Goal: Task Accomplishment & Management: Manage account settings

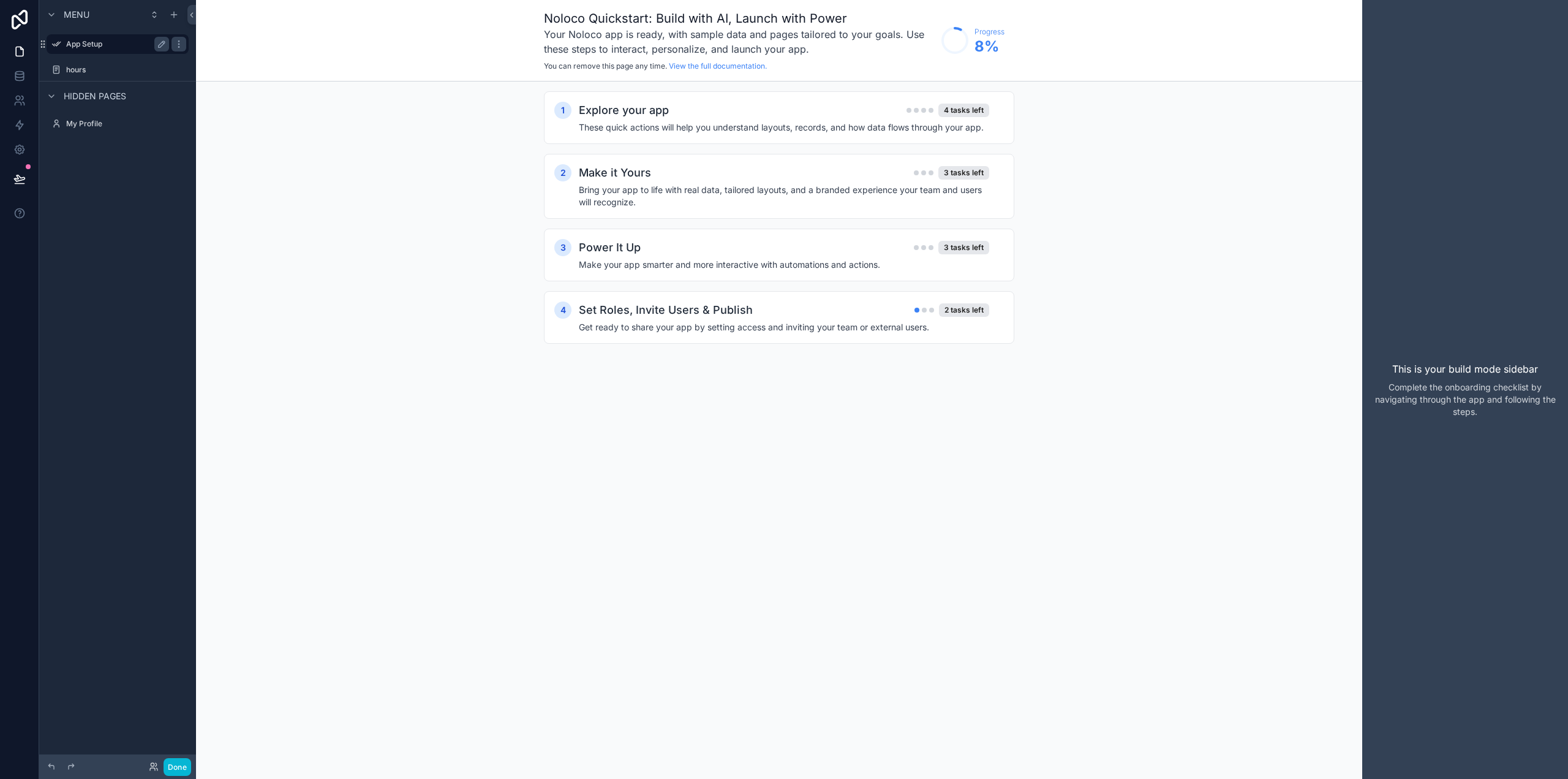
click at [87, 44] on label "App Setup" at bounding box center [115, 44] width 98 height 10
click at [85, 65] on label "hours" at bounding box center [115, 70] width 98 height 10
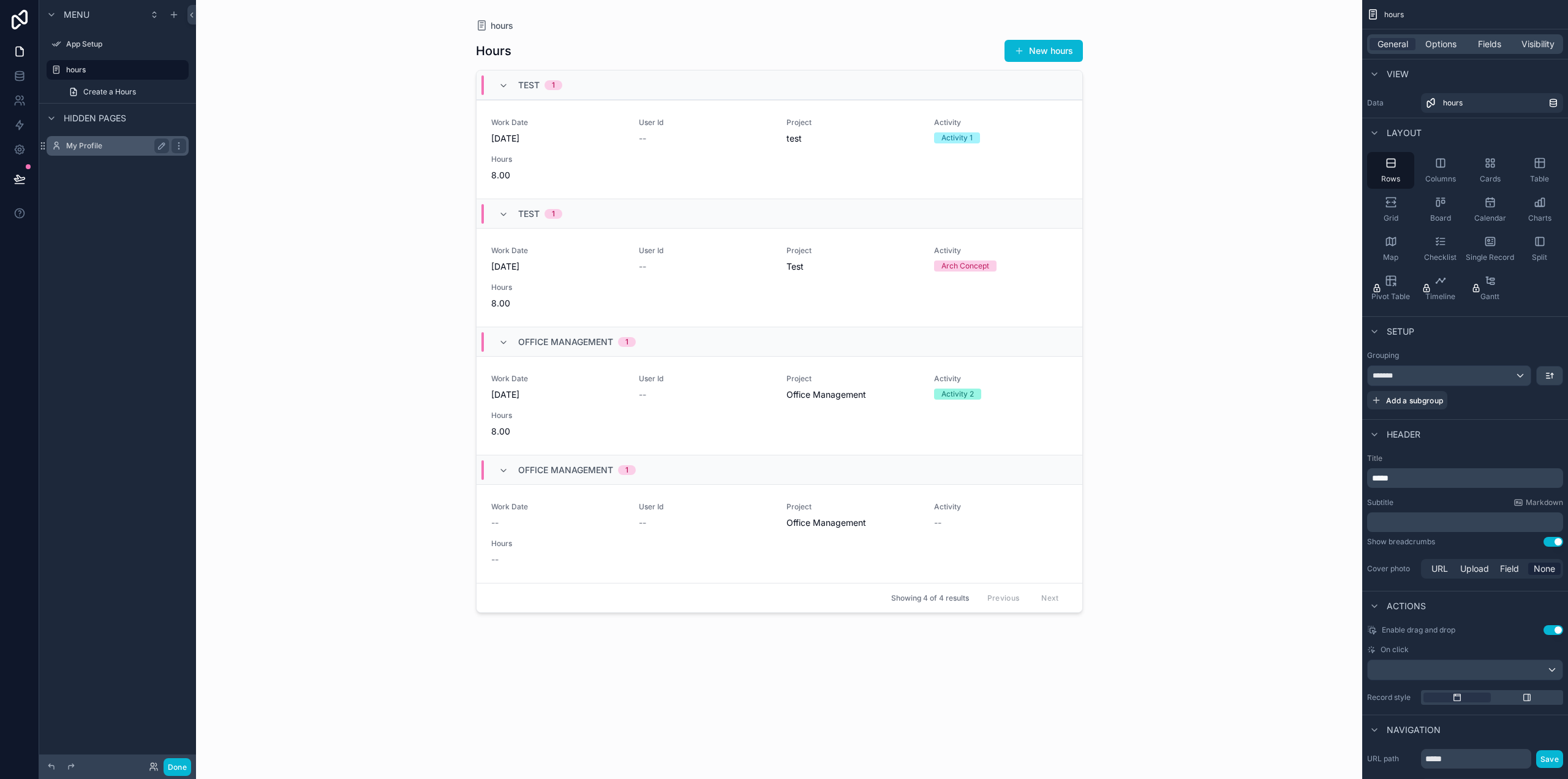
click at [95, 142] on label "My Profile" at bounding box center [115, 146] width 98 height 10
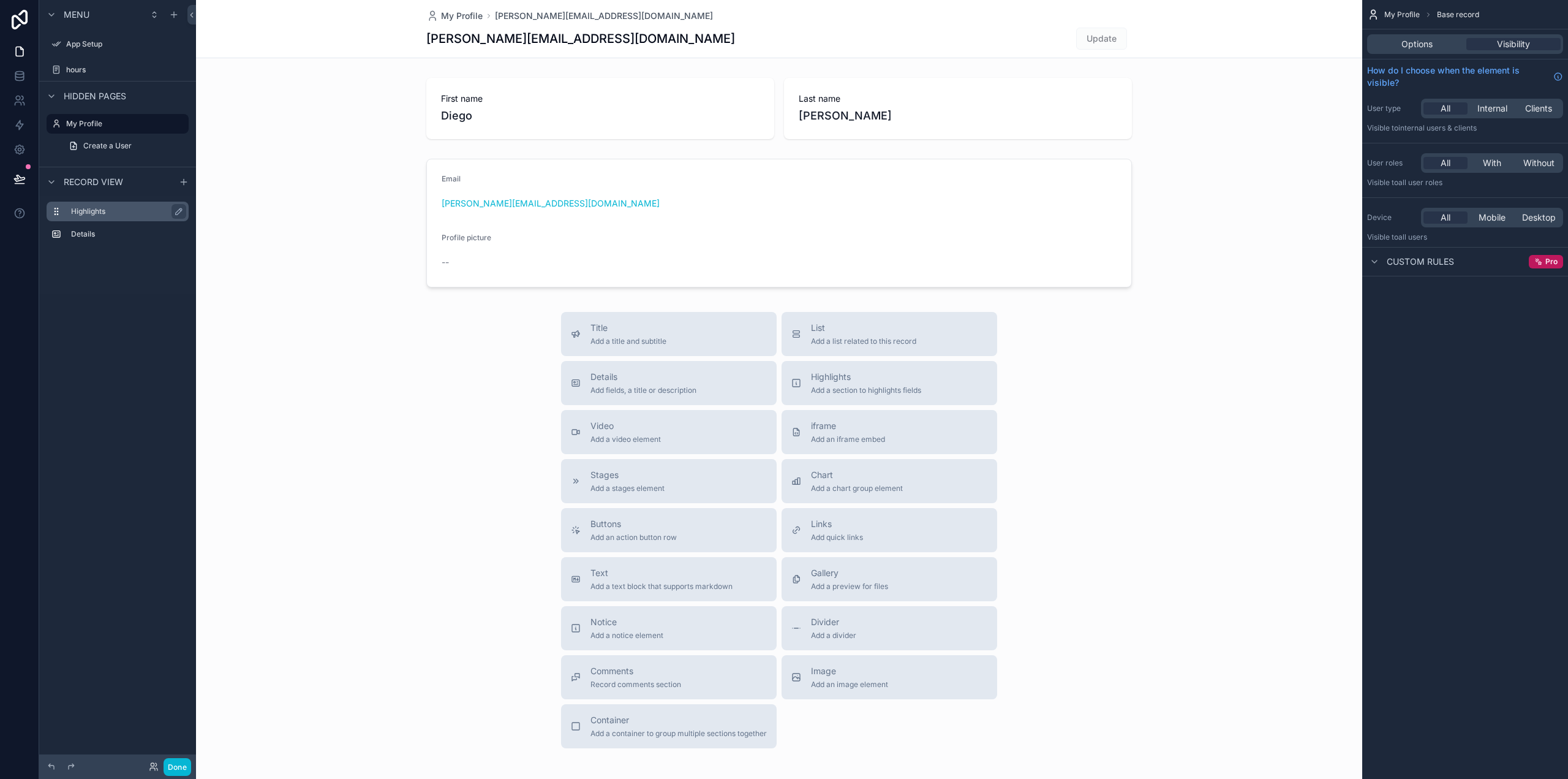
click at [97, 212] on label "Highlights" at bounding box center [125, 212] width 108 height 10
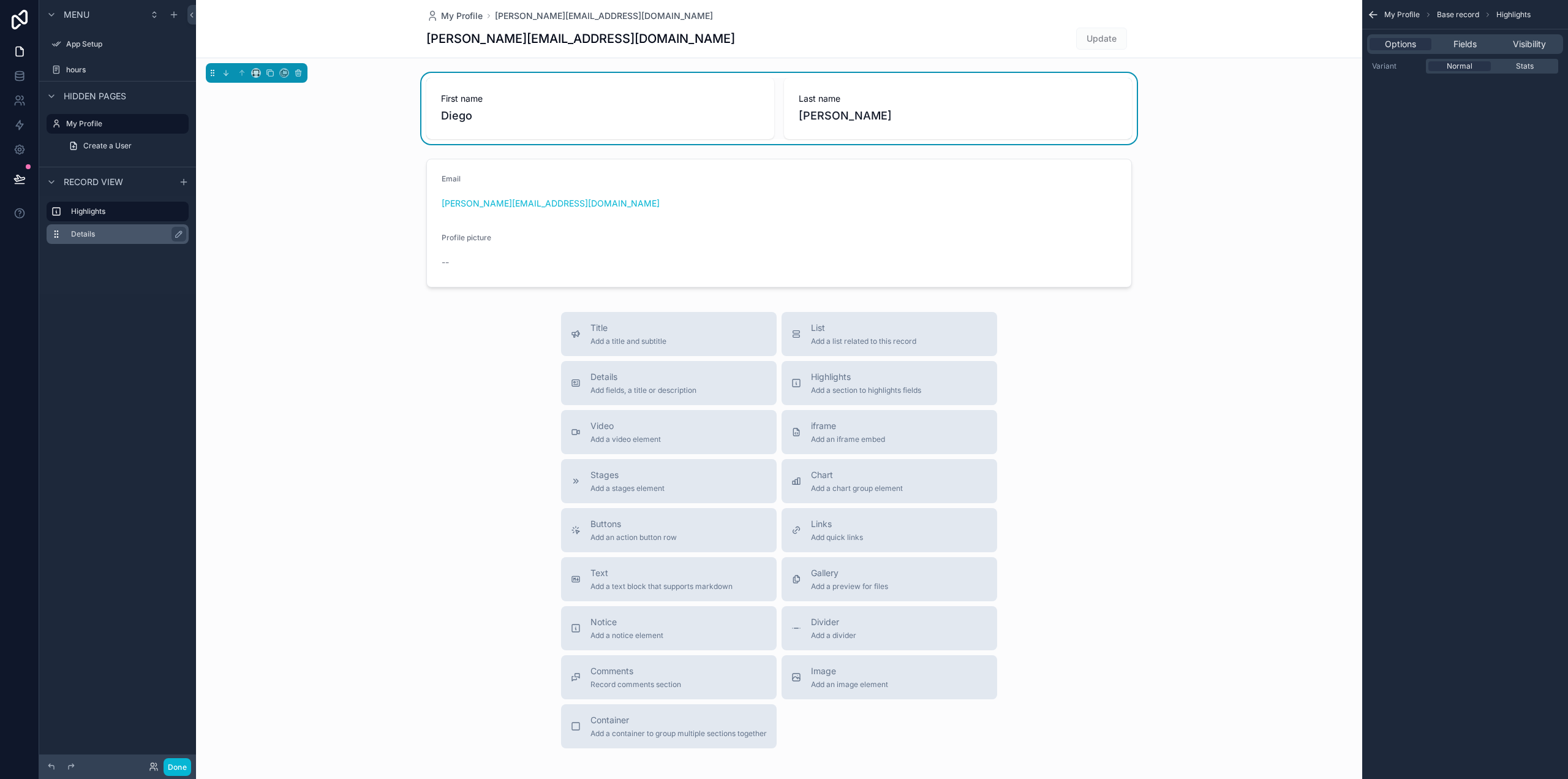
click at [93, 236] on label "Details" at bounding box center [125, 235] width 108 height 10
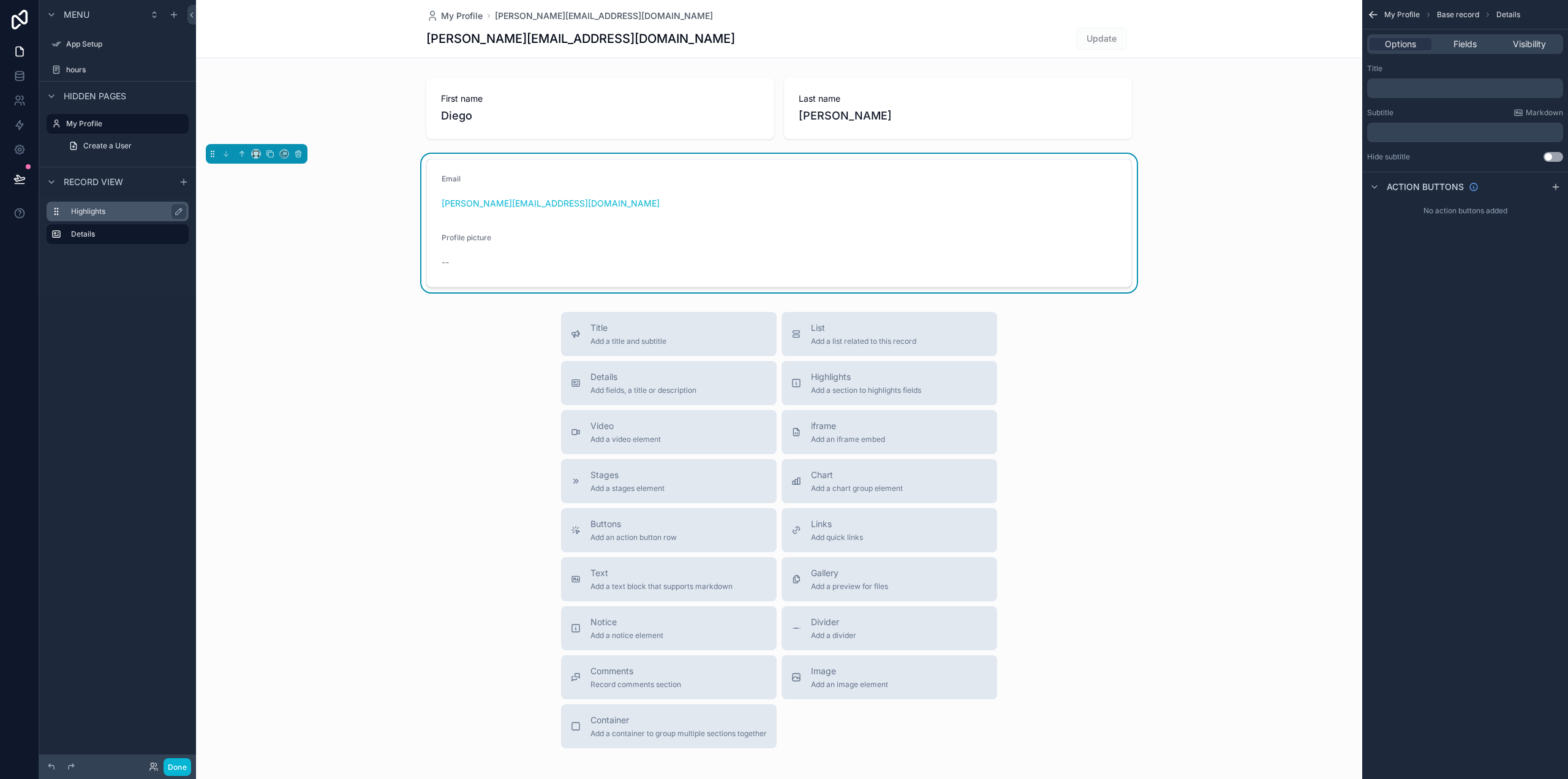
click at [91, 210] on label "Highlights" at bounding box center [125, 212] width 108 height 10
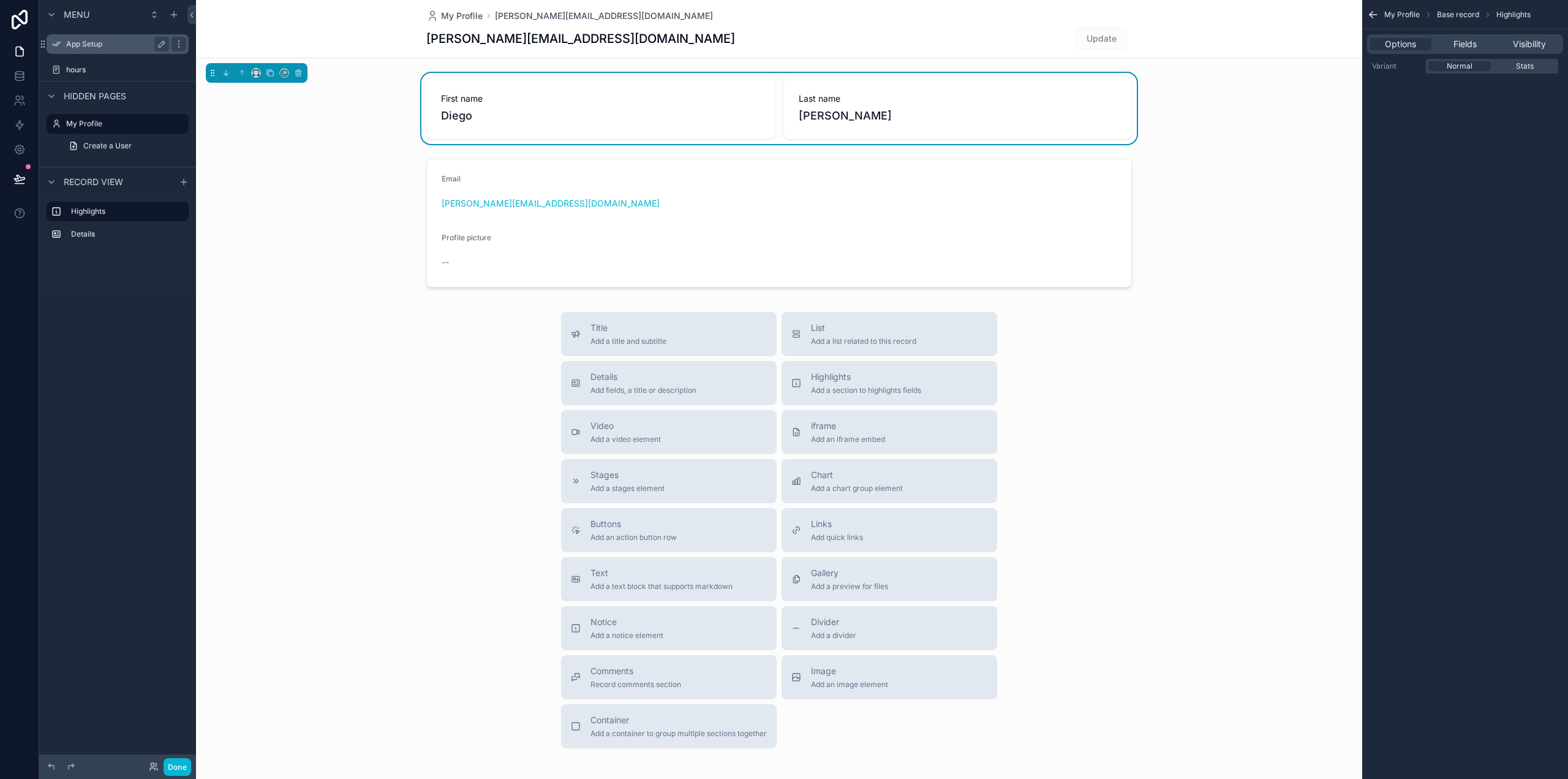
click at [92, 42] on label "App Setup" at bounding box center [115, 44] width 98 height 10
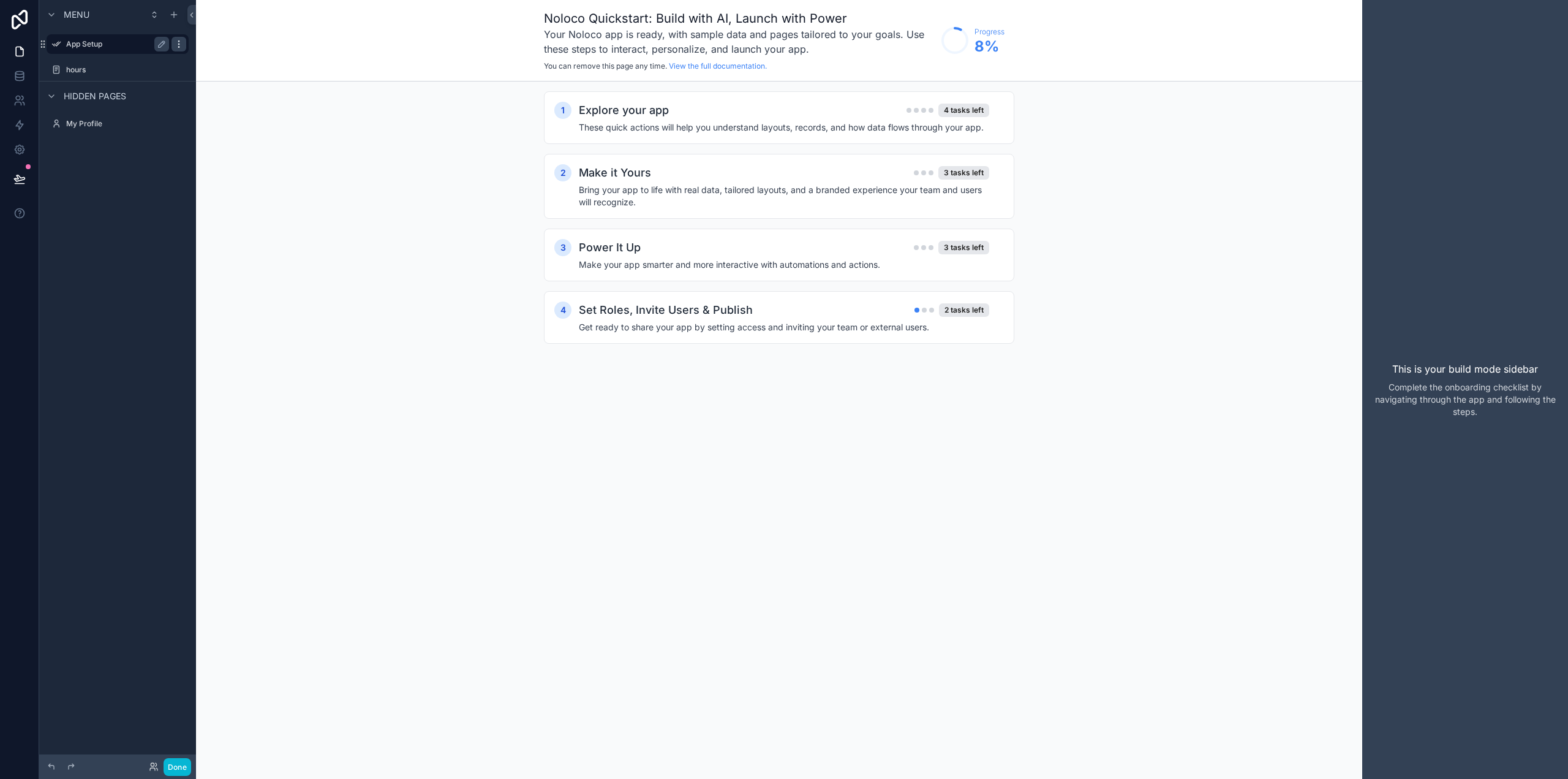
click at [179, 40] on icon "scrollable content" at bounding box center [179, 44] width 10 height 10
click at [238, 53] on span "Remove" at bounding box center [234, 53] width 33 height 13
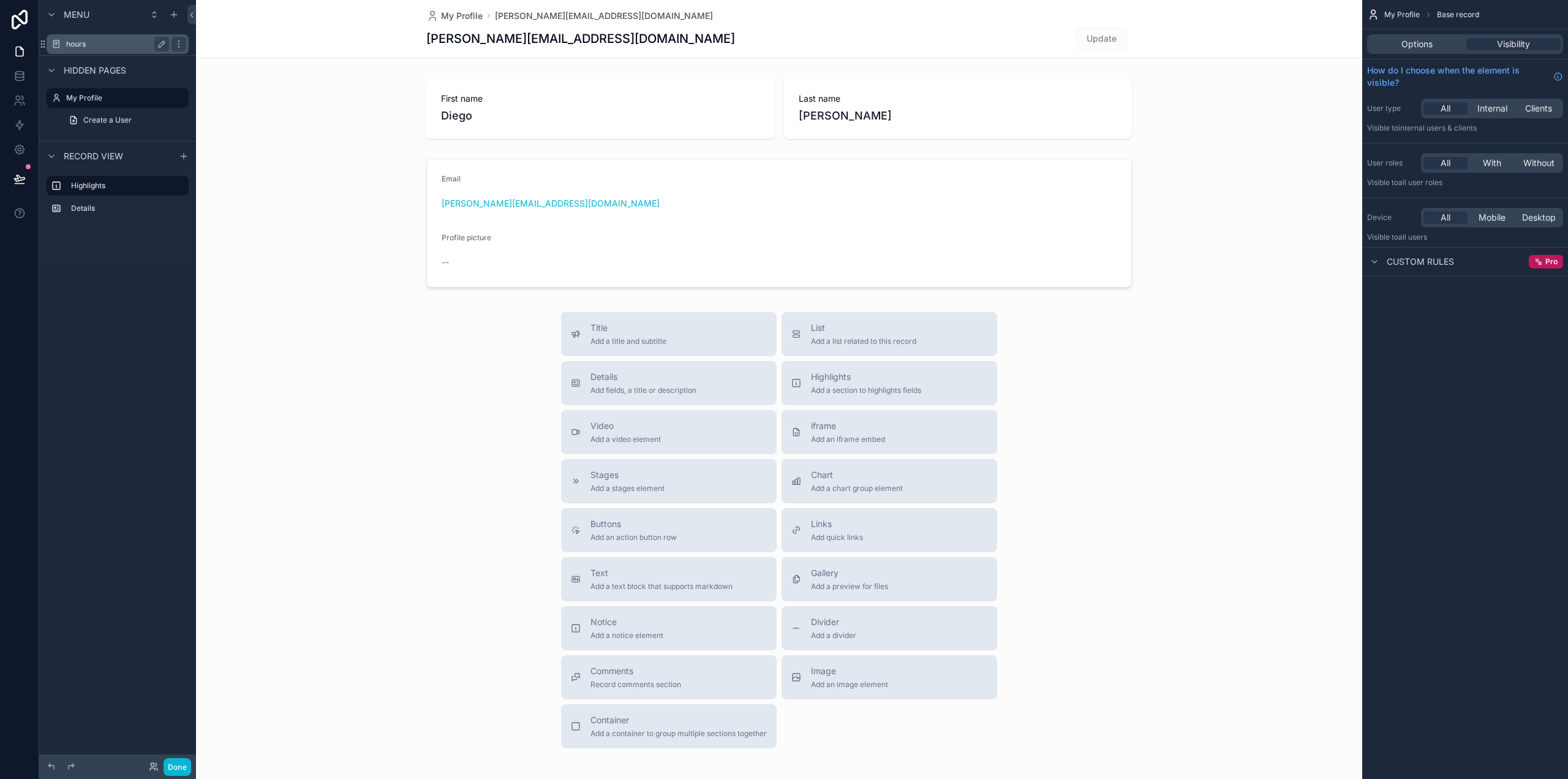
click at [94, 46] on label "hours" at bounding box center [115, 44] width 98 height 10
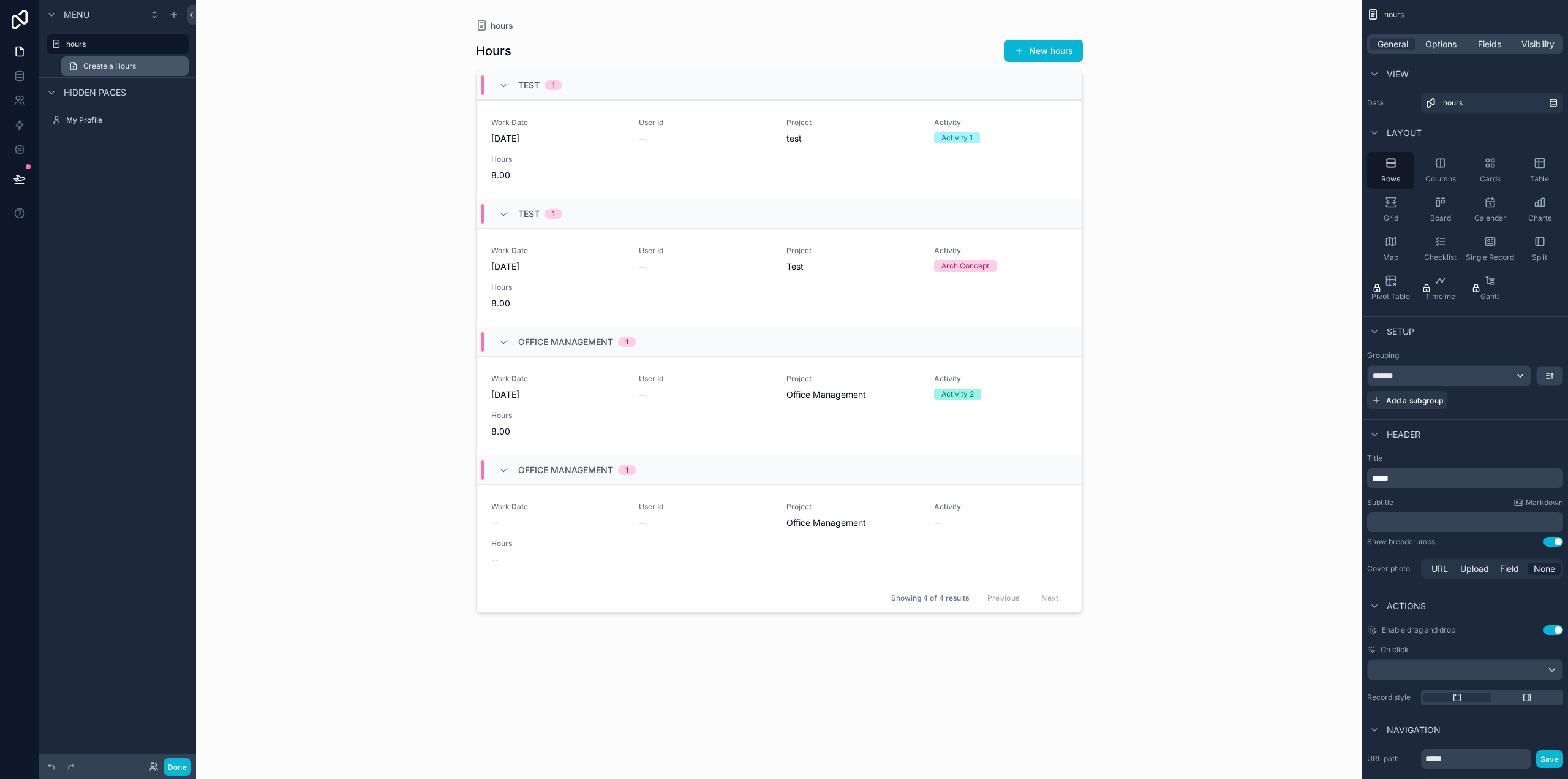
click at [122, 65] on span "Create a Hours" at bounding box center [110, 66] width 53 height 10
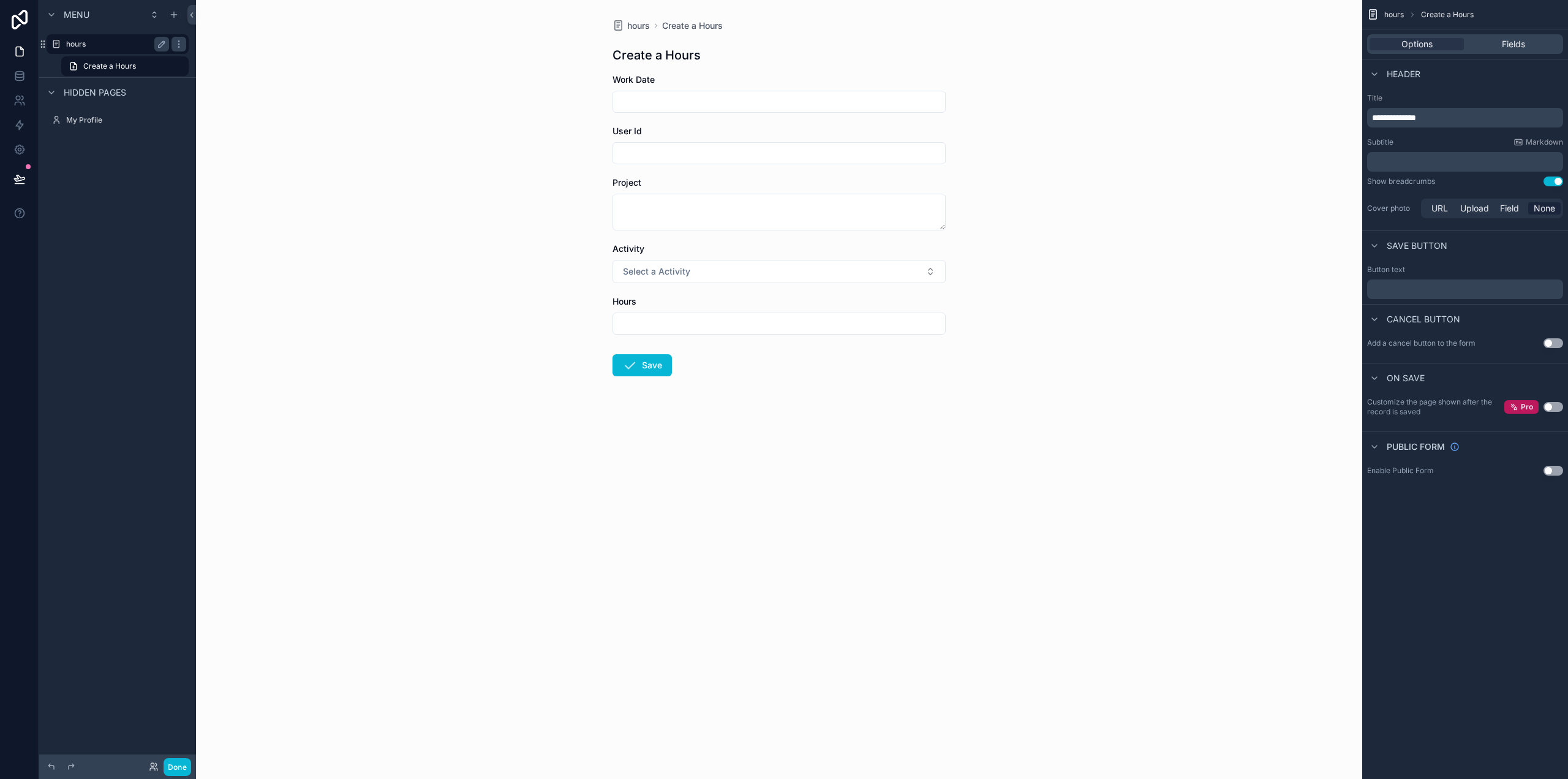
click at [113, 46] on label "hours" at bounding box center [115, 44] width 98 height 10
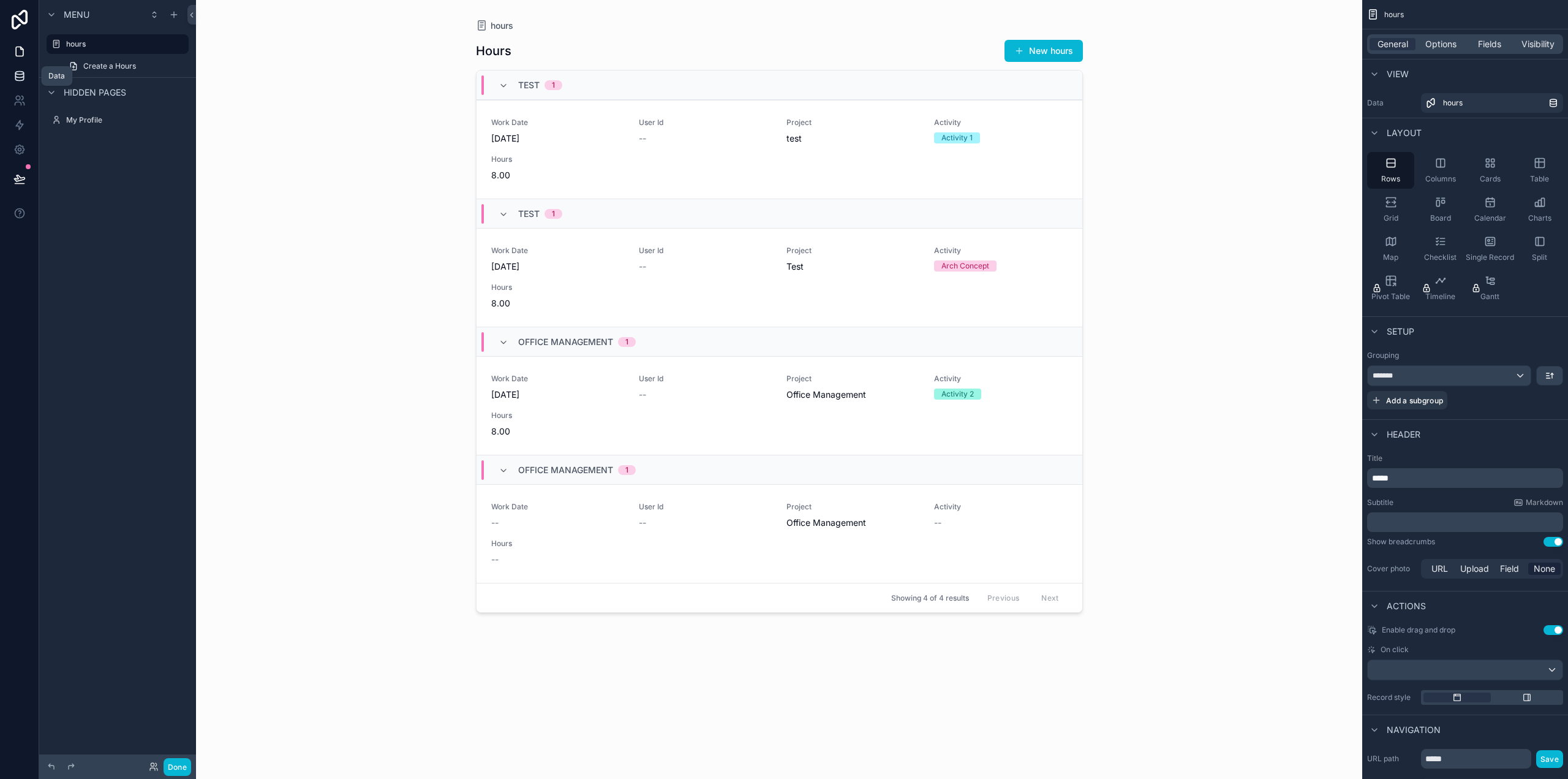
click at [21, 75] on icon at bounding box center [19, 75] width 13 height 13
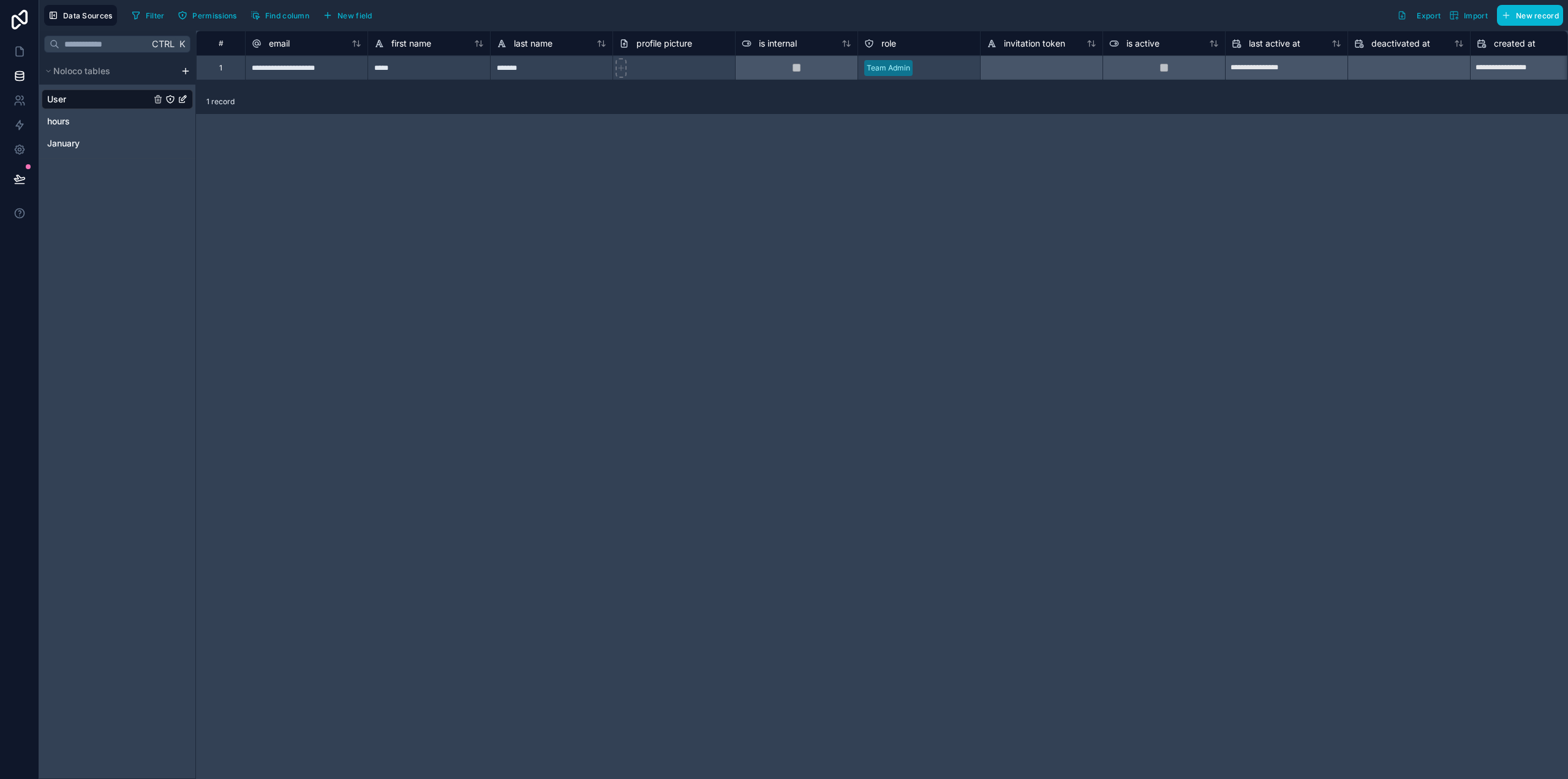
click at [412, 272] on div "**********" at bounding box center [882, 405] width 1372 height 749
click at [94, 124] on div "hours" at bounding box center [117, 121] width 152 height 19
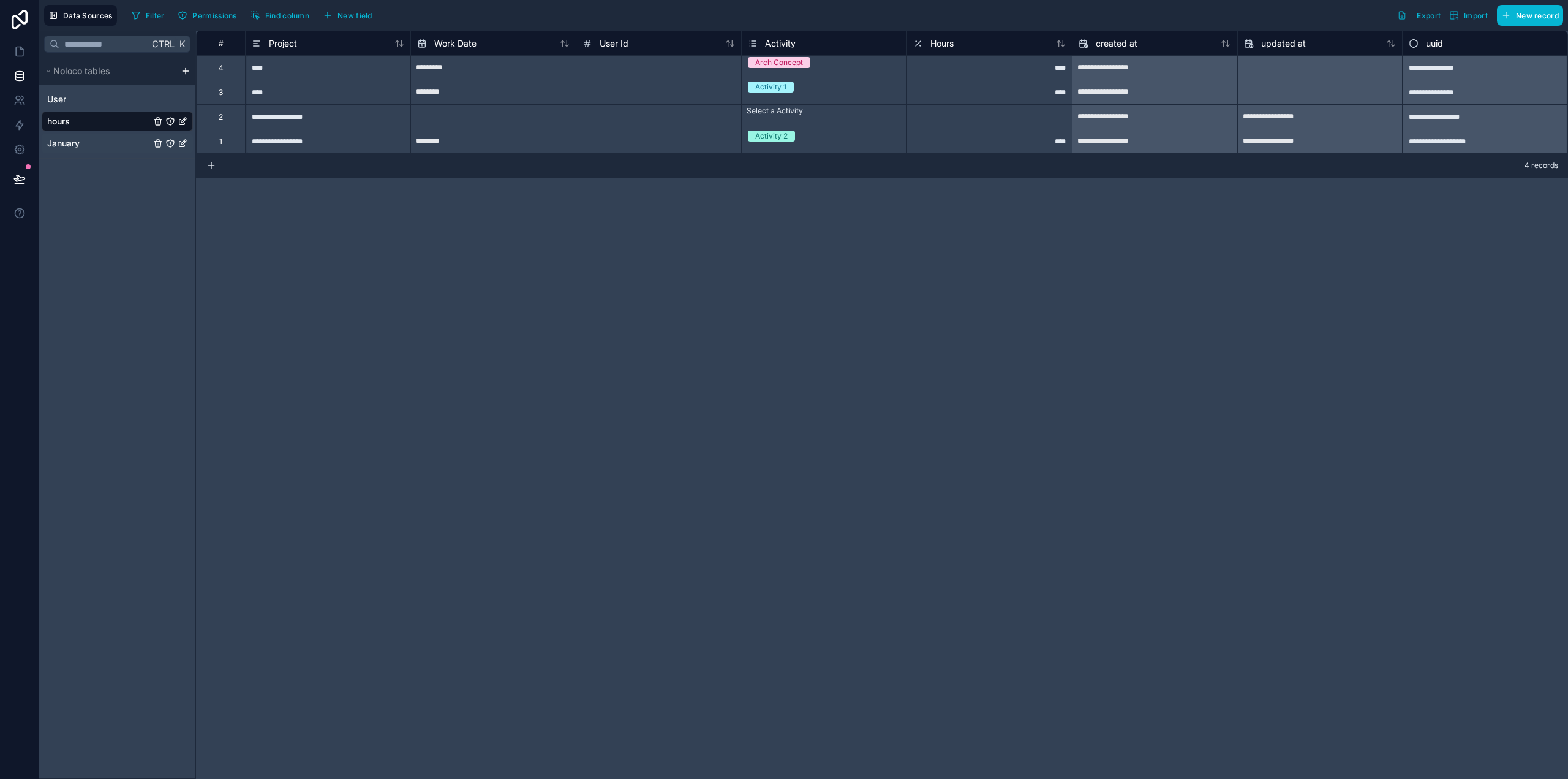
click at [95, 143] on div "January" at bounding box center [117, 143] width 152 height 19
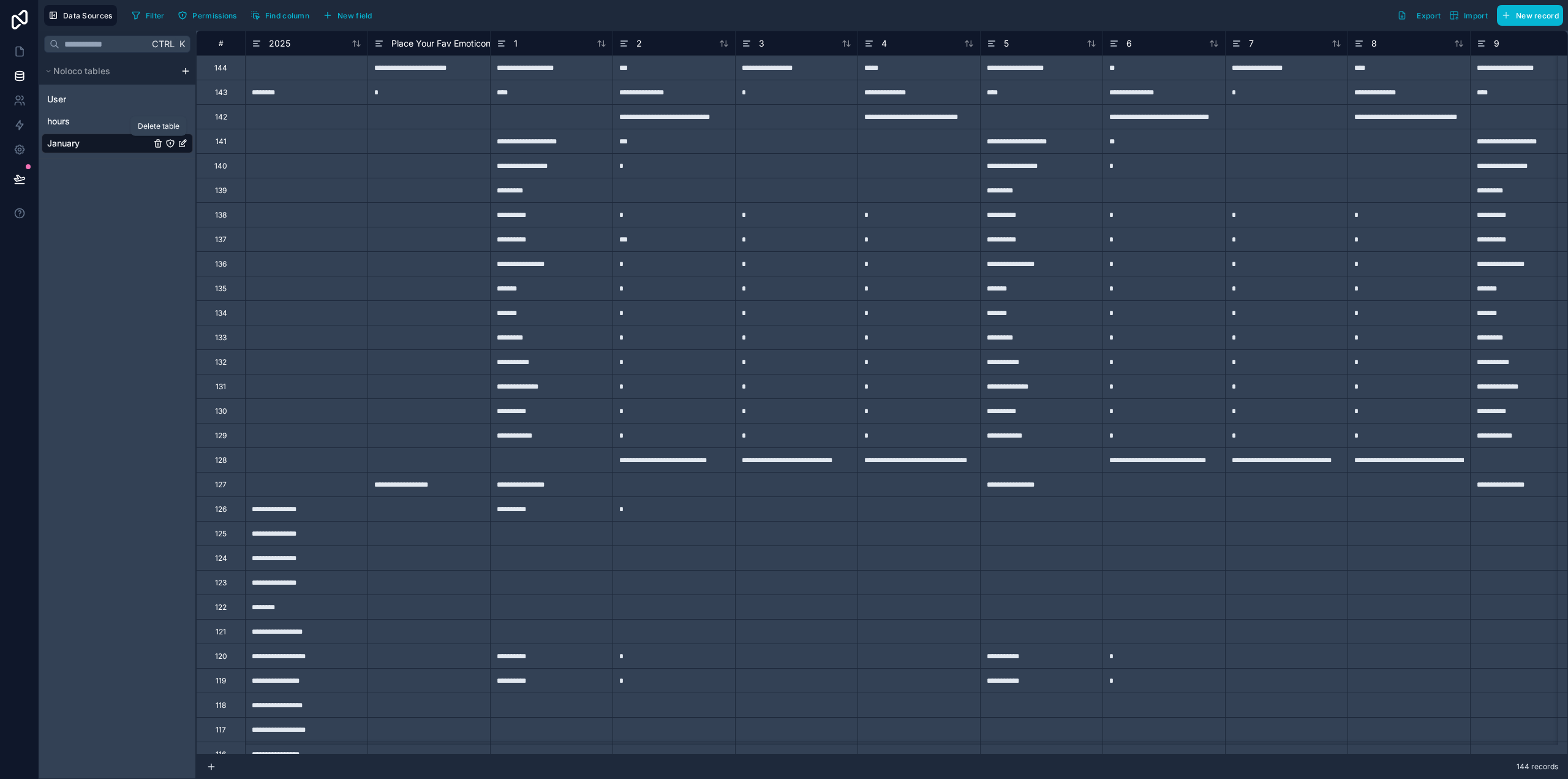
click at [158, 142] on icon "January" at bounding box center [158, 143] width 10 height 10
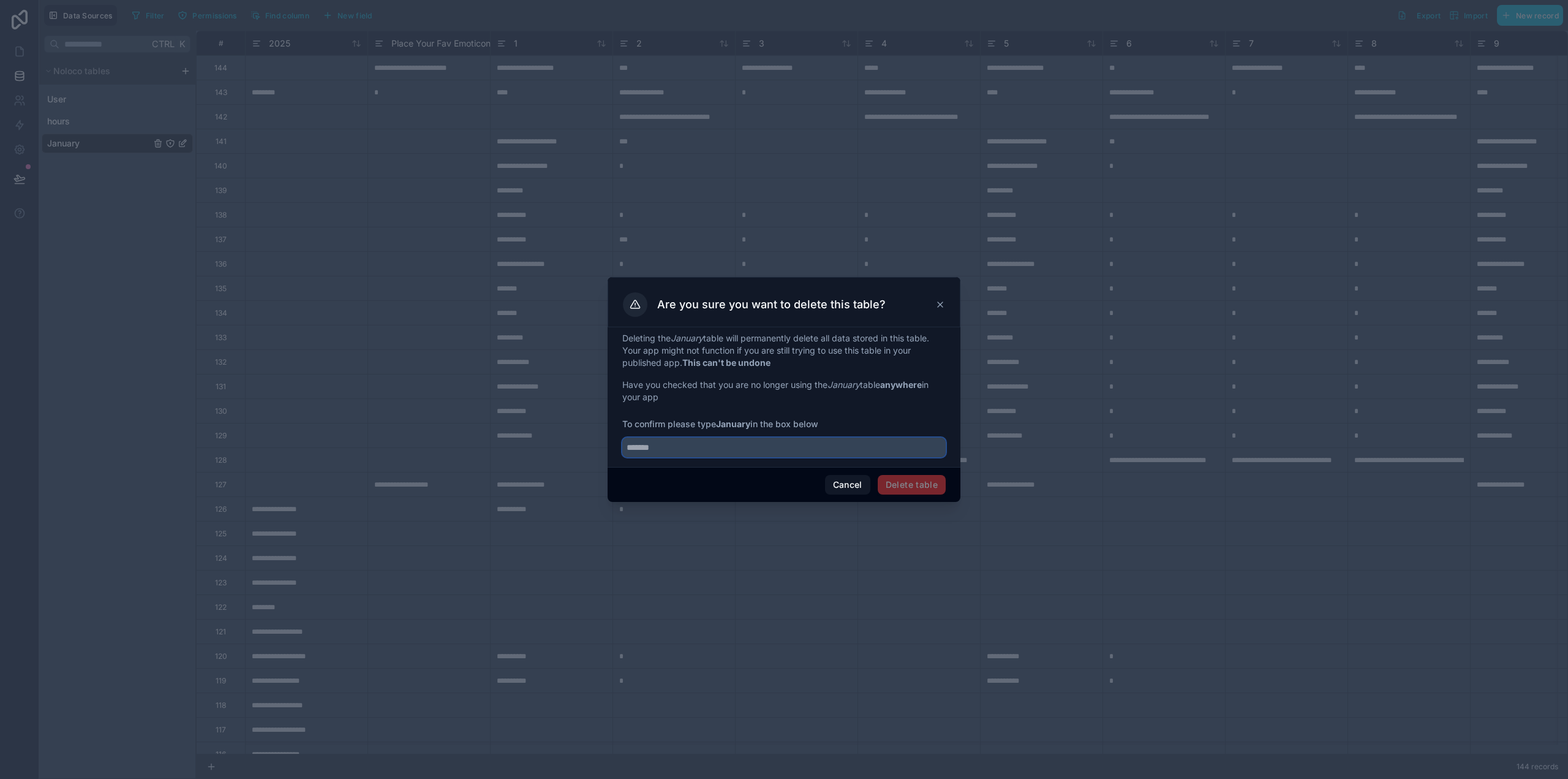
click at [871, 456] on input "text" at bounding box center [784, 447] width 323 height 19
type input "*******"
click at [910, 490] on button "Delete table" at bounding box center [912, 484] width 68 height 19
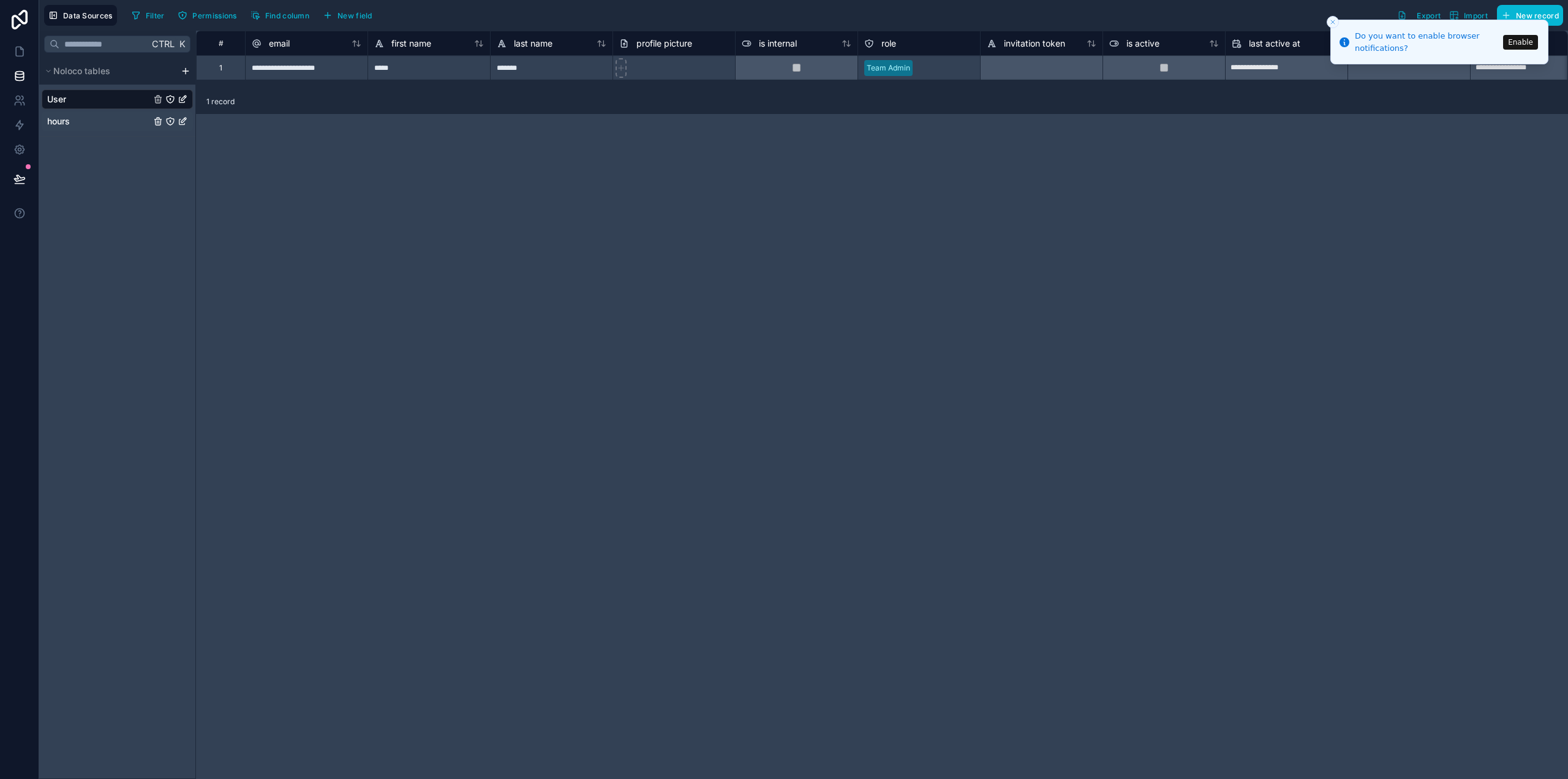
click at [129, 121] on div "hours" at bounding box center [117, 121] width 152 height 19
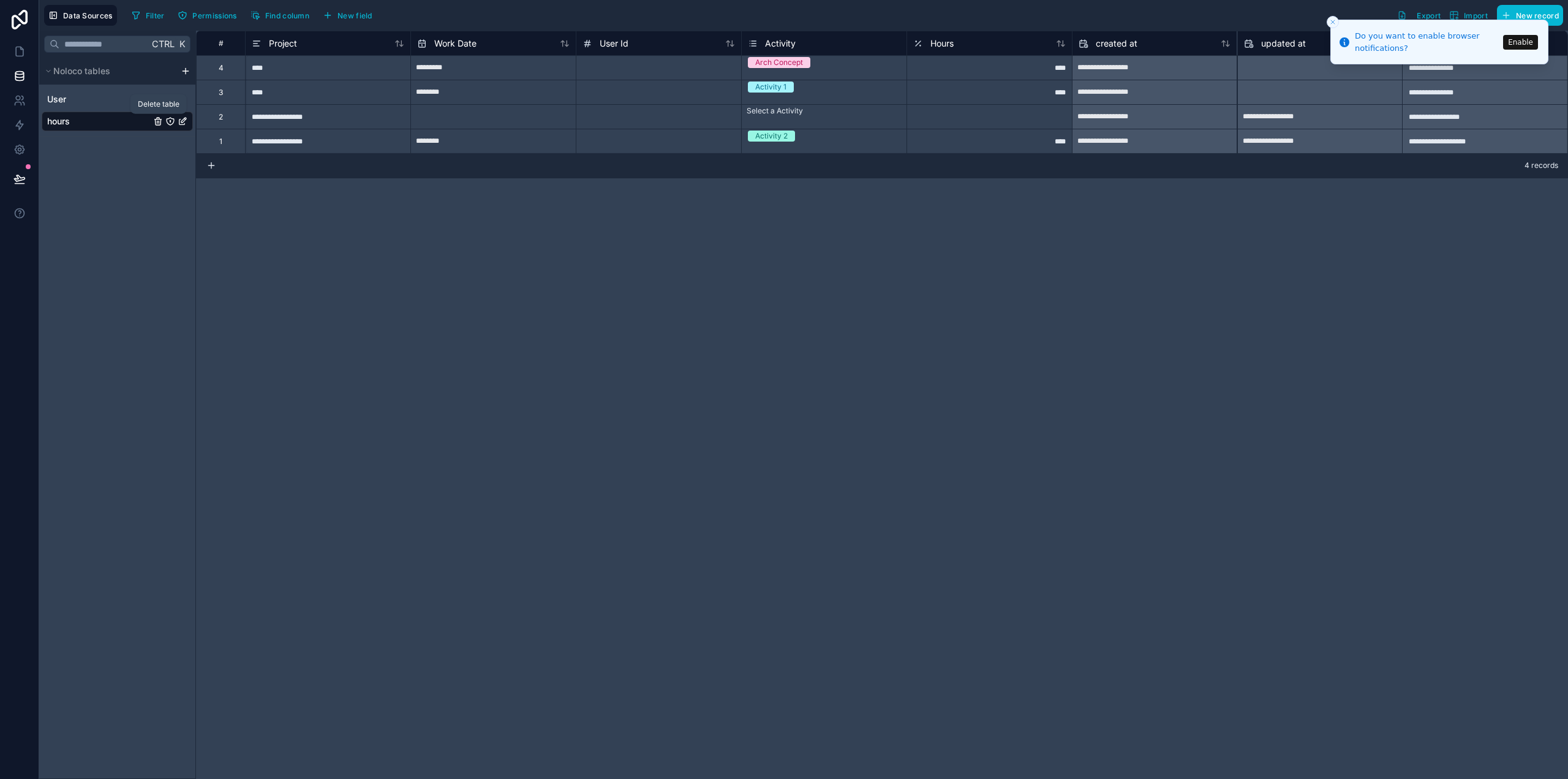
click at [159, 121] on icon "hours" at bounding box center [159, 121] width 0 height 3
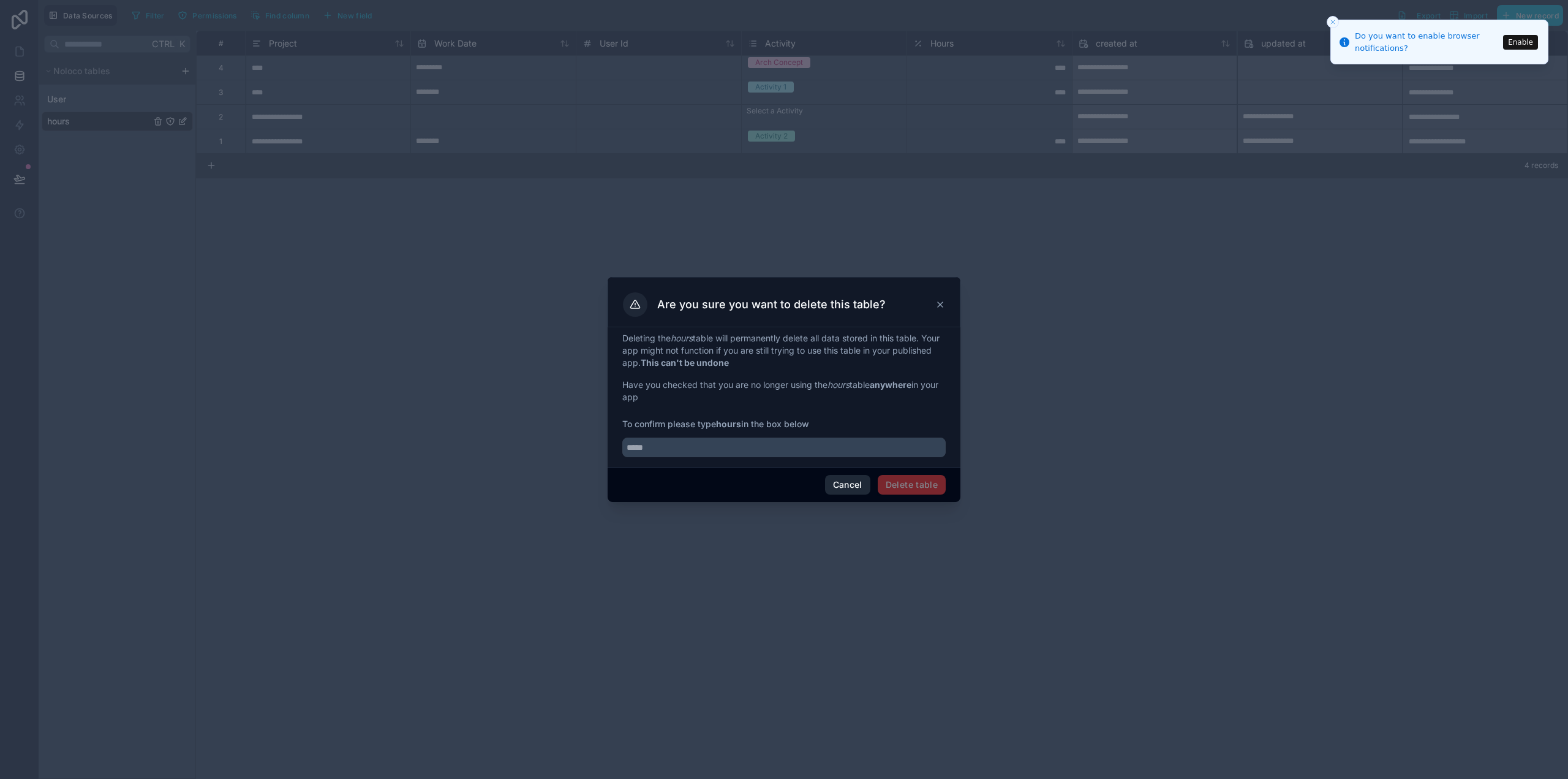
click at [842, 485] on button "Cancel" at bounding box center [848, 484] width 45 height 19
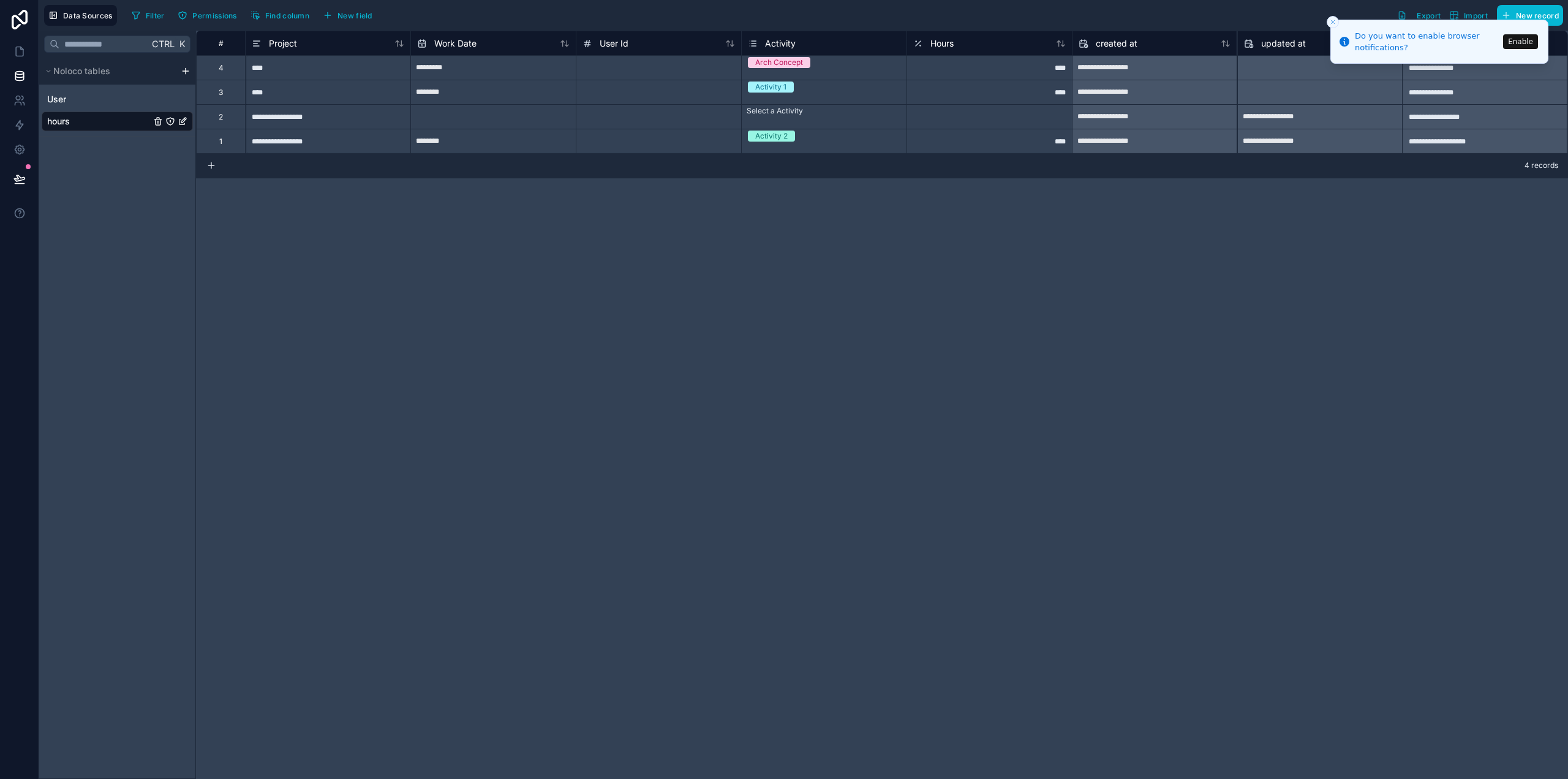
click at [1532, 42] on button "Enable" at bounding box center [1521, 42] width 35 height 15
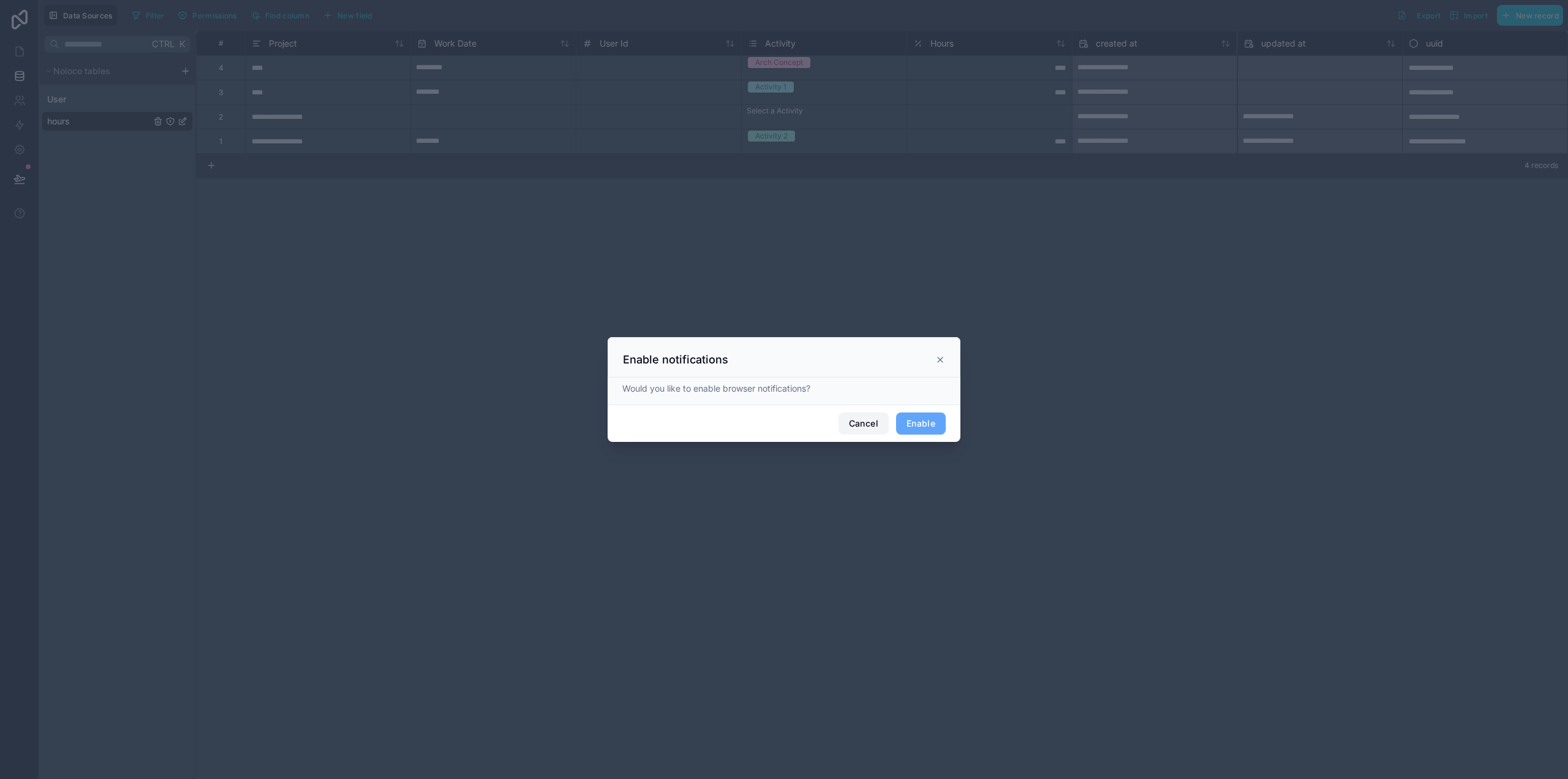
click at [848, 421] on button "Cancel" at bounding box center [864, 424] width 50 height 22
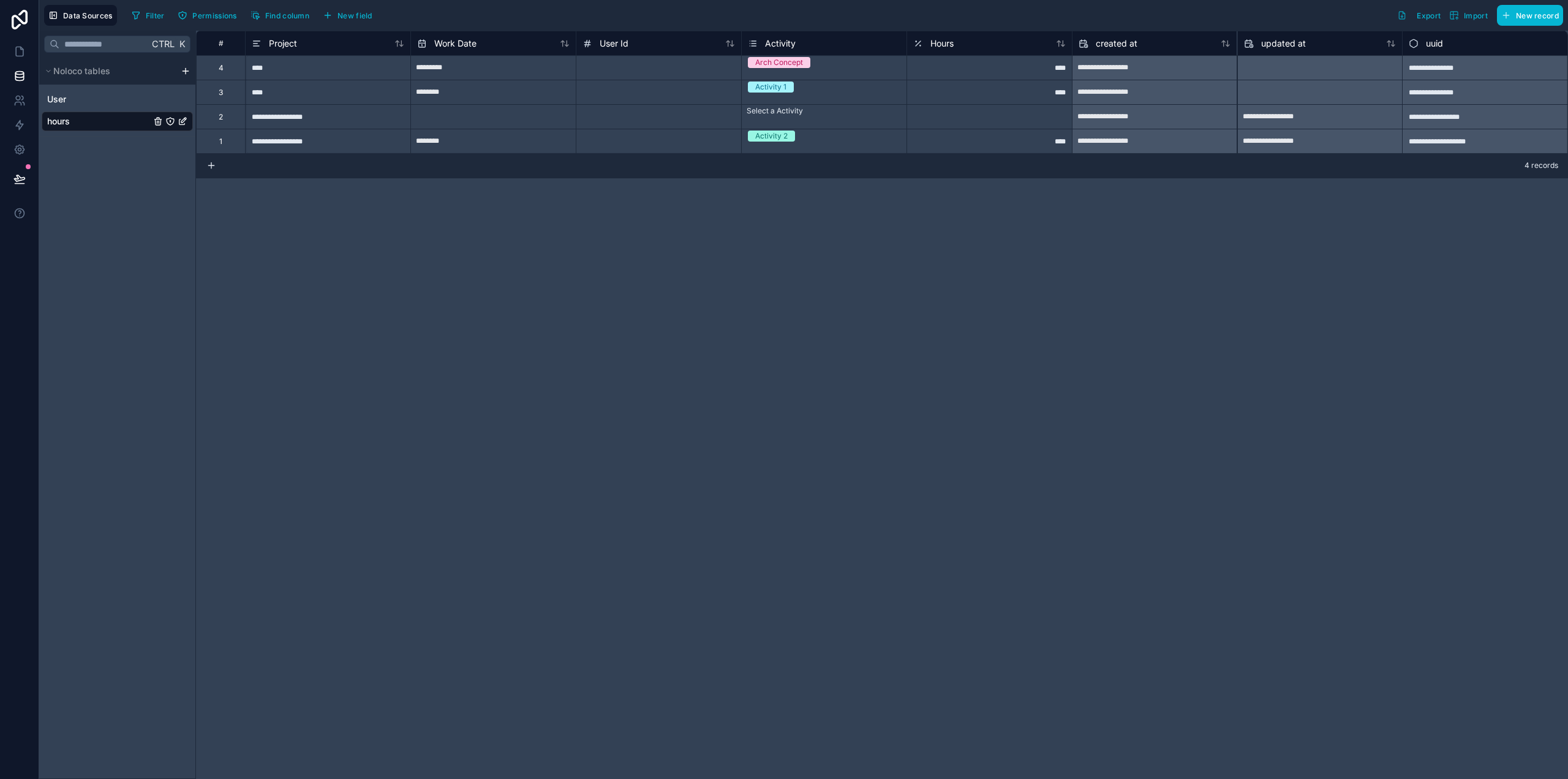
click at [1175, 305] on div "**********" at bounding box center [882, 405] width 1372 height 749
click at [161, 121] on icon "hours" at bounding box center [158, 121] width 10 height 10
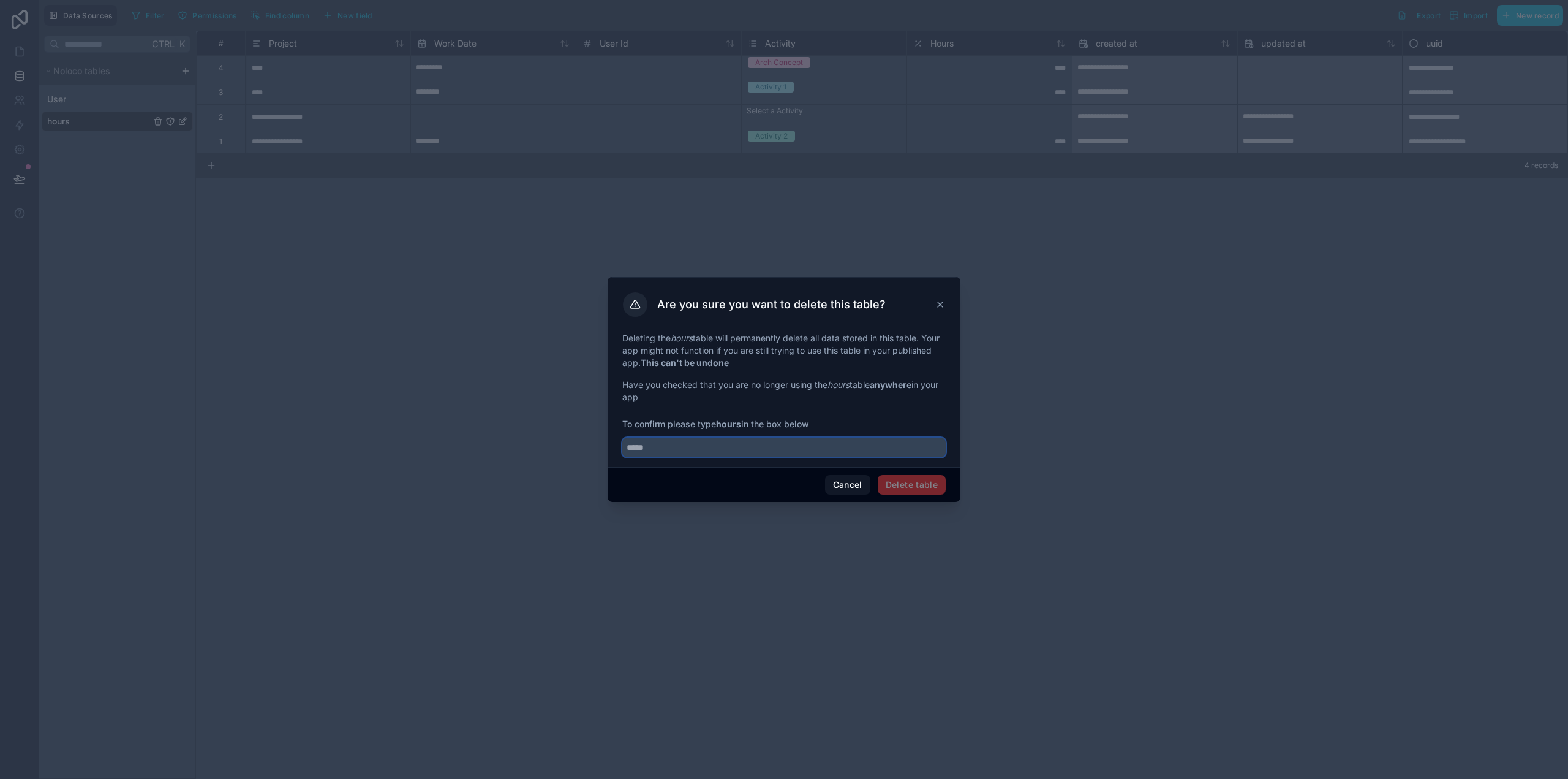
click at [865, 451] on input "text" at bounding box center [784, 447] width 323 height 19
type input "*****"
click at [931, 482] on button "Delete table" at bounding box center [912, 484] width 68 height 19
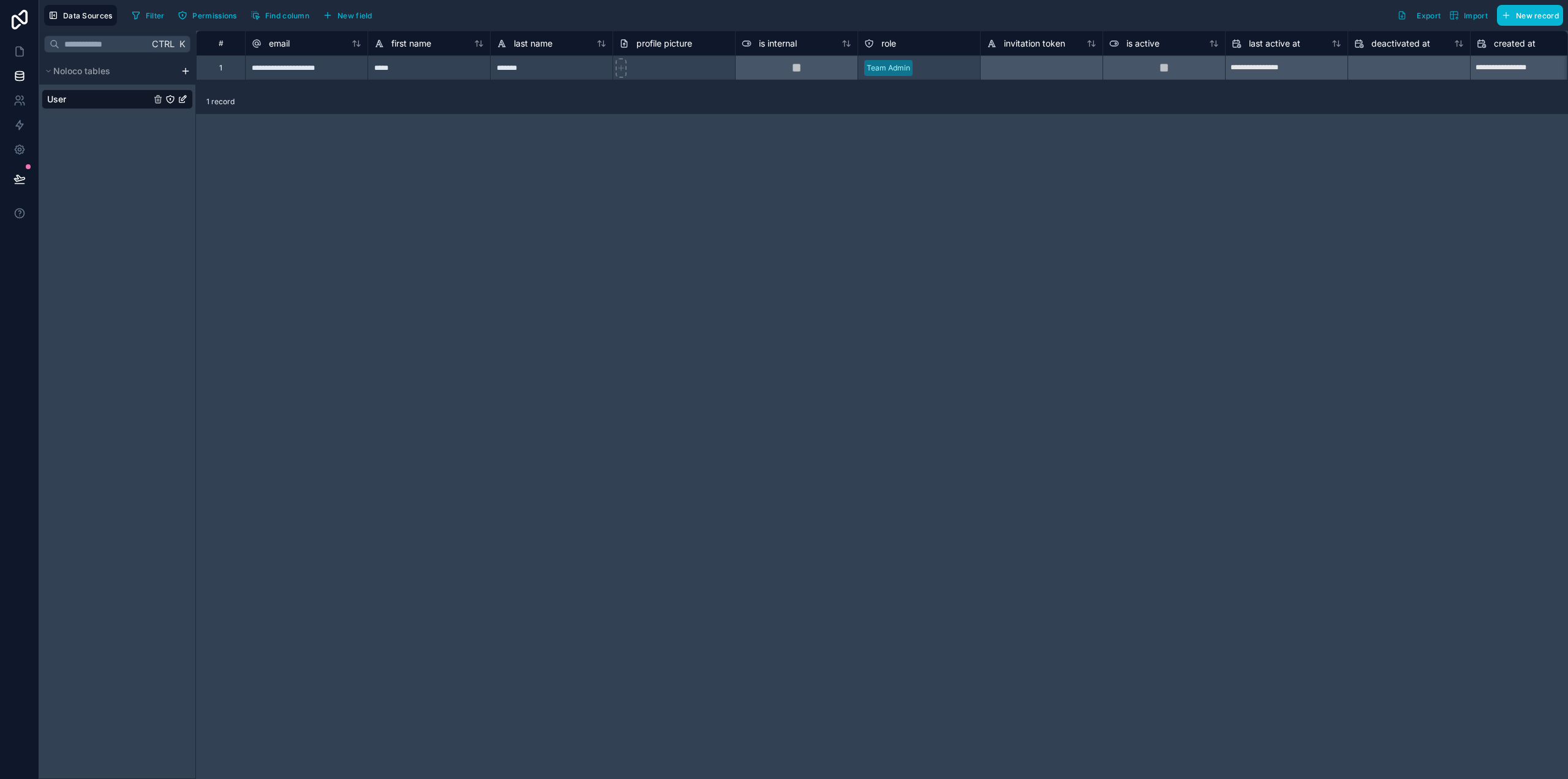
click at [132, 144] on div "Ctrl K Noloco tables User" at bounding box center [117, 405] width 157 height 749
click at [100, 73] on span "Noloco tables" at bounding box center [82, 71] width 57 height 13
click at [96, 71] on span "Noloco tables" at bounding box center [82, 71] width 57 height 13
click at [100, 100] on div "User" at bounding box center [117, 99] width 152 height 19
click at [80, 15] on span "Data Sources" at bounding box center [87, 15] width 49 height 9
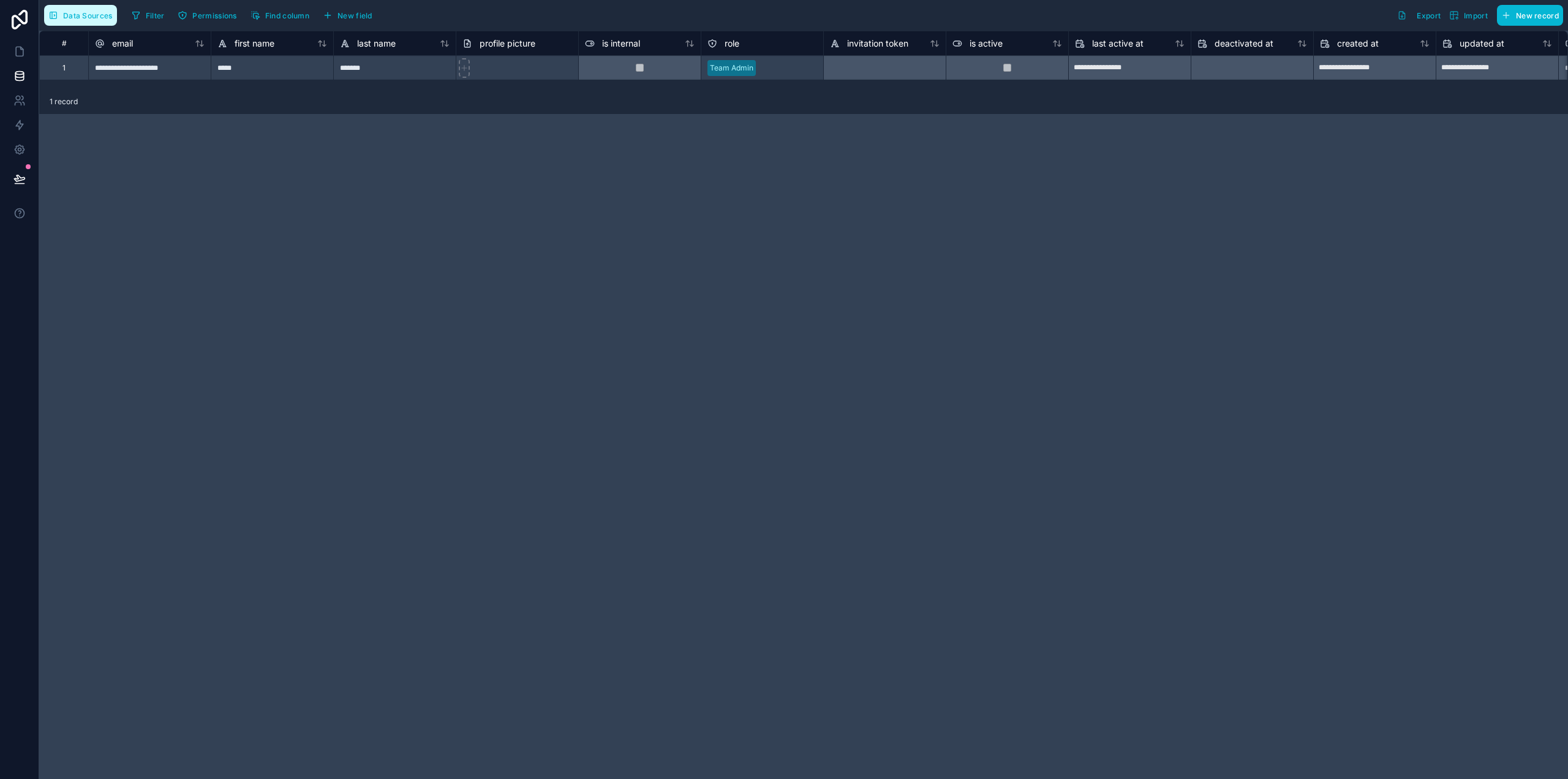
click at [98, 15] on span "Data Sources" at bounding box center [87, 15] width 49 height 9
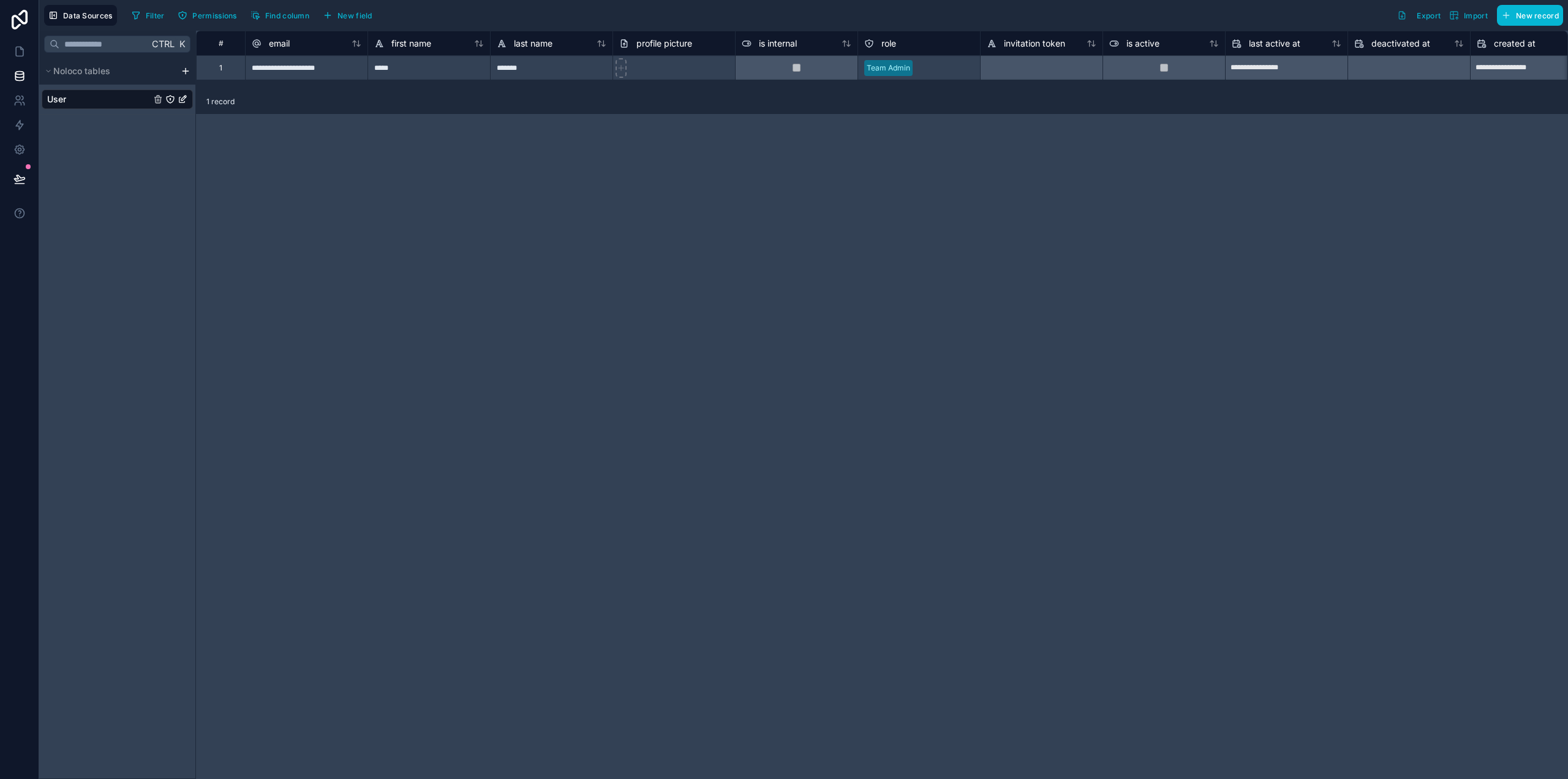
click at [186, 73] on html "**********" at bounding box center [784, 390] width 1568 height 779
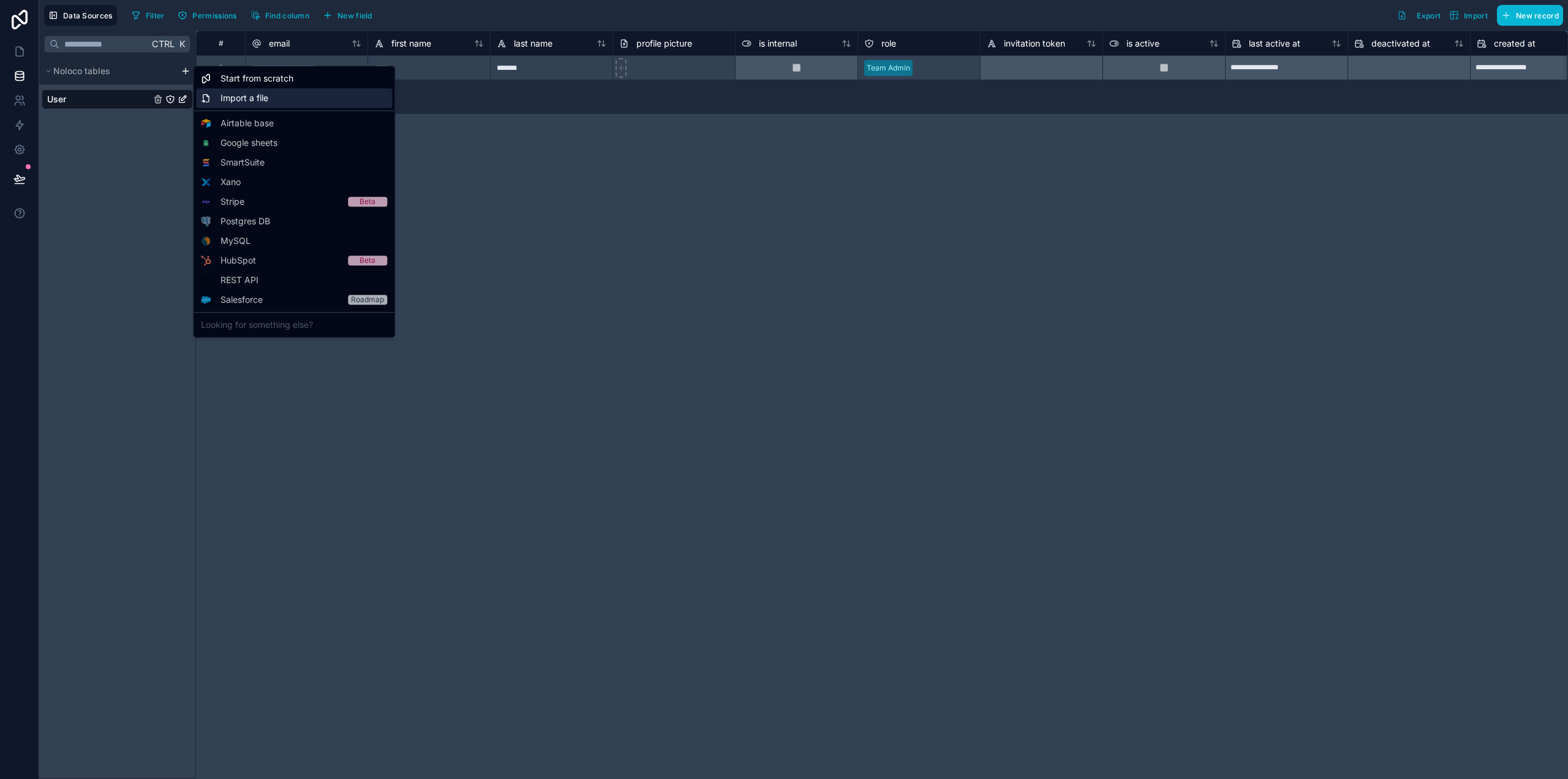
click at [260, 97] on span "Import a file" at bounding box center [244, 98] width 48 height 13
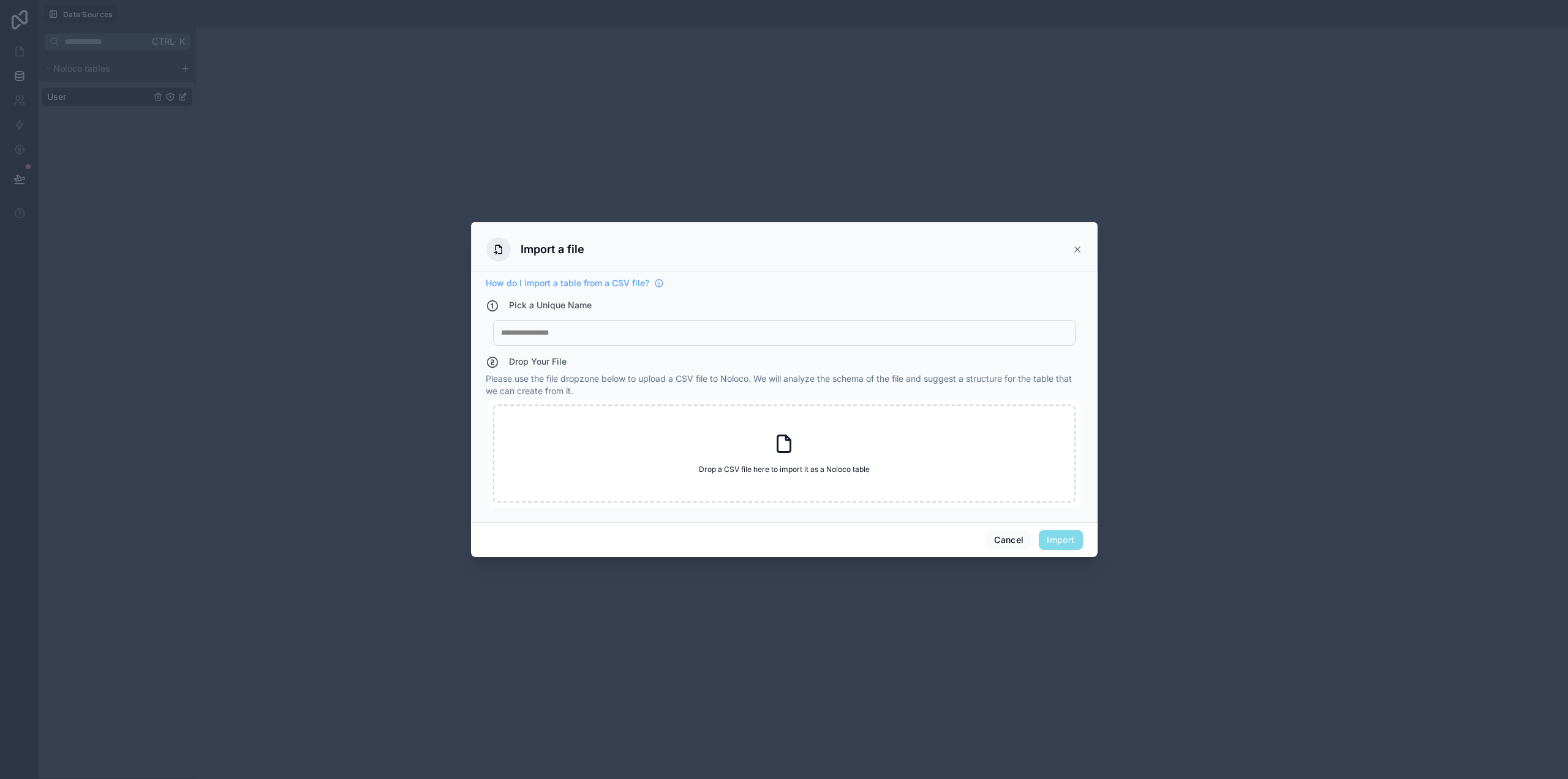
click at [538, 329] on div at bounding box center [784, 333] width 567 height 10
click at [788, 443] on icon at bounding box center [784, 444] width 22 height 22
click at [558, 337] on div at bounding box center [784, 333] width 567 height 10
click at [1012, 543] on button "Cancel" at bounding box center [1009, 539] width 45 height 19
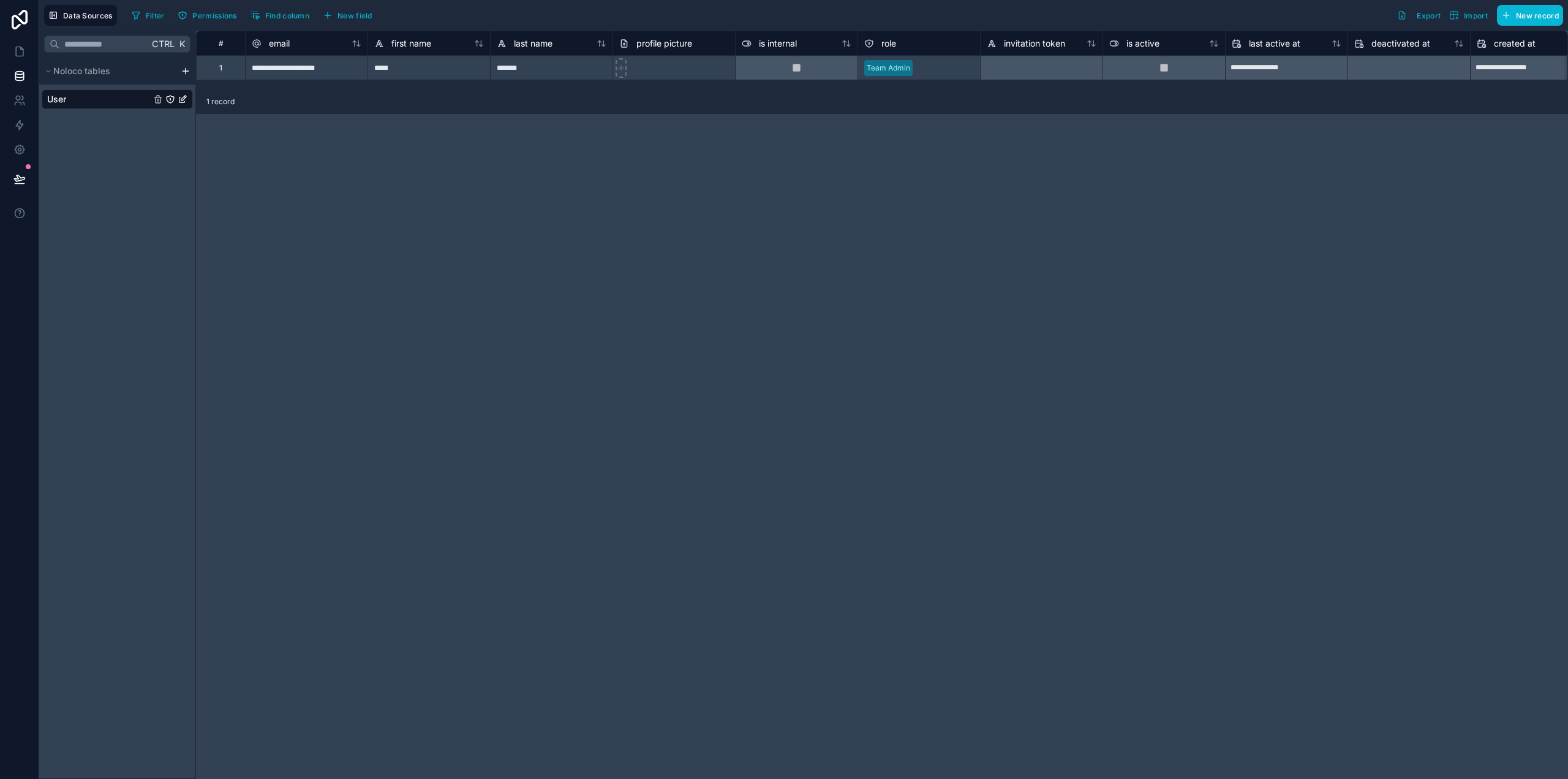
click at [188, 78] on div "Noloco tables" at bounding box center [117, 71] width 157 height 27
click at [187, 70] on html "**********" at bounding box center [784, 390] width 1568 height 779
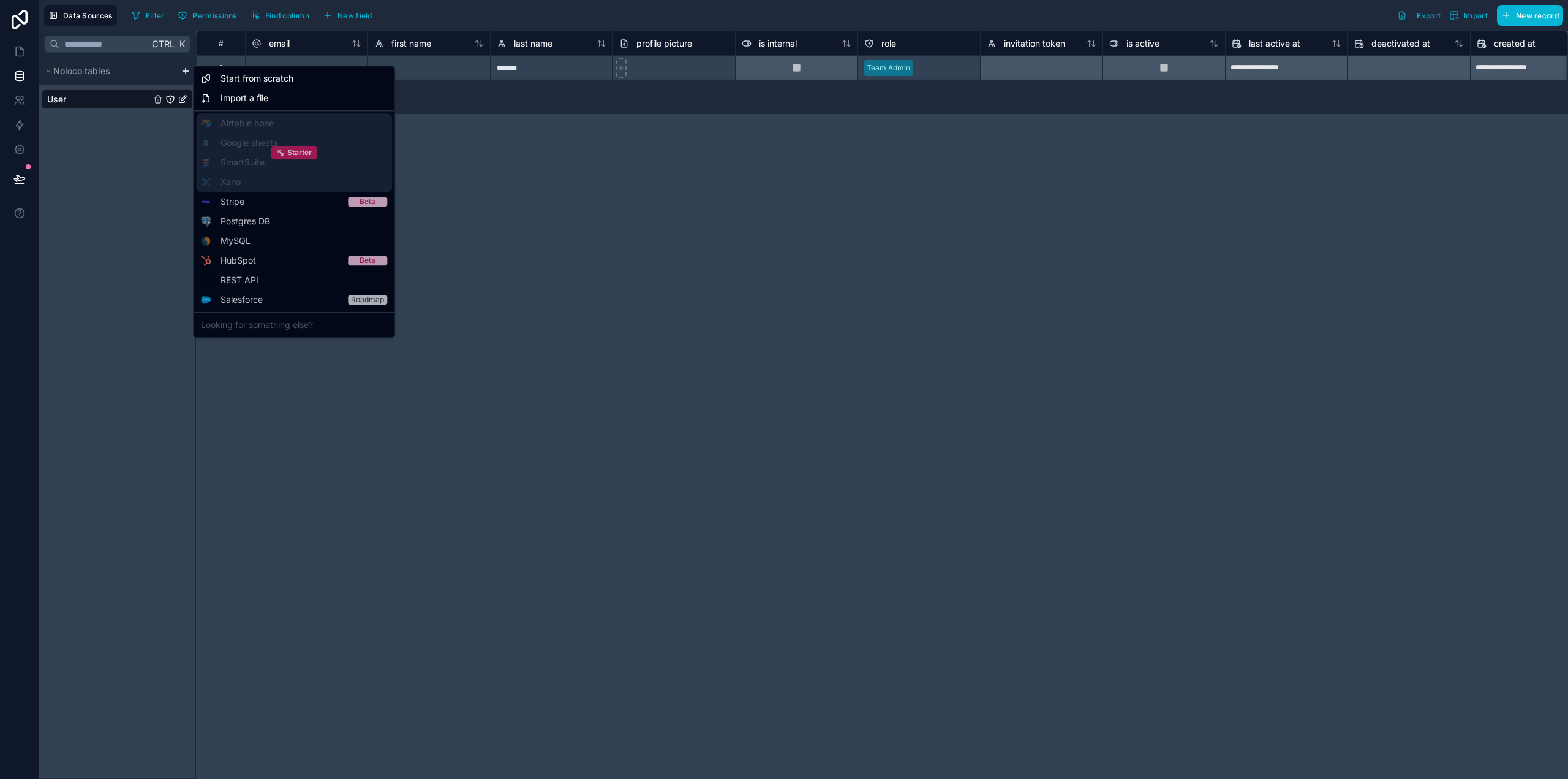
click at [303, 152] on span "Starter" at bounding box center [299, 152] width 24 height 10
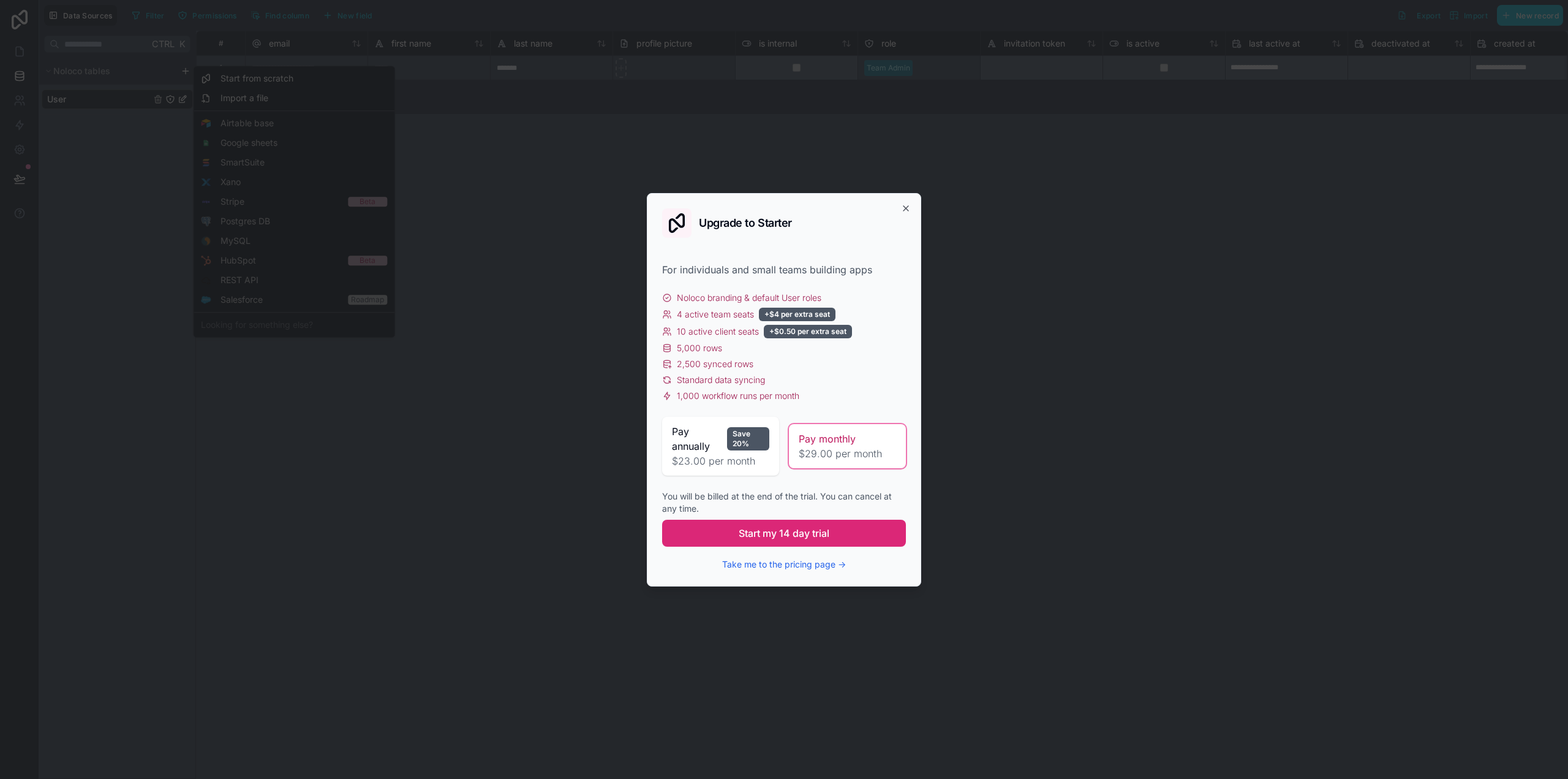
click at [819, 534] on span "Start my 14 day trial" at bounding box center [784, 534] width 90 height 15
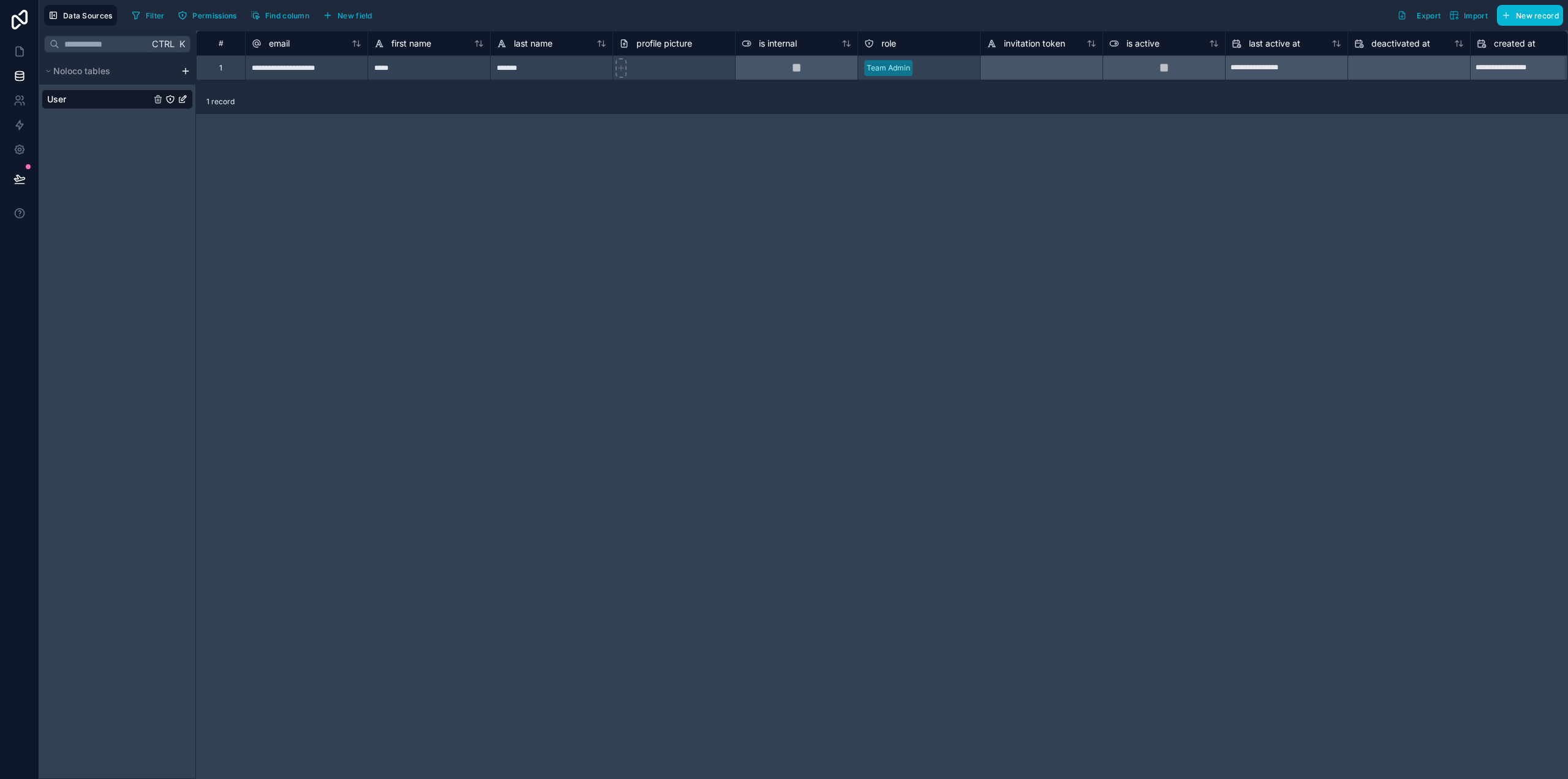
click at [185, 68] on html "**********" at bounding box center [784, 390] width 1568 height 779
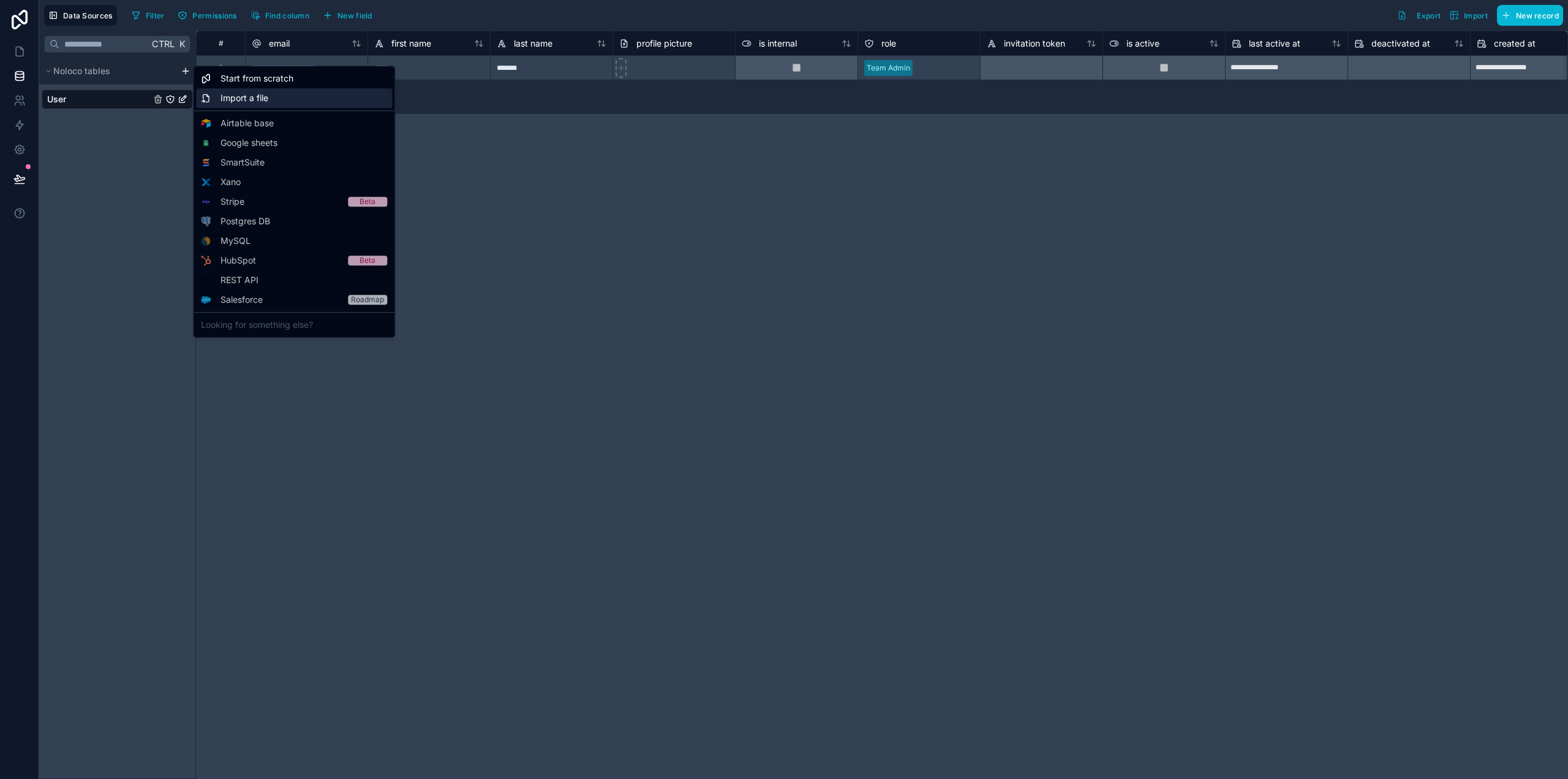
click at [254, 99] on span "Import a file" at bounding box center [244, 98] width 48 height 13
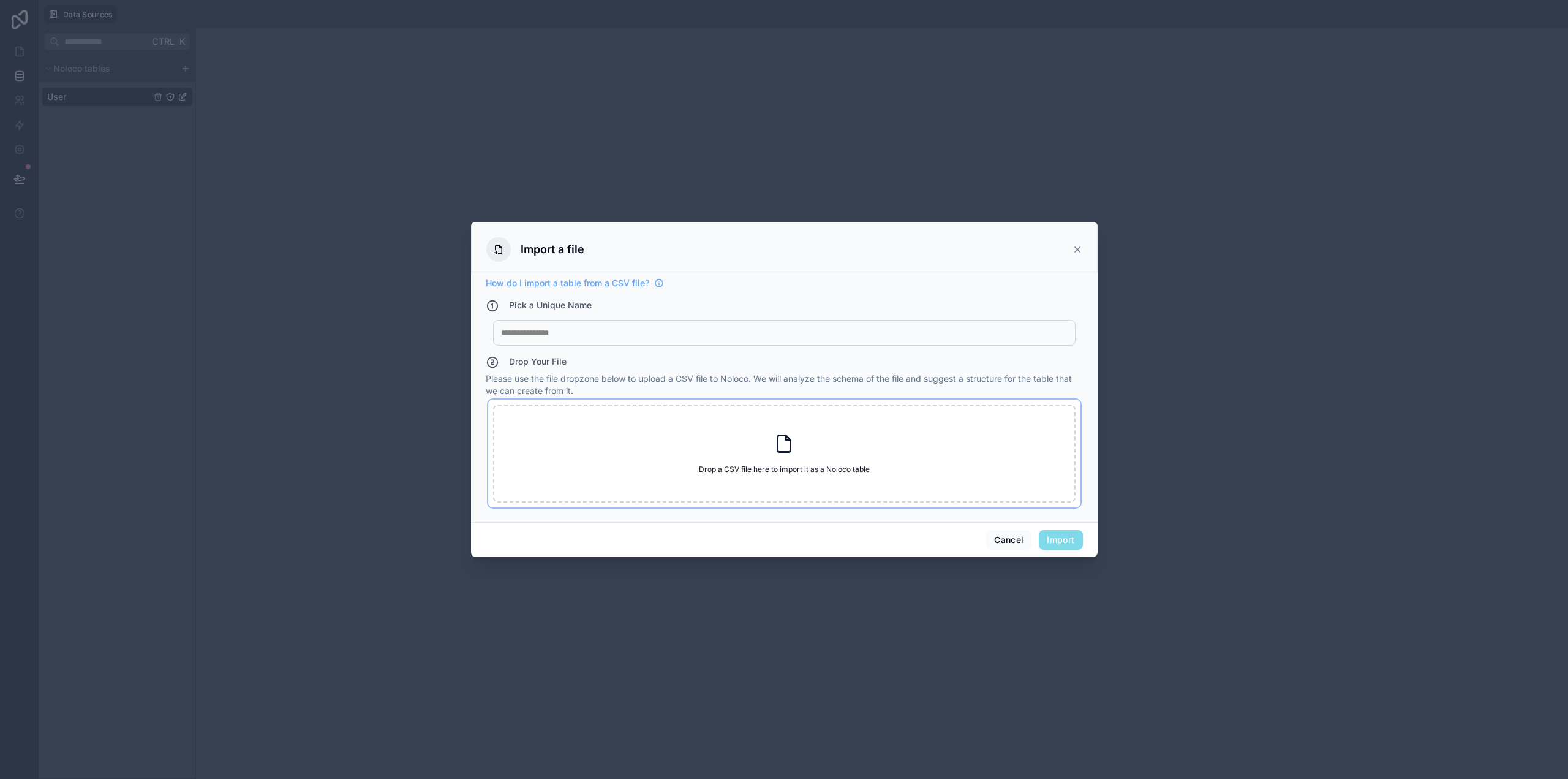
click at [793, 475] on div "Drop a CSV file here to import it as a Noloco table Drop a CSV file here to imp…" at bounding box center [784, 453] width 583 height 98
click at [1076, 254] on icon at bounding box center [1077, 250] width 10 height 10
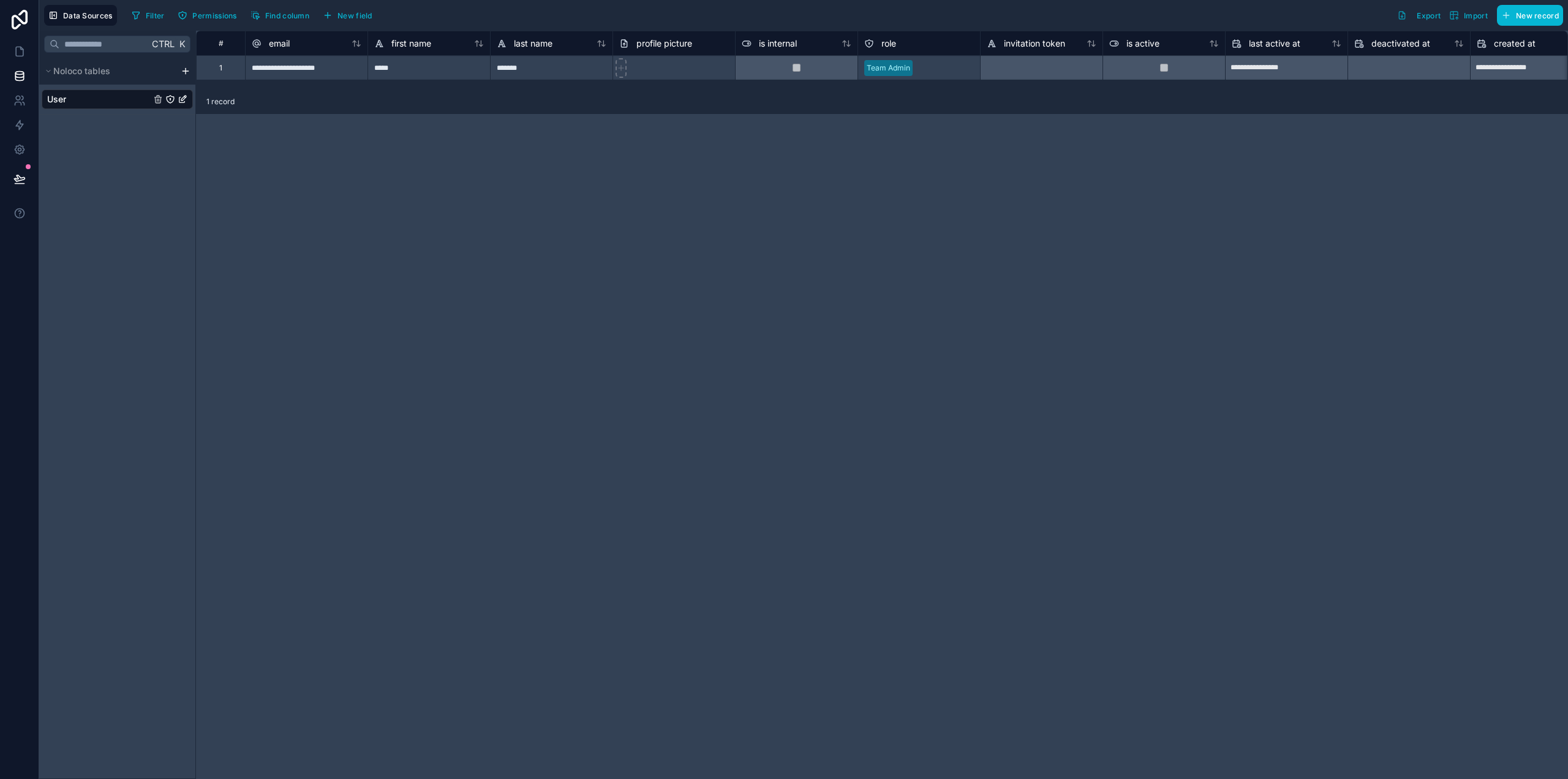
click at [185, 71] on html "**********" at bounding box center [784, 390] width 1568 height 779
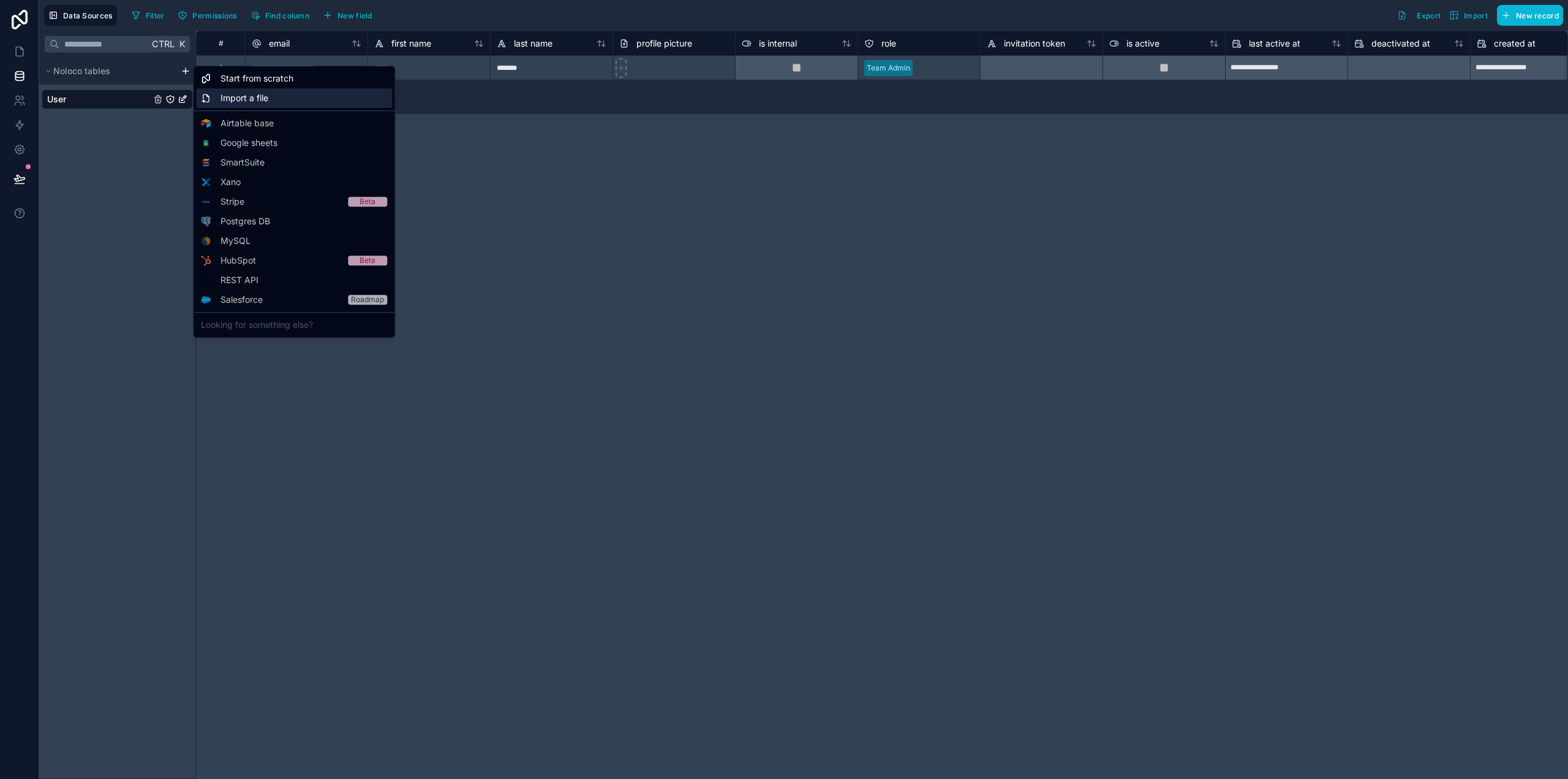
click at [254, 97] on span "Import a file" at bounding box center [244, 98] width 48 height 13
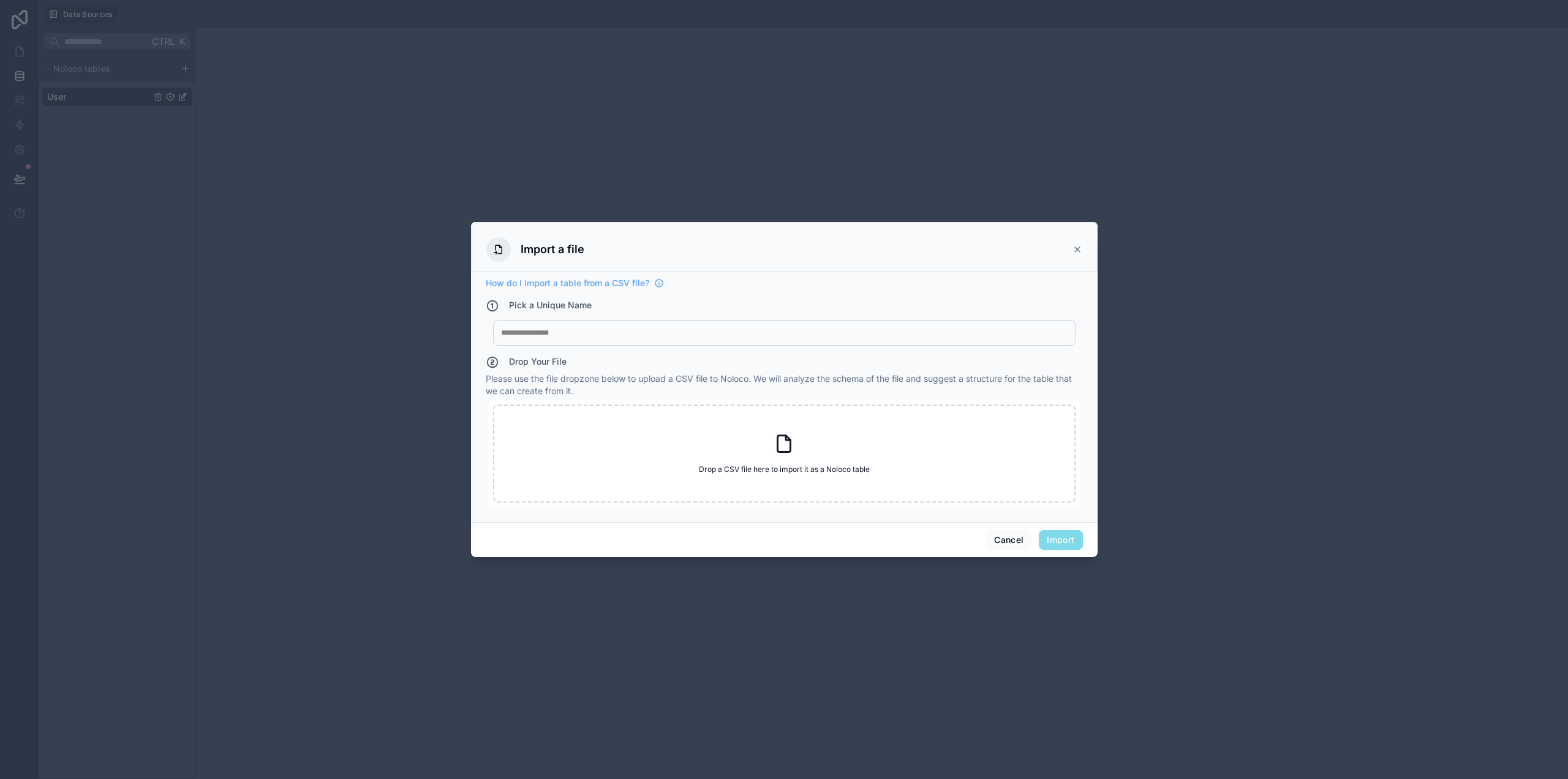
drag, startPoint x: 668, startPoint y: 249, endPoint x: 1005, endPoint y: 260, distance: 337.2
click at [1005, 260] on div "Import a file" at bounding box center [784, 249] width 596 height 24
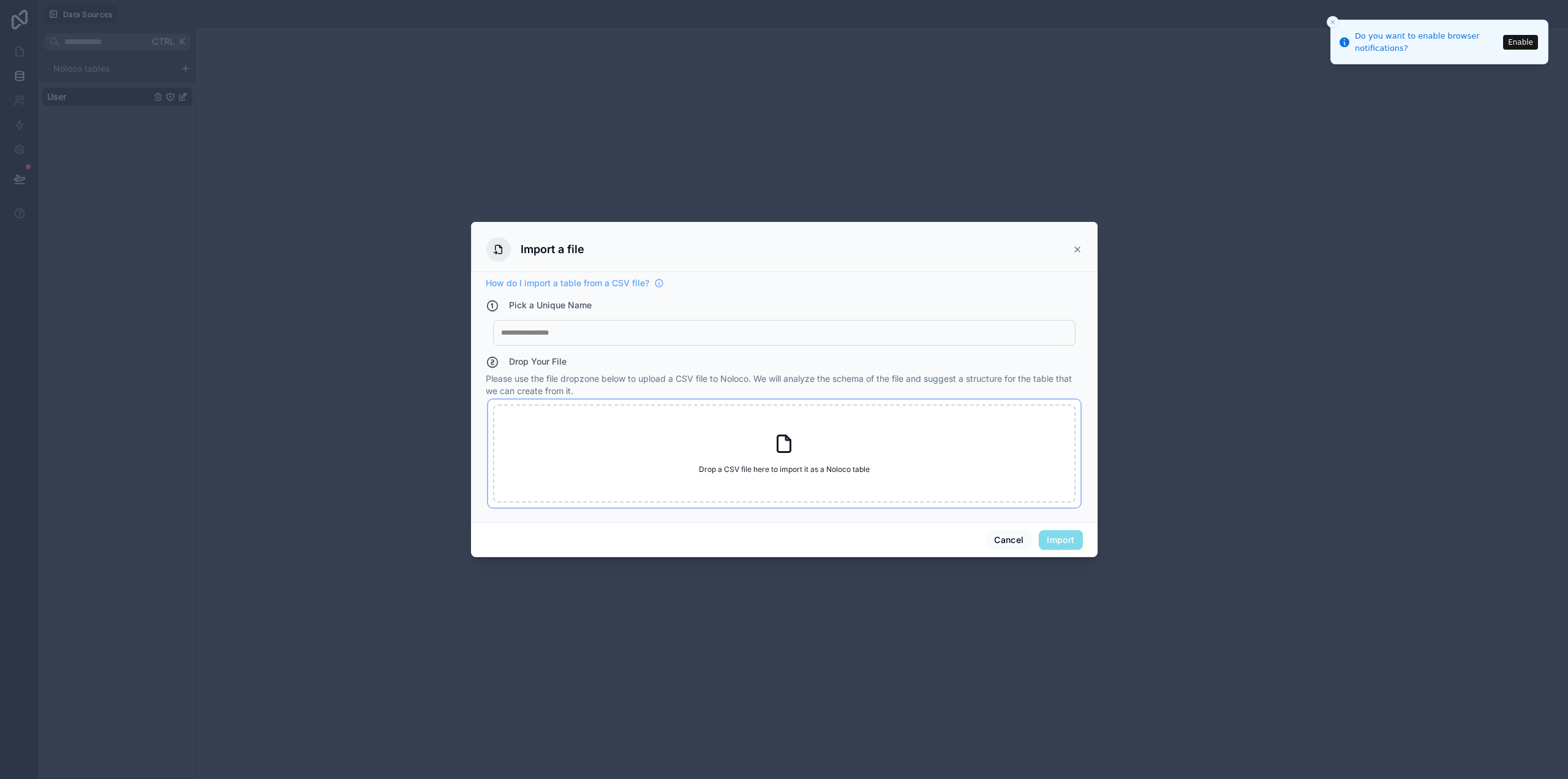
click at [779, 443] on icon at bounding box center [784, 444] width 22 height 22
type input "**********"
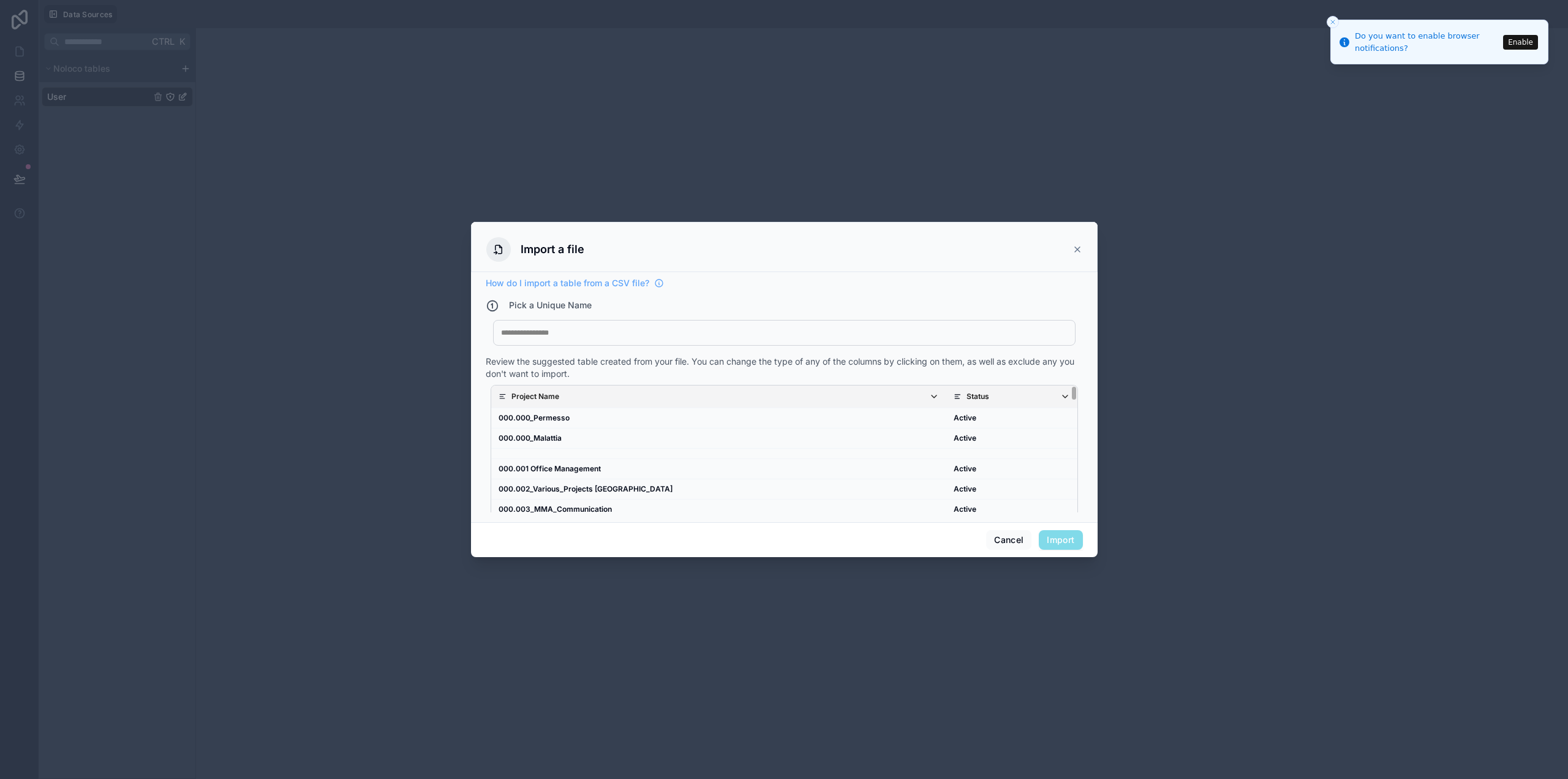
click at [929, 395] on icon "scrollable content" at bounding box center [934, 397] width 10 height 10
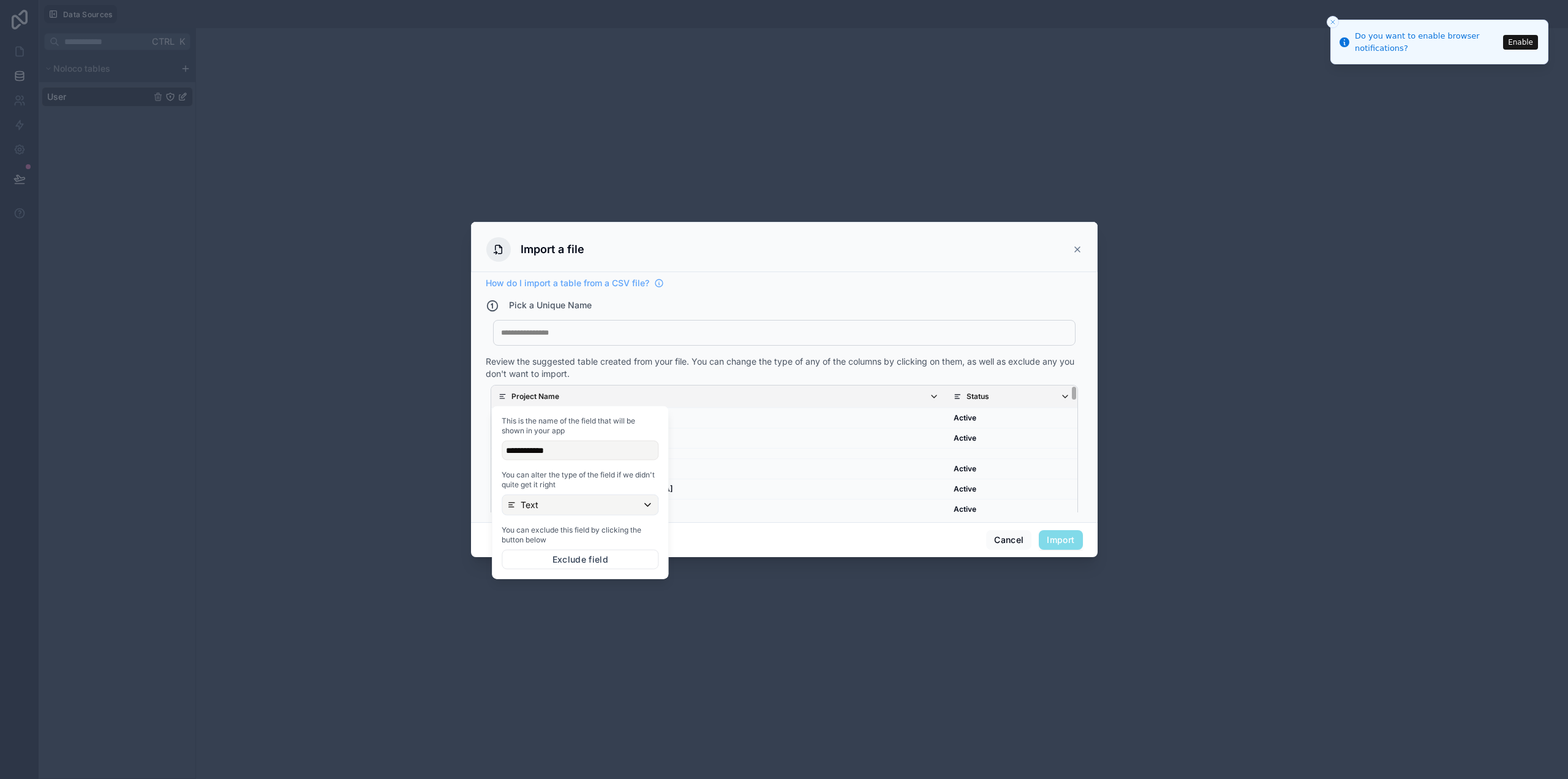
click at [929, 395] on icon "scrollable content" at bounding box center [934, 397] width 10 height 10
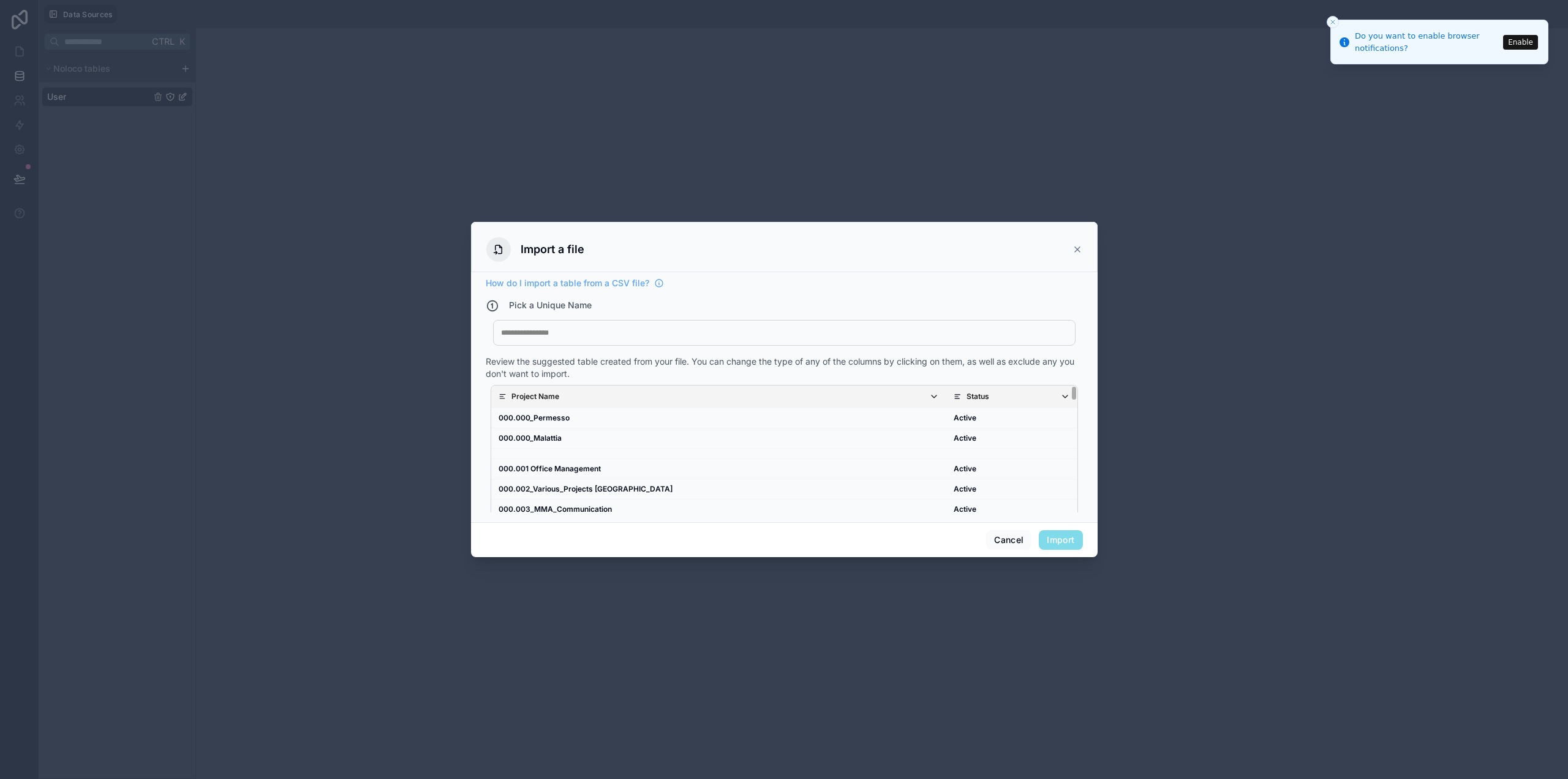
click at [967, 397] on p "Status" at bounding box center [978, 397] width 23 height 10
click at [995, 507] on div "Text" at bounding box center [1011, 504] width 156 height 19
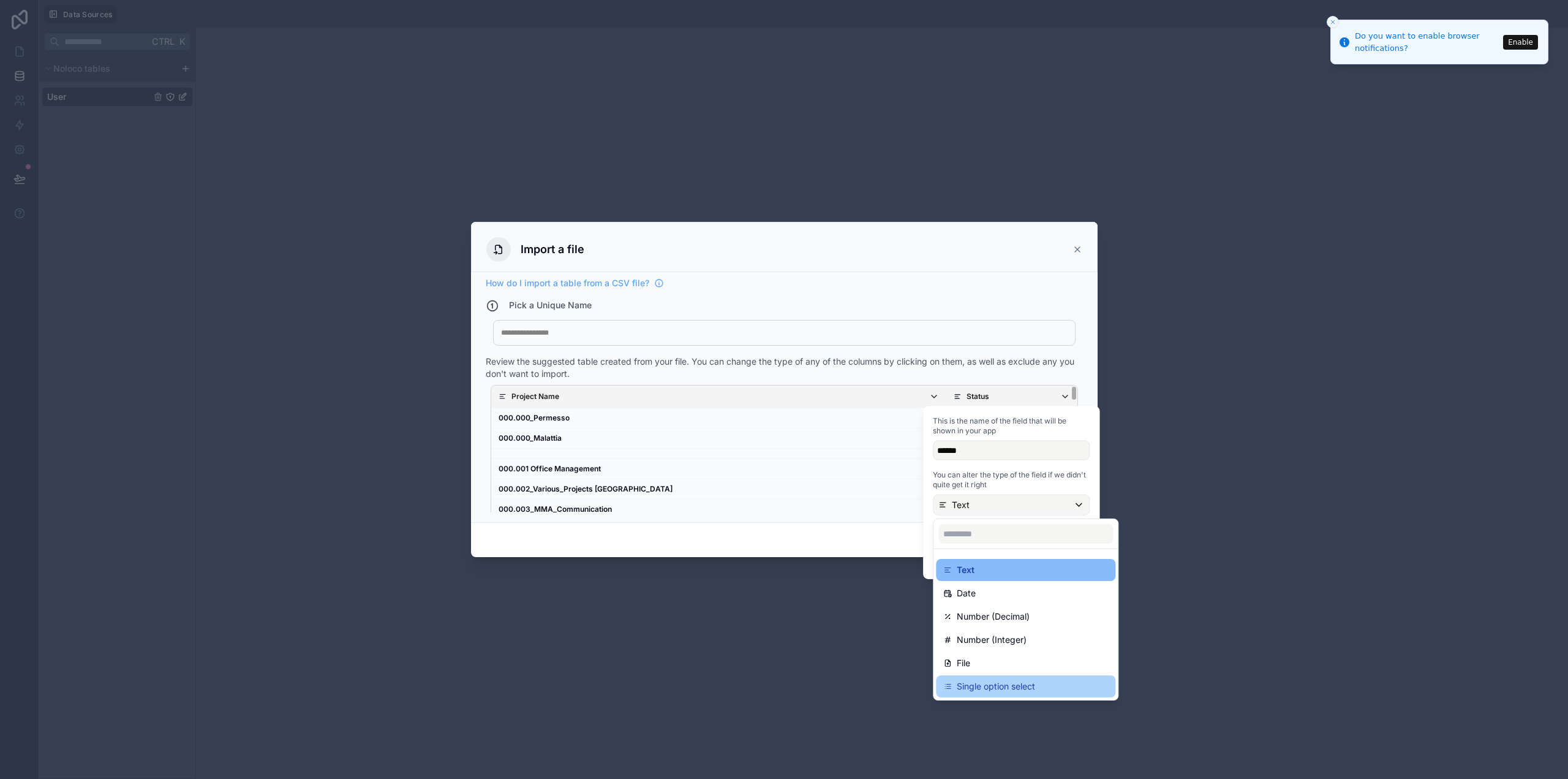
click at [1015, 684] on p "Single option select" at bounding box center [996, 687] width 79 height 15
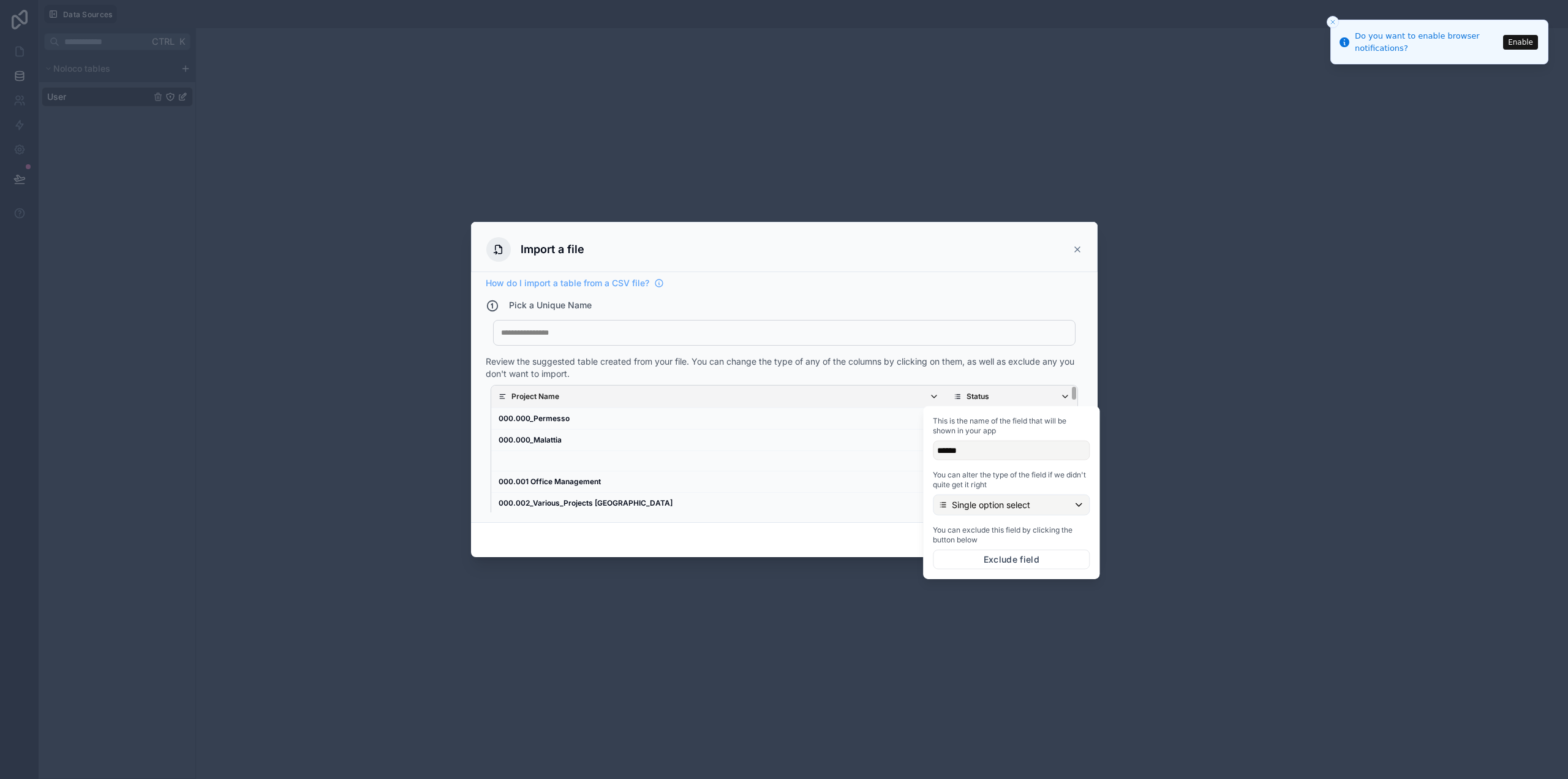
click at [830, 533] on div "Cancel Import" at bounding box center [784, 540] width 627 height 35
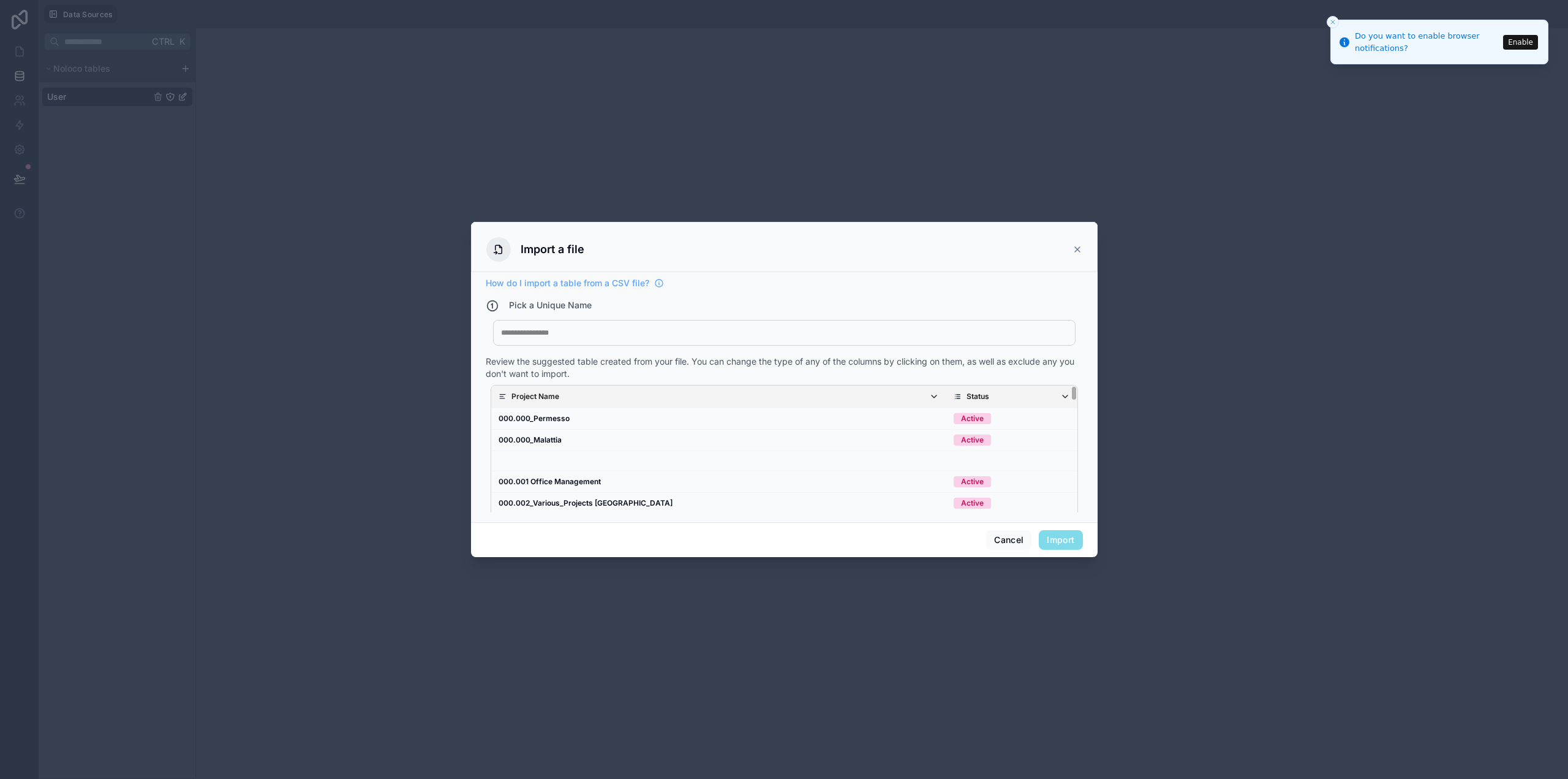
drag, startPoint x: 1067, startPoint y: 393, endPoint x: 1052, endPoint y: 372, distance: 25.8
click at [1052, 372] on div "Review the suggested table created from your file. You can change the type of a…" at bounding box center [784, 446] width 598 height 182
click at [969, 415] on td "Active" at bounding box center [1012, 419] width 131 height 22
click at [961, 416] on div "Active" at bounding box center [972, 418] width 23 height 11
click at [947, 404] on th "Status" at bounding box center [1012, 396] width 131 height 23
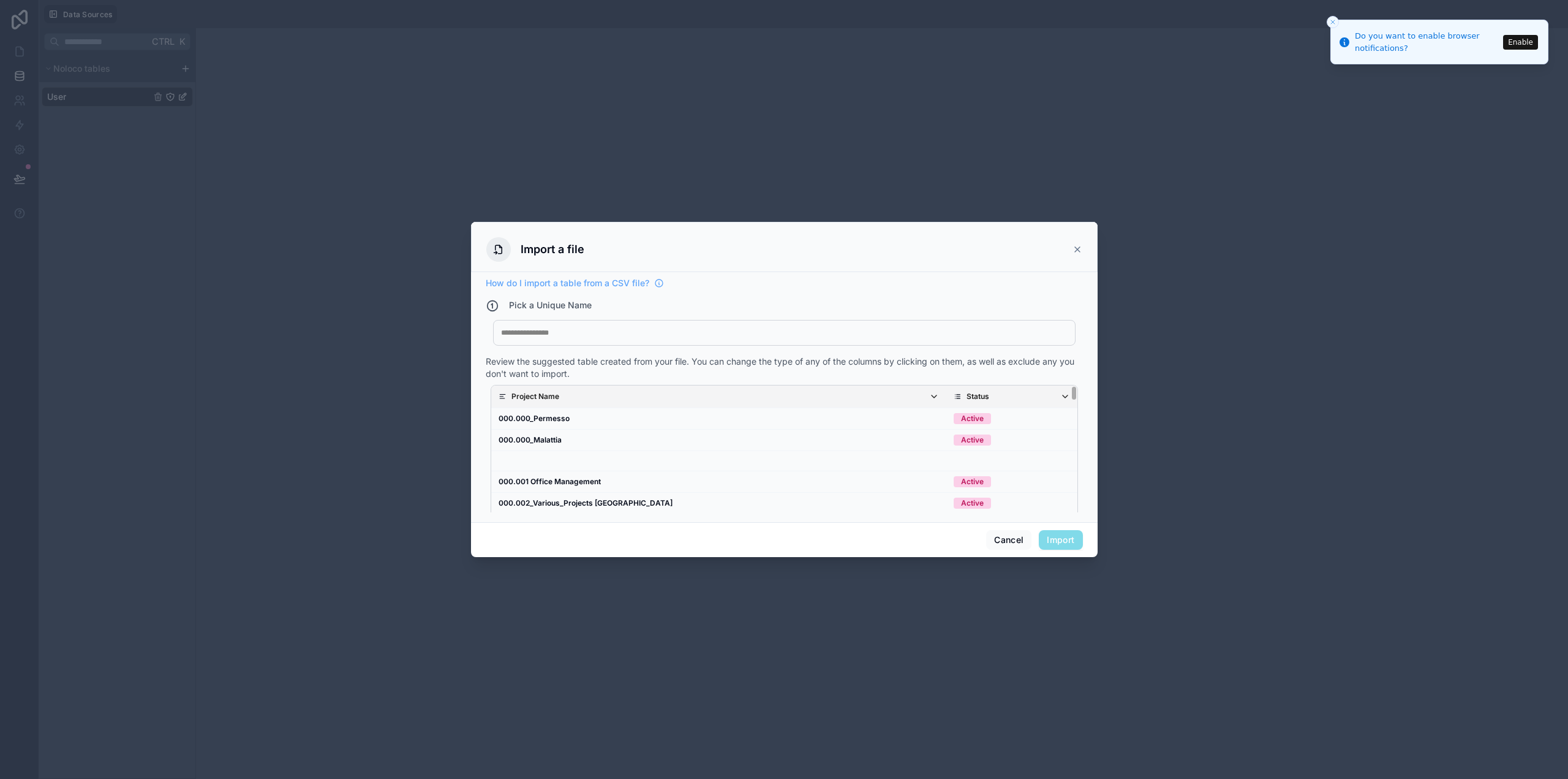
click at [967, 396] on p "Status" at bounding box center [978, 397] width 23 height 10
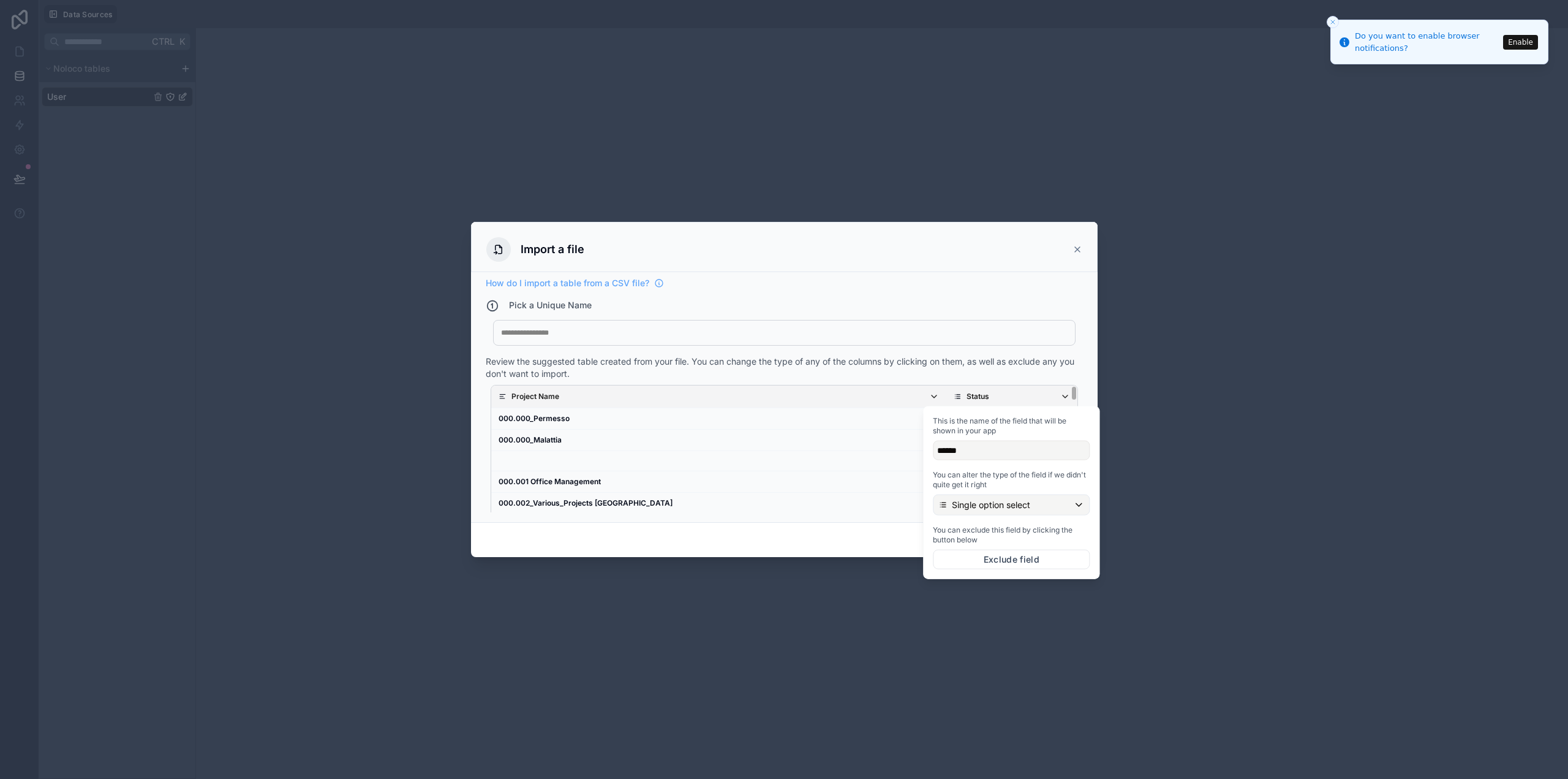
click at [885, 556] on div "Cancel Import" at bounding box center [784, 540] width 627 height 35
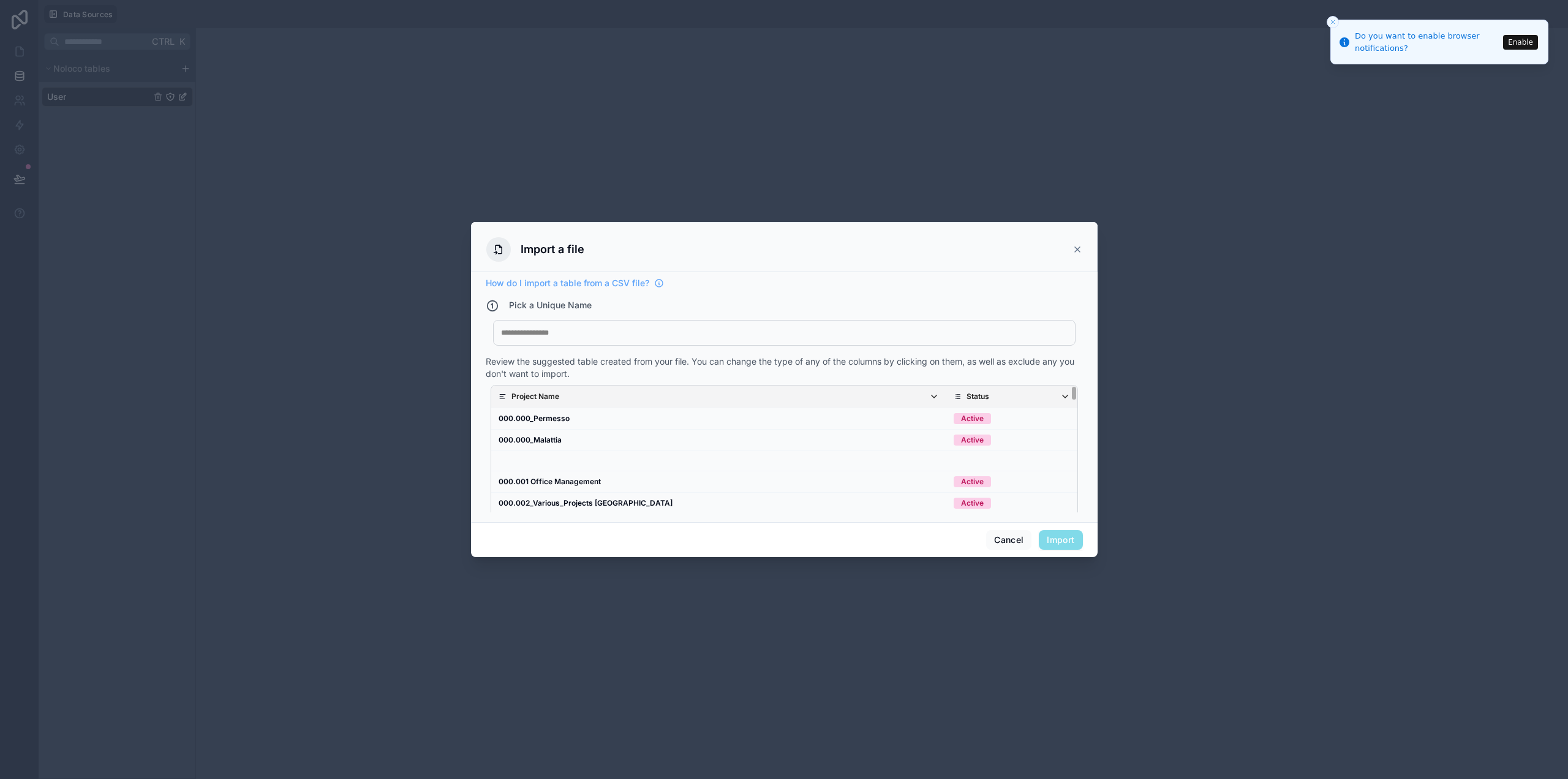
click at [1070, 539] on span "Import" at bounding box center [1061, 539] width 44 height 19
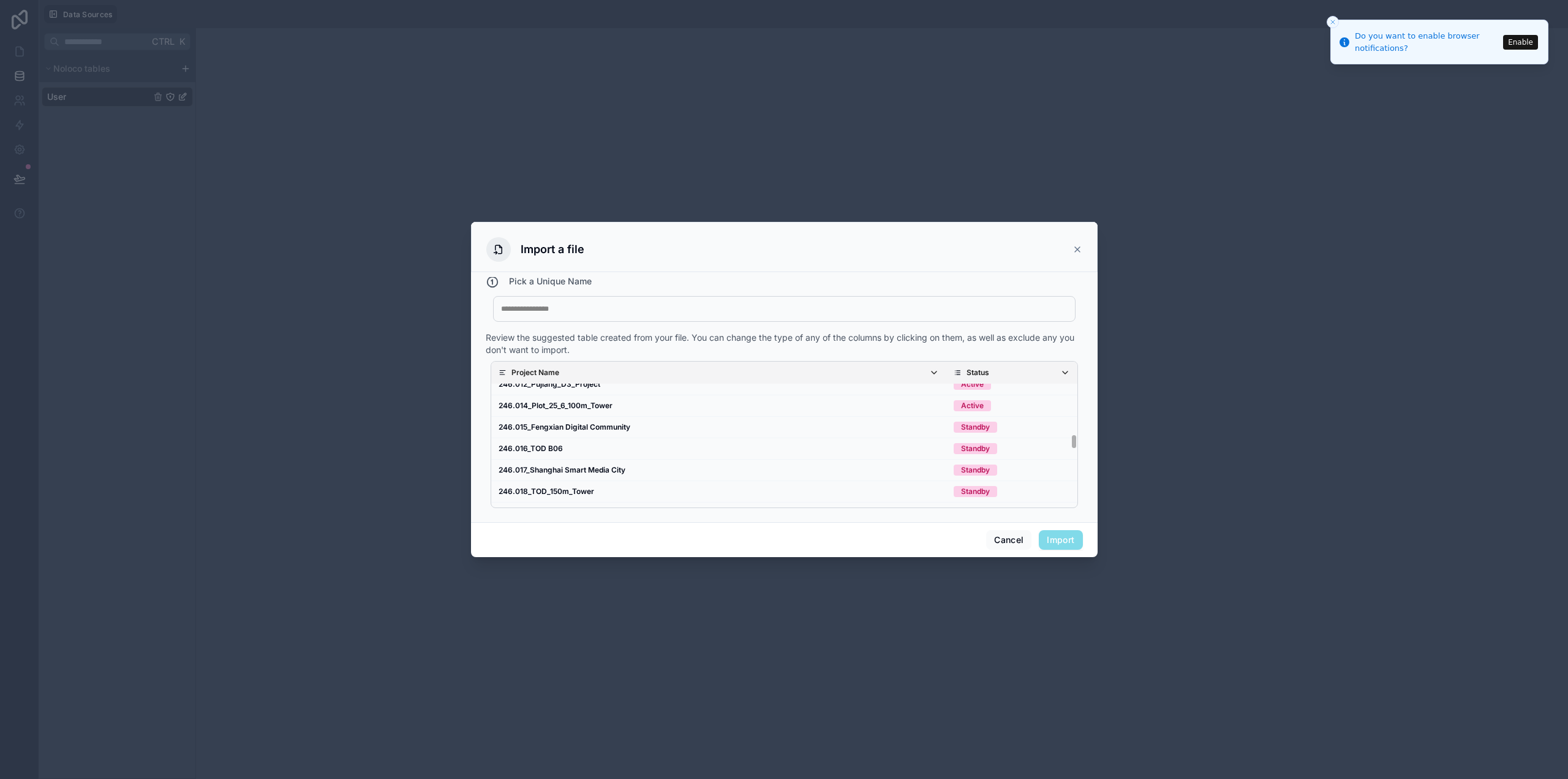
click at [1070, 543] on span "Import" at bounding box center [1061, 539] width 44 height 19
click at [617, 308] on div at bounding box center [784, 309] width 567 height 10
click at [1070, 541] on button "Import" at bounding box center [1061, 539] width 44 height 19
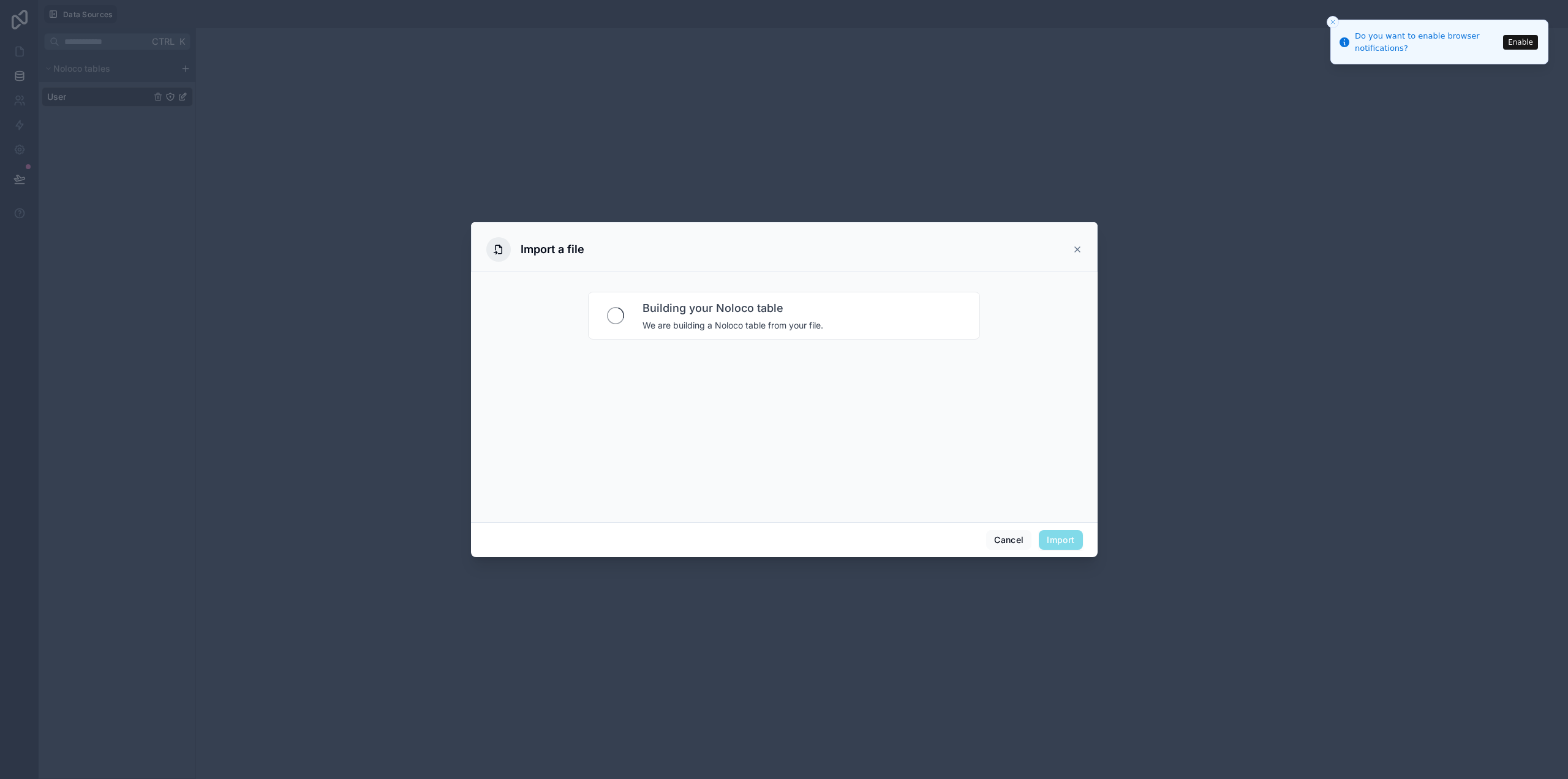
scroll to position [0, 0]
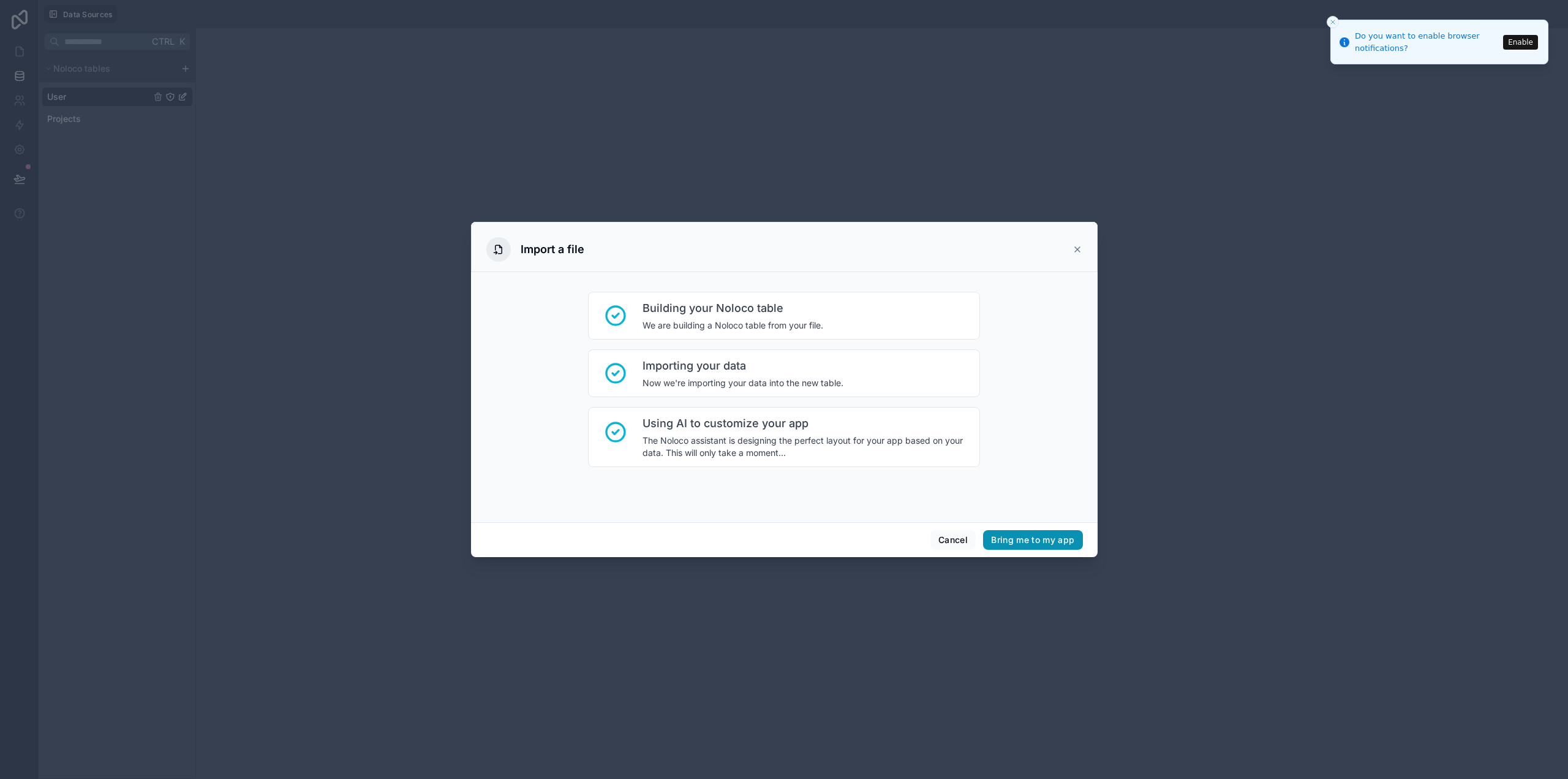
click at [1038, 534] on button "Bring me to my app" at bounding box center [1033, 539] width 100 height 19
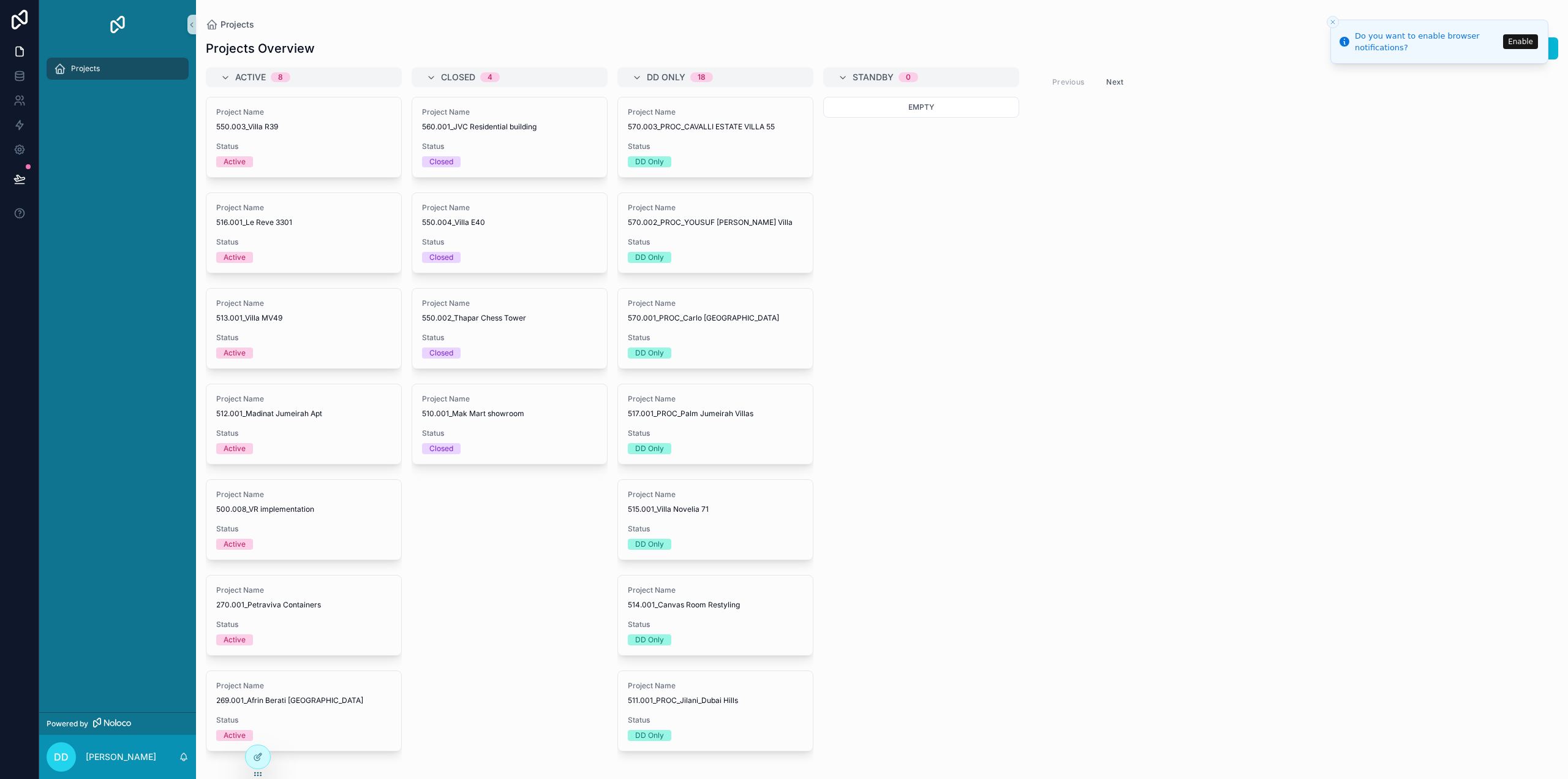
click at [1523, 43] on button "Enable" at bounding box center [1521, 42] width 35 height 15
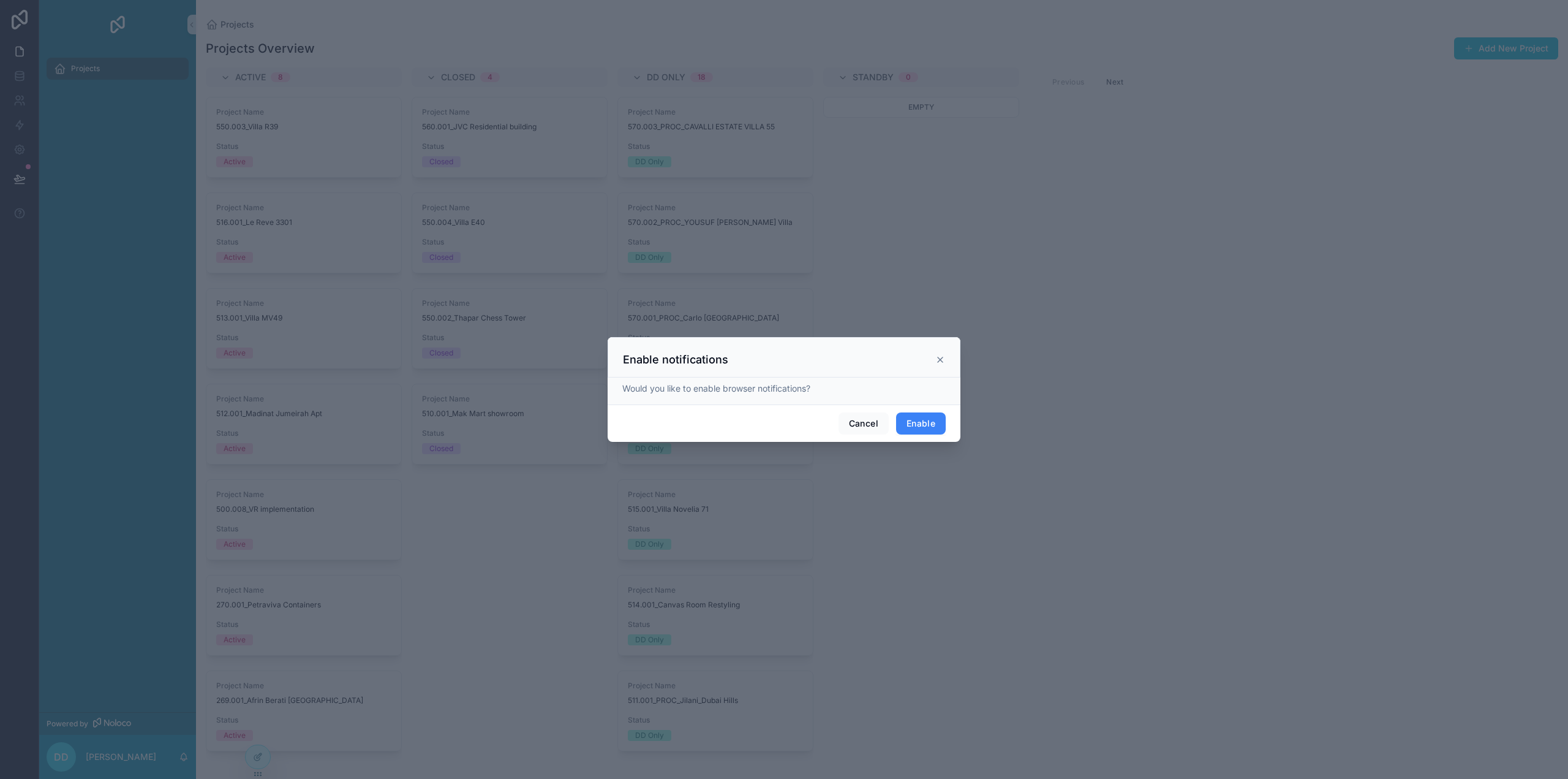
click at [898, 420] on button "Enable" at bounding box center [921, 424] width 49 height 22
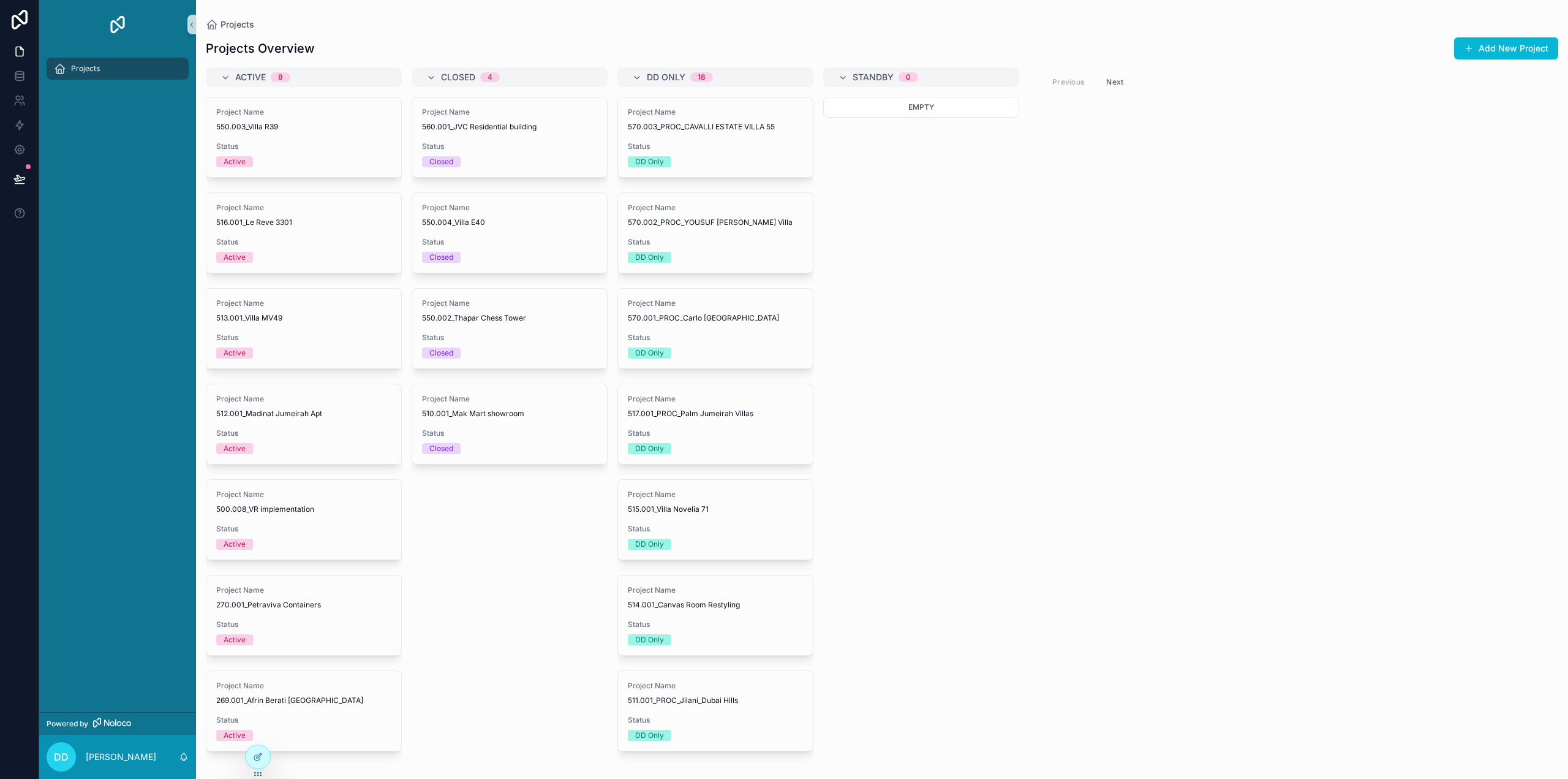
click at [108, 64] on div "Projects" at bounding box center [117, 68] width 127 height 19
click at [23, 49] on icon at bounding box center [19, 51] width 8 height 9
click at [25, 79] on icon at bounding box center [19, 75] width 13 height 13
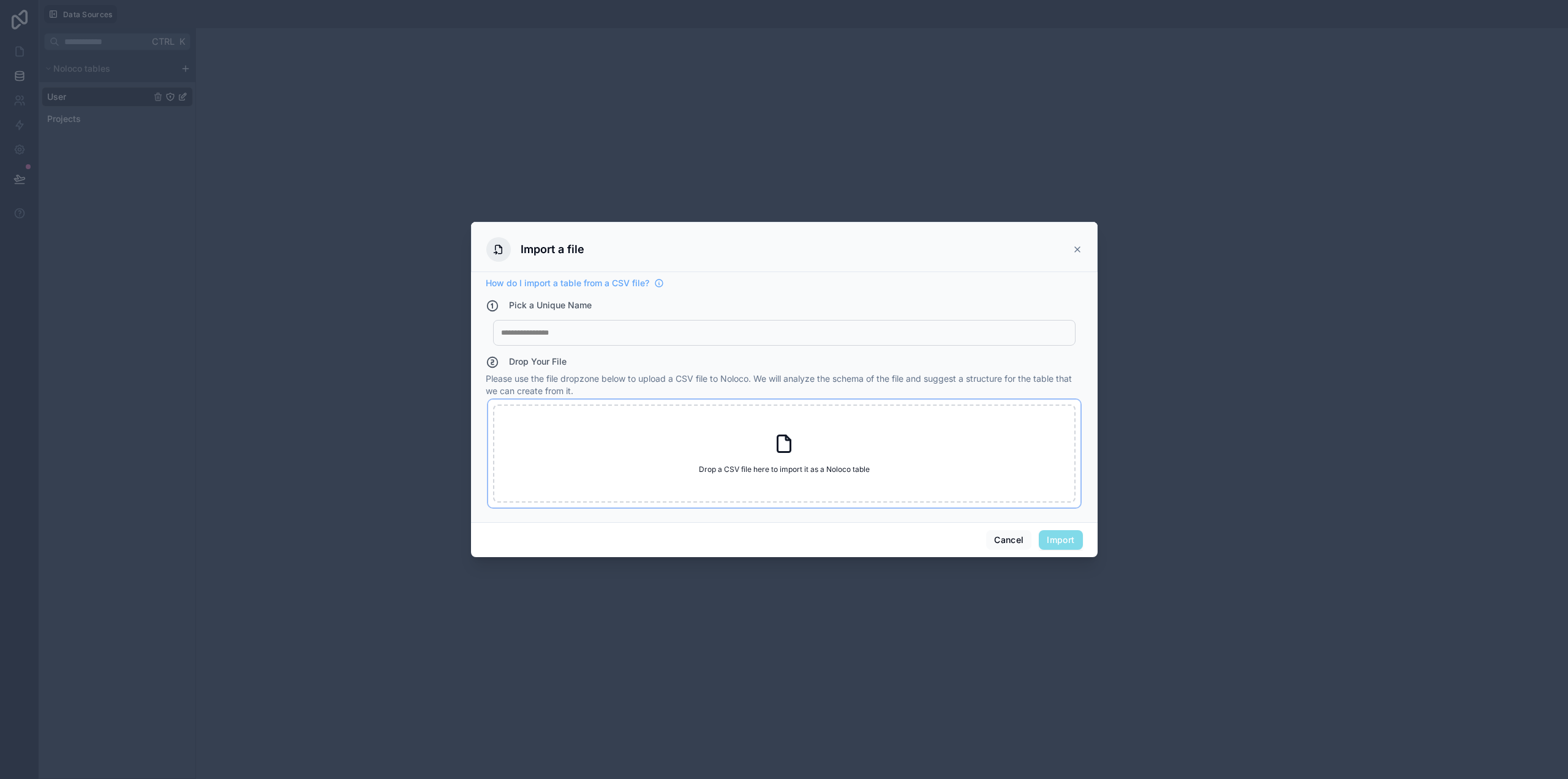
click at [786, 445] on icon at bounding box center [784, 444] width 22 height 22
type input "**********"
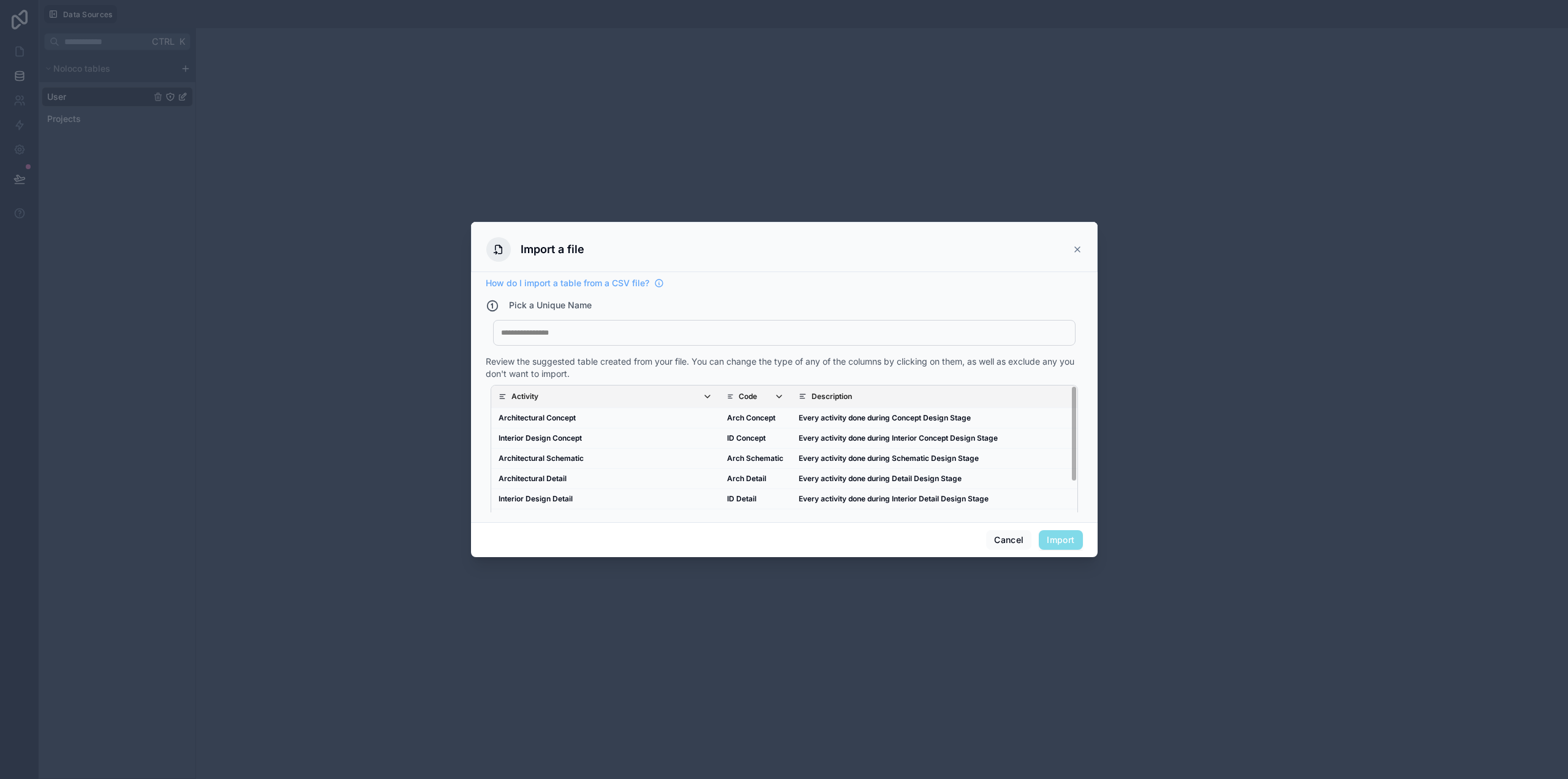
click at [618, 395] on span "Activity" at bounding box center [612, 397] width 201 height 10
click at [709, 397] on icon "scrollable content" at bounding box center [707, 397] width 10 height 10
click at [646, 502] on div "Text" at bounding box center [580, 504] width 156 height 19
click at [940, 653] on div at bounding box center [784, 390] width 1568 height 779
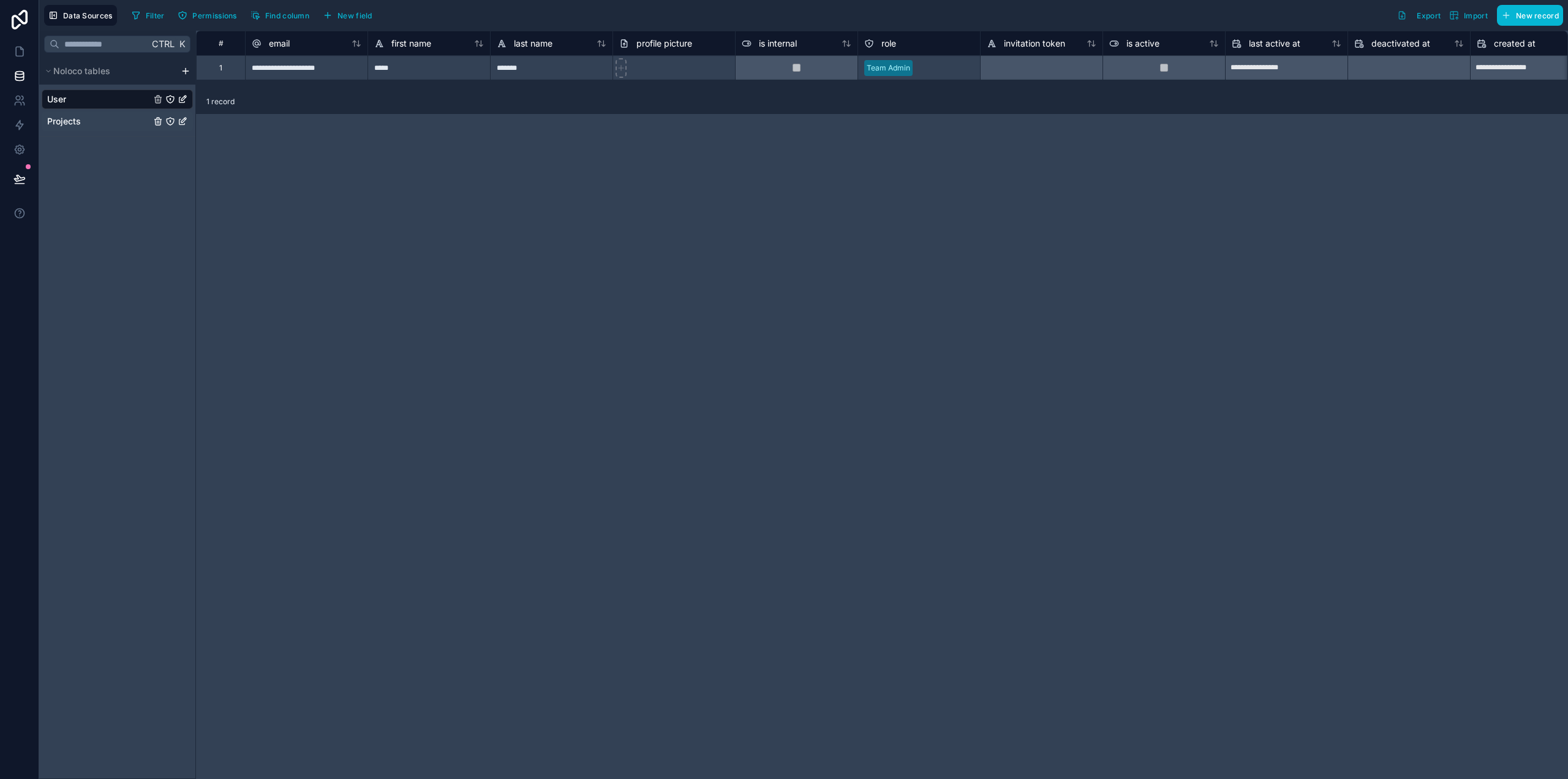
click at [124, 125] on div "Projects" at bounding box center [117, 121] width 152 height 19
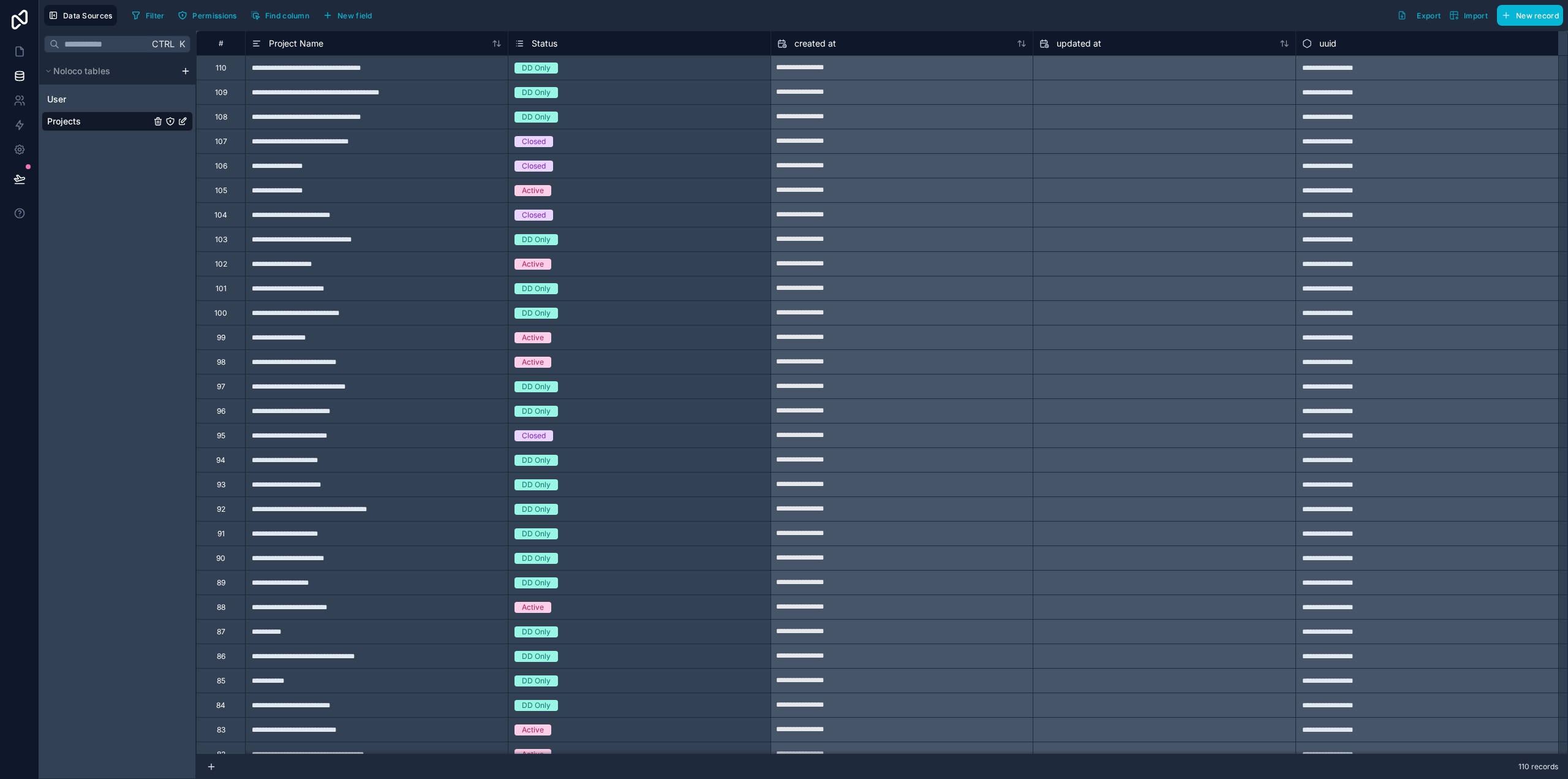
click at [619, 44] on div "Status" at bounding box center [640, 44] width 250 height 15
click at [423, 44] on div "Project Name" at bounding box center [377, 44] width 250 height 15
click at [223, 46] on div "#" at bounding box center [221, 43] width 30 height 9
click at [498, 47] on icon at bounding box center [497, 44] width 10 height 10
click at [499, 40] on icon at bounding box center [497, 44] width 10 height 10
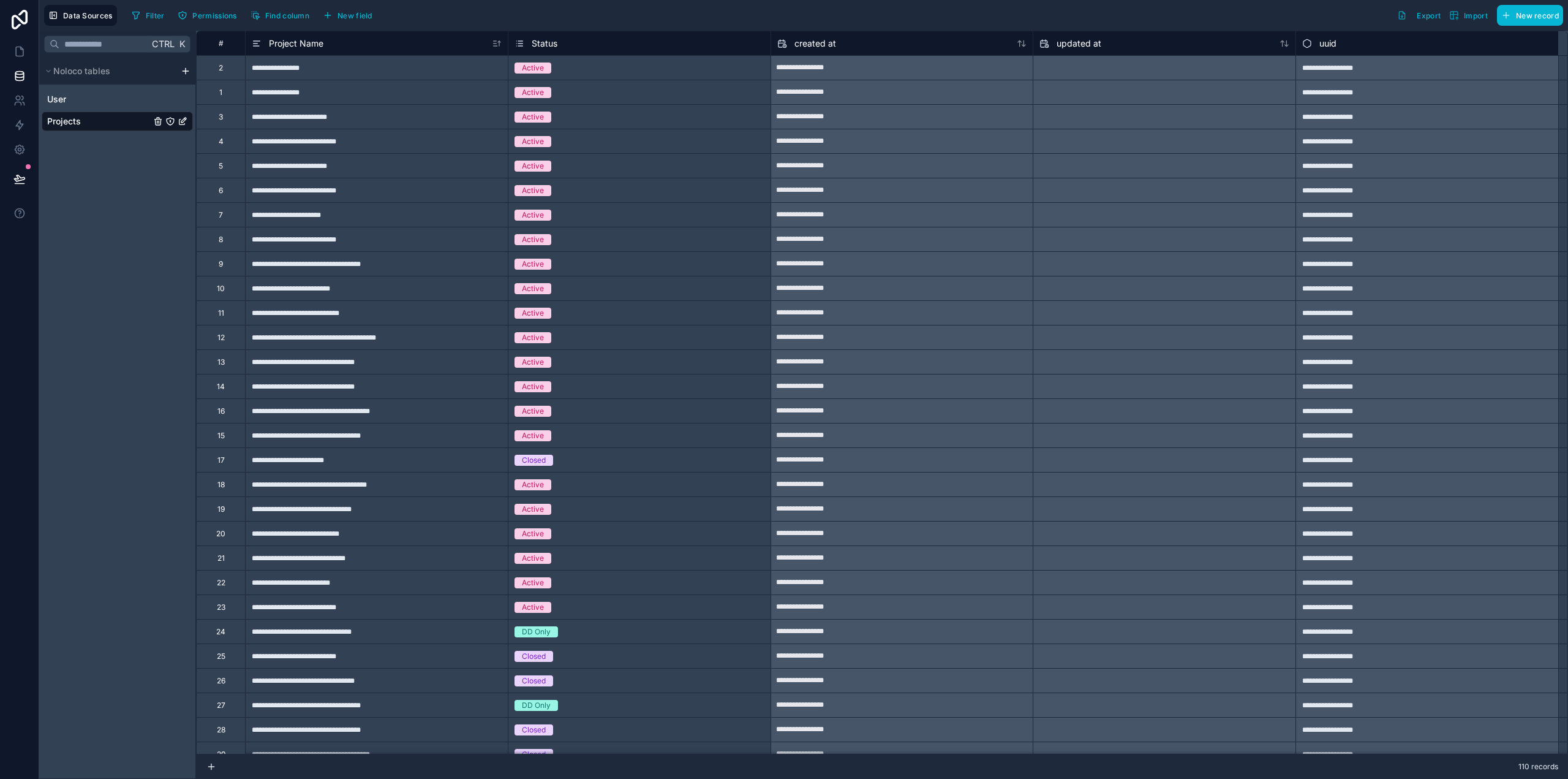
click at [223, 44] on div "#" at bounding box center [221, 43] width 30 height 9
click at [223, 42] on div "#" at bounding box center [221, 43] width 30 height 9
click at [219, 42] on div "#" at bounding box center [221, 43] width 30 height 9
click at [225, 44] on div "#" at bounding box center [221, 43] width 30 height 9
click at [222, 70] on div "2" at bounding box center [220, 68] width 4 height 10
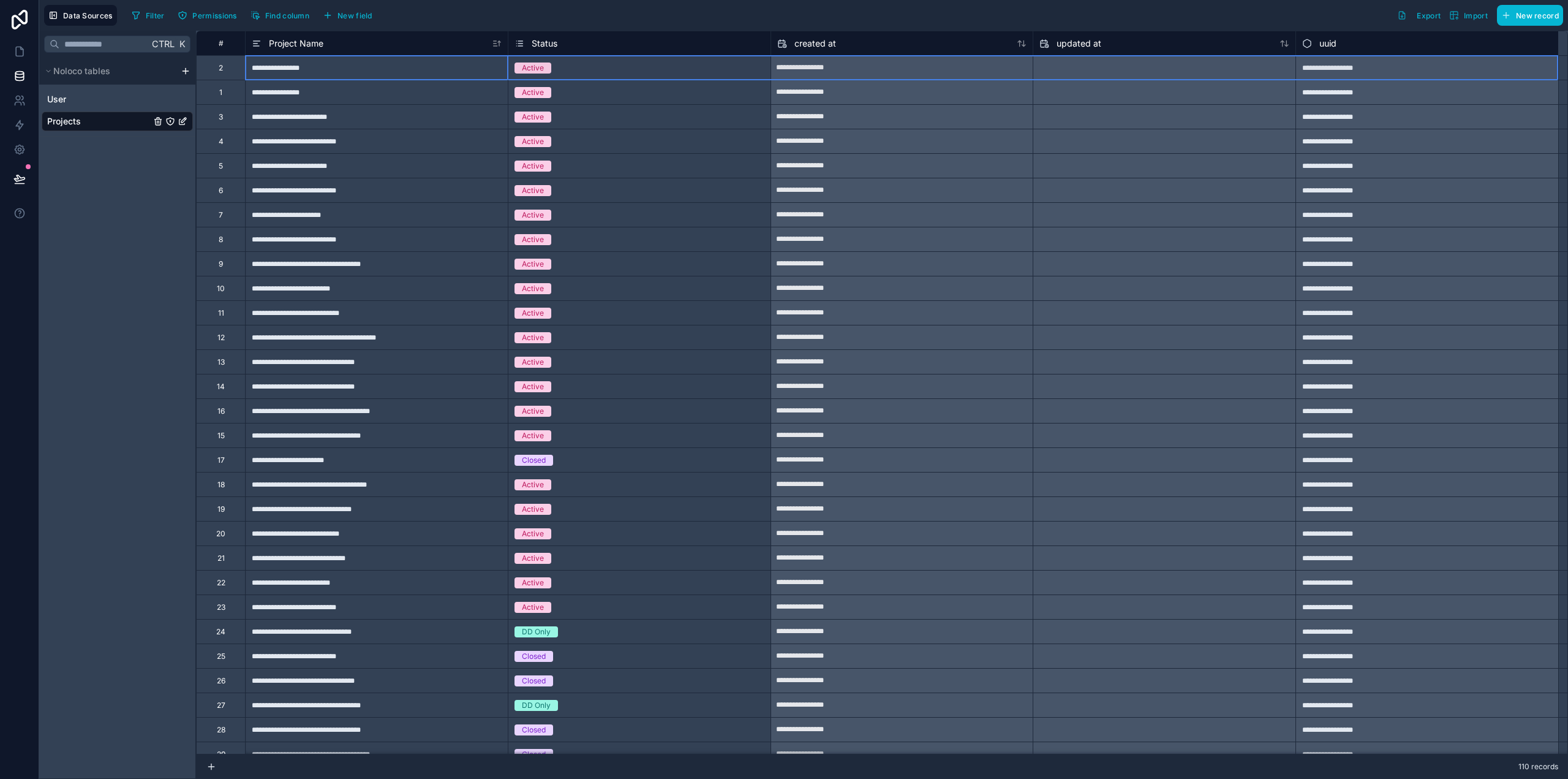
click at [226, 70] on div "2" at bounding box center [220, 67] width 49 height 24
click at [90, 95] on div "User" at bounding box center [117, 99] width 152 height 19
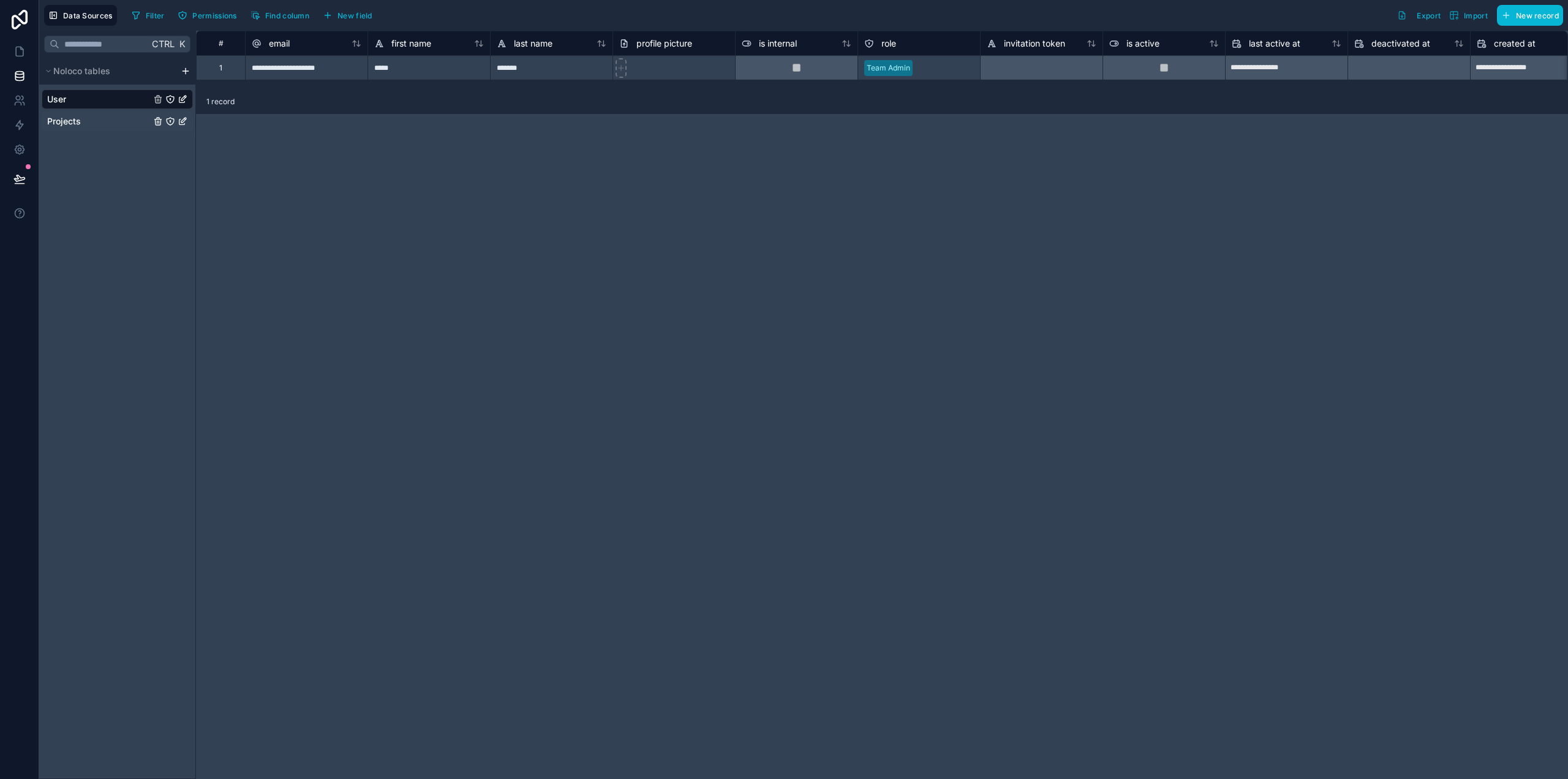
click at [90, 116] on div "Projects" at bounding box center [117, 121] width 152 height 19
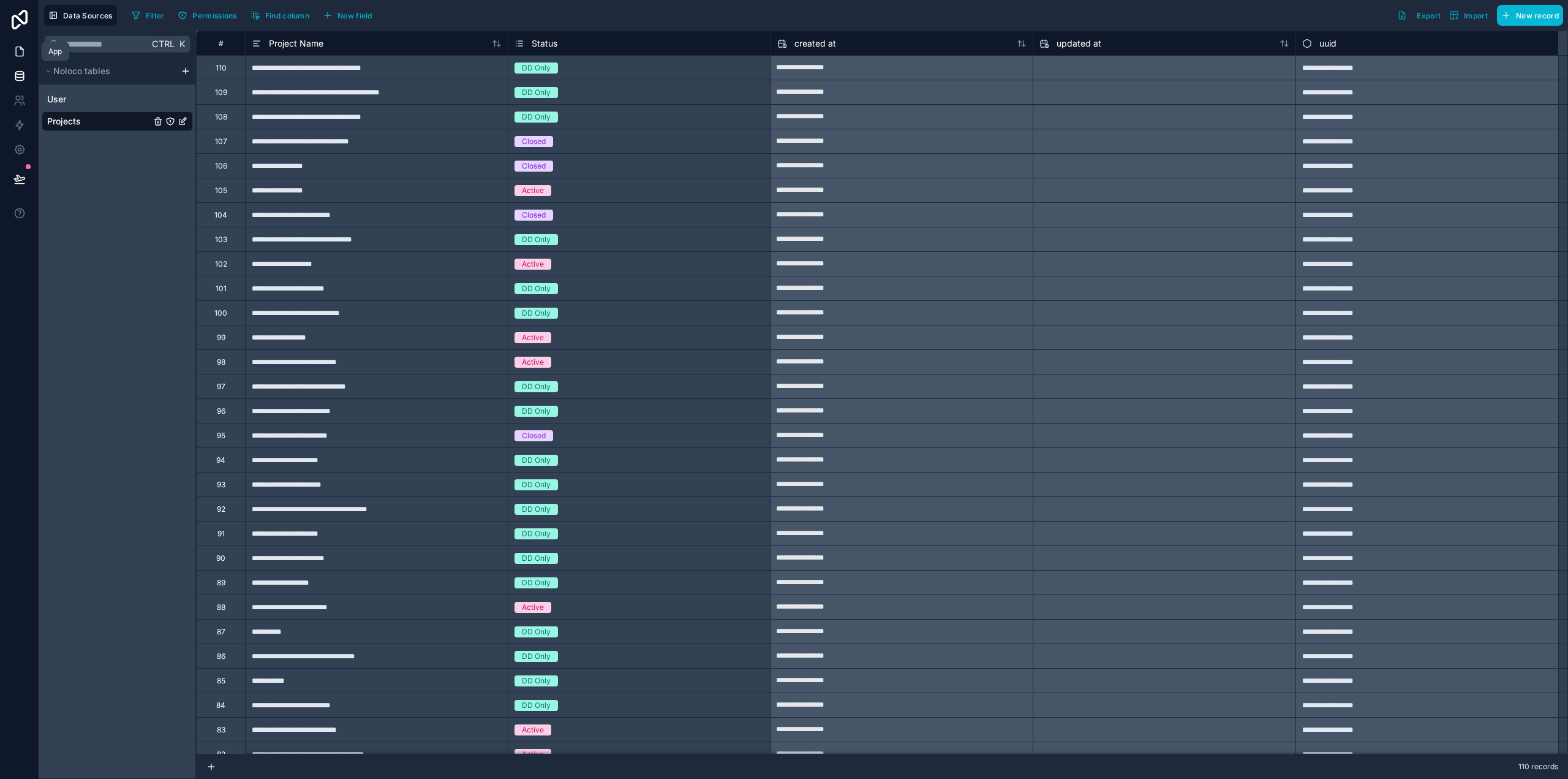
click at [18, 52] on icon at bounding box center [19, 51] width 13 height 13
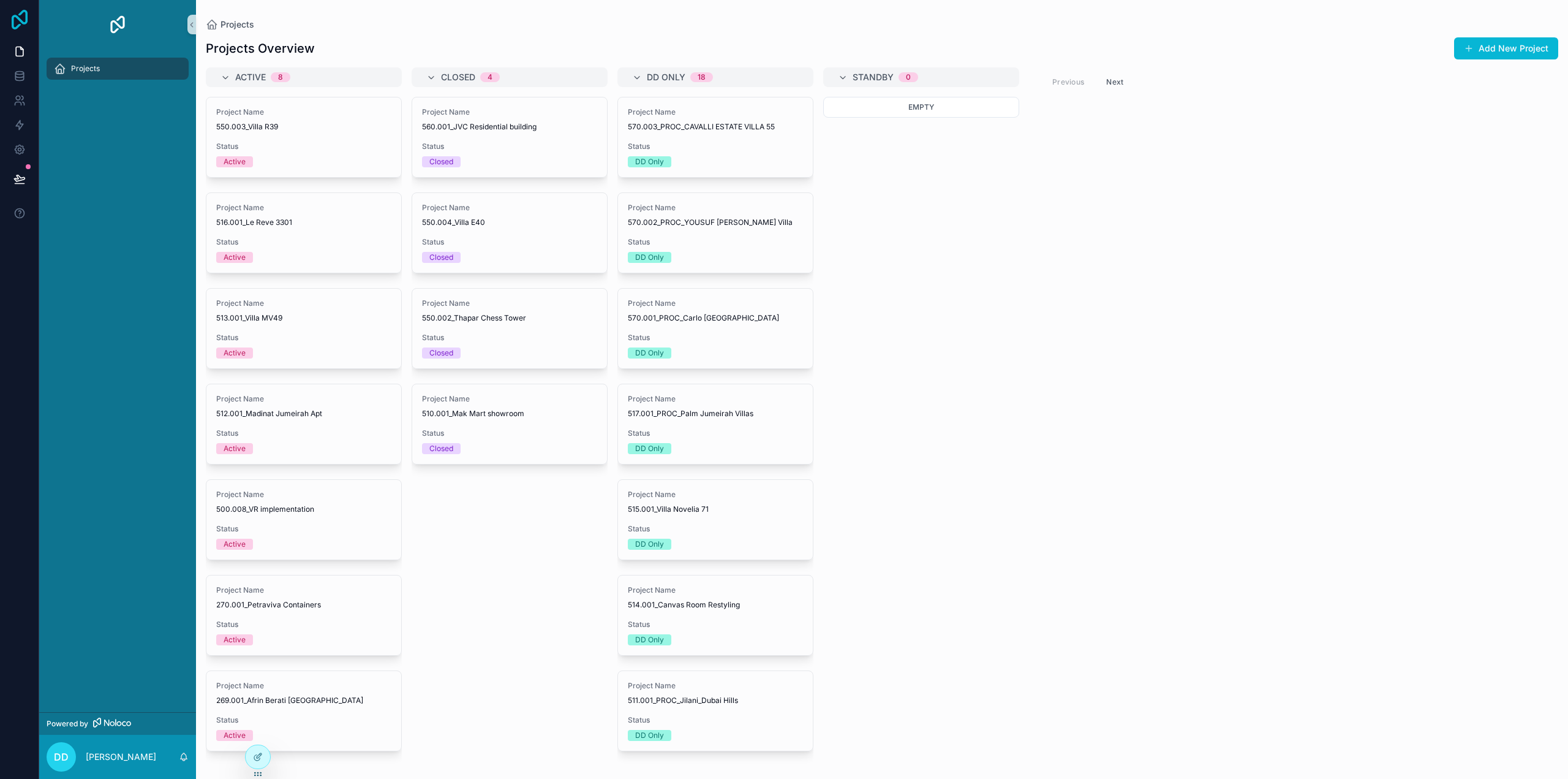
click at [23, 17] on icon at bounding box center [19, 19] width 24 height 19
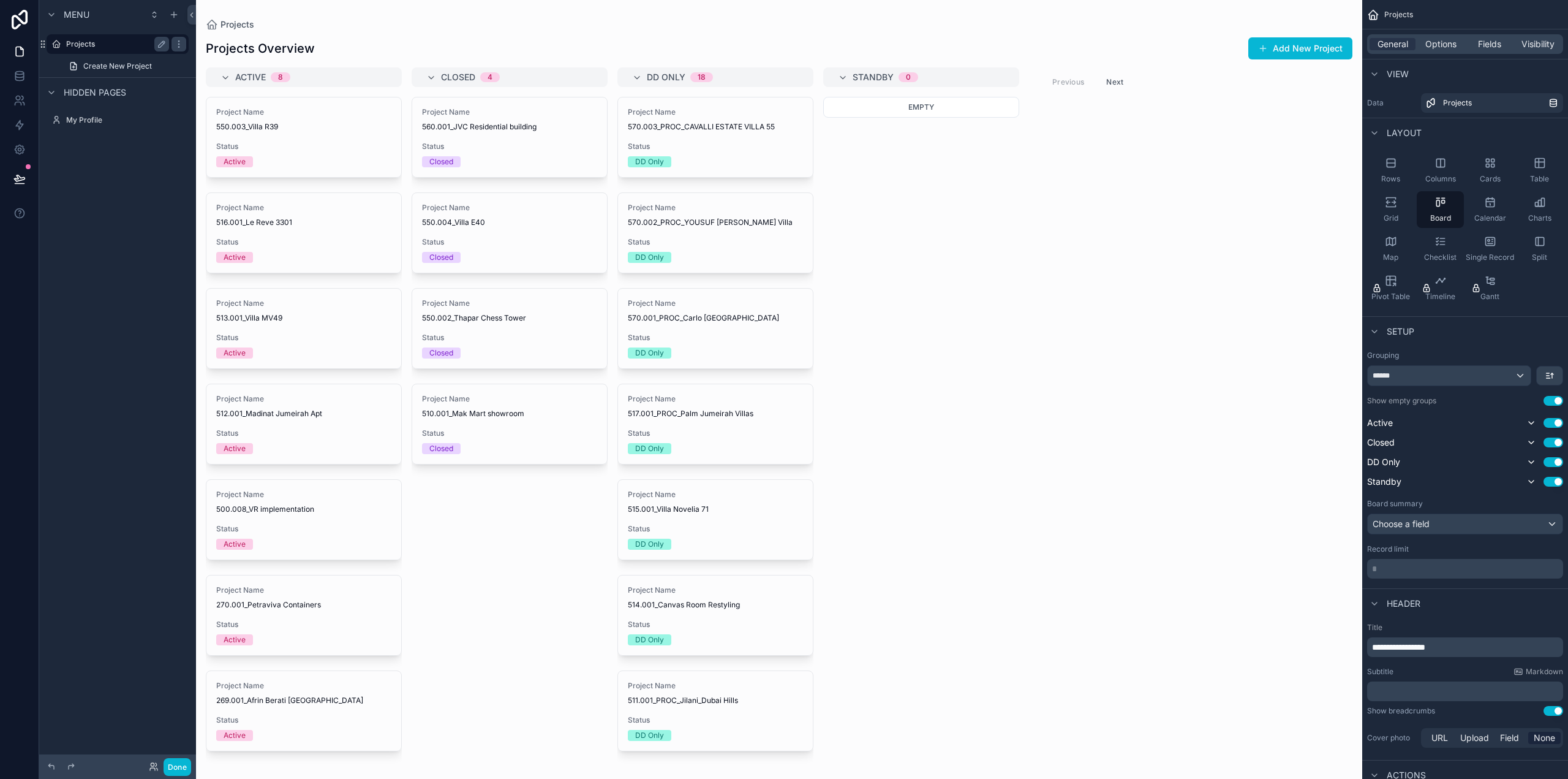
click at [101, 44] on label "Projects" at bounding box center [115, 44] width 98 height 10
click at [182, 41] on icon "scrollable content" at bounding box center [179, 44] width 10 height 10
click at [163, 42] on icon "scrollable content" at bounding box center [162, 44] width 10 height 10
click at [160, 44] on icon "scrollable content" at bounding box center [162, 44] width 6 height 4
click at [179, 766] on button "Done" at bounding box center [177, 766] width 28 height 18
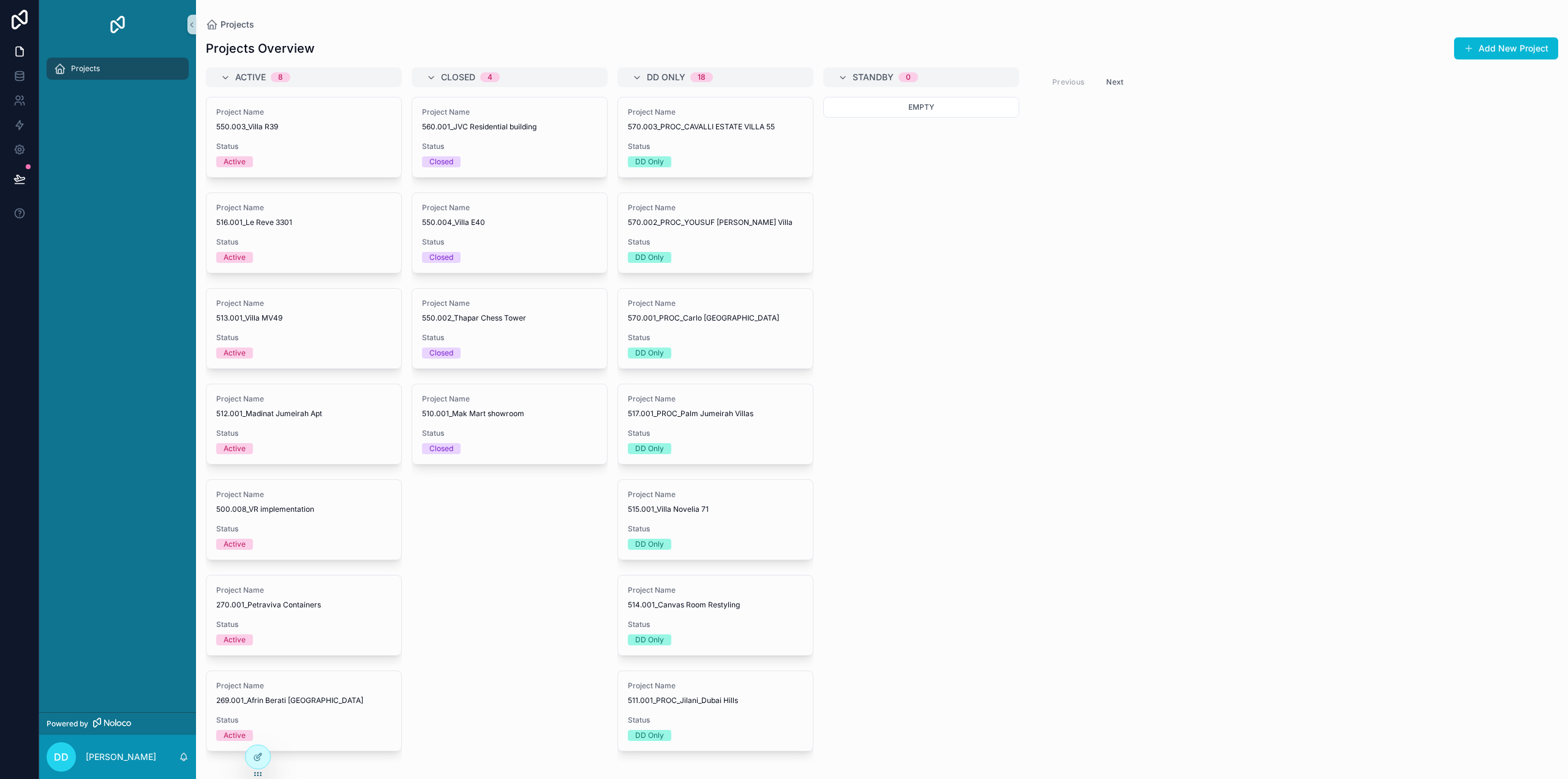
click at [104, 66] on div "Projects" at bounding box center [117, 68] width 127 height 19
click at [23, 52] on icon at bounding box center [19, 51] width 8 height 9
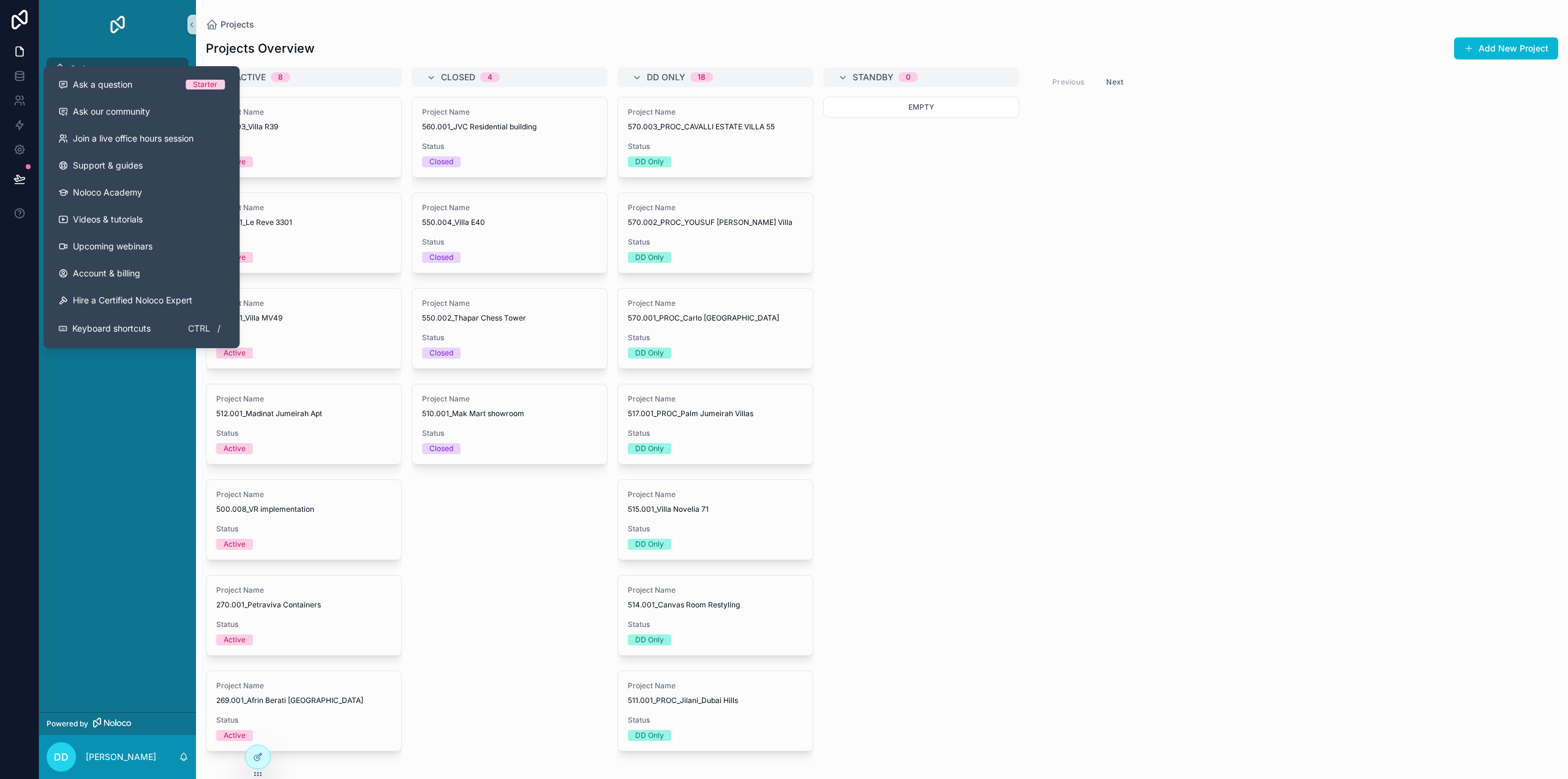
click at [96, 60] on div "Projects" at bounding box center [117, 68] width 127 height 19
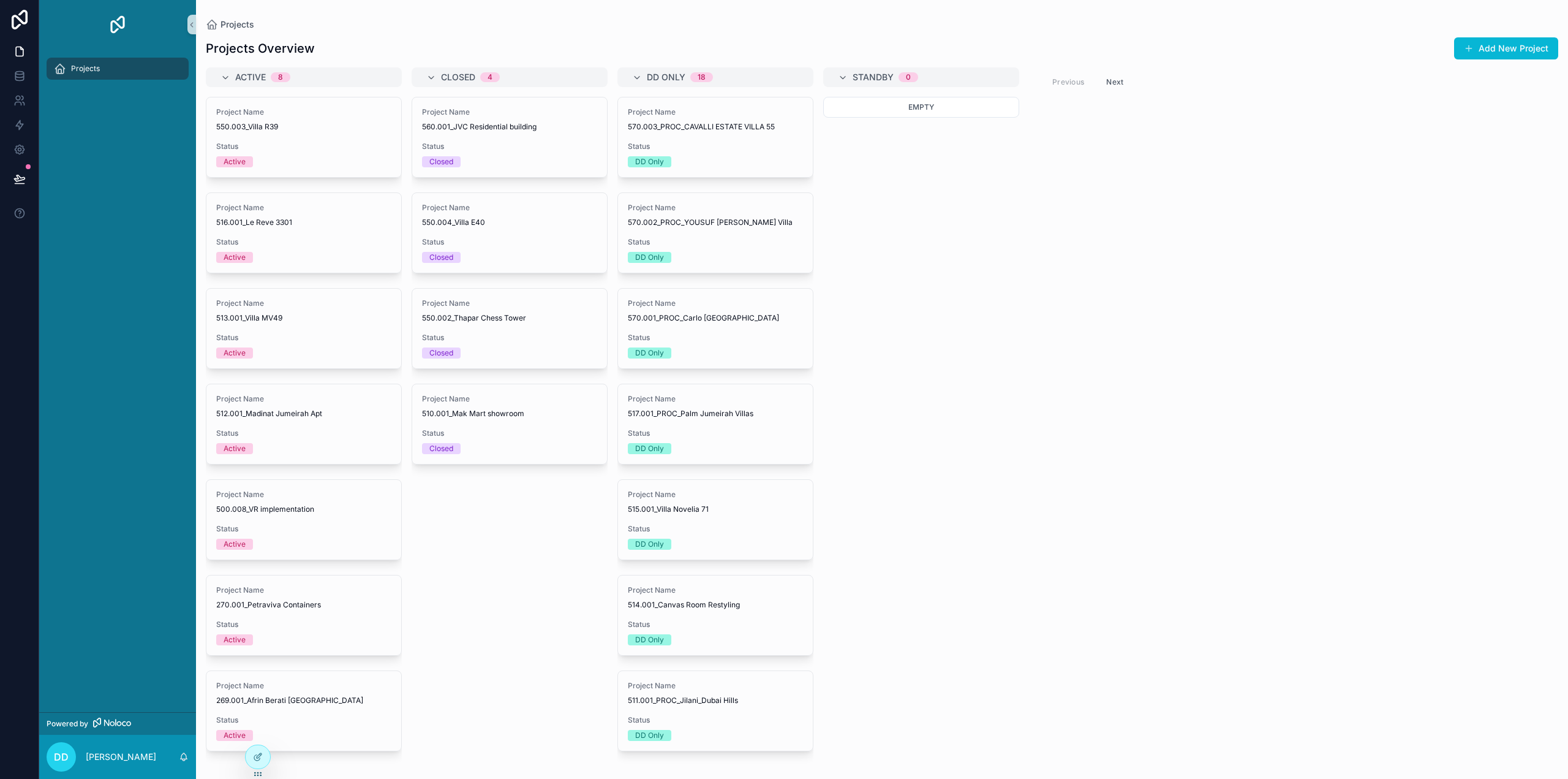
click at [93, 69] on span "Projects" at bounding box center [85, 69] width 28 height 10
click at [328, 78] on div "Active 8" at bounding box center [311, 76] width 152 height 19
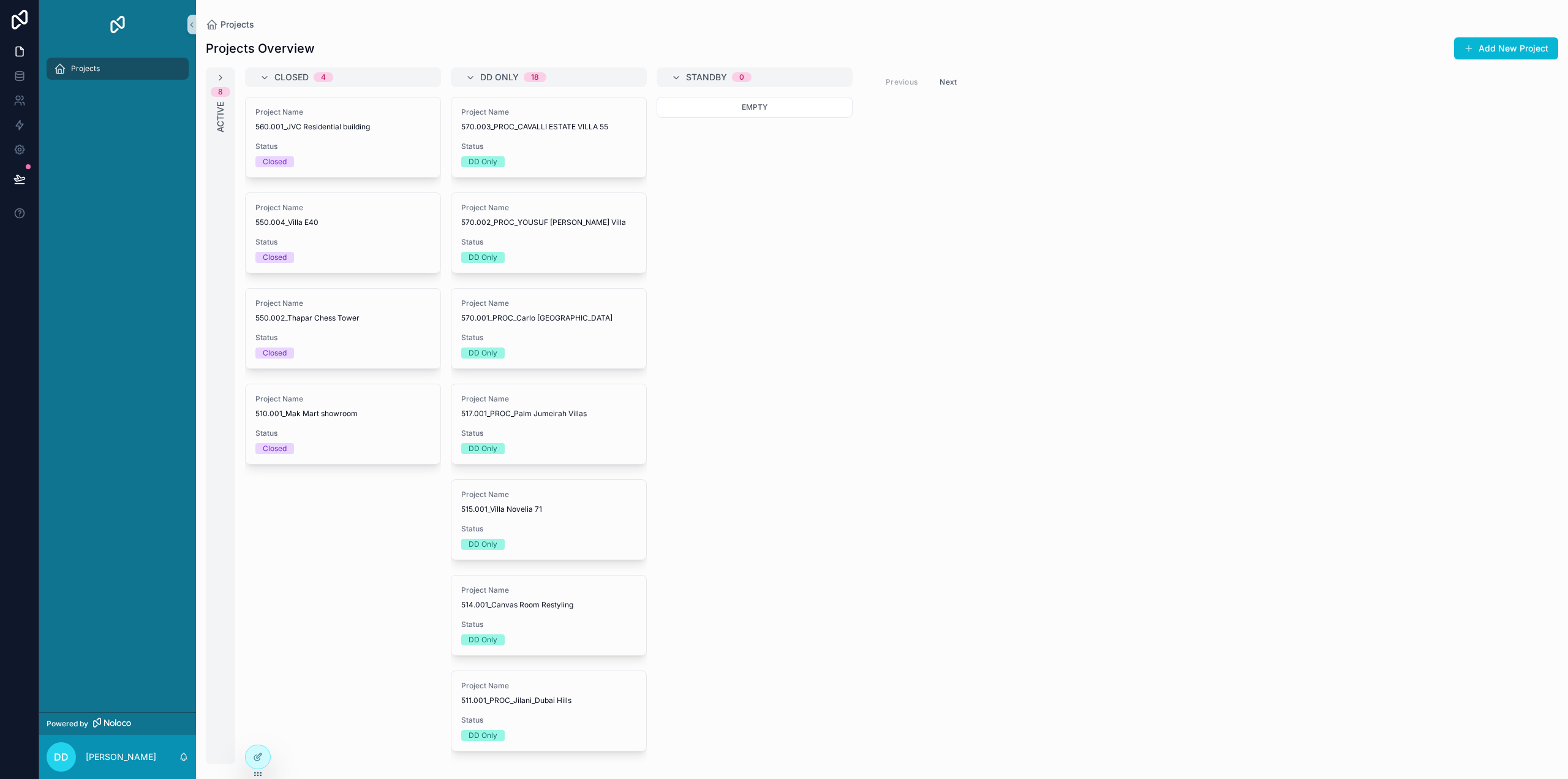
click at [213, 78] on div "8 Active" at bounding box center [220, 415] width 29 height 697
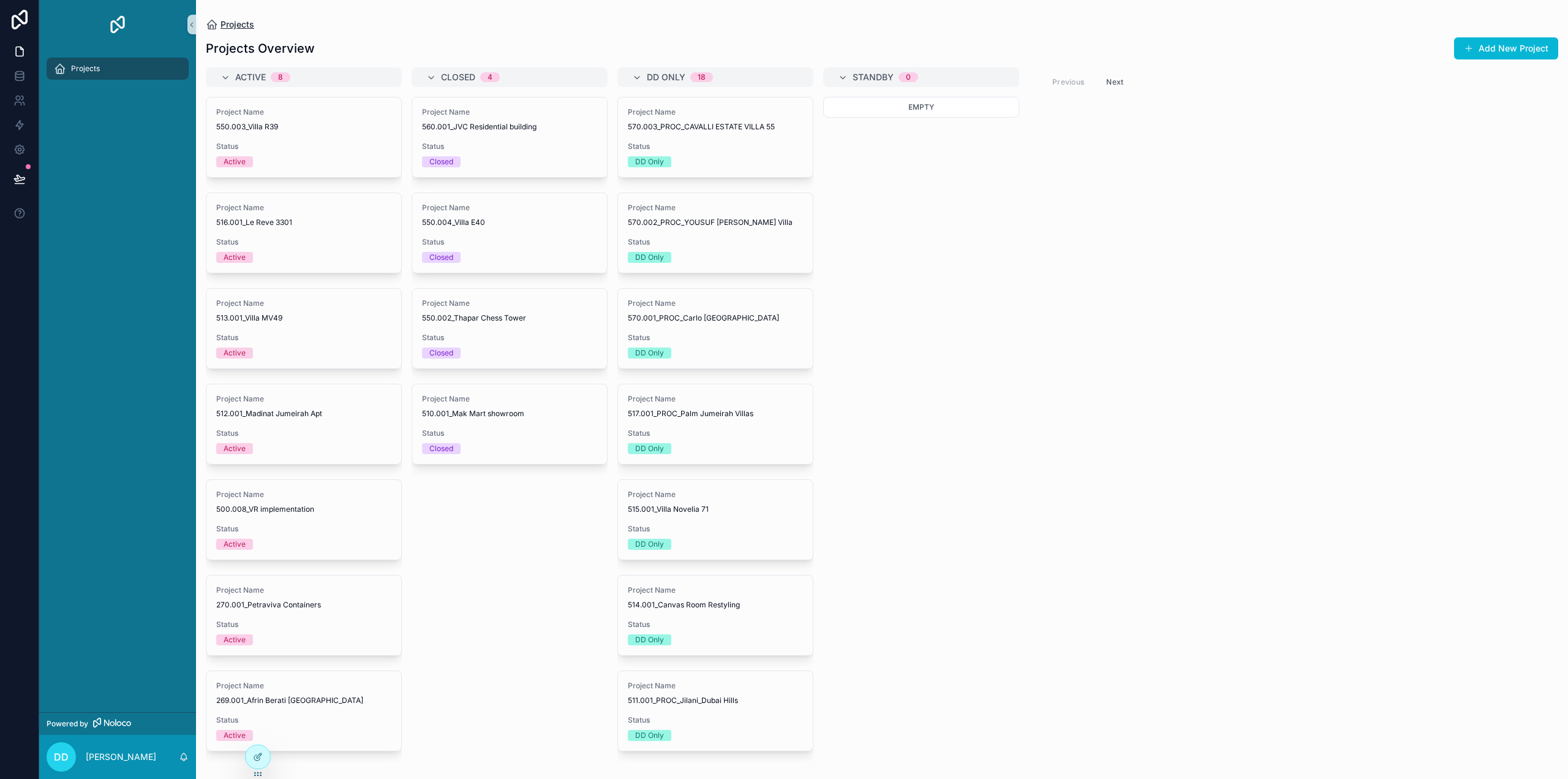
click at [227, 20] on span "Projects" at bounding box center [237, 24] width 33 height 13
click at [67, 751] on span "DD" at bounding box center [61, 757] width 15 height 15
click at [113, 509] on div "Projects" at bounding box center [117, 381] width 157 height 663
click at [122, 67] on div "Projects" at bounding box center [117, 68] width 127 height 19
click at [18, 52] on icon at bounding box center [19, 51] width 13 height 13
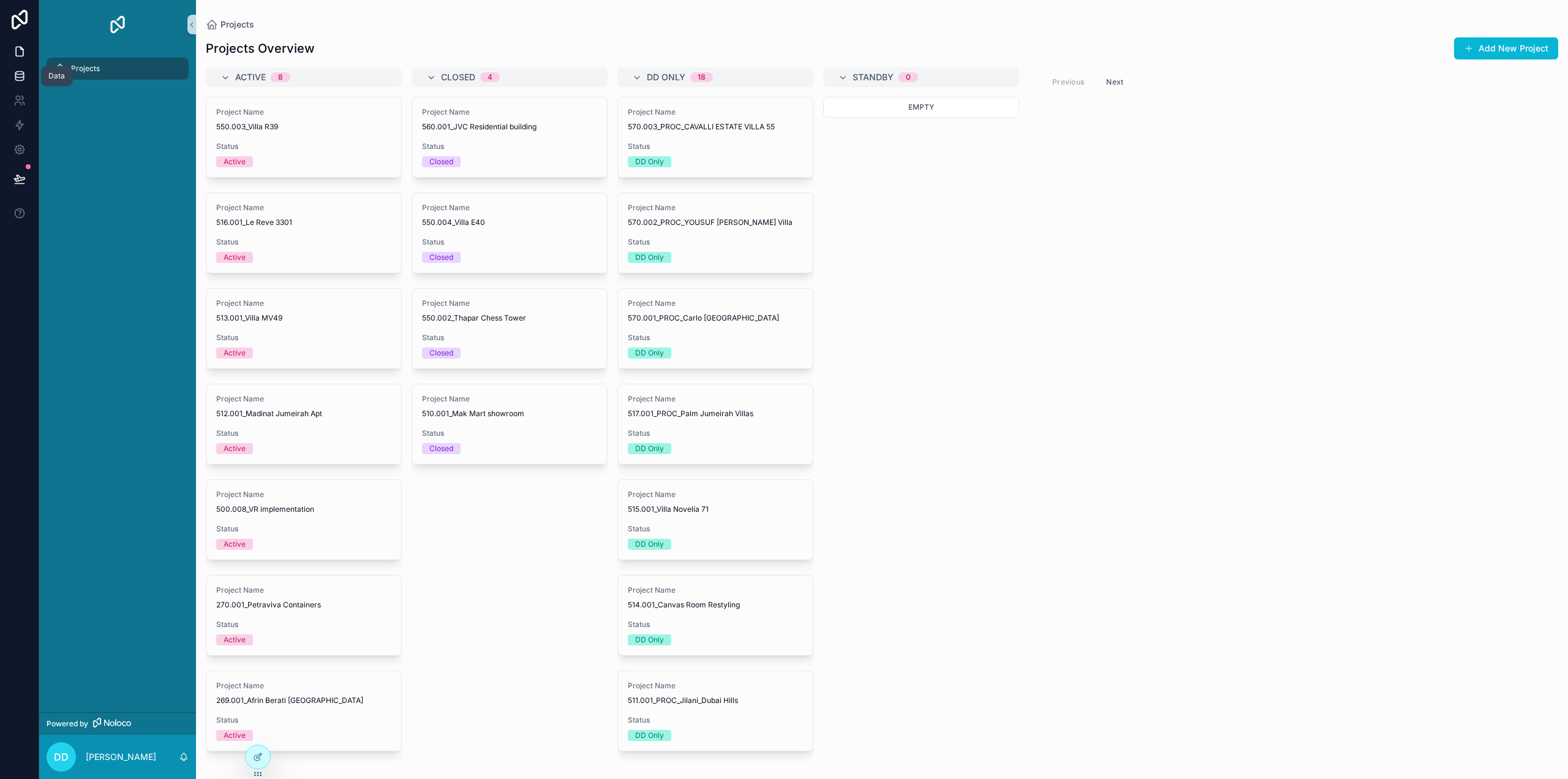
click at [22, 79] on icon at bounding box center [19, 75] width 13 height 13
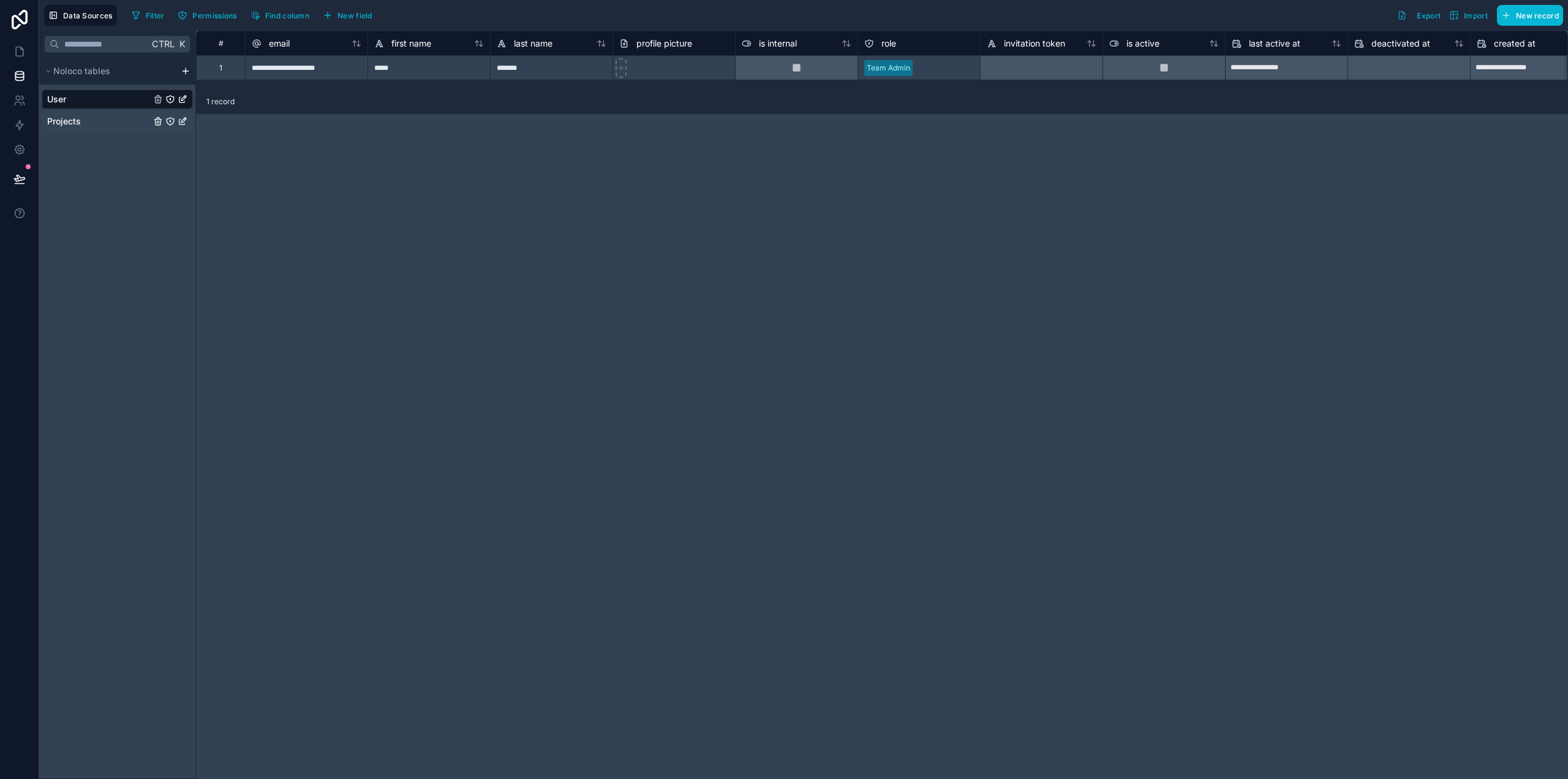
click at [85, 116] on div "Projects" at bounding box center [117, 121] width 152 height 19
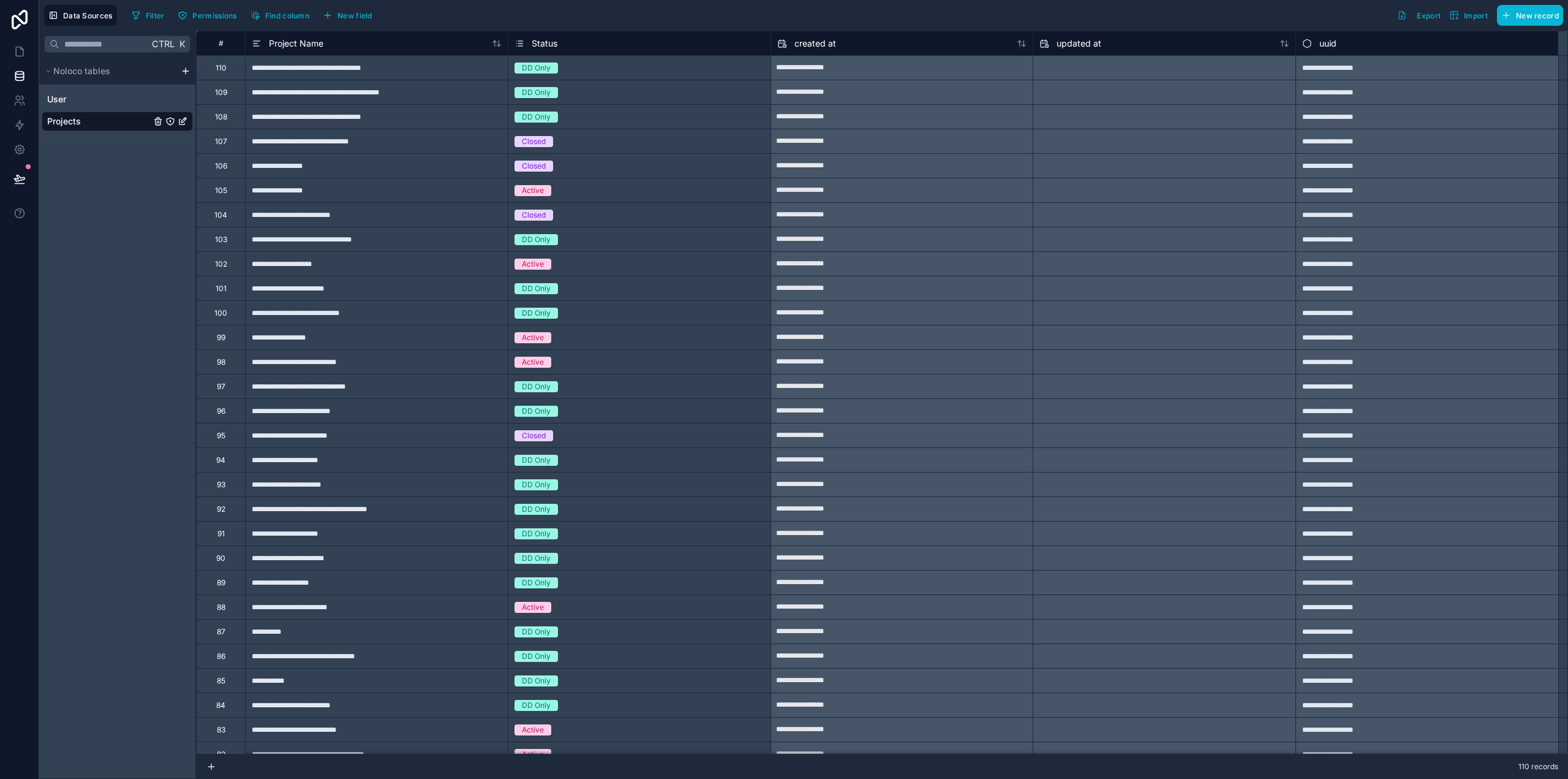
click at [170, 120] on icon "Projects" at bounding box center [171, 121] width 10 height 10
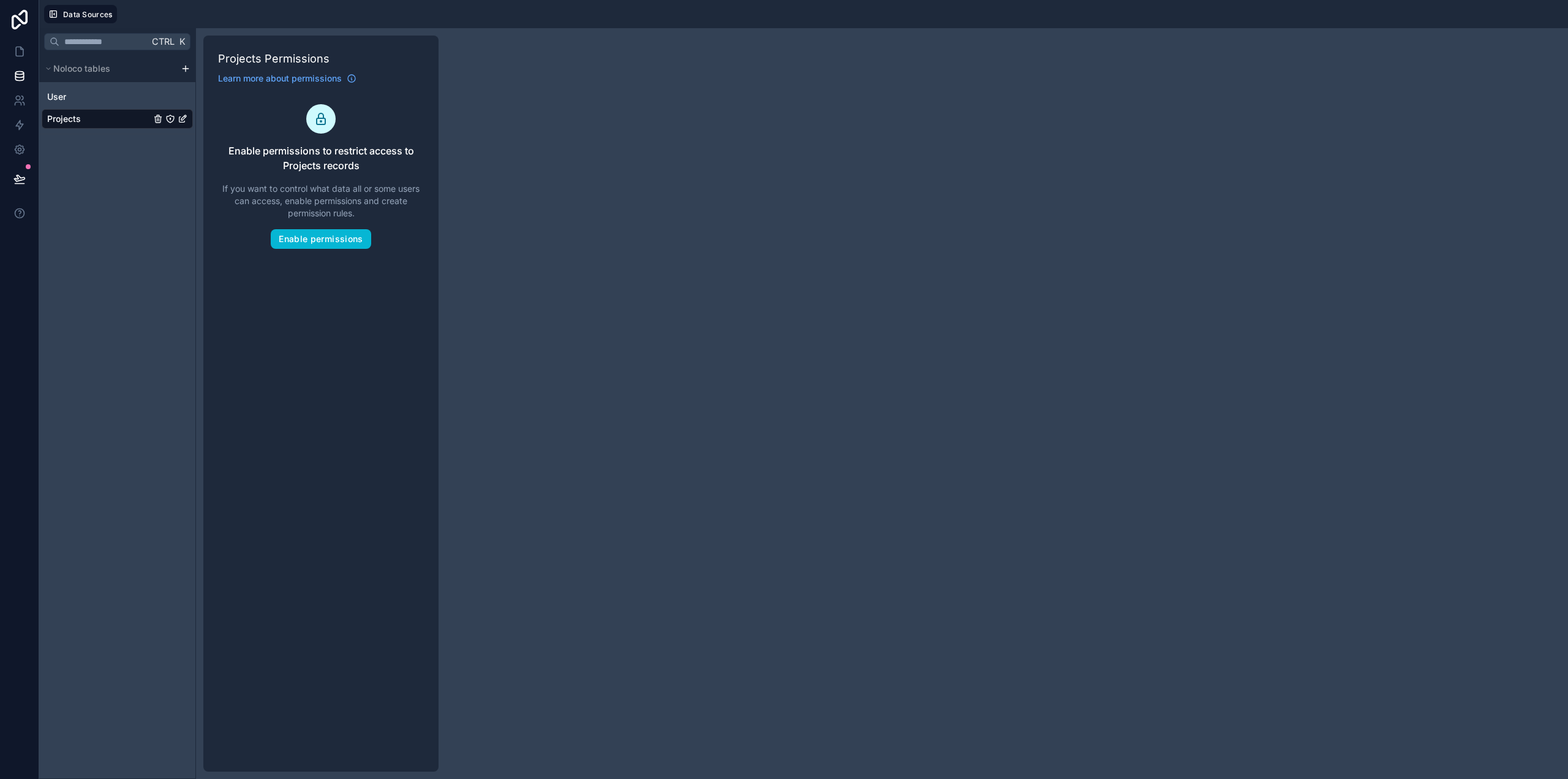
click at [186, 194] on div "Ctrl K Noloco tables User Projects" at bounding box center [117, 404] width 157 height 751
click at [183, 118] on icon "Projects" at bounding box center [183, 119] width 10 height 10
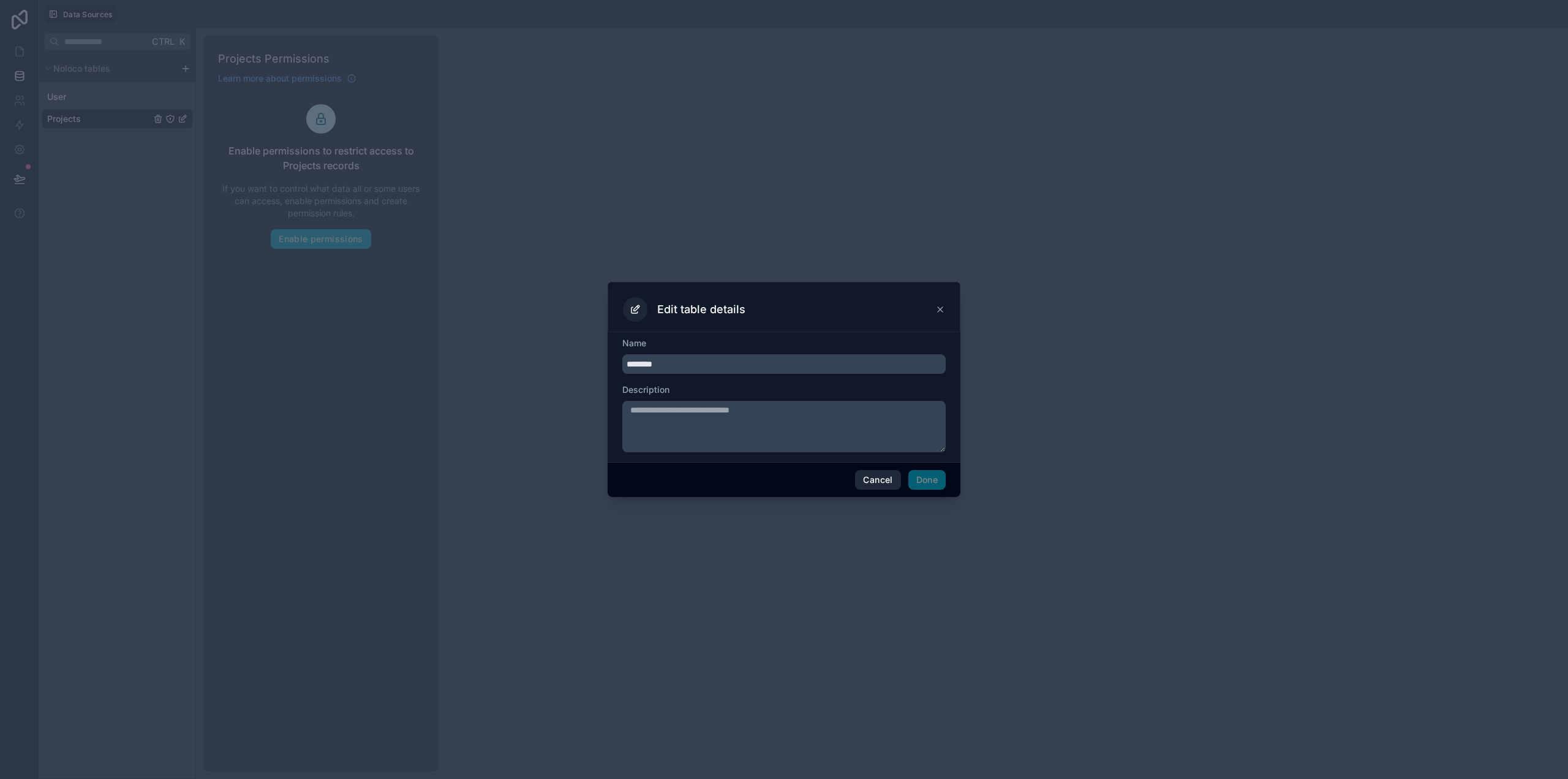
click at [890, 481] on button "Cancel" at bounding box center [878, 479] width 45 height 19
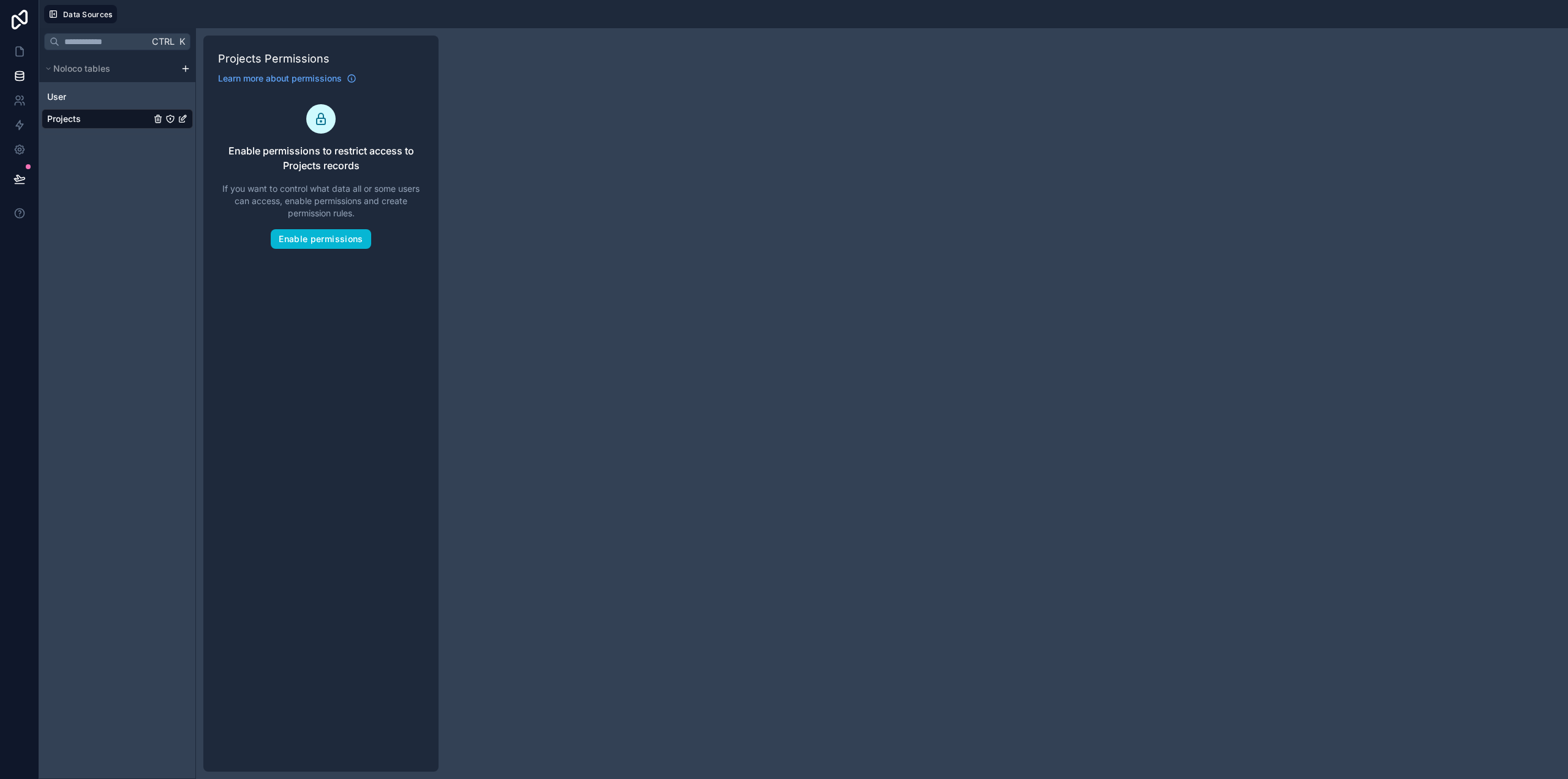
click at [95, 117] on div "Projects" at bounding box center [117, 118] width 152 height 19
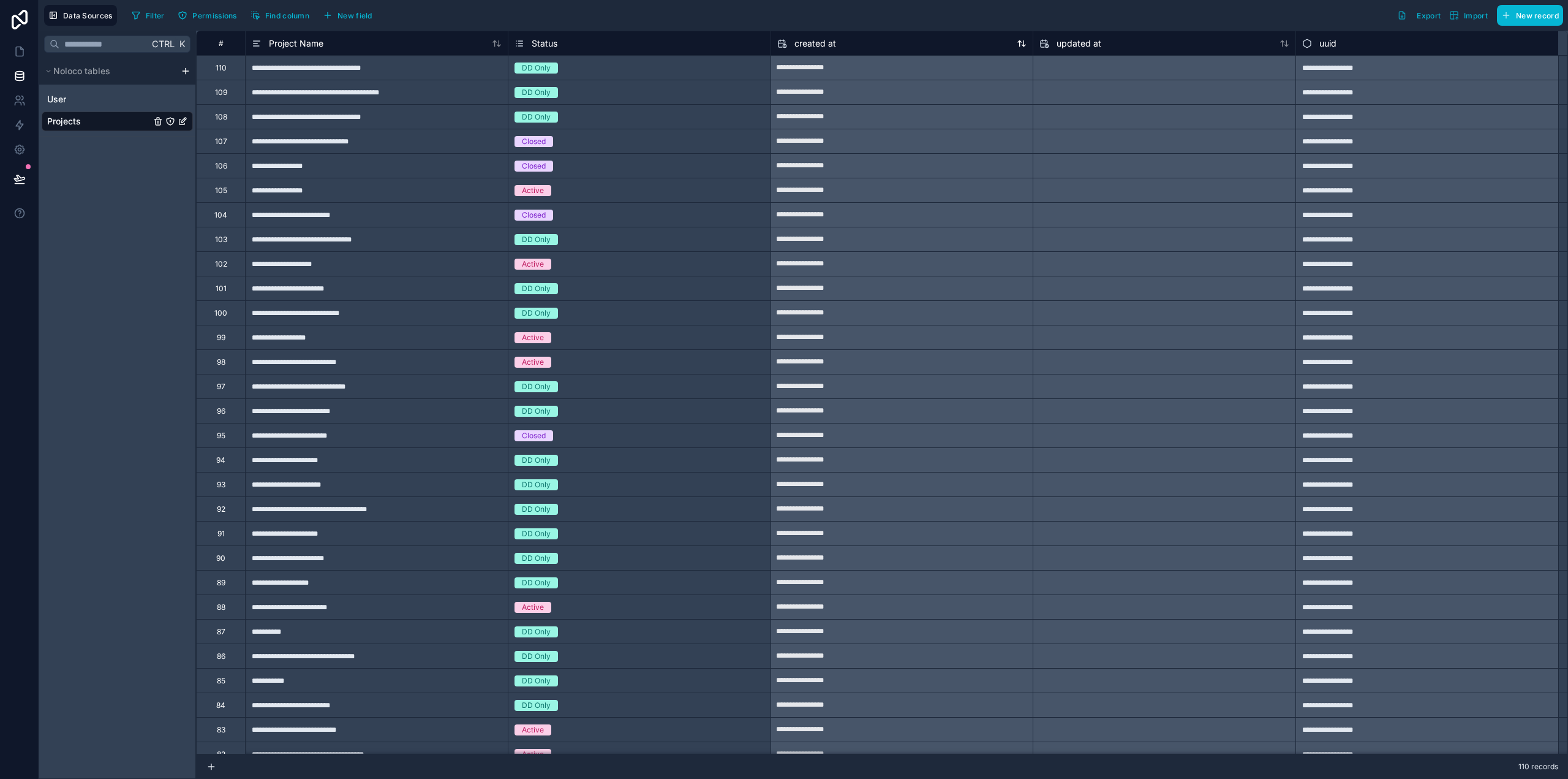
click at [921, 44] on div "created at" at bounding box center [902, 44] width 250 height 15
click at [339, 42] on div "Project Name" at bounding box center [377, 44] width 250 height 15
click at [500, 43] on icon at bounding box center [497, 44] width 10 height 10
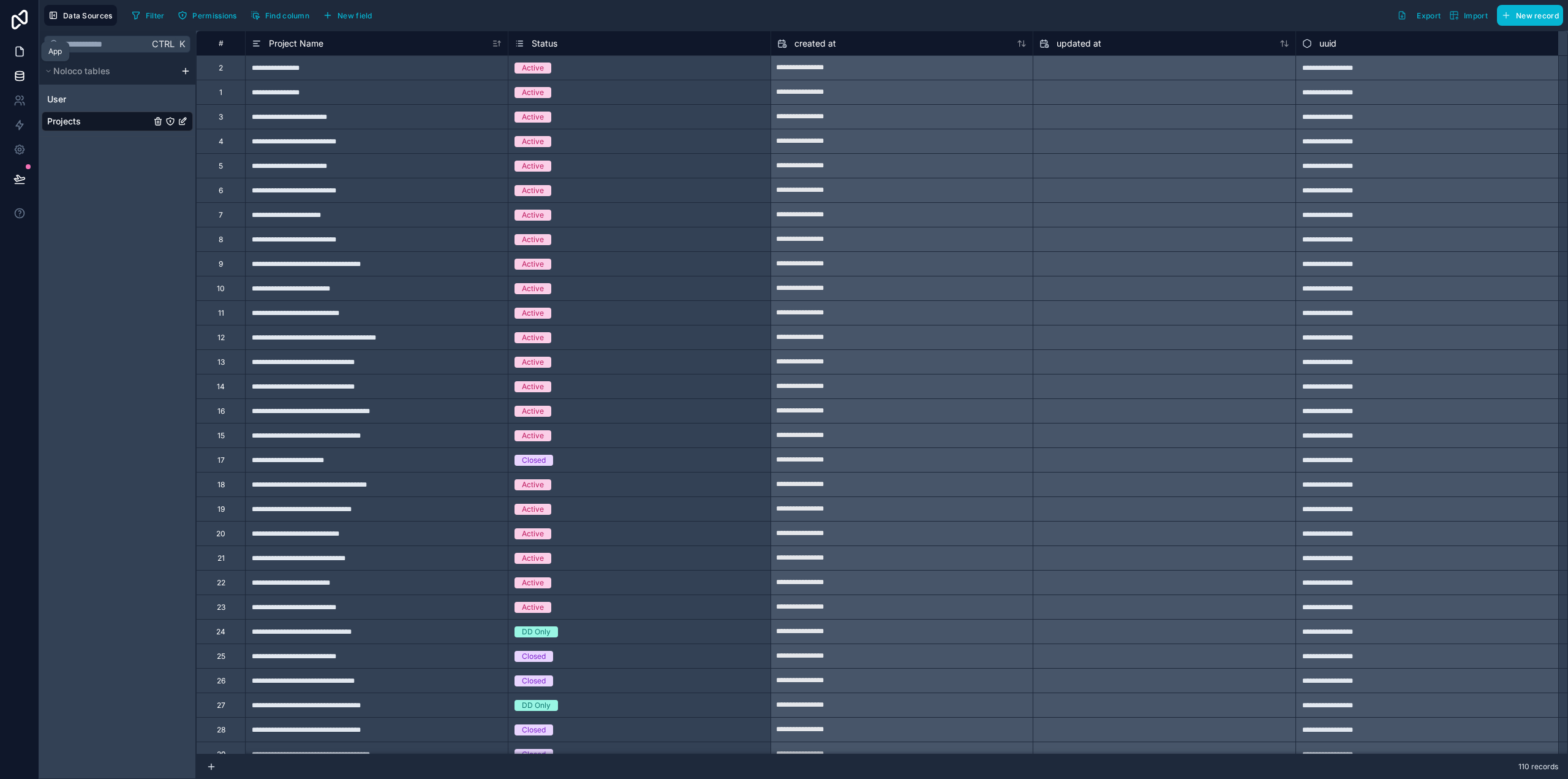
click at [21, 49] on icon at bounding box center [21, 48] width 3 height 3
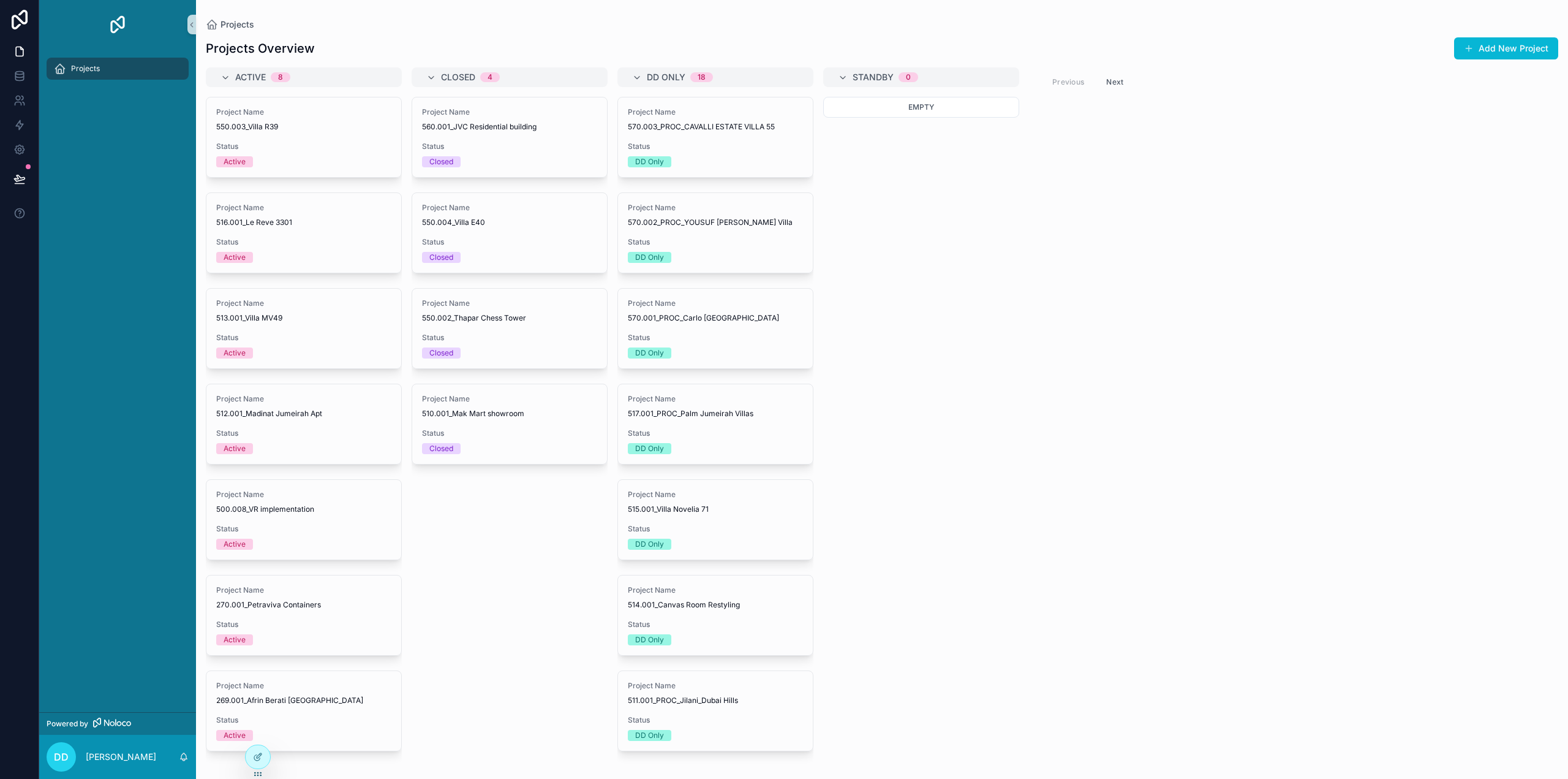
click at [75, 68] on span "Projects" at bounding box center [85, 69] width 28 height 10
drag, startPoint x: 80, startPoint y: 68, endPoint x: 73, endPoint y: 69, distance: 7.1
click at [73, 69] on span "Projects" at bounding box center [85, 69] width 28 height 10
click at [72, 70] on span "Projects" at bounding box center [85, 69] width 28 height 10
click at [59, 68] on icon "scrollable content" at bounding box center [59, 69] width 13 height 13
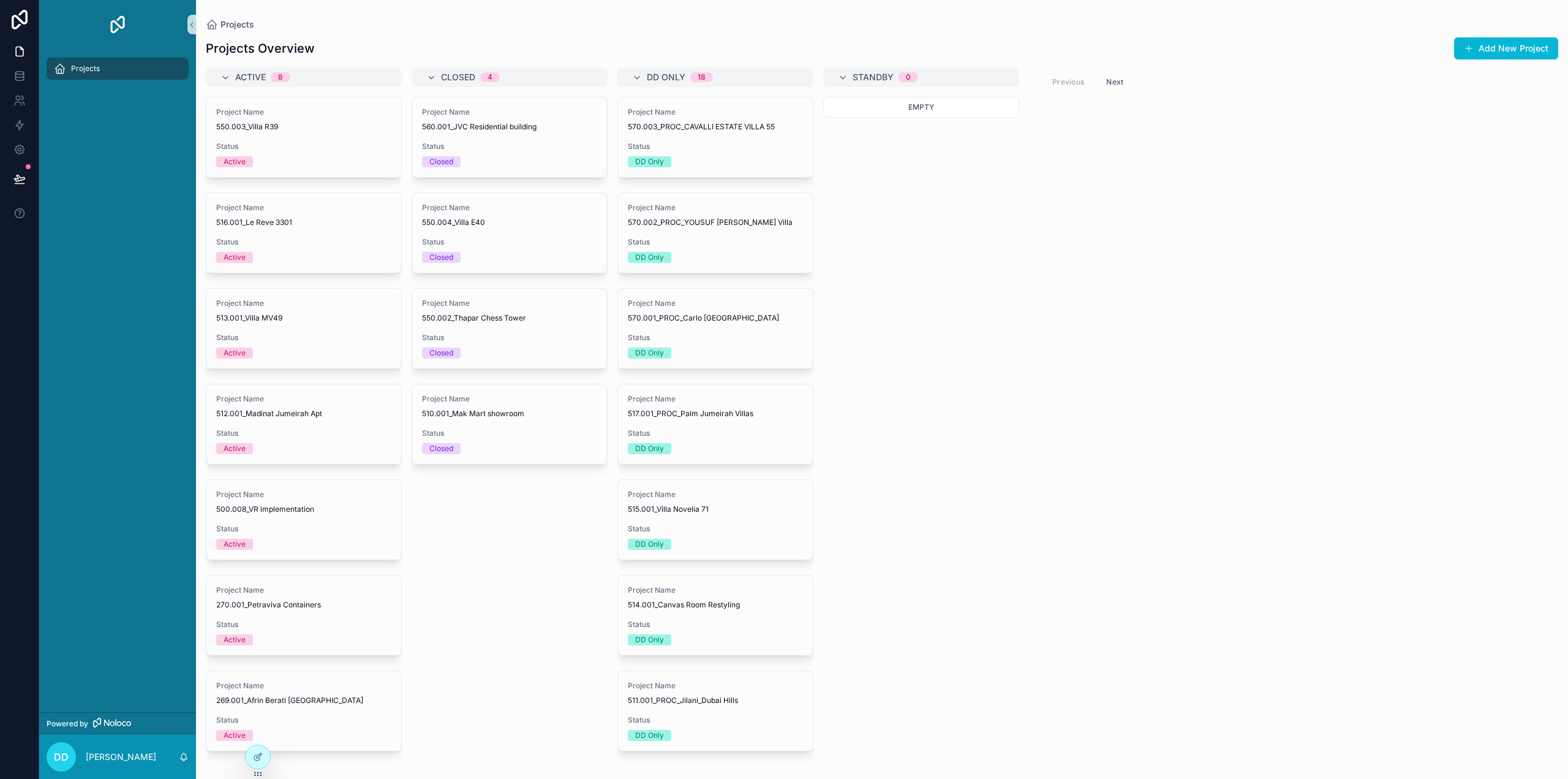
click at [59, 68] on icon "scrollable content" at bounding box center [59, 69] width 13 height 13
click at [58, 68] on icon "scrollable content" at bounding box center [59, 69] width 13 height 13
click at [56, 67] on icon "scrollable content" at bounding box center [59, 69] width 13 height 13
click at [195, 28] on button "scrollable content" at bounding box center [192, 24] width 8 height 19
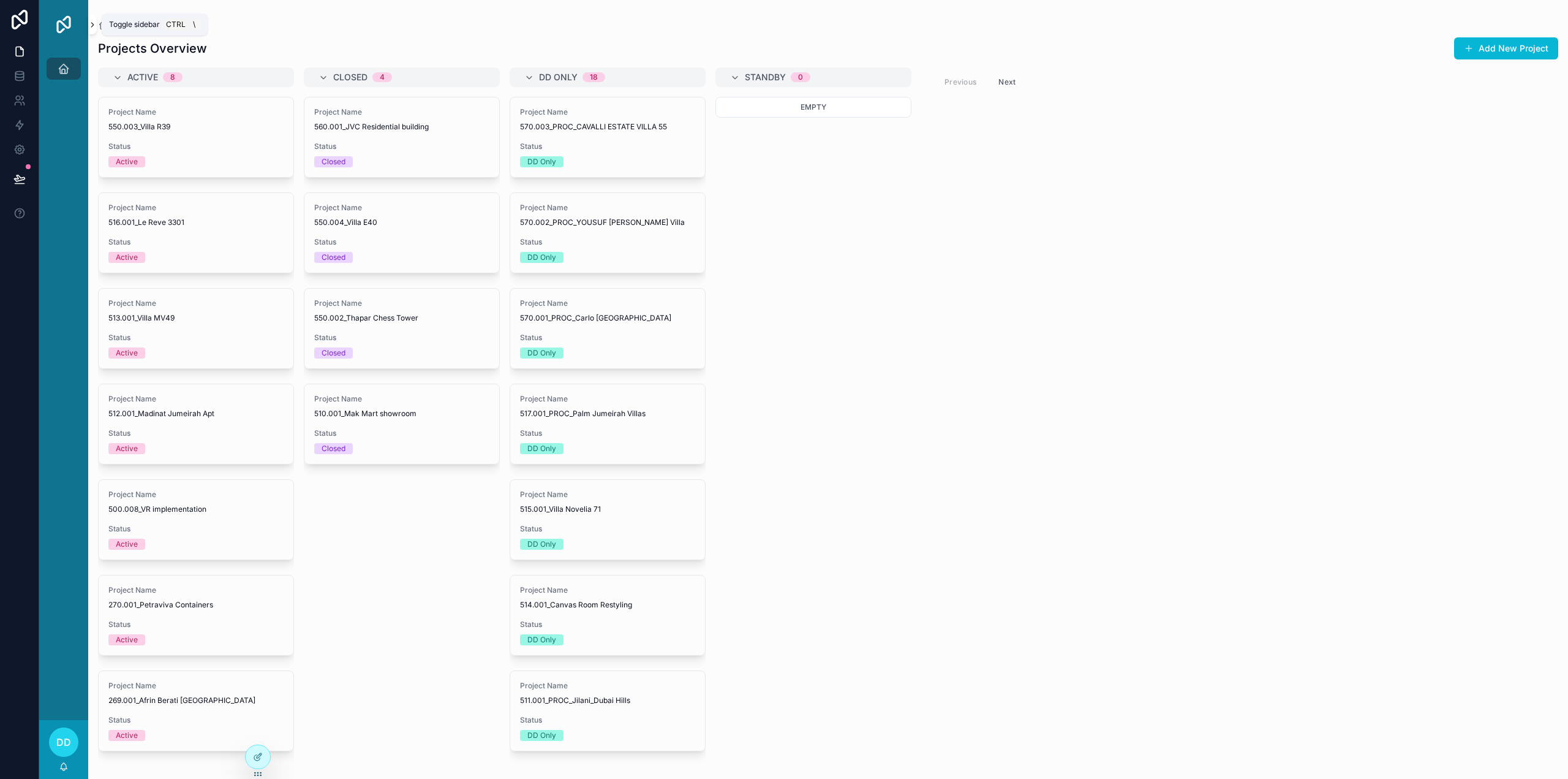
click at [91, 28] on button "scrollable content" at bounding box center [92, 24] width 8 height 19
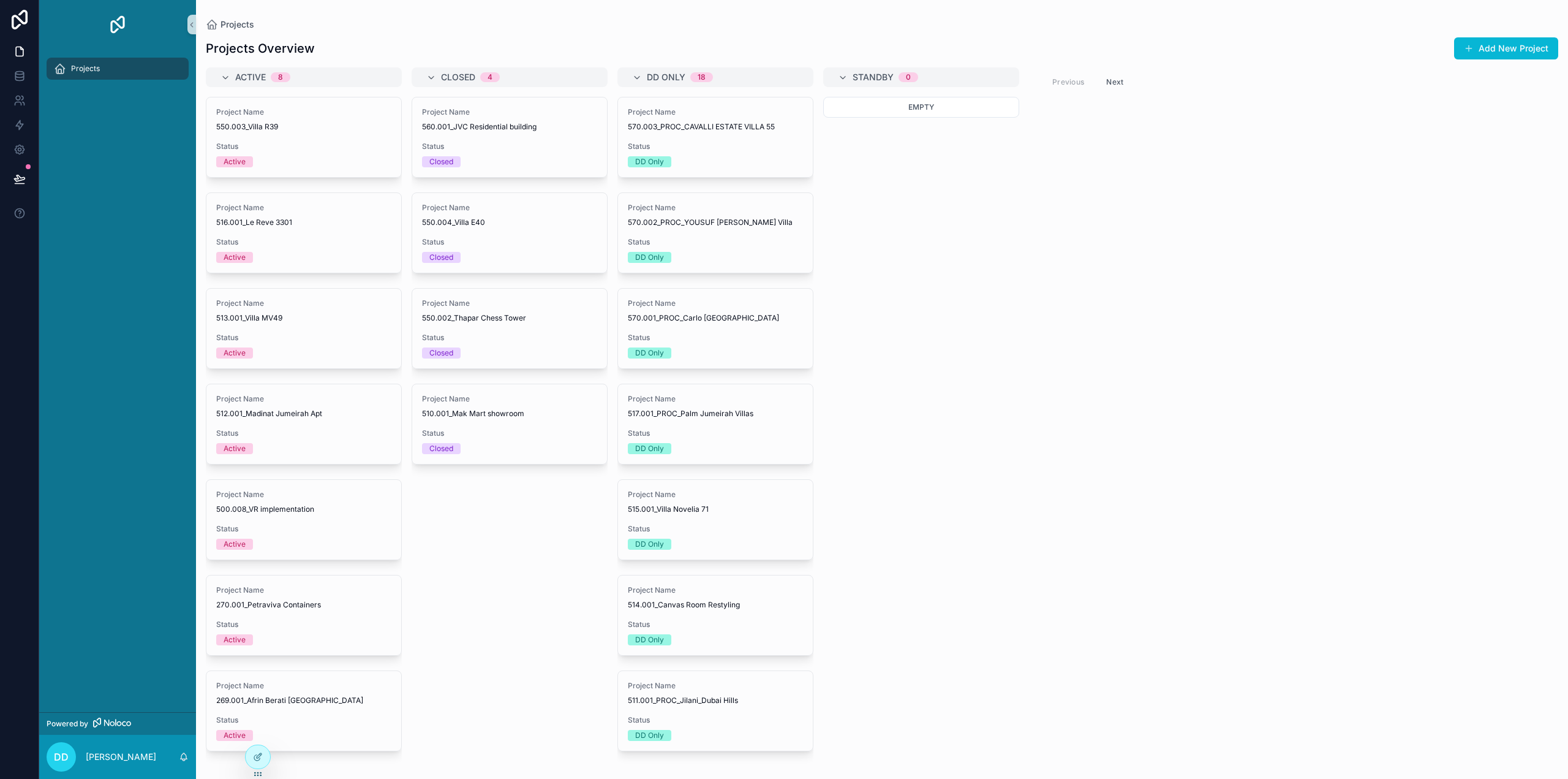
click at [158, 73] on div "Projects" at bounding box center [117, 68] width 127 height 19
click at [124, 23] on img "scrollable content" at bounding box center [117, 24] width 19 height 19
click at [227, 23] on span "Projects" at bounding box center [237, 24] width 33 height 13
click at [323, 140] on div "Project Name 550.003_Villa R39 Status Active" at bounding box center [304, 137] width 195 height 80
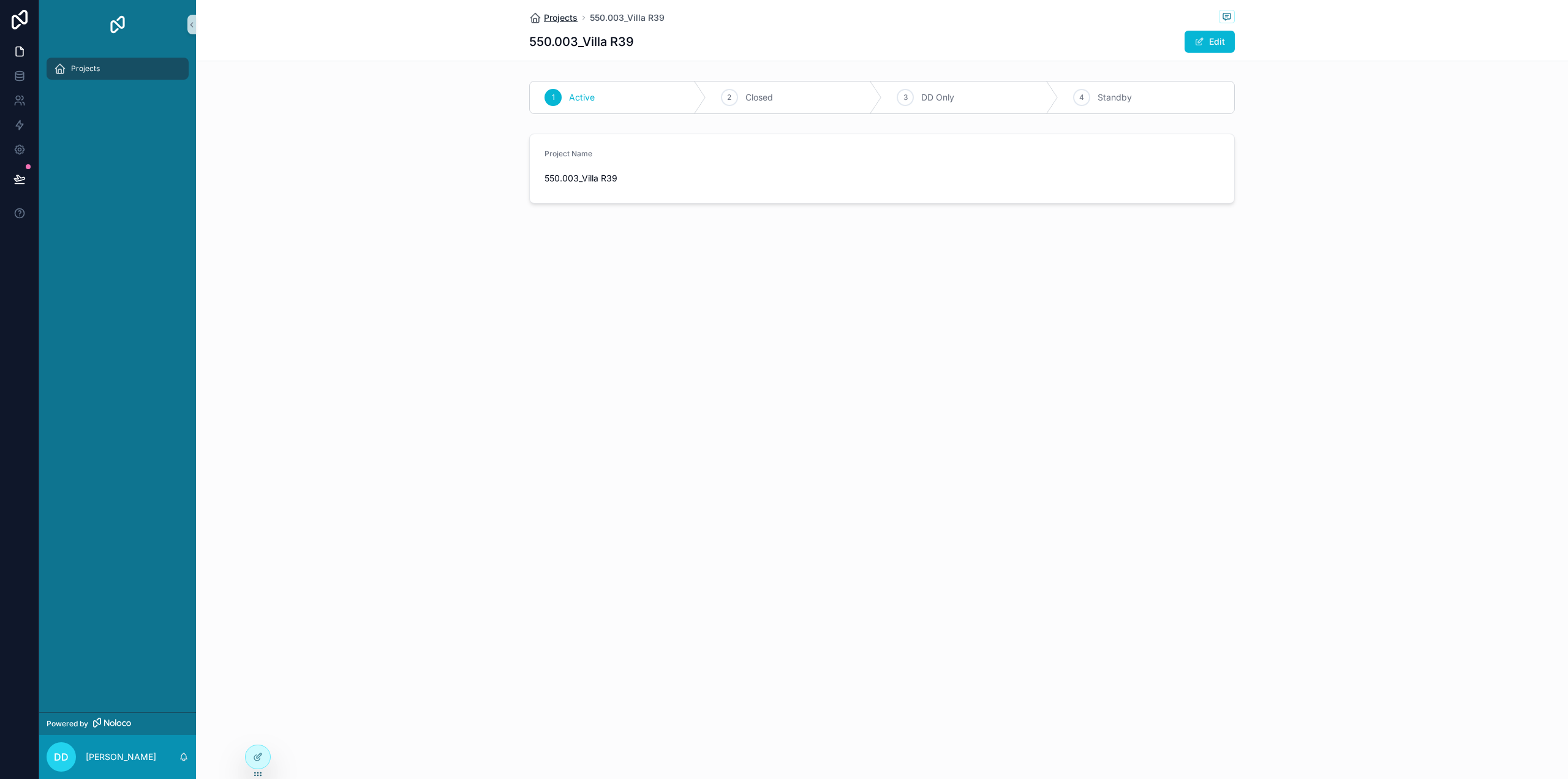
click at [557, 19] on span "Projects" at bounding box center [561, 18] width 33 height 13
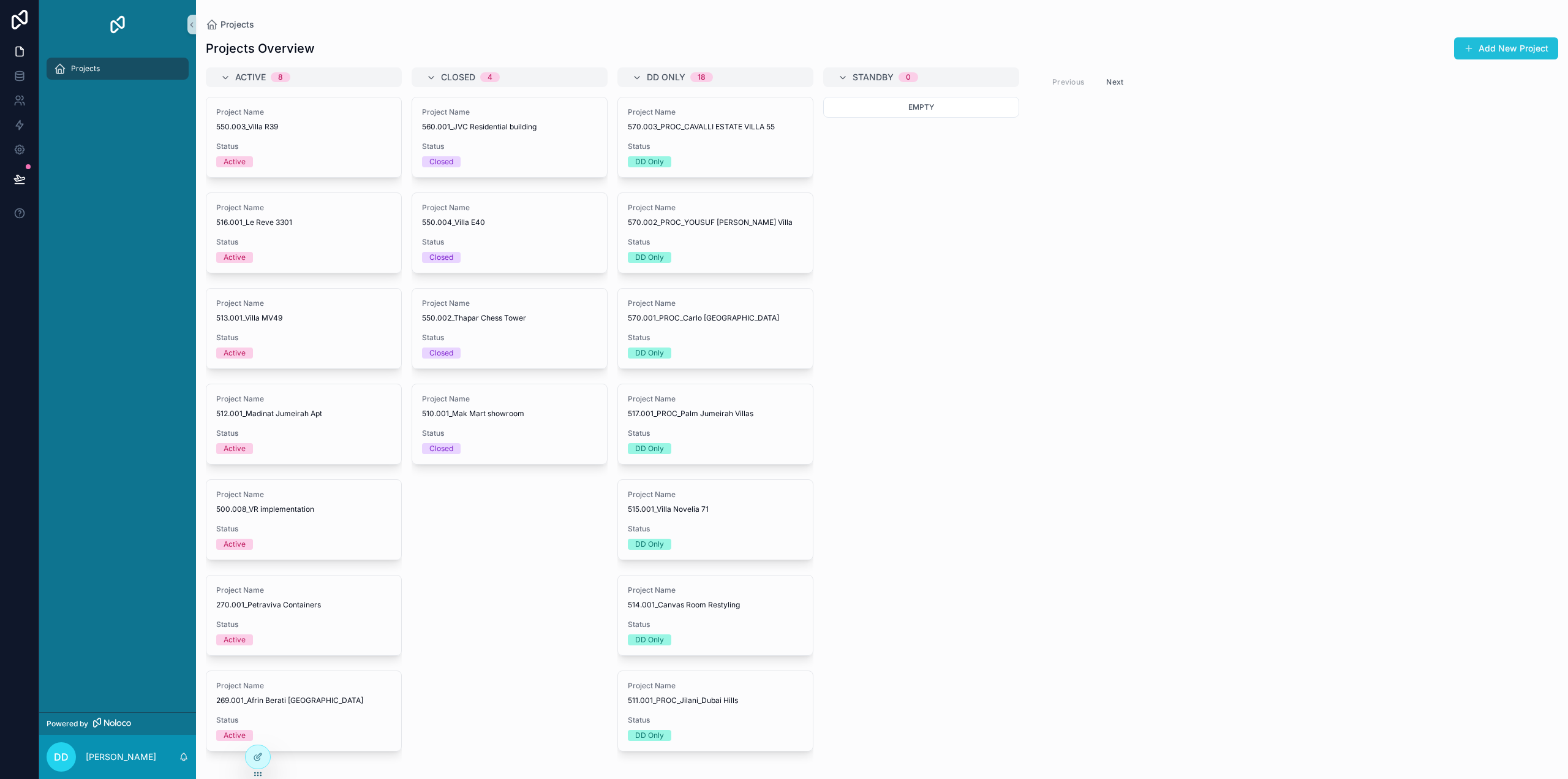
click at [1525, 49] on button "Add New Project" at bounding box center [1506, 49] width 104 height 22
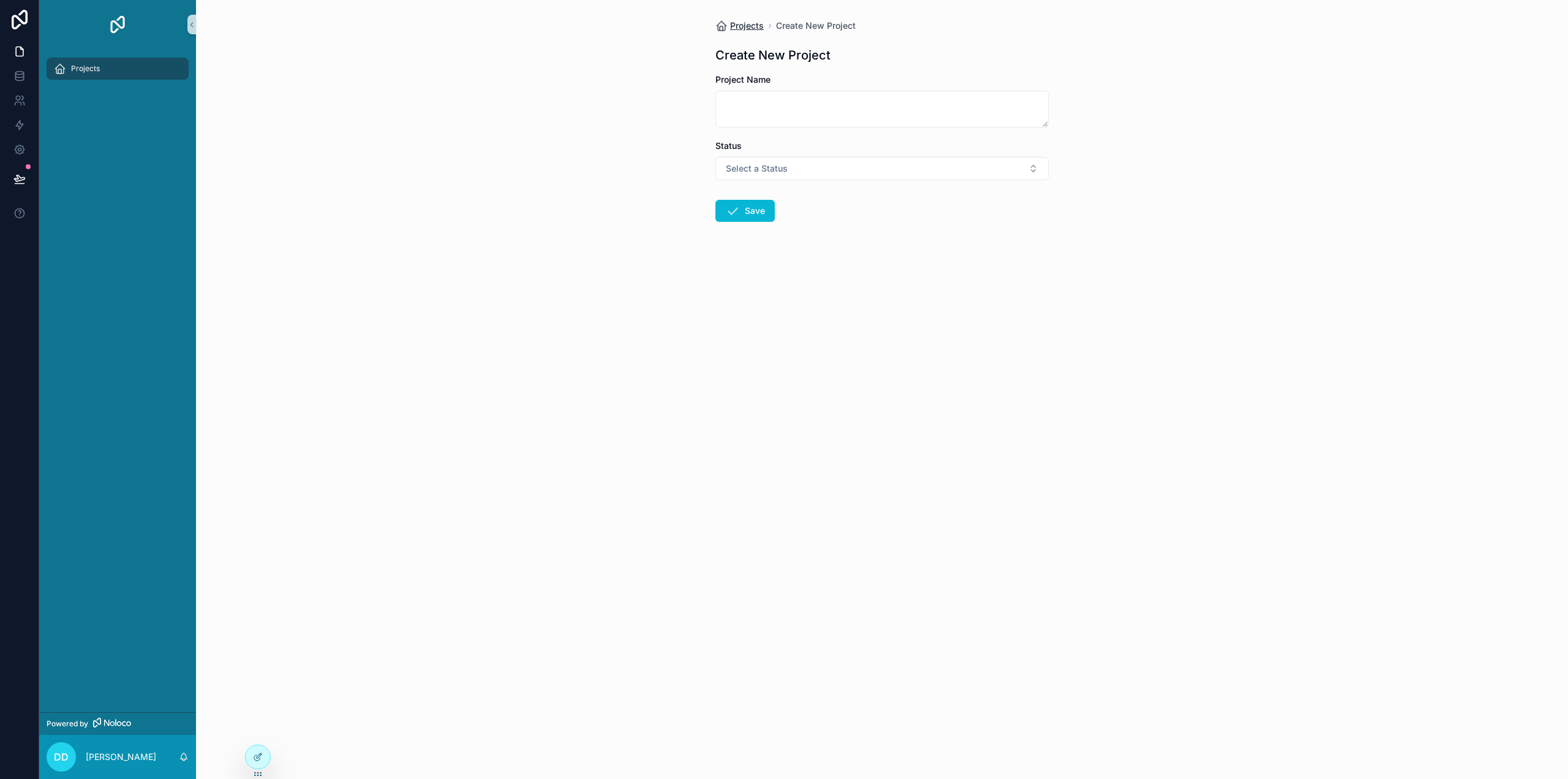
click at [747, 28] on span "Projects" at bounding box center [747, 25] width 33 height 13
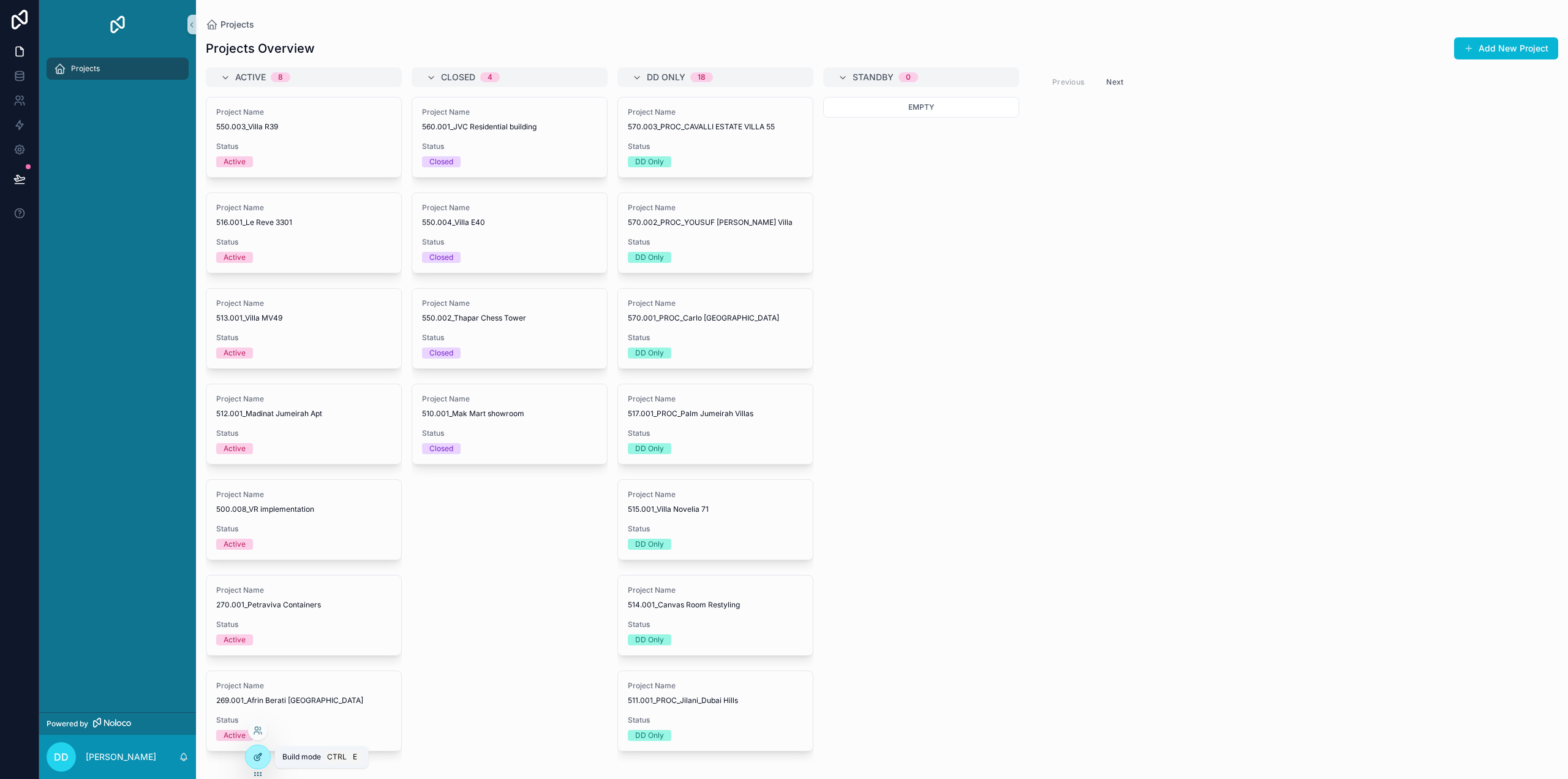
click at [257, 757] on icon at bounding box center [260, 756] width 5 height 5
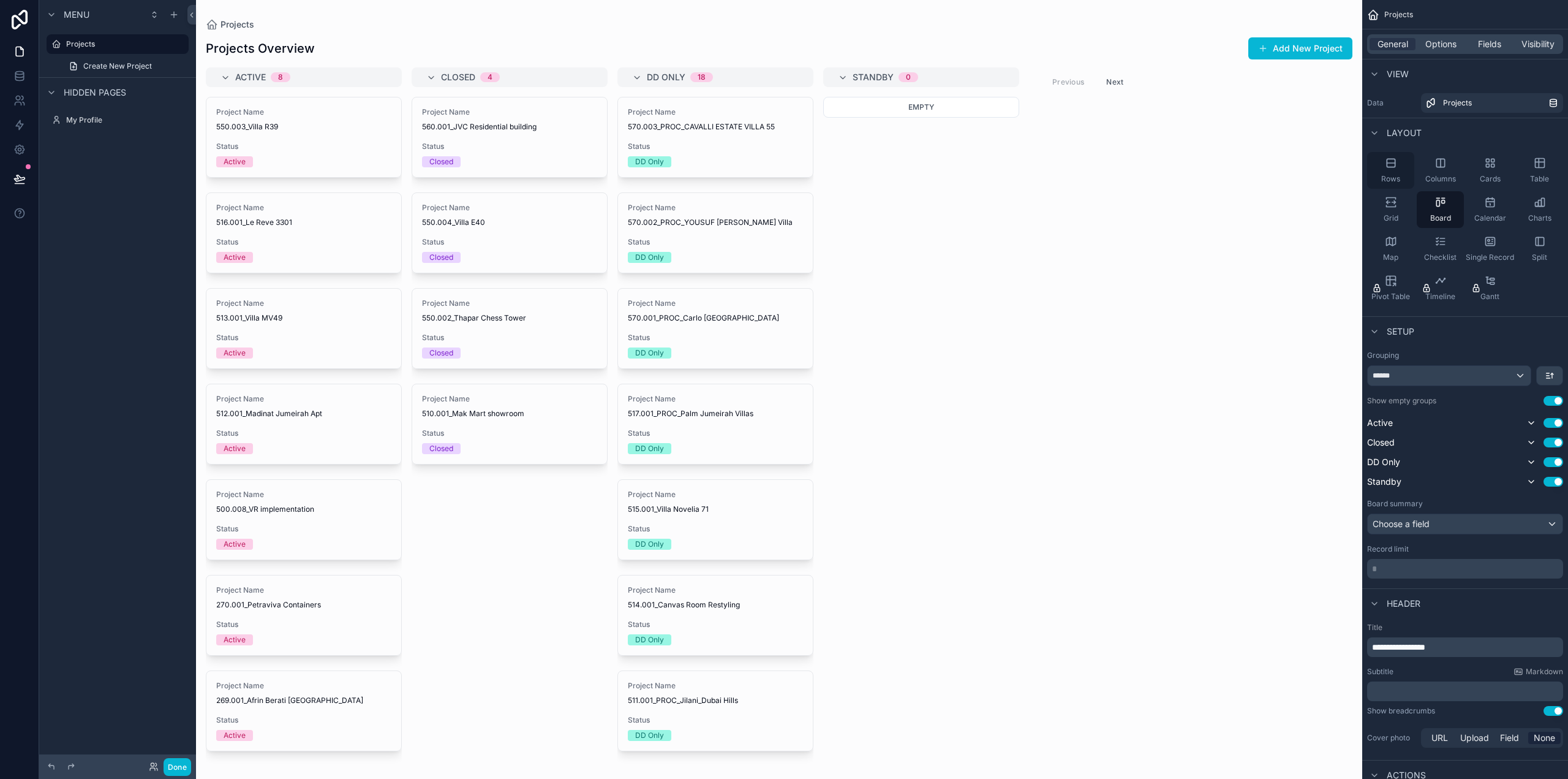
click at [1393, 166] on icon "scrollable content" at bounding box center [1391, 163] width 13 height 13
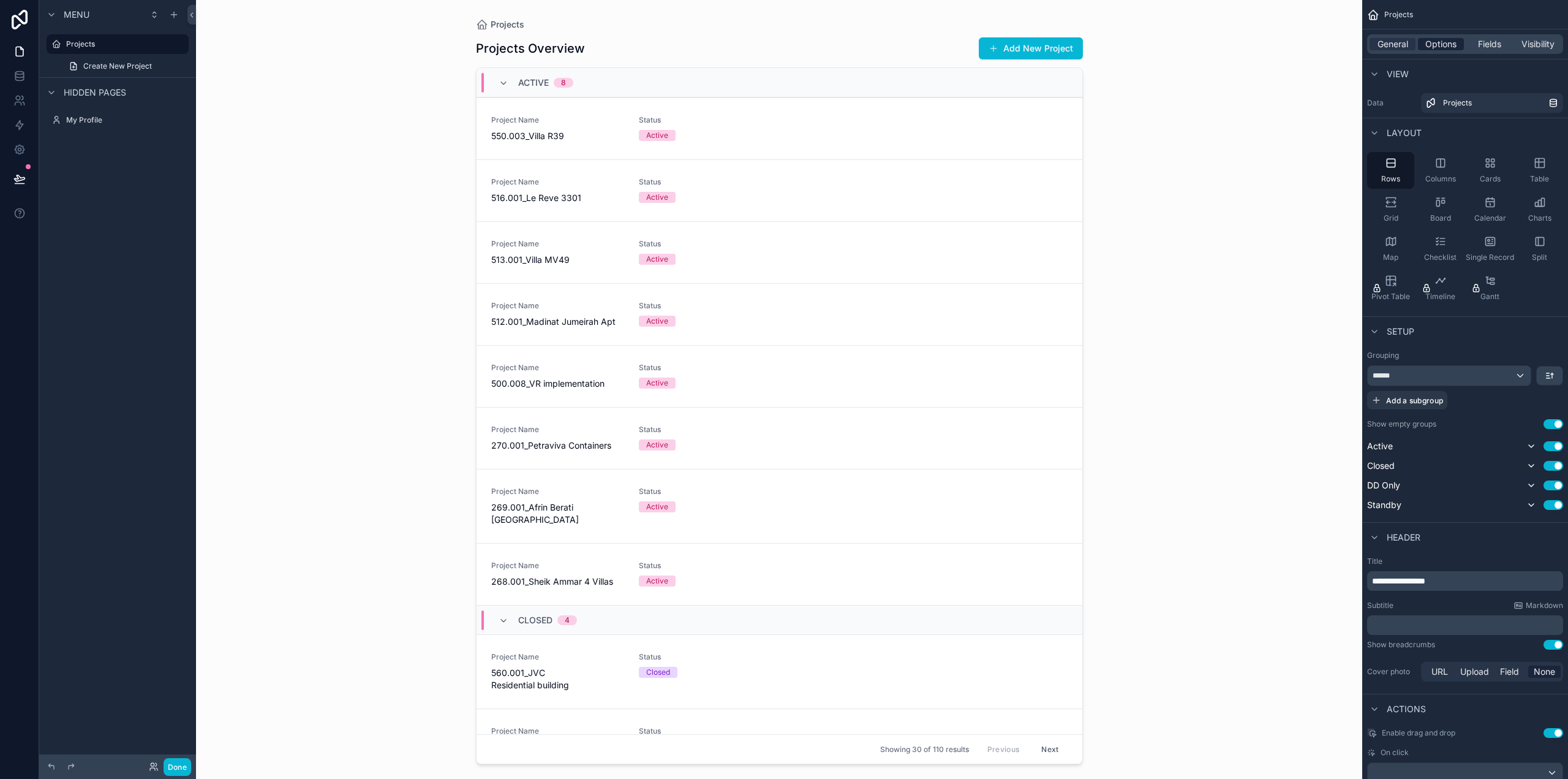
click at [1440, 42] on span "Options" at bounding box center [1441, 44] width 31 height 13
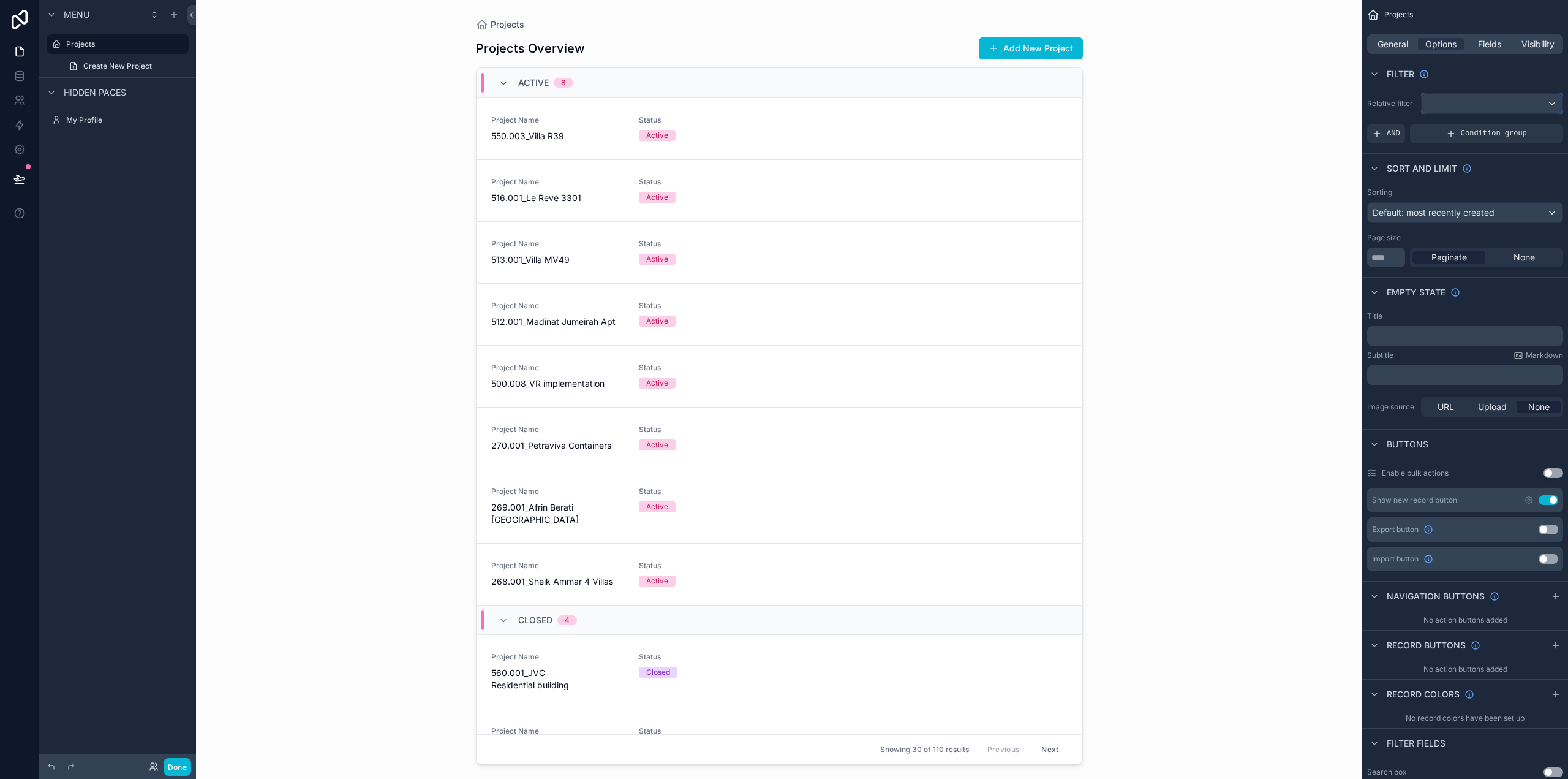
click at [1463, 106] on div "scrollable content" at bounding box center [1493, 103] width 141 height 19
click at [1463, 101] on div "scrollable content" at bounding box center [784, 390] width 1568 height 779
click at [1457, 76] on div "Filter" at bounding box center [1466, 73] width 206 height 29
click at [1392, 44] on span "General" at bounding box center [1393, 44] width 31 height 13
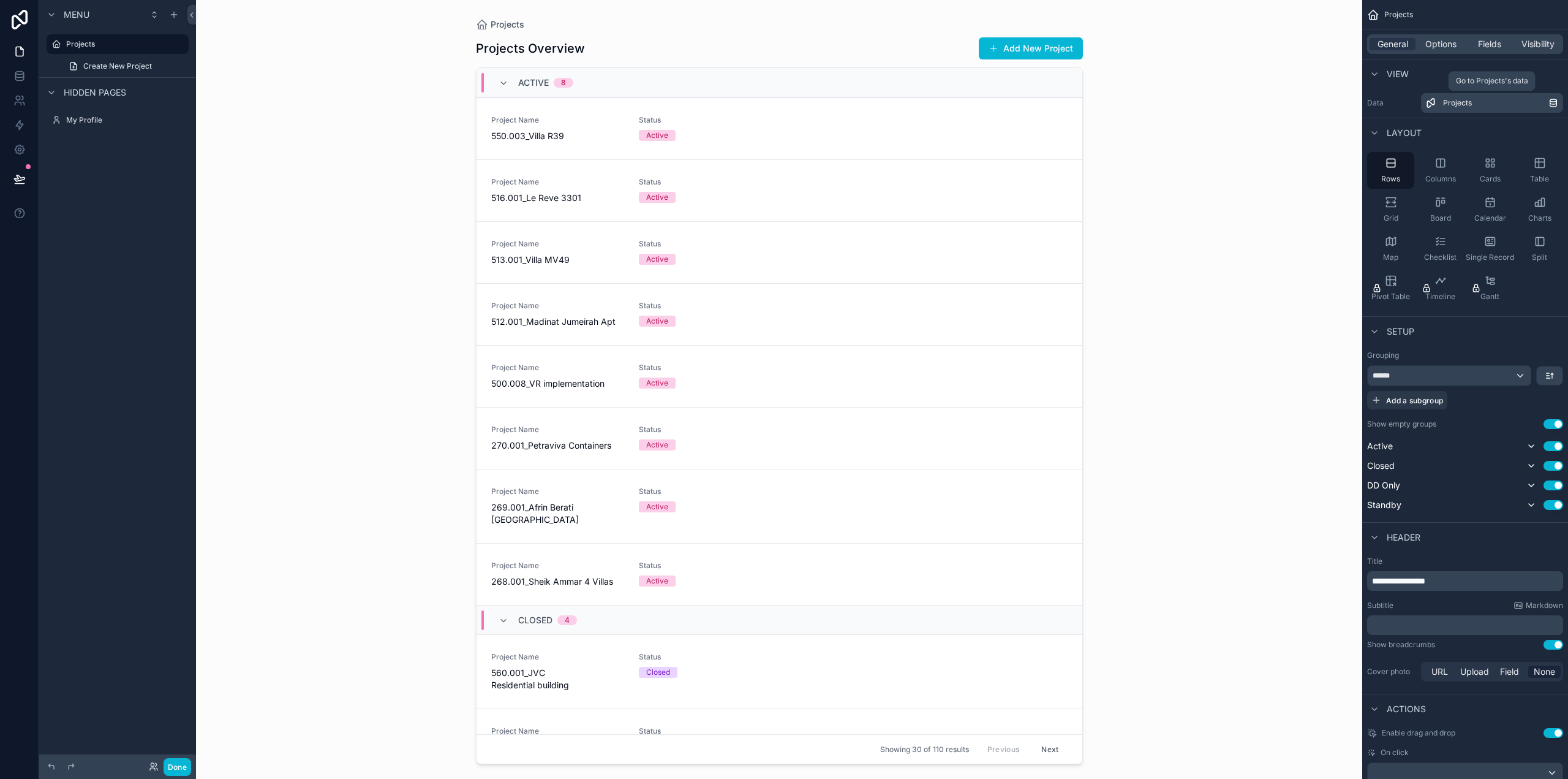
click at [1457, 99] on span "Projects" at bounding box center [1457, 103] width 28 height 10
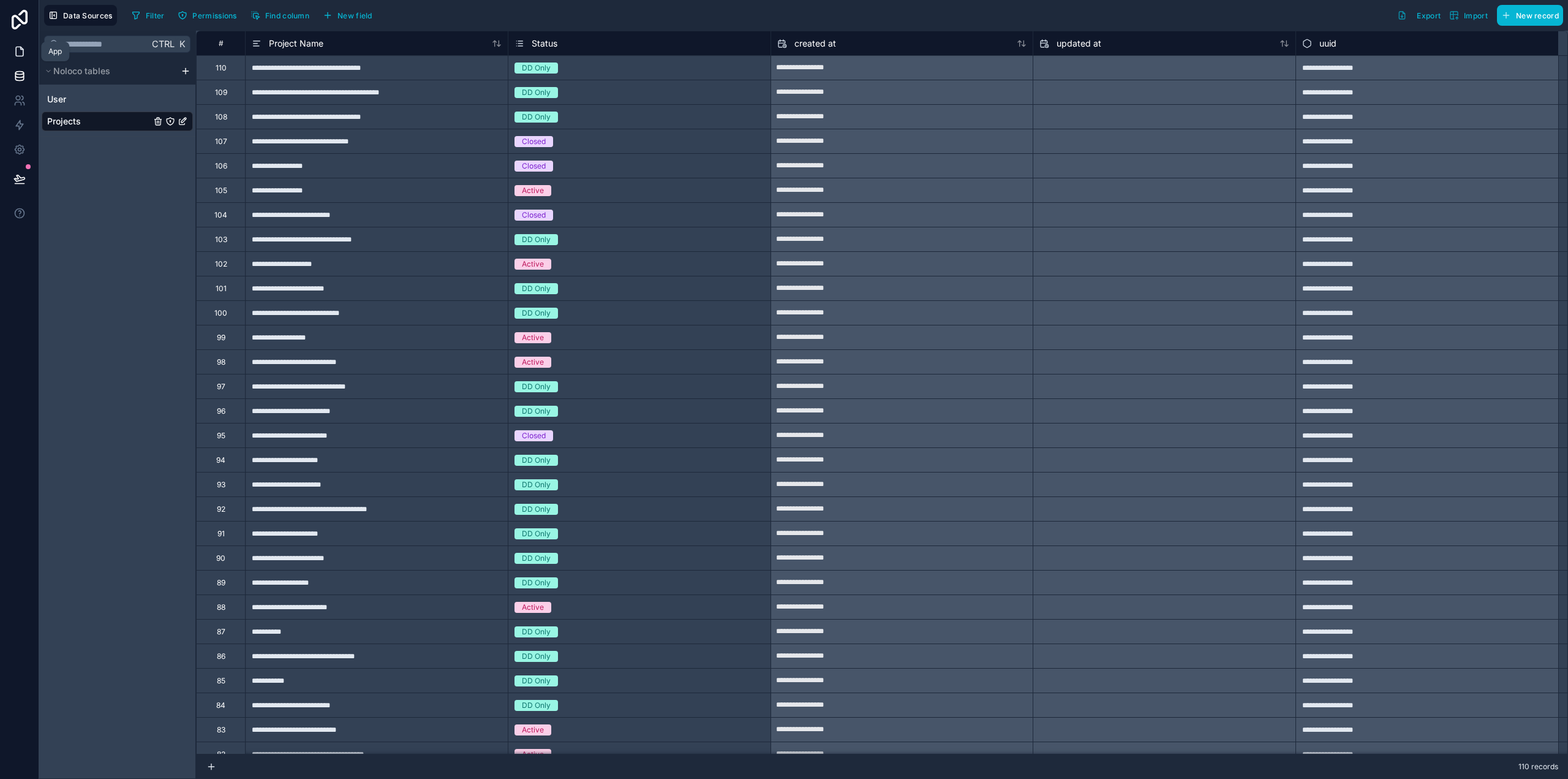
click at [23, 49] on icon at bounding box center [19, 51] width 8 height 9
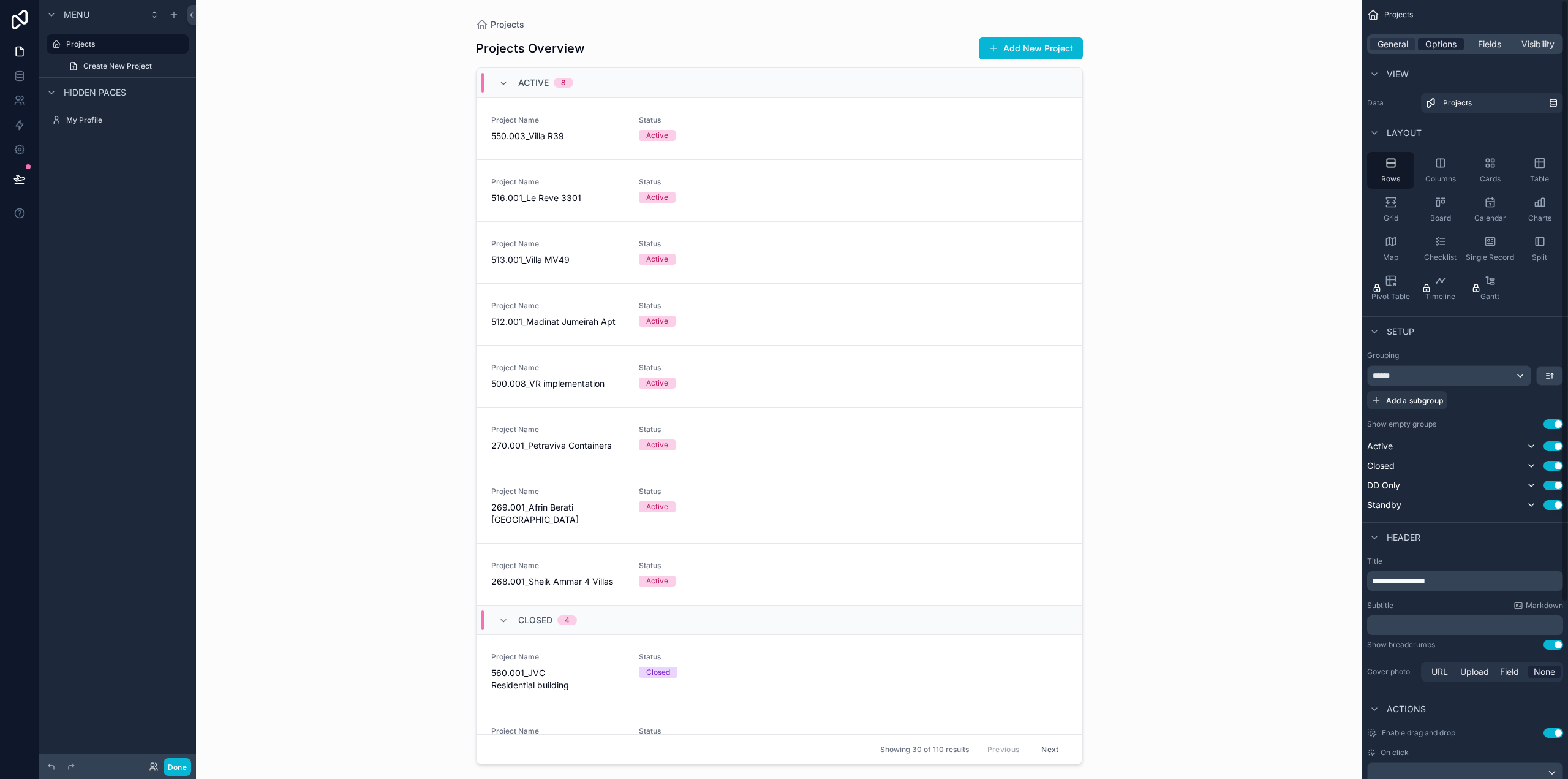
click at [1436, 42] on span "Options" at bounding box center [1441, 44] width 31 height 13
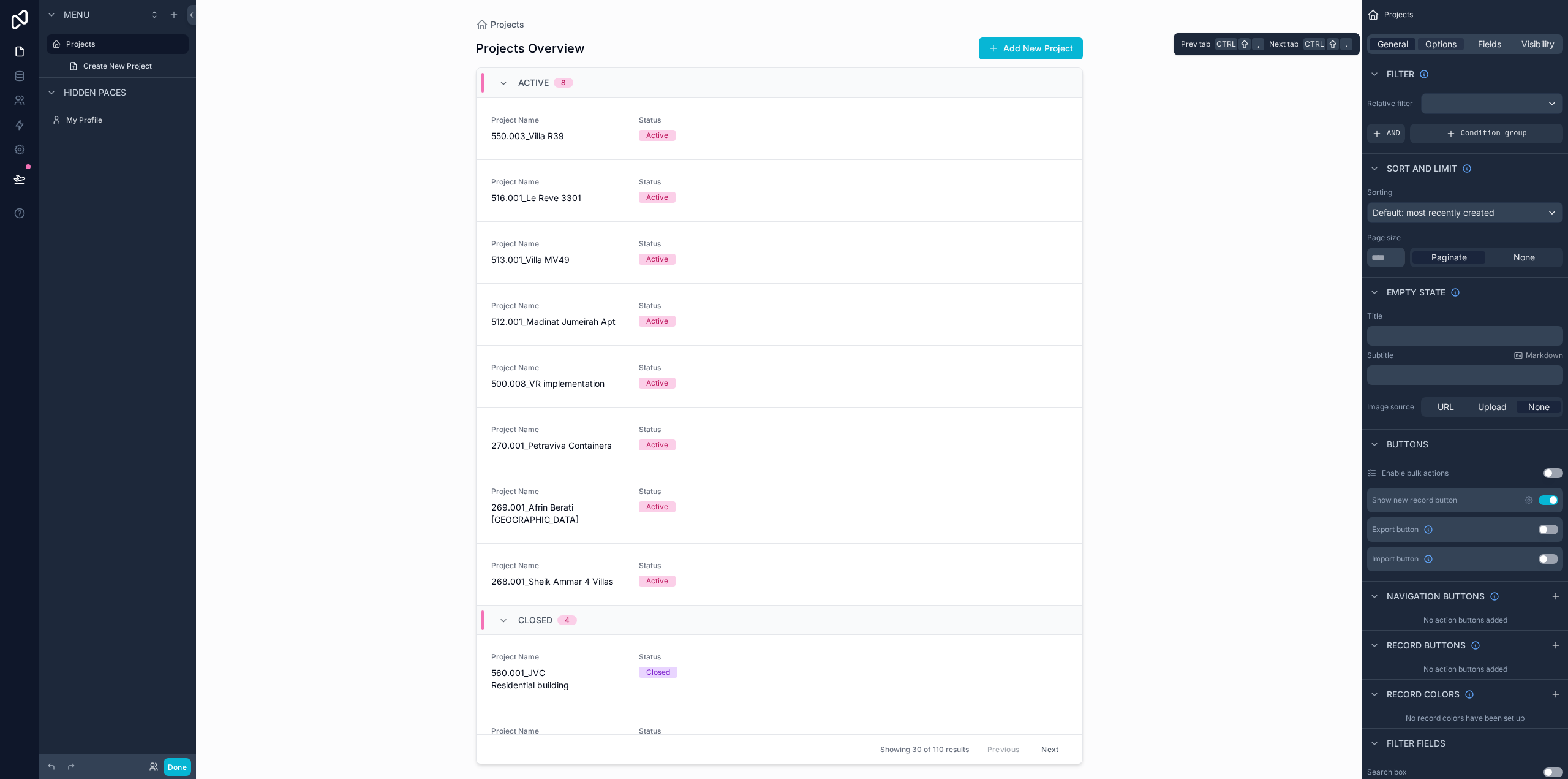
click at [1392, 44] on span "General" at bounding box center [1393, 44] width 31 height 13
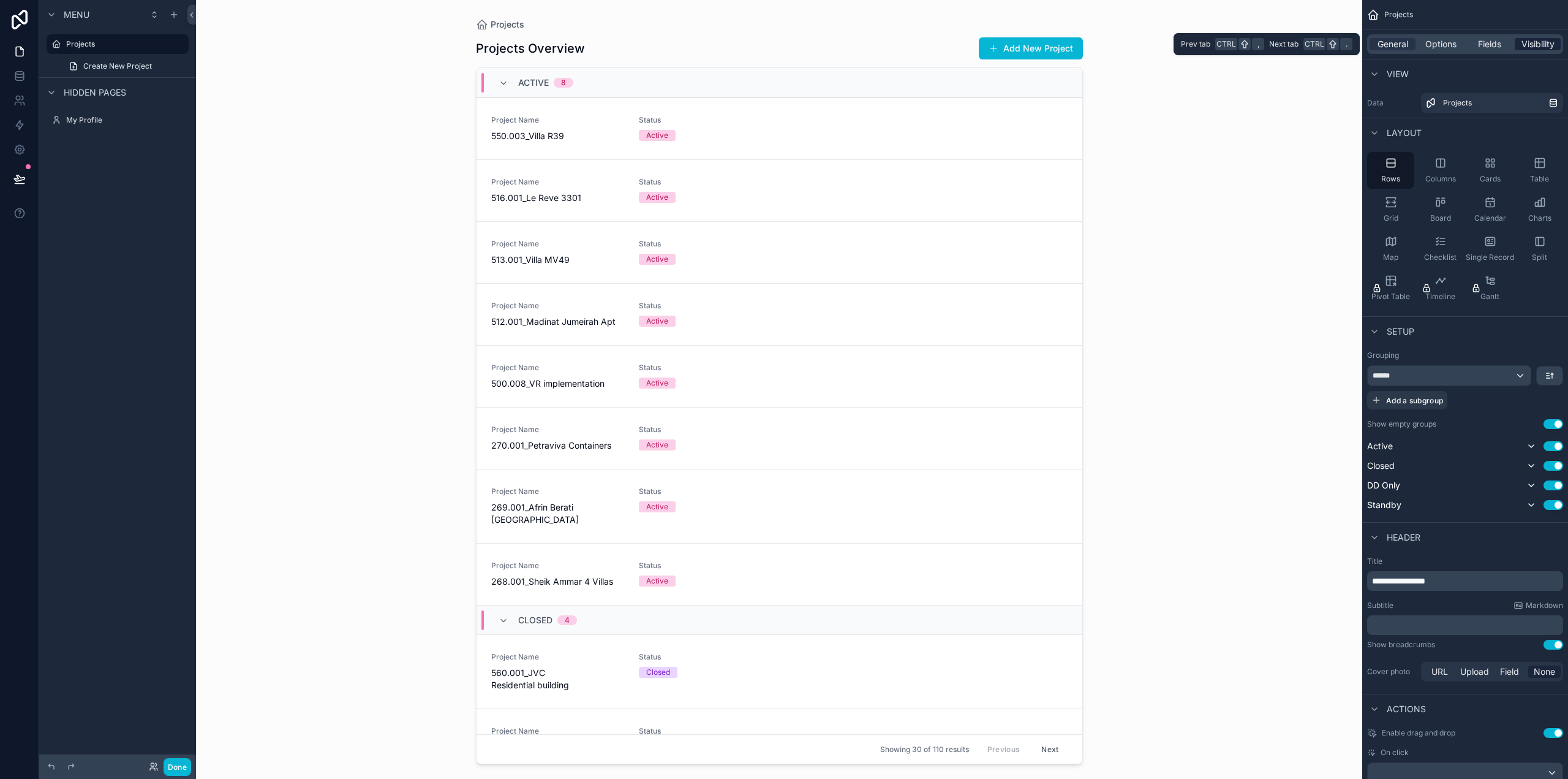
click at [1543, 42] on span "Visibility" at bounding box center [1539, 44] width 33 height 13
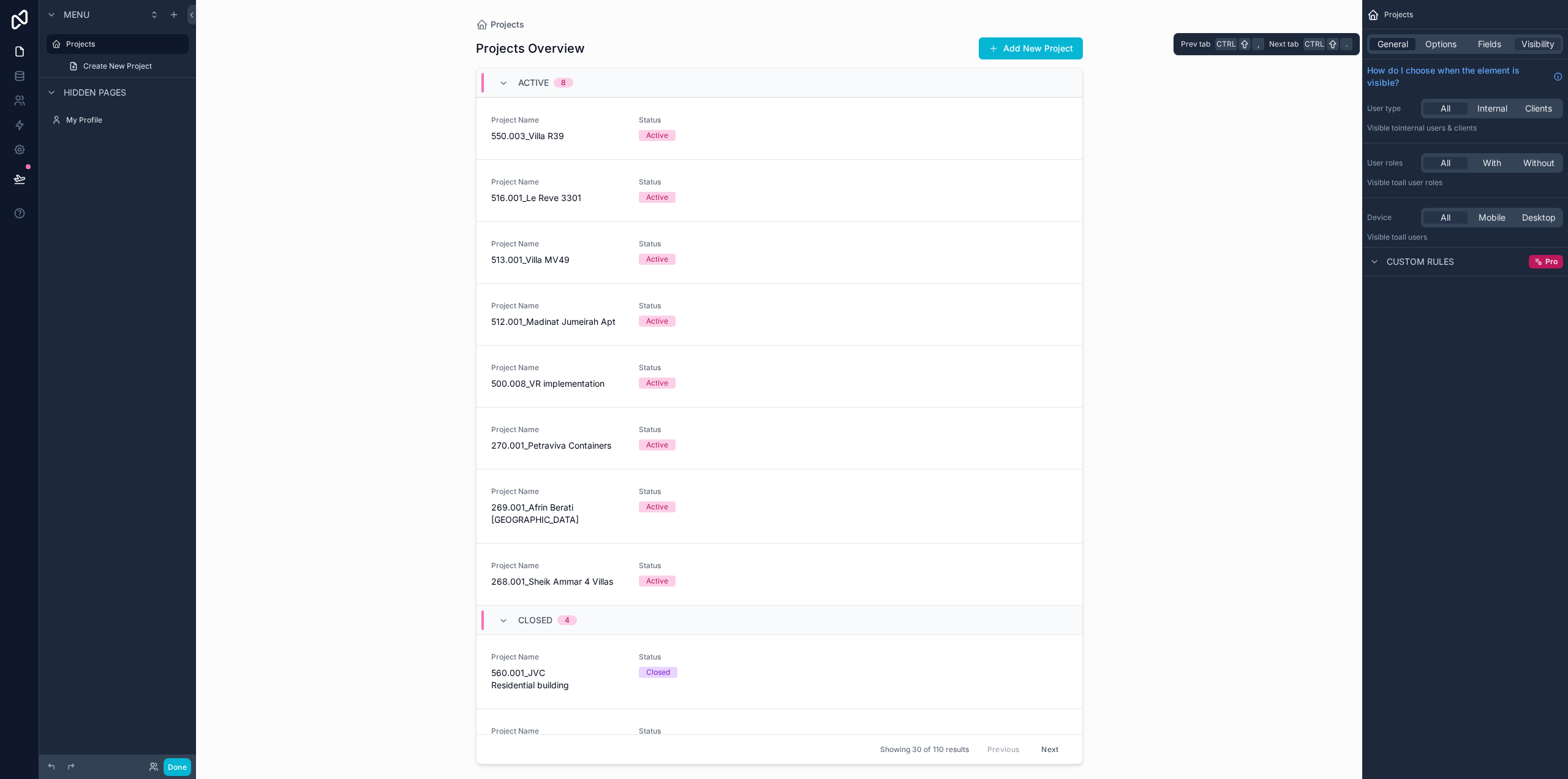
click at [1388, 47] on span "General" at bounding box center [1393, 44] width 31 height 13
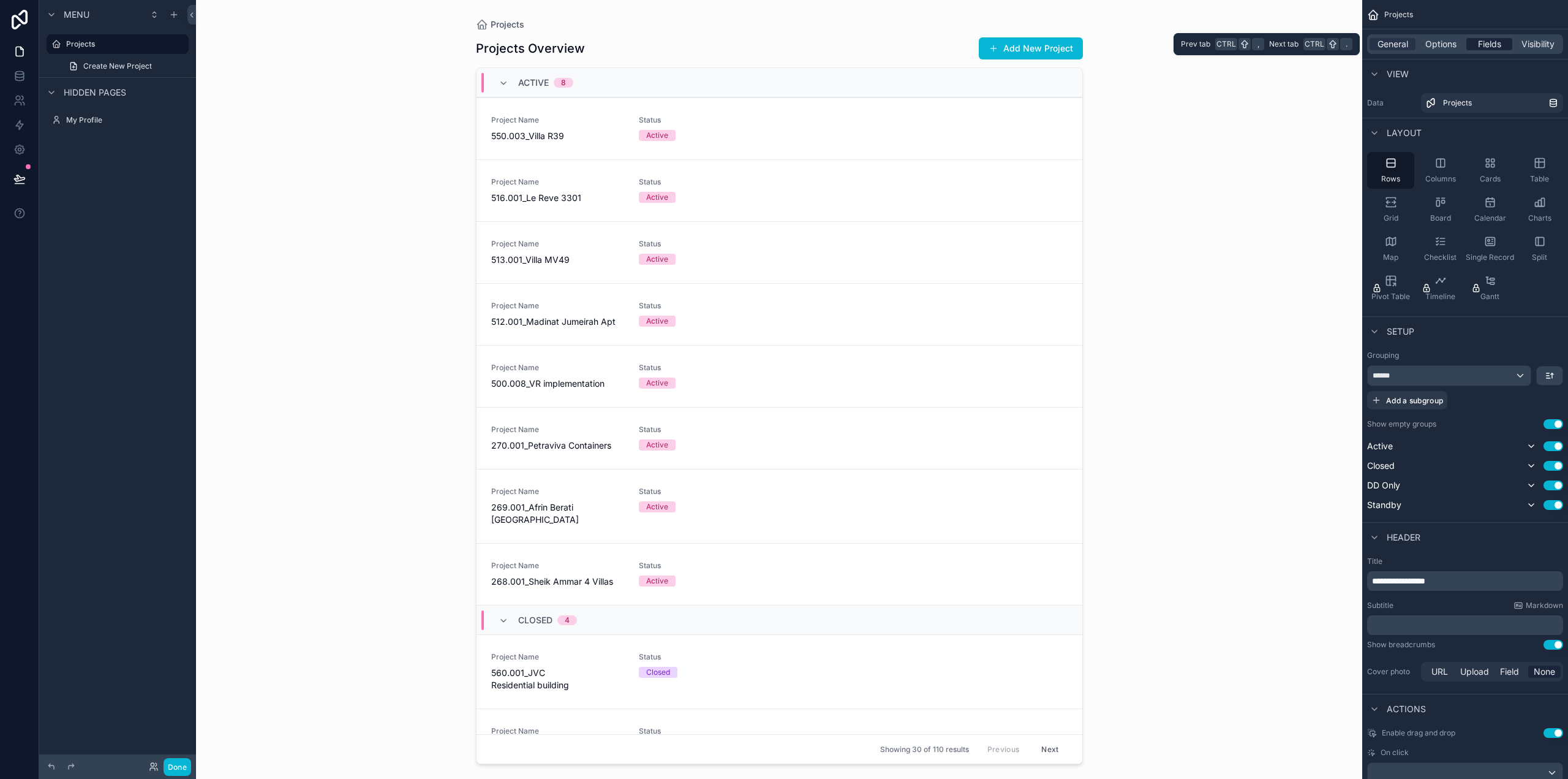
click at [1479, 46] on span "Fields" at bounding box center [1490, 44] width 23 height 13
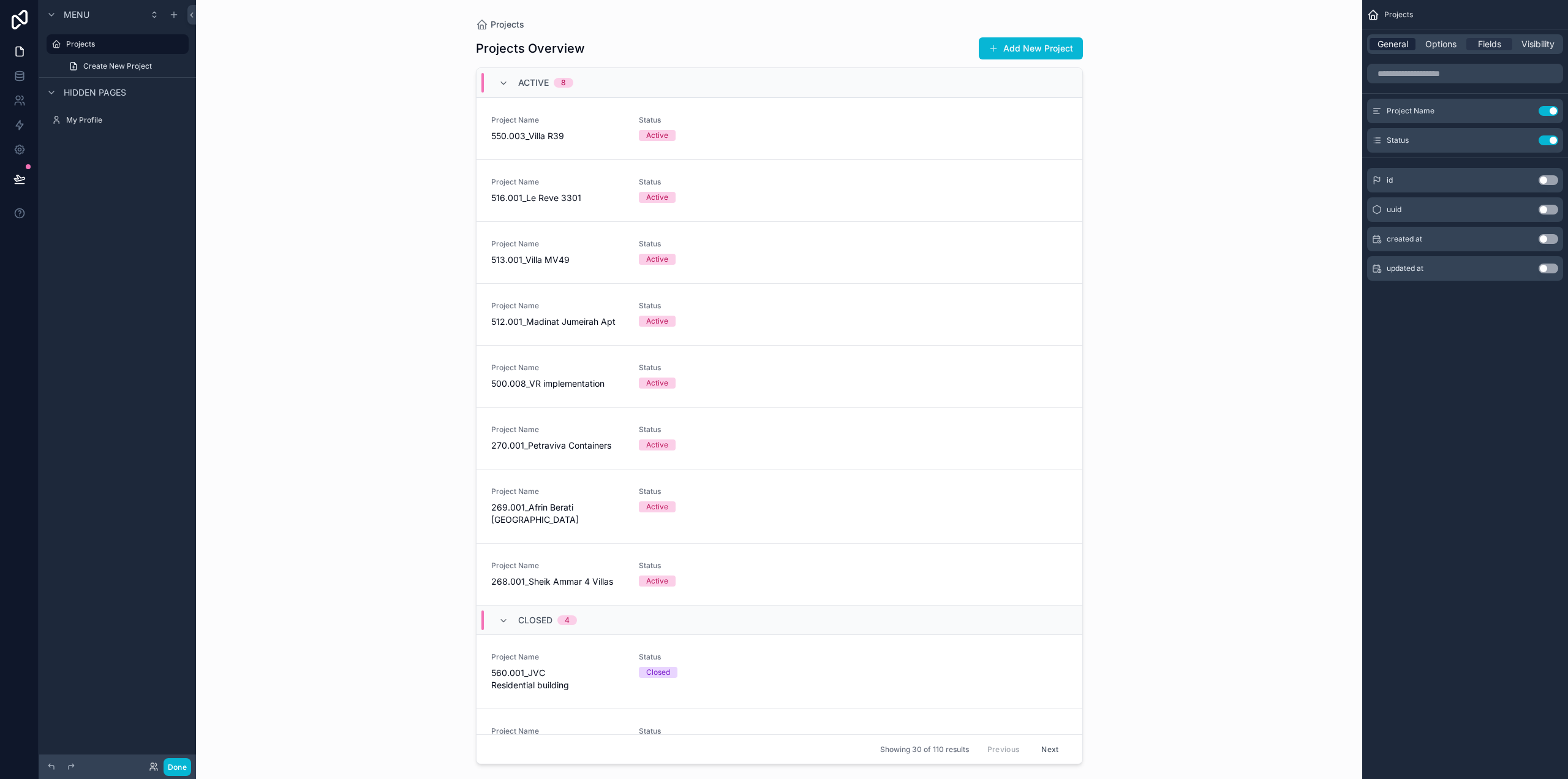
click at [1404, 43] on span "General" at bounding box center [1393, 44] width 31 height 13
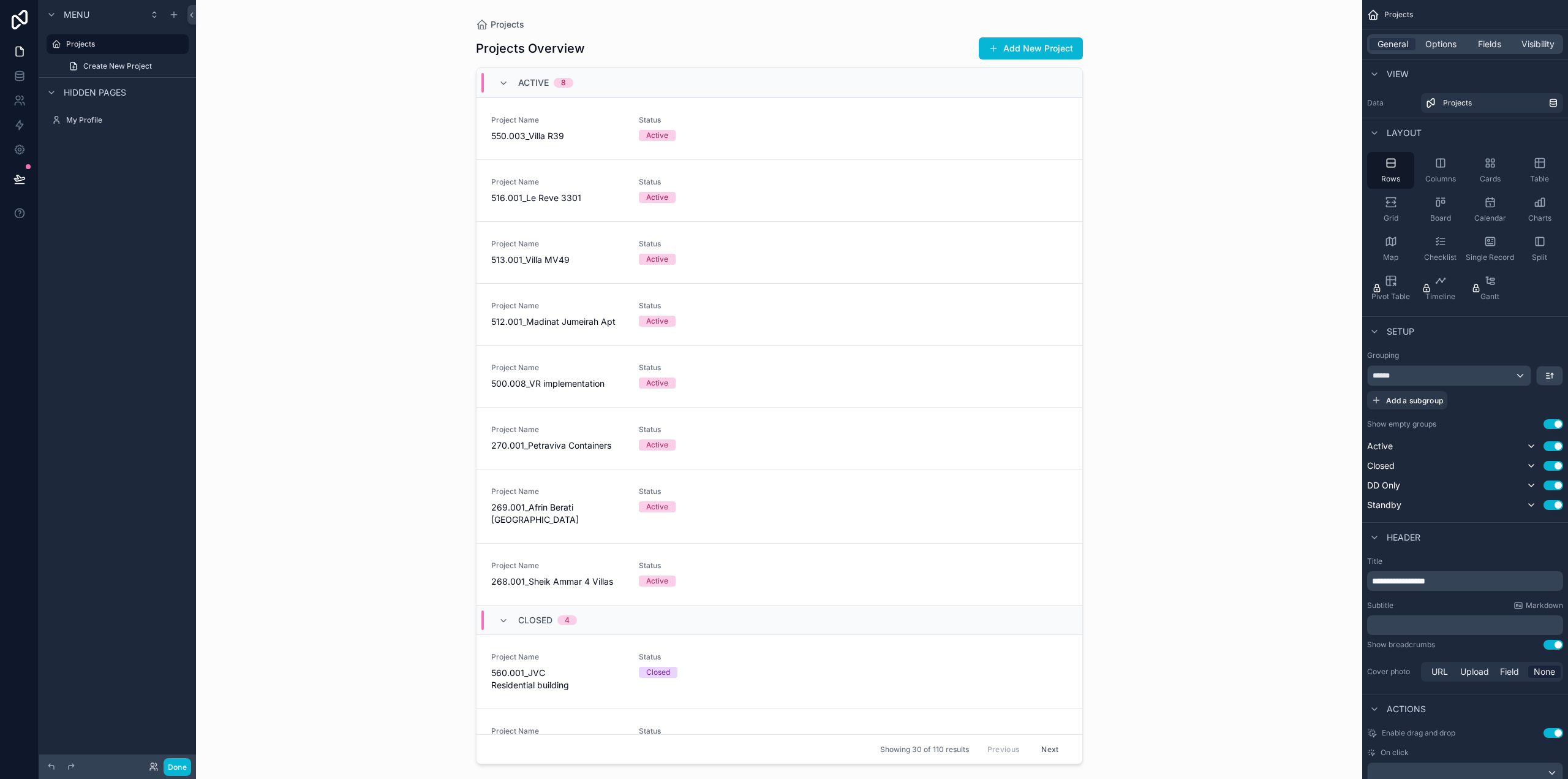
click at [1550, 423] on button "Use setting" at bounding box center [1553, 425] width 19 height 10
click at [1551, 423] on button "Use setting" at bounding box center [1553, 425] width 19 height 10
click at [1419, 375] on div "******" at bounding box center [1449, 375] width 163 height 19
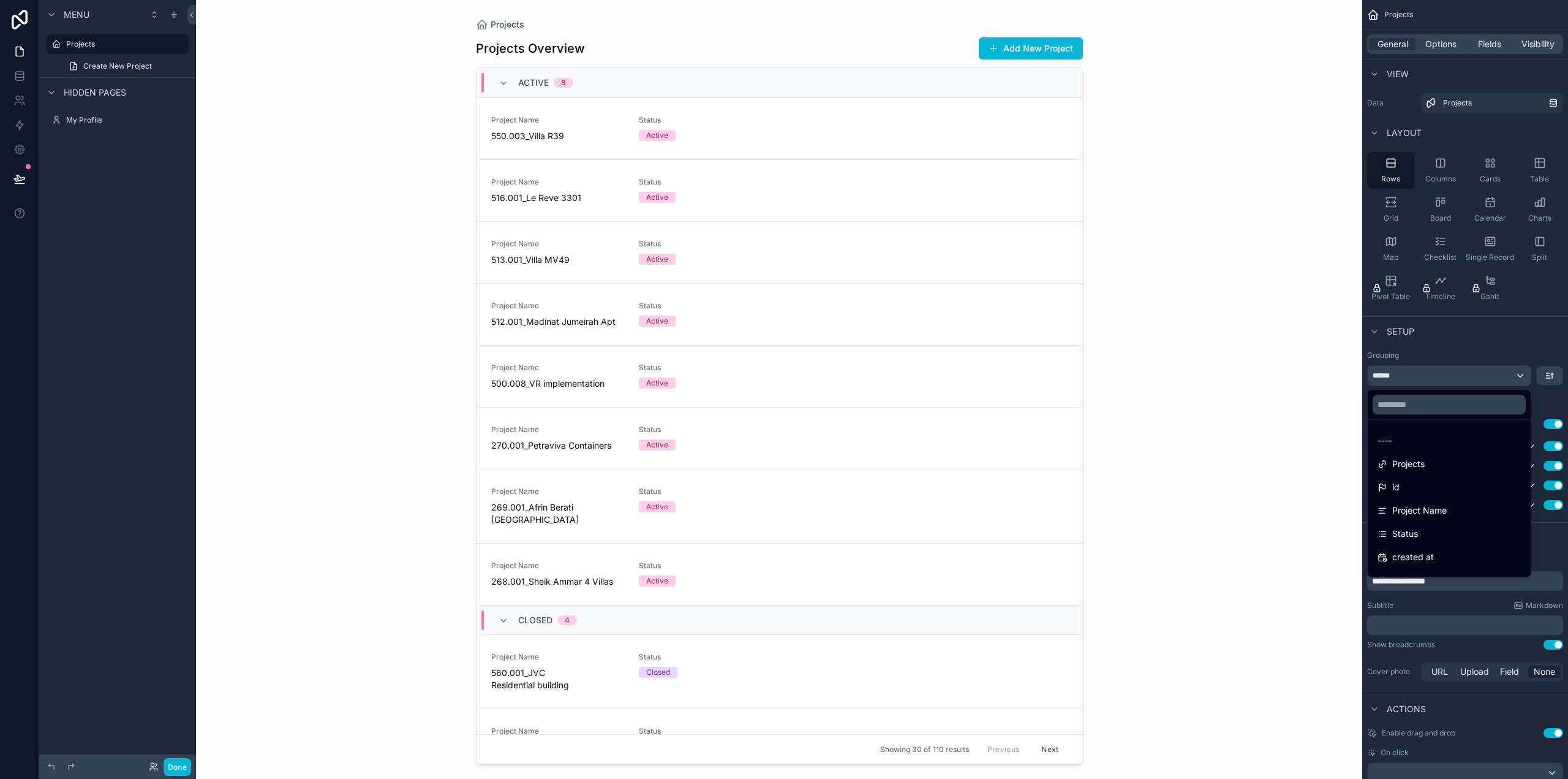
click at [1419, 375] on div "scrollable content" at bounding box center [784, 390] width 1568 height 779
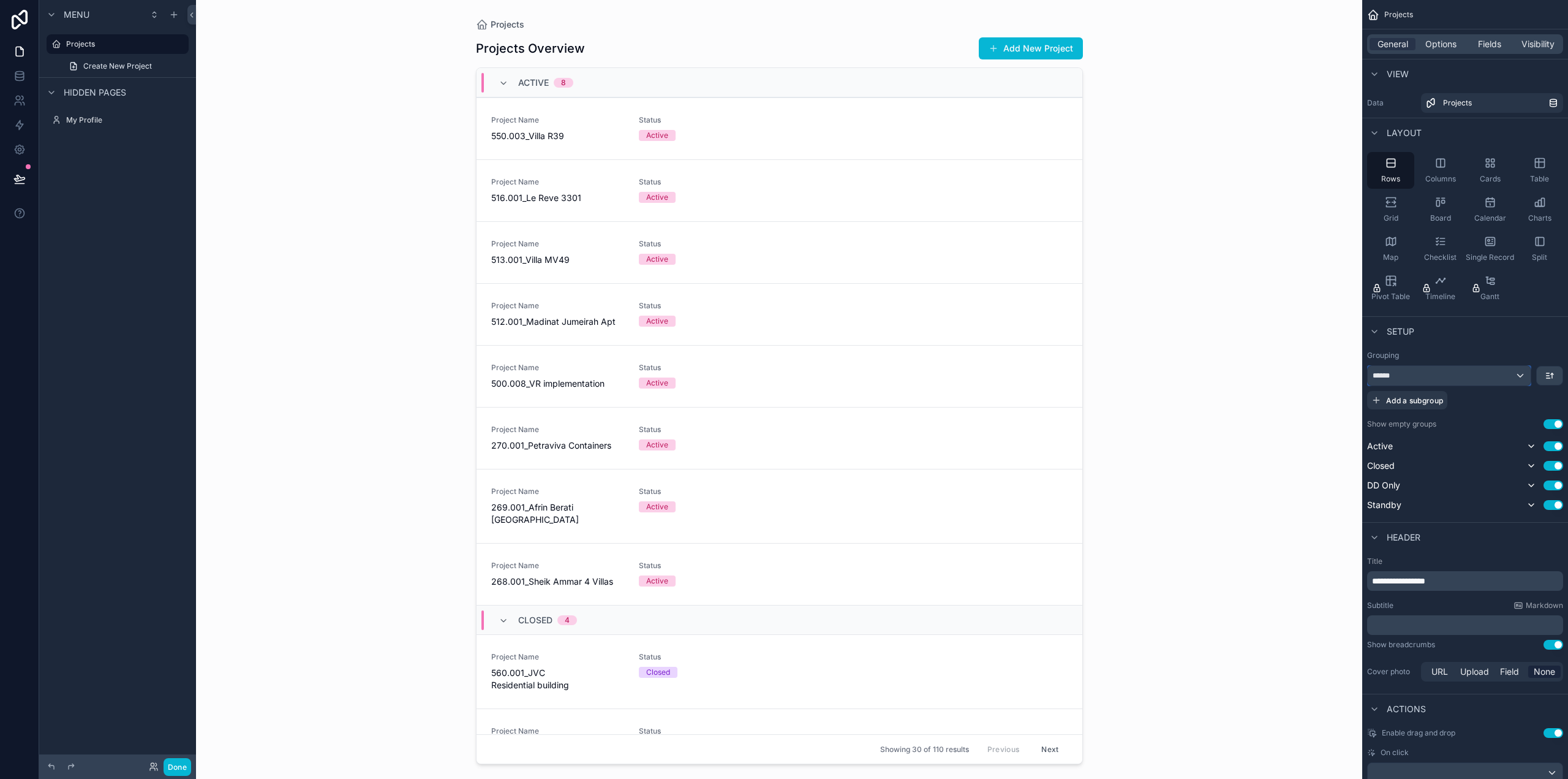
click at [1411, 374] on div "******" at bounding box center [1449, 375] width 163 height 19
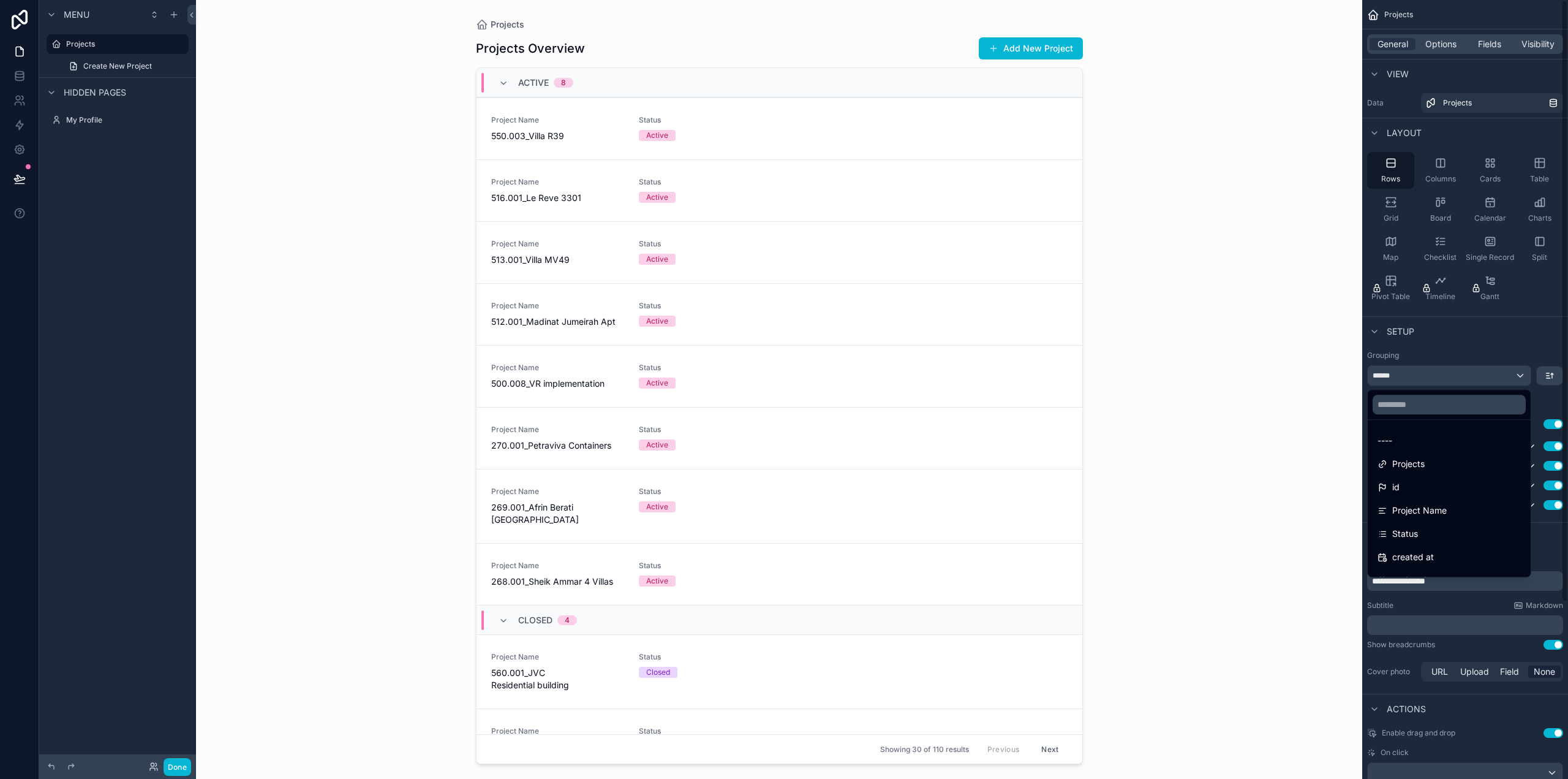
click at [1456, 342] on div "scrollable content" at bounding box center [784, 390] width 1568 height 779
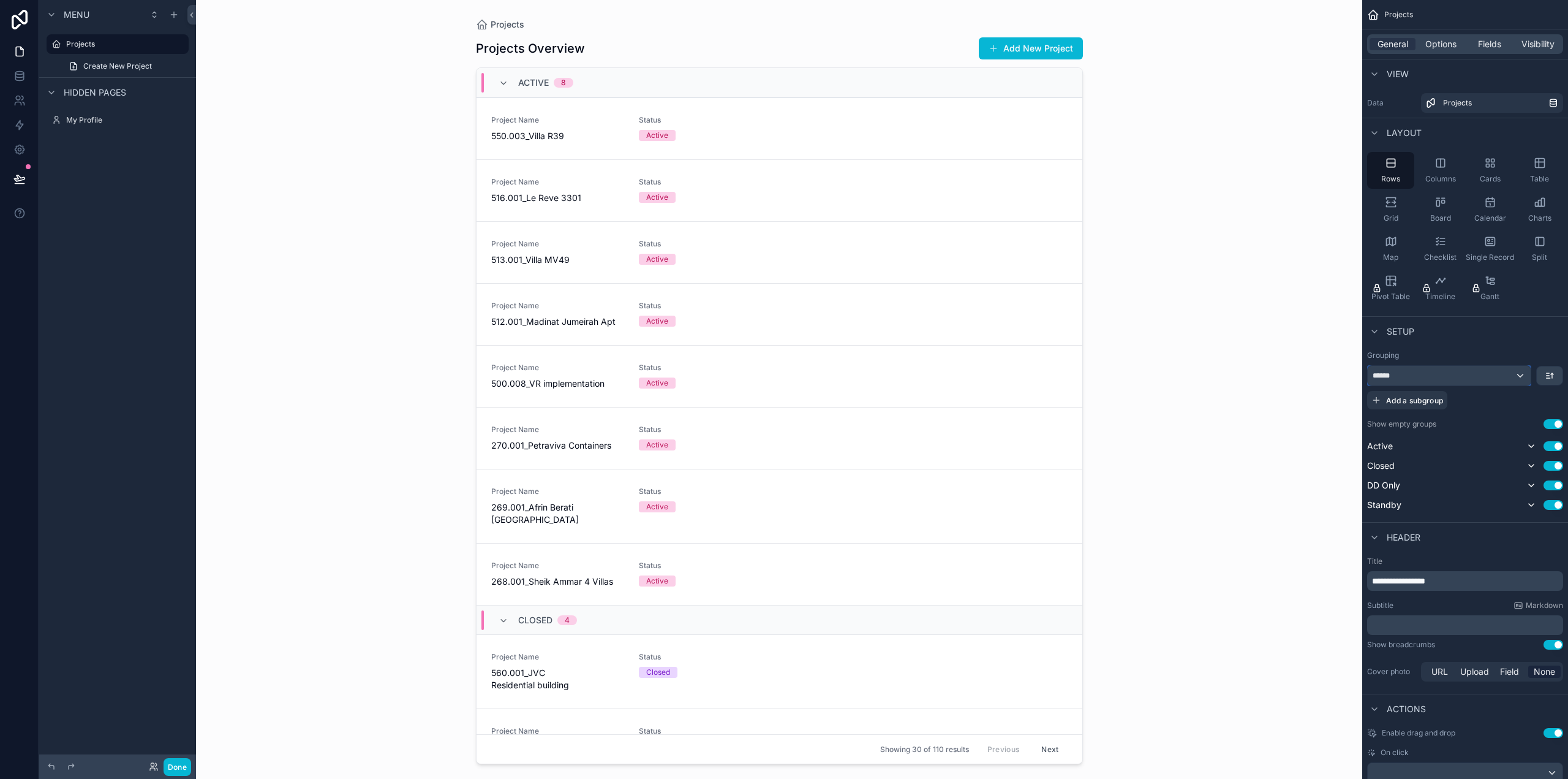
click at [1427, 379] on div "******" at bounding box center [1449, 375] width 163 height 19
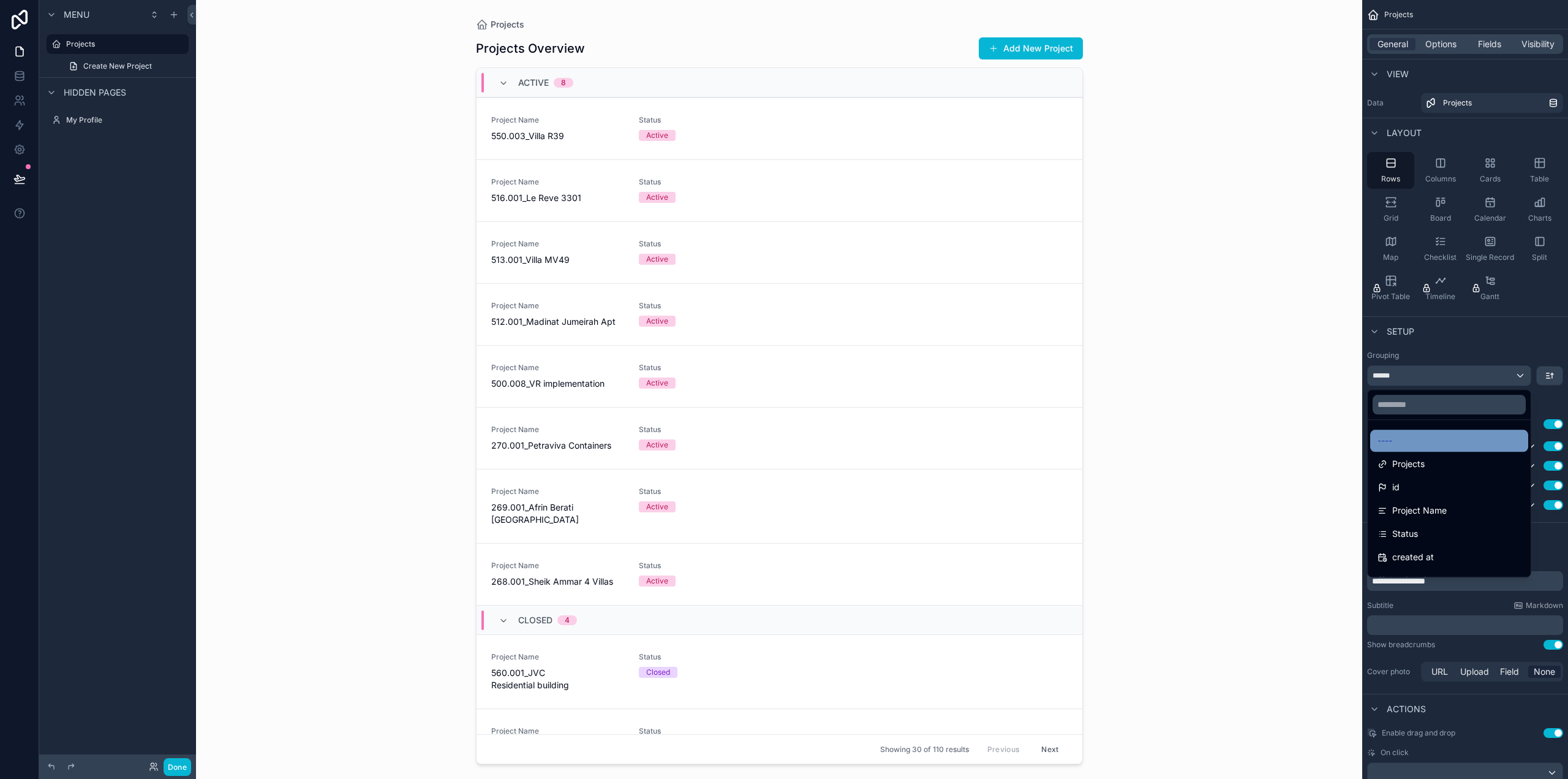
click at [1409, 438] on div "----" at bounding box center [1449, 441] width 143 height 15
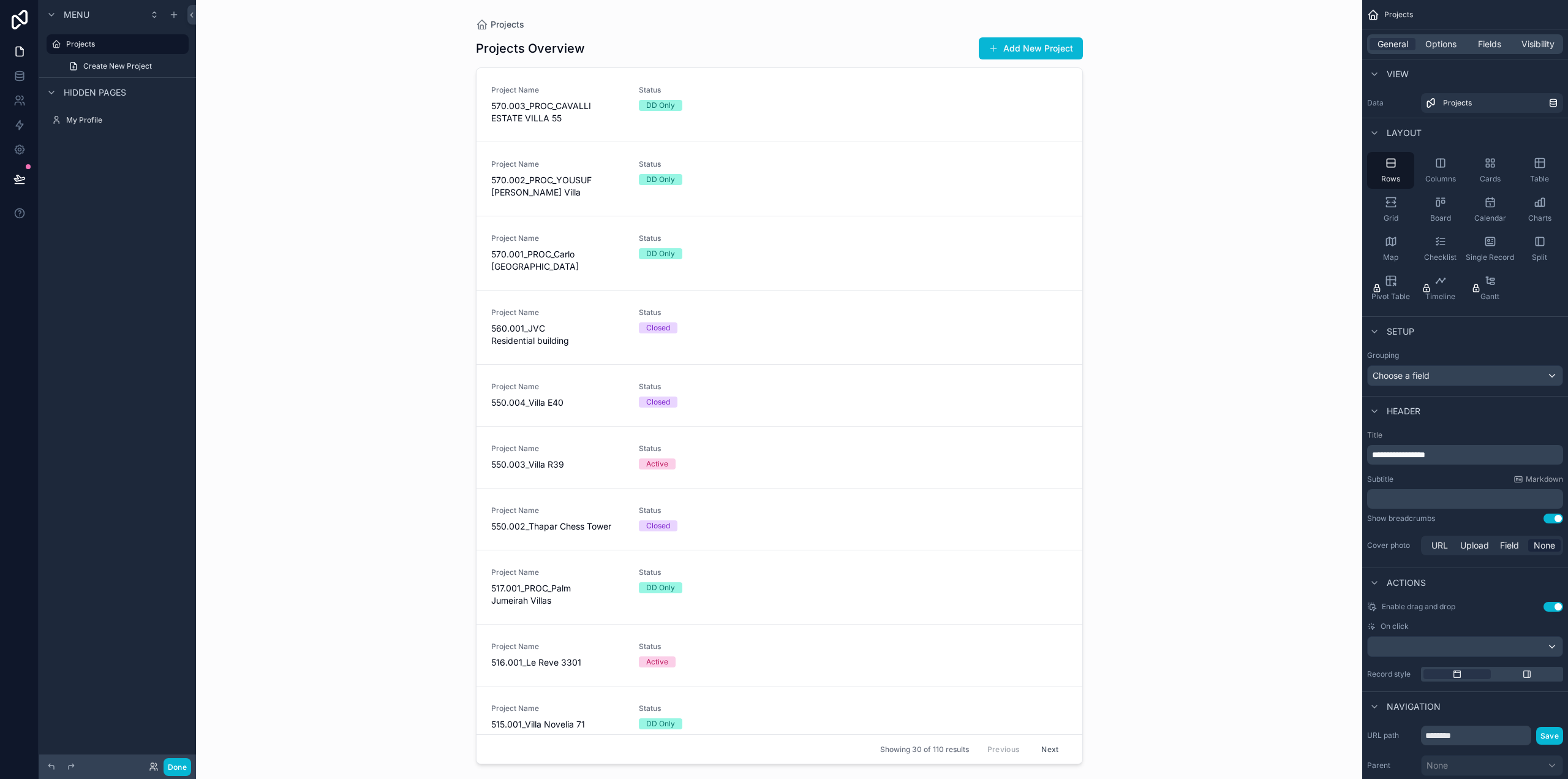
click at [1449, 457] on p "**********" at bounding box center [1466, 455] width 188 height 13
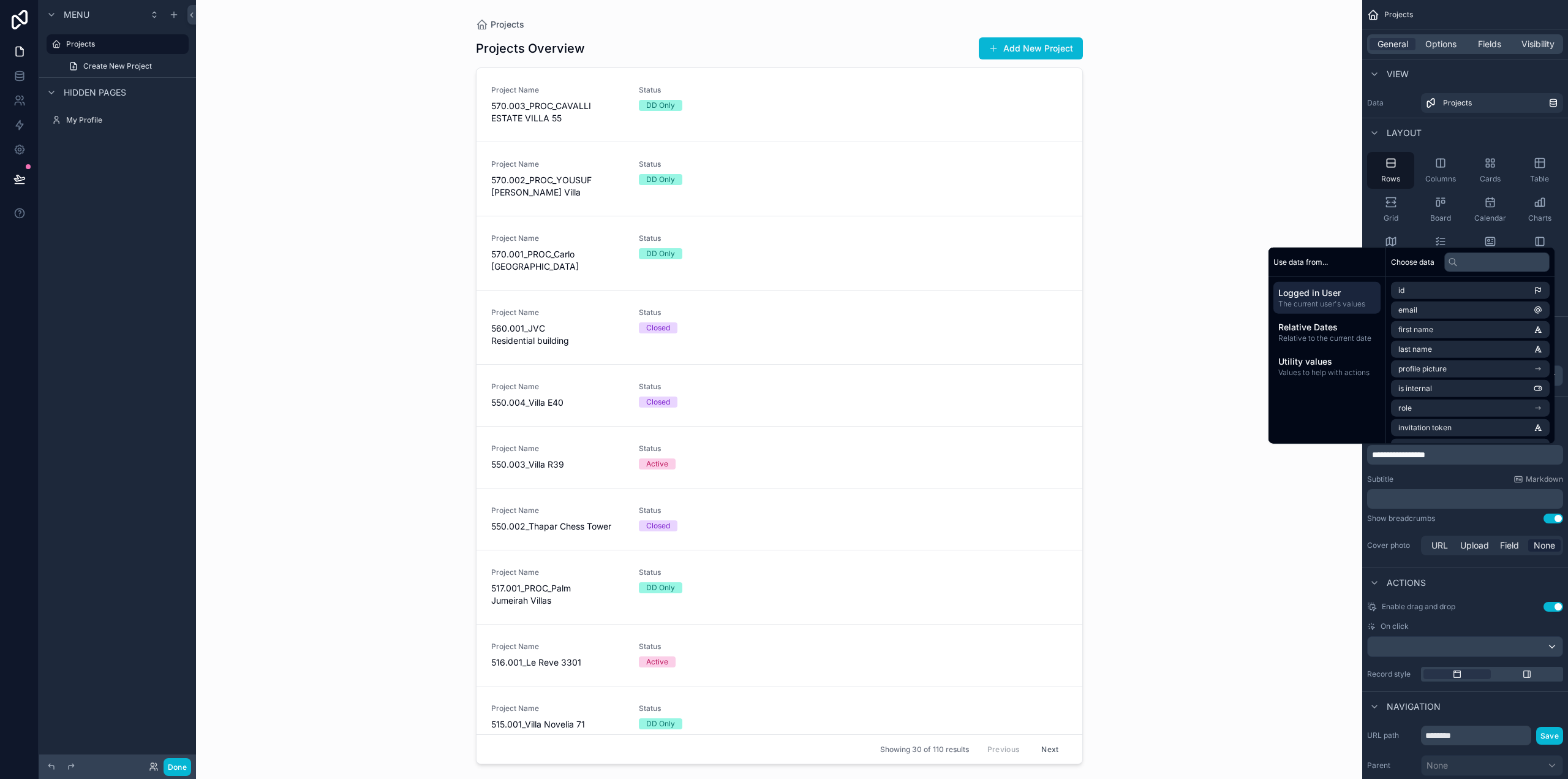
click at [1447, 497] on p "﻿" at bounding box center [1466, 498] width 188 height 13
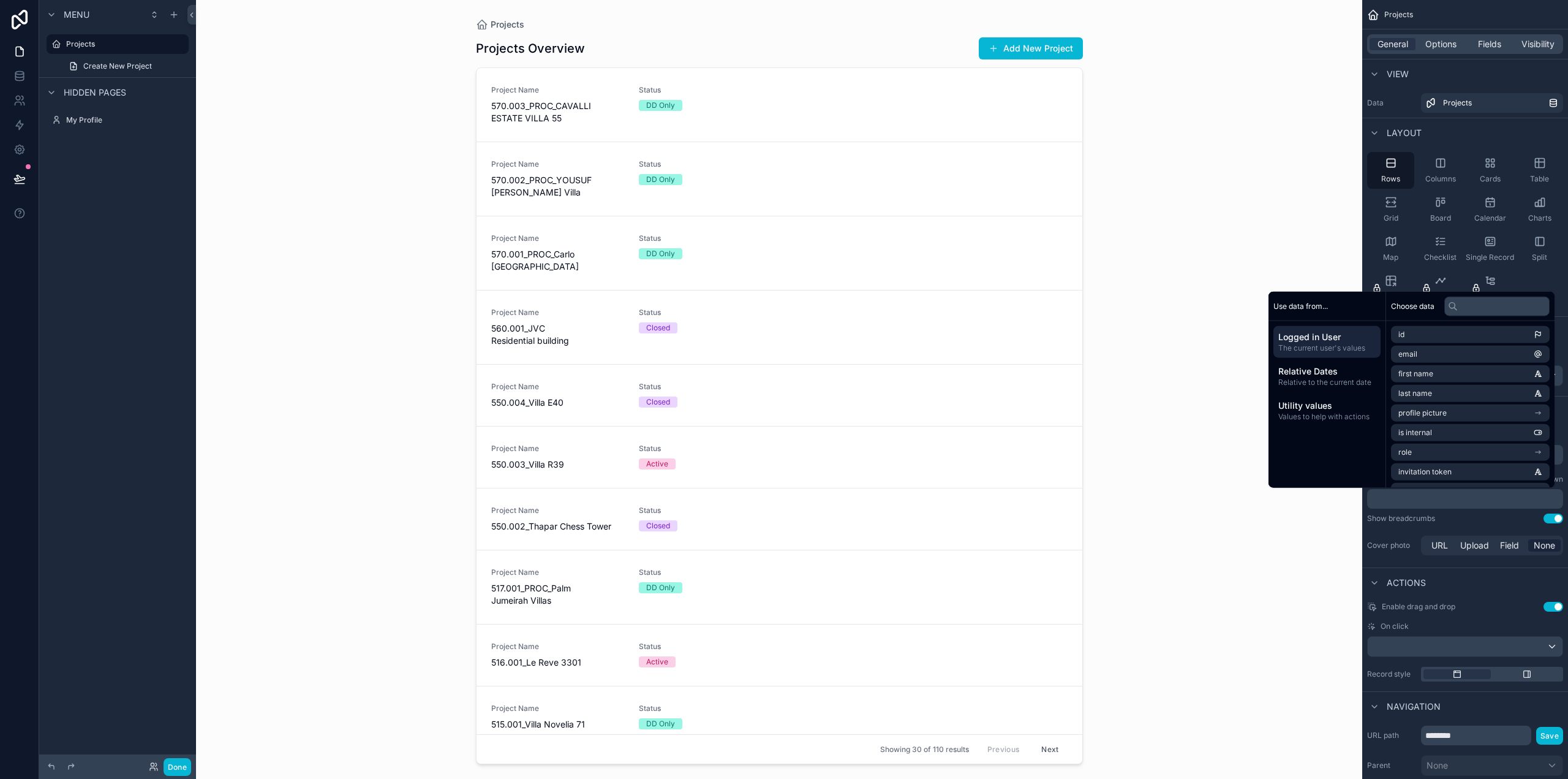
click at [1311, 340] on span "Logged in User" at bounding box center [1327, 337] width 97 height 13
click at [1403, 497] on p "﻿" at bounding box center [1466, 498] width 188 height 13
click at [1463, 520] on div "Show breadcrumbs Use setting" at bounding box center [1465, 518] width 196 height 10
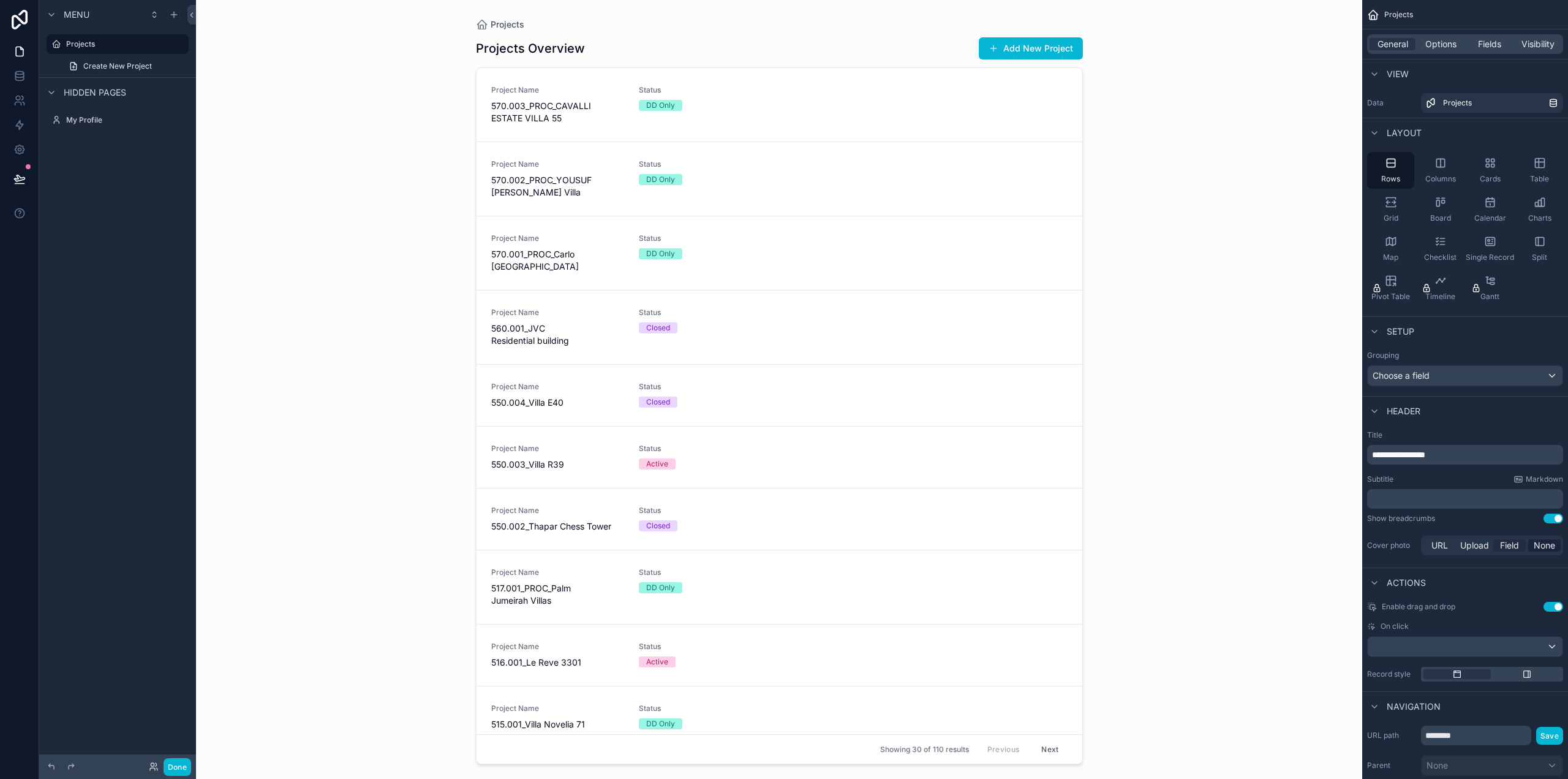
click at [1512, 545] on span "Field" at bounding box center [1509, 545] width 19 height 13
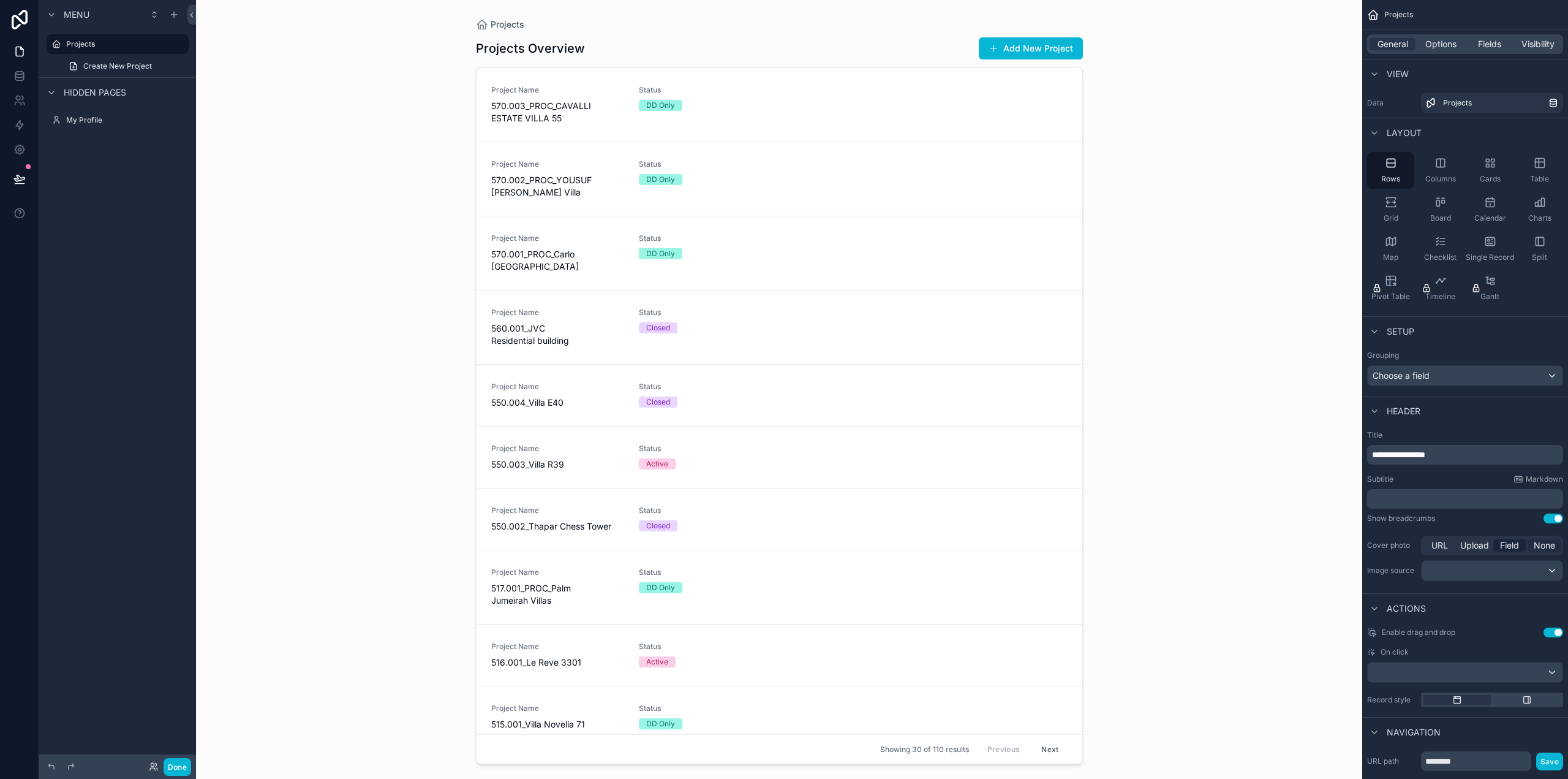
click at [1540, 544] on span "None" at bounding box center [1545, 545] width 22 height 13
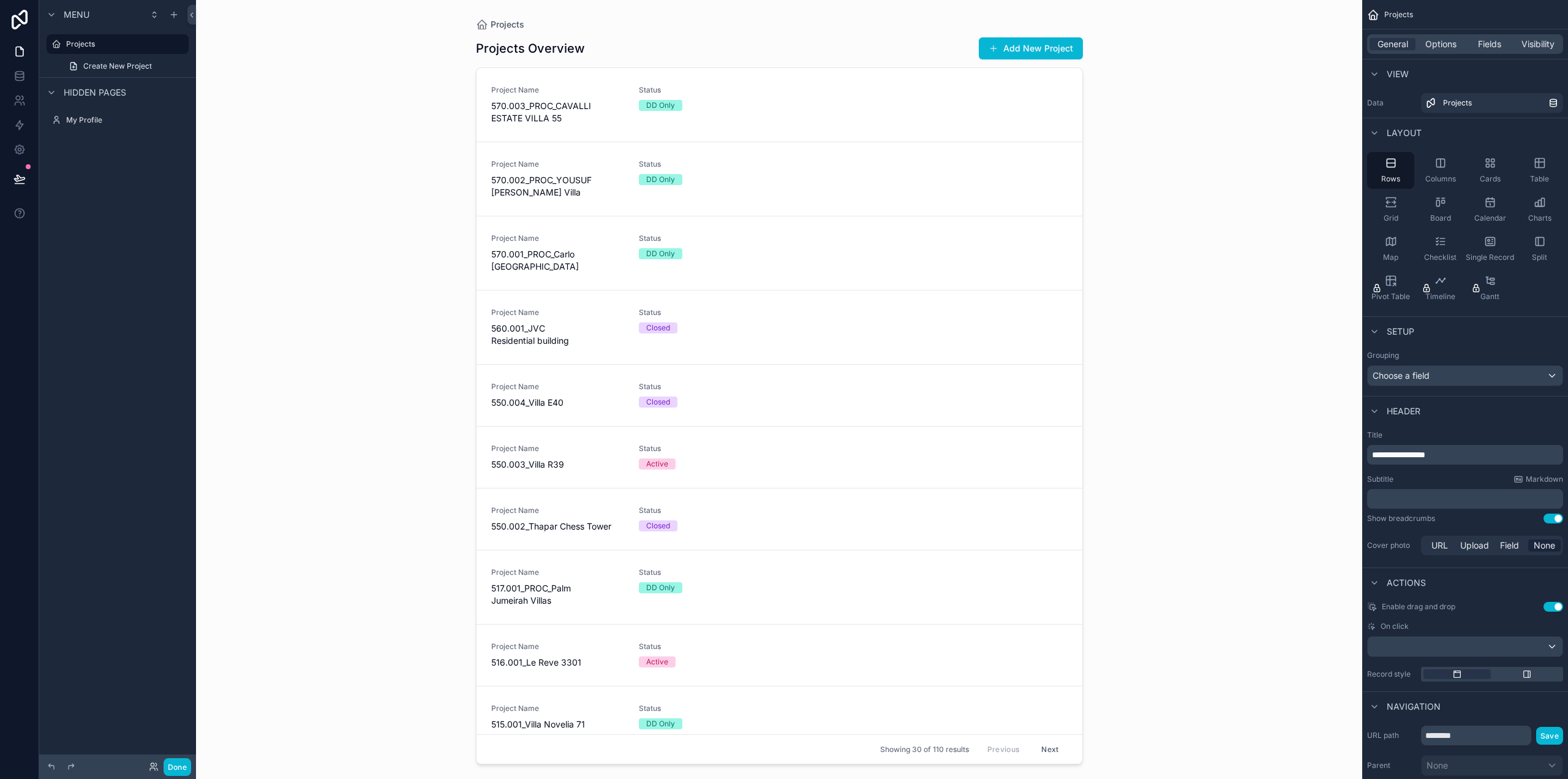
click at [1447, 446] on div "**********" at bounding box center [1465, 454] width 196 height 19
drag, startPoint x: 1404, startPoint y: 453, endPoint x: 1470, endPoint y: 454, distance: 66.0
click at [1470, 454] on p "**********" at bounding box center [1466, 455] width 188 height 13
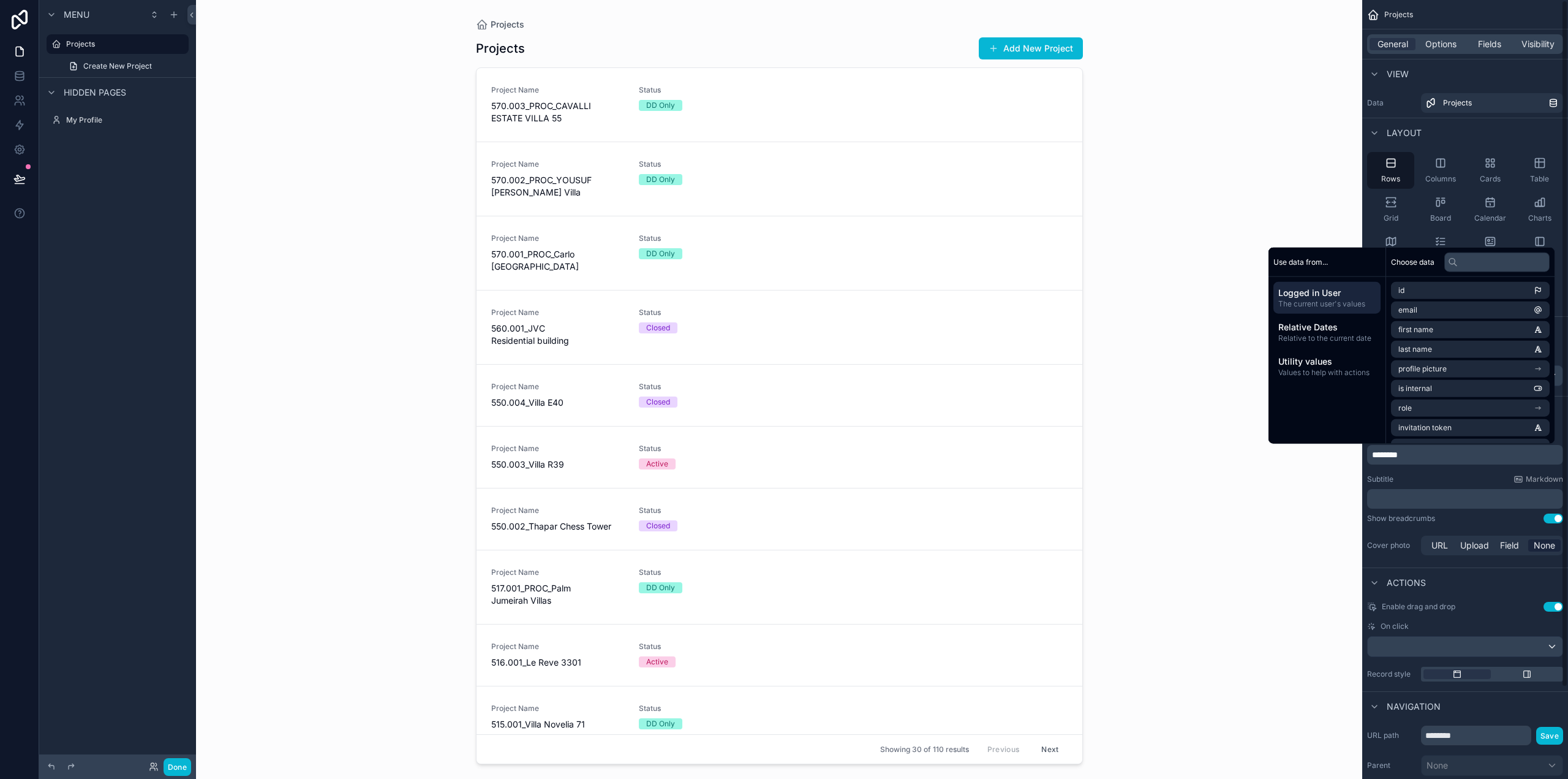
click at [1372, 456] on span "********" at bounding box center [1385, 455] width 26 height 8
click at [1438, 239] on icon "scrollable content" at bounding box center [1441, 241] width 13 height 13
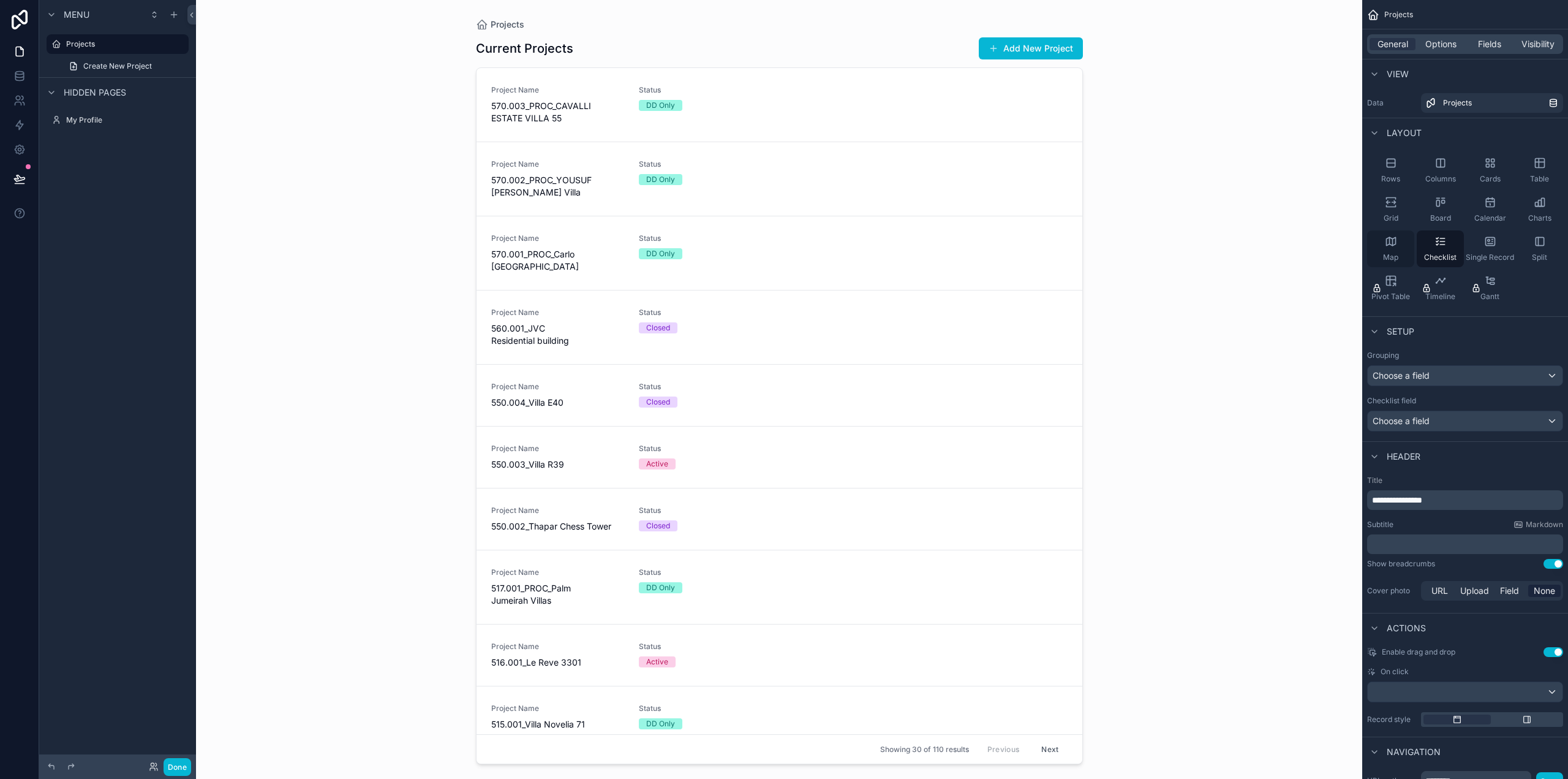
click at [1396, 236] on icon "scrollable content" at bounding box center [1391, 241] width 13 height 13
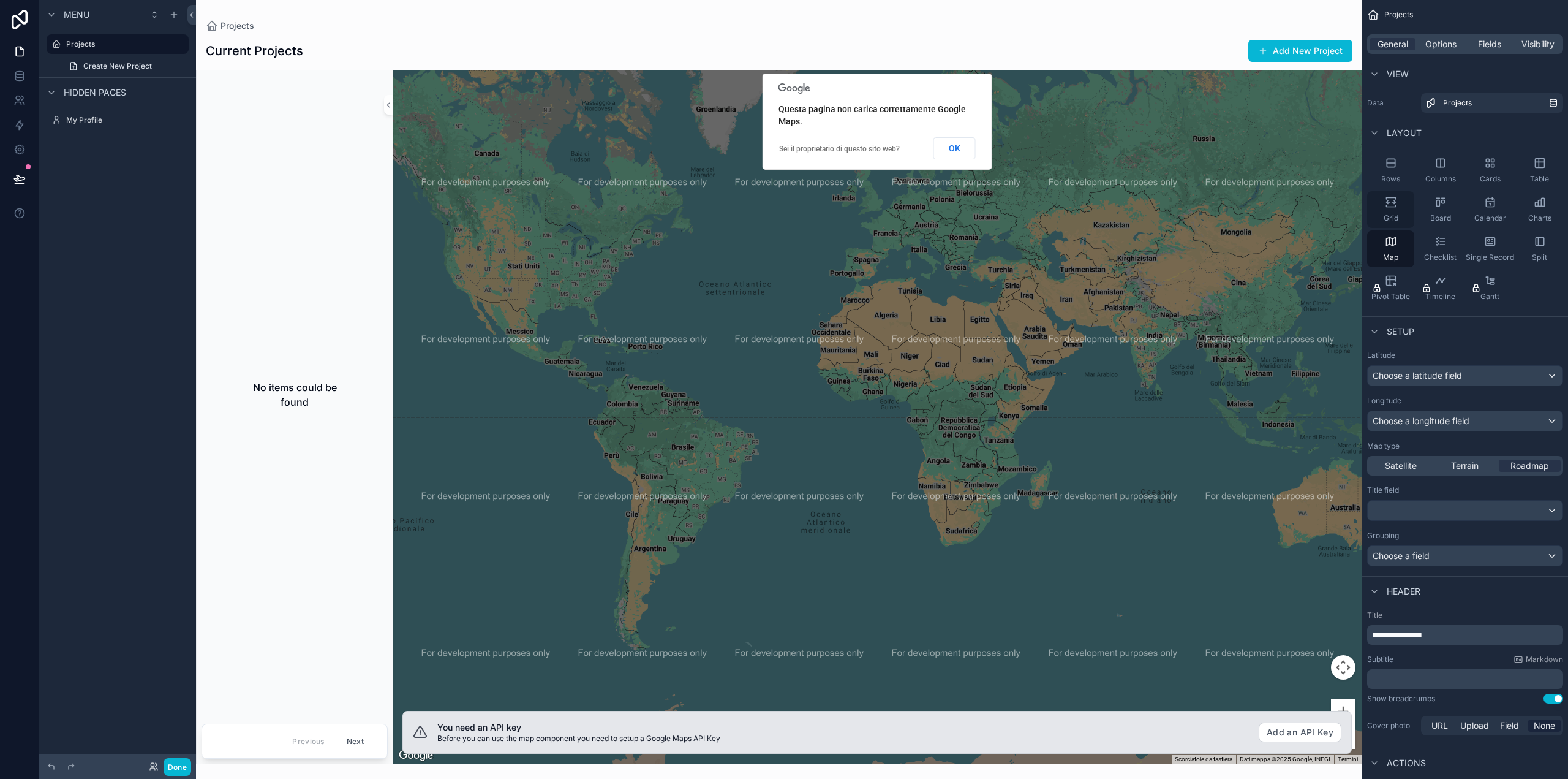
click at [1392, 202] on icon "scrollable content" at bounding box center [1391, 202] width 13 height 13
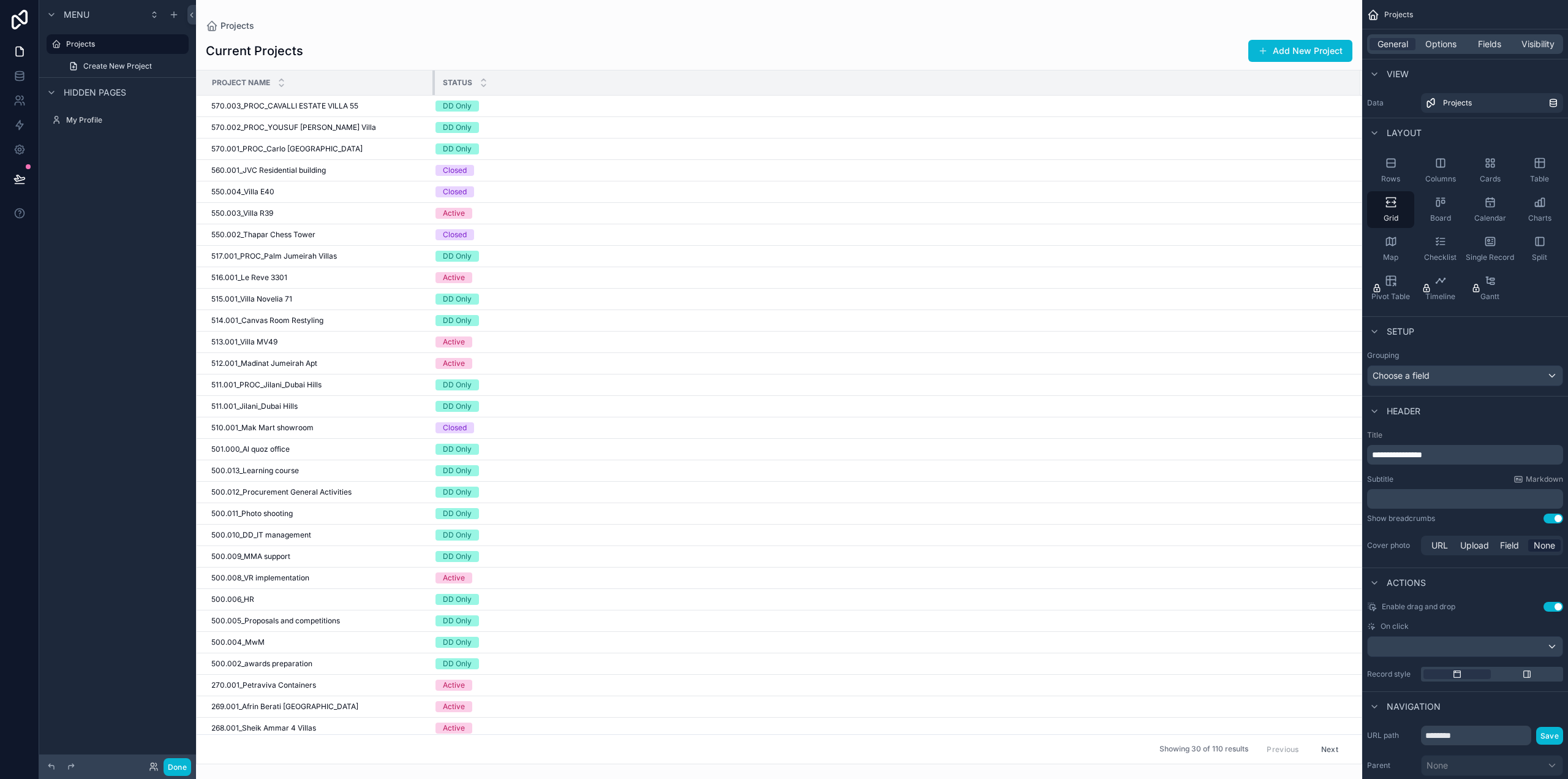
drag, startPoint x: 979, startPoint y: 80, endPoint x: 432, endPoint y: 114, distance: 548.1
click at [432, 114] on div "Projects Current Projects Add New Project Project Name Status 570.003_PROC_CAVA…" at bounding box center [779, 382] width 1166 height 765
drag, startPoint x: 464, startPoint y: 84, endPoint x: 360, endPoint y: 80, distance: 104.1
click at [360, 80] on tr "Project Name Status" at bounding box center [779, 83] width 1165 height 25
click at [527, 75] on div "Status" at bounding box center [897, 83] width 924 height 23
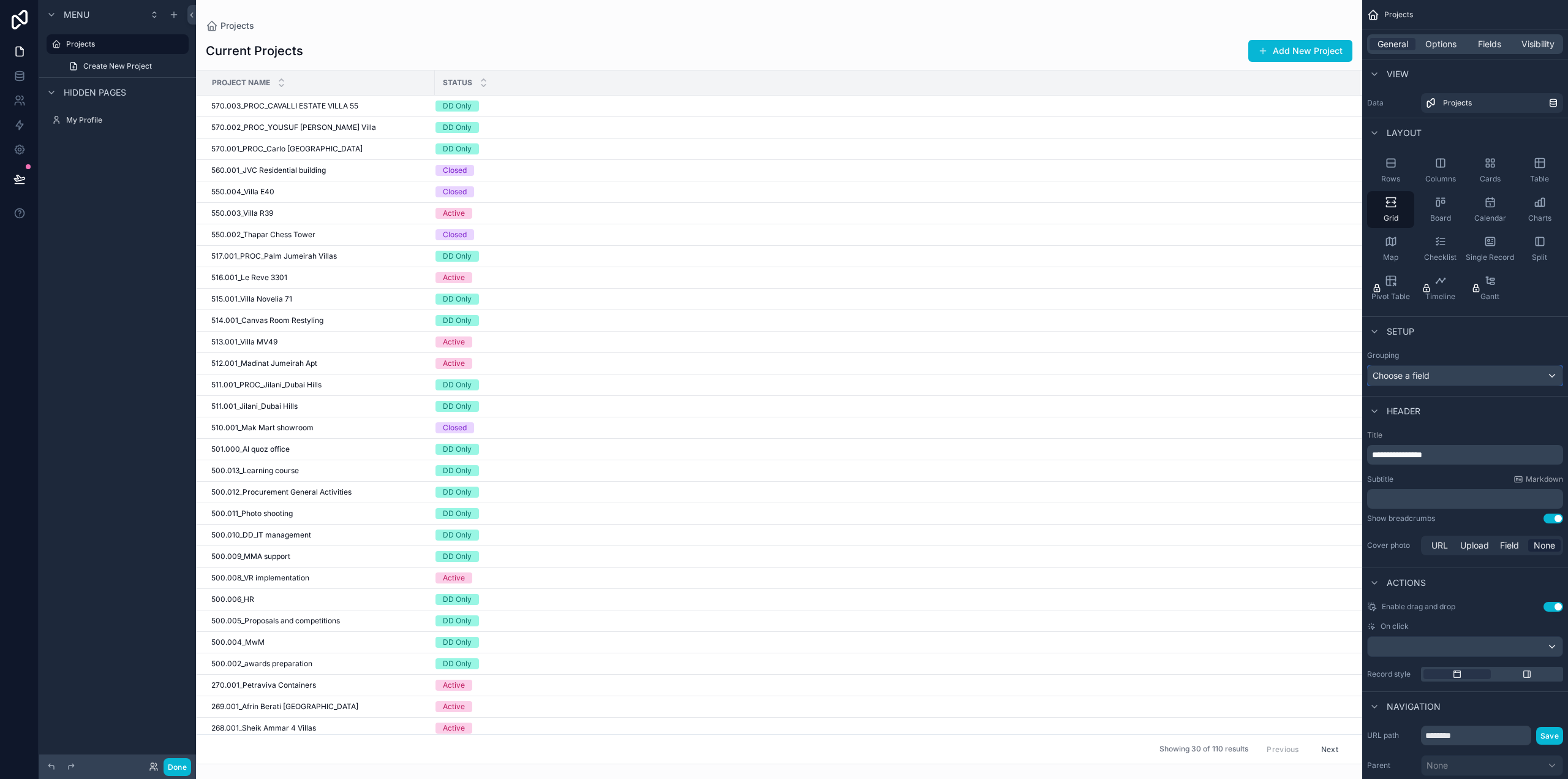
click at [1467, 373] on div "Choose a field" at bounding box center [1465, 375] width 195 height 19
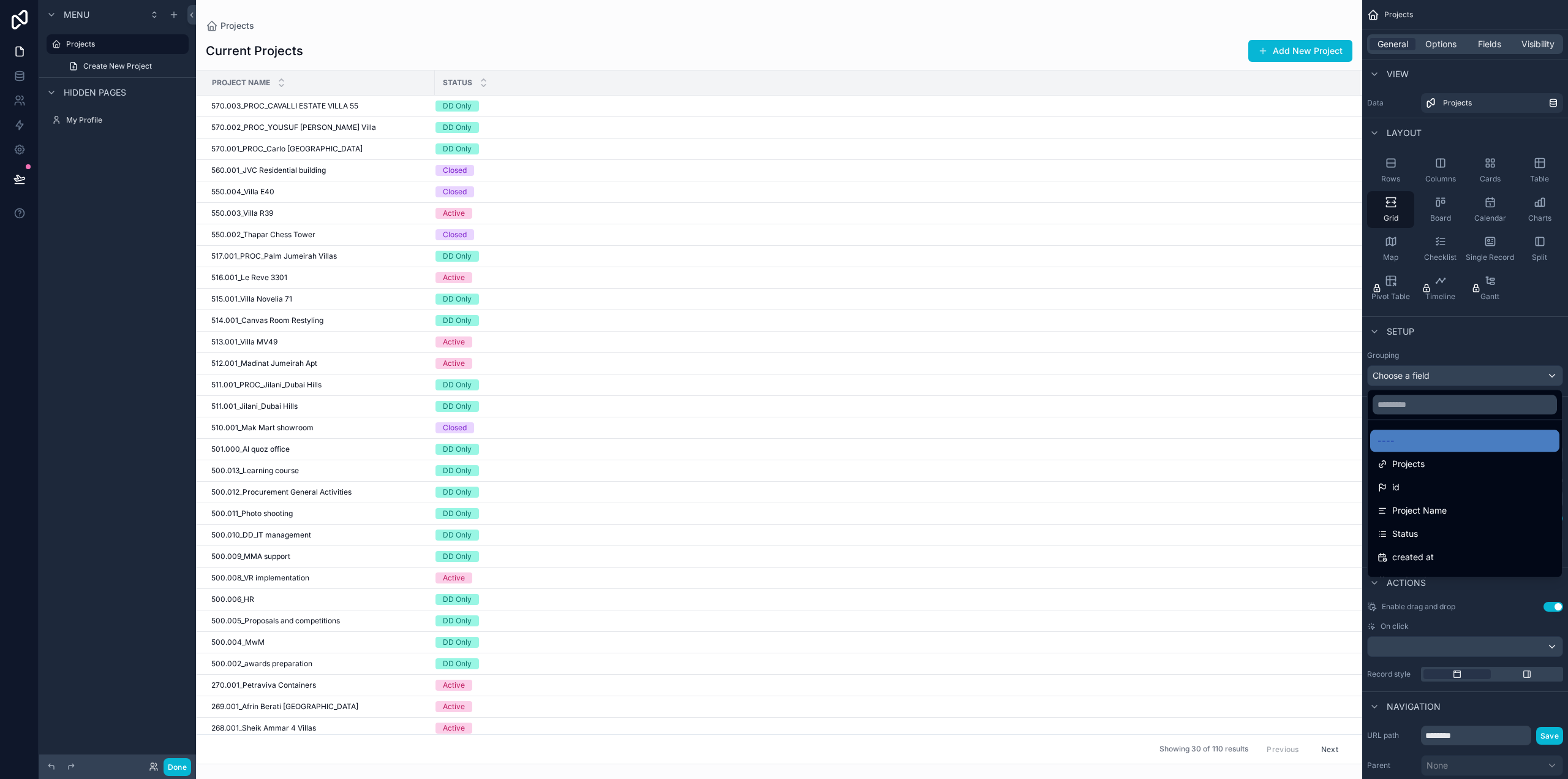
click at [1467, 373] on div "scrollable content" at bounding box center [784, 390] width 1568 height 779
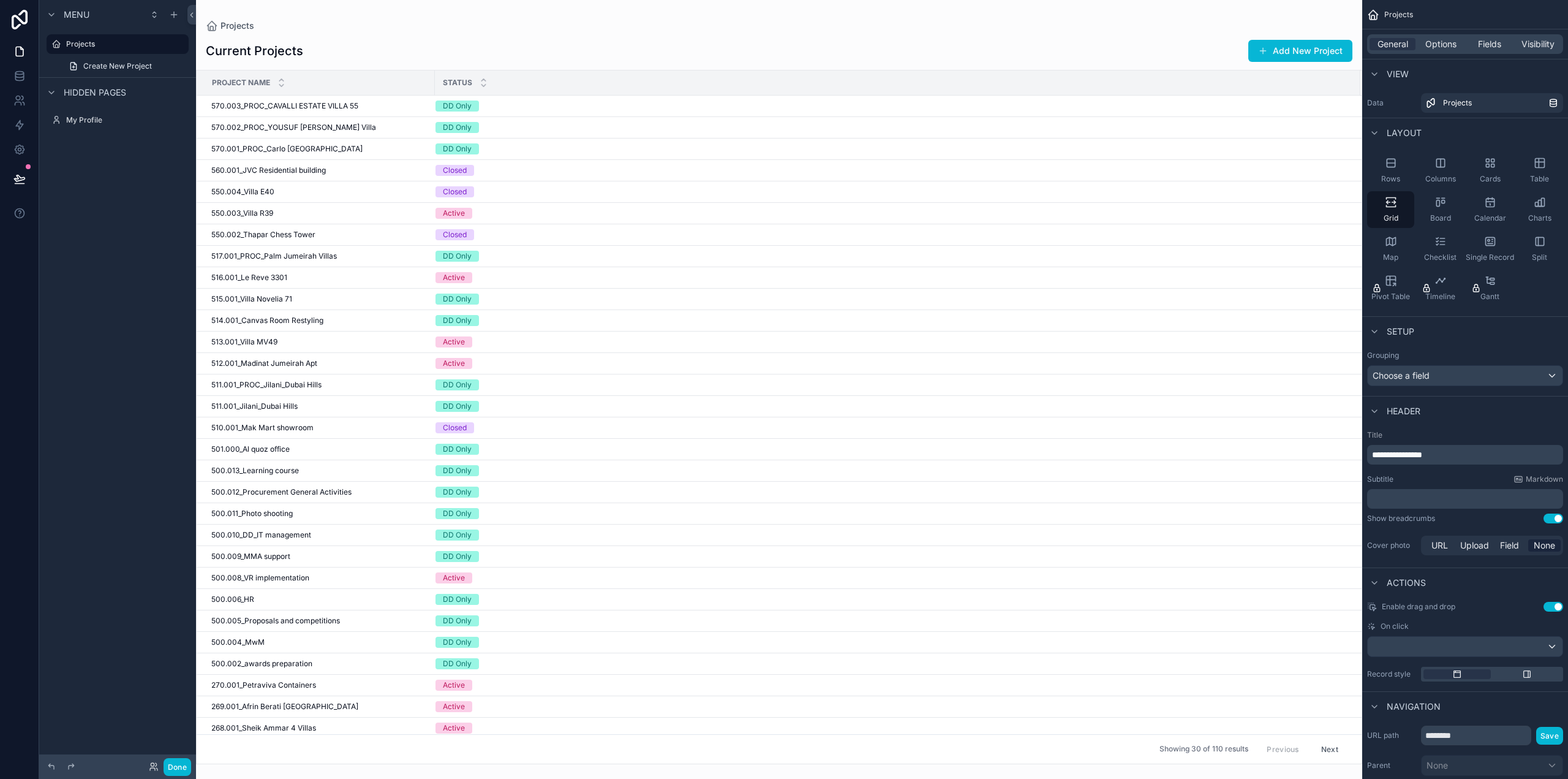
click at [1411, 410] on span "Header" at bounding box center [1404, 411] width 33 height 13
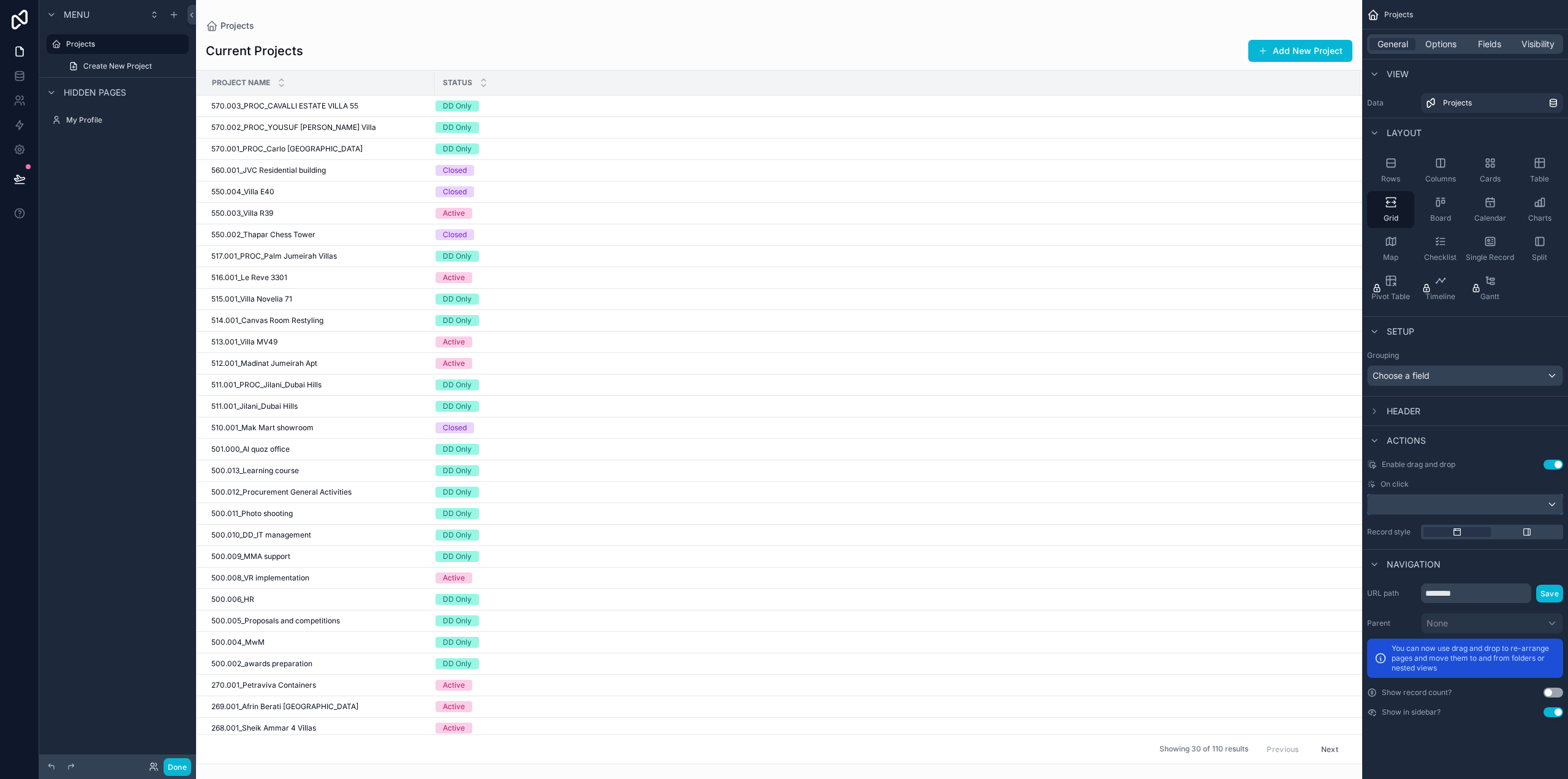
click at [1406, 508] on div "scrollable content" at bounding box center [1465, 504] width 195 height 19
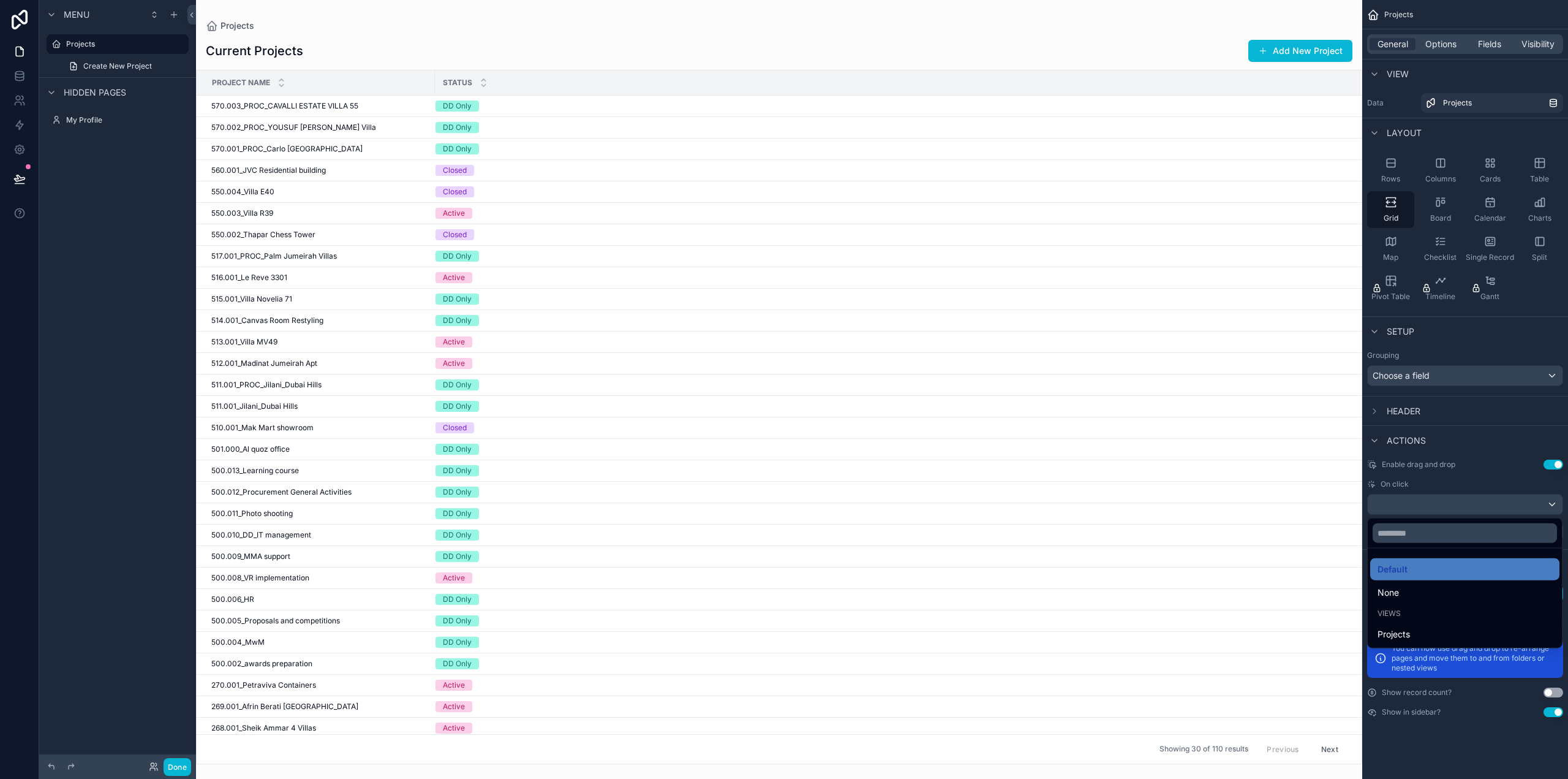
click at [1406, 508] on div "scrollable content" at bounding box center [784, 390] width 1568 height 779
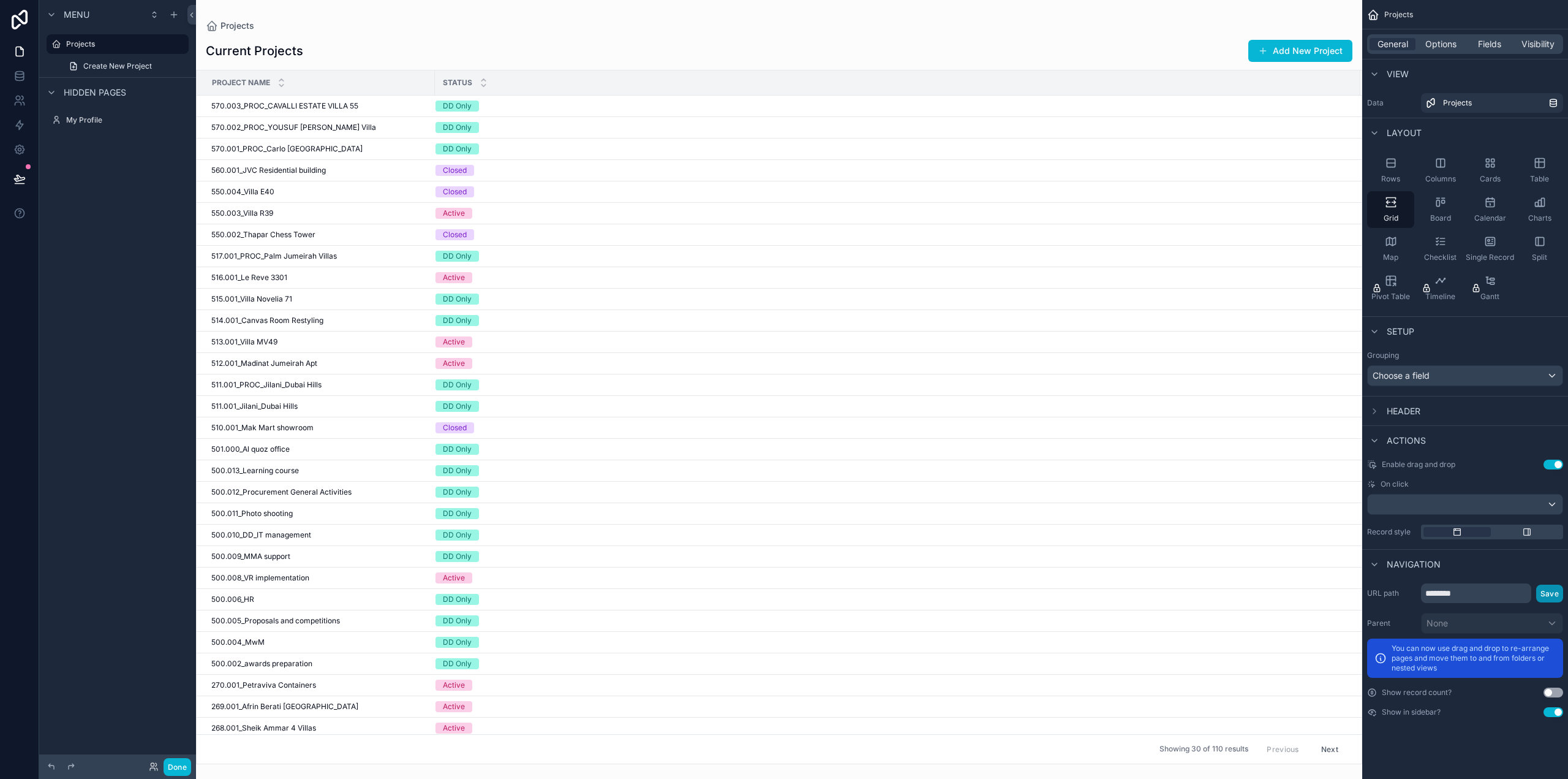
click at [1555, 591] on button "Save" at bounding box center [1550, 593] width 27 height 18
click at [1550, 689] on button "Use setting" at bounding box center [1553, 693] width 19 height 10
click at [1400, 329] on span "Setup" at bounding box center [1401, 332] width 28 height 13
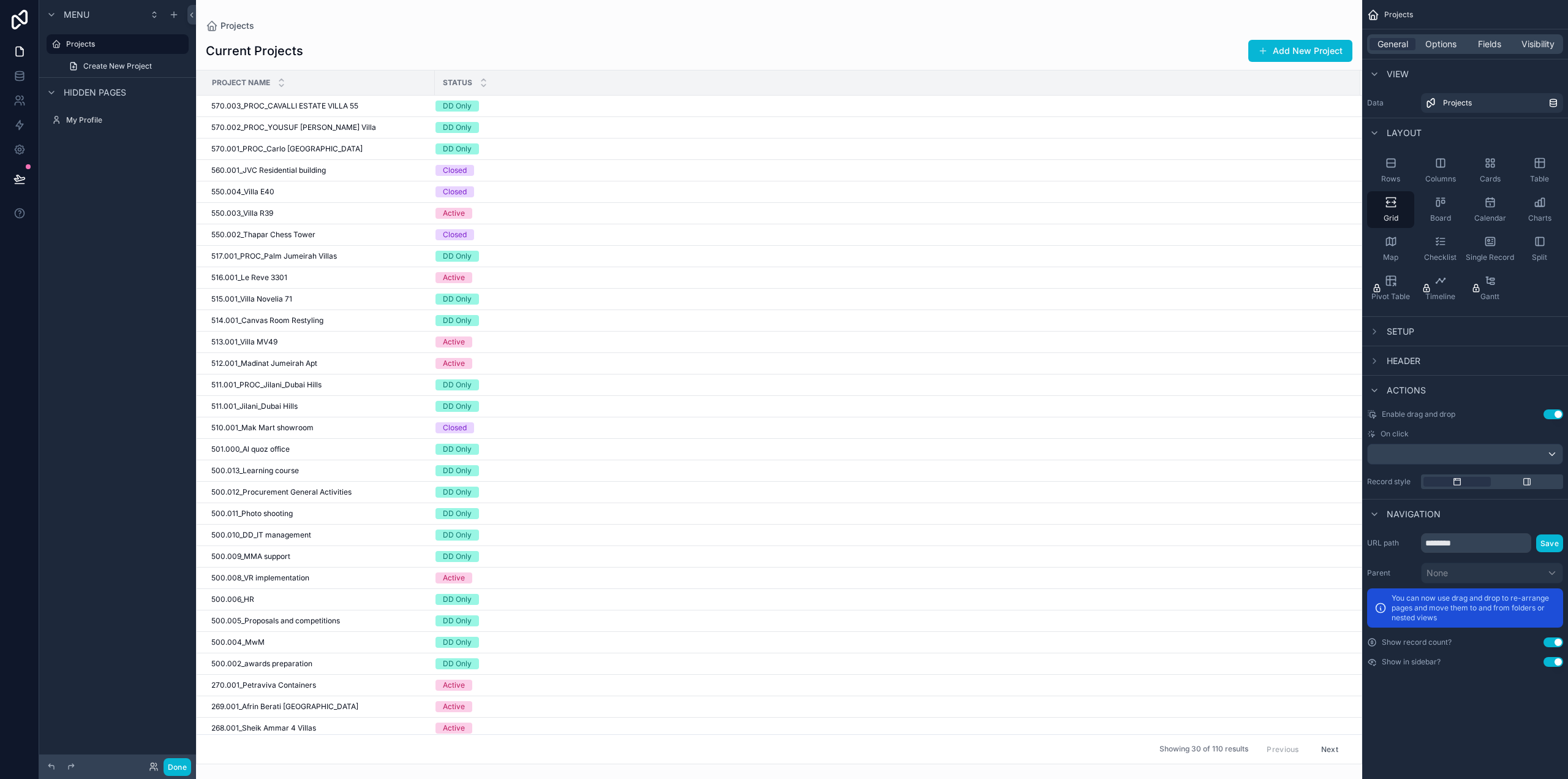
click at [1401, 360] on span "Header" at bounding box center [1404, 361] width 33 height 13
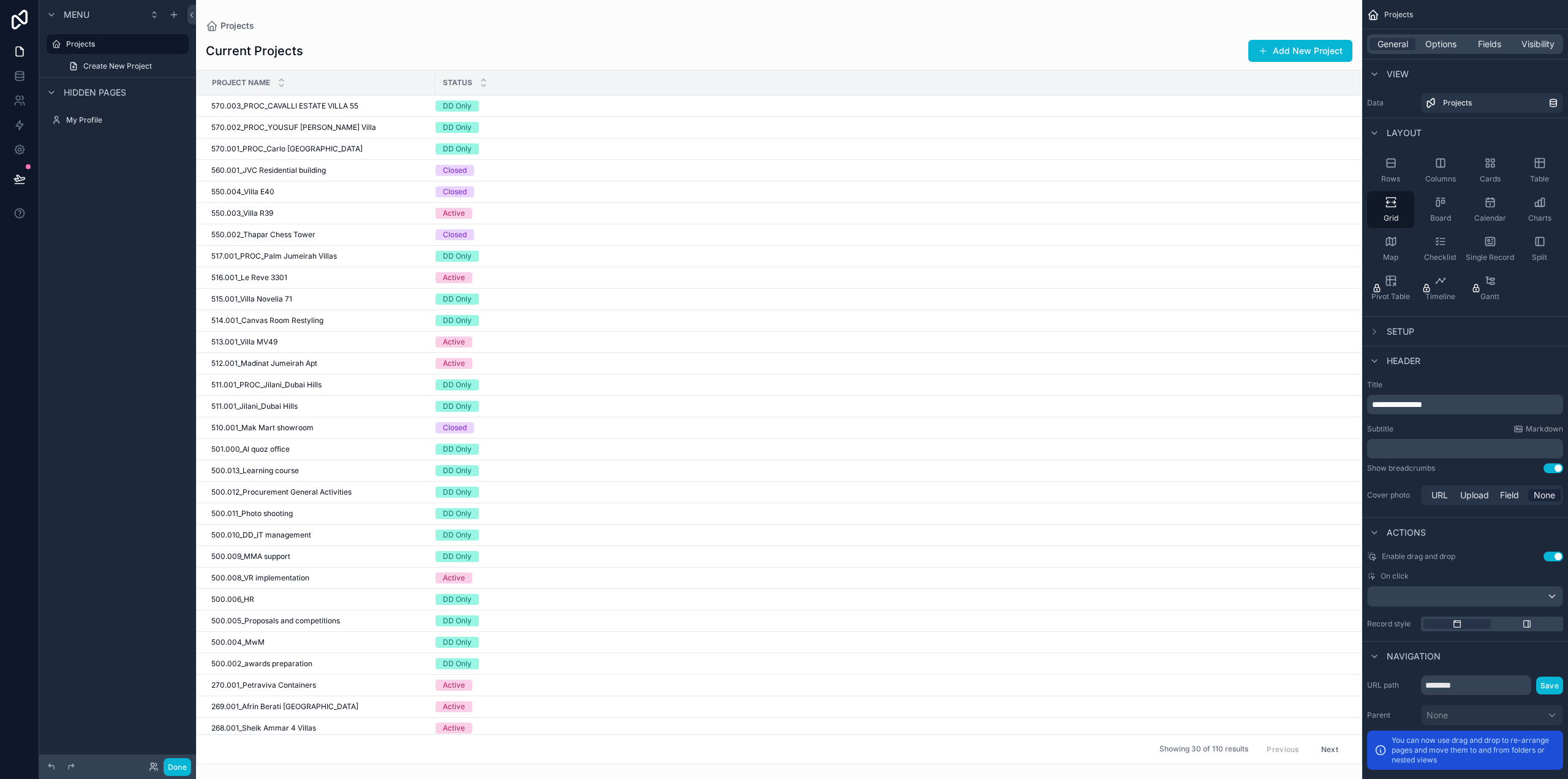
click at [1401, 360] on span "Header" at bounding box center [1404, 361] width 33 height 13
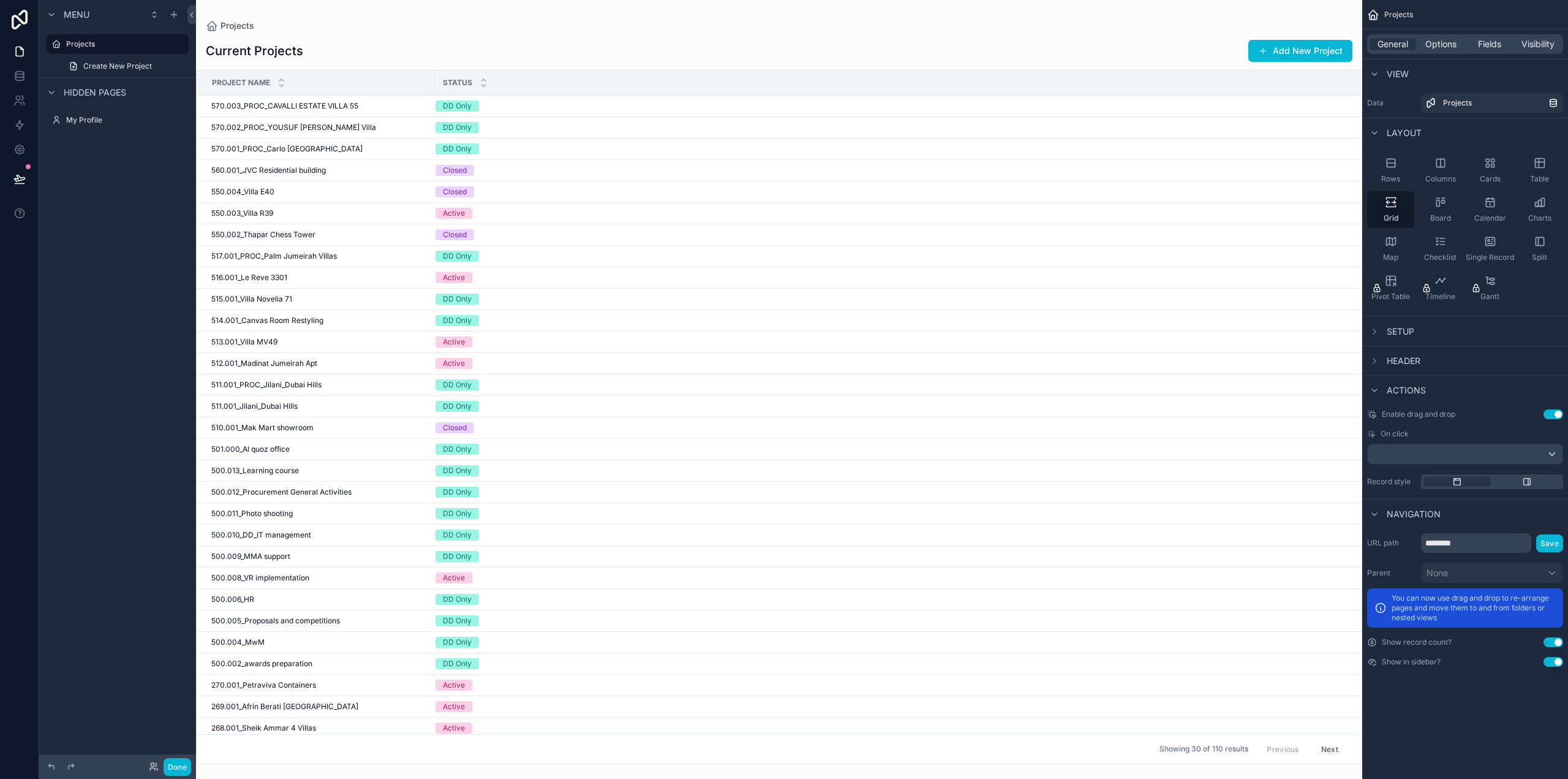
click at [1401, 385] on span "Actions" at bounding box center [1406, 390] width 39 height 13
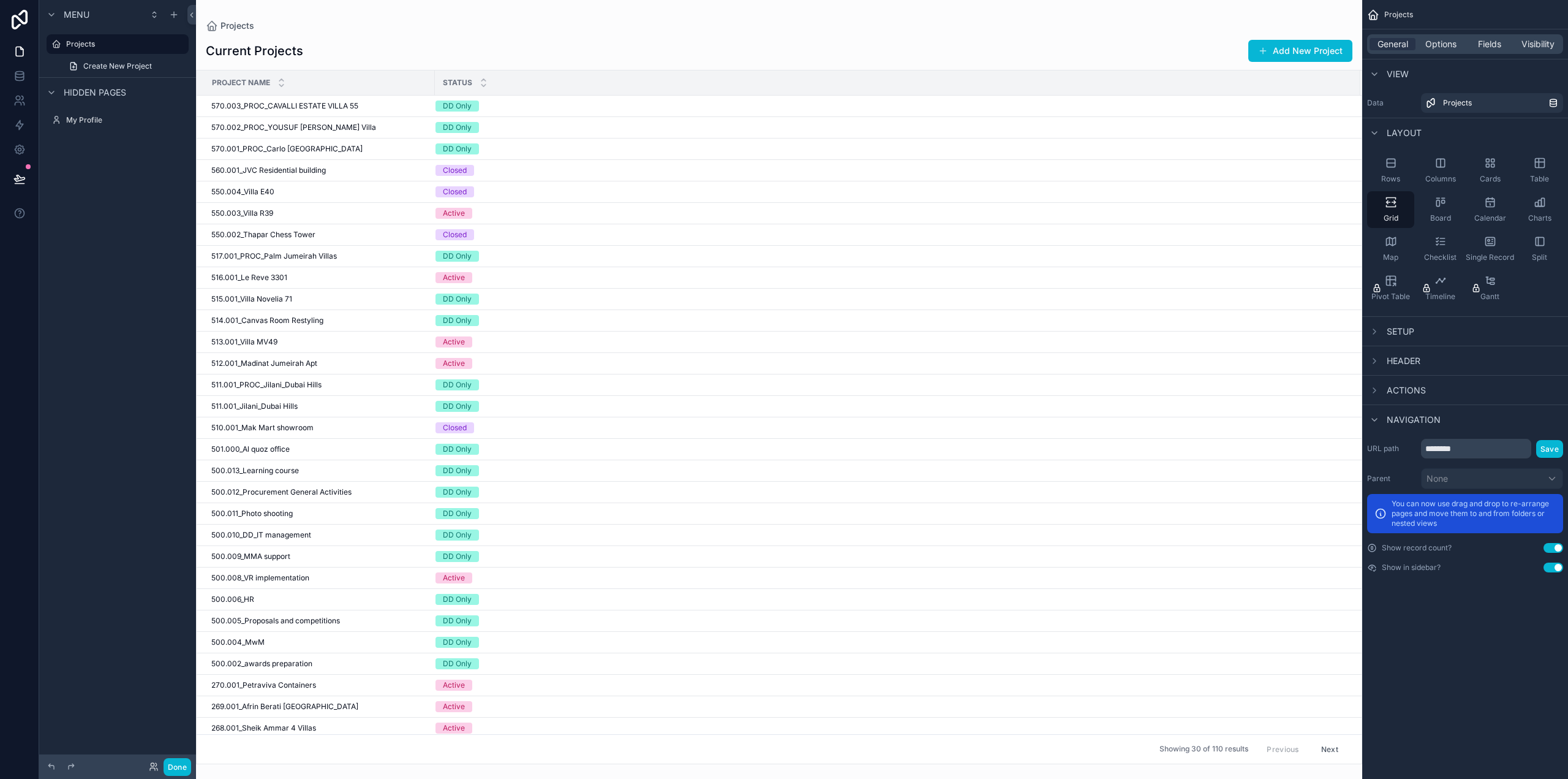
click at [1413, 134] on span "Layout" at bounding box center [1405, 132] width 35 height 13
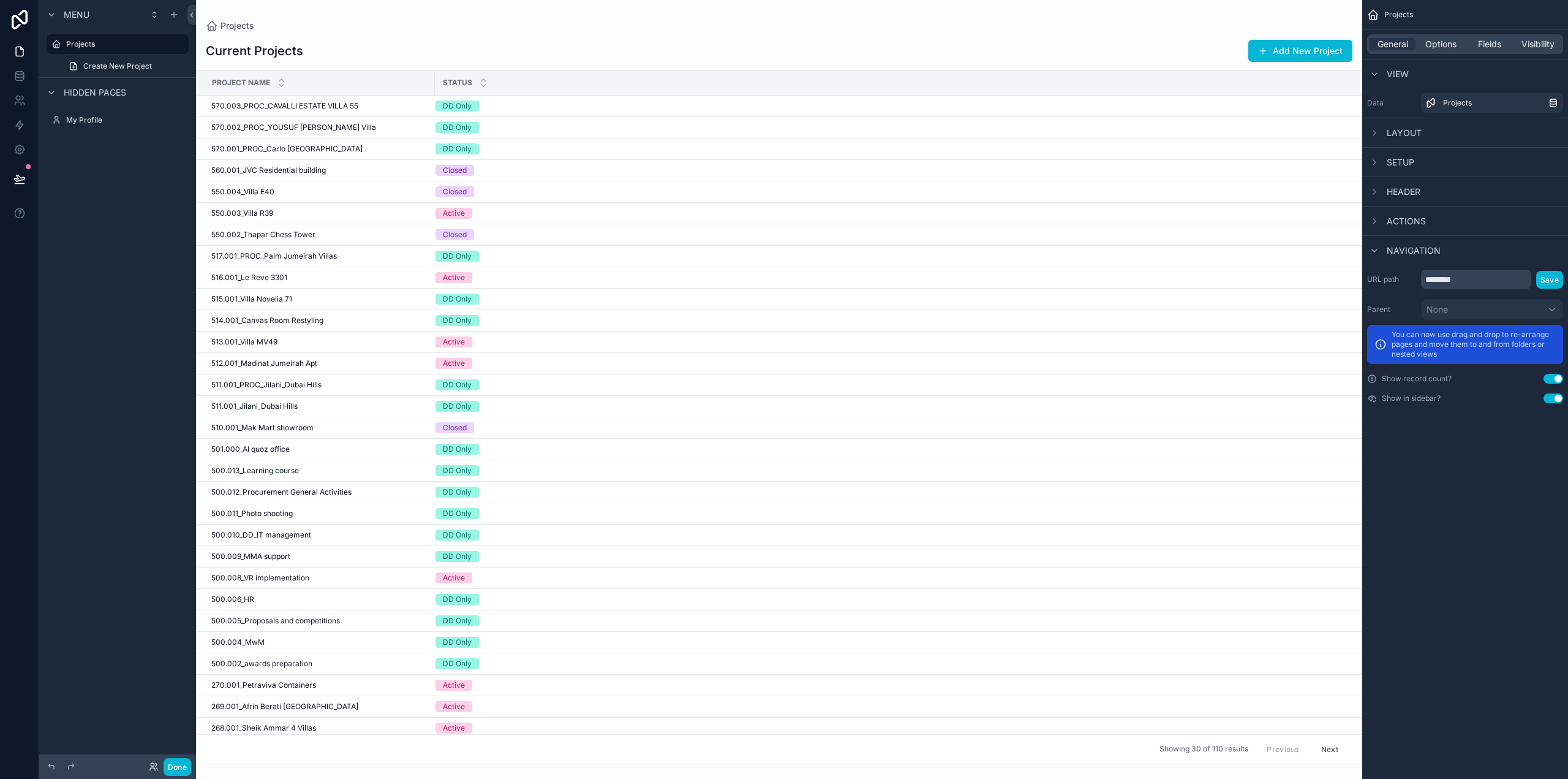
click at [1410, 134] on span "Layout" at bounding box center [1405, 132] width 35 height 13
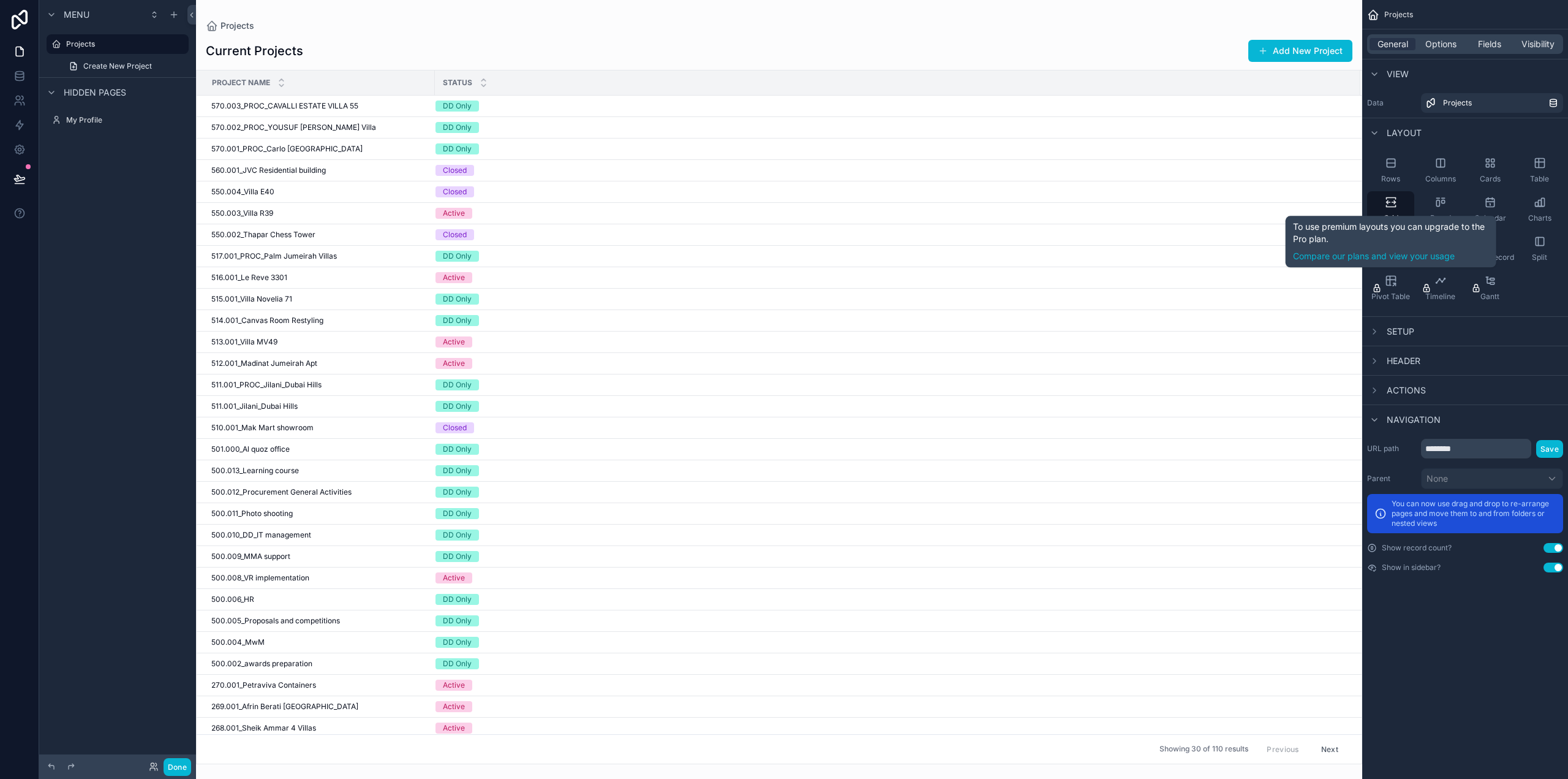
click at [1405, 331] on span "Setup" at bounding box center [1401, 332] width 28 height 13
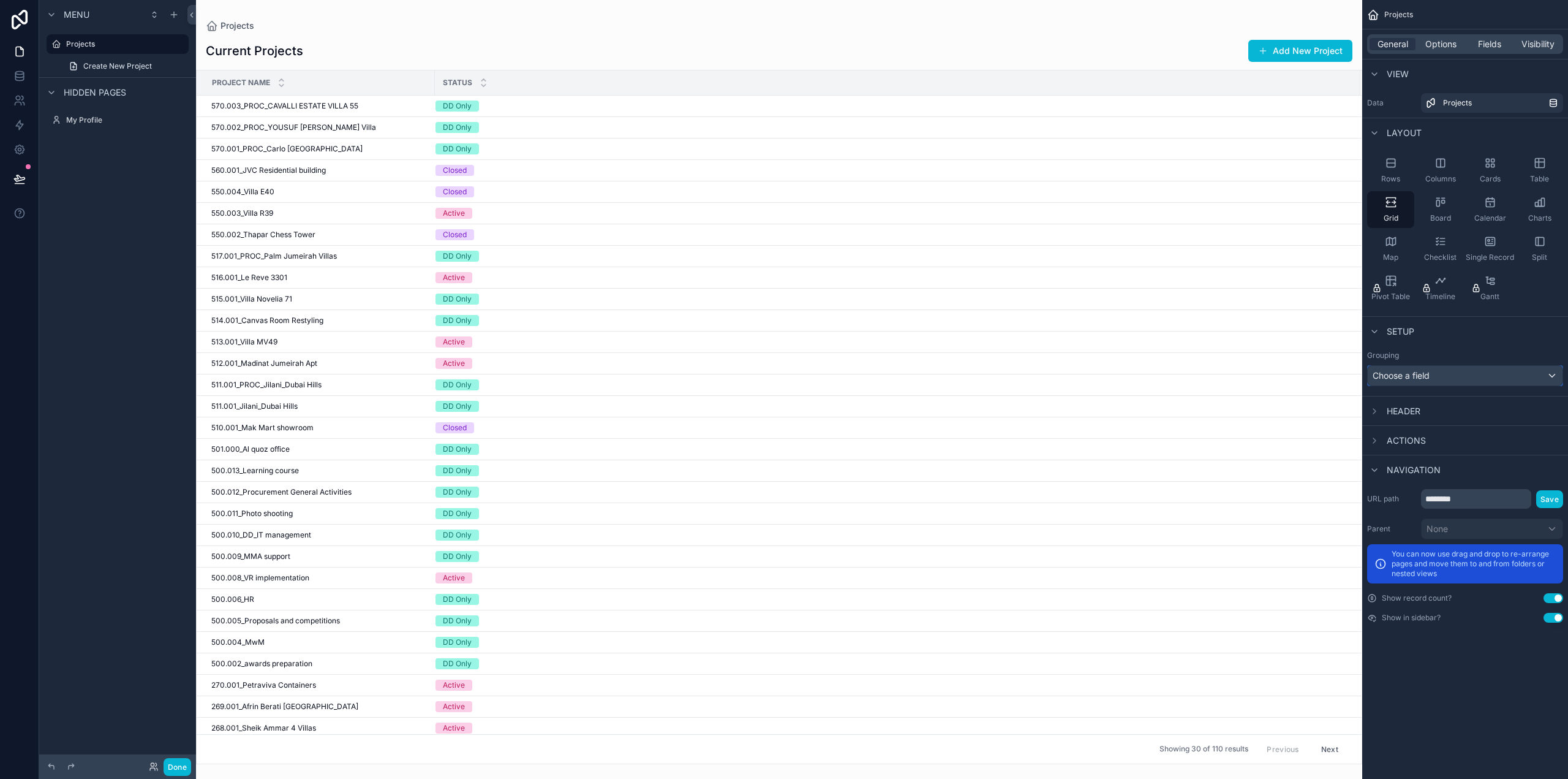
click at [1411, 374] on div "Choose a field" at bounding box center [1465, 375] width 195 height 19
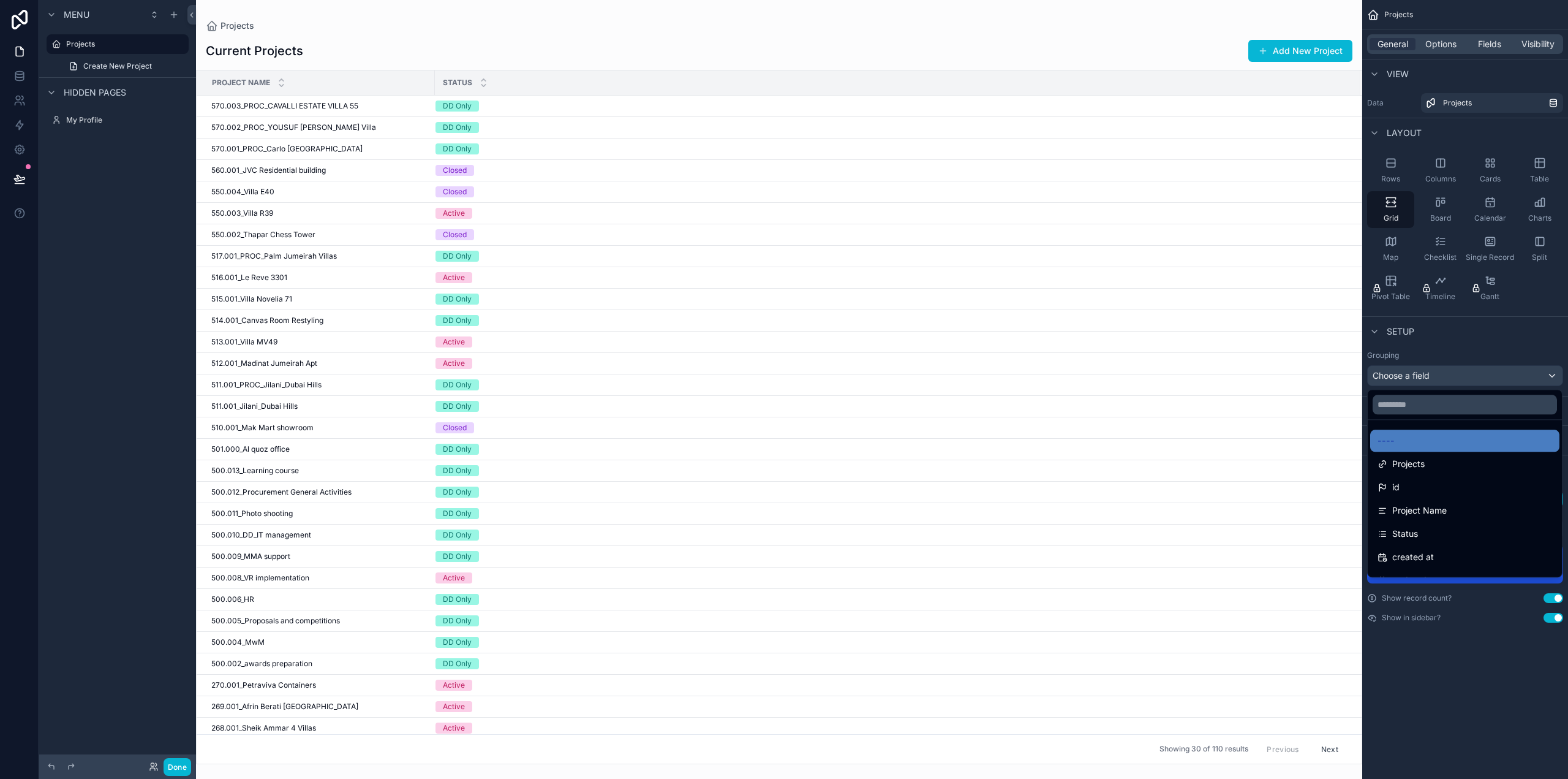
click at [1411, 374] on div "scrollable content" at bounding box center [784, 390] width 1568 height 779
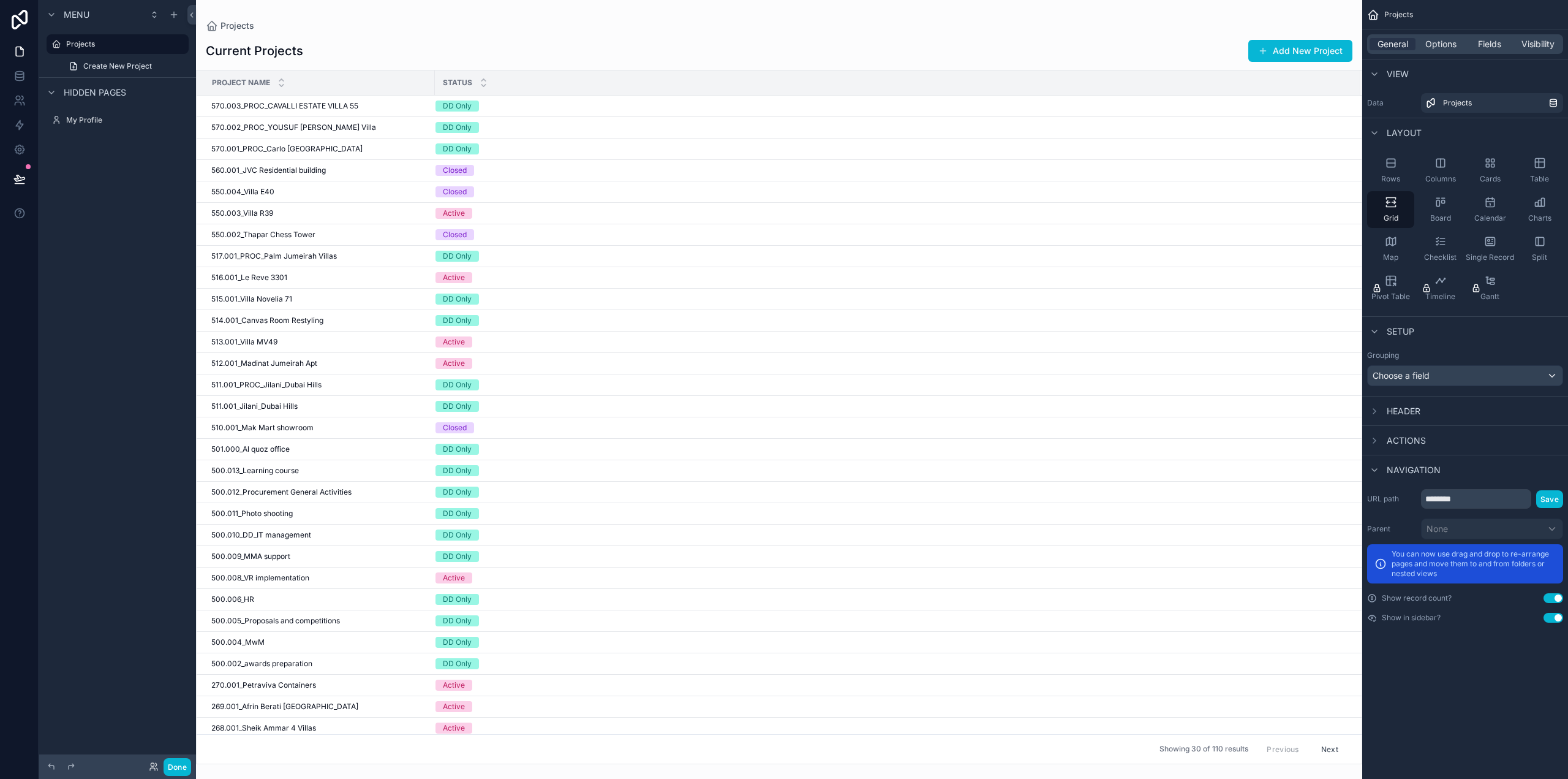
click at [1411, 405] on span "Header" at bounding box center [1404, 411] width 33 height 13
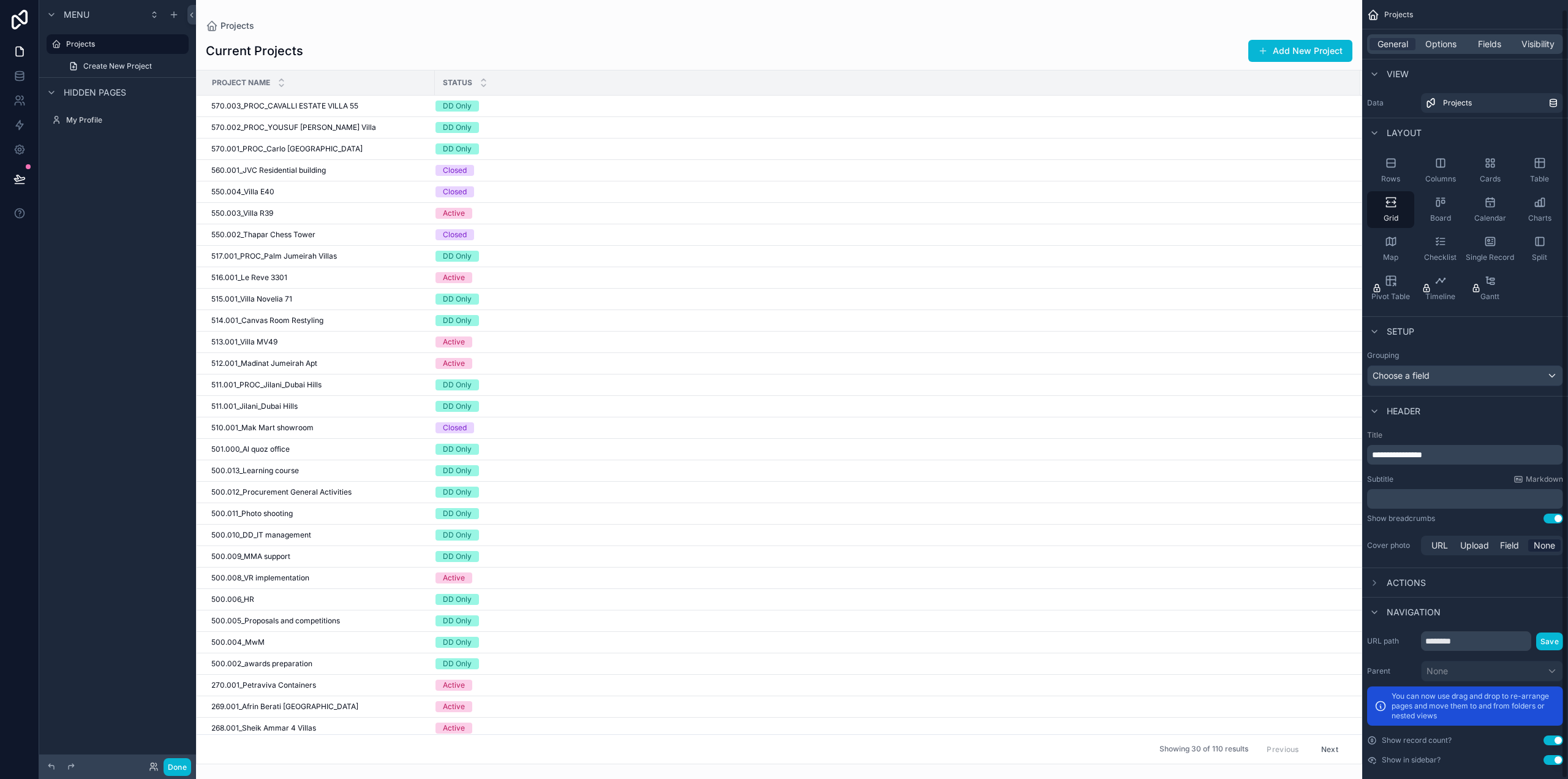
scroll to position [9, 0]
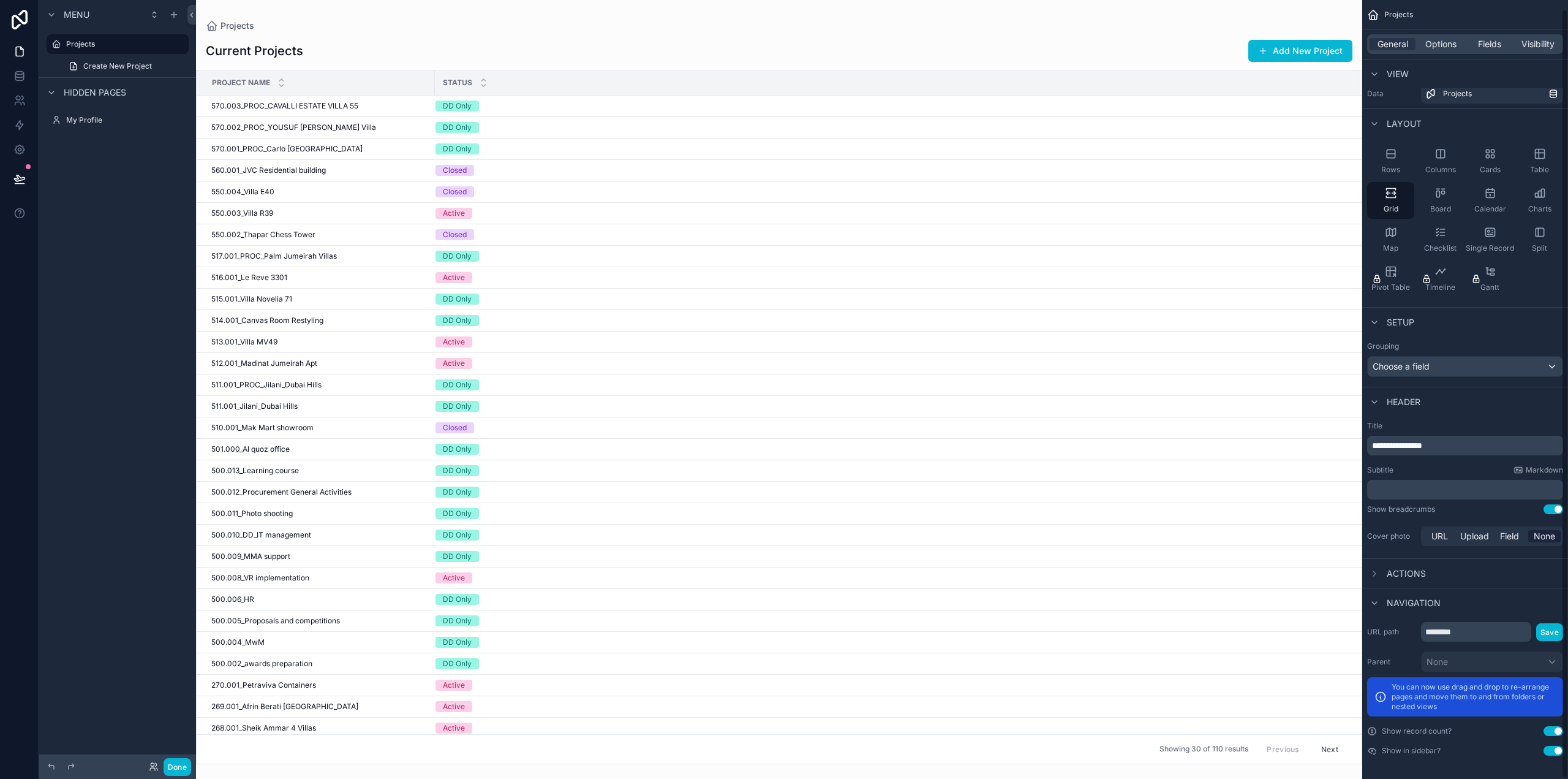
click at [1404, 570] on span "Actions" at bounding box center [1406, 574] width 39 height 13
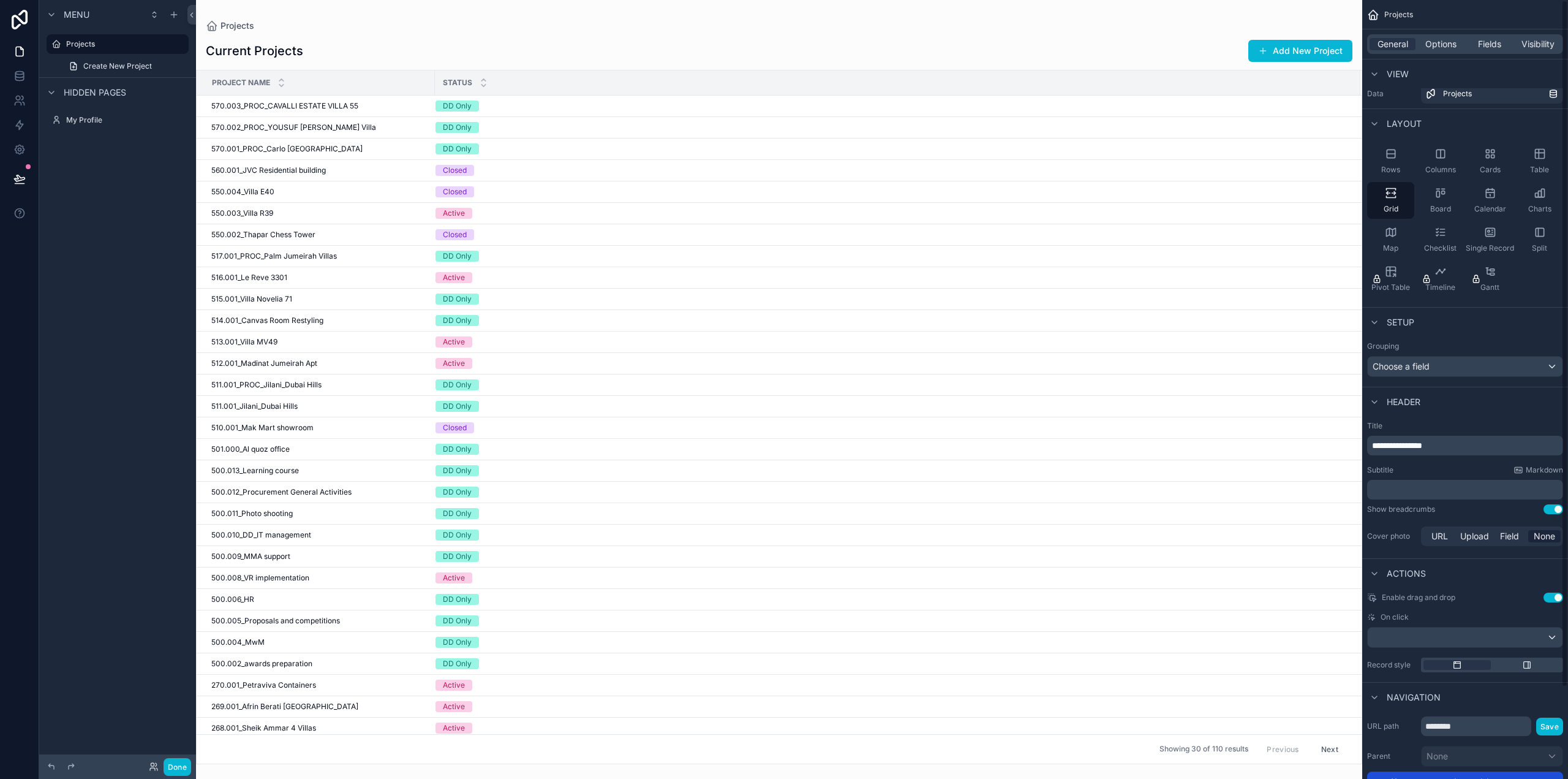
scroll to position [0, 0]
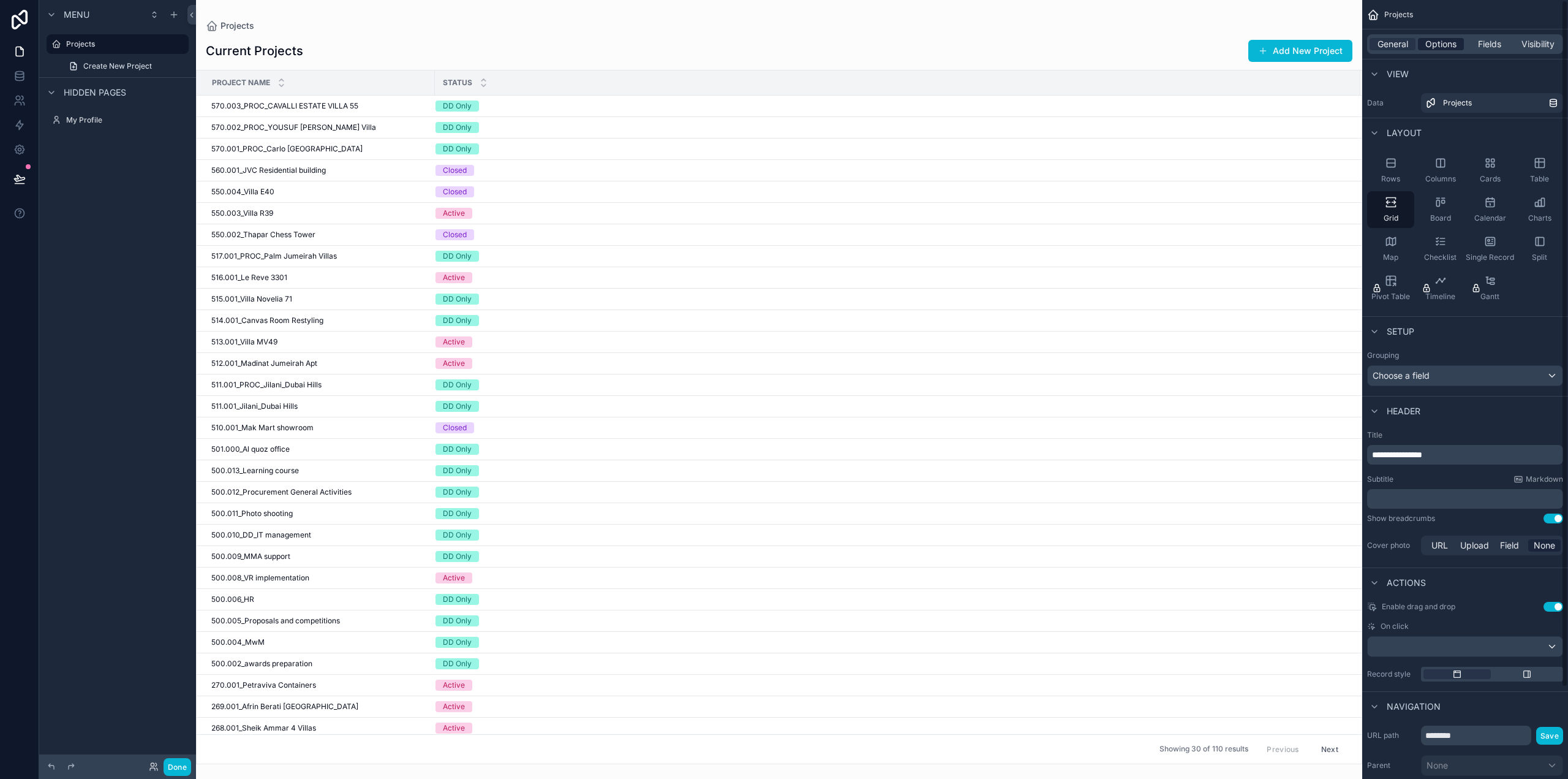
click at [1442, 46] on span "Options" at bounding box center [1441, 44] width 31 height 13
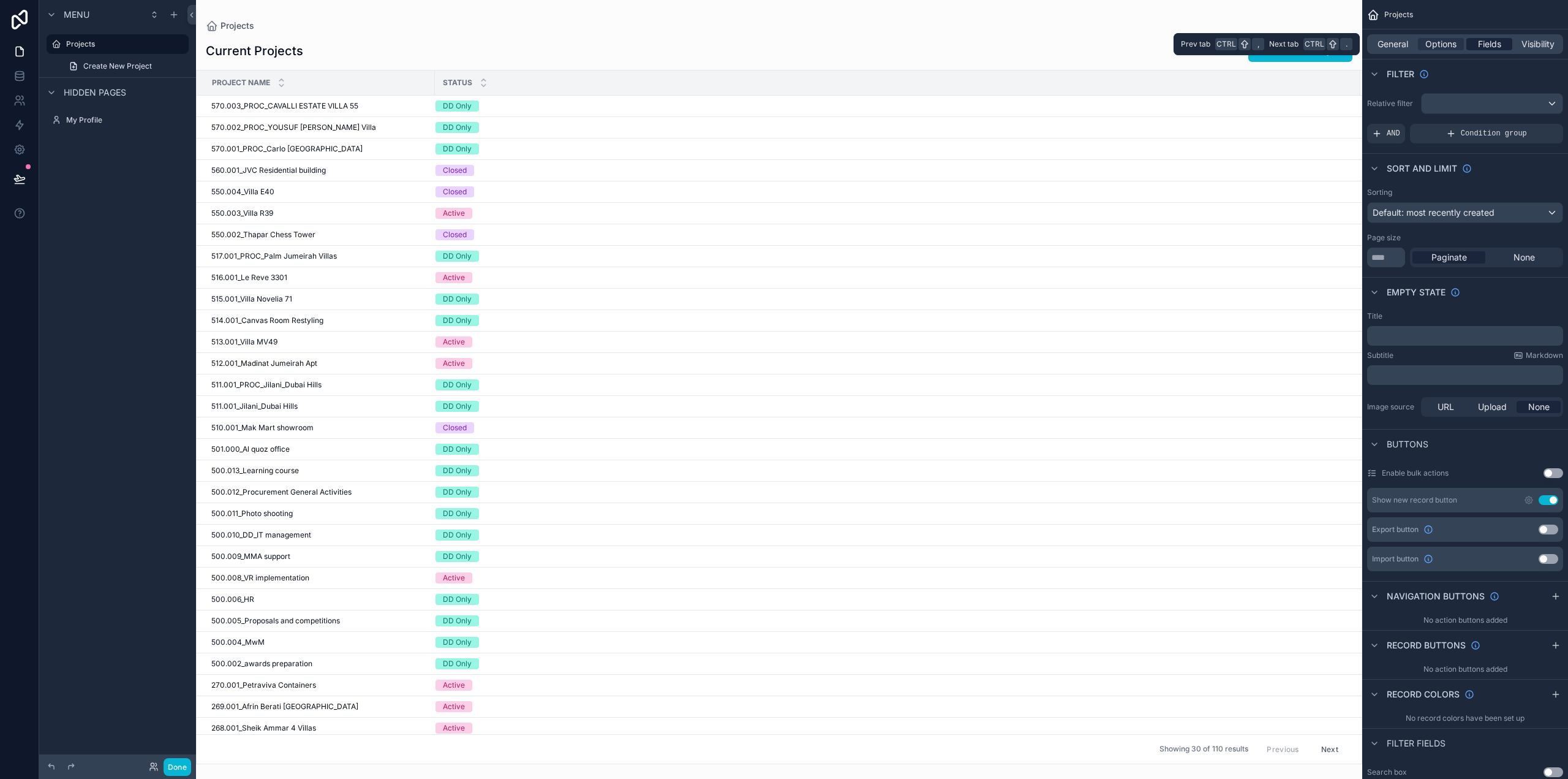
click at [1500, 43] on span "Fields" at bounding box center [1490, 44] width 23 height 13
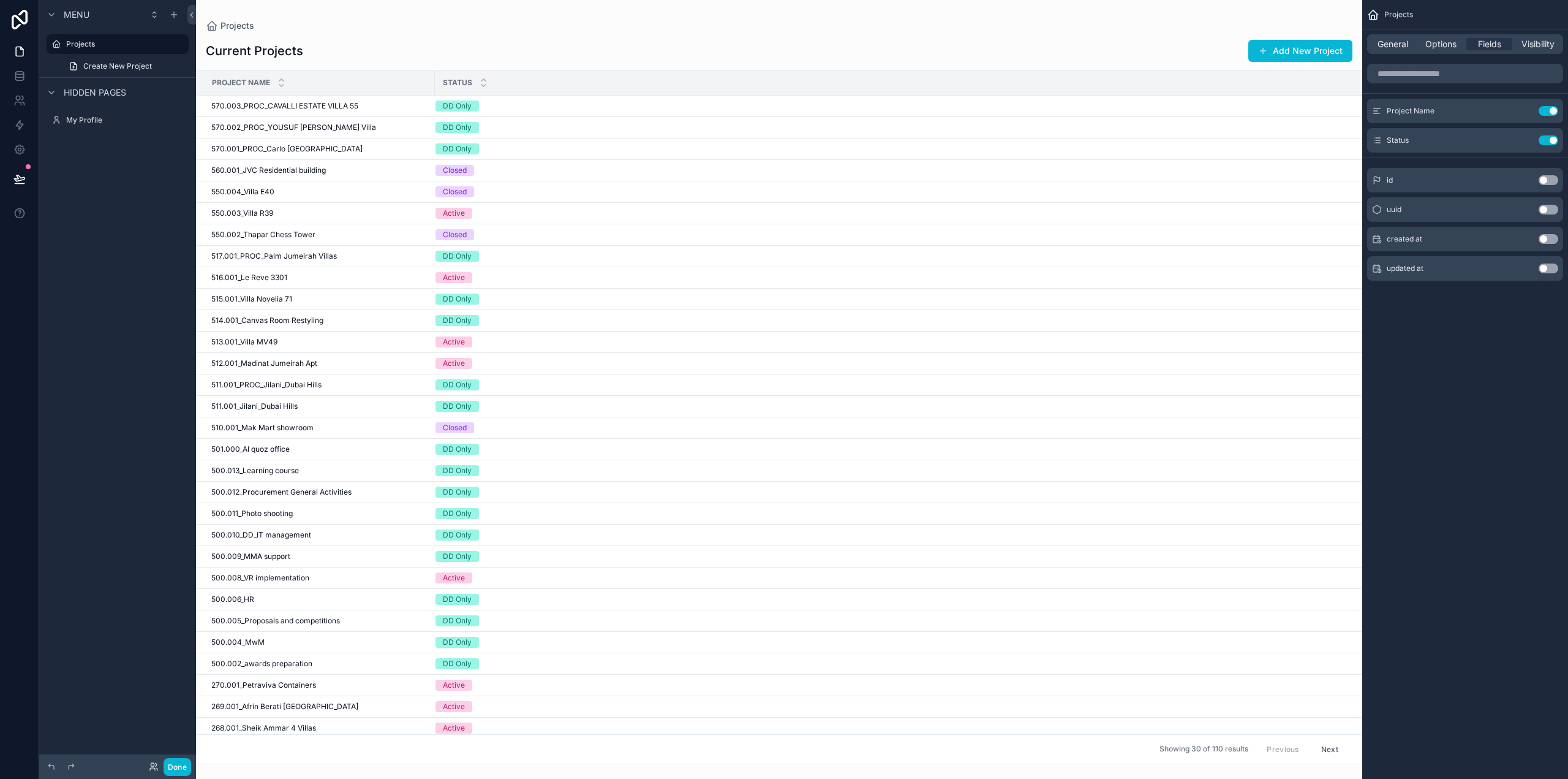
click at [1550, 181] on button "Use setting" at bounding box center [1548, 180] width 19 height 10
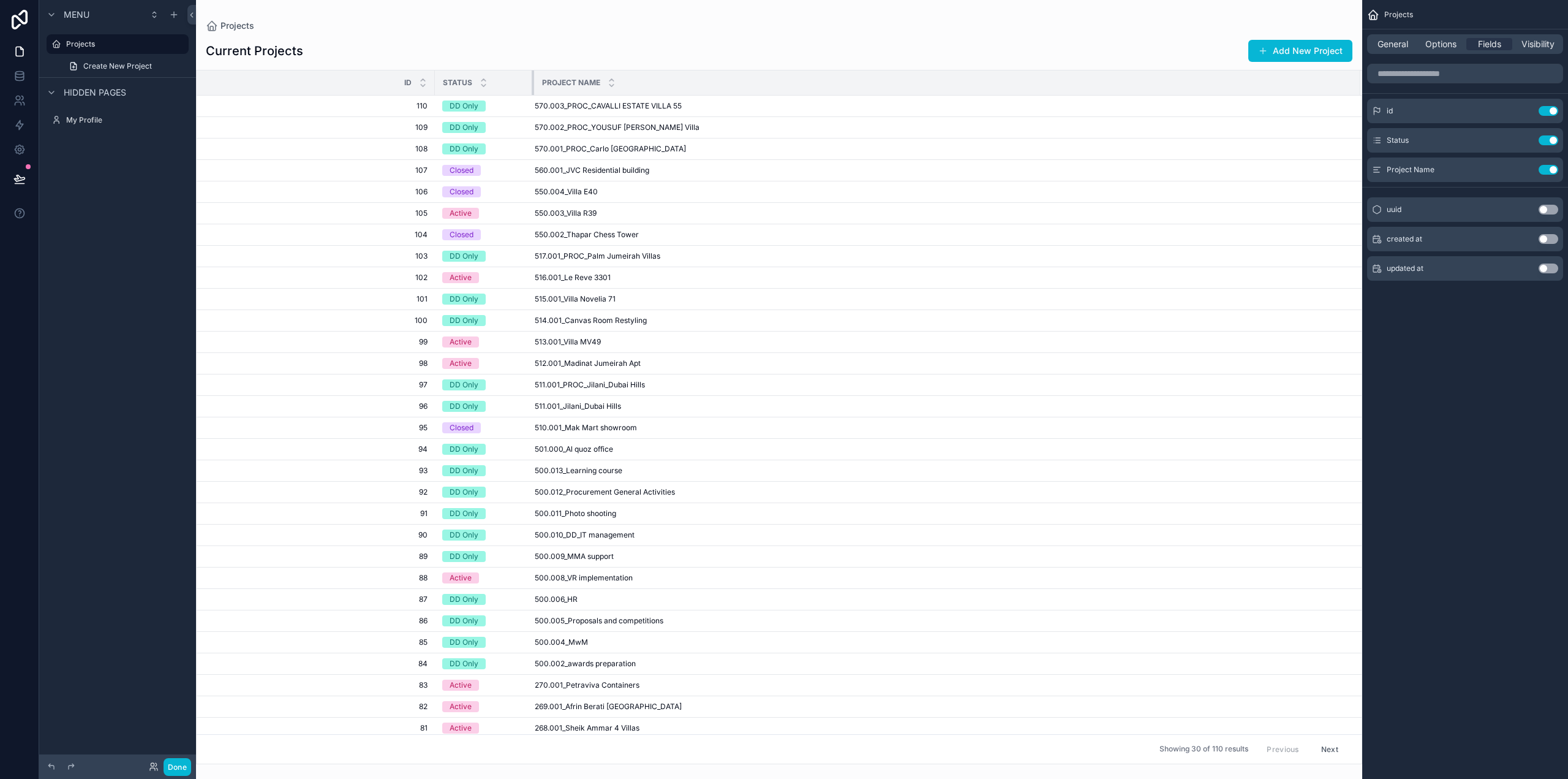
drag, startPoint x: 804, startPoint y: 80, endPoint x: 532, endPoint y: 83, distance: 272.0
click at [532, 83] on div "scrollable content" at bounding box center [534, 82] width 5 height 24
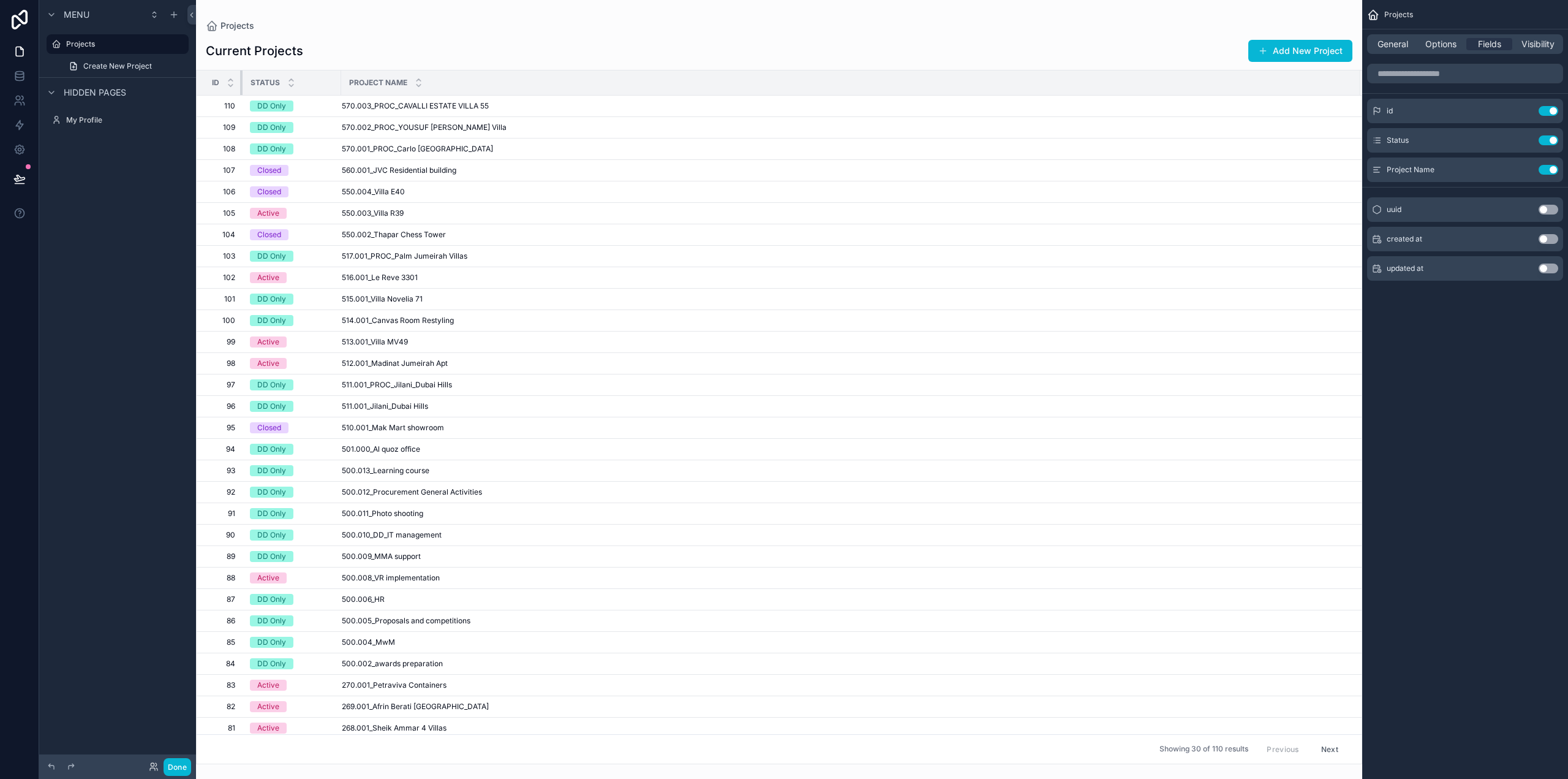
drag, startPoint x: 433, startPoint y: 83, endPoint x: 229, endPoint y: 92, distance: 204.2
click at [229, 92] on th "Id" at bounding box center [219, 83] width 46 height 25
click at [229, 85] on icon "scrollable content" at bounding box center [230, 85] width 4 height 2
click at [229, 79] on icon "scrollable content" at bounding box center [231, 80] width 8 height 8
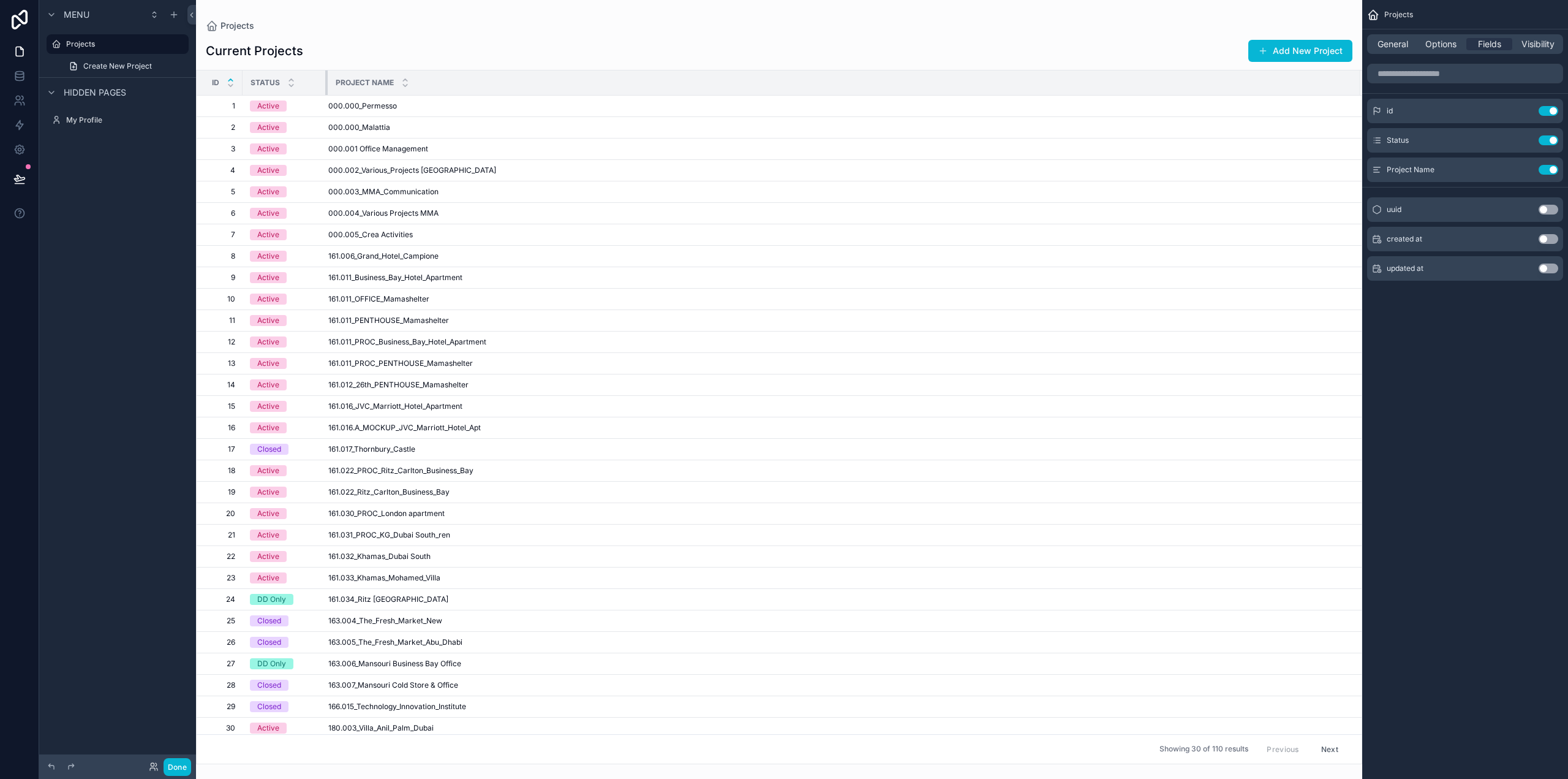
drag, startPoint x: 338, startPoint y: 81, endPoint x: 319, endPoint y: 83, distance: 19.1
click at [326, 83] on div "scrollable content" at bounding box center [328, 82] width 5 height 24
click at [269, 81] on span "Status" at bounding box center [265, 83] width 29 height 10
click at [274, 109] on div "Active" at bounding box center [268, 106] width 22 height 11
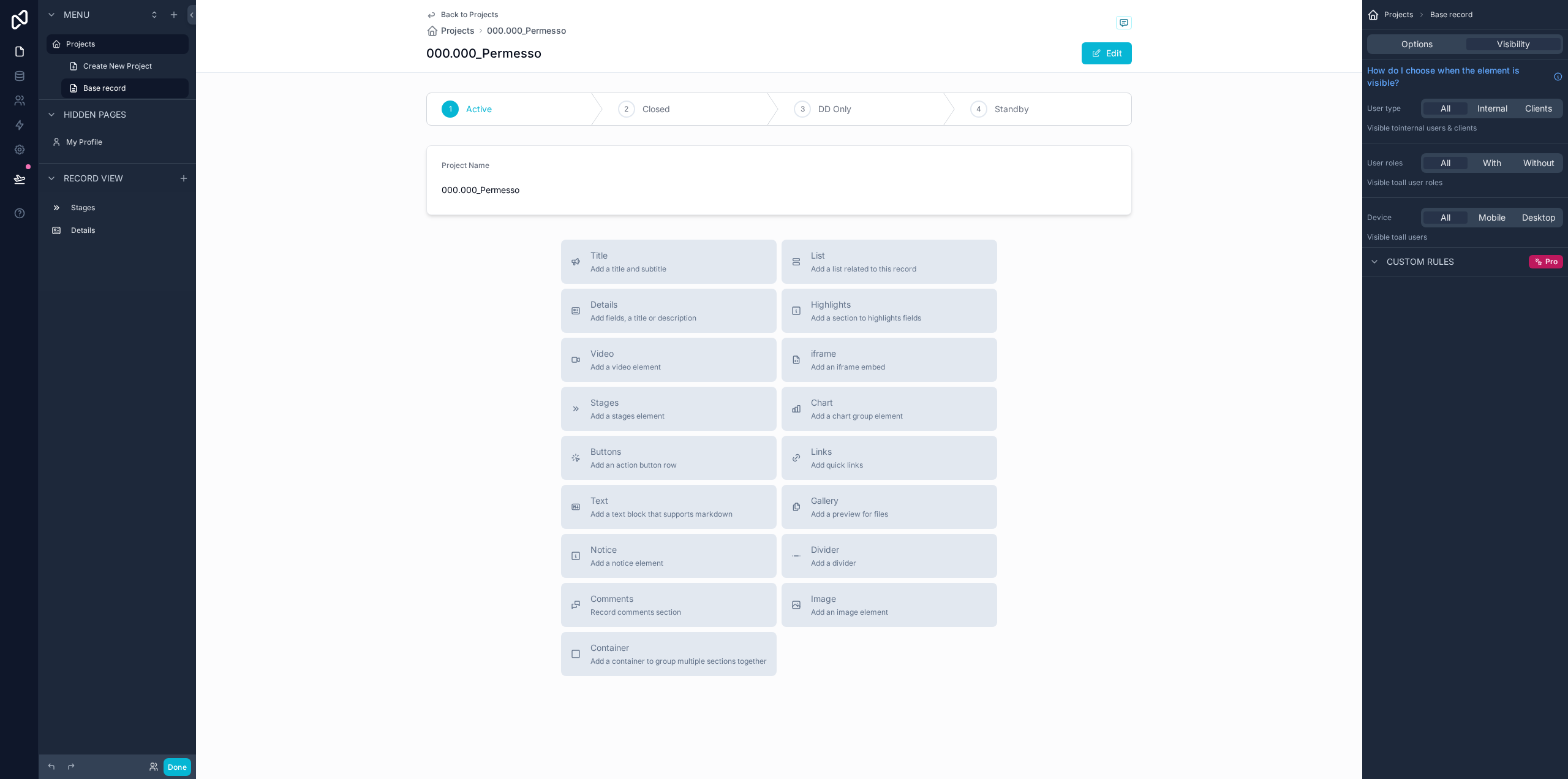
click at [448, 14] on span "Back to Projects" at bounding box center [470, 15] width 57 height 10
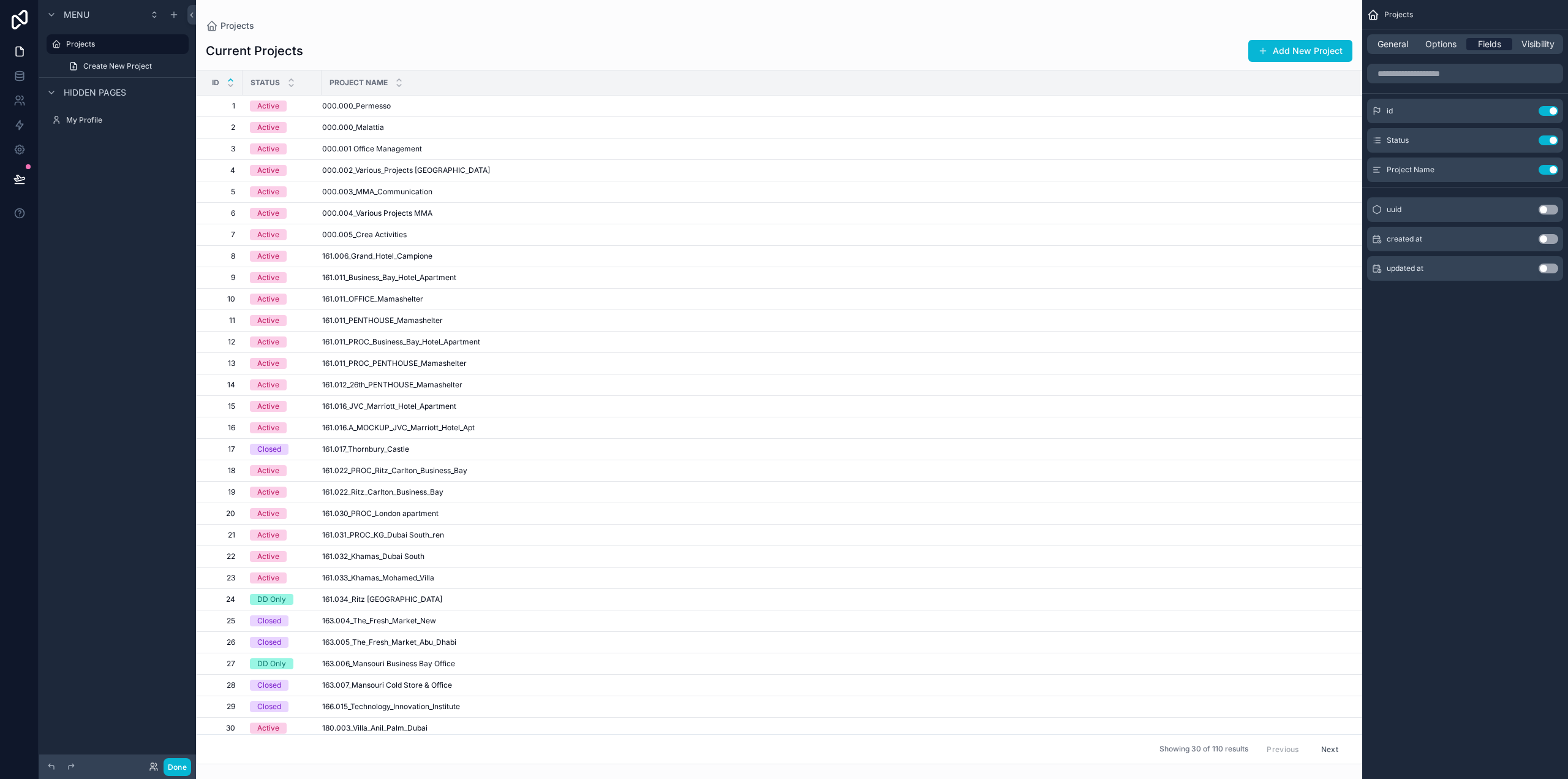
click at [1493, 44] on span "Fields" at bounding box center [1490, 44] width 23 height 13
click at [1523, 141] on icon "scrollable content" at bounding box center [1525, 139] width 5 height 5
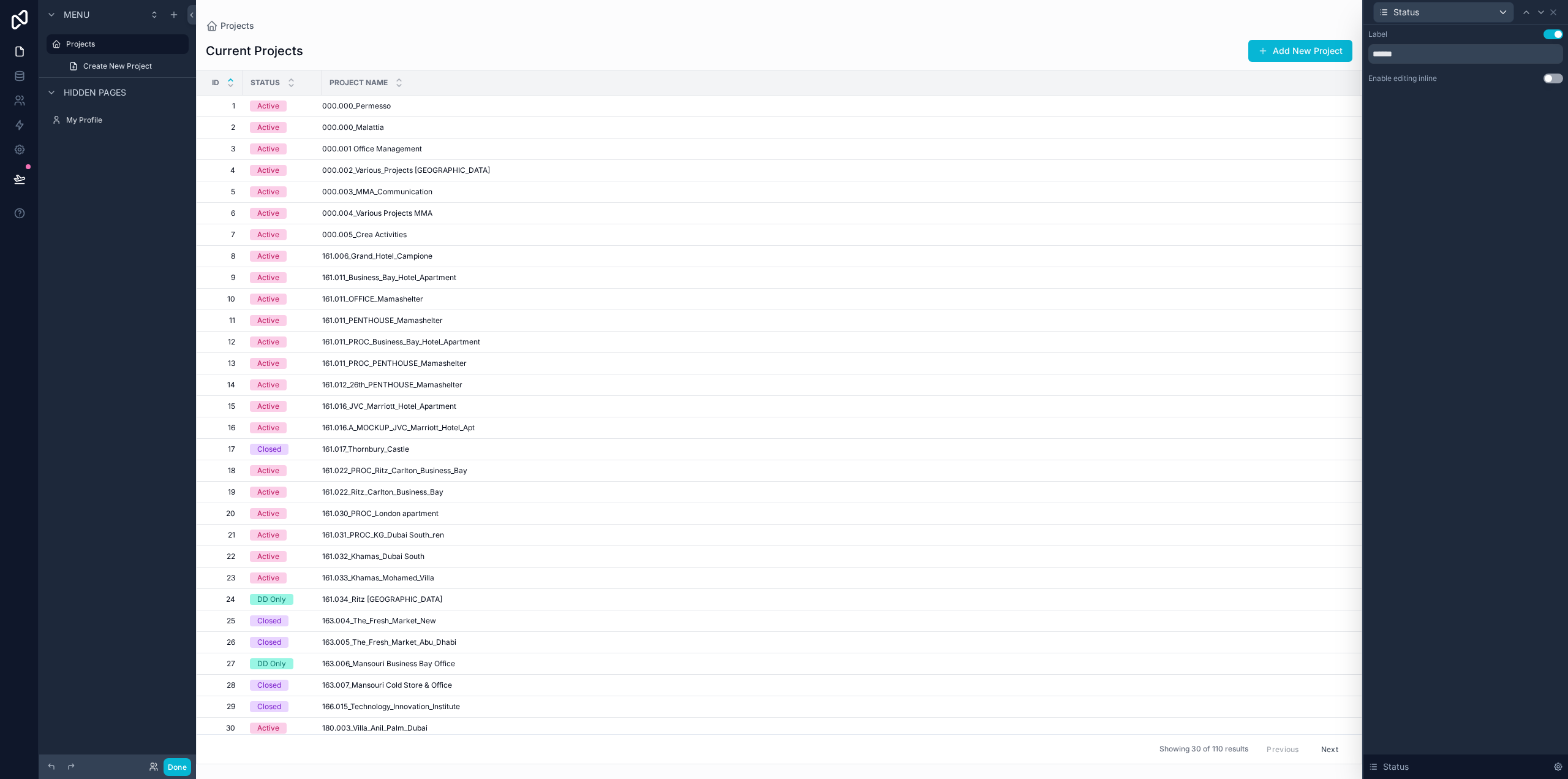
click at [1548, 79] on button "Use setting" at bounding box center [1553, 79] width 19 height 10
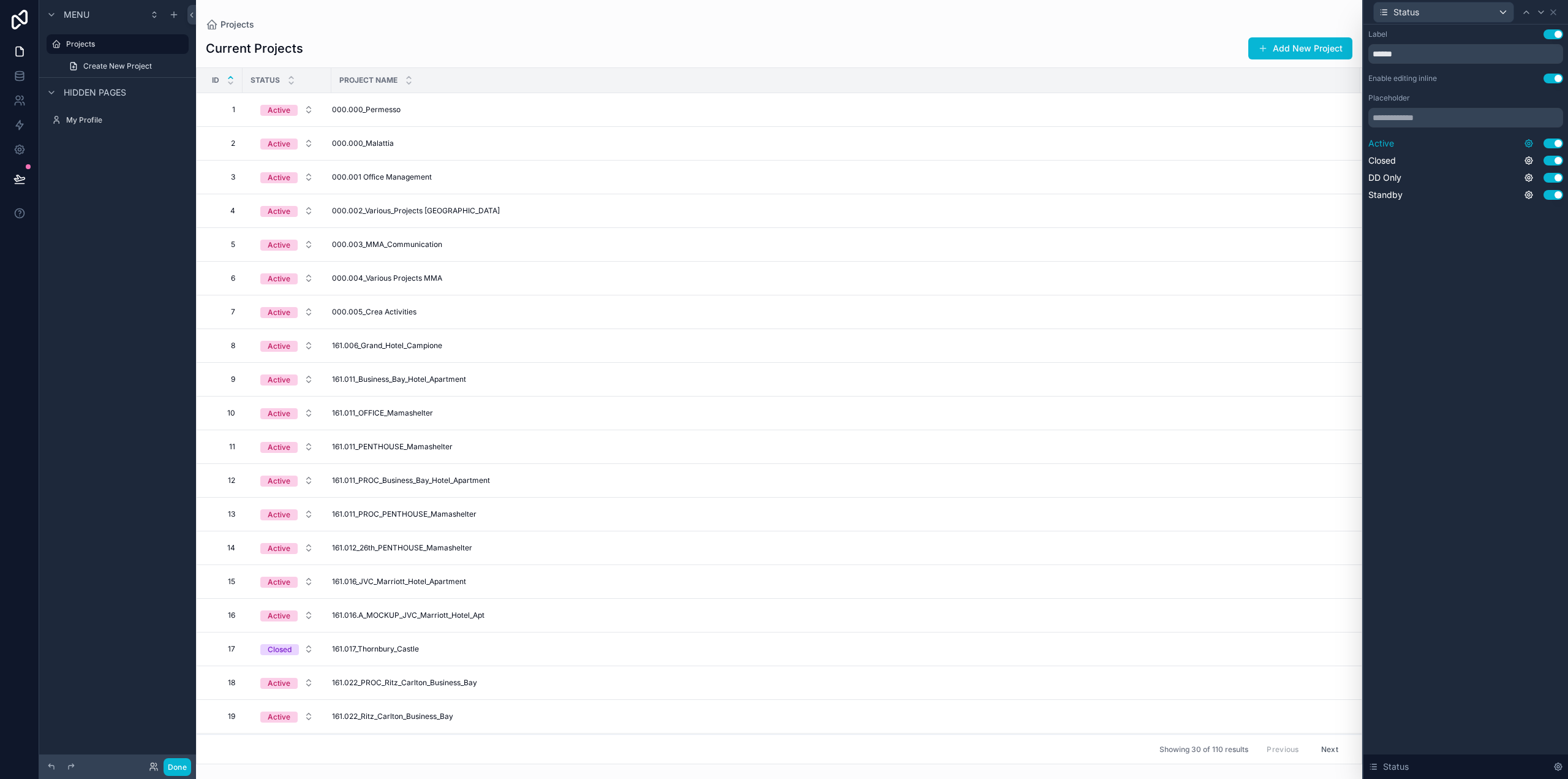
click at [1529, 143] on icon at bounding box center [1529, 143] width 10 height 10
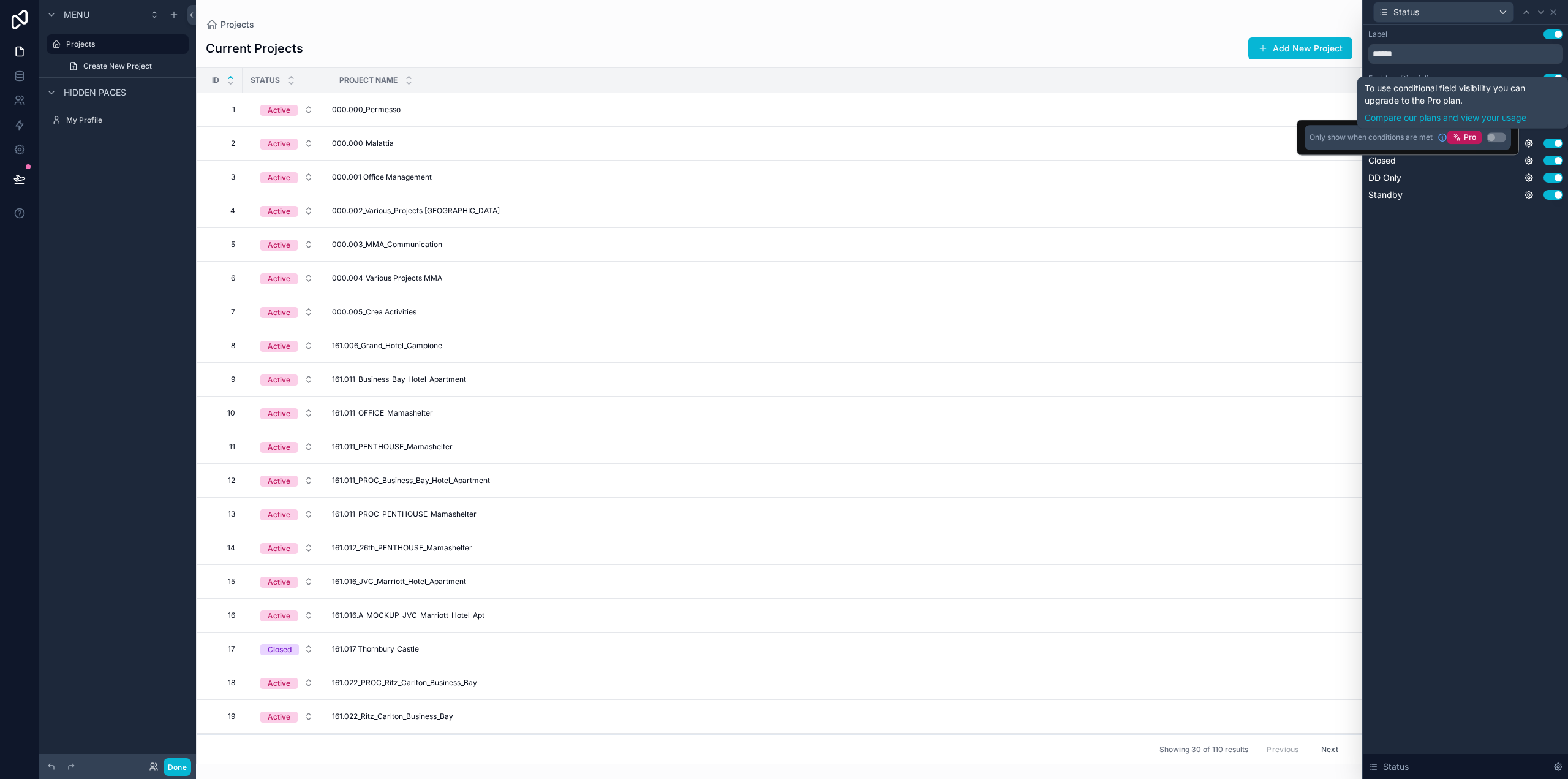
click at [1490, 211] on div "Label Use setting ****** Enable editing inline Use setting Placeholder Active U…" at bounding box center [1466, 127] width 204 height 206
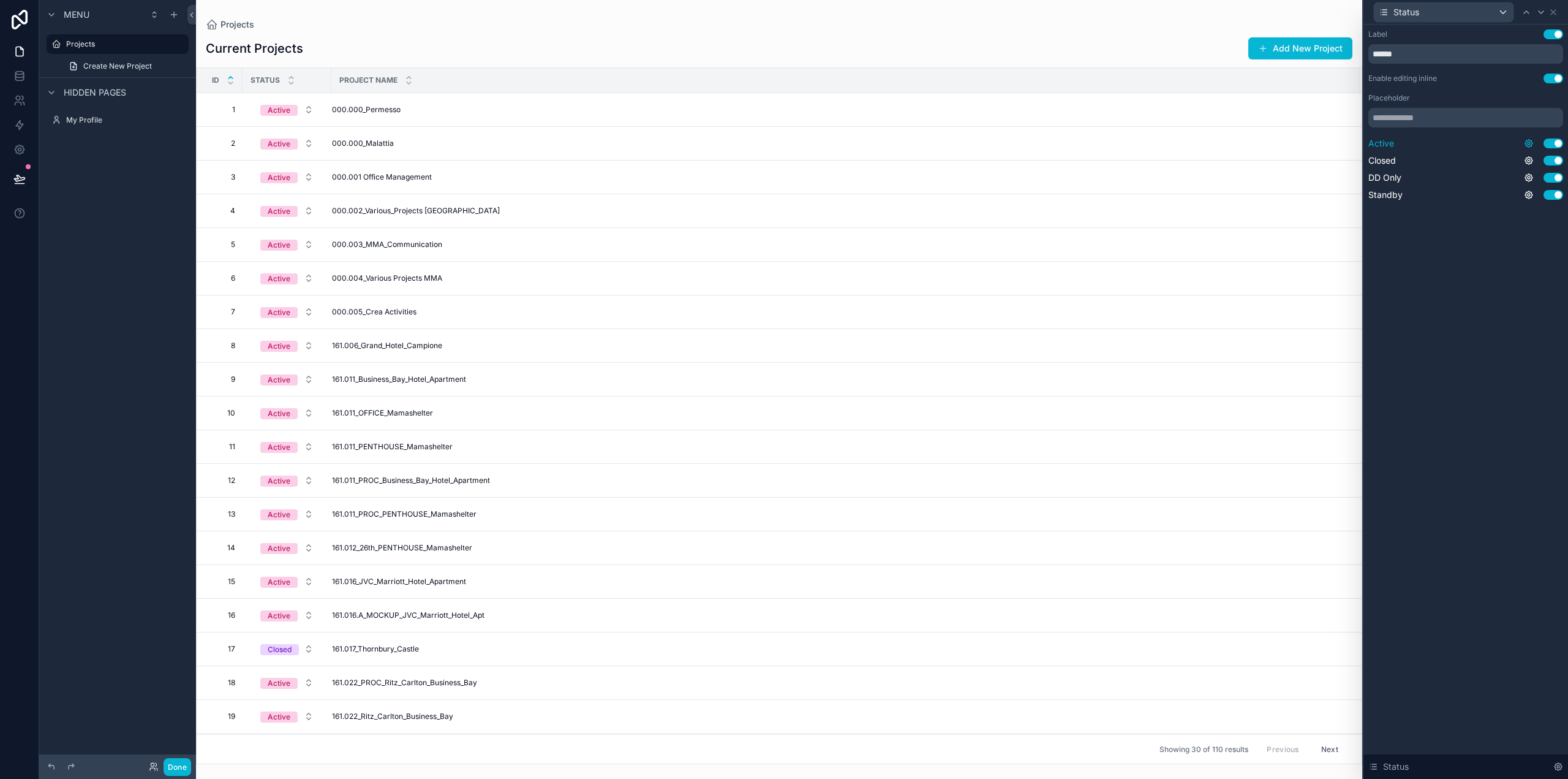
click at [1529, 142] on icon at bounding box center [1529, 143] width 3 height 3
click at [1501, 268] on div "Label Use setting ****** Enable editing inline Use setting Placeholder Active U…" at bounding box center [1466, 401] width 204 height 755
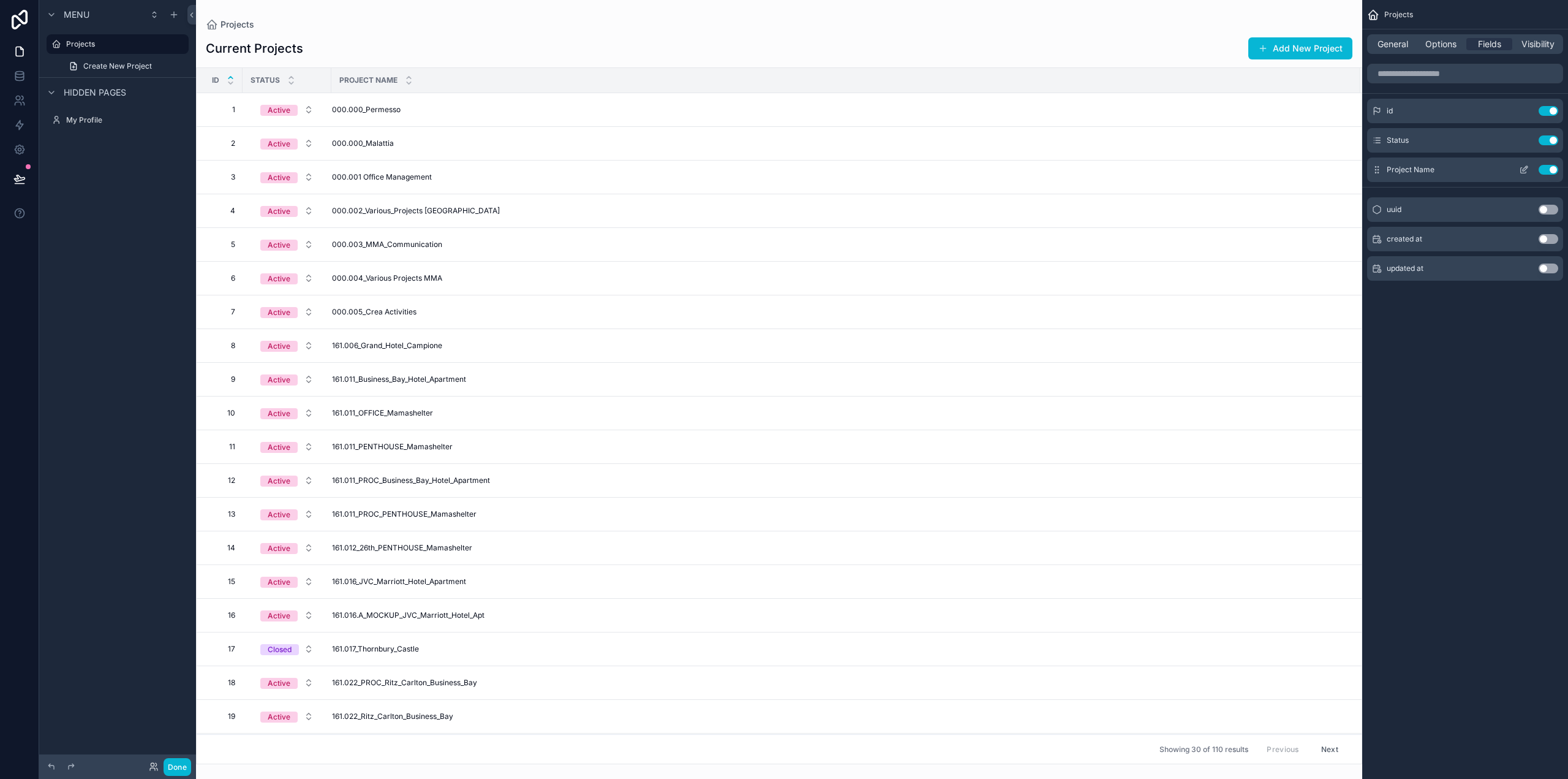
click at [1524, 168] on icon "scrollable content" at bounding box center [1525, 168] width 5 height 5
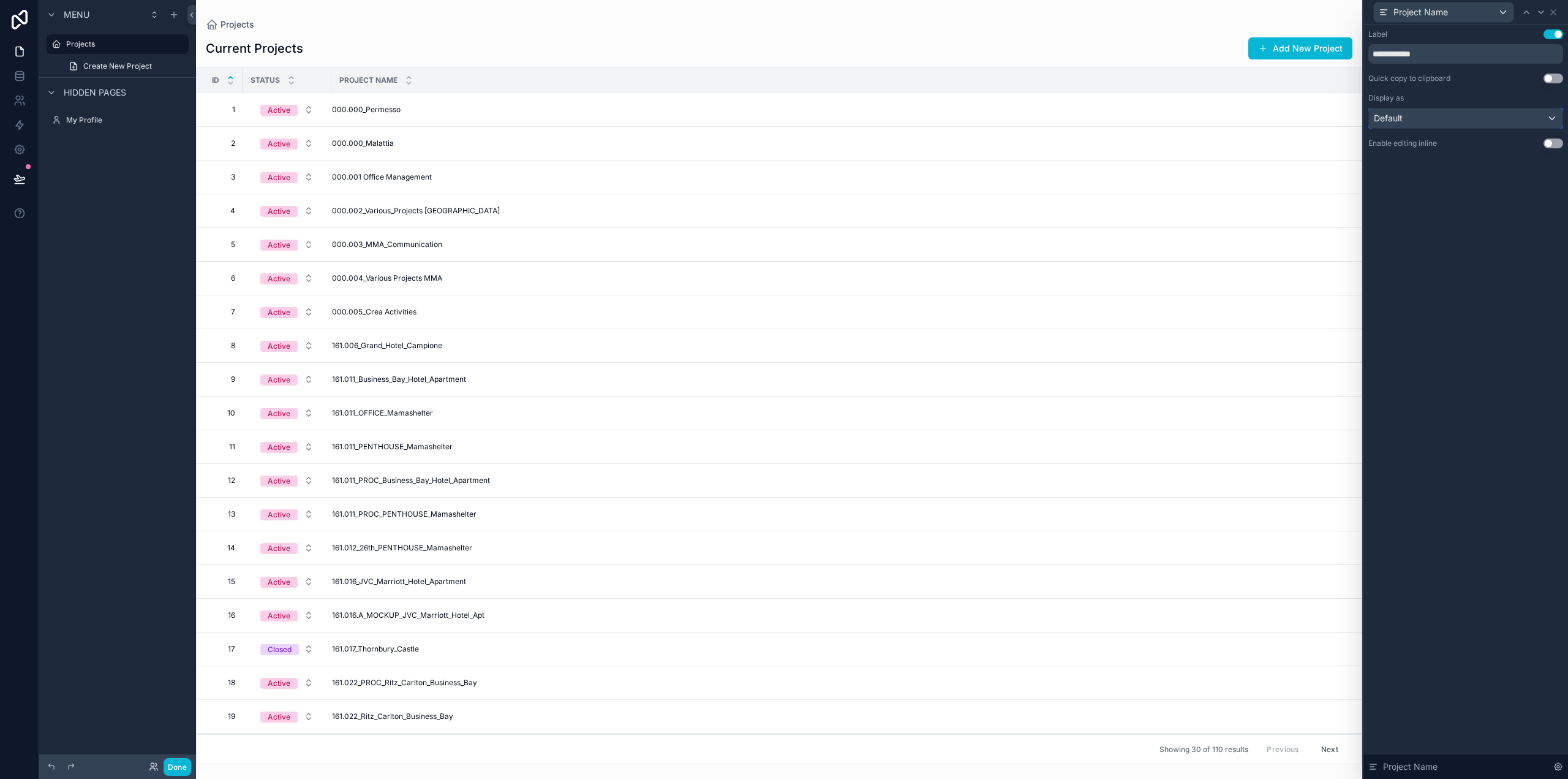
click at [1539, 118] on div "Default" at bounding box center [1466, 118] width 193 height 19
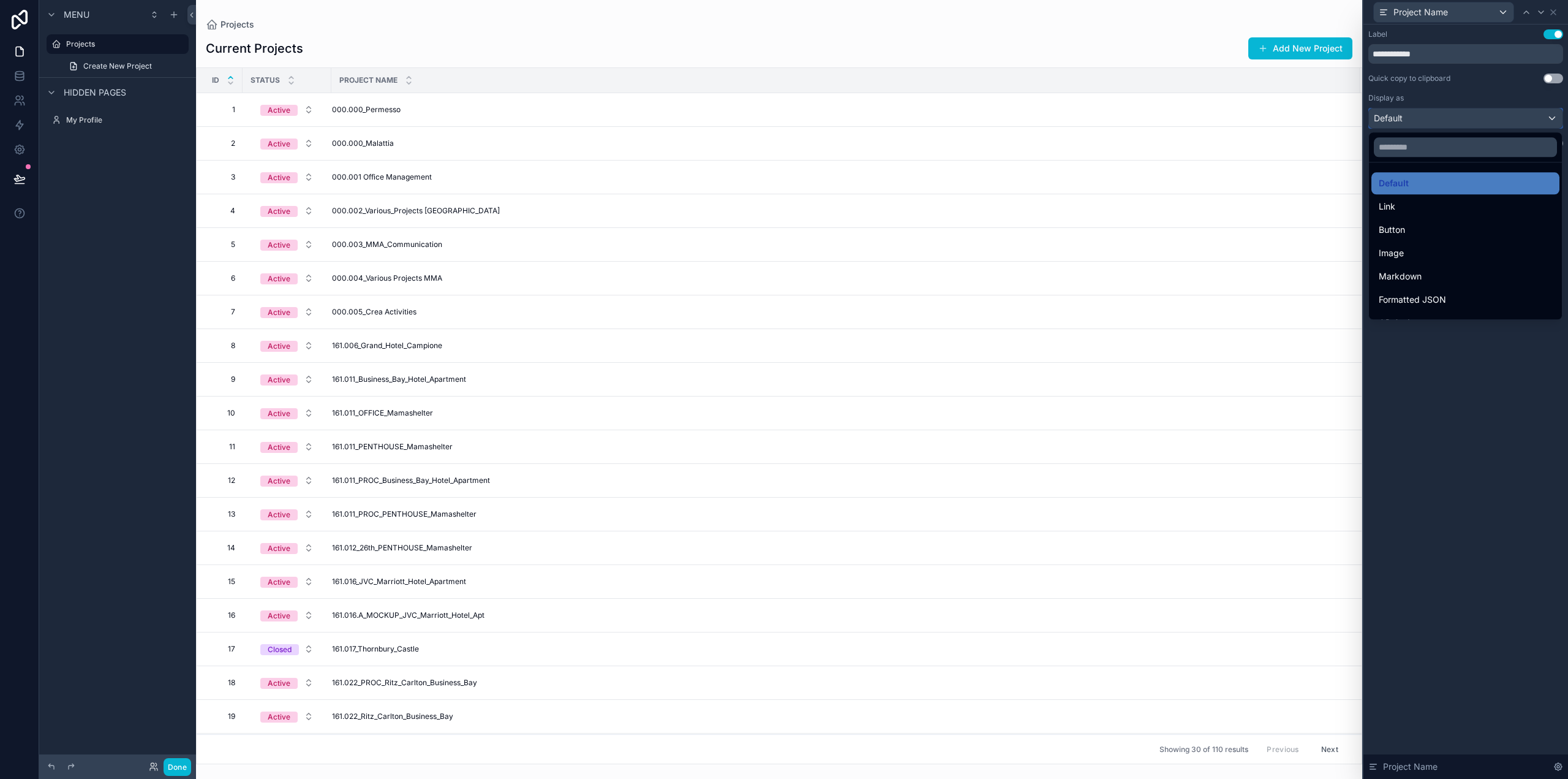
scroll to position [134, 0]
click at [1401, 213] on div "Bold" at bounding box center [1465, 213] width 173 height 15
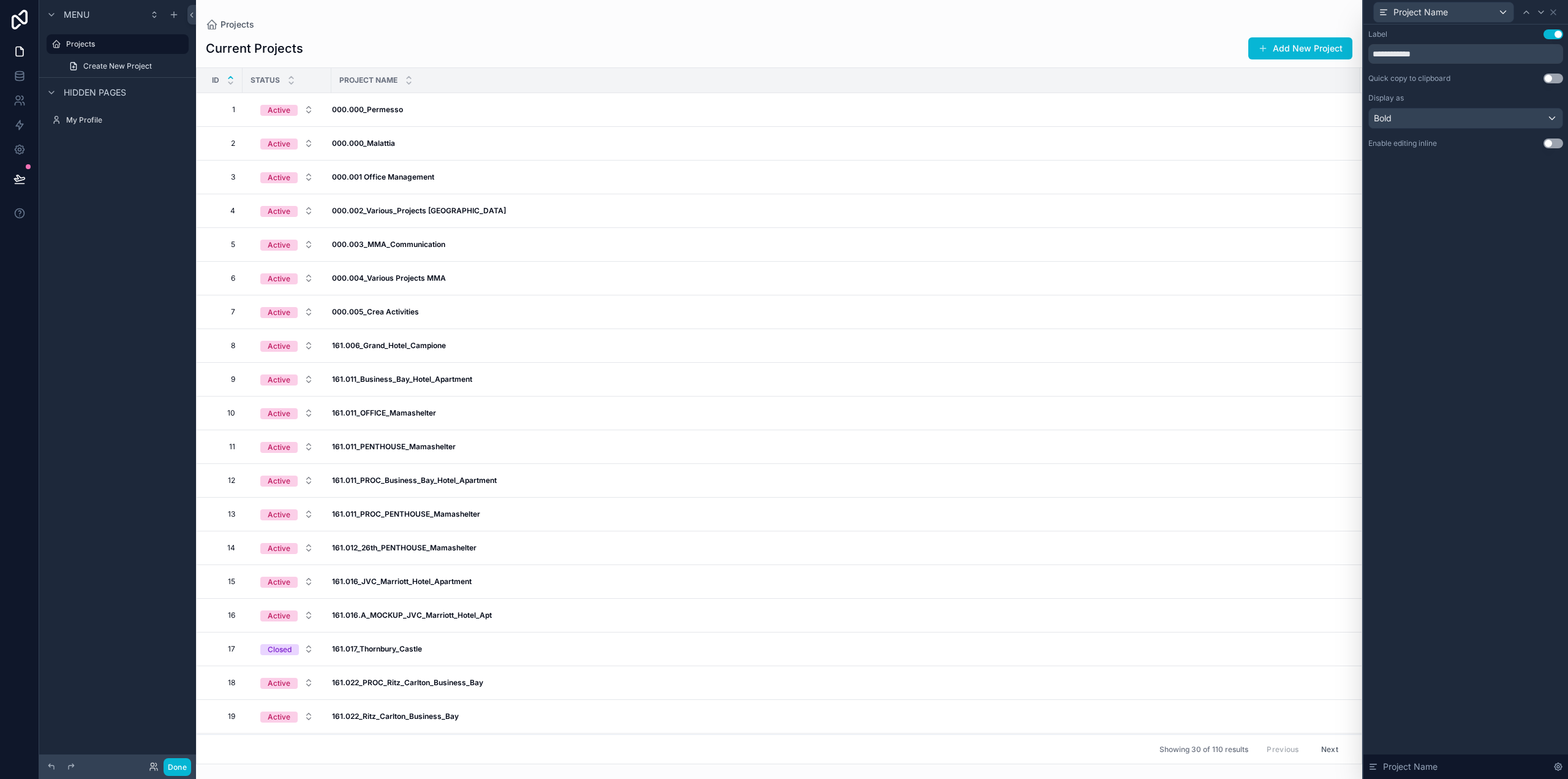
click at [1445, 213] on div "**********" at bounding box center [1466, 401] width 204 height 755
click at [1550, 80] on button "Use setting" at bounding box center [1553, 79] width 19 height 10
click at [1486, 204] on div "**********" at bounding box center [1466, 401] width 204 height 755
click at [1497, 17] on div "Project Name" at bounding box center [1443, 12] width 140 height 19
click at [1421, 106] on span "Status" at bounding box center [1411, 101] width 26 height 15
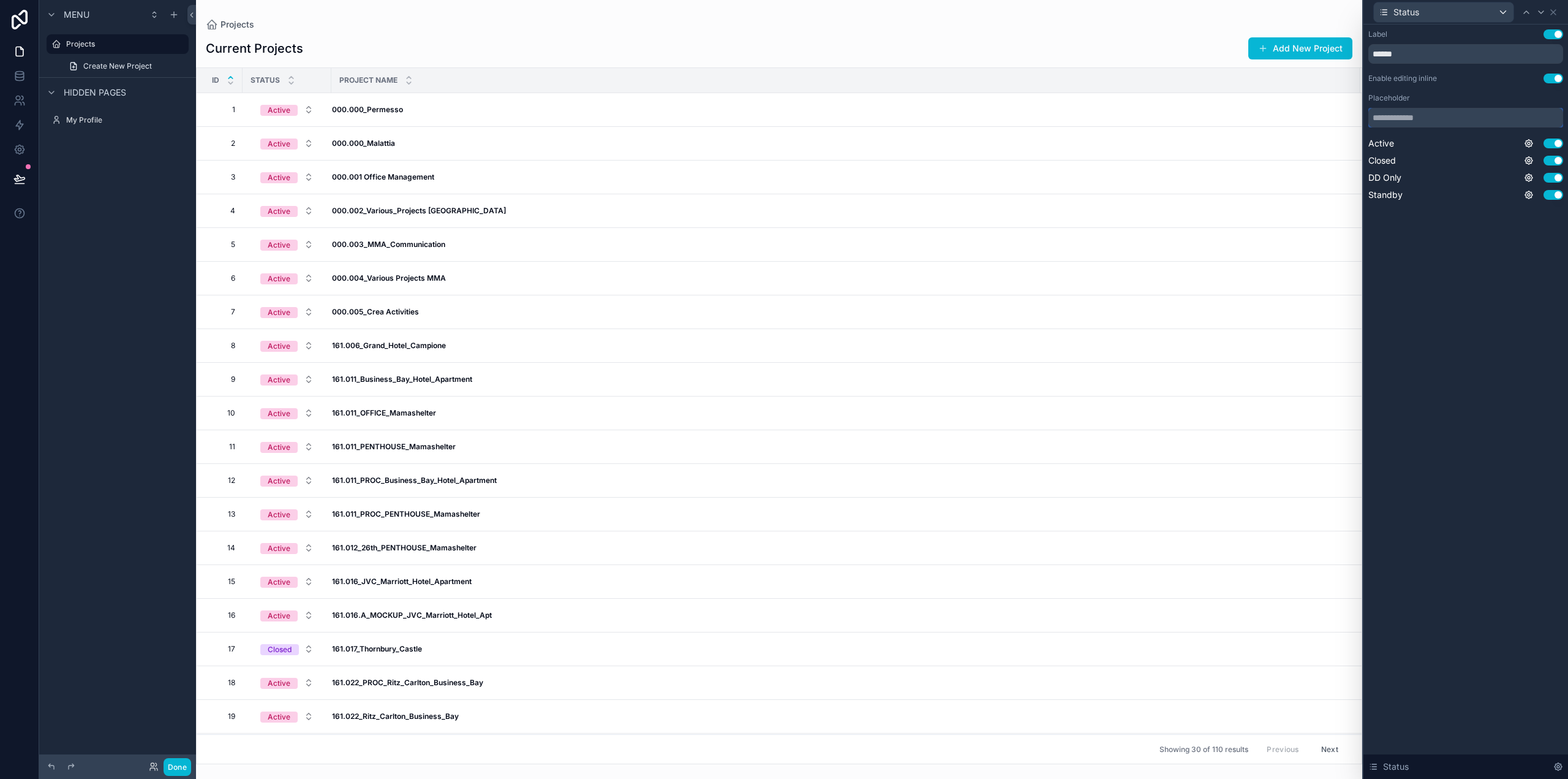
click at [1398, 117] on input "text" at bounding box center [1466, 117] width 195 height 19
click at [1424, 118] on input "text" at bounding box center [1466, 117] width 195 height 19
click at [1554, 141] on button "Use setting" at bounding box center [1553, 143] width 19 height 10
click at [1404, 120] on input "text" at bounding box center [1466, 117] width 195 height 19
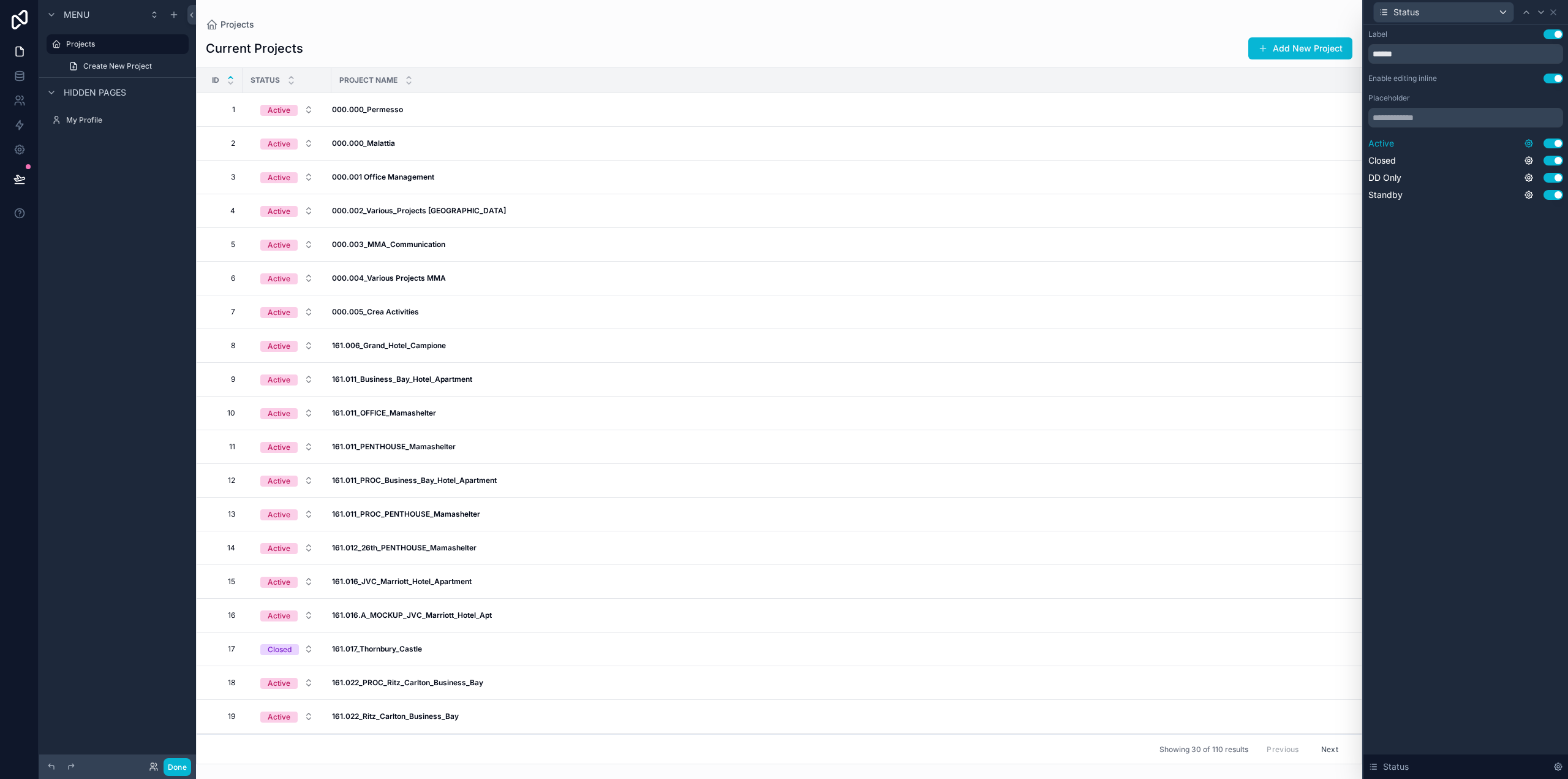
click at [1529, 140] on icon at bounding box center [1529, 143] width 8 height 8
click at [1479, 242] on div "Label Use setting ****** Enable editing inline Use setting Placeholder Active U…" at bounding box center [1466, 401] width 204 height 755
click at [1474, 13] on div "Status" at bounding box center [1443, 12] width 140 height 19
click at [1425, 80] on div "id" at bounding box center [1443, 78] width 120 height 15
click at [1432, 138] on div "Default" at bounding box center [1466, 137] width 193 height 19
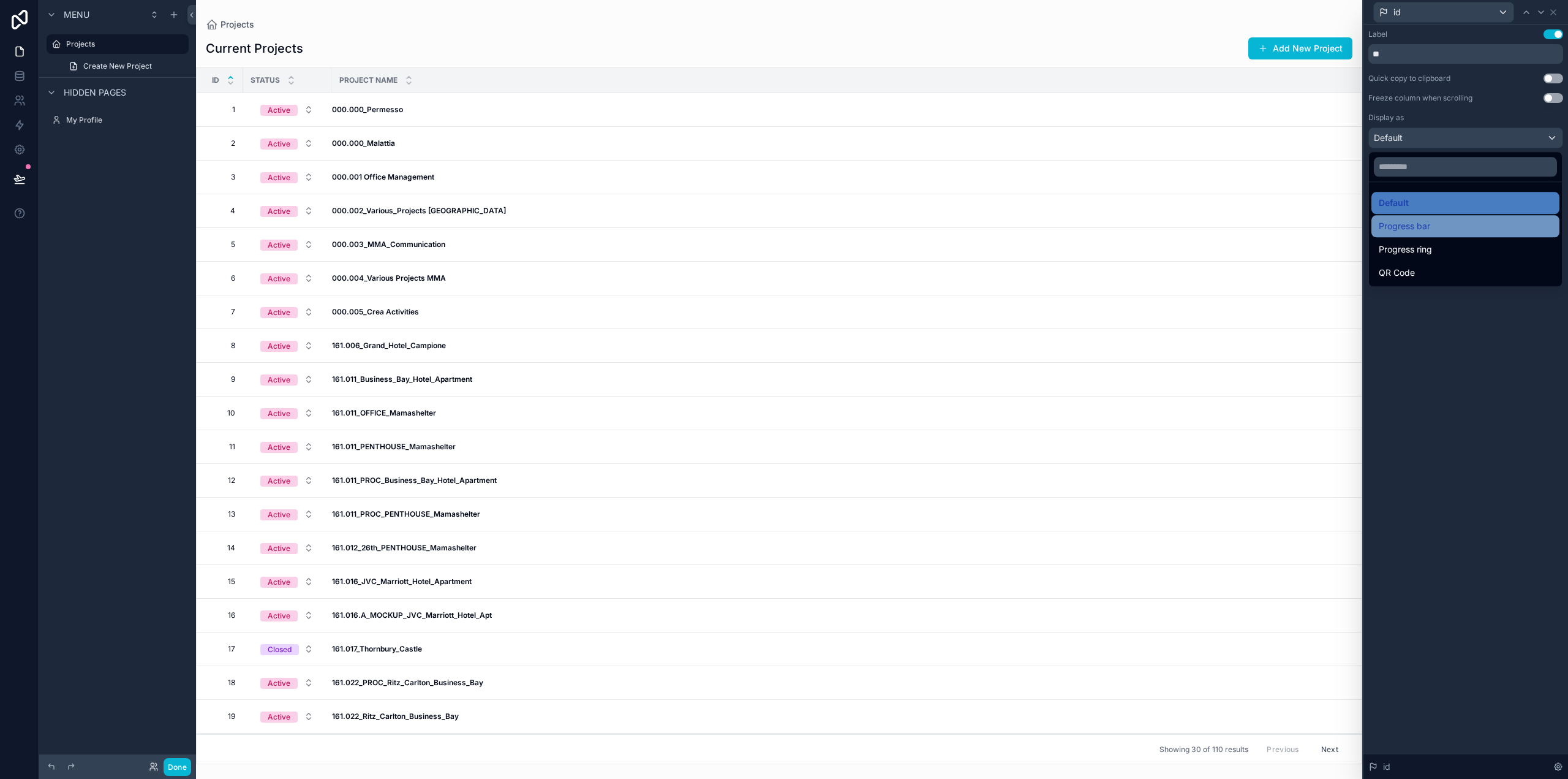
click at [1427, 226] on span "Progress bar" at bounding box center [1404, 226] width 51 height 15
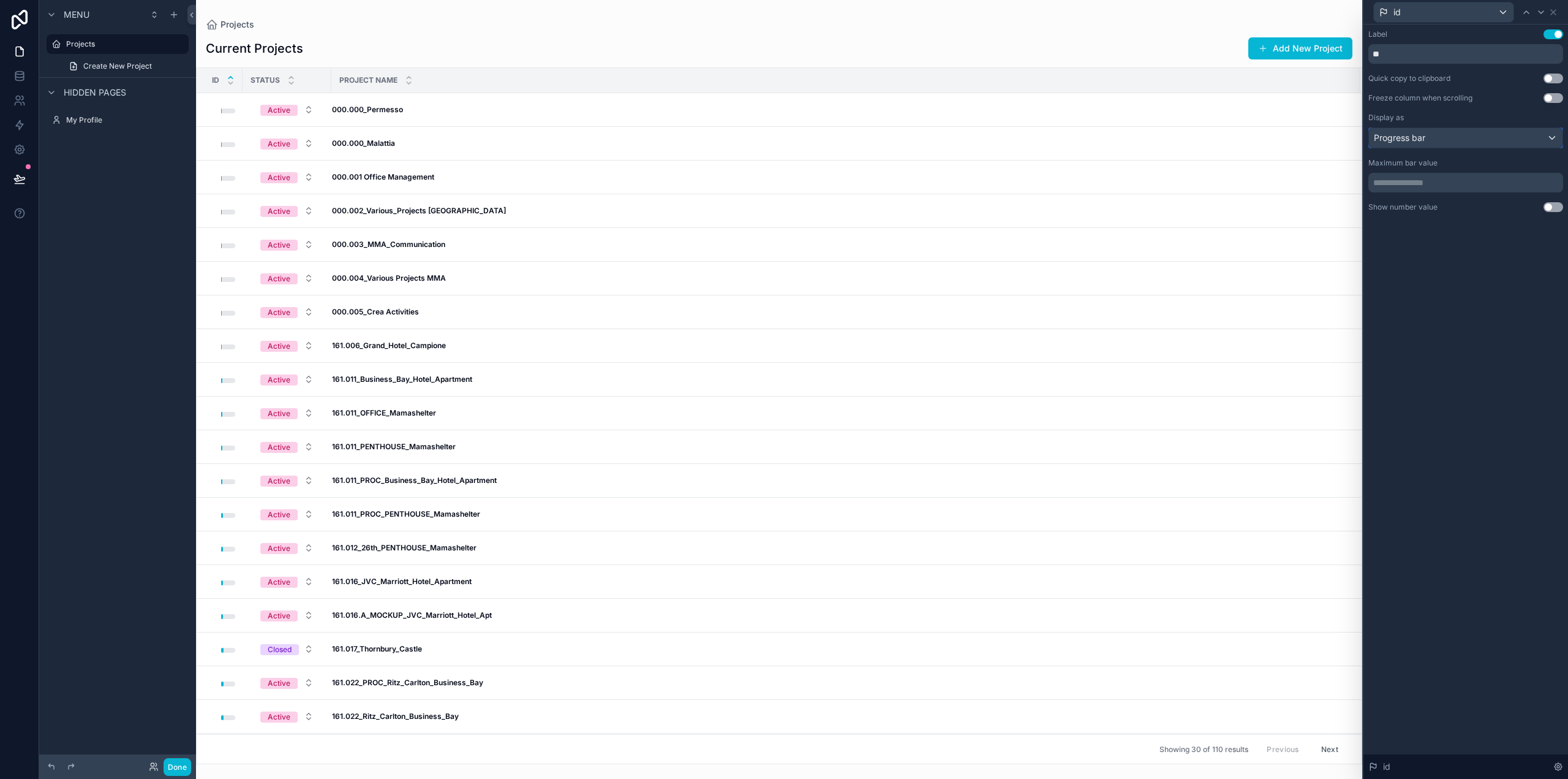
click at [1411, 141] on span "Progress bar" at bounding box center [1399, 137] width 51 height 13
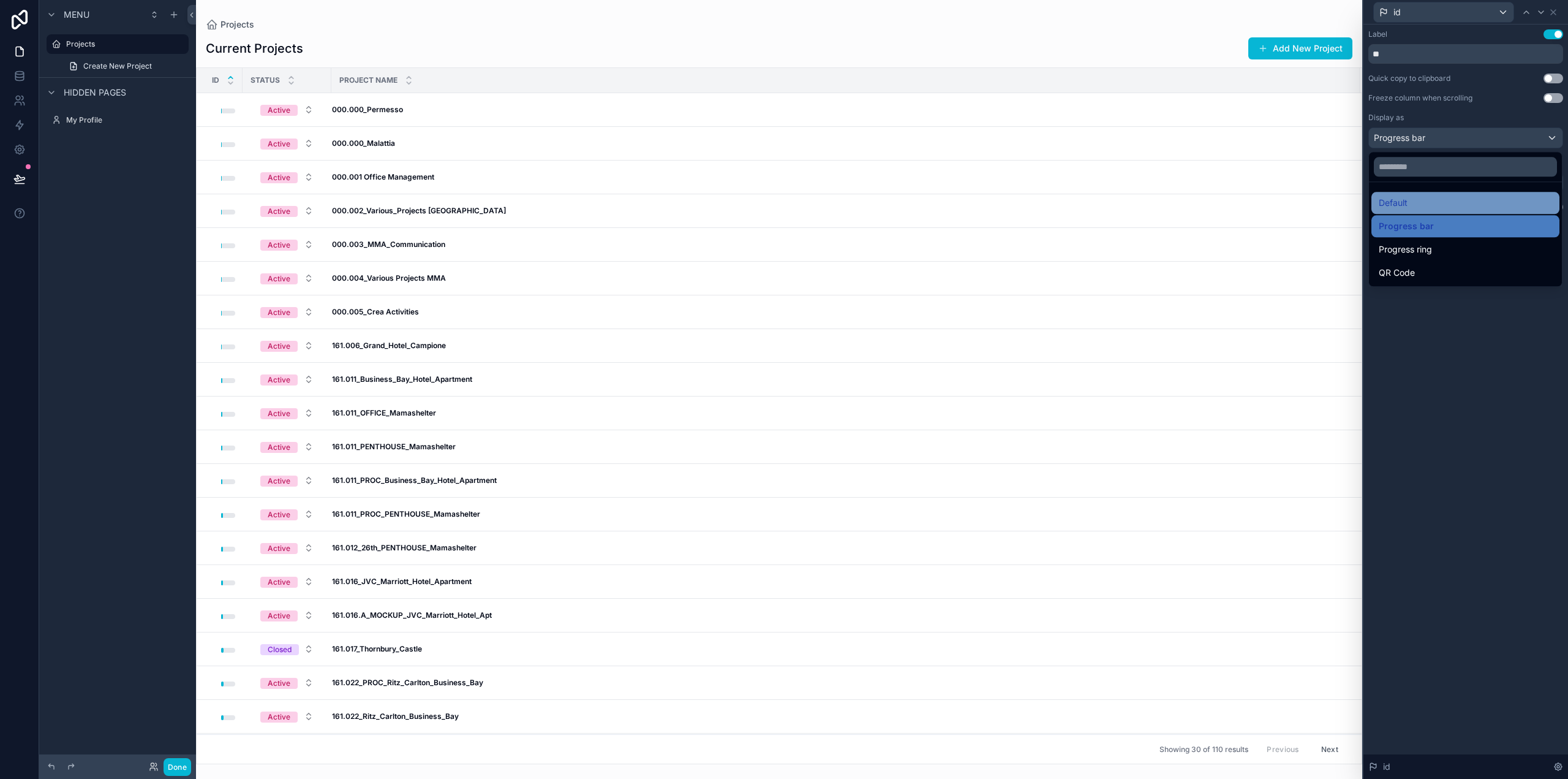
click at [1411, 200] on div "Default" at bounding box center [1465, 203] width 173 height 15
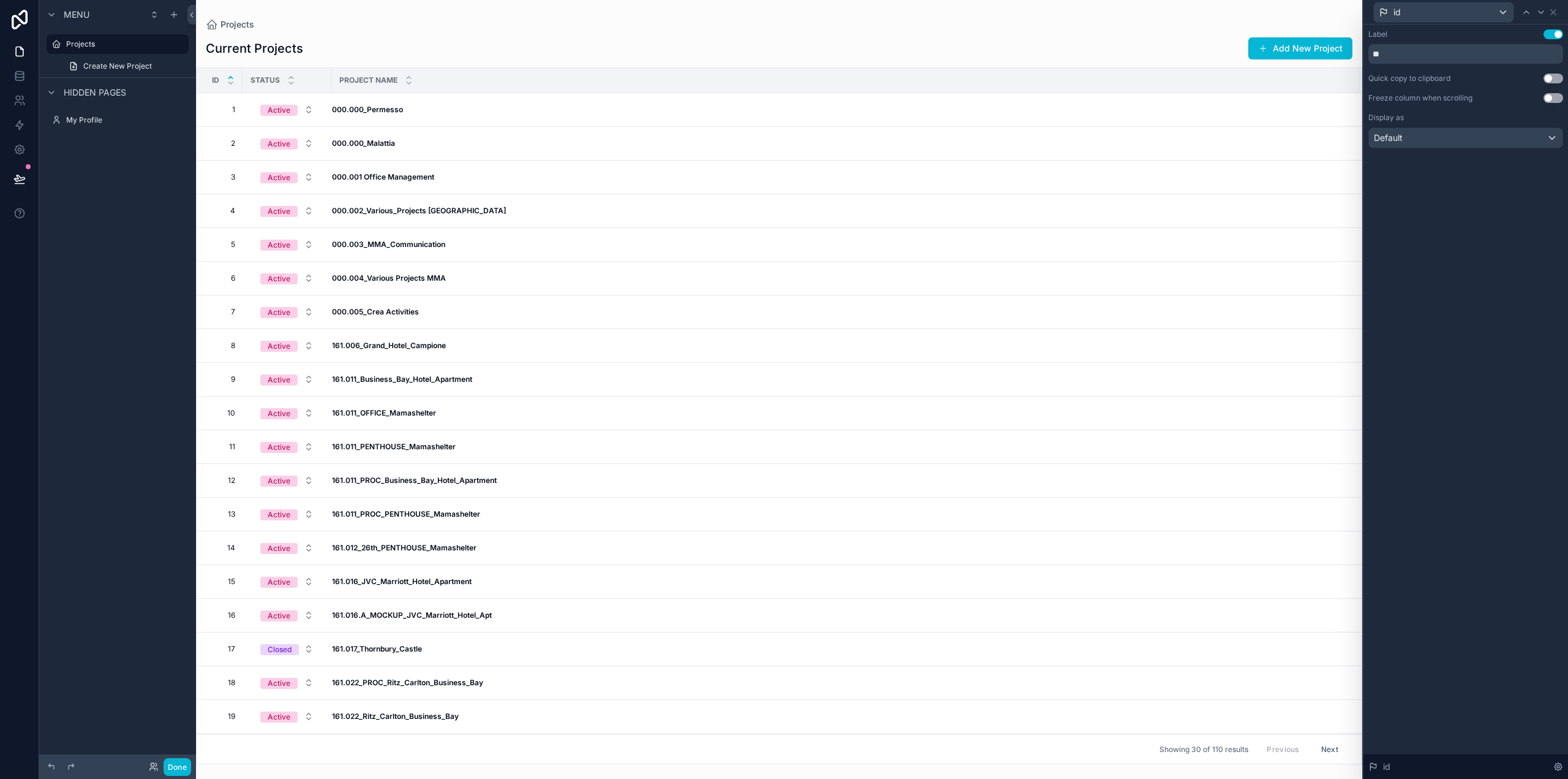
click at [1552, 98] on button "Use setting" at bounding box center [1553, 98] width 19 height 10
click at [1443, 20] on div "id" at bounding box center [1443, 12] width 140 height 19
click at [1433, 101] on div "Status" at bounding box center [1443, 101] width 120 height 15
click at [1375, 147] on span "Active" at bounding box center [1381, 143] width 26 height 13
click at [1378, 143] on span "Active" at bounding box center [1381, 143] width 26 height 13
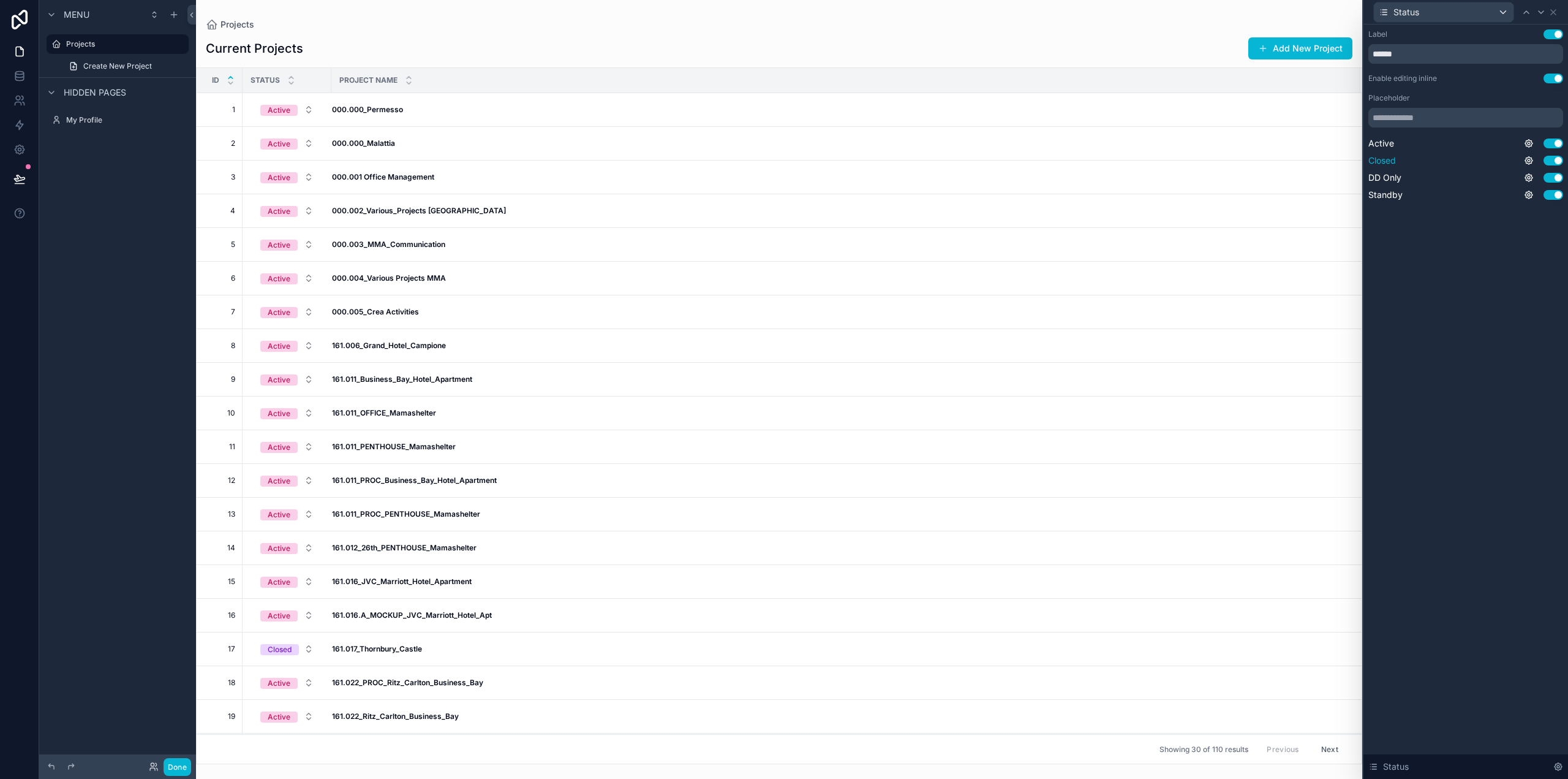
click at [1380, 157] on span "Closed" at bounding box center [1382, 160] width 28 height 13
click at [1390, 176] on span "DD Only" at bounding box center [1385, 178] width 33 height 13
click at [1391, 193] on span "Standby" at bounding box center [1385, 194] width 34 height 13
click at [1556, 10] on icon at bounding box center [1554, 13] width 10 height 10
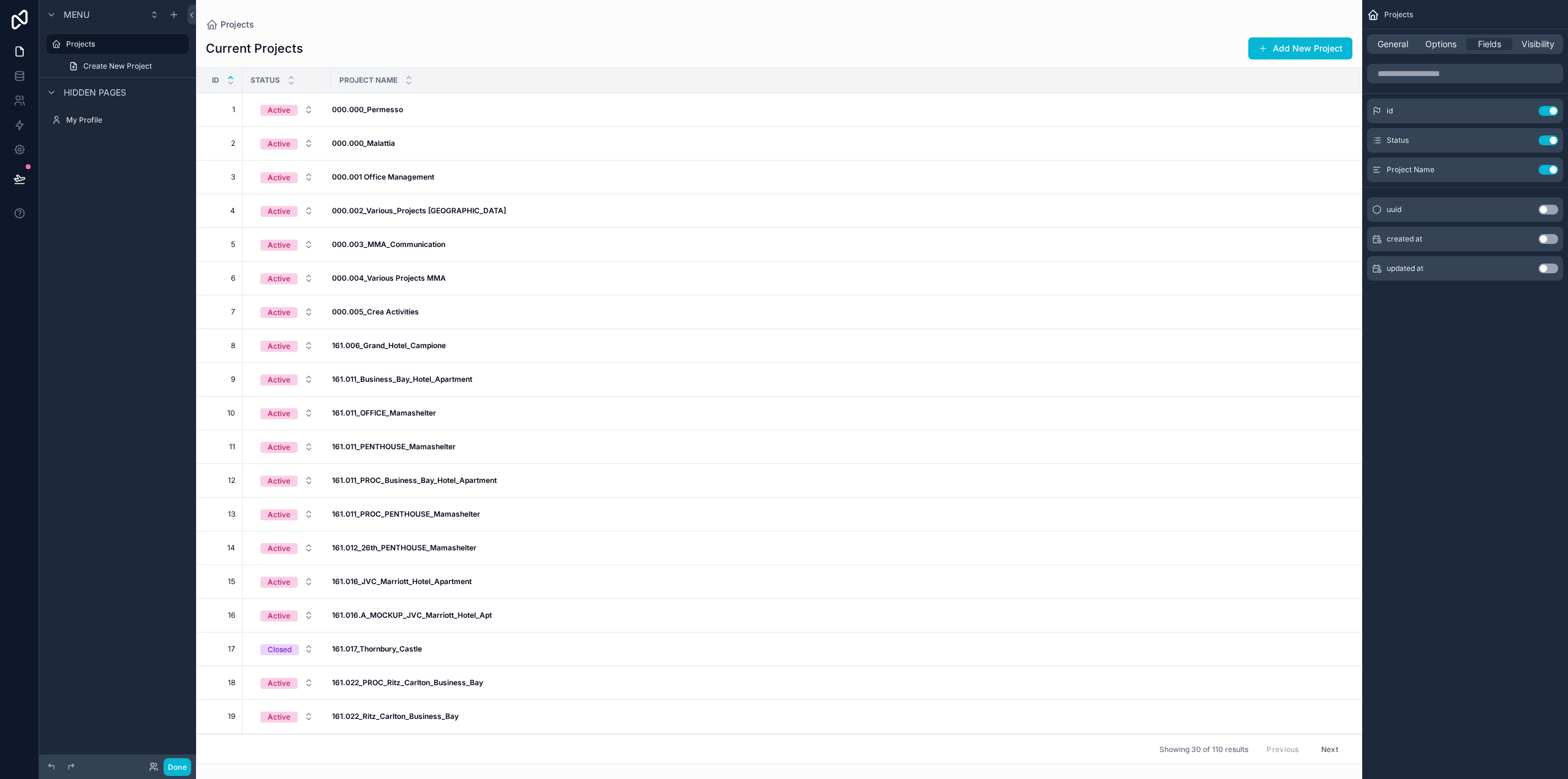
click at [1451, 301] on div "Projects General Options Fields Visibility id Use setting Status Use setting Pr…" at bounding box center [1466, 157] width 206 height 315
click at [309, 108] on button "Active" at bounding box center [286, 110] width 73 height 22
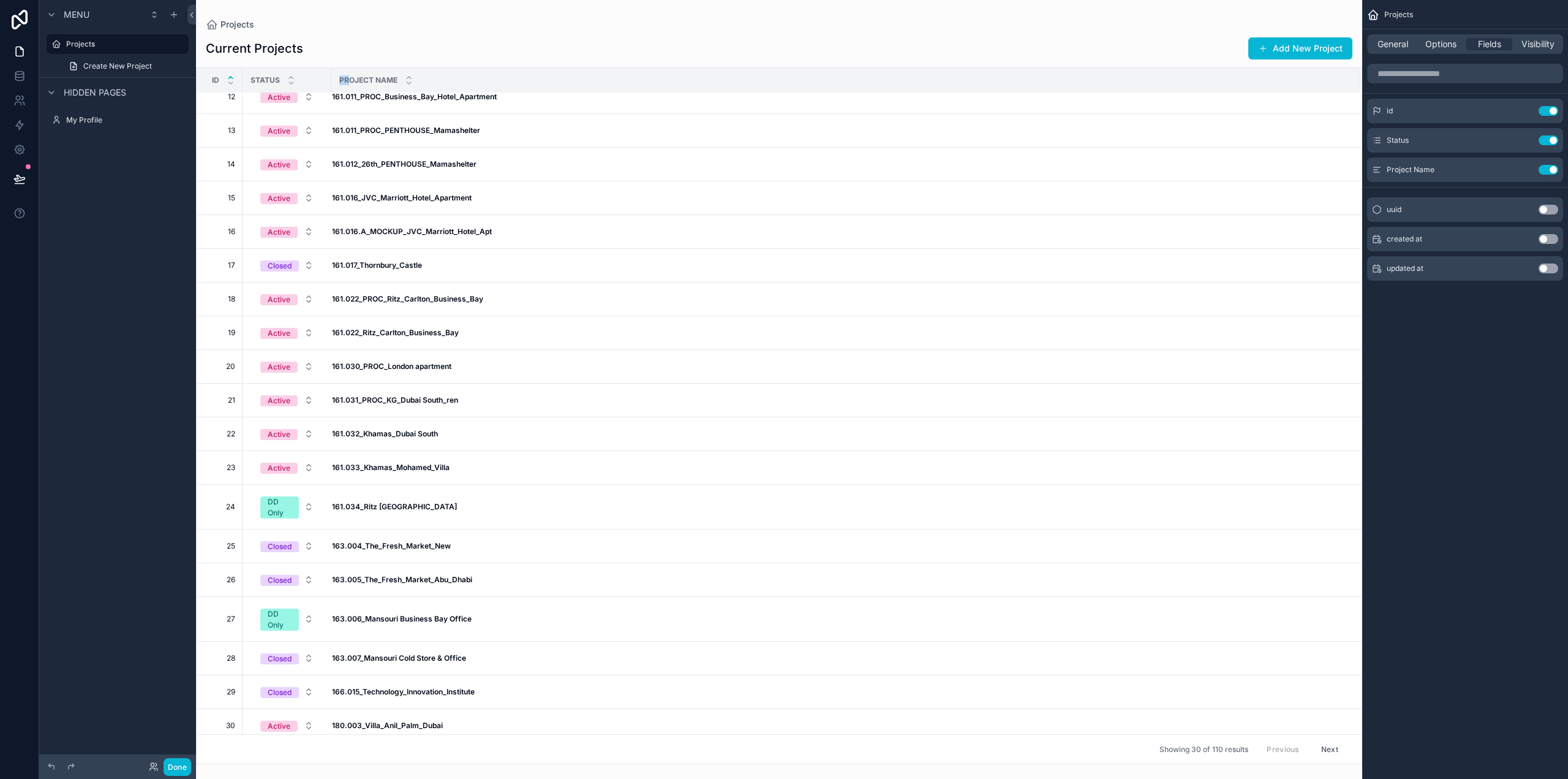
drag, startPoint x: 331, startPoint y: 75, endPoint x: 351, endPoint y: 76, distance: 20.0
click at [351, 76] on th "Project Name" at bounding box center [846, 80] width 1029 height 25
click at [329, 78] on th "Status" at bounding box center [287, 80] width 89 height 25
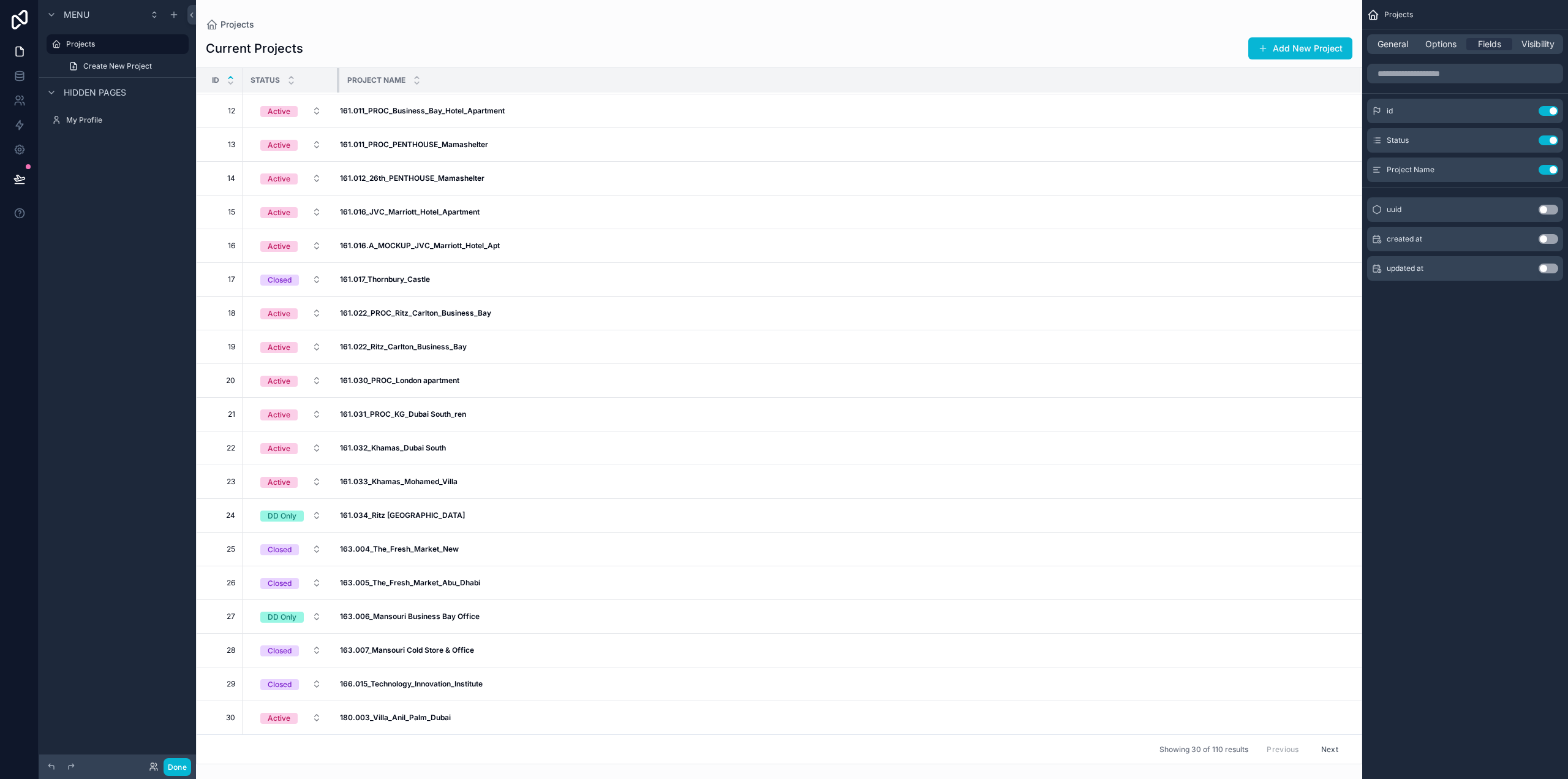
scroll to position [363, 0]
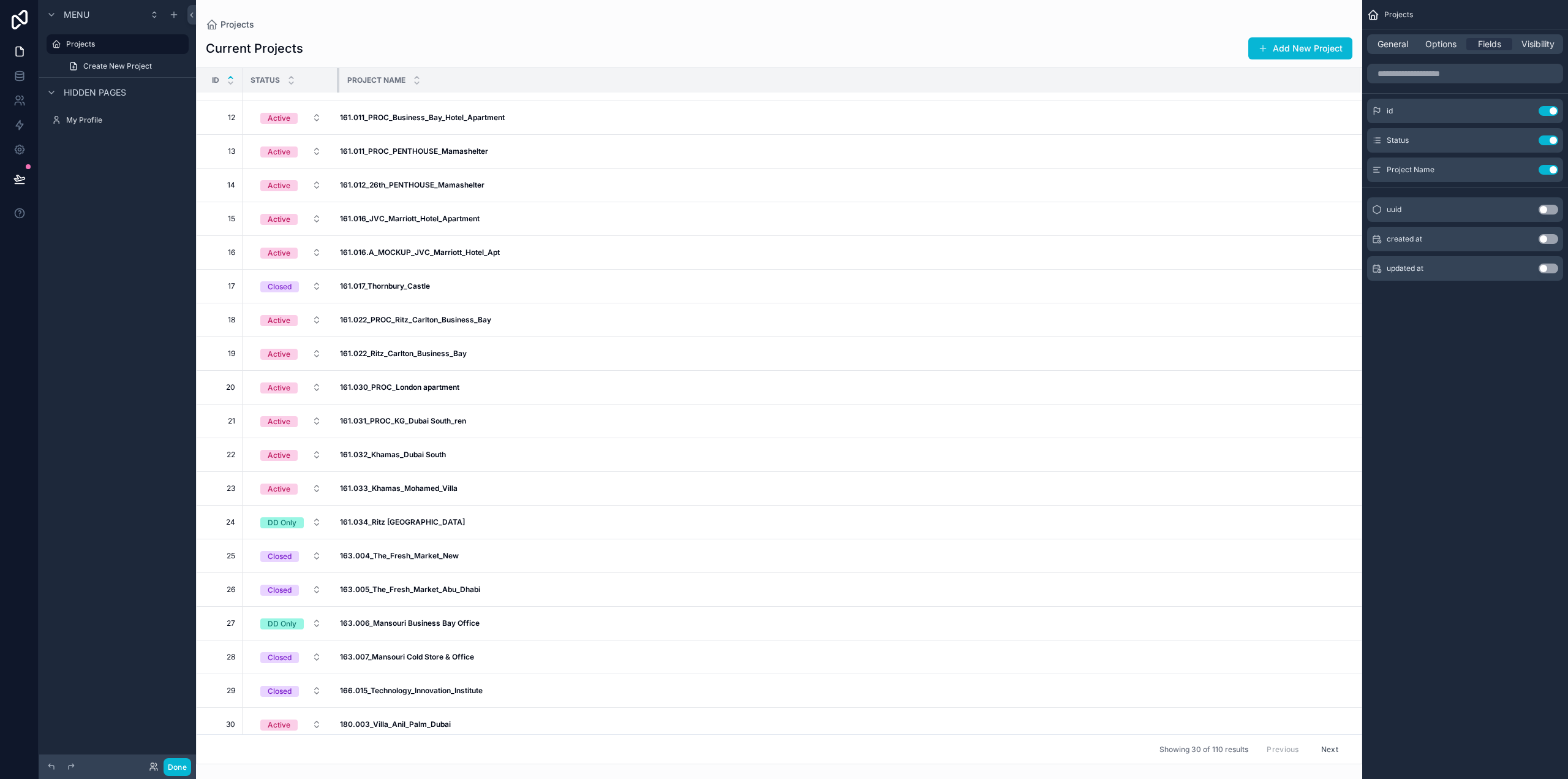
drag, startPoint x: 329, startPoint y: 78, endPoint x: 347, endPoint y: 78, distance: 18.0
click at [347, 78] on tr "Id Status Project Name" at bounding box center [779, 80] width 1165 height 25
click at [338, 78] on div "scrollable content" at bounding box center [339, 80] width 5 height 24
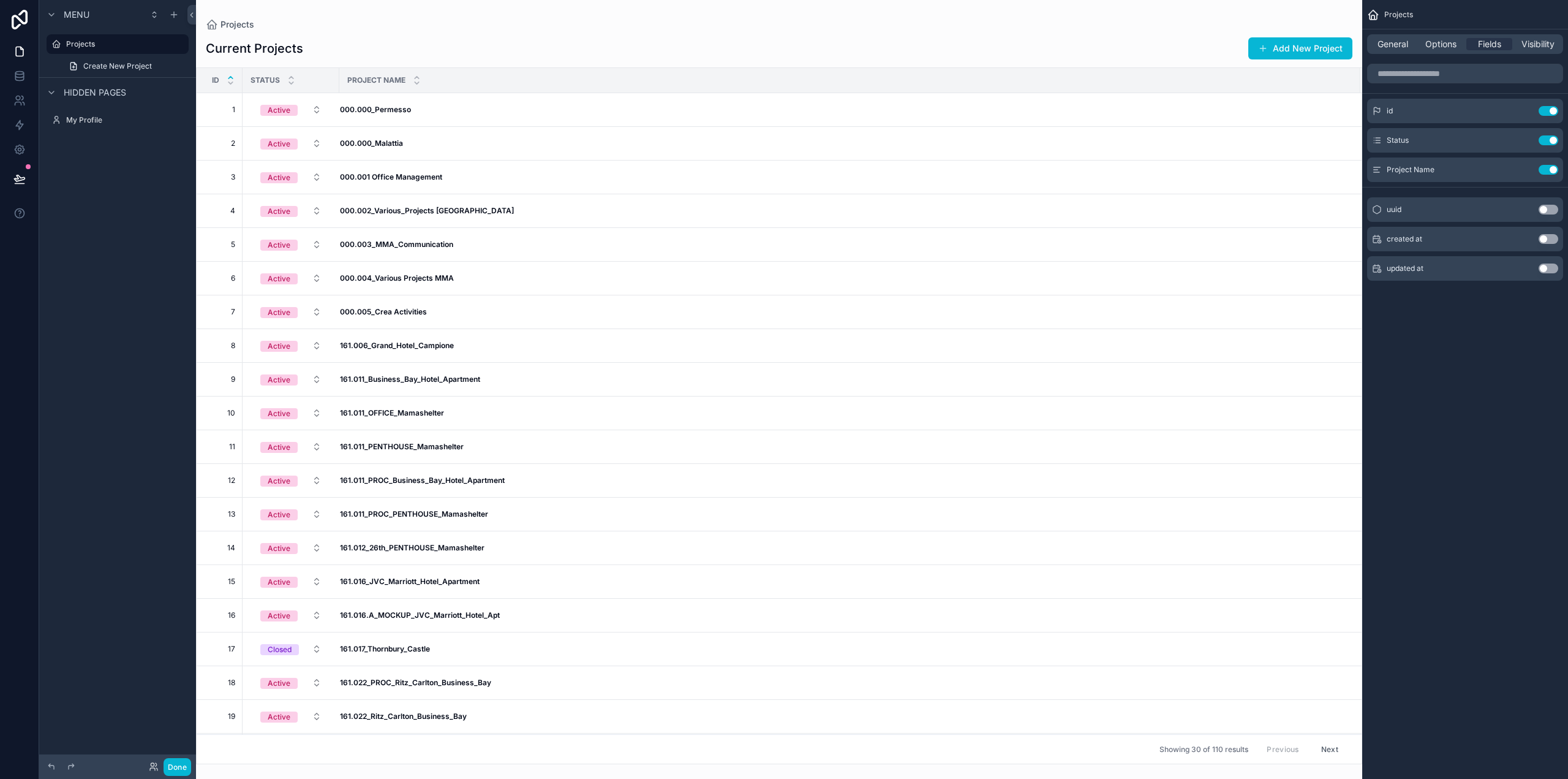
click at [1415, 364] on div "Projects General Options Fields Visibility id Use setting Status Use setting Pr…" at bounding box center [1466, 390] width 206 height 779
click at [1535, 44] on span "Visibility" at bounding box center [1539, 44] width 33 height 13
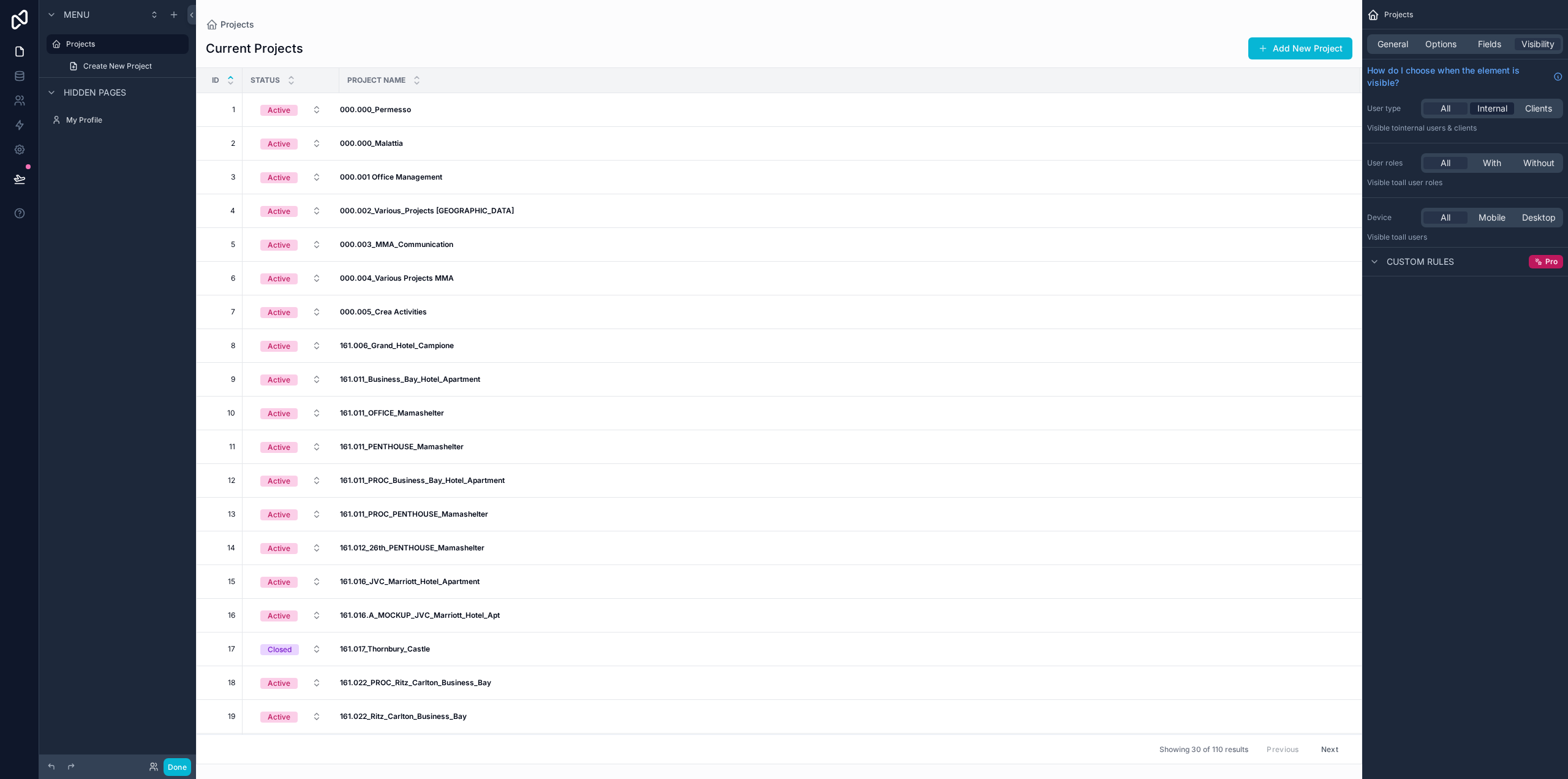
click at [1493, 108] on span "Internal" at bounding box center [1493, 108] width 30 height 13
click at [1446, 106] on span "All" at bounding box center [1446, 108] width 10 height 13
click at [1445, 44] on span "Options" at bounding box center [1441, 44] width 31 height 13
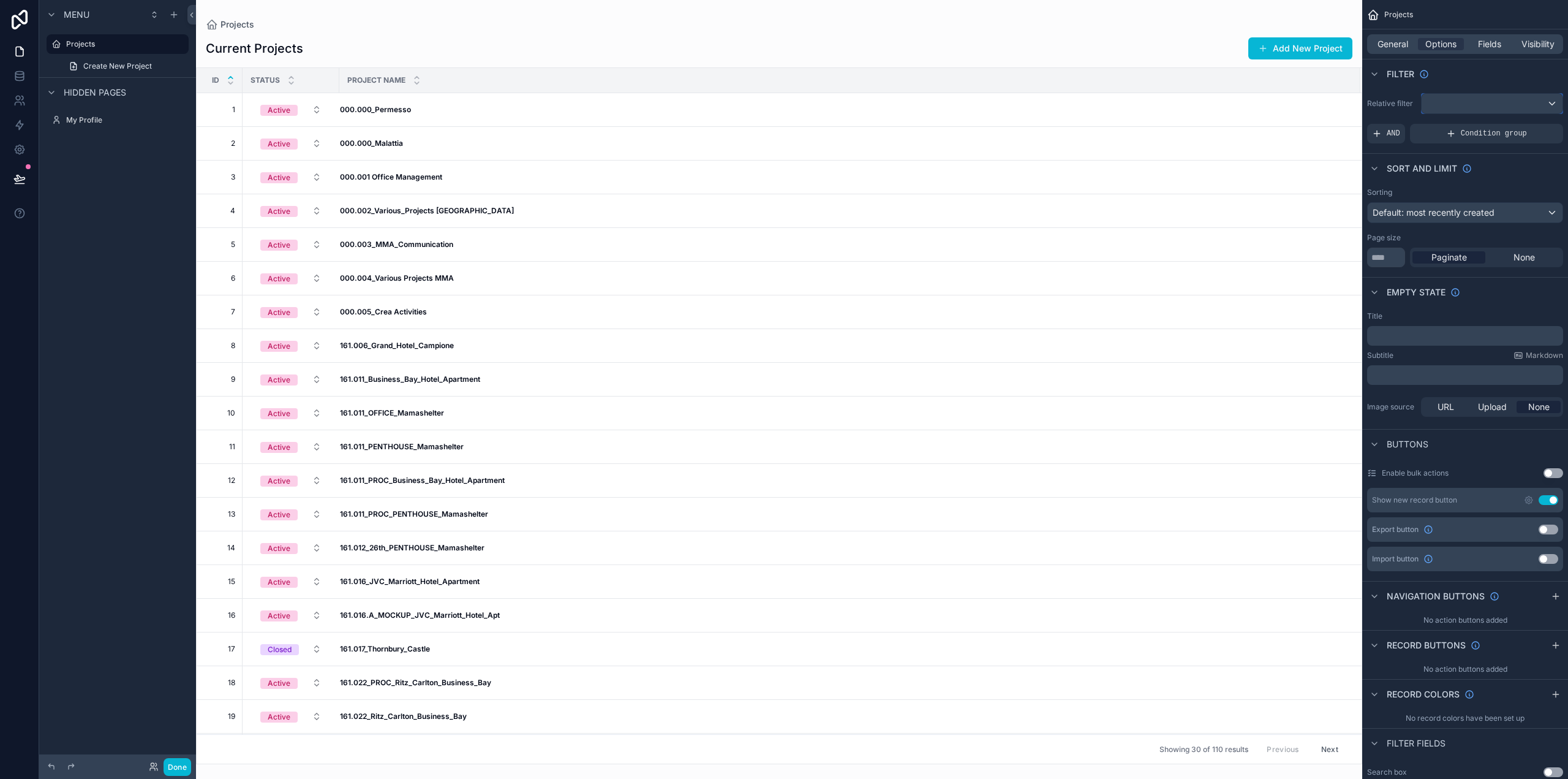
click at [1498, 102] on div "scrollable content" at bounding box center [1493, 103] width 141 height 19
click at [1478, 191] on span "Logged in User" at bounding box center [1482, 192] width 101 height 15
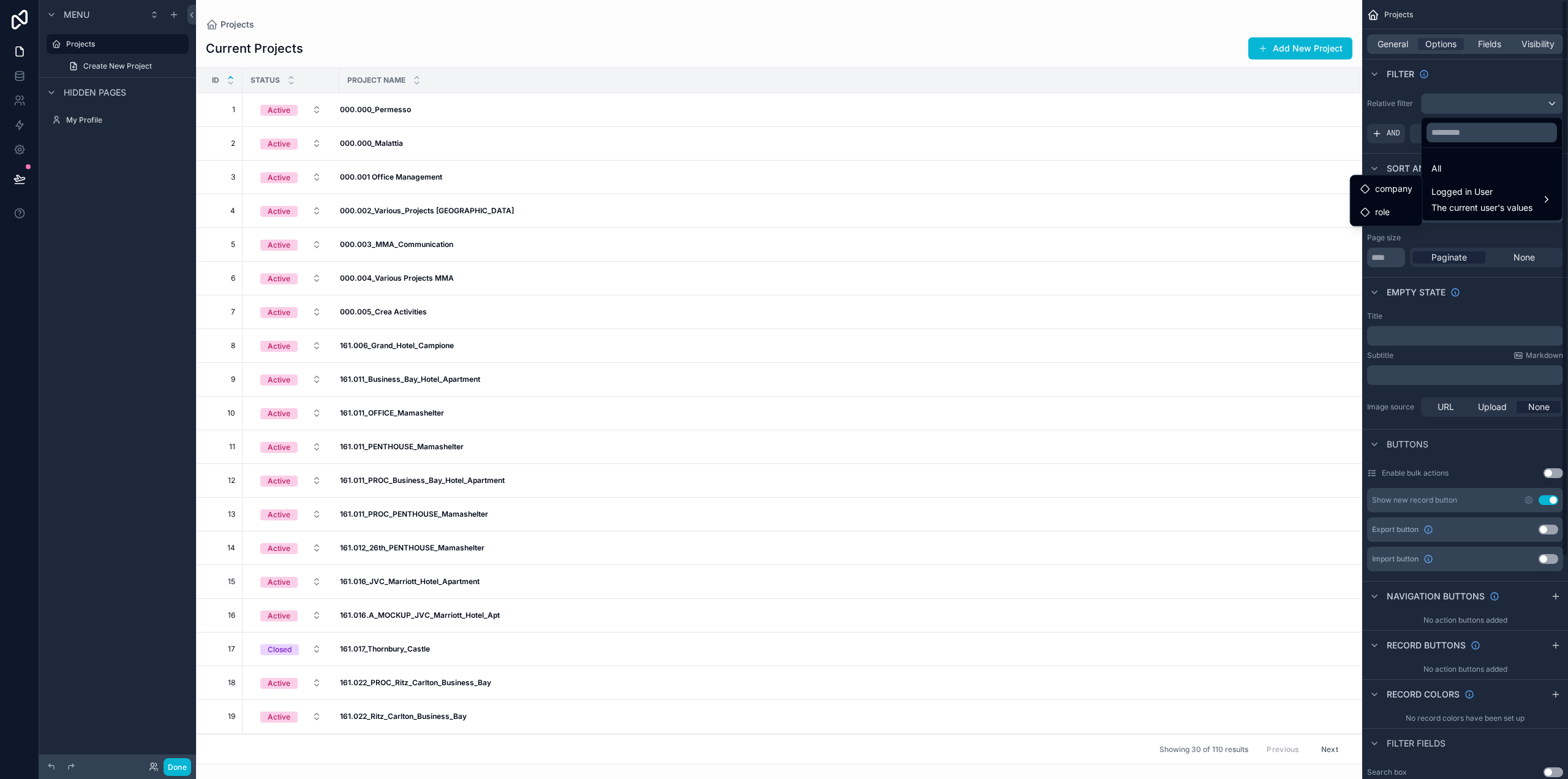
click at [1478, 107] on div "scrollable content" at bounding box center [784, 390] width 1568 height 779
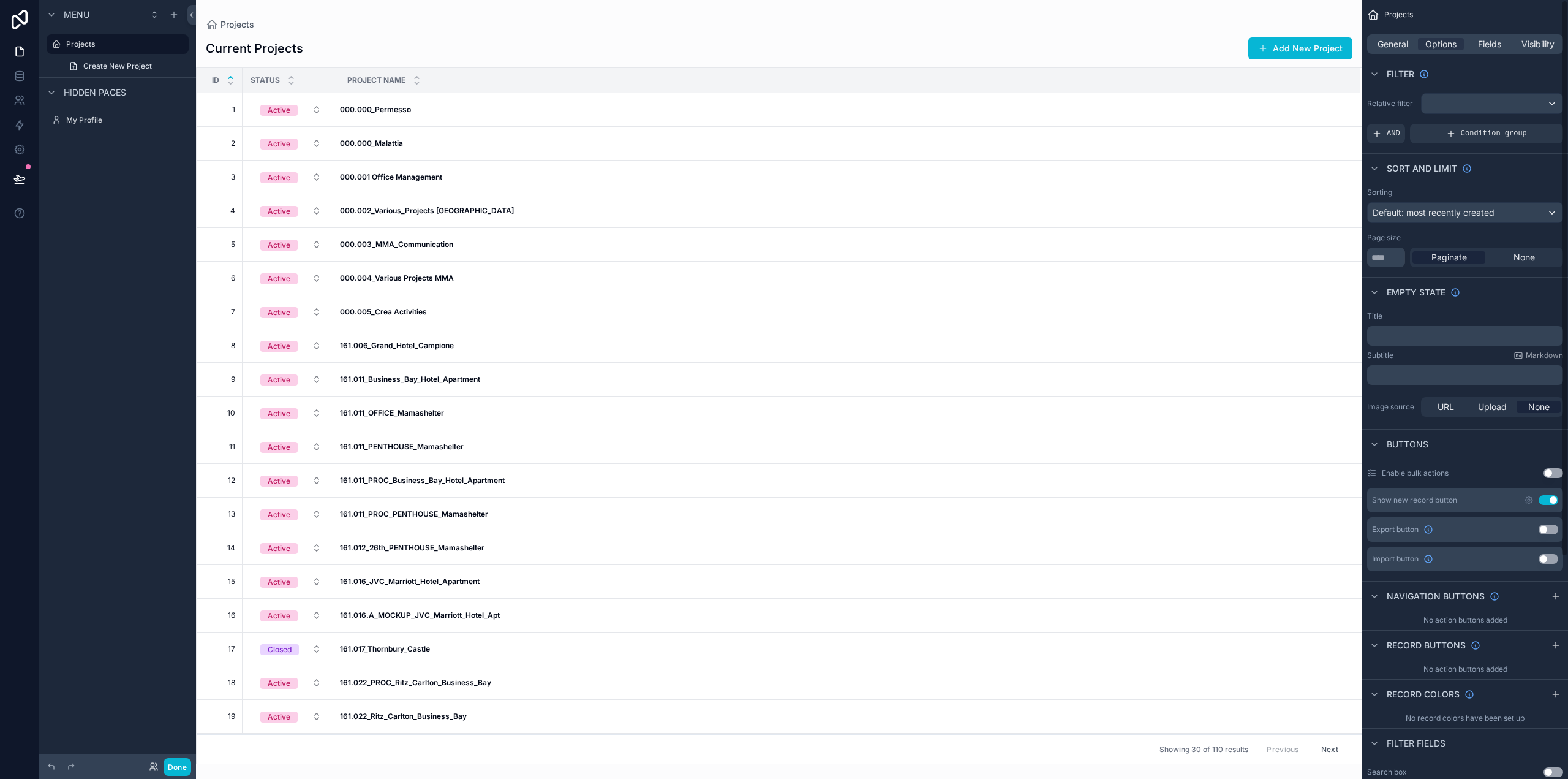
click at [1467, 80] on div "Filter" at bounding box center [1466, 73] width 206 height 29
click at [1463, 106] on div "scrollable content" at bounding box center [1493, 103] width 141 height 19
click at [1453, 168] on div "All" at bounding box center [1492, 168] width 121 height 15
click at [1498, 213] on div "Default: most recently created" at bounding box center [1465, 212] width 195 height 19
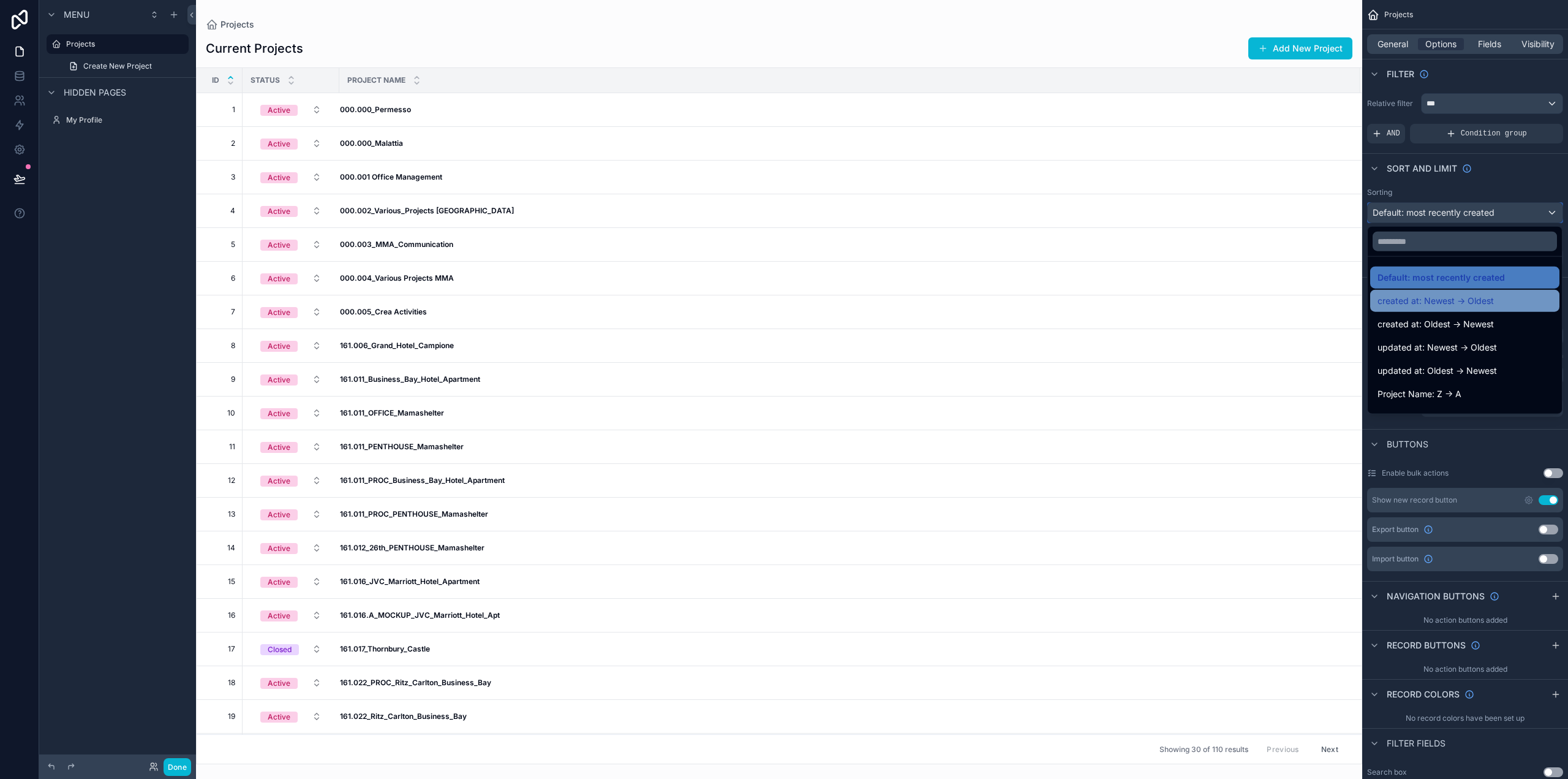
scroll to position [17, 0]
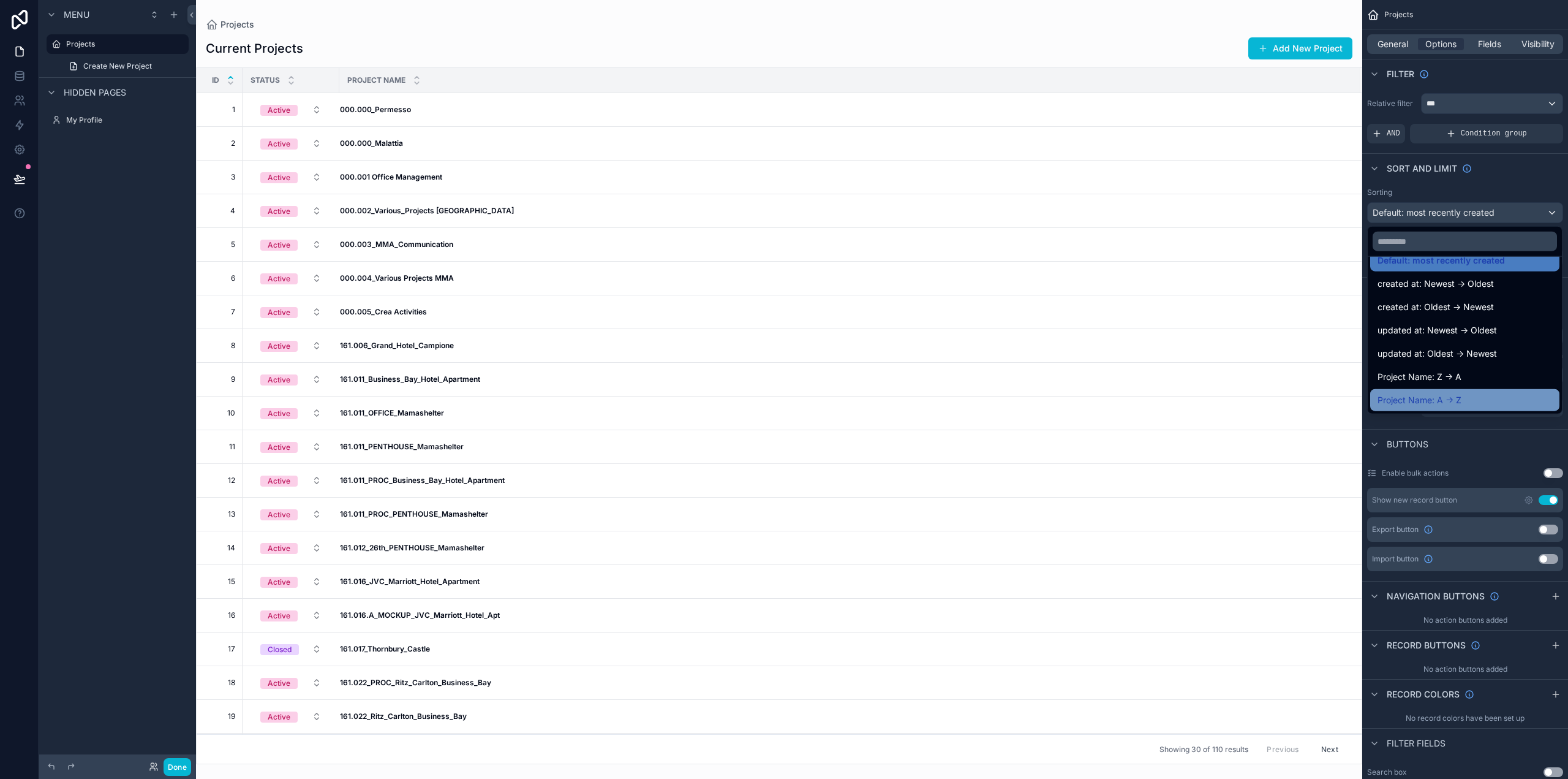
click at [1456, 391] on div "Project Name: A -> Z" at bounding box center [1465, 400] width 189 height 22
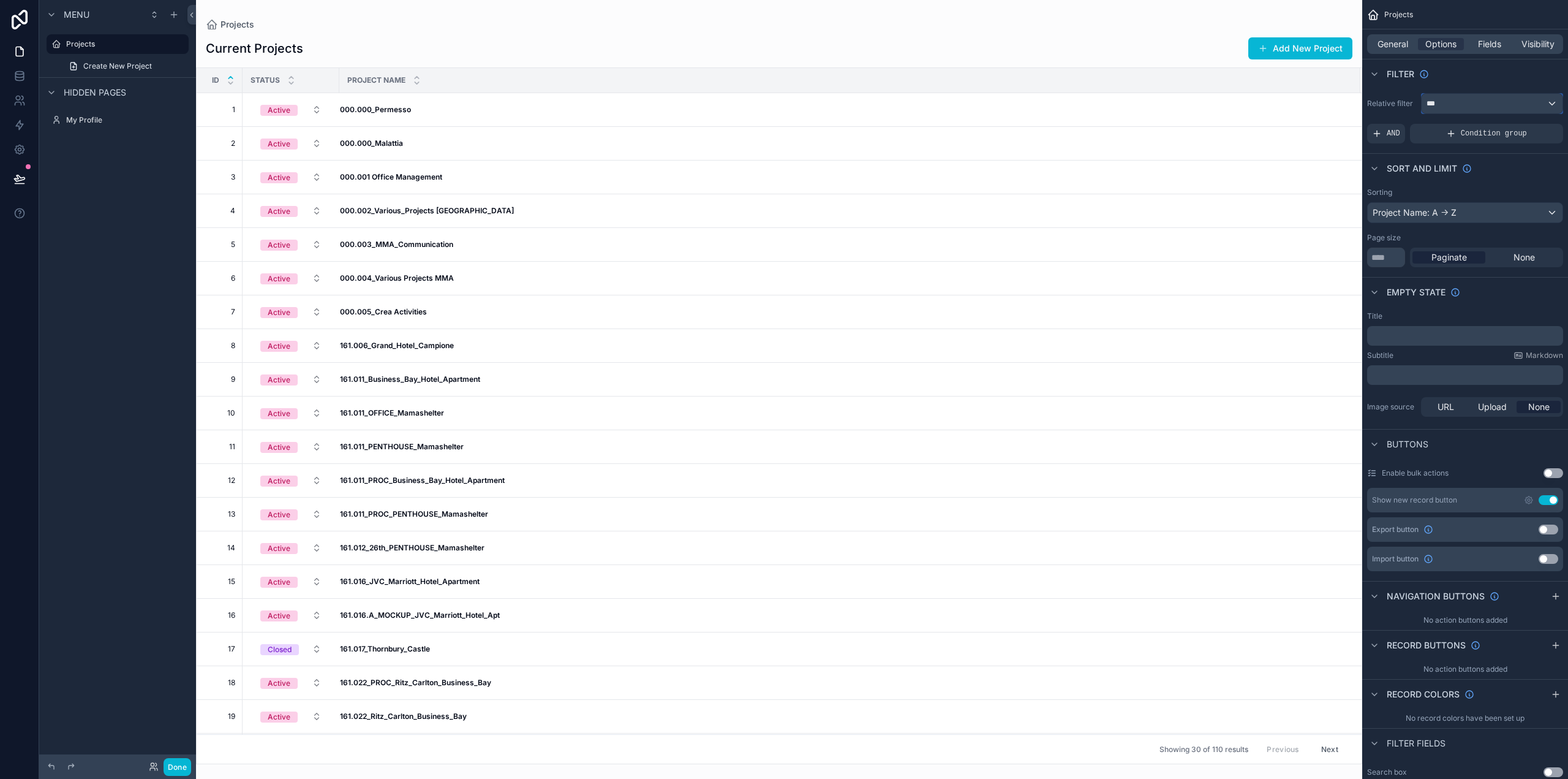
click at [1438, 104] on div "***" at bounding box center [1493, 103] width 141 height 19
click at [1452, 194] on span "Logged in User" at bounding box center [1482, 192] width 101 height 15
click at [1445, 169] on div "All" at bounding box center [1492, 168] width 121 height 15
click at [1457, 80] on div "Filter" at bounding box center [1466, 73] width 206 height 29
click at [1482, 77] on div "Filter" at bounding box center [1466, 73] width 206 height 29
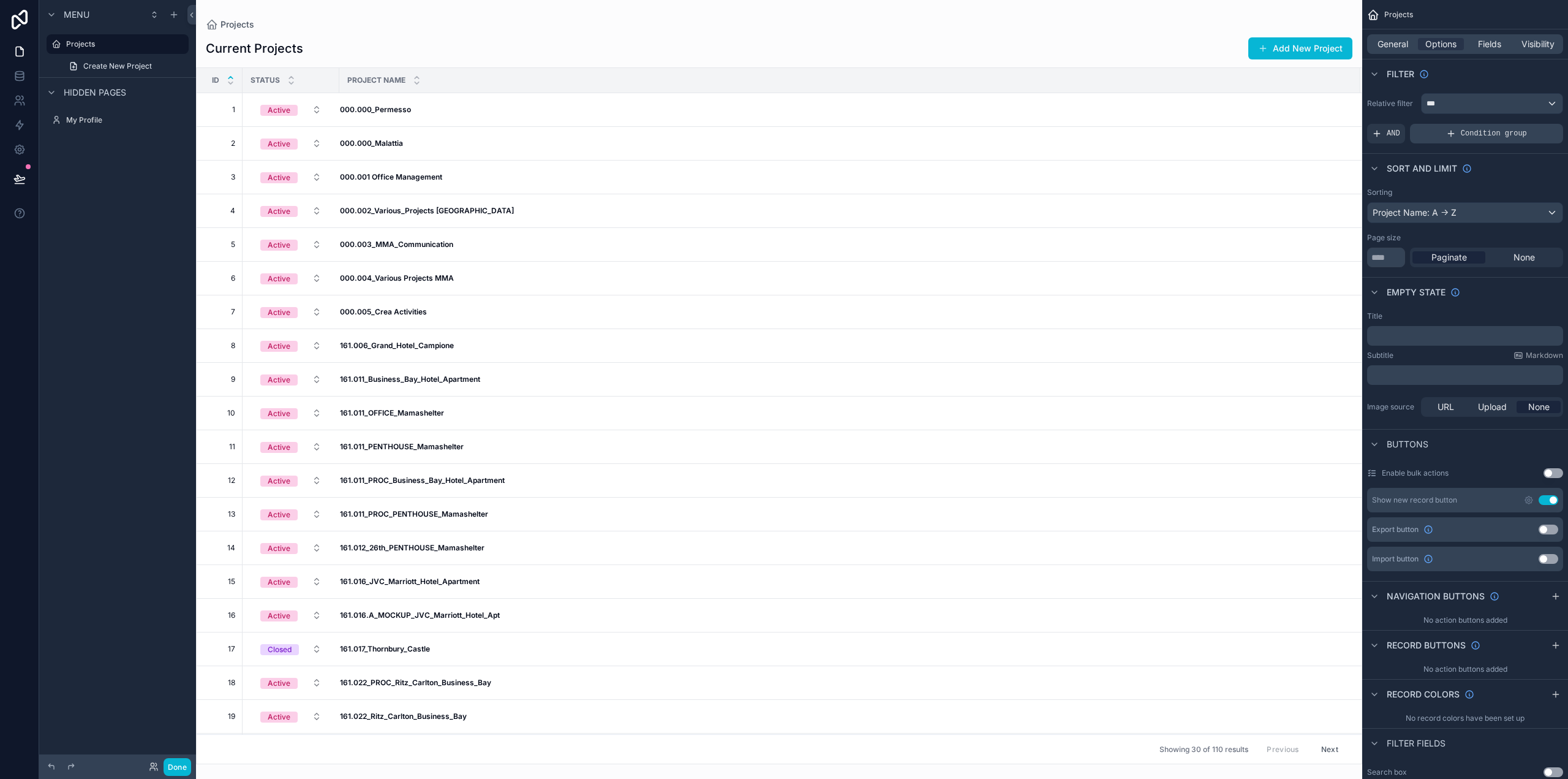
click at [1478, 136] on span "Condition group" at bounding box center [1493, 134] width 66 height 10
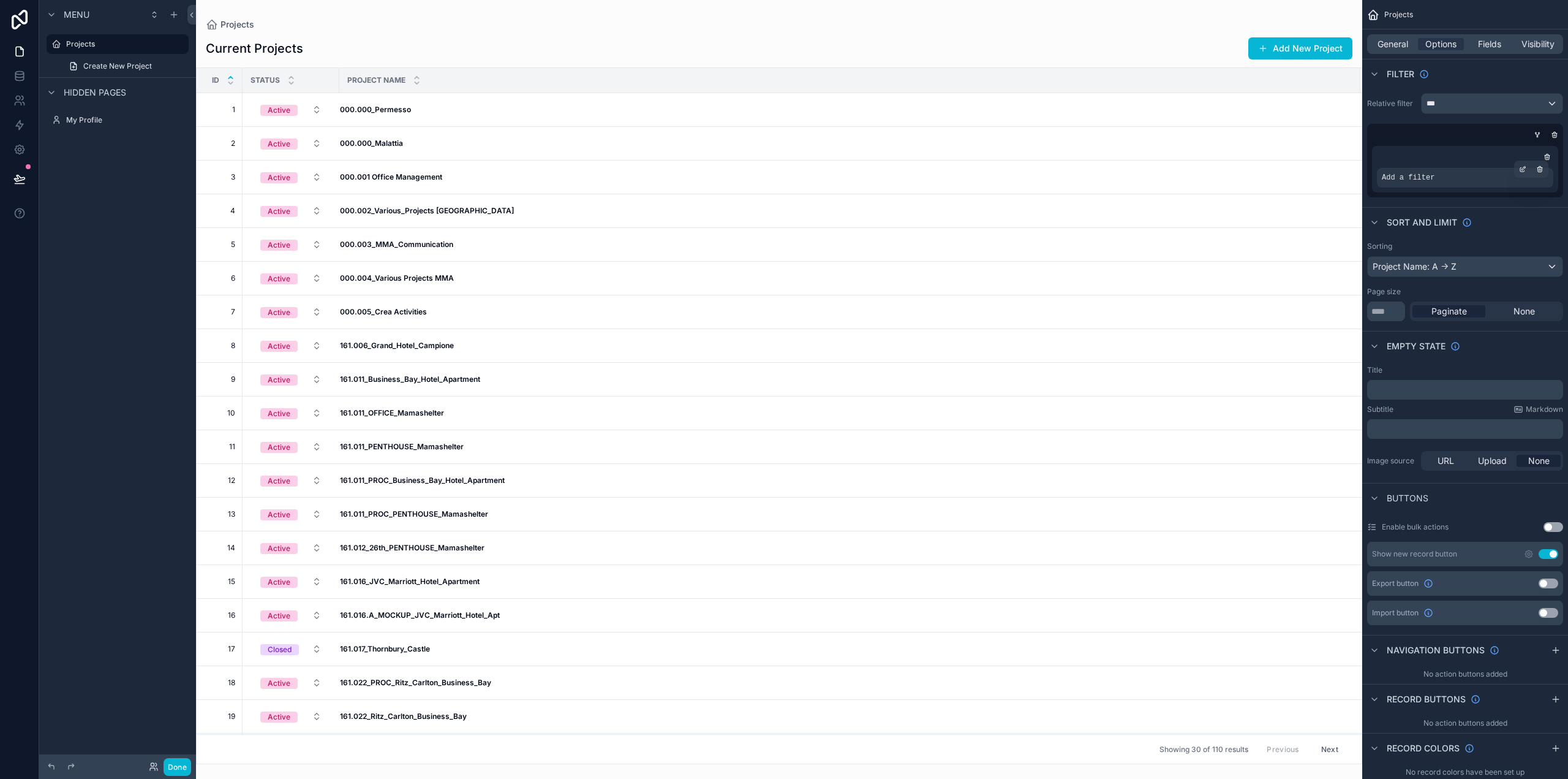
click at [1441, 178] on div "Add a filter" at bounding box center [1465, 178] width 177 height 19
click at [1493, 179] on div "Add a filter" at bounding box center [1465, 178] width 177 height 19
click at [1488, 147] on div "Add a filter" at bounding box center [1465, 169] width 186 height 47
click at [1483, 134] on div "scrollable content" at bounding box center [1463, 135] width 196 height 13
click at [1452, 101] on div "***" at bounding box center [1493, 103] width 141 height 19
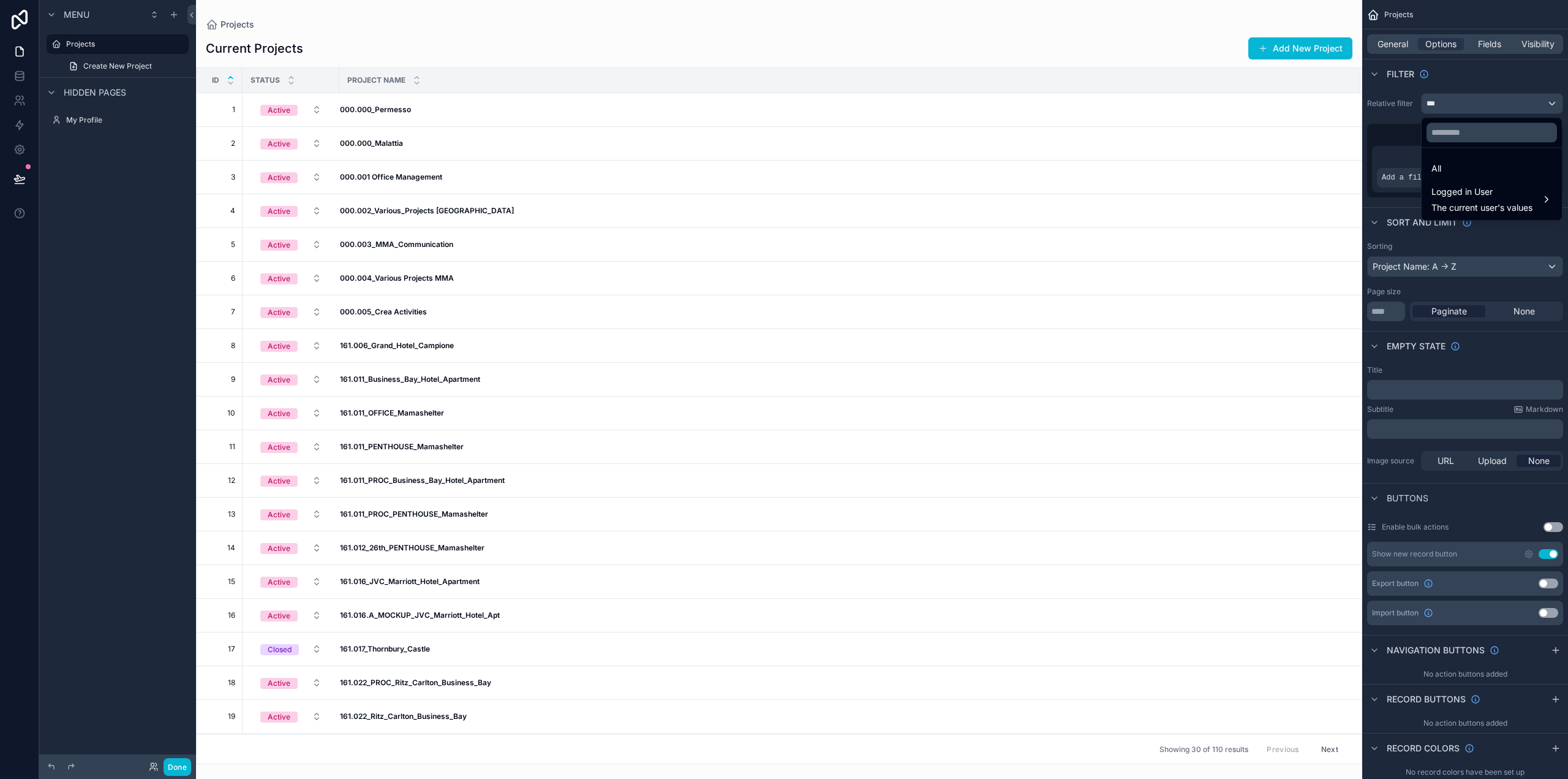
click at [1449, 101] on div "scrollable content" at bounding box center [784, 390] width 1568 height 779
click at [1414, 176] on span "Add a filter" at bounding box center [1408, 178] width 53 height 10
click at [1541, 167] on icon "scrollable content" at bounding box center [1540, 167] width 2 height 1
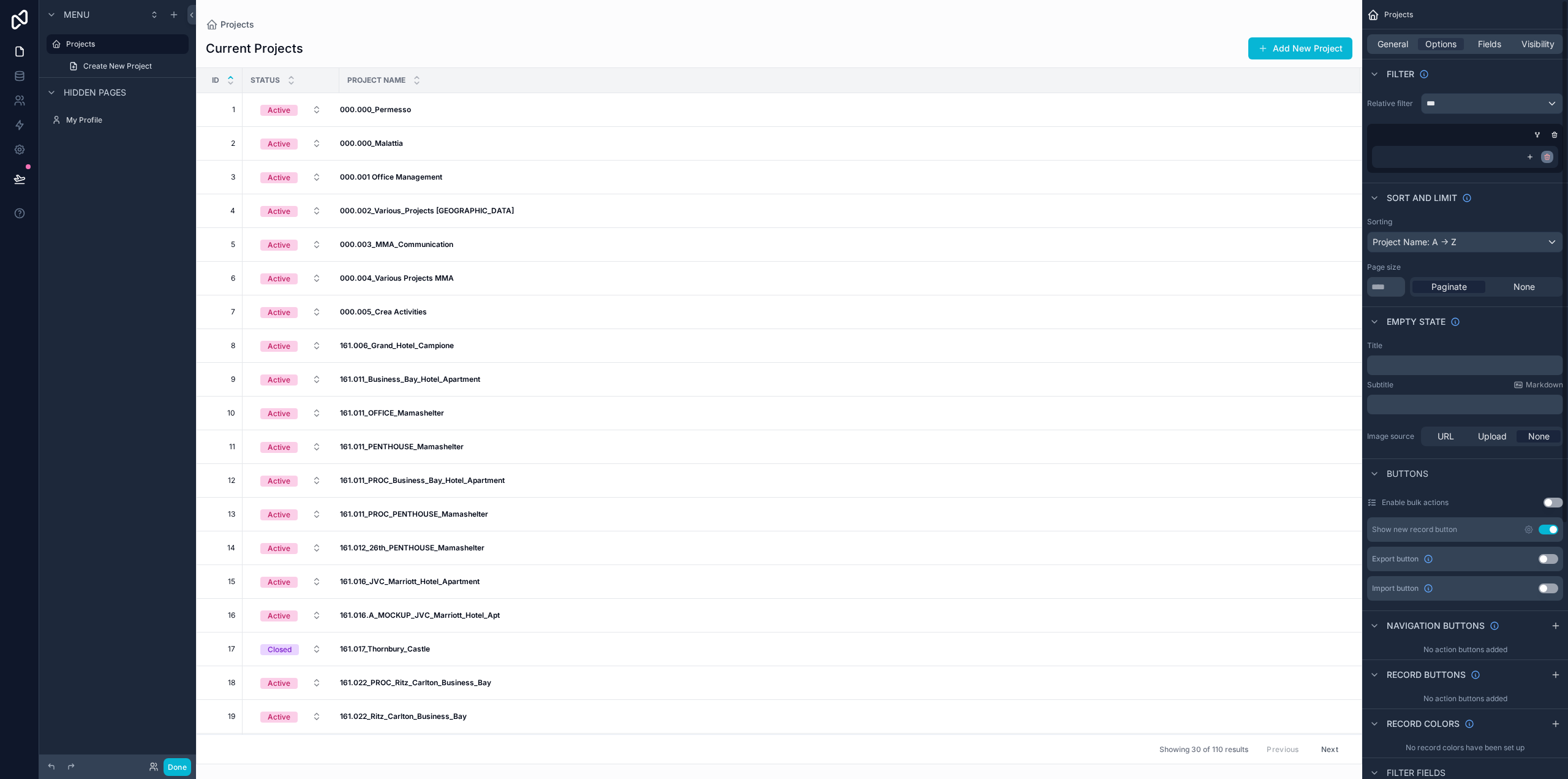
click at [1546, 155] on icon "scrollable content" at bounding box center [1547, 157] width 8 height 8
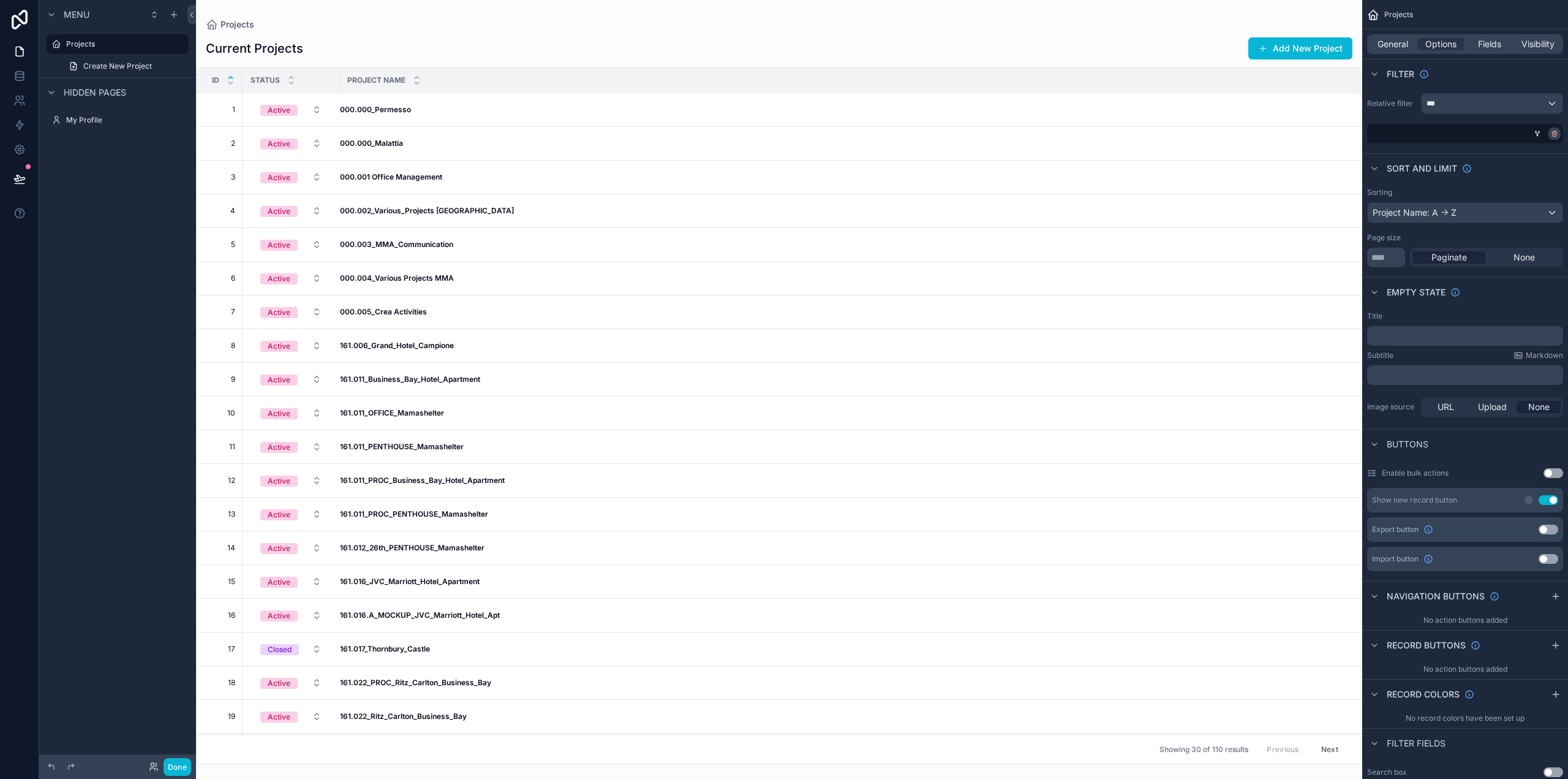
click at [1554, 132] on icon "scrollable content" at bounding box center [1555, 133] width 8 height 8
click at [1392, 134] on span "AND" at bounding box center [1394, 134] width 13 height 10
click at [1452, 133] on div "Add a filter" at bounding box center [1465, 133] width 196 height 19
click at [1398, 134] on span "Add a filter" at bounding box center [1398, 134] width 53 height 10
click at [1474, 133] on div "Add a filter" at bounding box center [1465, 133] width 196 height 19
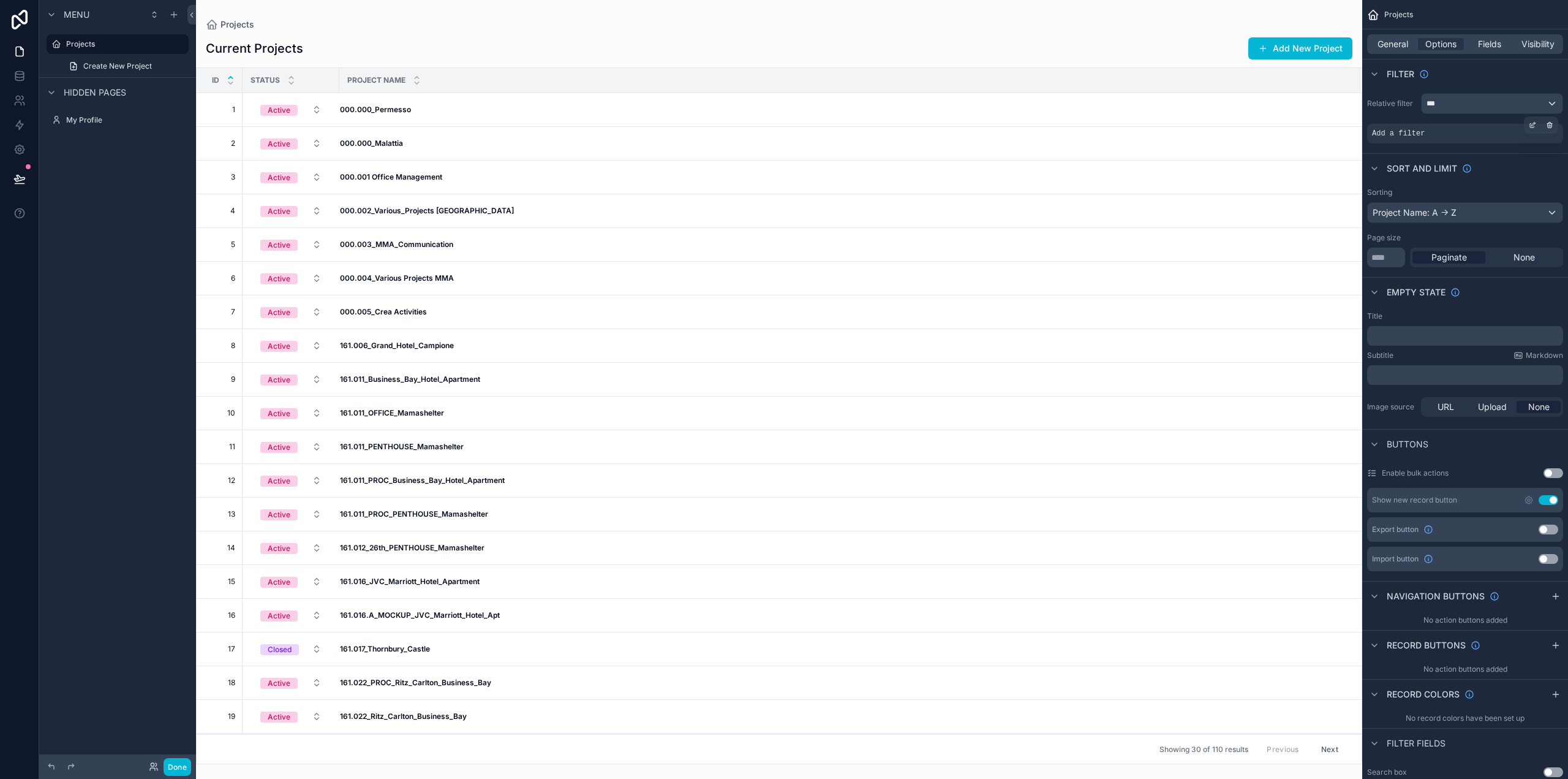
click at [1532, 133] on div "Add a filter" at bounding box center [1465, 133] width 196 height 19
click at [1496, 121] on div "Relative filter *** Add a filter" at bounding box center [1466, 118] width 206 height 60
click at [1485, 104] on div "***" at bounding box center [1493, 103] width 141 height 19
click at [1405, 133] on div "scrollable content" at bounding box center [784, 390] width 1568 height 779
click at [1555, 123] on div "scrollable content" at bounding box center [1550, 125] width 17 height 17
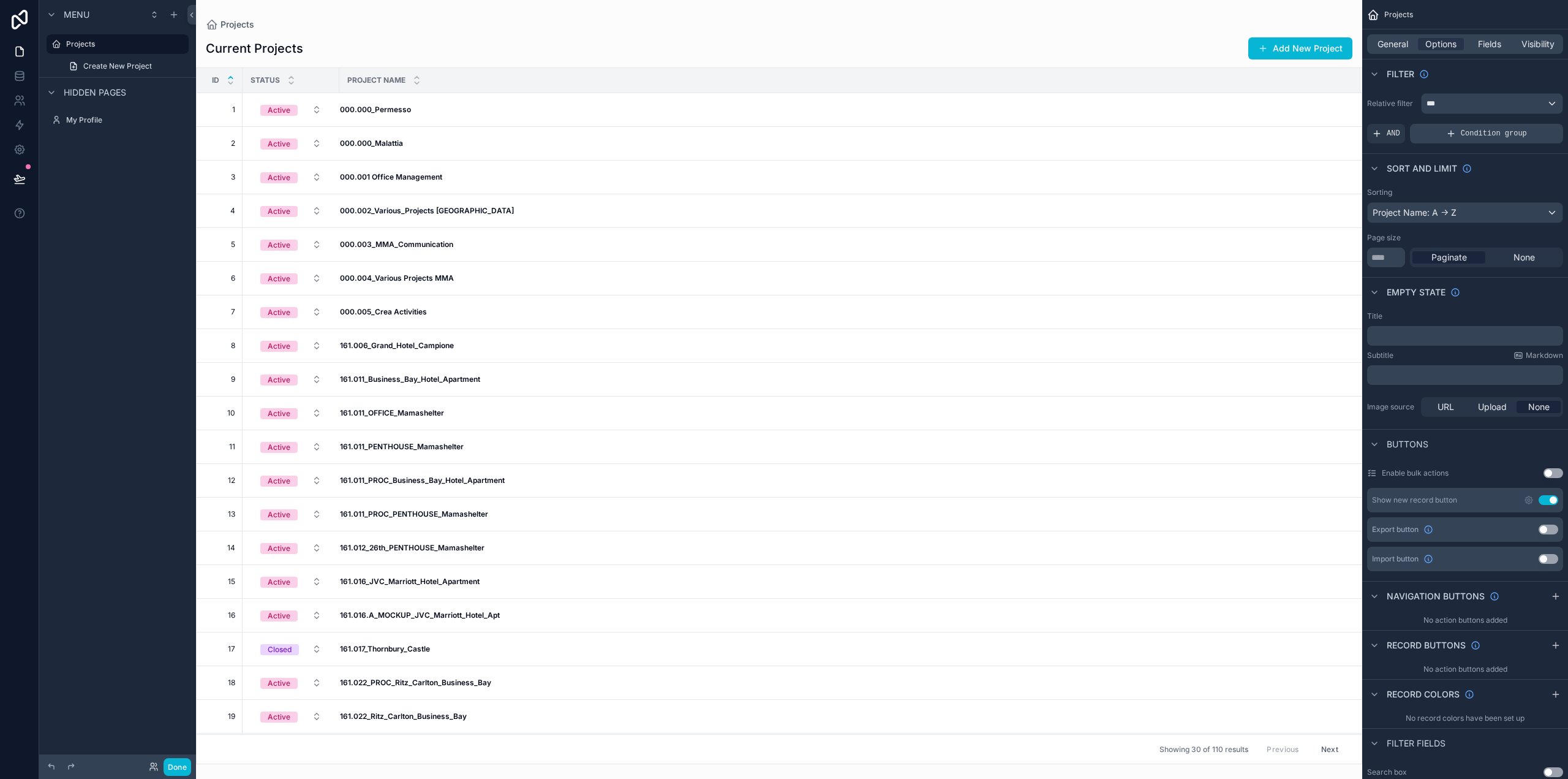
click at [1509, 134] on span "Condition group" at bounding box center [1493, 134] width 66 height 10
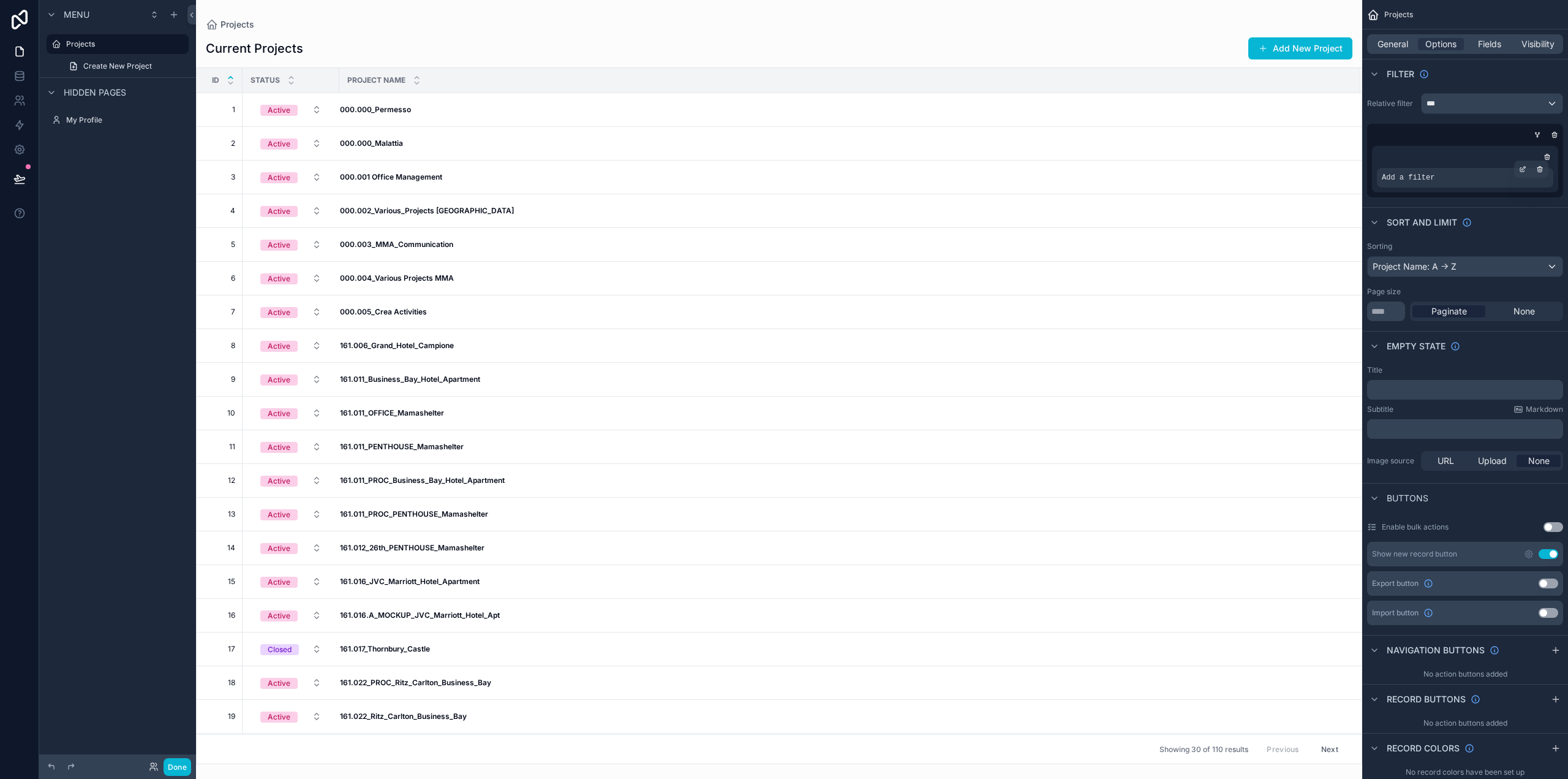
click at [1540, 182] on div "Add a filter" at bounding box center [1465, 178] width 177 height 19
click at [1522, 168] on icon "scrollable content" at bounding box center [1523, 169] width 8 height 8
click at [1283, 157] on div "Select a field" at bounding box center [1258, 159] width 73 height 19
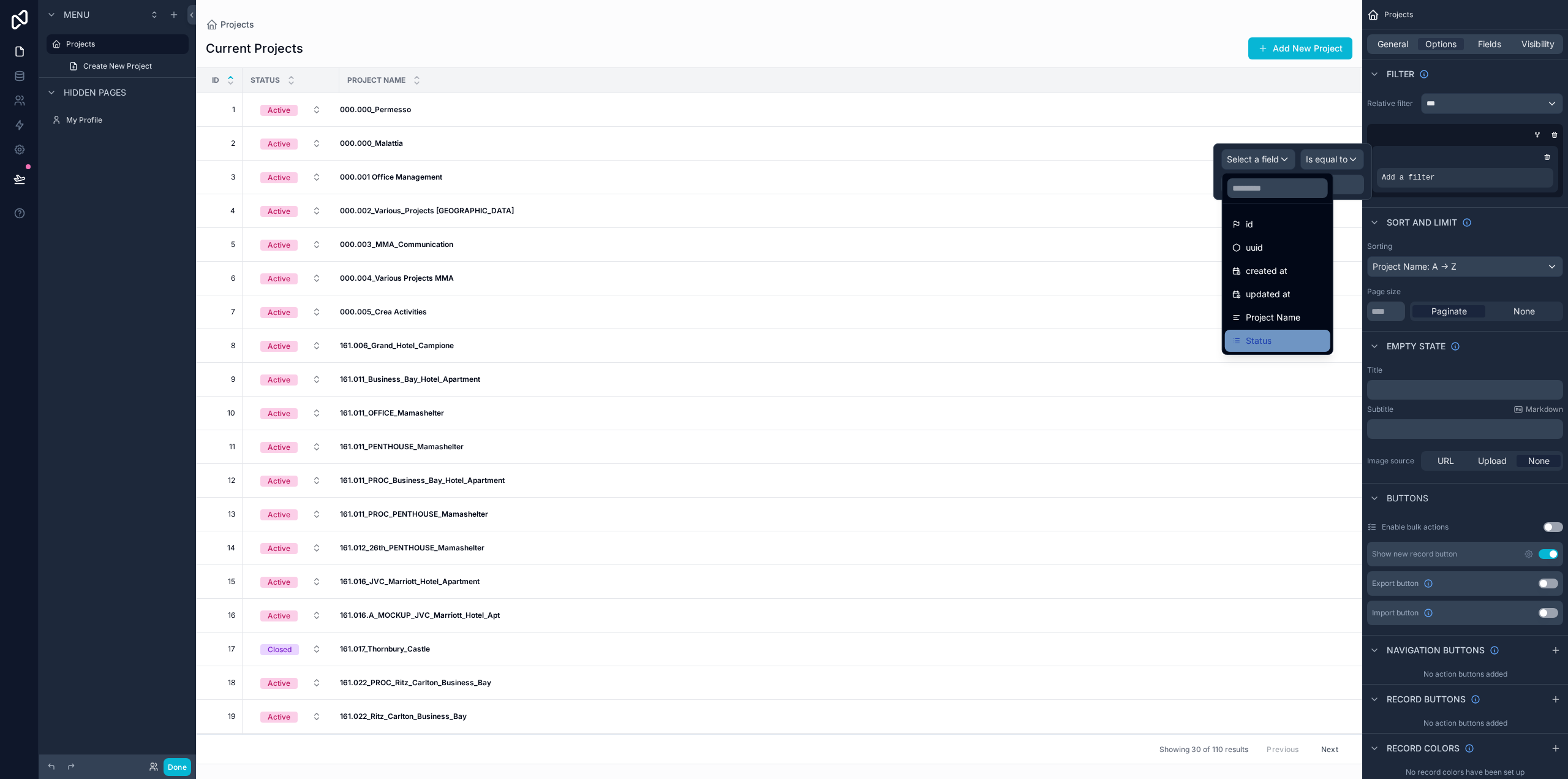
click at [1280, 338] on div "Status" at bounding box center [1278, 341] width 90 height 15
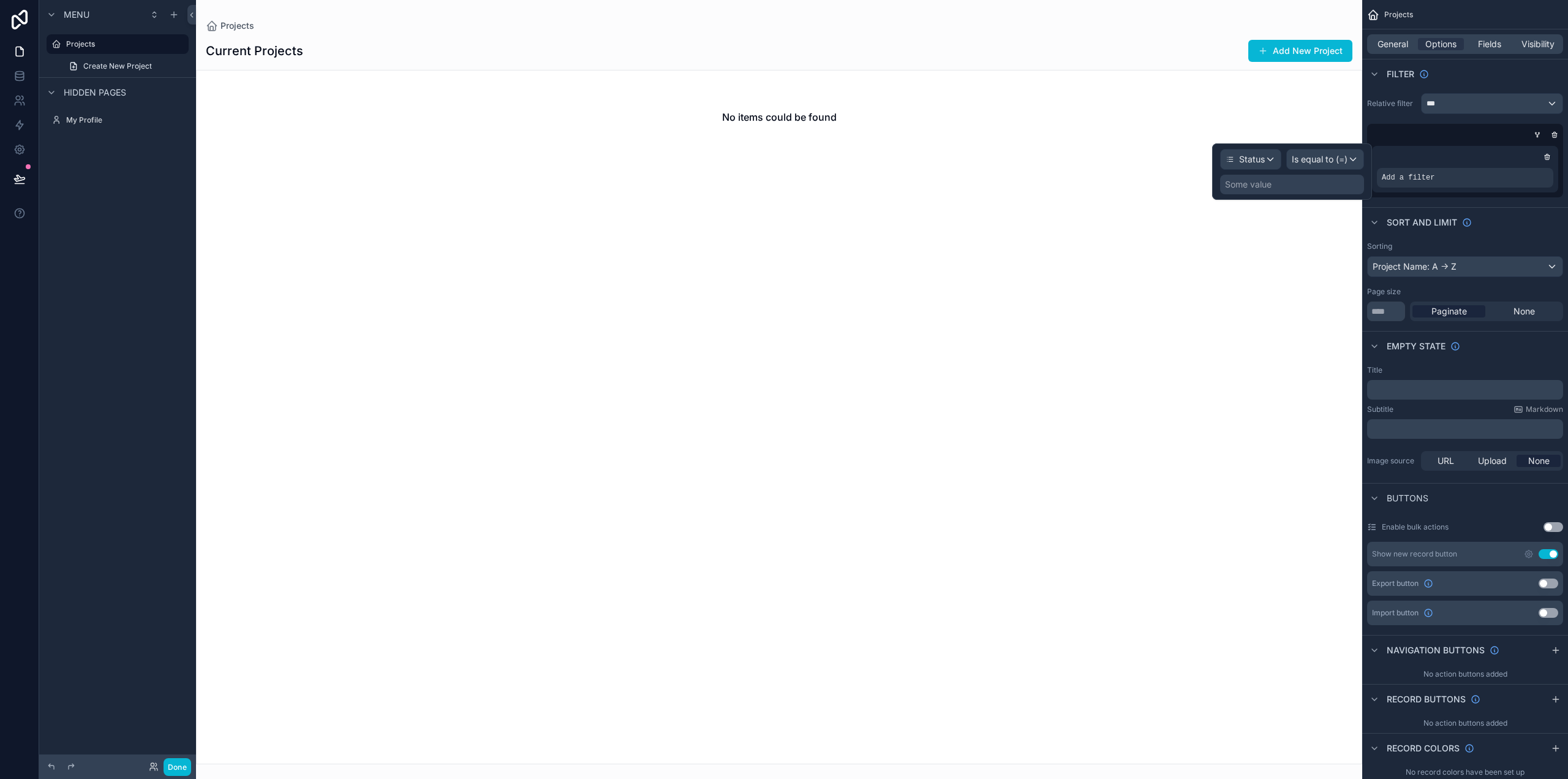
click at [1330, 181] on div "Some value" at bounding box center [1293, 184] width 144 height 19
click at [1335, 157] on span "Is equal to (=)" at bounding box center [1319, 159] width 56 height 13
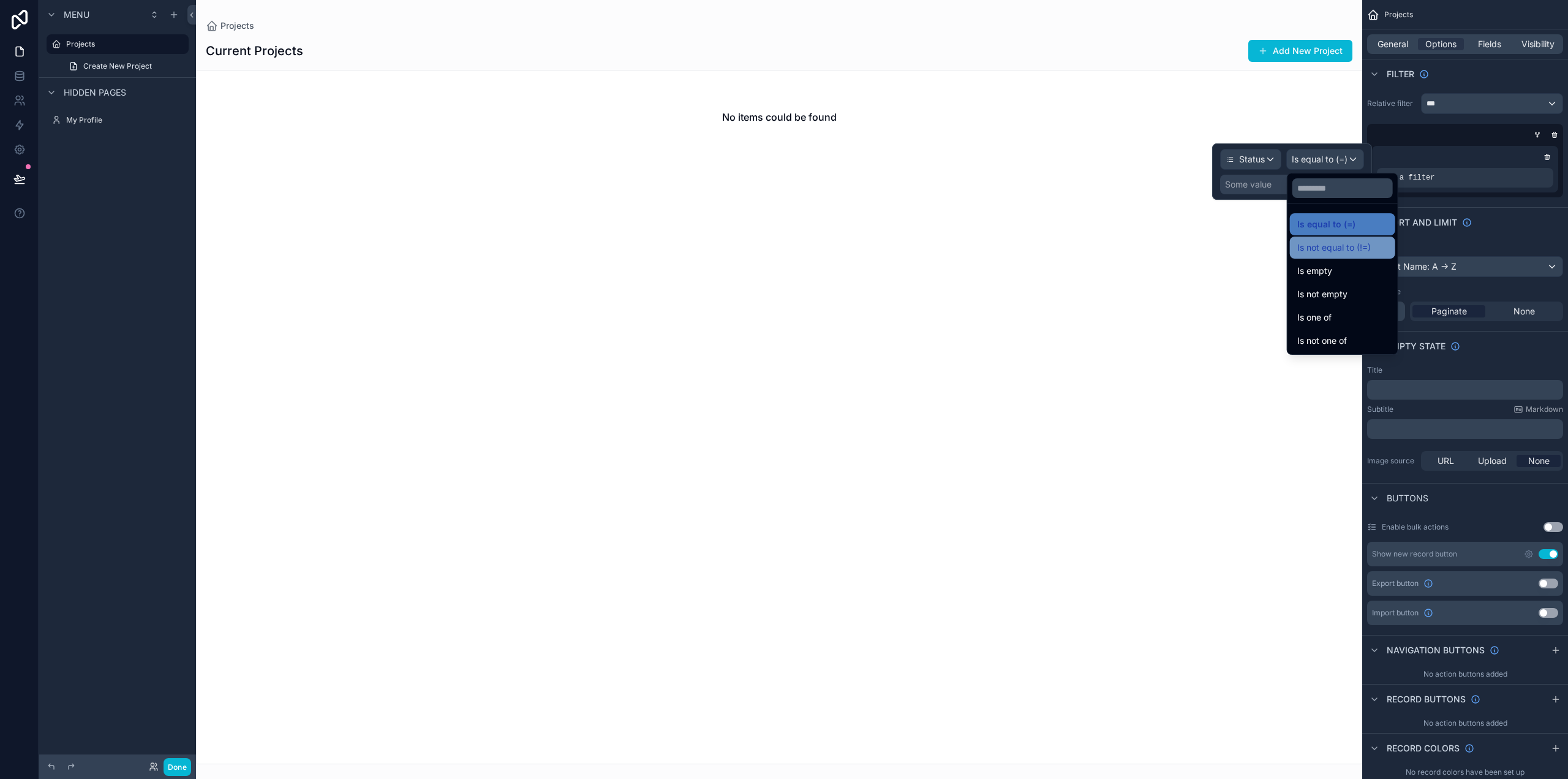
click at [1347, 245] on span "Is not equal to (!=)" at bounding box center [1334, 248] width 74 height 15
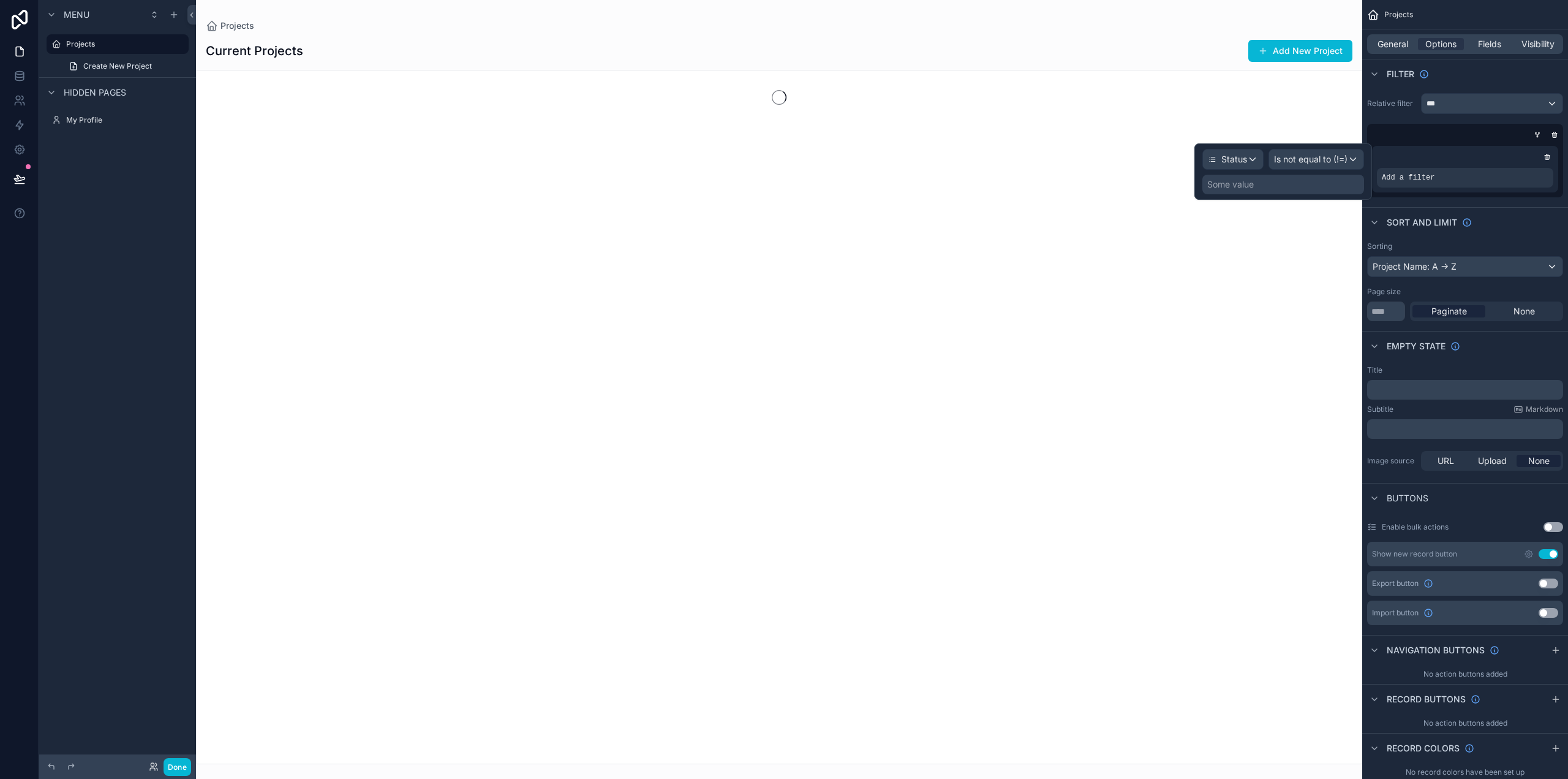
click at [1316, 183] on div "Some value" at bounding box center [1283, 184] width 162 height 19
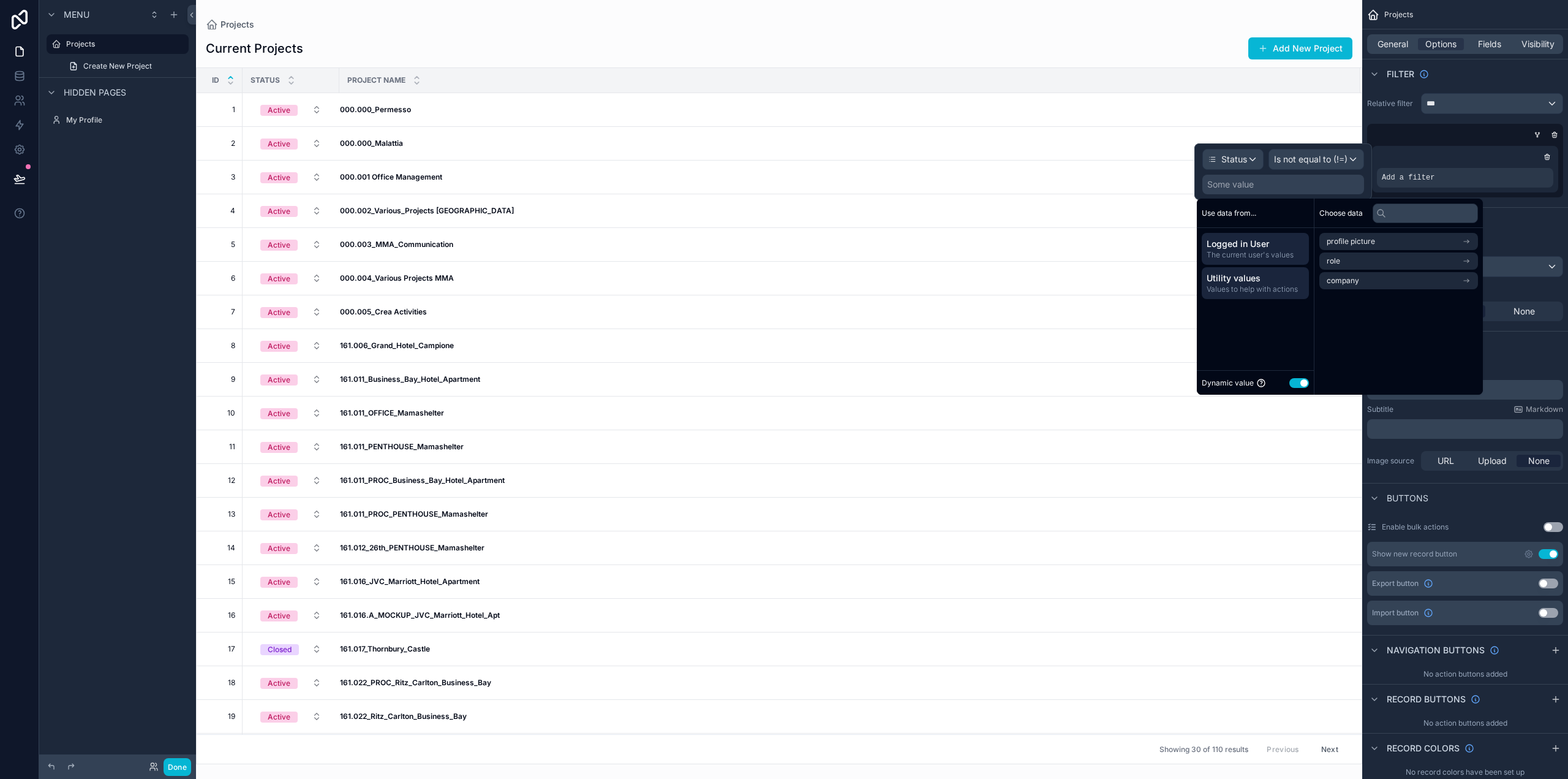
click at [1248, 283] on span "Utility values" at bounding box center [1256, 278] width 97 height 13
click at [1399, 240] on li "Empty value" at bounding box center [1399, 241] width 159 height 17
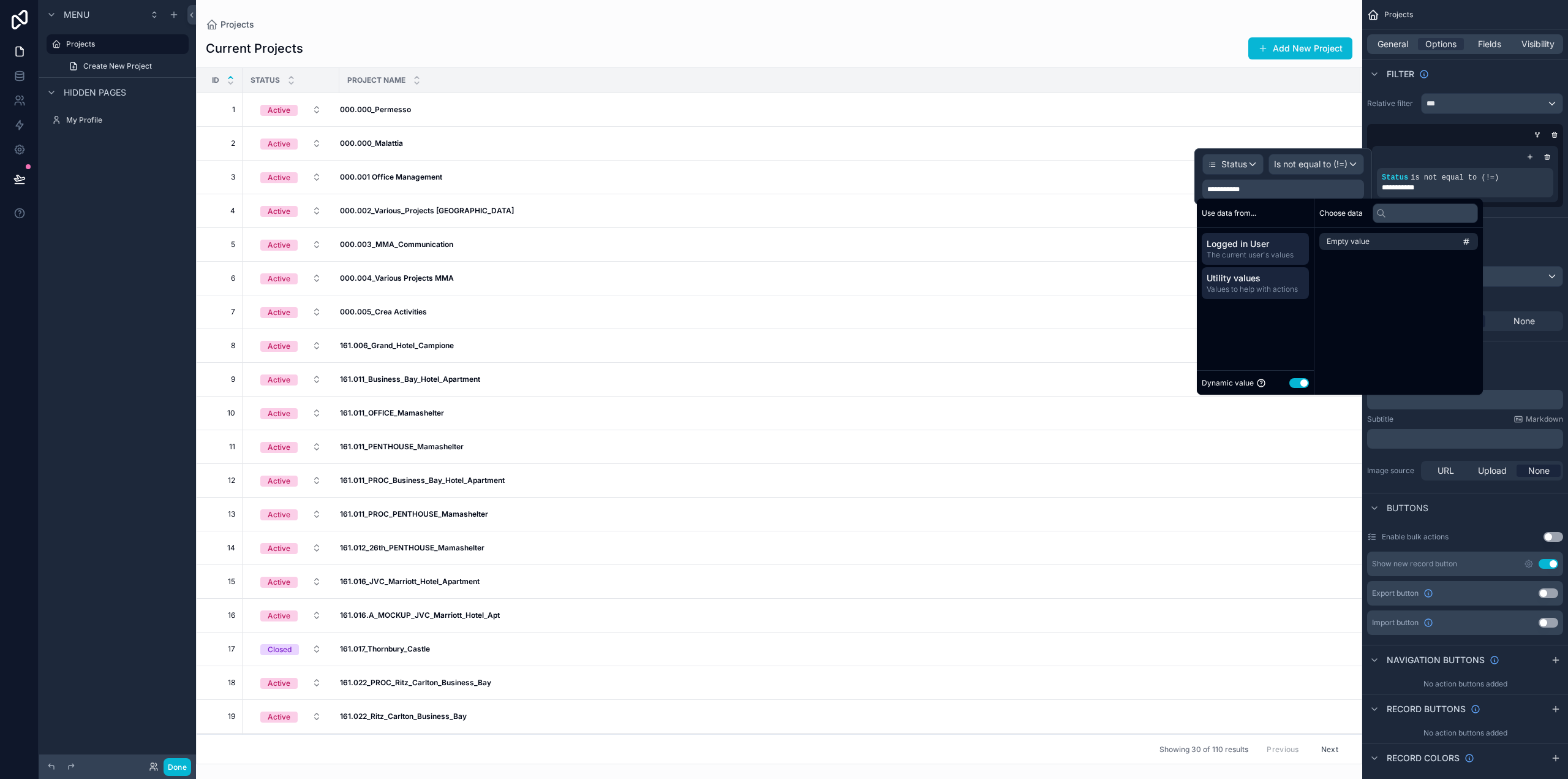
click at [1247, 245] on span "Logged in User" at bounding box center [1256, 244] width 97 height 13
click at [1245, 285] on span "Values to help with actions" at bounding box center [1256, 290] width 97 height 10
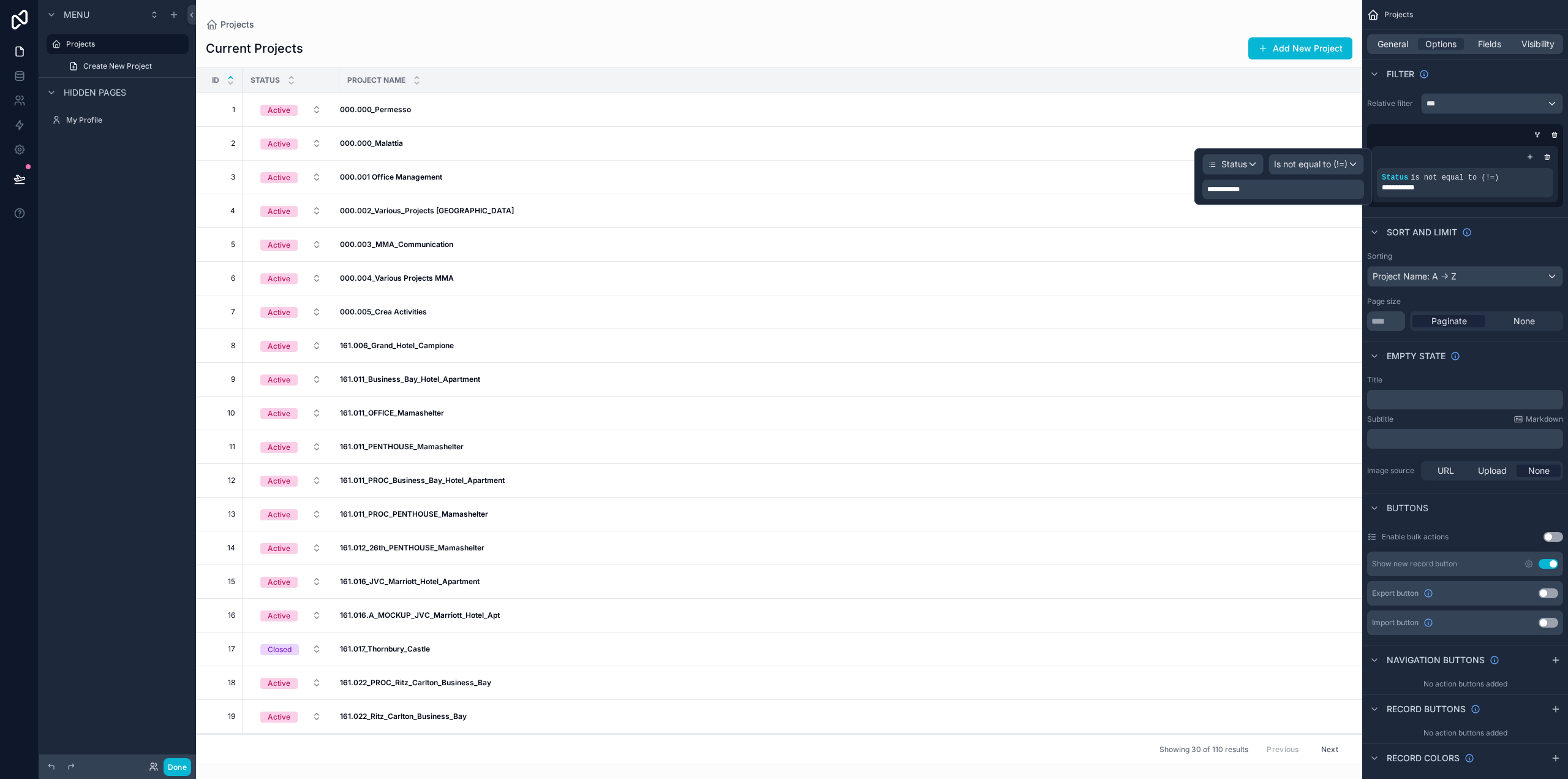
click at [1236, 186] on span "**********" at bounding box center [1228, 189] width 43 height 10
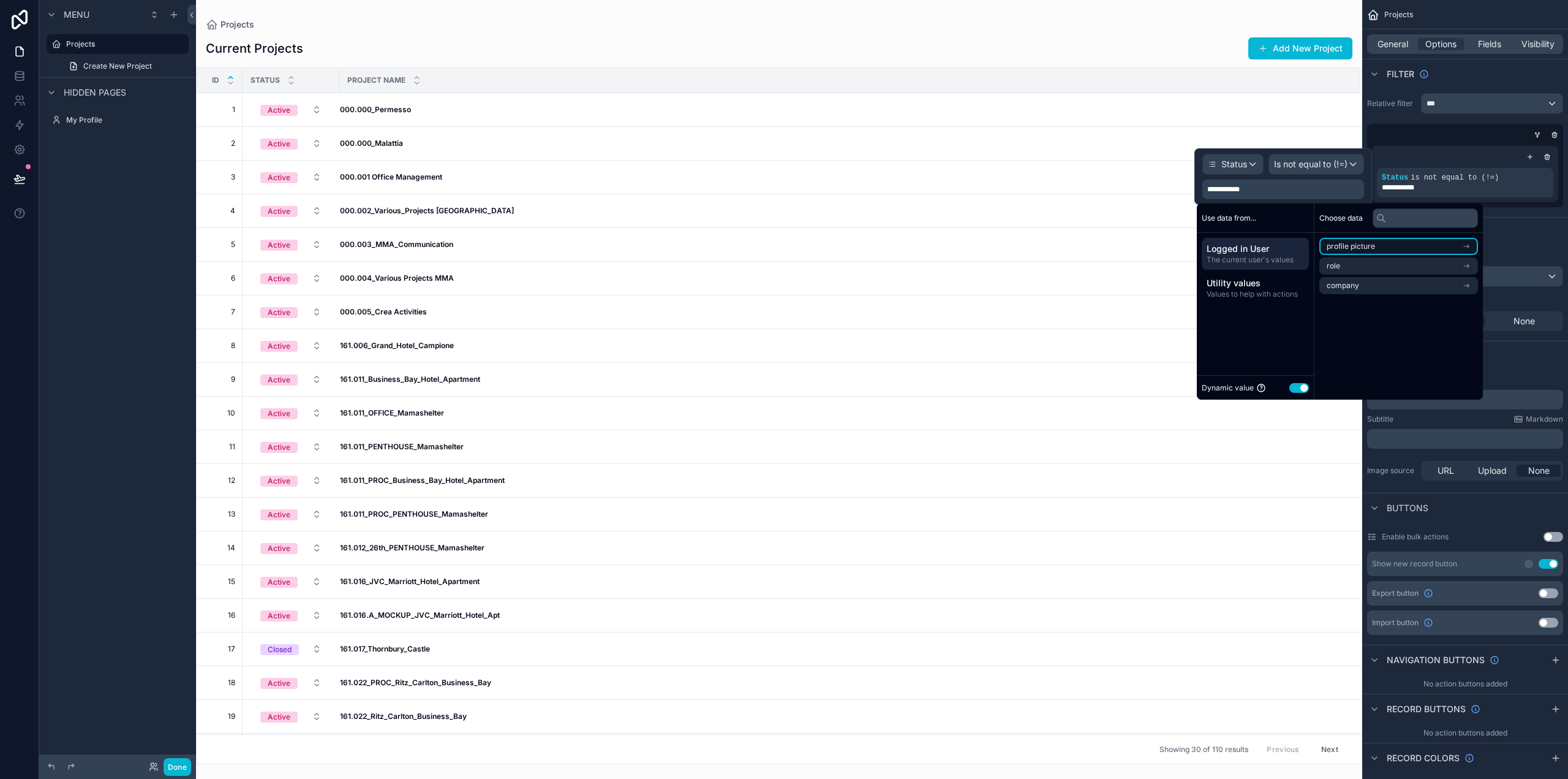
click at [1376, 245] on li "profile picture" at bounding box center [1399, 246] width 159 height 17
click at [1240, 254] on span "Logged in User" at bounding box center [1256, 249] width 97 height 13
click at [1308, 162] on span "Is not equal to (!=)" at bounding box center [1311, 164] width 74 height 13
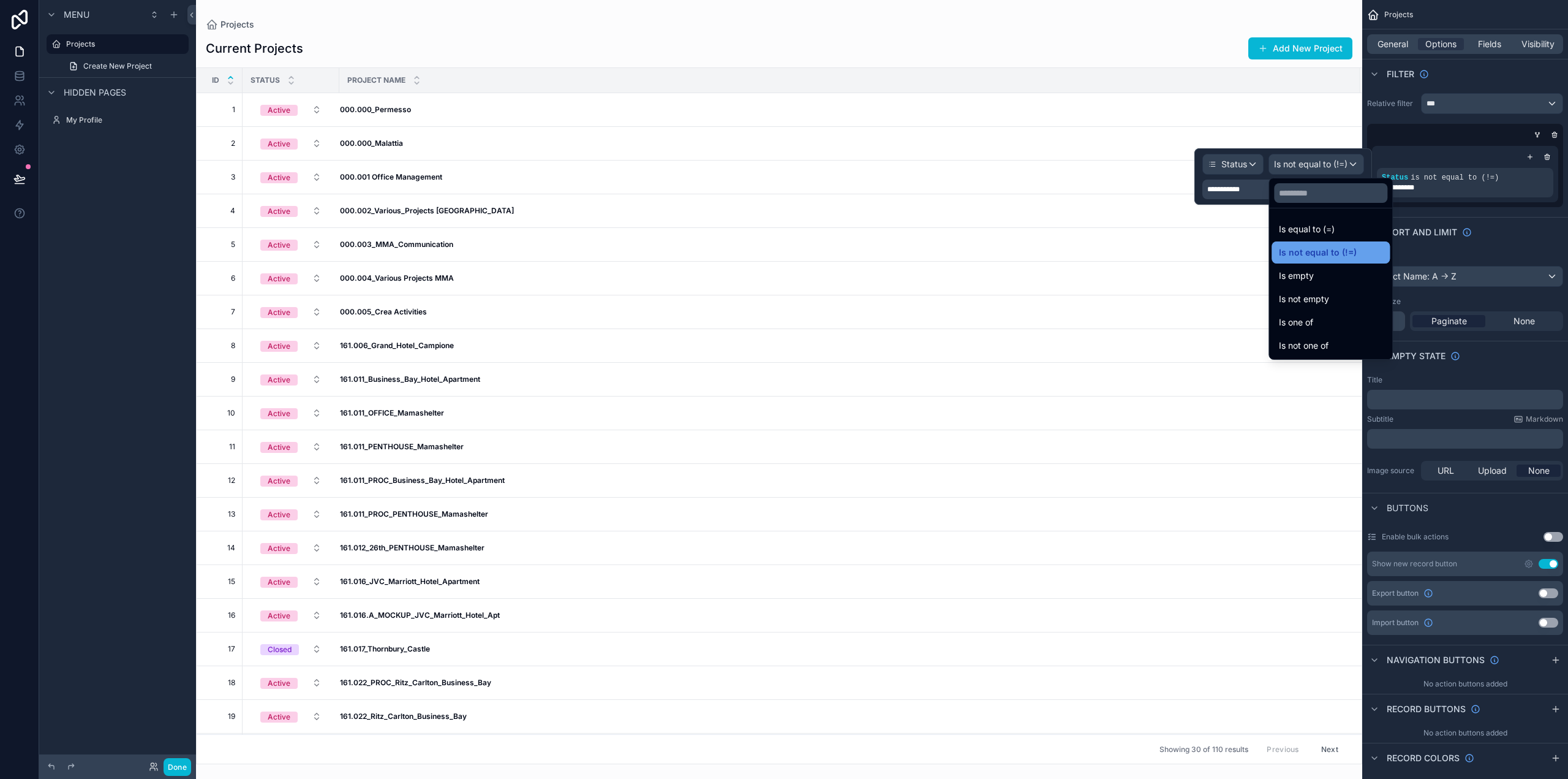
click at [1323, 250] on span "Is not equal to (!=)" at bounding box center [1318, 253] width 78 height 15
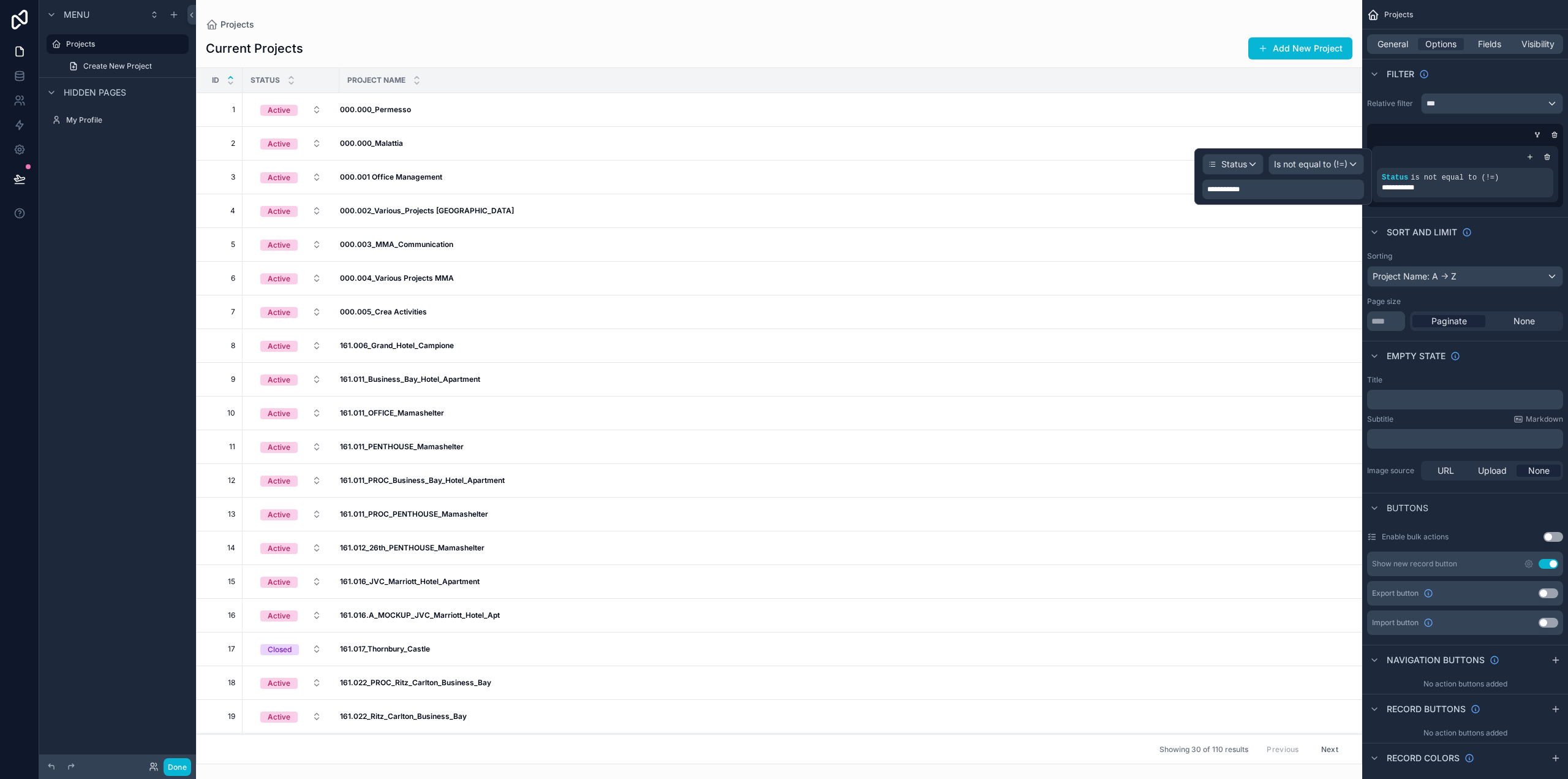
click at [1248, 190] on span "**********" at bounding box center [1228, 189] width 43 height 10
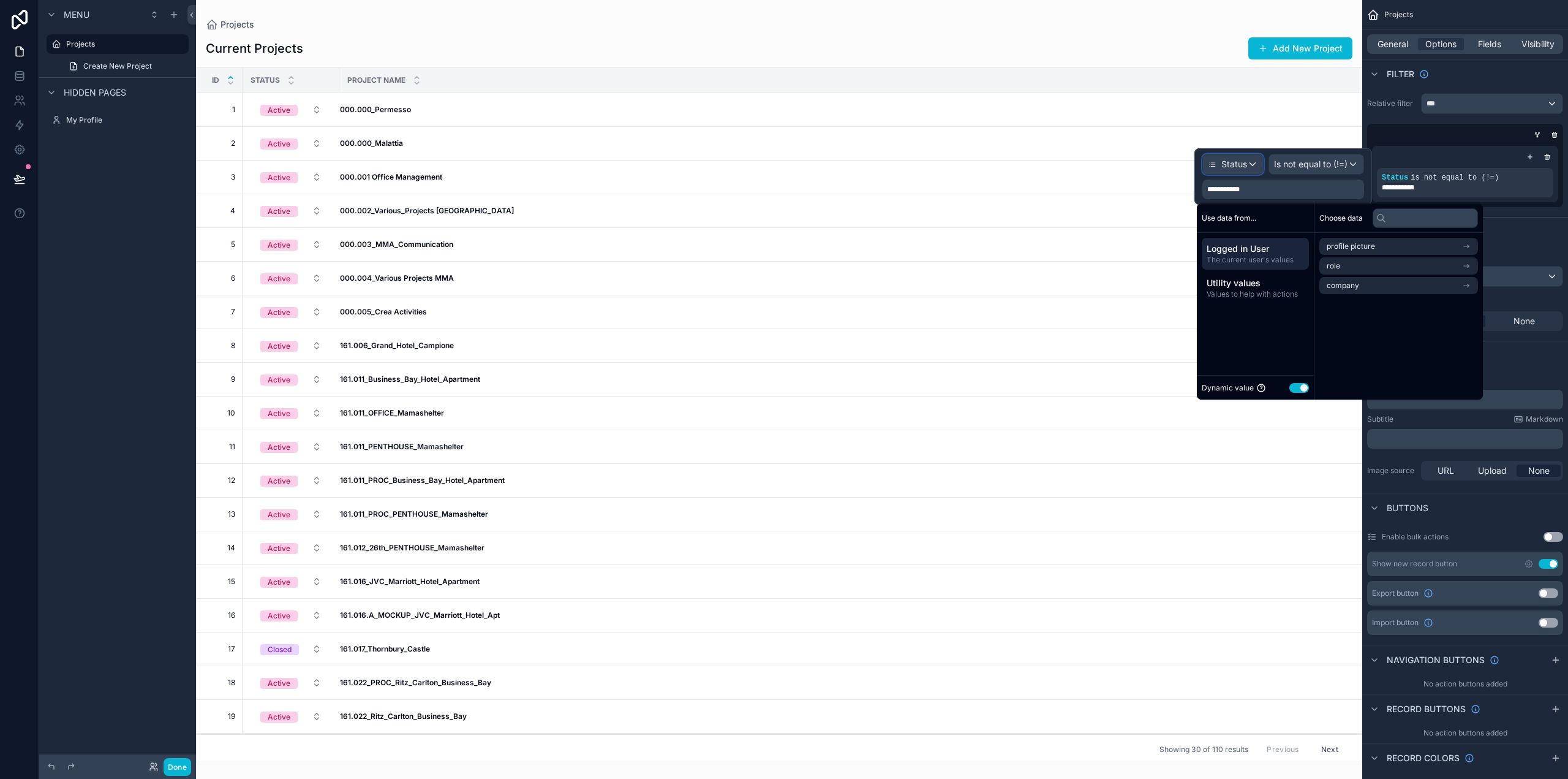
click at [1247, 166] on span "Status" at bounding box center [1234, 164] width 26 height 13
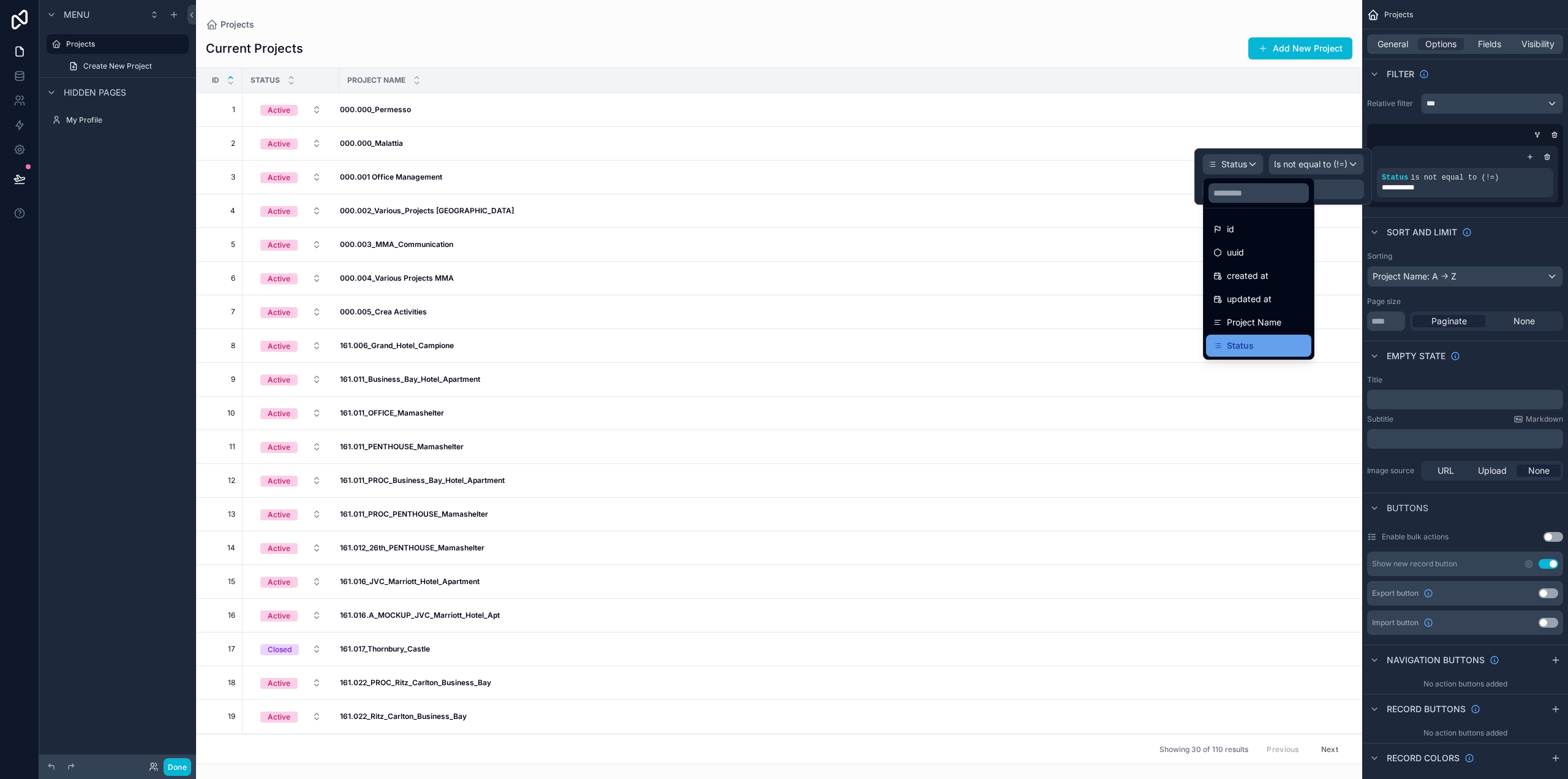
click at [1246, 343] on span "Status" at bounding box center [1241, 346] width 27 height 15
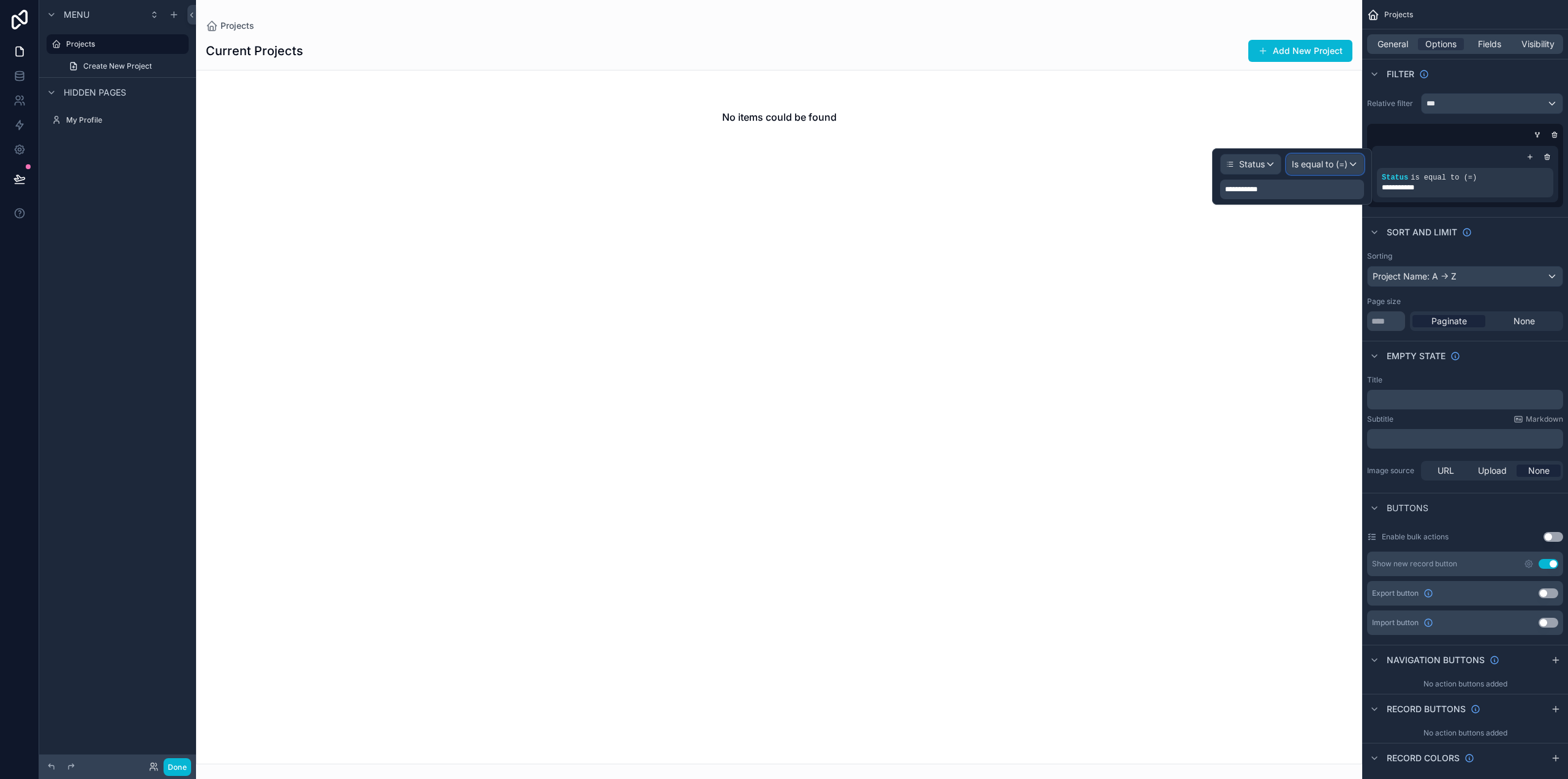
click at [1314, 163] on span "Is equal to (=)" at bounding box center [1319, 164] width 56 height 13
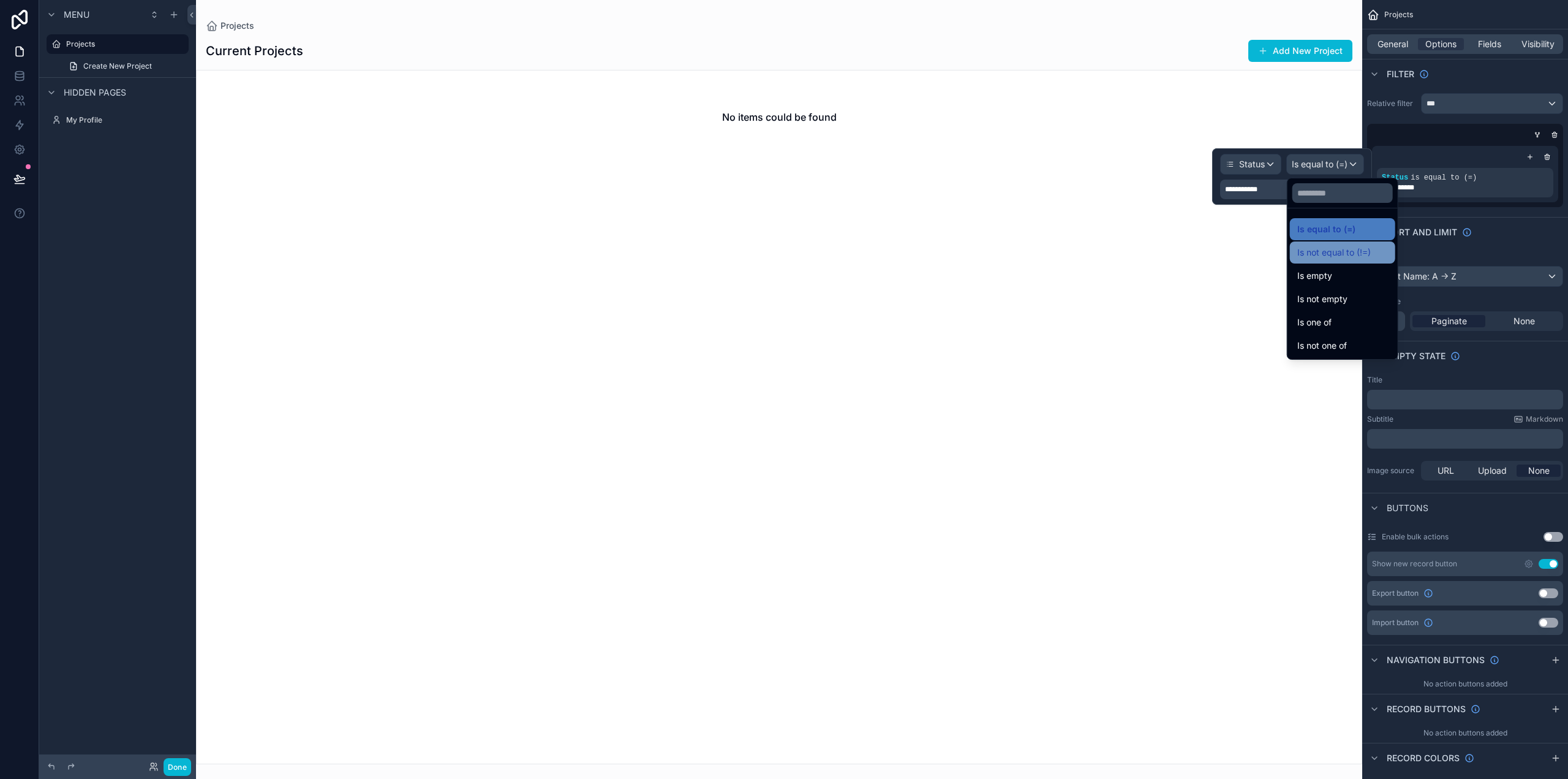
click at [1339, 250] on span "Is not equal to (!=)" at bounding box center [1334, 253] width 74 height 15
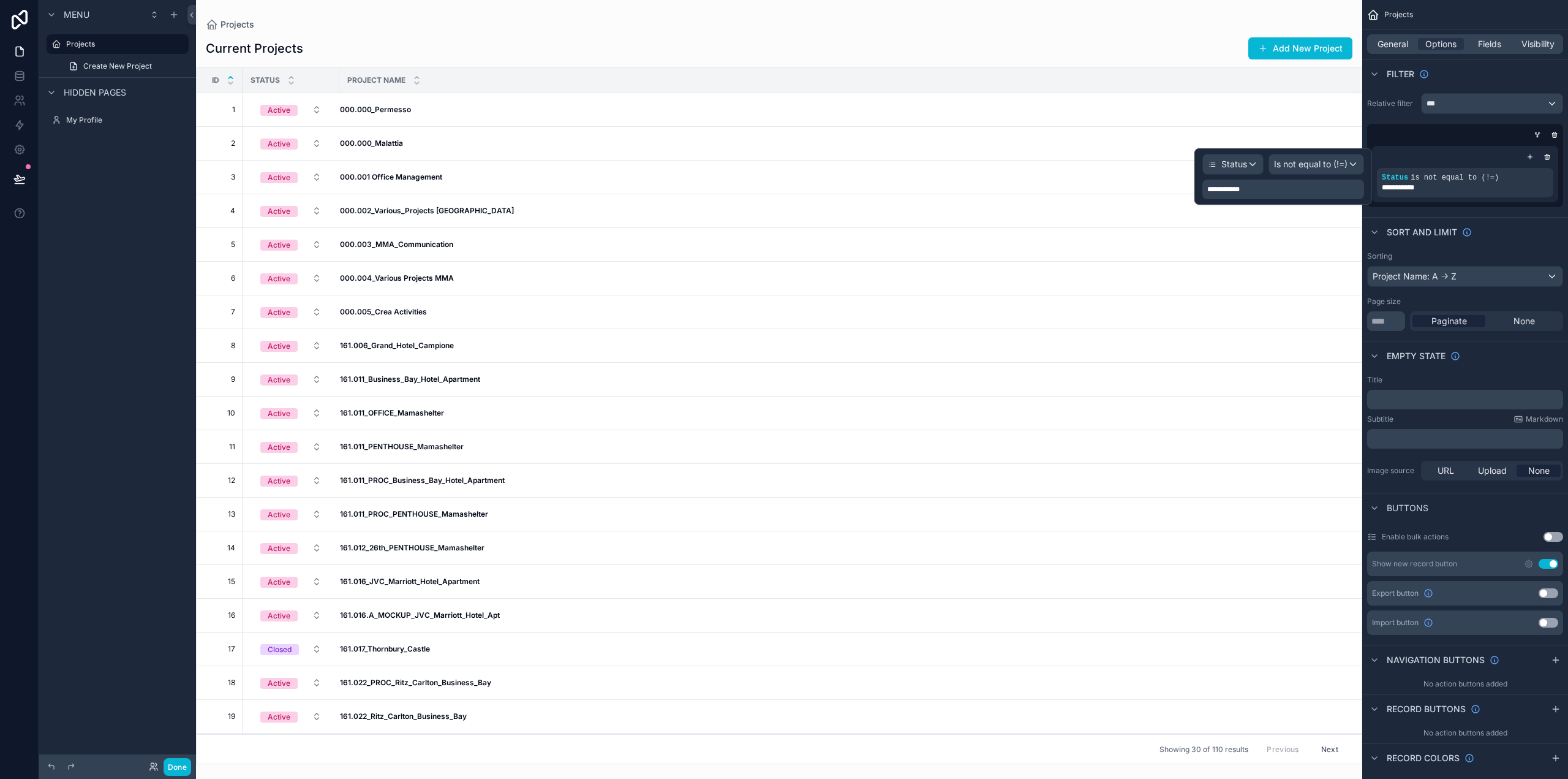
click at [1283, 188] on div "**********" at bounding box center [1283, 188] width 162 height 19
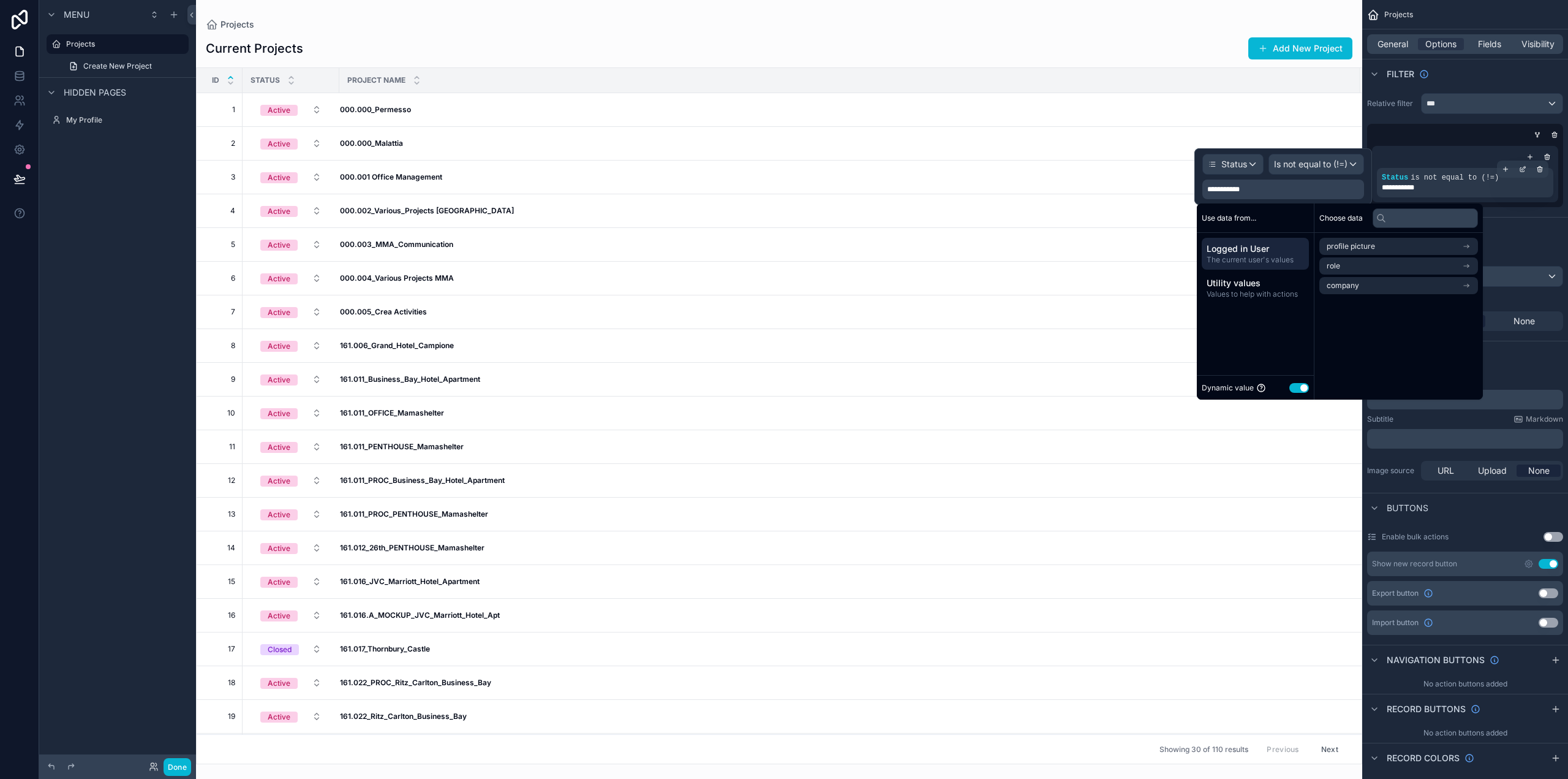
click at [1401, 187] on span "**********" at bounding box center [1404, 188] width 44 height 10
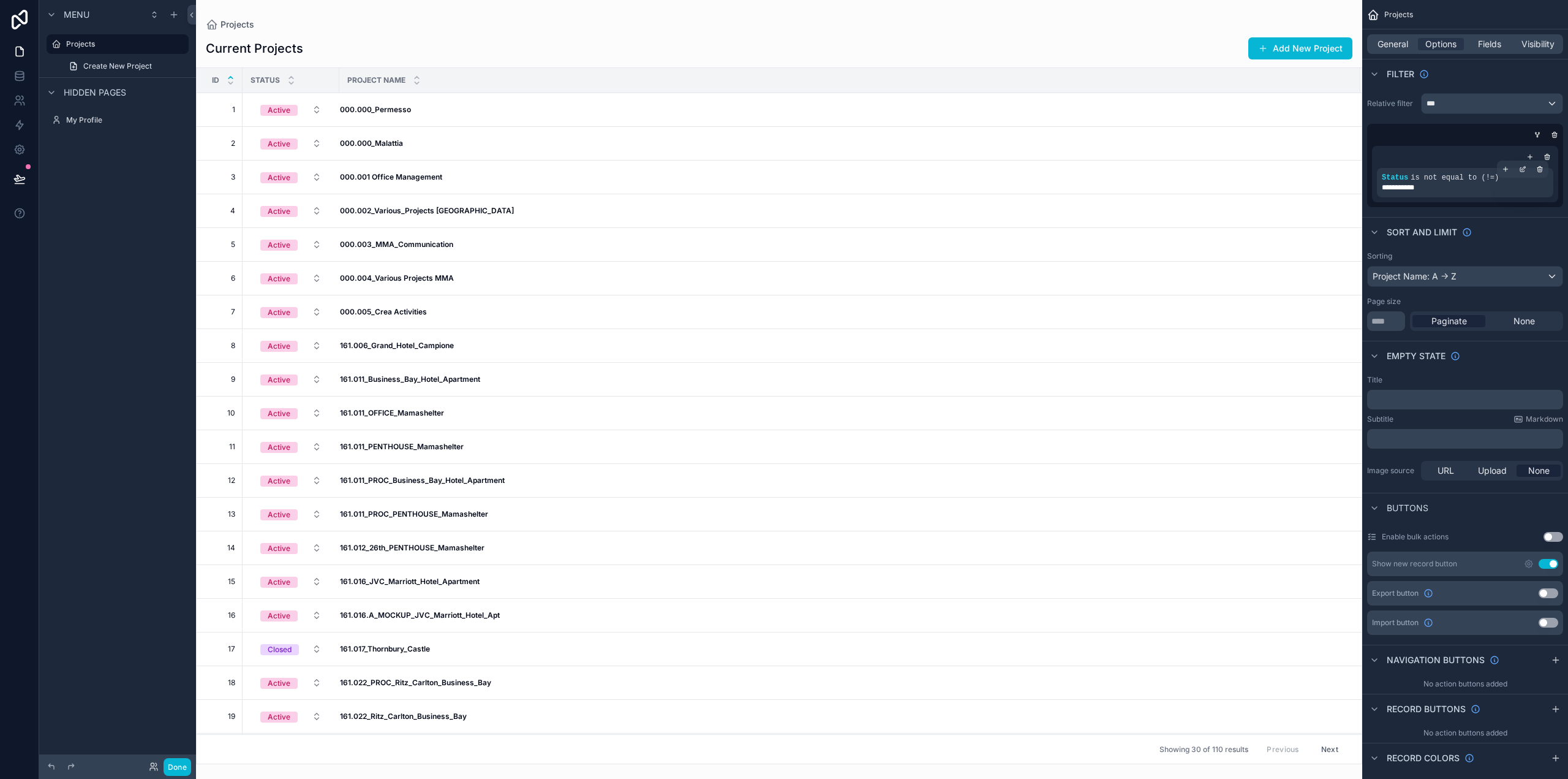
click at [1401, 187] on span "**********" at bounding box center [1404, 188] width 44 height 10
click at [1525, 166] on icon "scrollable content" at bounding box center [1523, 169] width 8 height 8
click at [1276, 193] on div "**********" at bounding box center [1283, 188] width 162 height 19
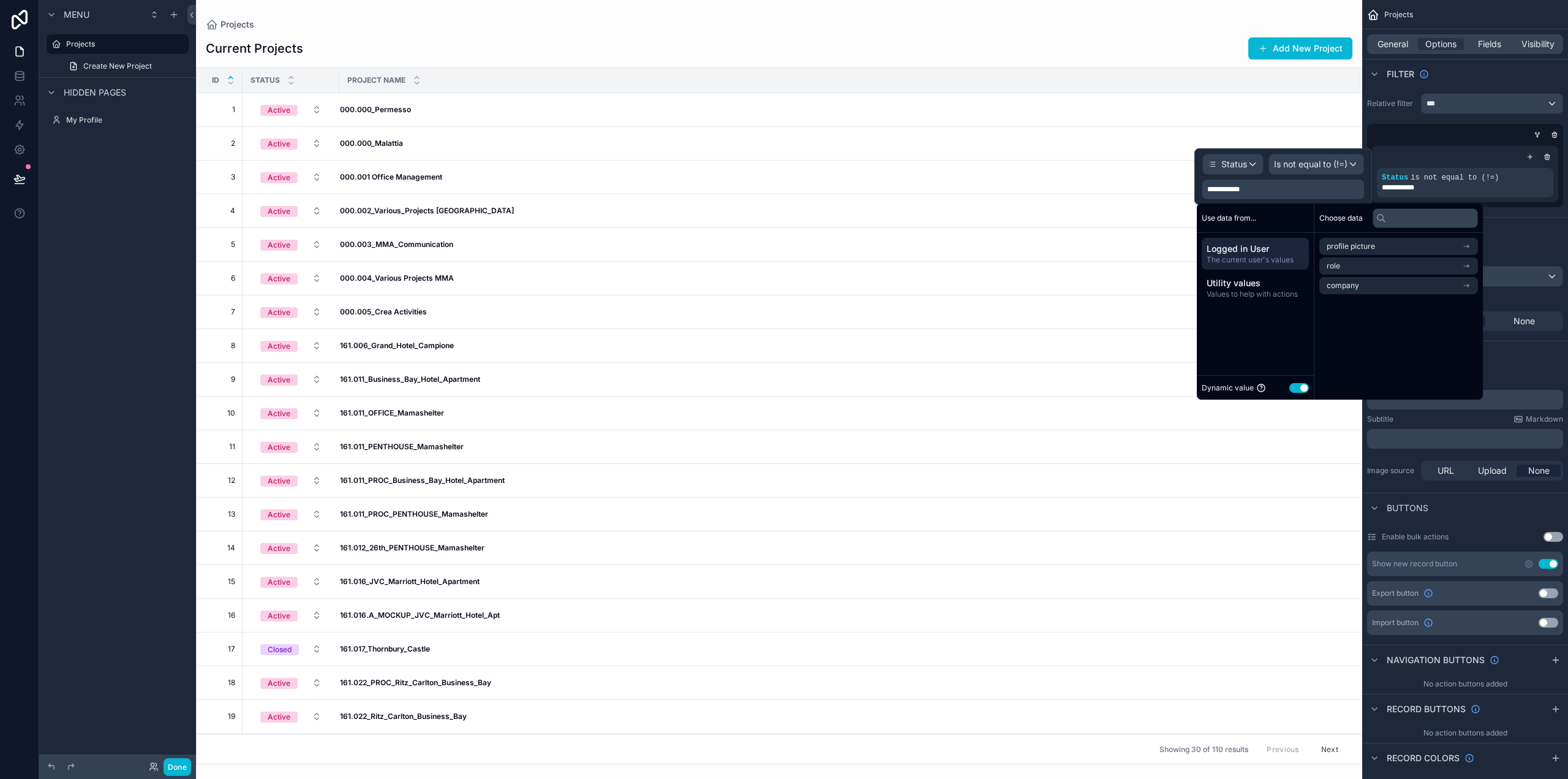
click at [1216, 214] on span "Use data from..." at bounding box center [1229, 219] width 54 height 10
click at [1244, 215] on span "Use data from..." at bounding box center [1229, 219] width 54 height 10
click at [1298, 388] on button "Use setting" at bounding box center [1298, 388] width 19 height 10
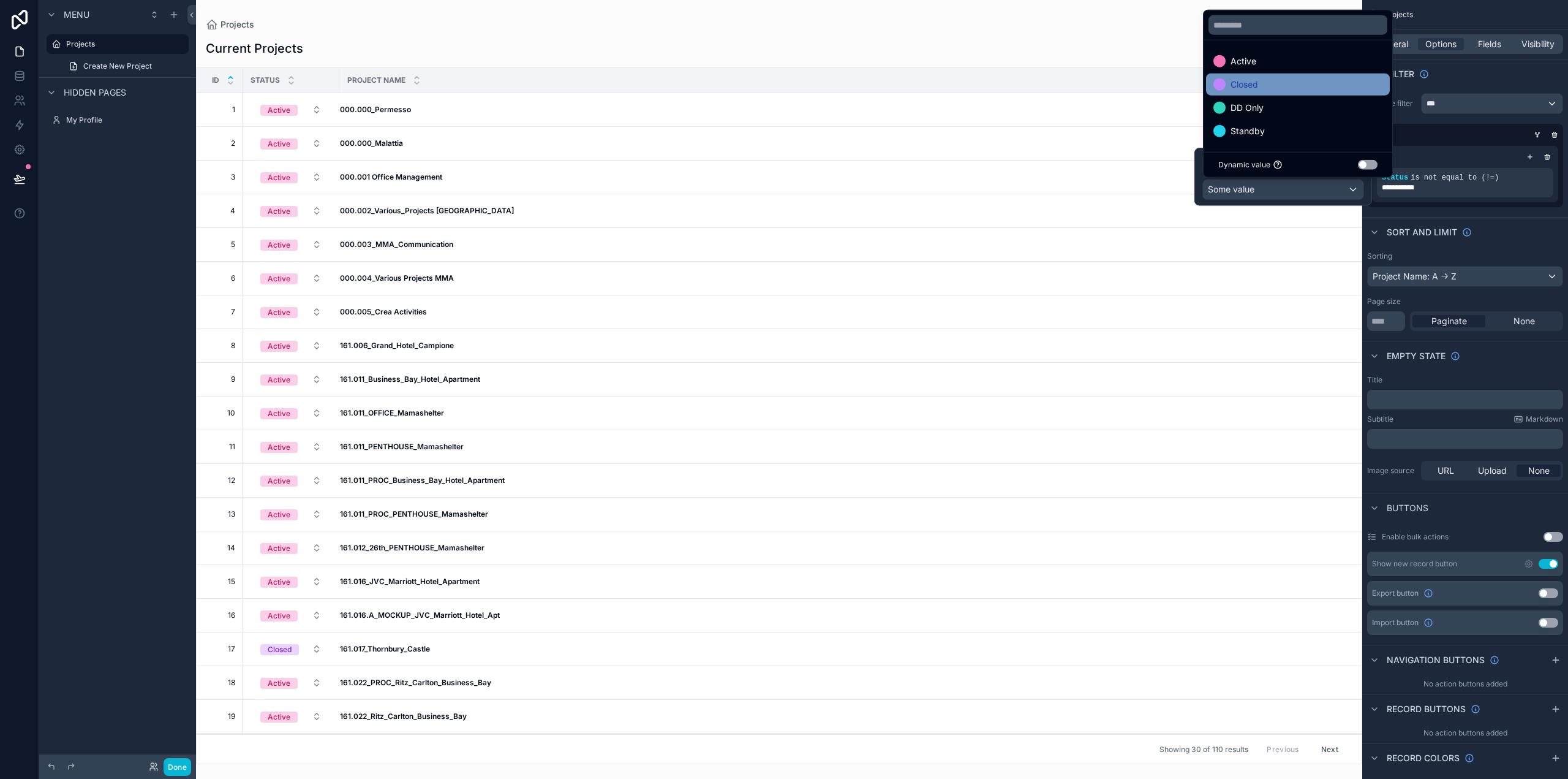
click at [1252, 81] on span "Closed" at bounding box center [1244, 85] width 28 height 15
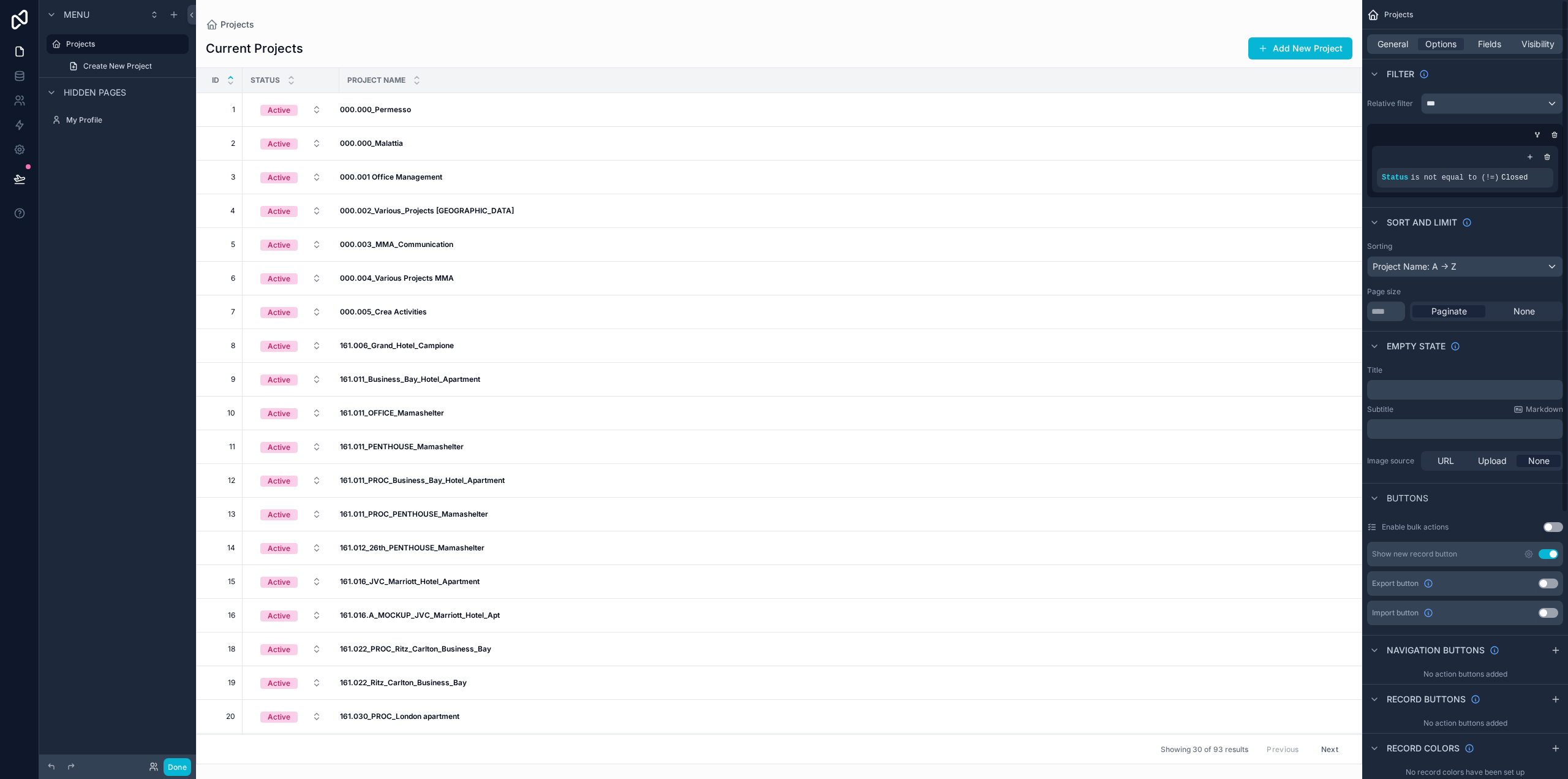
click at [1544, 228] on div "Sort And Limit" at bounding box center [1466, 221] width 206 height 29
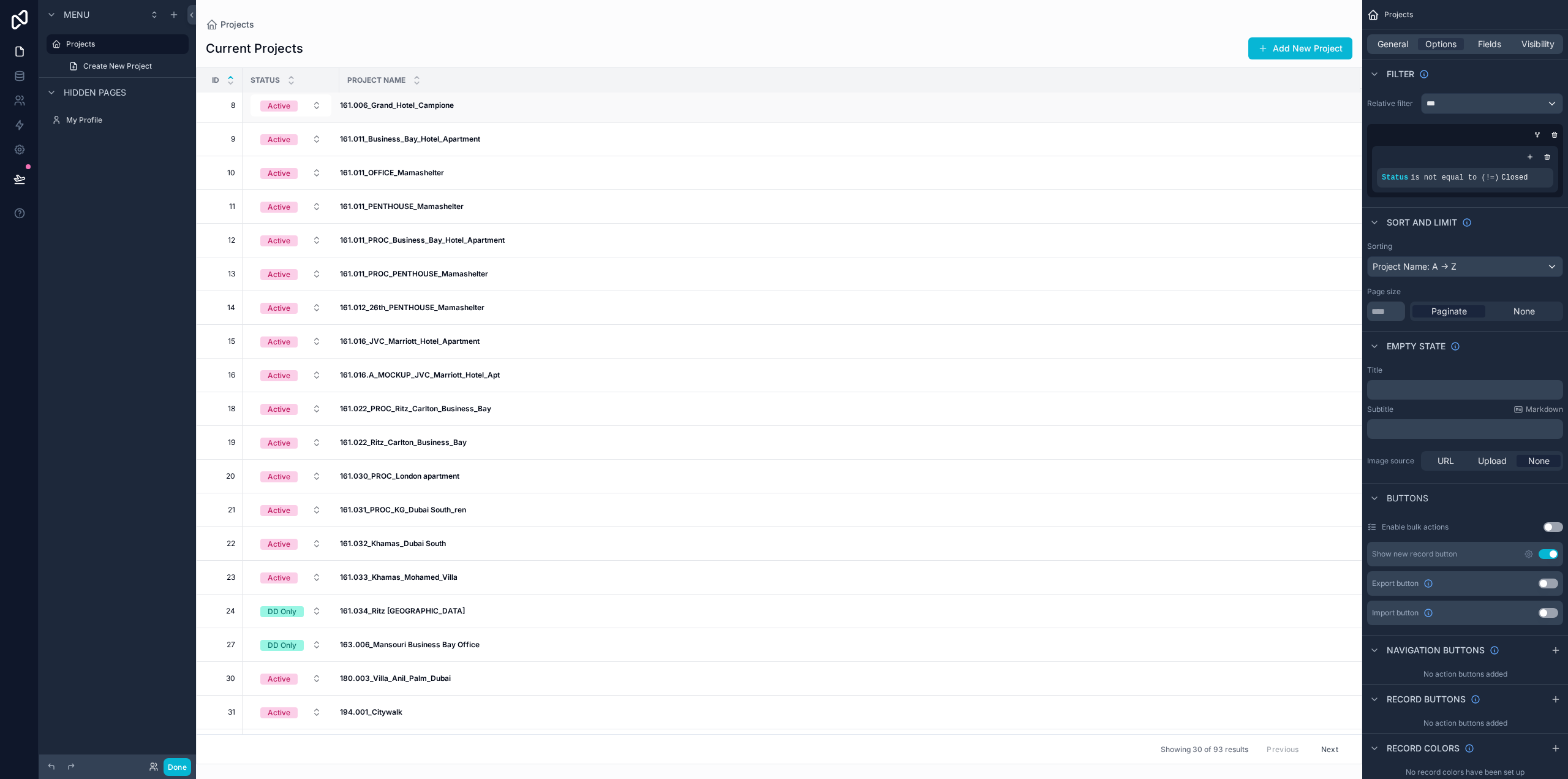
scroll to position [0, 0]
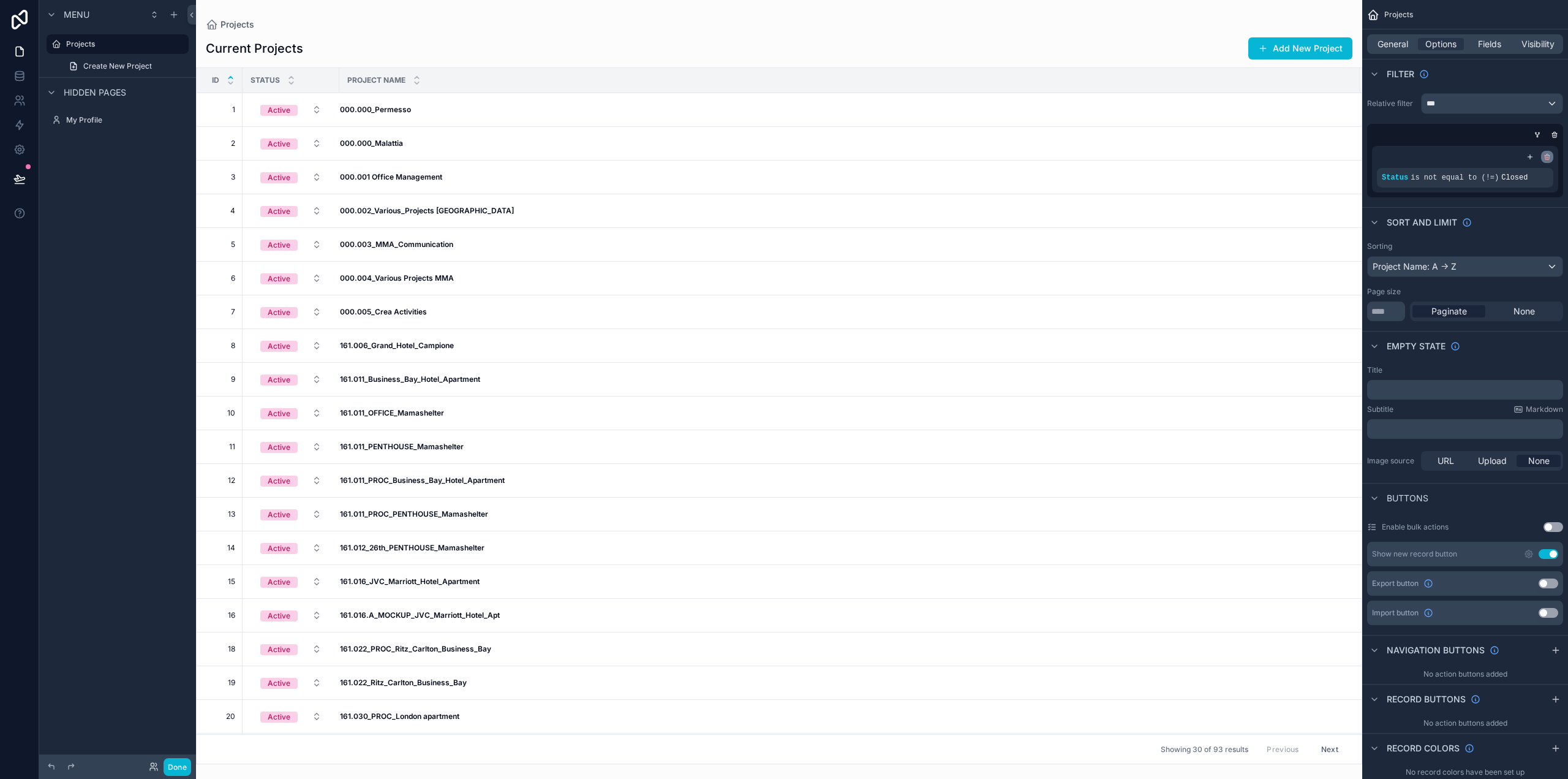
click at [1545, 157] on icon "scrollable content" at bounding box center [1547, 157] width 4 height 4
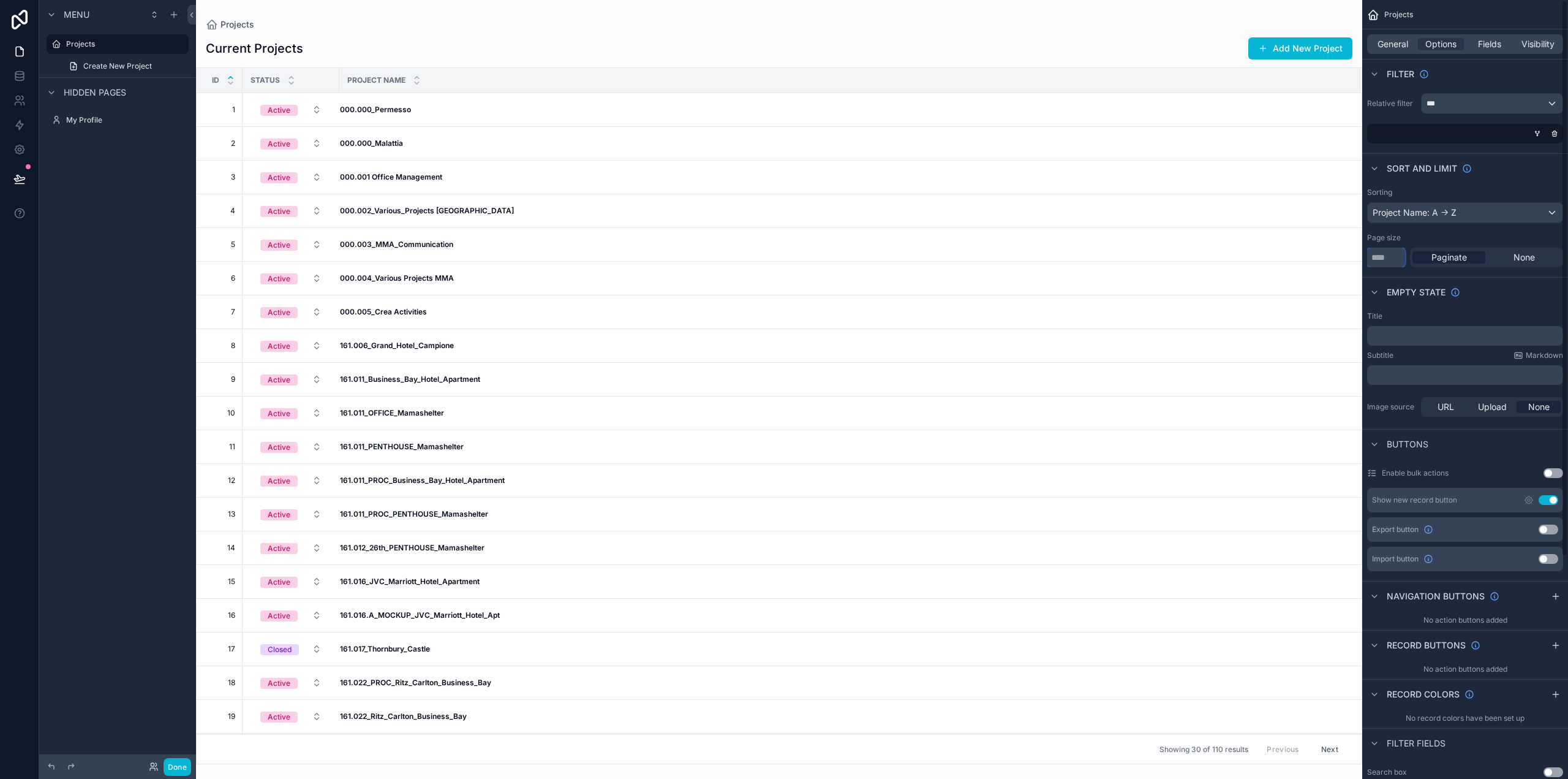
click at [1382, 260] on input "**" at bounding box center [1385, 257] width 38 height 19
click at [1447, 259] on span "Paginate" at bounding box center [1449, 257] width 35 height 13
click at [1515, 258] on span "None" at bounding box center [1524, 257] width 22 height 13
click at [1392, 261] on input "**" at bounding box center [1385, 257] width 38 height 19
click at [1457, 259] on span "Paginate" at bounding box center [1449, 257] width 35 height 13
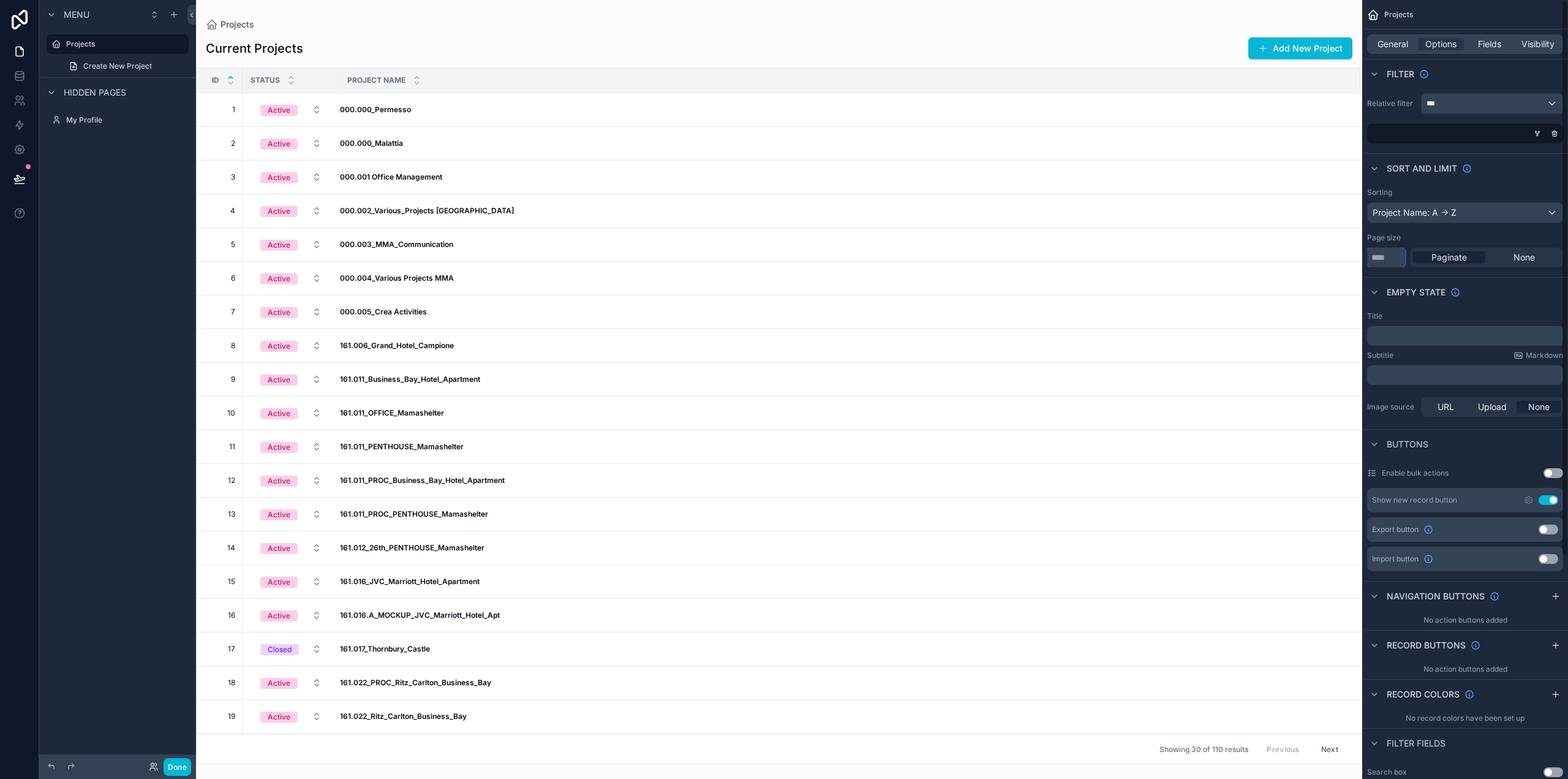
click at [1380, 261] on input "**" at bounding box center [1385, 257] width 38 height 19
drag, startPoint x: 1385, startPoint y: 259, endPoint x: 1345, endPoint y: 261, distance: 40.0
click at [1344, 261] on div "Projects 110 My Profile Powered by DD Diego Delfino Projects Current Projects A…" at bounding box center [882, 390] width 1372 height 779
type input "***"
click at [1497, 293] on div "Empty state" at bounding box center [1466, 291] width 206 height 29
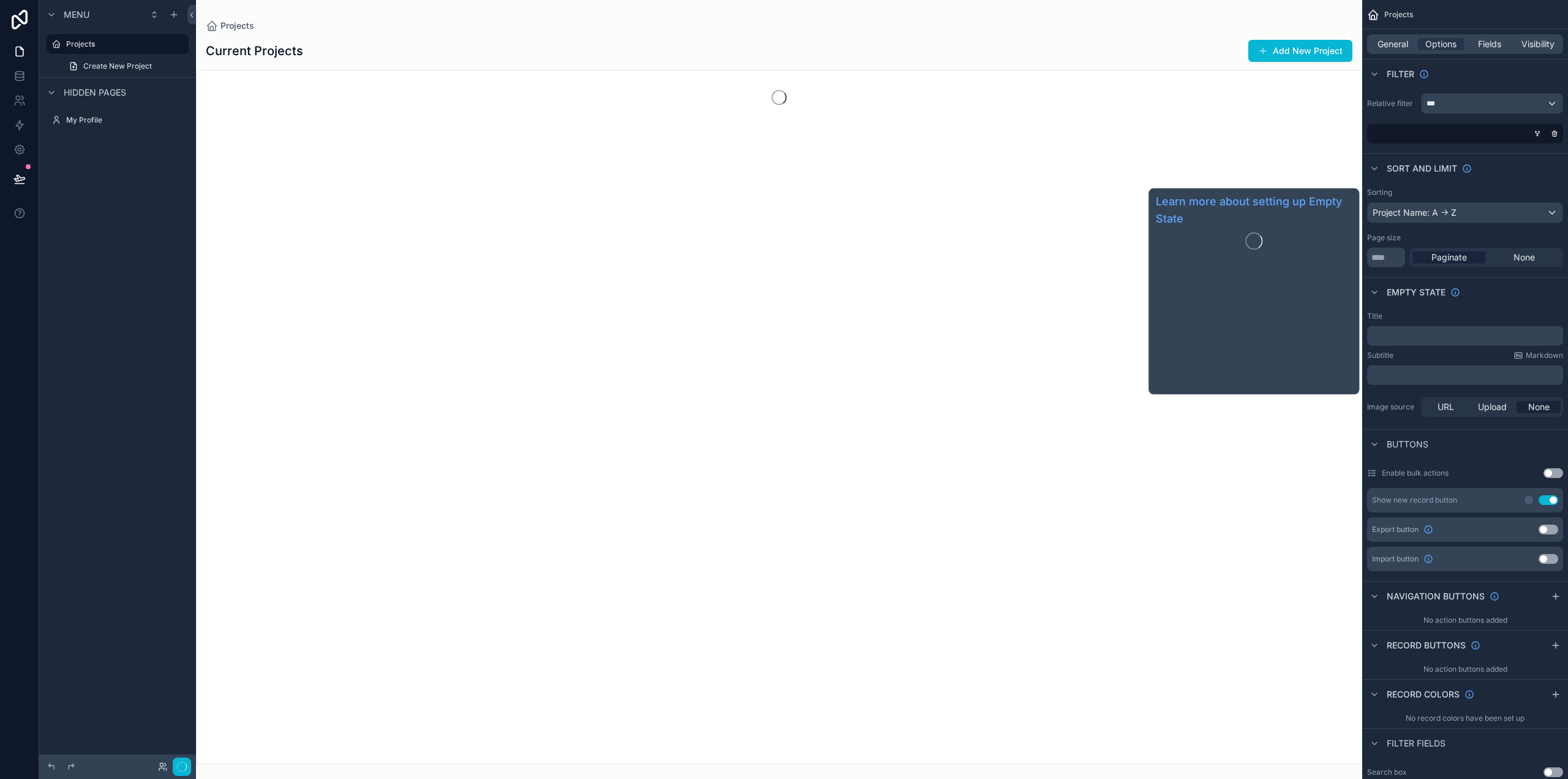
click at [1406, 294] on span "Empty state" at bounding box center [1416, 292] width 59 height 13
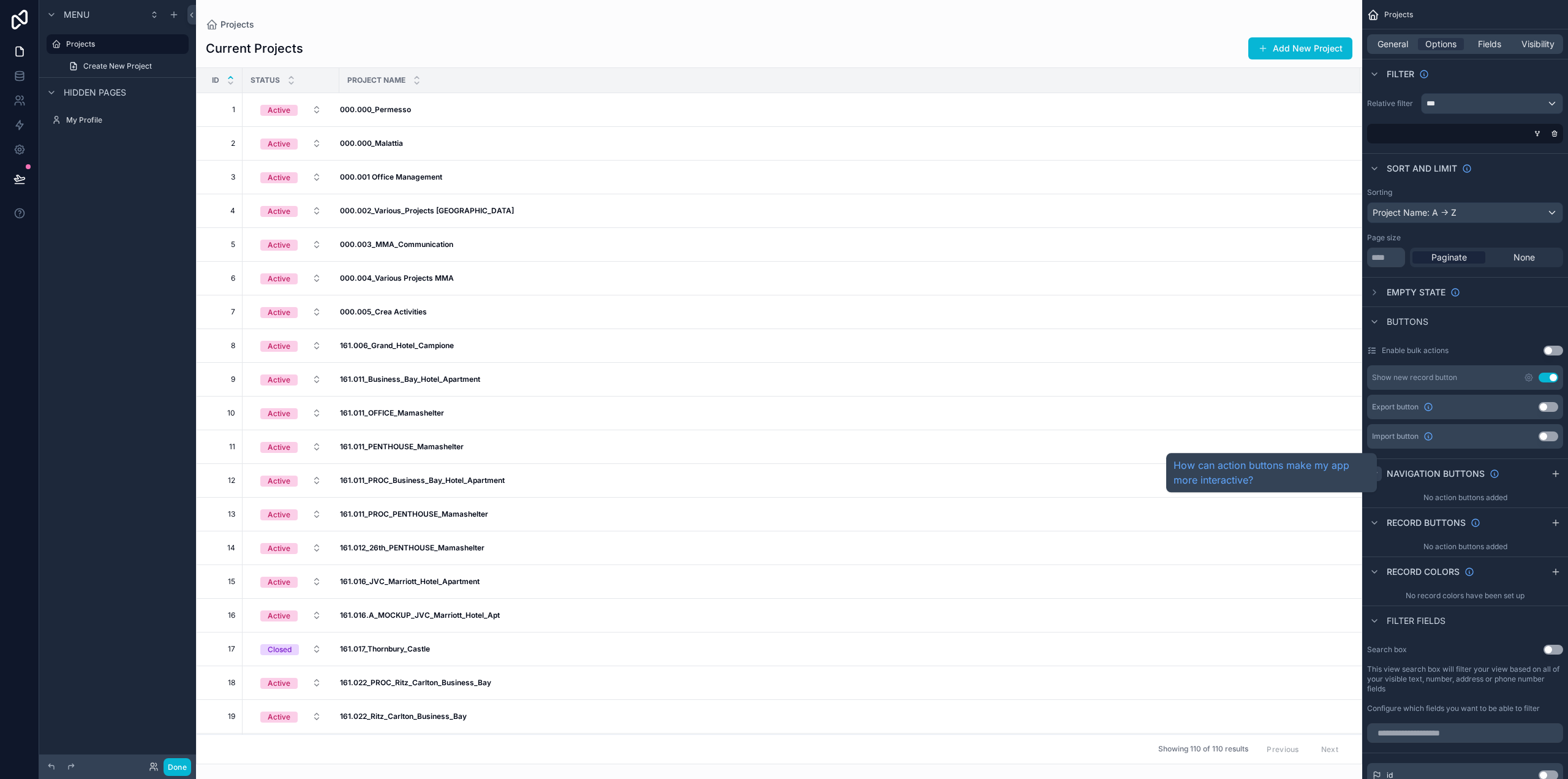
click at [1373, 470] on div "How can action buttons make my app more interactive?" at bounding box center [1272, 472] width 211 height 39
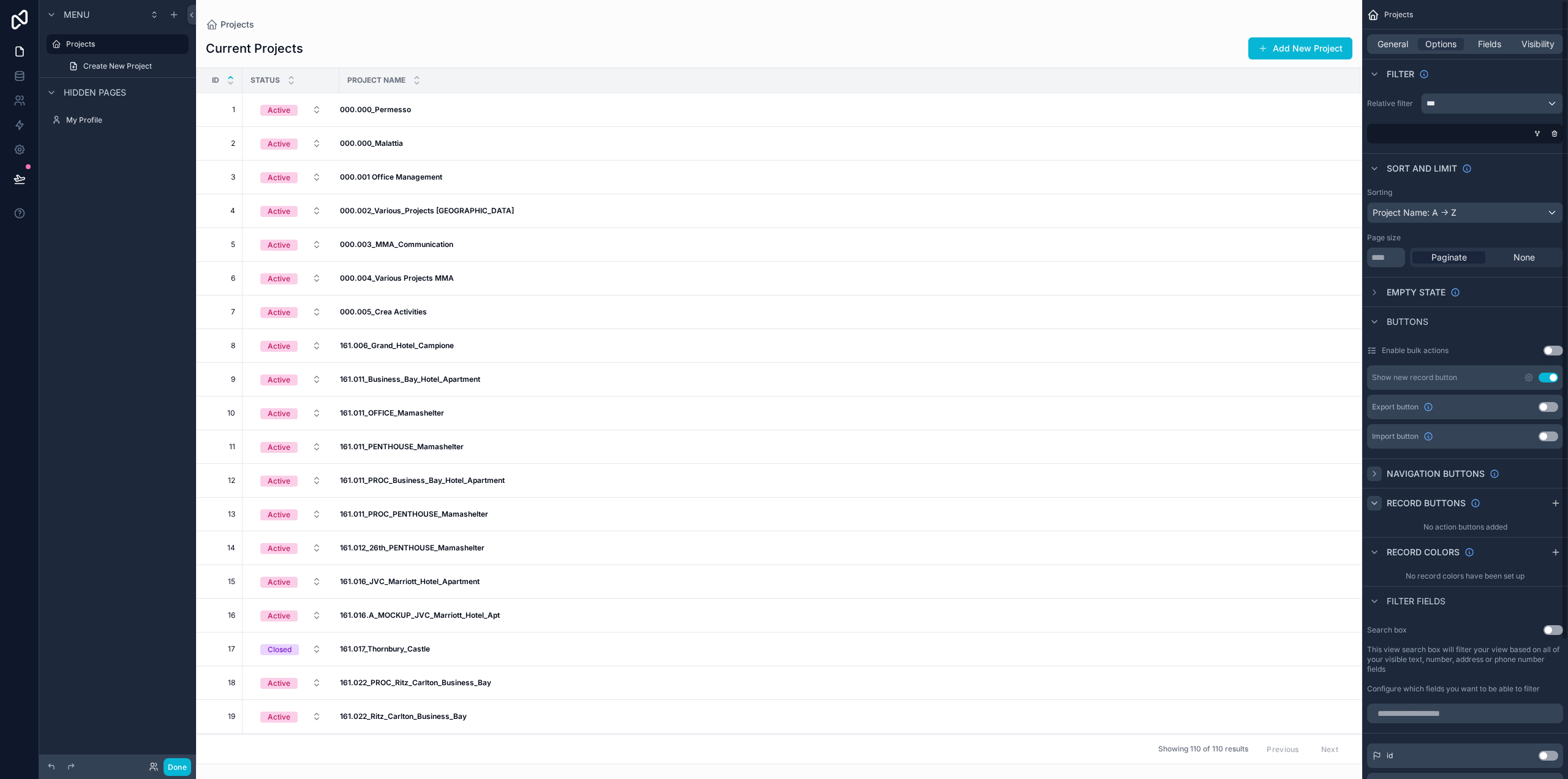
click at [1377, 502] on icon "scrollable content" at bounding box center [1375, 503] width 10 height 10
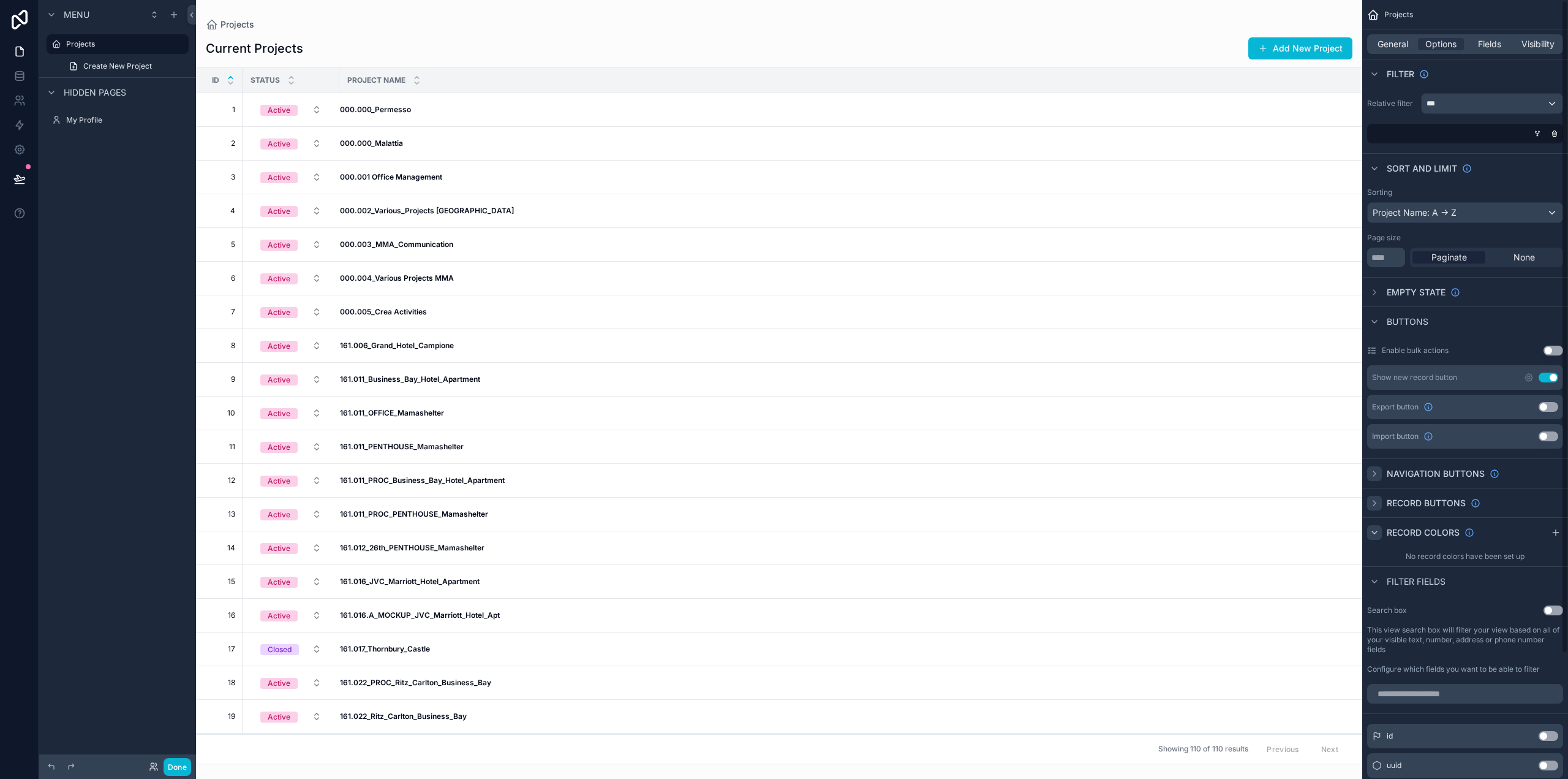
click at [1377, 531] on icon "scrollable content" at bounding box center [1375, 533] width 10 height 10
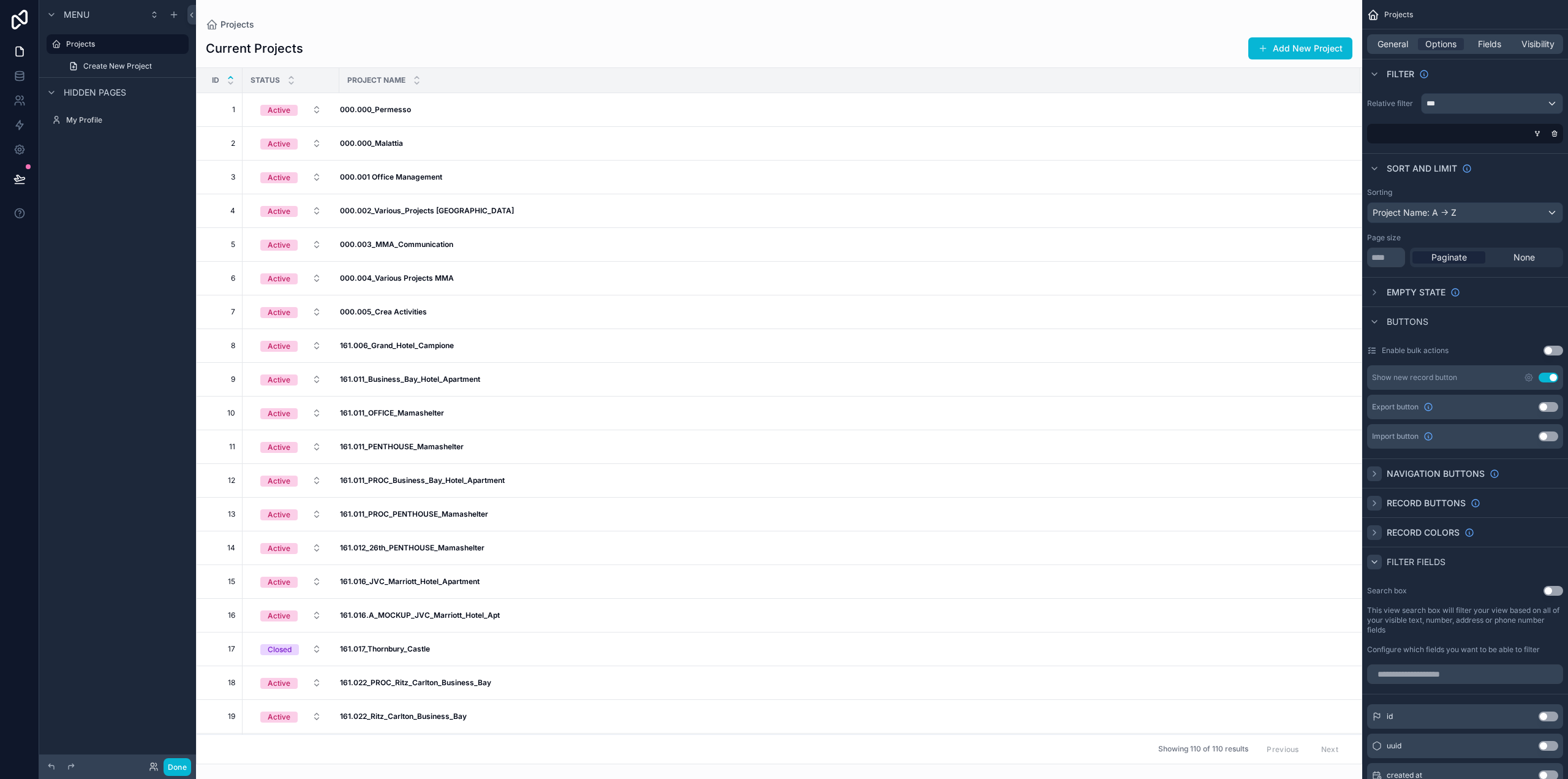
click at [1375, 559] on icon "scrollable content" at bounding box center [1375, 562] width 10 height 10
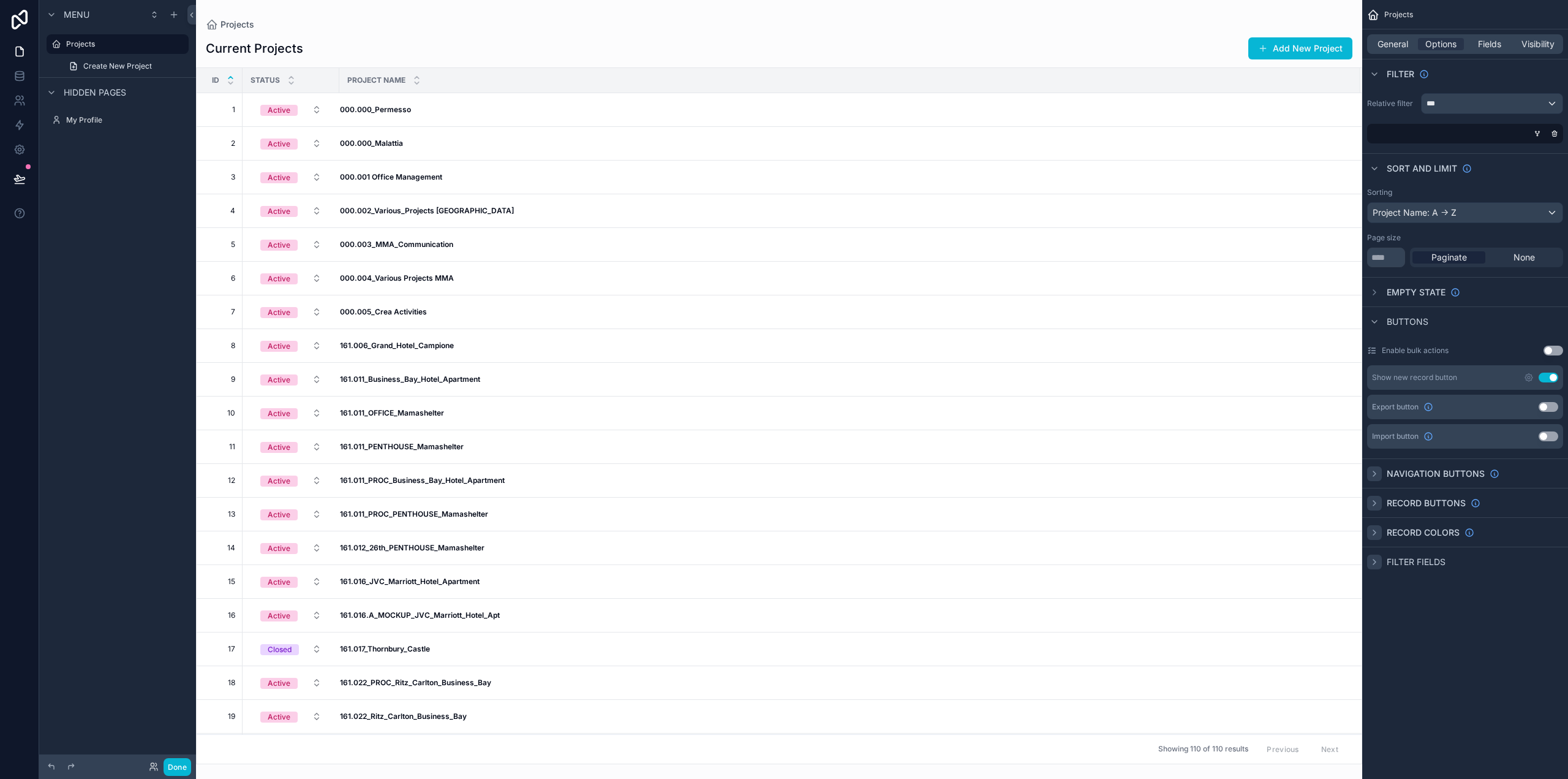
click at [1370, 559] on icon "scrollable content" at bounding box center [1375, 562] width 10 height 10
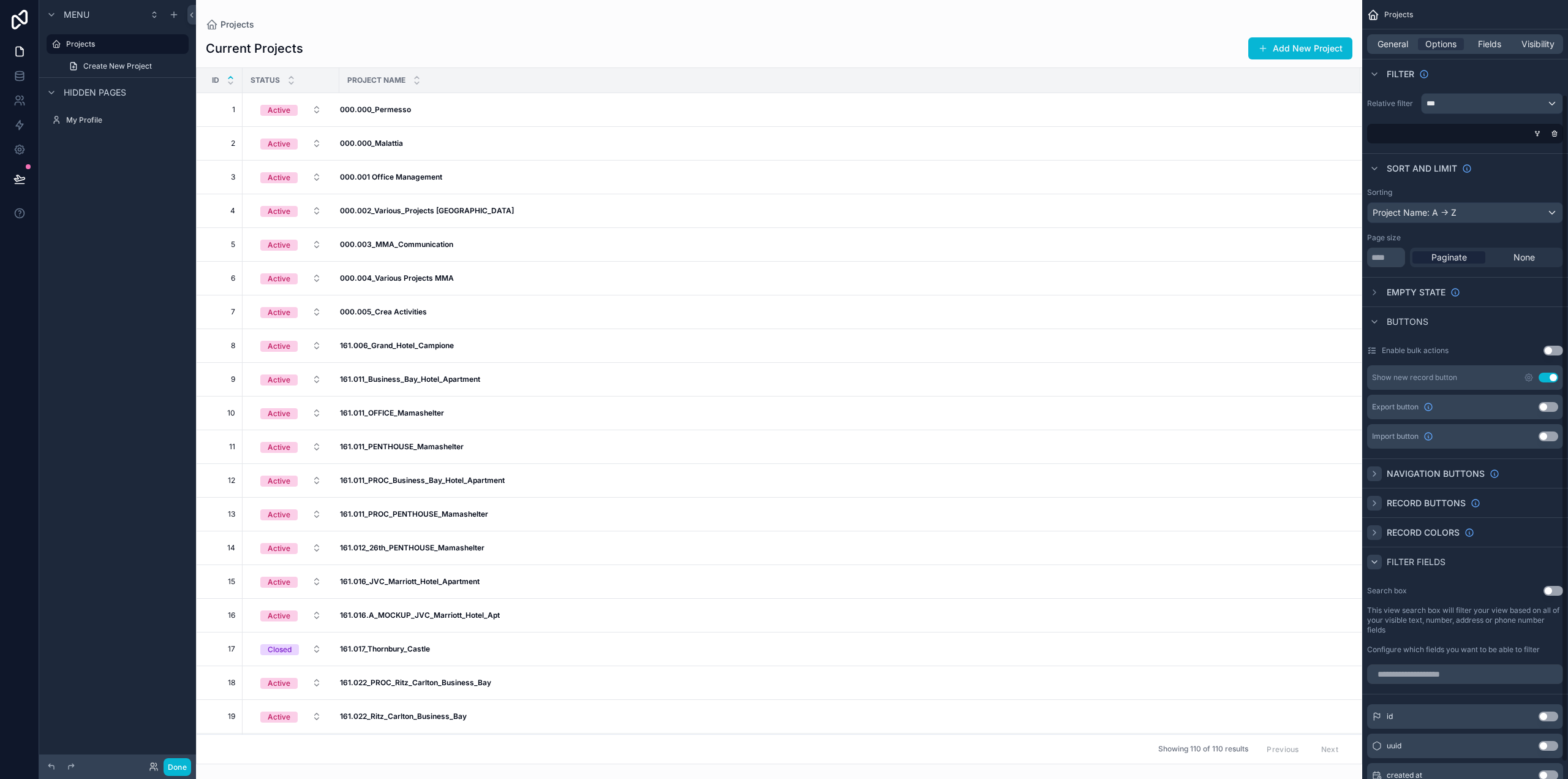
scroll to position [111, 0]
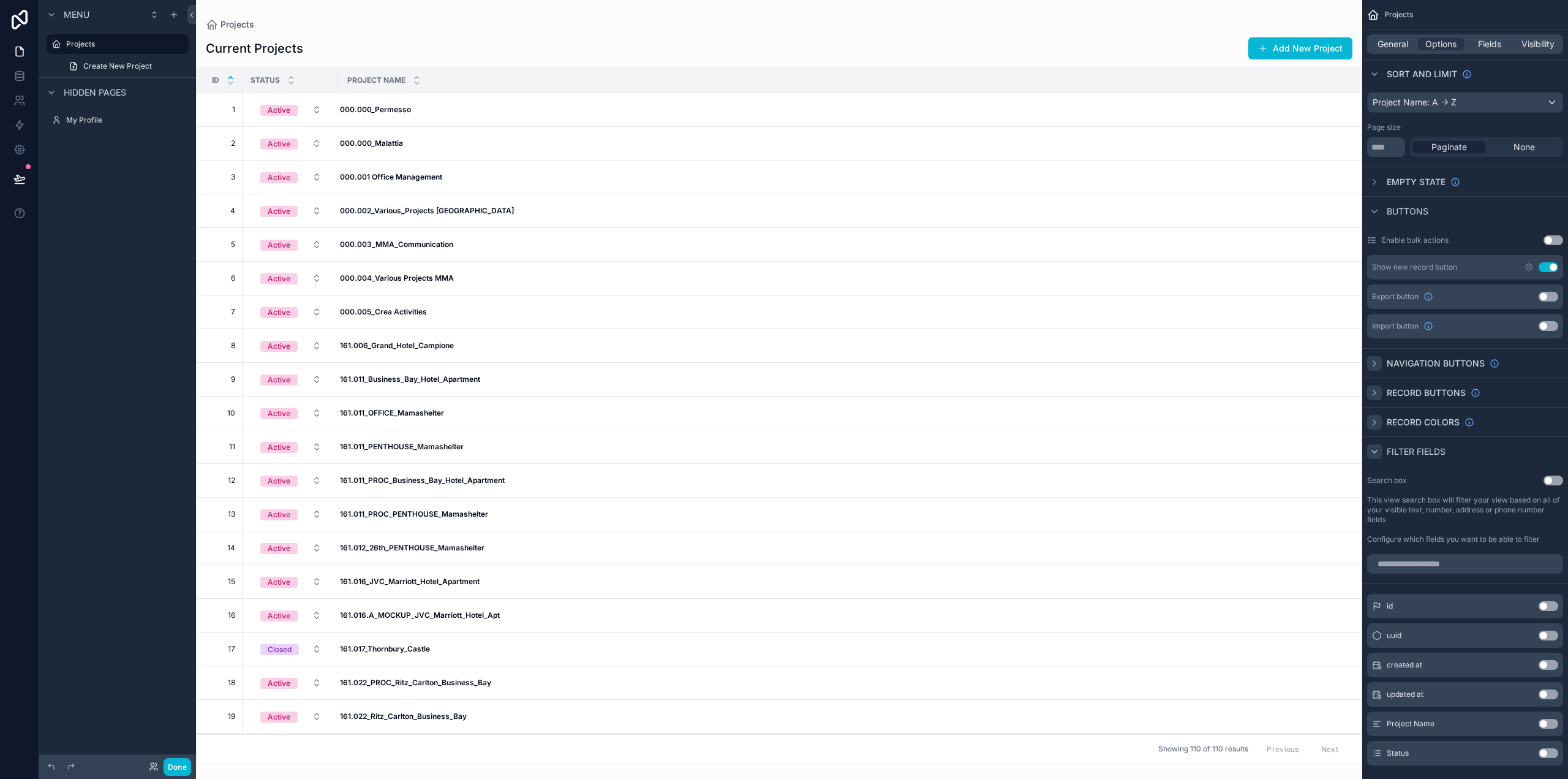
click at [1377, 451] on icon "scrollable content" at bounding box center [1375, 451] width 10 height 10
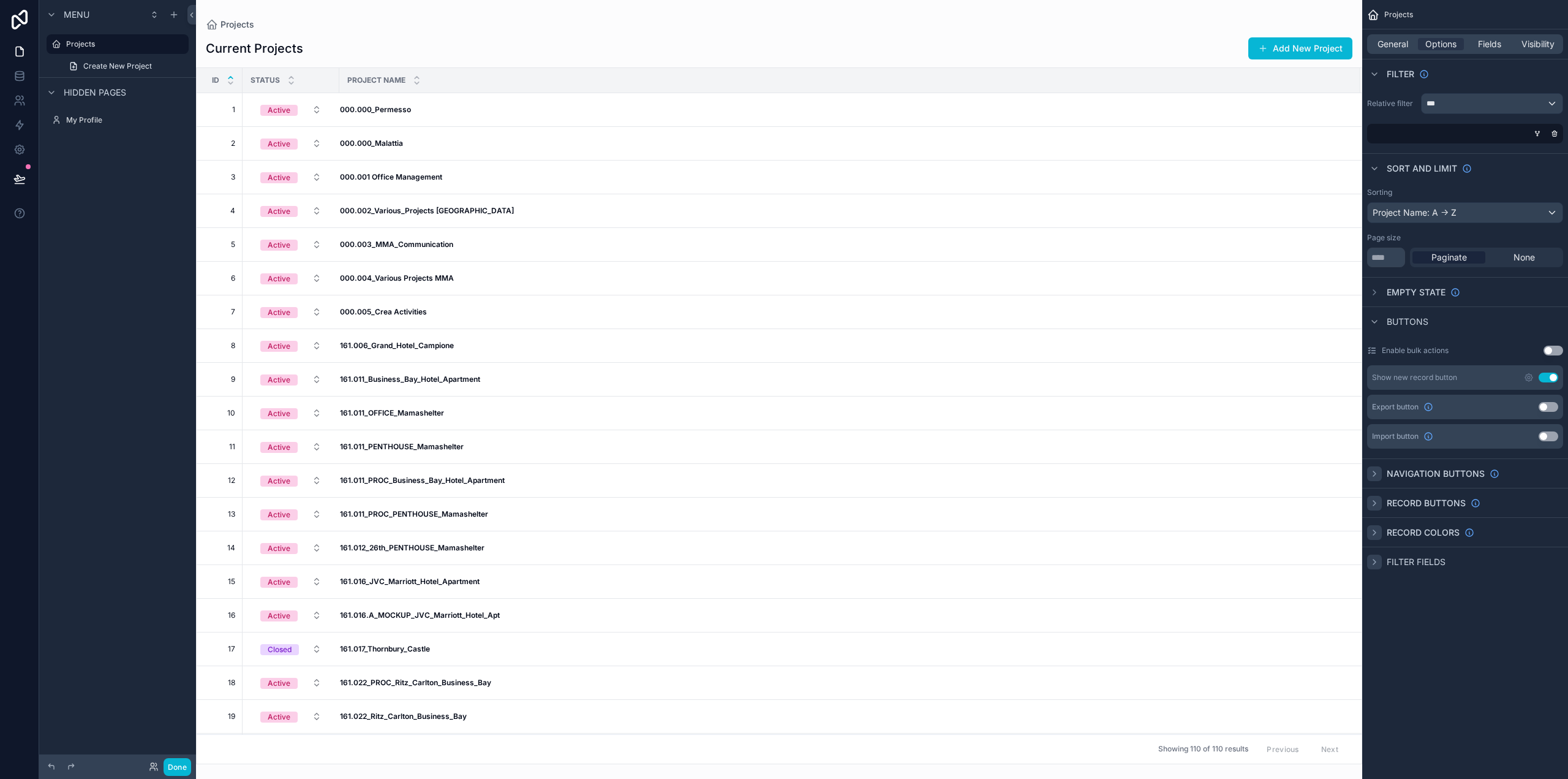
scroll to position [0, 0]
click at [1377, 561] on icon "scrollable content" at bounding box center [1375, 562] width 10 height 10
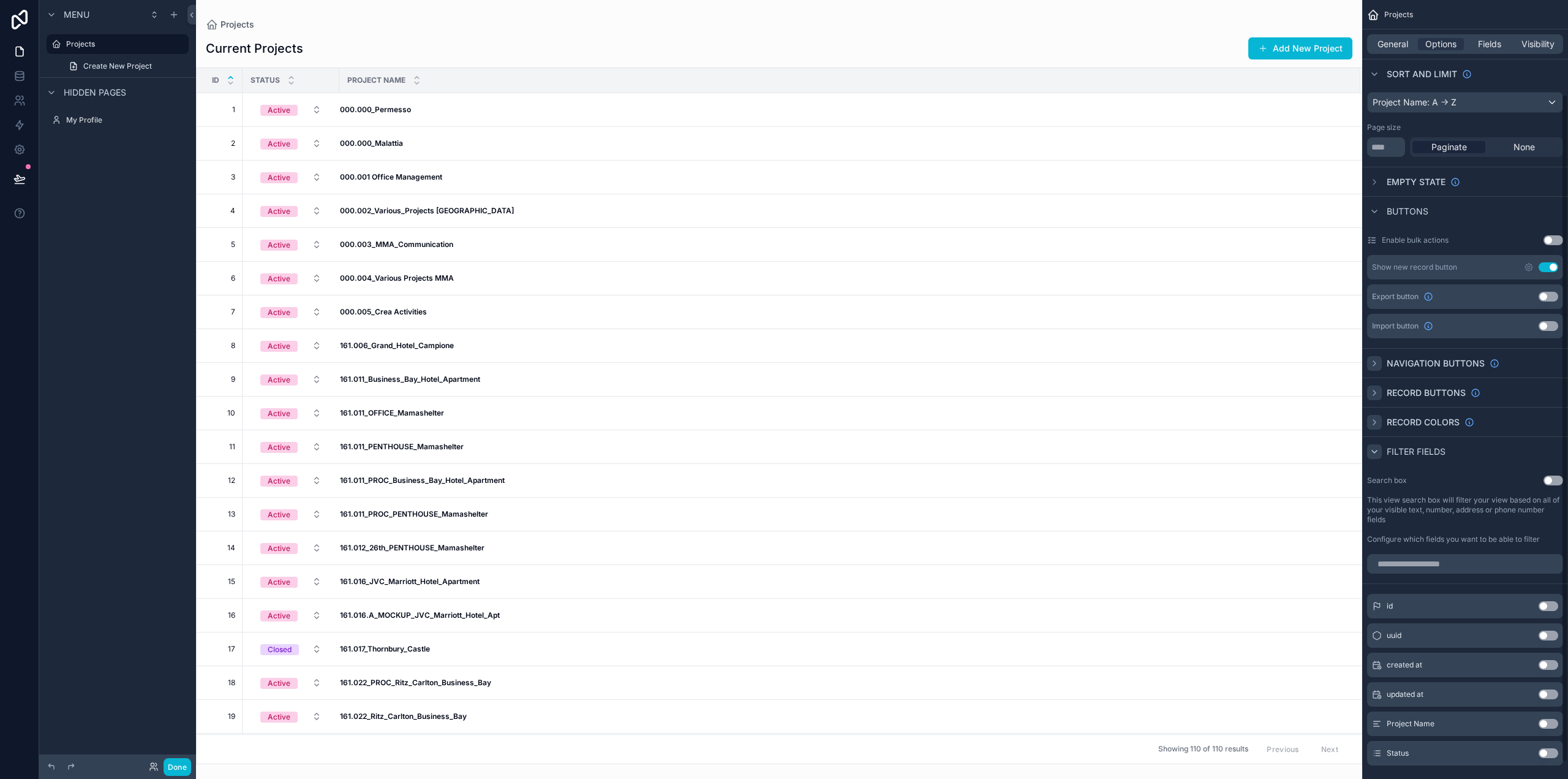
scroll to position [130, 0]
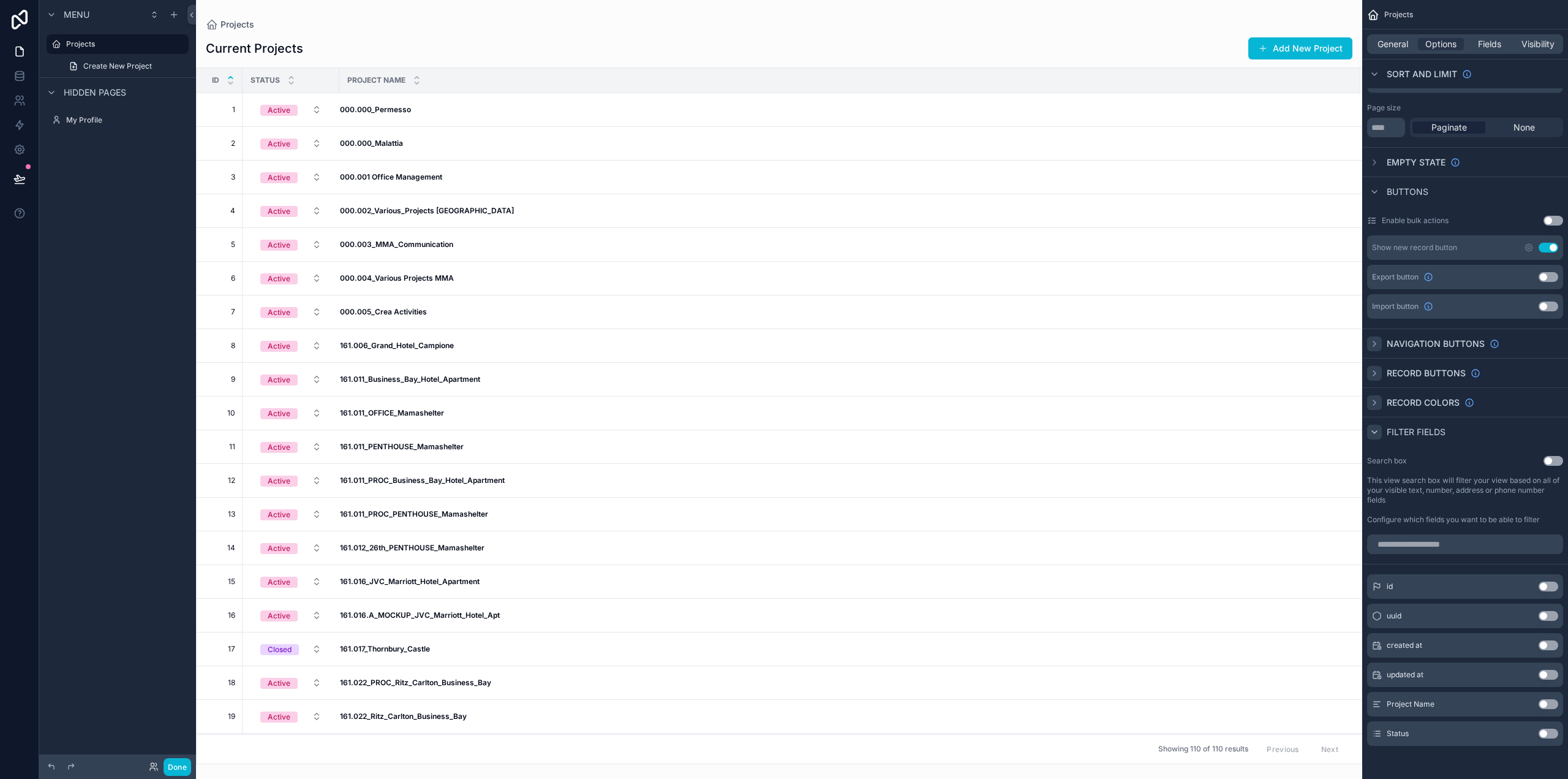
click at [1550, 457] on button "Use setting" at bounding box center [1553, 461] width 19 height 10
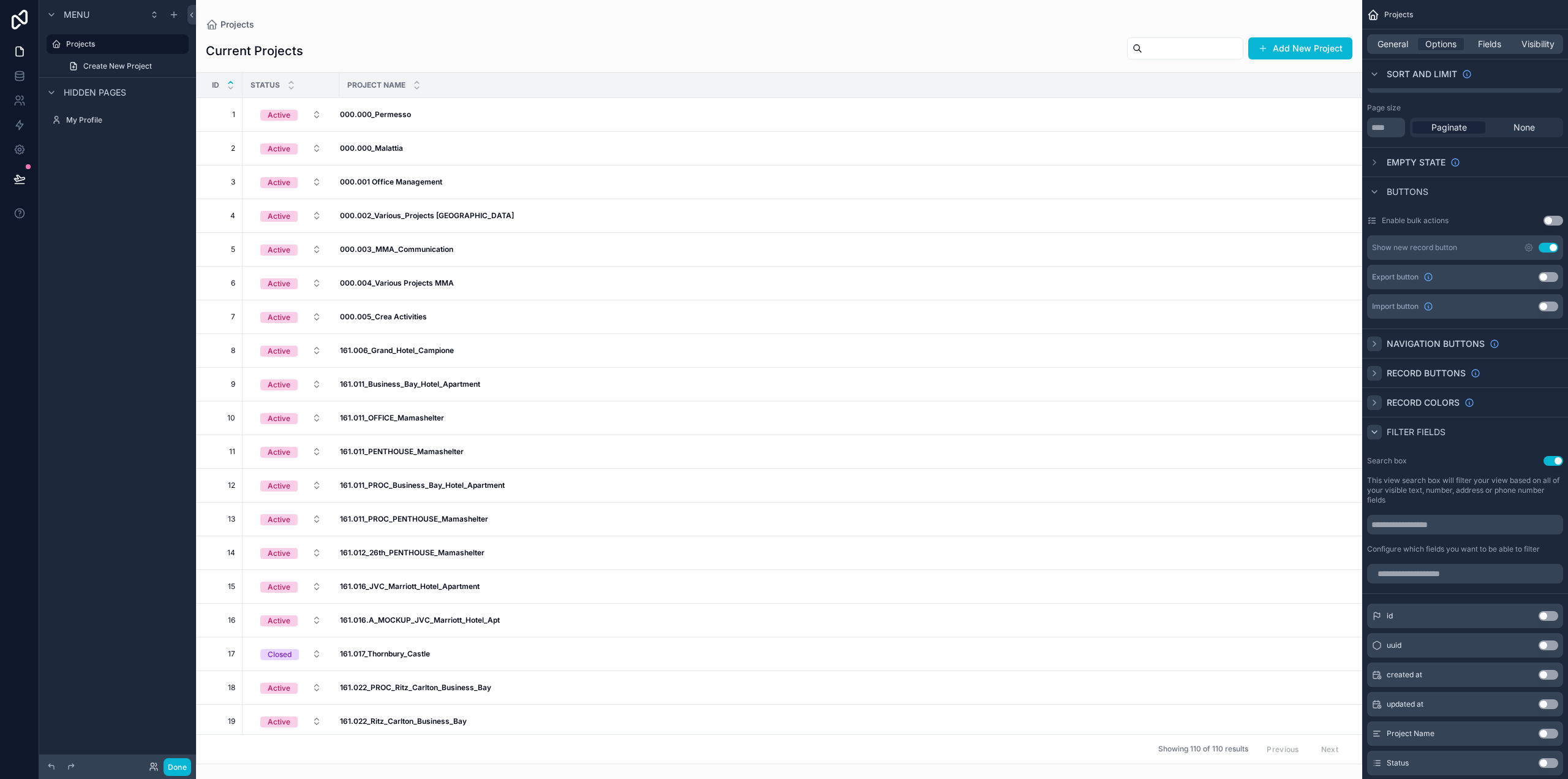
click at [1548, 760] on button "Use setting" at bounding box center [1548, 763] width 19 height 10
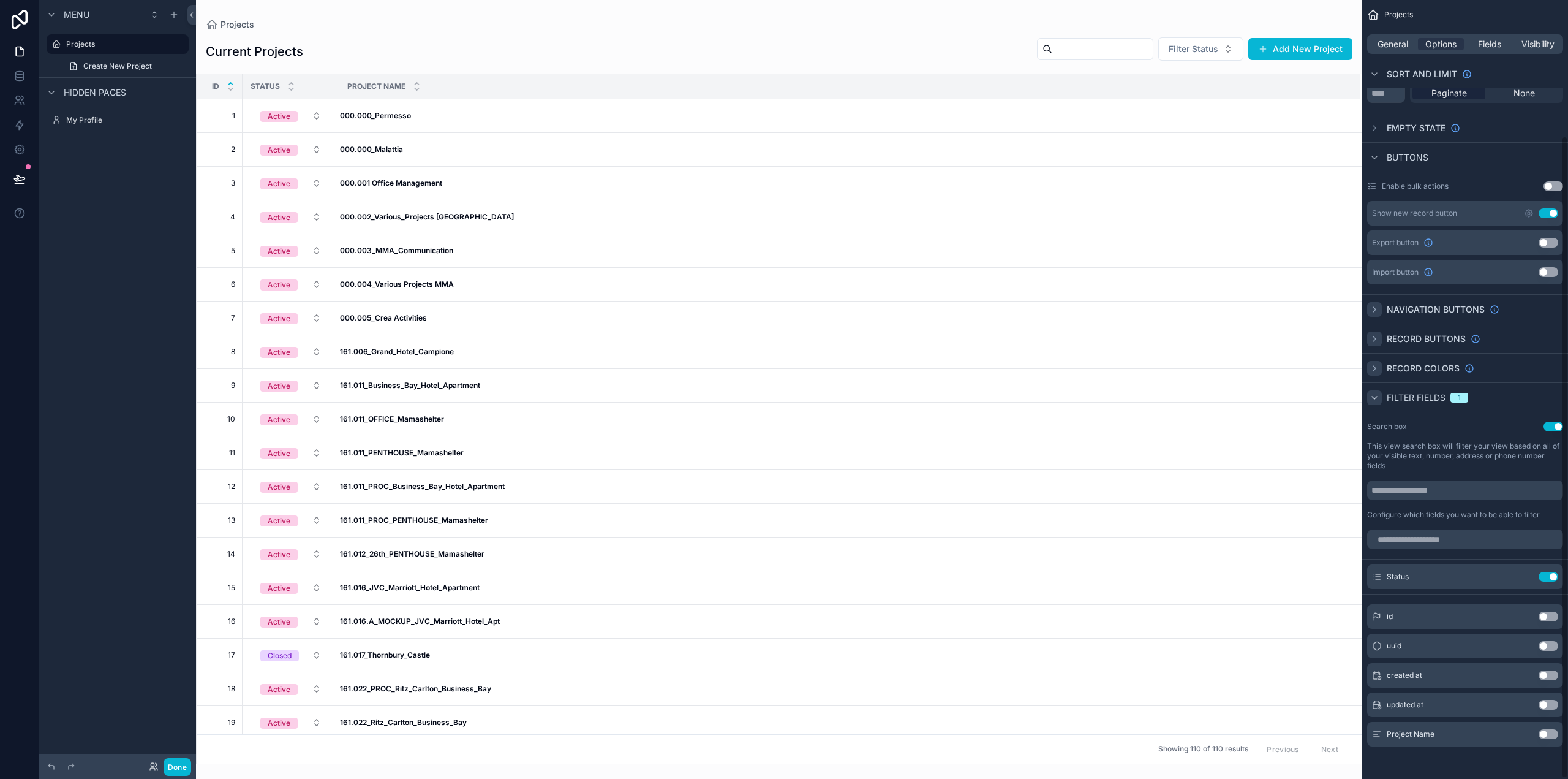
scroll to position [0, 0]
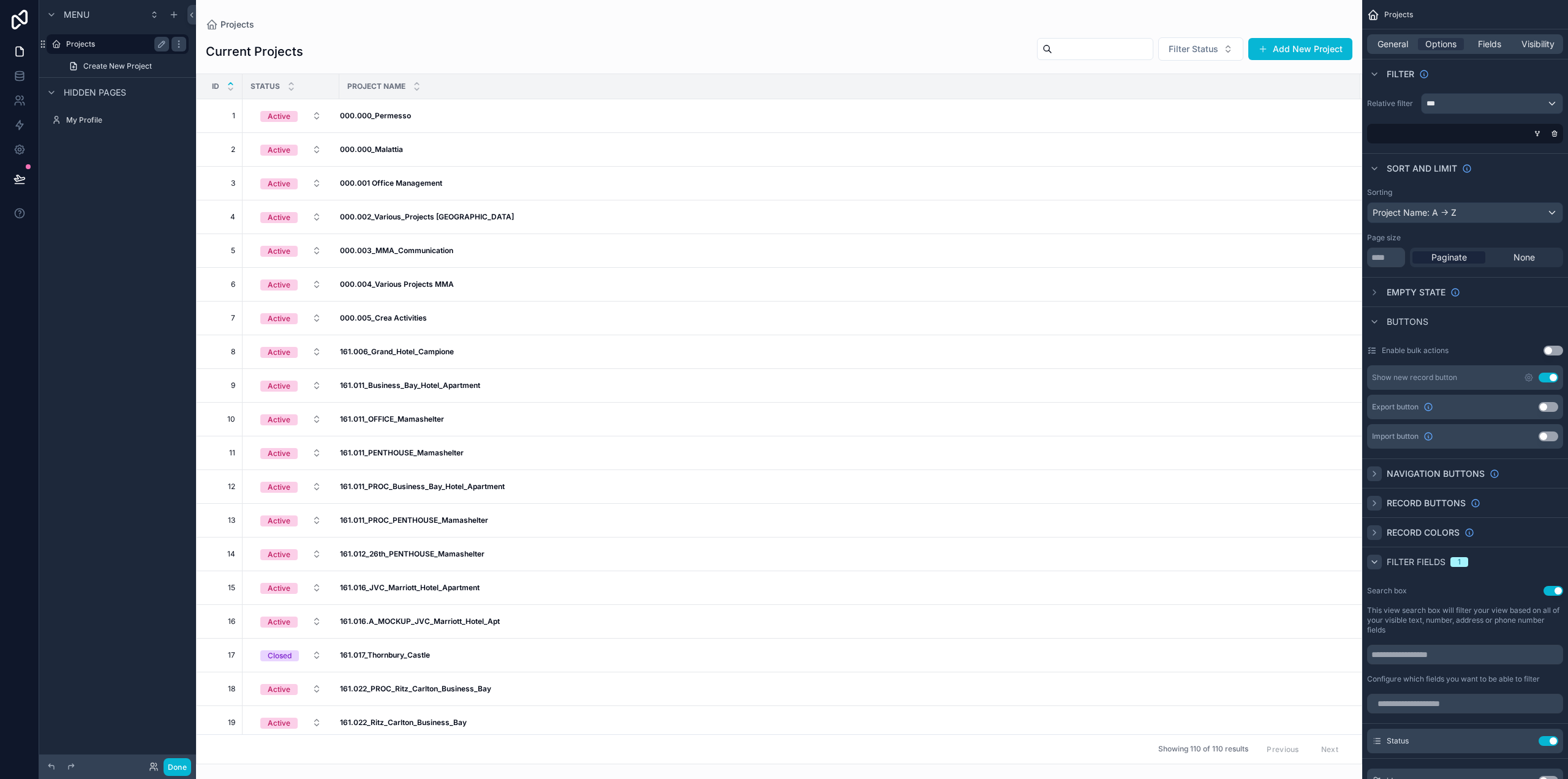
click at [84, 44] on label "Projects" at bounding box center [115, 44] width 98 height 10
click at [1399, 39] on span "General" at bounding box center [1393, 44] width 31 height 13
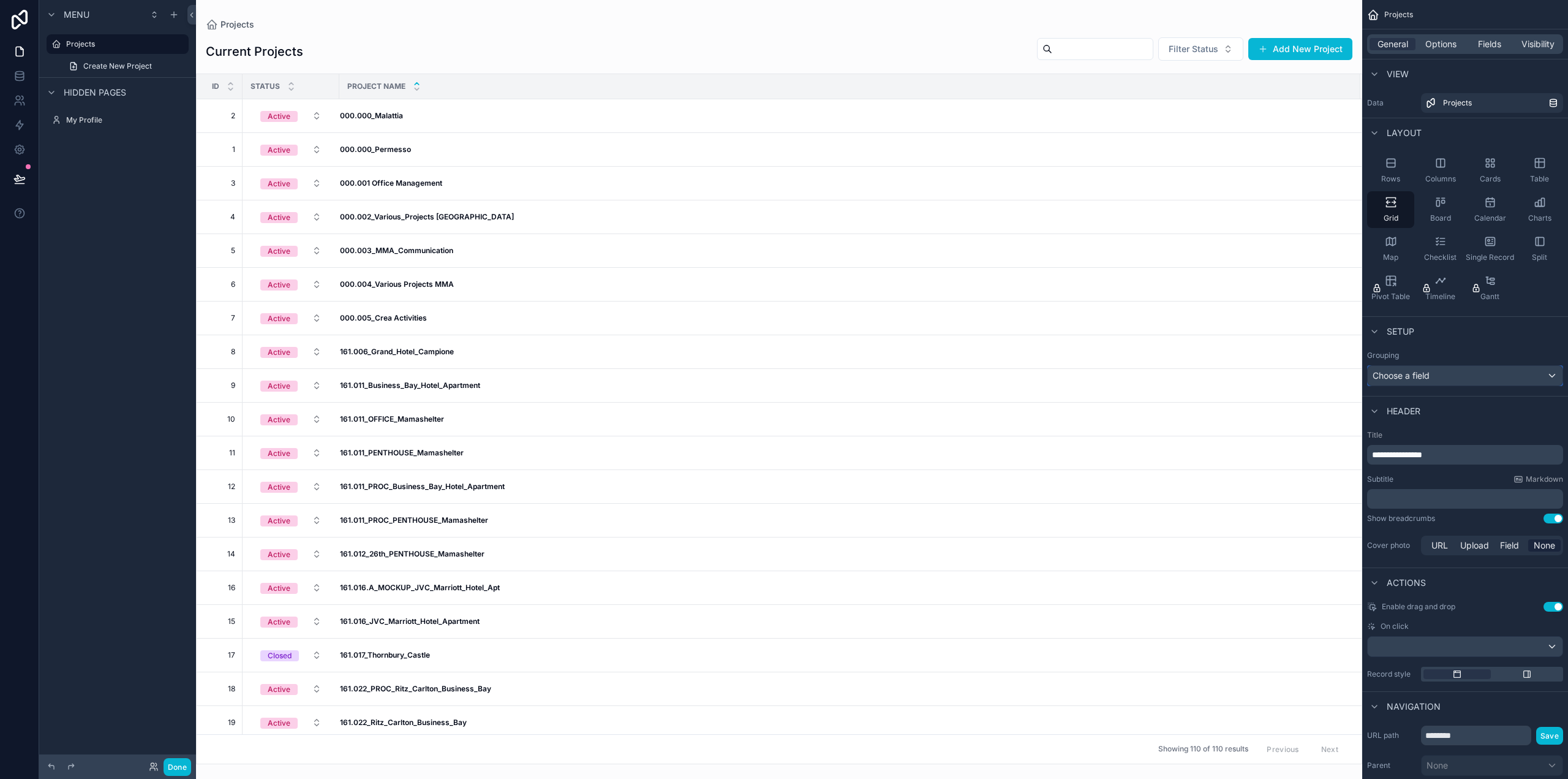
click at [1454, 376] on div "Choose a field" at bounding box center [1465, 375] width 195 height 19
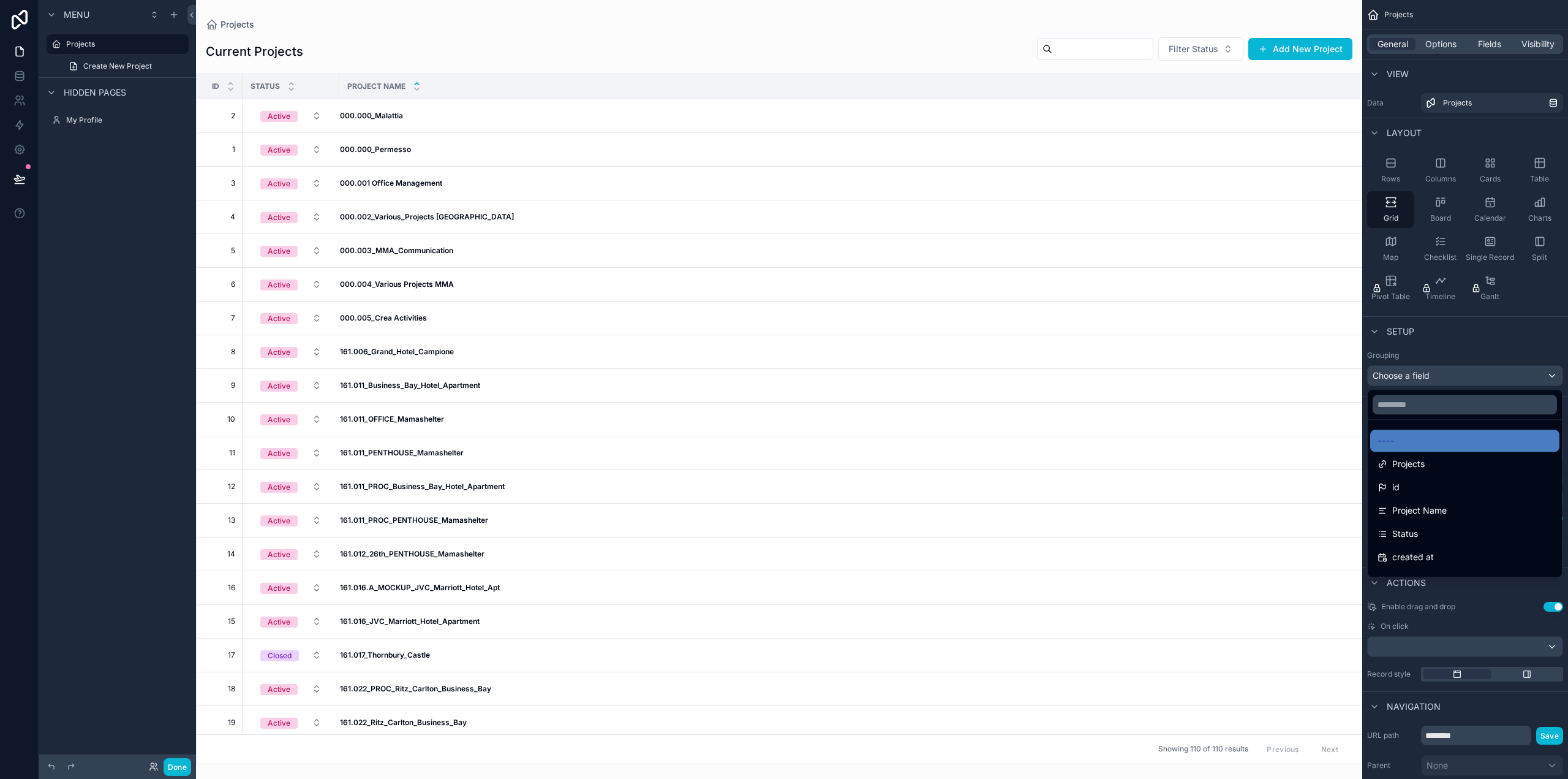
click at [1454, 376] on div "scrollable content" at bounding box center [784, 390] width 1568 height 779
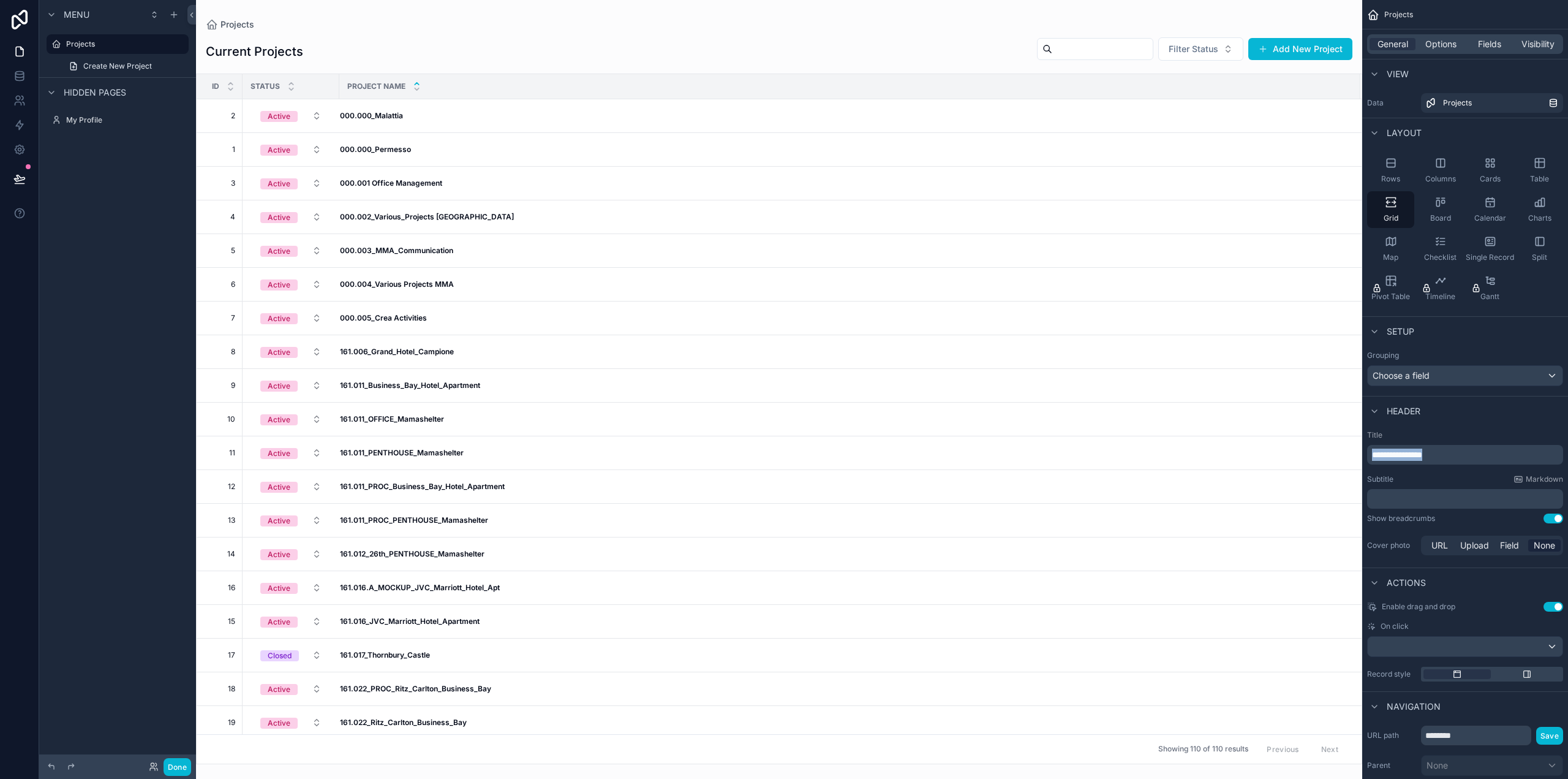
drag, startPoint x: 1448, startPoint y: 454, endPoint x: 1355, endPoint y: 456, distance: 93.0
click at [1355, 456] on div "Projects 110 My Profile Powered by DD Diego Delfino Projects Current Projects F…" at bounding box center [882, 390] width 1372 height 779
click at [1413, 411] on span "Header" at bounding box center [1404, 411] width 33 height 13
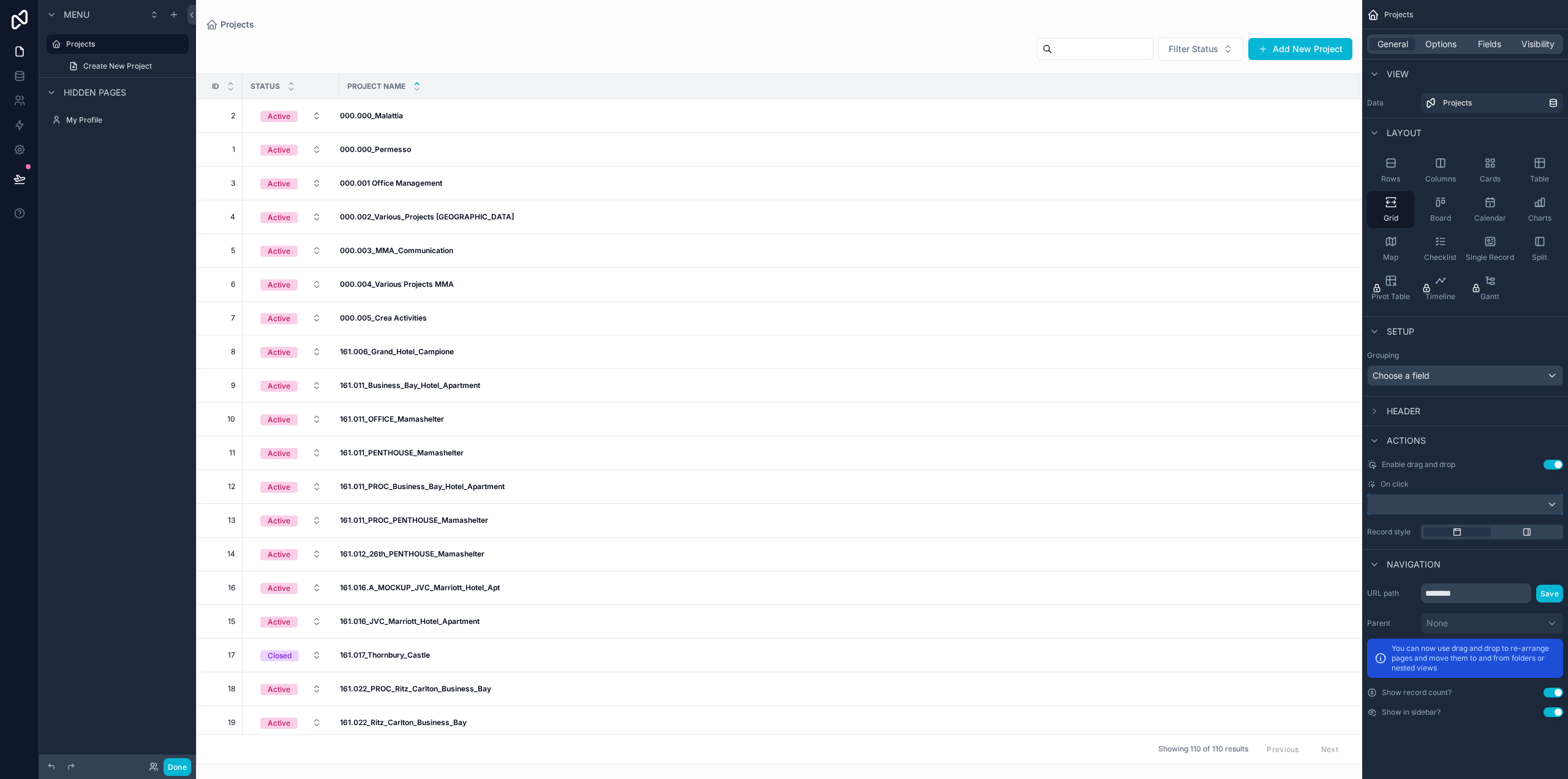
click at [1450, 502] on div "scrollable content" at bounding box center [1465, 504] width 195 height 19
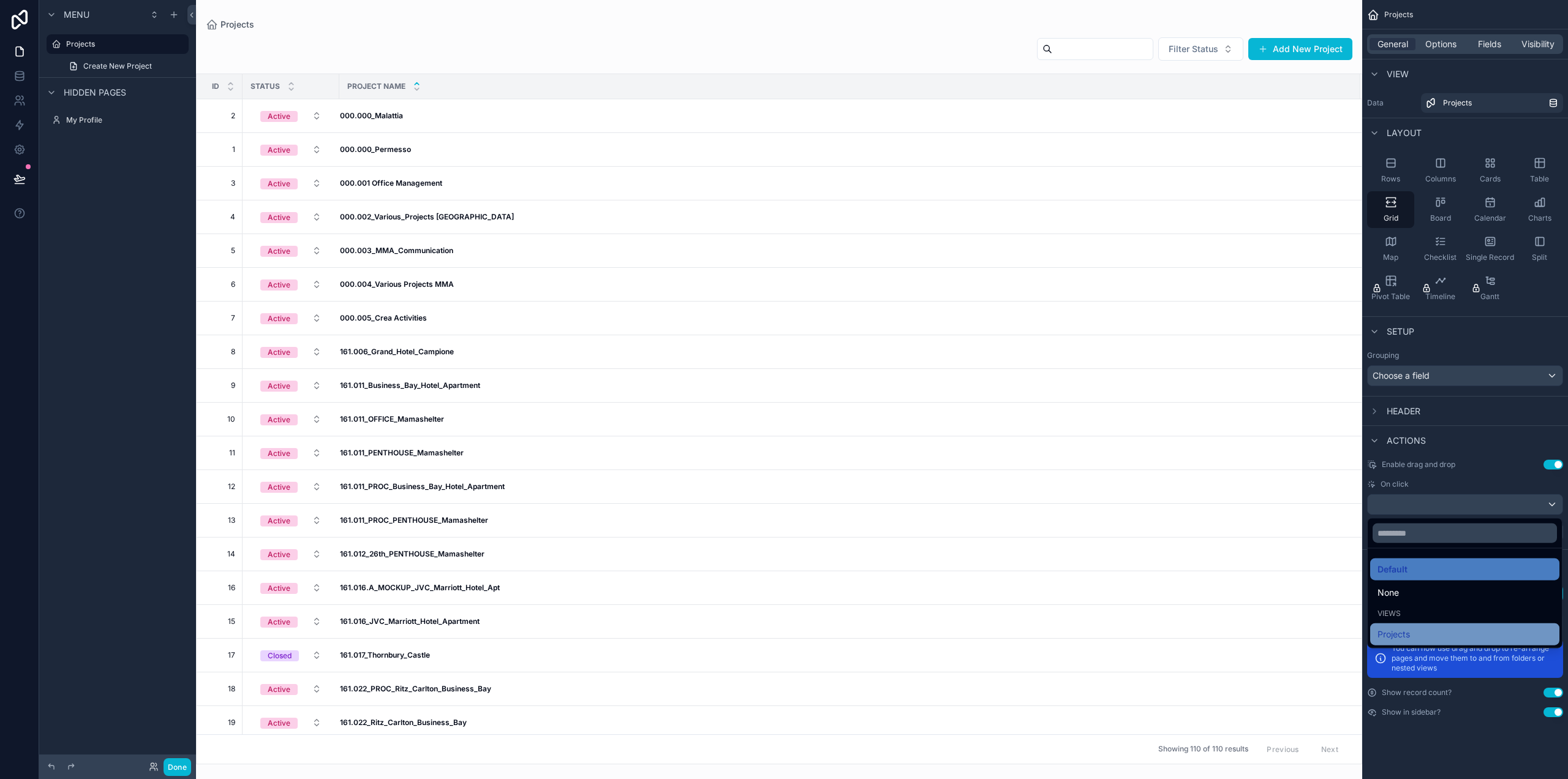
click at [1401, 632] on span "Projects" at bounding box center [1394, 635] width 33 height 15
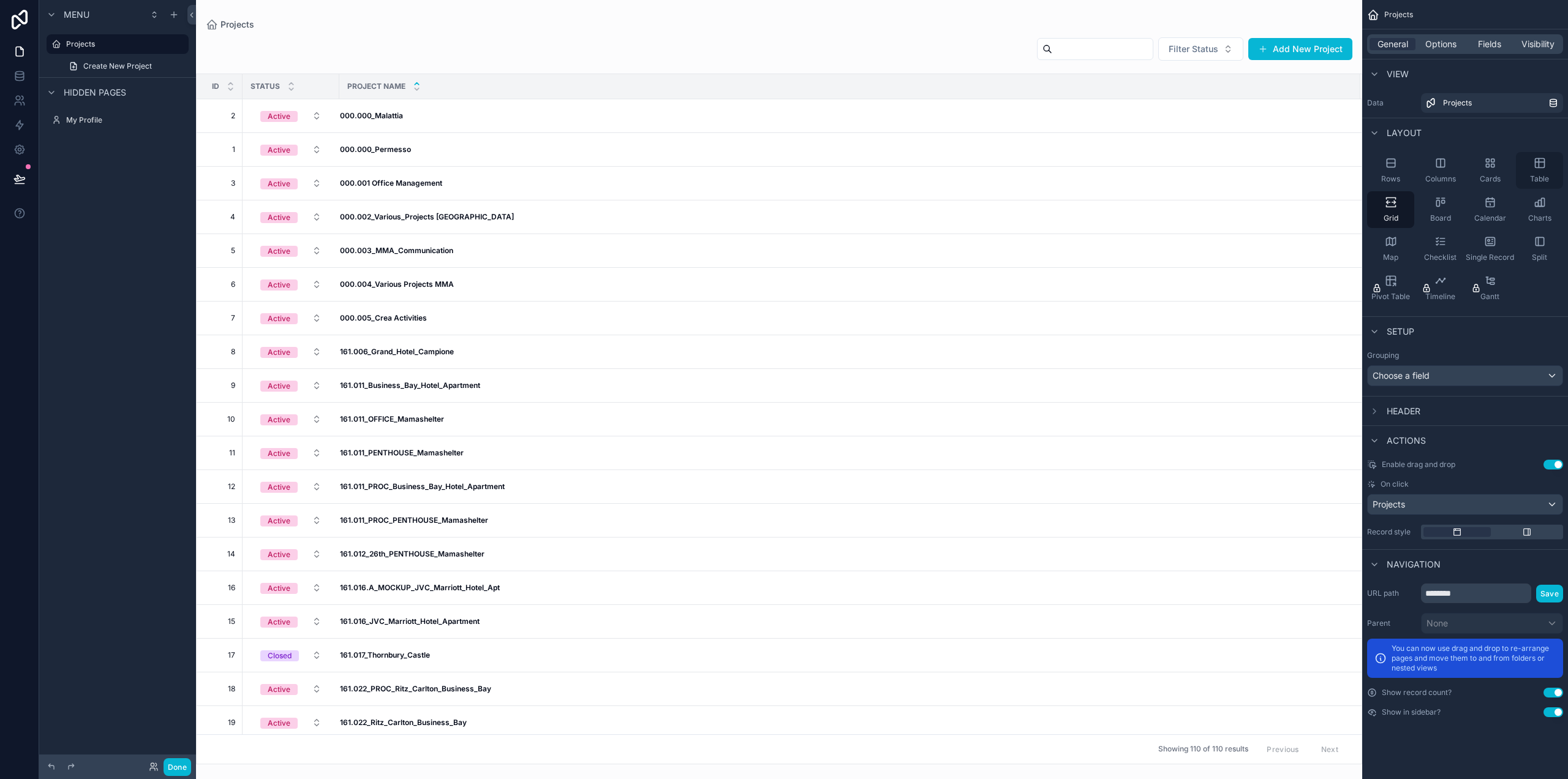
click at [1540, 169] on div "Table" at bounding box center [1540, 170] width 47 height 37
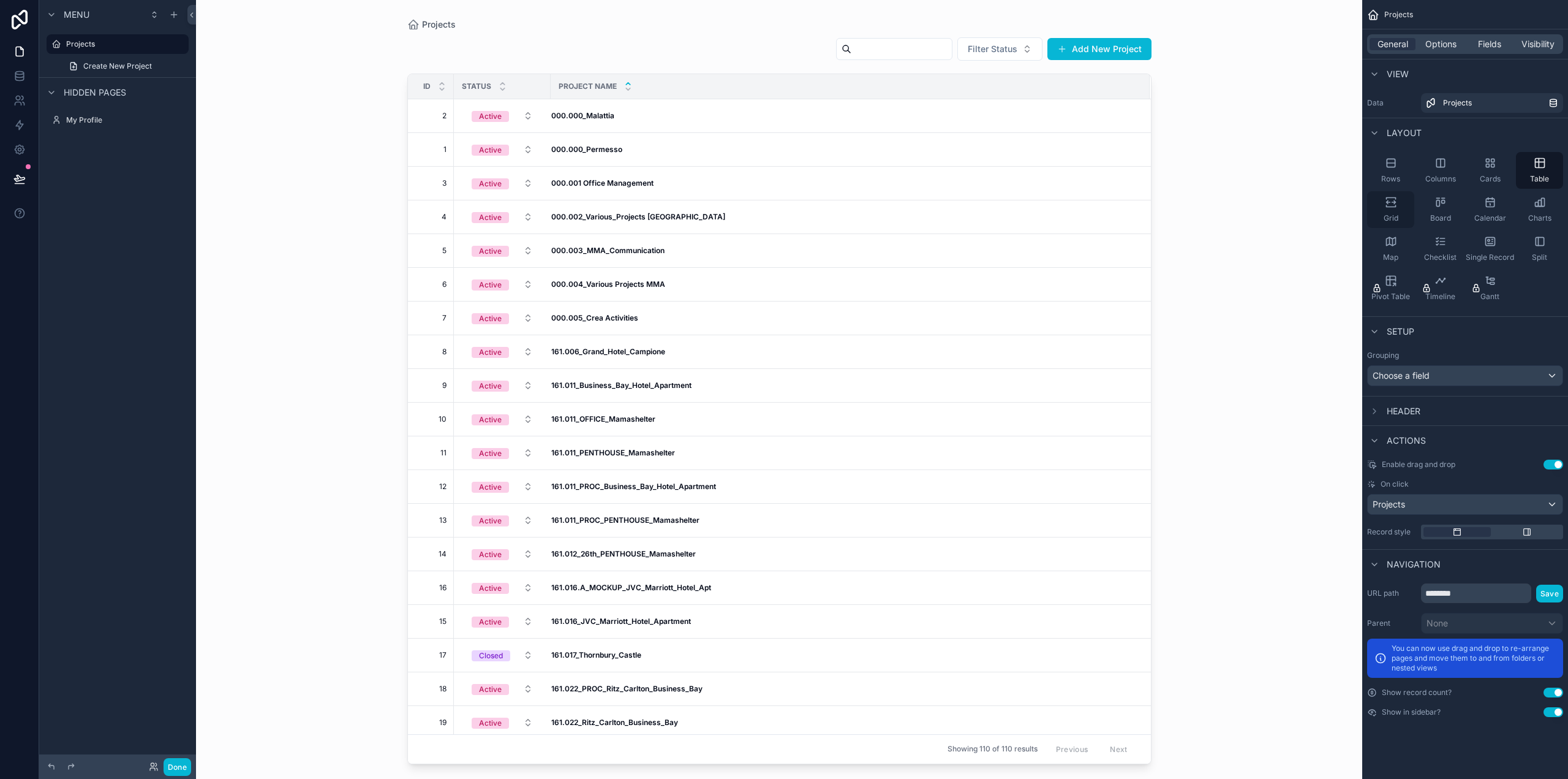
click at [1391, 204] on icon "scrollable content" at bounding box center [1391, 202] width 13 height 13
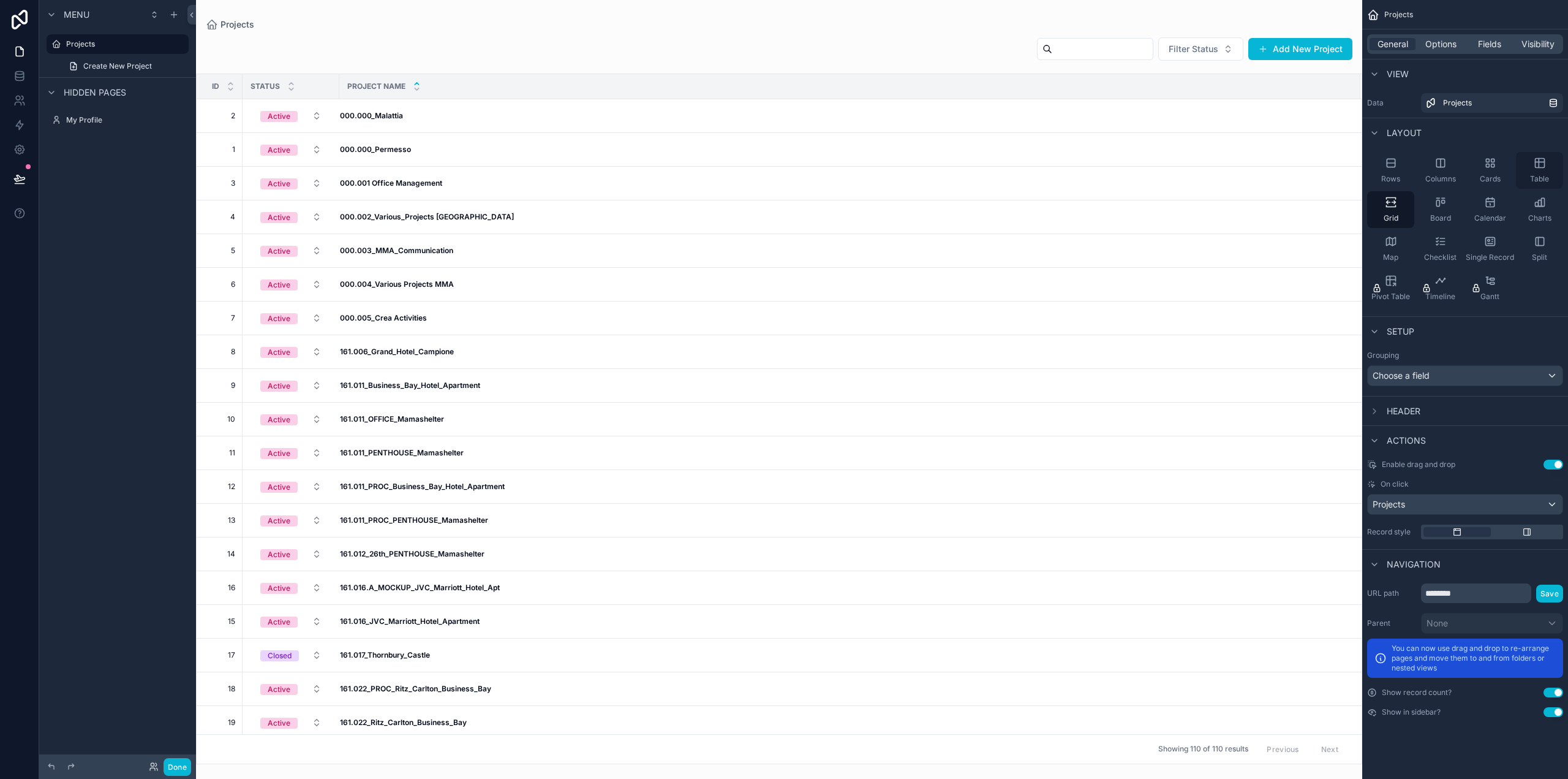
click at [1547, 163] on div "Table" at bounding box center [1540, 170] width 47 height 37
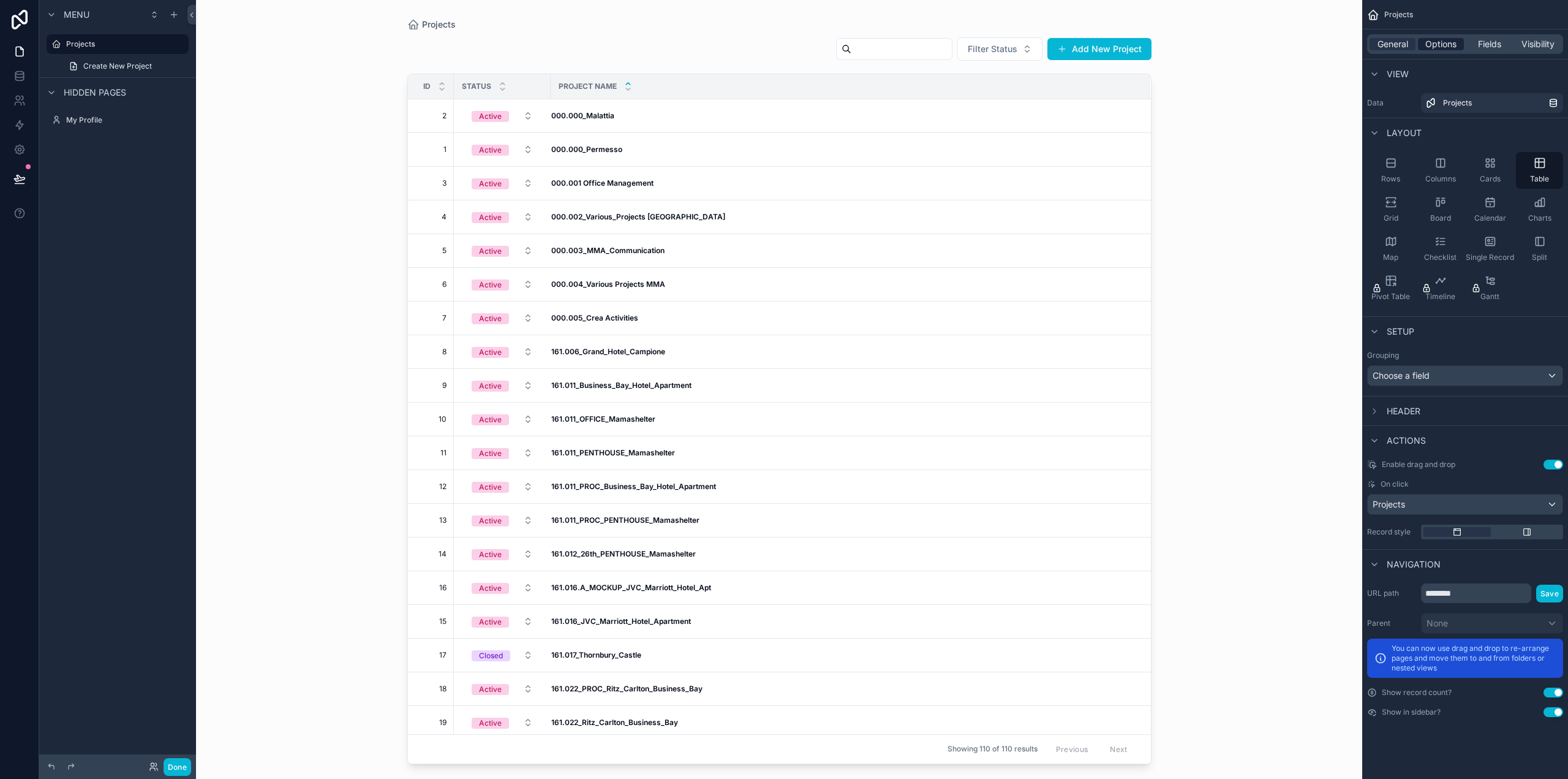
click at [1447, 44] on span "Options" at bounding box center [1441, 44] width 31 height 13
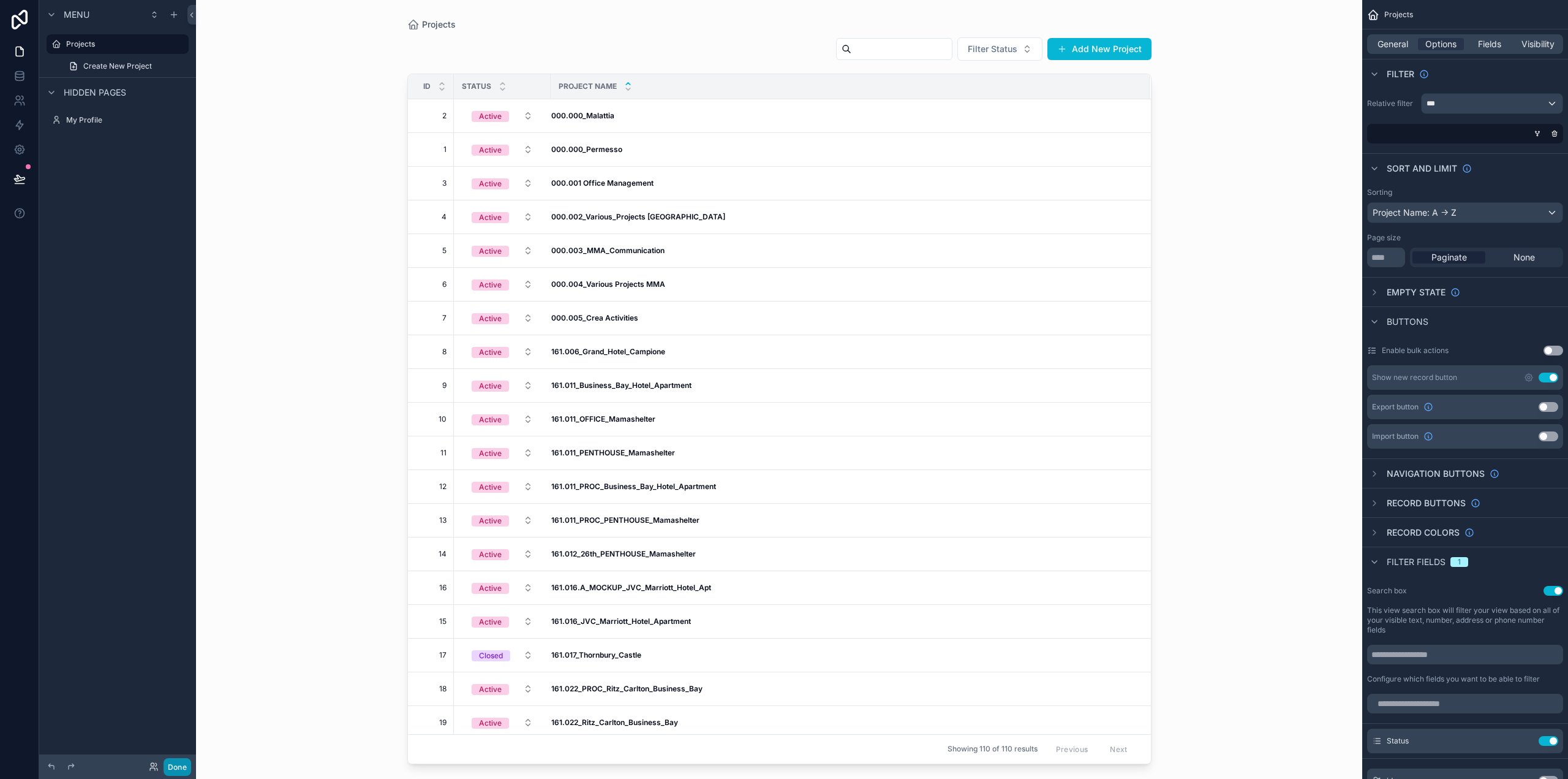
click at [174, 766] on button "Done" at bounding box center [177, 766] width 28 height 18
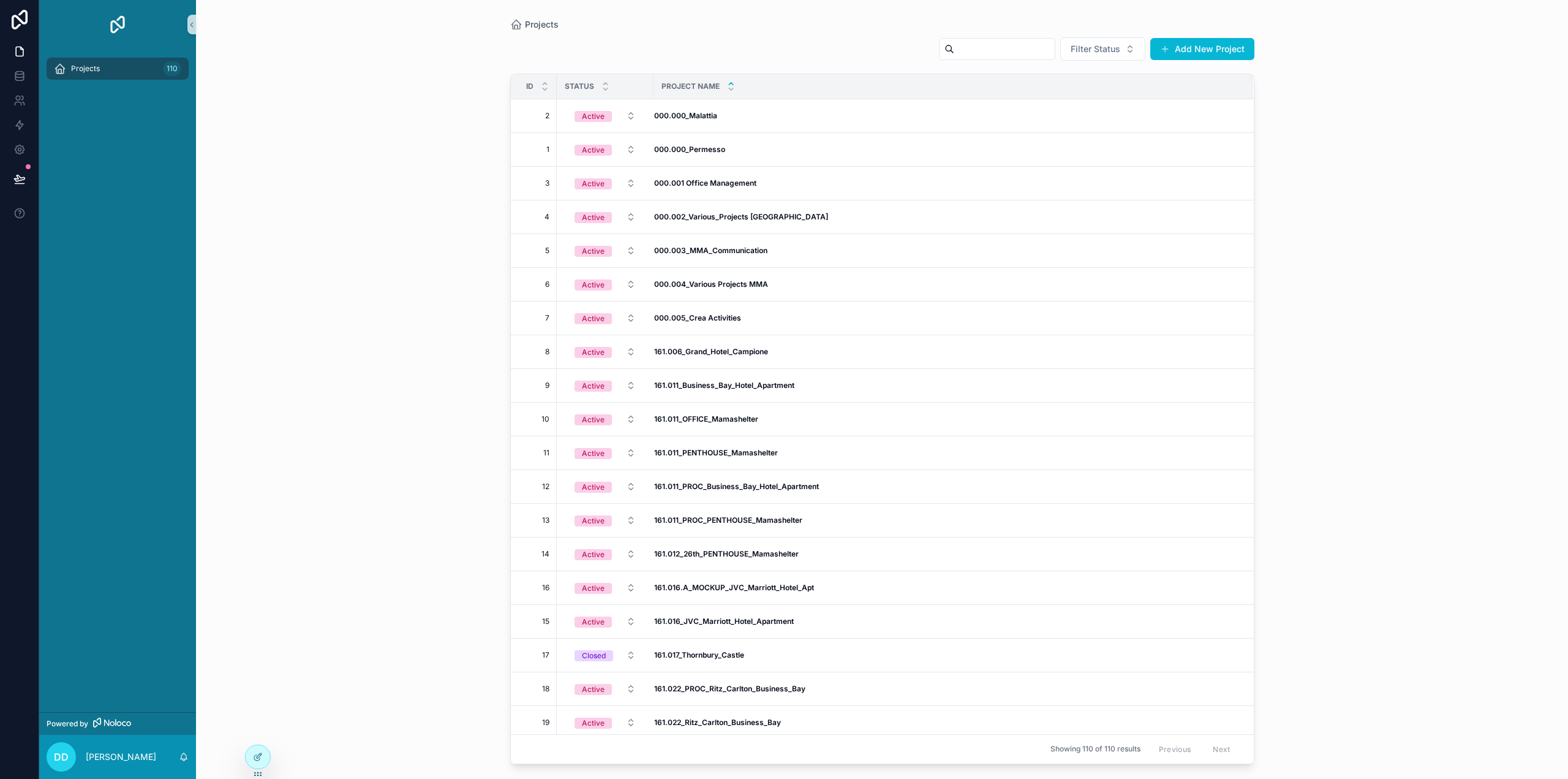
click at [95, 66] on span "Projects" at bounding box center [85, 69] width 28 height 10
click at [18, 75] on icon at bounding box center [19, 75] width 13 height 13
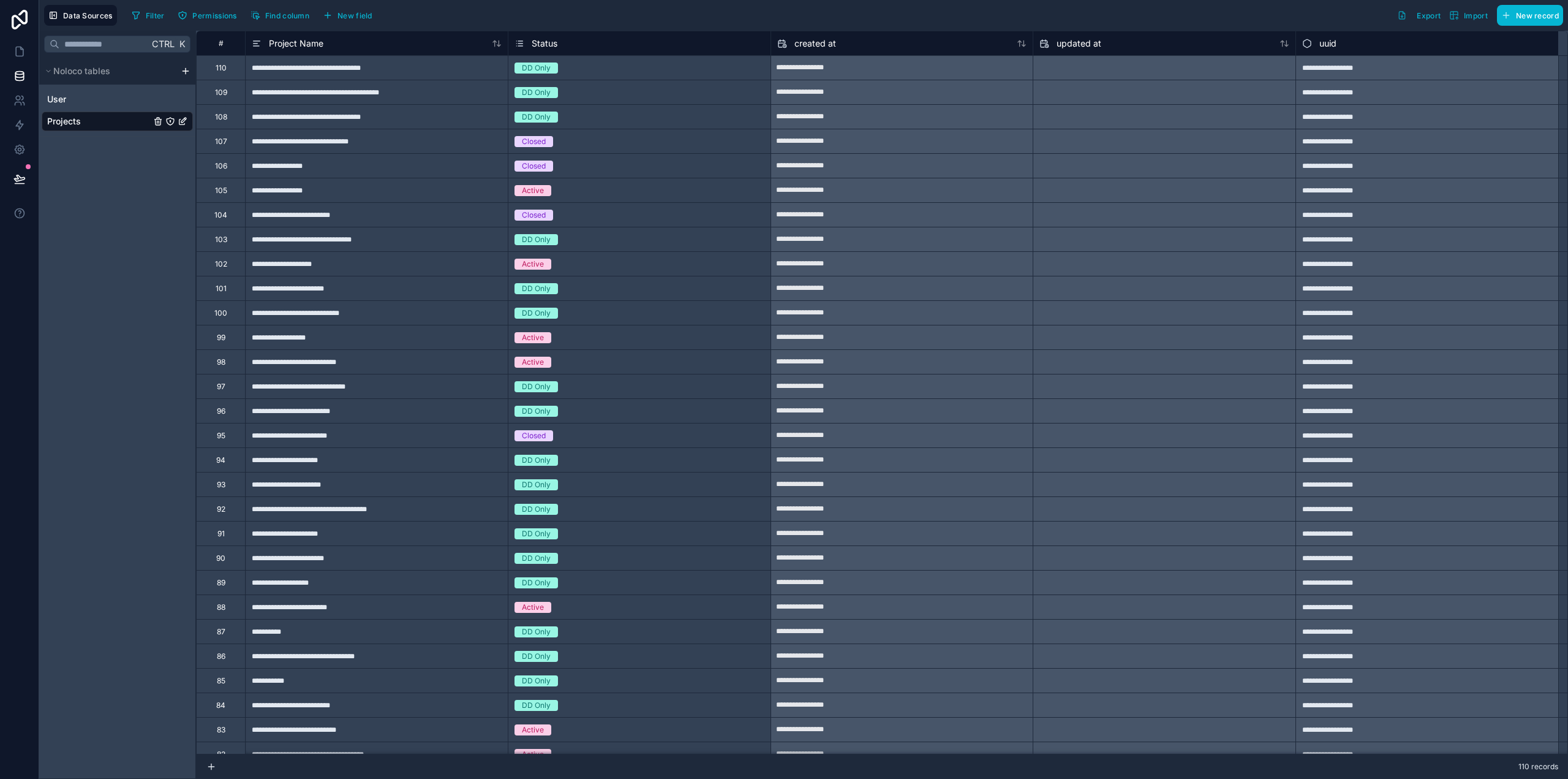
click at [188, 70] on html "**********" at bounding box center [784, 390] width 1568 height 779
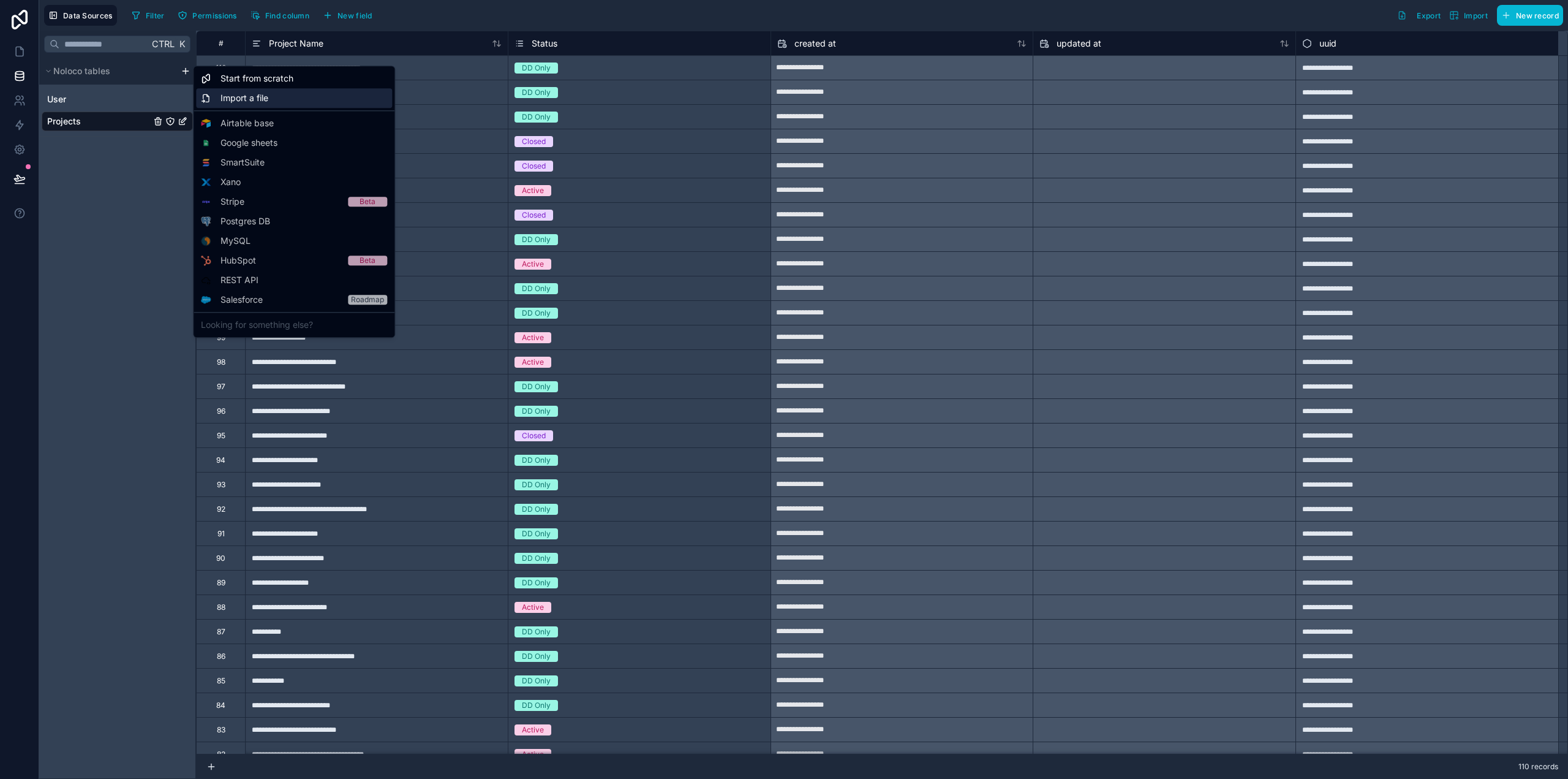
click at [234, 100] on span "Import a file" at bounding box center [244, 98] width 48 height 13
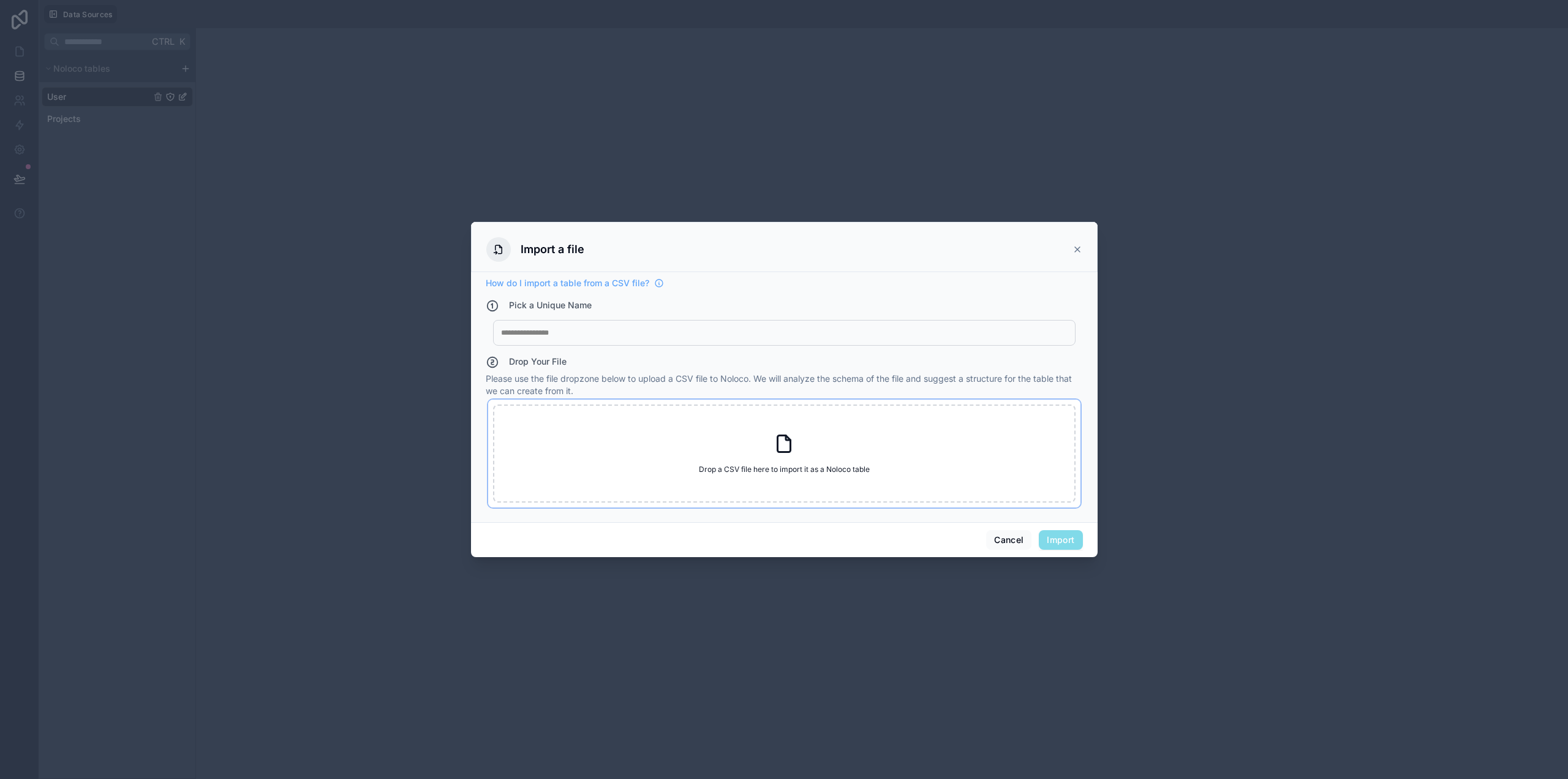
click at [755, 462] on div "Drop a CSV file here to import it as a Noloco table Drop a CSV file here to imp…" at bounding box center [784, 453] width 583 height 98
type input "**********"
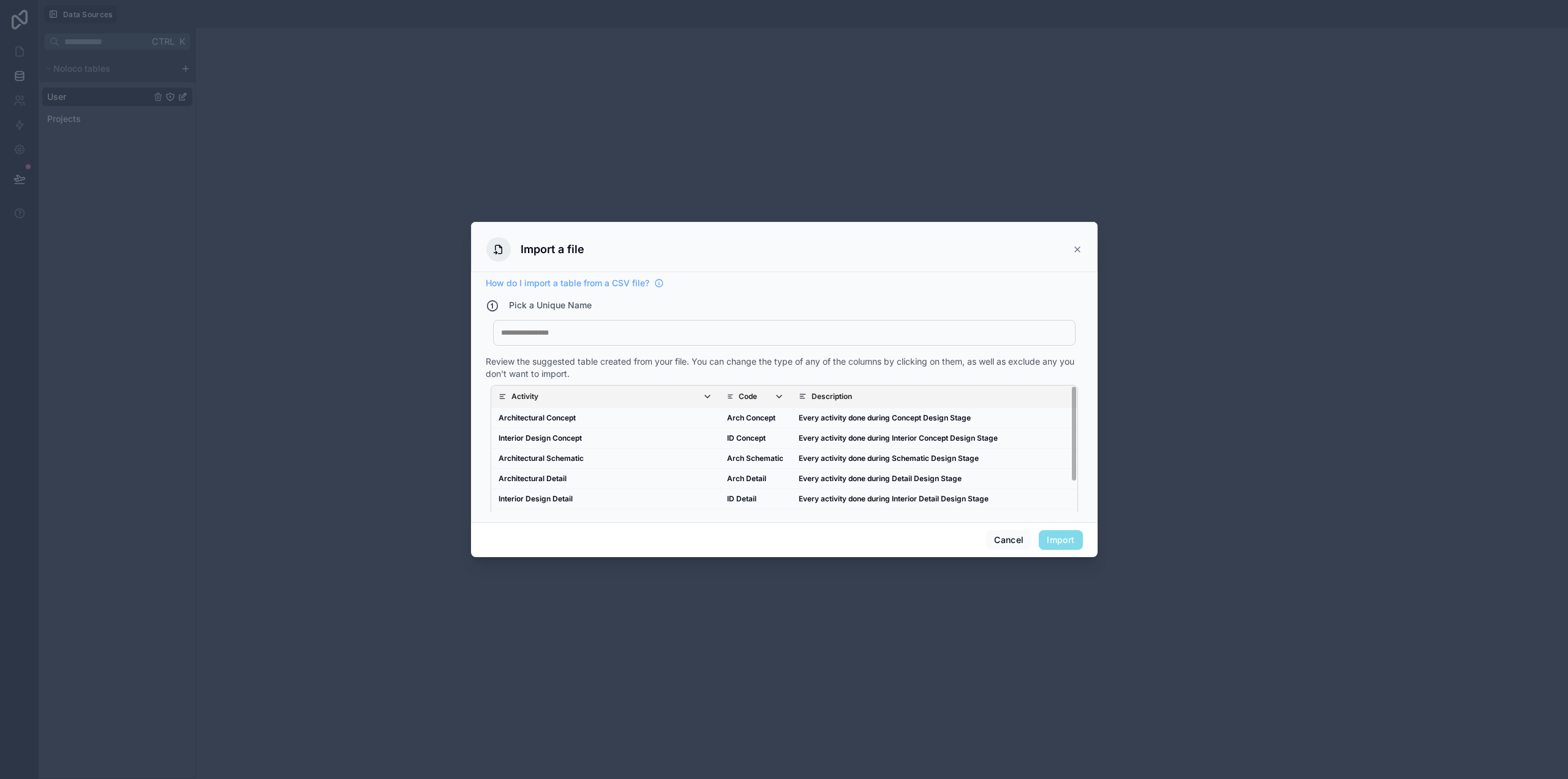
scroll to position [76, 0]
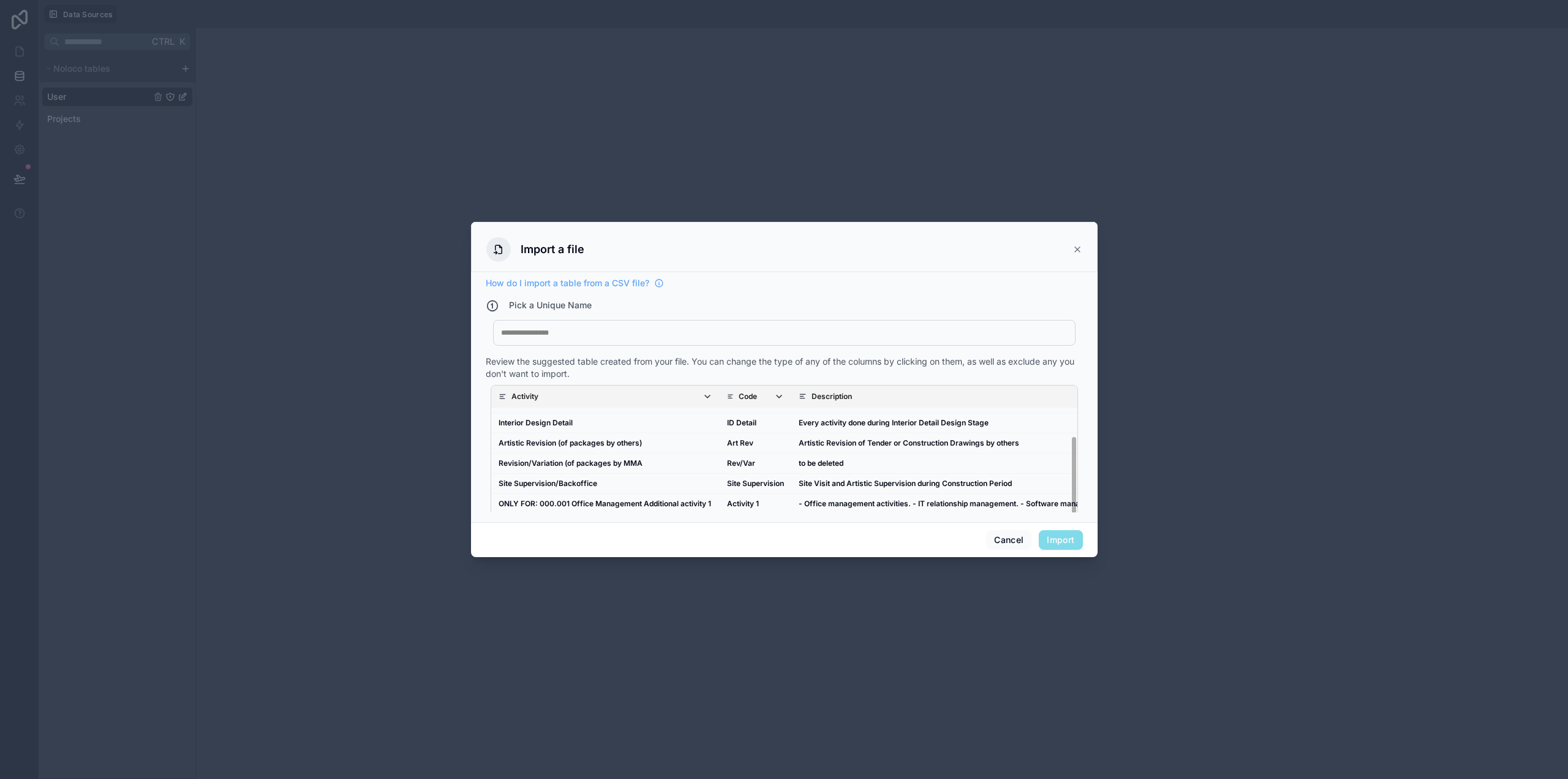
click at [528, 333] on div at bounding box center [784, 333] width 567 height 10
click at [1075, 539] on button "Import" at bounding box center [1061, 539] width 44 height 19
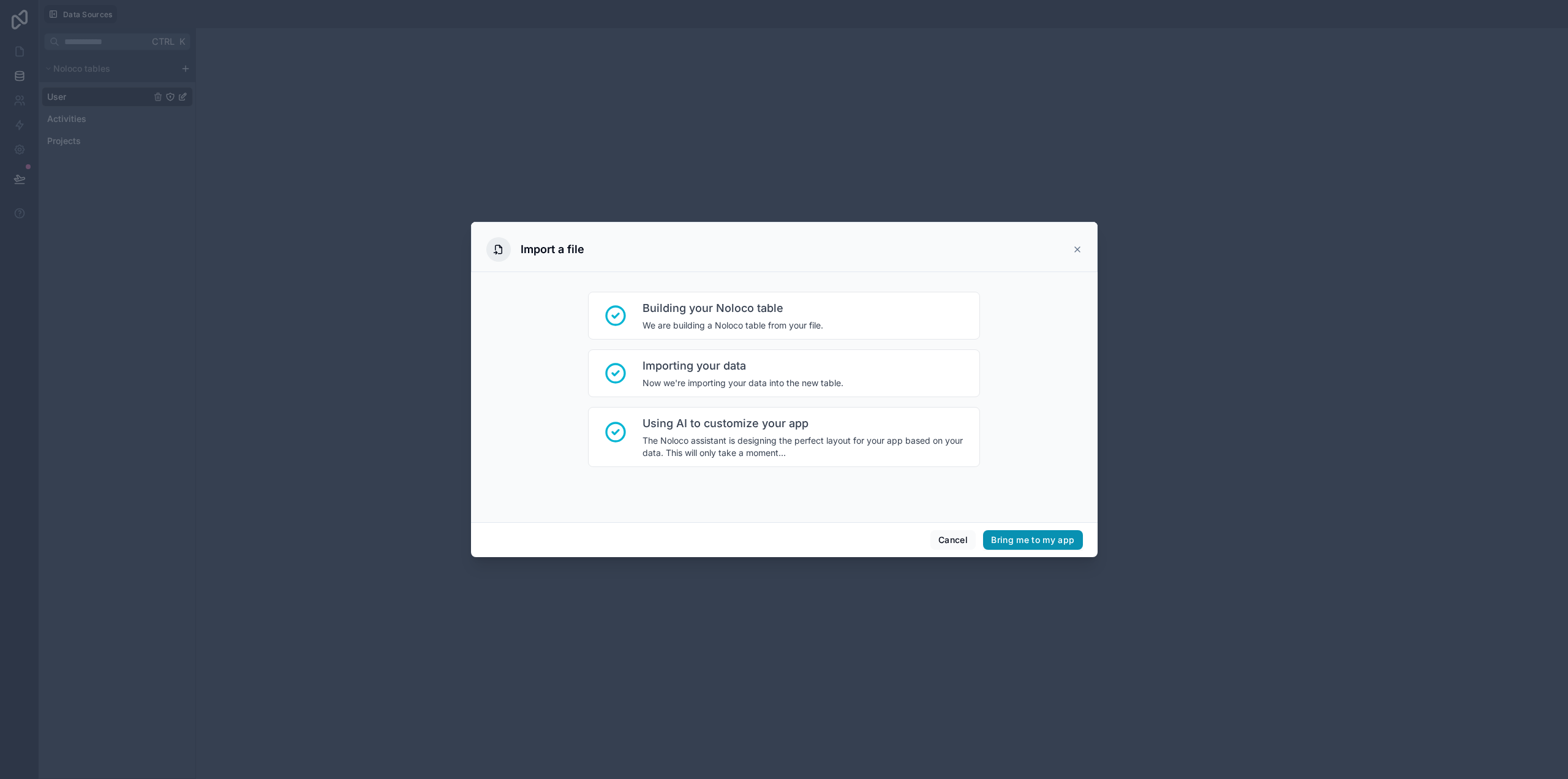
click at [1068, 540] on button "Bring me to my app" at bounding box center [1033, 539] width 100 height 19
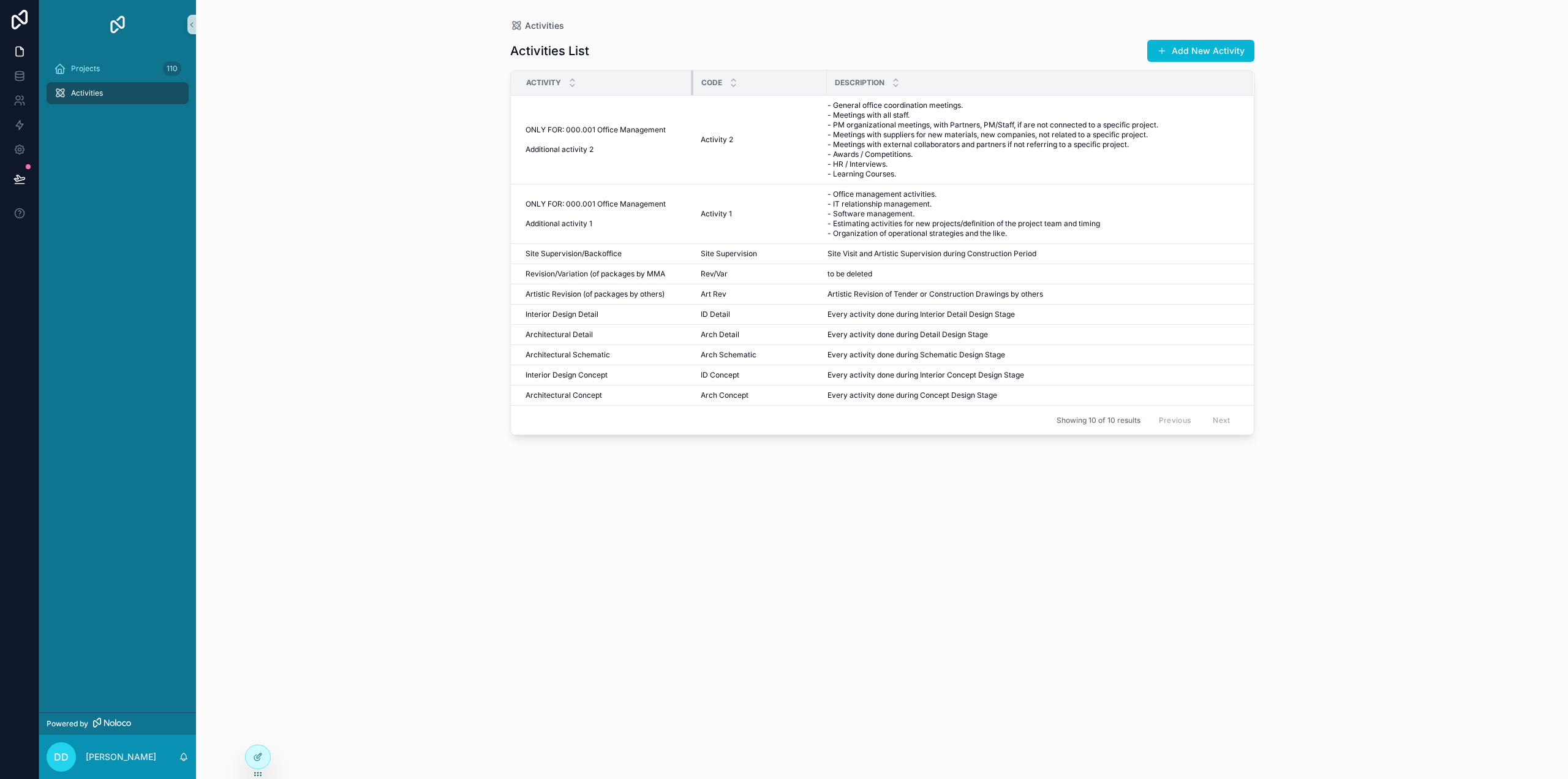
drag, startPoint x: 946, startPoint y: 80, endPoint x: 682, endPoint y: 93, distance: 264.3
click at [682, 93] on th "Activity" at bounding box center [602, 83] width 183 height 25
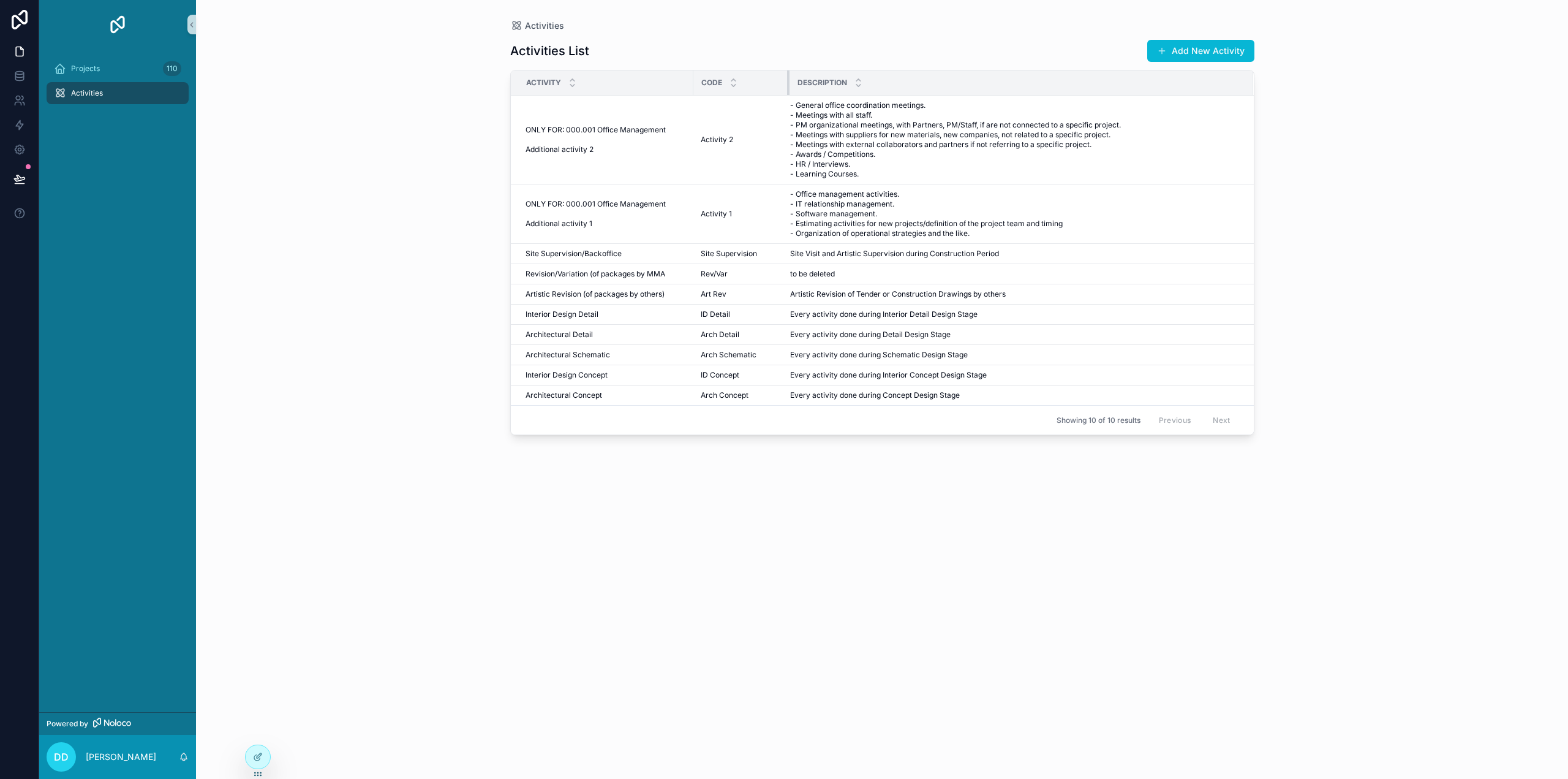
drag, startPoint x: 825, startPoint y: 82, endPoint x: 787, endPoint y: 83, distance: 38.0
click at [787, 83] on div "scrollable content" at bounding box center [789, 82] width 5 height 24
click at [1221, 86] on div "Description" at bounding box center [1021, 83] width 462 height 23
click at [88, 71] on span "Projects" at bounding box center [85, 69] width 28 height 10
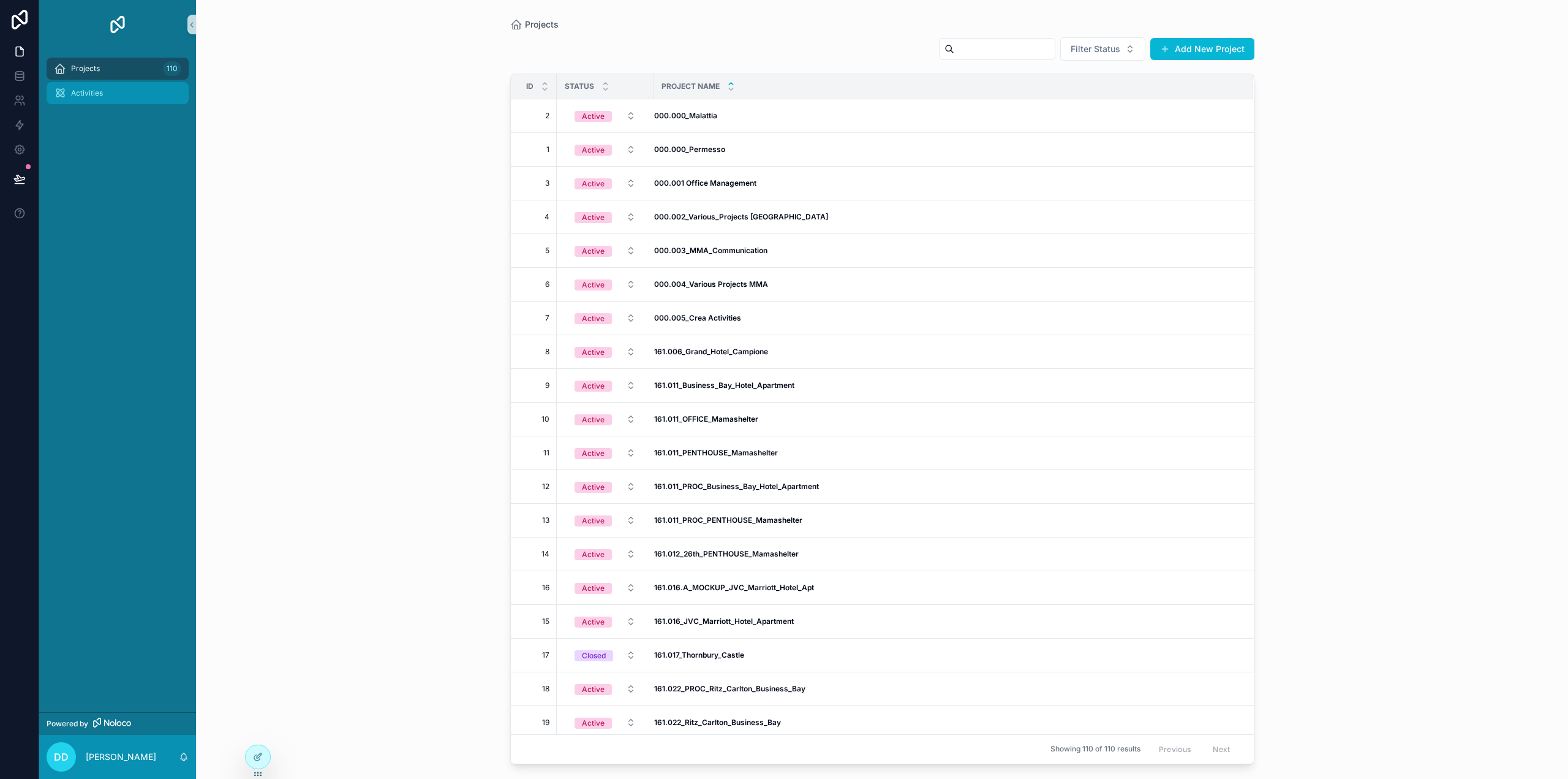
click at [95, 94] on span "Activities" at bounding box center [87, 93] width 32 height 10
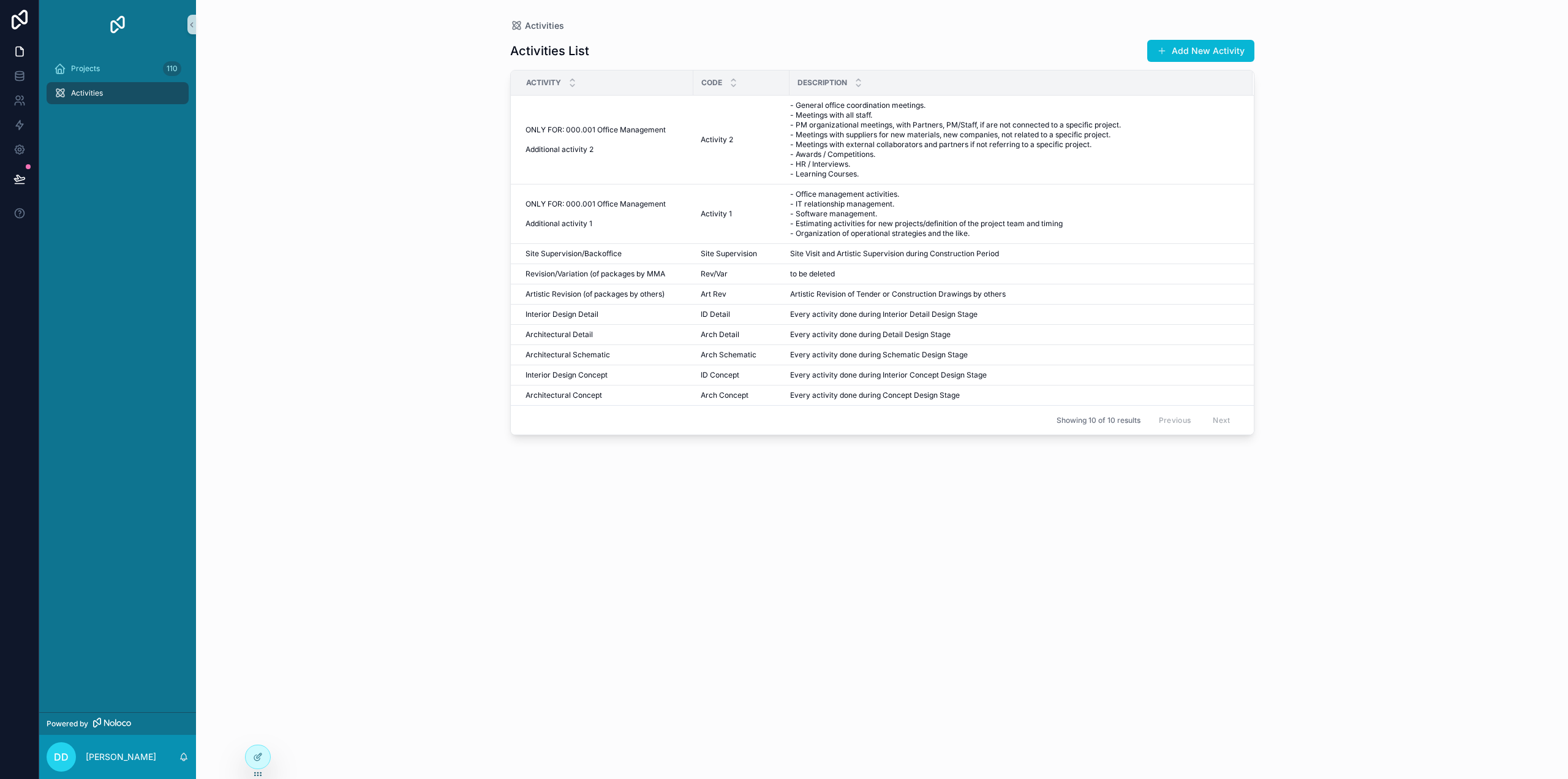
click at [713, 84] on span "Code" at bounding box center [712, 83] width 21 height 10
click at [614, 88] on div "Activity" at bounding box center [602, 83] width 182 height 23
click at [109, 71] on div "Projects 110" at bounding box center [117, 68] width 127 height 19
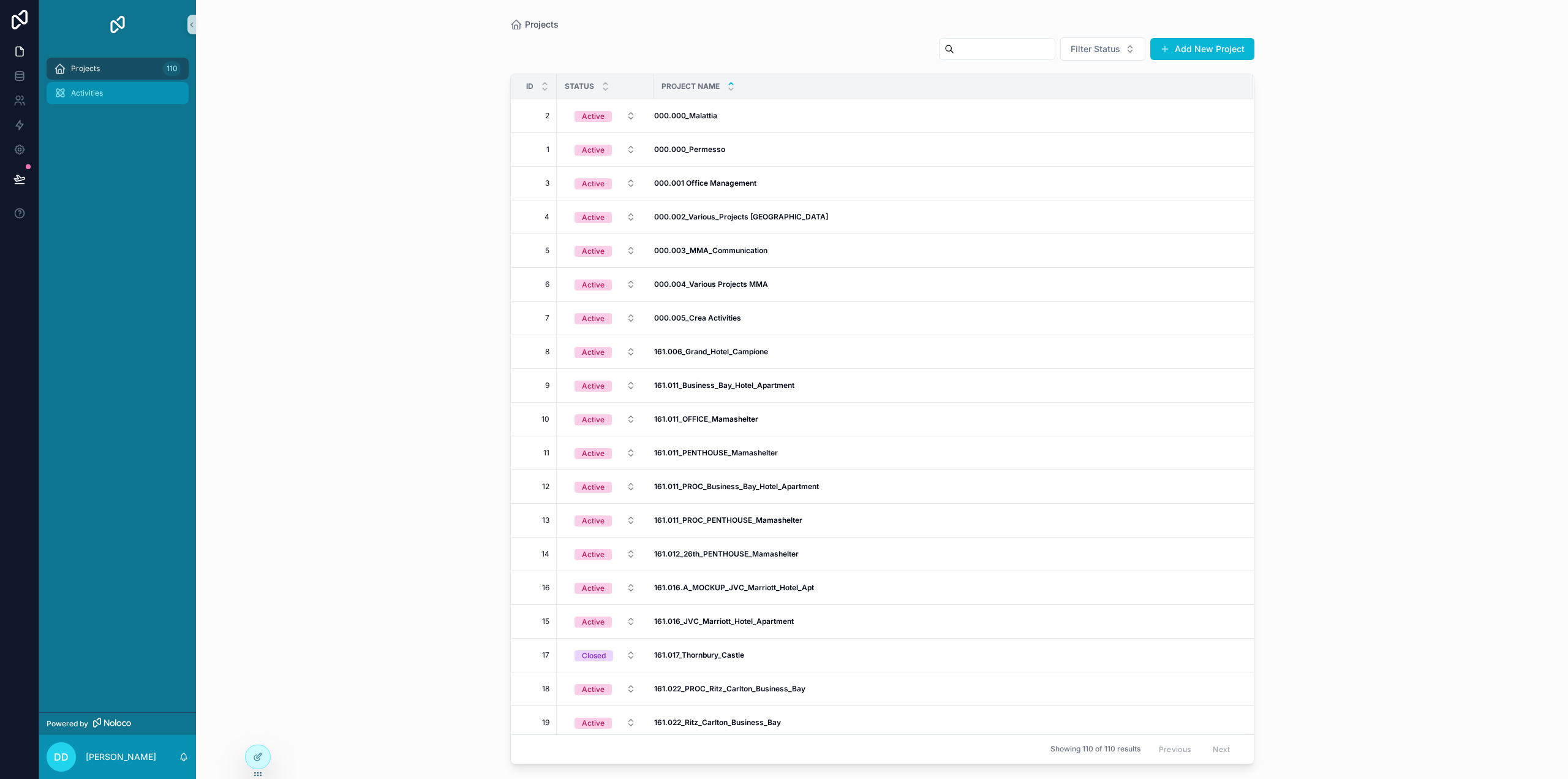
click at [103, 94] on div "Activities" at bounding box center [117, 93] width 127 height 19
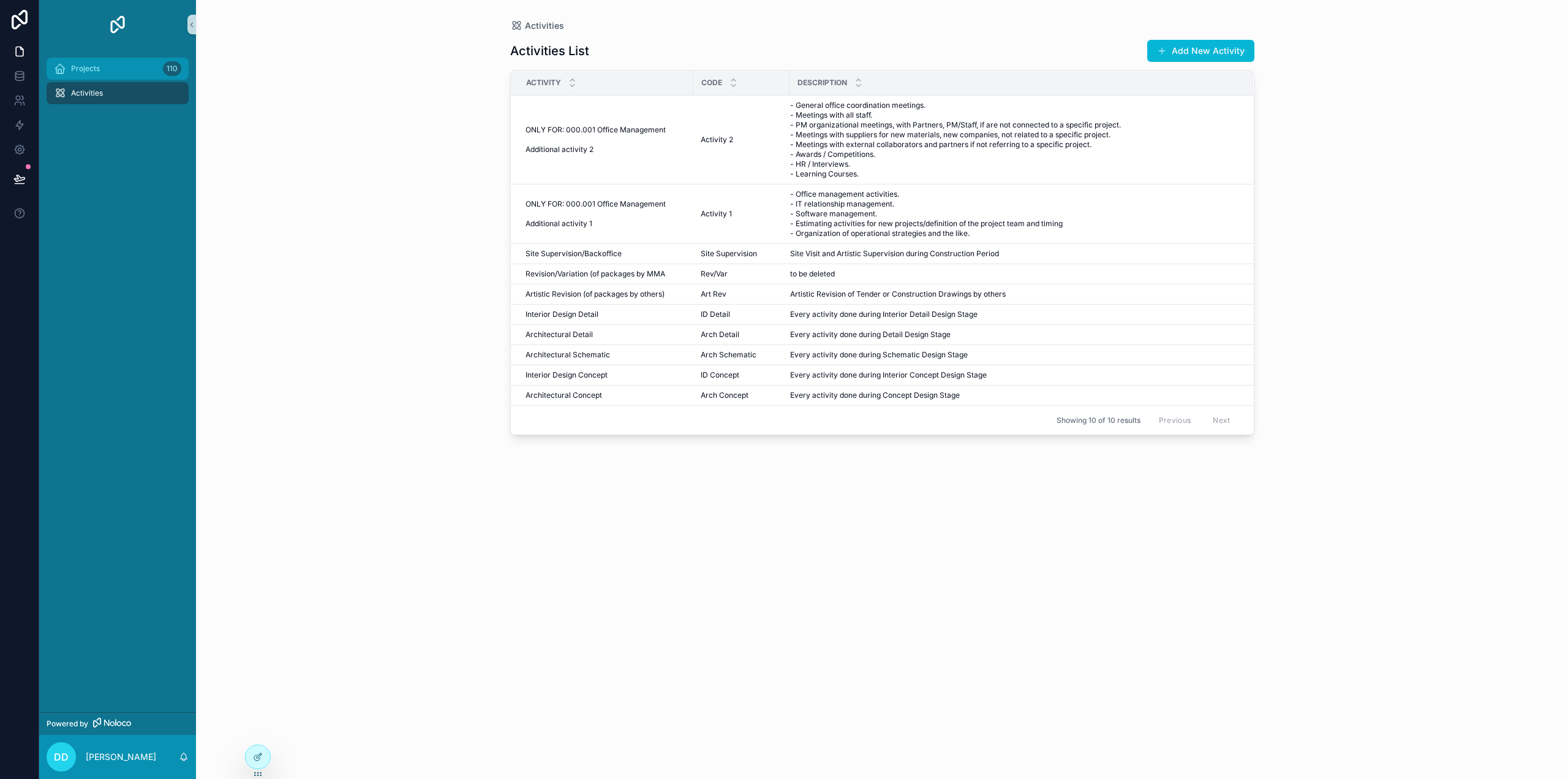
click at [89, 67] on span "Projects" at bounding box center [85, 69] width 28 height 10
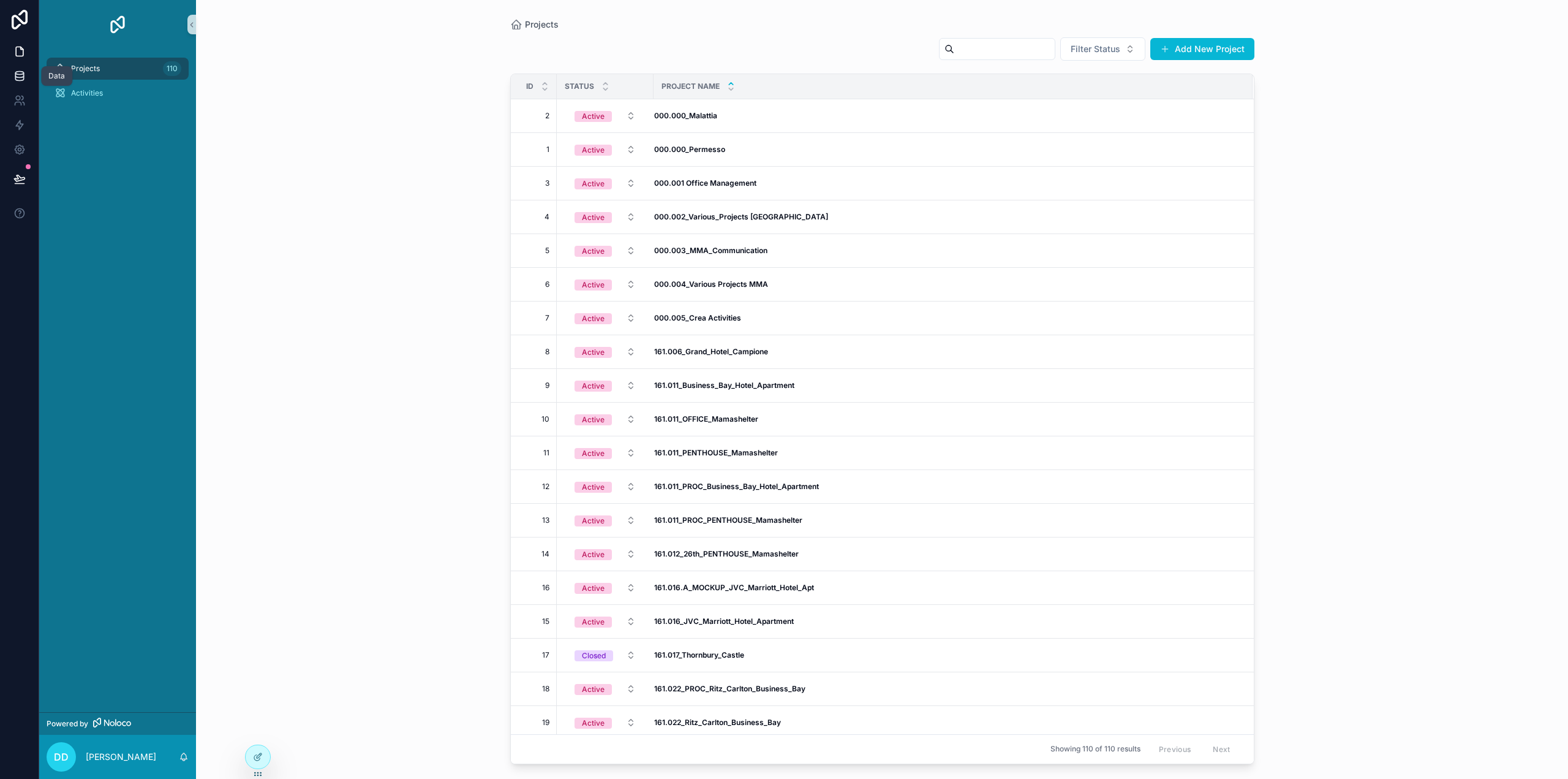
click at [24, 75] on icon at bounding box center [19, 75] width 13 height 13
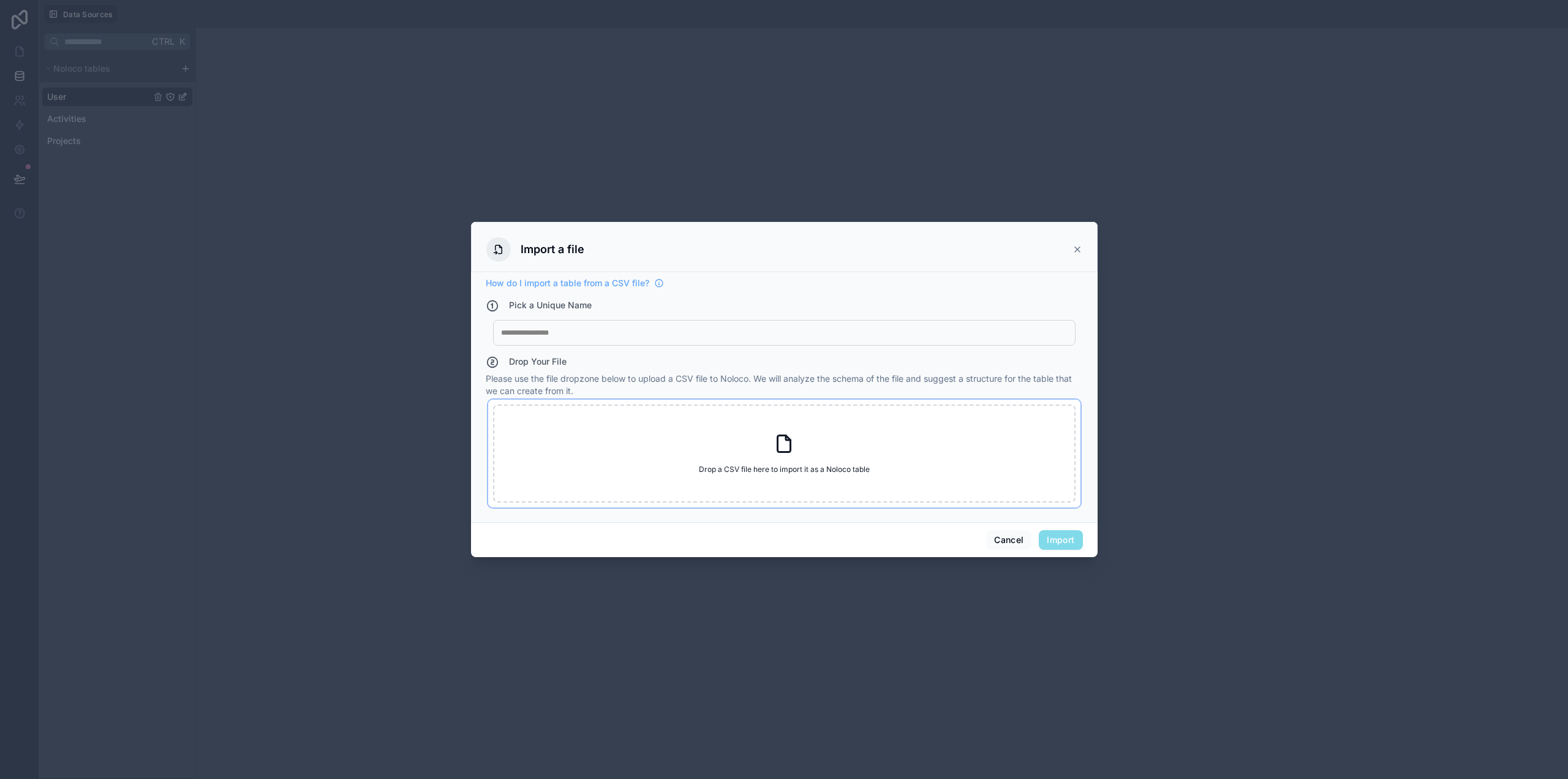
click at [781, 448] on icon at bounding box center [784, 444] width 22 height 22
type input "**********"
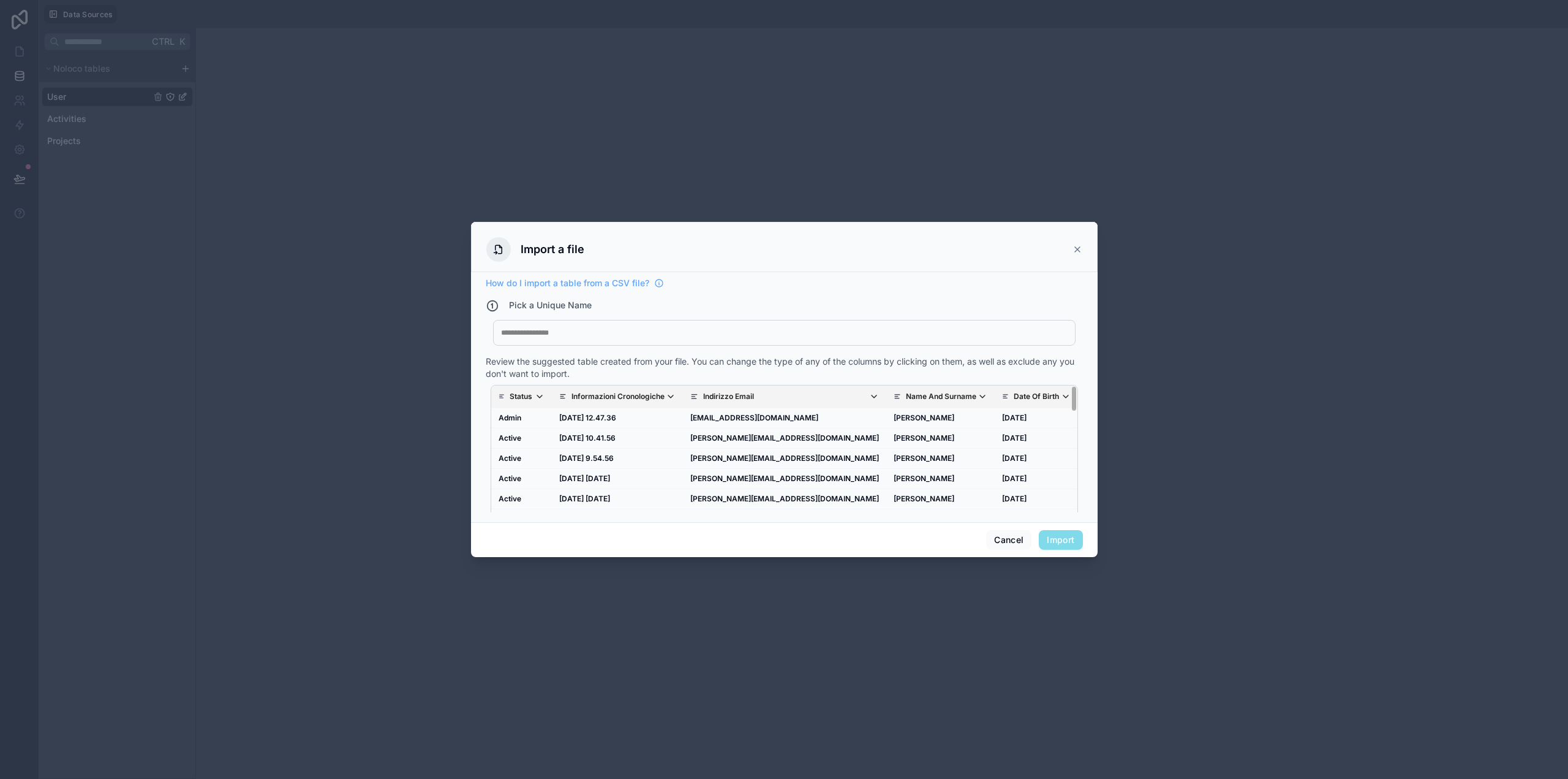
scroll to position [657, 0]
click at [620, 332] on div at bounding box center [784, 333] width 567 height 10
click at [1071, 537] on button "Import" at bounding box center [1061, 539] width 44 height 19
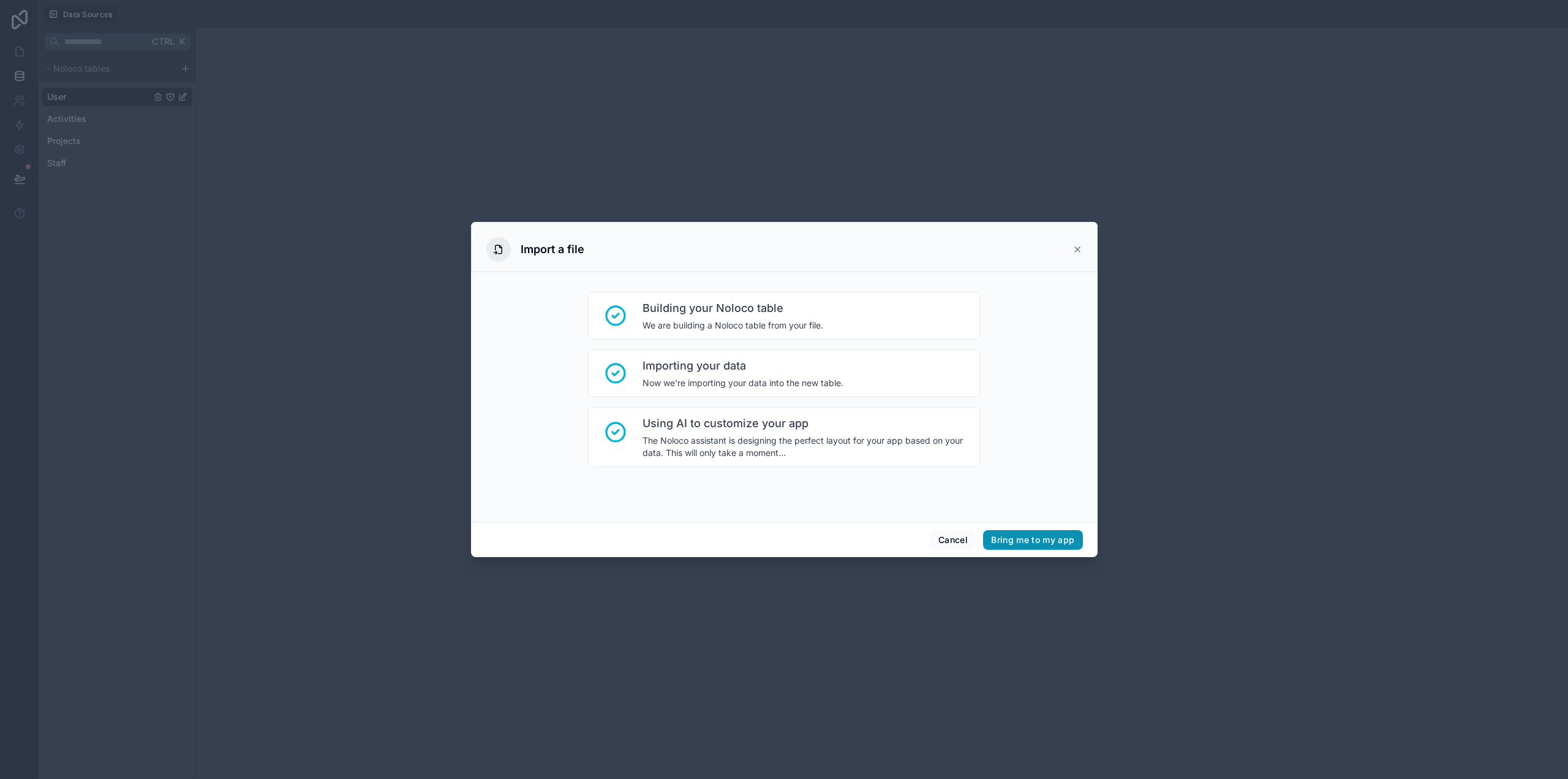
click at [1043, 542] on button "Bring me to my app" at bounding box center [1033, 539] width 100 height 19
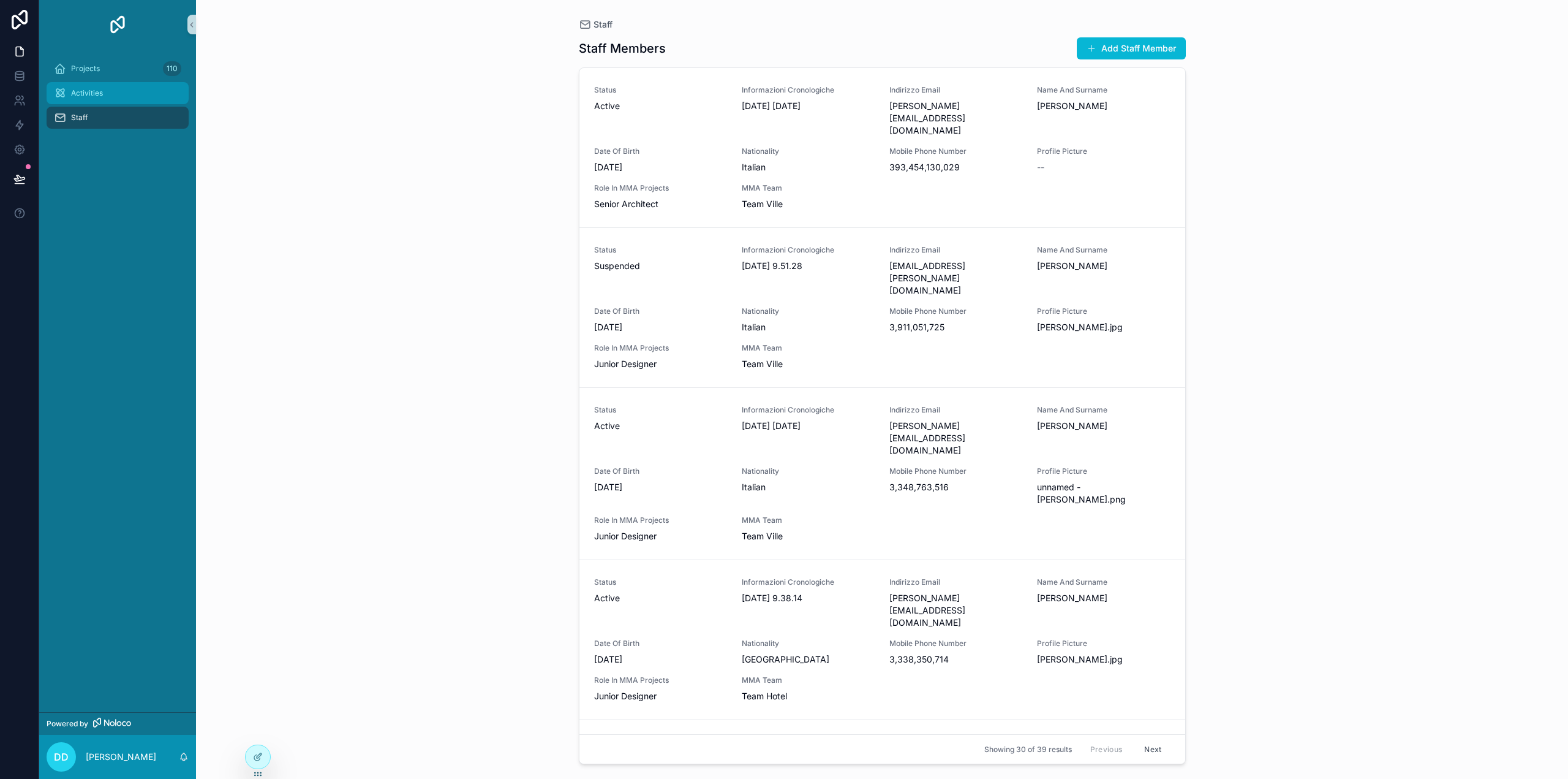
click at [95, 95] on span "Activities" at bounding box center [87, 93] width 32 height 10
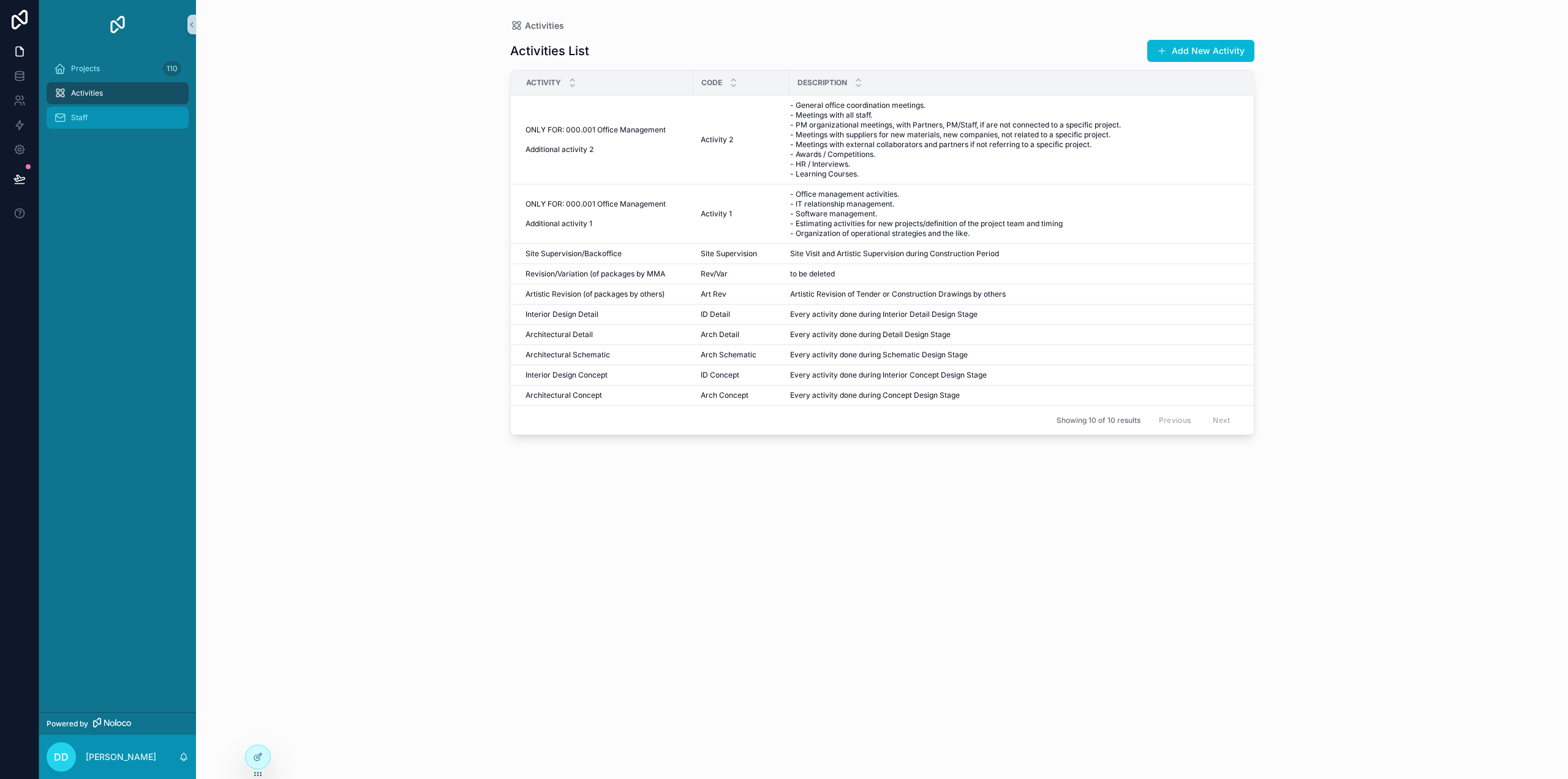
click at [100, 115] on div "Staff" at bounding box center [117, 117] width 127 height 19
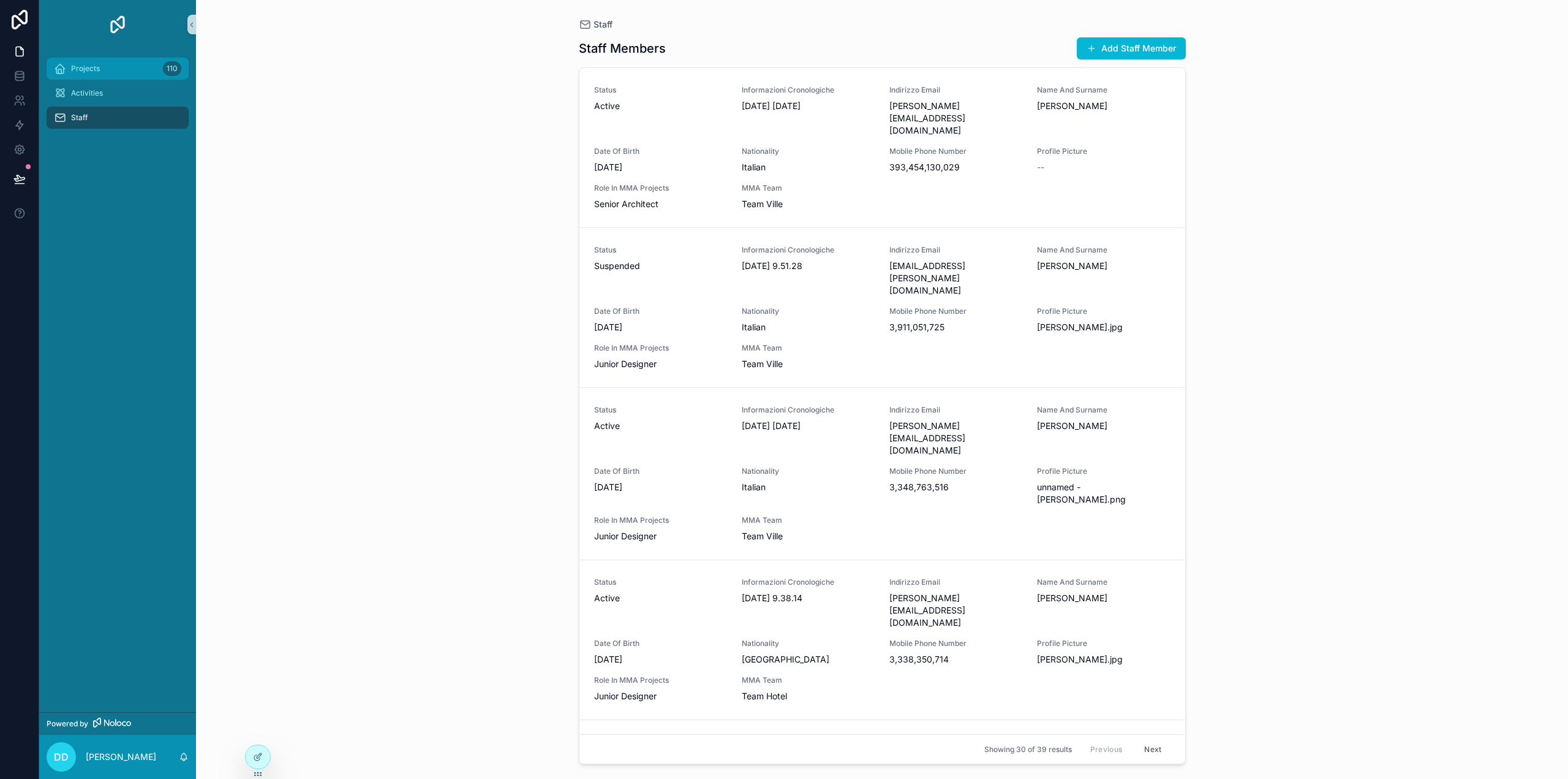
click at [85, 69] on span "Projects" at bounding box center [85, 69] width 28 height 10
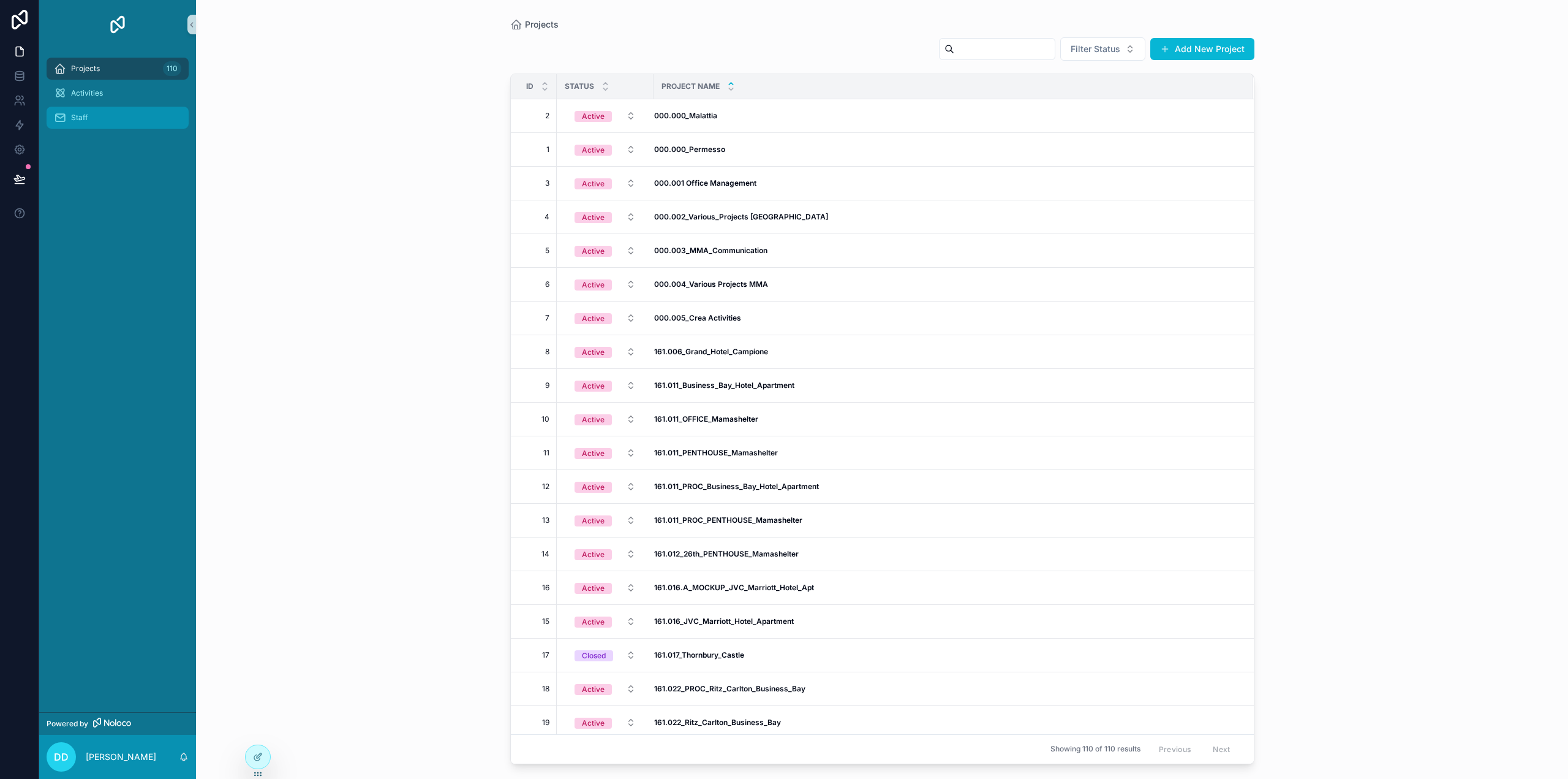
click at [83, 118] on span "Staff" at bounding box center [80, 118] width 17 height 10
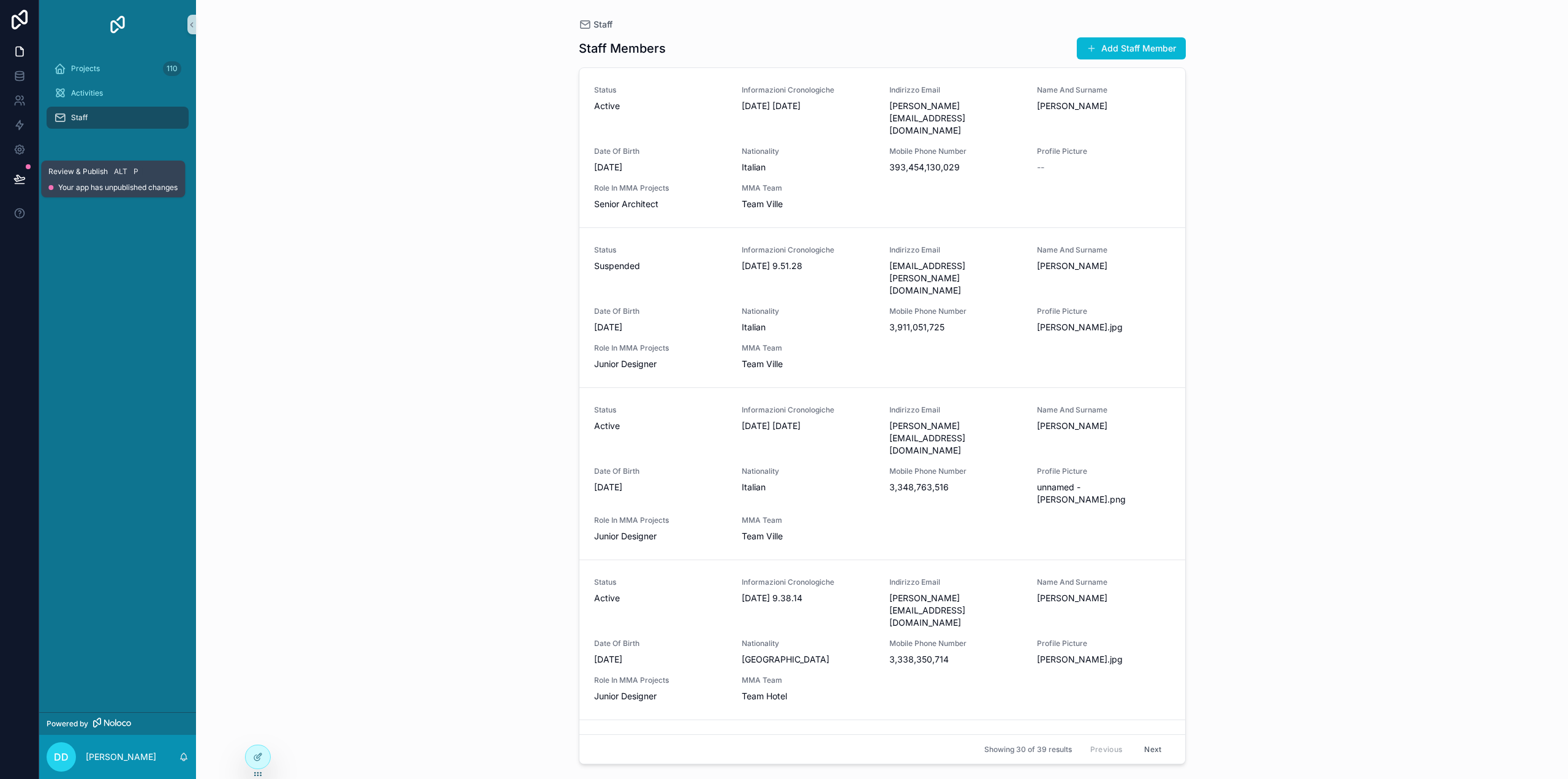
click at [22, 180] on icon at bounding box center [19, 178] width 13 height 13
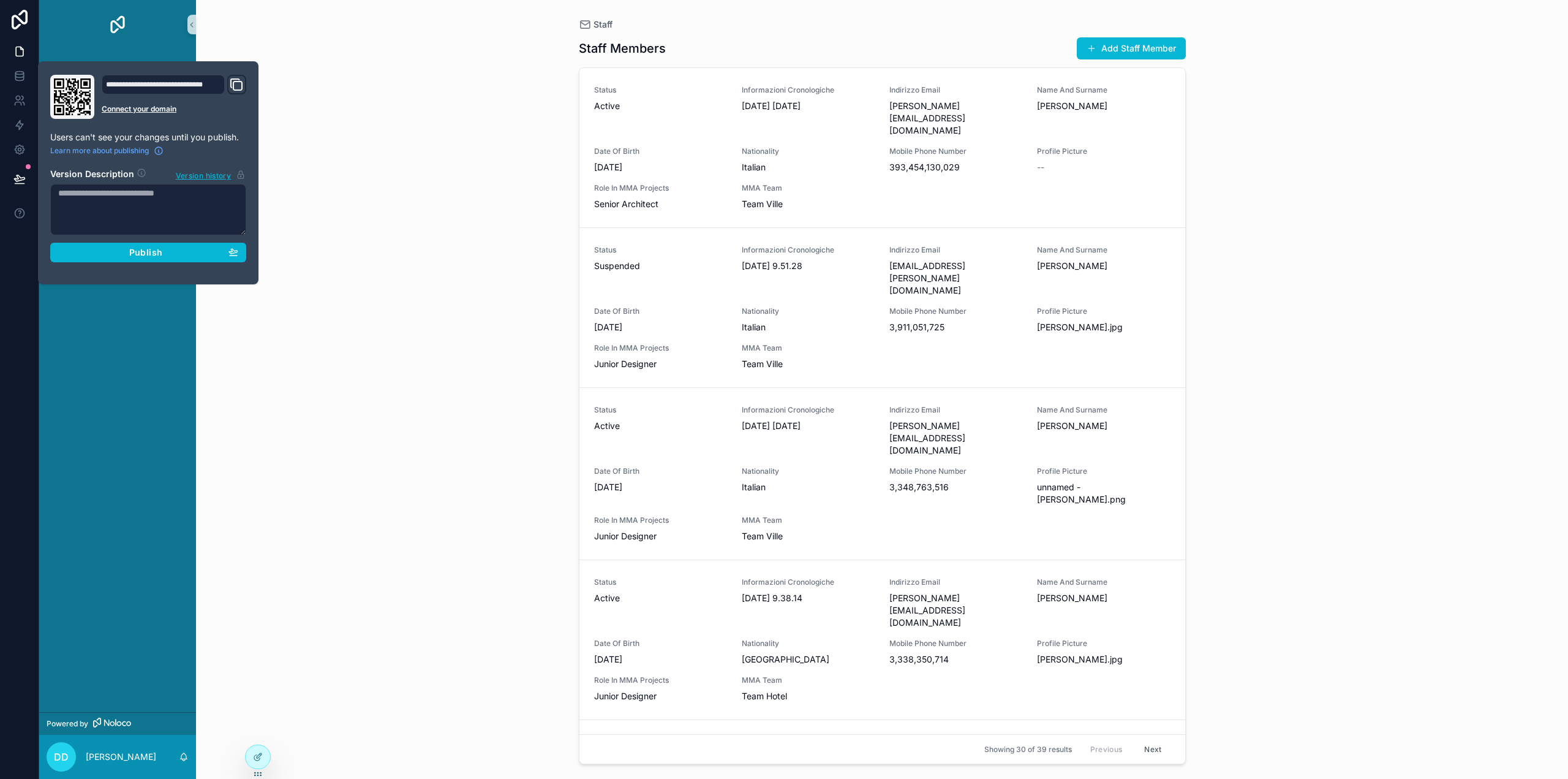
click at [145, 194] on textarea at bounding box center [148, 209] width 196 height 51
click at [201, 191] on textarea at bounding box center [148, 209] width 196 height 51
click at [186, 197] on textarea at bounding box center [148, 209] width 196 height 51
click at [188, 198] on textarea at bounding box center [148, 209] width 196 height 51
click at [168, 82] on div "**********" at bounding box center [162, 84] width 123 height 19
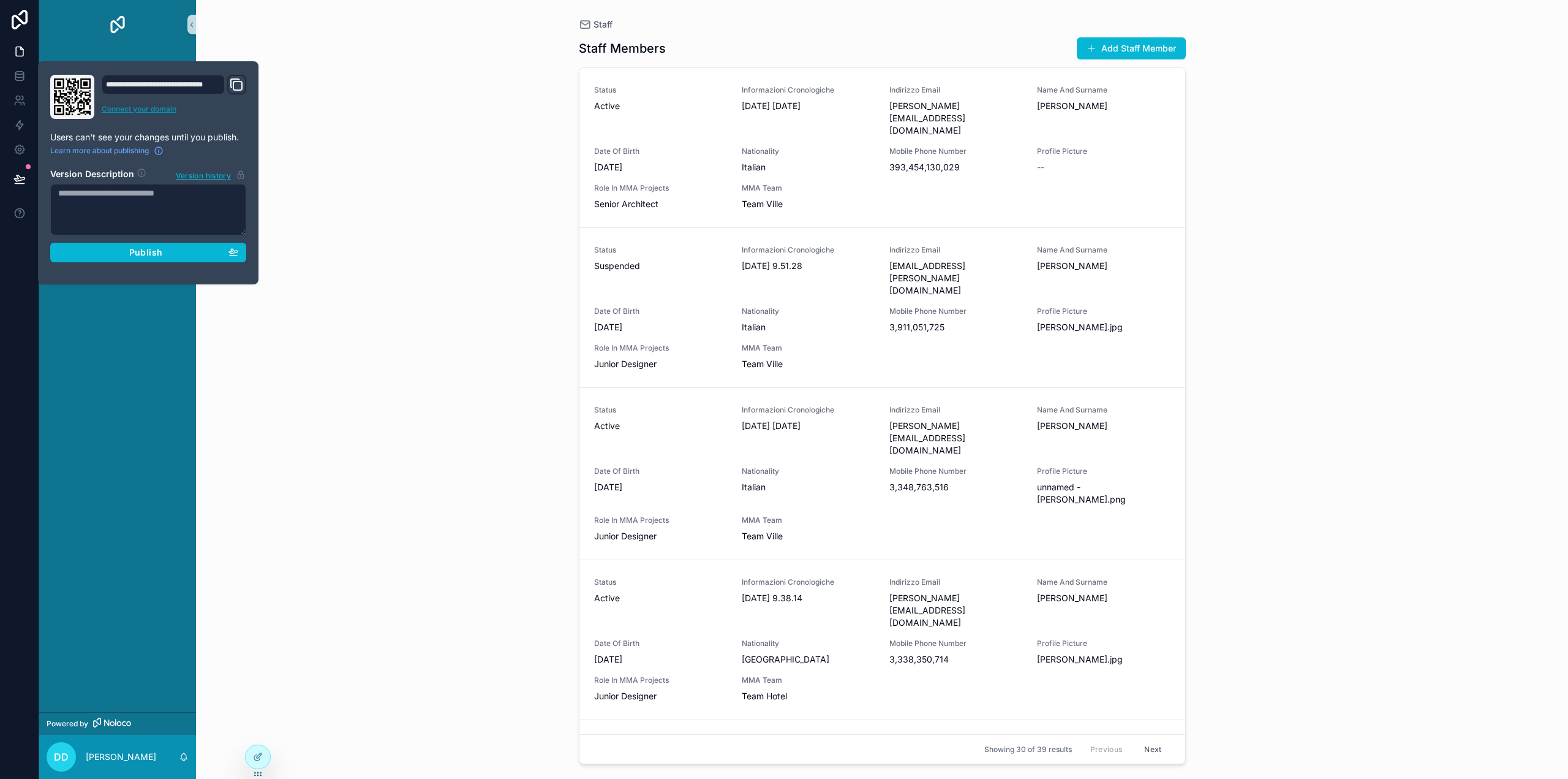
click at [128, 108] on link "Connect your domain" at bounding box center [173, 109] width 145 height 10
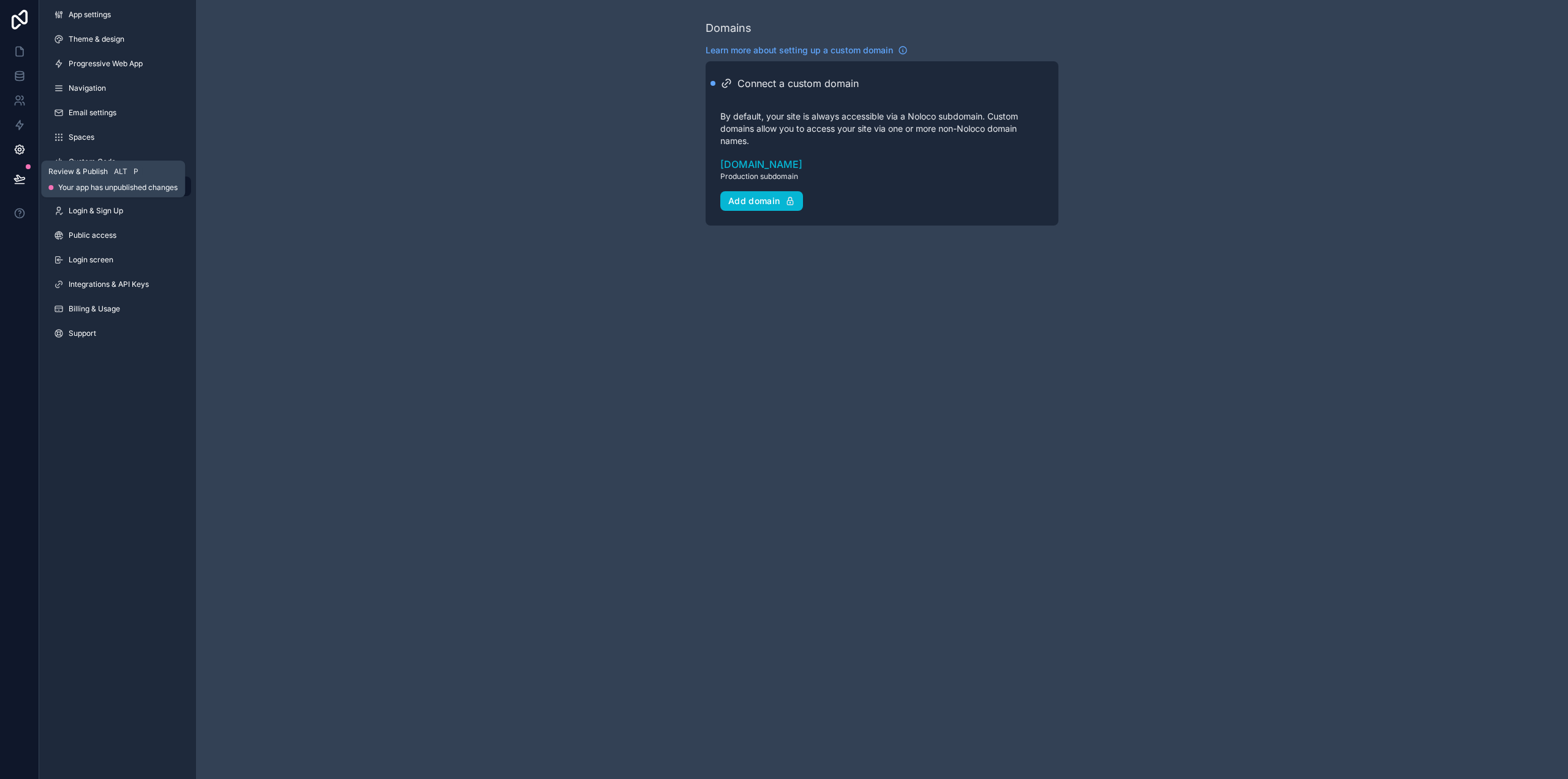
click at [22, 177] on icon at bounding box center [19, 178] width 13 height 13
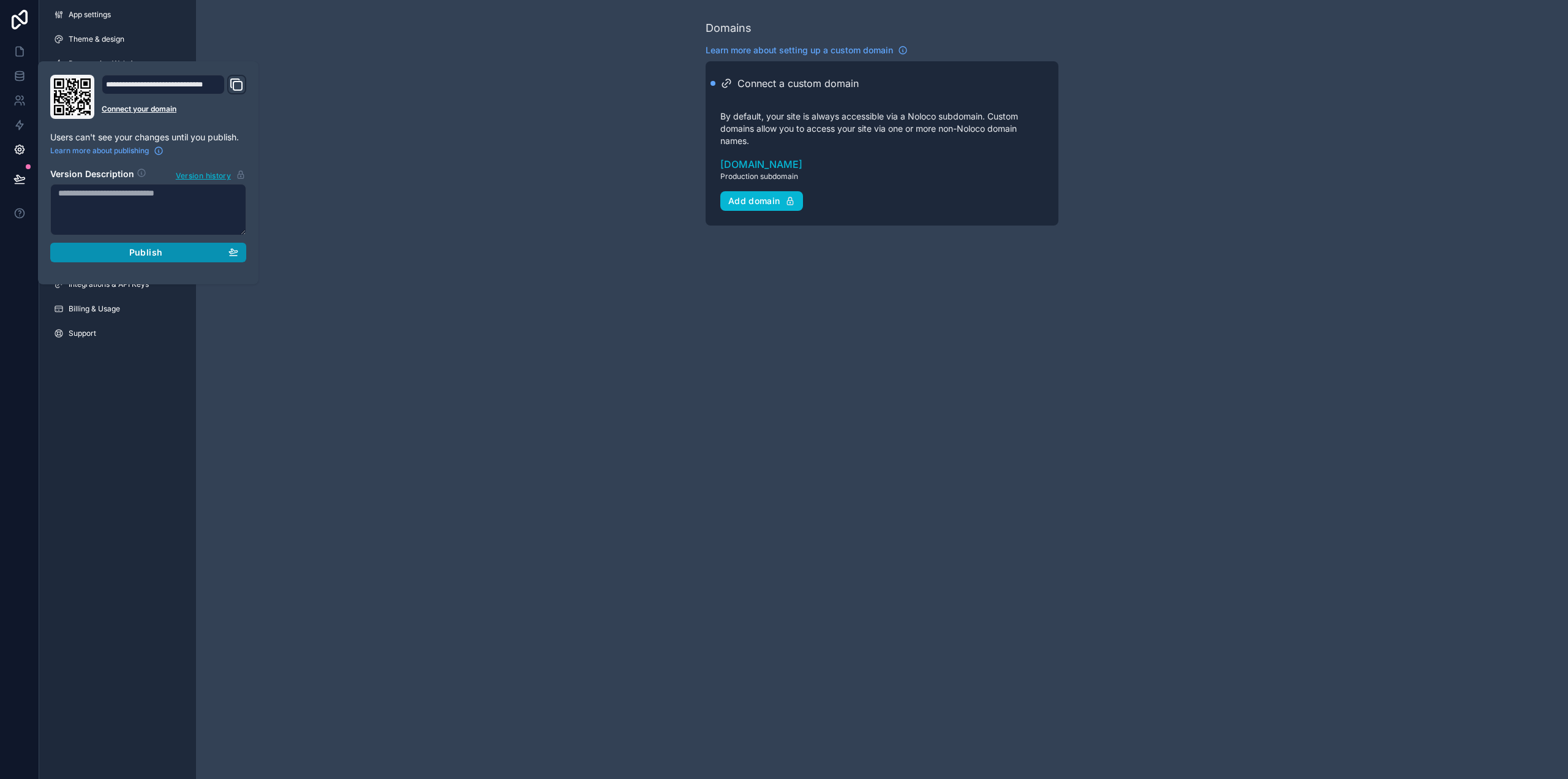
click at [152, 252] on span "Publish" at bounding box center [146, 252] width 33 height 11
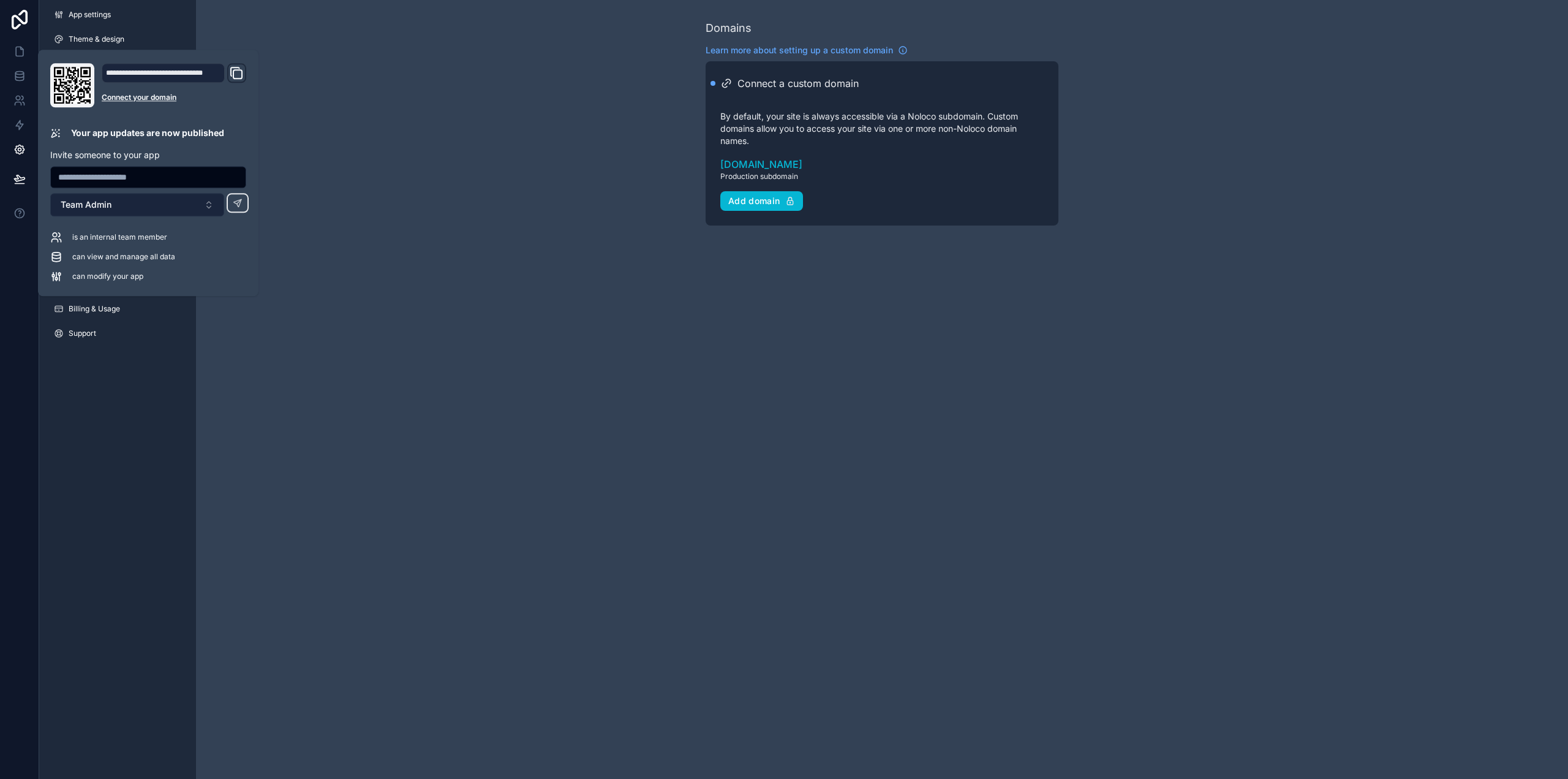
click at [172, 204] on button "Team Admin" at bounding box center [137, 205] width 174 height 23
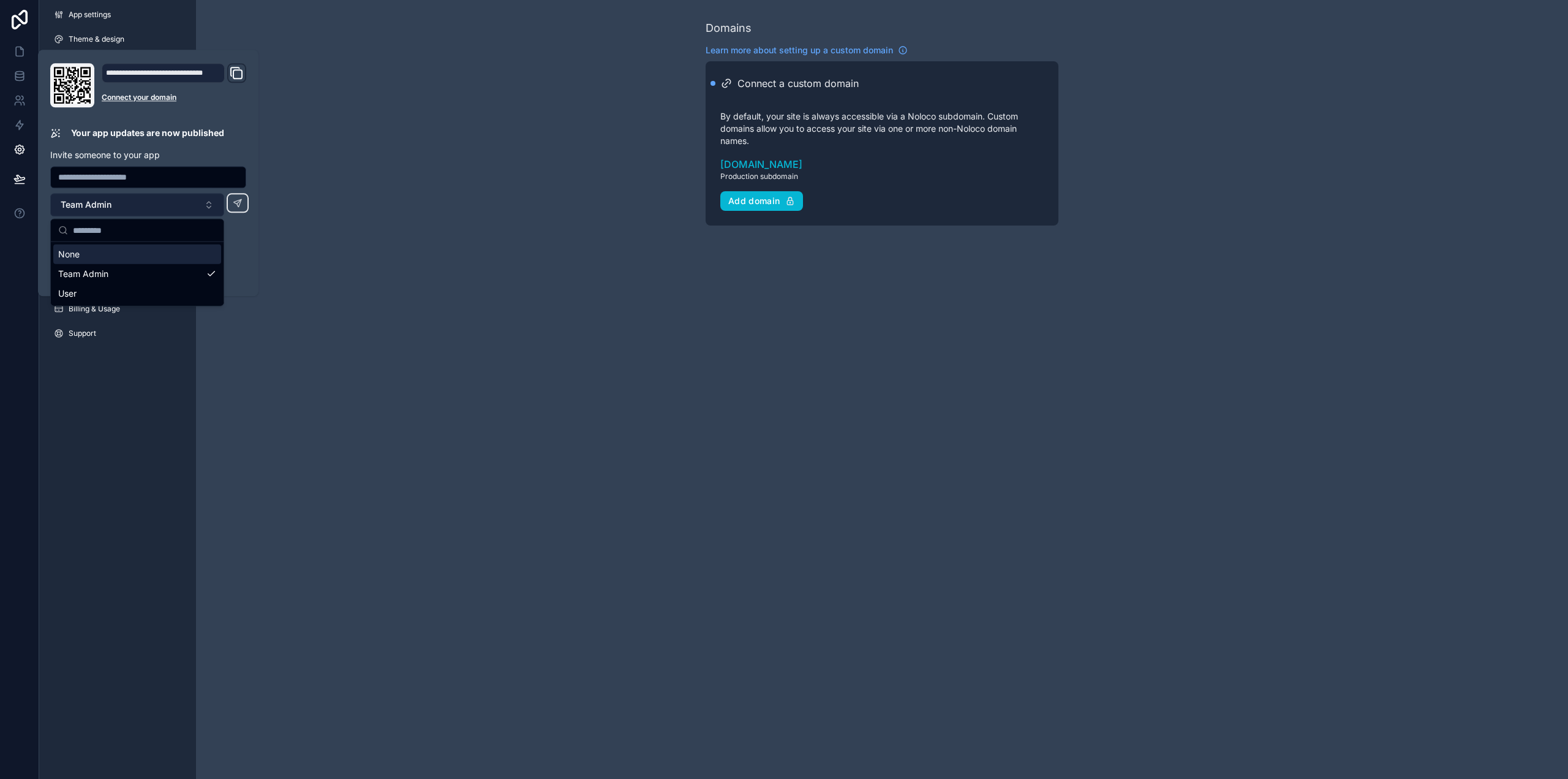
click at [172, 204] on button "Team Admin" at bounding box center [137, 205] width 174 height 23
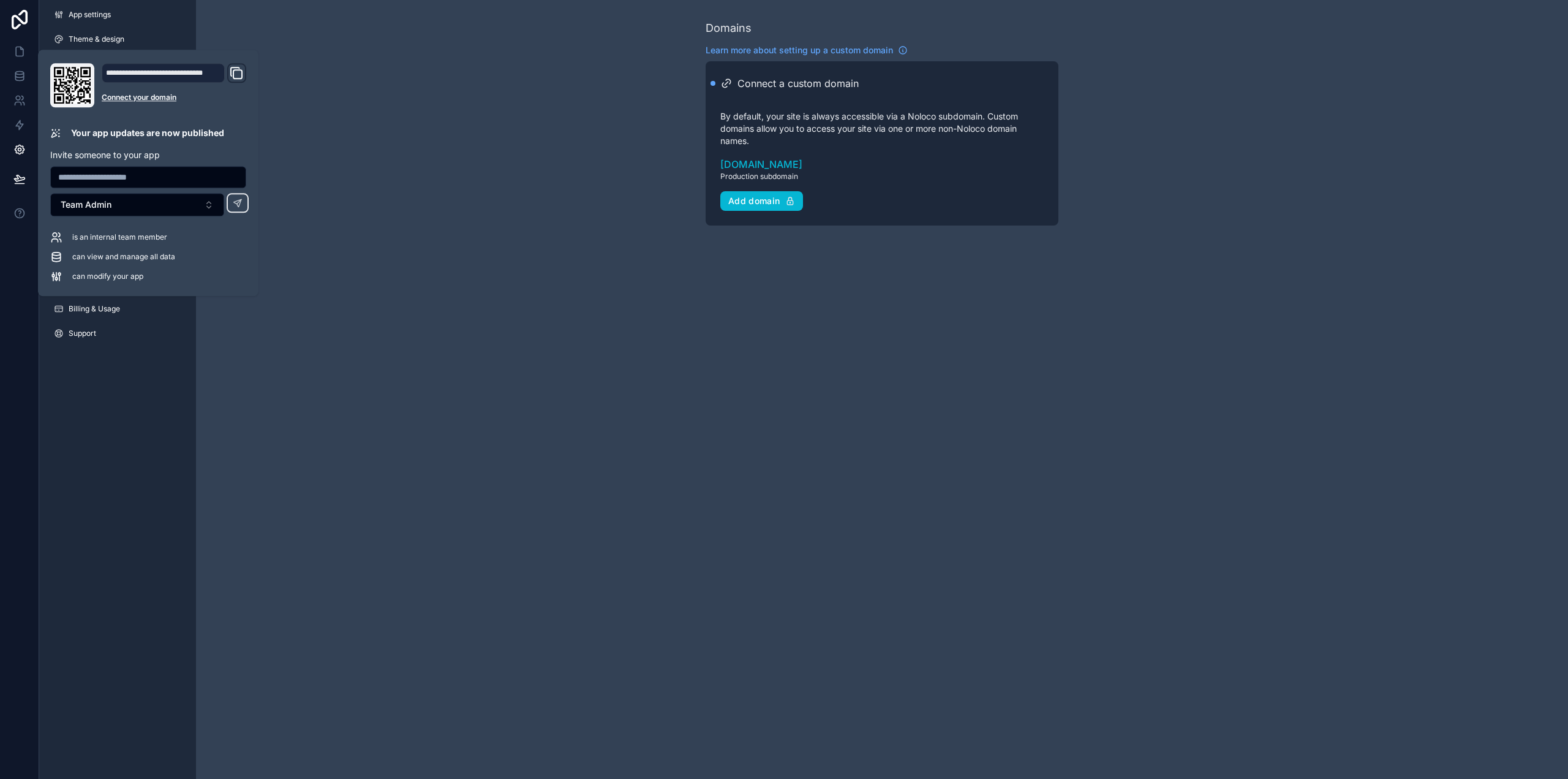
drag, startPoint x: 69, startPoint y: 239, endPoint x: 191, endPoint y: 237, distance: 122.0
click at [191, 237] on div "is an internal team member" at bounding box center [148, 237] width 196 height 13
drag, startPoint x: 93, startPoint y: 260, endPoint x: 85, endPoint y: 260, distance: 8.0
click at [85, 260] on span "can view and manage all data" at bounding box center [123, 257] width 103 height 10
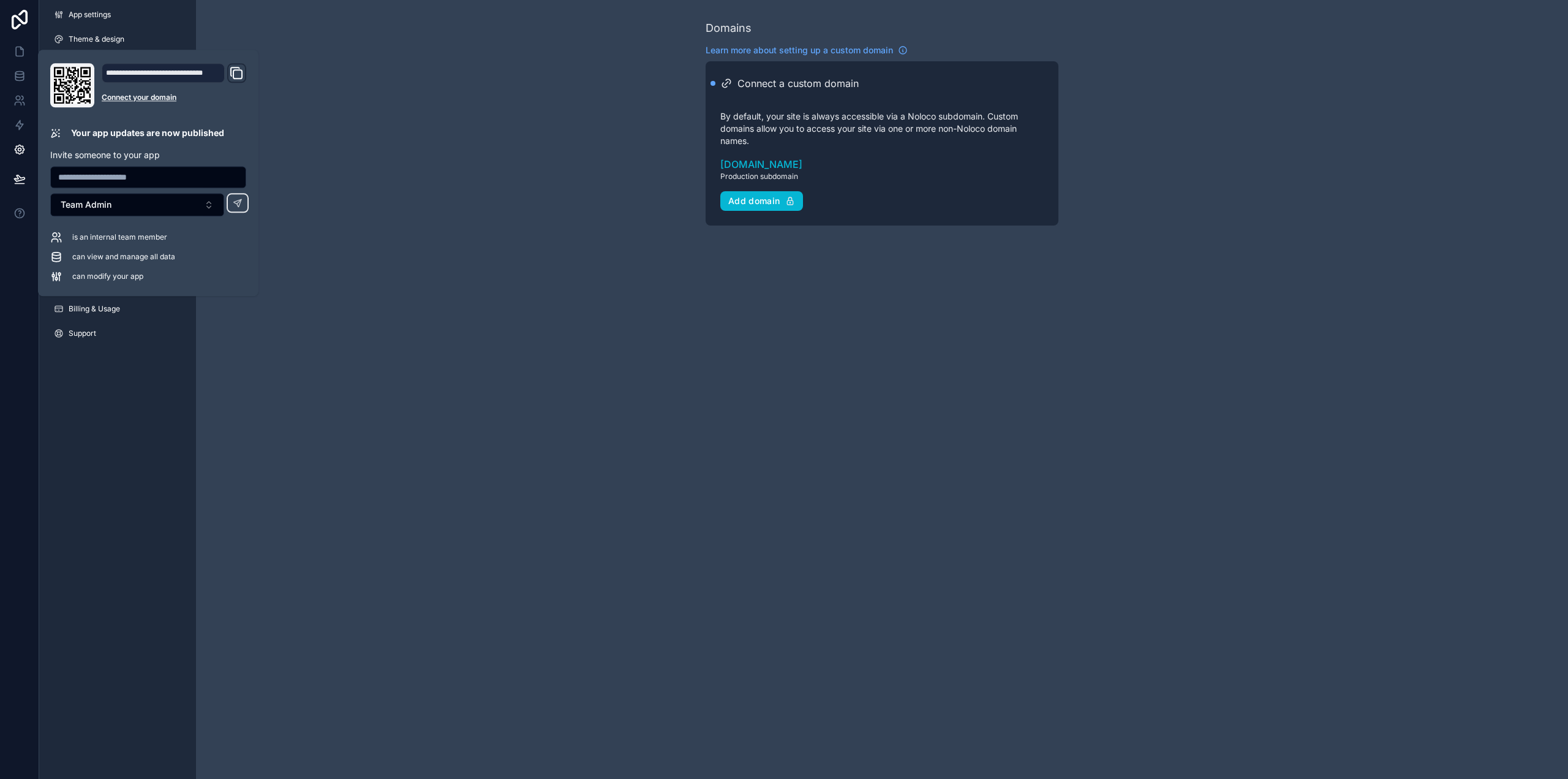
click at [225, 253] on div "can view and manage all data" at bounding box center [148, 256] width 196 height 13
click at [238, 74] on icon "Domain and Custom Link" at bounding box center [237, 73] width 15 height 15
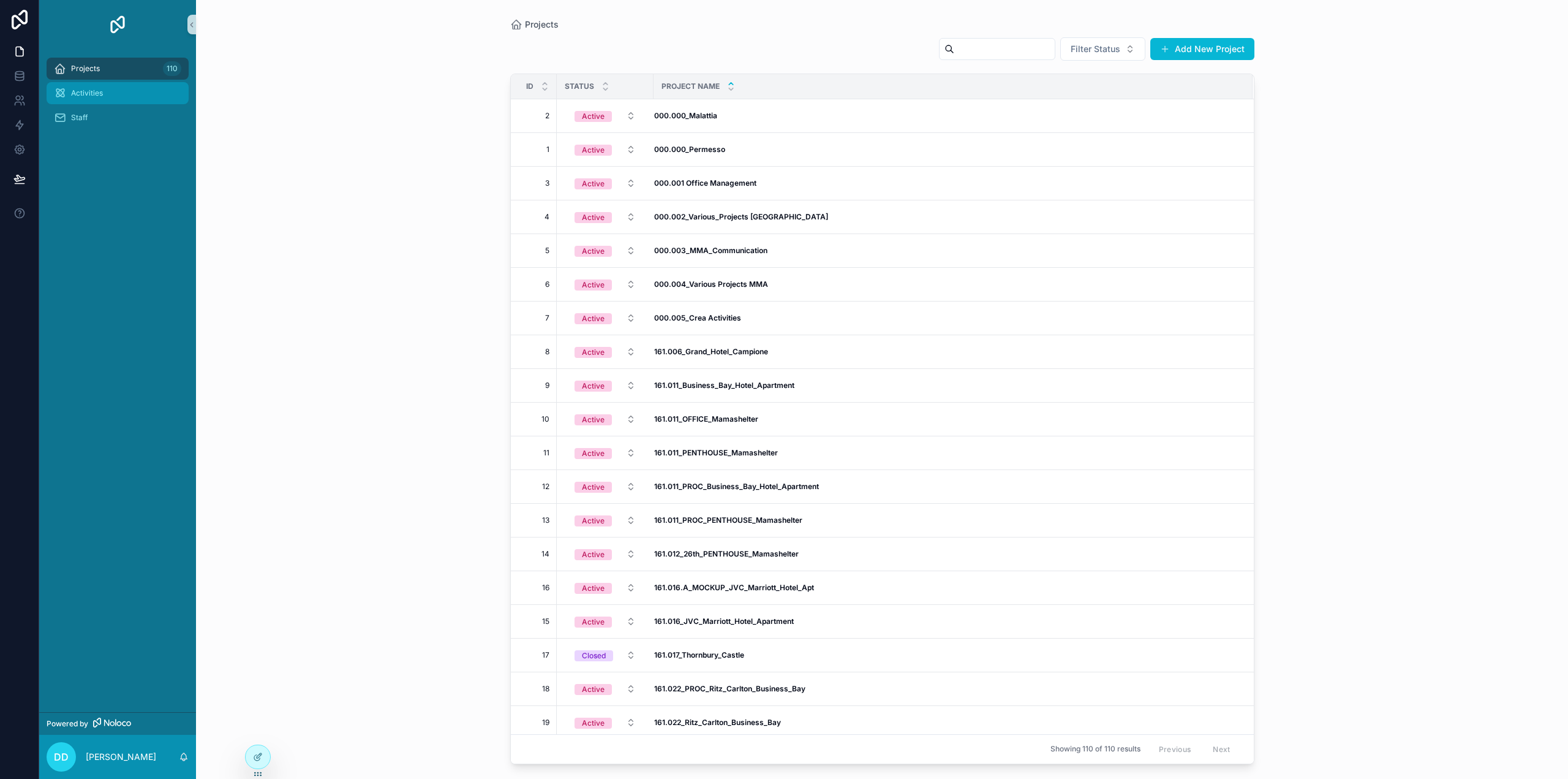
click at [104, 90] on div "Activities" at bounding box center [117, 93] width 127 height 19
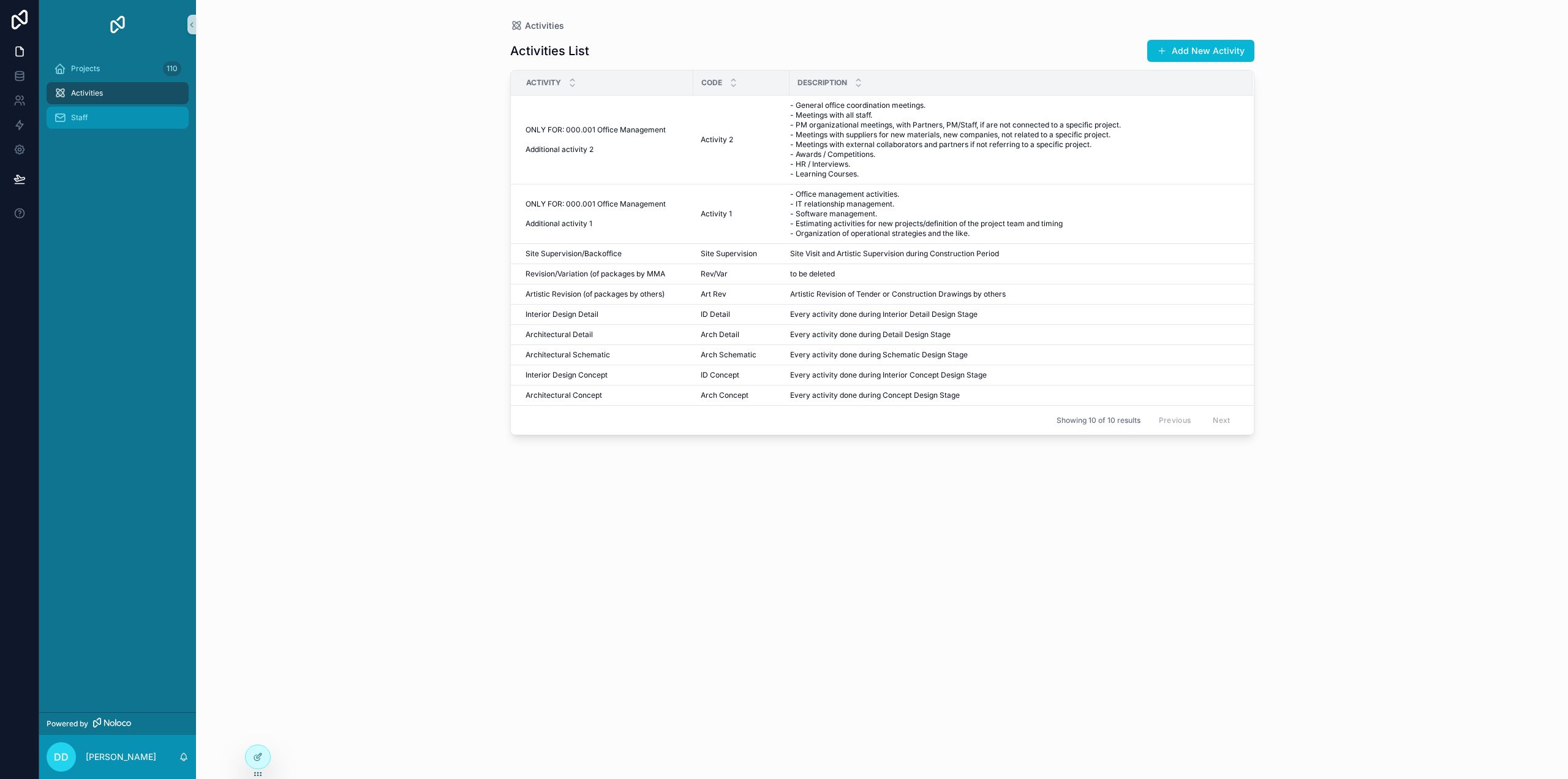
click at [100, 118] on div "Staff" at bounding box center [117, 117] width 127 height 19
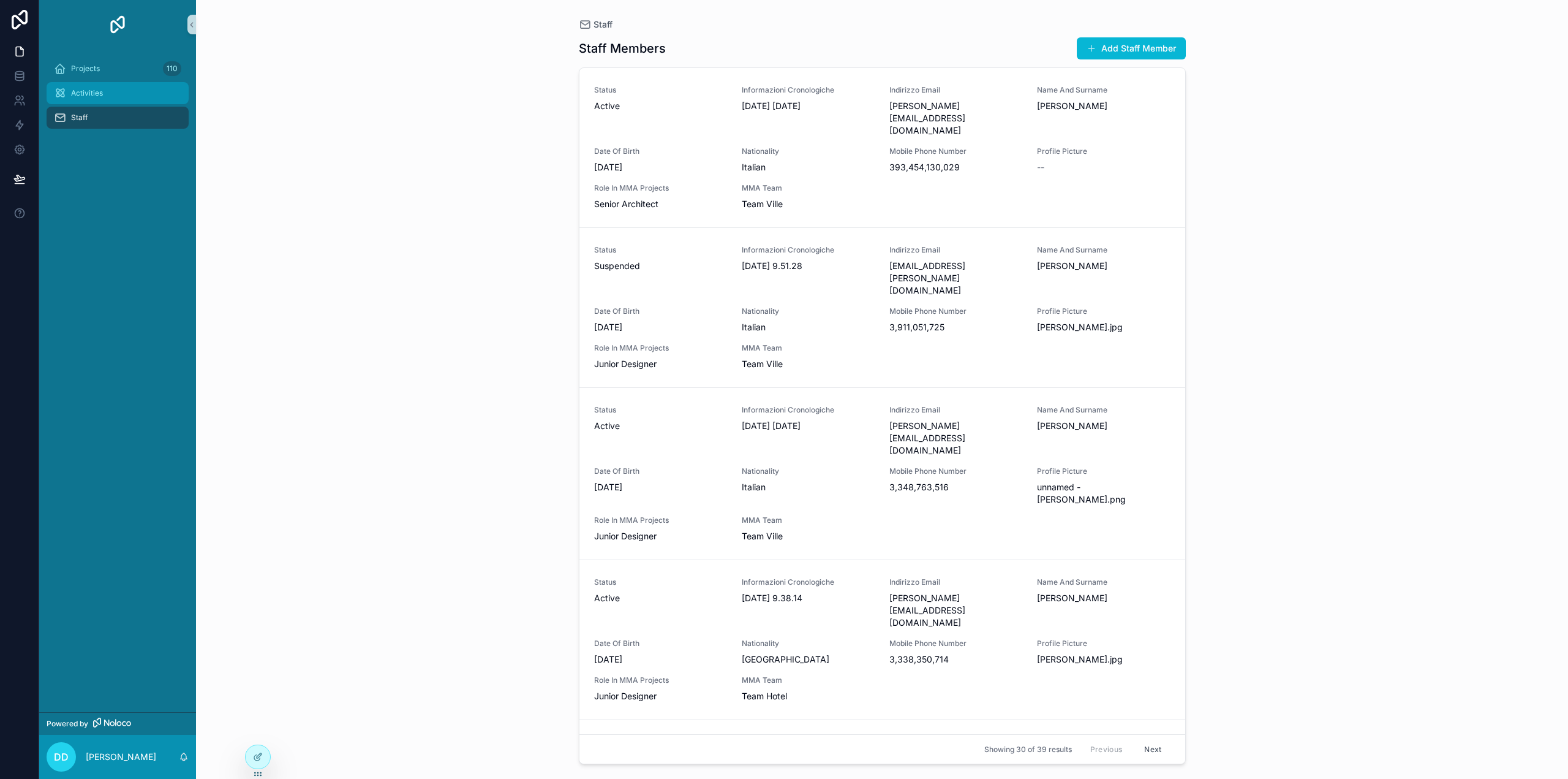
click at [98, 94] on span "Activities" at bounding box center [87, 93] width 32 height 10
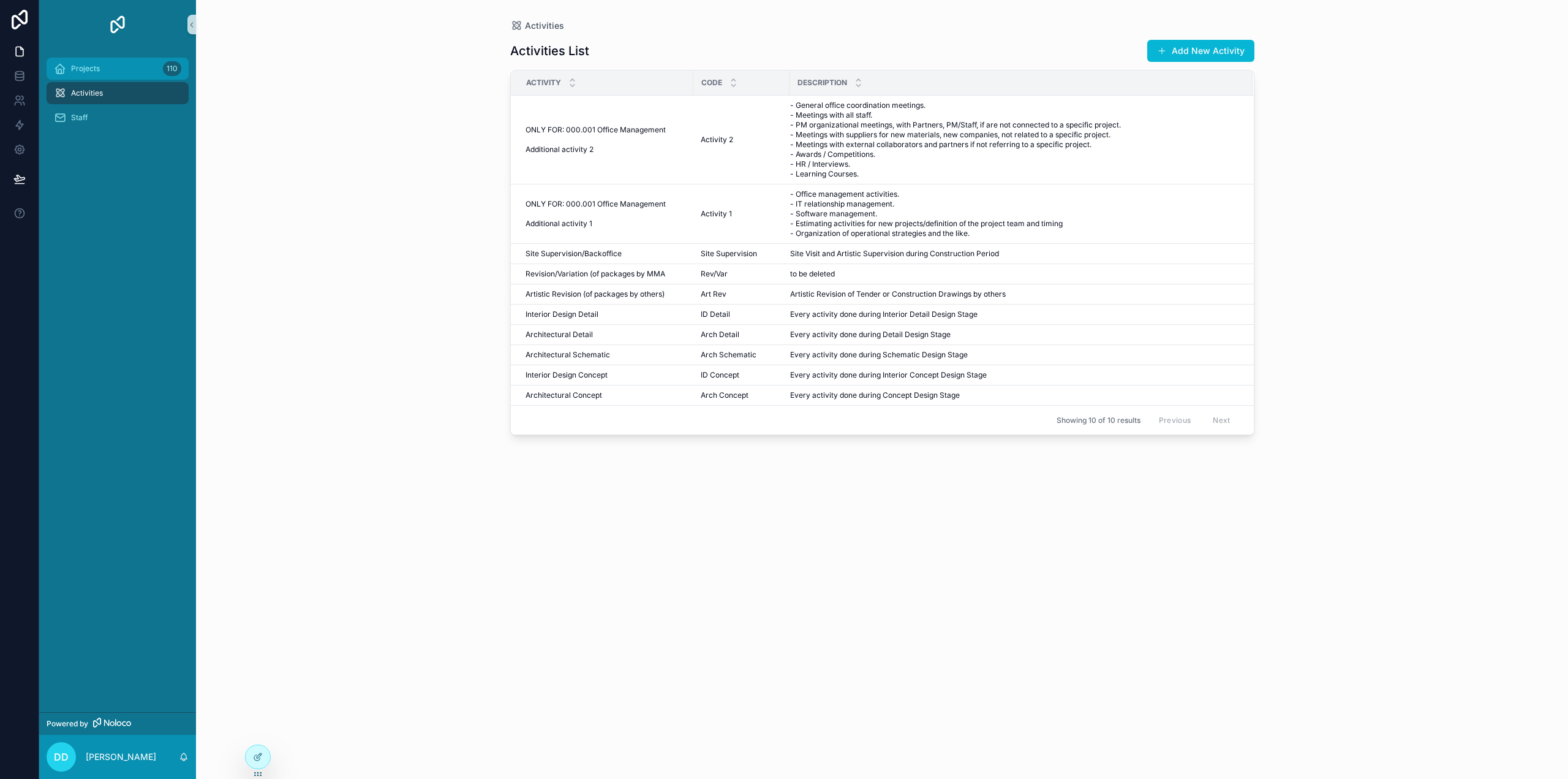
click at [97, 70] on span "Projects" at bounding box center [85, 69] width 28 height 10
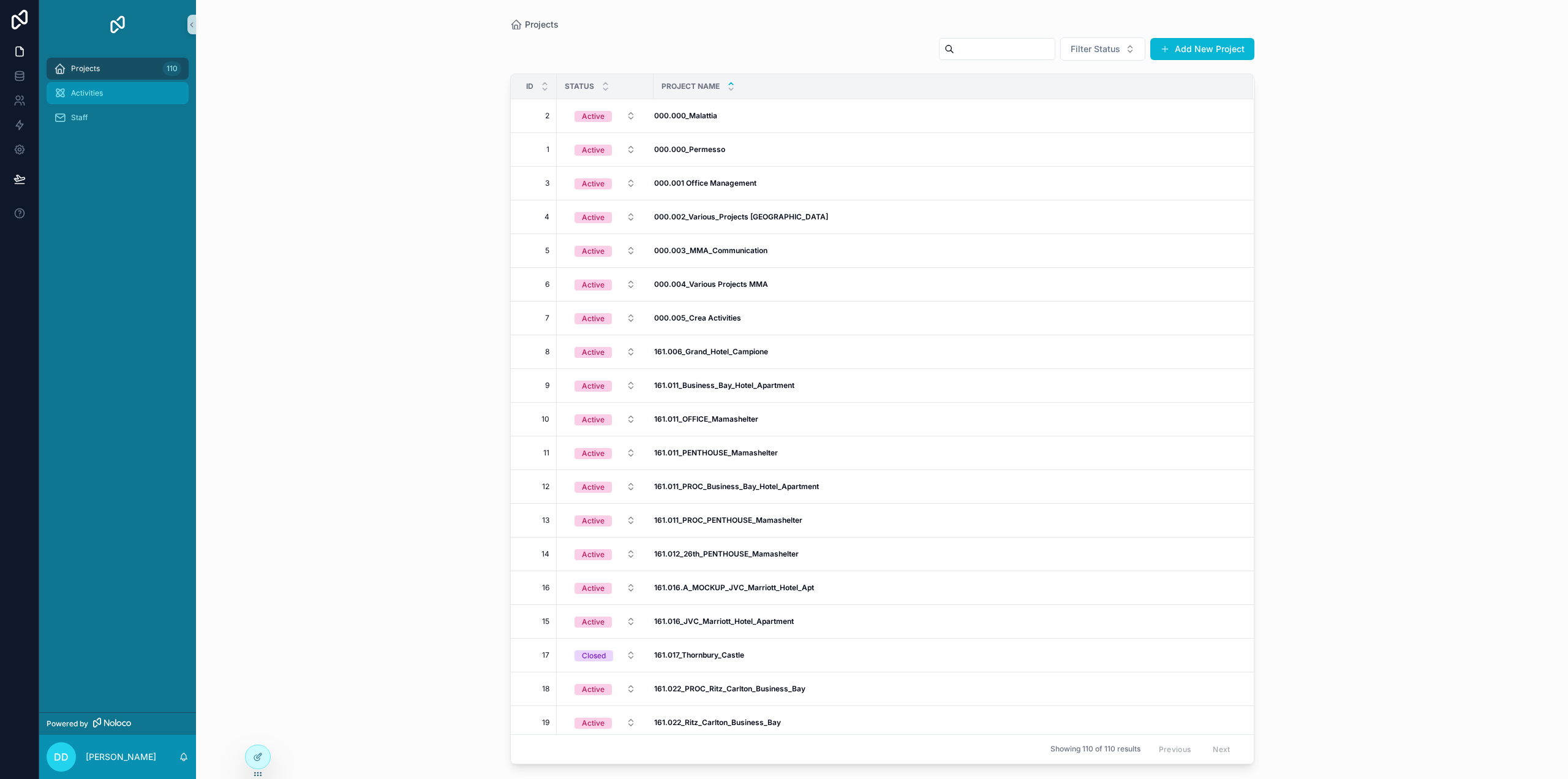
click at [104, 89] on div "Activities" at bounding box center [117, 93] width 127 height 19
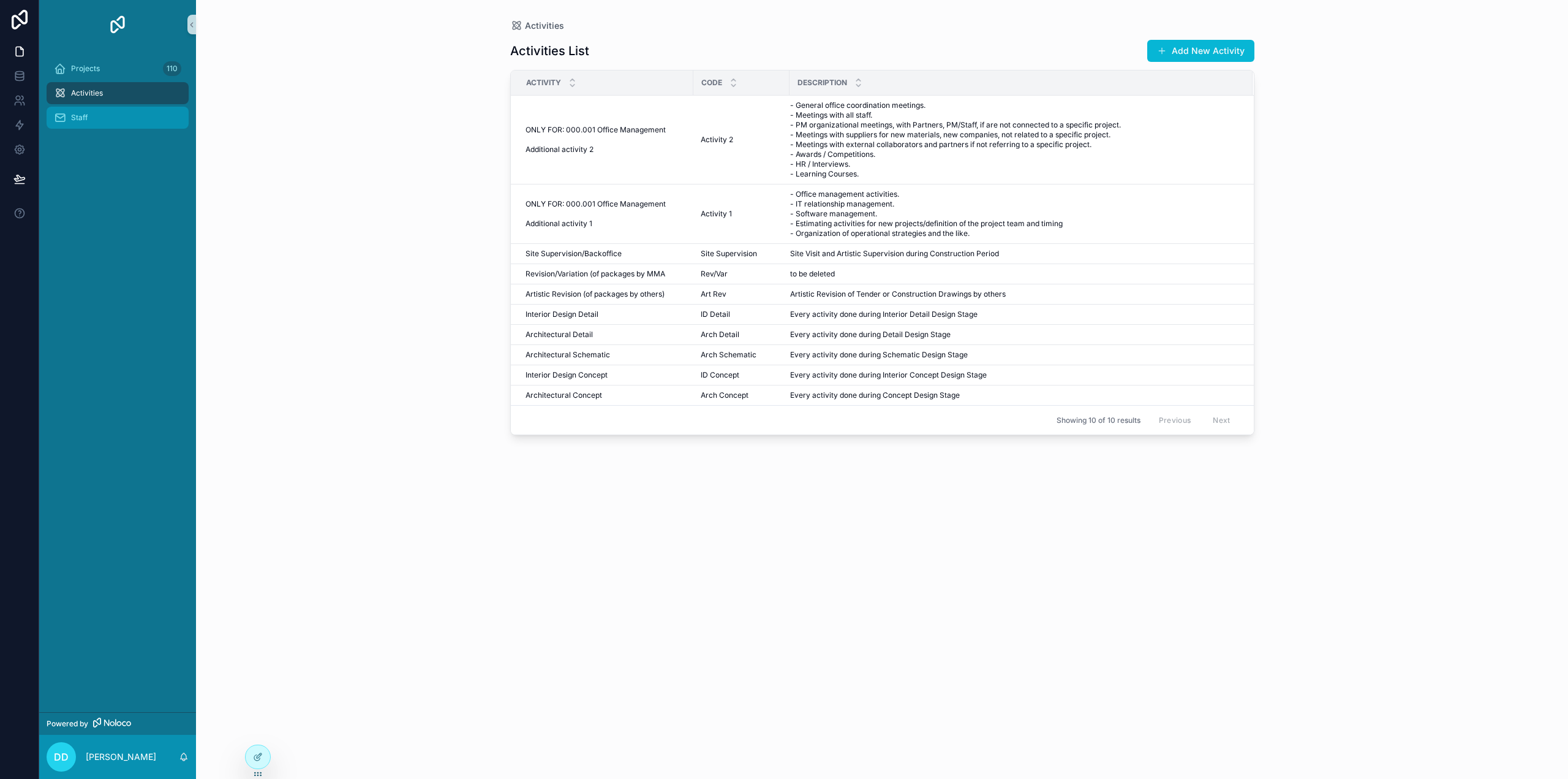
click at [96, 118] on div "Staff" at bounding box center [117, 117] width 127 height 19
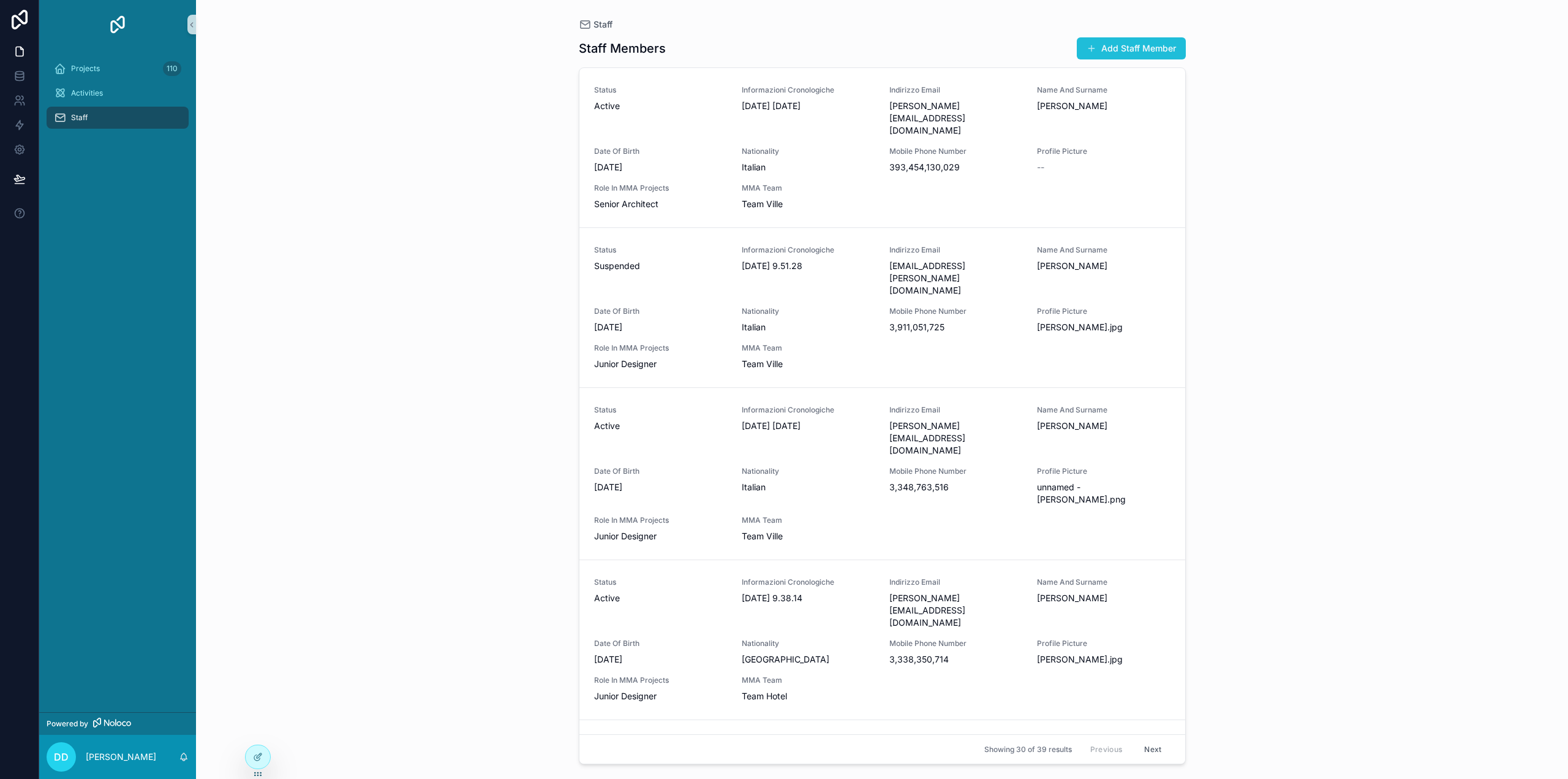
click at [1120, 49] on button "Add Staff Member" at bounding box center [1132, 49] width 109 height 22
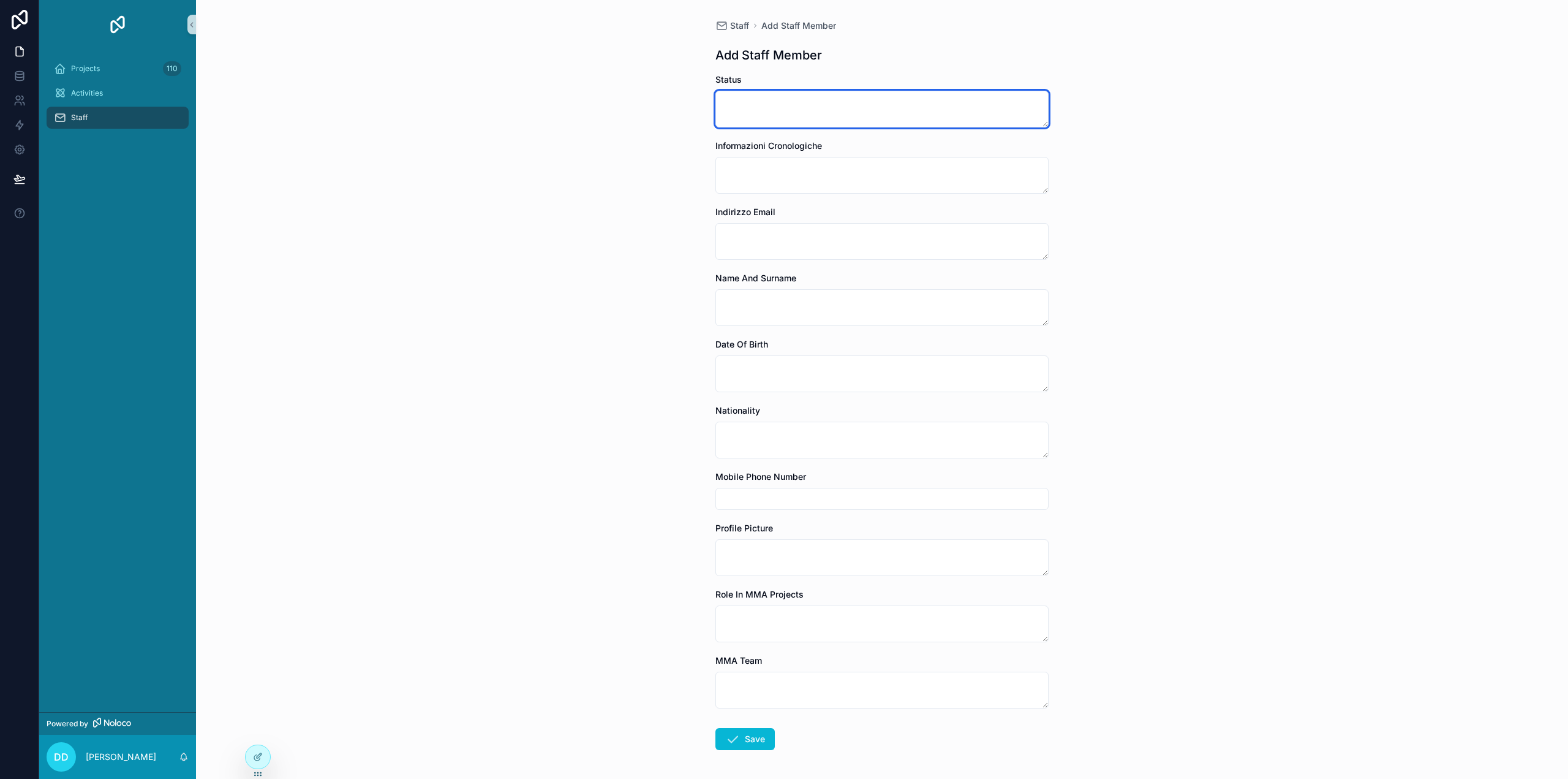
click at [931, 102] on textarea "scrollable content" at bounding box center [882, 109] width 333 height 37
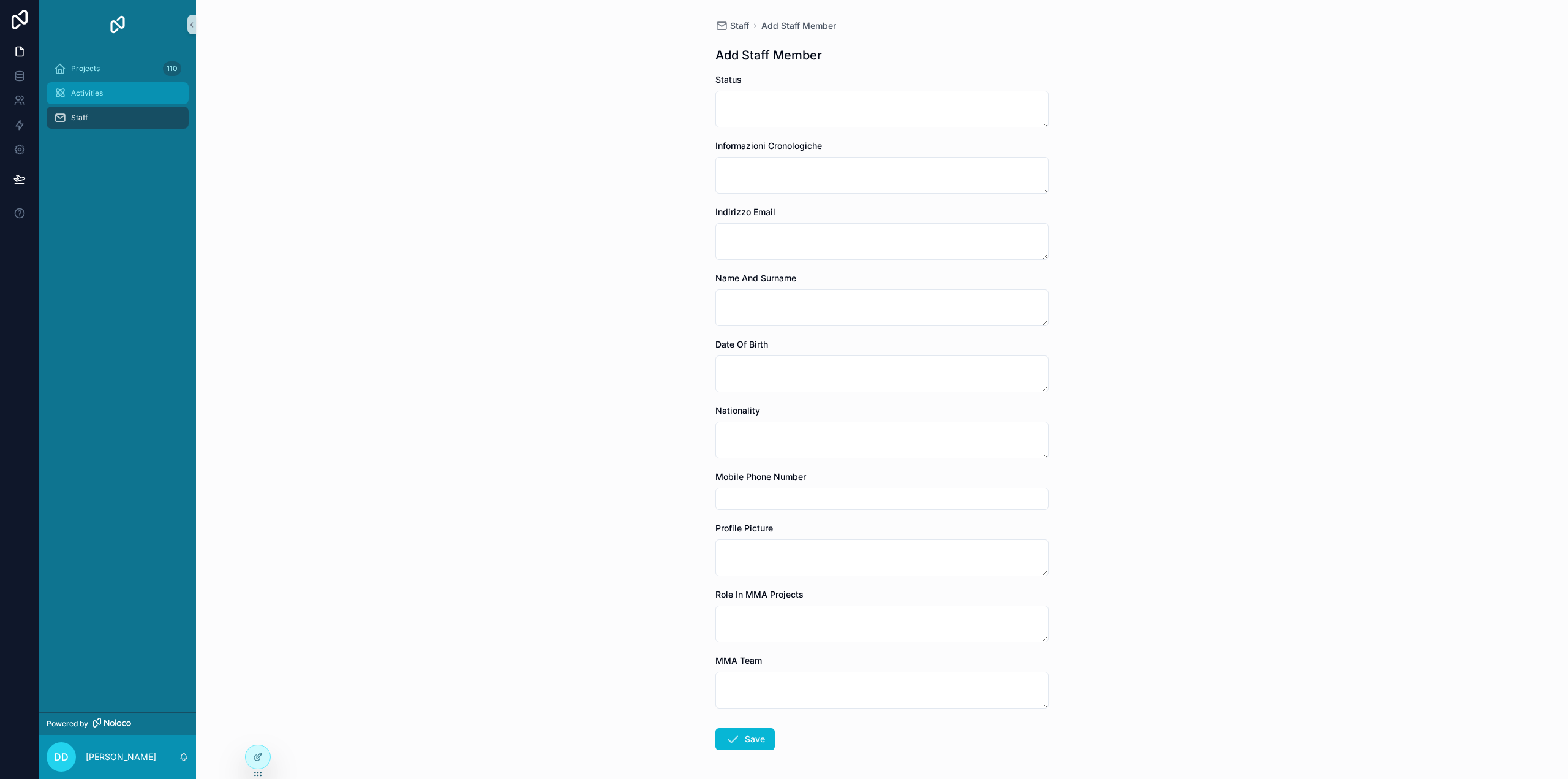
click at [116, 98] on div "Activities" at bounding box center [117, 93] width 127 height 19
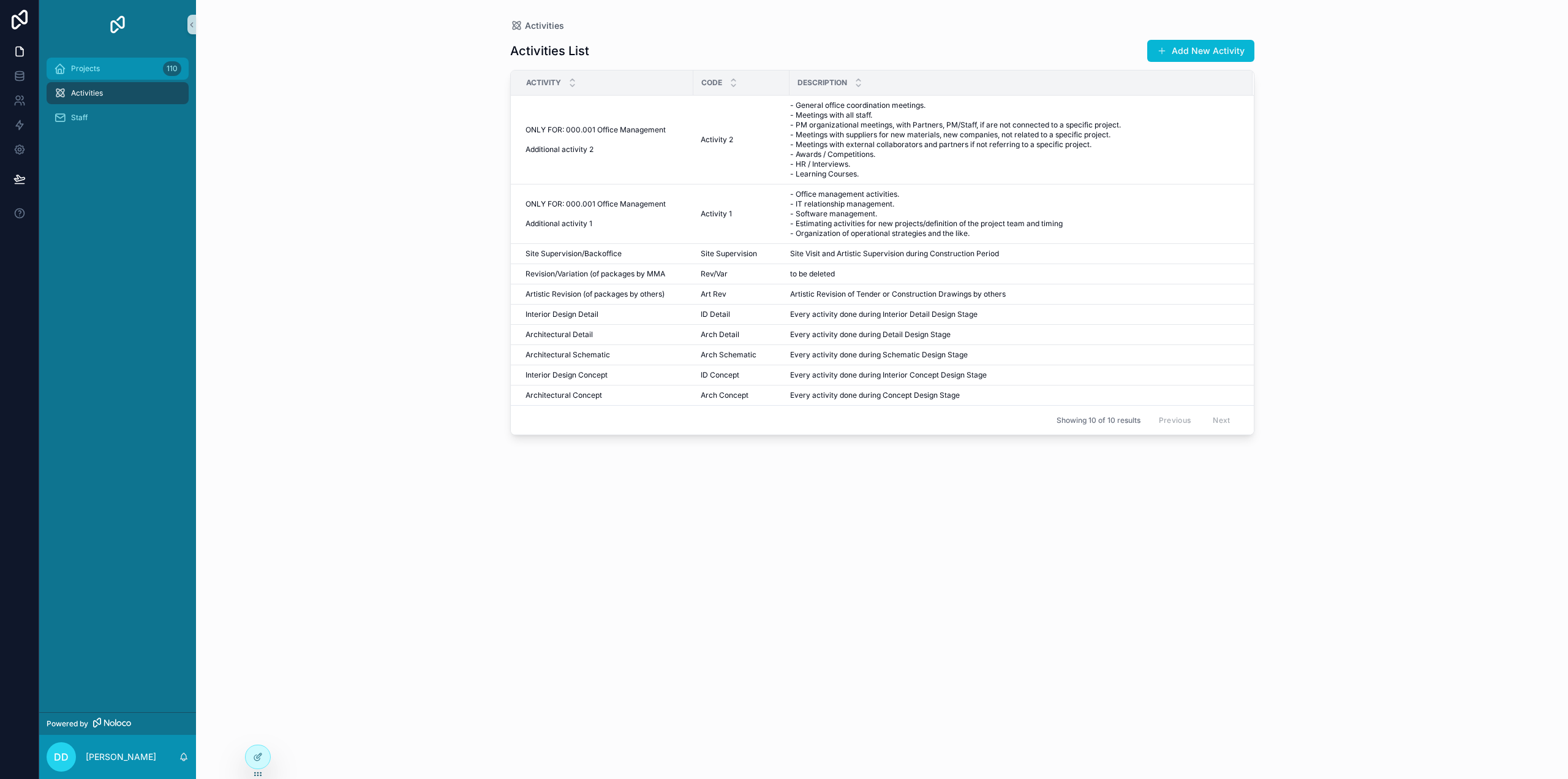
click at [105, 72] on div "Projects 110" at bounding box center [117, 68] width 127 height 19
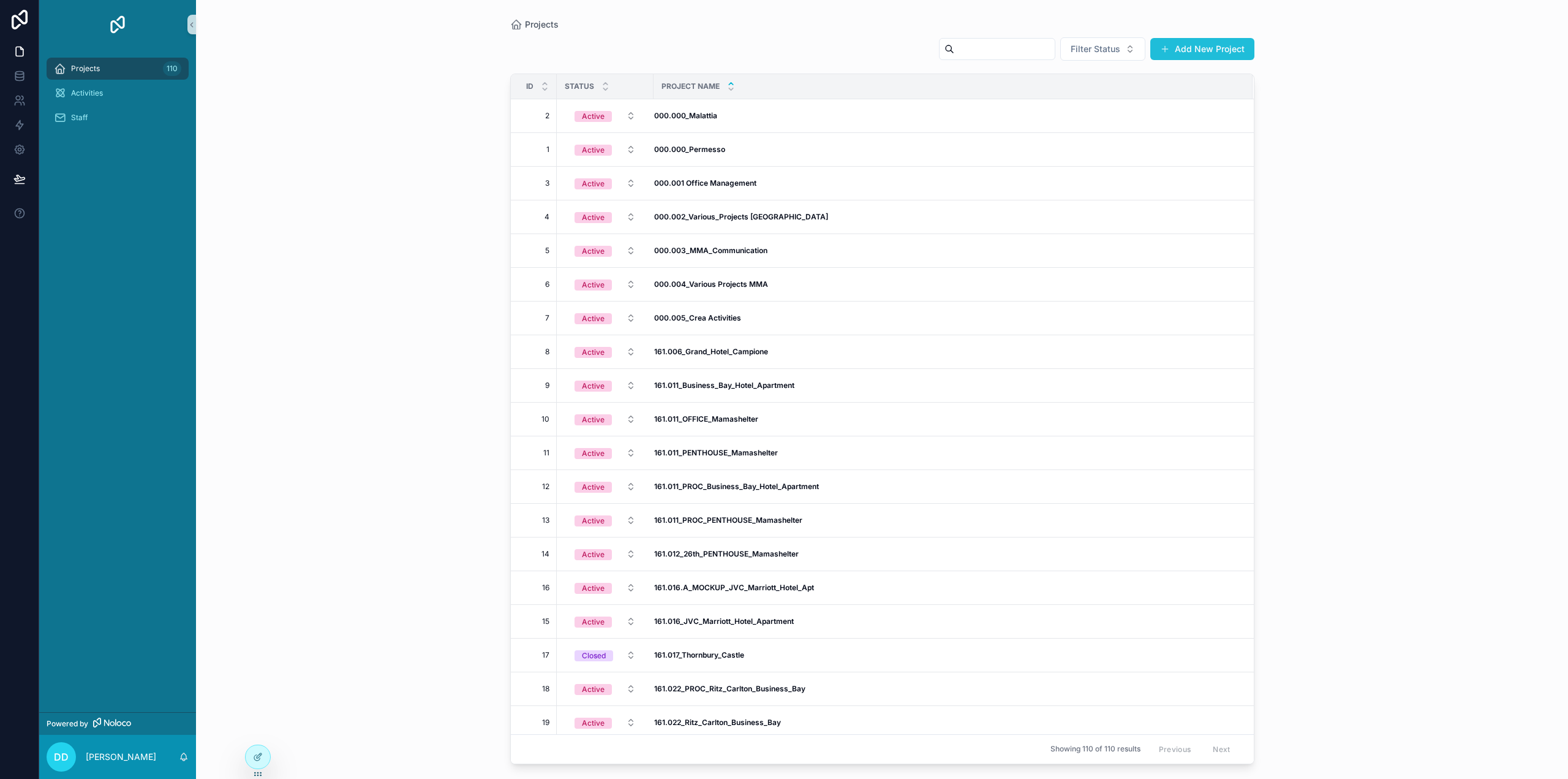
click at [1195, 44] on button "Add New Project" at bounding box center [1202, 49] width 104 height 22
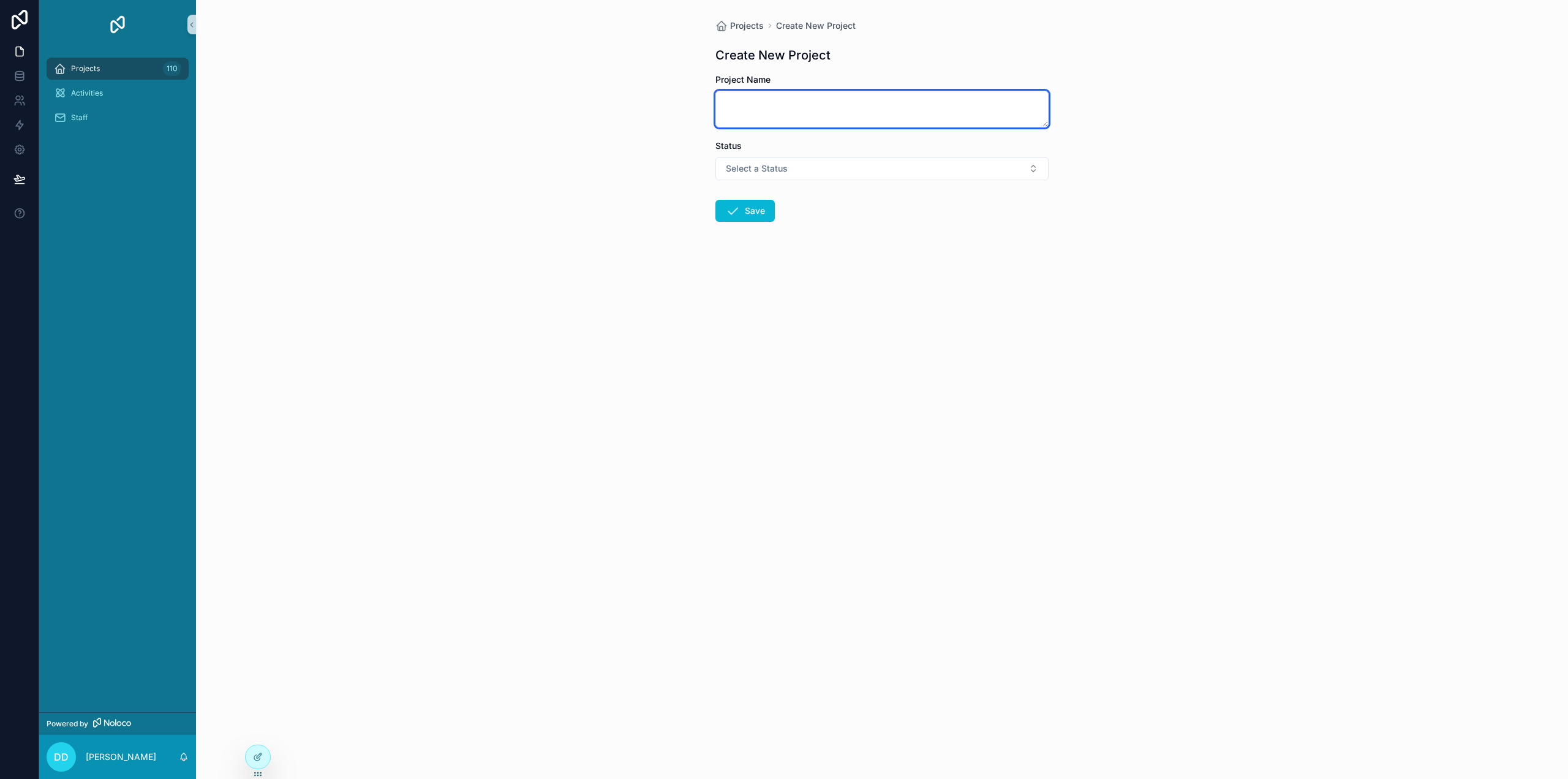
click at [776, 115] on textarea "scrollable content" at bounding box center [882, 109] width 333 height 37
type textarea "**********"
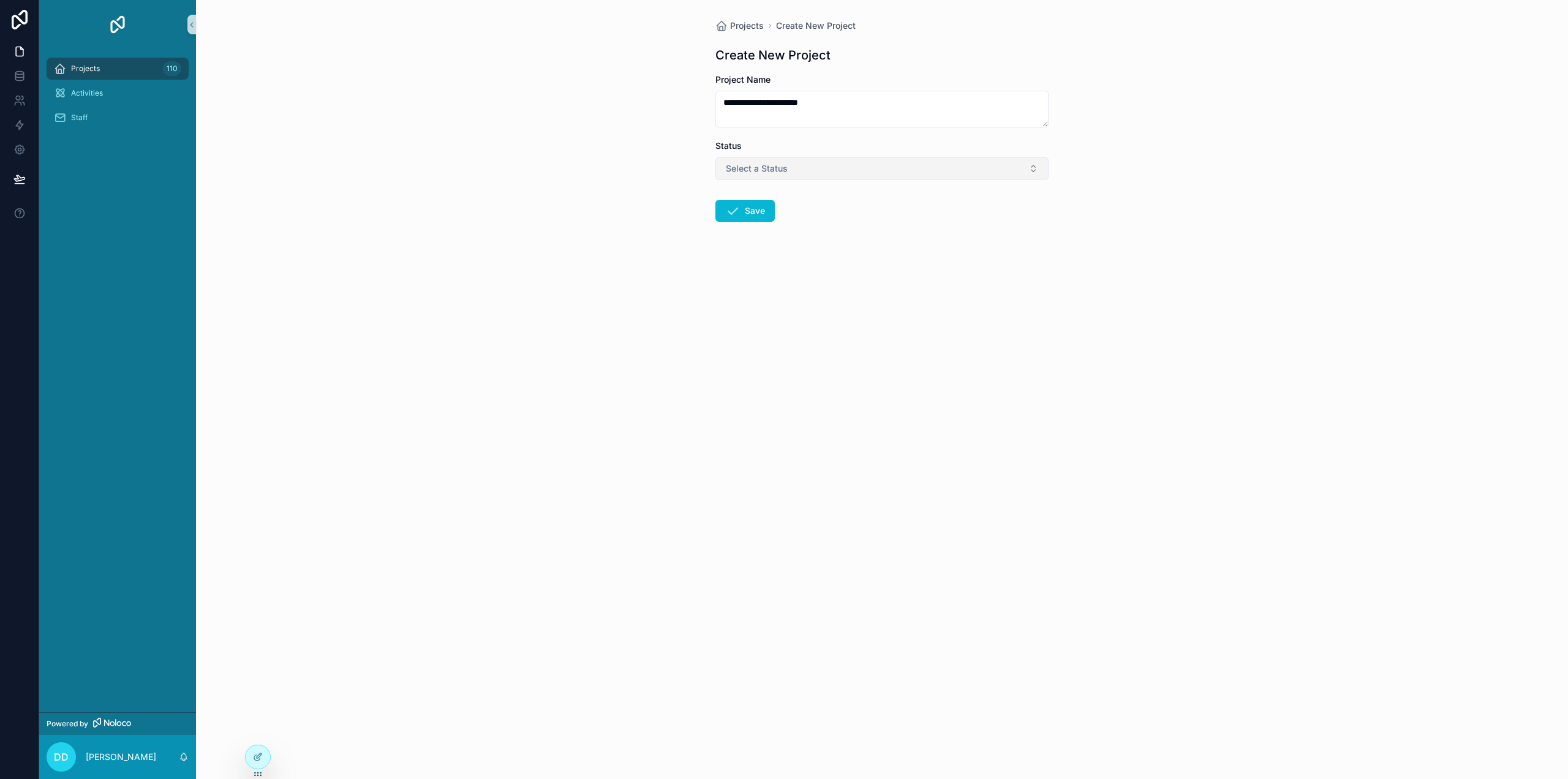
click at [794, 163] on button "Select a Status" at bounding box center [882, 168] width 333 height 23
click at [753, 215] on span "Active" at bounding box center [742, 216] width 37 height 11
click at [763, 209] on button "Save" at bounding box center [745, 211] width 59 height 22
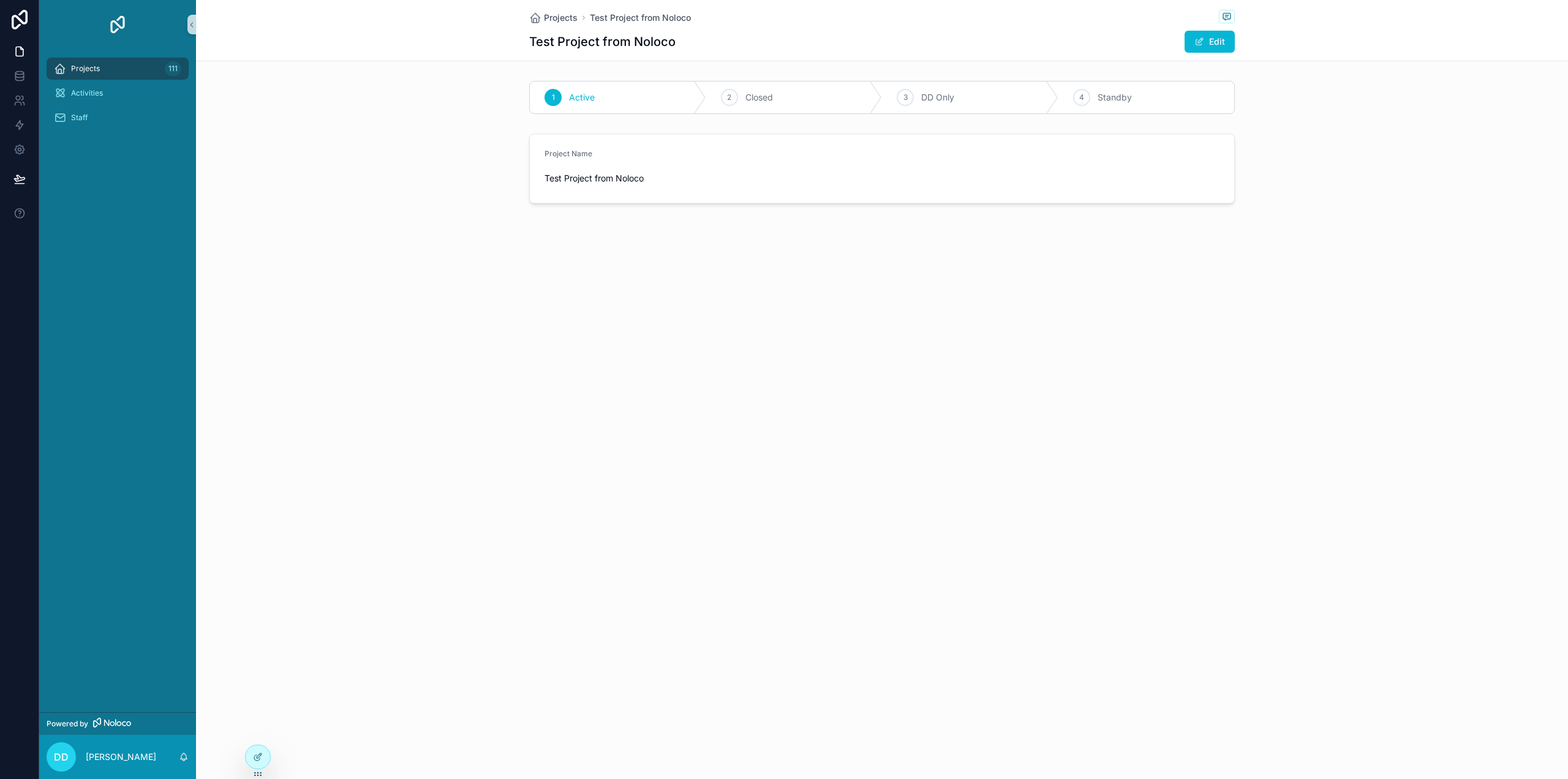
click at [101, 68] on div "Projects 111" at bounding box center [117, 68] width 127 height 19
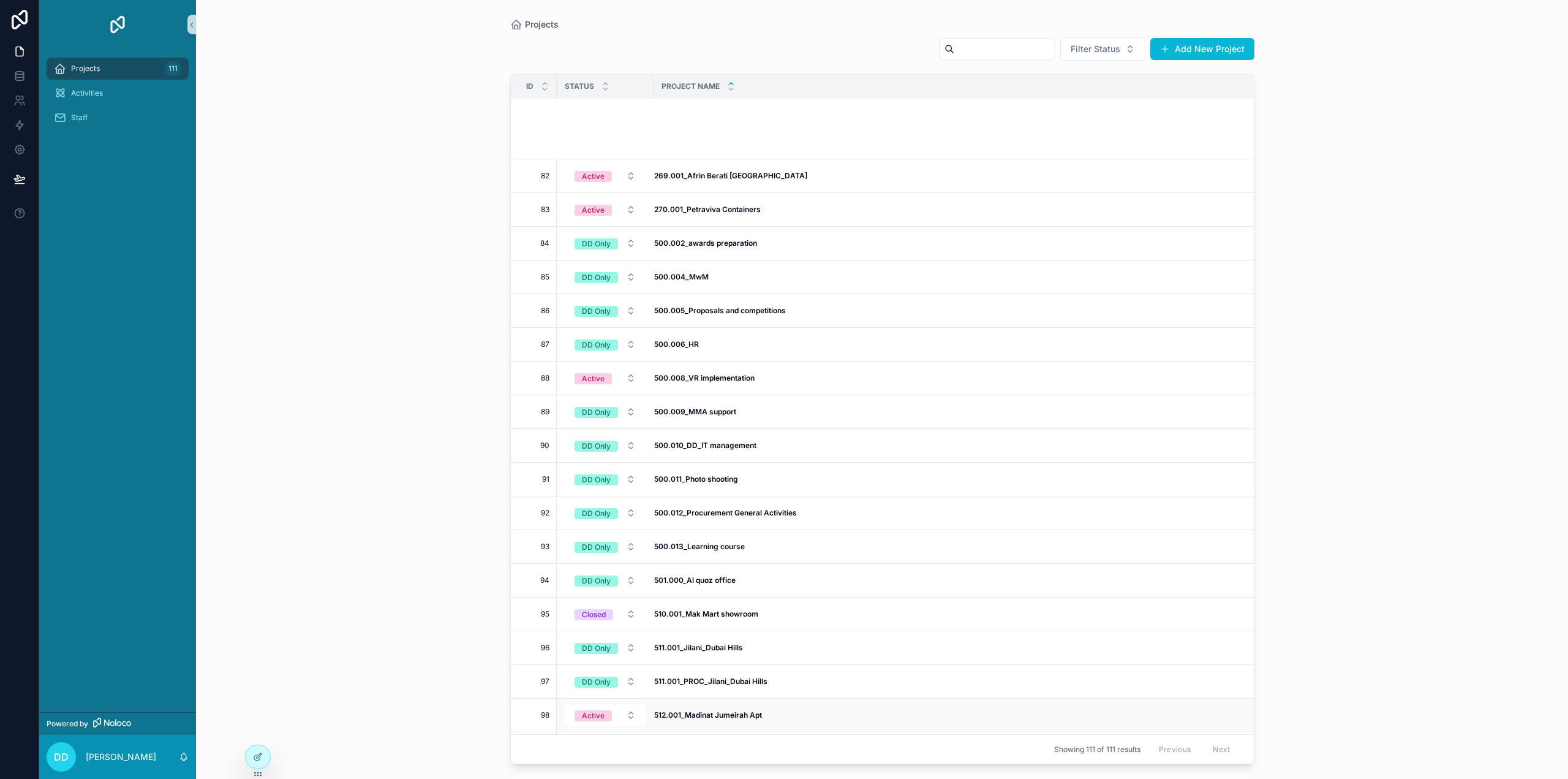
scroll to position [2842, 0]
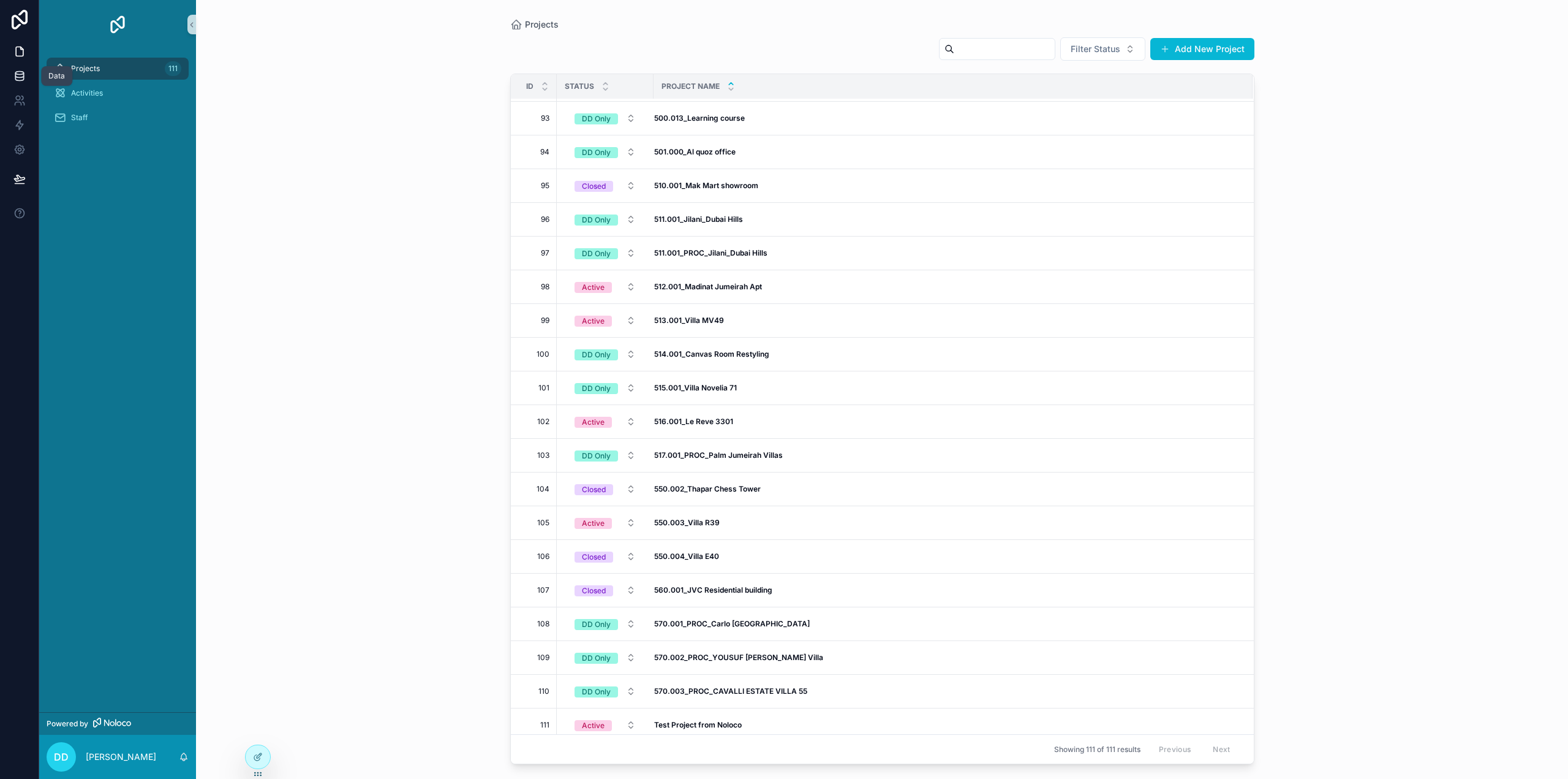
click at [17, 68] on link at bounding box center [19, 75] width 39 height 24
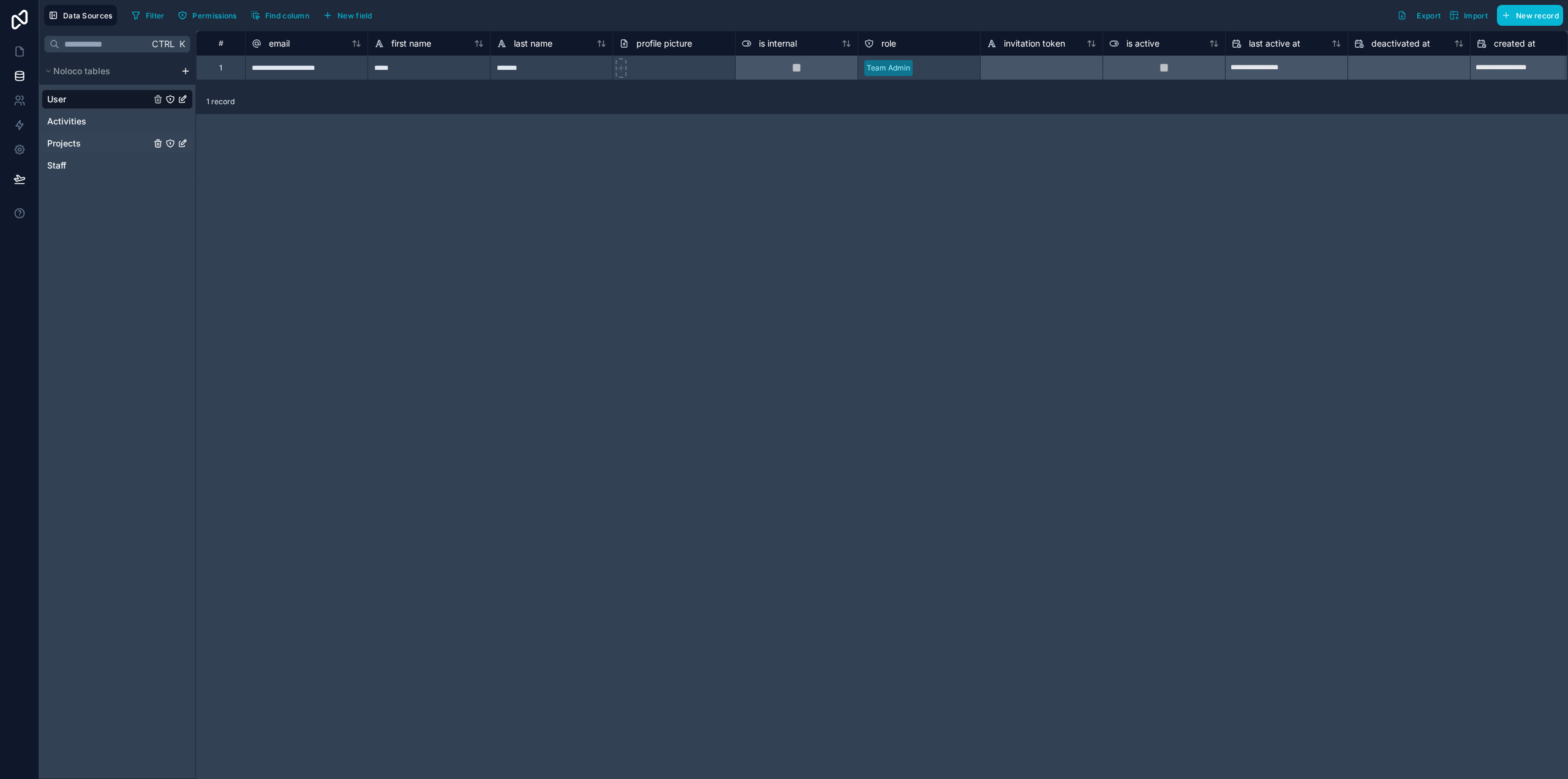
click at [71, 143] on span "Projects" at bounding box center [64, 143] width 33 height 13
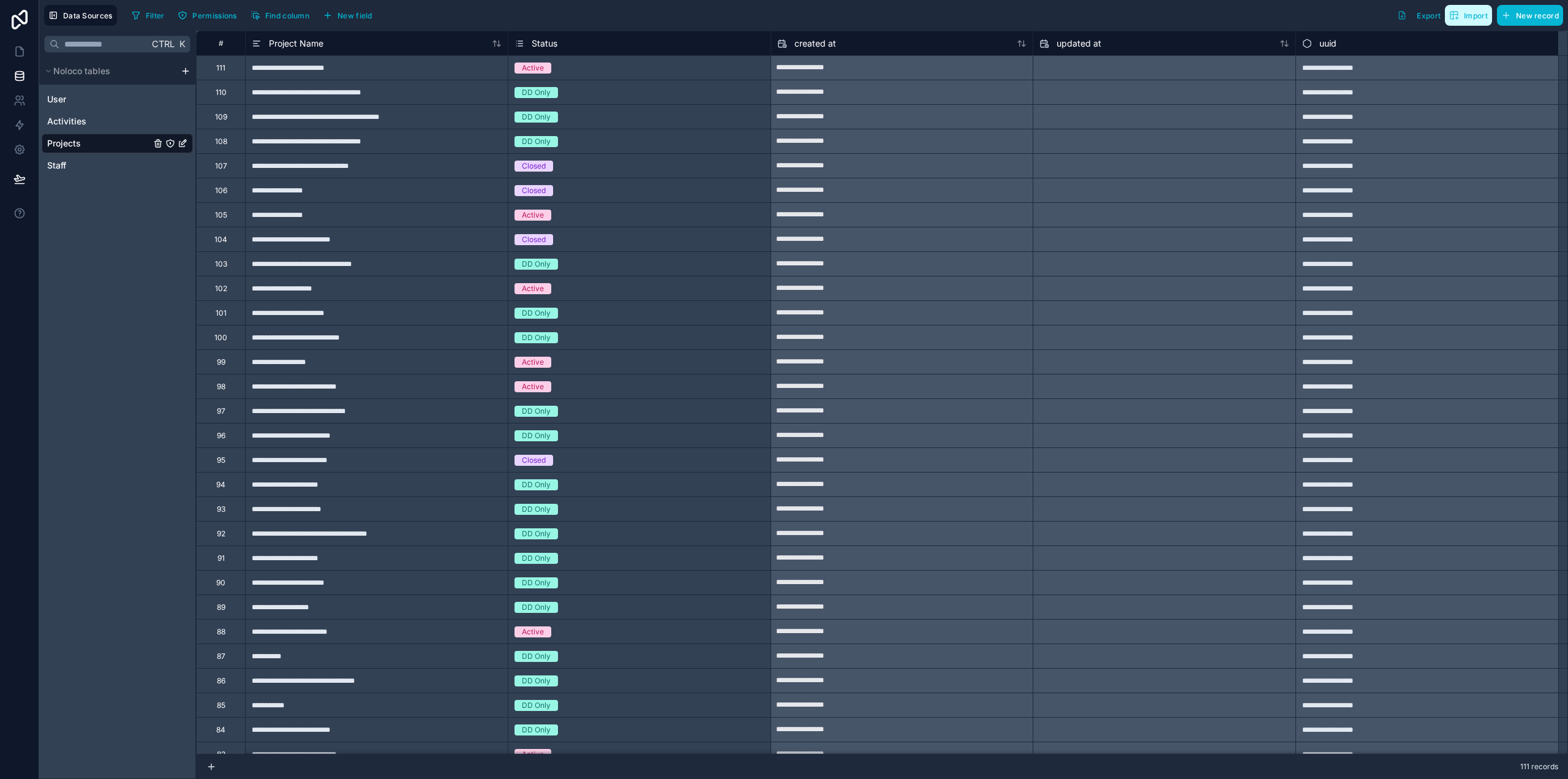
click at [1477, 15] on span "Import" at bounding box center [1476, 15] width 24 height 9
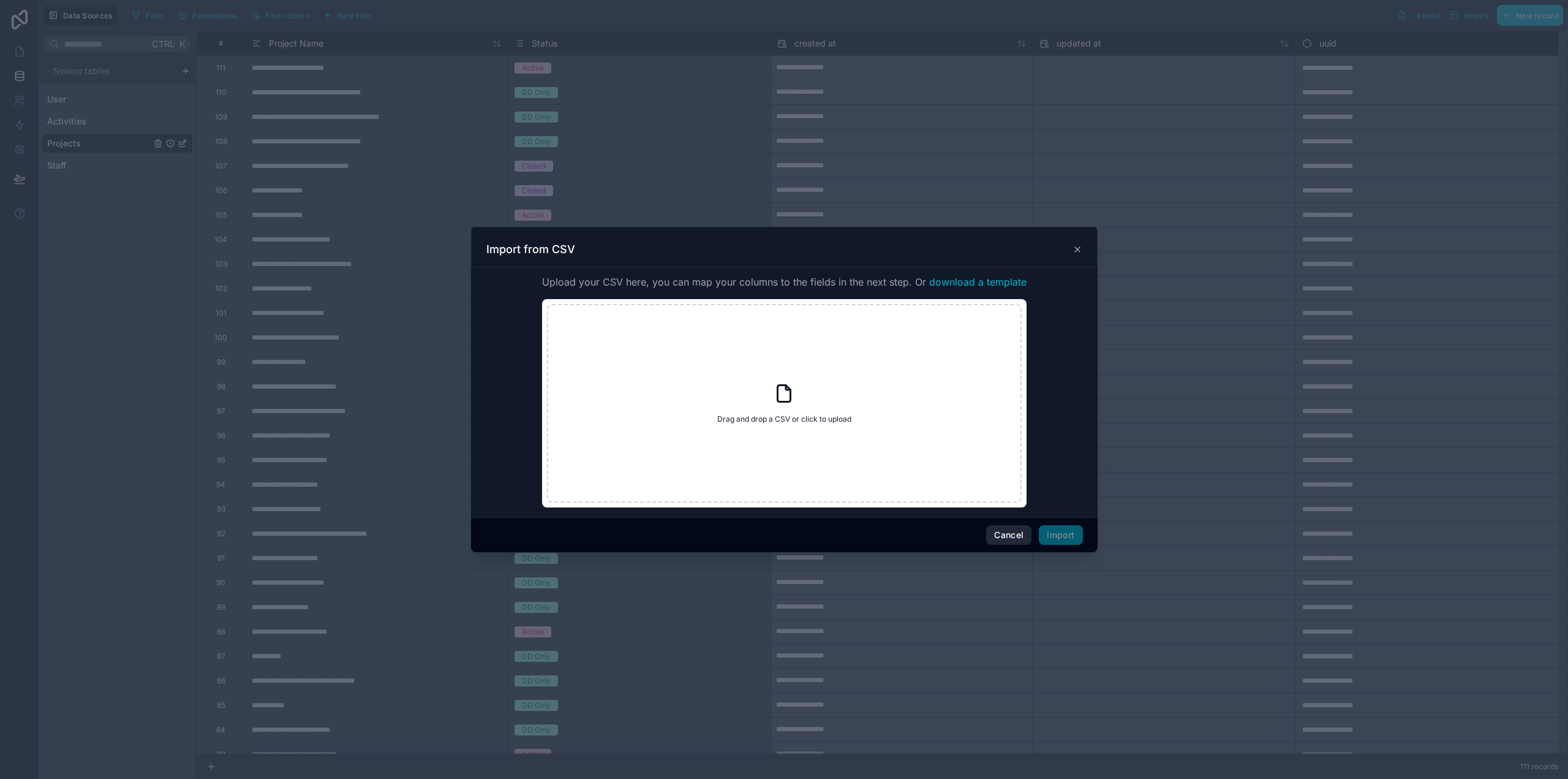
click at [1010, 538] on button "Cancel" at bounding box center [1009, 534] width 45 height 19
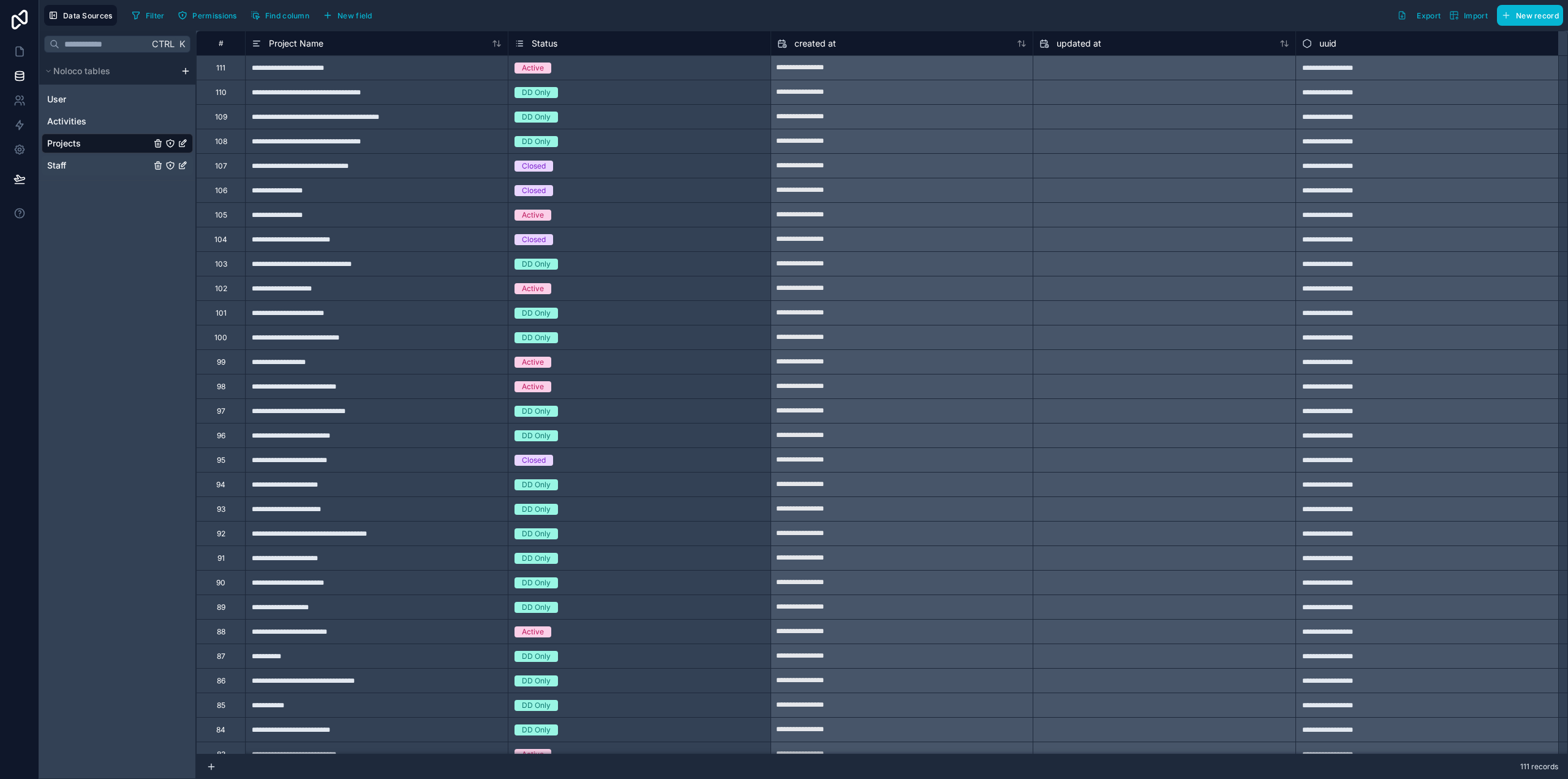
click at [92, 168] on div "Staff" at bounding box center [117, 165] width 152 height 19
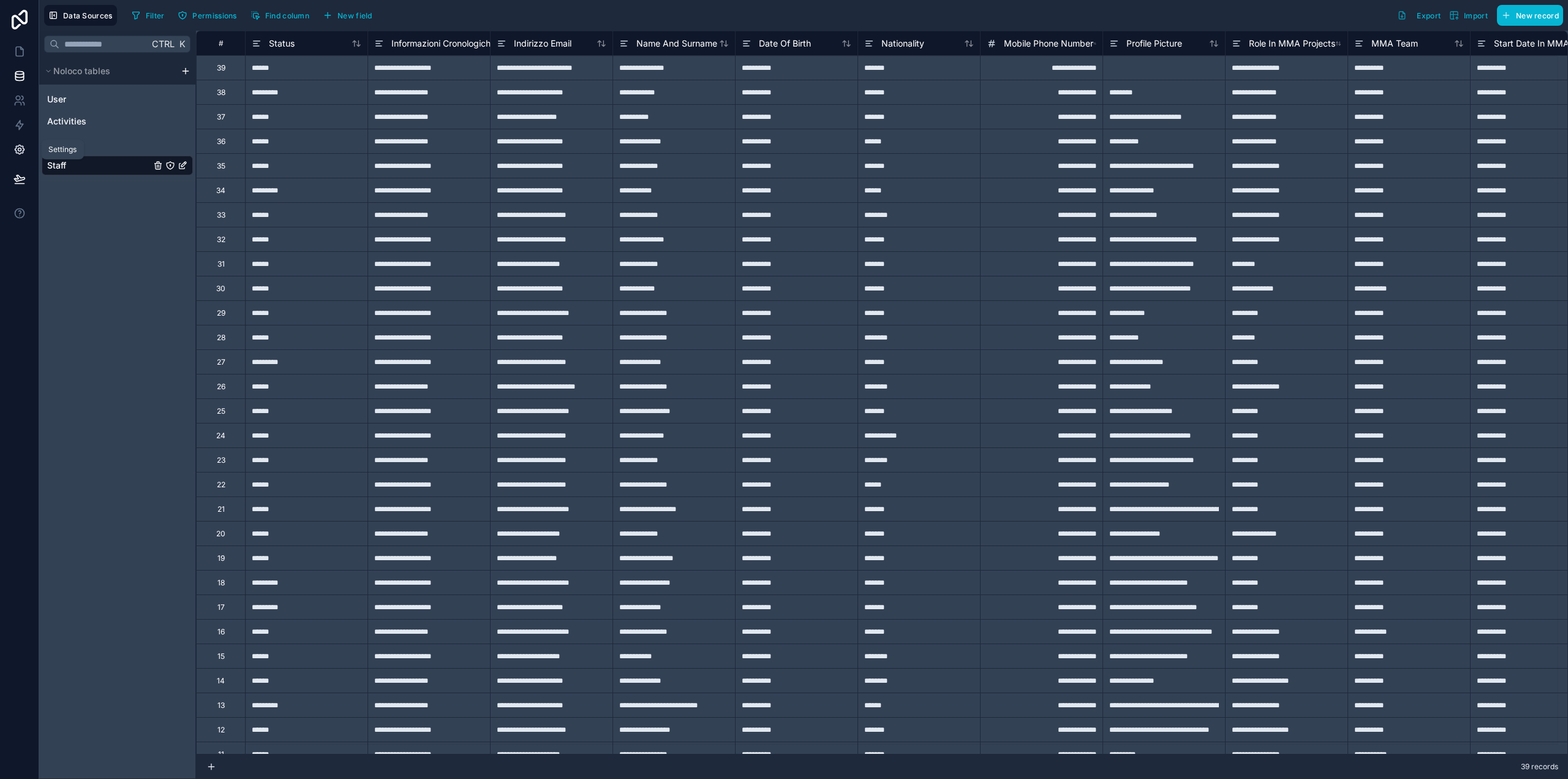
click at [24, 154] on icon at bounding box center [19, 149] width 13 height 13
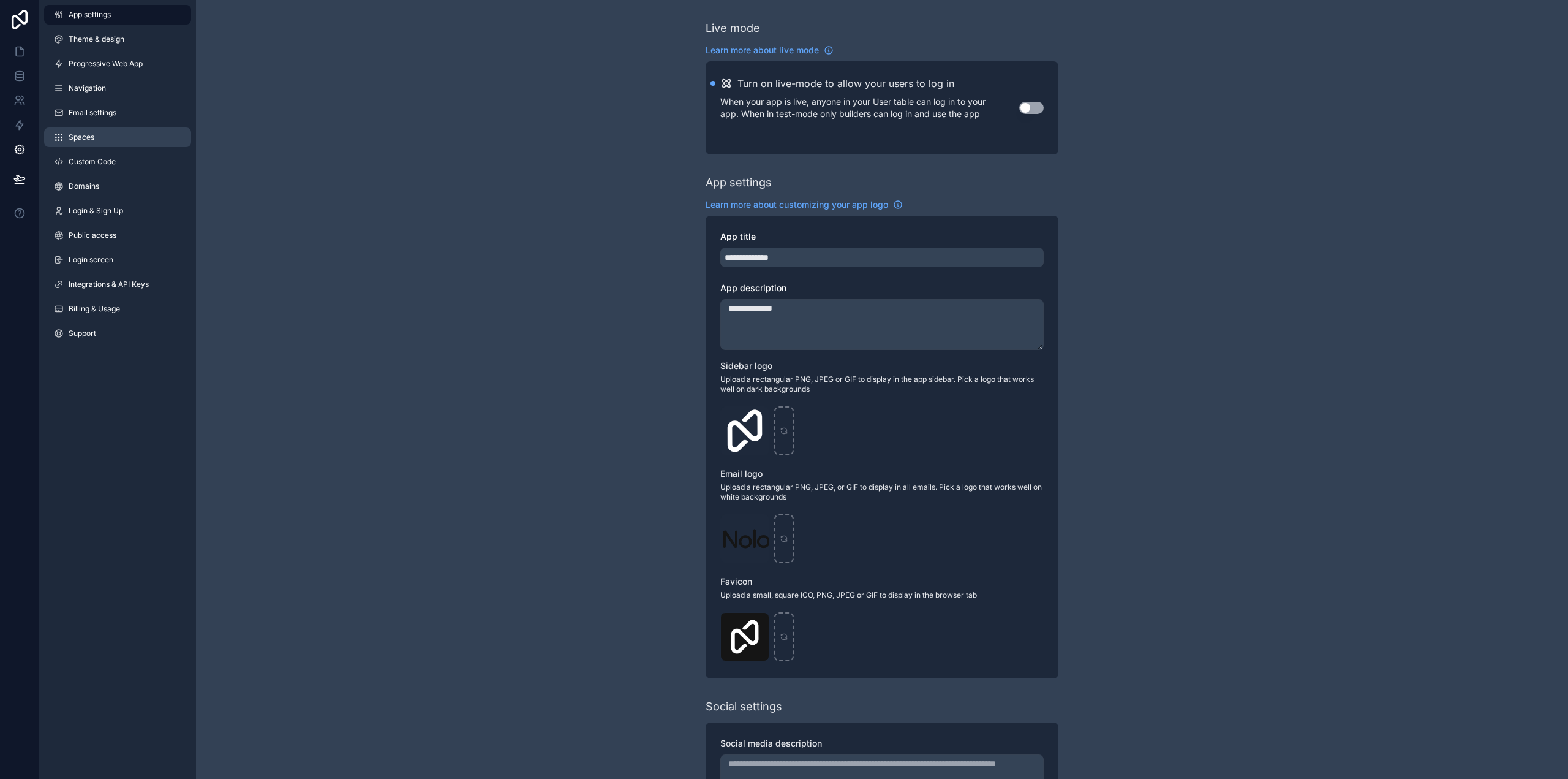
click at [112, 136] on link "Spaces" at bounding box center [118, 137] width 147 height 19
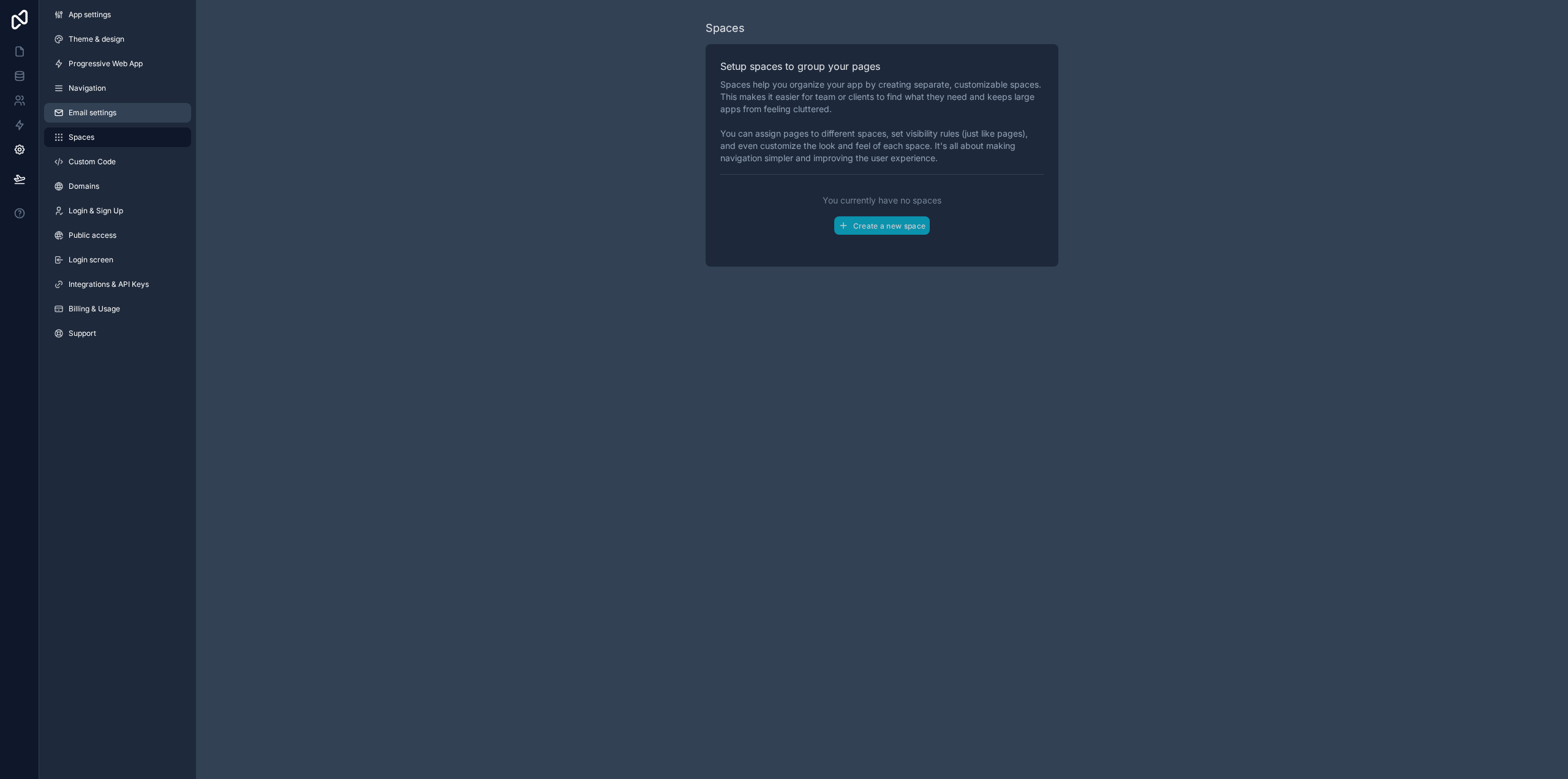
click at [105, 114] on span "Email settings" at bounding box center [92, 113] width 48 height 10
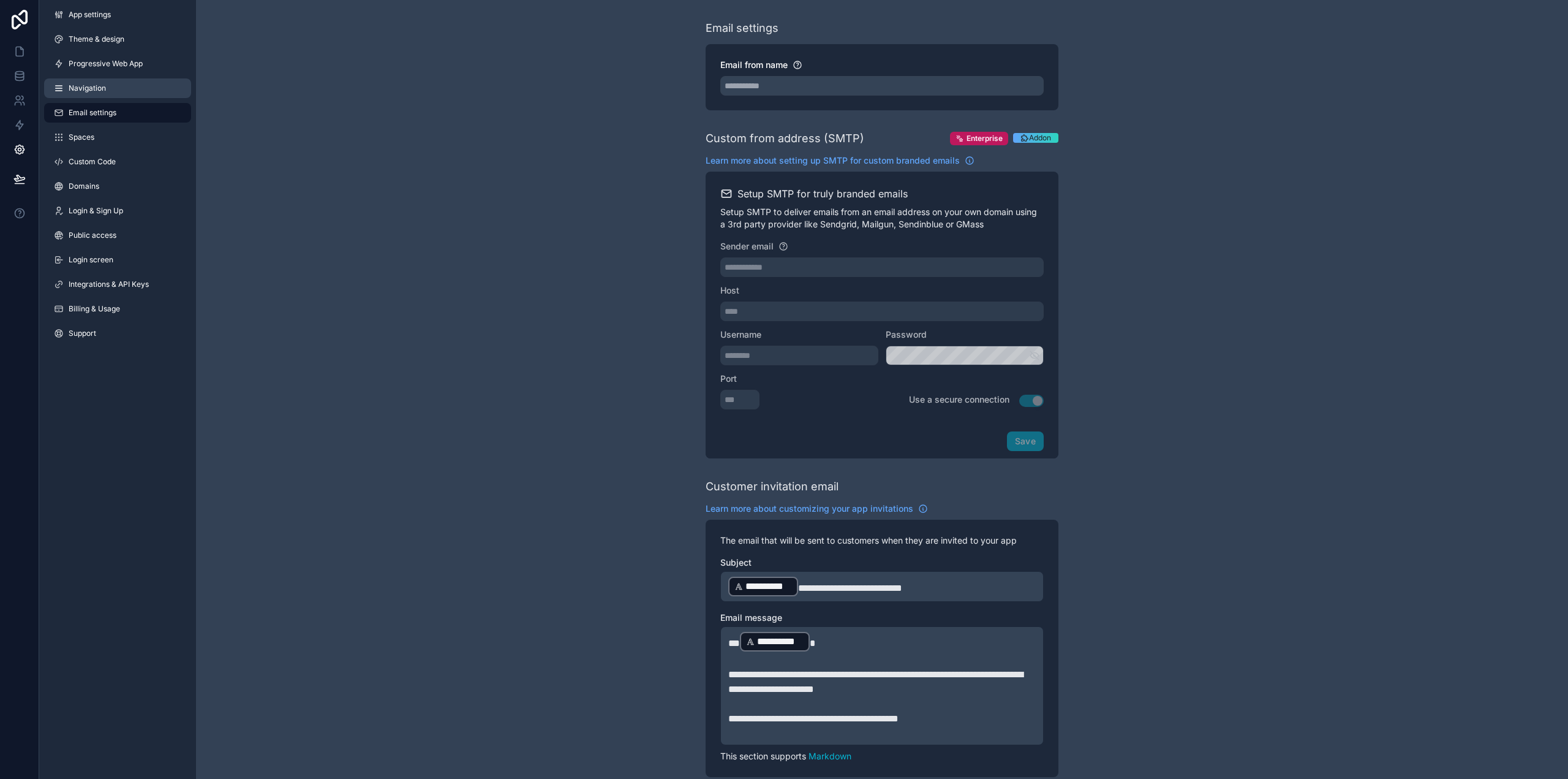
click at [103, 90] on span "Navigation" at bounding box center [87, 89] width 38 height 10
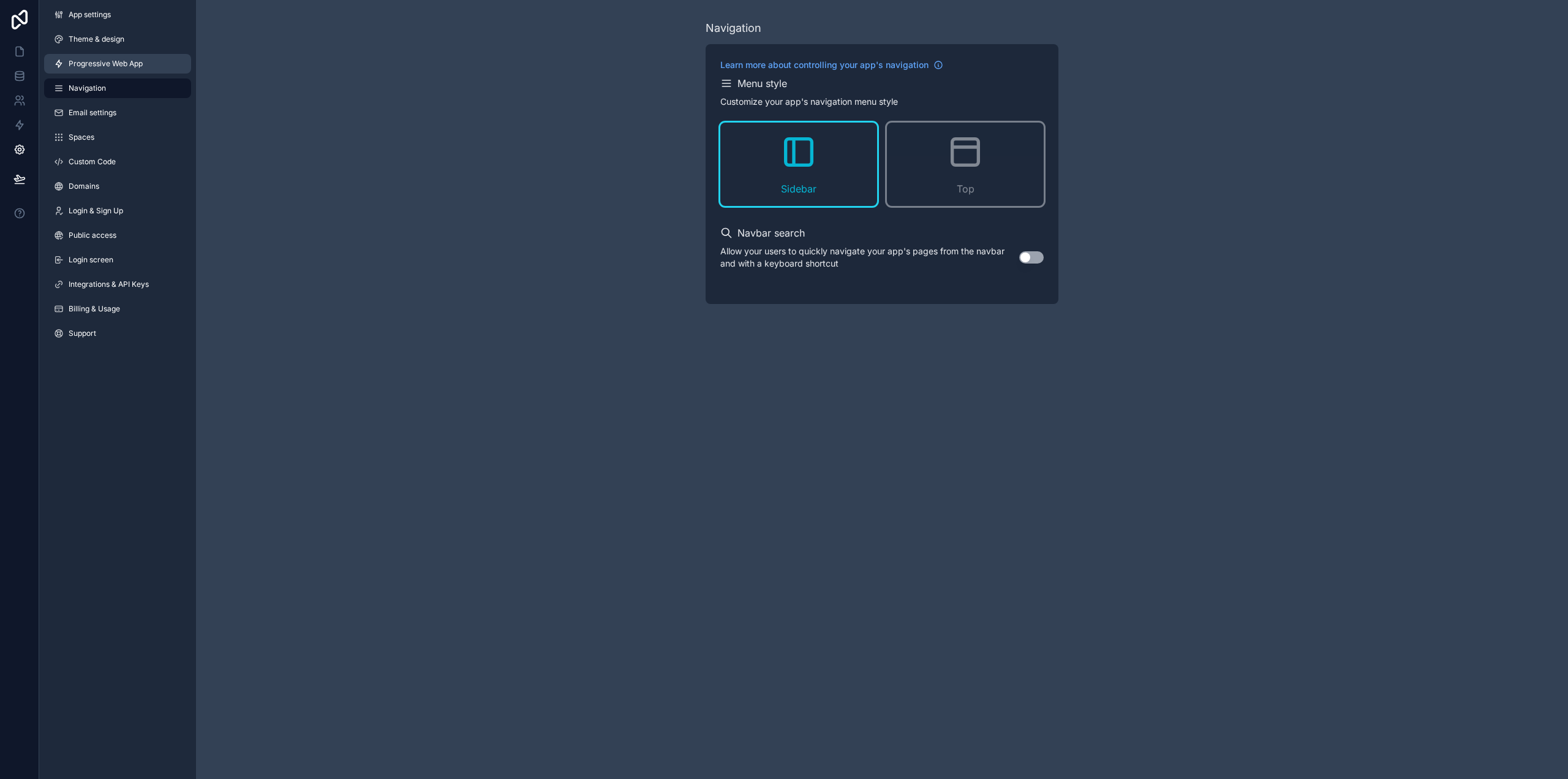
click at [81, 63] on span "Progressive Web App" at bounding box center [105, 64] width 75 height 10
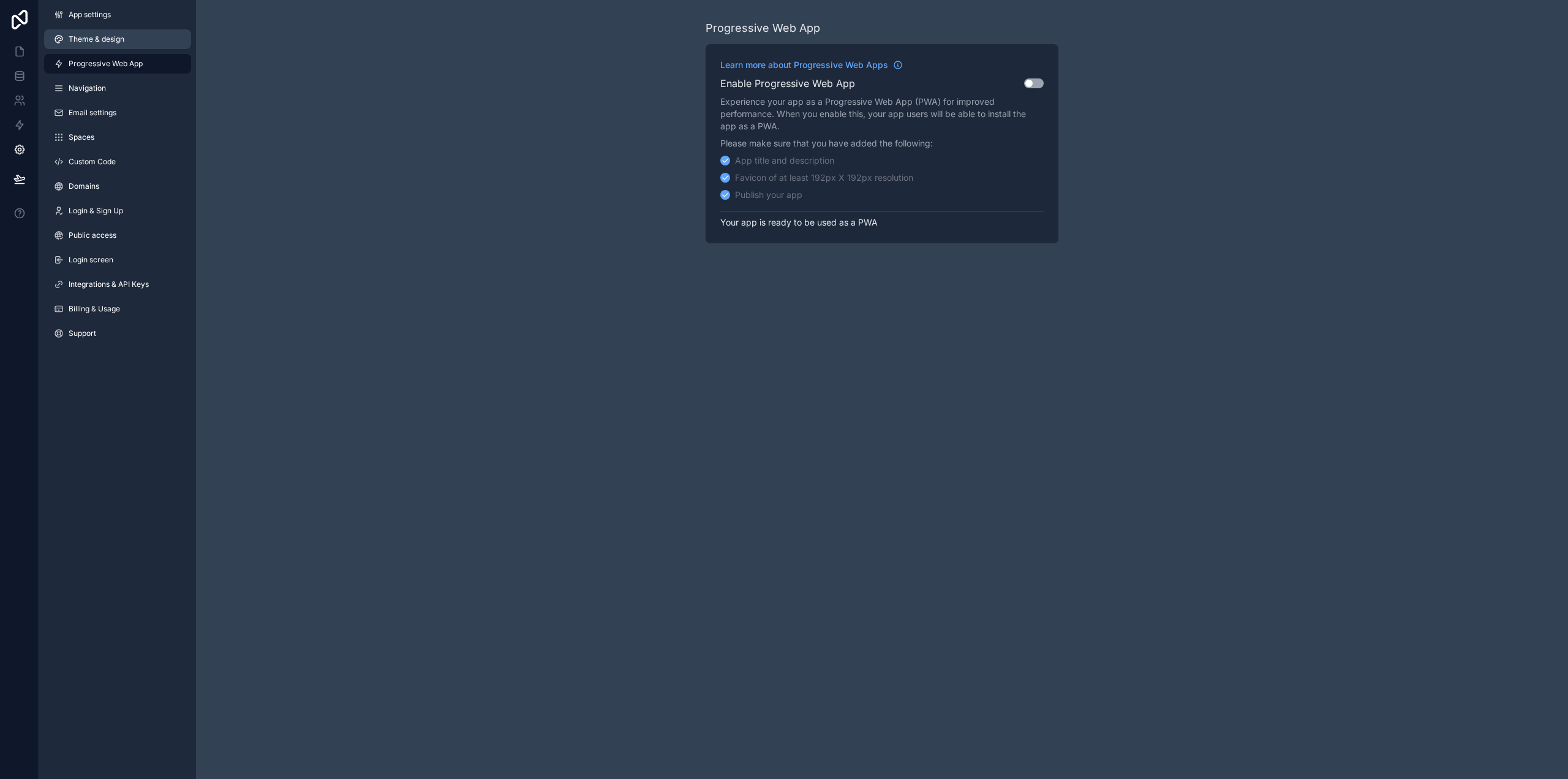
click at [94, 39] on span "Theme & design" at bounding box center [96, 39] width 56 height 10
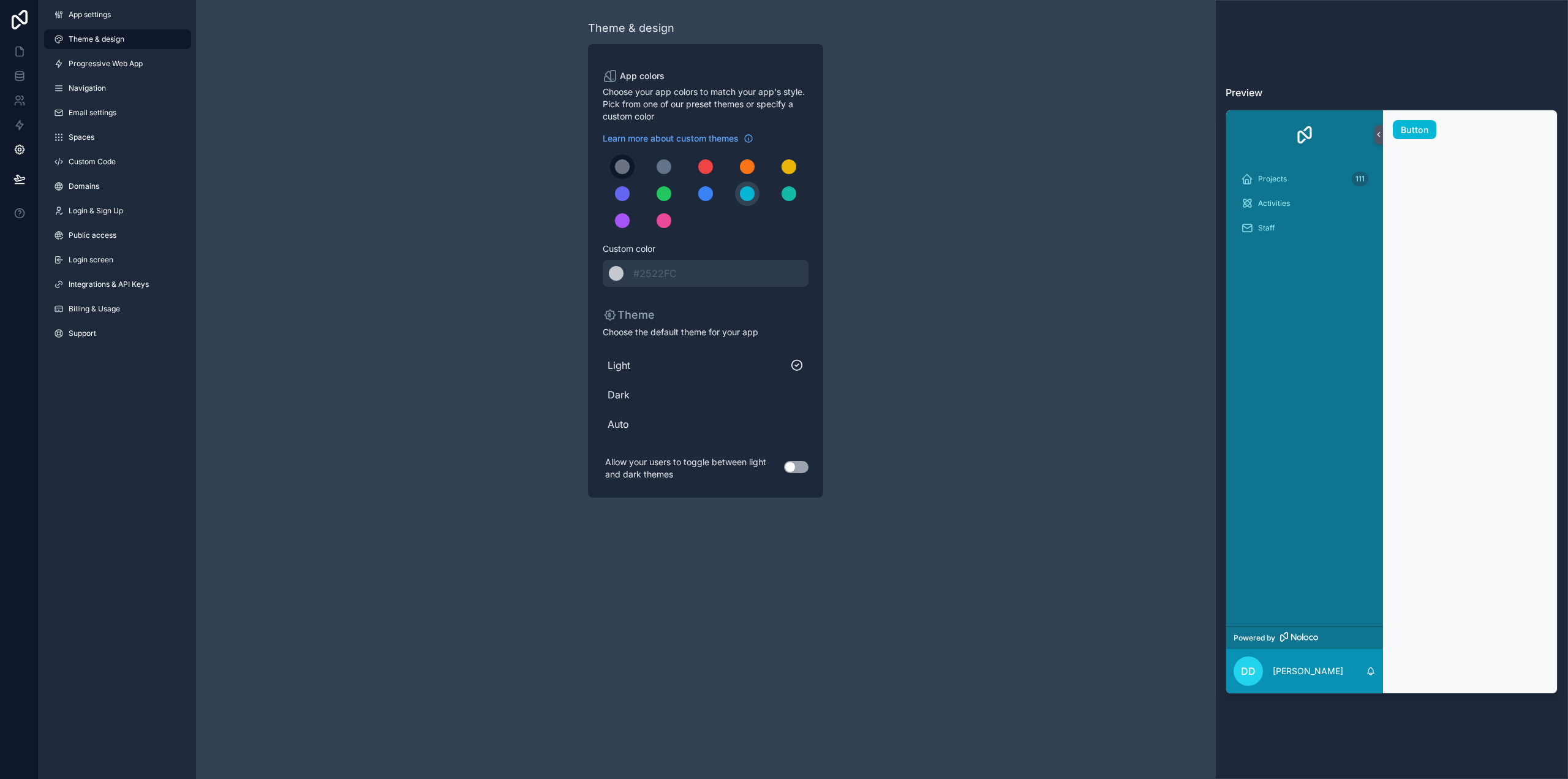
click at [623, 168] on div "scrollable content" at bounding box center [623, 167] width 15 height 15
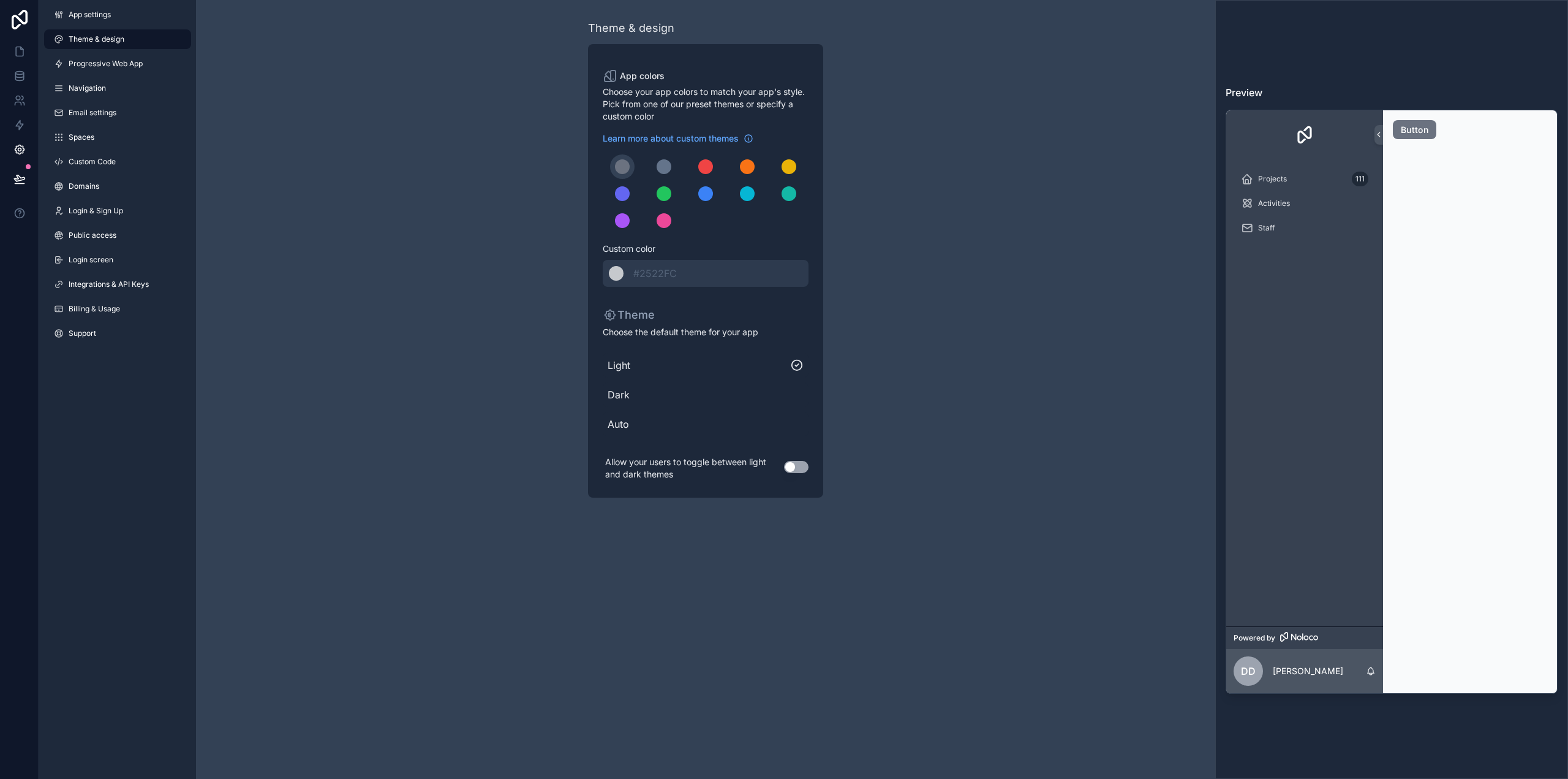
click at [793, 399] on span "Dark" at bounding box center [706, 395] width 196 height 15
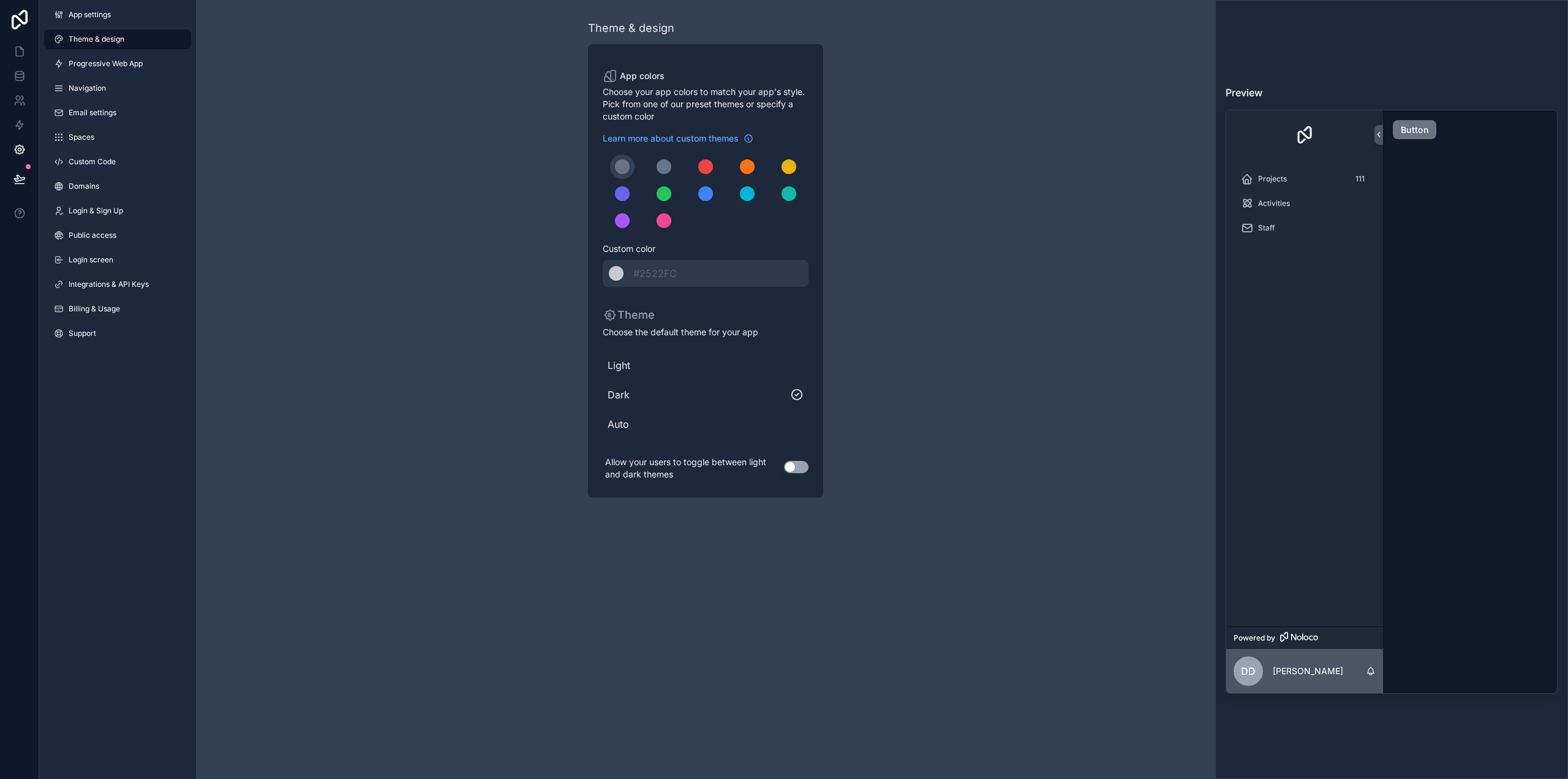
click at [800, 420] on span "Auto" at bounding box center [706, 425] width 196 height 15
click at [791, 465] on button "Use setting" at bounding box center [796, 467] width 24 height 13
click at [125, 64] on span "Progressive Web App" at bounding box center [105, 64] width 75 height 10
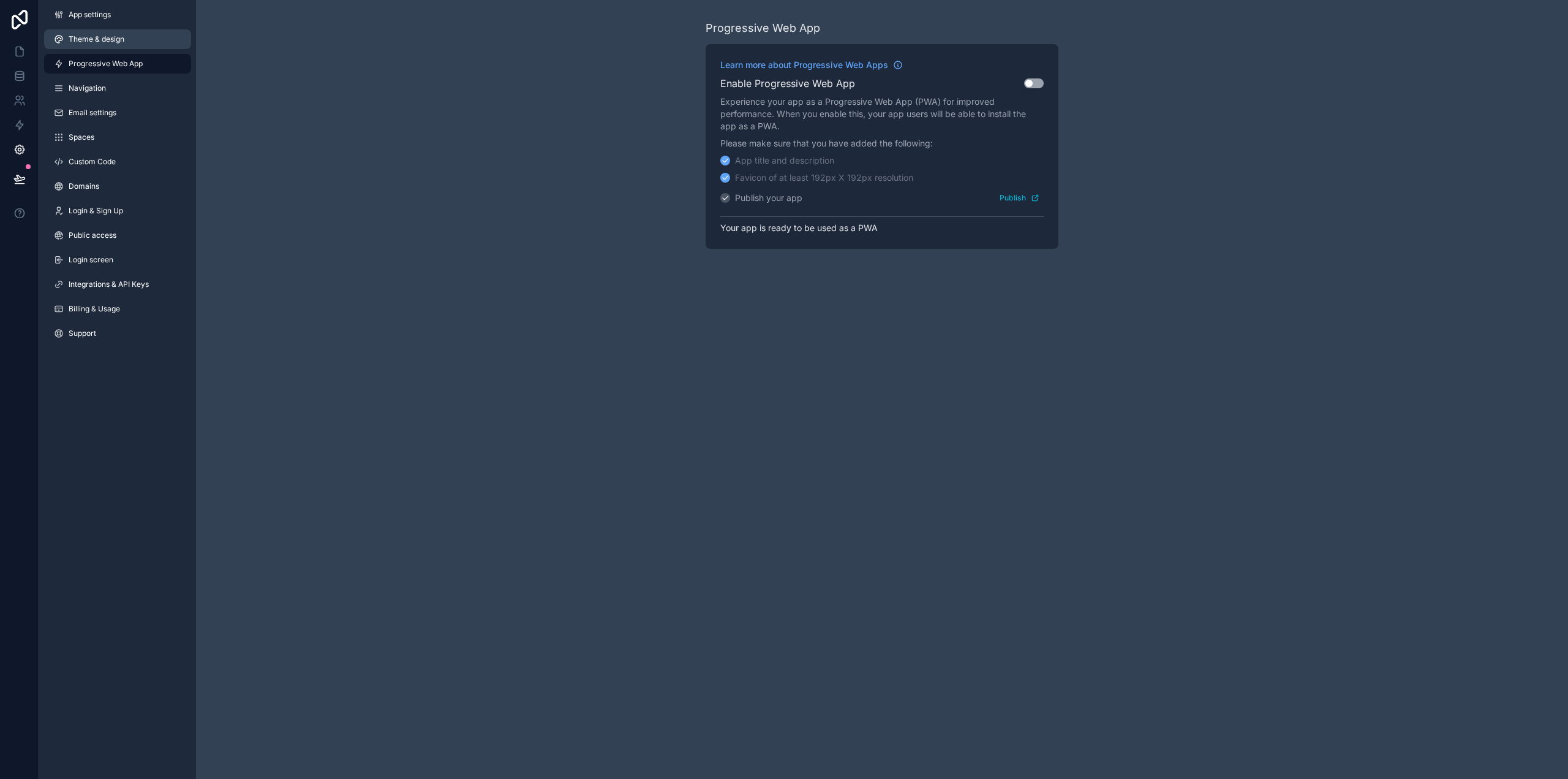
click at [111, 41] on span "Theme & design" at bounding box center [96, 39] width 56 height 10
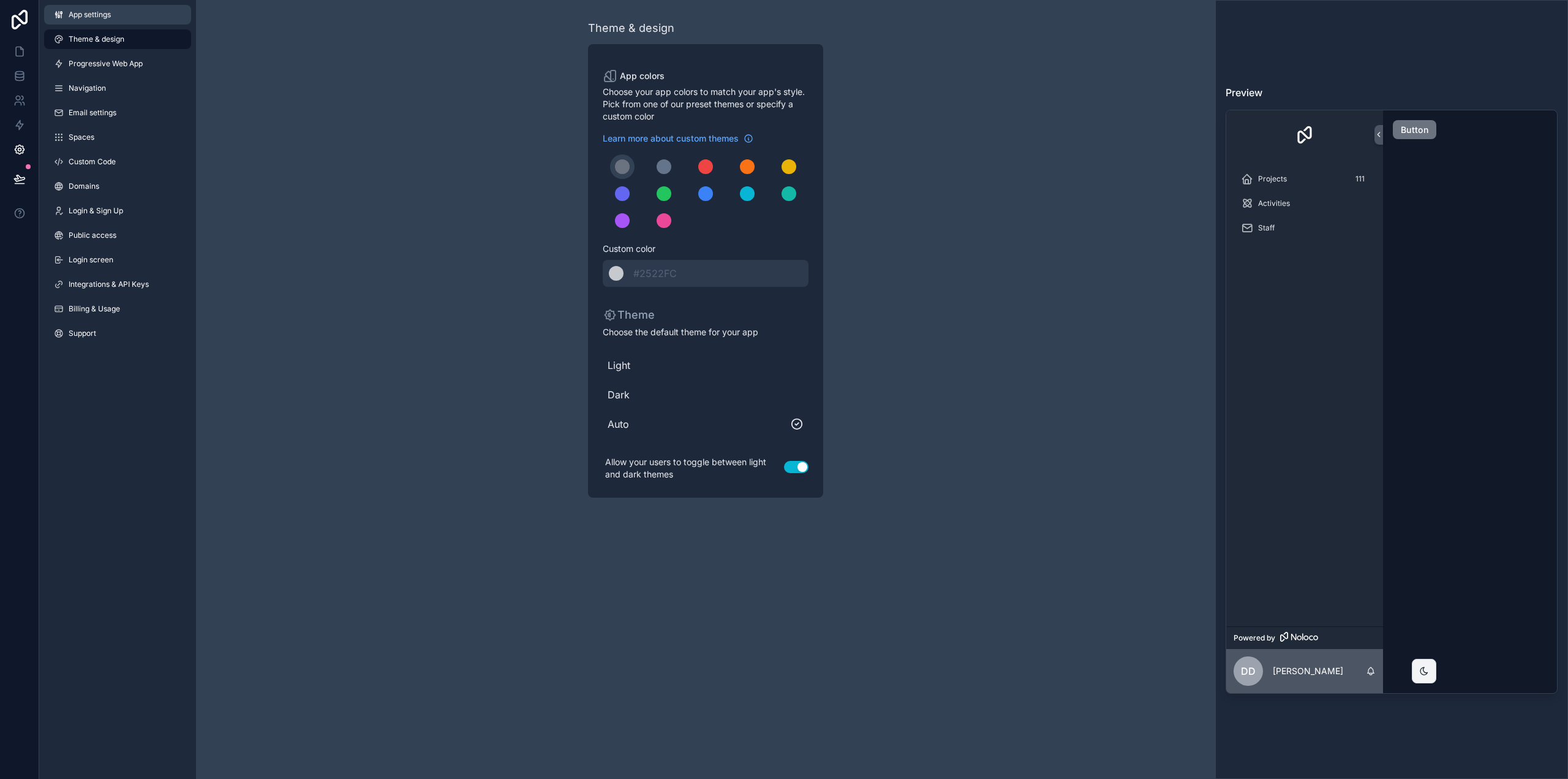
click at [100, 15] on span "App settings" at bounding box center [90, 15] width 42 height 10
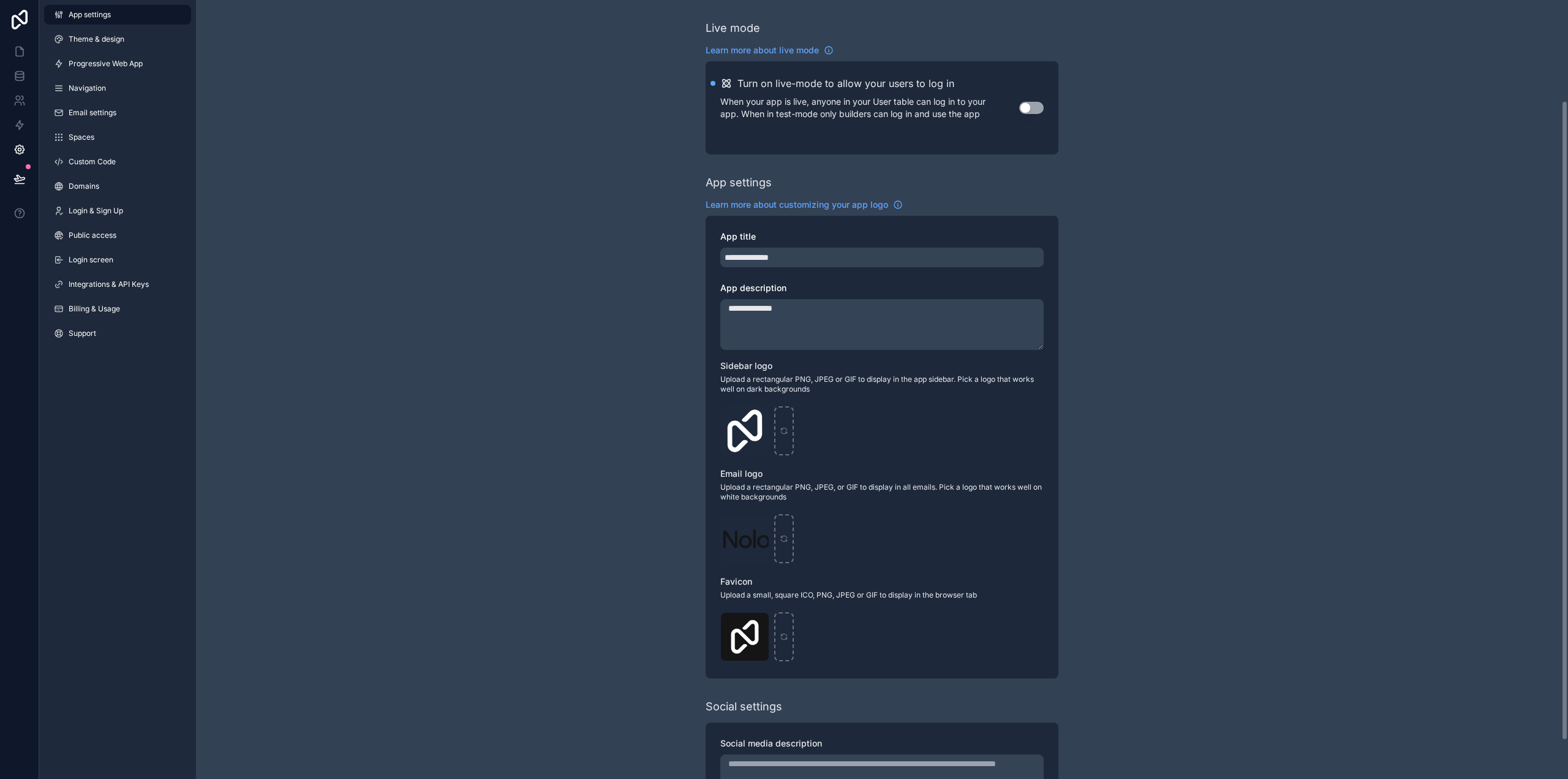
scroll to position [122, 0]
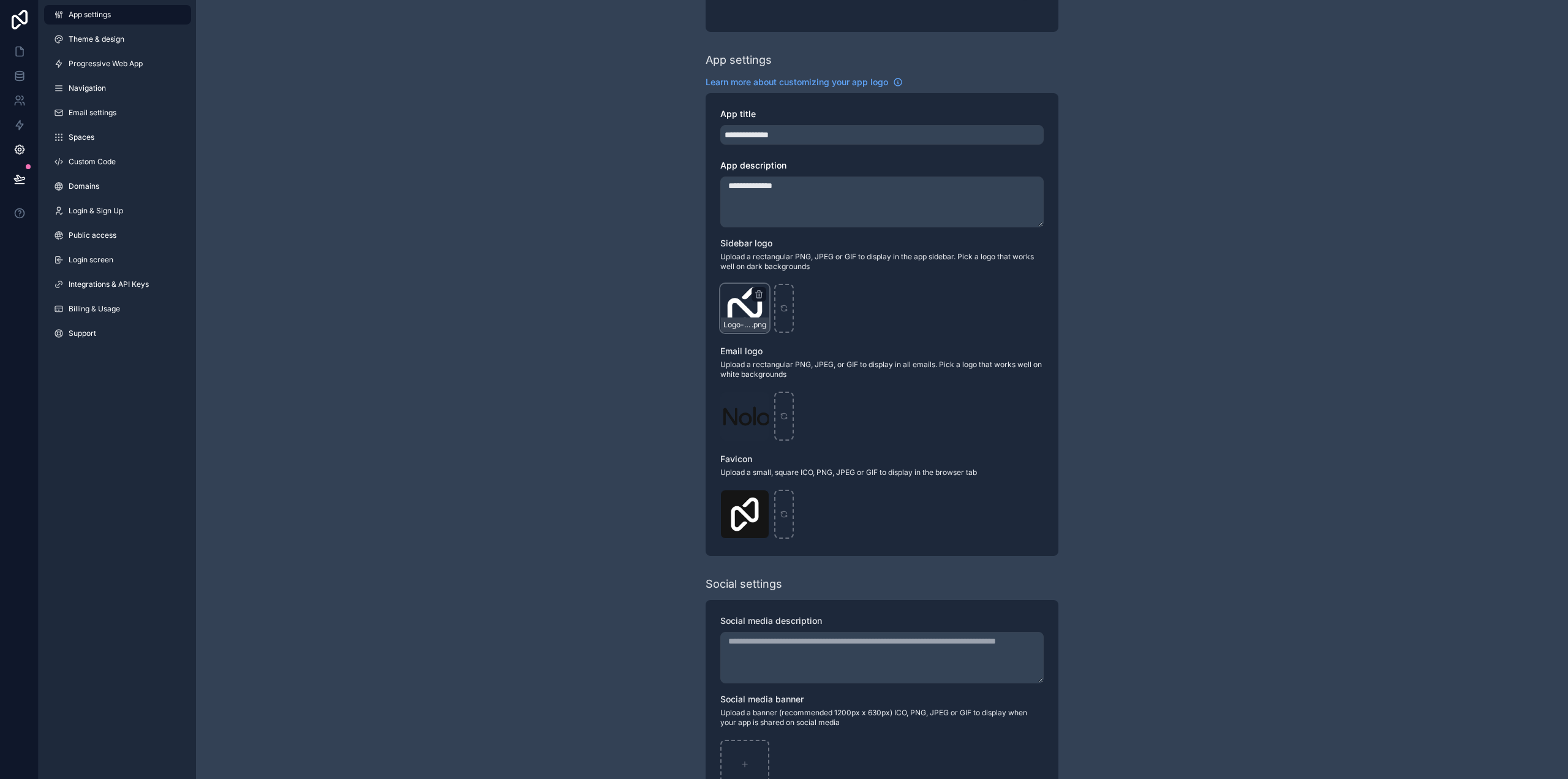
click at [737, 303] on div "Logo-Sq-No-Padding .png" at bounding box center [745, 308] width 49 height 49
click at [741, 328] on span "Logo-Sq-No-Padding" at bounding box center [738, 325] width 28 height 10
click at [787, 307] on icon "scrollable content" at bounding box center [784, 307] width 6 height 3
type input "**********"
click at [784, 415] on icon "scrollable content" at bounding box center [784, 416] width 8 height 8
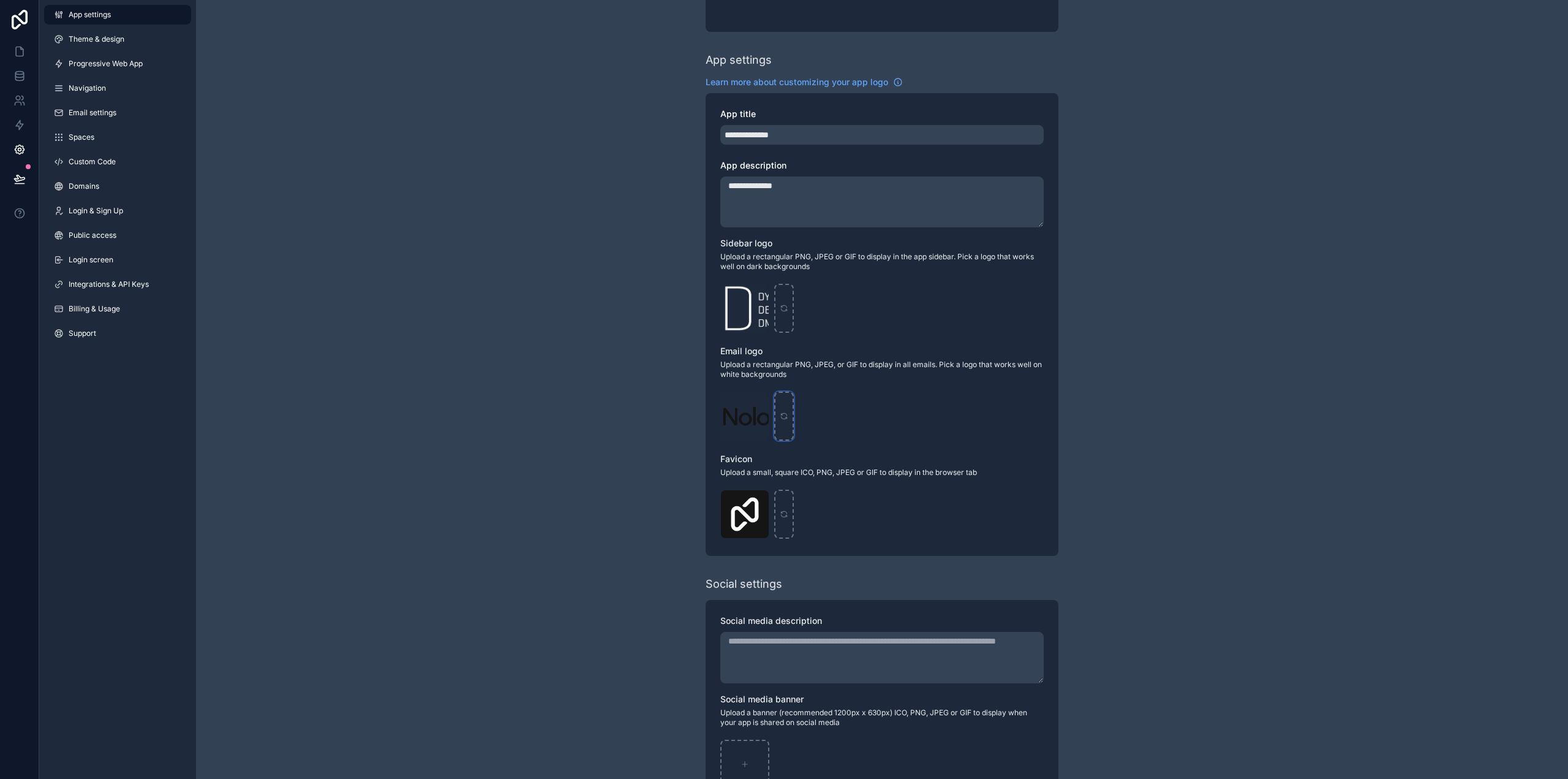
type input "**********"
click at [784, 517] on icon "scrollable content" at bounding box center [784, 514] width 8 height 8
type input "**********"
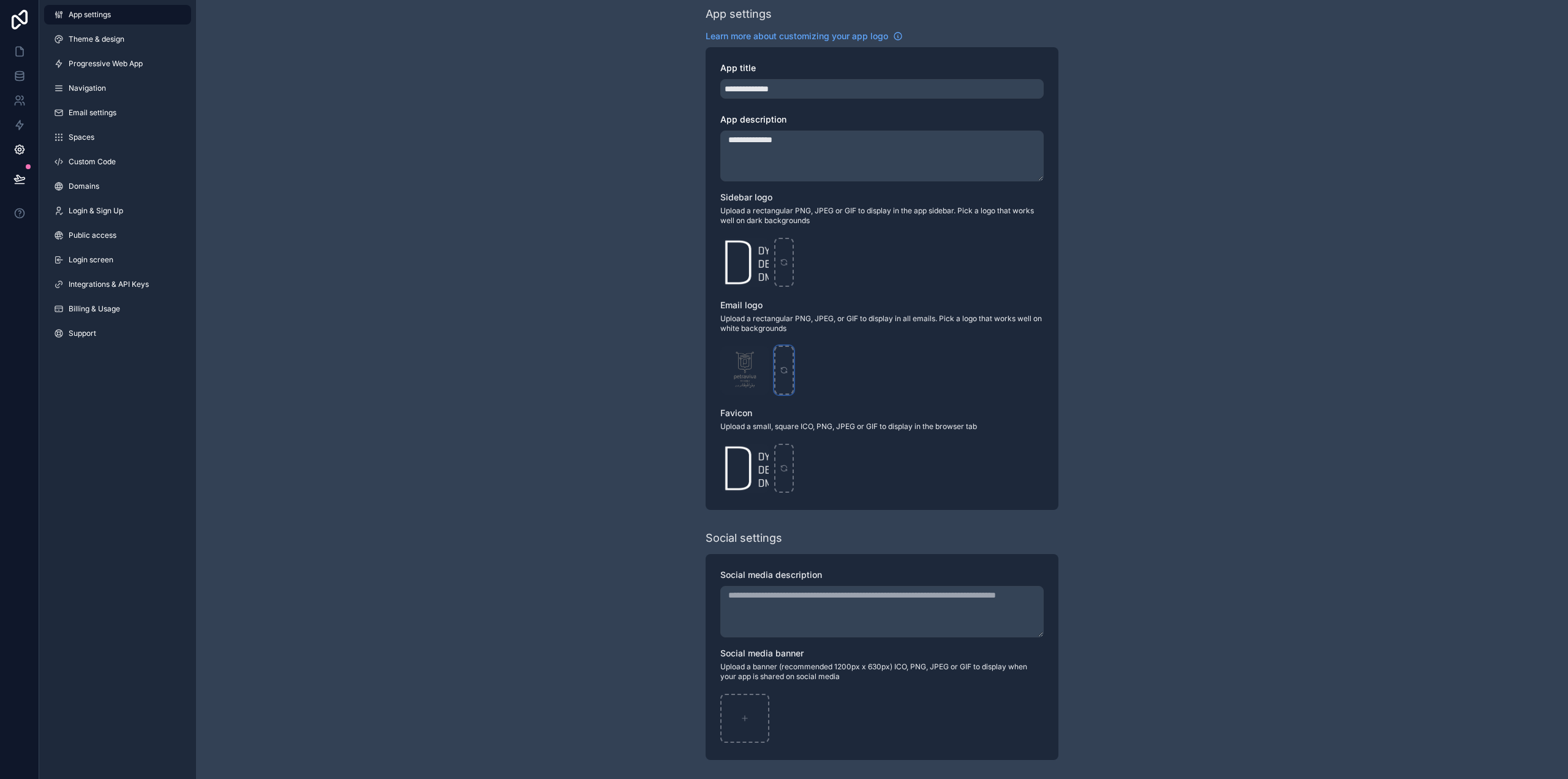
click at [789, 371] on div "scrollable content" at bounding box center [784, 370] width 19 height 49
type input "**********"
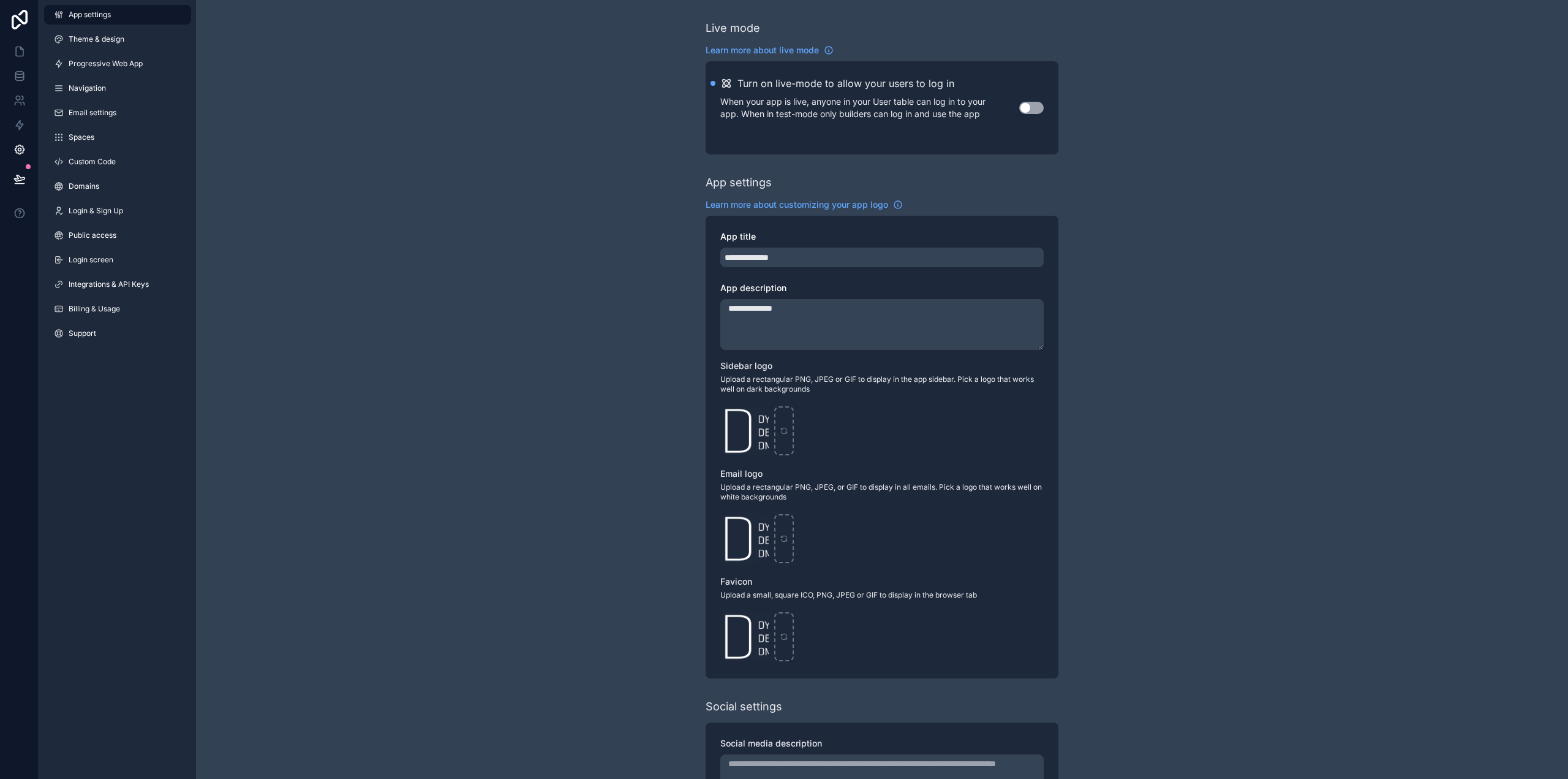
click at [1038, 106] on button "Use setting" at bounding box center [1031, 107] width 24 height 13
click at [16, 182] on icon at bounding box center [19, 178] width 10 height 6
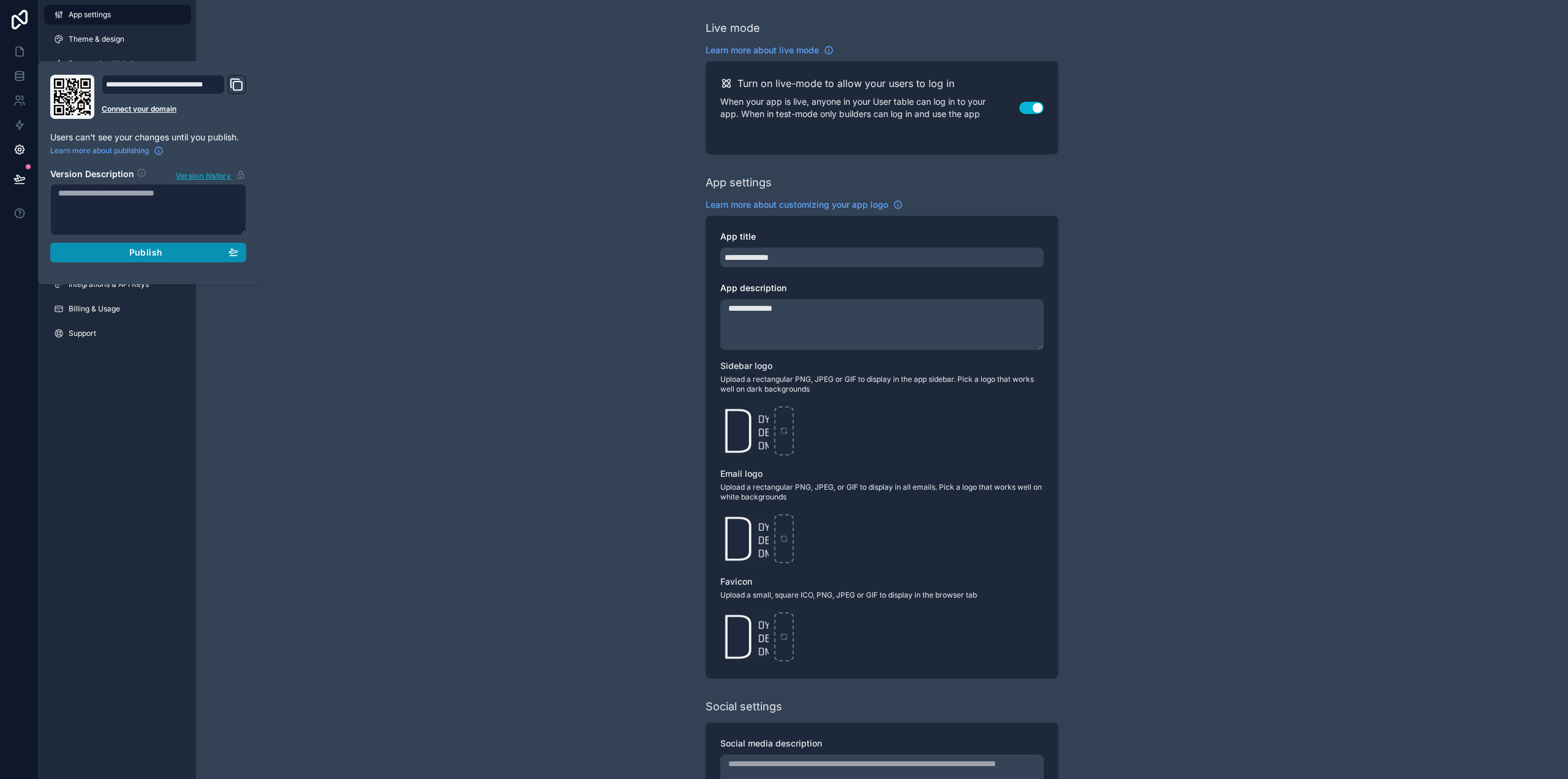
click at [154, 255] on span "Publish" at bounding box center [146, 252] width 33 height 11
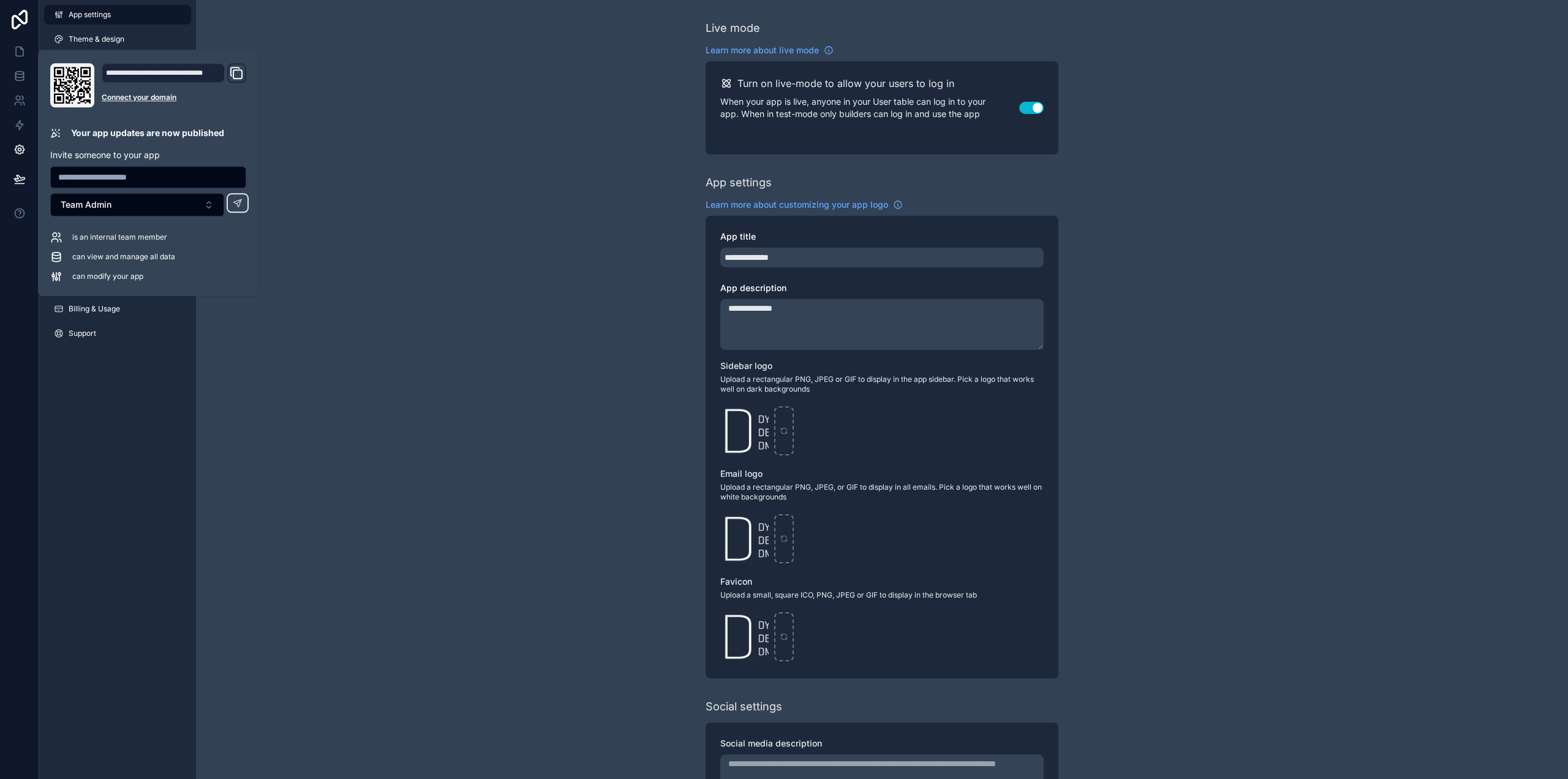
click at [167, 75] on div "**********" at bounding box center [162, 72] width 123 height 19
click at [239, 75] on icon "Domain and Custom Link" at bounding box center [237, 73] width 15 height 15
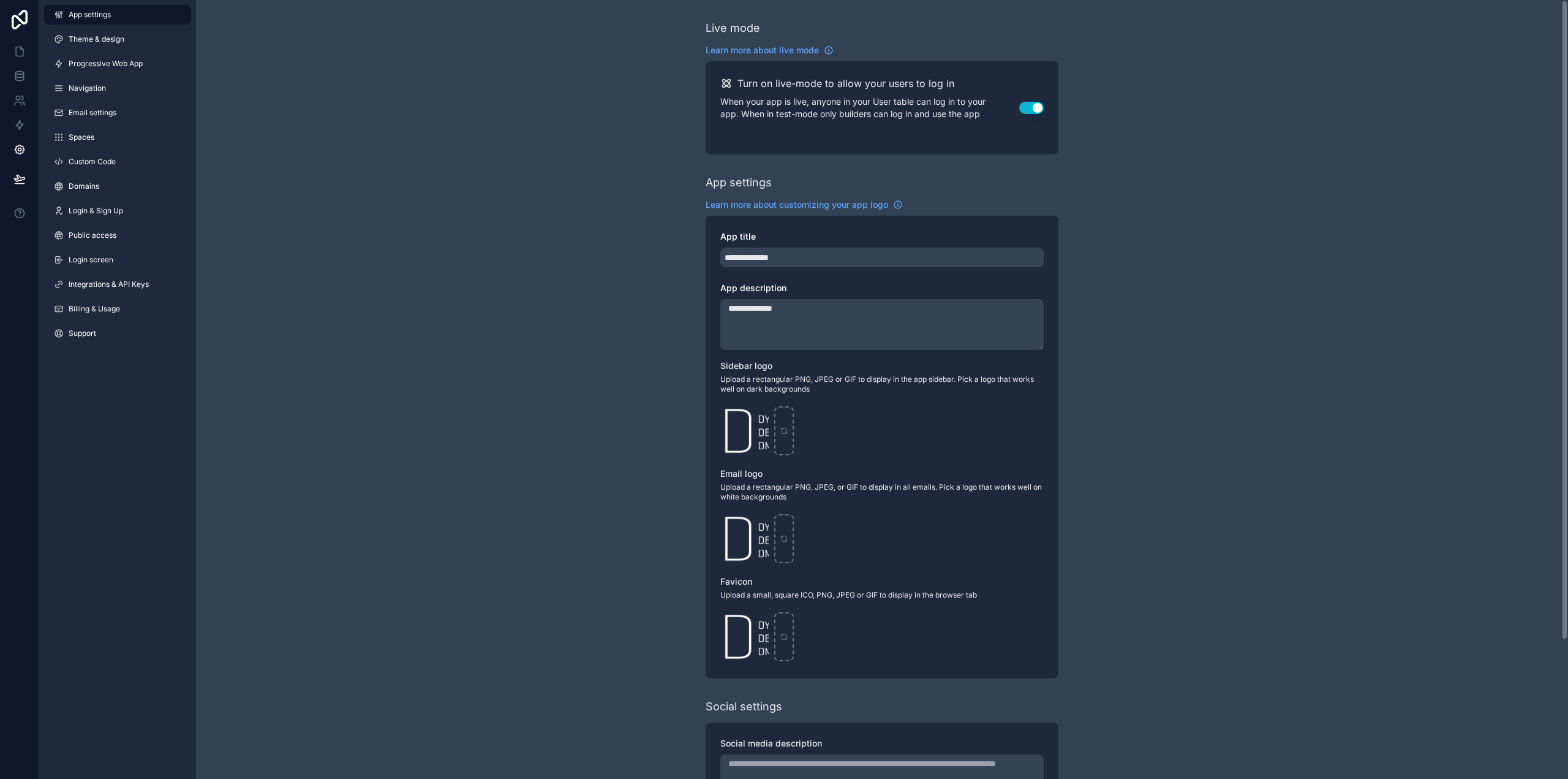
click at [540, 139] on div "**********" at bounding box center [882, 474] width 1372 height 948
click at [19, 21] on icon at bounding box center [19, 19] width 24 height 19
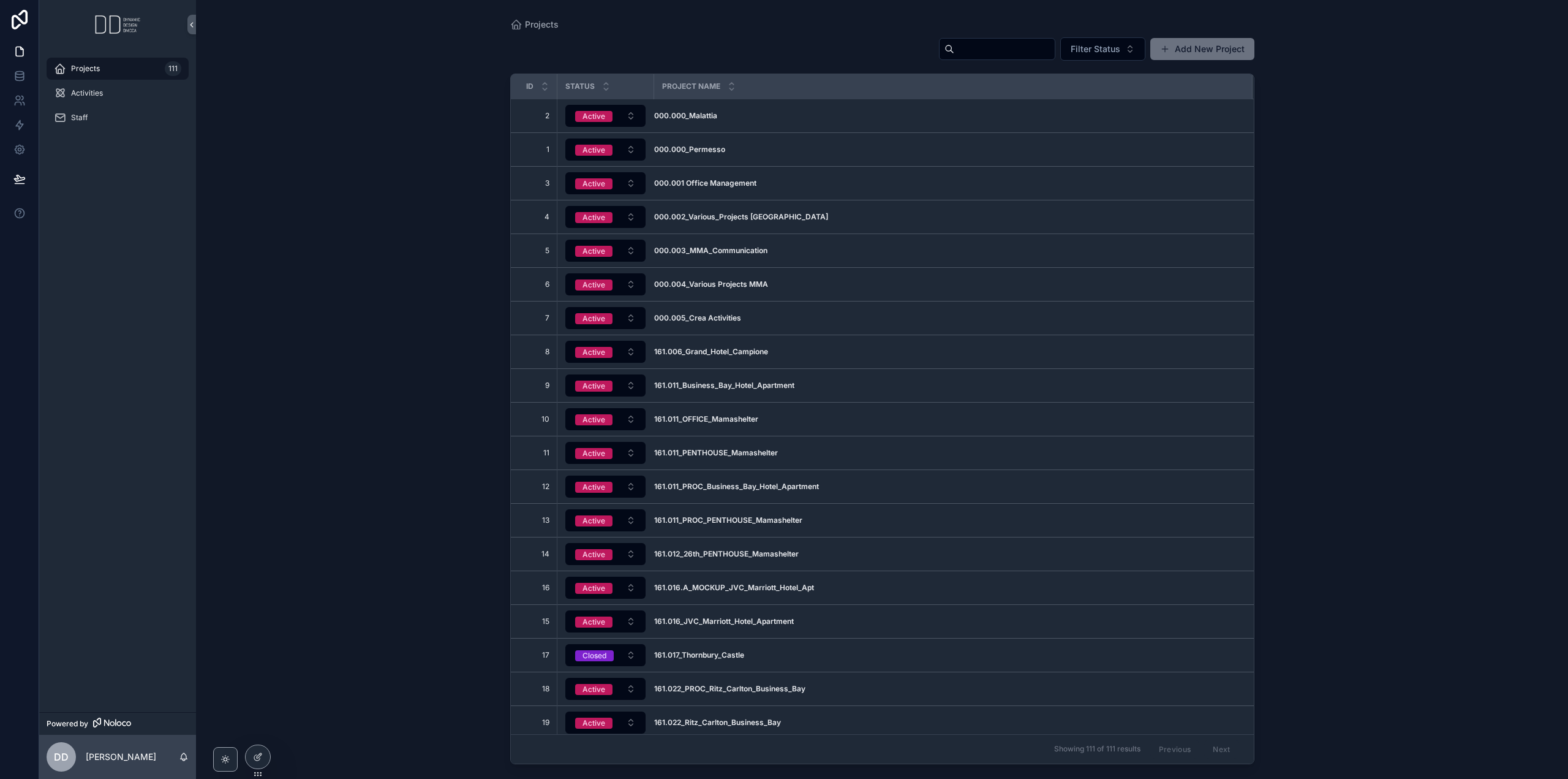
scroll to position [122, 0]
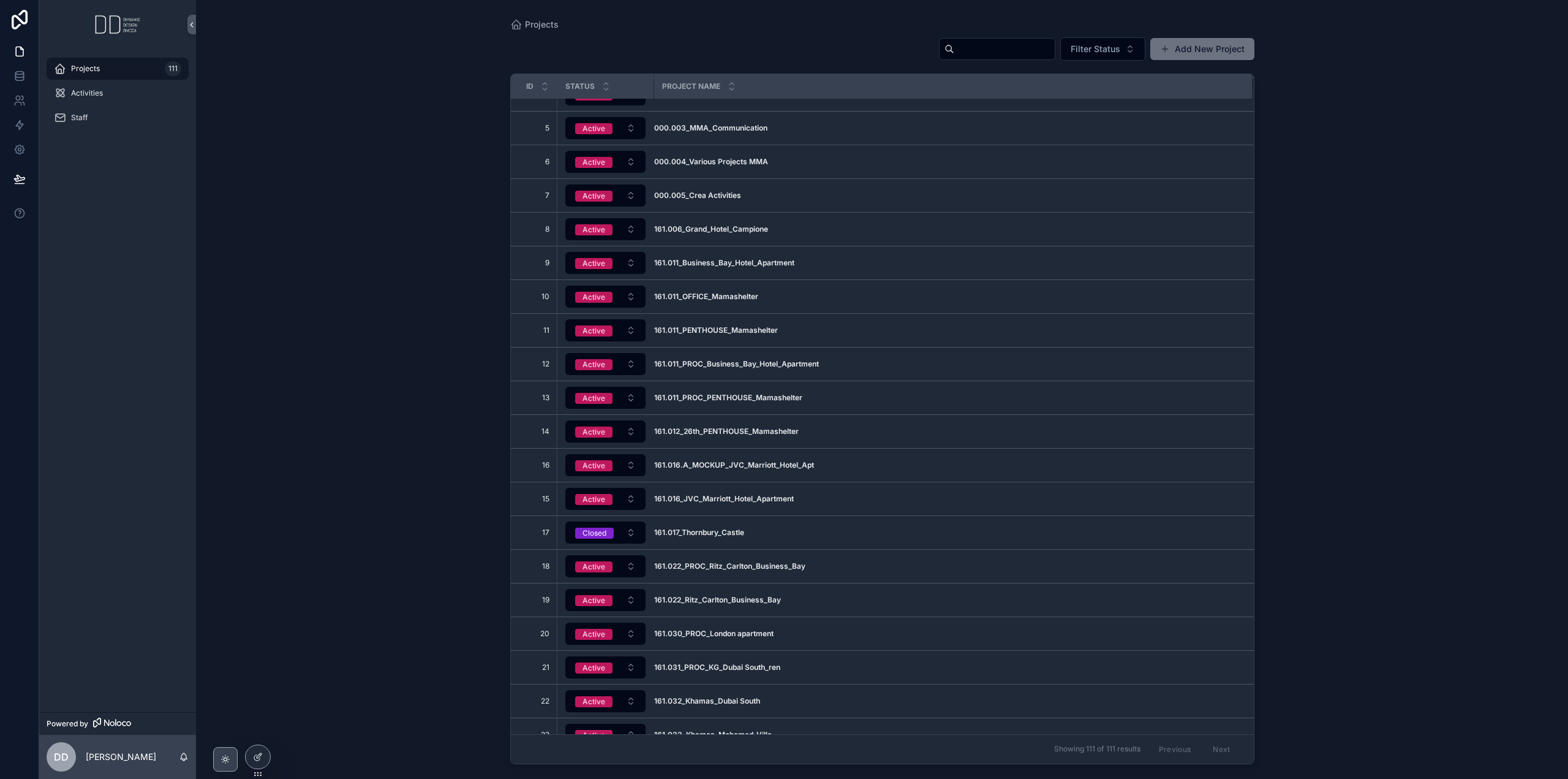
click at [220, 759] on div "scrollable content" at bounding box center [225, 759] width 11 height 11
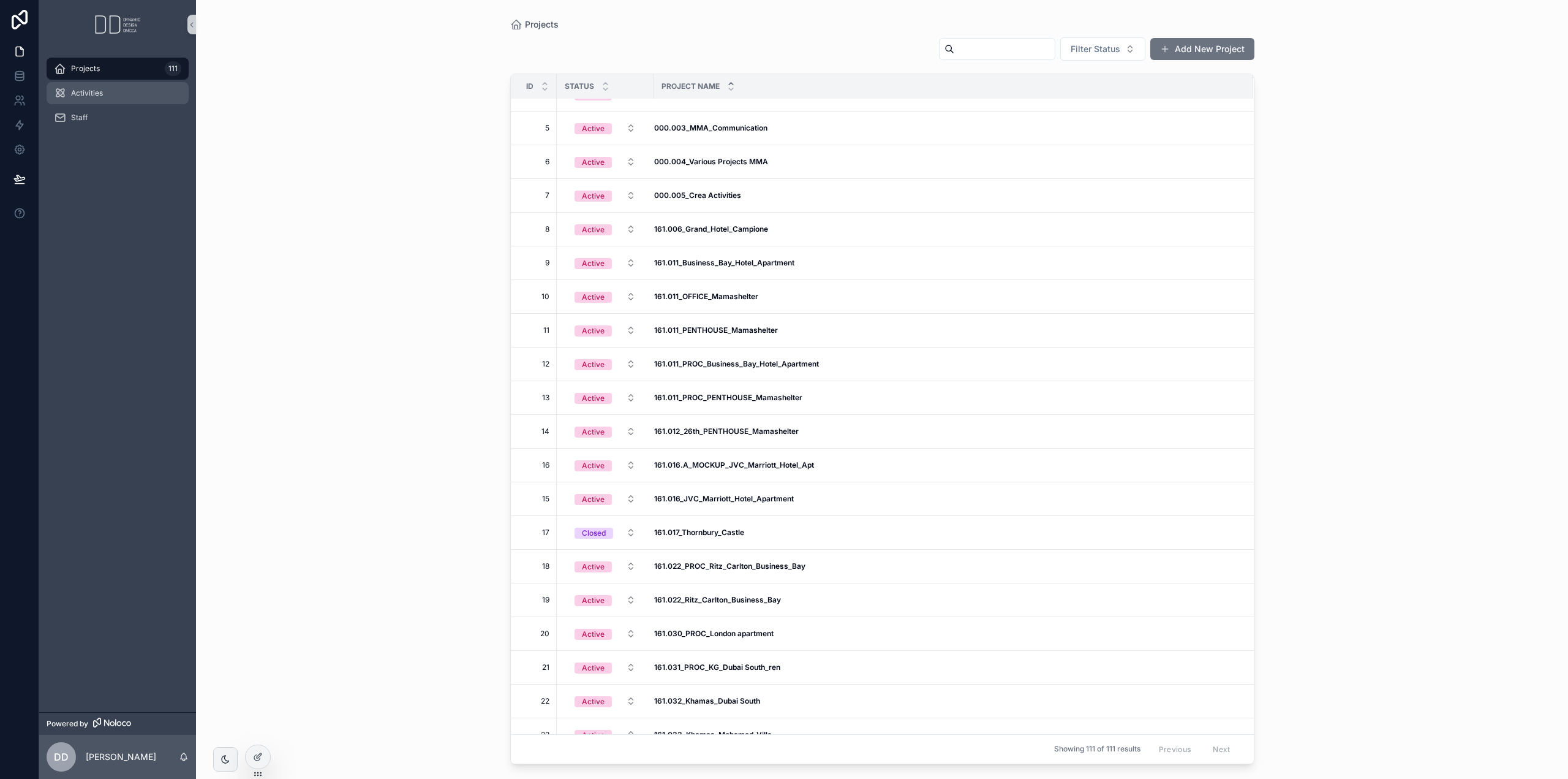
click at [90, 93] on span "Activities" at bounding box center [87, 93] width 32 height 10
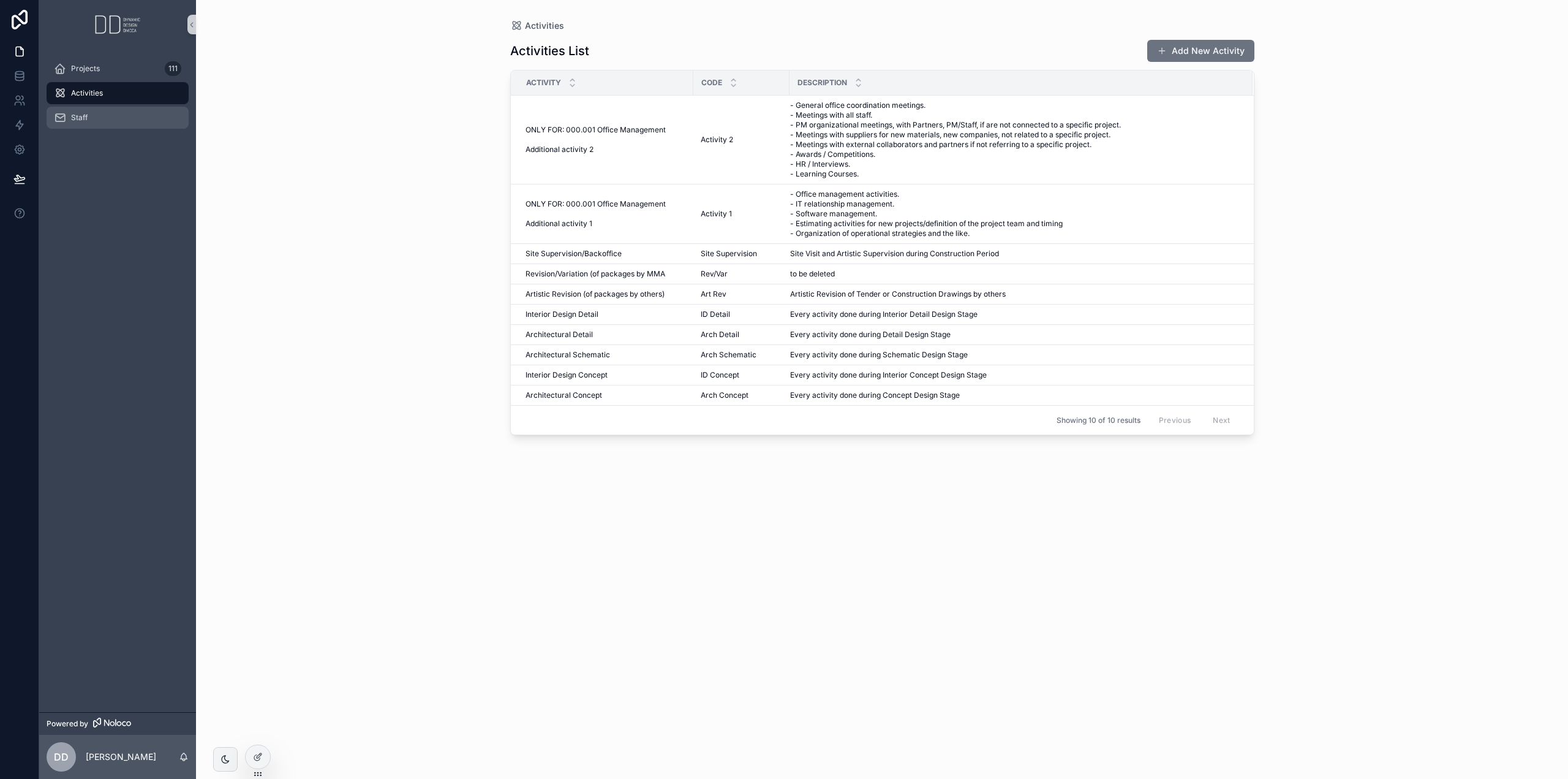
click at [97, 121] on div "Staff" at bounding box center [117, 117] width 127 height 19
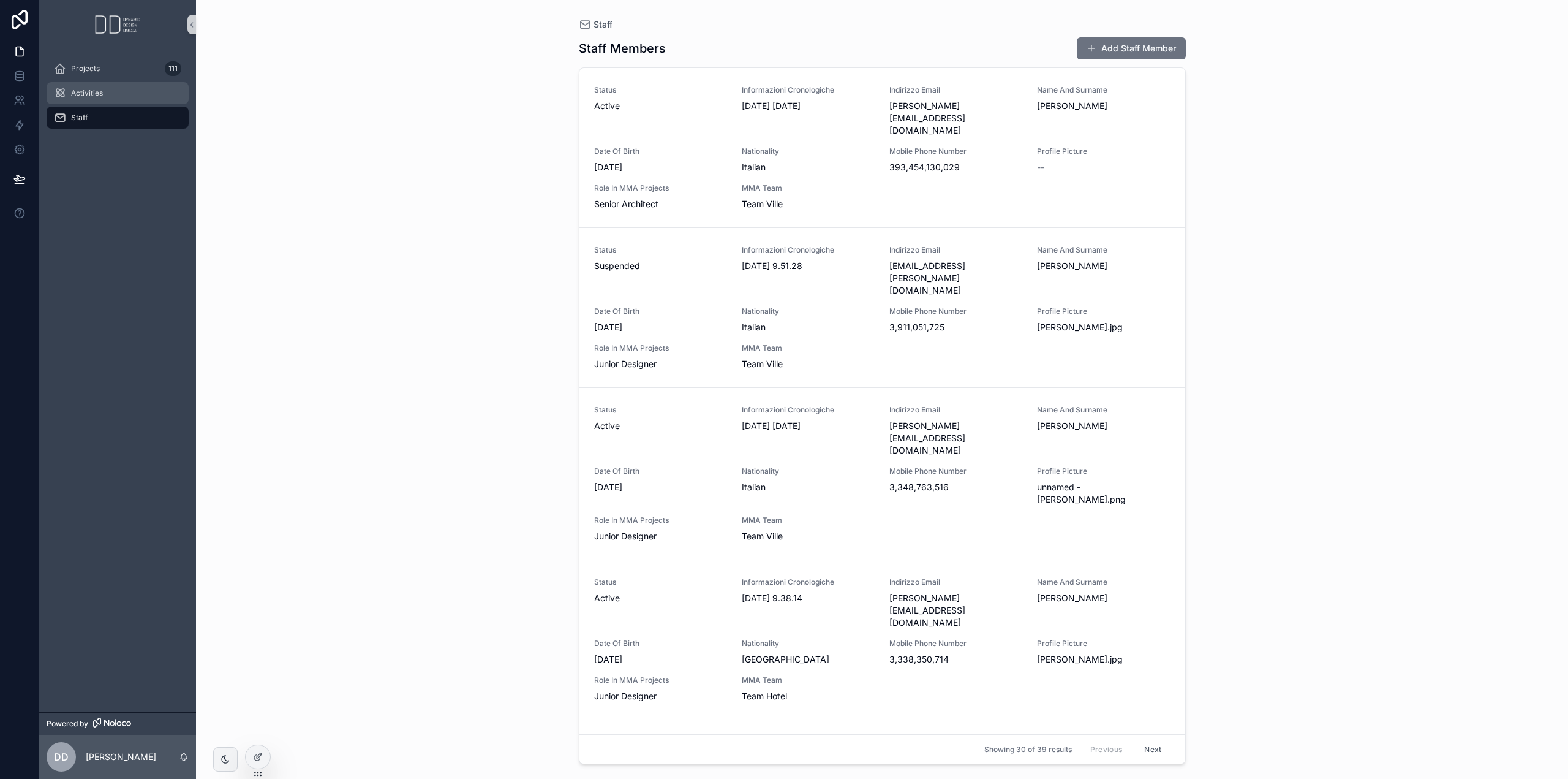
click at [95, 96] on span "Activities" at bounding box center [87, 93] width 32 height 10
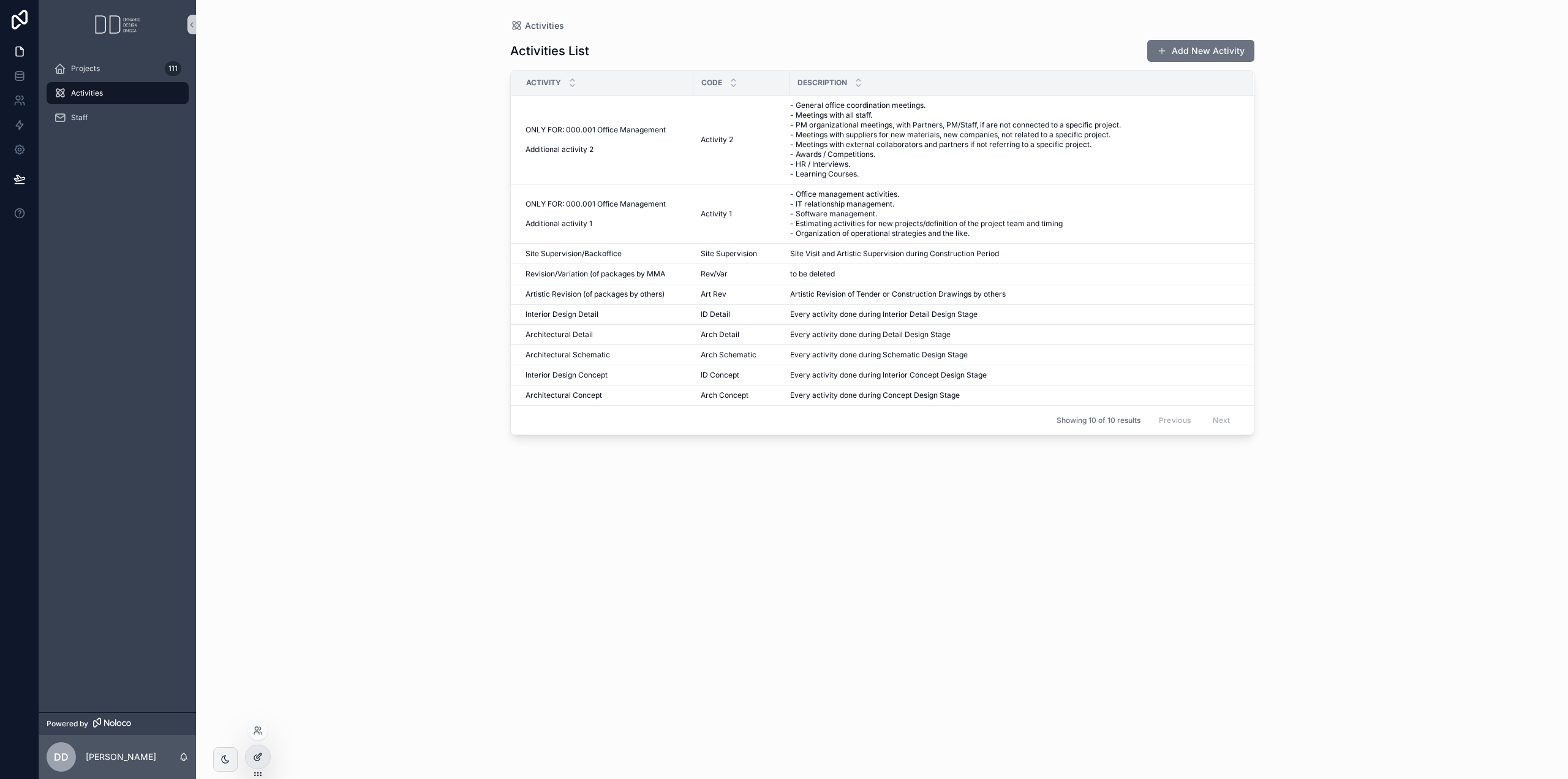
click at [257, 758] on icon at bounding box center [260, 756] width 5 height 5
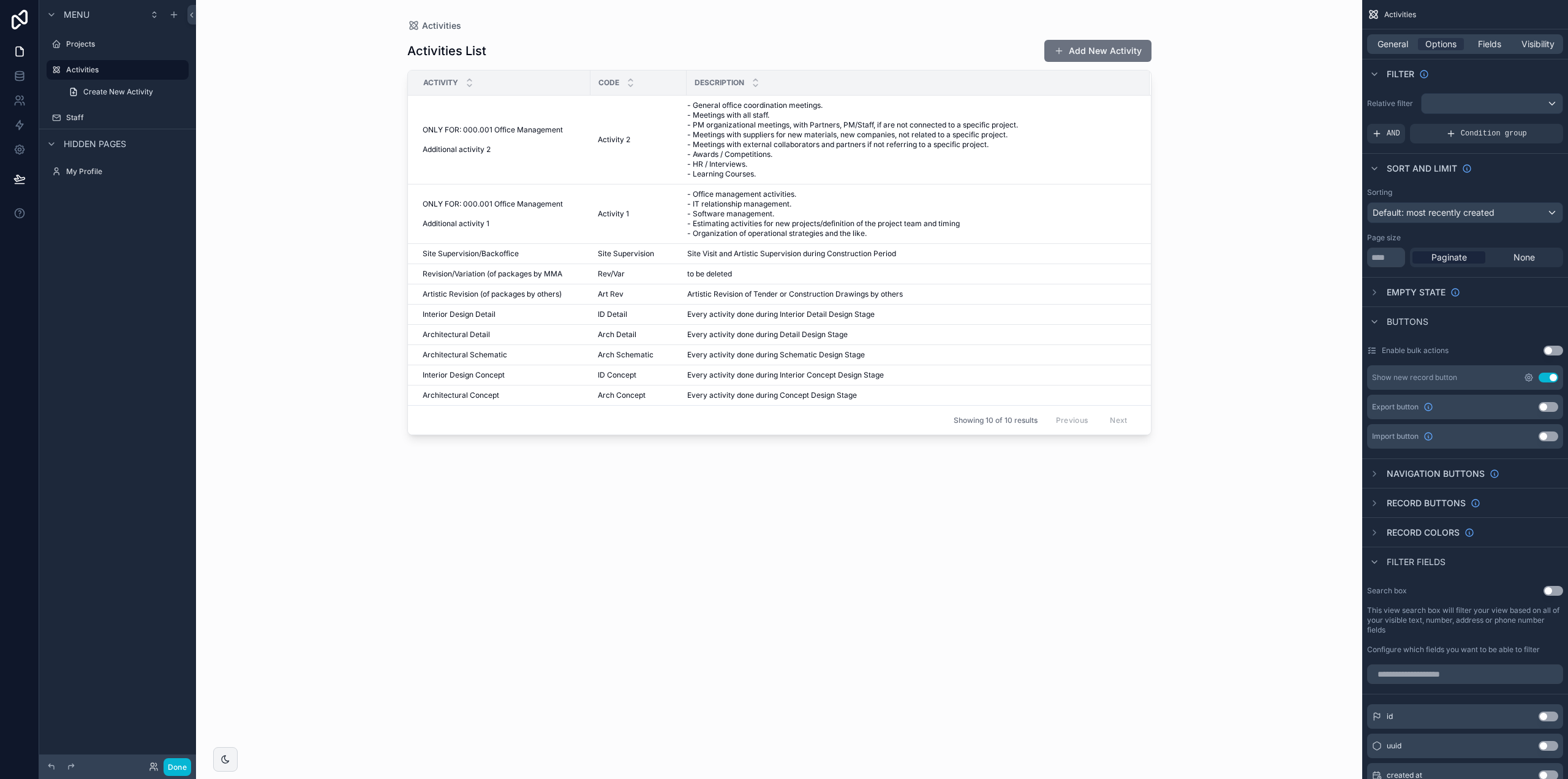
click at [1530, 375] on icon "scrollable content" at bounding box center [1529, 378] width 10 height 10
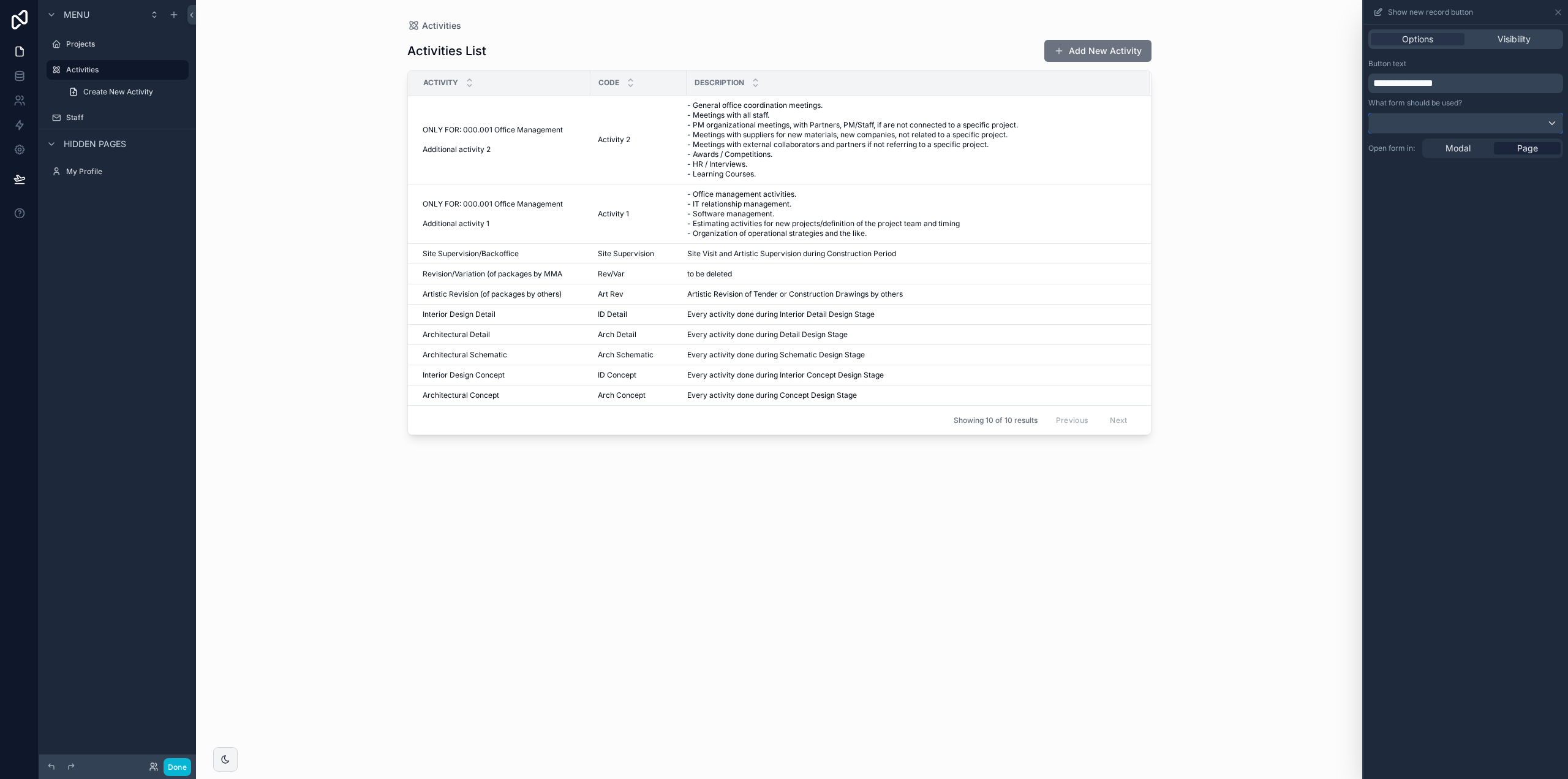
click at [1451, 123] on div at bounding box center [1466, 122] width 193 height 19
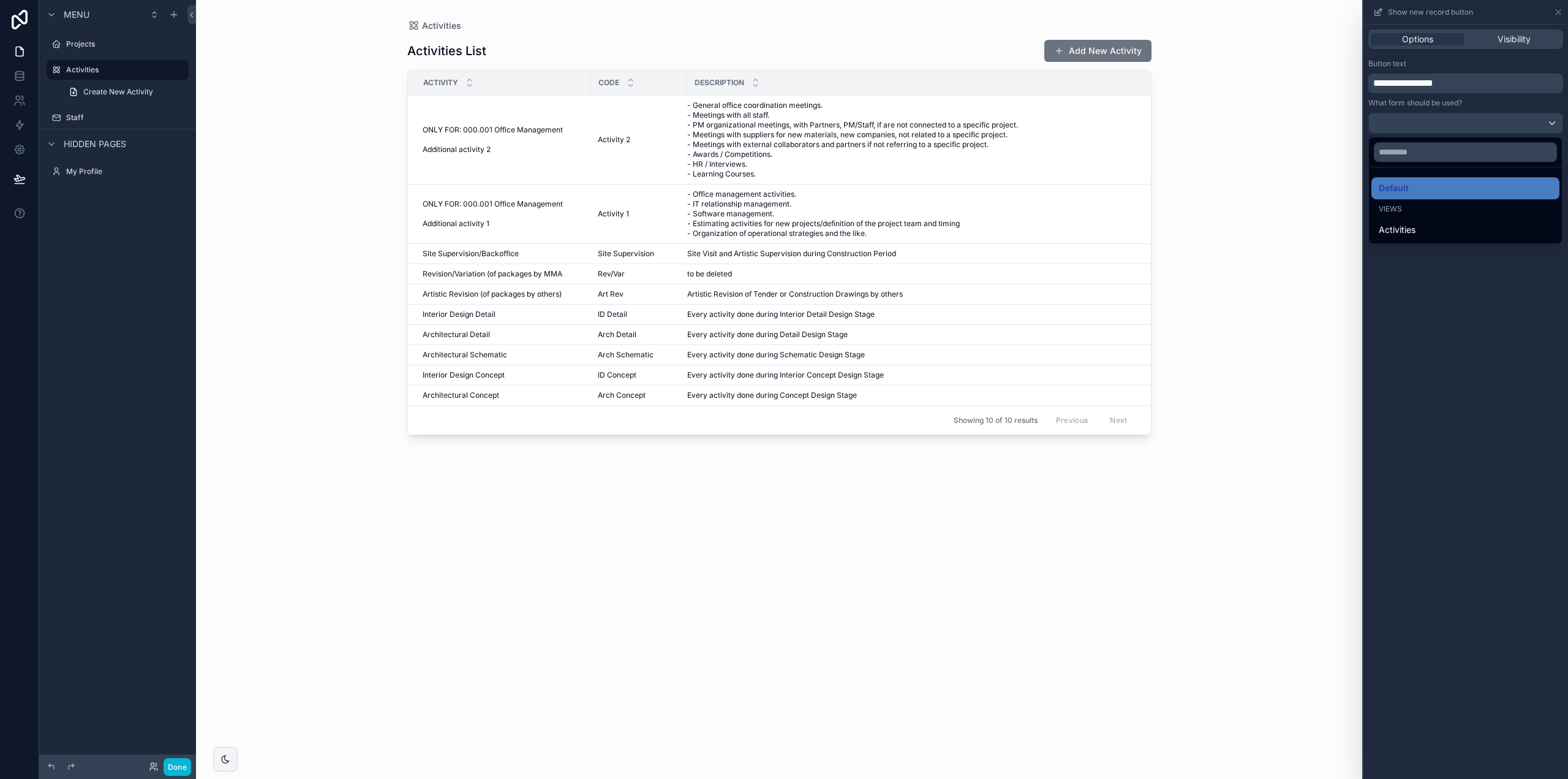
click at [1498, 40] on div at bounding box center [1466, 390] width 204 height 779
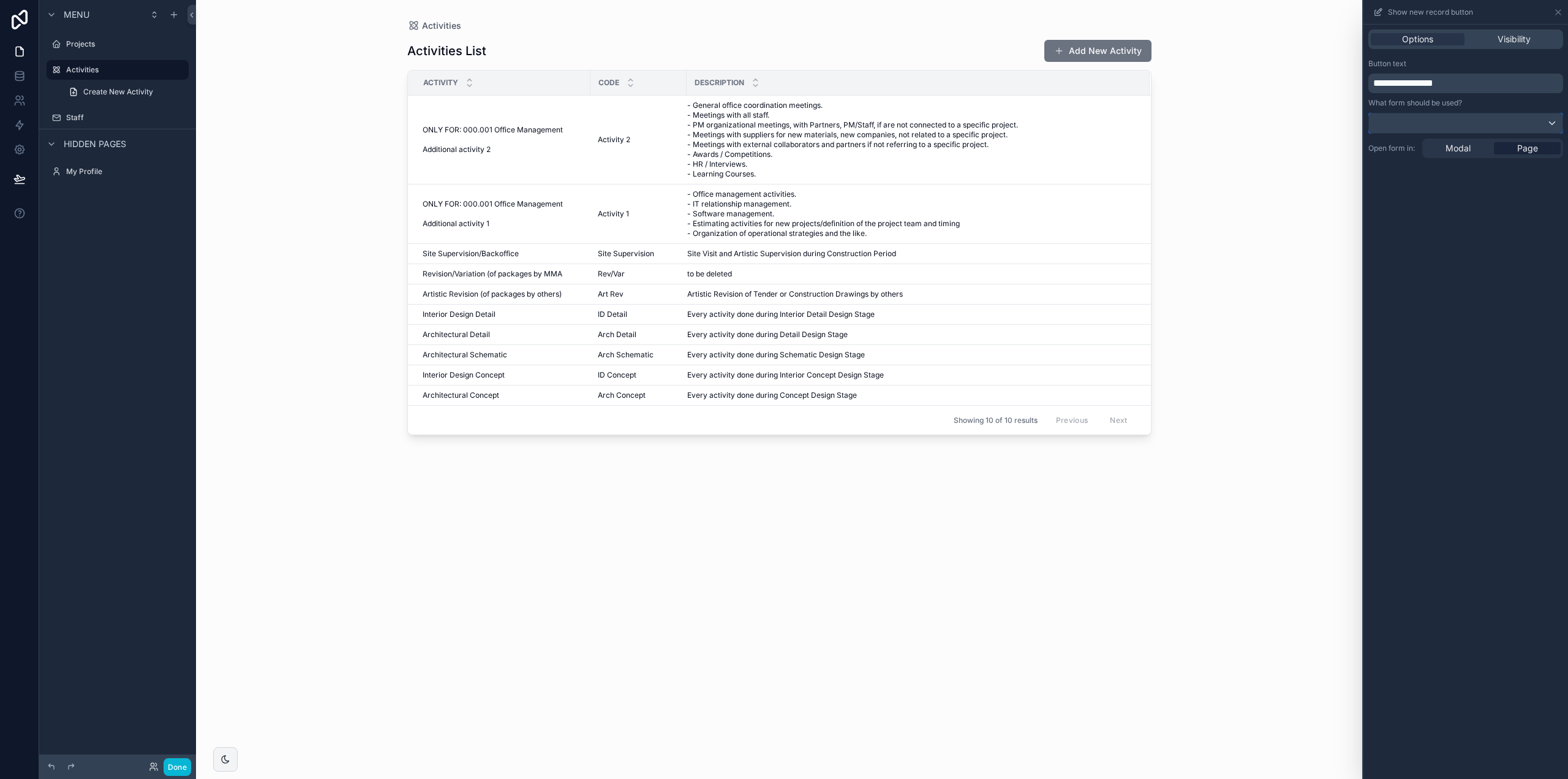
click at [1435, 125] on div at bounding box center [1466, 122] width 193 height 19
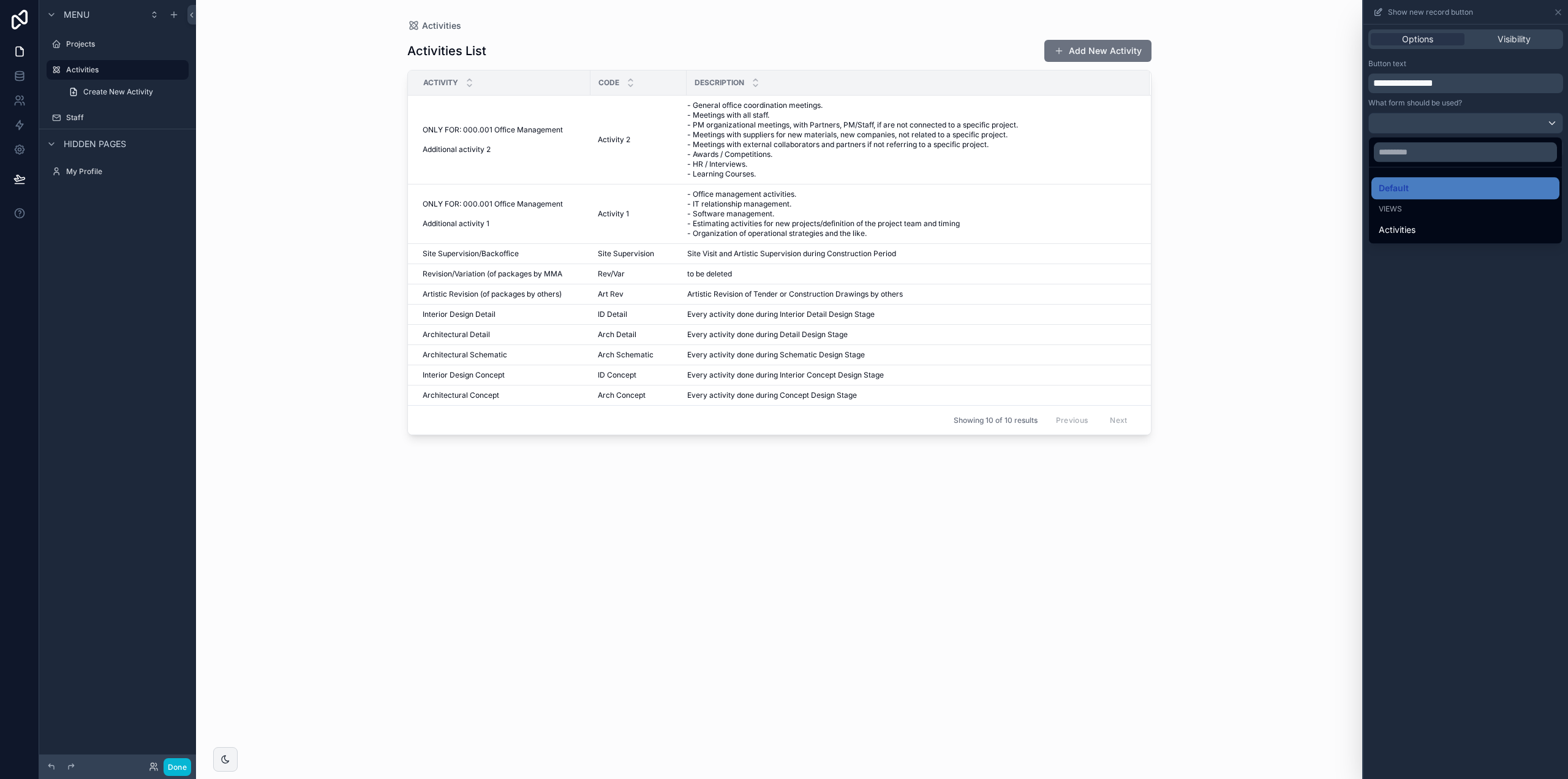
click at [1507, 33] on div at bounding box center [1466, 390] width 204 height 779
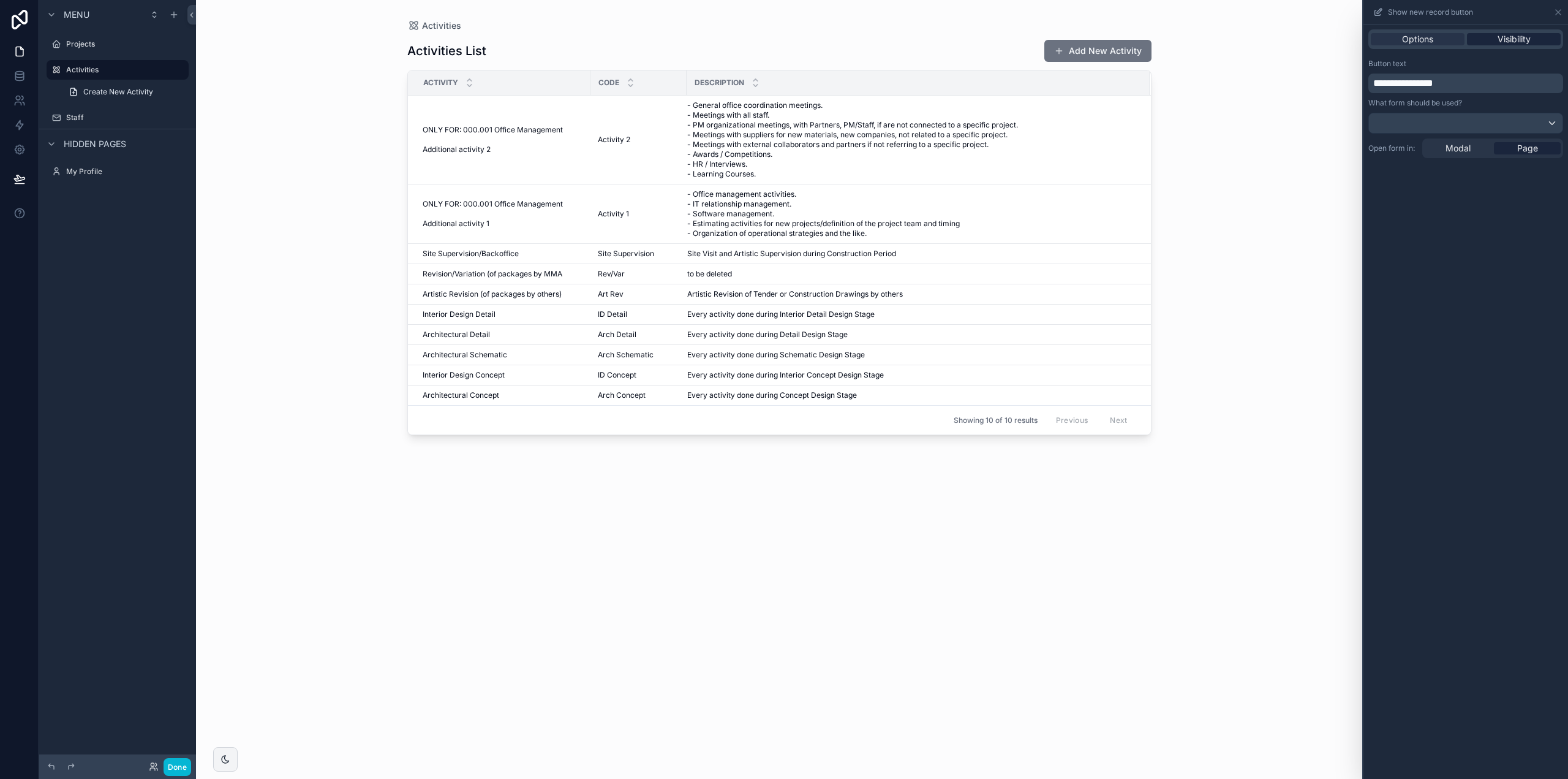
click at [1511, 36] on span "Visibility" at bounding box center [1514, 39] width 33 height 13
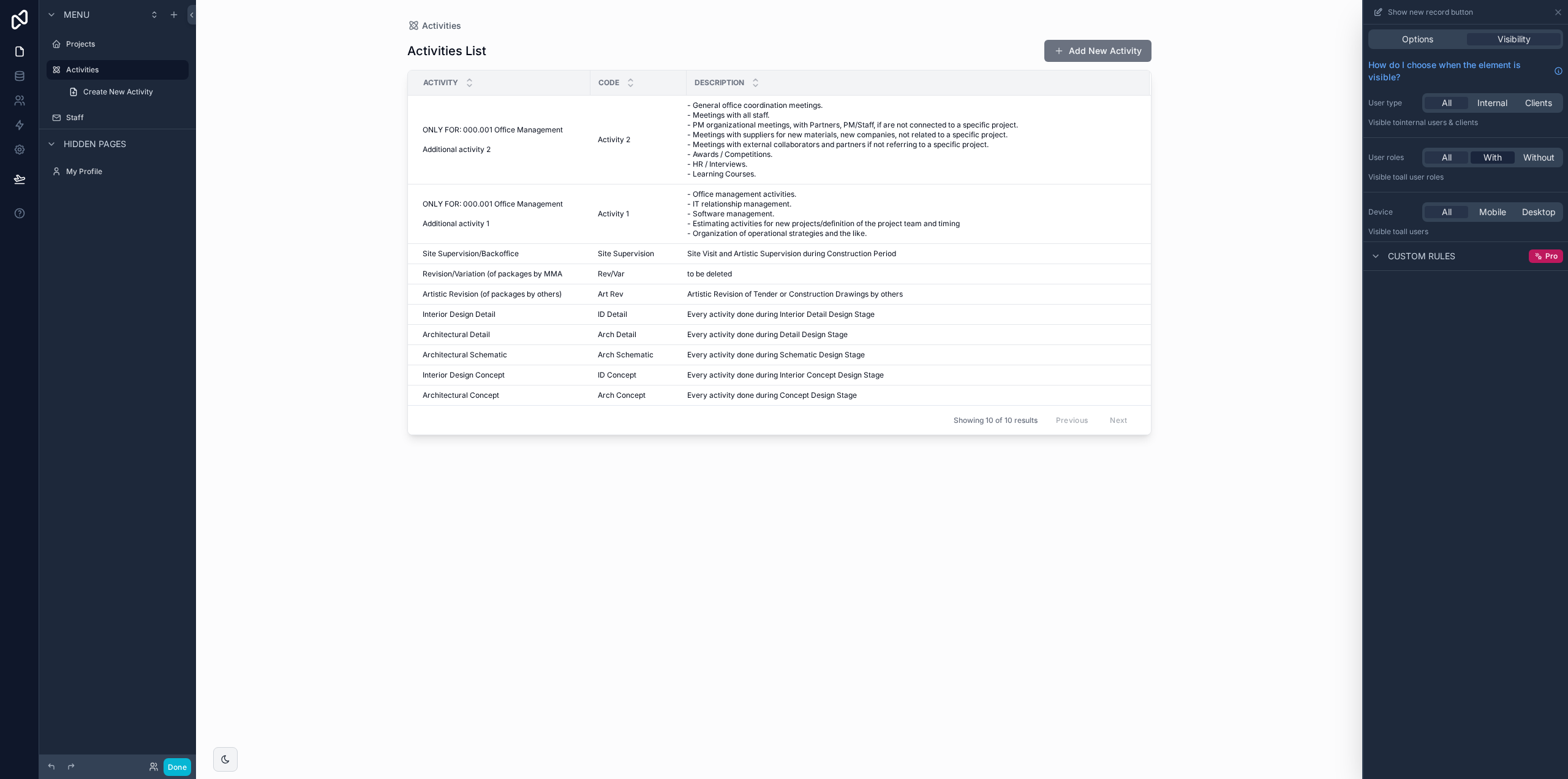
click at [1499, 157] on span "With" at bounding box center [1493, 157] width 18 height 13
click at [1458, 214] on div "User" at bounding box center [1466, 217] width 185 height 13
click at [1550, 196] on div "Team Admin" at bounding box center [1466, 195] width 185 height 13
click at [1550, 215] on icon at bounding box center [1552, 217] width 8 height 8
click at [1485, 405] on div "Options Visibility How do I choose when the element is visible? User type All I…" at bounding box center [1466, 401] width 204 height 755
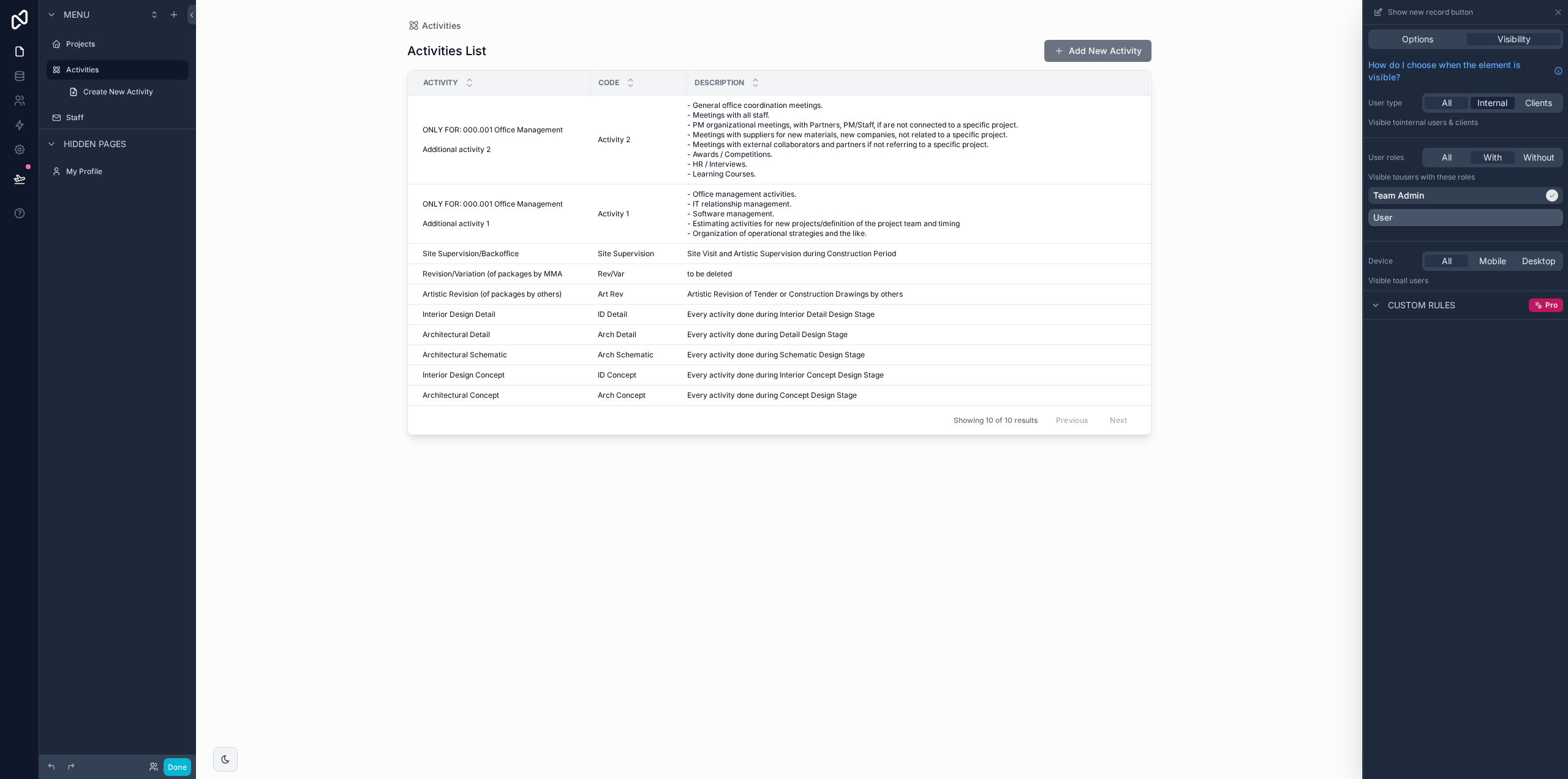
click at [1500, 104] on span "Internal" at bounding box center [1493, 103] width 30 height 13
click at [1451, 99] on span "All" at bounding box center [1447, 103] width 10 height 13
click at [1491, 406] on div "Options Visibility How do I choose when the element is visible? User type All I…" at bounding box center [1466, 401] width 204 height 755
click at [179, 768] on button "Done" at bounding box center [177, 766] width 28 height 18
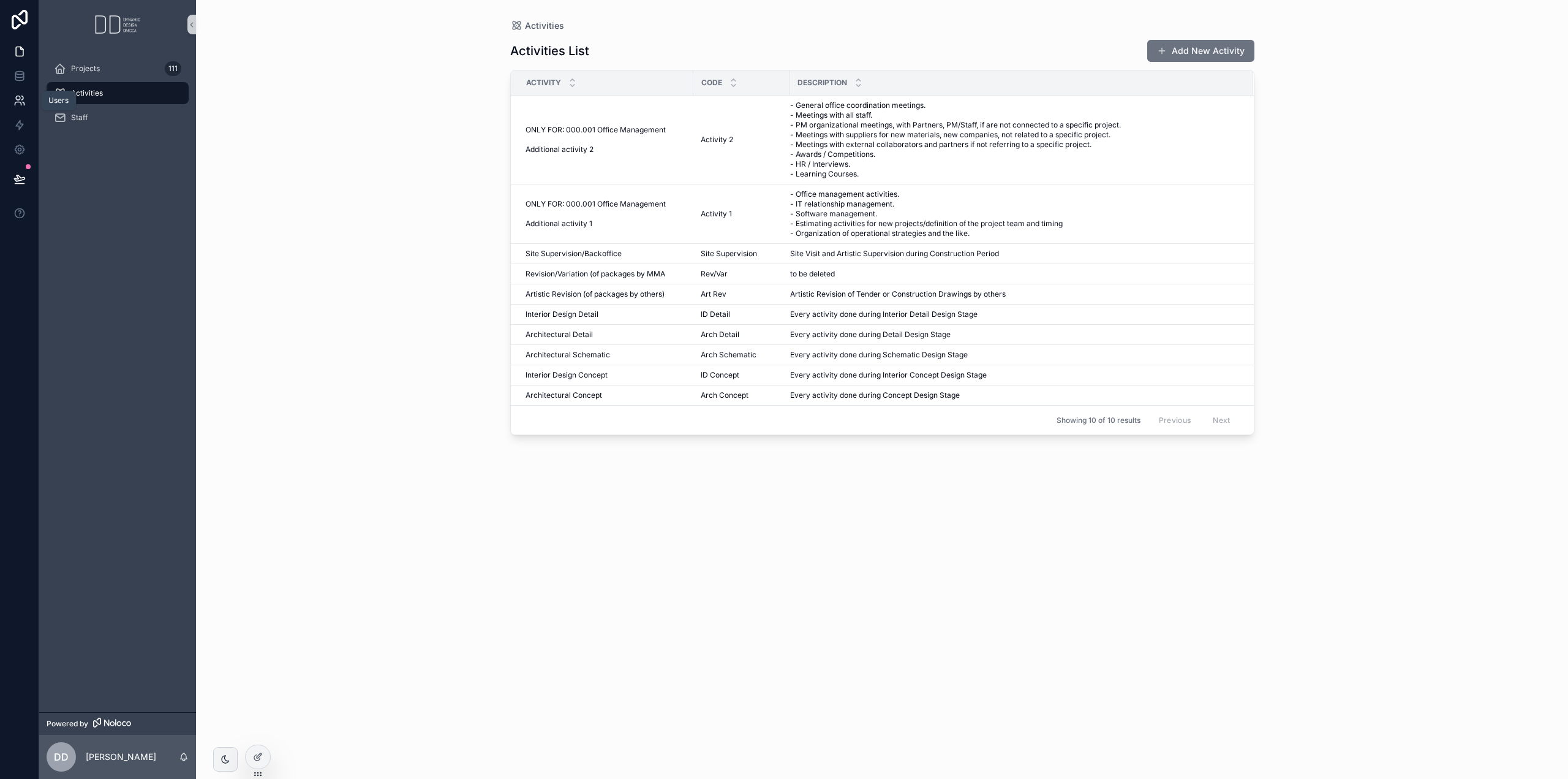
click at [16, 99] on icon at bounding box center [18, 98] width 4 height 4
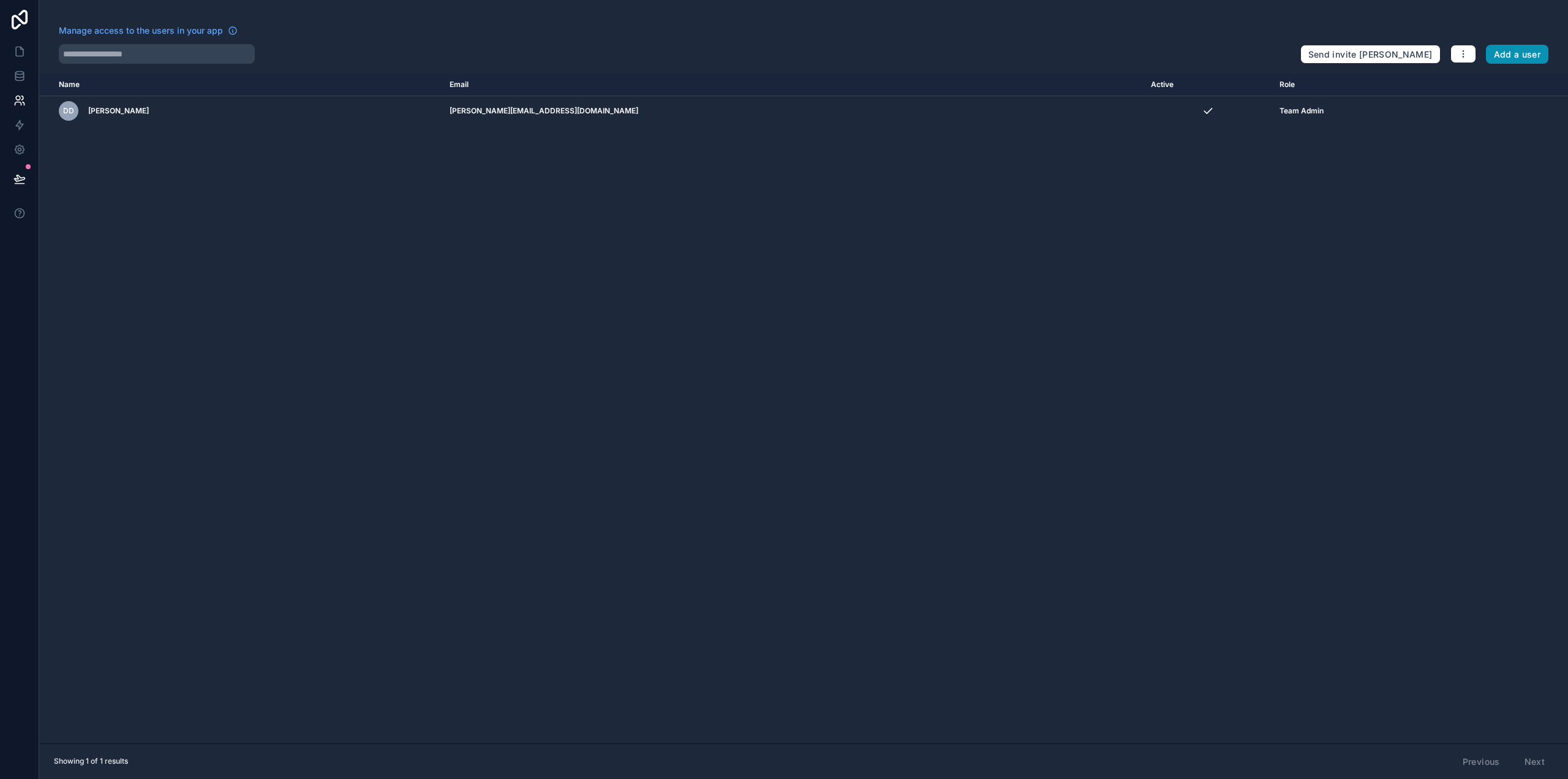
click at [1514, 55] on button "Add a user" at bounding box center [1517, 54] width 63 height 19
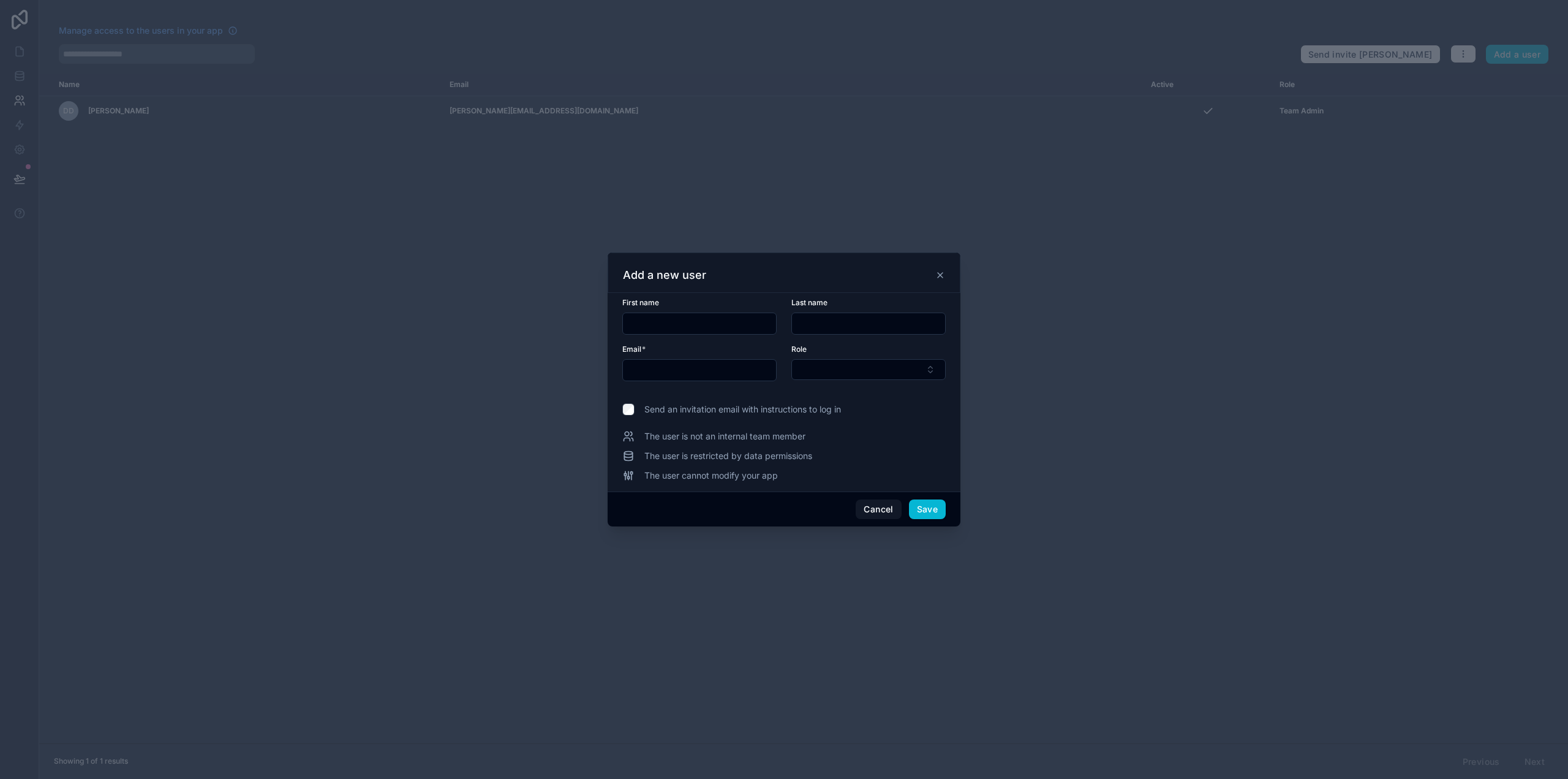
click at [732, 322] on input "text" at bounding box center [699, 323] width 153 height 17
drag, startPoint x: 799, startPoint y: 440, endPoint x: 676, endPoint y: 435, distance: 123.1
click at [676, 435] on span "The user is not an internal team member" at bounding box center [725, 436] width 161 height 13
click at [886, 431] on div "The user is not an internal team member" at bounding box center [784, 436] width 323 height 13
click at [707, 366] on input "text" at bounding box center [699, 370] width 153 height 17
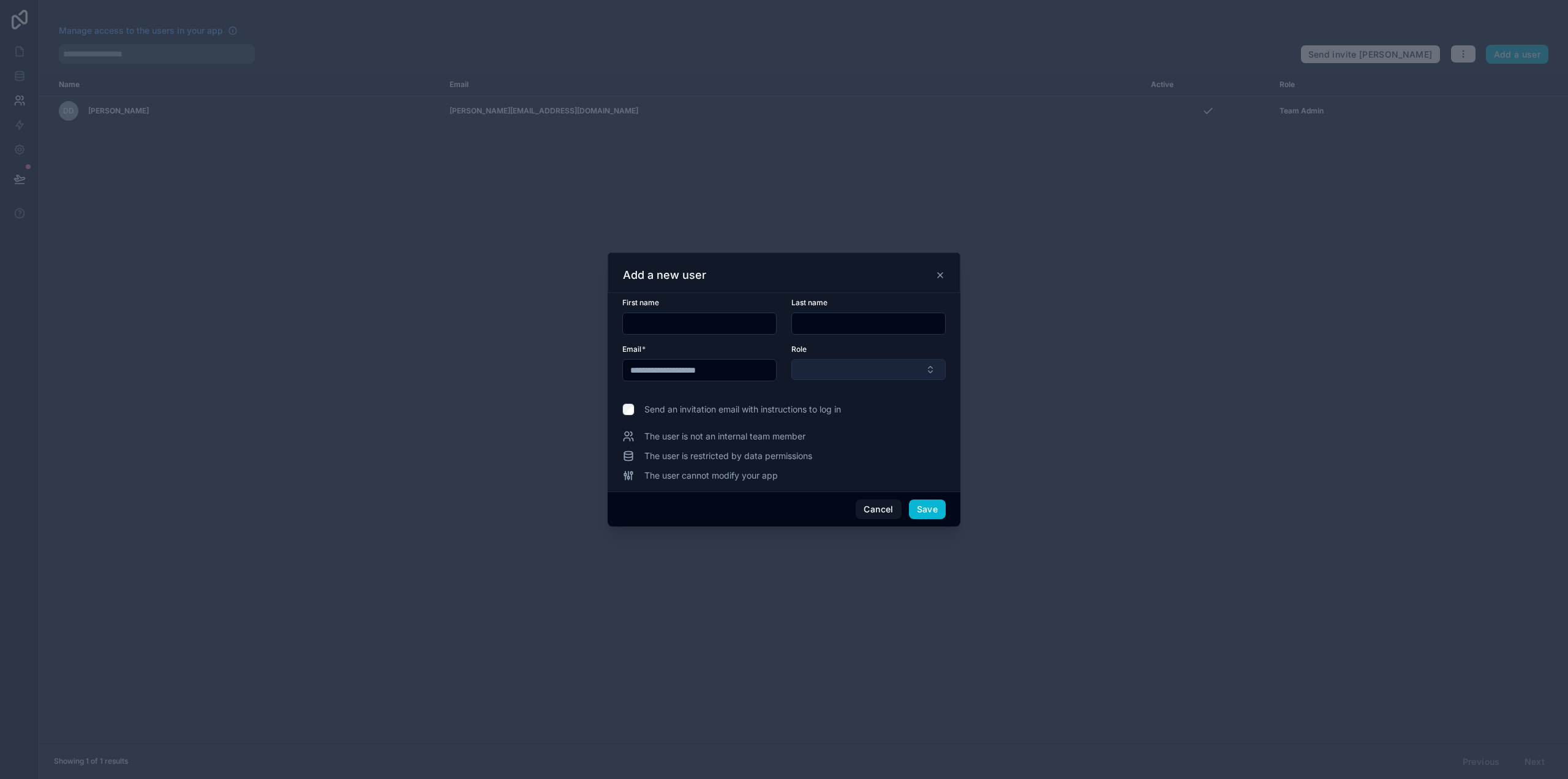
type input "**********"
click at [840, 376] on button "Select Button" at bounding box center [868, 369] width 154 height 21
click at [832, 435] on div "User" at bounding box center [868, 437] width 148 height 19
click at [708, 328] on input "text" at bounding box center [699, 322] width 153 height 17
type input "*"
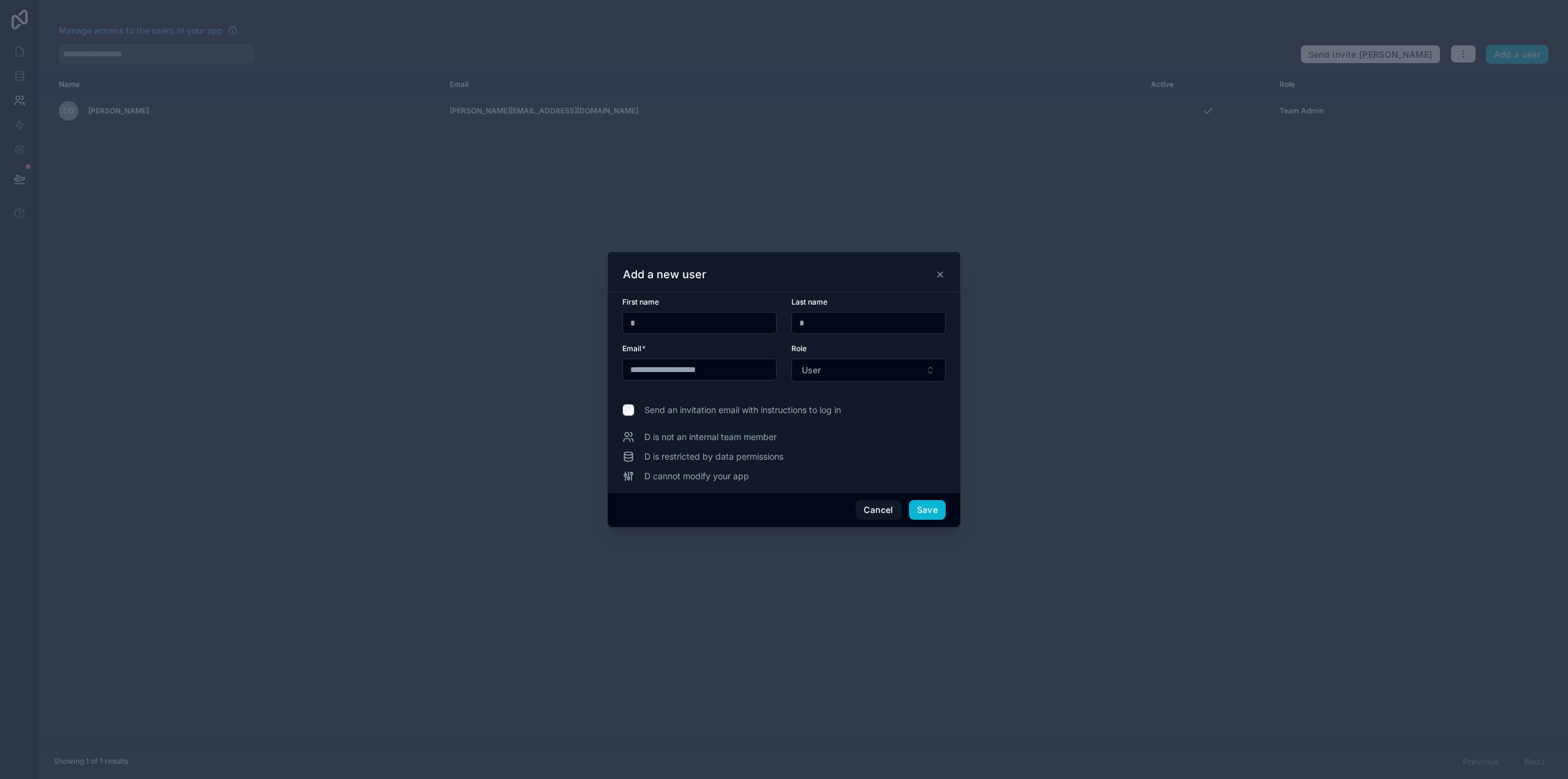
type input "*"
click at [721, 438] on span "D is not an internal team member" at bounding box center [711, 436] width 132 height 13
click at [808, 438] on div "D is not an internal team member" at bounding box center [784, 436] width 323 height 13
drag, startPoint x: 664, startPoint y: 479, endPoint x: 780, endPoint y: 477, distance: 116.0
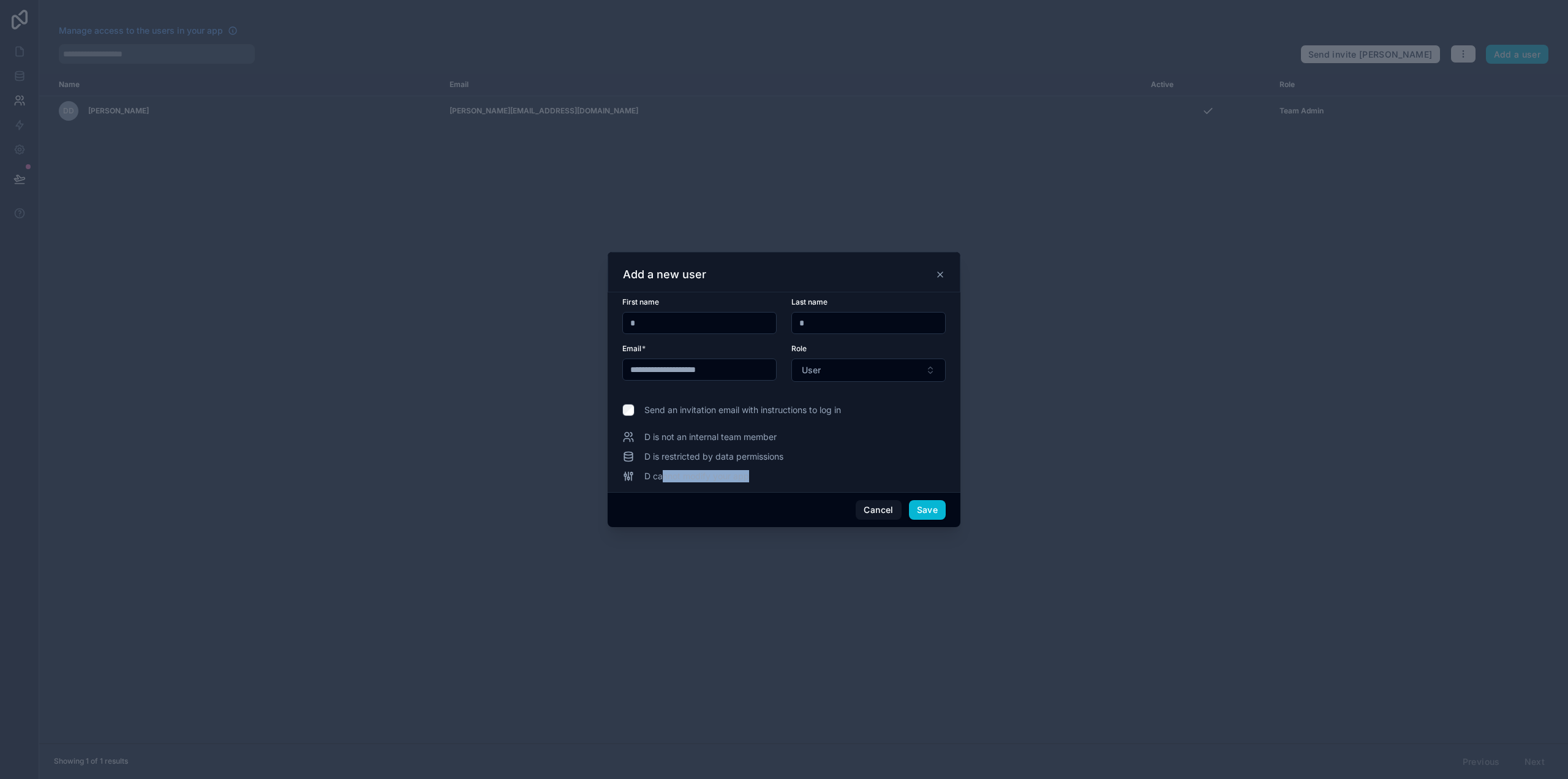
click at [780, 477] on div "D cannot modify your app" at bounding box center [784, 476] width 323 height 13
click at [793, 472] on div "D cannot modify your app" at bounding box center [784, 476] width 323 height 13
drag, startPoint x: 682, startPoint y: 437, endPoint x: 785, endPoint y: 441, distance: 103.1
click at [785, 441] on div "D is not an internal team member" at bounding box center [784, 436] width 323 height 13
click at [800, 437] on div "D is not an internal team member" at bounding box center [784, 436] width 323 height 13
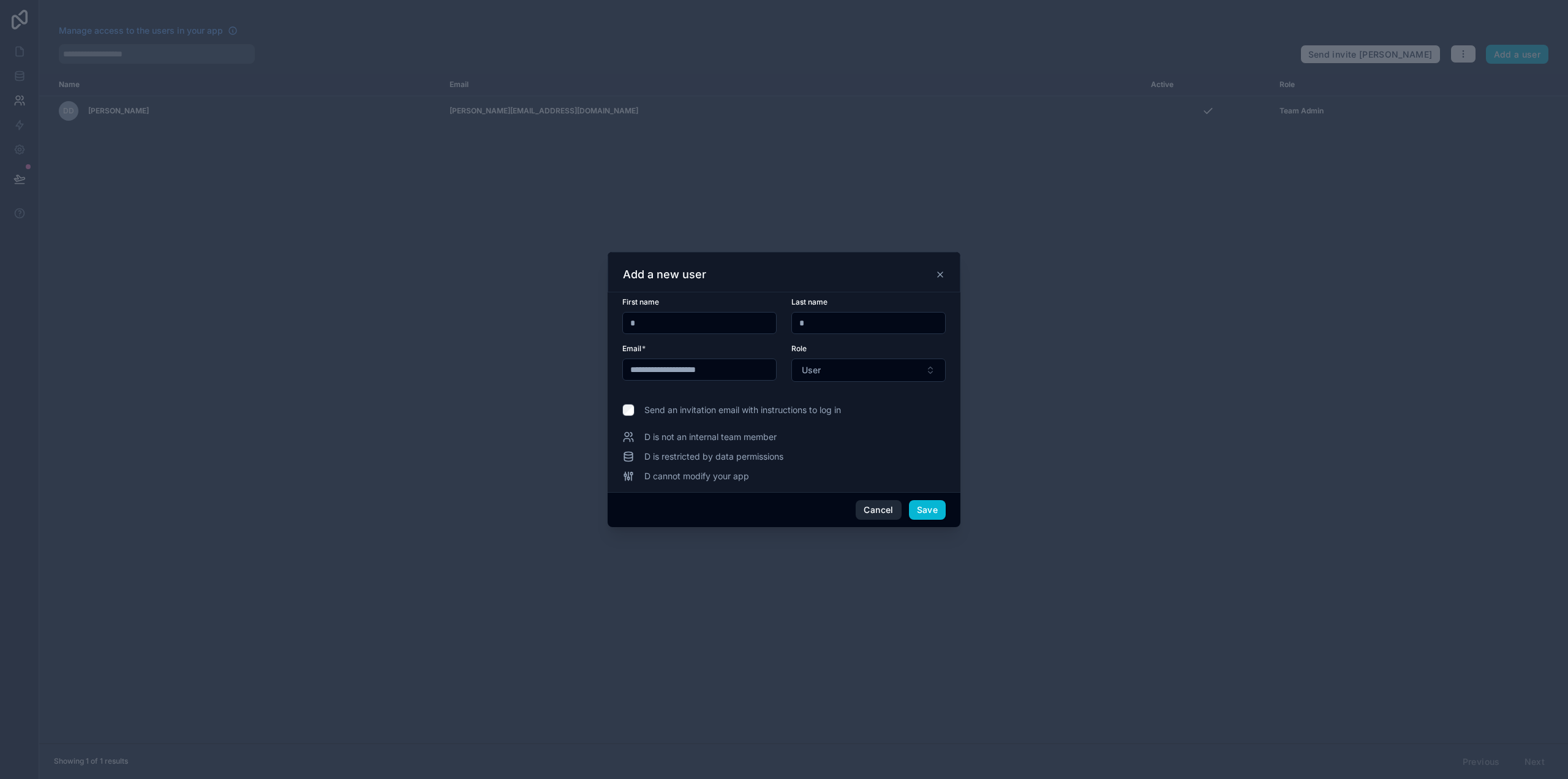
click at [886, 510] on button "Cancel" at bounding box center [878, 509] width 45 height 19
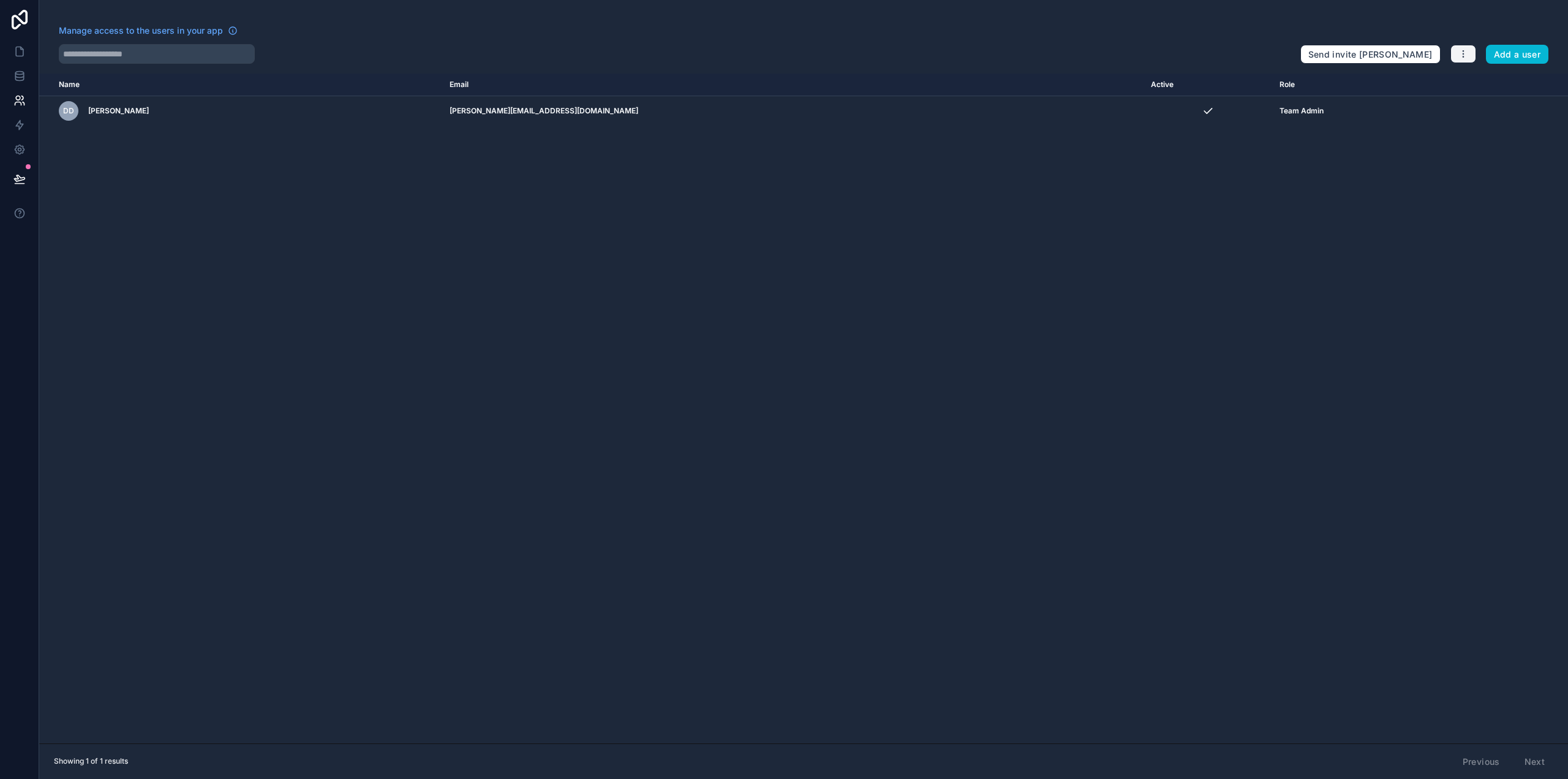
click at [1462, 51] on icon "button" at bounding box center [1463, 54] width 10 height 10
click at [1496, 86] on link "Manage roles" at bounding box center [1488, 82] width 76 height 19
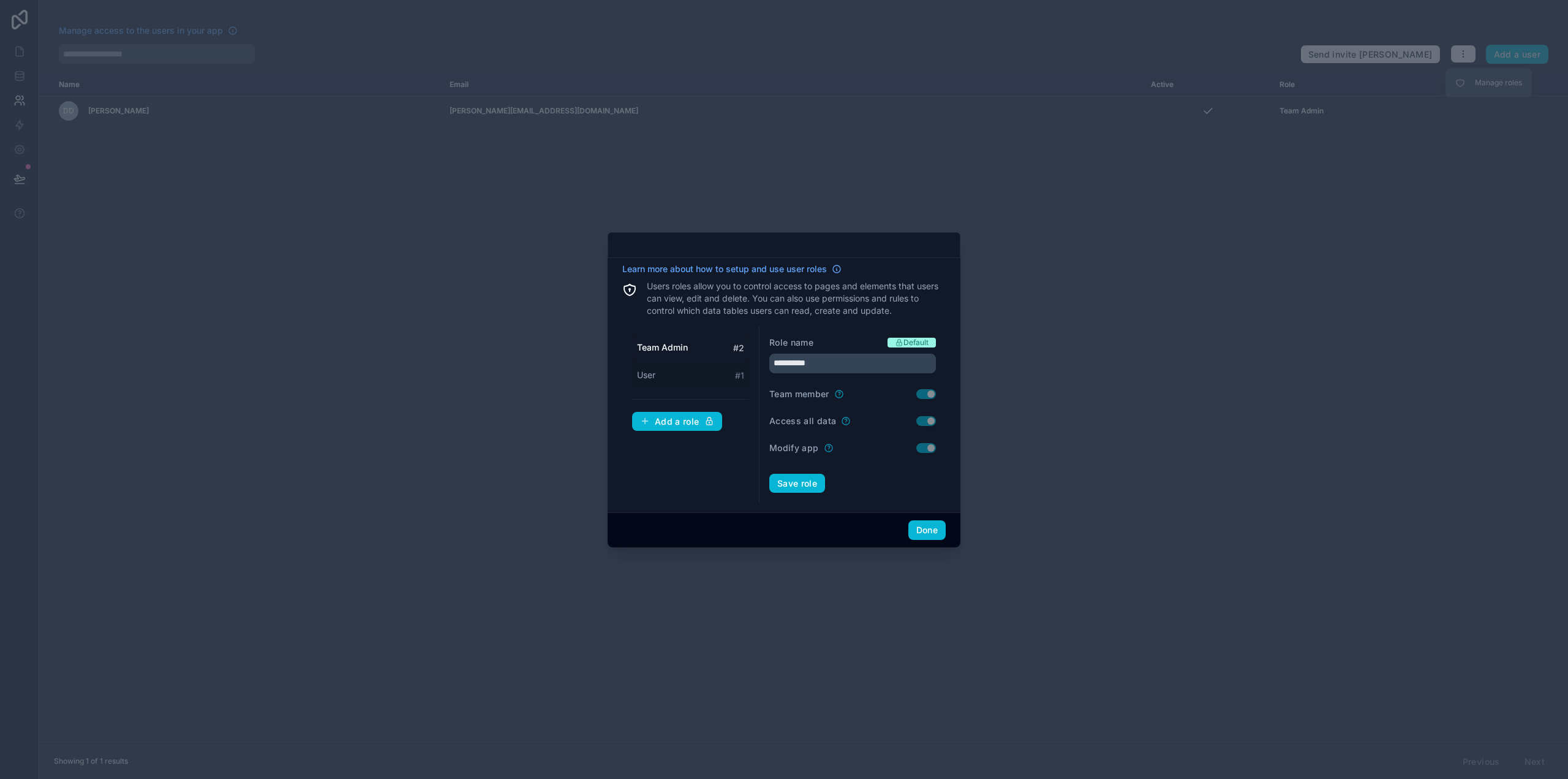
click at [655, 374] on span "User" at bounding box center [646, 375] width 18 height 13
click at [663, 348] on span "Team Admin" at bounding box center [662, 348] width 50 height 13
click at [656, 374] on div "User # 1" at bounding box center [691, 375] width 117 height 23
click at [661, 351] on span "Team Admin" at bounding box center [662, 348] width 50 height 13
click at [655, 376] on div "User # 1" at bounding box center [691, 375] width 117 height 23
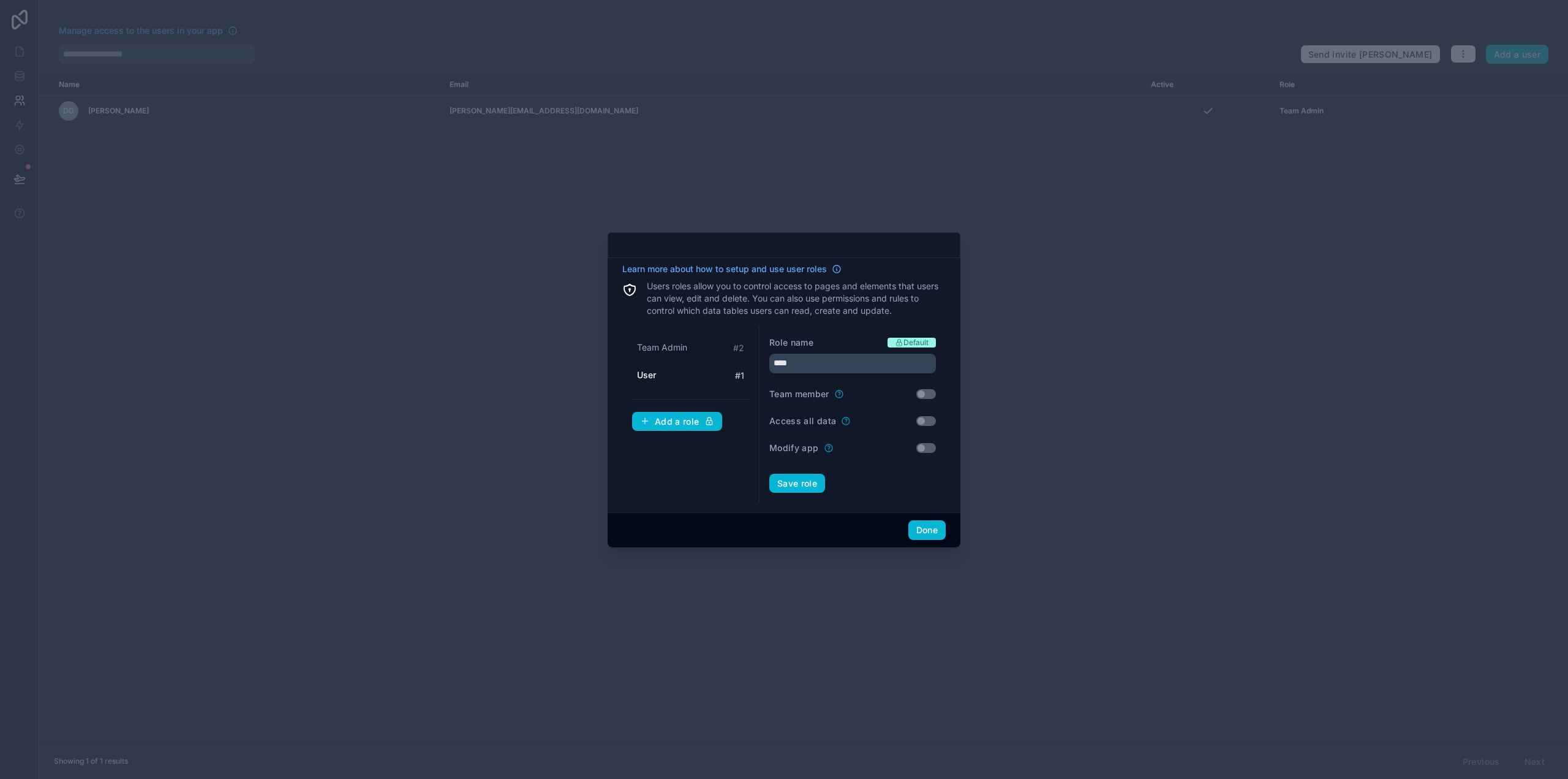
click at [655, 347] on span "Team Admin" at bounding box center [662, 348] width 50 height 13
click at [648, 379] on span "User" at bounding box center [646, 375] width 18 height 13
click at [650, 349] on span "Team Admin" at bounding box center [662, 348] width 50 height 13
click at [659, 379] on div "User # 1" at bounding box center [691, 375] width 117 height 23
type input "****"
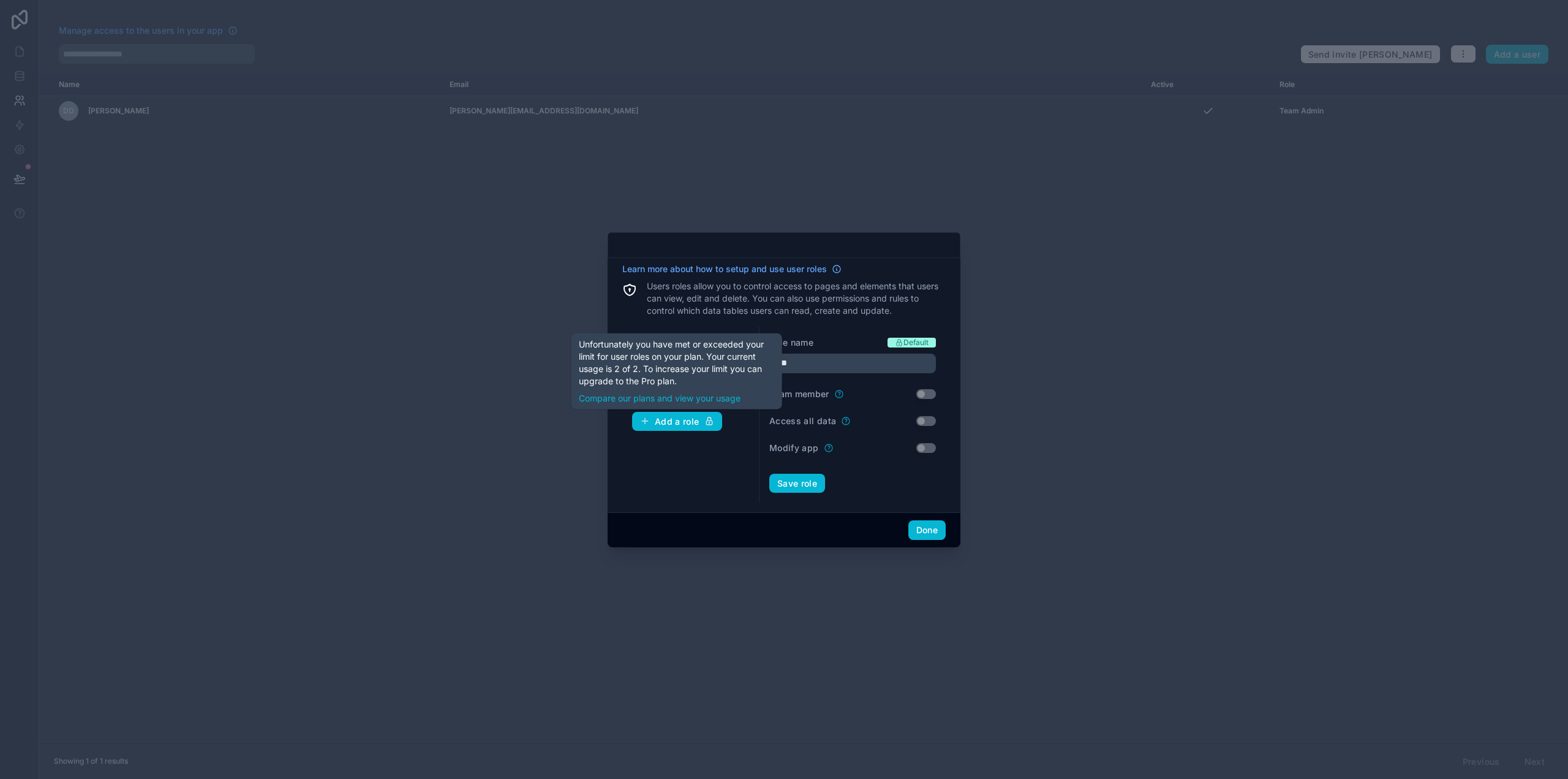
click at [689, 477] on div "Team Admin # 2 User # 1 Add a role" at bounding box center [691, 415] width 137 height 177
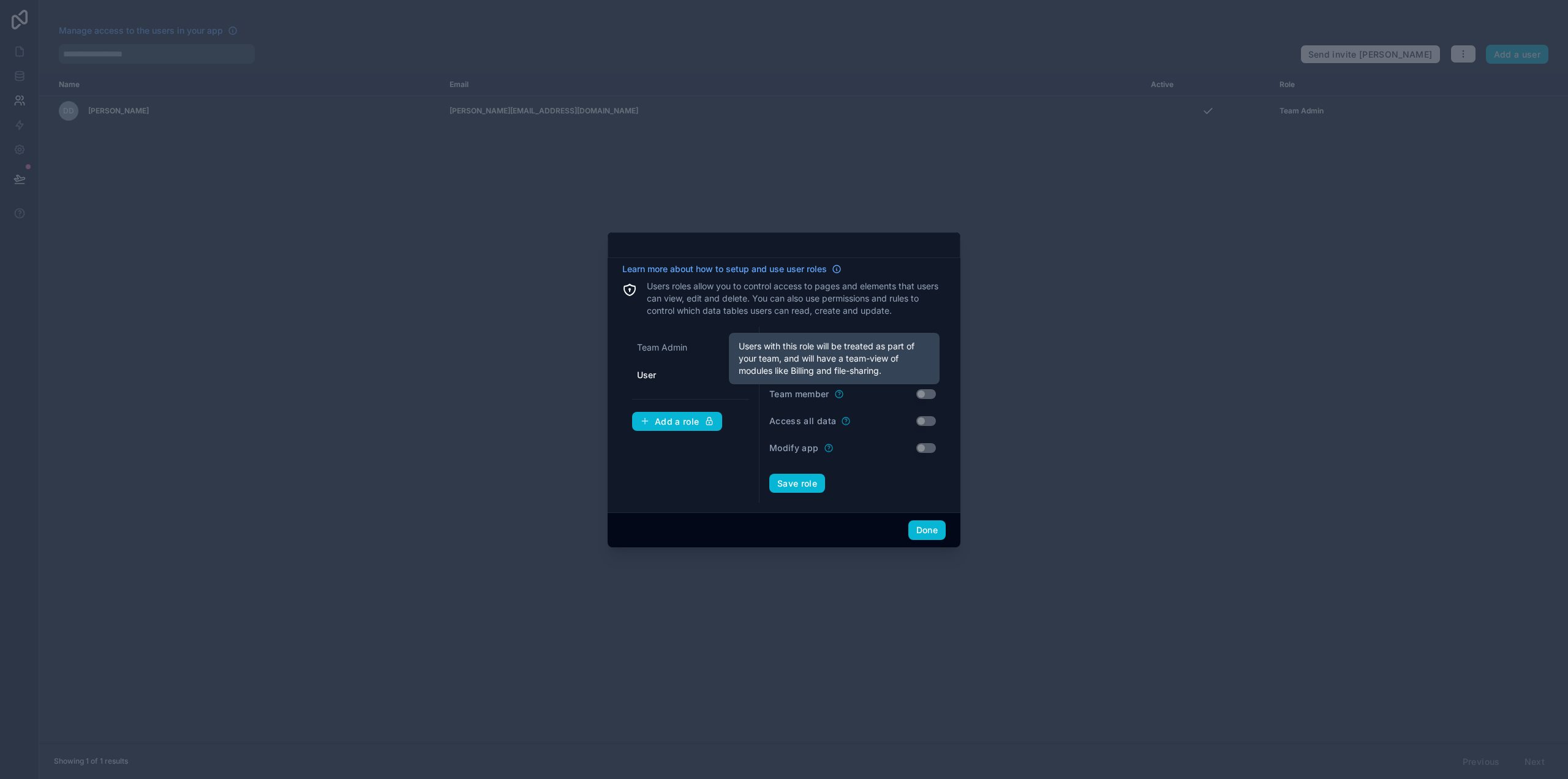
click at [843, 393] on icon at bounding box center [839, 393] width 8 height 8
click at [841, 396] on icon at bounding box center [840, 395] width 10 height 10
click at [808, 483] on button "Save role" at bounding box center [797, 483] width 56 height 19
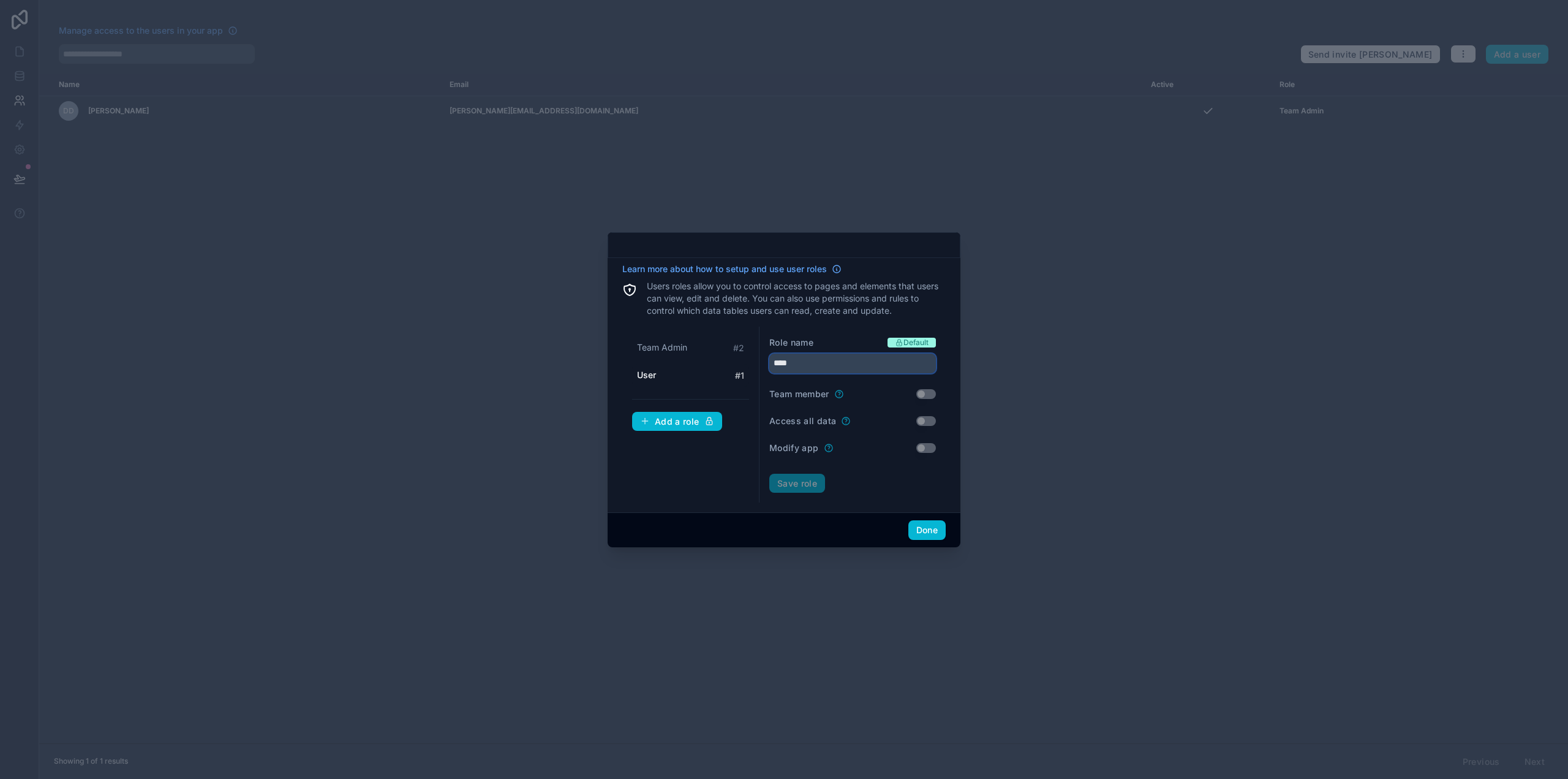
click at [875, 364] on input "****" at bounding box center [852, 363] width 167 height 19
drag, startPoint x: 839, startPoint y: 362, endPoint x: 775, endPoint y: 363, distance: 64.0
click at [775, 363] on input "****" at bounding box center [852, 363] width 167 height 19
click at [808, 367] on input "****" at bounding box center [852, 363] width 167 height 19
click at [925, 526] on button "Done" at bounding box center [927, 529] width 38 height 19
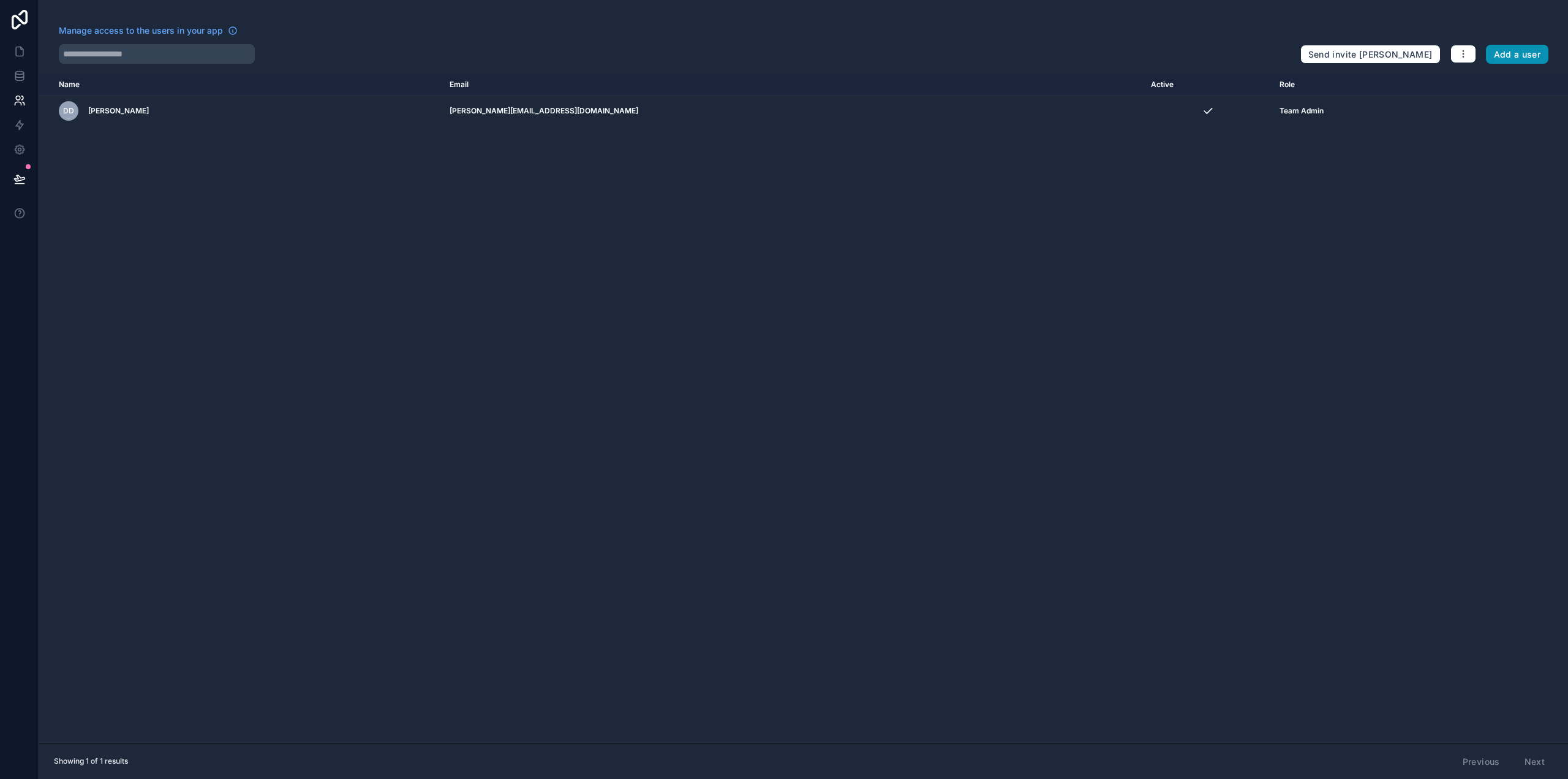
click at [1519, 53] on button "Add a user" at bounding box center [1517, 54] width 63 height 19
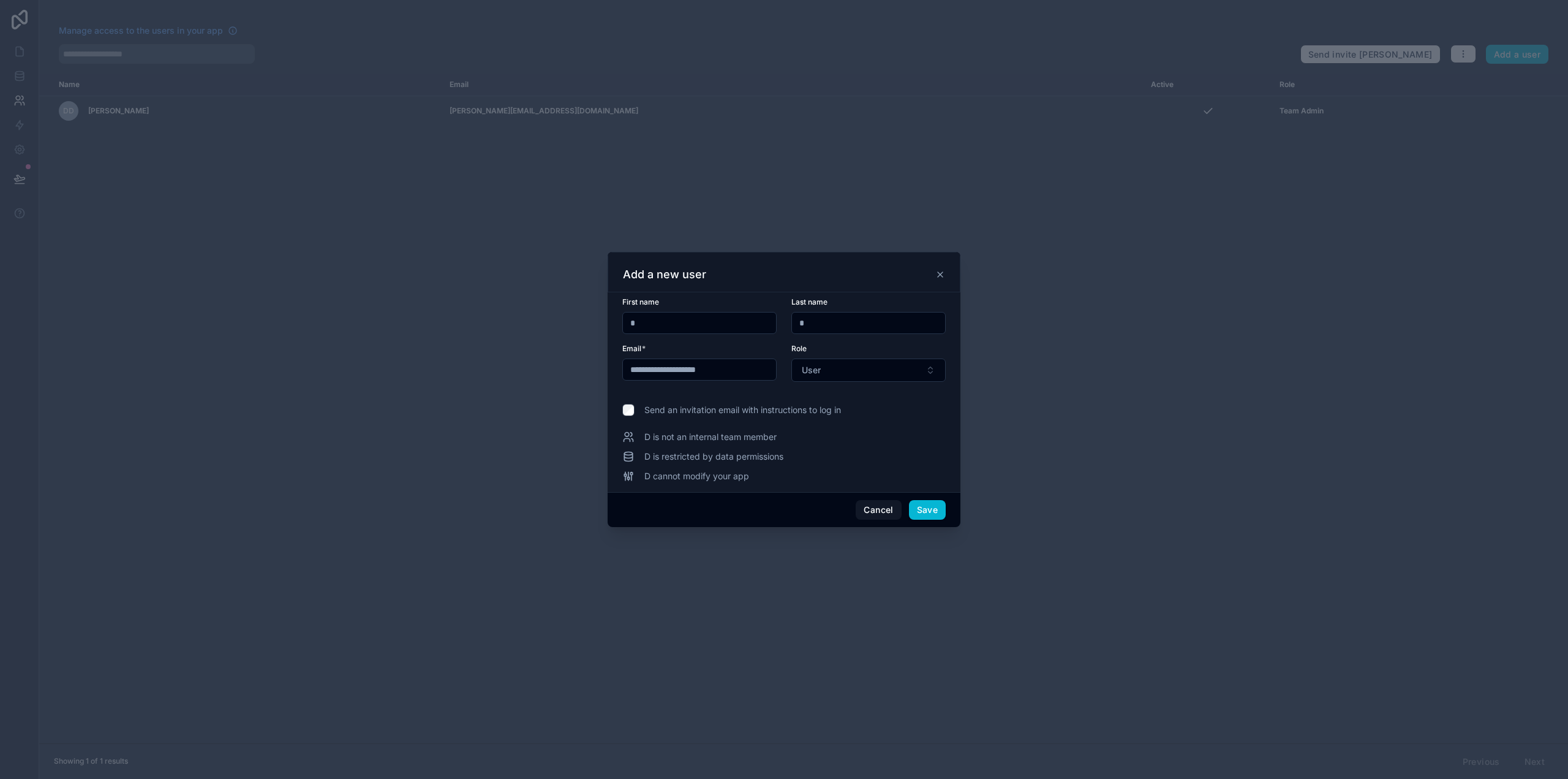
click at [702, 371] on input "**********" at bounding box center [699, 369] width 153 height 17
drag, startPoint x: 758, startPoint y: 366, endPoint x: 569, endPoint y: 366, distance: 189.0
click at [569, 366] on div "**********" at bounding box center [784, 390] width 1568 height 779
type input "**********"
click at [927, 507] on button "Save" at bounding box center [928, 509] width 37 height 19
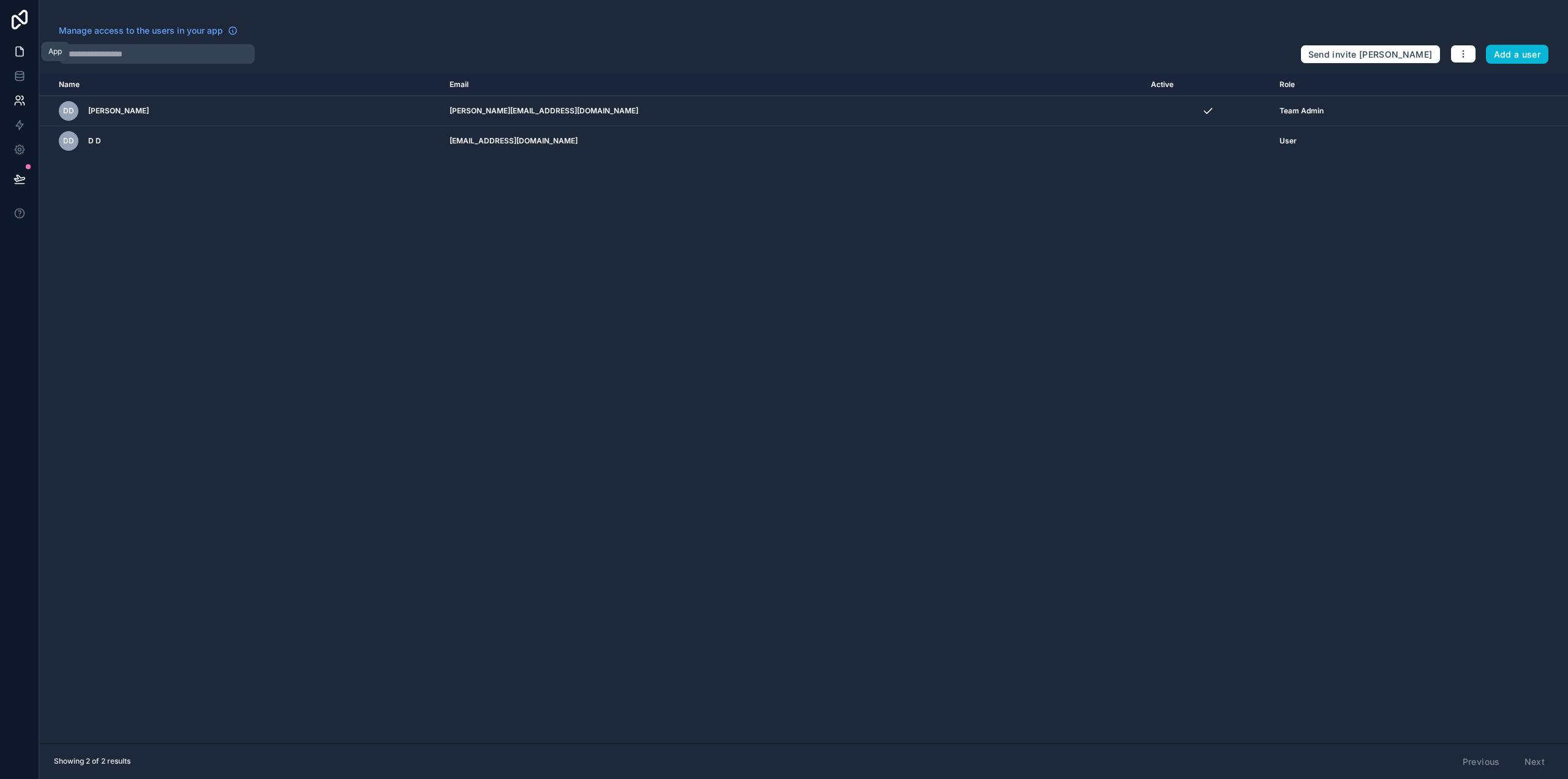
click at [21, 54] on icon at bounding box center [19, 51] width 13 height 13
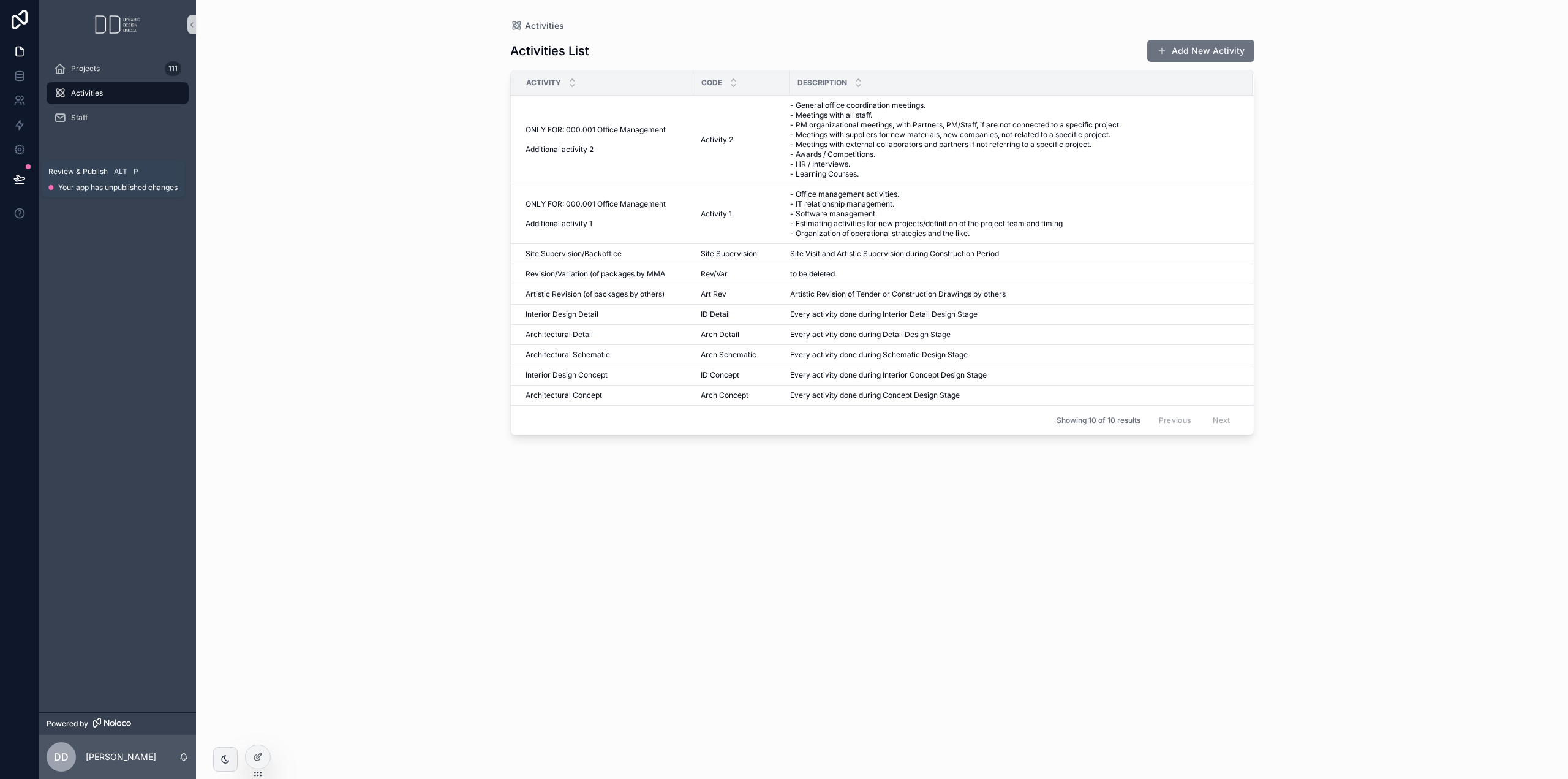
click at [16, 180] on icon at bounding box center [19, 178] width 13 height 13
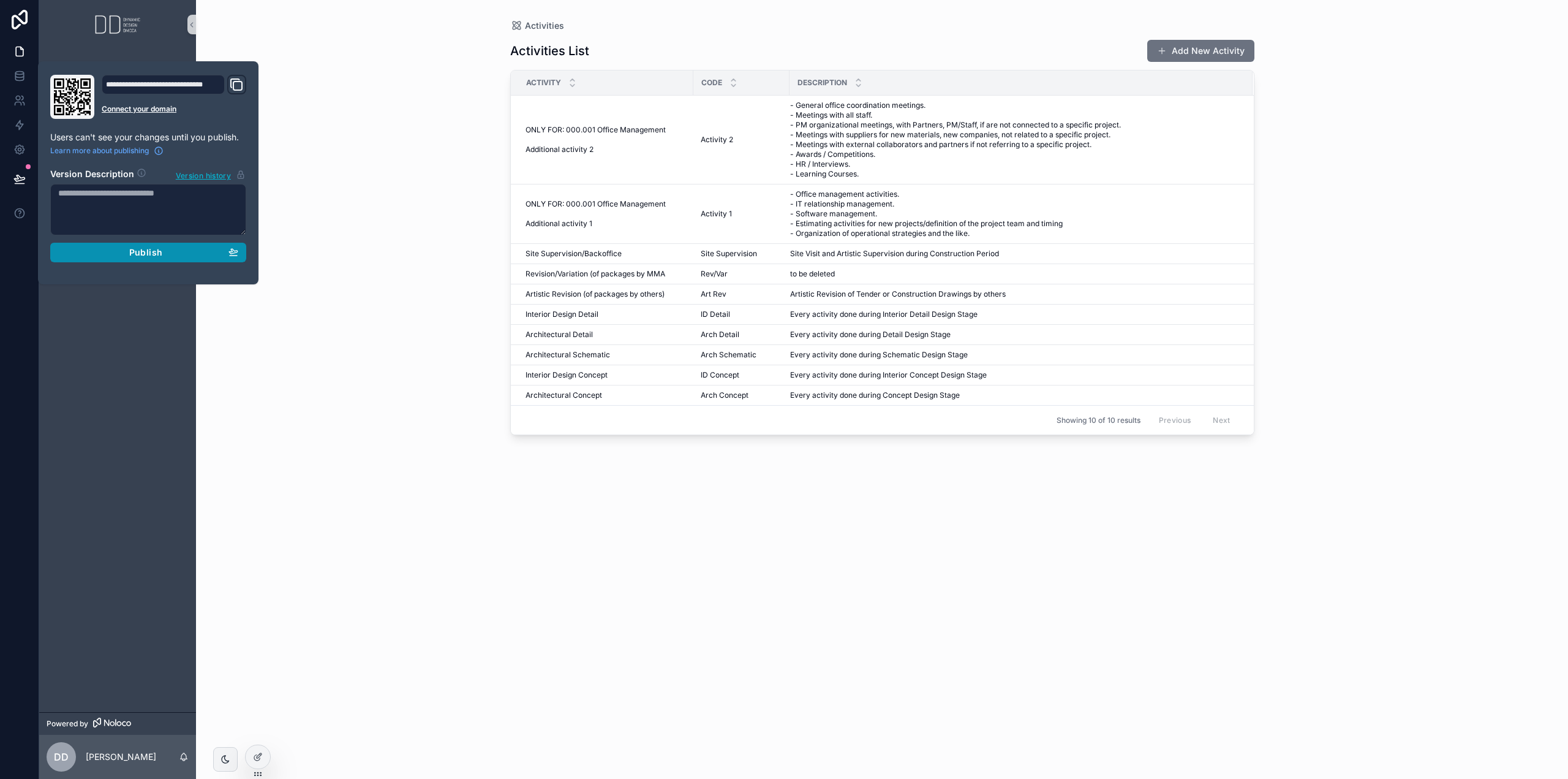
click at [134, 256] on span "Publish" at bounding box center [146, 252] width 33 height 11
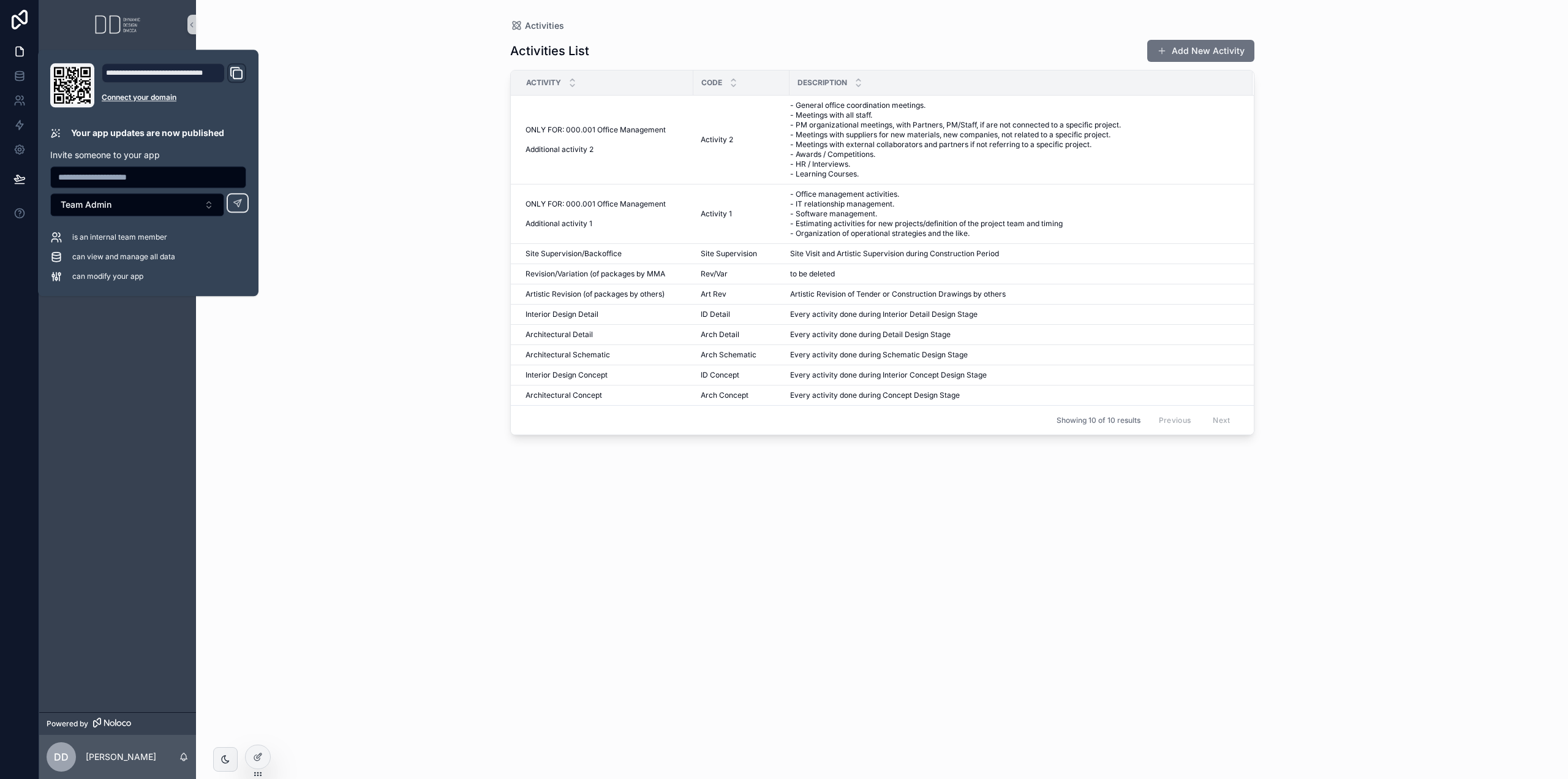
click at [389, 329] on div "Activities Activities List Add New Activity Activity Code Description ONLY FOR:…" at bounding box center [882, 390] width 1372 height 779
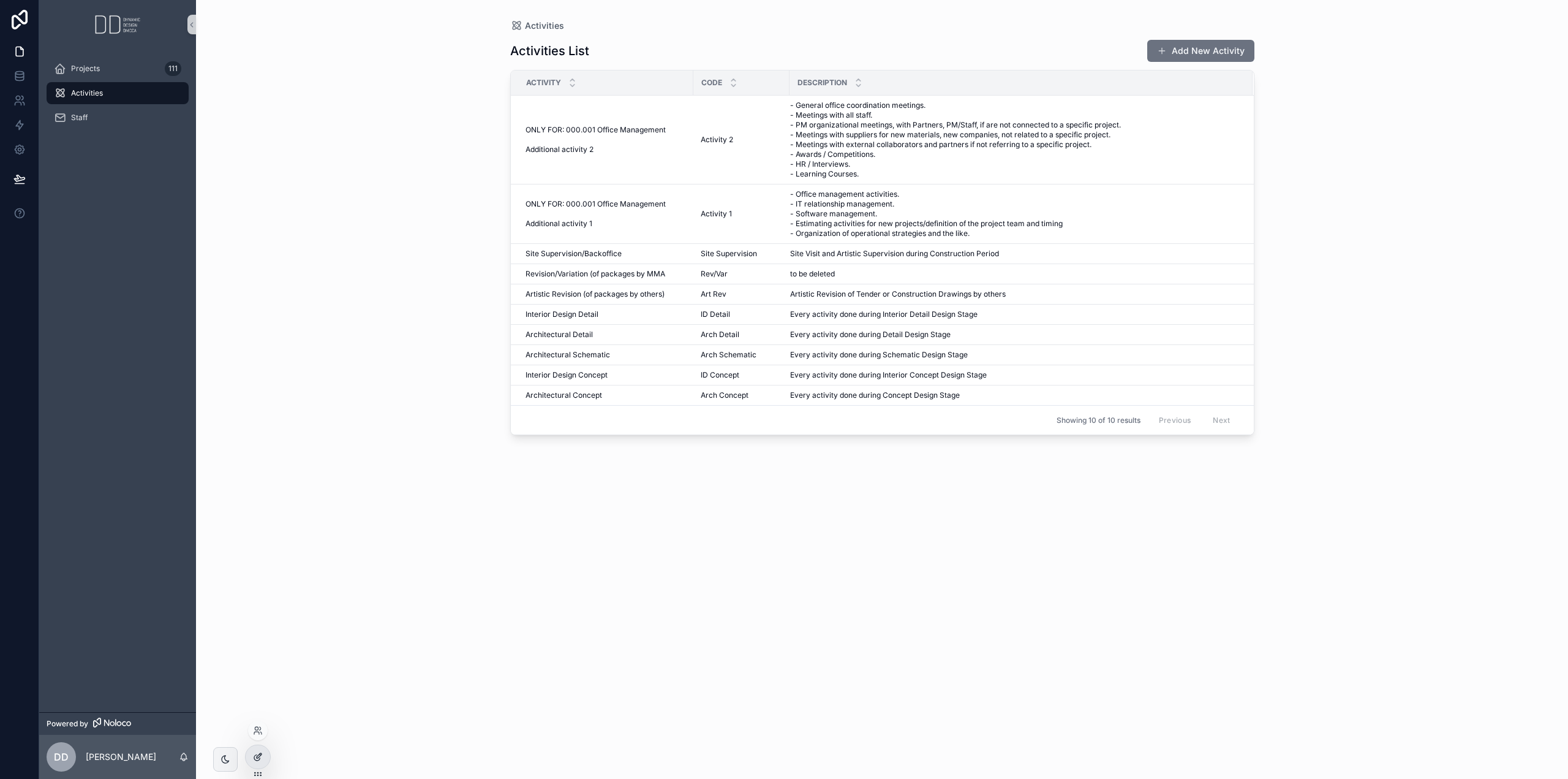
click at [262, 759] on icon at bounding box center [258, 757] width 10 height 10
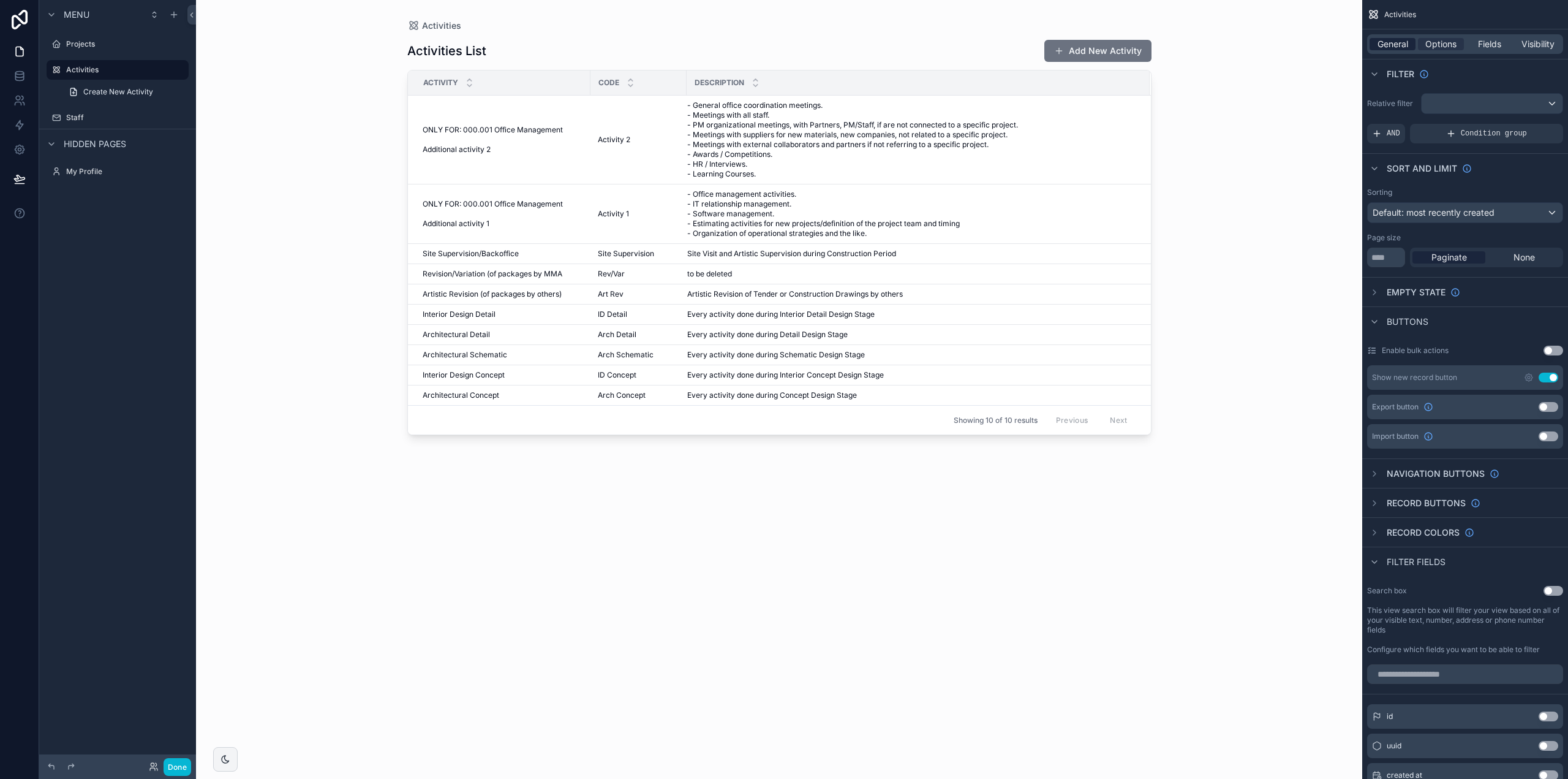
click at [1395, 41] on span "General" at bounding box center [1393, 44] width 31 height 13
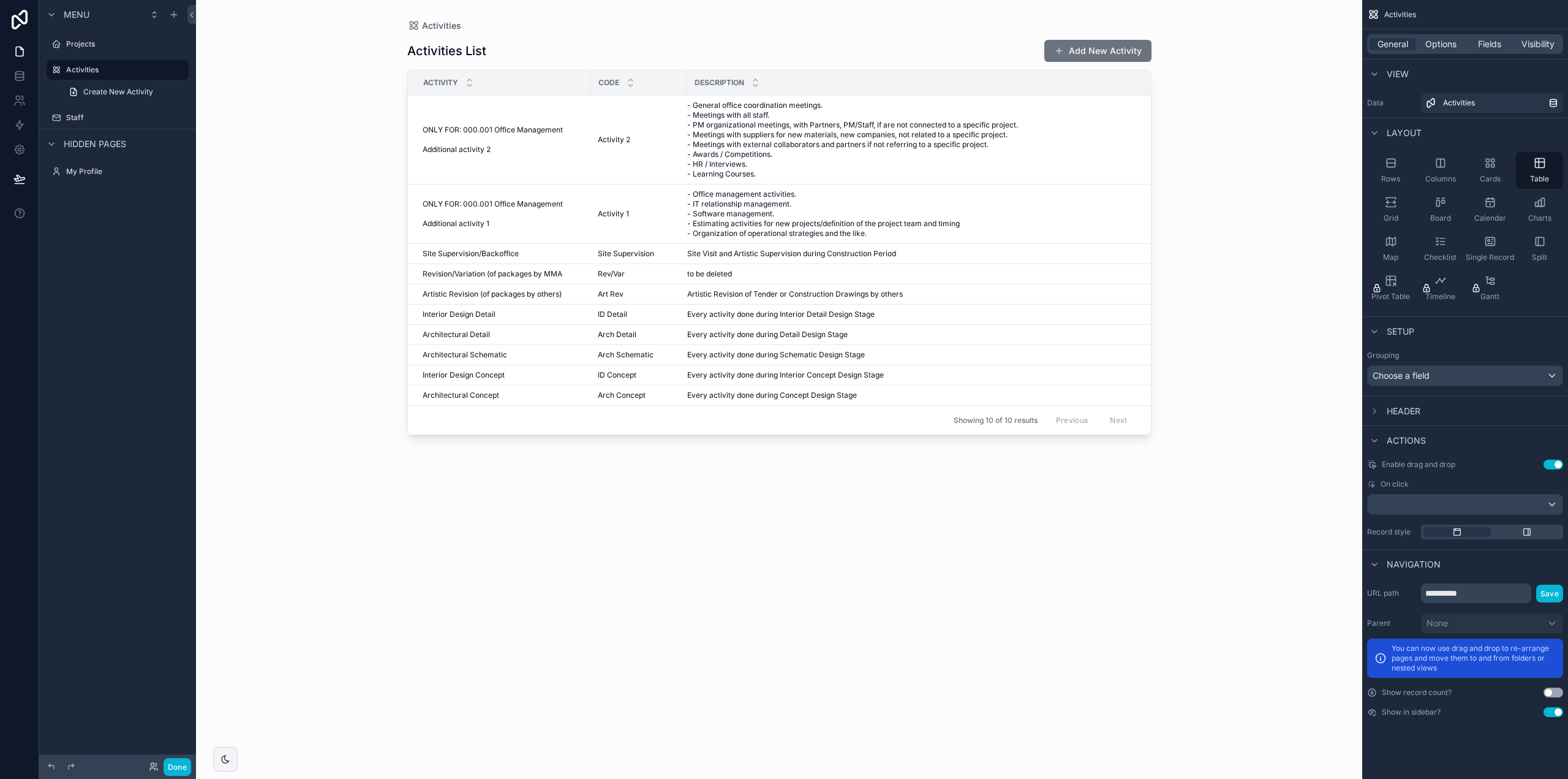
click at [608, 81] on span "Code" at bounding box center [609, 83] width 21 height 10
click at [1421, 410] on div "Header" at bounding box center [1466, 410] width 206 height 29
click at [1410, 409] on span "Header" at bounding box center [1404, 411] width 33 height 13
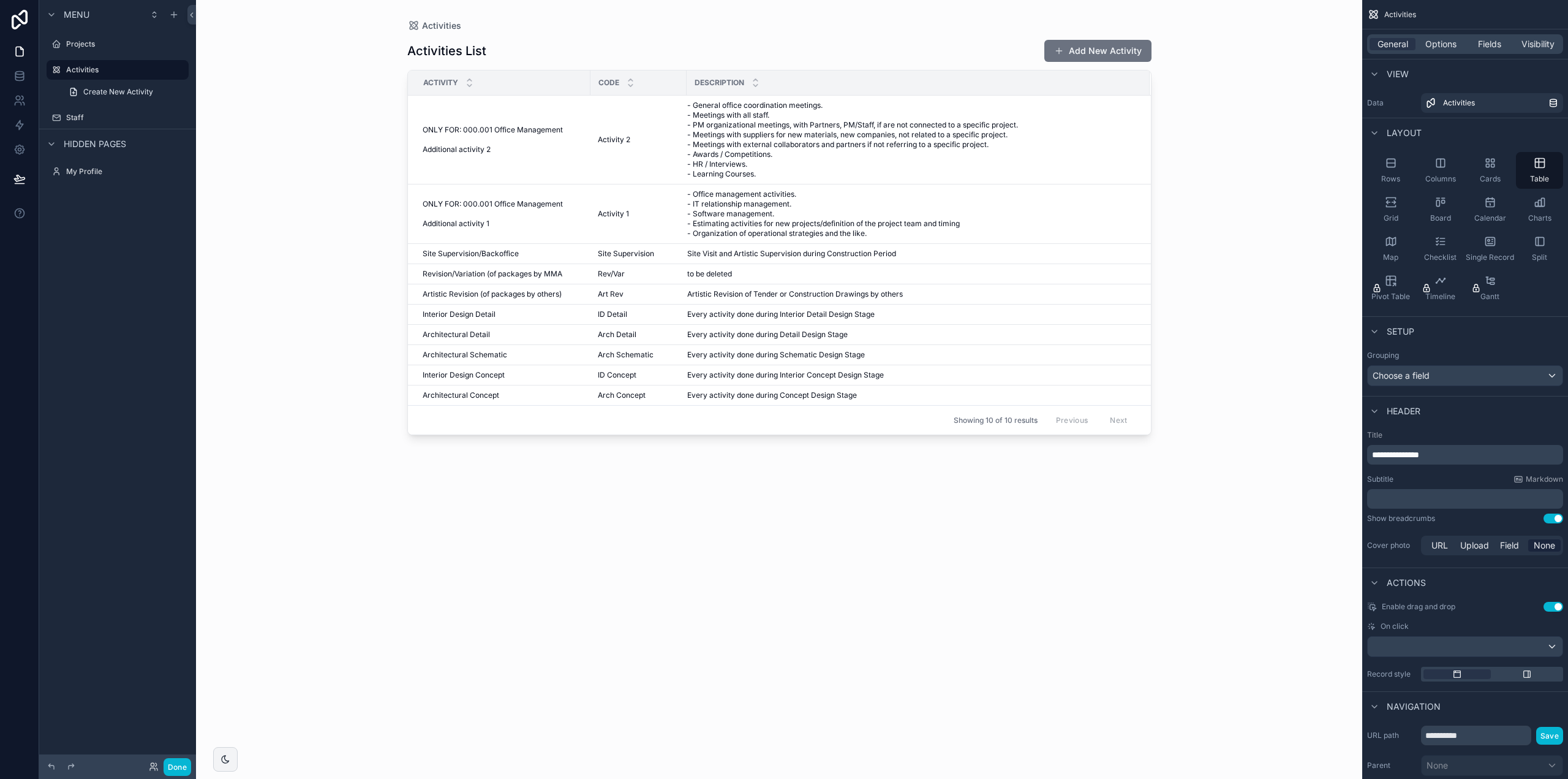
click at [1410, 409] on span "Header" at bounding box center [1404, 411] width 33 height 13
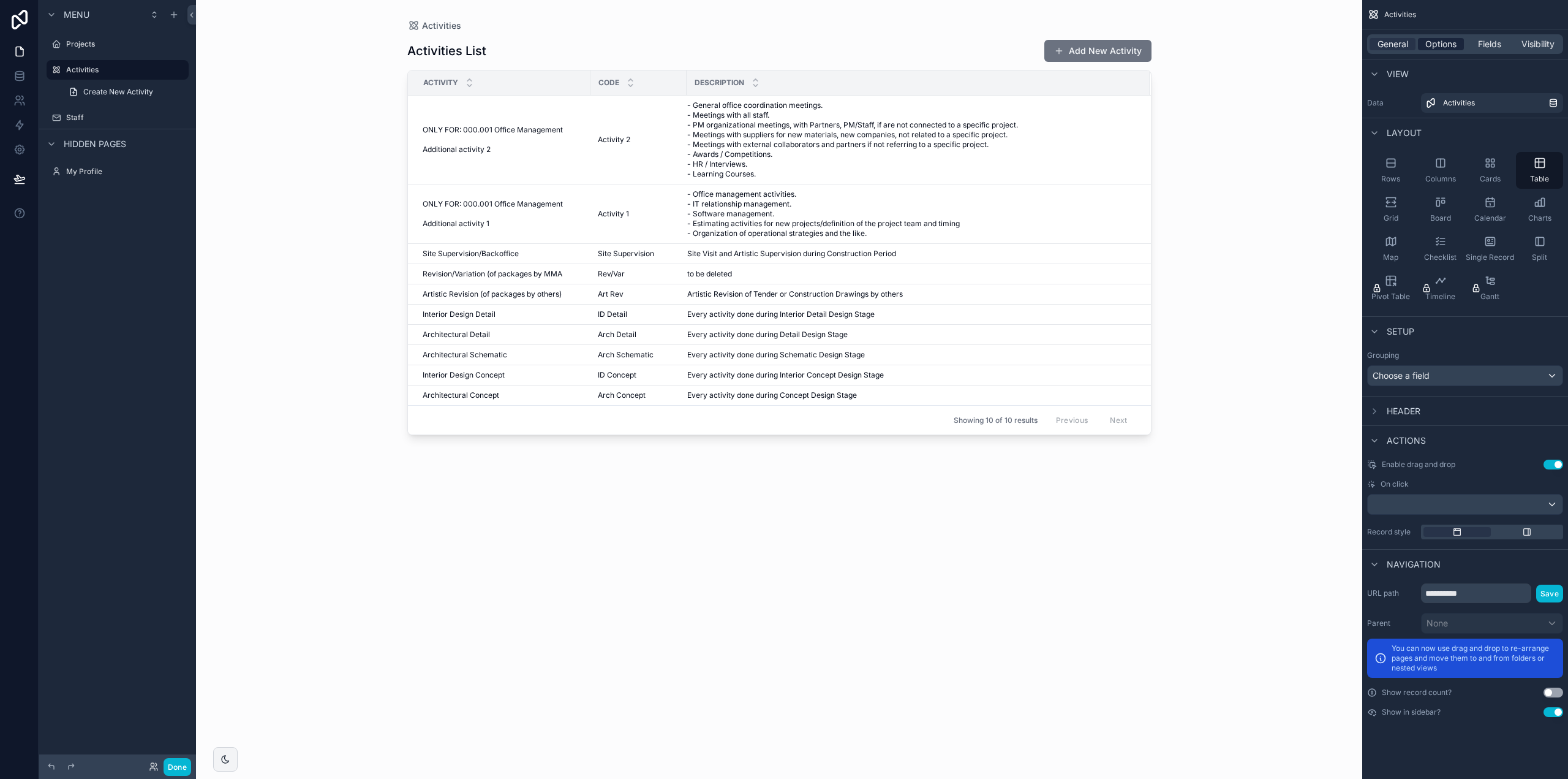
click at [1448, 46] on span "Options" at bounding box center [1441, 44] width 31 height 13
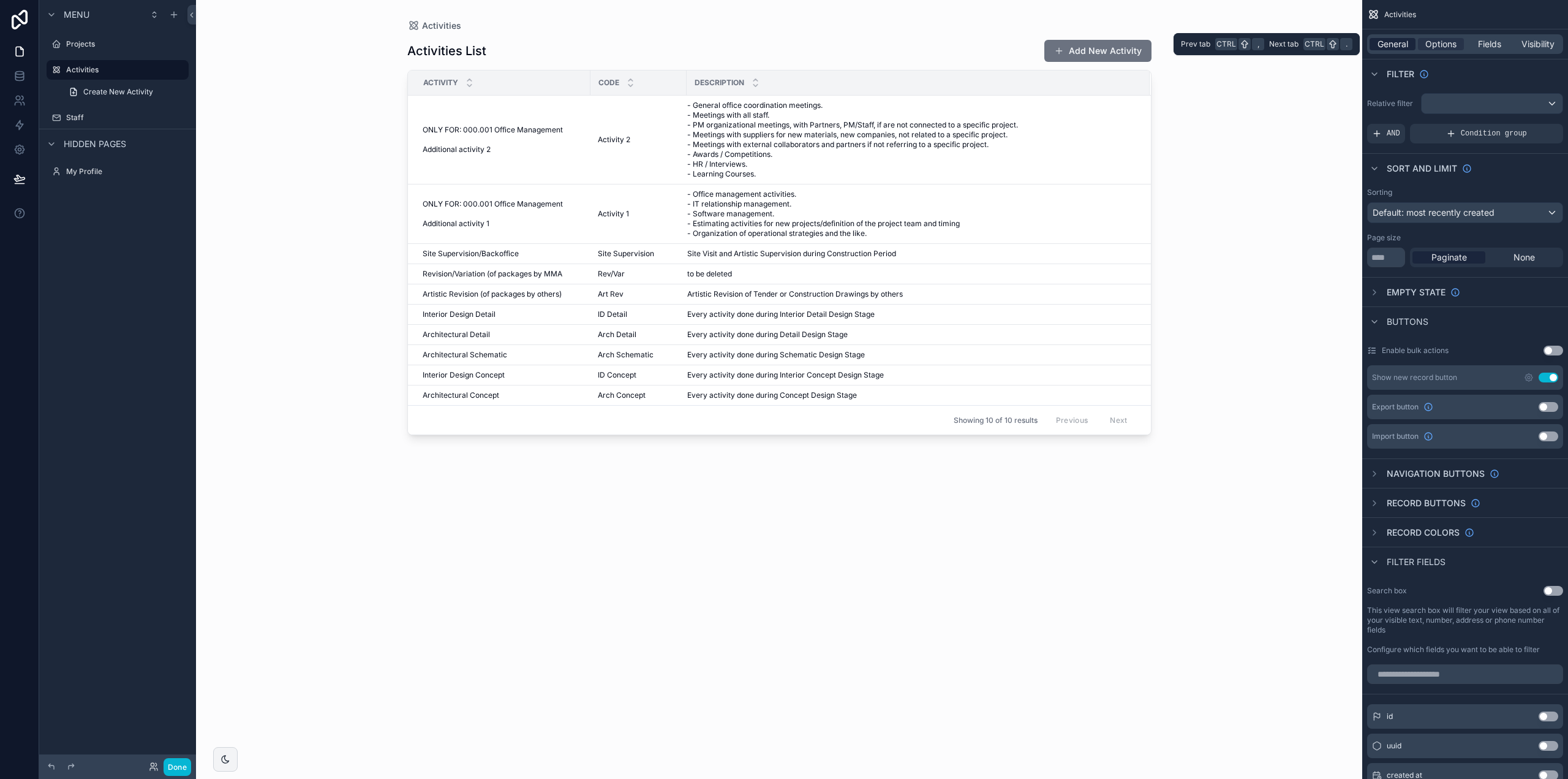
click at [1410, 44] on div "General" at bounding box center [1392, 44] width 46 height 13
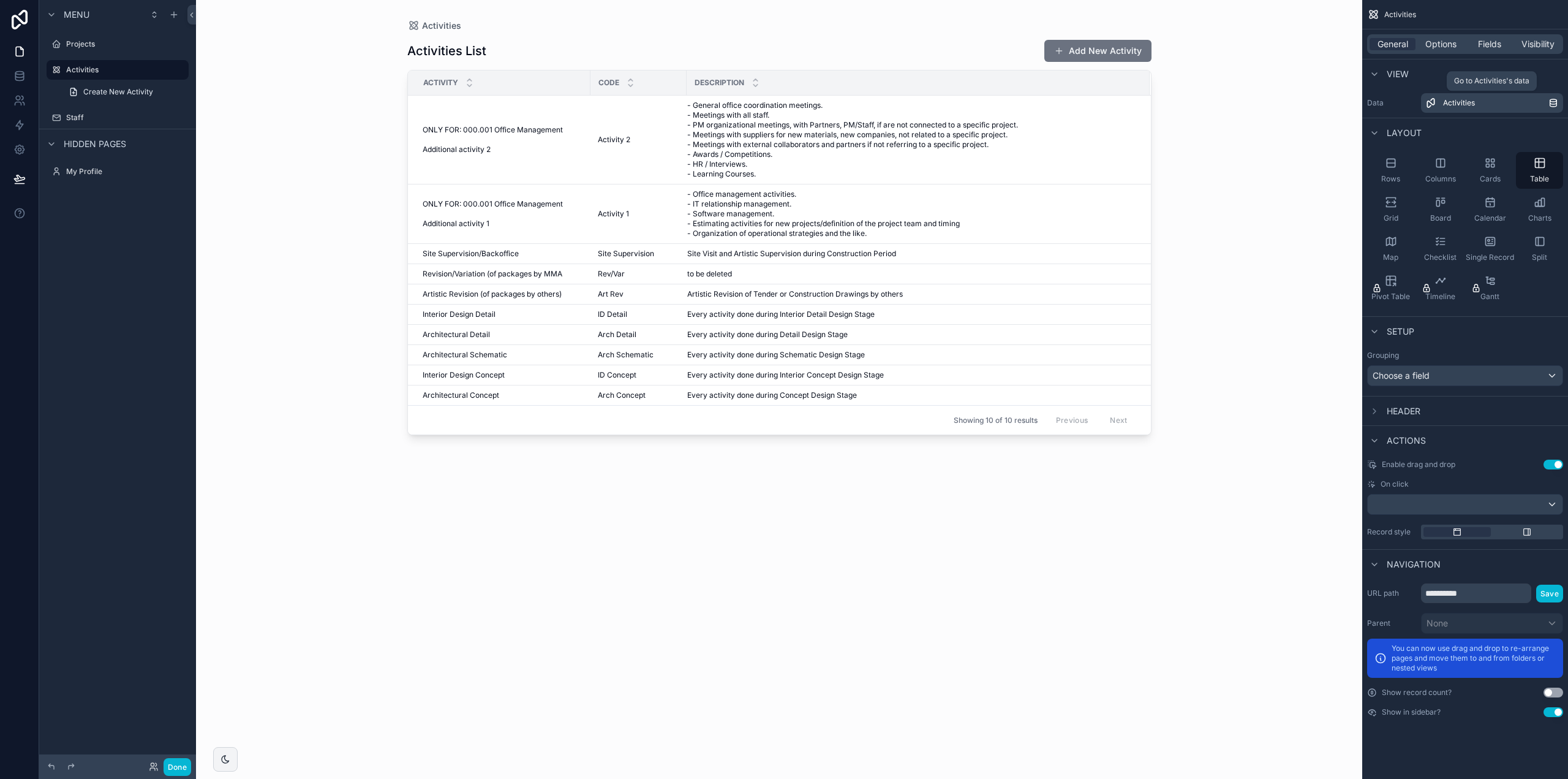
click at [1499, 102] on div "Activities" at bounding box center [1496, 103] width 105 height 10
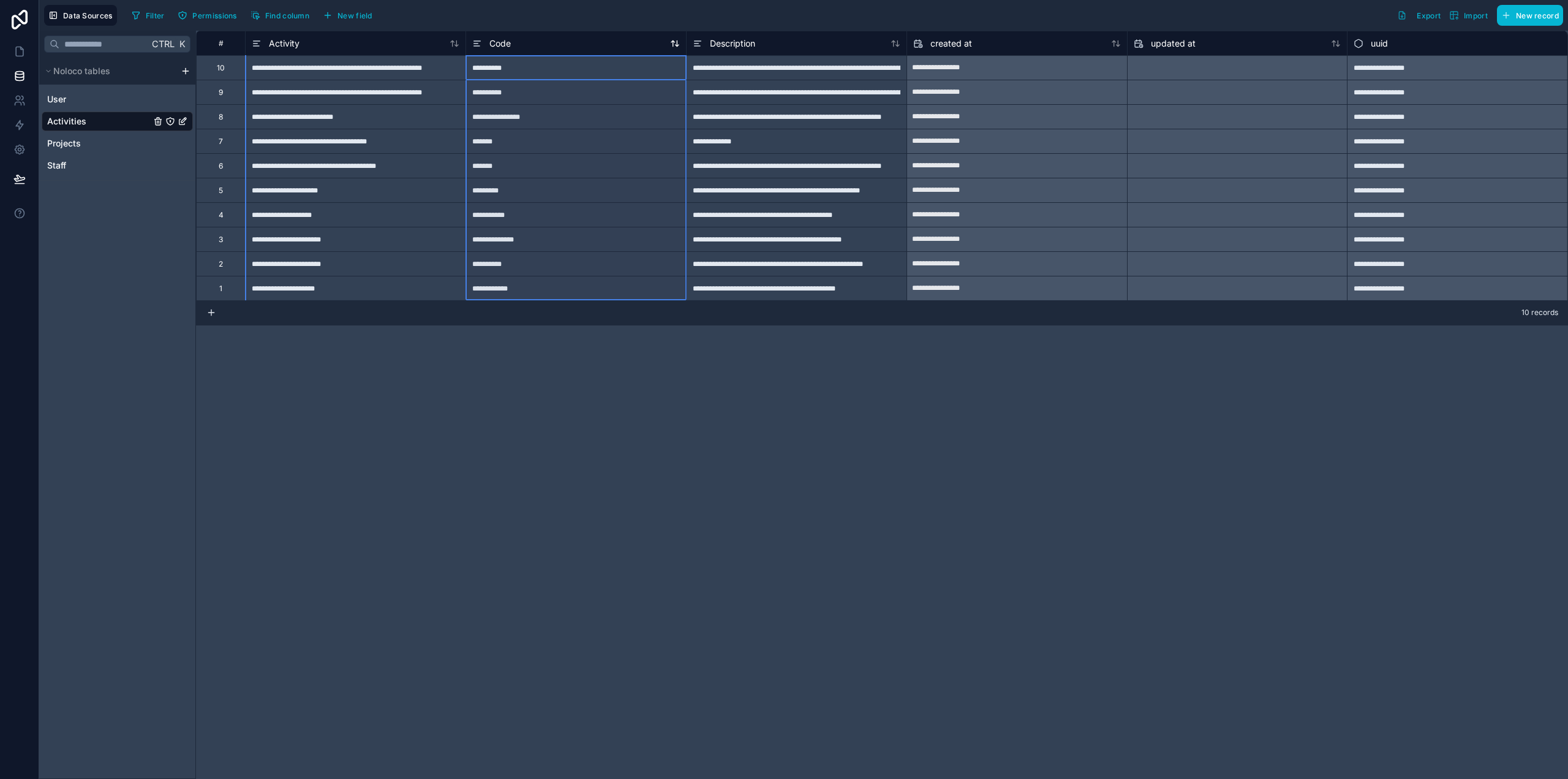
click at [501, 42] on span "Code" at bounding box center [501, 44] width 22 height 13
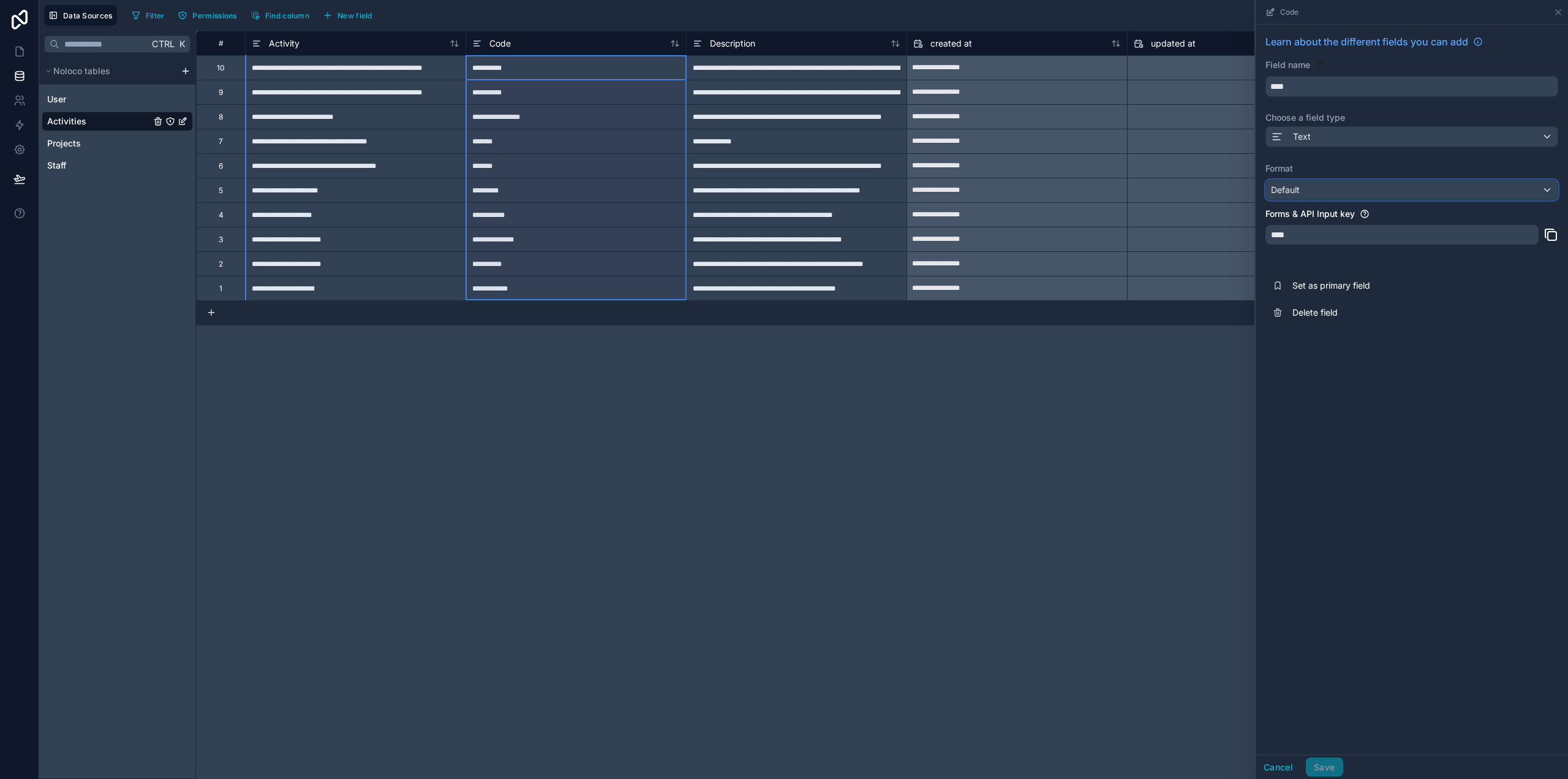
click at [1322, 189] on div "Default" at bounding box center [1412, 189] width 291 height 19
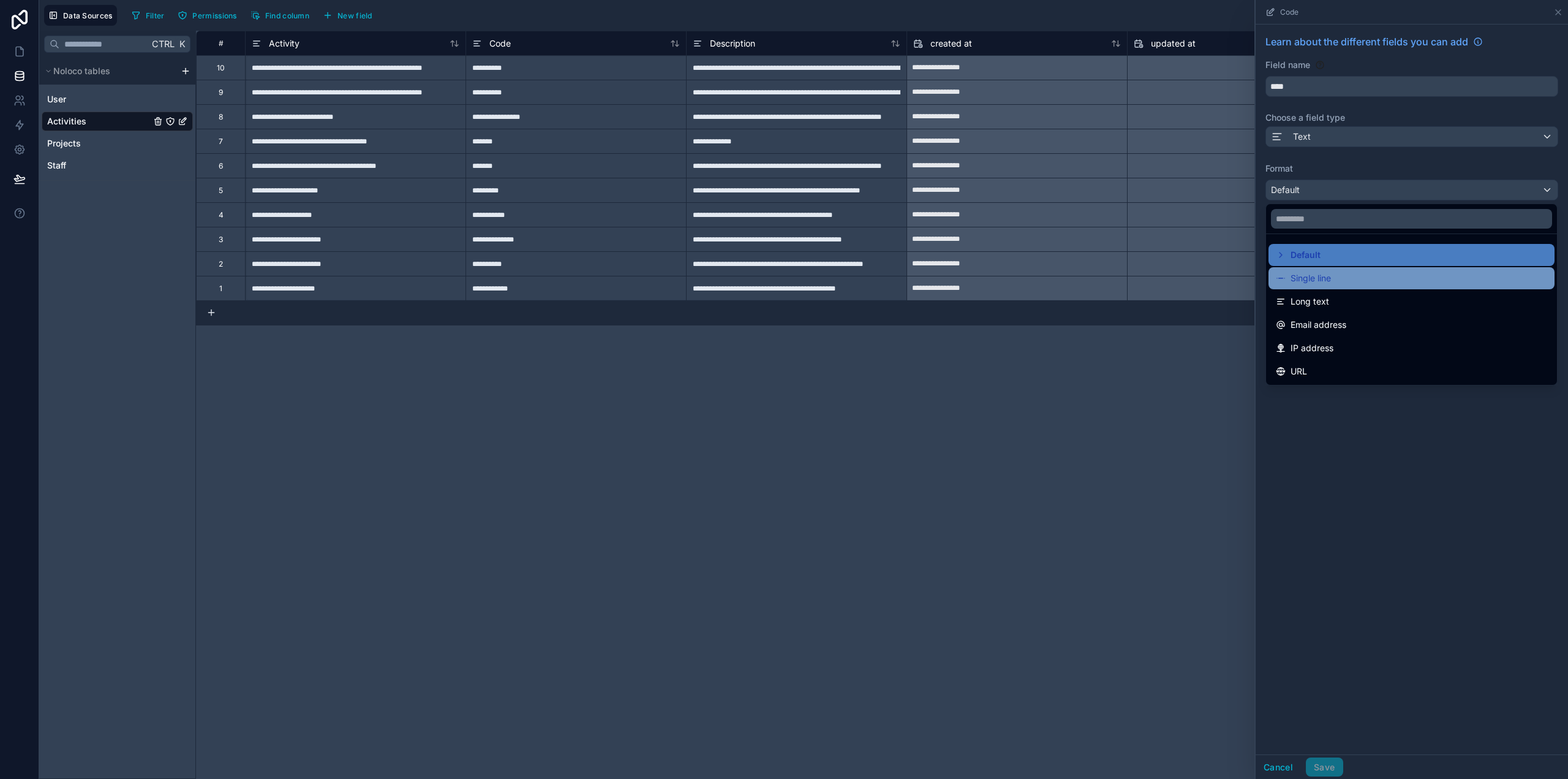
click at [1314, 275] on span "Single line" at bounding box center [1311, 278] width 40 height 15
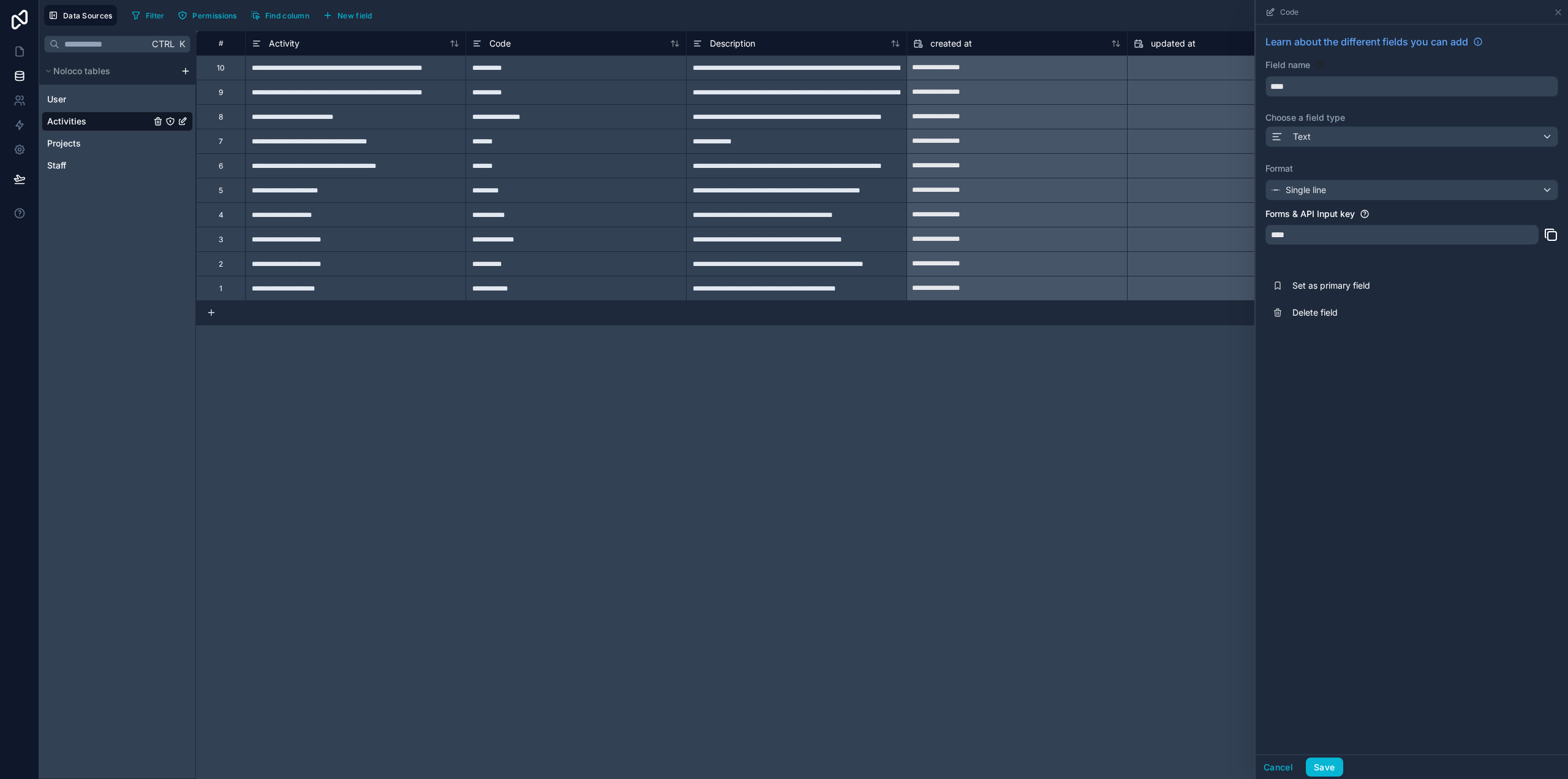
click at [1312, 235] on div "****" at bounding box center [1402, 235] width 273 height 19
click at [1354, 282] on span "Set as primary field" at bounding box center [1380, 286] width 177 height 13
click at [733, 44] on span "Description" at bounding box center [733, 44] width 45 height 13
click at [1317, 188] on div "Default" at bounding box center [1412, 189] width 291 height 19
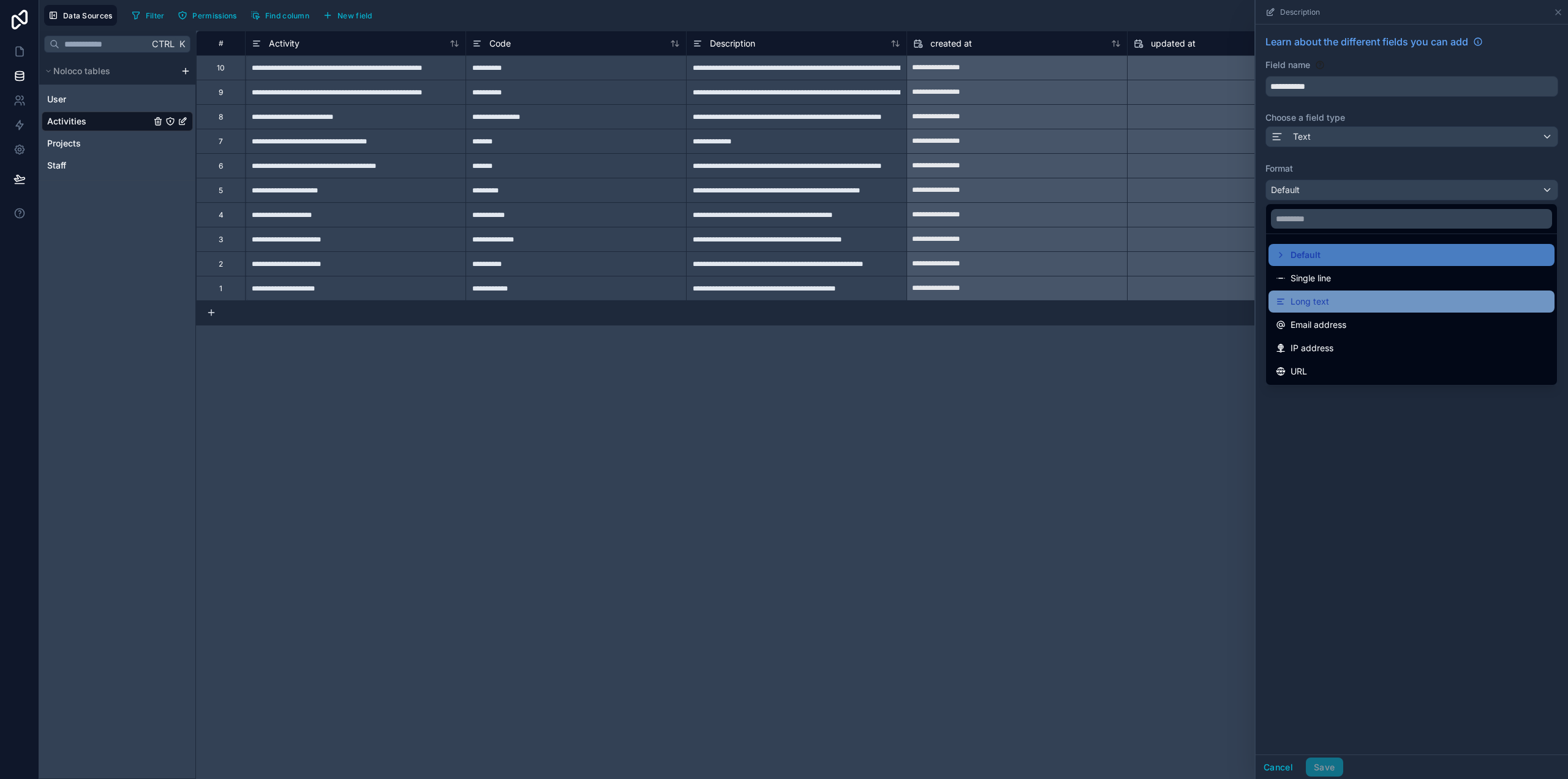
click at [1305, 302] on span "Long text" at bounding box center [1310, 302] width 39 height 15
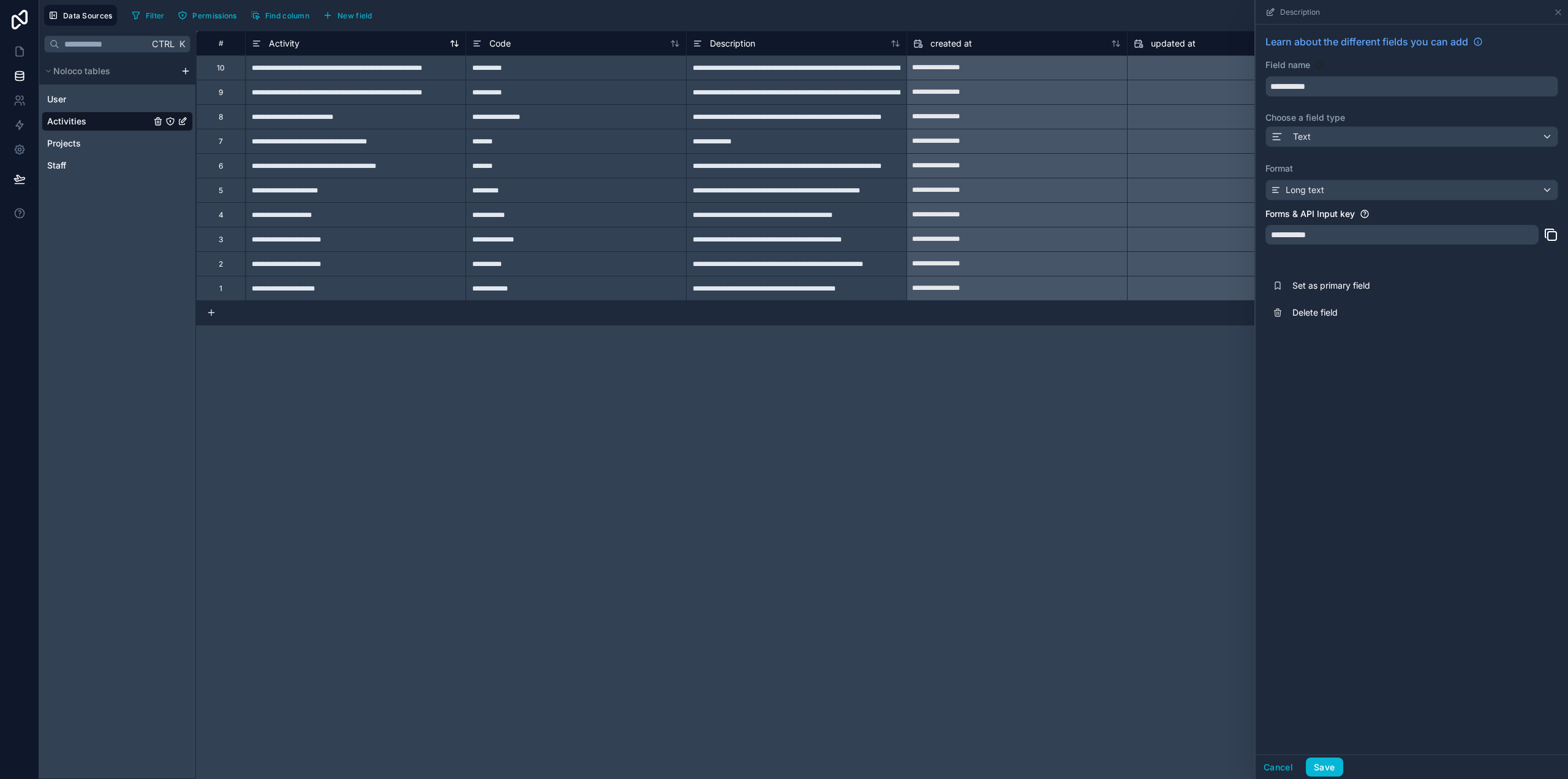
click at [326, 47] on div "Activity" at bounding box center [356, 44] width 208 height 15
click at [327, 42] on div "Activity" at bounding box center [356, 44] width 208 height 15
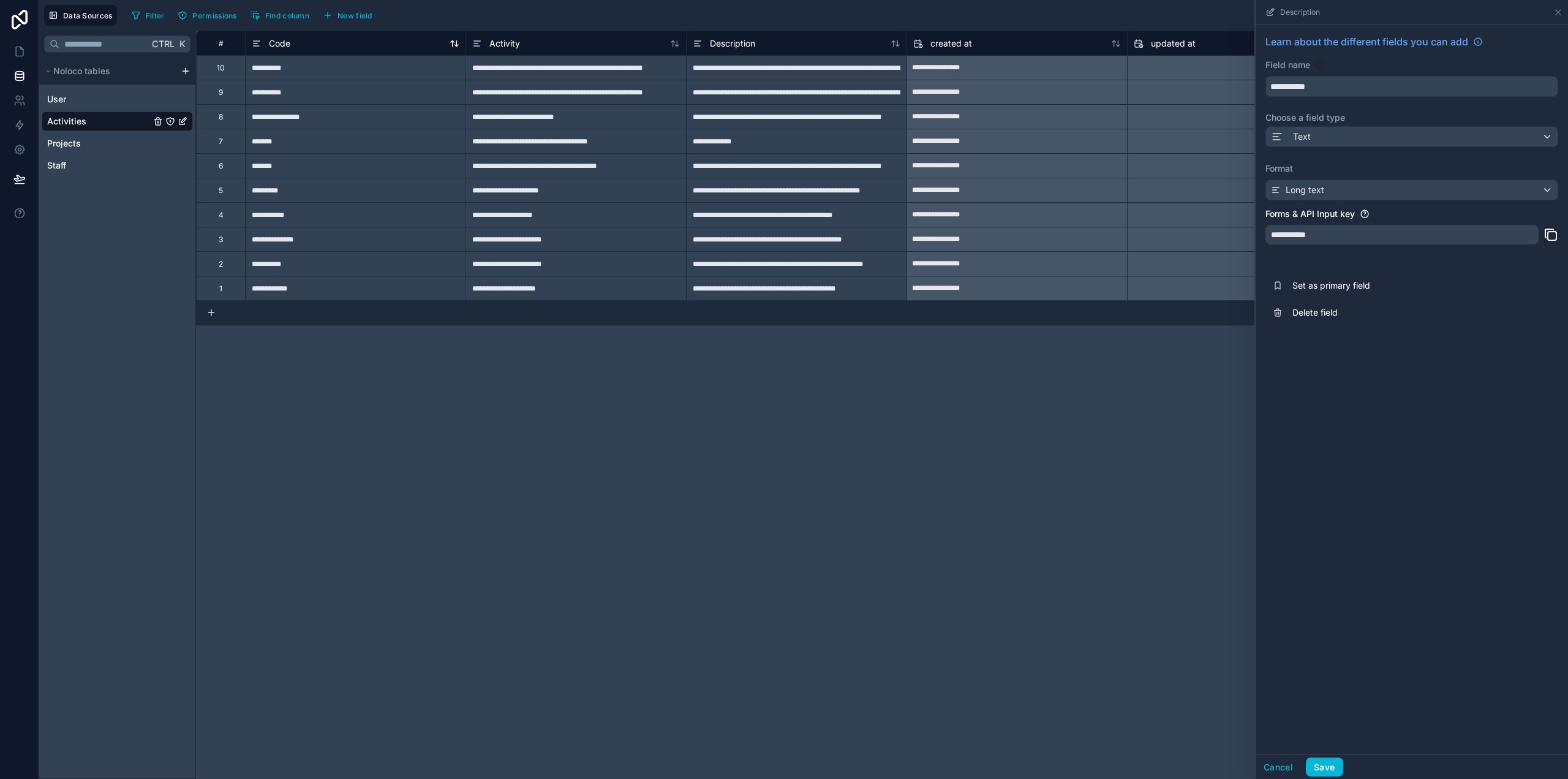
click at [321, 44] on div "Code" at bounding box center [356, 44] width 208 height 15
click at [542, 38] on div "Activity" at bounding box center [576, 44] width 208 height 15
click at [804, 46] on div "Description" at bounding box center [797, 44] width 208 height 15
click at [380, 47] on div "Code" at bounding box center [356, 44] width 208 height 15
click at [1559, 8] on icon at bounding box center [1559, 13] width 10 height 10
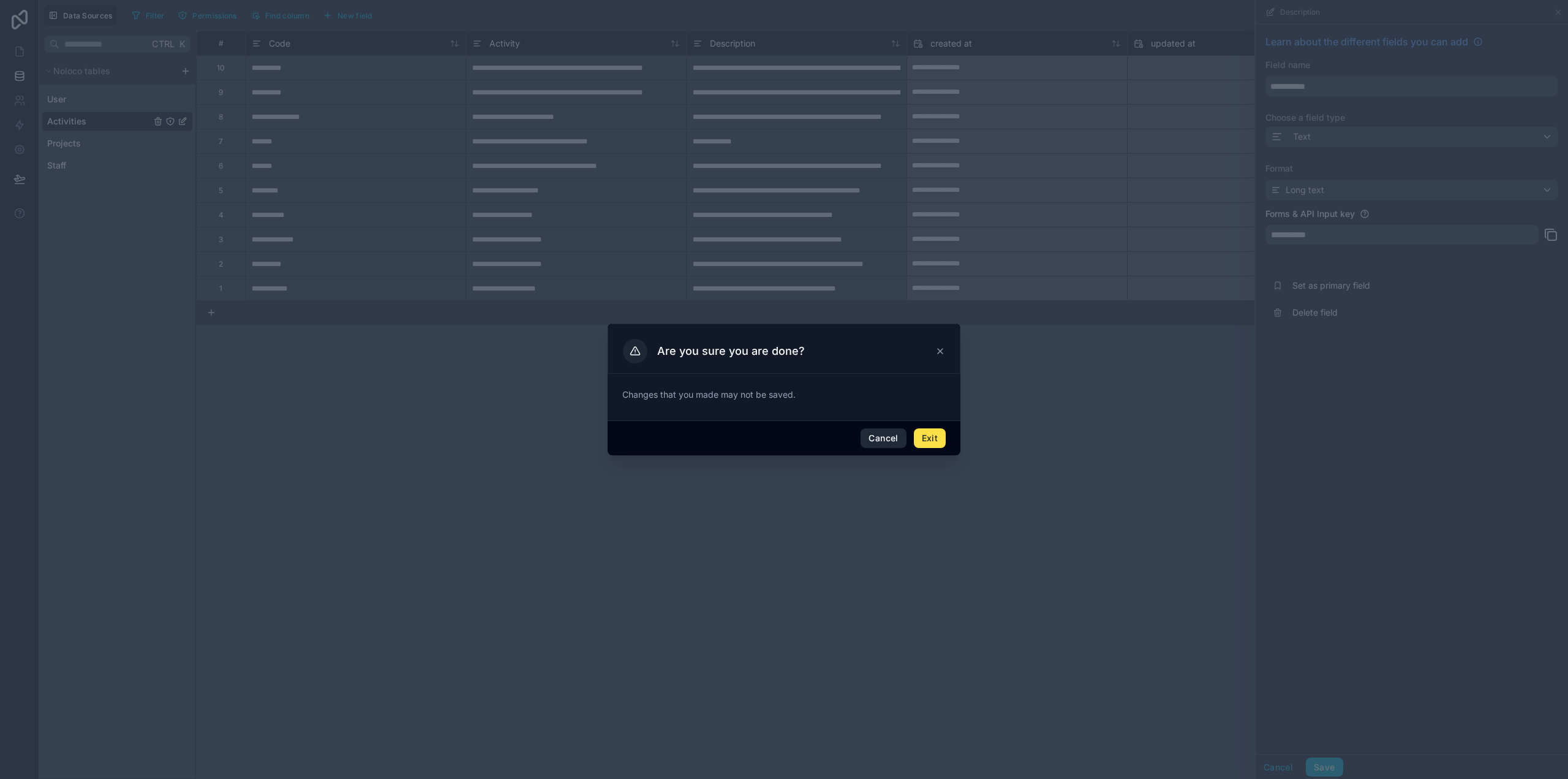
click at [877, 438] on button "Cancel" at bounding box center [883, 438] width 45 height 19
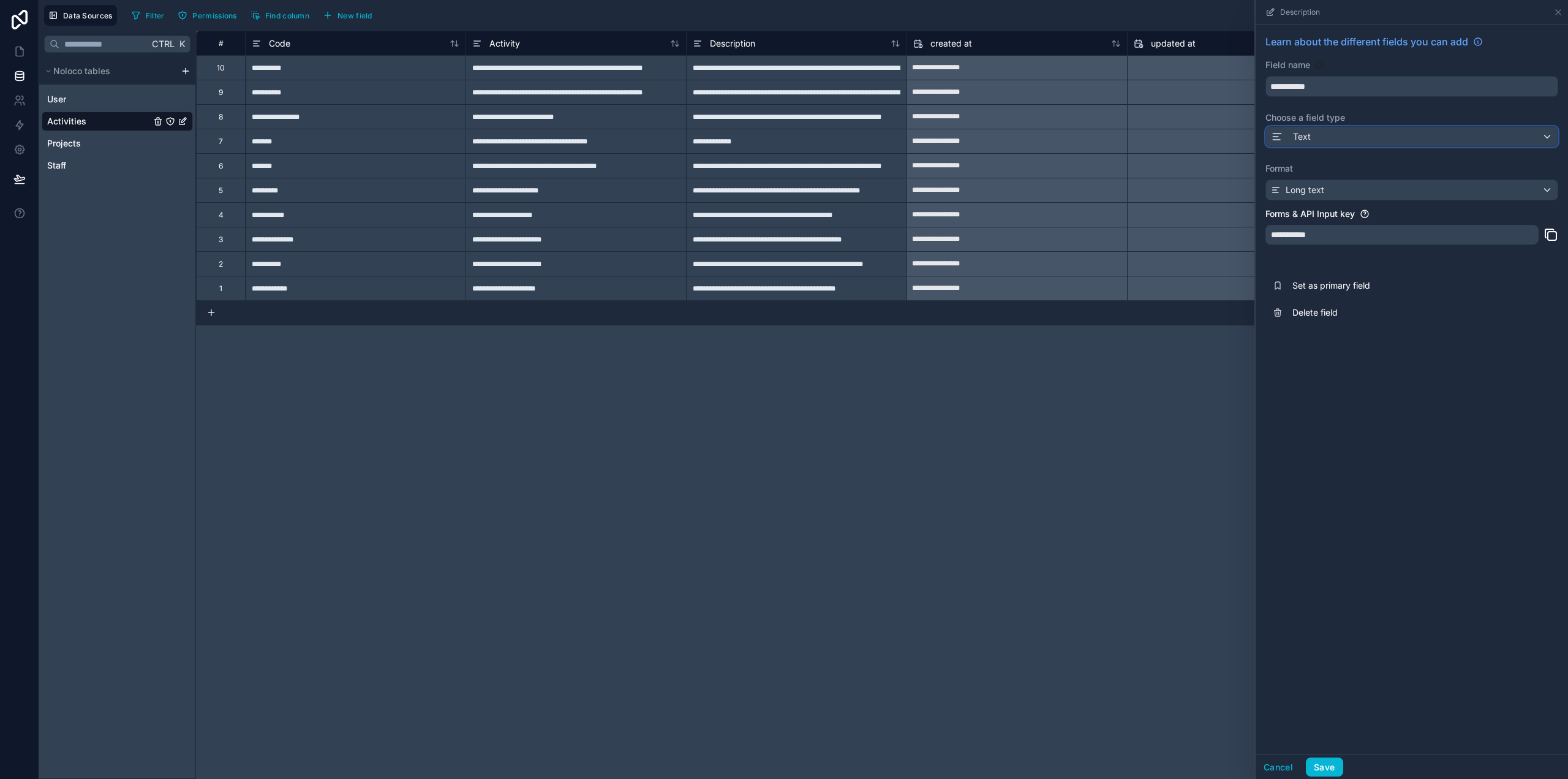
click at [1329, 132] on div "Text" at bounding box center [1412, 136] width 291 height 19
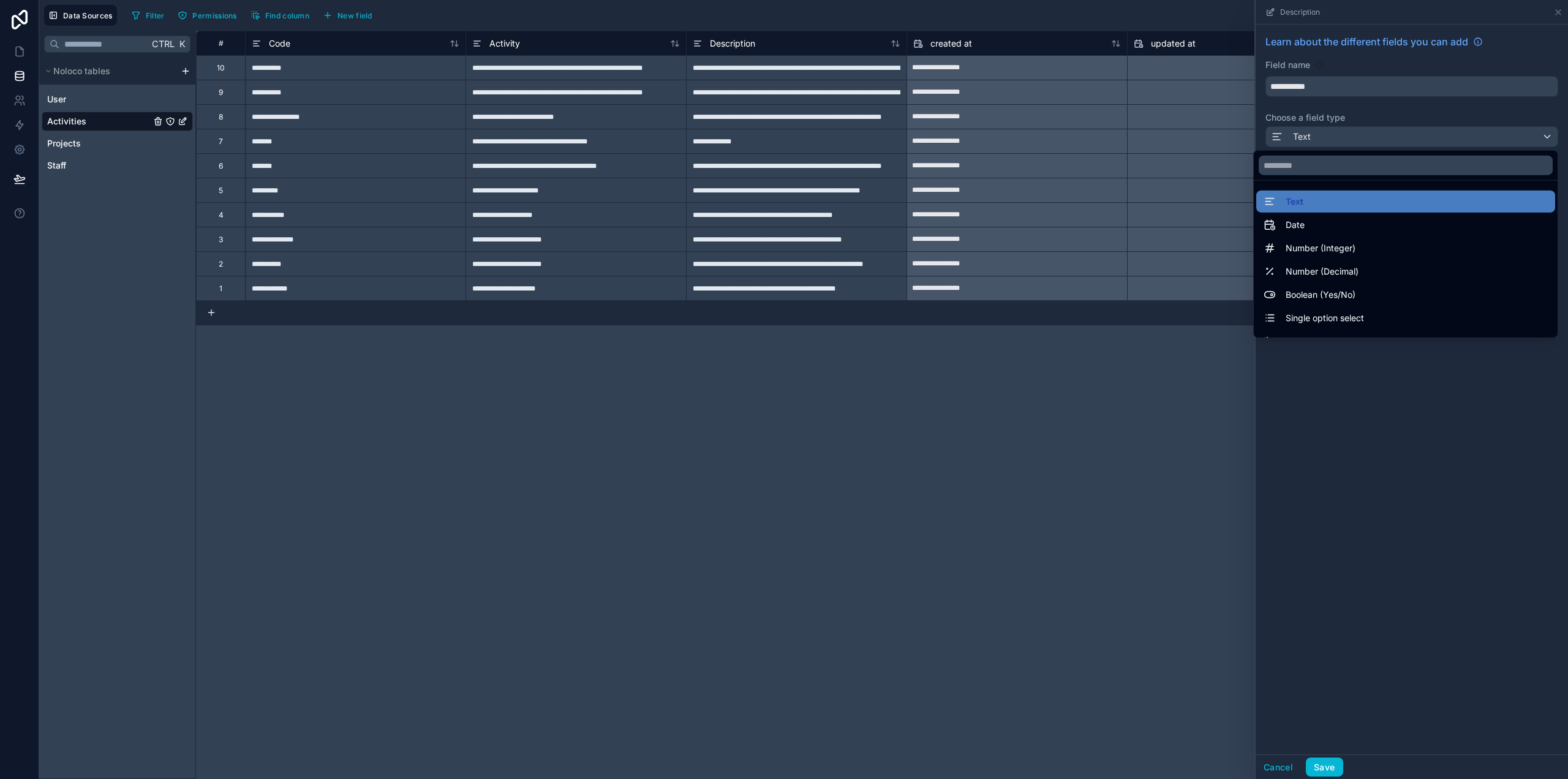
click at [1320, 85] on div at bounding box center [1411, 390] width 312 height 779
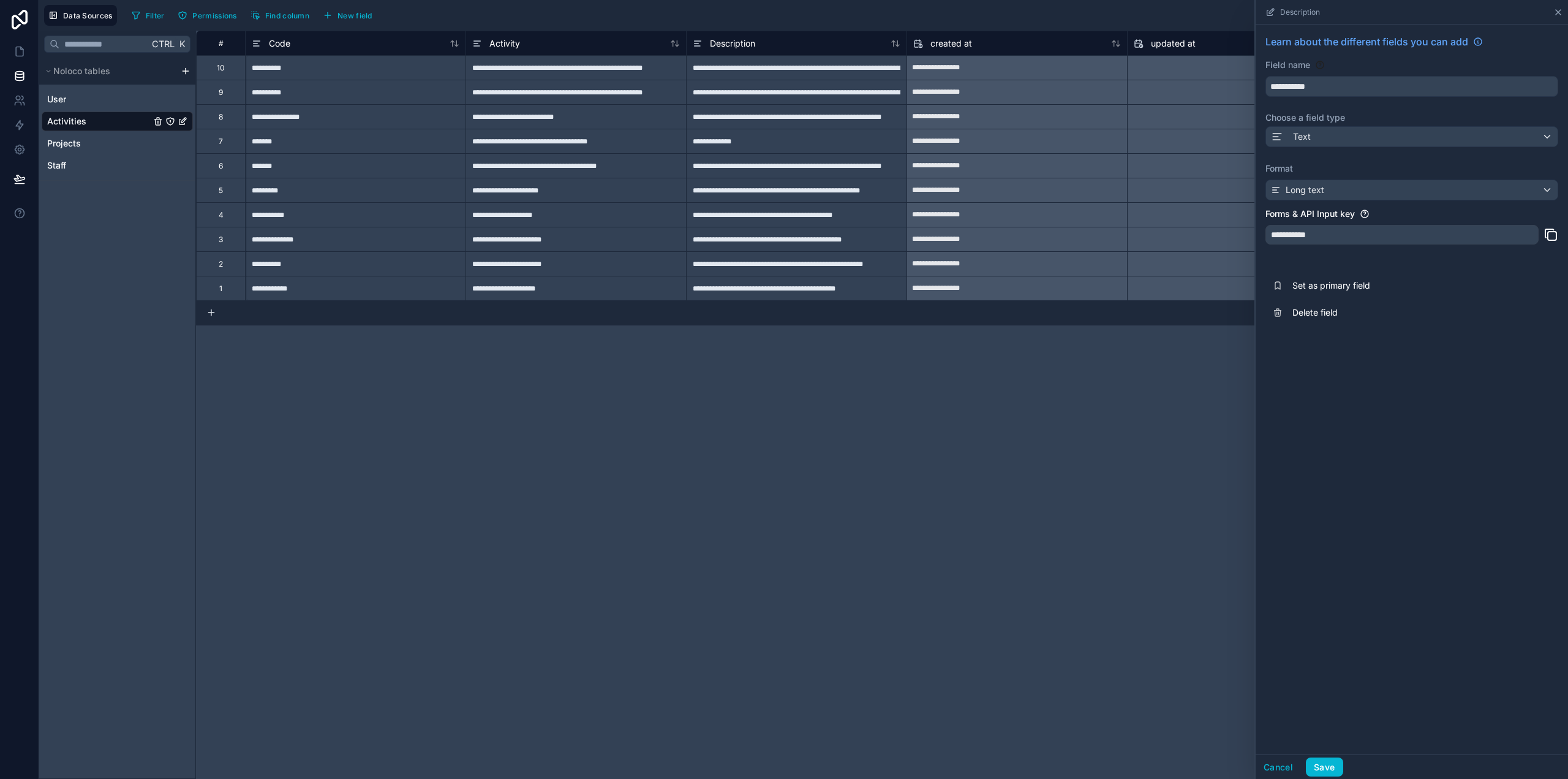
click at [1555, 10] on icon at bounding box center [1559, 13] width 10 height 10
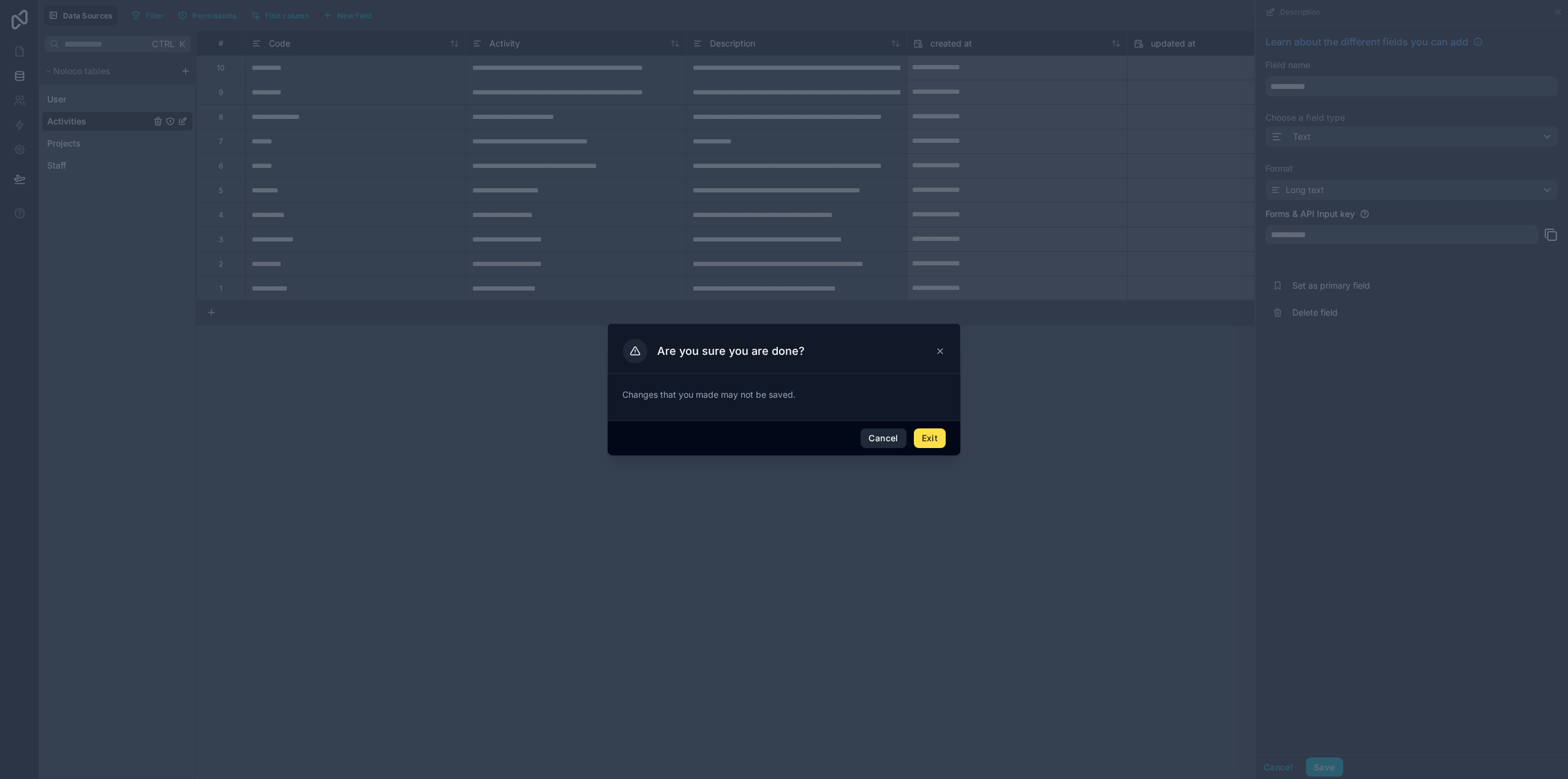
click at [883, 434] on button "Cancel" at bounding box center [883, 438] width 45 height 19
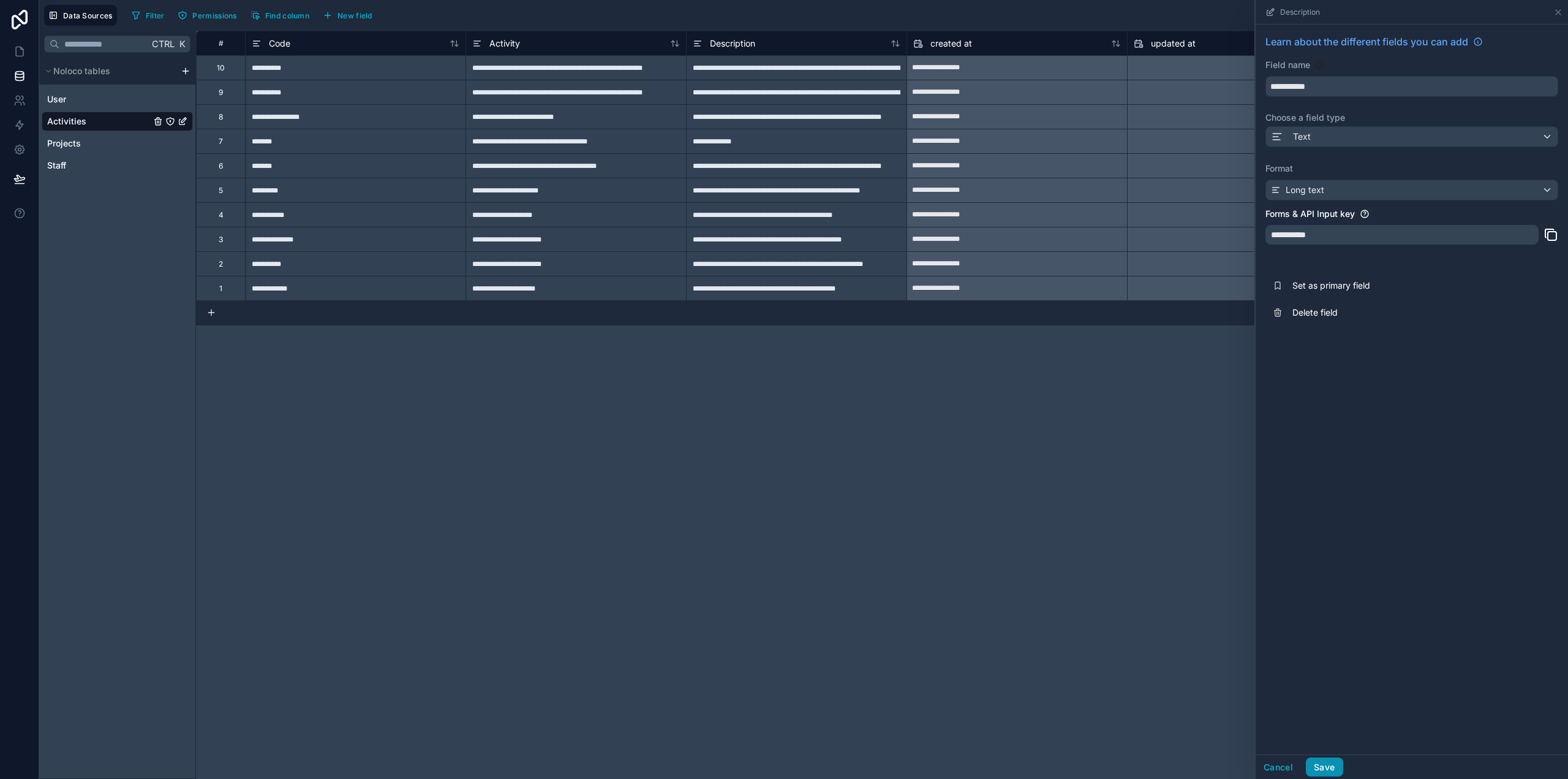
click at [1322, 761] on button "Save" at bounding box center [1324, 767] width 37 height 19
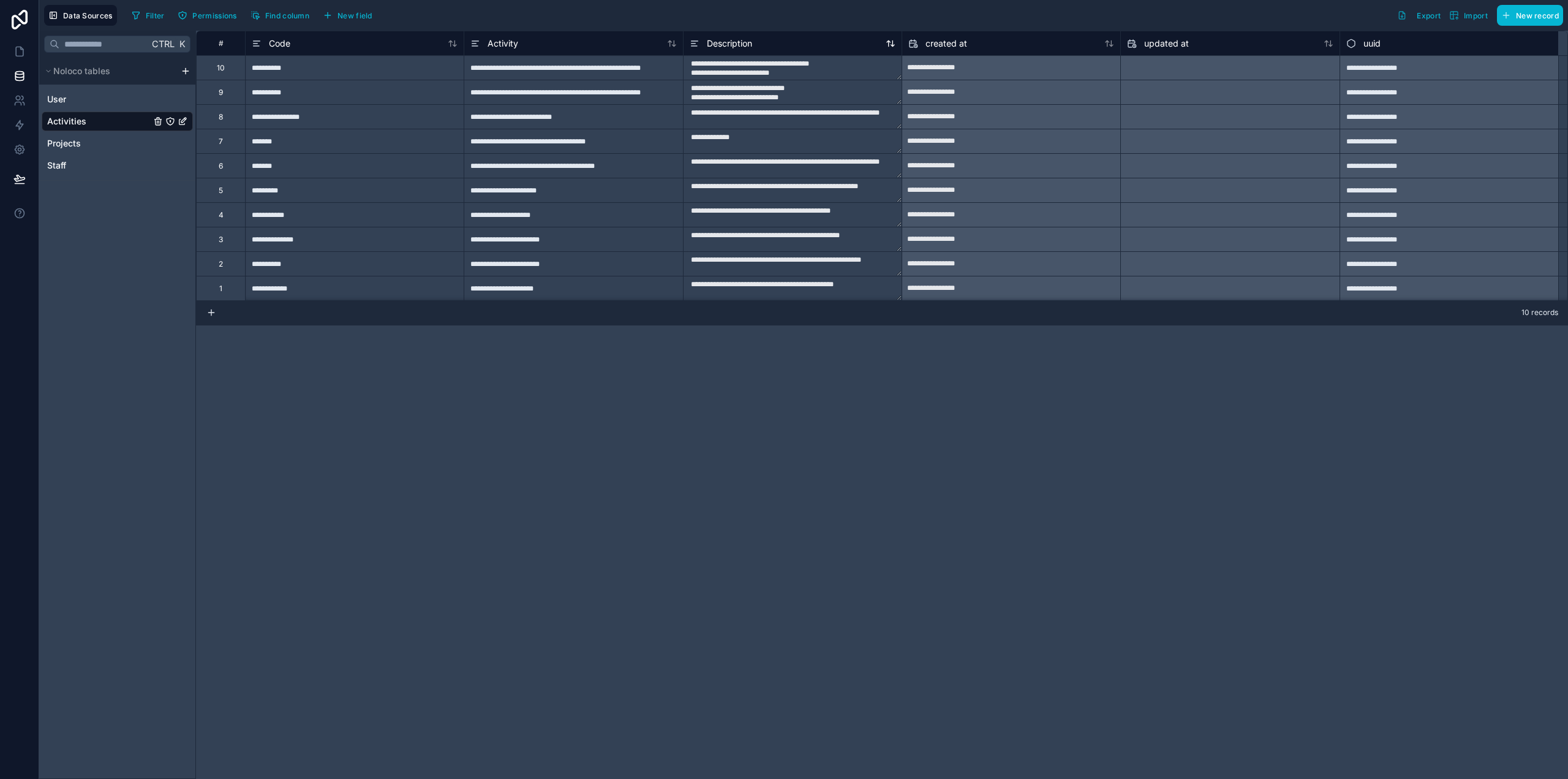
click at [769, 42] on div "Description" at bounding box center [793, 44] width 206 height 15
drag, startPoint x: 901, startPoint y: 76, endPoint x: 900, endPoint y: 121, distance: 45.0
click at [900, 121] on div "**********" at bounding box center [882, 166] width 1372 height 270
click at [906, 344] on div "**********" at bounding box center [882, 405] width 1372 height 749
click at [832, 73] on textarea "**********" at bounding box center [793, 68] width 218 height 24
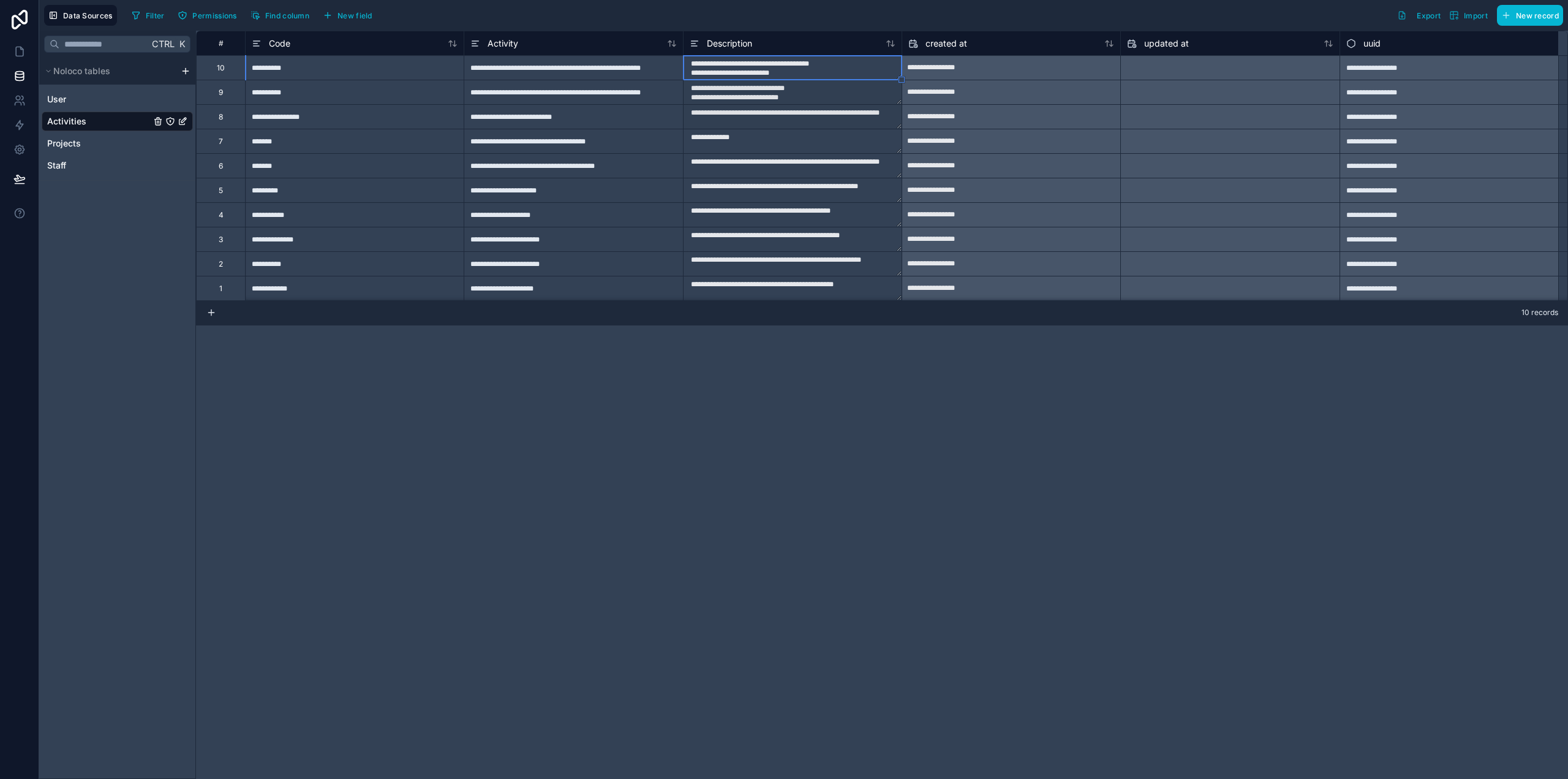
drag, startPoint x: 901, startPoint y: 80, endPoint x: 947, endPoint y: 121, distance: 61.6
click at [947, 121] on div "**********" at bounding box center [882, 166] width 1372 height 270
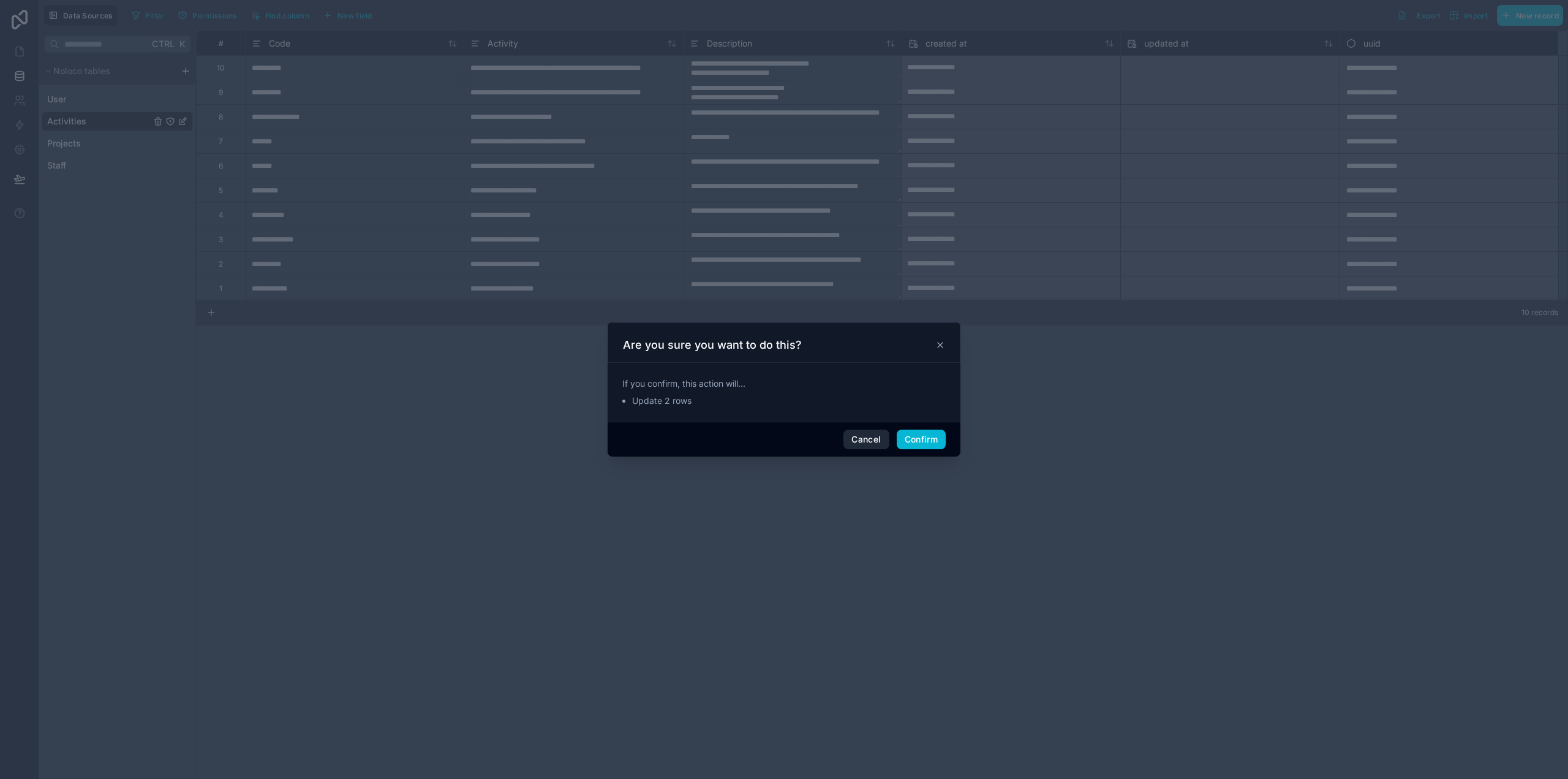
click at [862, 436] on button "Cancel" at bounding box center [866, 439] width 45 height 19
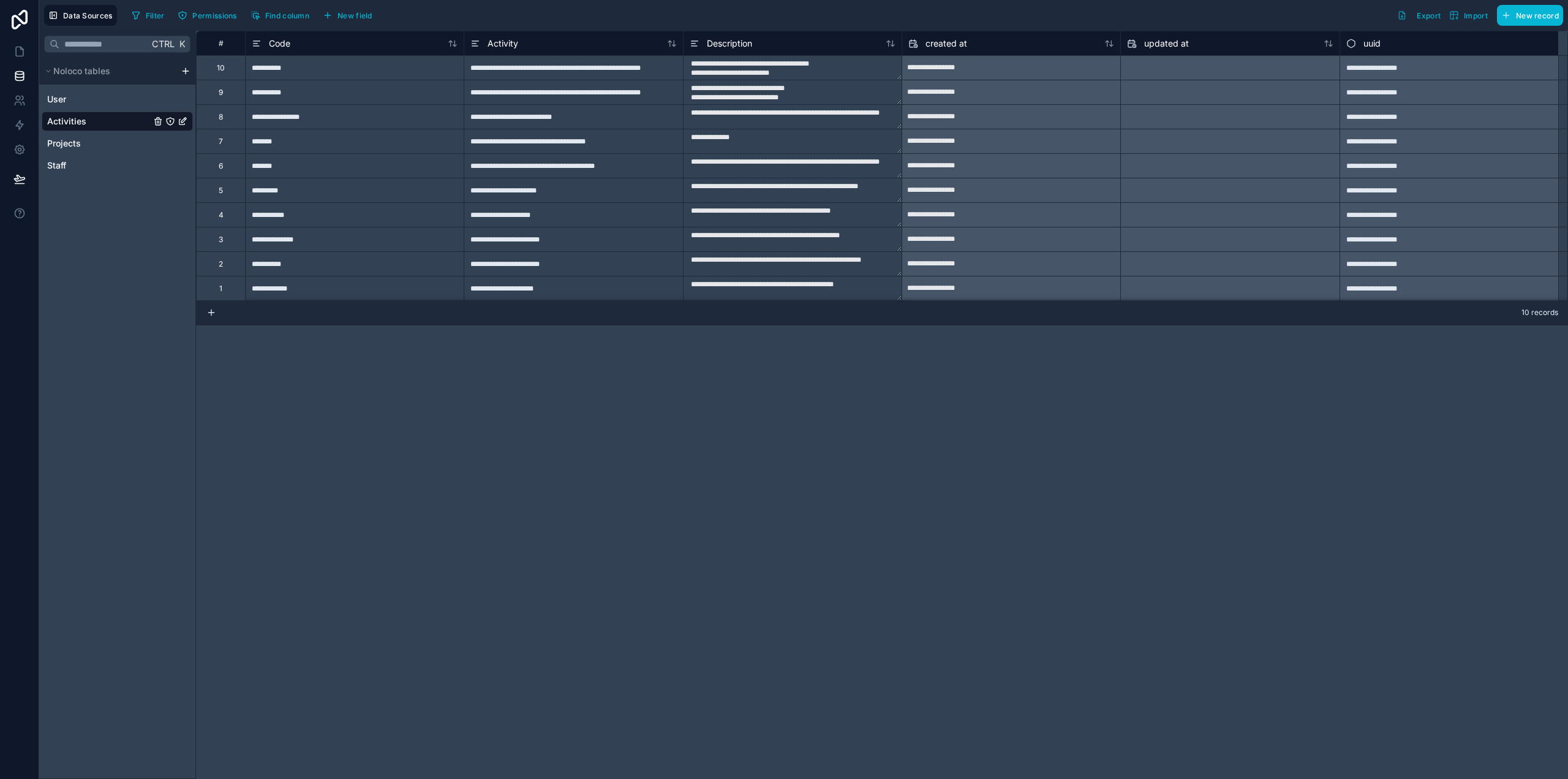
click at [772, 389] on div "**********" at bounding box center [882, 405] width 1372 height 749
click at [511, 73] on div "**********" at bounding box center [573, 67] width 218 height 24
click at [796, 44] on div "Description" at bounding box center [793, 44] width 206 height 15
drag, startPoint x: 902, startPoint y: 38, endPoint x: 997, endPoint y: 40, distance: 95.0
click at [997, 40] on div "created at" at bounding box center [1010, 43] width 218 height 24
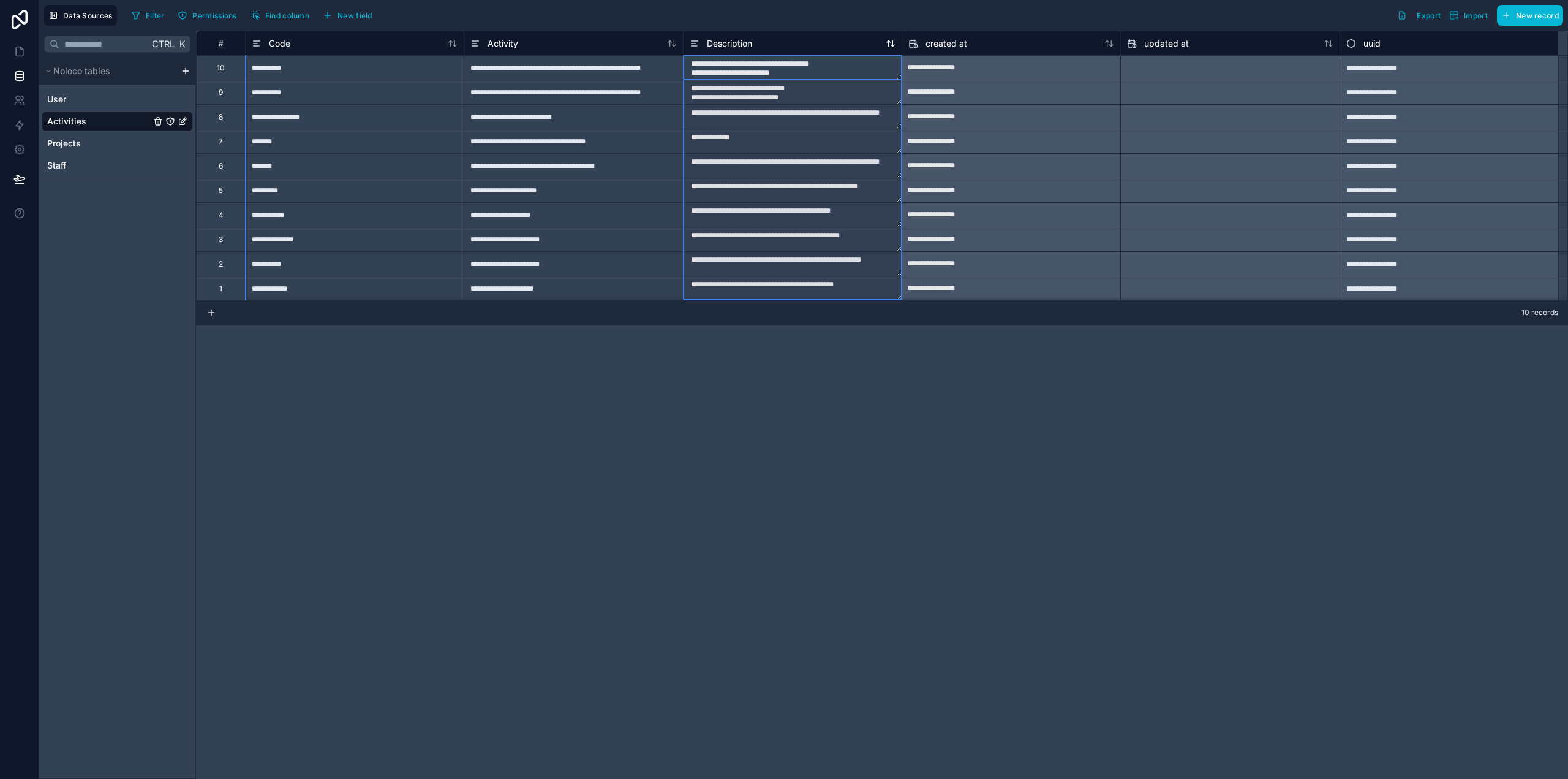
click at [841, 42] on div "Description" at bounding box center [793, 44] width 206 height 15
click at [273, 421] on div "**********" at bounding box center [882, 405] width 1372 height 749
click at [181, 121] on icon "Activities" at bounding box center [183, 121] width 10 height 10
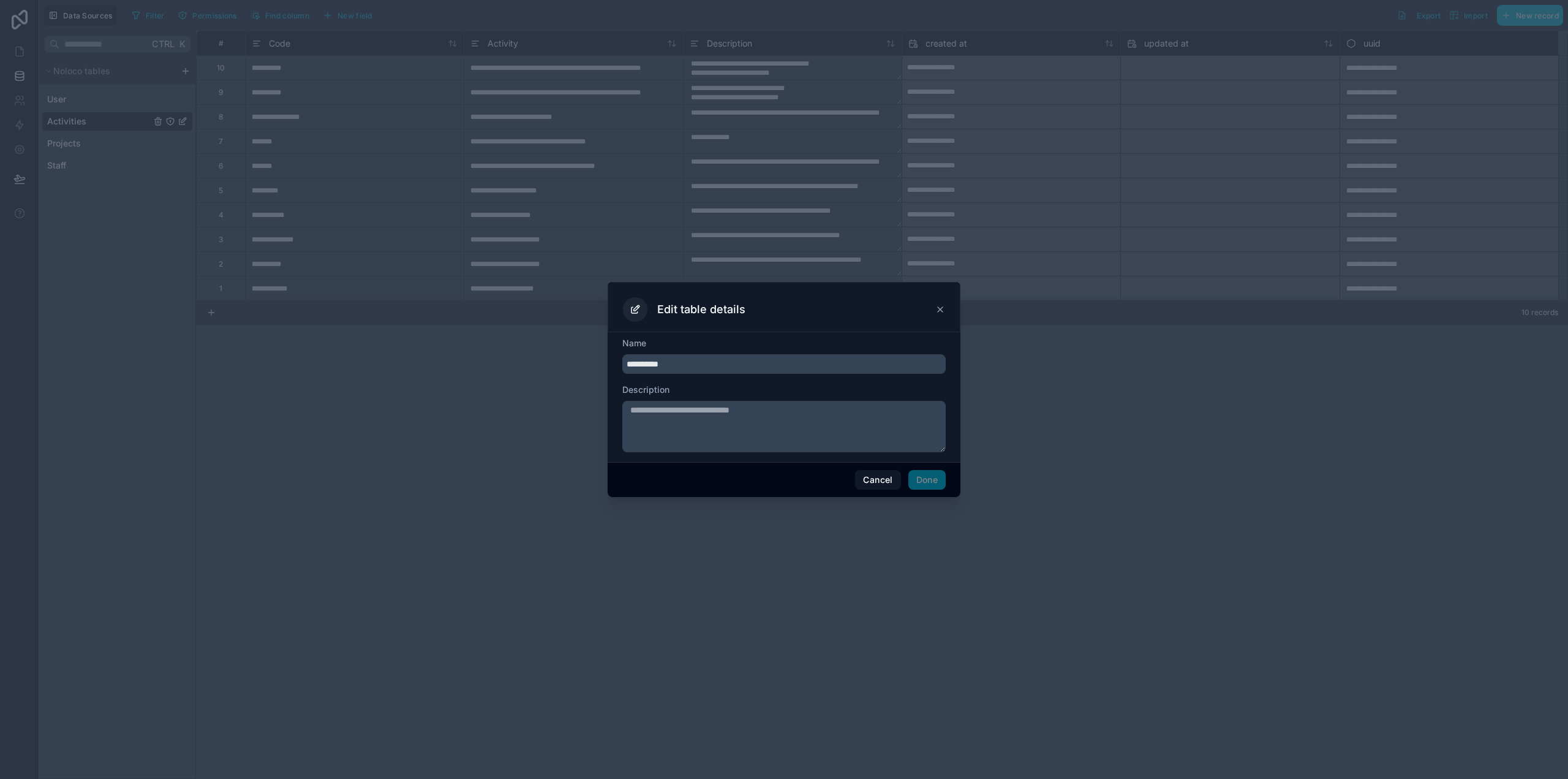
click at [928, 482] on span "Done" at bounding box center [927, 479] width 38 height 19
click at [880, 478] on button "Cancel" at bounding box center [878, 479] width 45 height 19
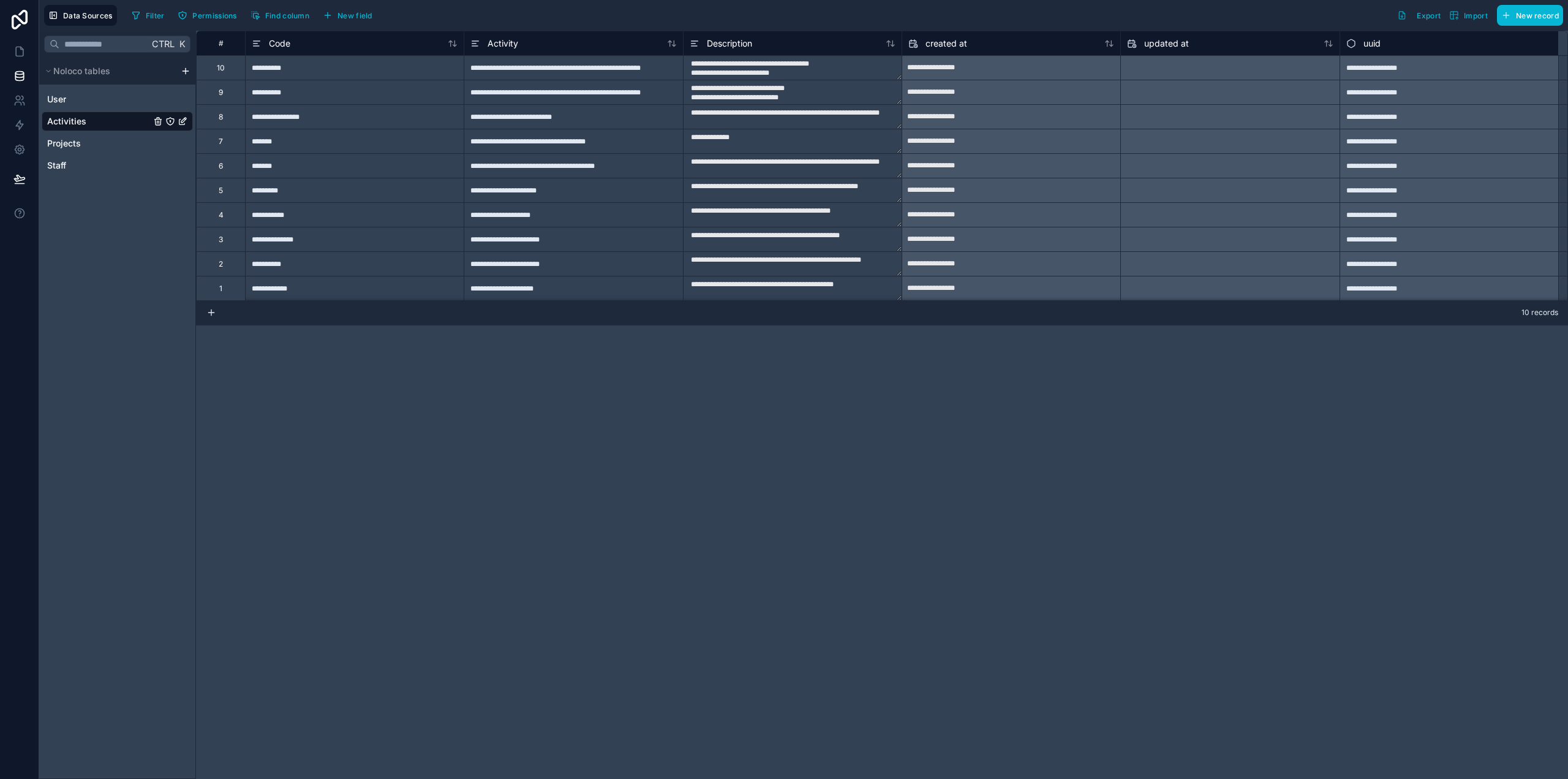
click at [561, 49] on div "Activity" at bounding box center [573, 44] width 206 height 15
click at [477, 46] on icon at bounding box center [475, 46] width 6 height 0
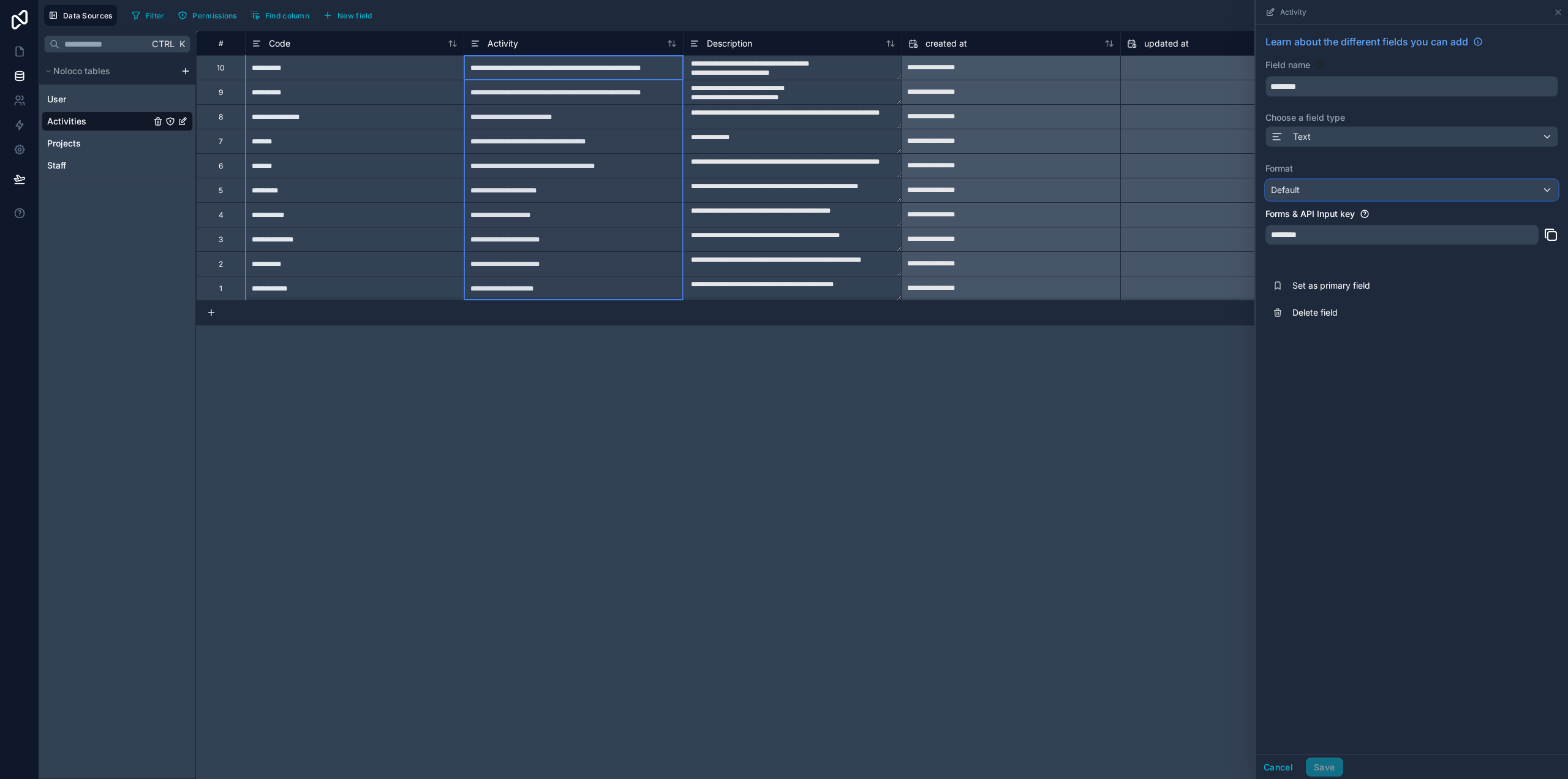
click at [1311, 185] on div "Default" at bounding box center [1412, 189] width 291 height 19
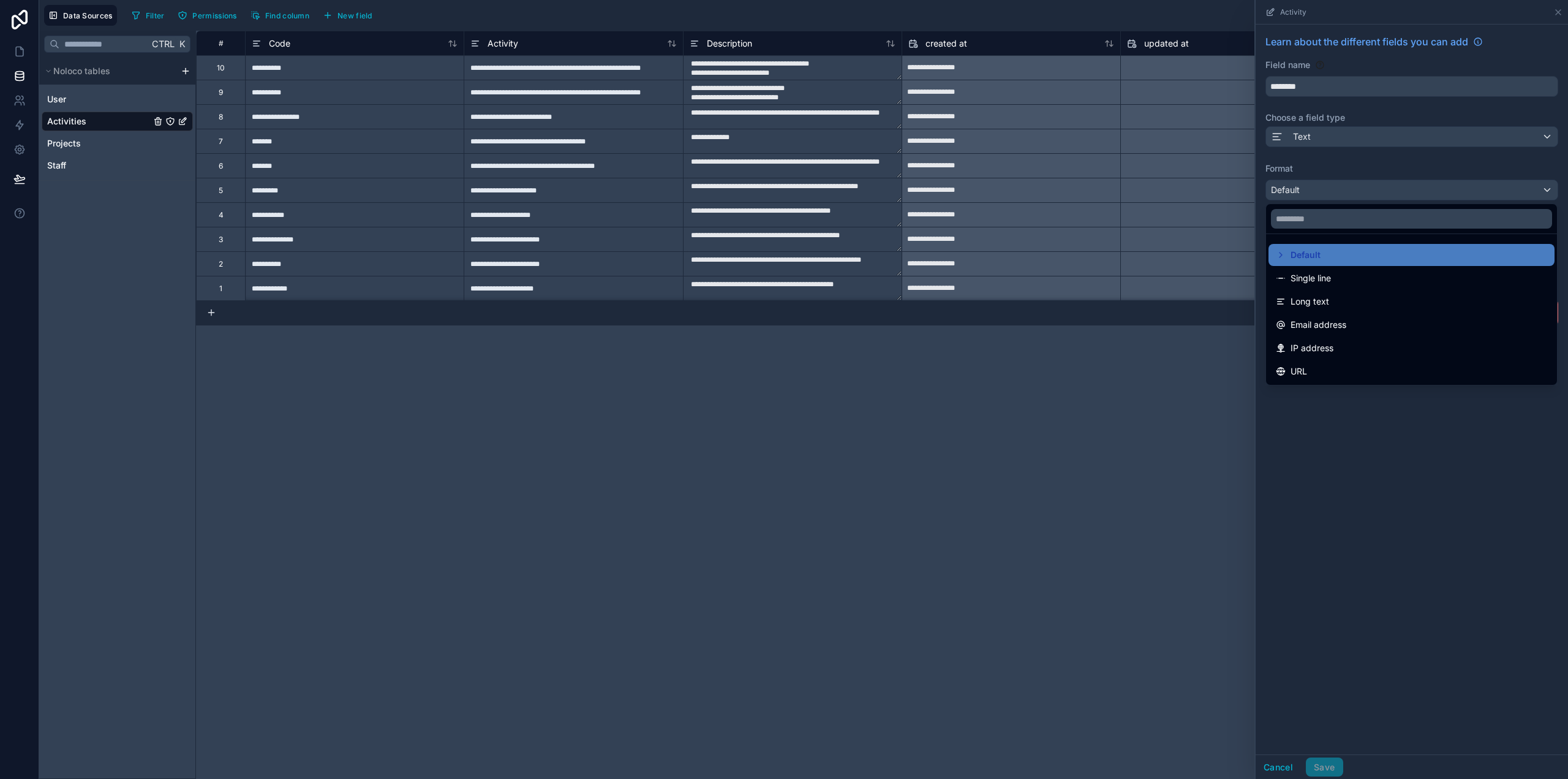
click at [1323, 303] on span "Long text" at bounding box center [1310, 302] width 39 height 15
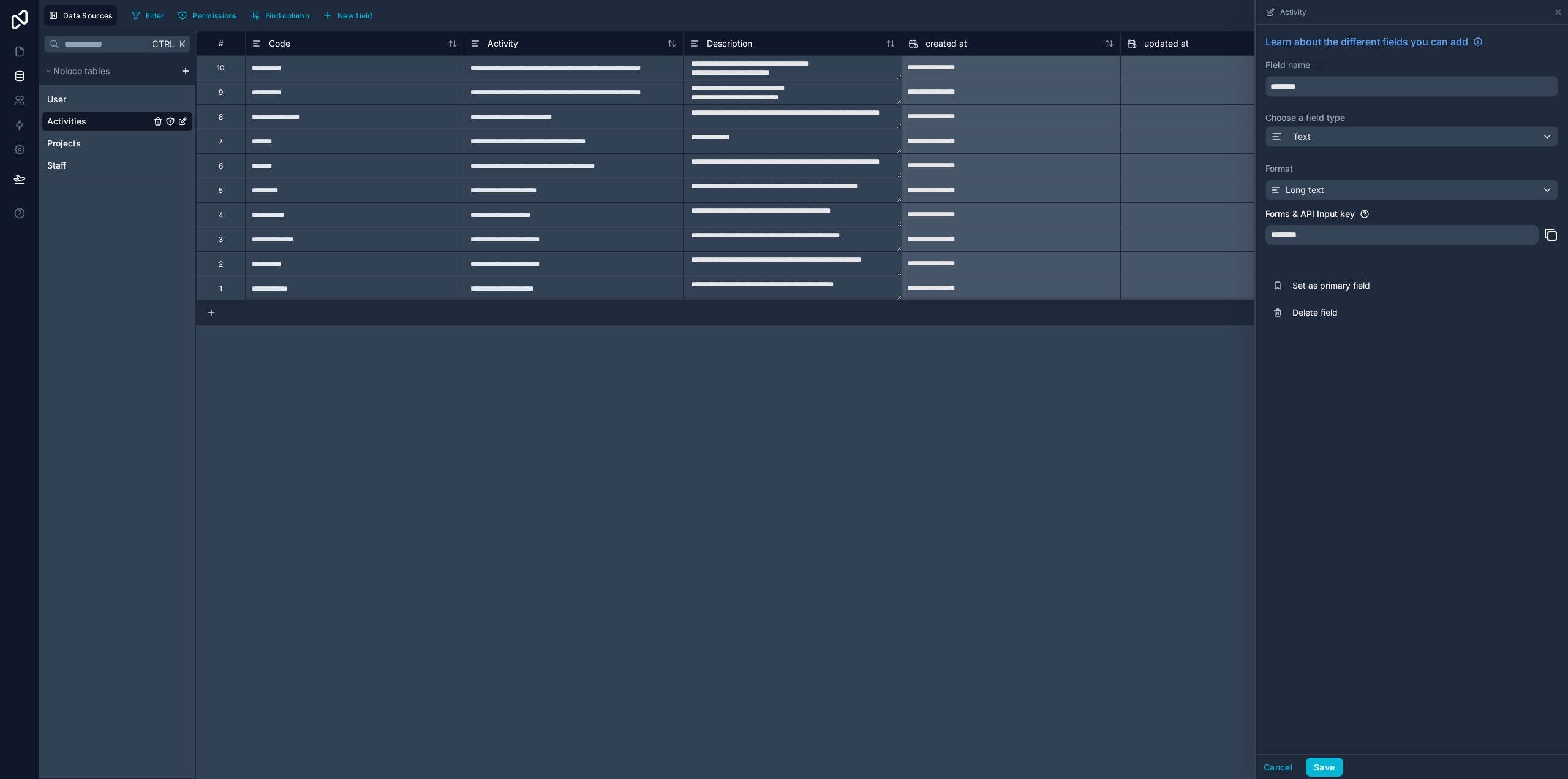
click at [1322, 369] on div "Learn about the different fields you can add Field name ******** Choose a field…" at bounding box center [1411, 390] width 312 height 730
click at [1327, 766] on button "Save" at bounding box center [1324, 767] width 37 height 19
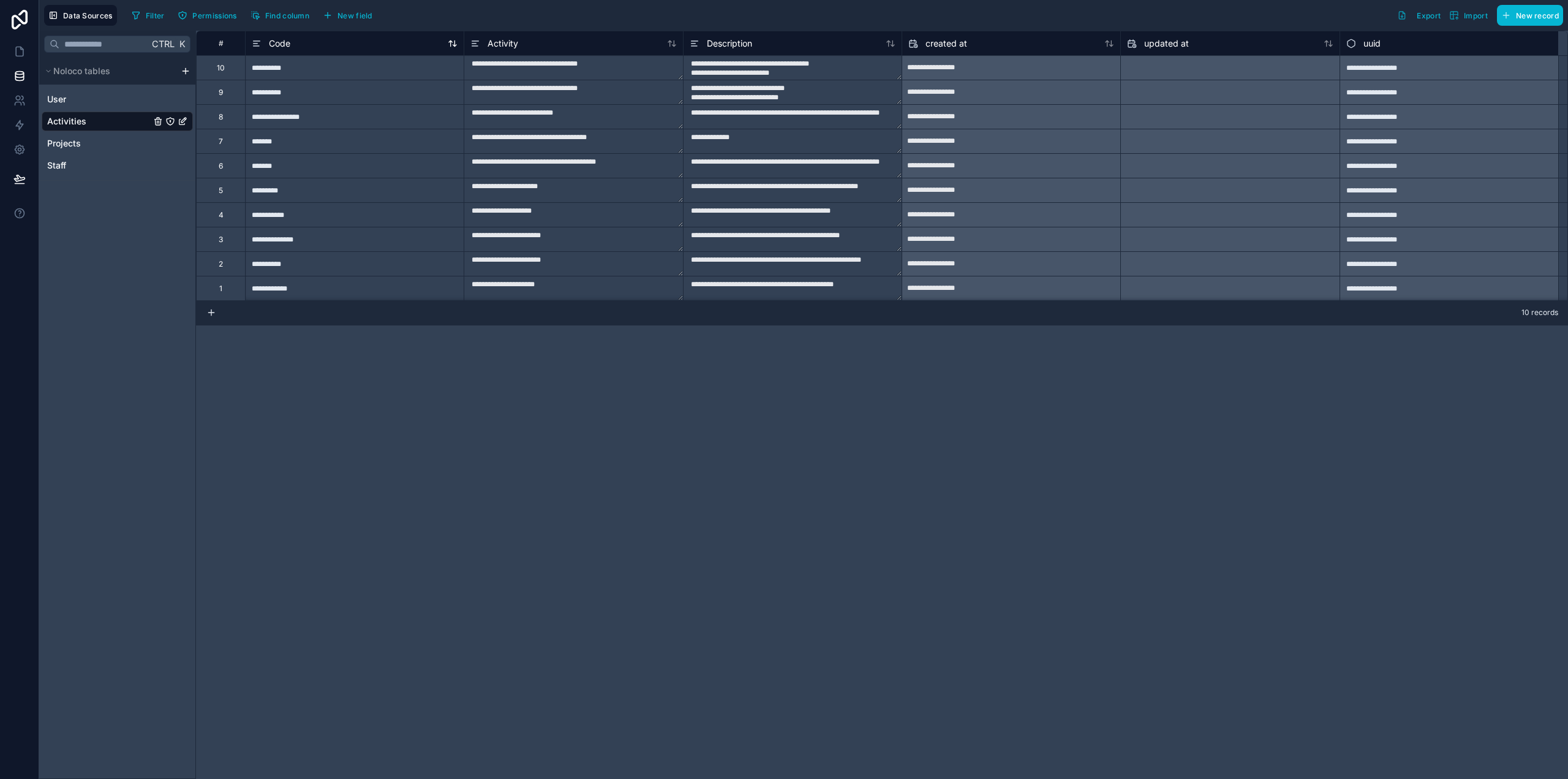
click at [375, 42] on div "Code" at bounding box center [355, 44] width 206 height 15
click at [280, 42] on span "Code" at bounding box center [280, 44] width 22 height 13
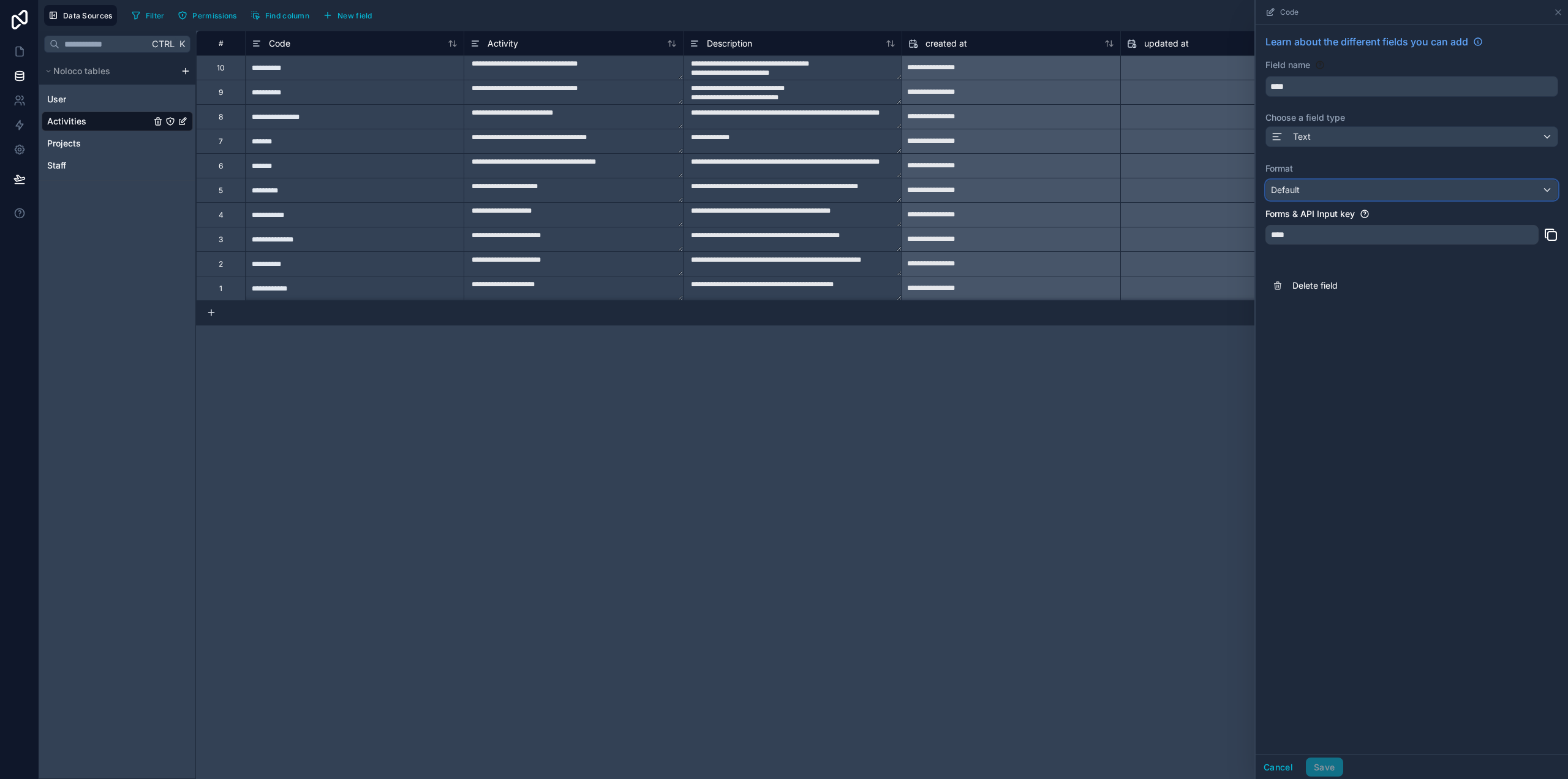
click at [1298, 184] on span "Default" at bounding box center [1286, 189] width 28 height 10
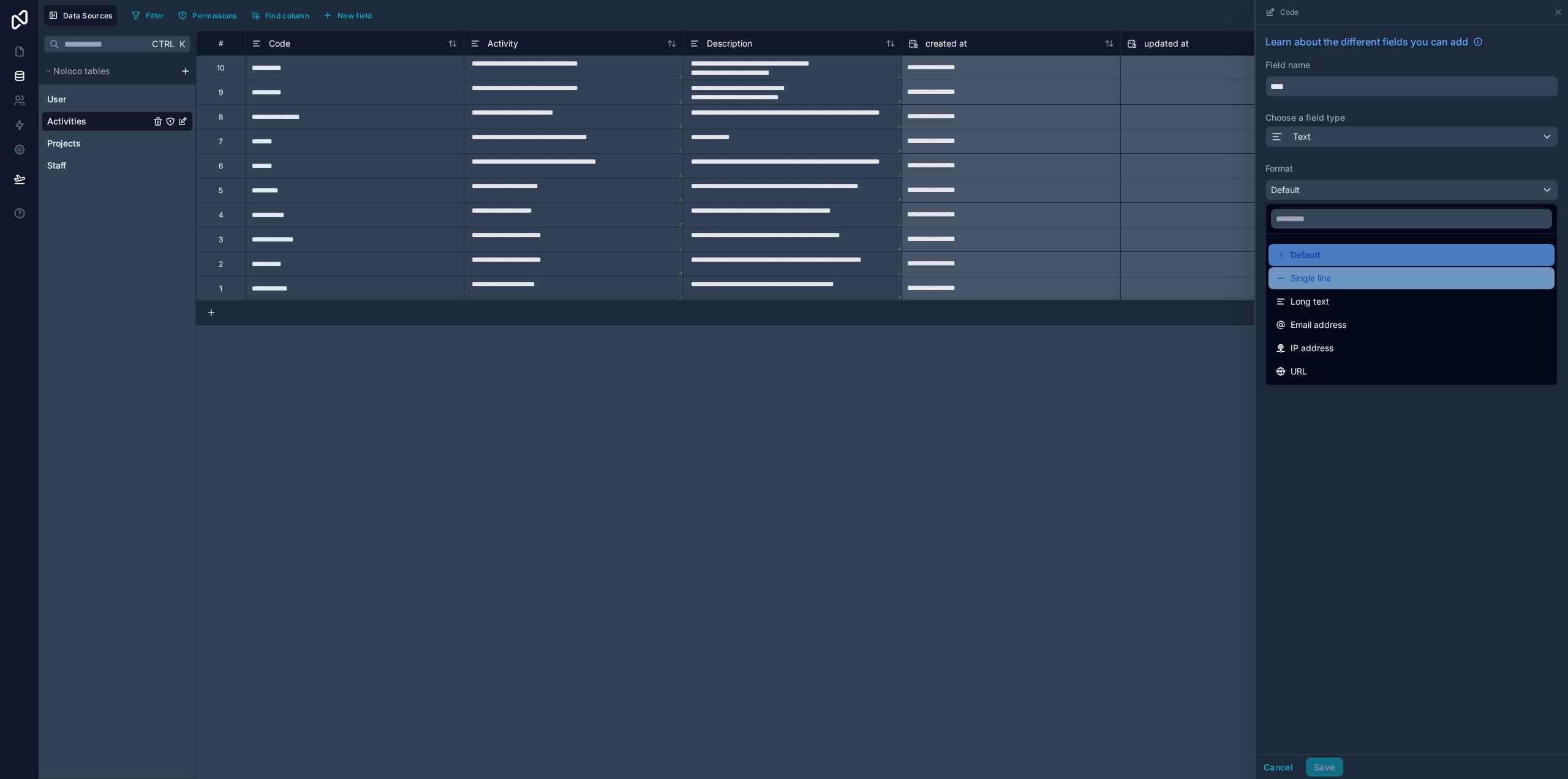
click at [1324, 276] on span "Single line" at bounding box center [1311, 278] width 40 height 15
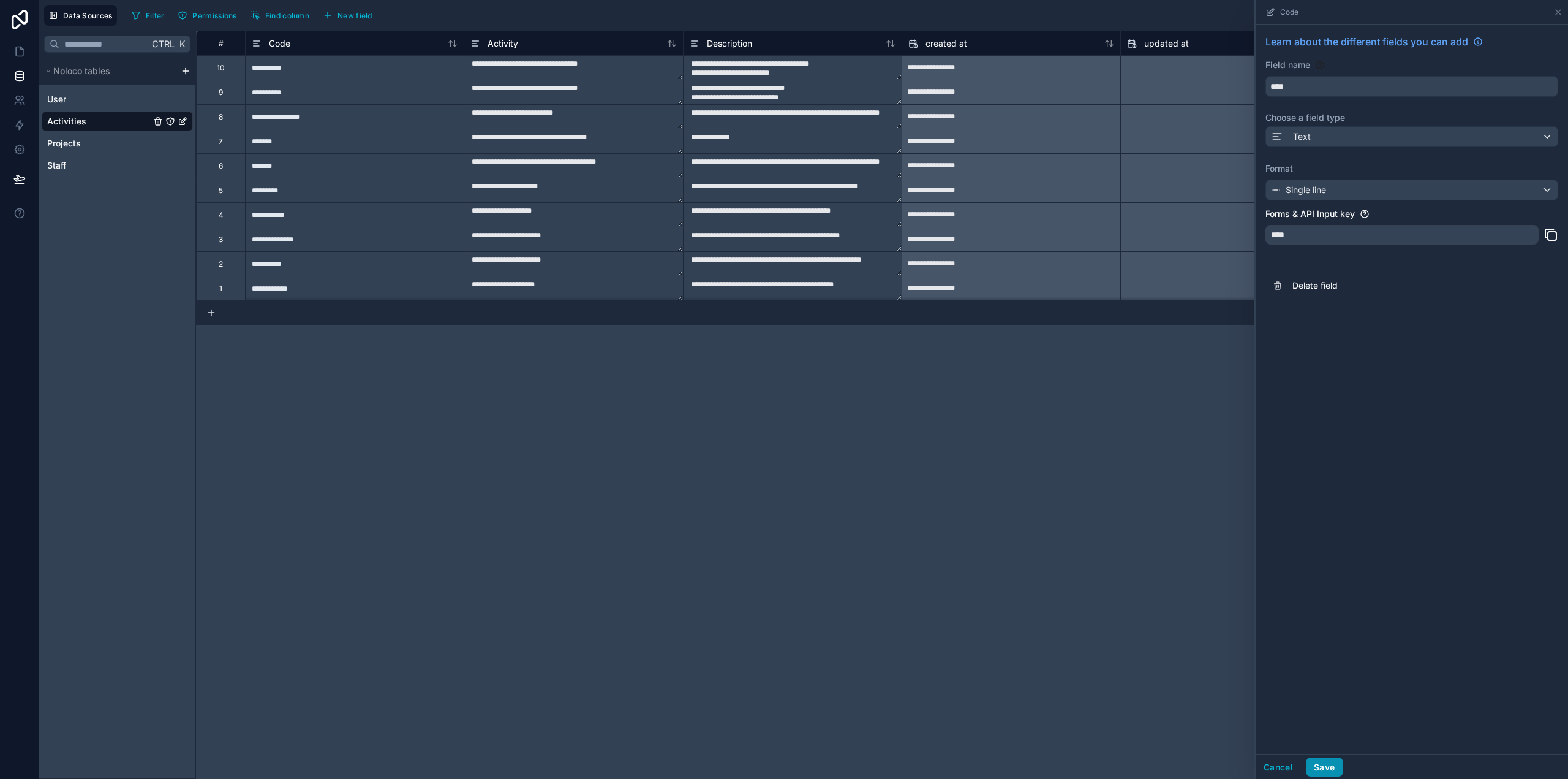
click at [1334, 768] on button "Save" at bounding box center [1324, 767] width 37 height 19
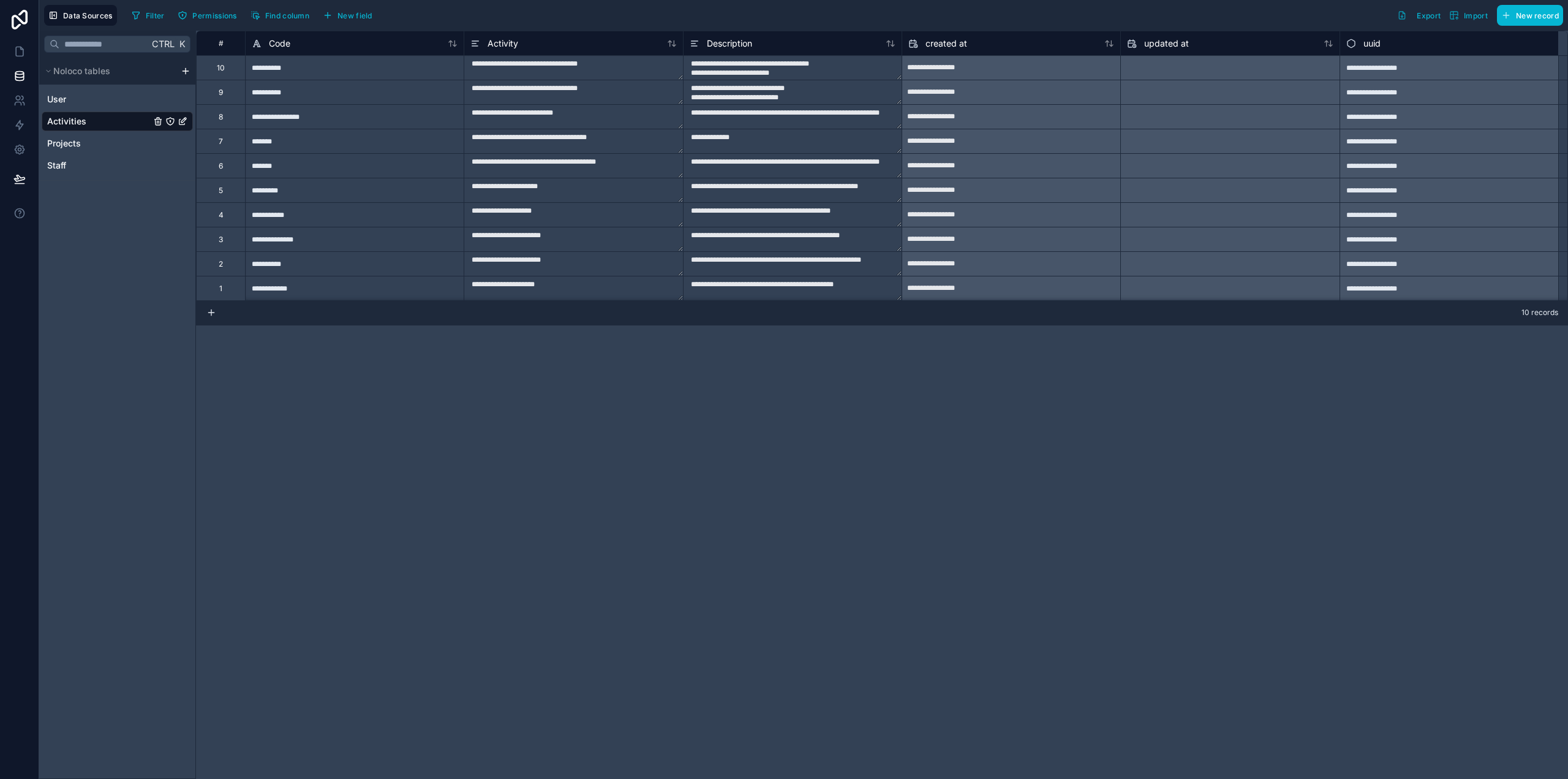
click at [218, 43] on div "#" at bounding box center [221, 43] width 30 height 9
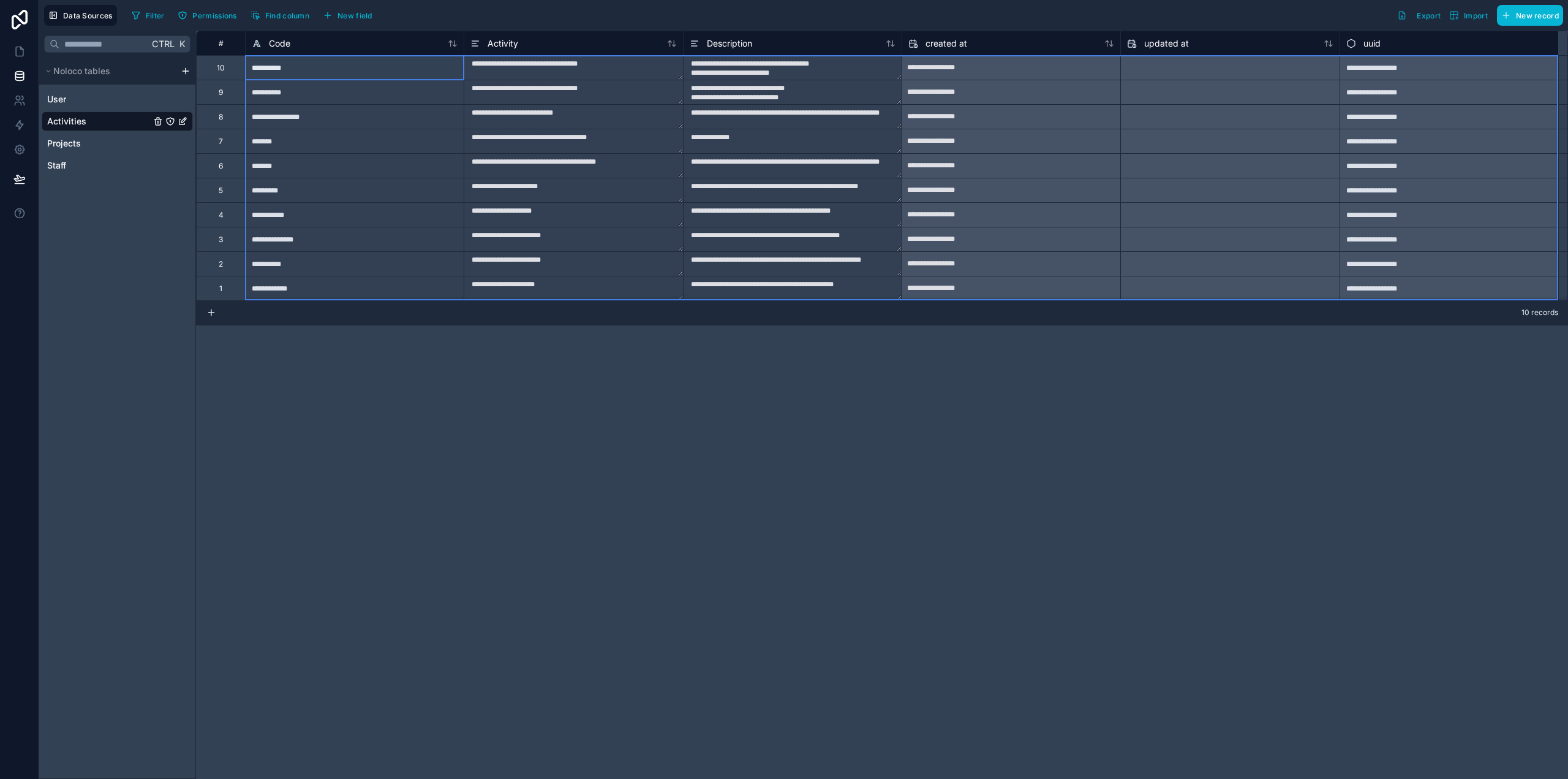
click at [223, 42] on div "#" at bounding box center [221, 43] width 30 height 9
click at [1283, 45] on div "updated at" at bounding box center [1231, 44] width 206 height 15
click at [1163, 41] on span "updated at" at bounding box center [1166, 44] width 44 height 13
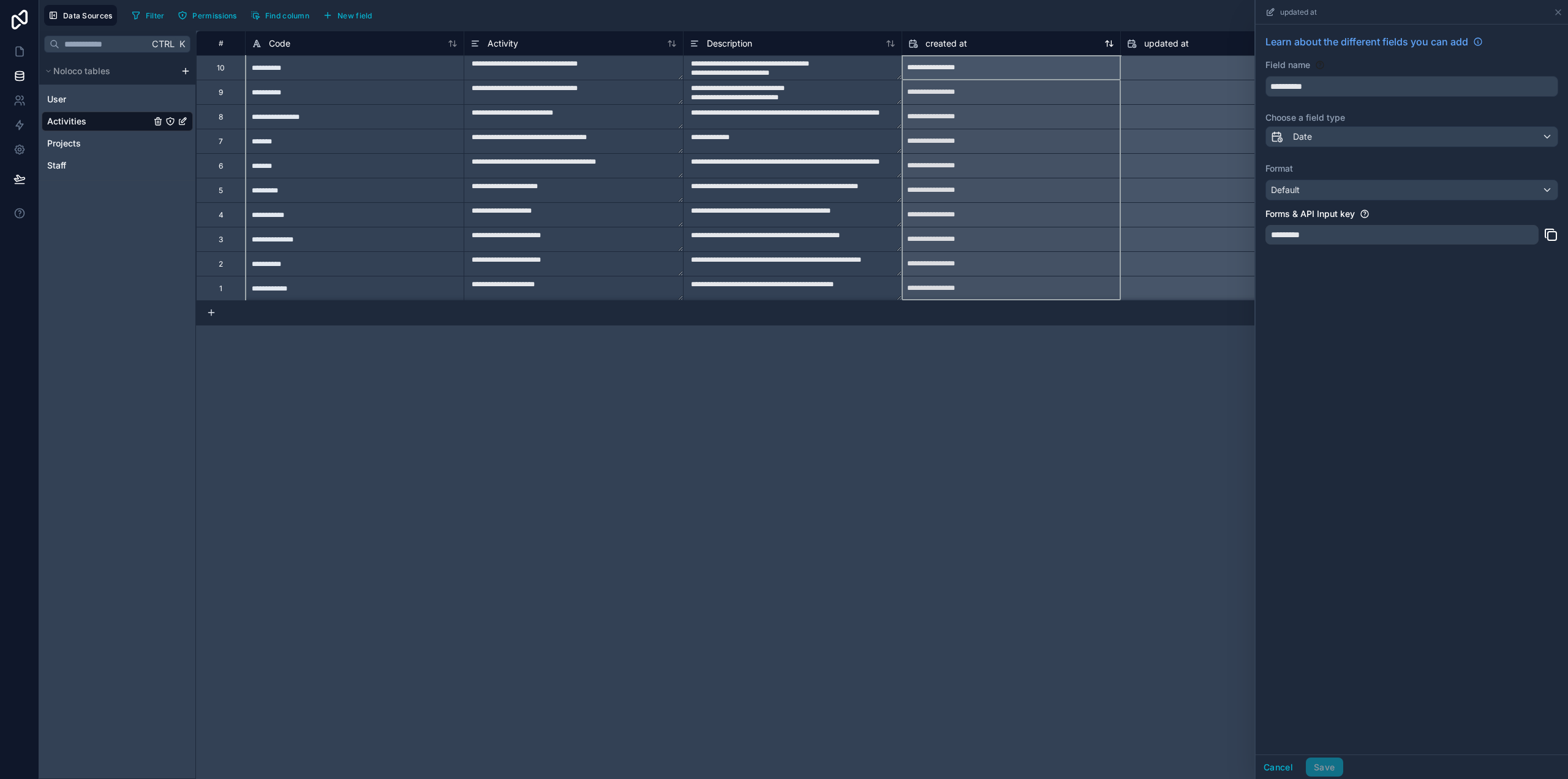
click at [1051, 45] on div "created at" at bounding box center [1011, 44] width 206 height 15
click at [1278, 764] on button "Cancel" at bounding box center [1278, 767] width 45 height 19
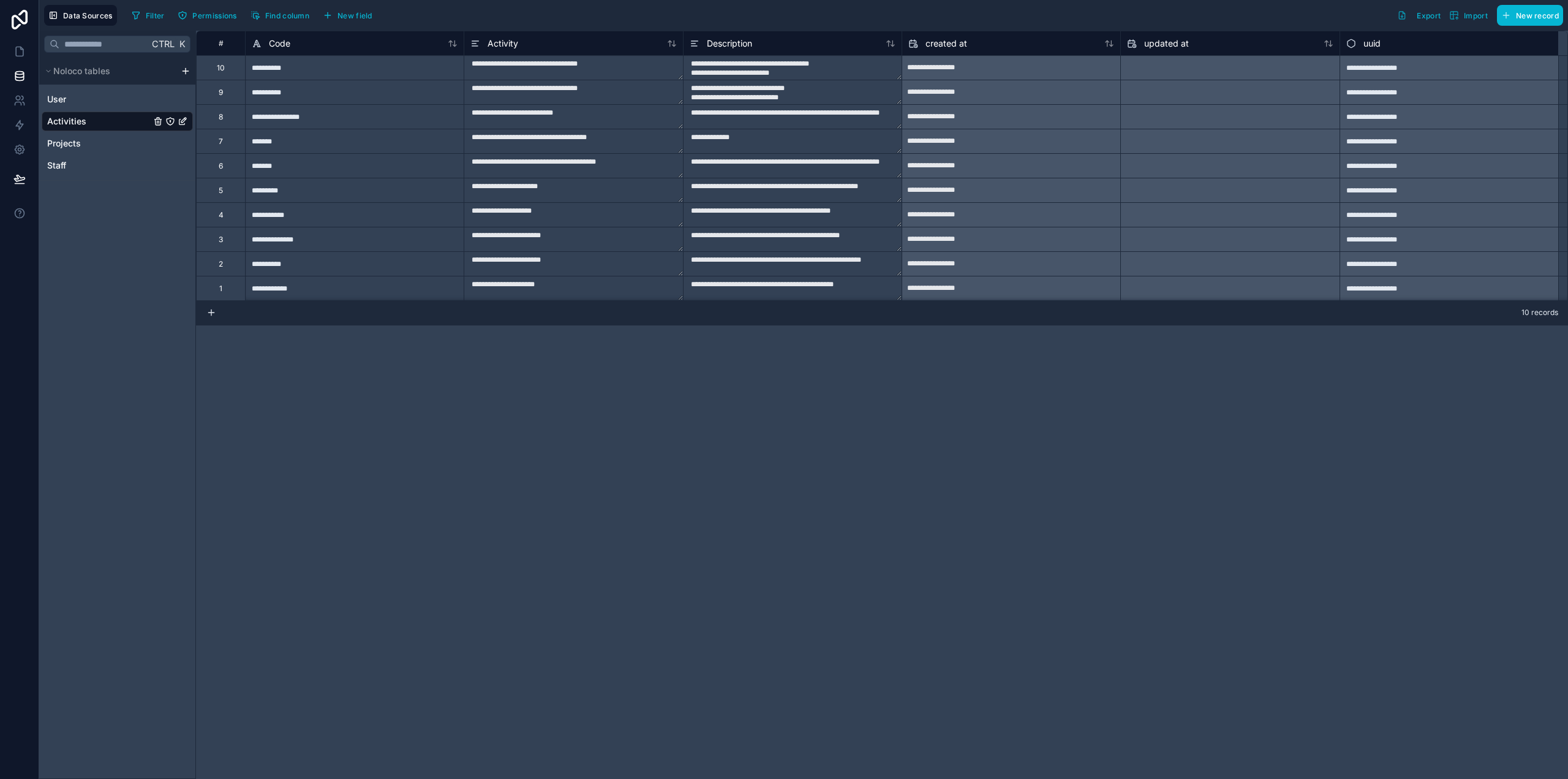
click at [312, 70] on div "**********" at bounding box center [354, 67] width 218 height 24
click at [234, 70] on div "10" at bounding box center [220, 67] width 49 height 24
click at [296, 44] on div "Code" at bounding box center [355, 44] width 206 height 15
click at [229, 42] on div "#" at bounding box center [221, 43] width 30 height 9
click at [769, 36] on div "Description" at bounding box center [793, 44] width 206 height 15
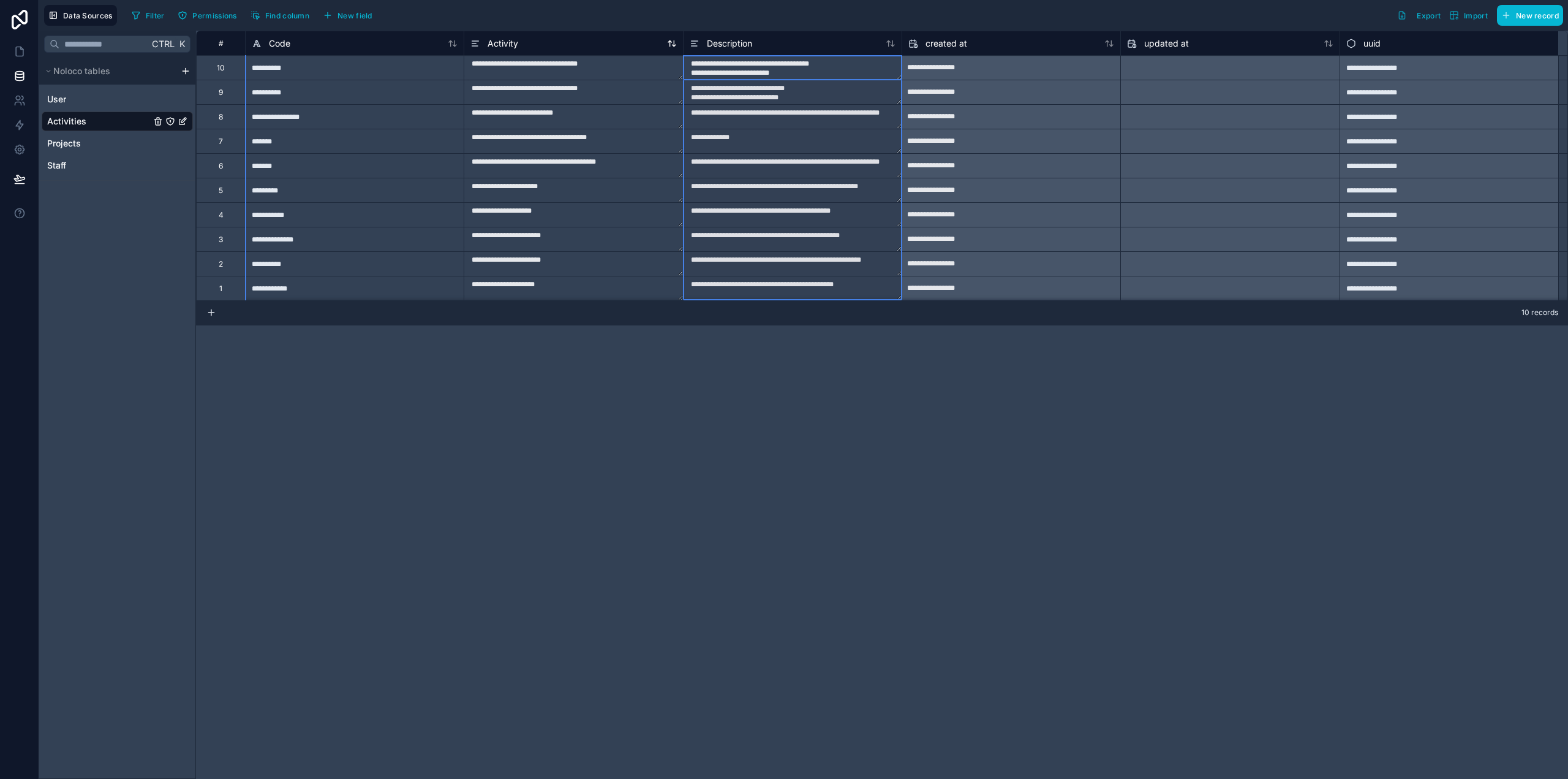
click at [630, 39] on div "Activity" at bounding box center [573, 44] width 206 height 15
click at [66, 142] on span "Projects" at bounding box center [64, 143] width 33 height 13
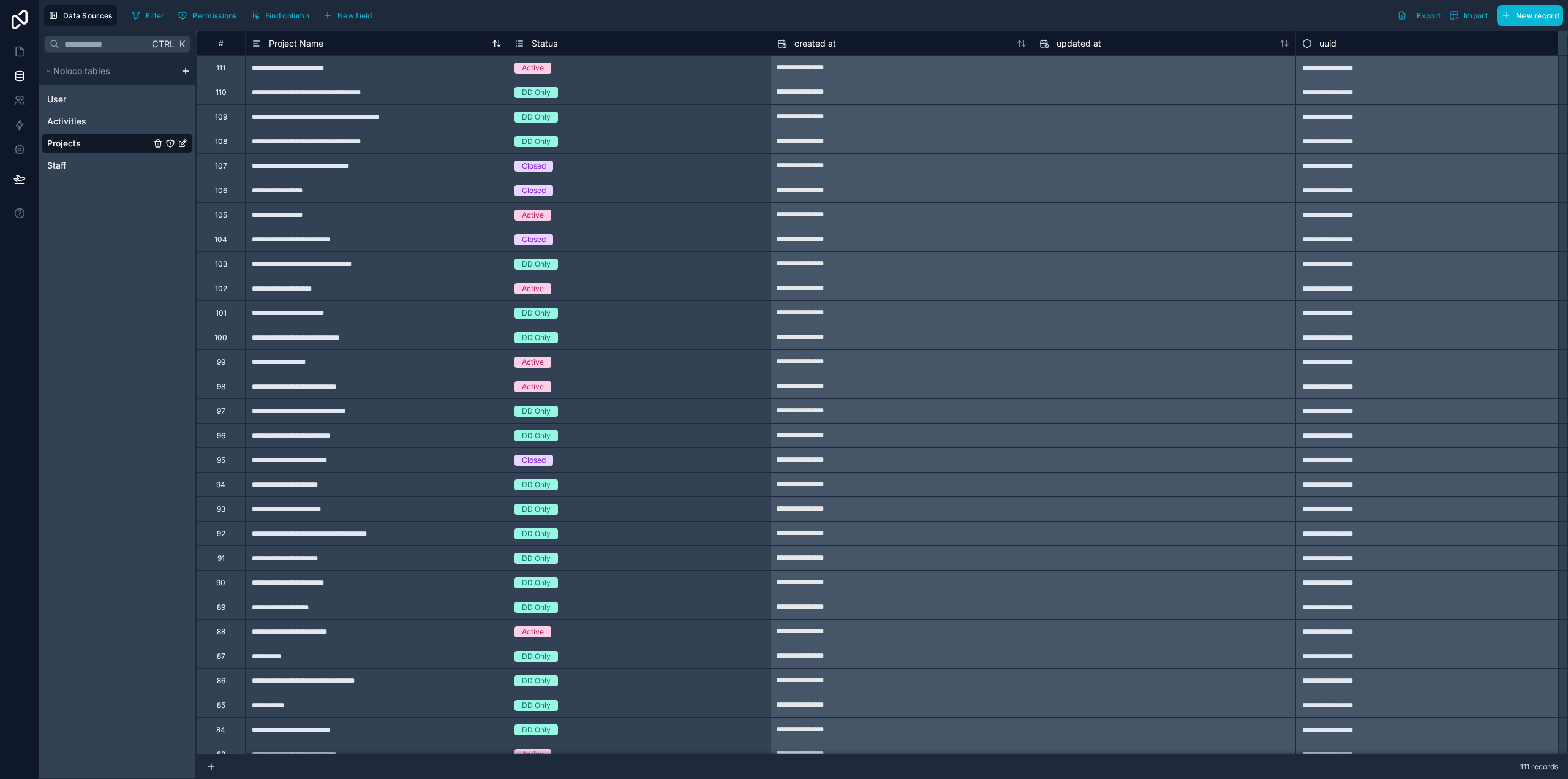
click at [297, 41] on span "Project Name" at bounding box center [296, 44] width 54 height 13
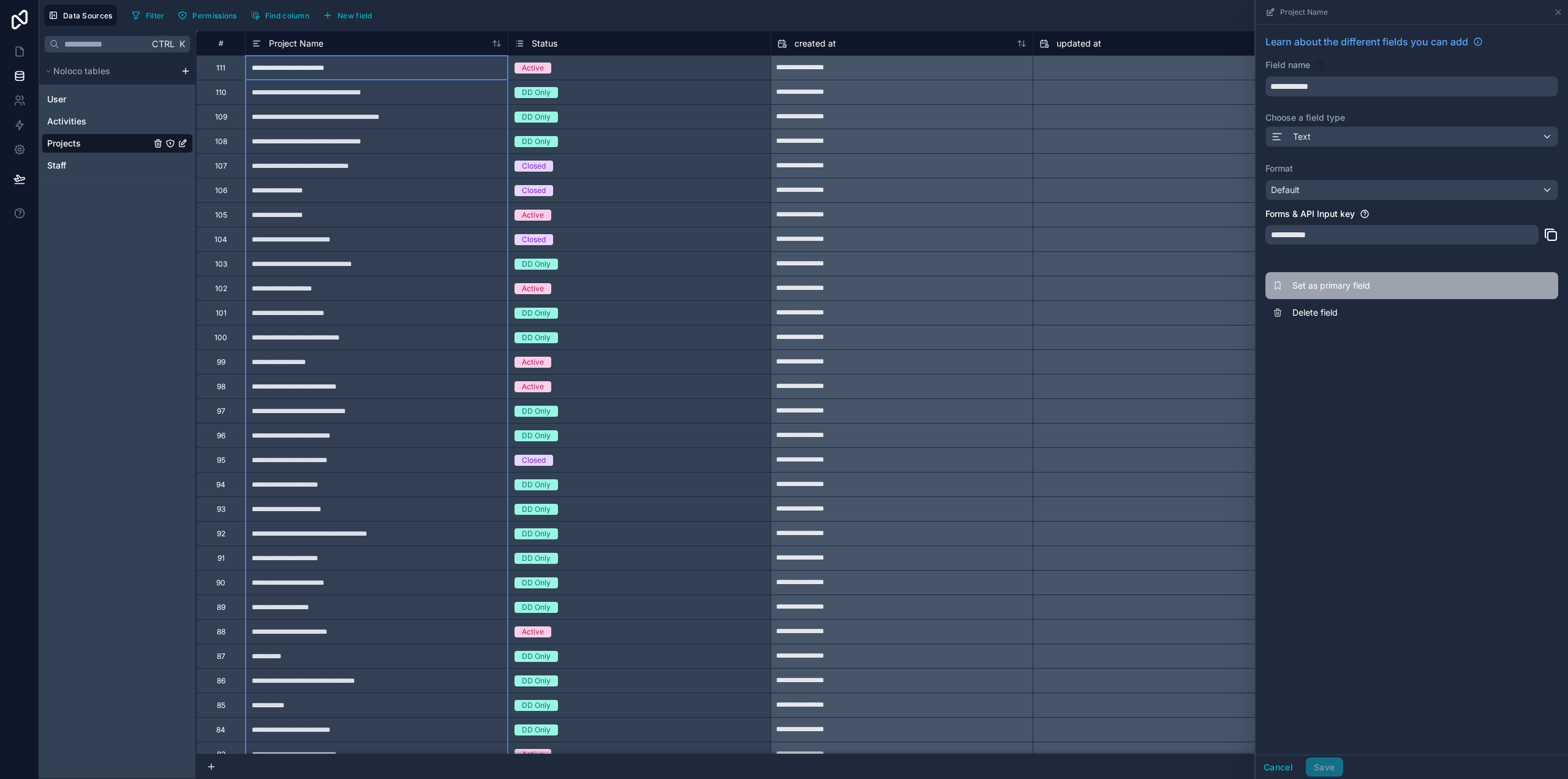
click at [1347, 286] on span "Set as primary field" at bounding box center [1380, 286] width 177 height 13
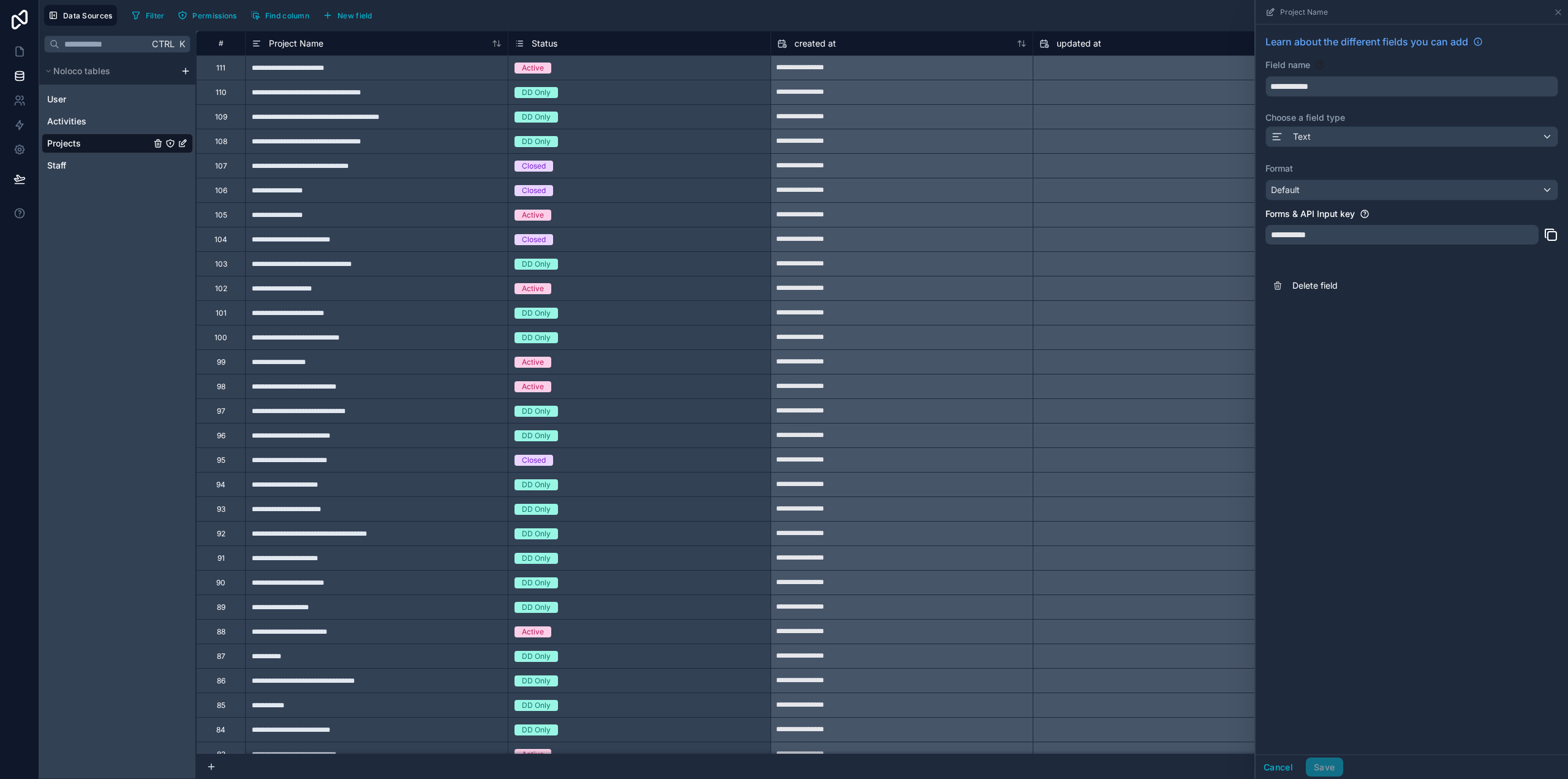
click at [550, 44] on span "Status" at bounding box center [544, 44] width 26 height 13
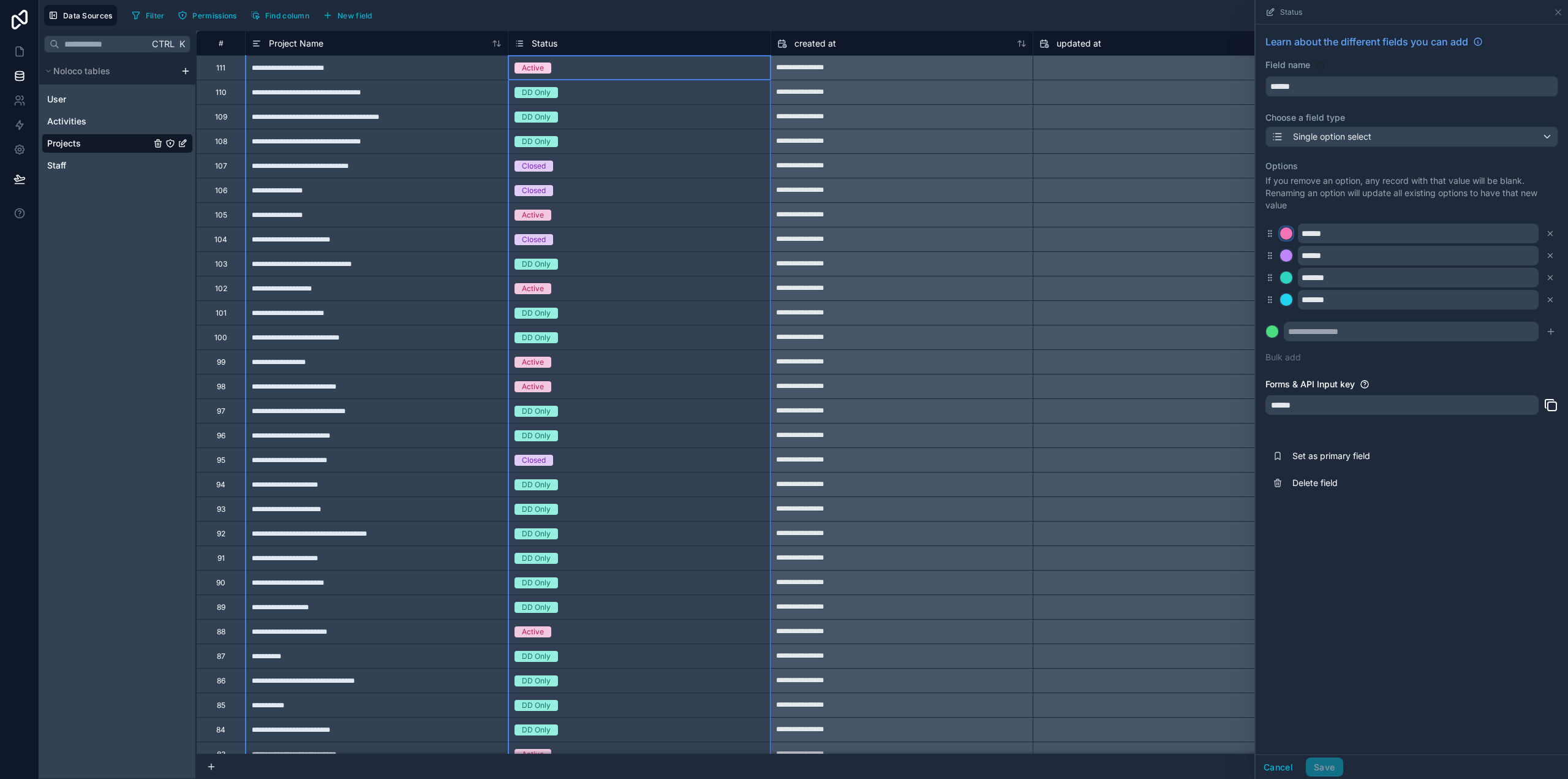
click at [1284, 233] on div at bounding box center [1286, 234] width 13 height 13
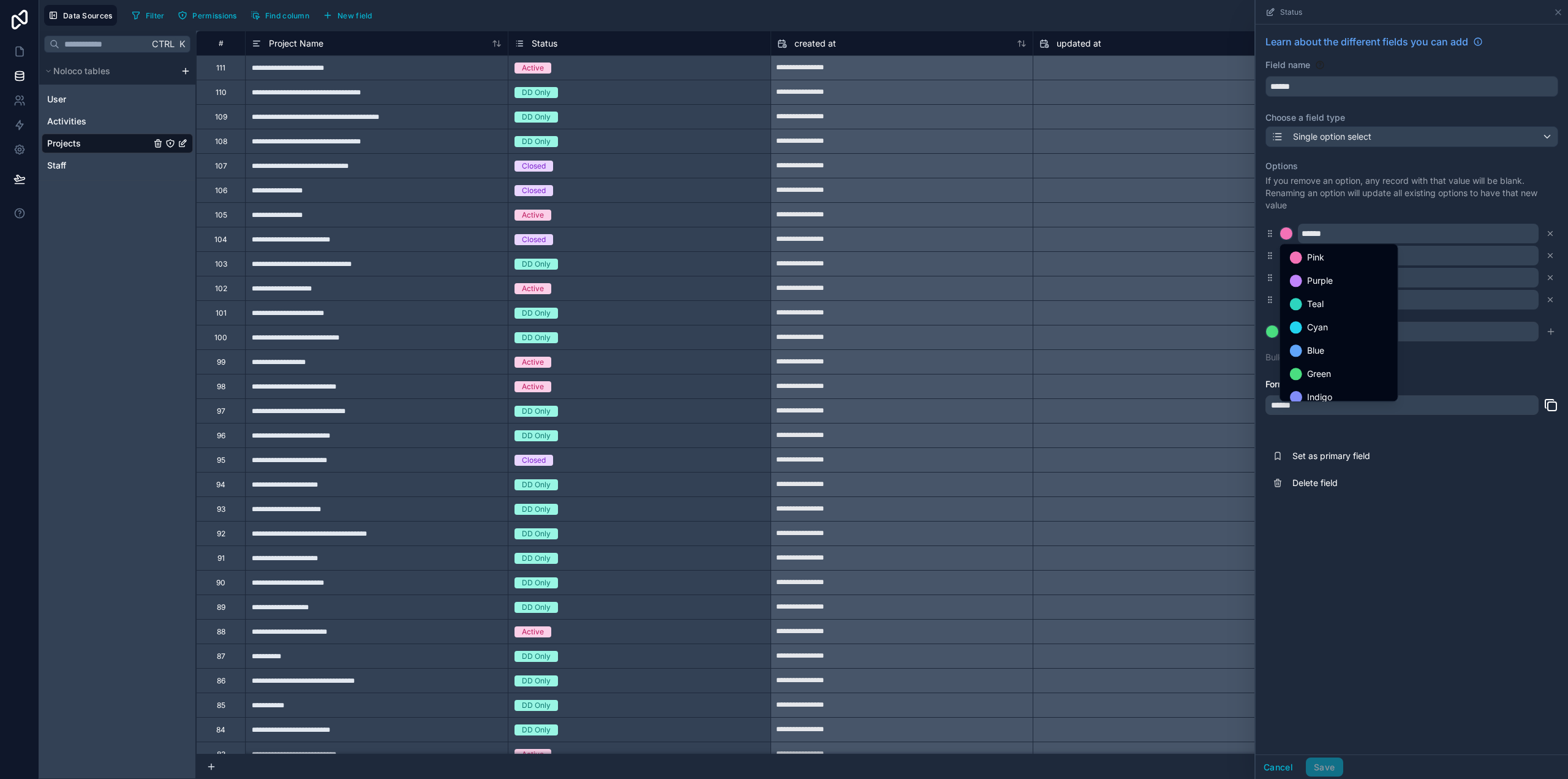
click at [1316, 385] on ul "Pink Purple Teal Cyan Blue Green Indigo Yellow Orange Red Gray" at bounding box center [1339, 322] width 118 height 157
click at [1316, 381] on div "Green" at bounding box center [1339, 374] width 113 height 22
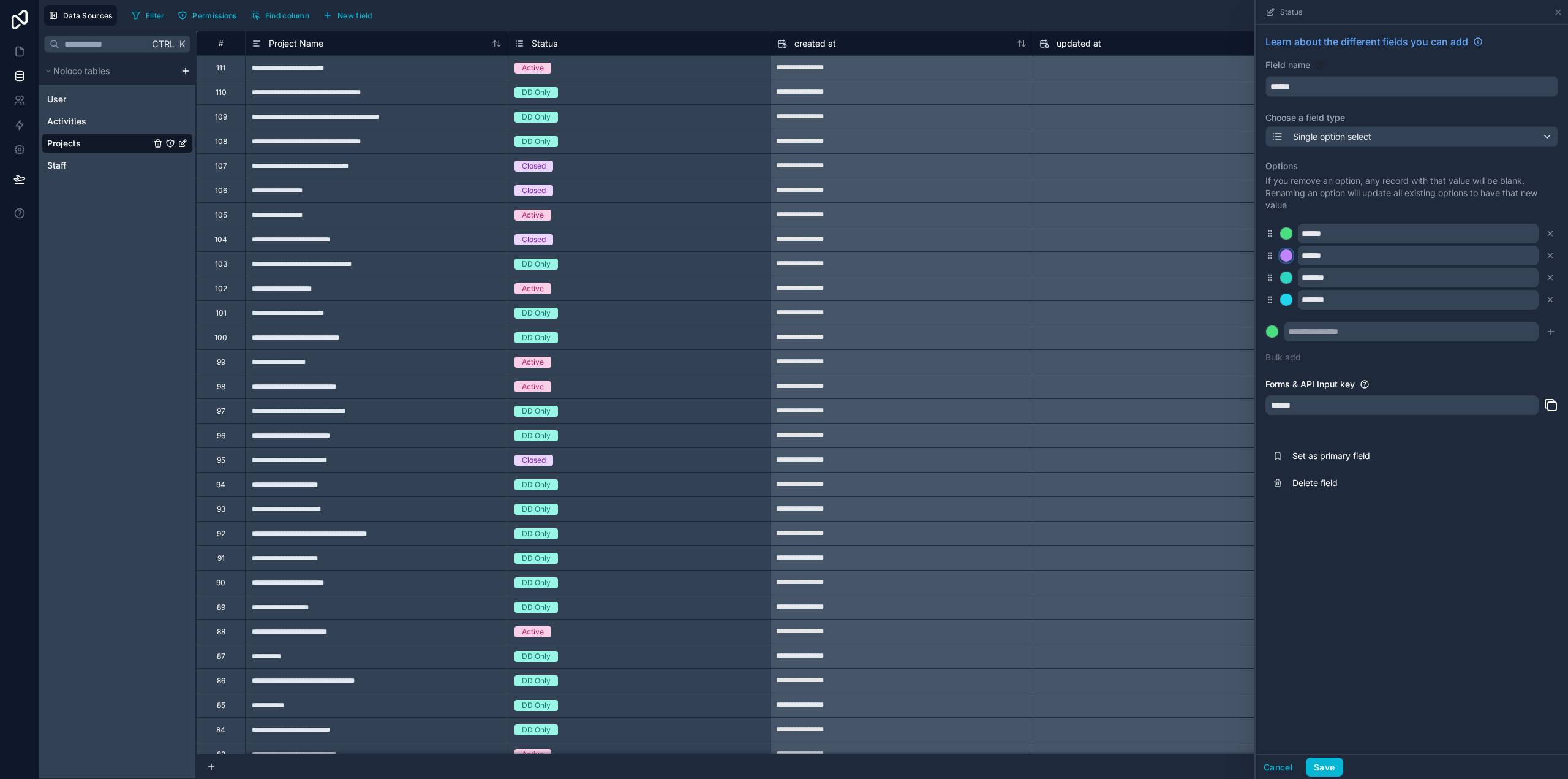
click at [1288, 255] on div at bounding box center [1286, 255] width 13 height 13
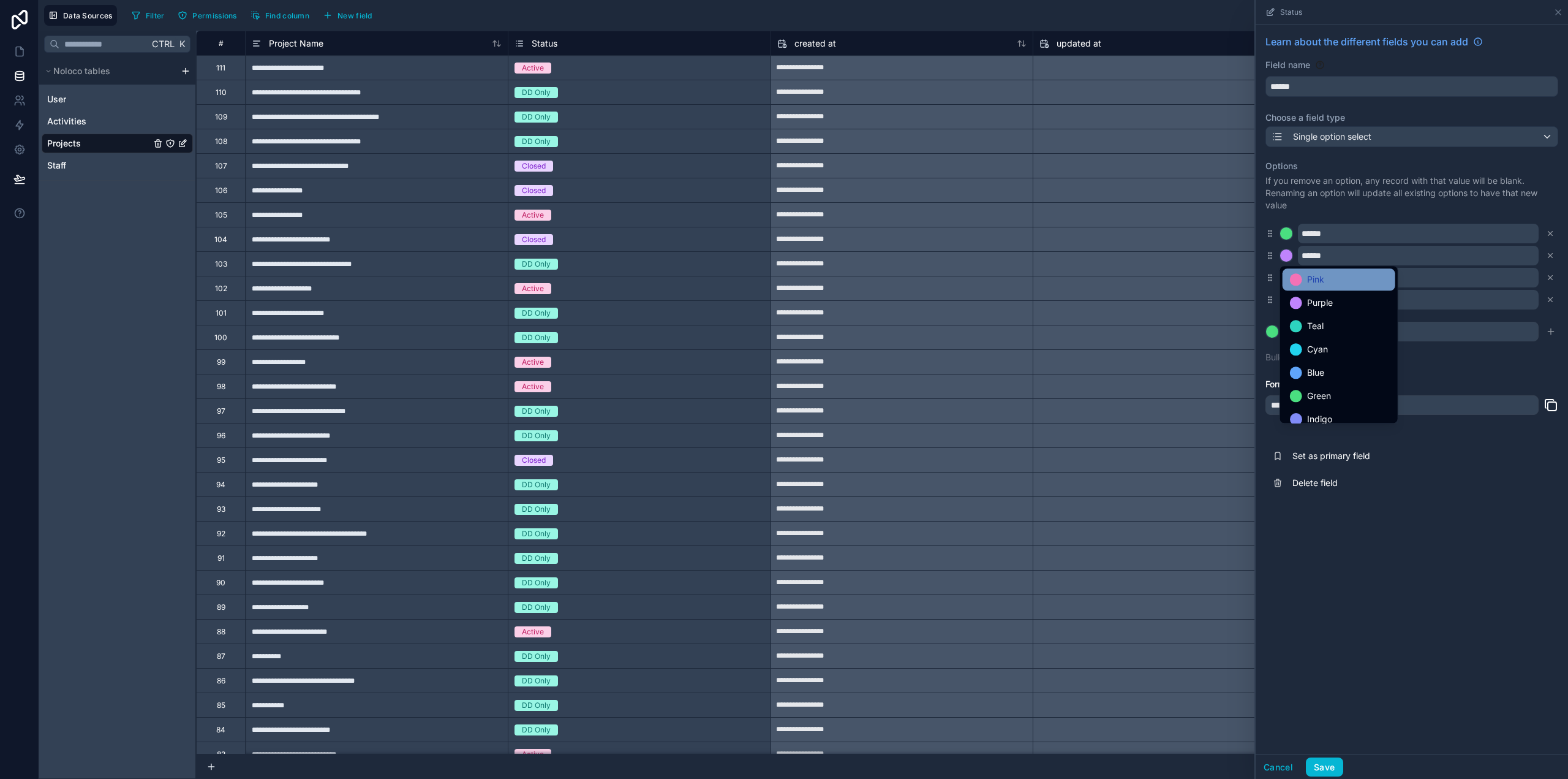
click at [1322, 284] on span "Pink" at bounding box center [1316, 280] width 17 height 15
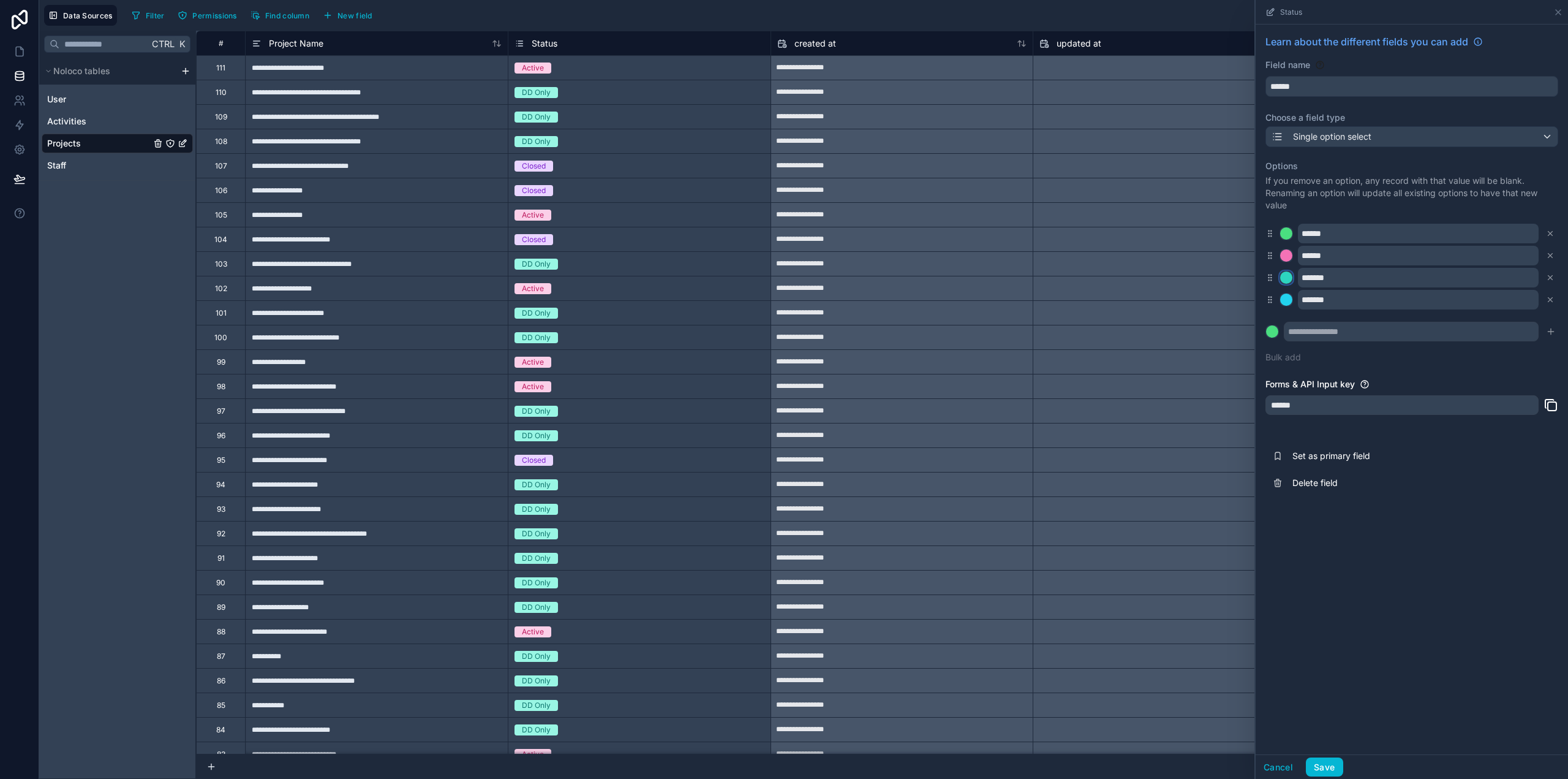
click at [1289, 278] on div at bounding box center [1286, 277] width 13 height 13
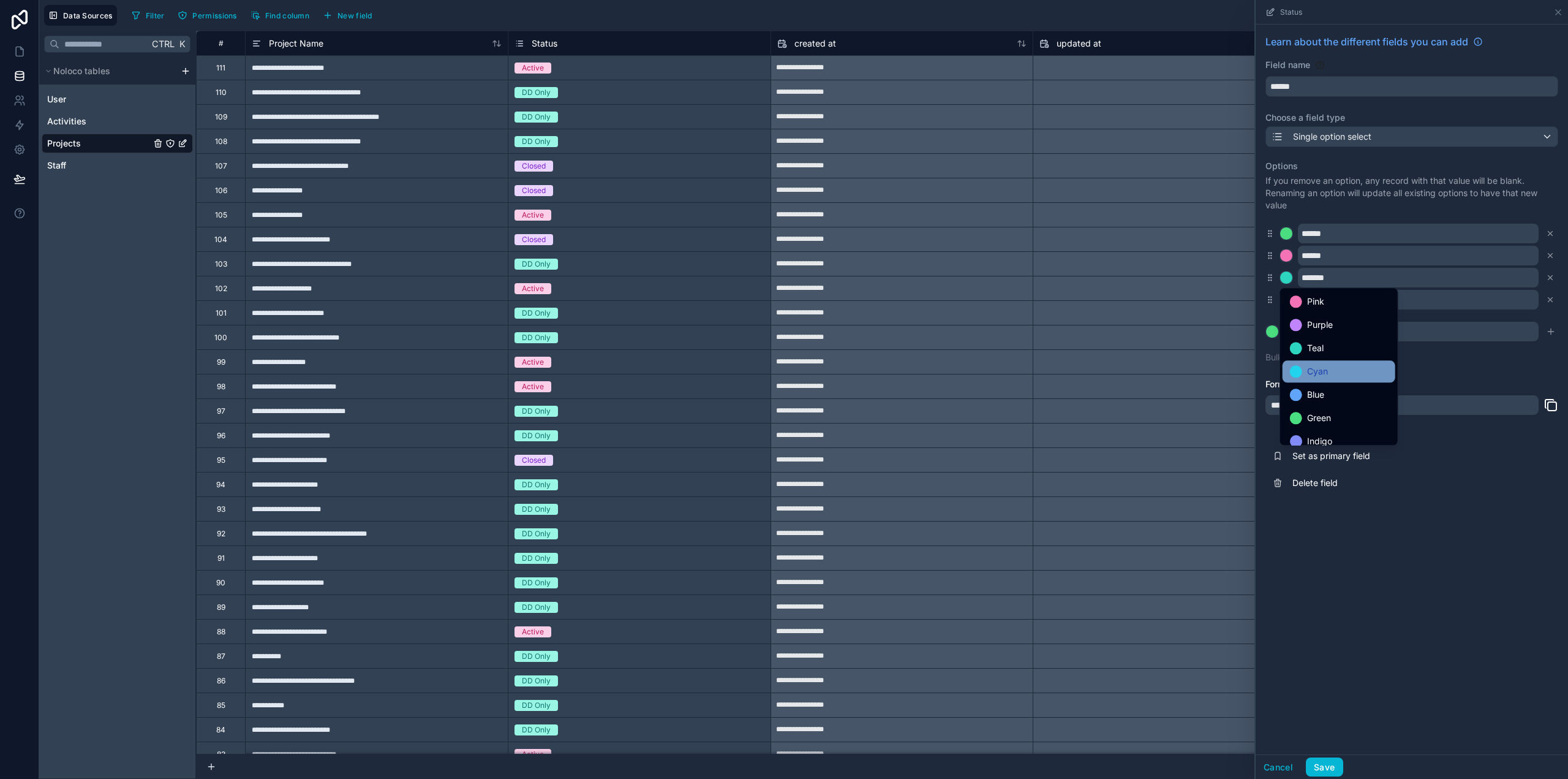
click at [1321, 369] on span "Cyan" at bounding box center [1318, 372] width 21 height 15
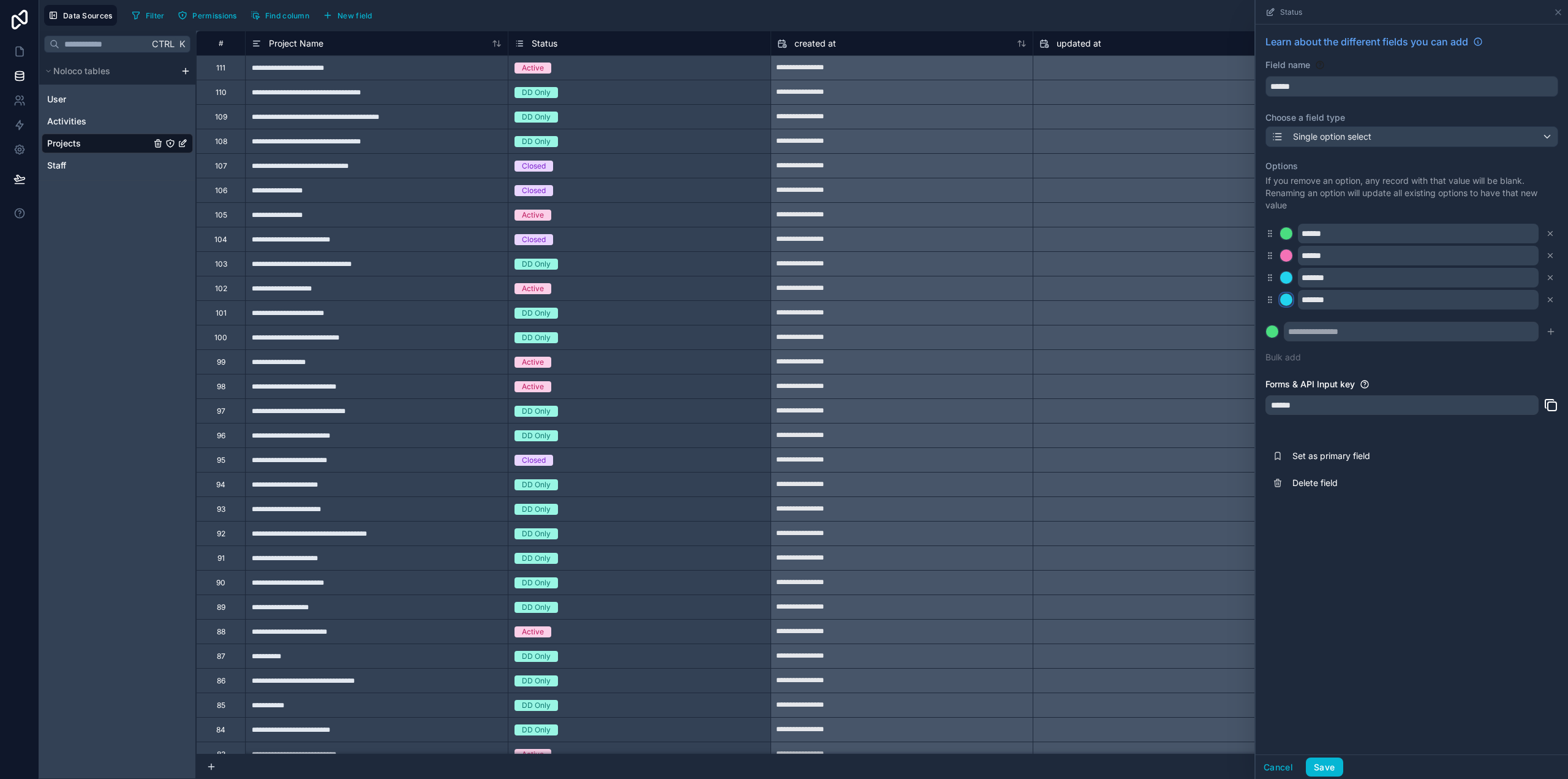
click at [1288, 297] on div at bounding box center [1286, 300] width 13 height 13
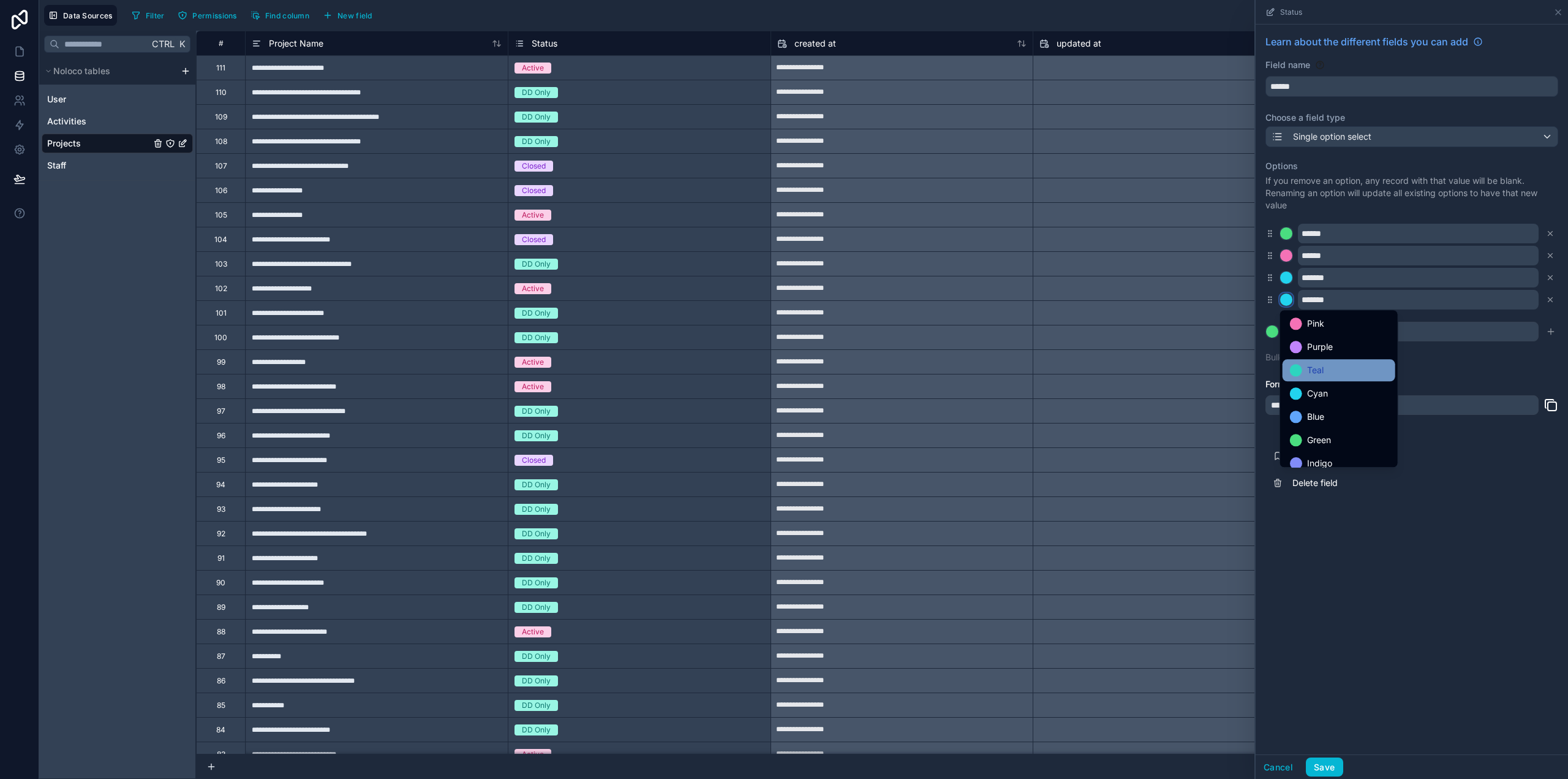
scroll to position [103, 0]
click at [1332, 385] on span "Yellow" at bounding box center [1320, 384] width 26 height 15
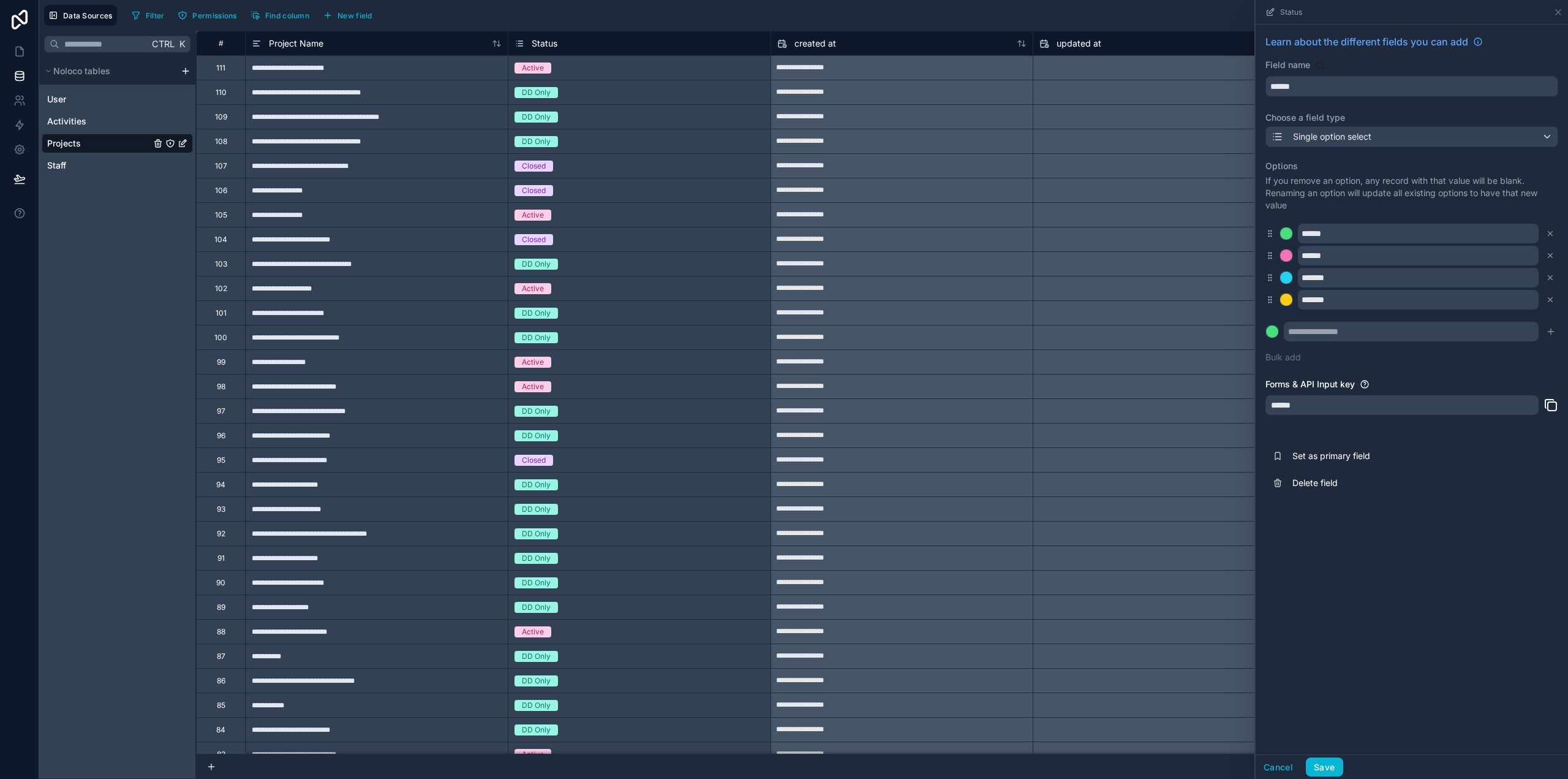
click at [1392, 513] on div "Learn about the different fields you can add Field name ****** Choose a field t…" at bounding box center [1411, 390] width 312 height 730
click at [1329, 766] on button "Save" at bounding box center [1324, 767] width 37 height 19
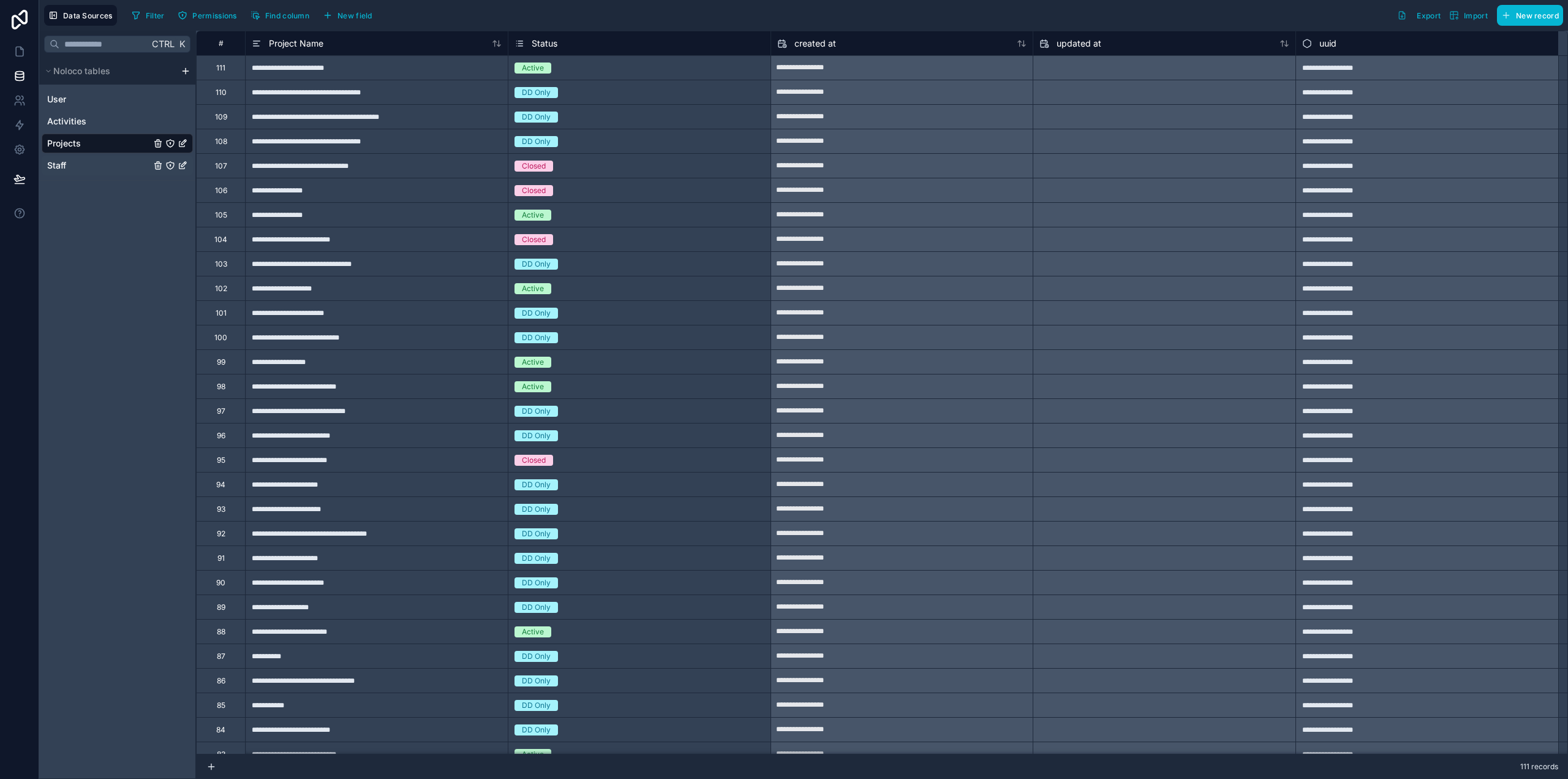
click at [63, 168] on span "Staff" at bounding box center [56, 165] width 19 height 13
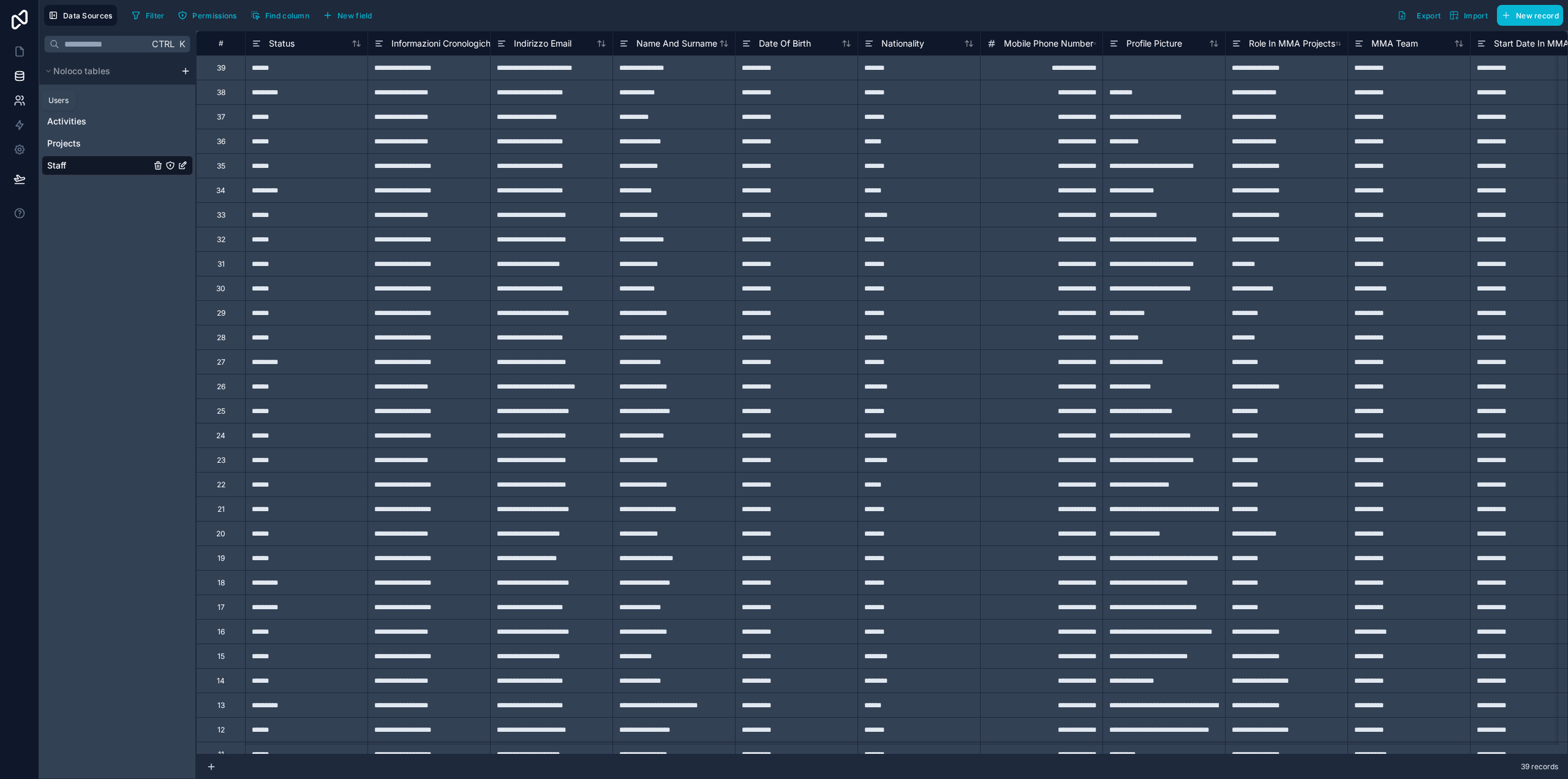
click at [18, 102] on icon at bounding box center [18, 104] width 6 height 3
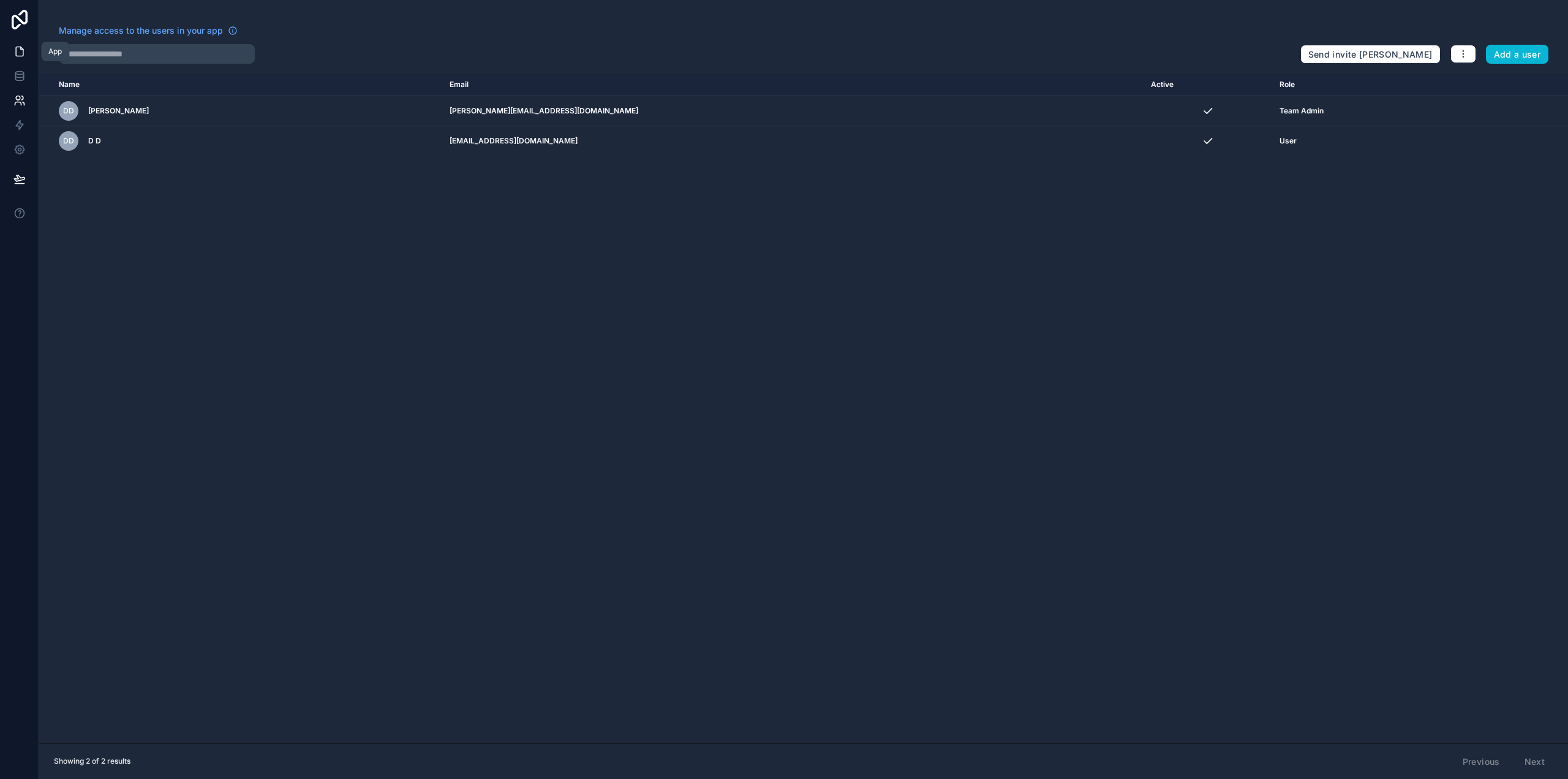
click at [18, 54] on icon at bounding box center [19, 51] width 13 height 13
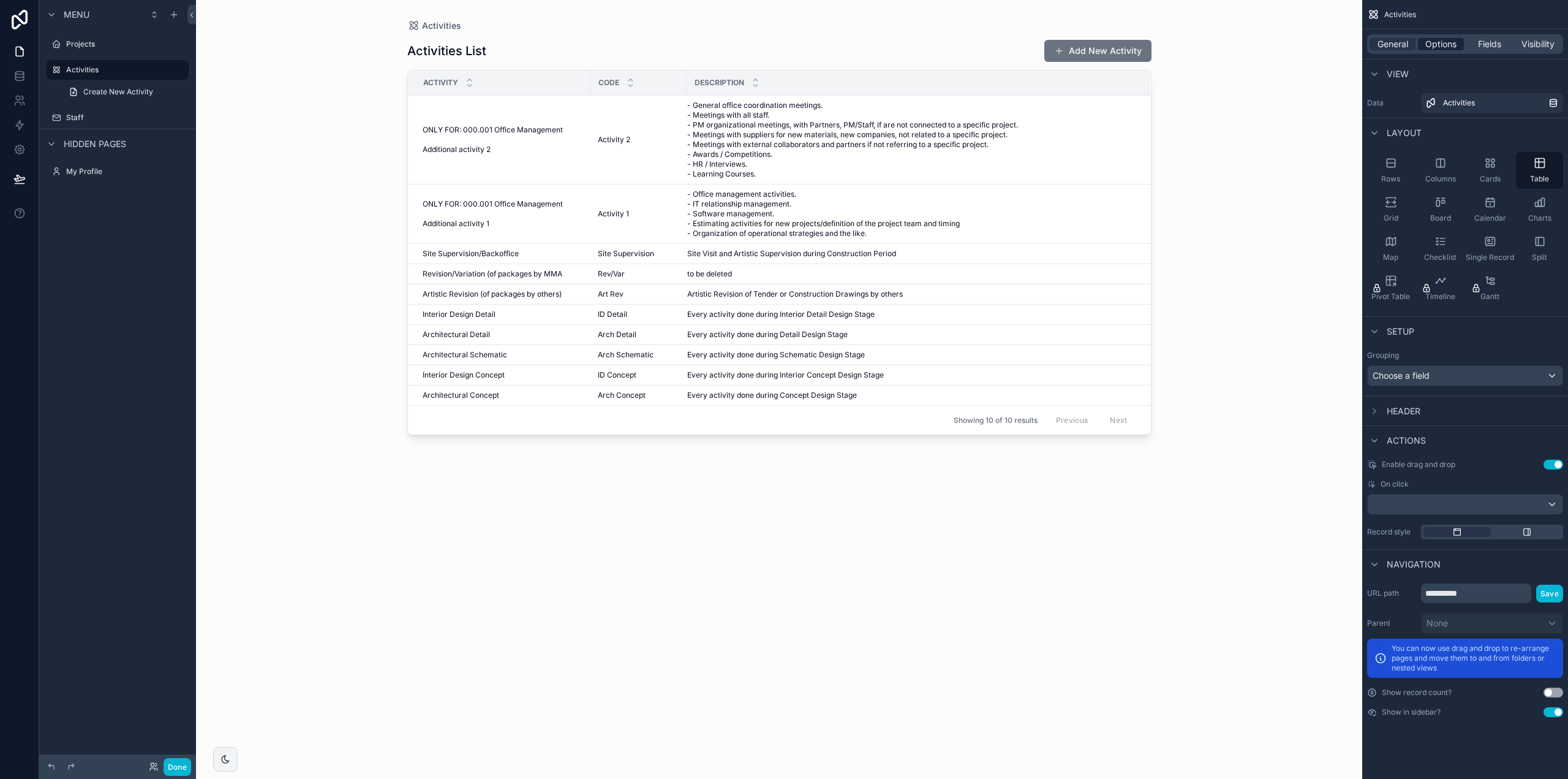
click at [1446, 40] on span "Options" at bounding box center [1441, 44] width 31 height 13
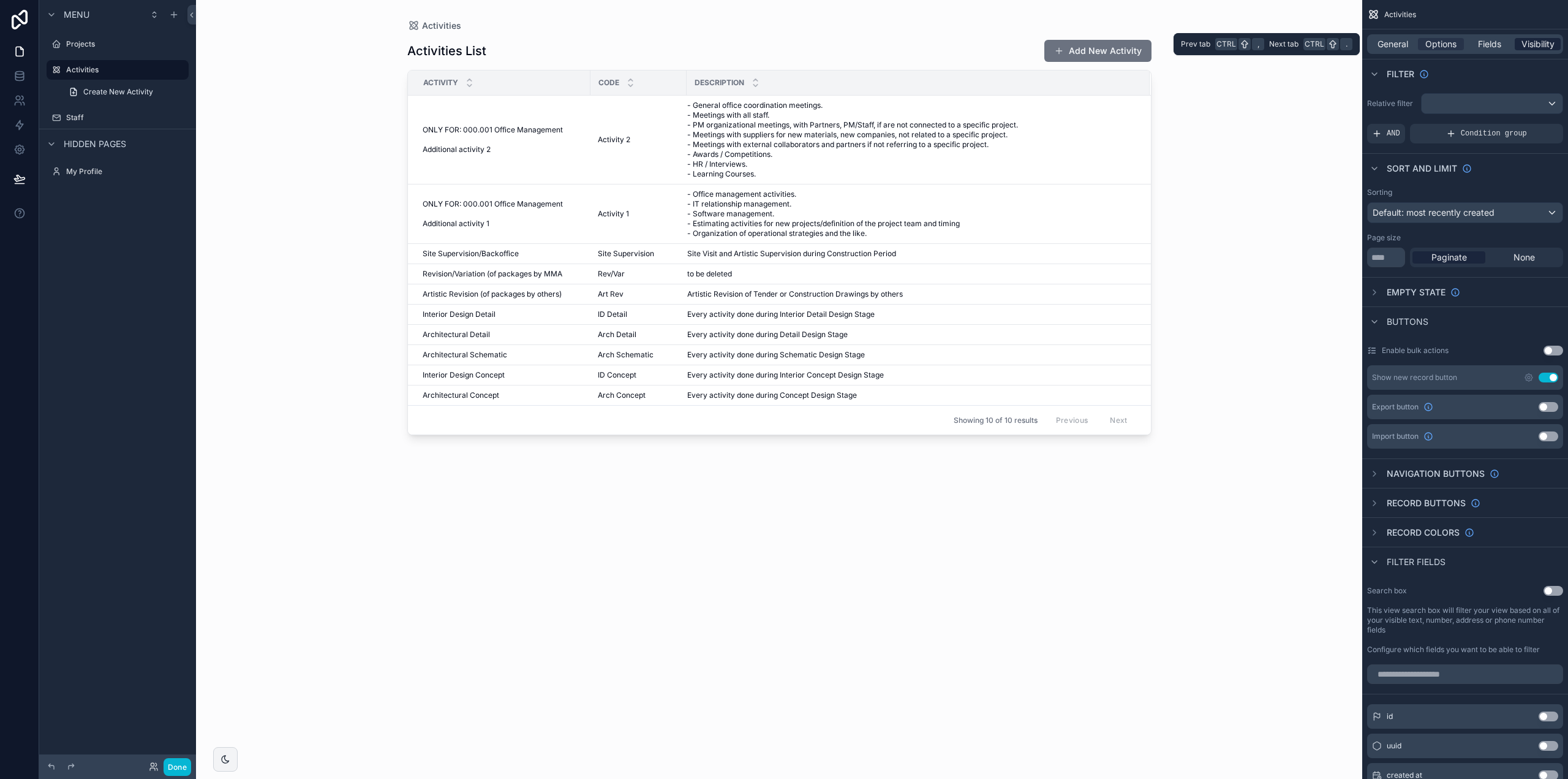
click at [1524, 44] on span "Visibility" at bounding box center [1539, 44] width 33 height 13
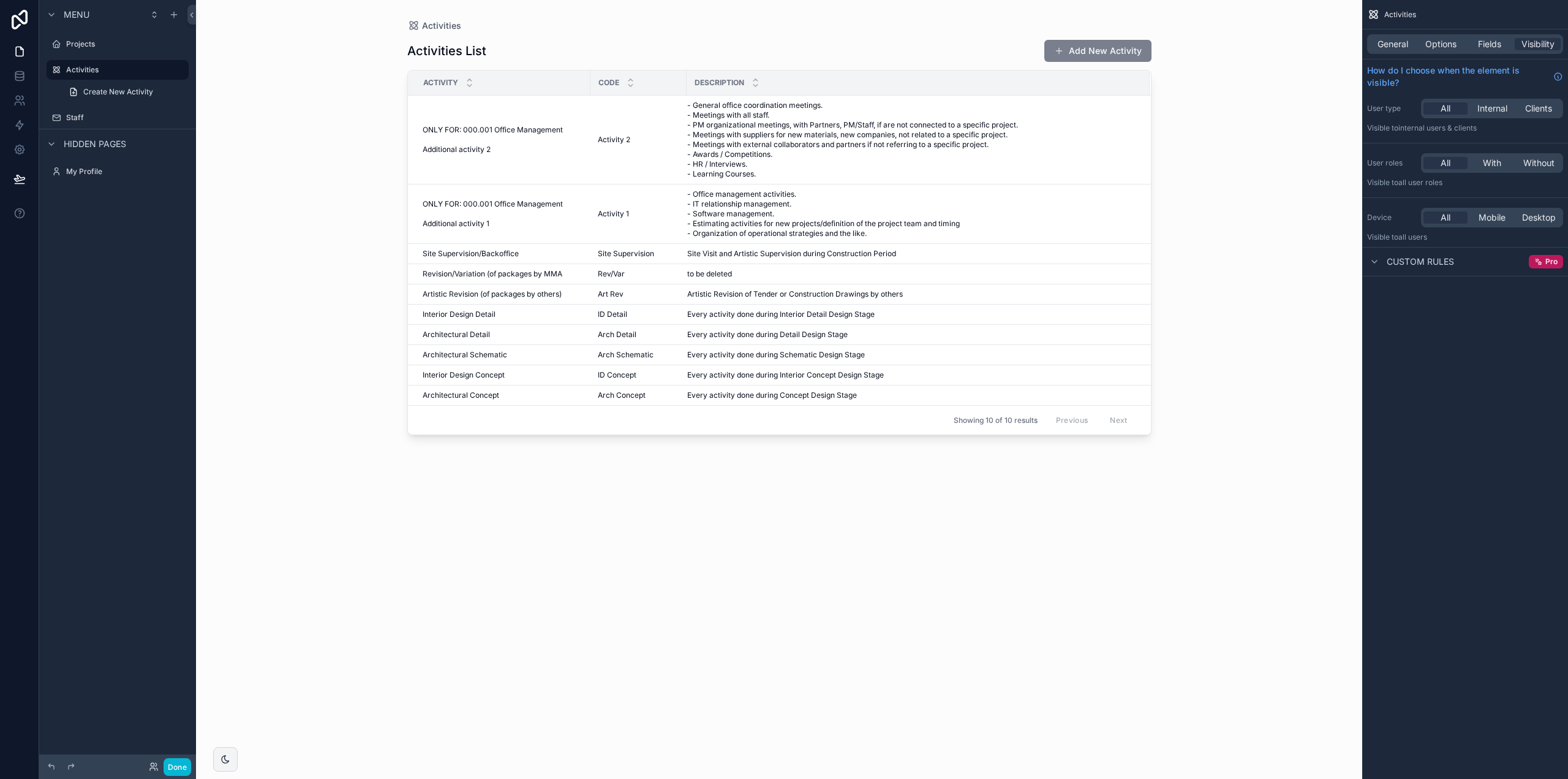
click at [1115, 46] on button "Add New Activity" at bounding box center [1098, 51] width 107 height 22
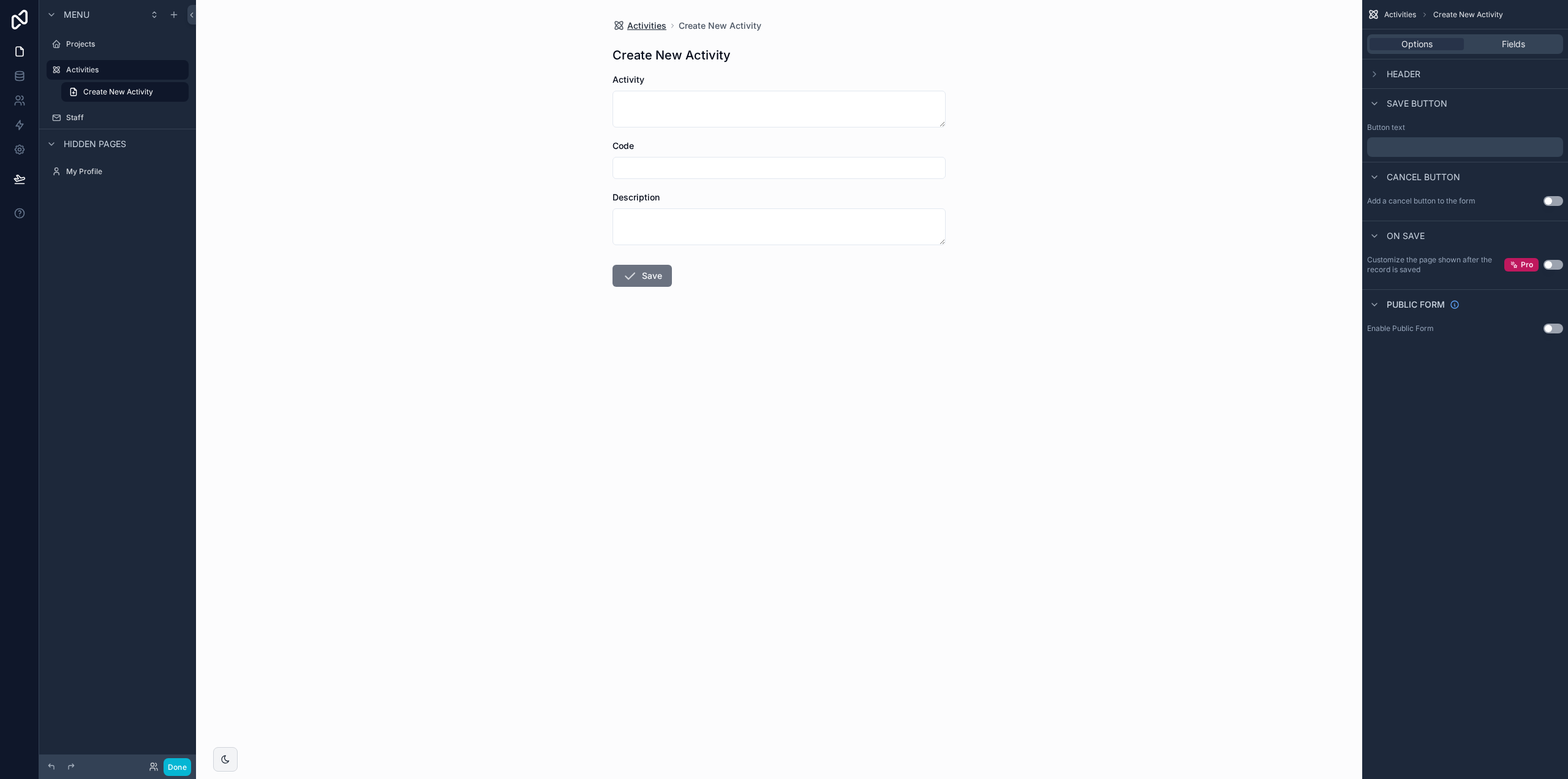
click at [649, 26] on span "Activities" at bounding box center [646, 25] width 39 height 13
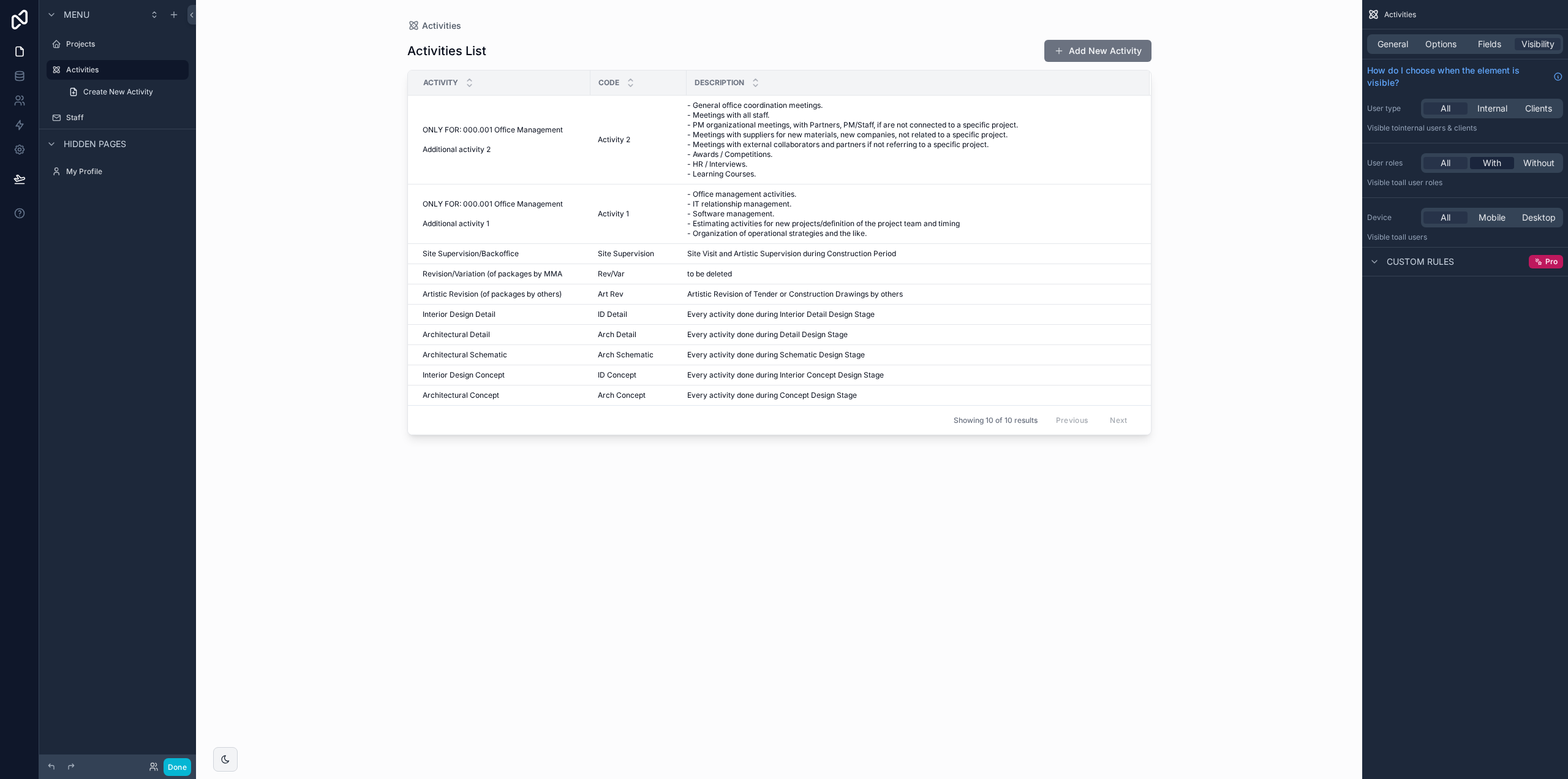
click at [1504, 162] on div "With" at bounding box center [1492, 163] width 44 height 13
click at [1448, 200] on div "Team Admin" at bounding box center [1465, 201] width 186 height 13
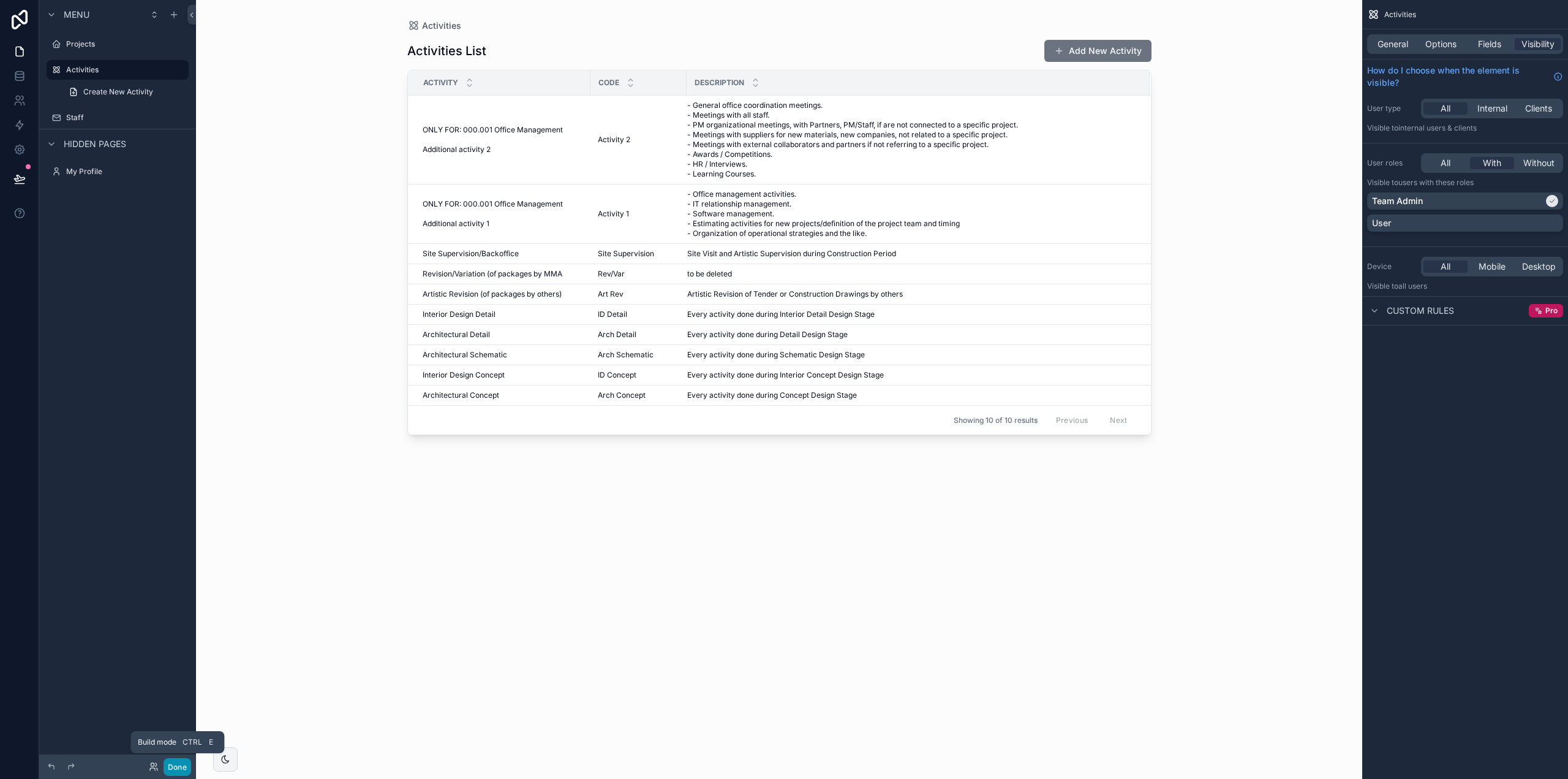
click at [178, 763] on button "Done" at bounding box center [177, 766] width 28 height 18
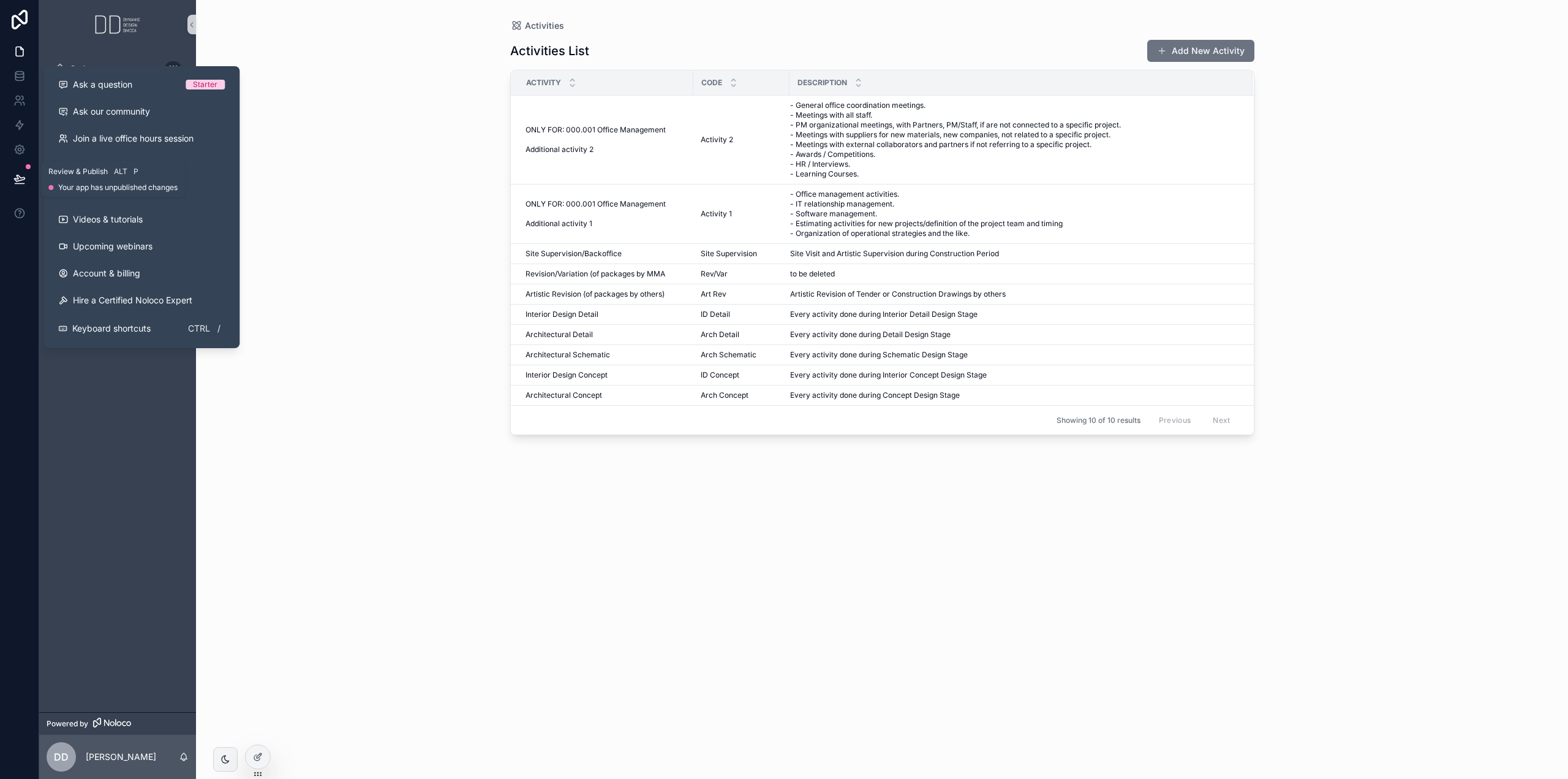
click at [23, 178] on icon at bounding box center [19, 178] width 13 height 13
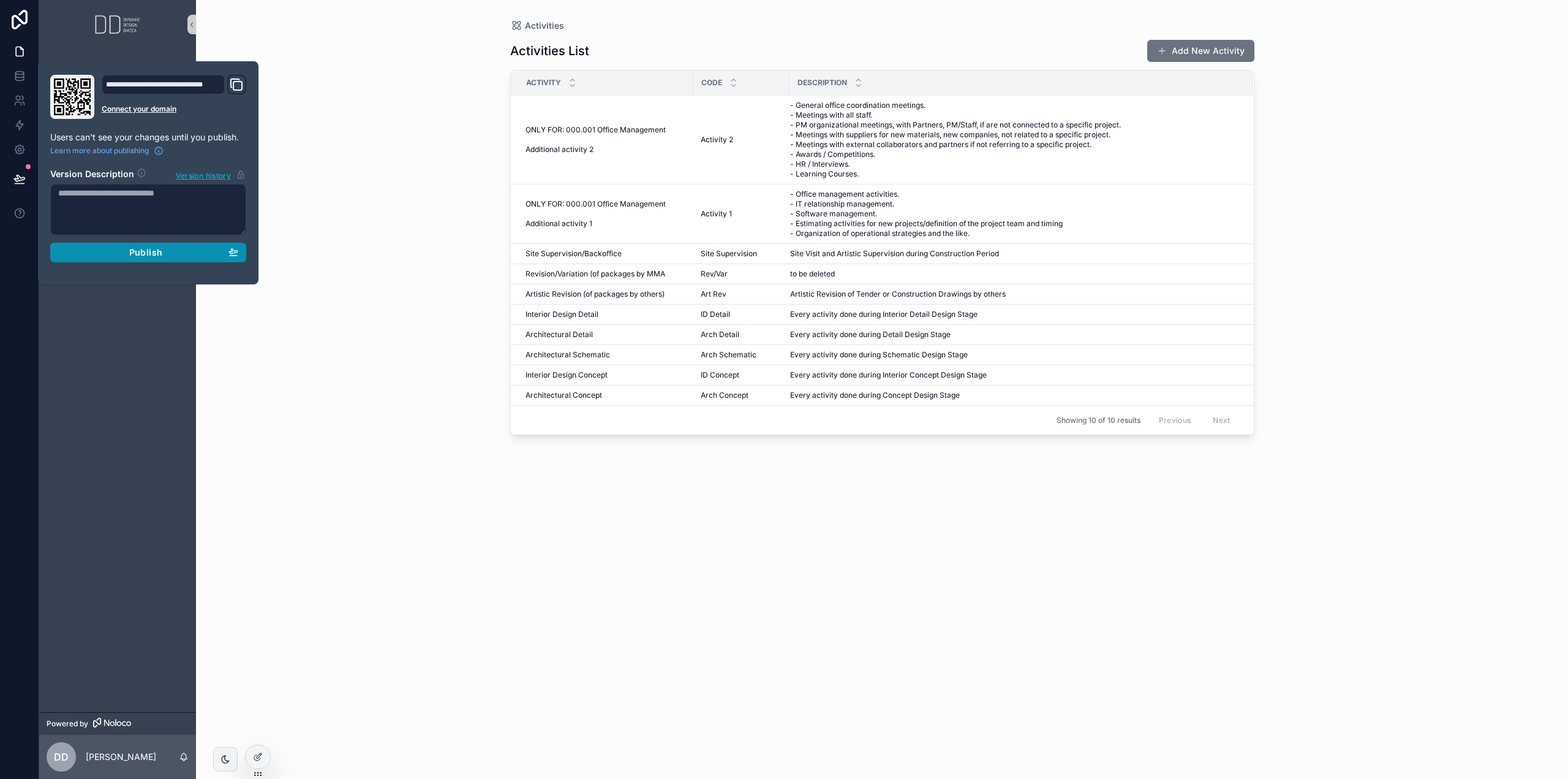
click at [159, 256] on span "Publish" at bounding box center [146, 252] width 33 height 11
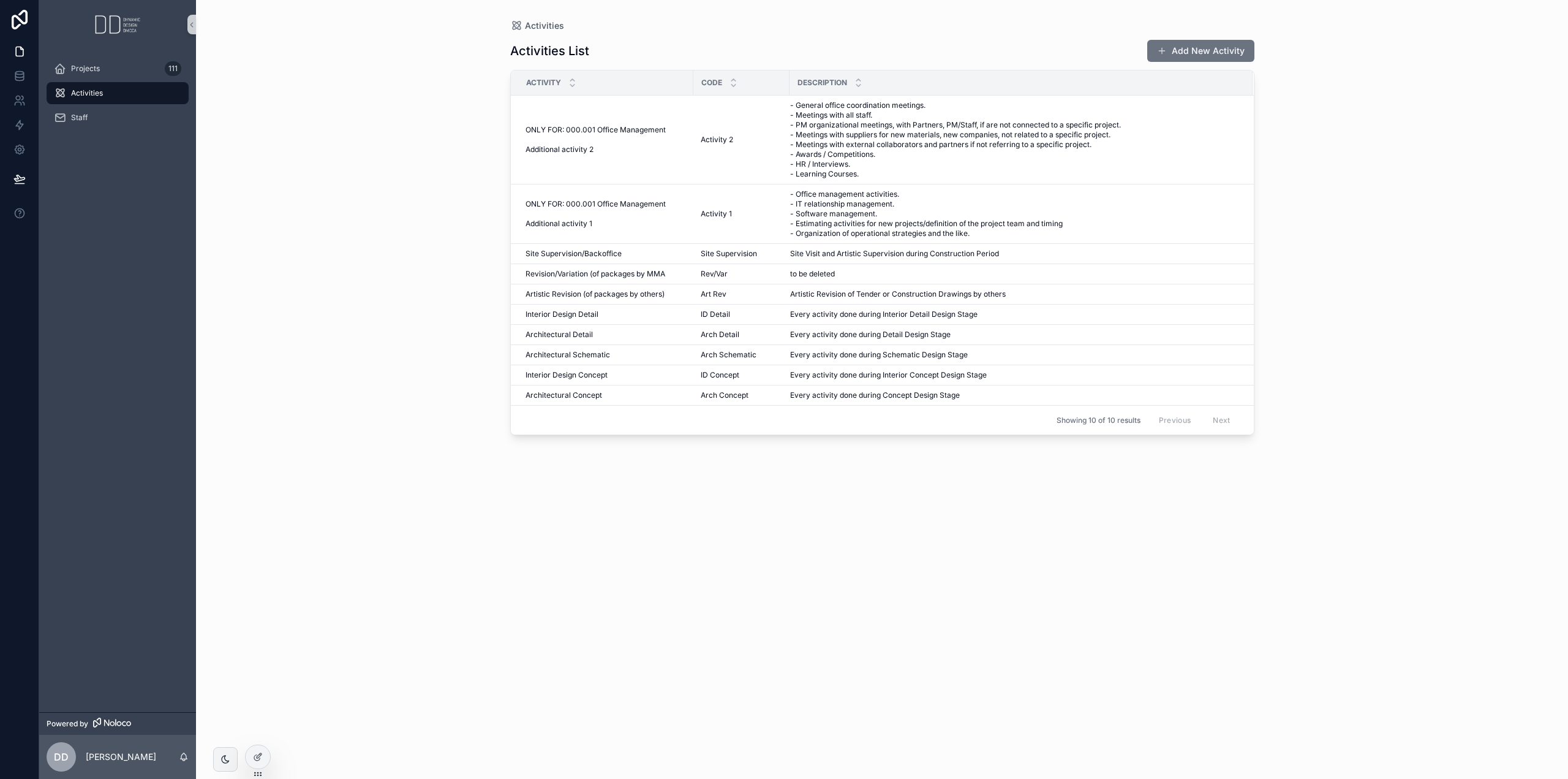
click at [433, 198] on div "Activities Activities List Add New Activity Activity Code Description ONLY FOR:…" at bounding box center [882, 390] width 1372 height 779
click at [264, 758] on div at bounding box center [257, 757] width 24 height 23
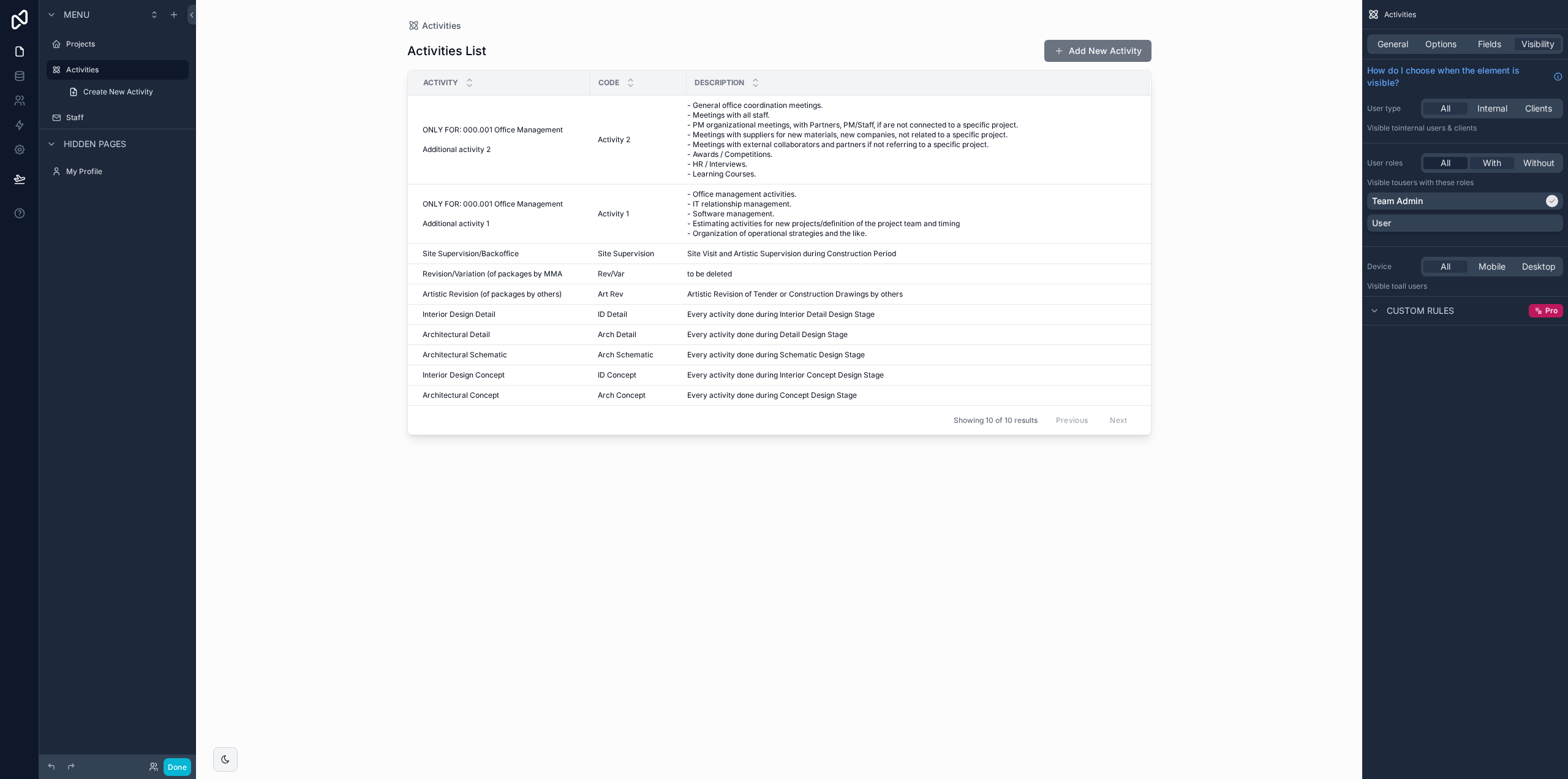
click at [1448, 163] on span "All" at bounding box center [1446, 163] width 10 height 13
click at [1420, 255] on span "Custom rules" at bounding box center [1421, 261] width 67 height 13
click at [1414, 259] on span "Custom rules" at bounding box center [1421, 261] width 67 height 13
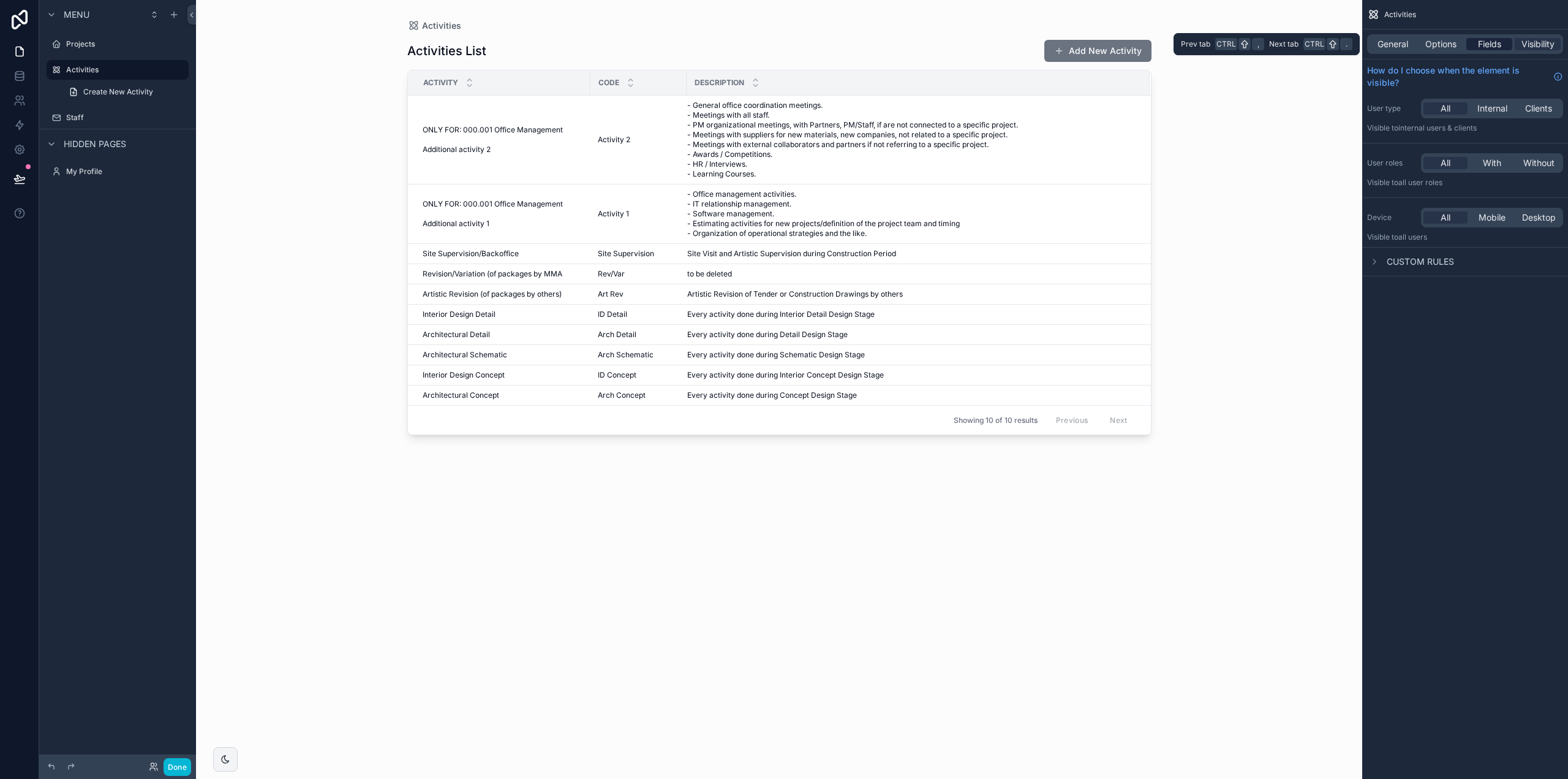
click at [1483, 42] on span "Fields" at bounding box center [1490, 44] width 23 height 13
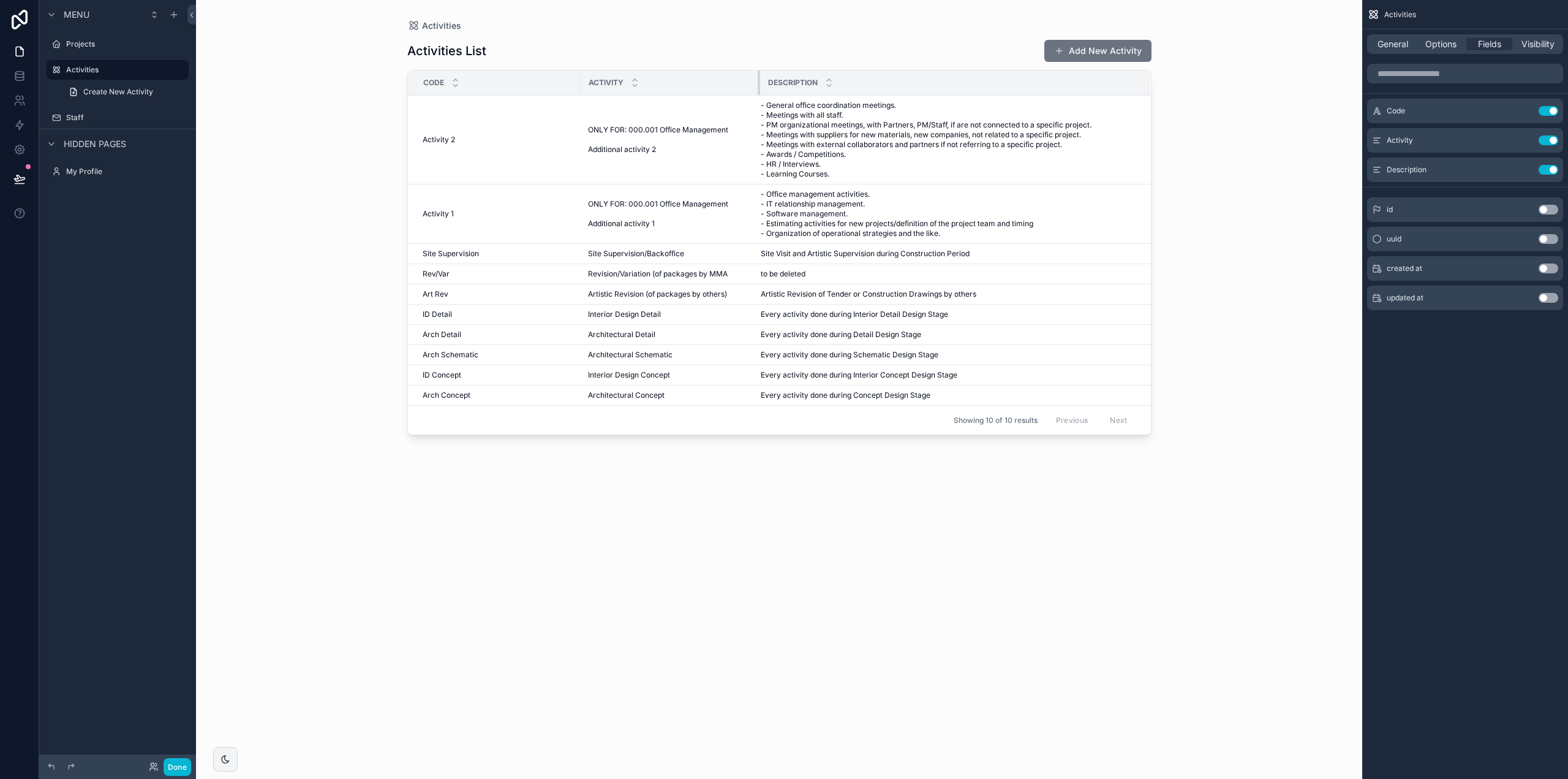
drag, startPoint x: 685, startPoint y: 78, endPoint x: 758, endPoint y: 79, distance: 73.0
click at [758, 79] on div "scrollable content" at bounding box center [760, 82] width 5 height 24
click at [458, 79] on icon "scrollable content" at bounding box center [455, 80] width 8 height 8
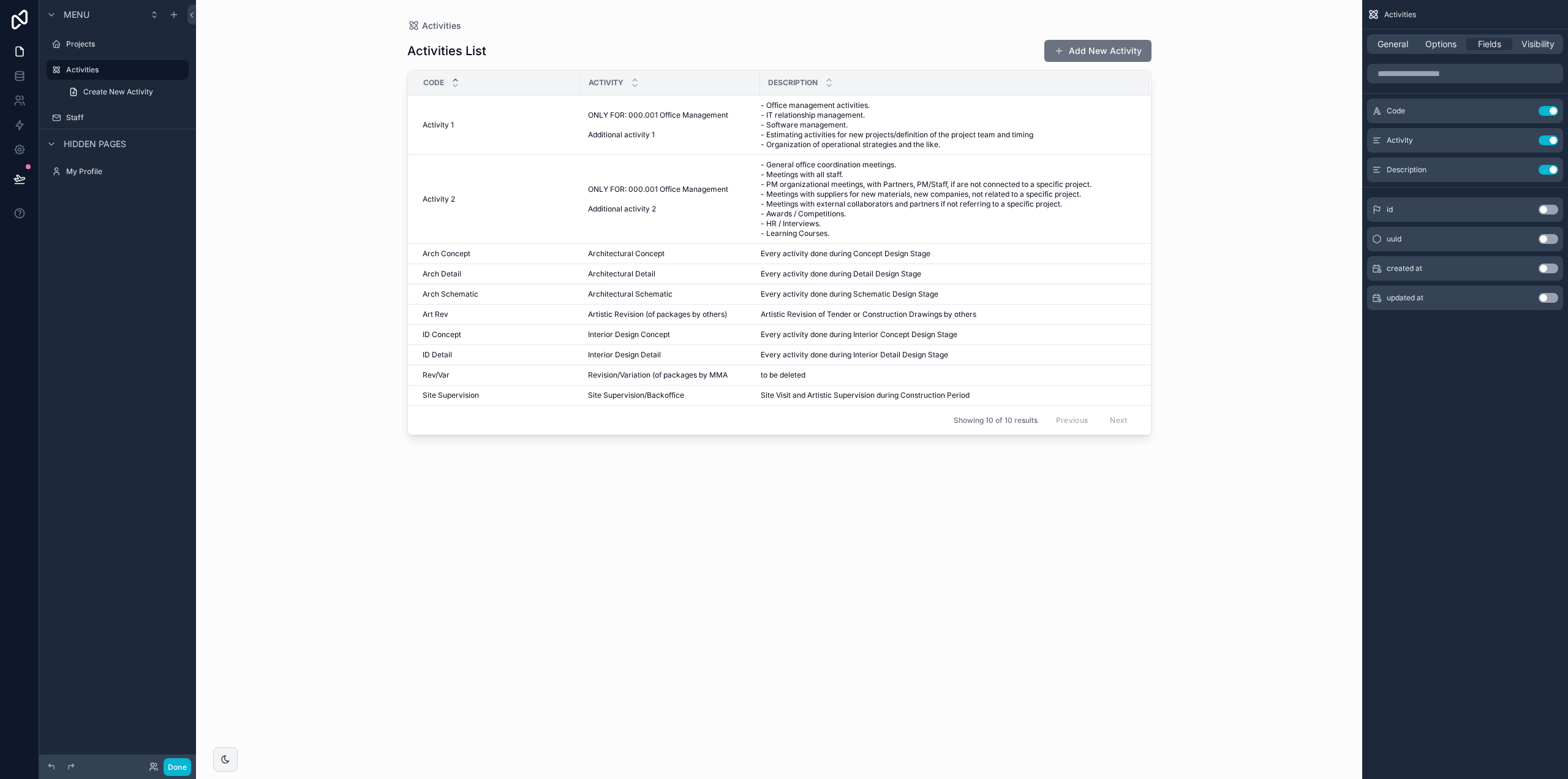
click at [1552, 208] on button "Use setting" at bounding box center [1548, 209] width 19 height 10
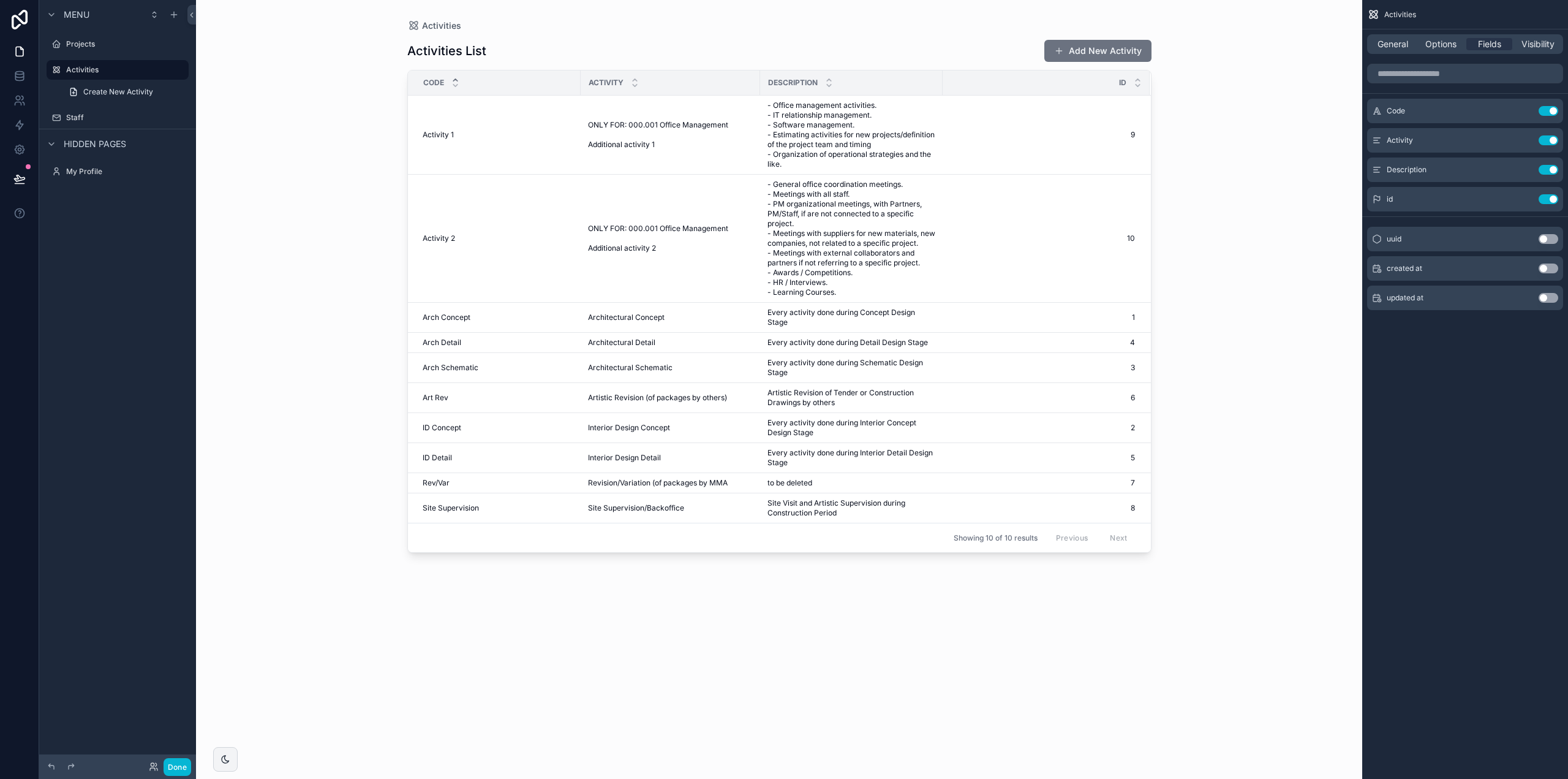
click at [1134, 81] on div "Id" at bounding box center [1046, 83] width 206 height 23
click at [1139, 85] on icon "scrollable content" at bounding box center [1138, 85] width 4 height 2
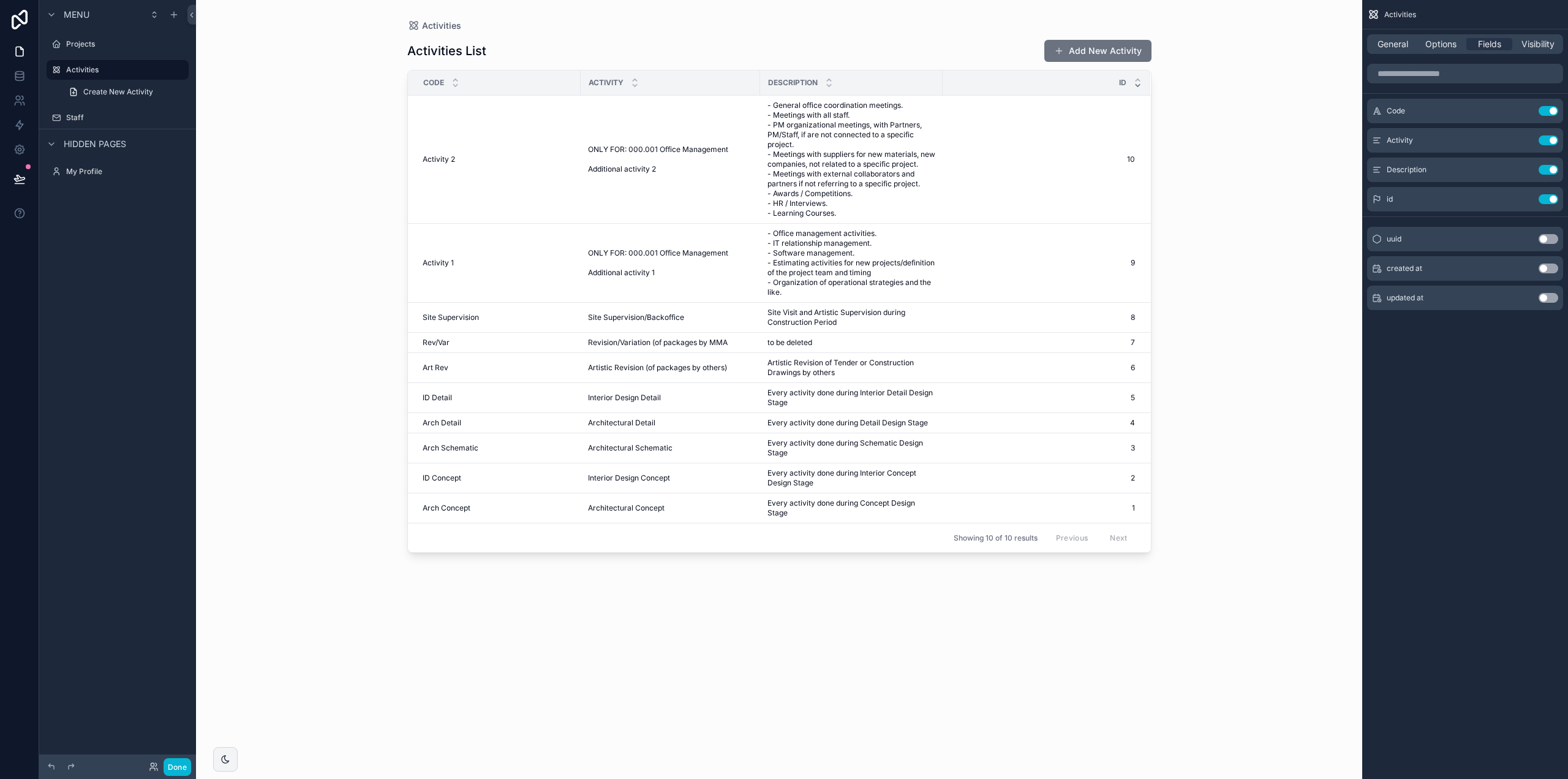
click at [1139, 84] on icon "scrollable content" at bounding box center [1139, 85] width 8 height 8
click at [1139, 79] on icon "scrollable content" at bounding box center [1139, 80] width 8 height 8
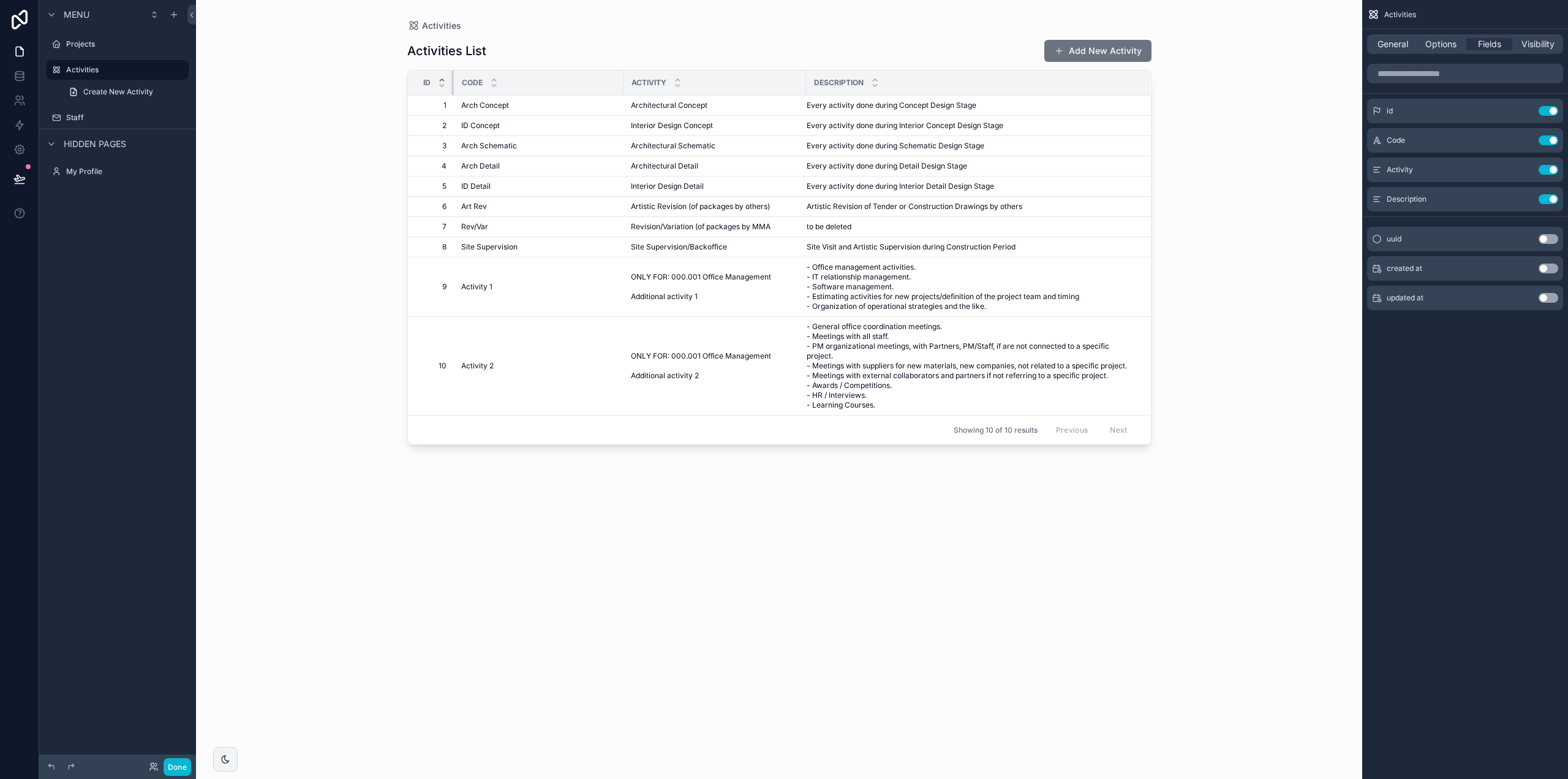
drag, startPoint x: 578, startPoint y: 83, endPoint x: 447, endPoint y: 89, distance: 131.1
click at [447, 89] on th "Id" at bounding box center [430, 83] width 46 height 25
click at [1452, 46] on span "Options" at bounding box center [1441, 44] width 31 height 13
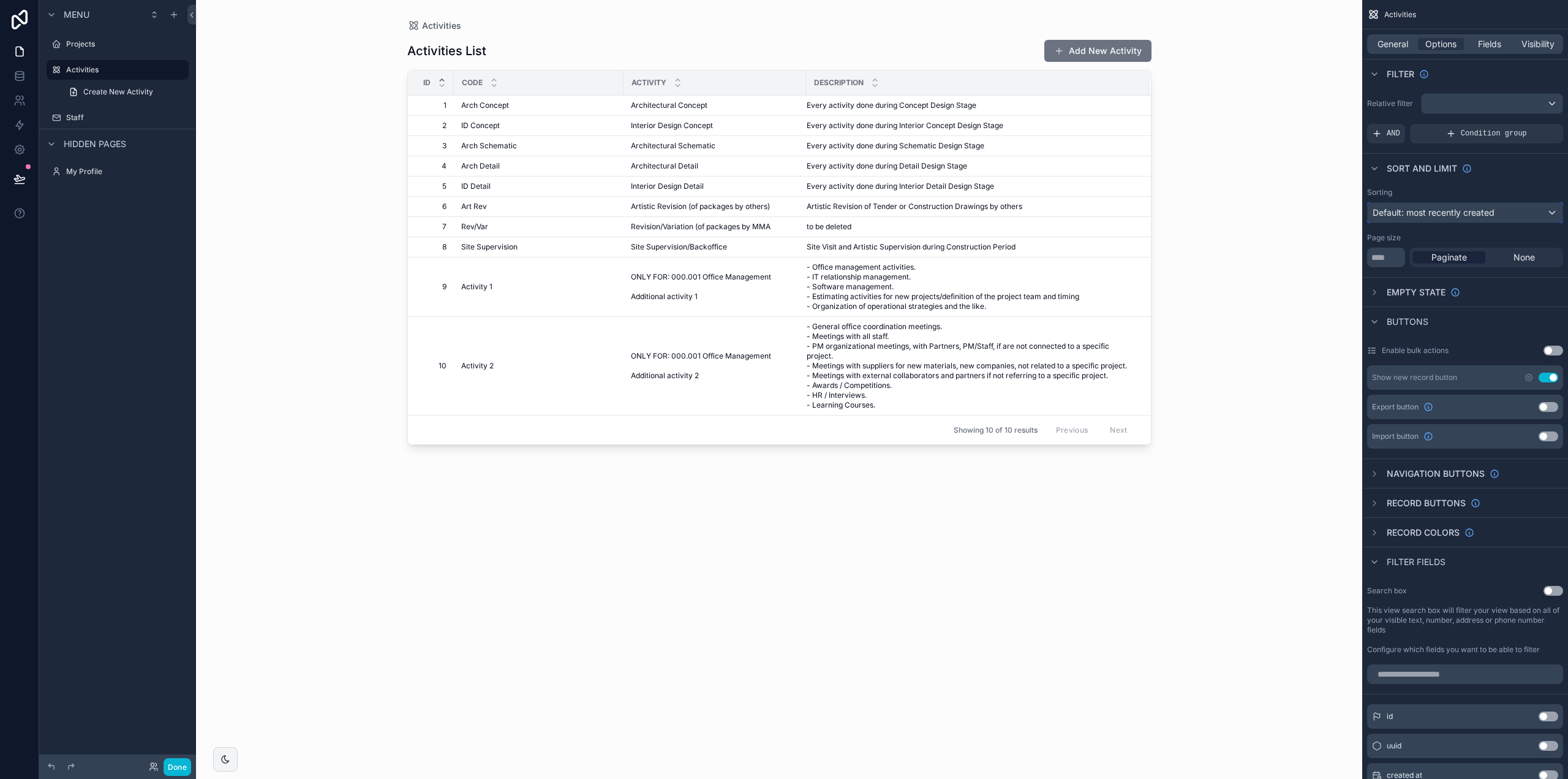
click at [1462, 213] on span "Default: most recently created" at bounding box center [1434, 212] width 122 height 10
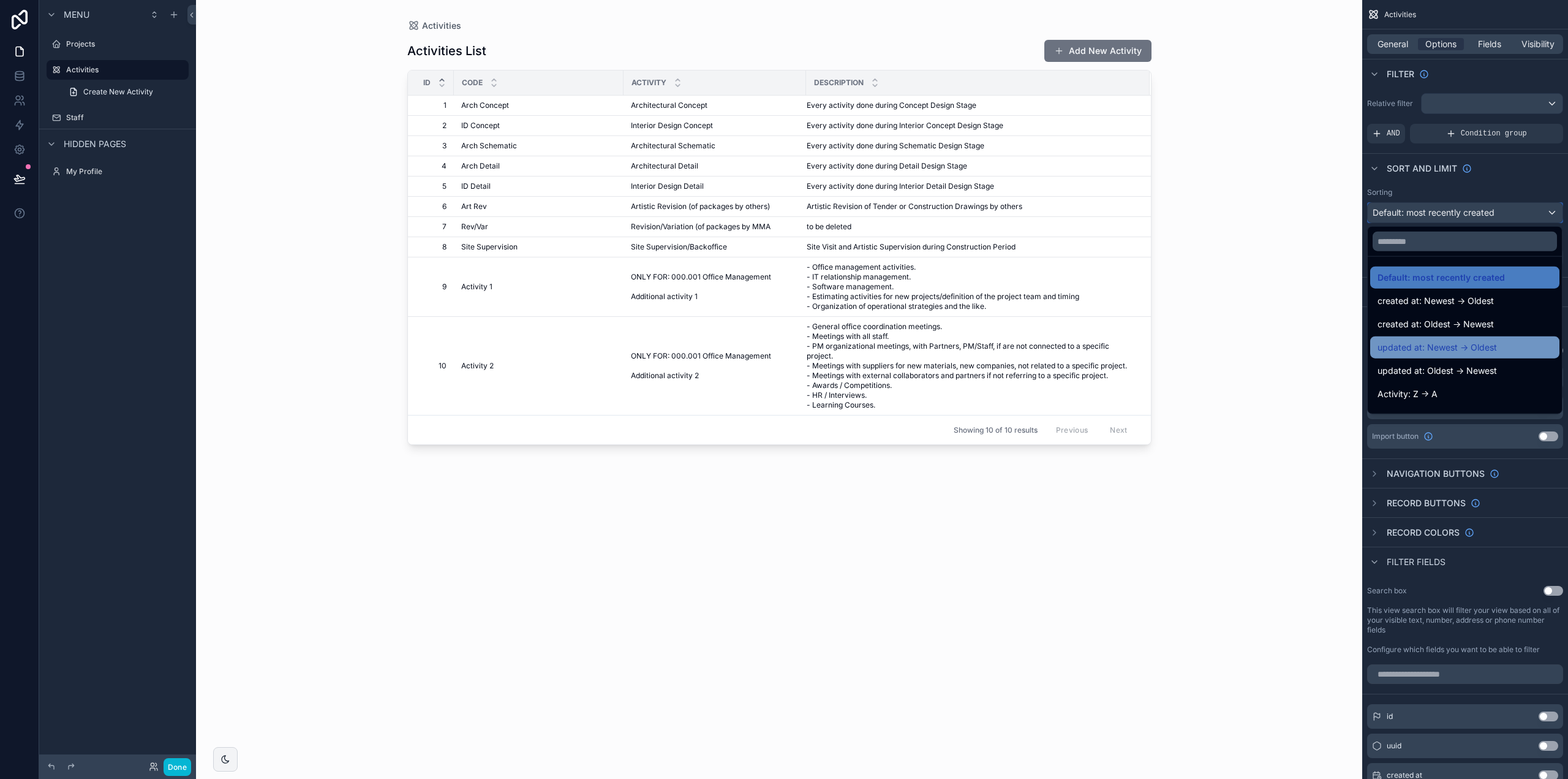
scroll to position [111, 0]
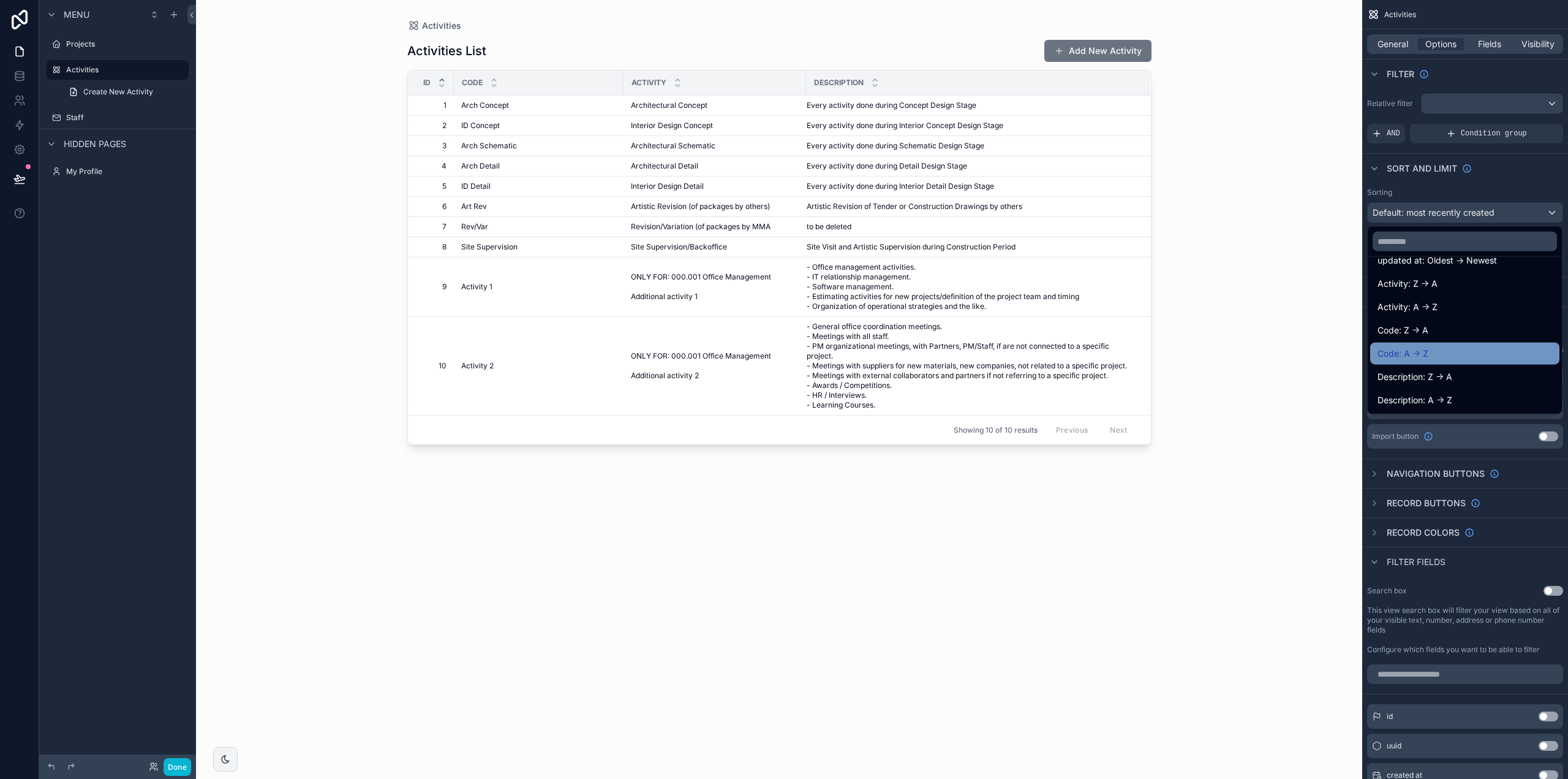
click at [1420, 353] on span "Code: A -> Z" at bounding box center [1403, 353] width 51 height 15
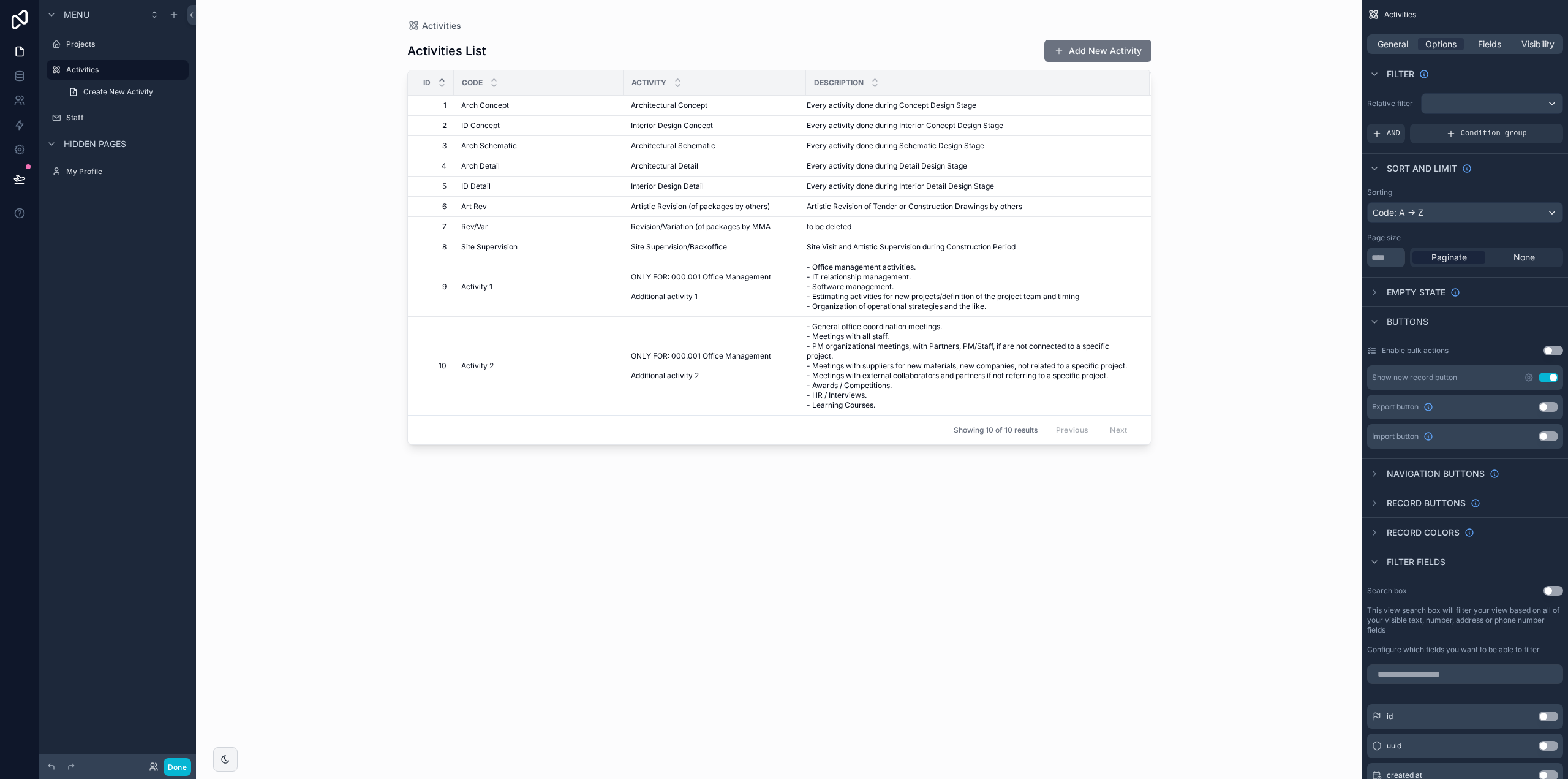
scroll to position [122, 0]
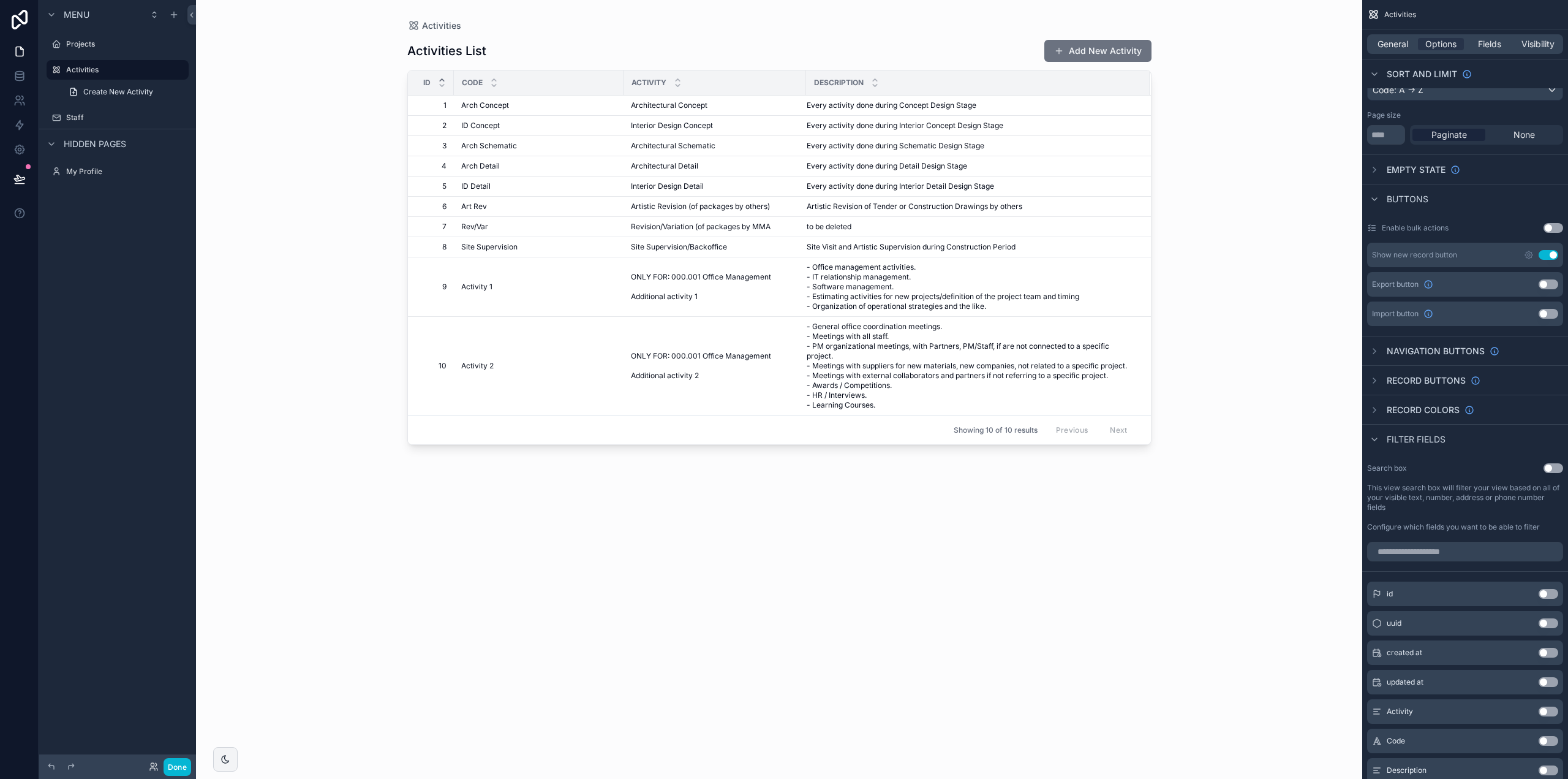
click at [1544, 253] on button "Use setting" at bounding box center [1548, 255] width 19 height 10
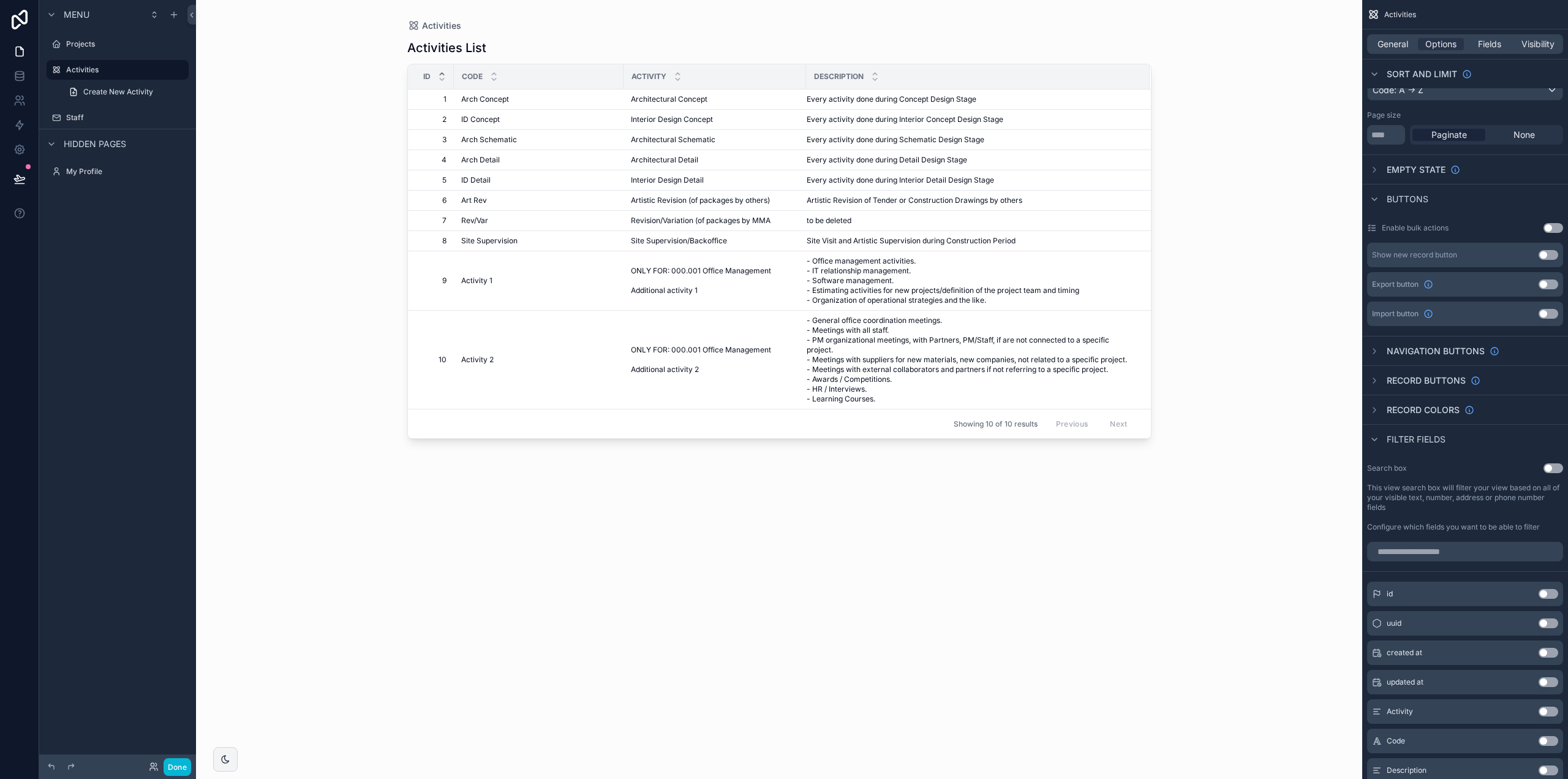
click at [1544, 253] on button "Use setting" at bounding box center [1548, 255] width 19 height 10
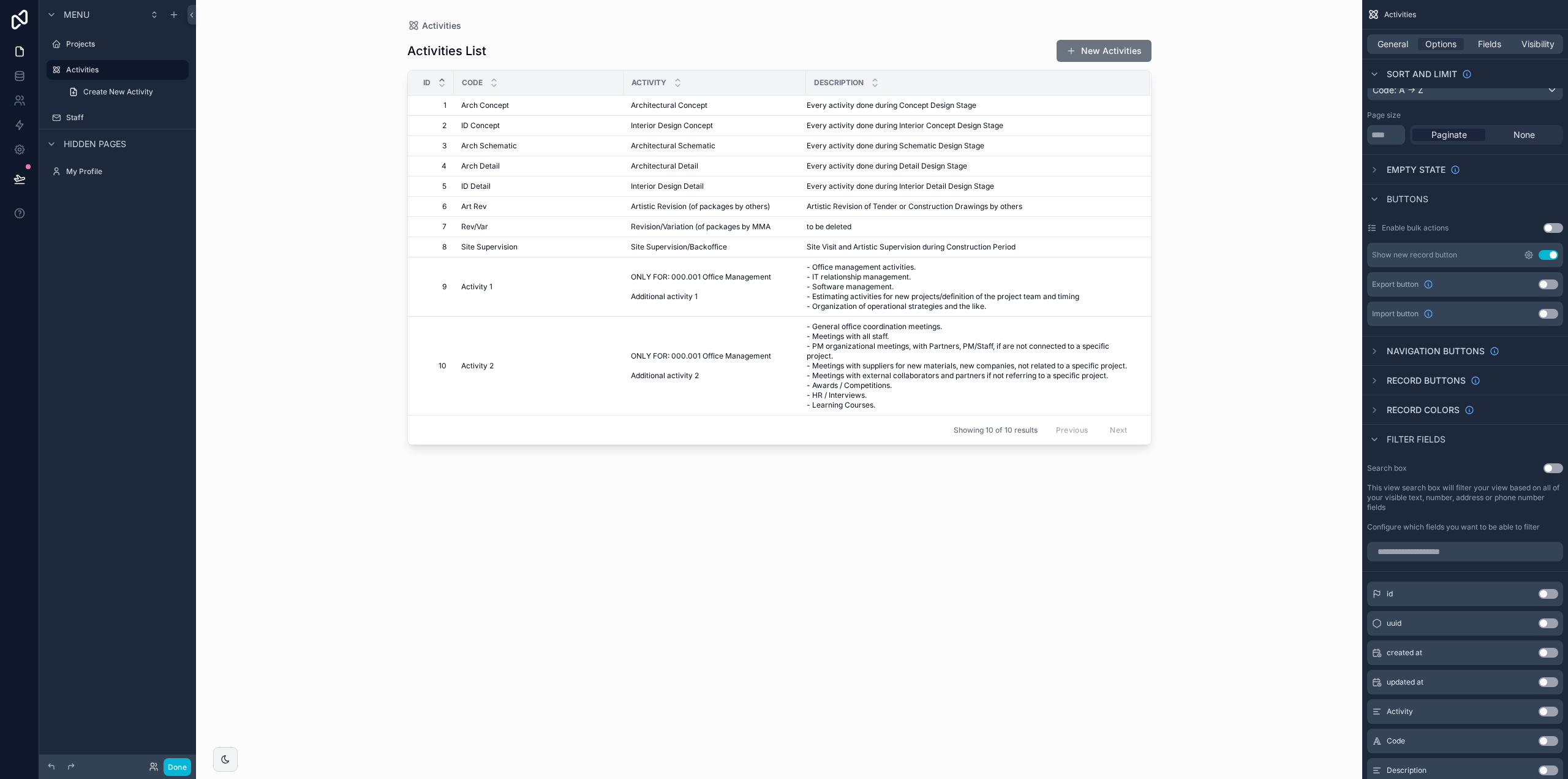
click at [1524, 253] on icon "scrollable content" at bounding box center [1529, 255] width 10 height 10
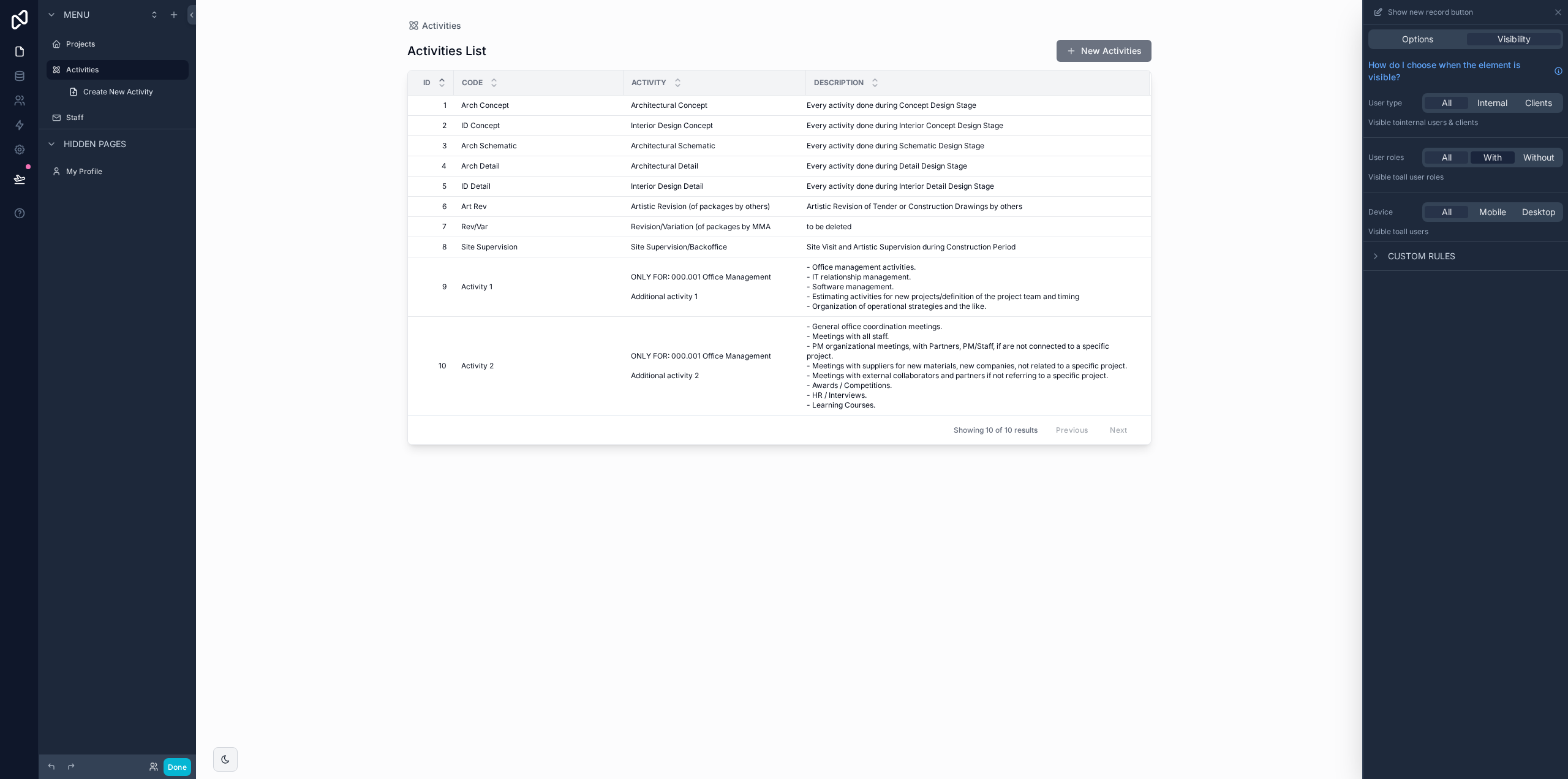
click at [1499, 155] on span "With" at bounding box center [1493, 157] width 18 height 13
click at [1522, 188] on div "Team Admin" at bounding box center [1466, 195] width 195 height 17
click at [1434, 39] on div "Options" at bounding box center [1418, 39] width 94 height 13
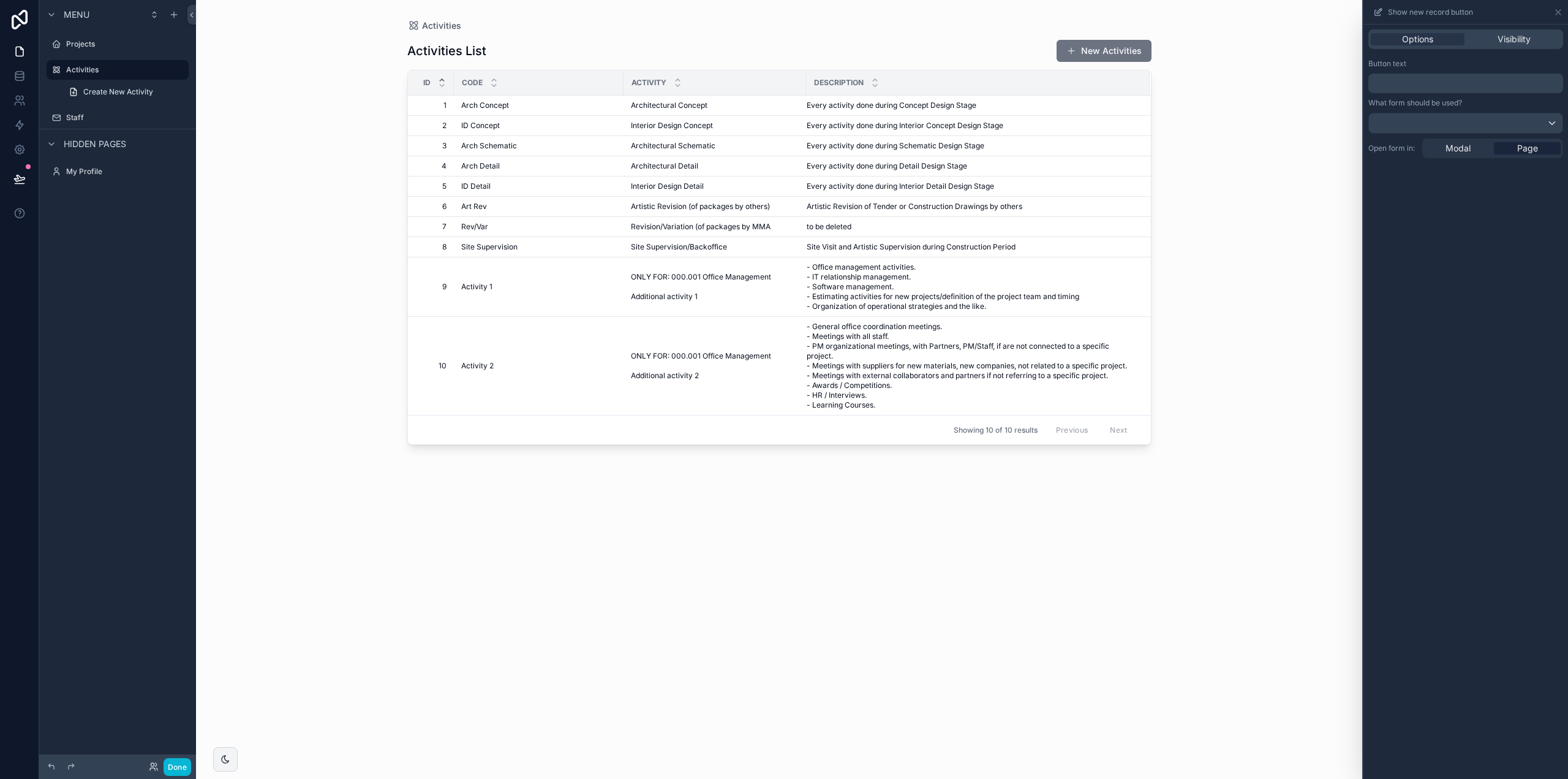
click at [1452, 245] on div "Options Visibility Button text ﻿ What form should be used? Open form in: Modal …" at bounding box center [1466, 401] width 204 height 755
click at [1463, 147] on span "Modal" at bounding box center [1458, 148] width 25 height 13
click at [1532, 109] on span "Page" at bounding box center [1528, 107] width 21 height 13
click at [1511, 40] on span "Visibility" at bounding box center [1514, 39] width 33 height 13
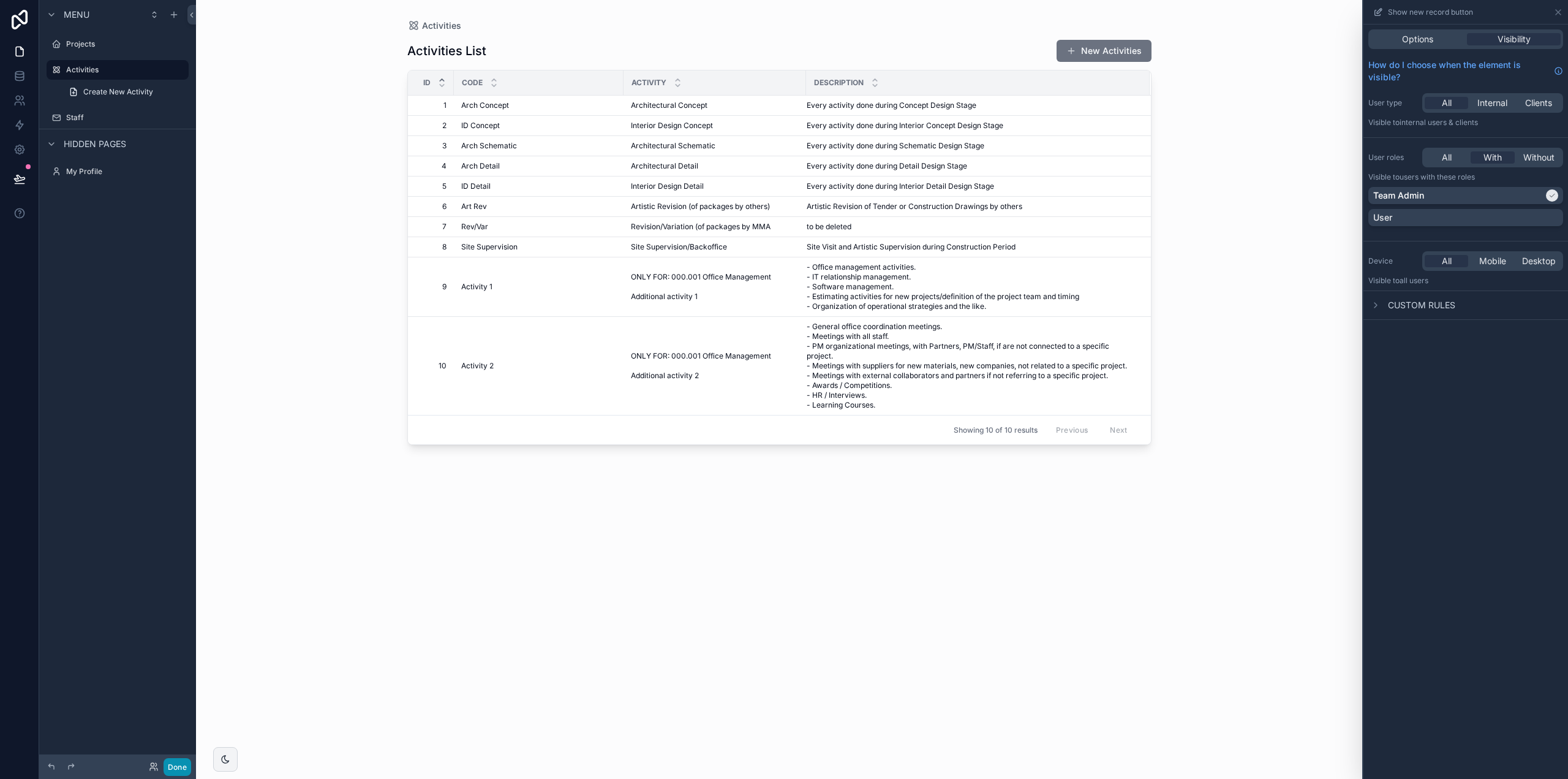
click at [178, 763] on button "Done" at bounding box center [177, 766] width 28 height 18
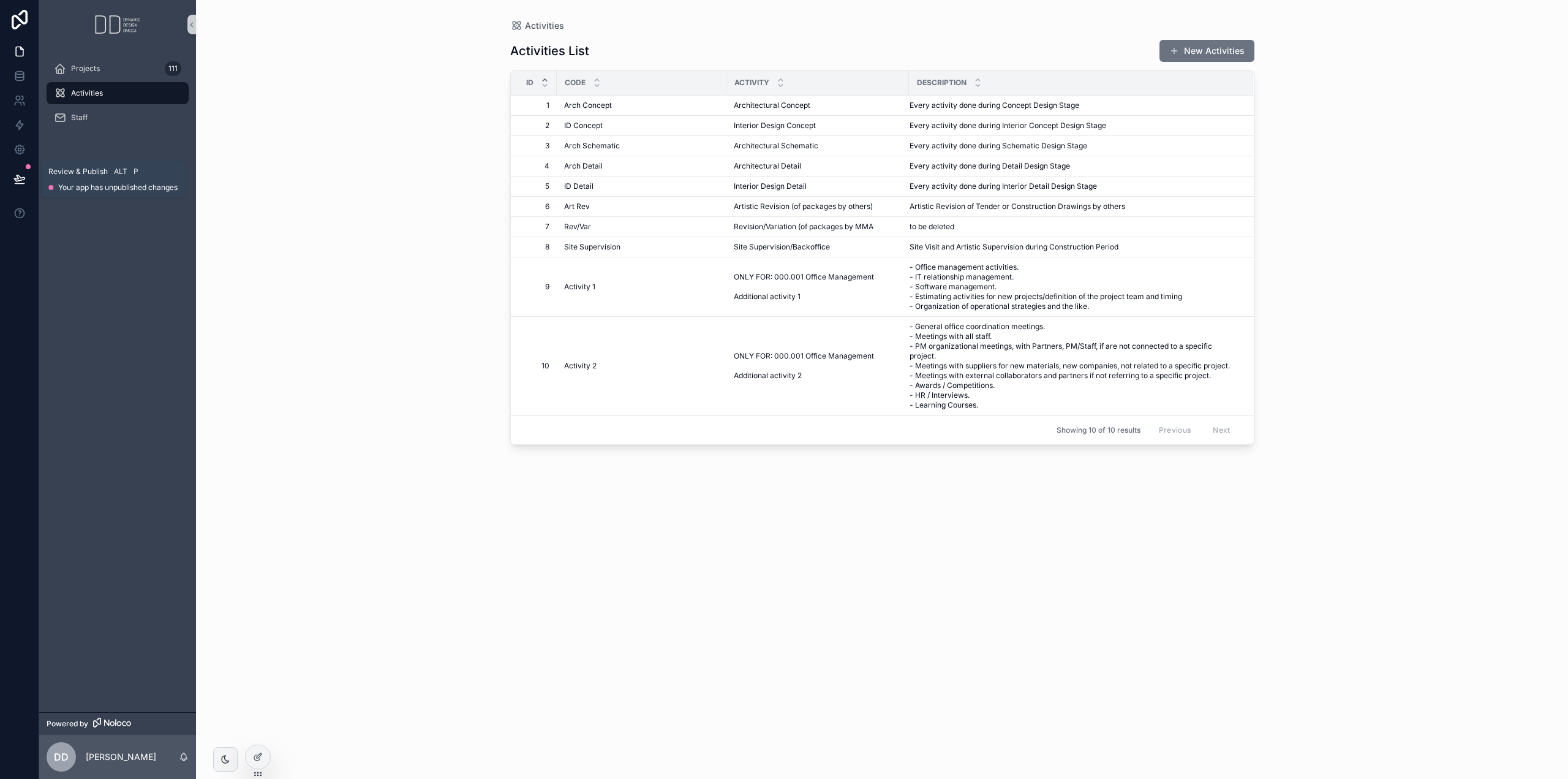
click at [20, 186] on button at bounding box center [19, 178] width 27 height 34
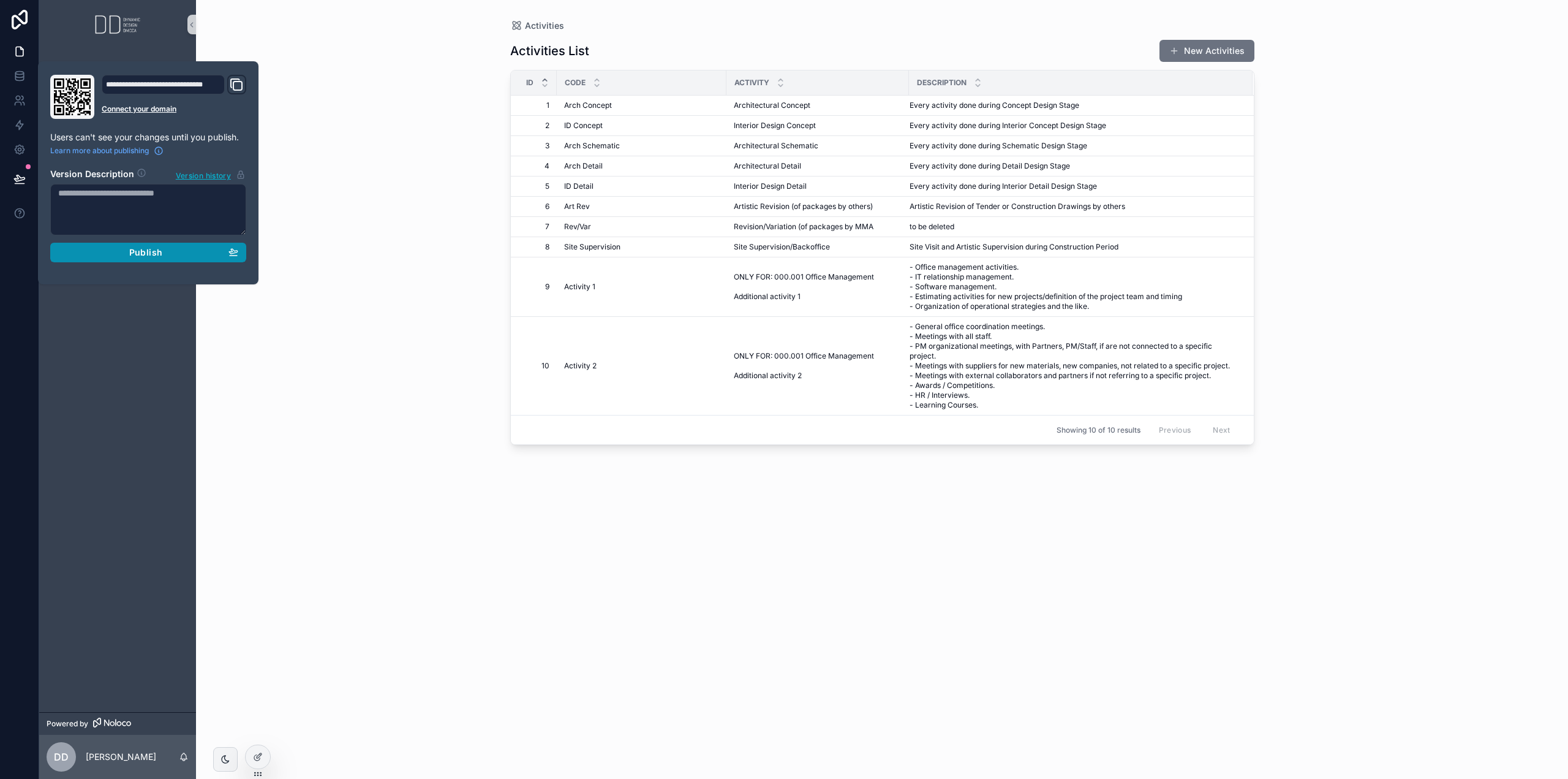
click at [126, 250] on div "Publish" at bounding box center [148, 252] width 180 height 11
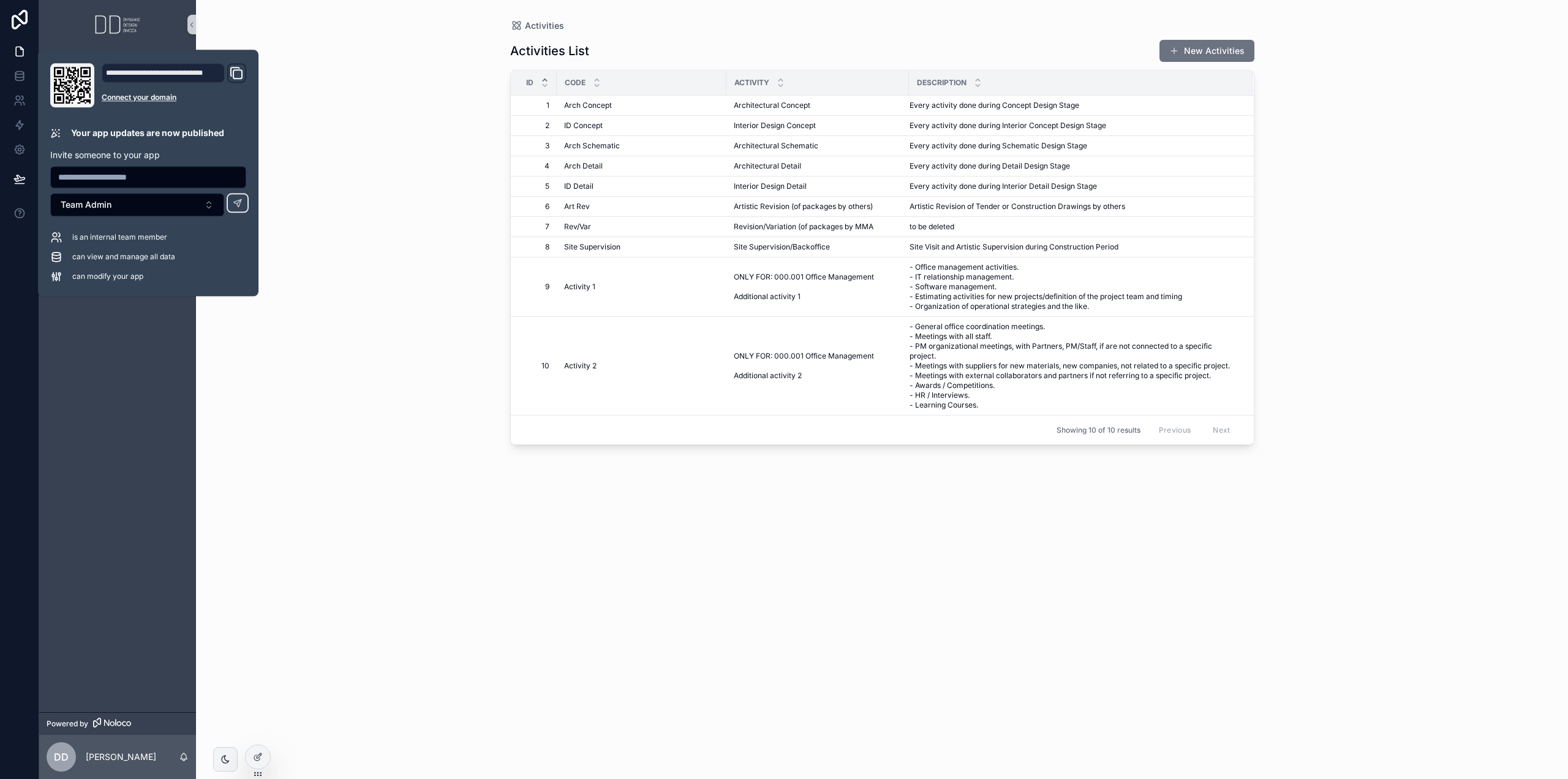
click at [798, 549] on div "Activities List New Activities Id Code Activity Description 1 1 Arch Concept Ar…" at bounding box center [882, 398] width 744 height 733
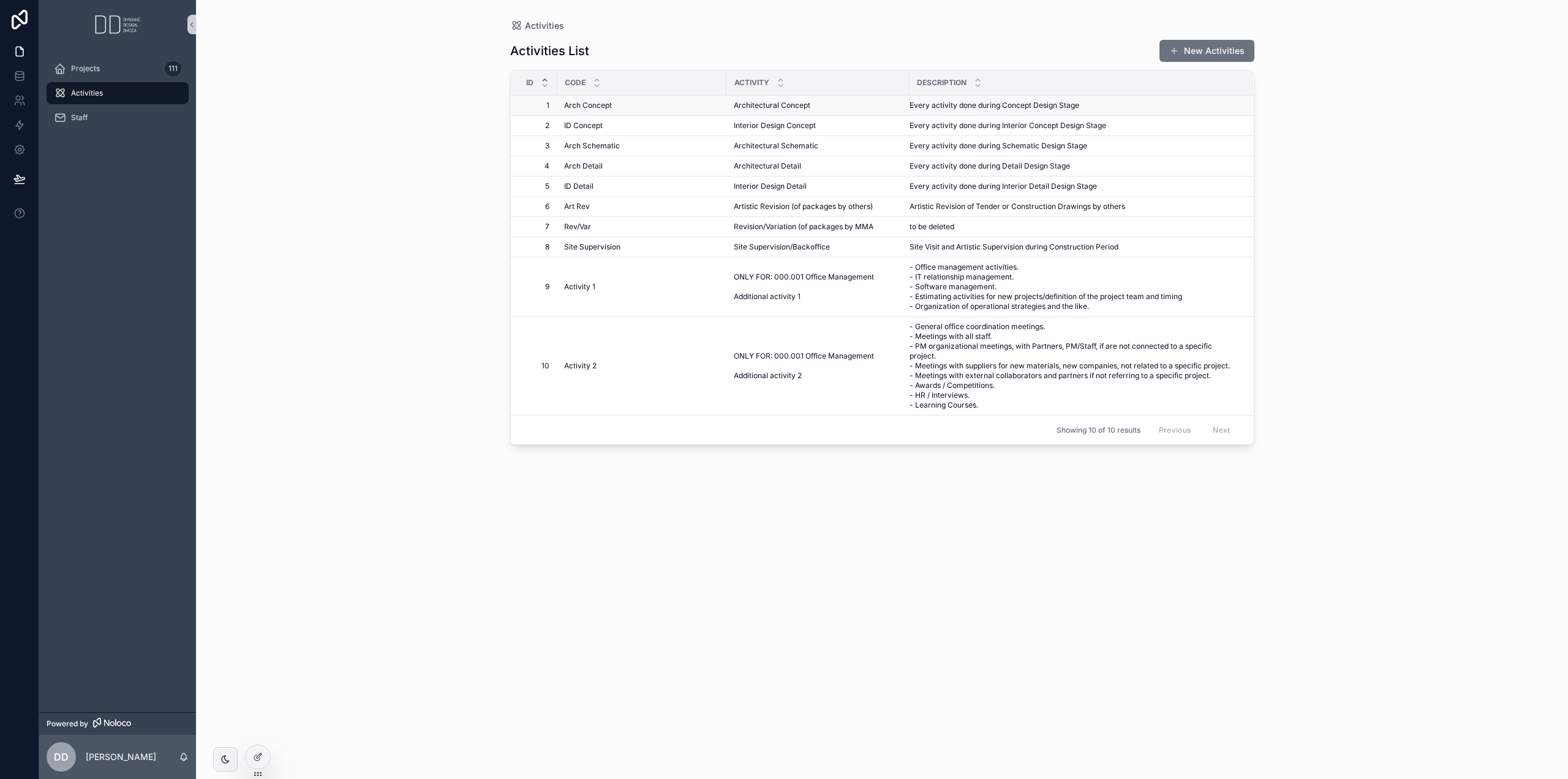
click at [579, 106] on span "Arch Concept" at bounding box center [588, 106] width 48 height 10
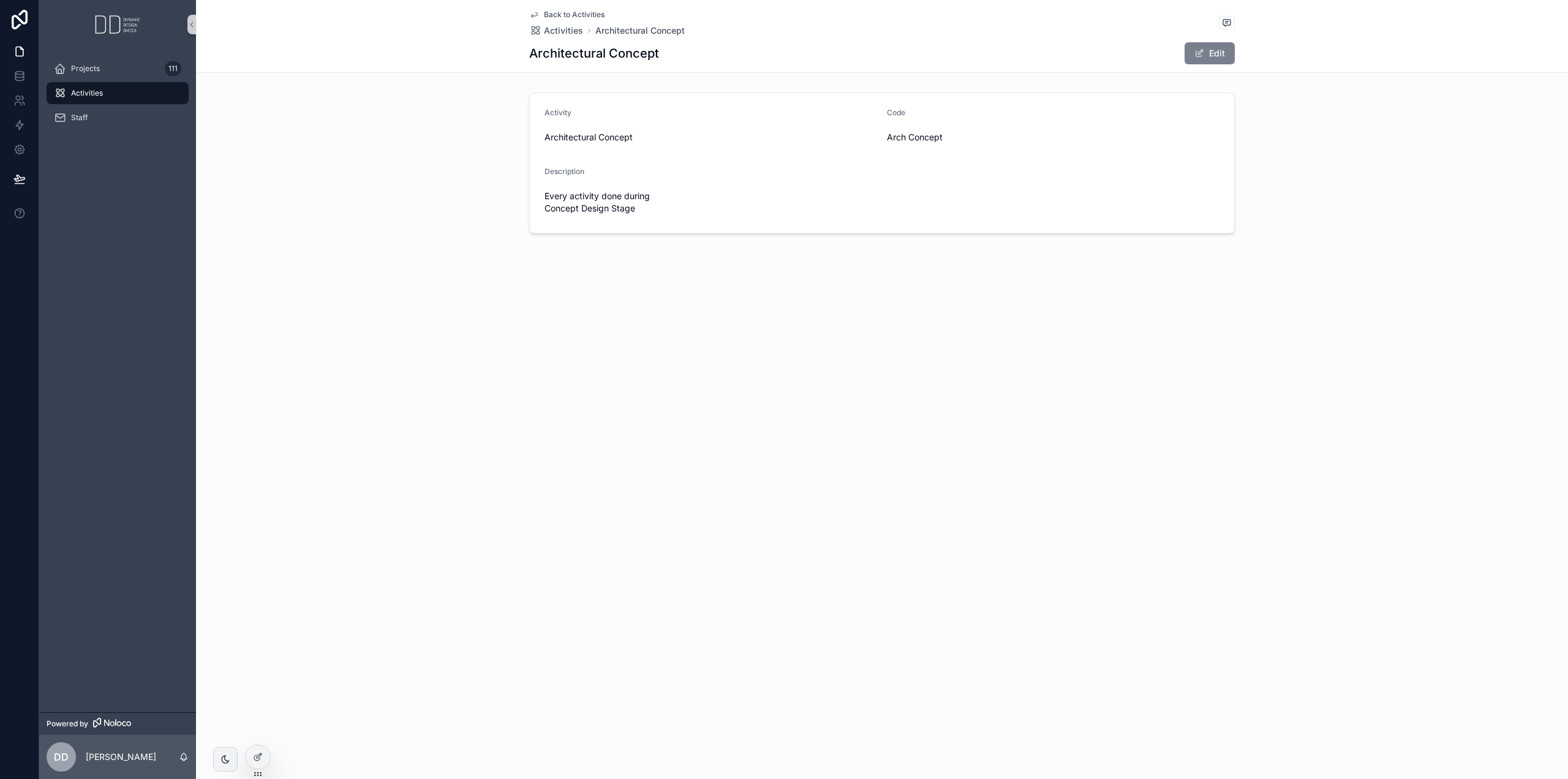
click at [1216, 54] on button "Edit" at bounding box center [1210, 53] width 50 height 22
click at [254, 756] on icon at bounding box center [258, 757] width 10 height 10
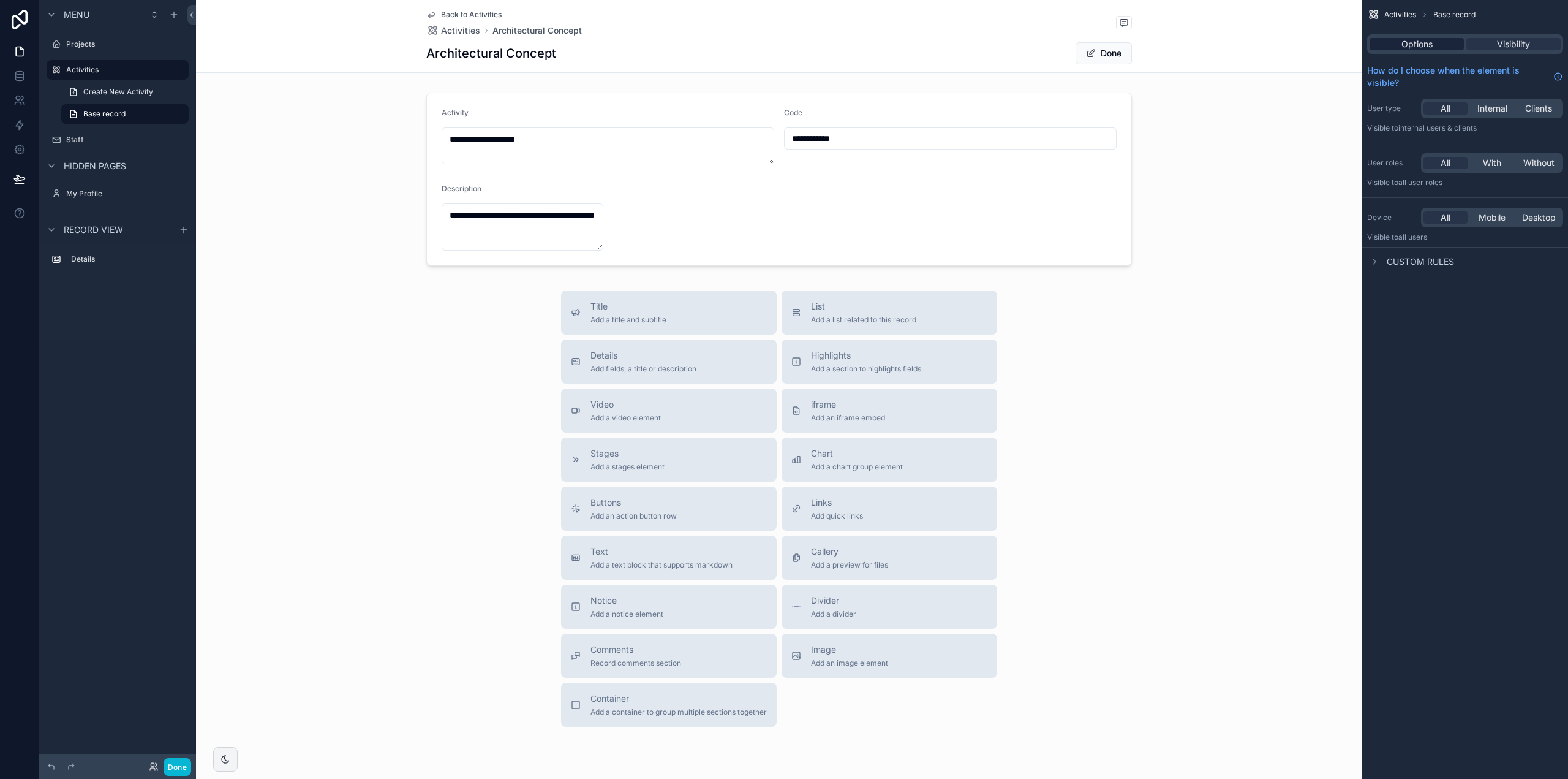
click at [1432, 44] on span "Options" at bounding box center [1416, 44] width 31 height 13
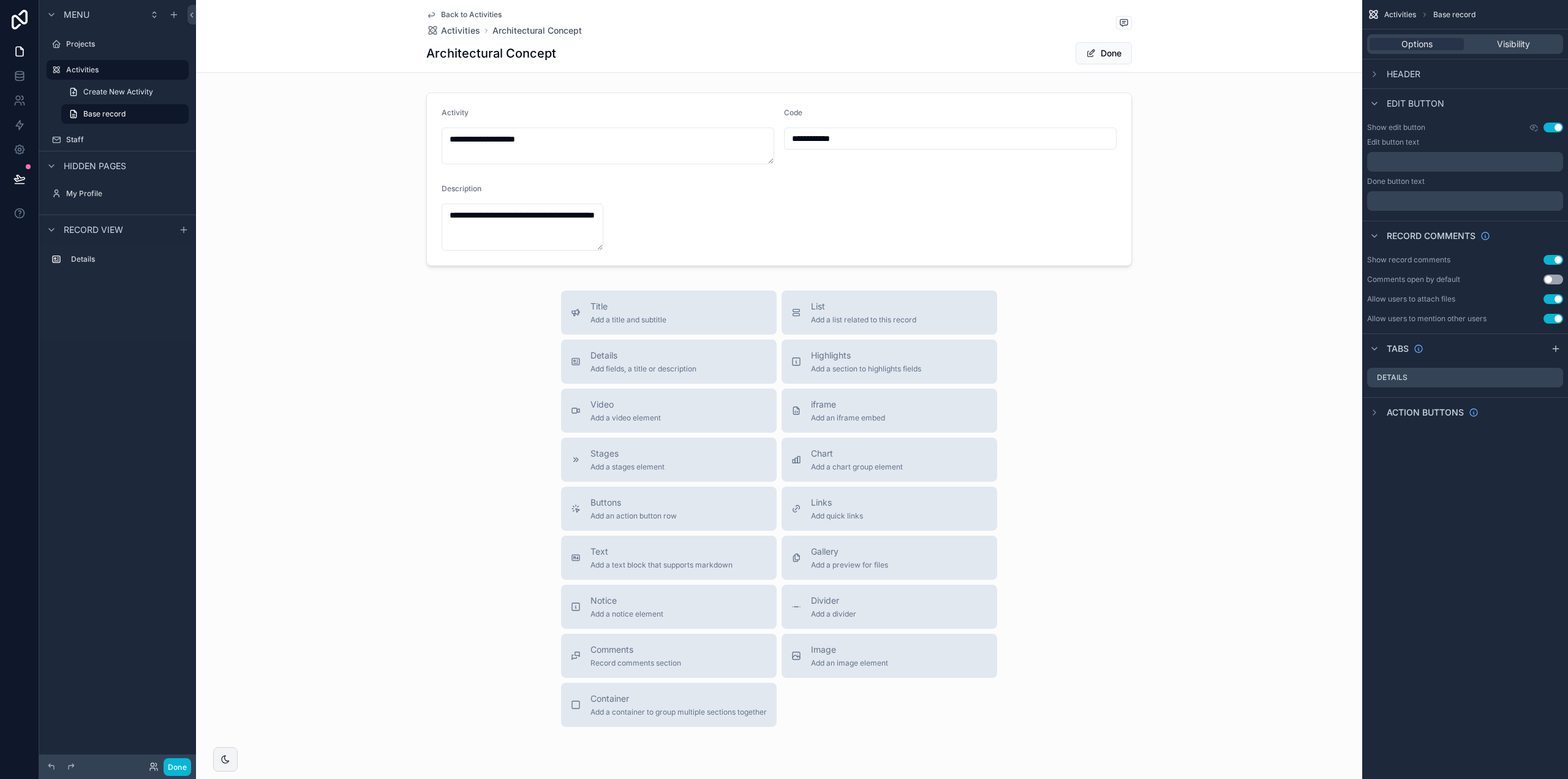
click at [1408, 72] on span "Header" at bounding box center [1404, 74] width 33 height 13
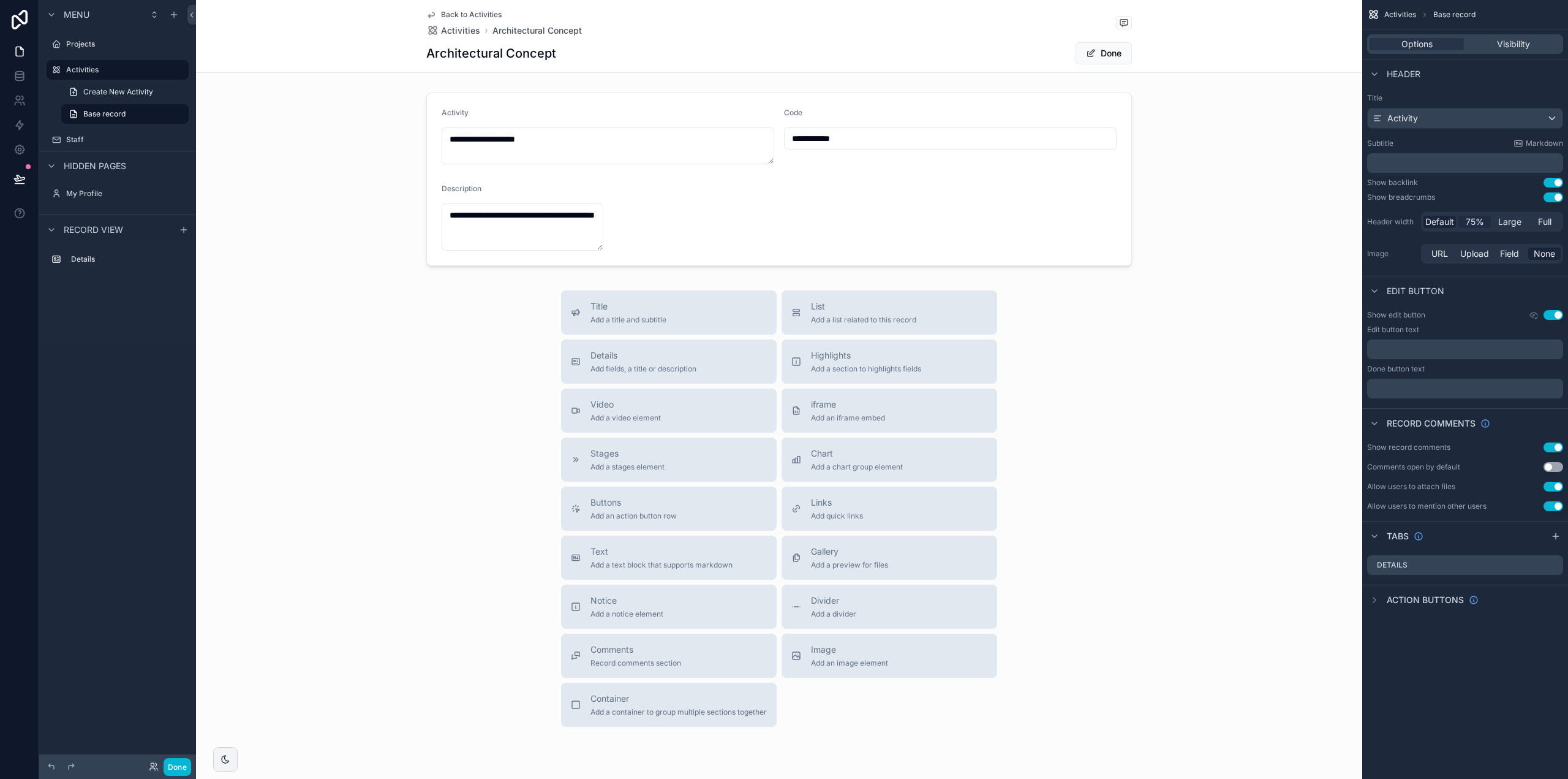
click at [1470, 221] on span "75%" at bounding box center [1475, 222] width 18 height 13
click at [1440, 221] on span "Default" at bounding box center [1440, 222] width 28 height 13
click at [1540, 220] on span "Full" at bounding box center [1545, 222] width 13 height 13
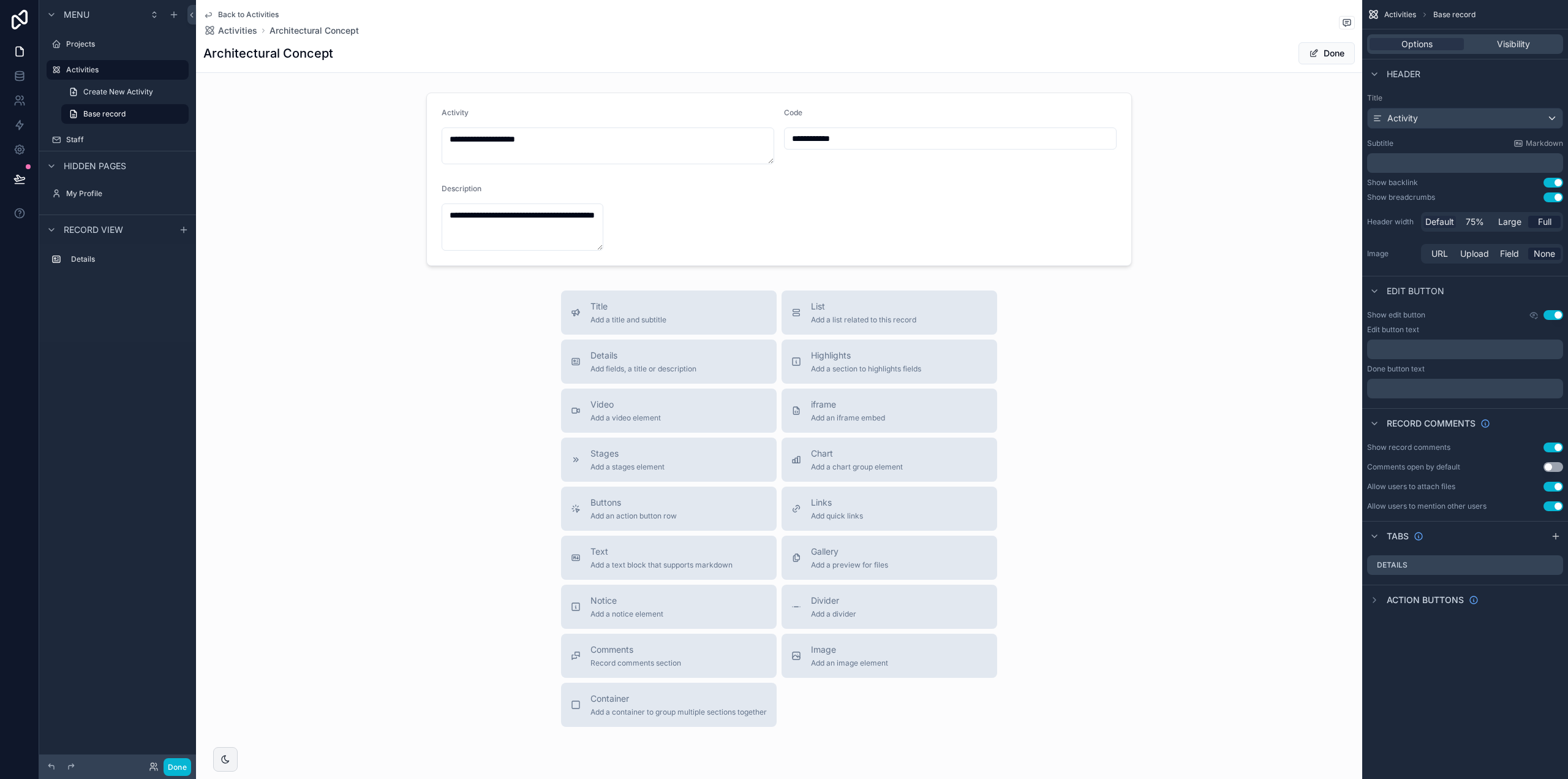
click at [1442, 221] on span "Default" at bounding box center [1440, 222] width 28 height 13
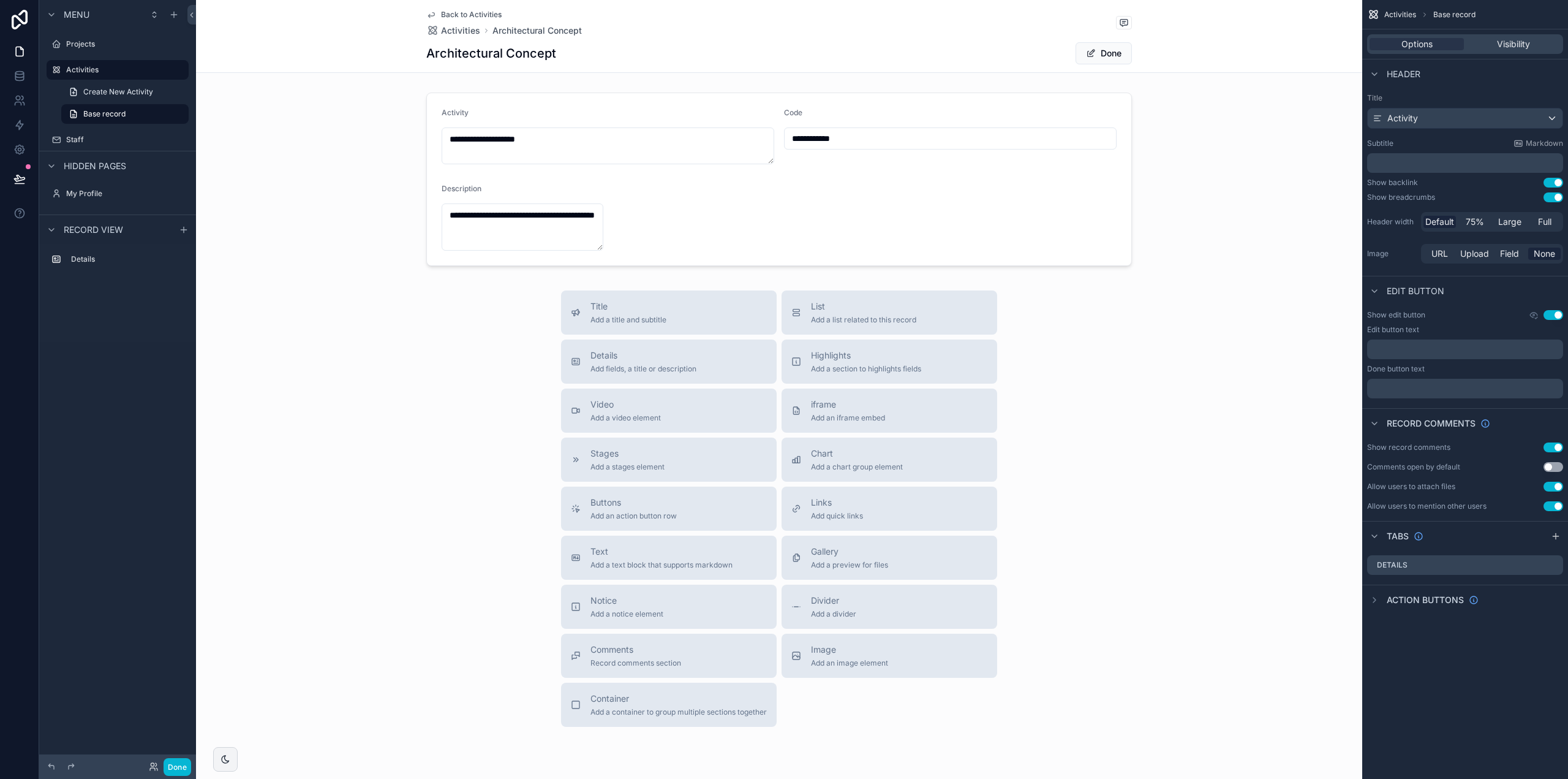
click at [1551, 317] on button "Use setting" at bounding box center [1553, 315] width 19 height 10
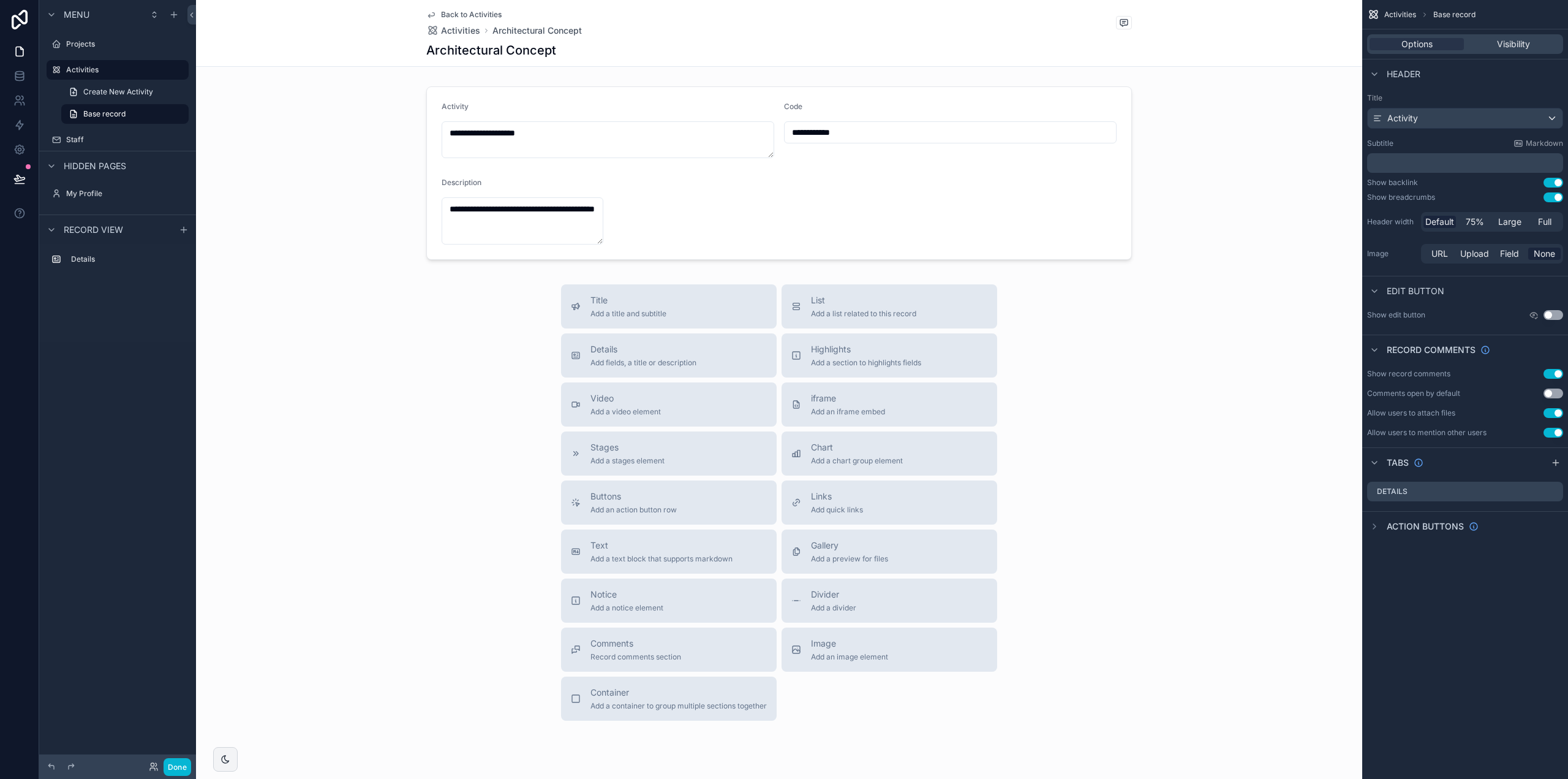
click at [1392, 524] on span "Action buttons" at bounding box center [1426, 526] width 77 height 13
click at [1403, 488] on label "Details" at bounding box center [1392, 492] width 31 height 10
click at [1552, 490] on icon "scrollable content" at bounding box center [1554, 492] width 10 height 10
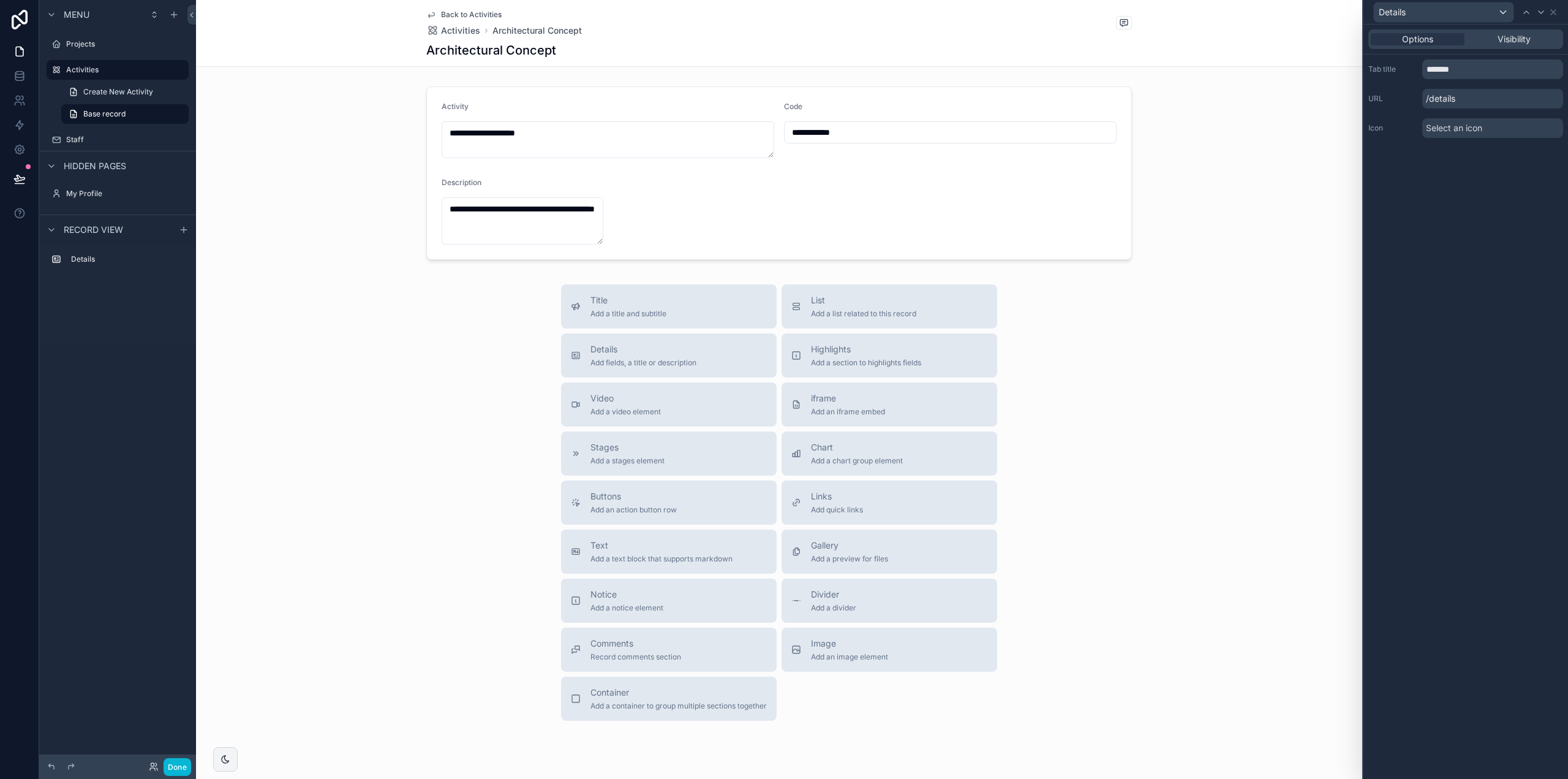
click at [1467, 130] on span "Select an icon" at bounding box center [1454, 128] width 56 height 13
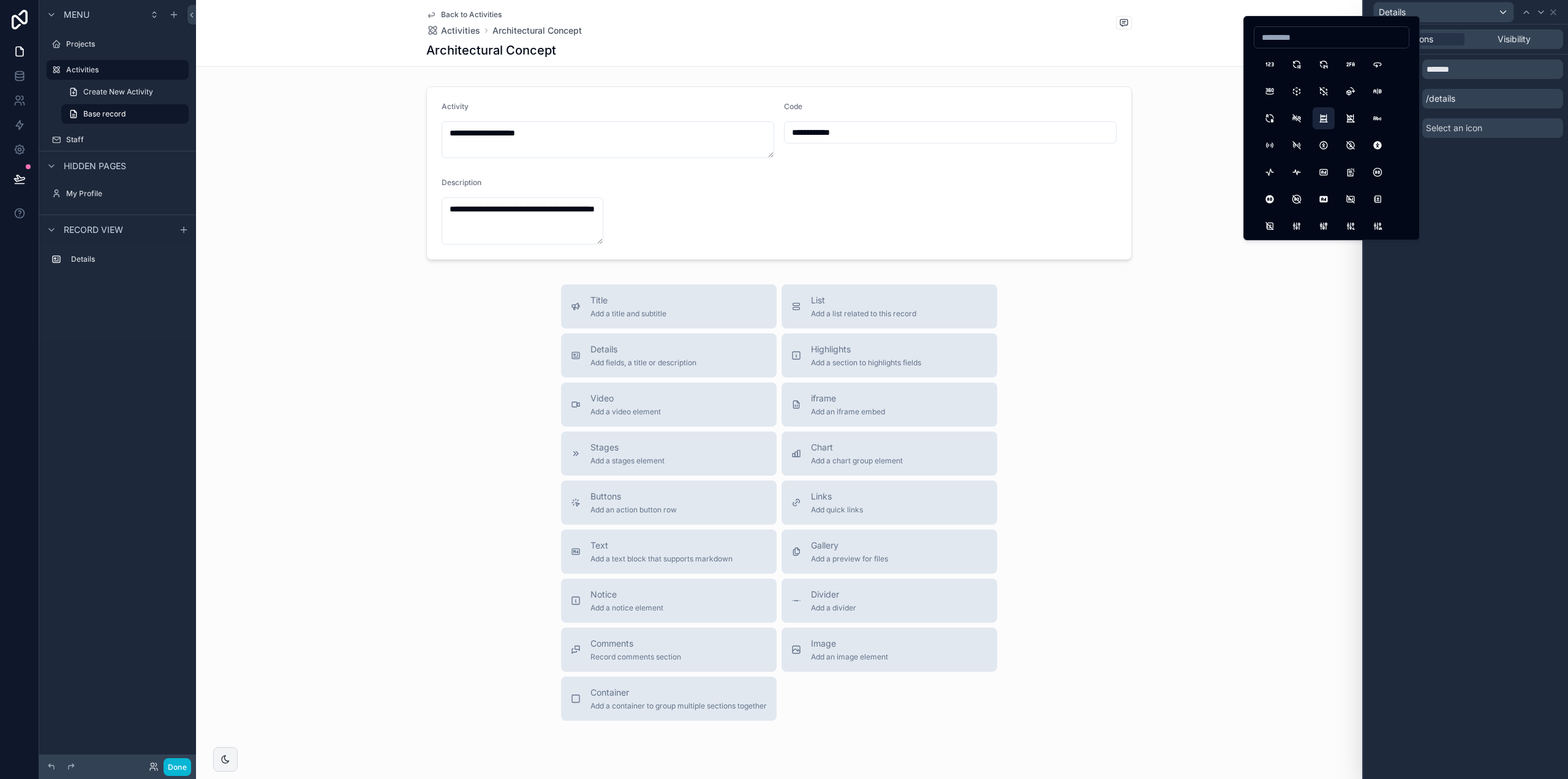
click at [1325, 116] on button "Abacus" at bounding box center [1324, 118] width 22 height 22
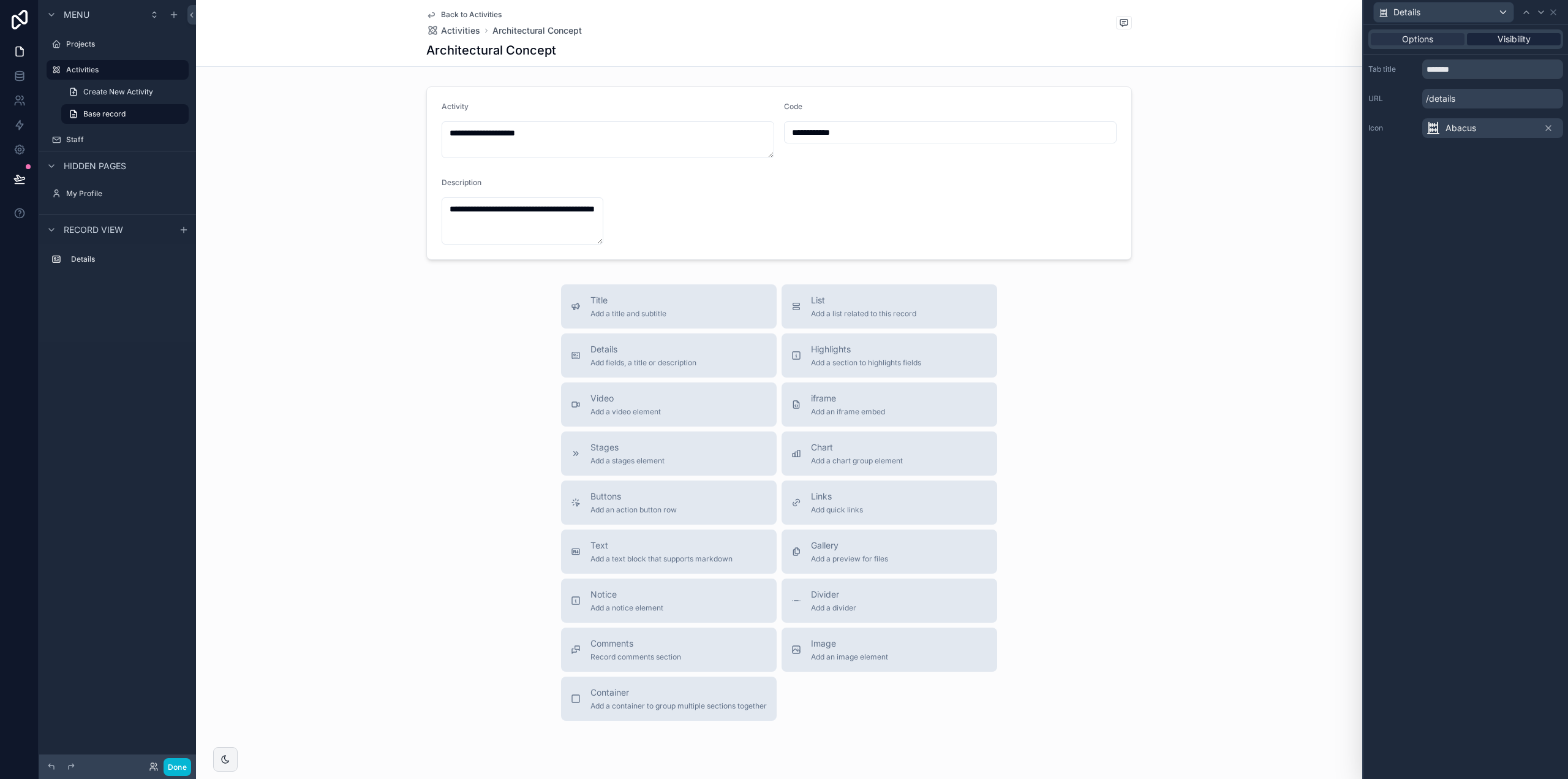
click at [1504, 40] on span "Visibility" at bounding box center [1514, 39] width 33 height 13
click at [1420, 43] on span "Options" at bounding box center [1417, 39] width 31 height 13
click at [1504, 11] on div "Details" at bounding box center [1443, 12] width 140 height 19
click at [1445, 78] on div "Details" at bounding box center [1443, 78] width 120 height 15
click at [1555, 13] on icon at bounding box center [1554, 13] width 5 height 5
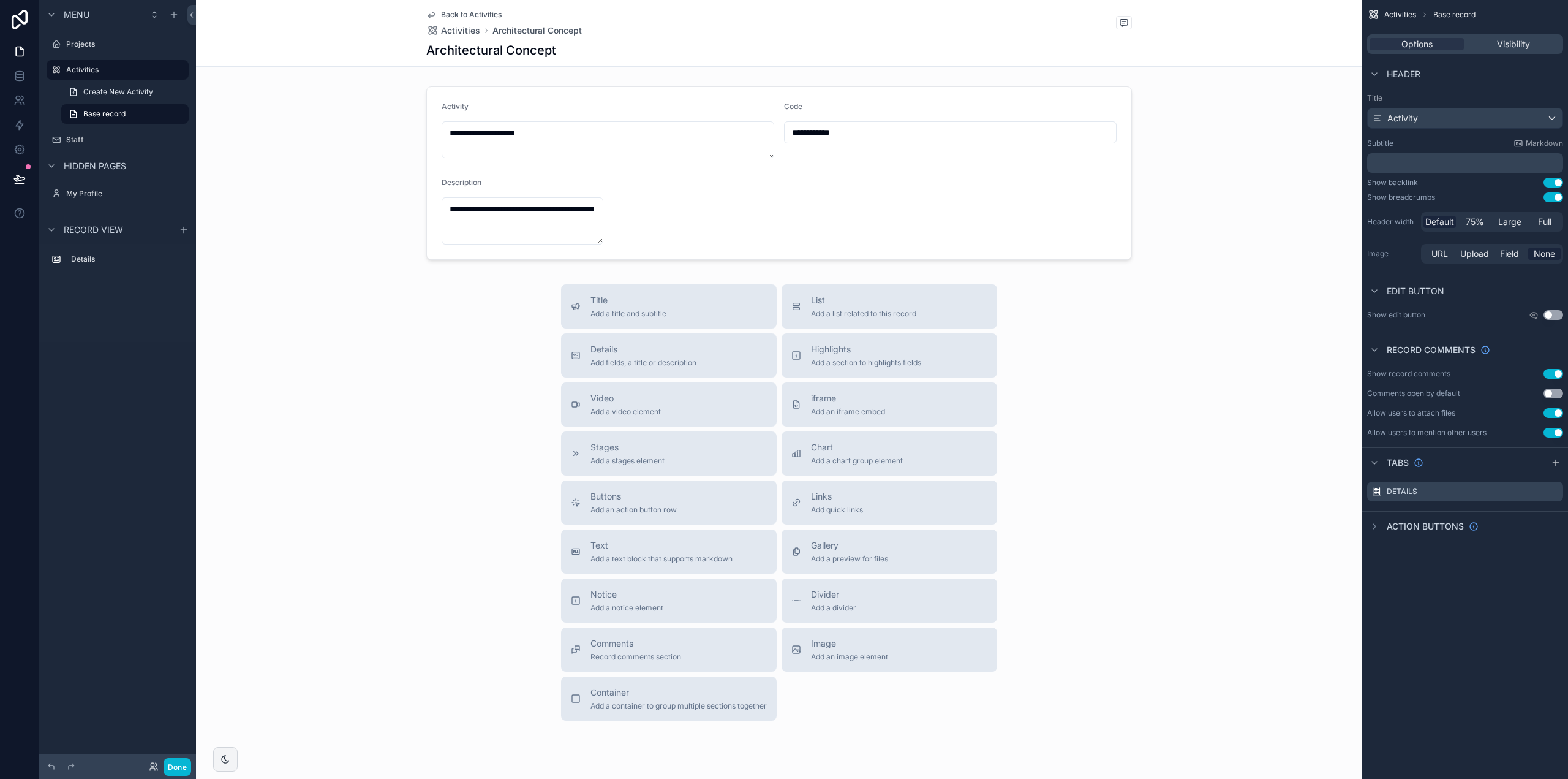
click at [1440, 163] on p "﻿" at bounding box center [1466, 163] width 188 height 13
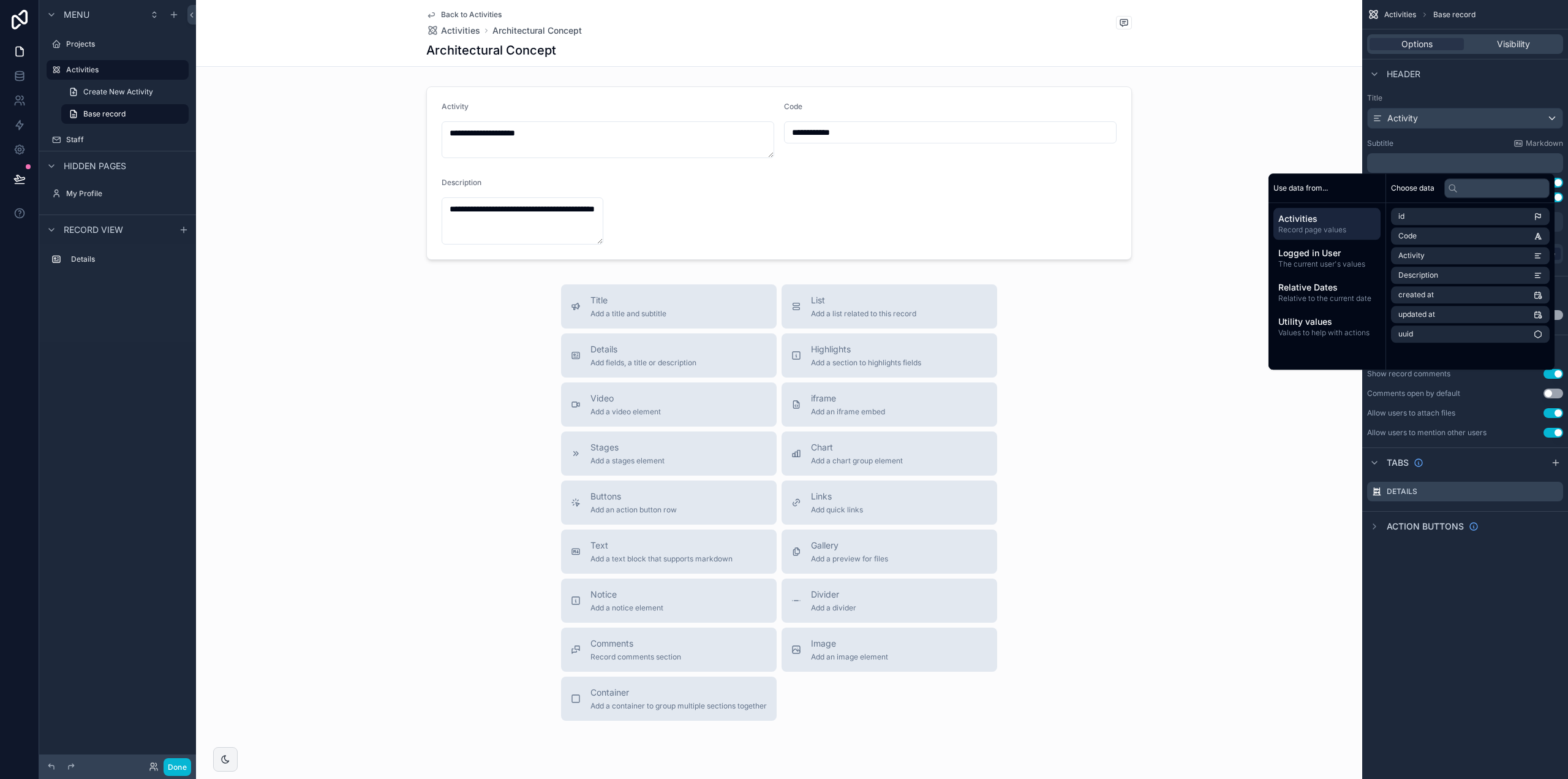
click at [1478, 83] on div "Header" at bounding box center [1466, 73] width 206 height 29
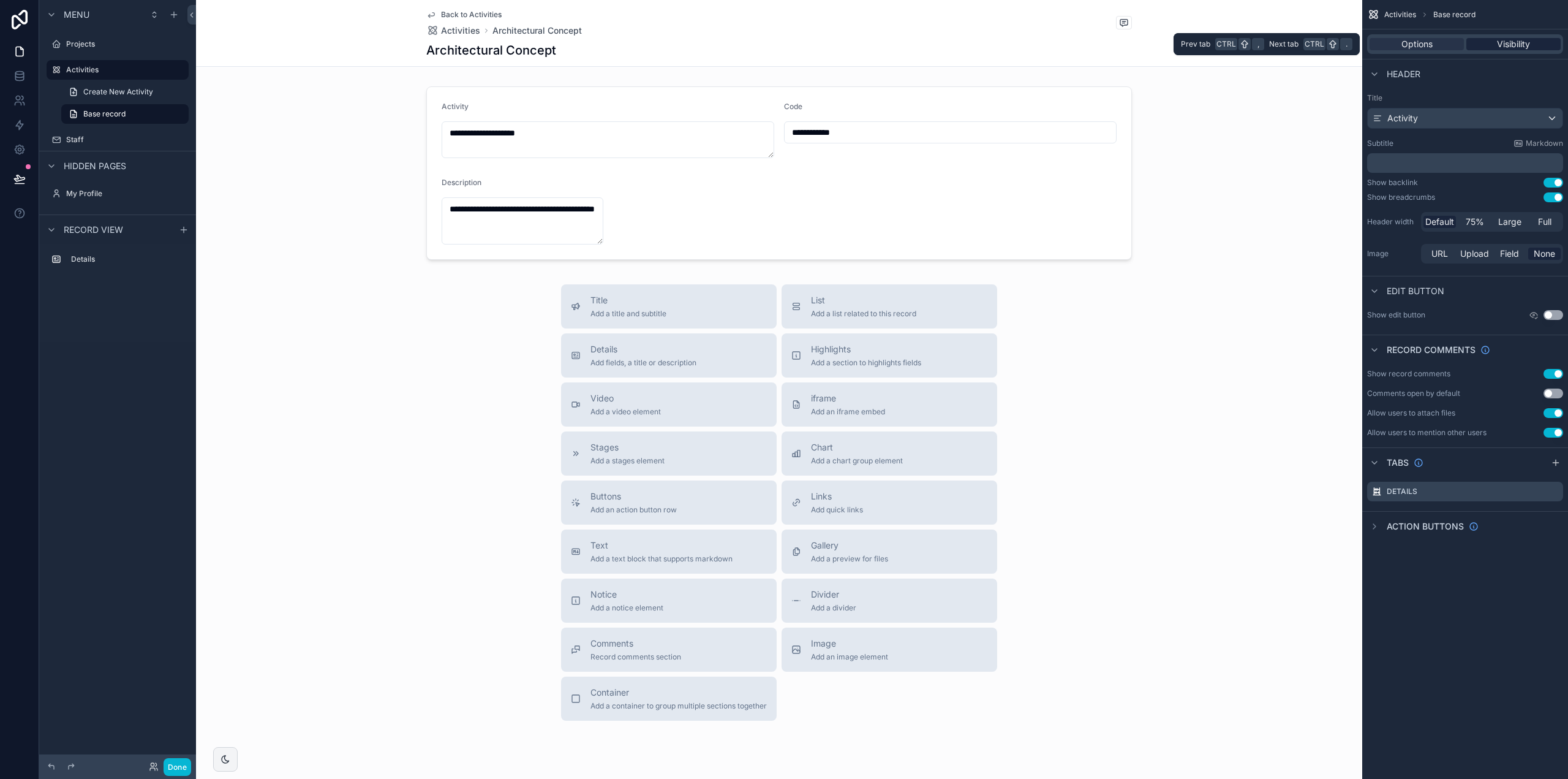
click at [1504, 43] on span "Visibility" at bounding box center [1514, 44] width 33 height 13
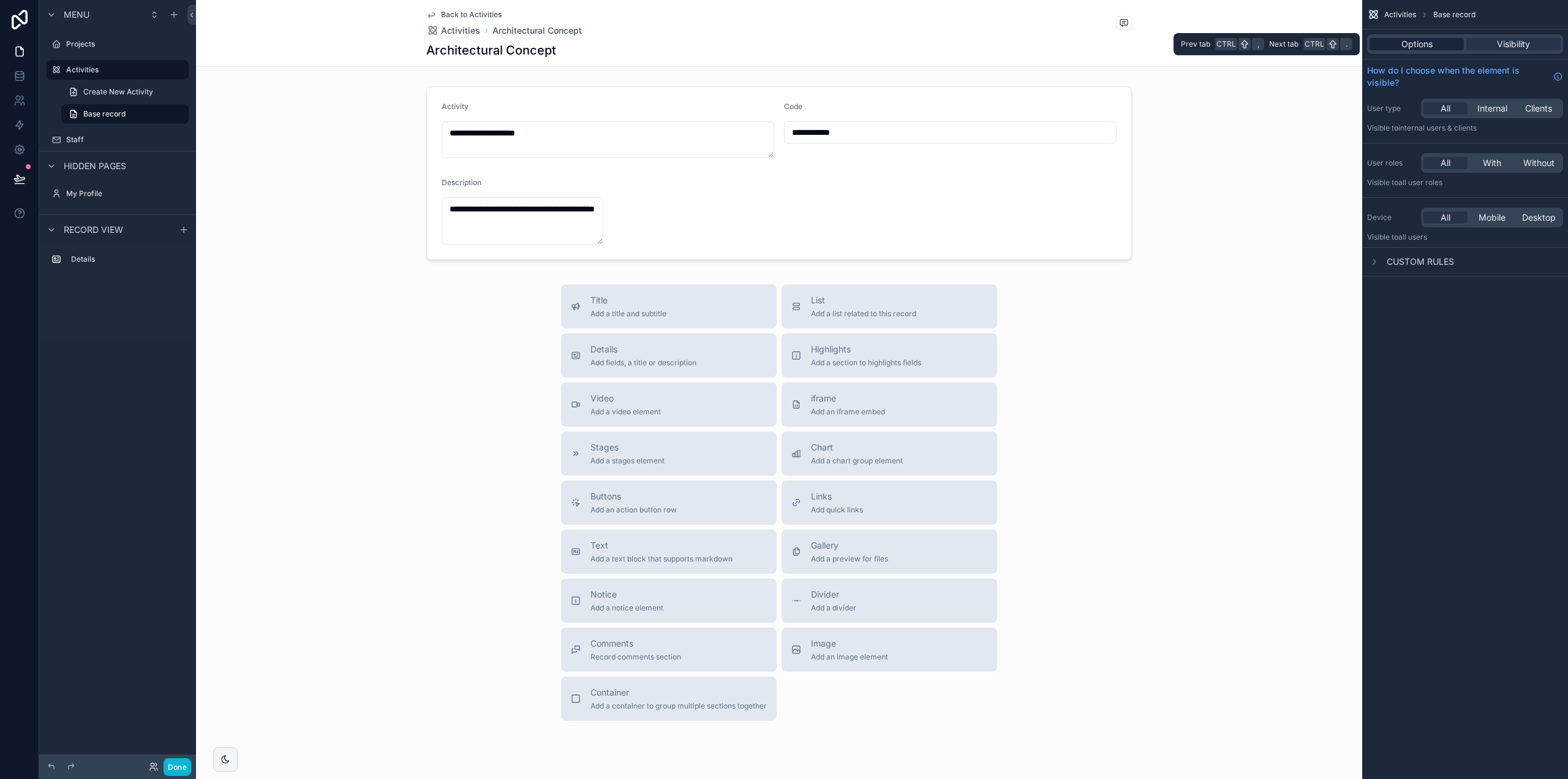
click at [1425, 44] on span "Options" at bounding box center [1416, 44] width 31 height 13
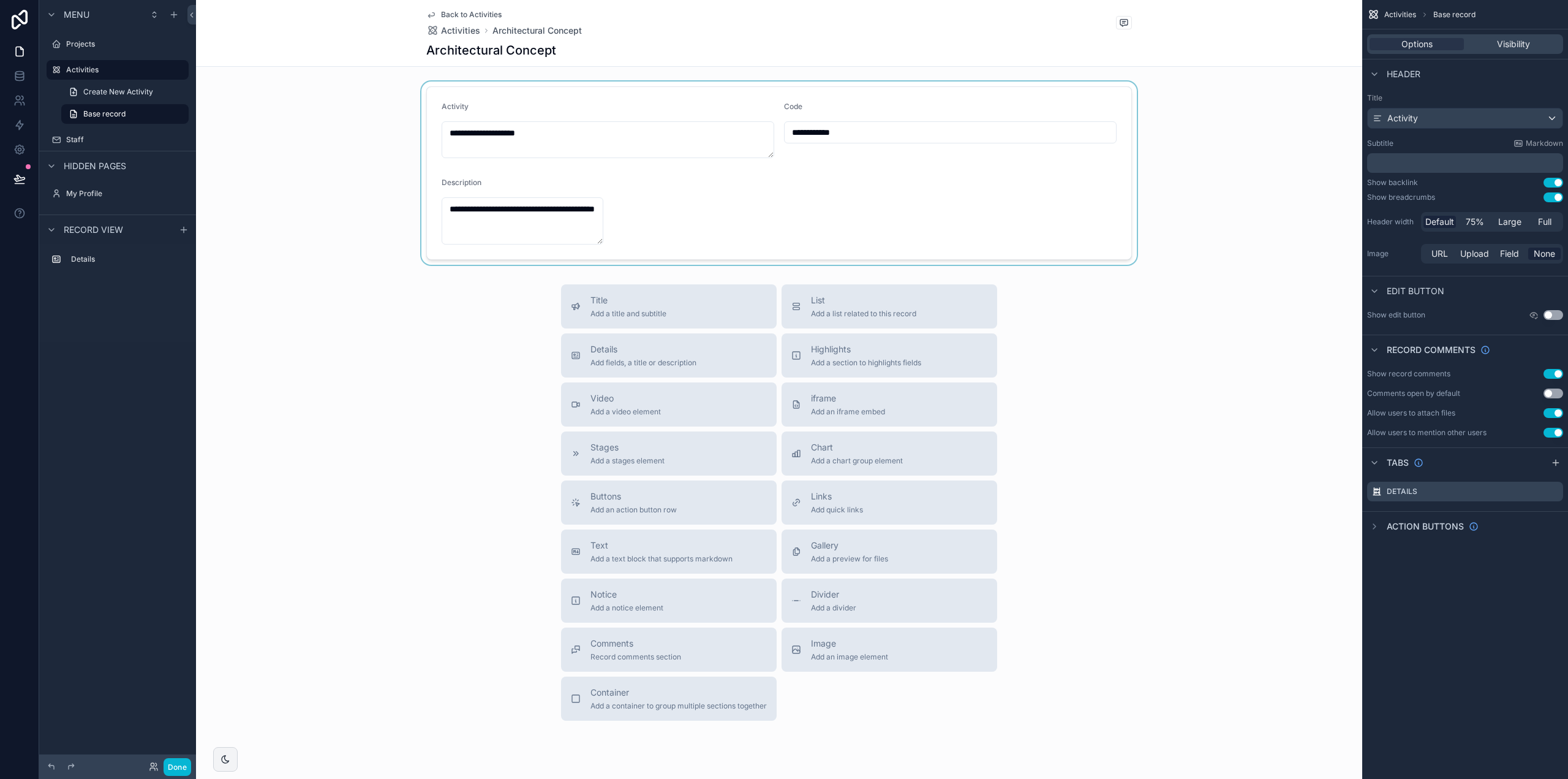
click at [591, 239] on div "scrollable content" at bounding box center [779, 173] width 1166 height 183
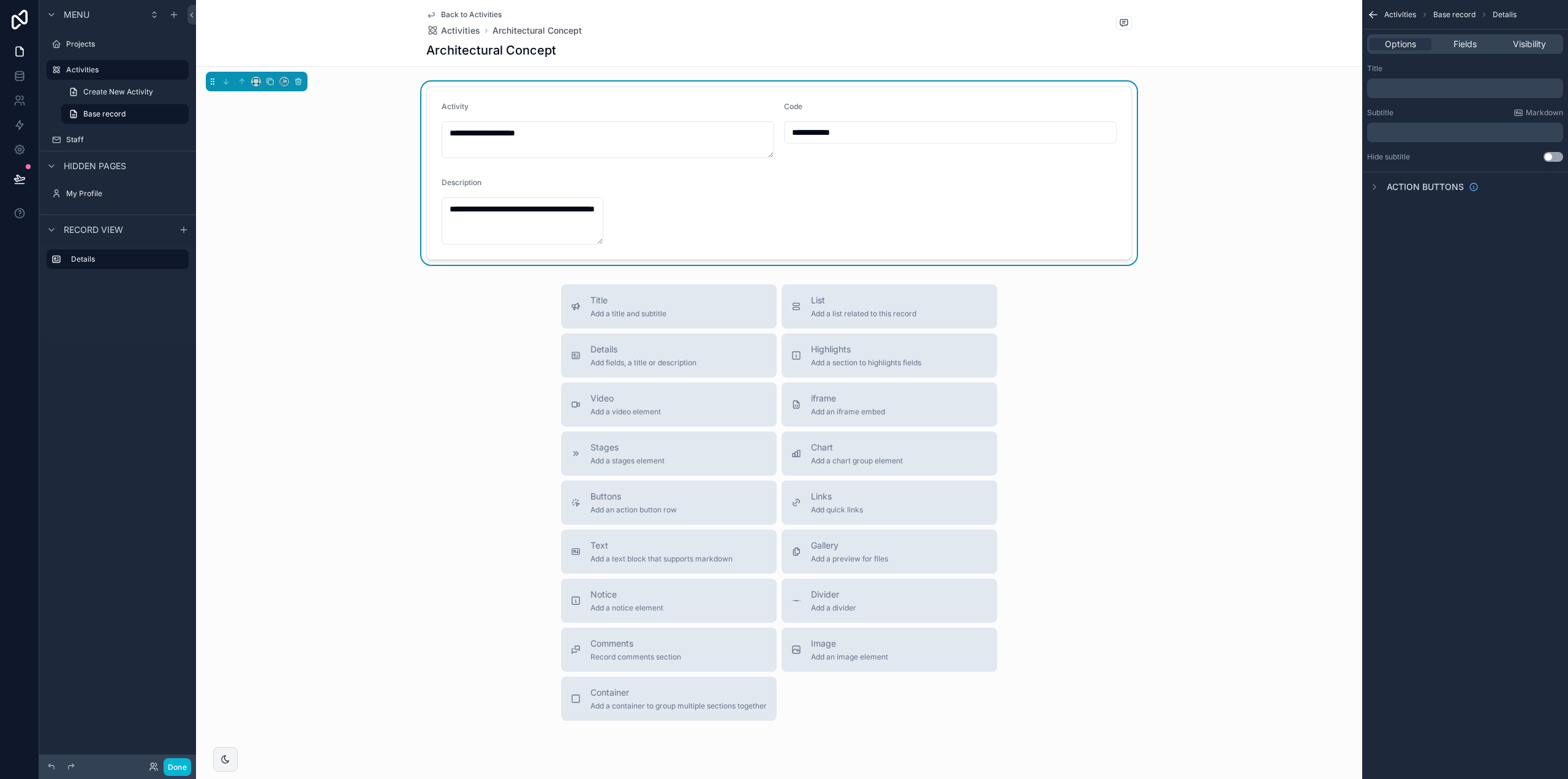
click at [834, 107] on div "Code" at bounding box center [950, 109] width 332 height 15
click at [714, 353] on div "Details Add fields, a title or description" at bounding box center [669, 355] width 196 height 24
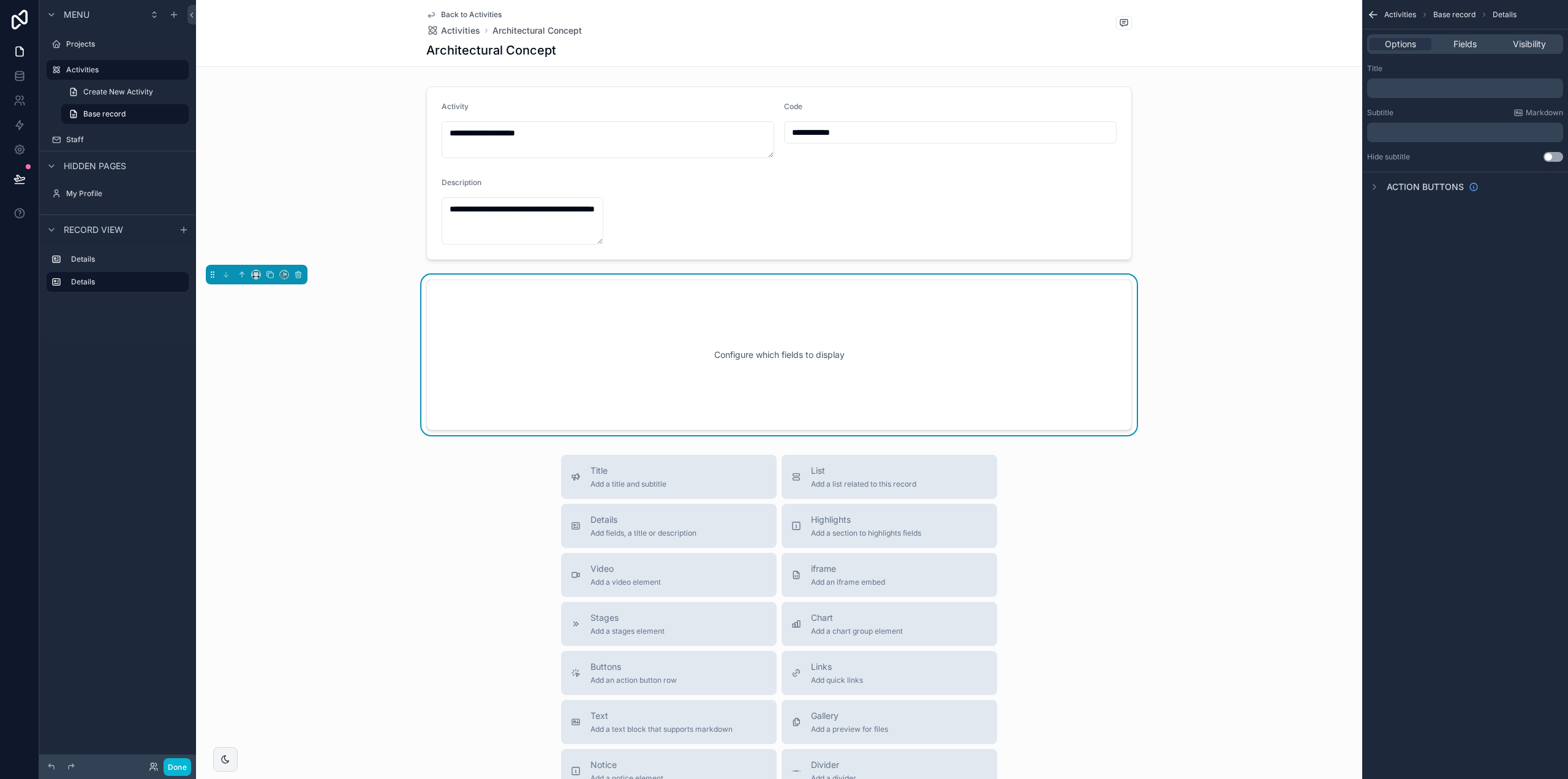
click at [810, 358] on div "Configure which fields to display" at bounding box center [779, 355] width 666 height 111
click at [1457, 44] on span "Fields" at bounding box center [1466, 44] width 23 height 13
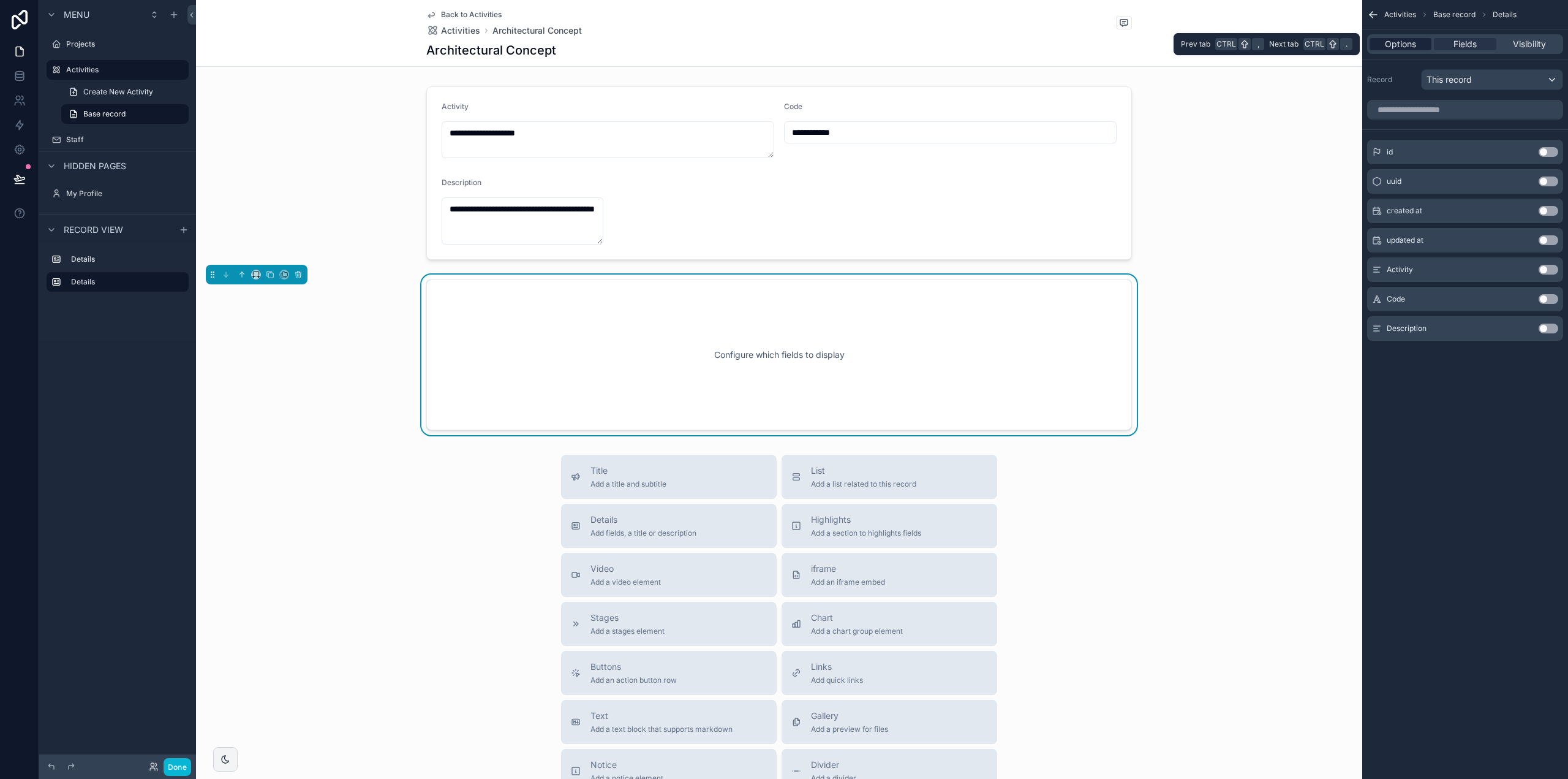
click at [1404, 44] on span "Options" at bounding box center [1401, 44] width 31 height 13
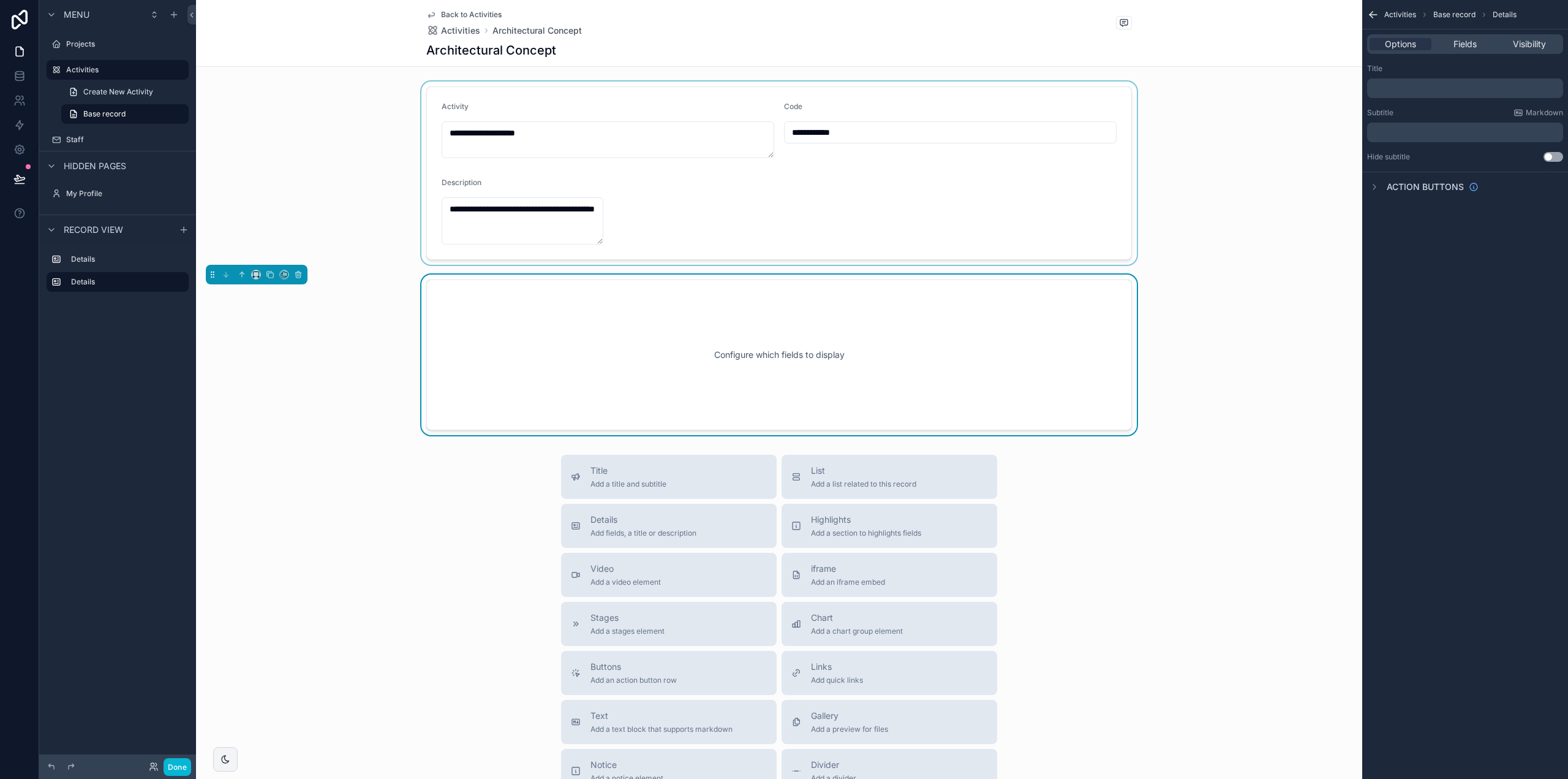
click at [889, 230] on div "scrollable content" at bounding box center [779, 173] width 1166 height 183
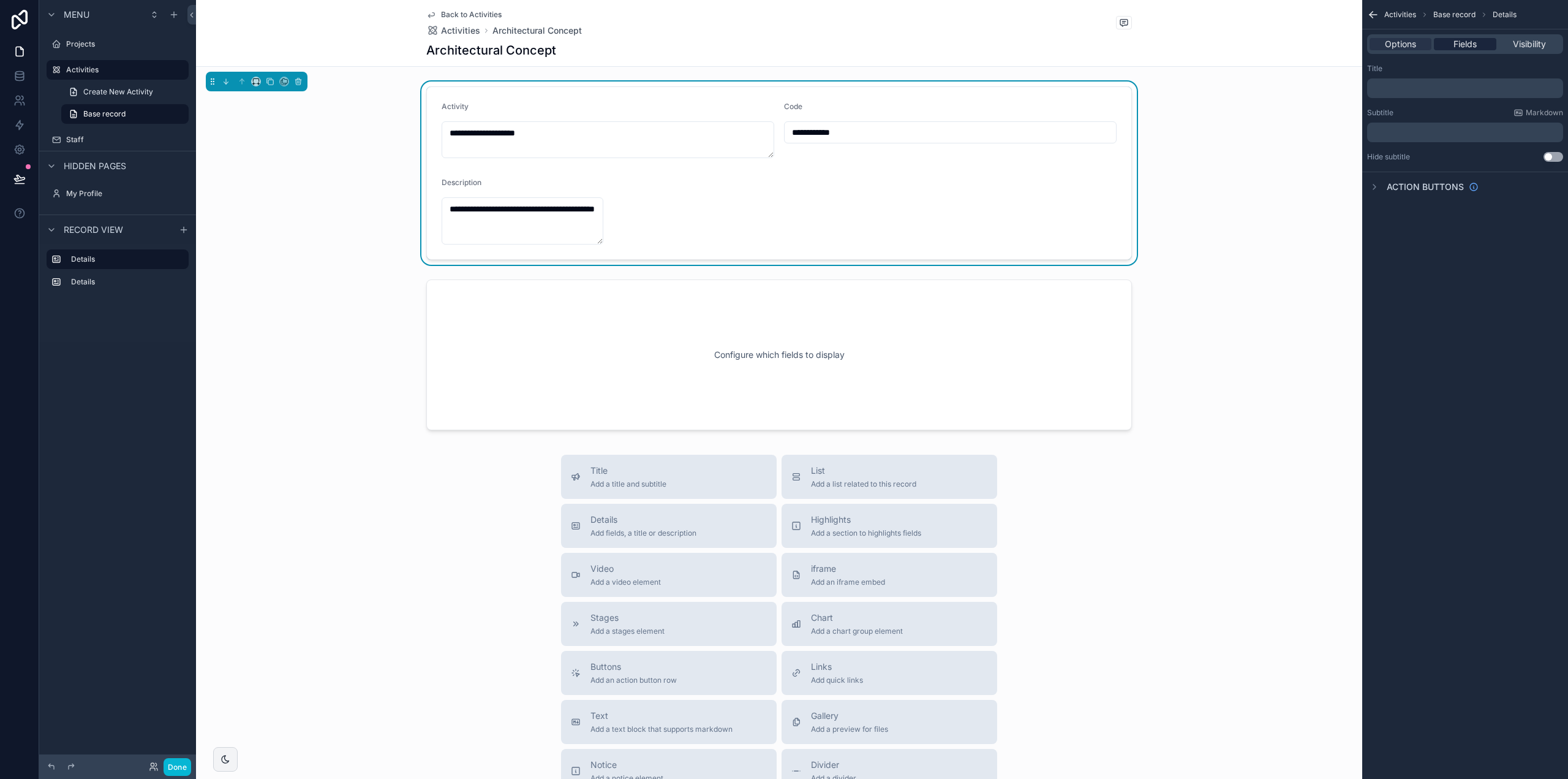
click at [1473, 46] on span "Fields" at bounding box center [1466, 44] width 23 height 13
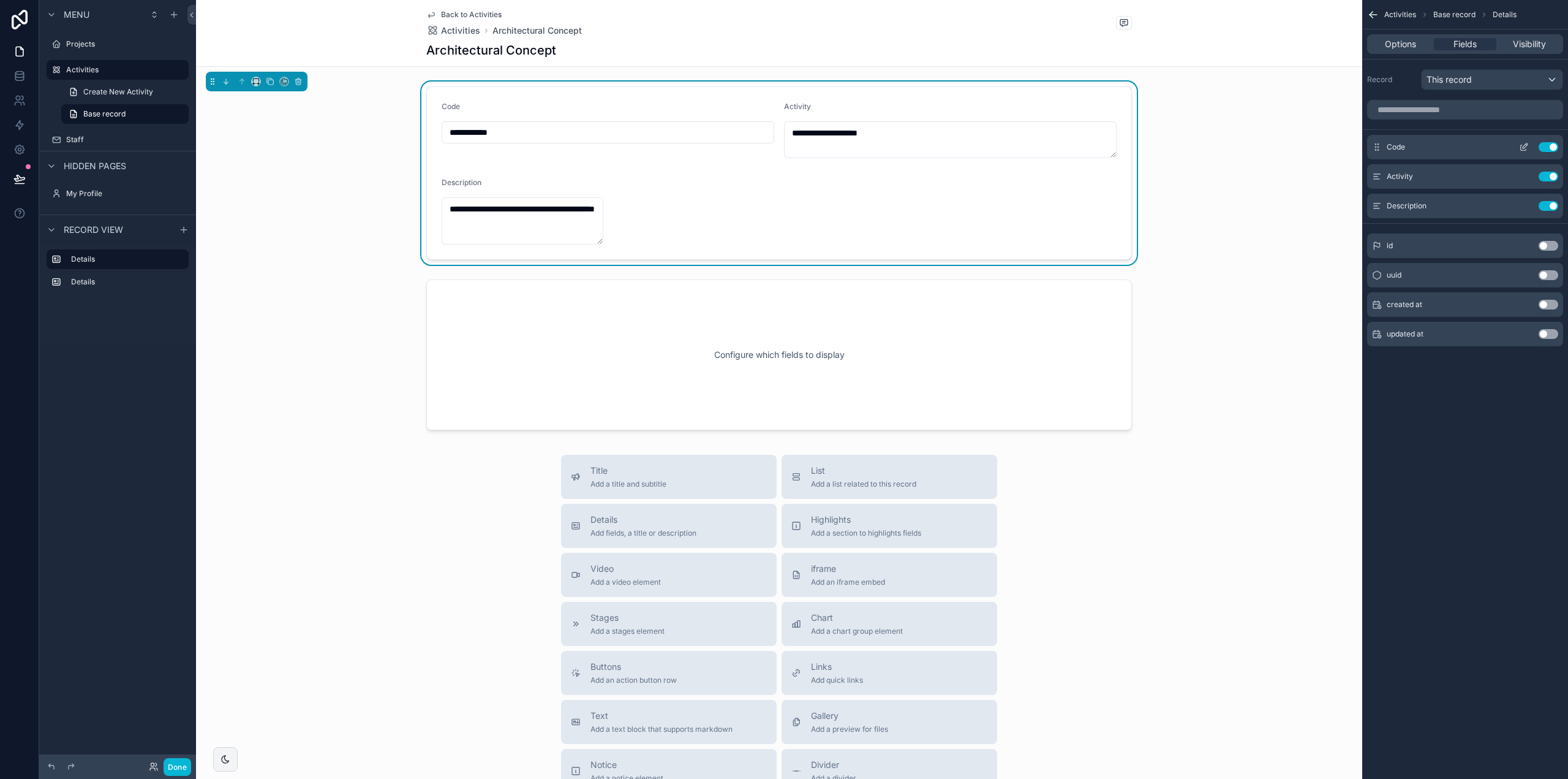
click at [1419, 142] on div "Code Use setting" at bounding box center [1465, 147] width 196 height 24
click at [1519, 146] on button "scrollable content" at bounding box center [1524, 147] width 19 height 10
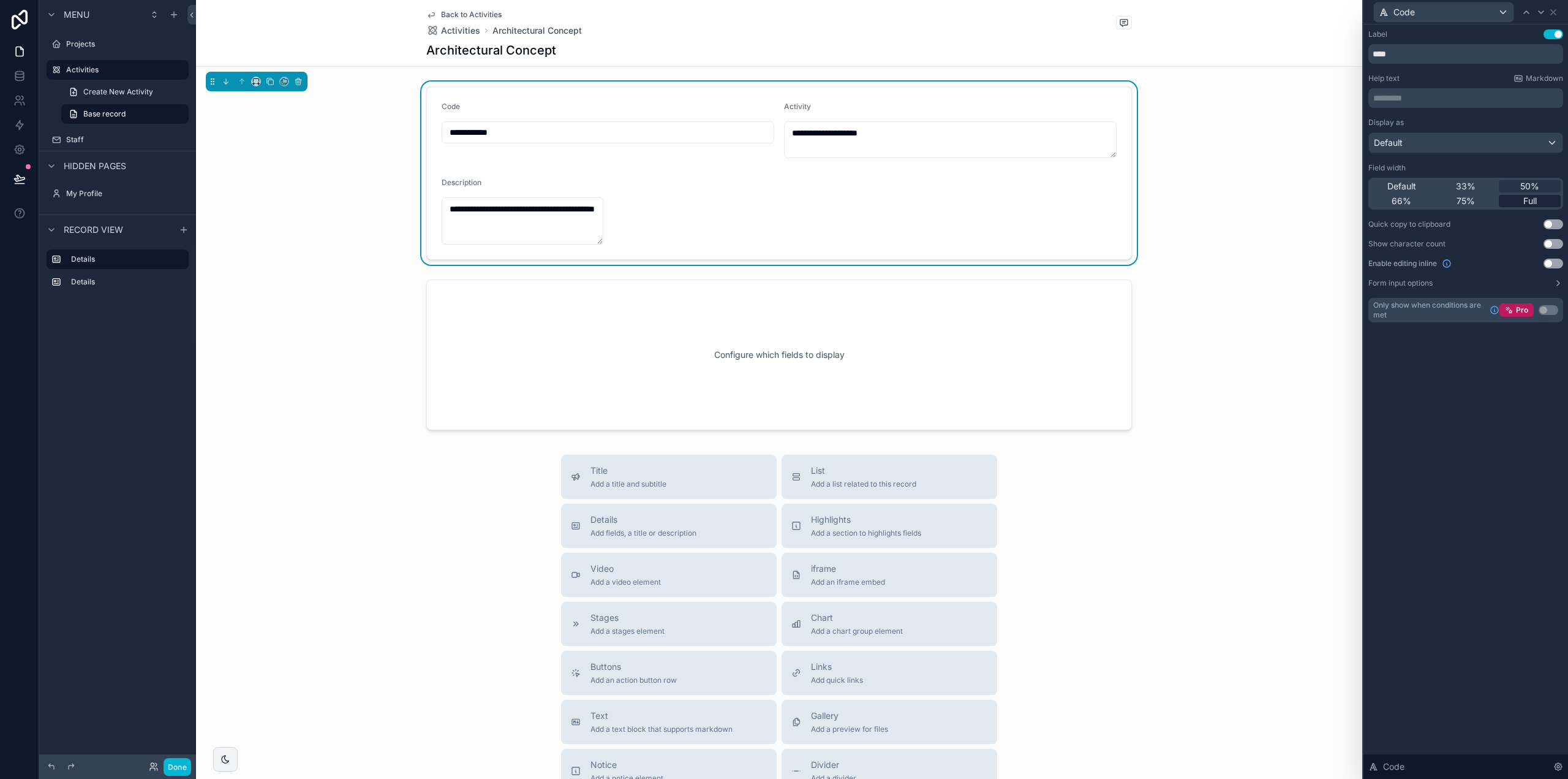
click at [1524, 198] on span "Full" at bounding box center [1530, 201] width 13 height 13
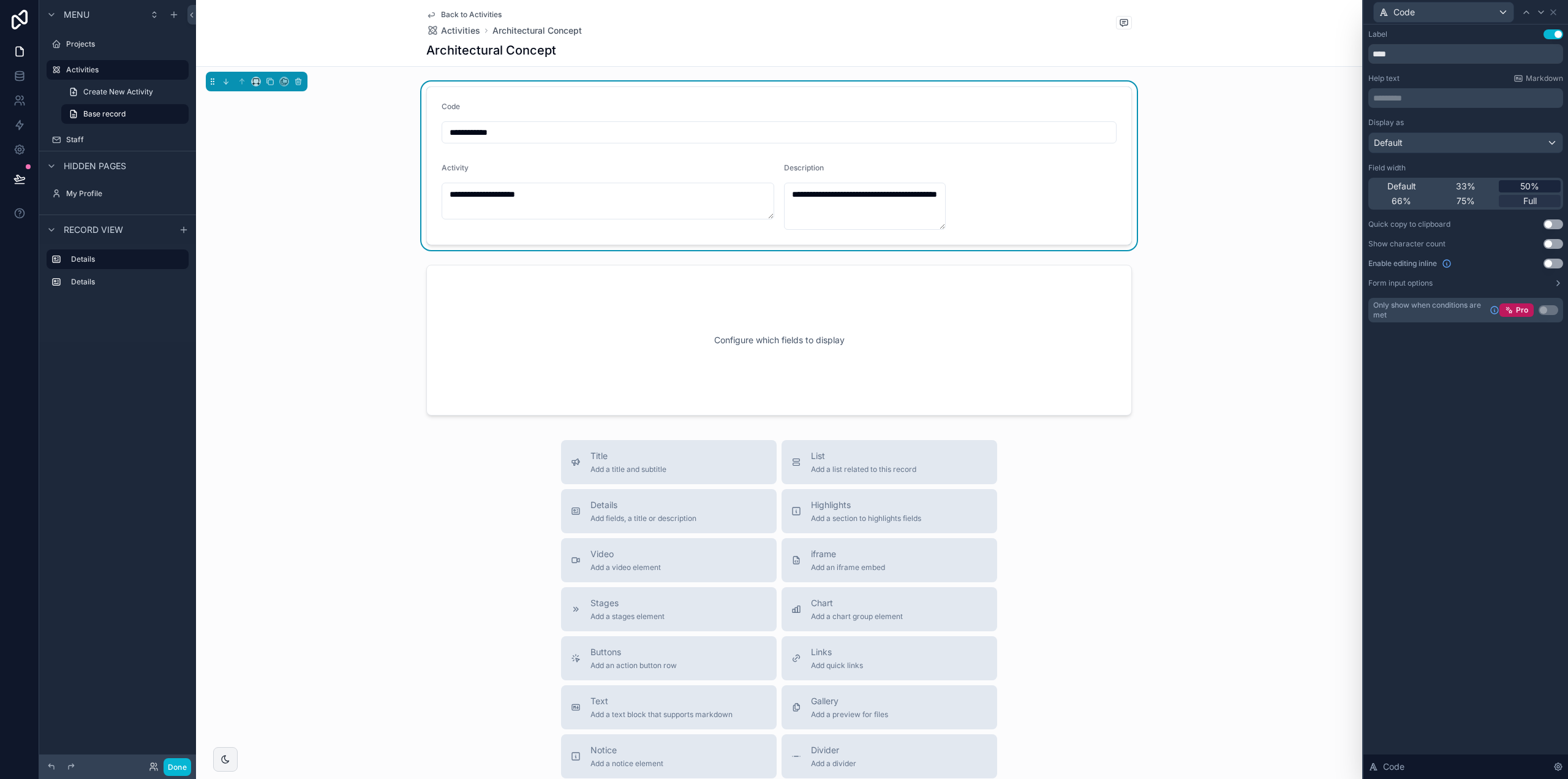
click at [1529, 185] on span "50%" at bounding box center [1529, 186] width 19 height 13
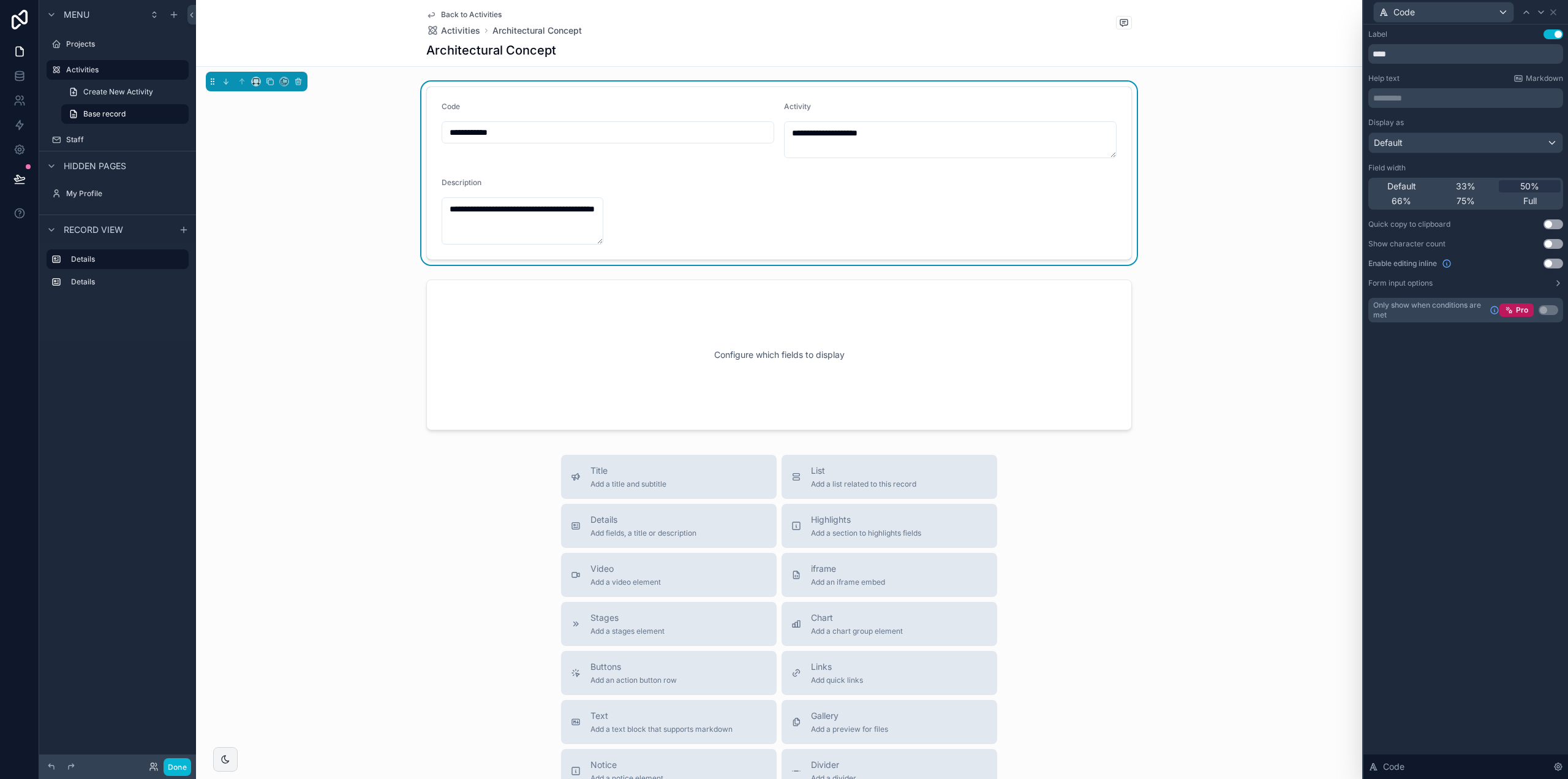
click at [1545, 221] on button "Use setting" at bounding box center [1553, 224] width 19 height 10
click at [1415, 141] on div "Default" at bounding box center [1466, 142] width 193 height 19
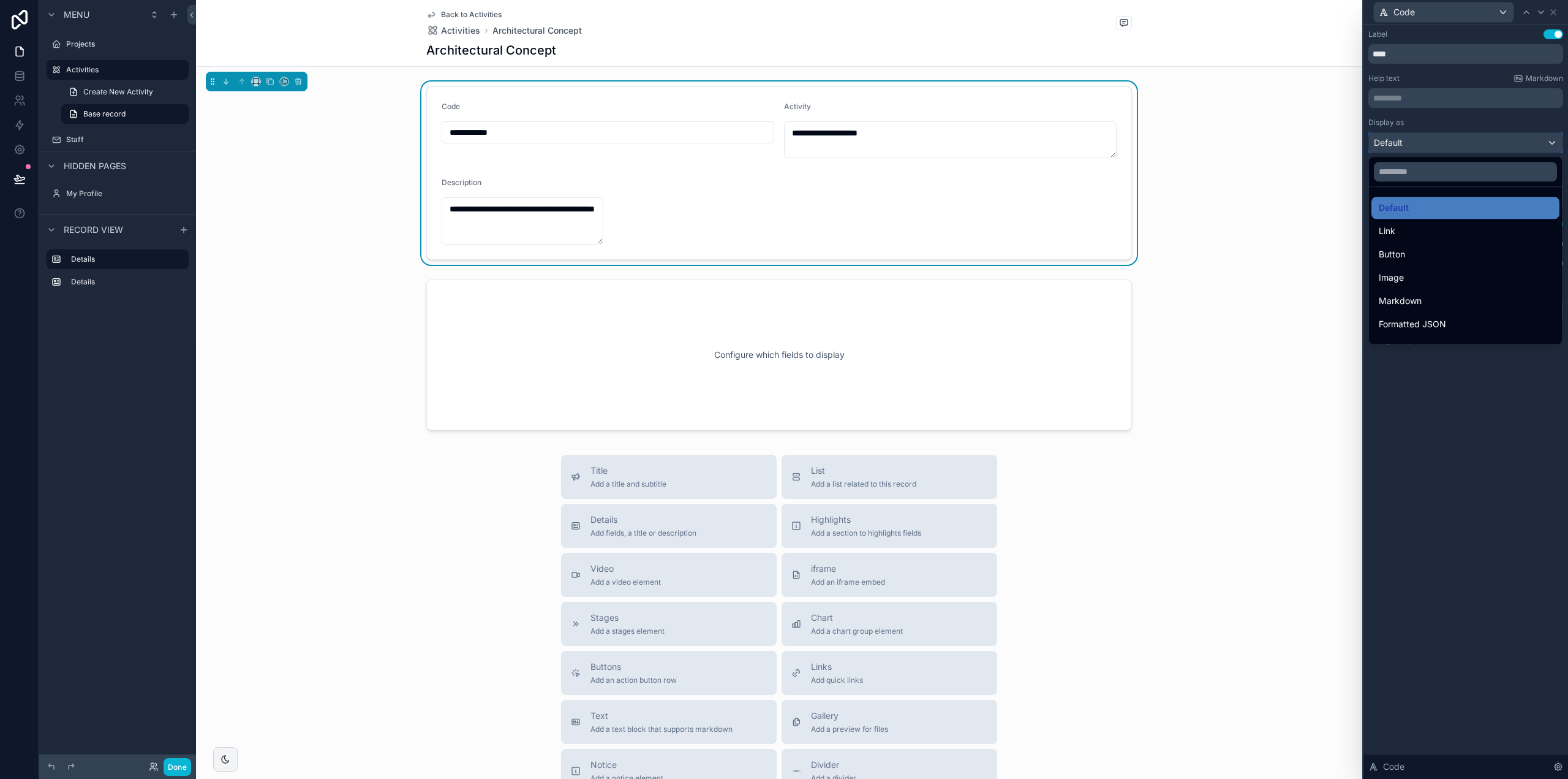
scroll to position [122, 0]
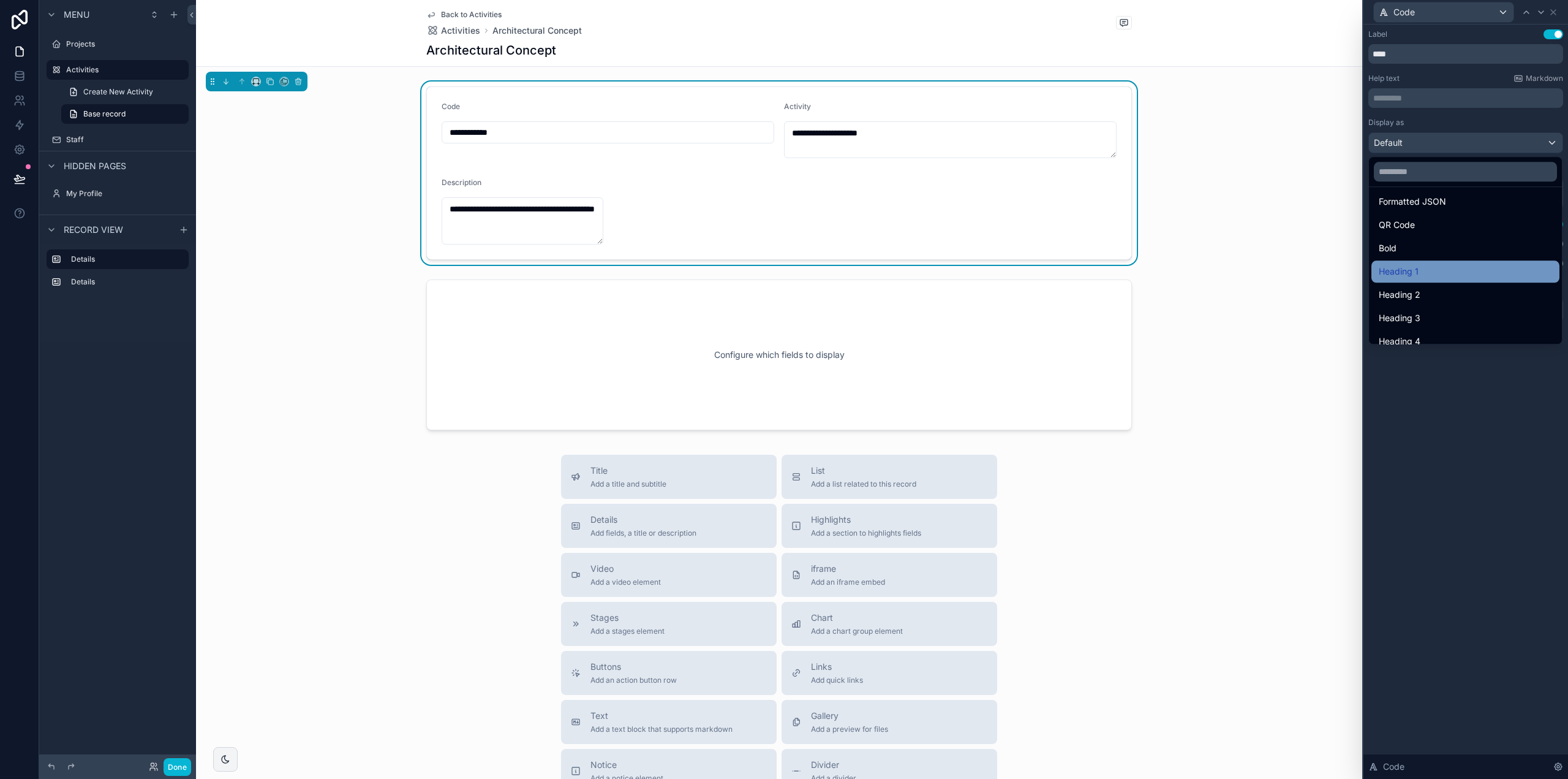
click at [1417, 279] on div "Heading 1" at bounding box center [1466, 271] width 188 height 22
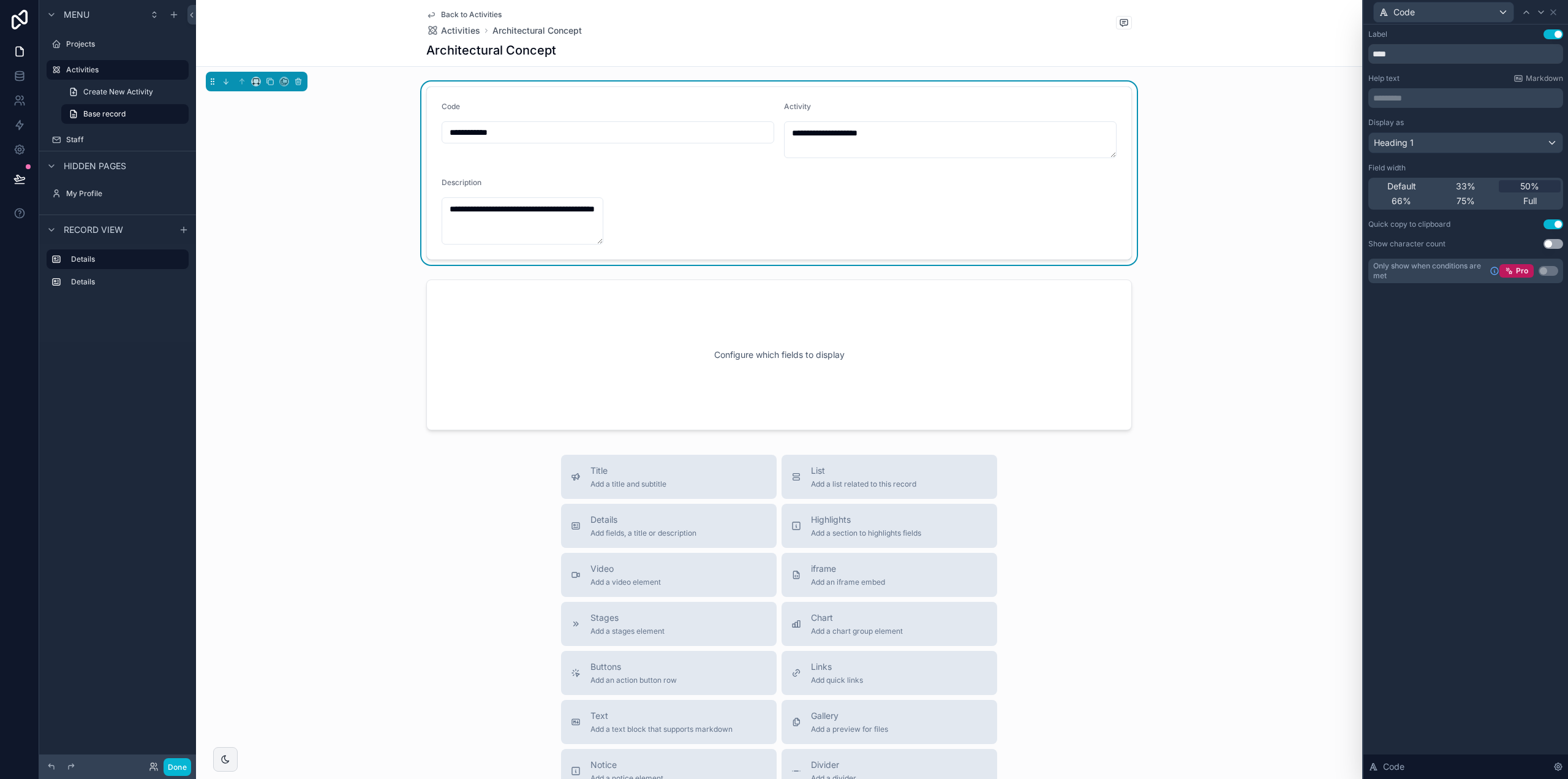
click at [1442, 351] on div "Label Use setting **** Help text Markdown ********* ﻿ Display as Heading 1 Fiel…" at bounding box center [1466, 401] width 204 height 755
click at [1396, 768] on span "Code" at bounding box center [1394, 766] width 22 height 13
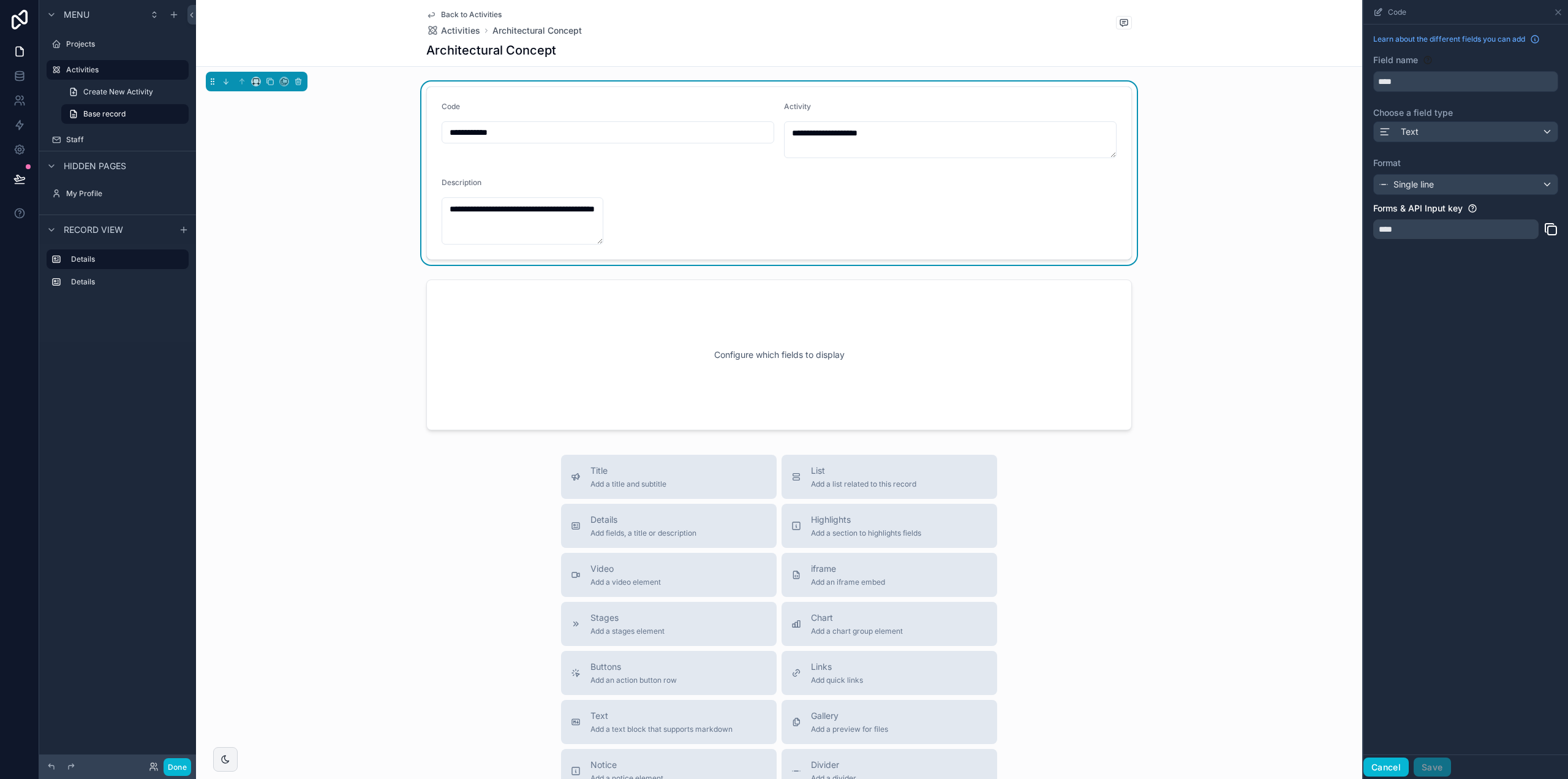
click at [1393, 769] on button "Cancel" at bounding box center [1386, 767] width 45 height 19
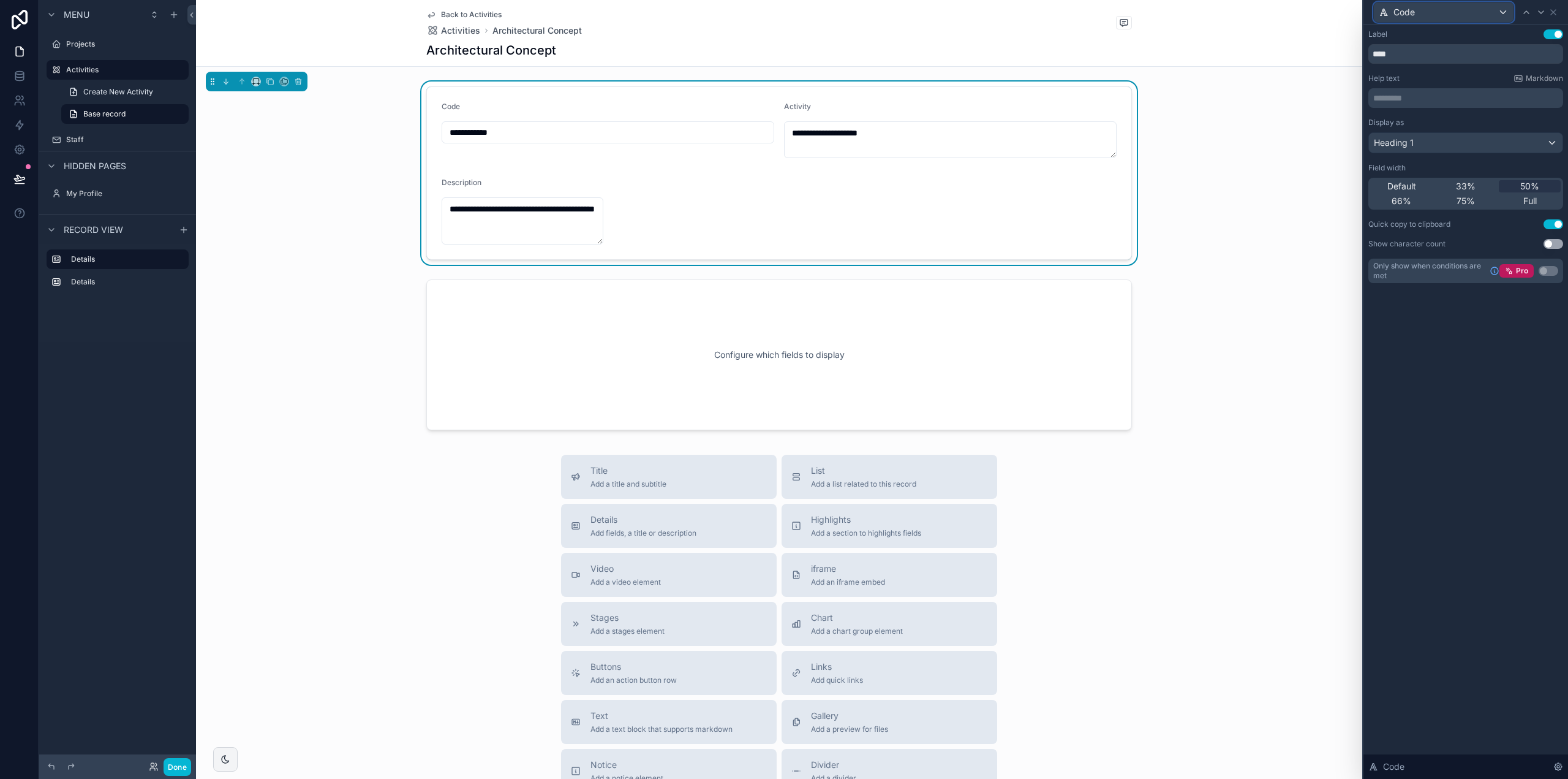
click at [1493, 10] on div "Code" at bounding box center [1443, 12] width 140 height 19
click at [1406, 101] on span "Activity" at bounding box center [1414, 101] width 31 height 15
click at [1411, 141] on div "Default" at bounding box center [1466, 142] width 193 height 19
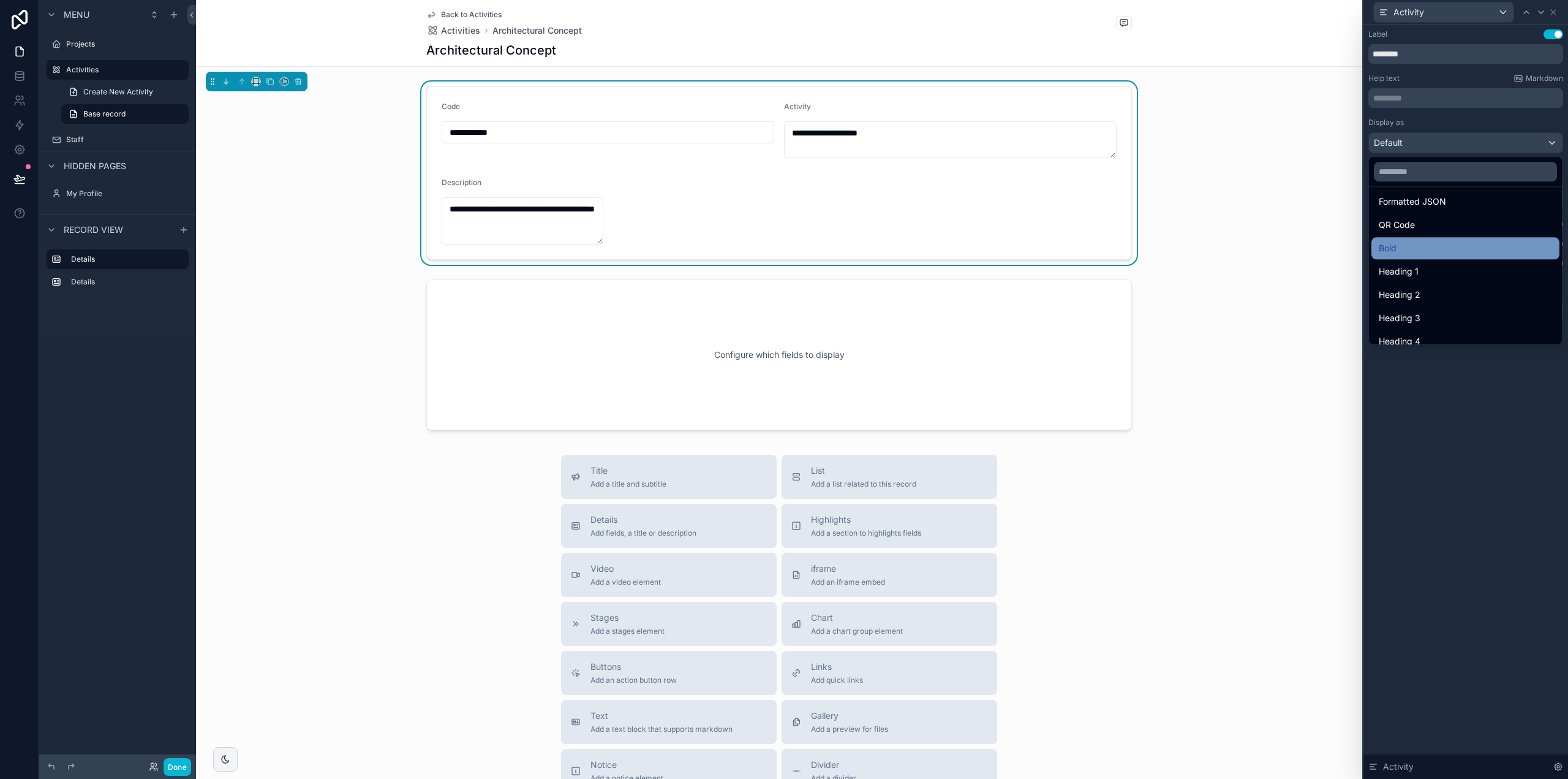
click at [1413, 253] on div "Bold" at bounding box center [1465, 249] width 173 height 15
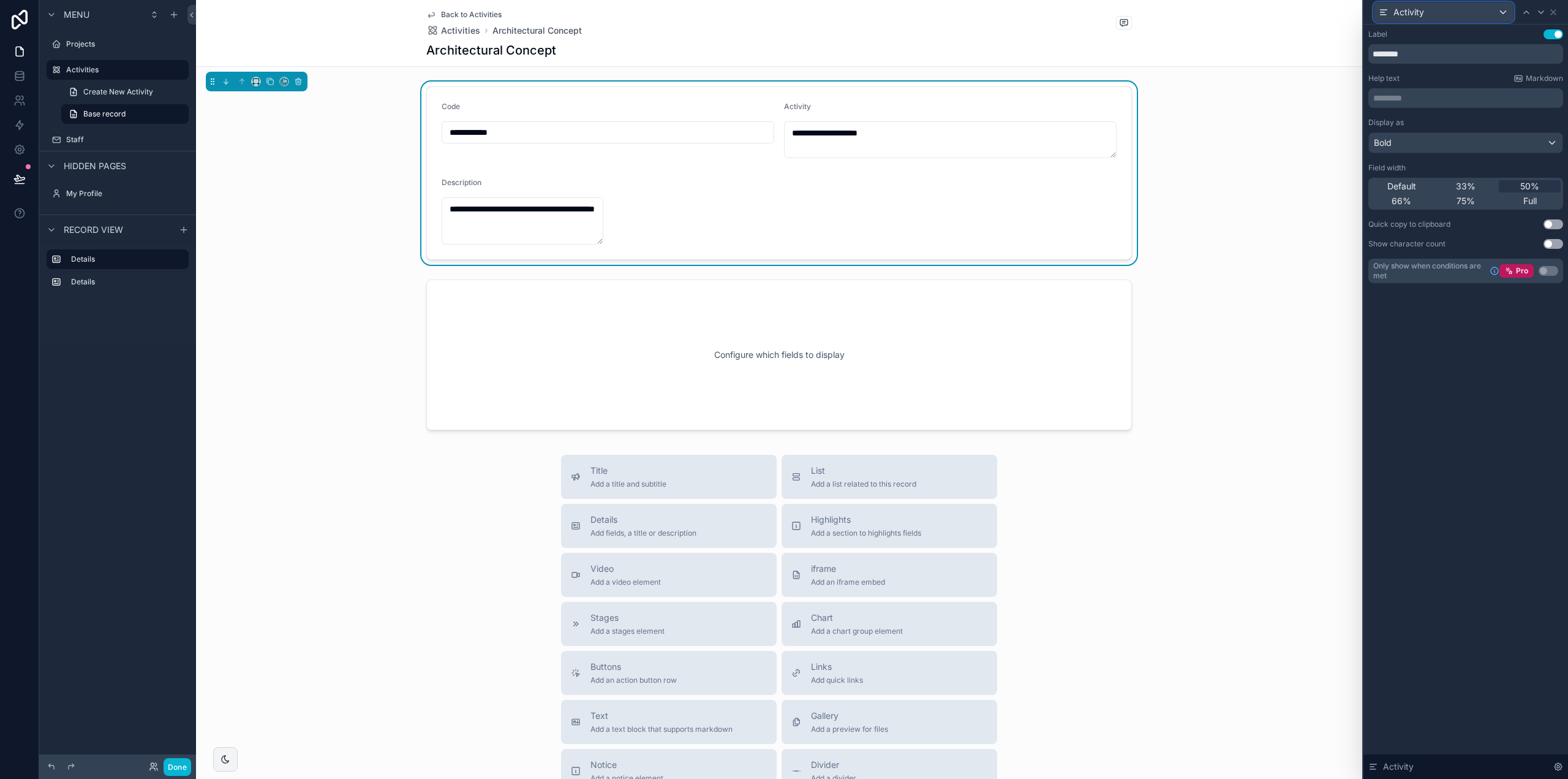
click at [1453, 8] on div "Activity" at bounding box center [1443, 12] width 140 height 19
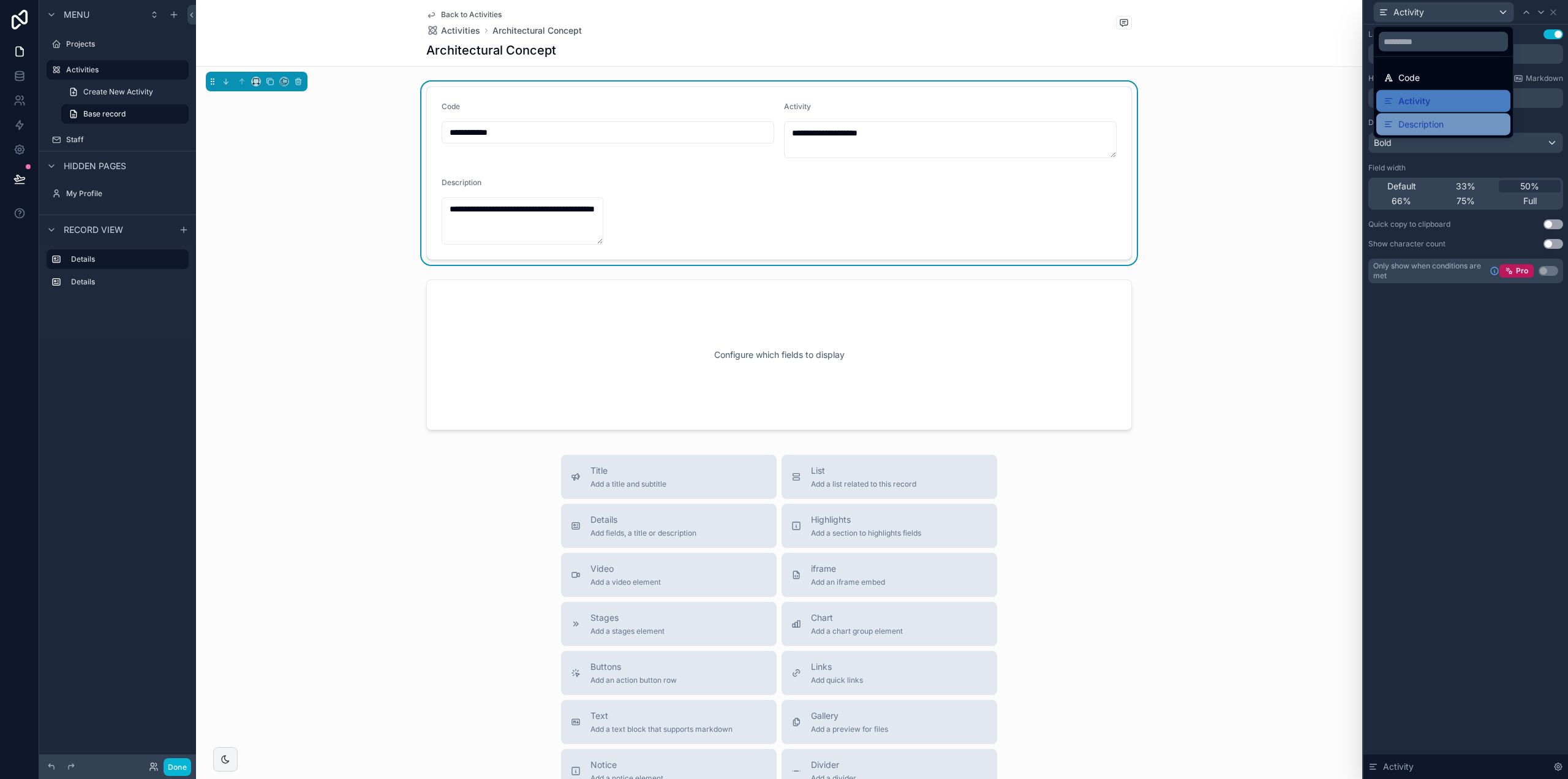
click at [1430, 117] on span "Description" at bounding box center [1421, 125] width 45 height 15
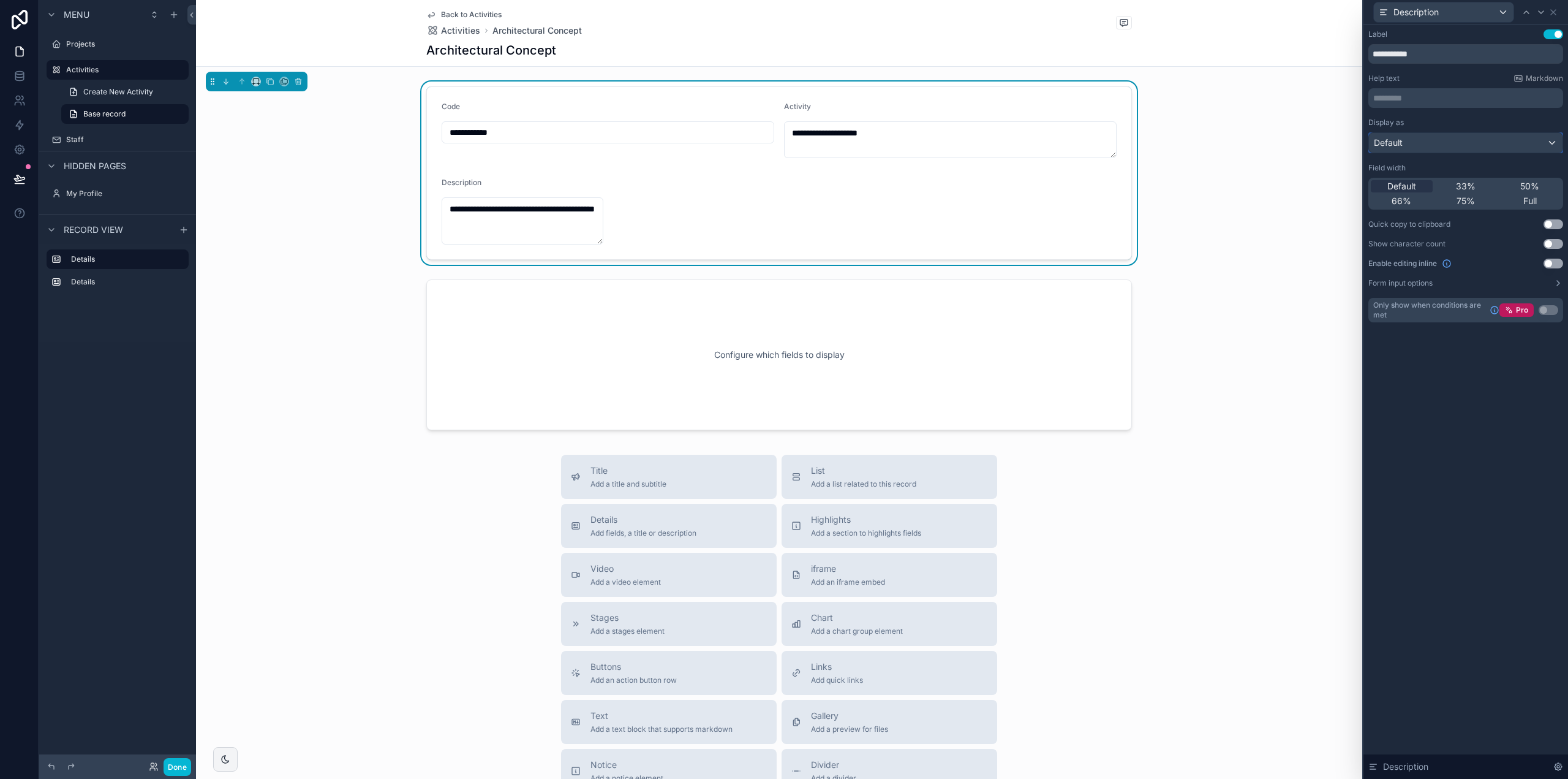
click at [1415, 142] on div "Default" at bounding box center [1466, 142] width 193 height 19
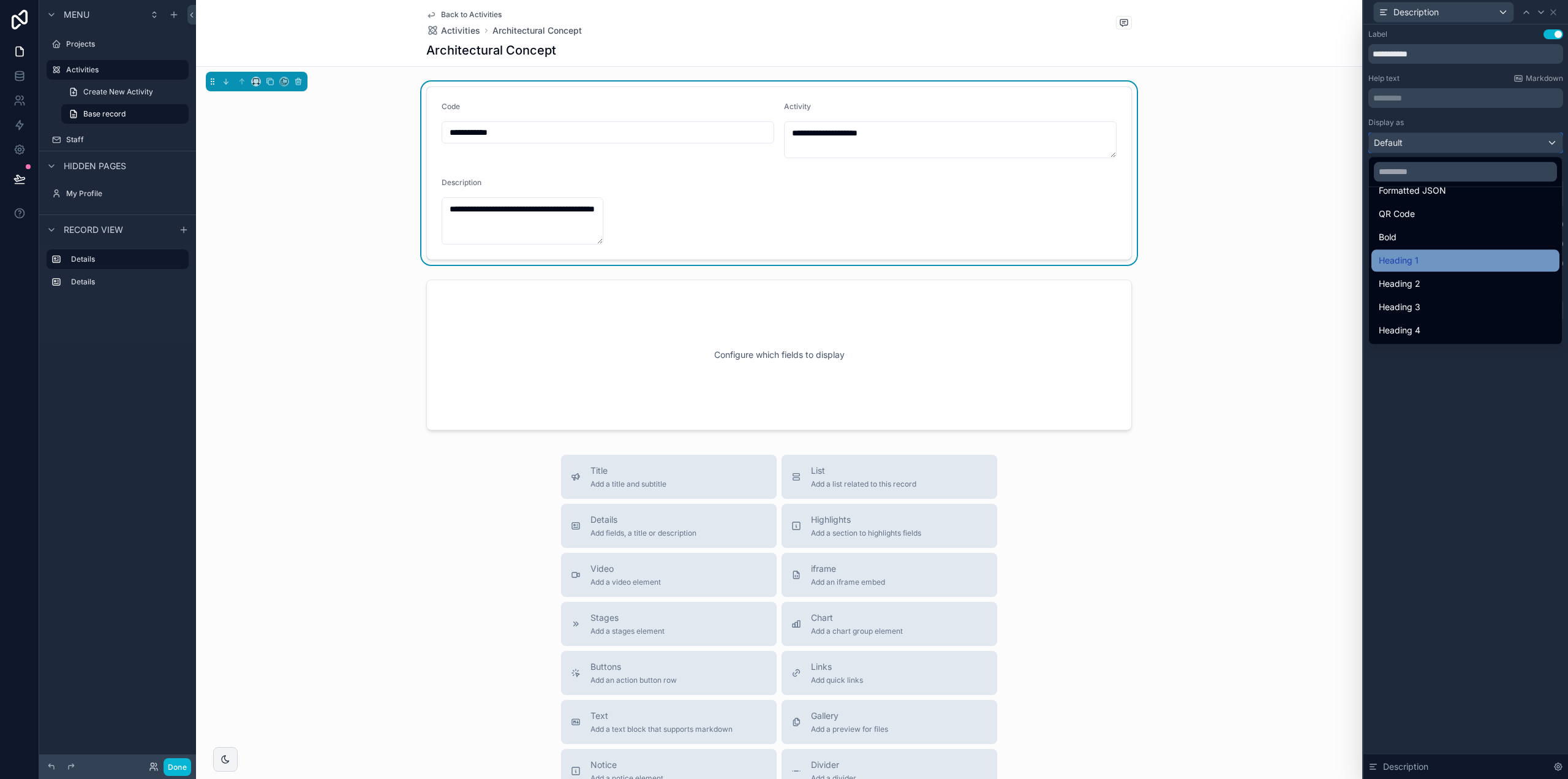
scroll to position [11, 0]
click at [1407, 194] on span "Default" at bounding box center [1394, 197] width 30 height 15
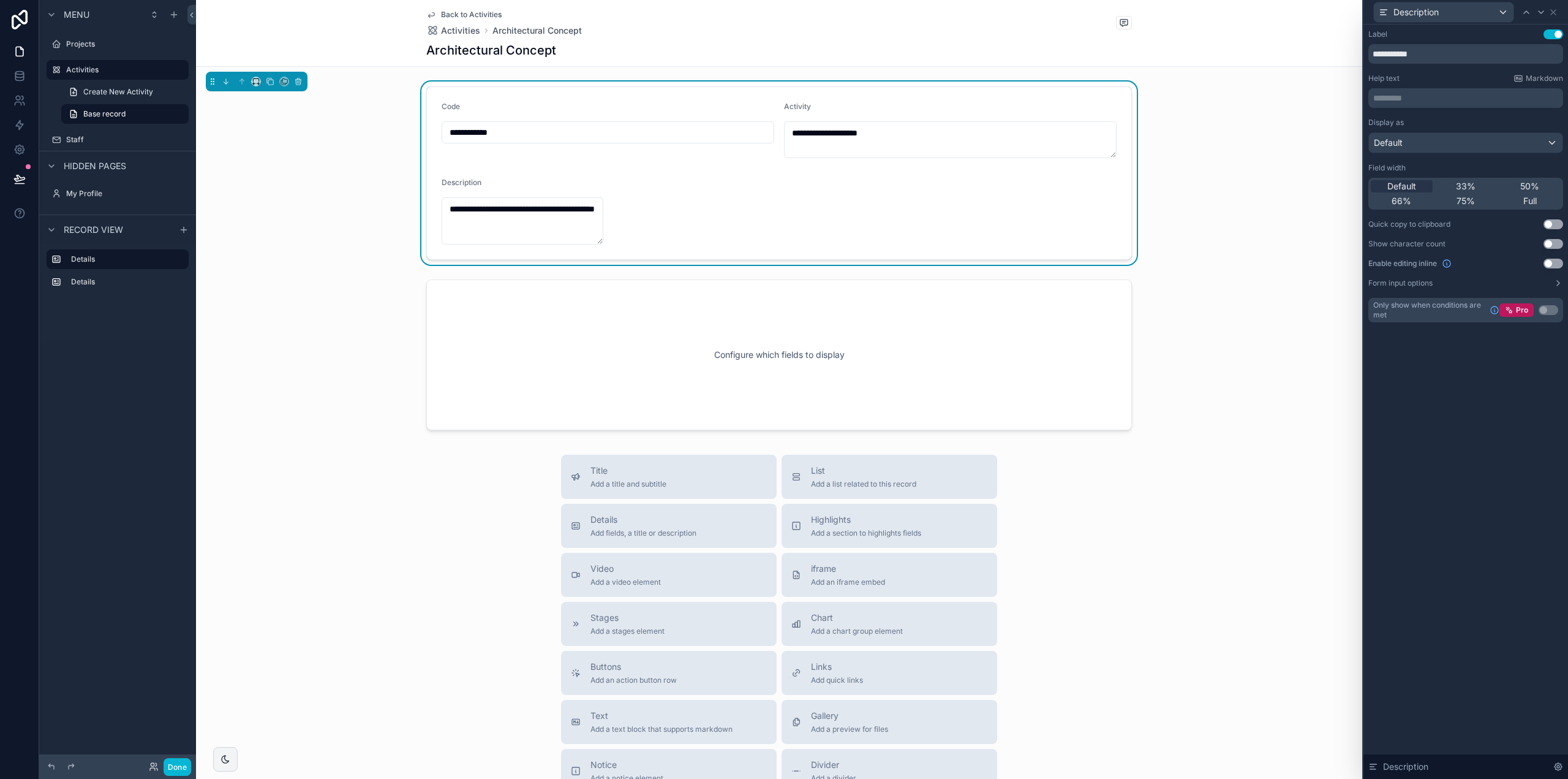
click at [1555, 224] on button "Use setting" at bounding box center [1553, 224] width 19 height 10
click at [1440, 401] on div "**********" at bounding box center [1466, 401] width 204 height 755
click at [1073, 572] on div "Title Add a title and subtitle List Add a list related to this record Details A…" at bounding box center [779, 673] width 1166 height 436
click at [1054, 374] on div "scrollable content" at bounding box center [779, 355] width 1166 height 161
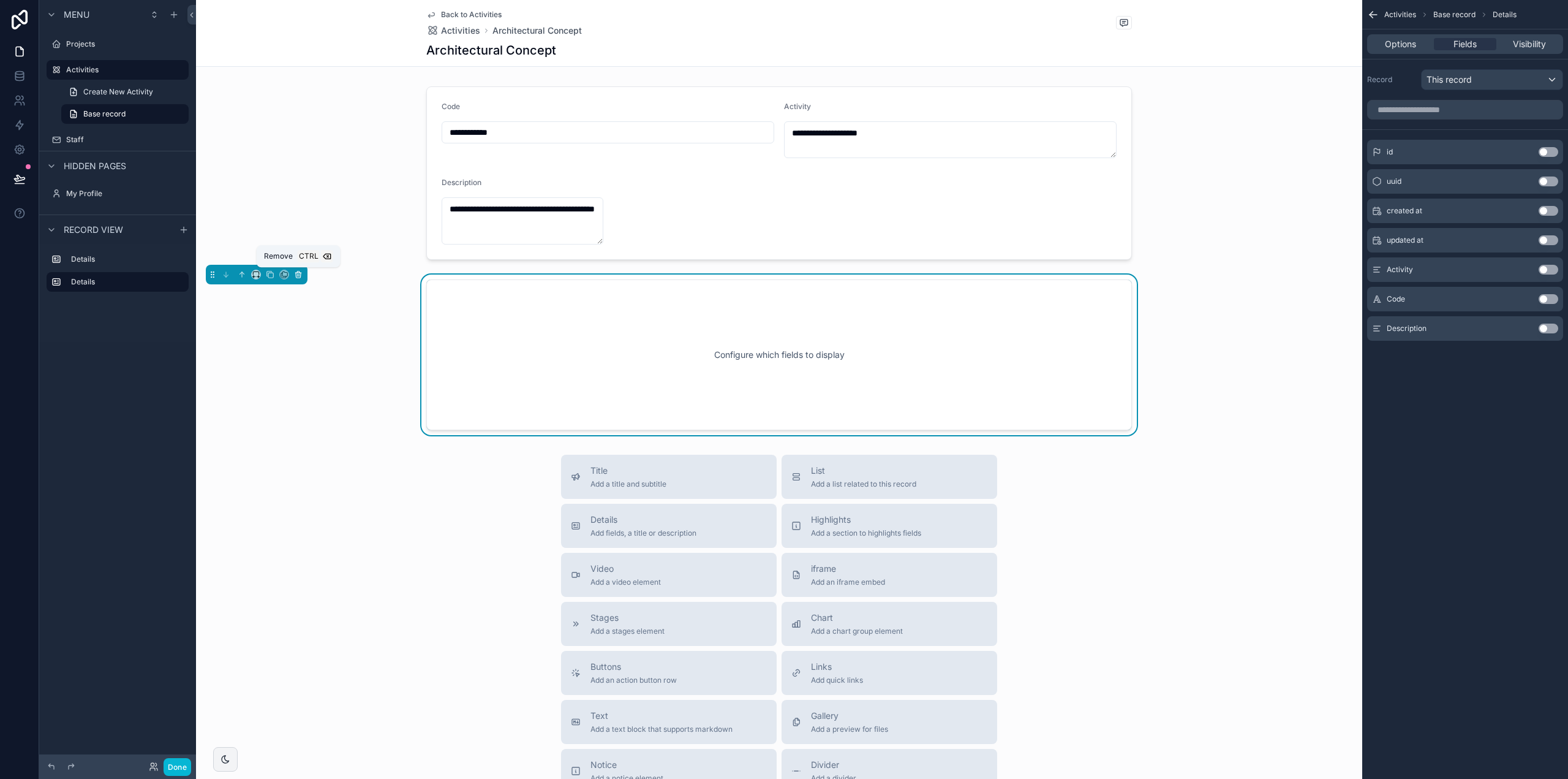
click at [298, 276] on icon "scrollable content" at bounding box center [298, 275] width 8 height 8
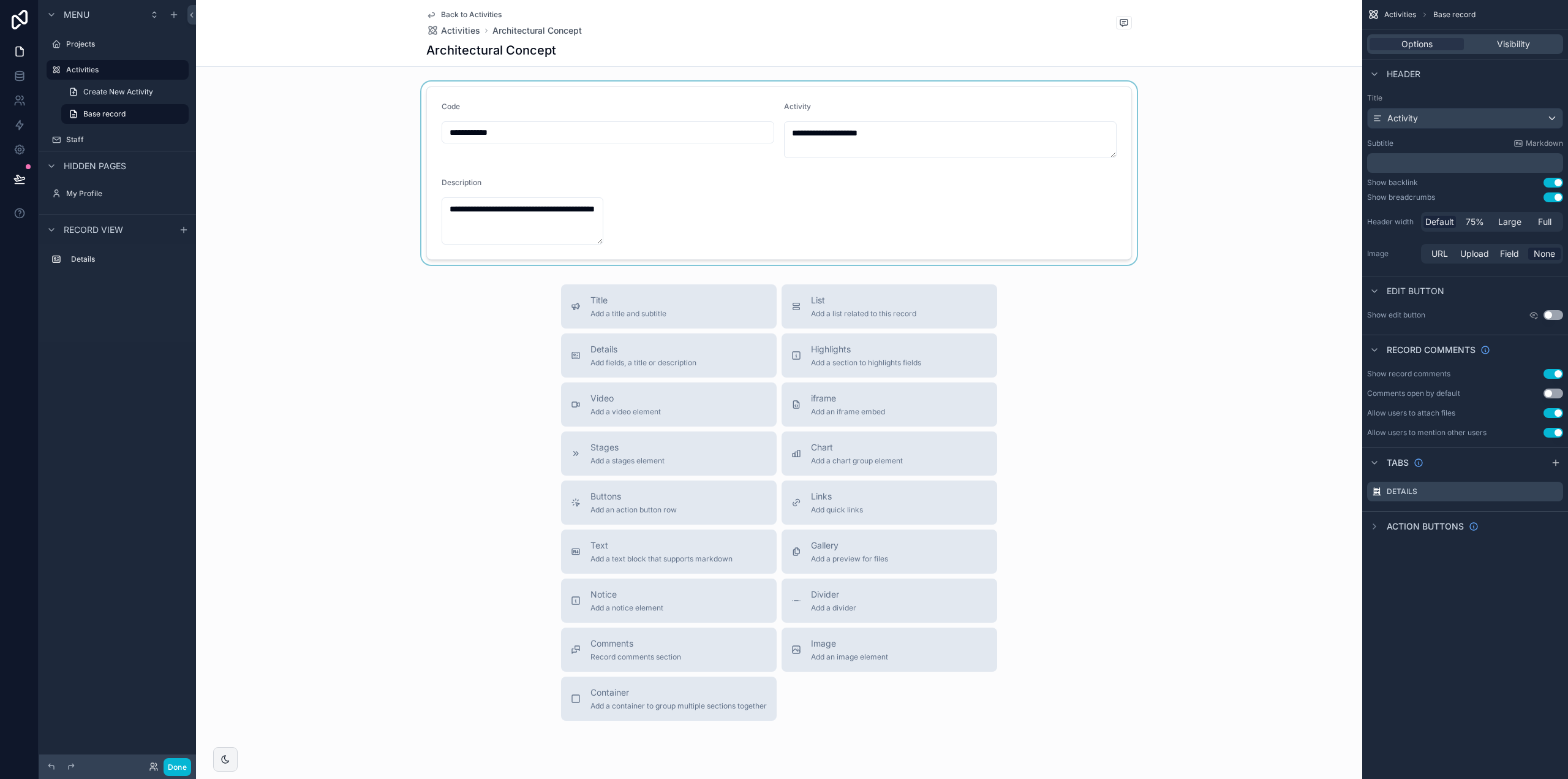
click at [716, 204] on div "scrollable content" at bounding box center [779, 173] width 1166 height 183
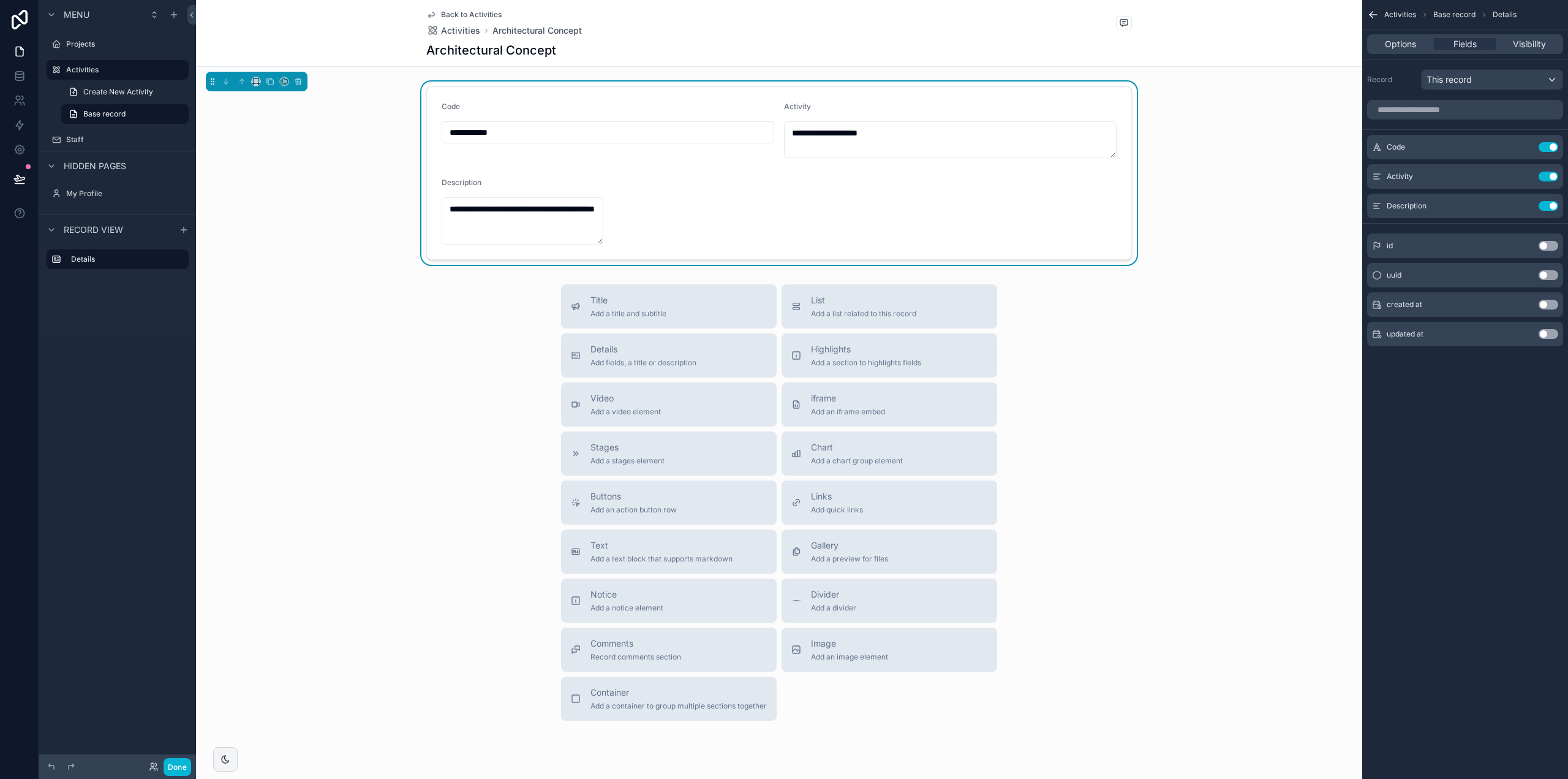
click at [1144, 569] on div "Title Add a title and subtitle List Add a list related to this record Details A…" at bounding box center [779, 503] width 1166 height 436
click at [123, 250] on div "Details" at bounding box center [118, 259] width 142 height 19
click at [179, 259] on icon "scrollable content" at bounding box center [179, 260] width 10 height 10
click at [222, 268] on div "**********" at bounding box center [779, 410] width 1166 height 819
click at [273, 276] on div "**********" at bounding box center [779, 410] width 1166 height 819
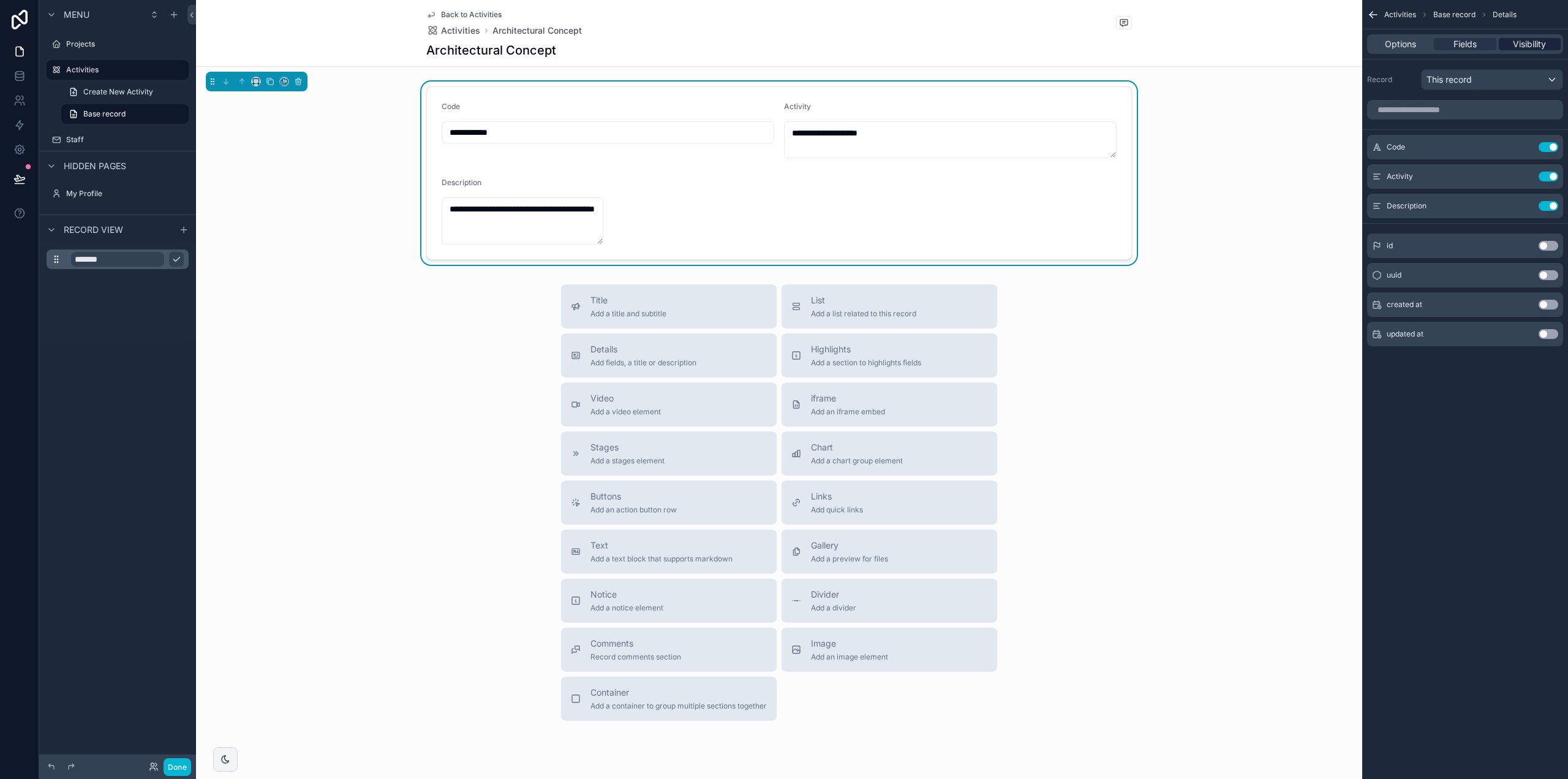
click at [1518, 44] on span "Visibility" at bounding box center [1530, 44] width 33 height 13
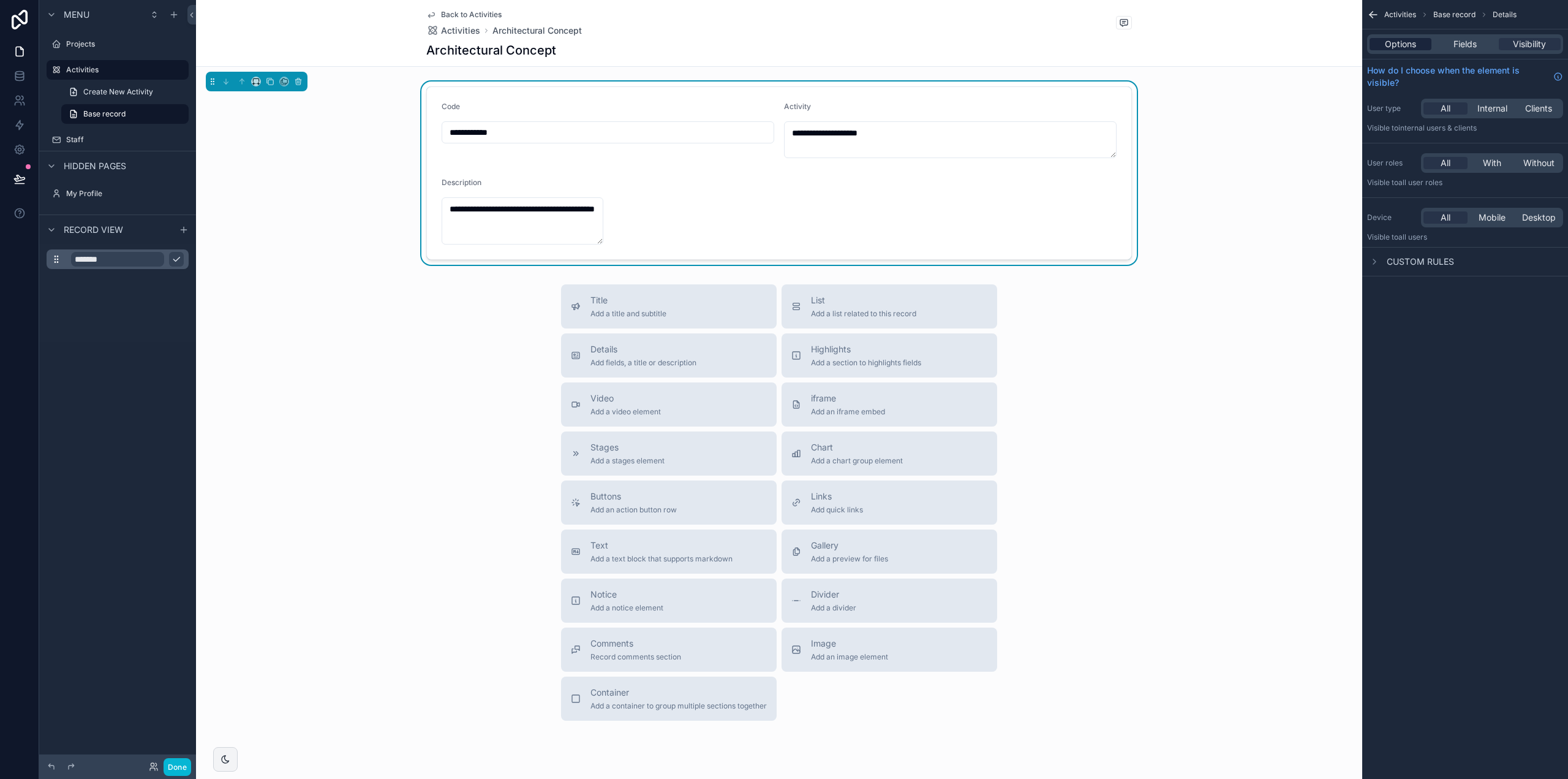
click at [1408, 44] on span "Options" at bounding box center [1401, 44] width 31 height 13
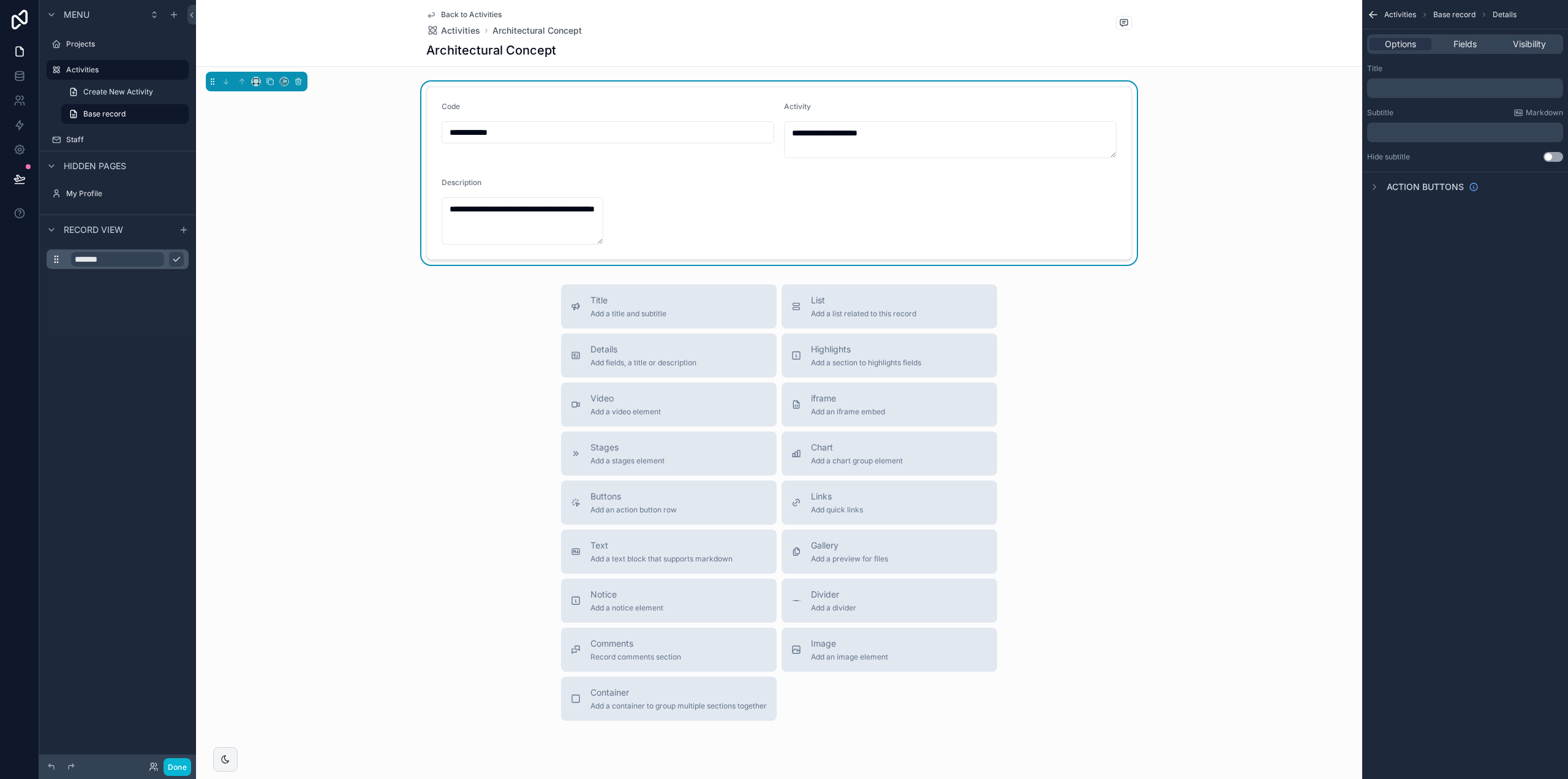
click at [1401, 86] on p "﻿" at bounding box center [1466, 89] width 188 height 10
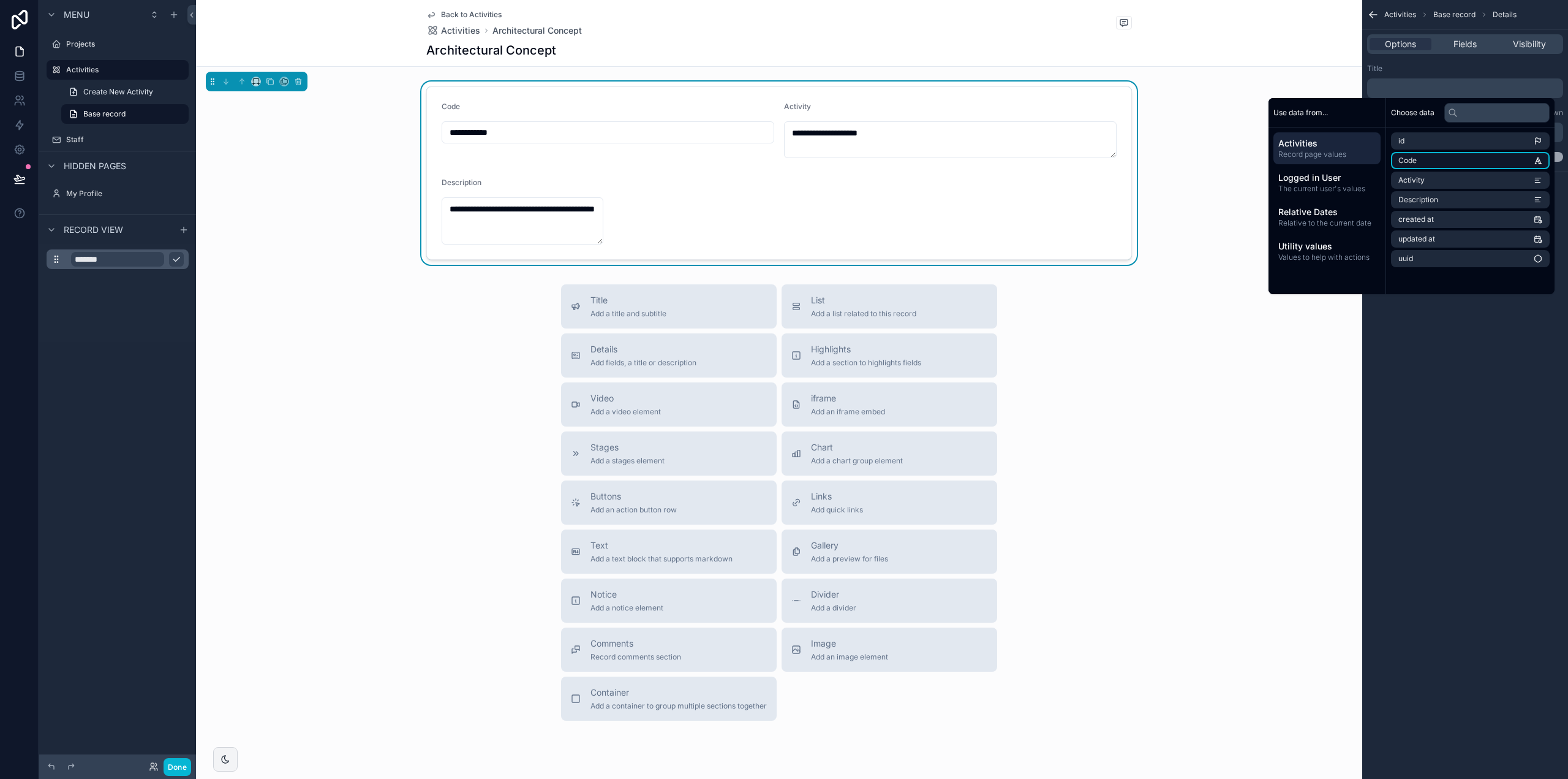
click at [1413, 159] on li "Code" at bounding box center [1471, 160] width 159 height 17
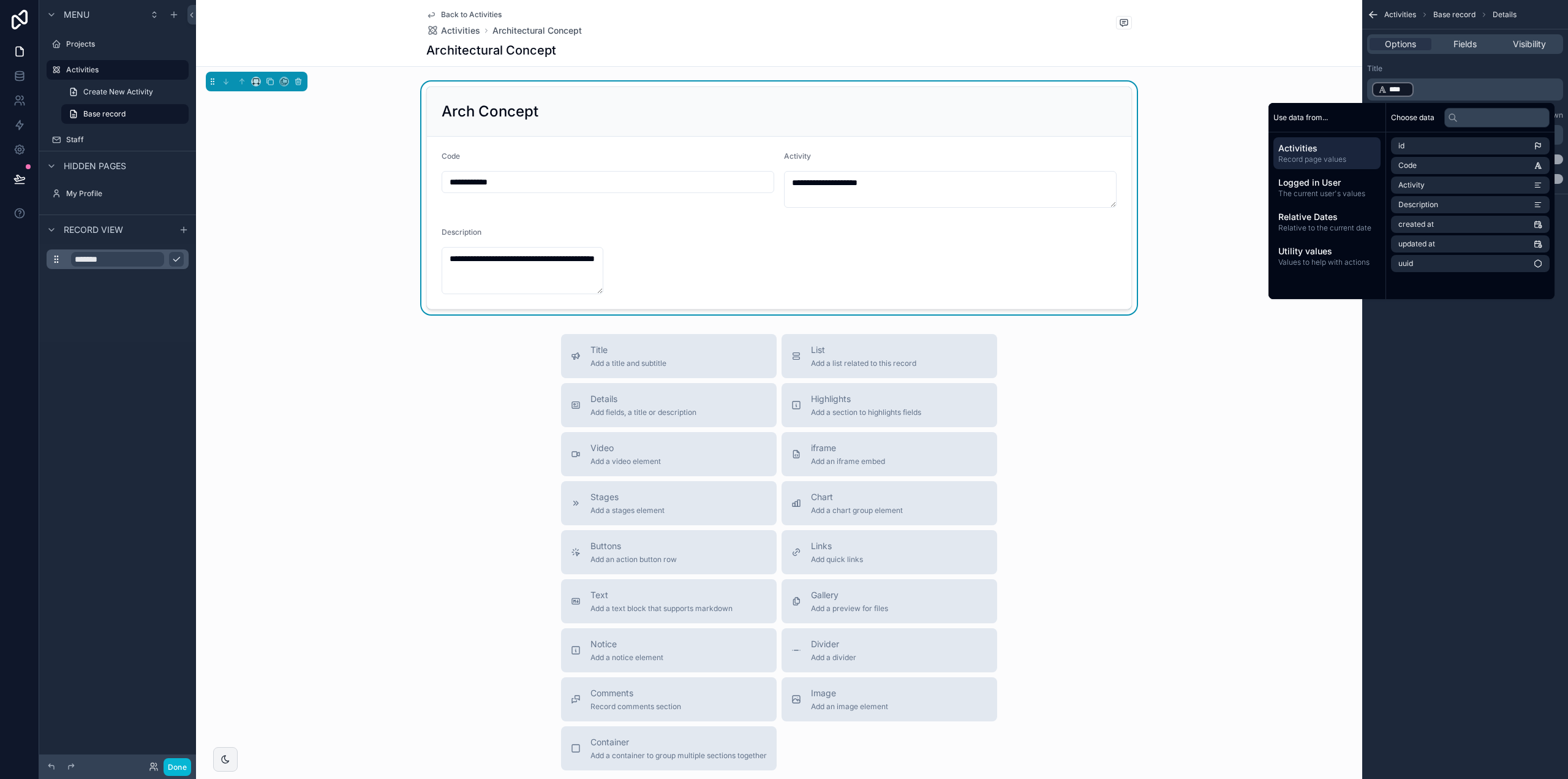
click at [1446, 355] on div "Activities Base record Details Options Fields Visibility Title ﻿ **** ﻿ ﻿ Subti…" at bounding box center [1466, 390] width 206 height 779
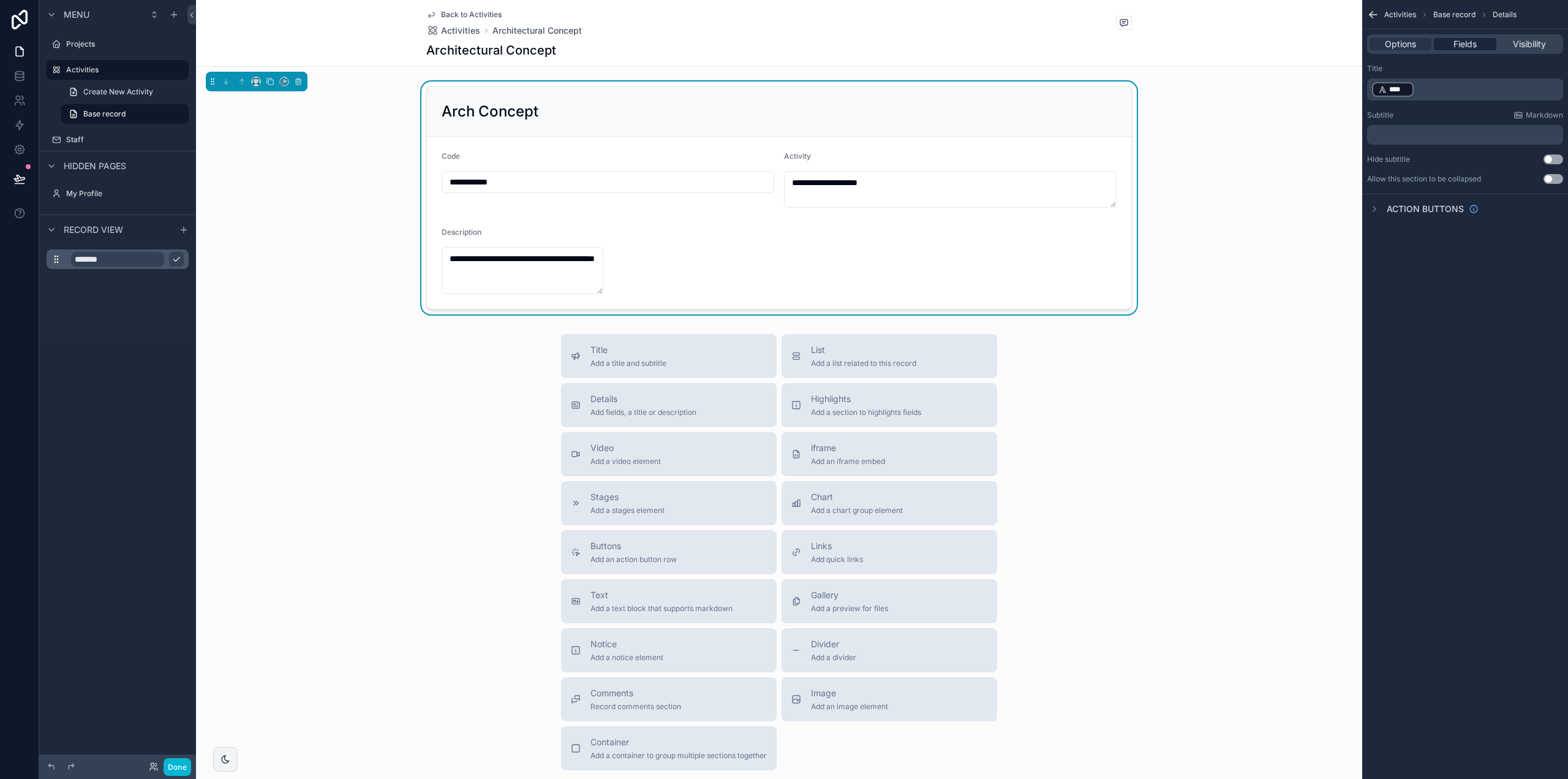
click at [1468, 46] on span "Fields" at bounding box center [1466, 44] width 23 height 13
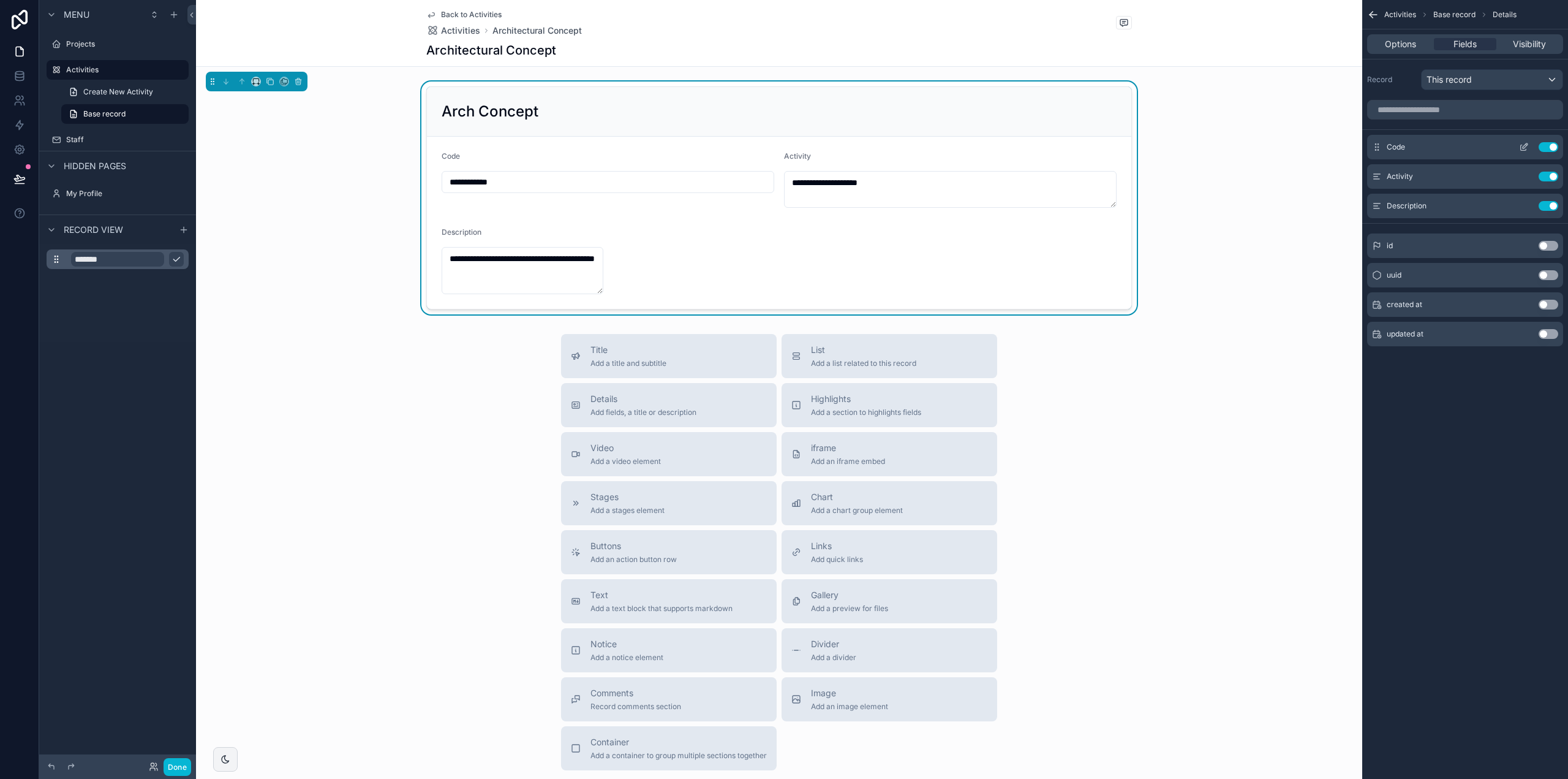
click at [1522, 147] on icon "scrollable content" at bounding box center [1524, 147] width 10 height 10
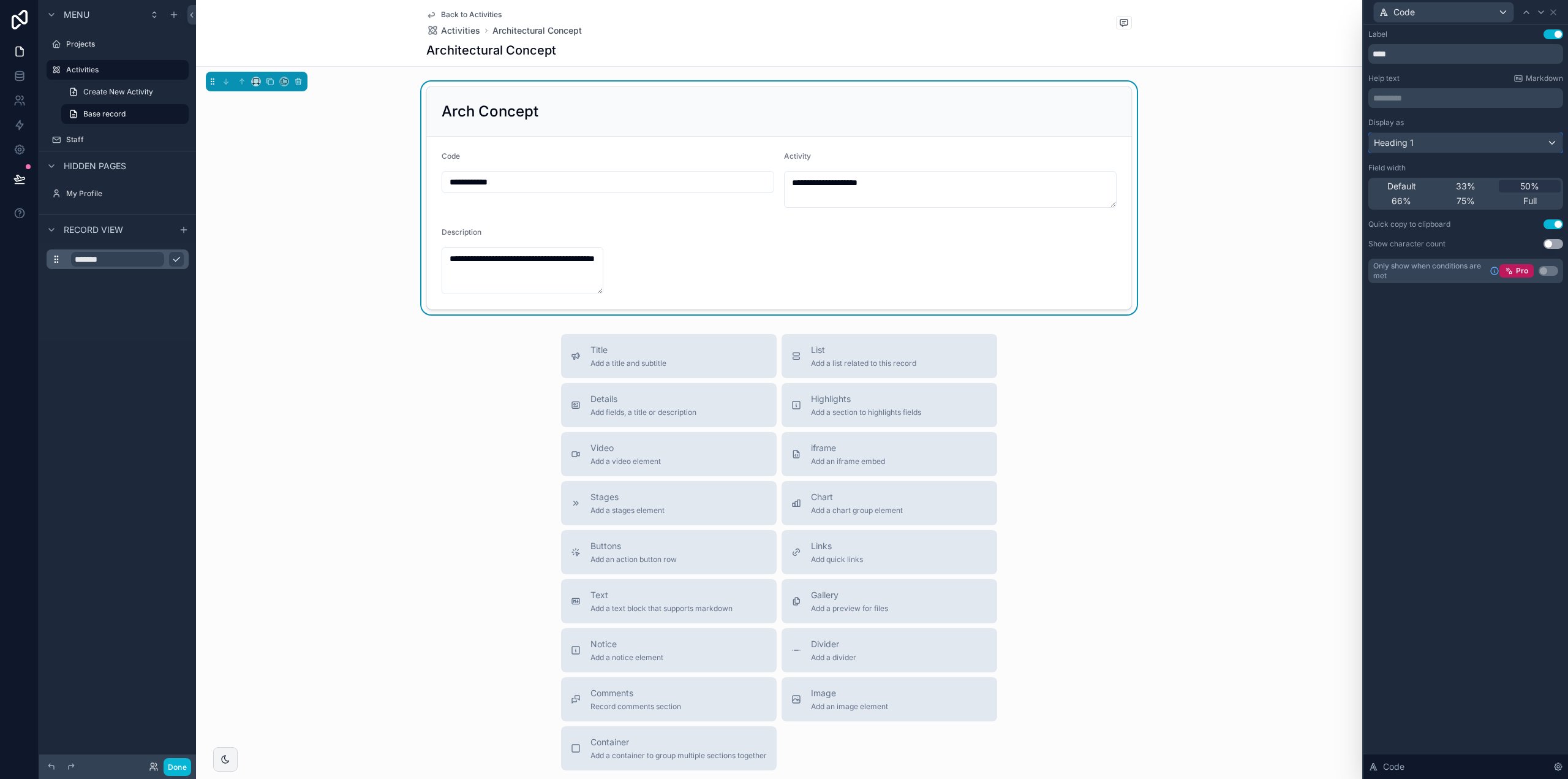
click at [1440, 143] on div "Heading 1" at bounding box center [1466, 142] width 193 height 19
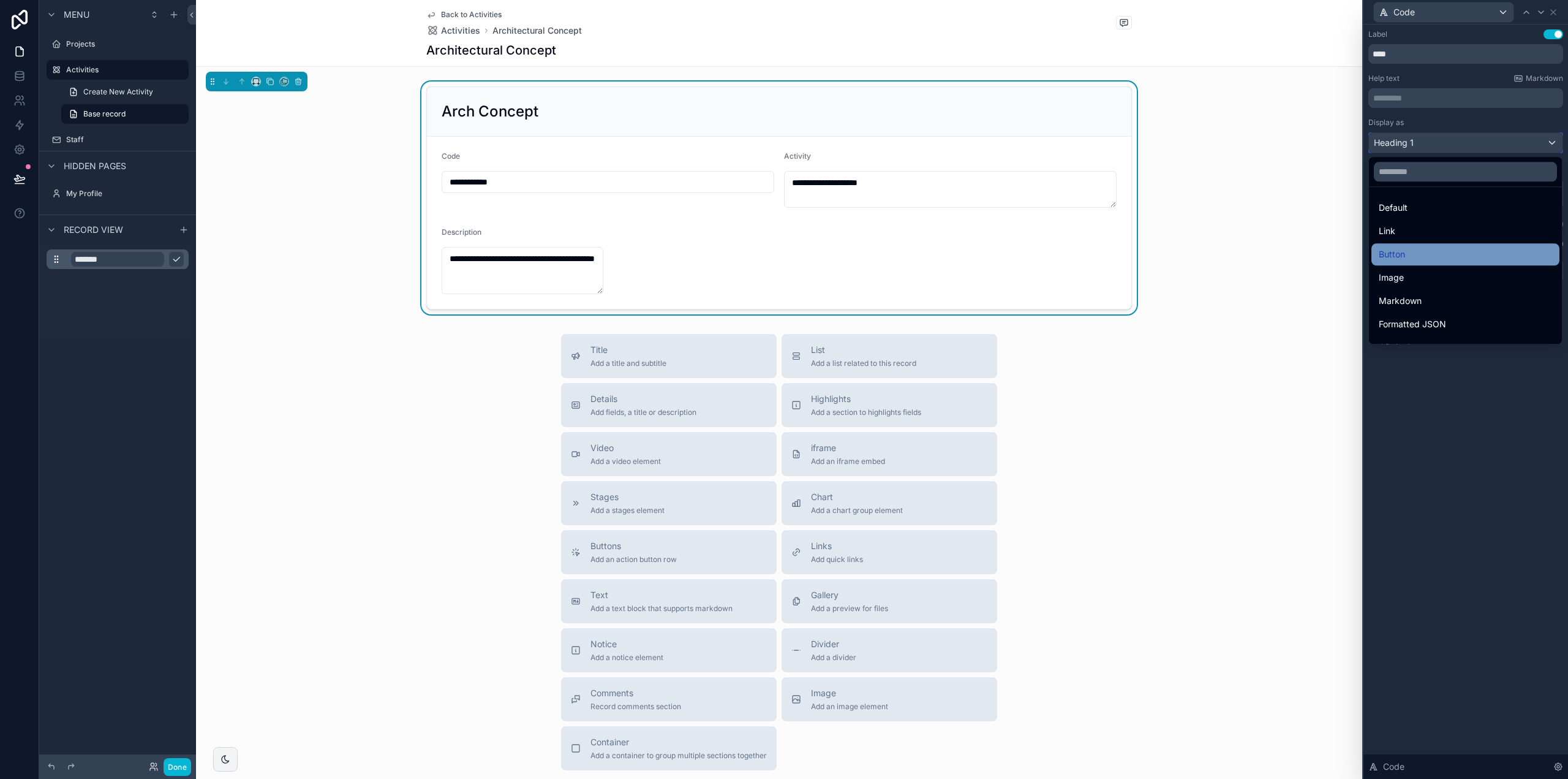
scroll to position [134, 0]
click at [1411, 260] on span "Heading 1" at bounding box center [1399, 261] width 41 height 15
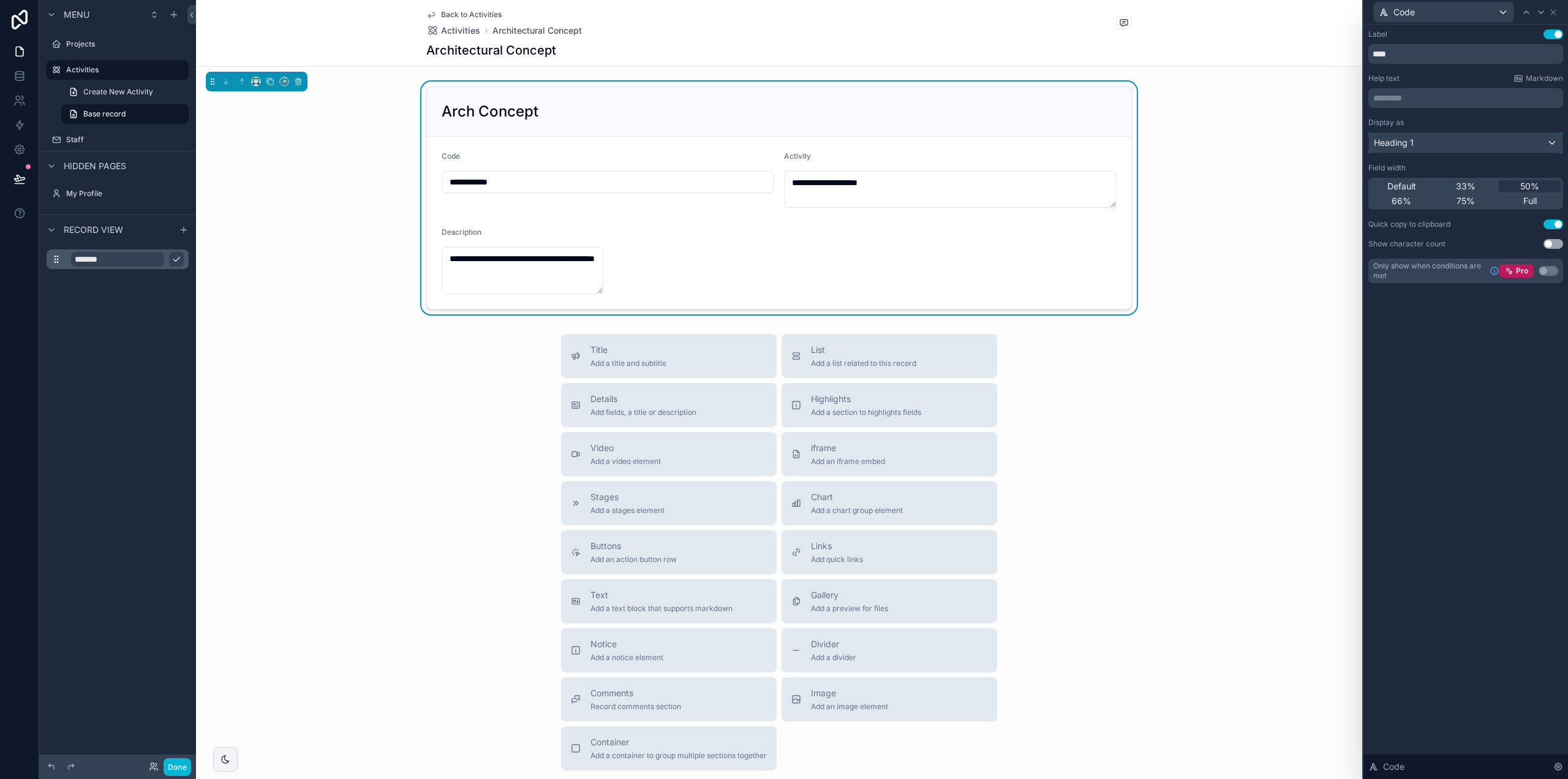
click at [1424, 139] on div "Heading 1" at bounding box center [1466, 142] width 193 height 19
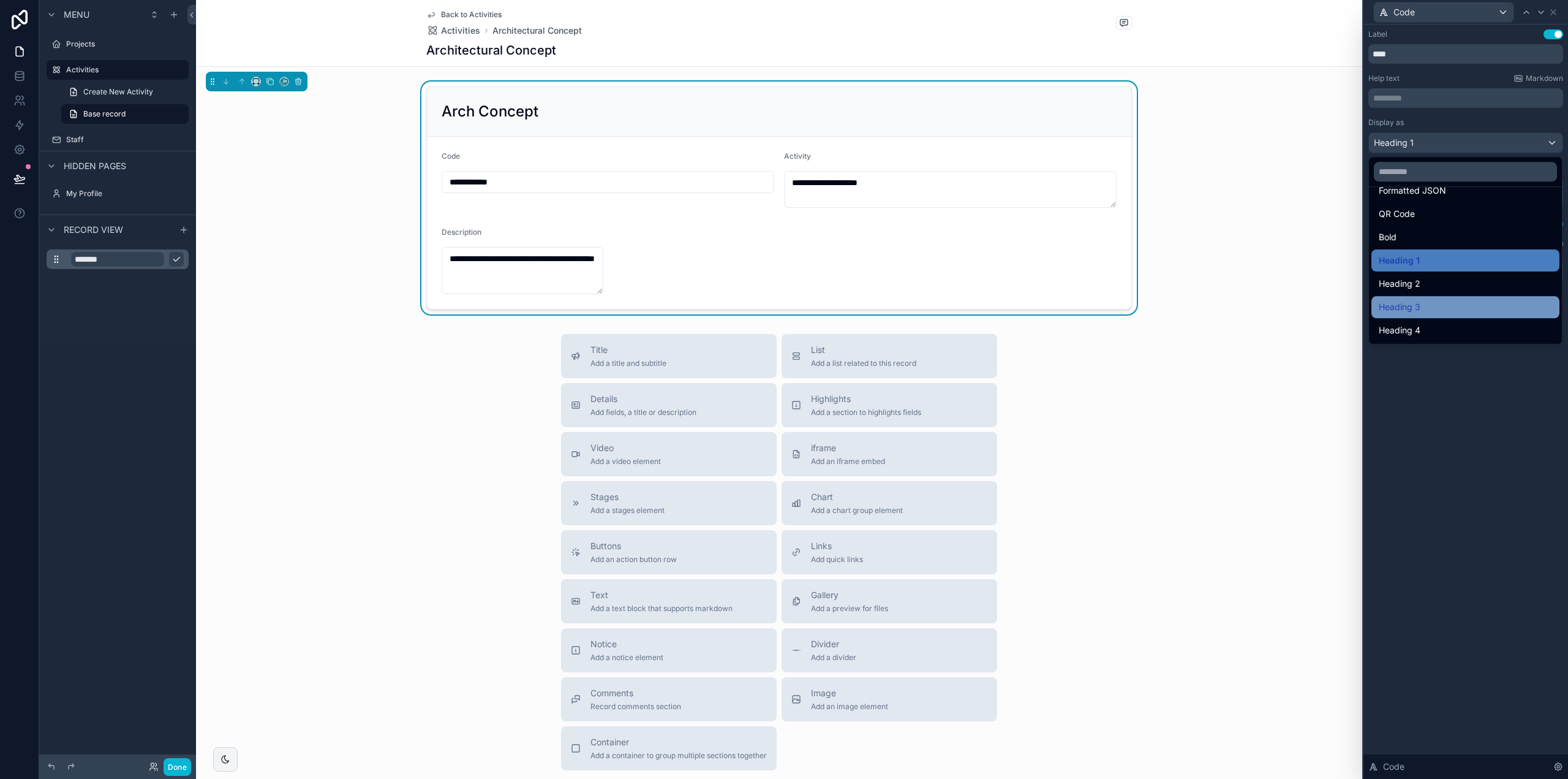
click at [1411, 302] on span "Heading 3" at bounding box center [1400, 307] width 42 height 15
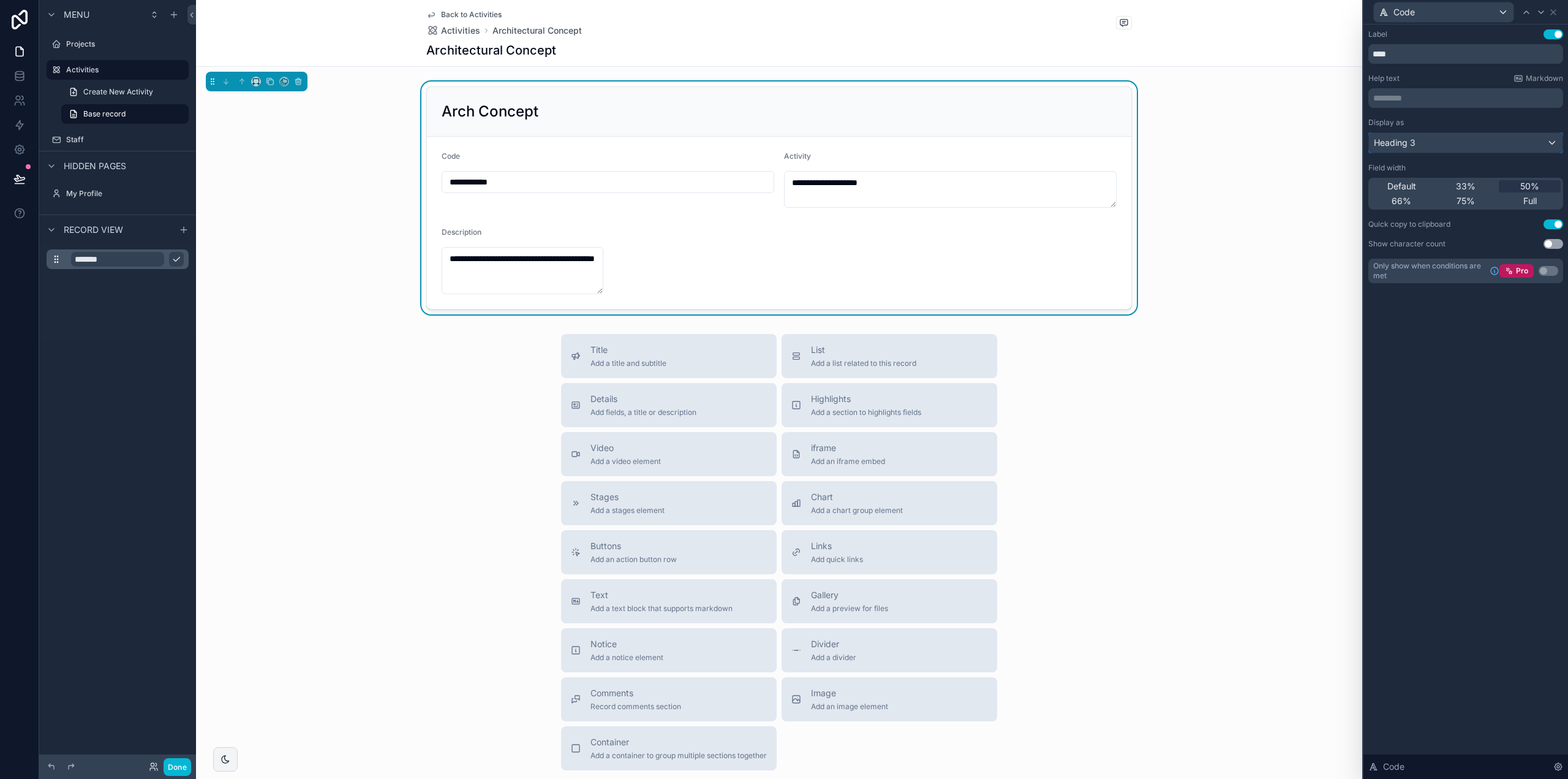
click at [1415, 142] on span "Heading 3" at bounding box center [1395, 142] width 42 height 13
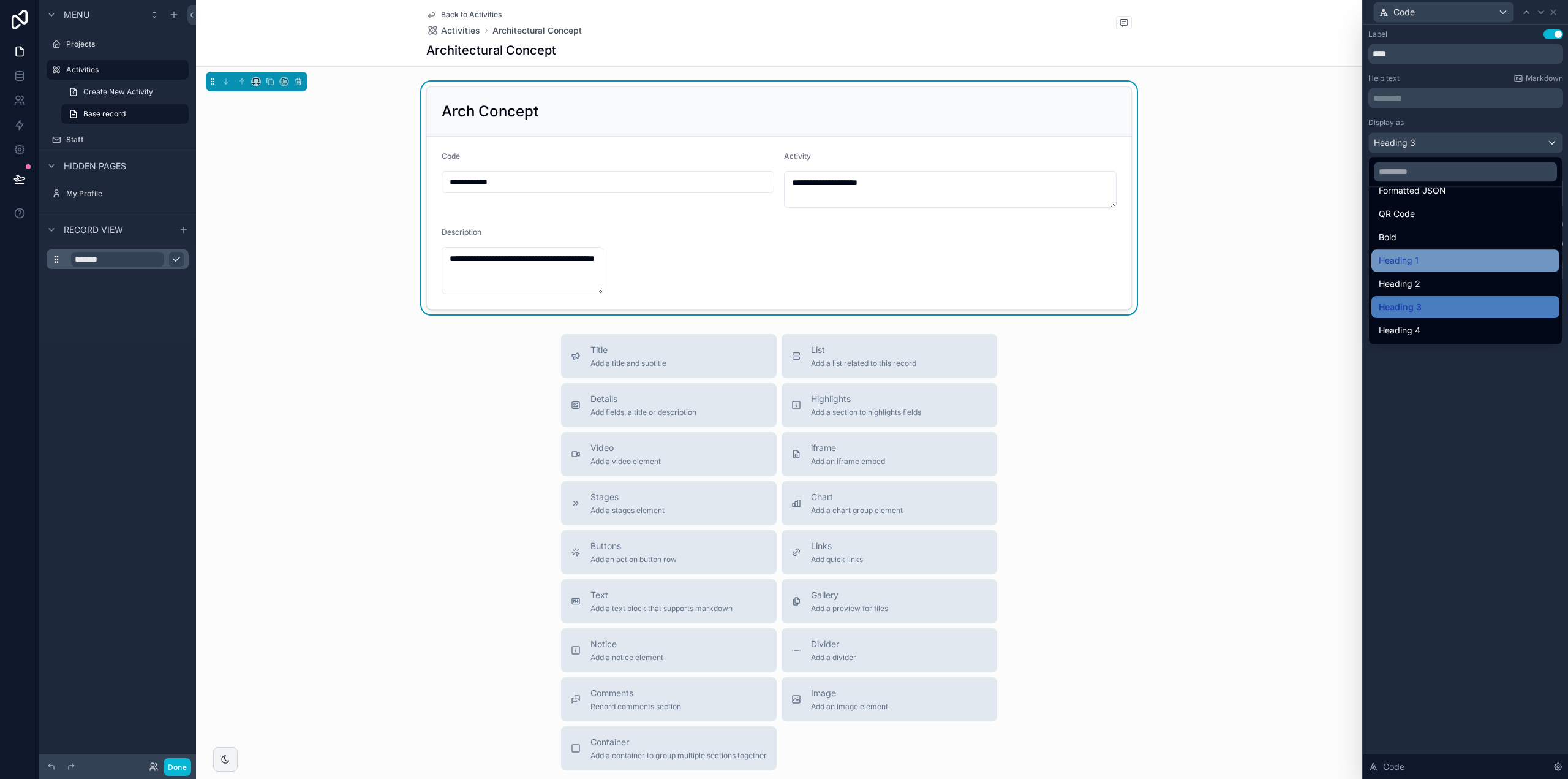
click at [1411, 260] on span "Heading 1" at bounding box center [1399, 261] width 40 height 15
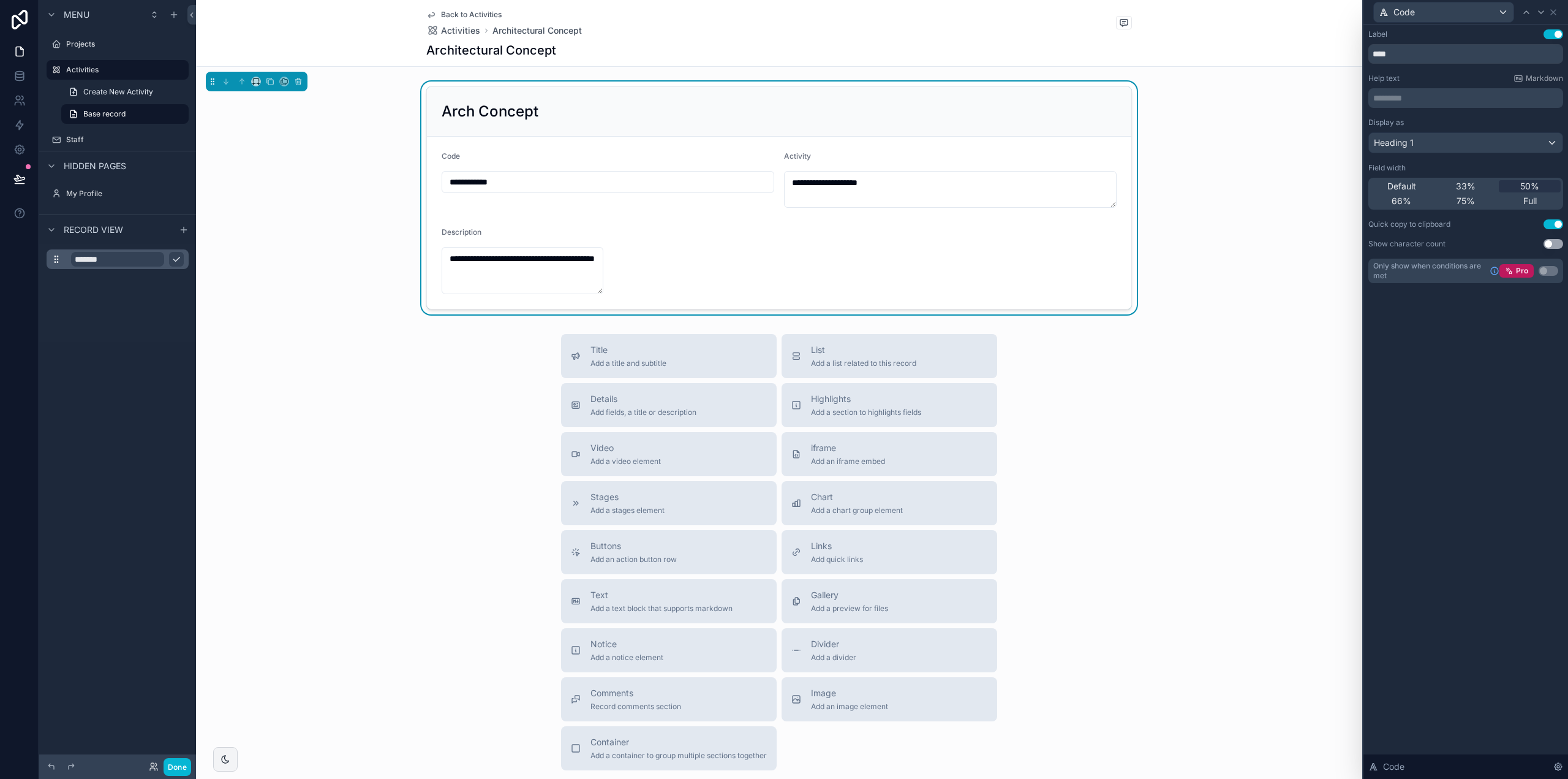
click at [1451, 378] on div "Label Use setting **** Help text Markdown ********* ﻿ Display as Heading 1 Fiel…" at bounding box center [1466, 401] width 204 height 755
click at [1553, 13] on icon at bounding box center [1554, 13] width 5 height 5
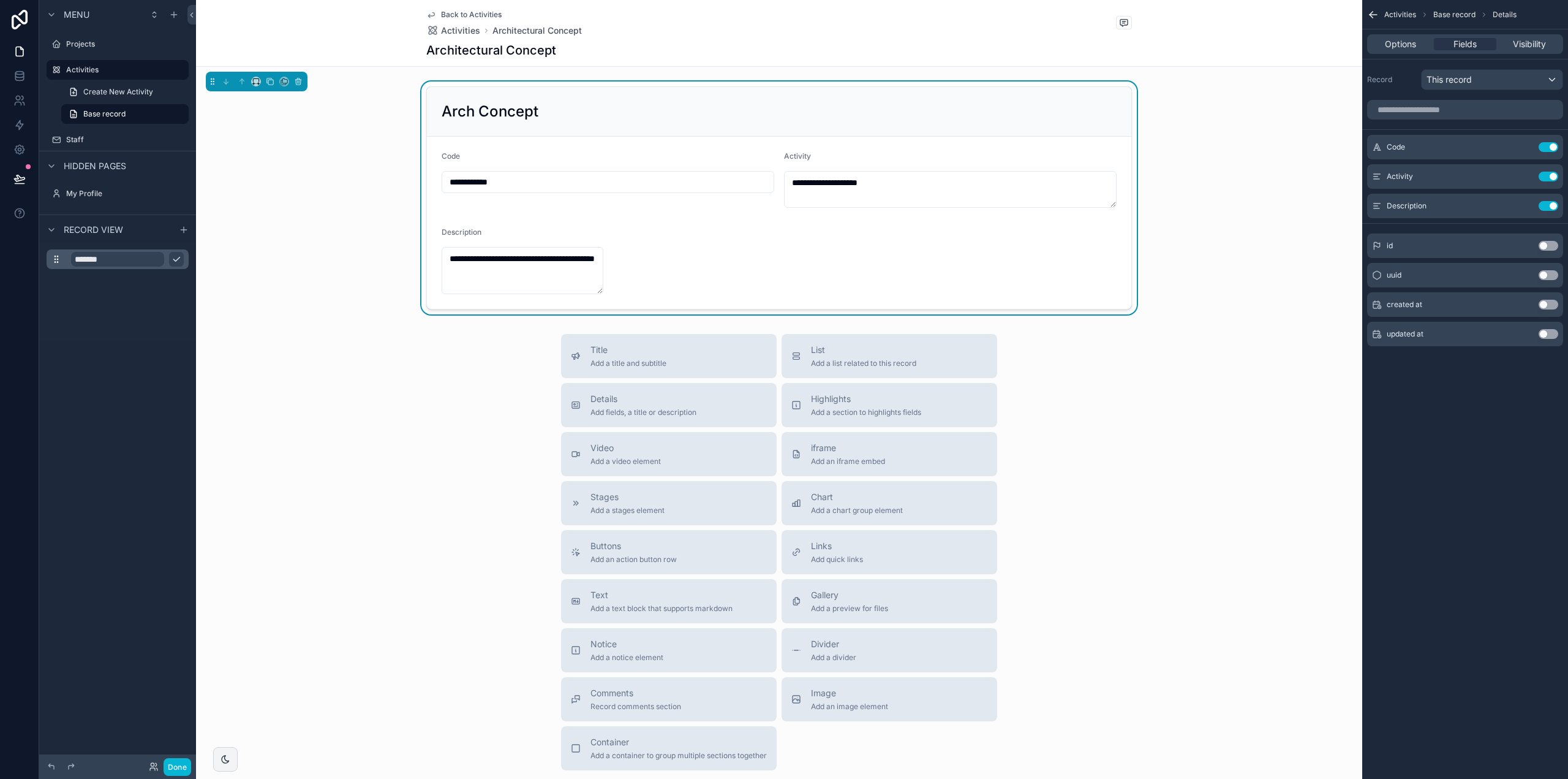
click at [1511, 11] on span "Details" at bounding box center [1504, 15] width 24 height 10
click at [1375, 13] on icon "scrollable content" at bounding box center [1373, 14] width 13 height 13
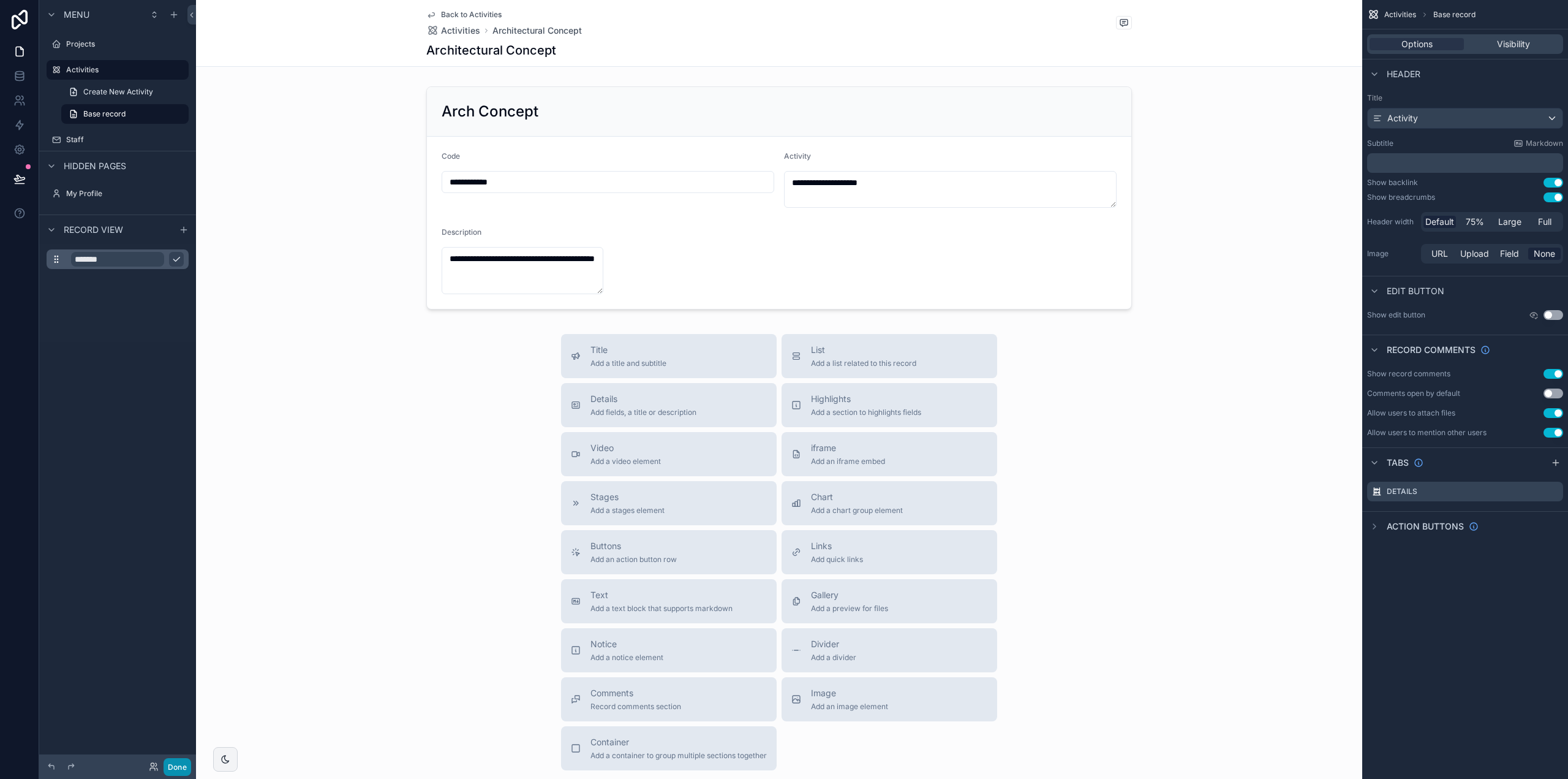
click at [175, 766] on button "Done" at bounding box center [177, 766] width 28 height 18
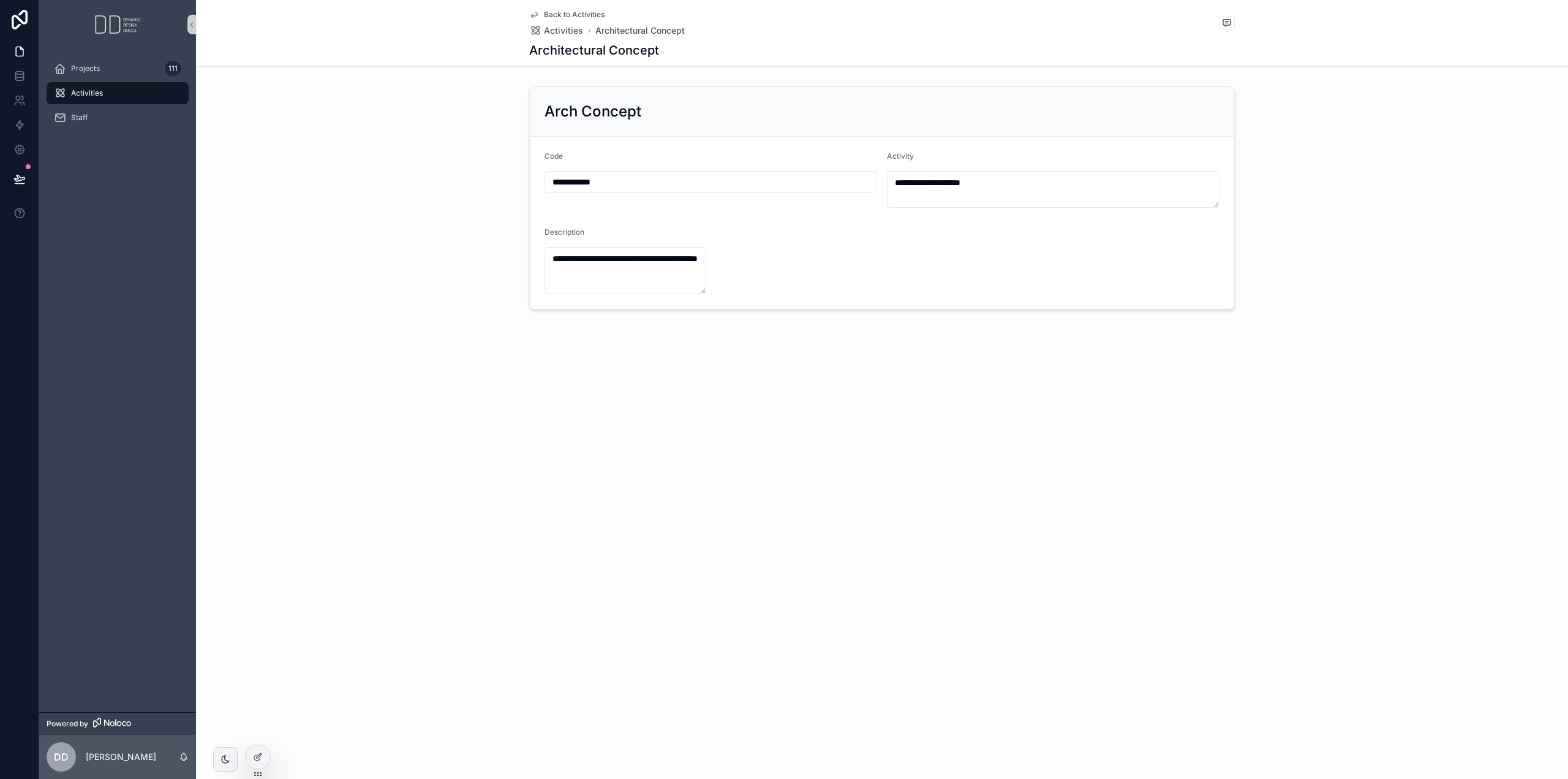
click at [95, 86] on div "Activities" at bounding box center [117, 93] width 127 height 19
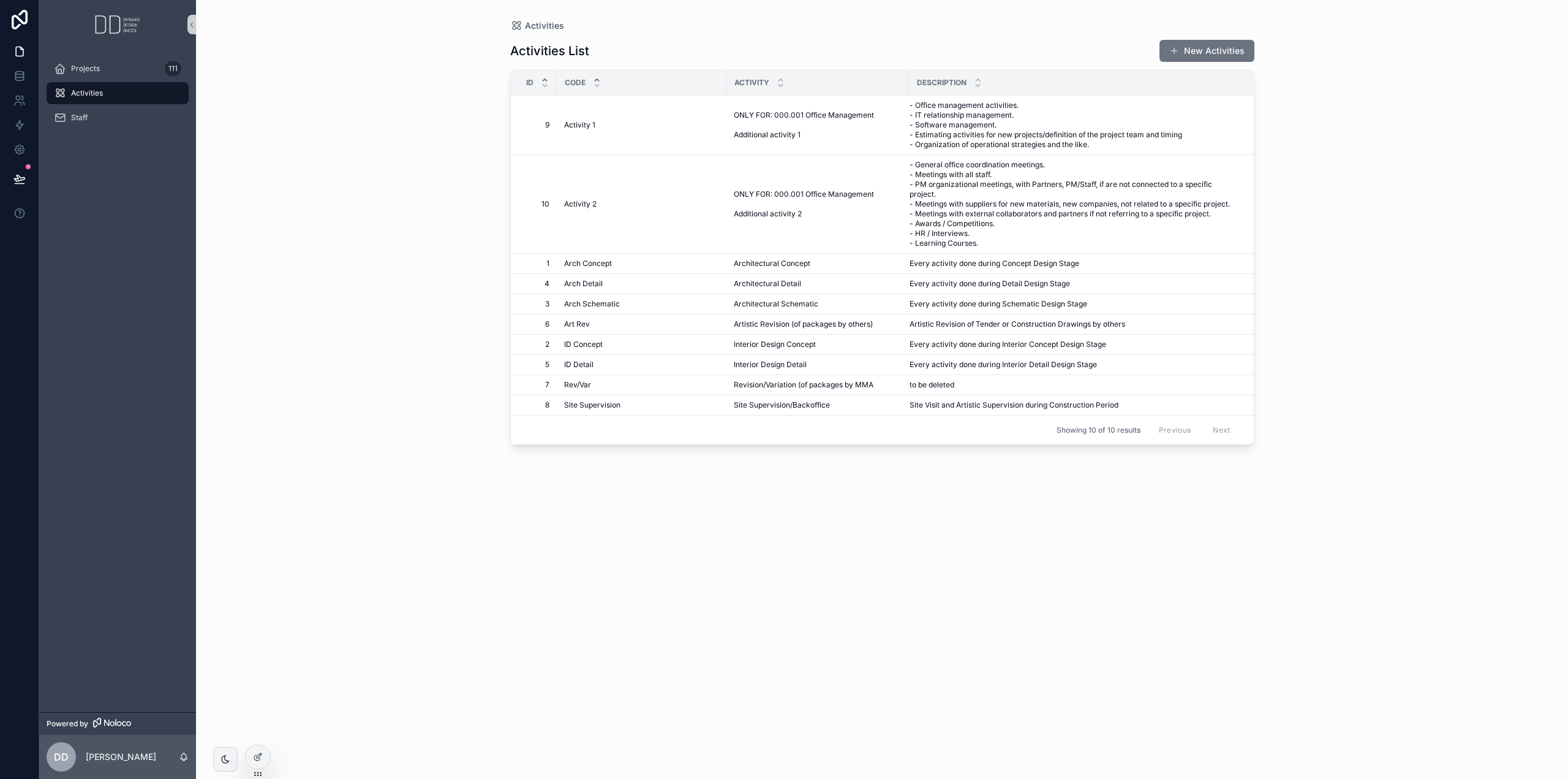
click at [545, 77] on icon "scrollable content" at bounding box center [545, 80] width 8 height 8
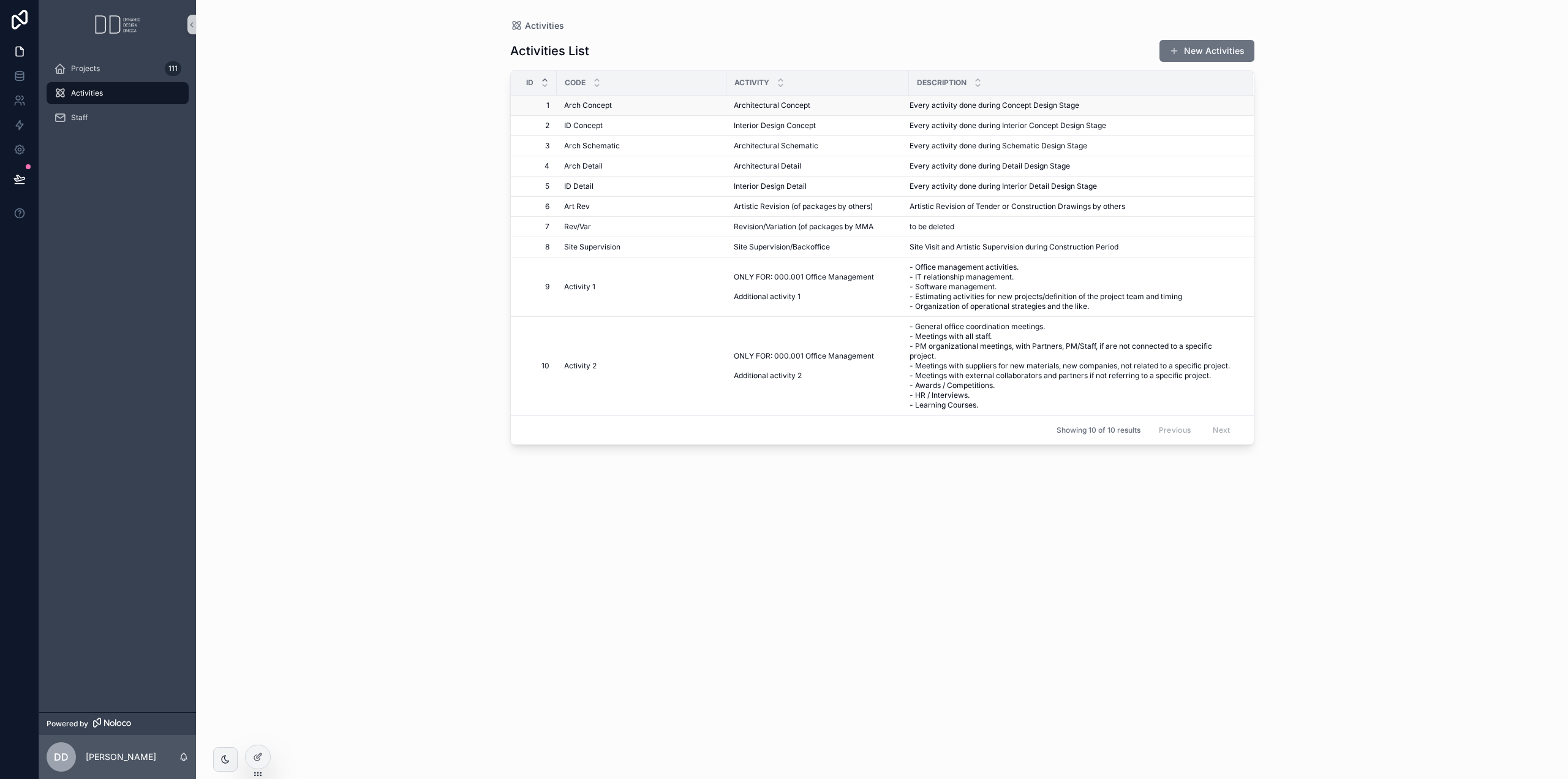
click at [597, 102] on span "Arch Concept" at bounding box center [588, 106] width 48 height 10
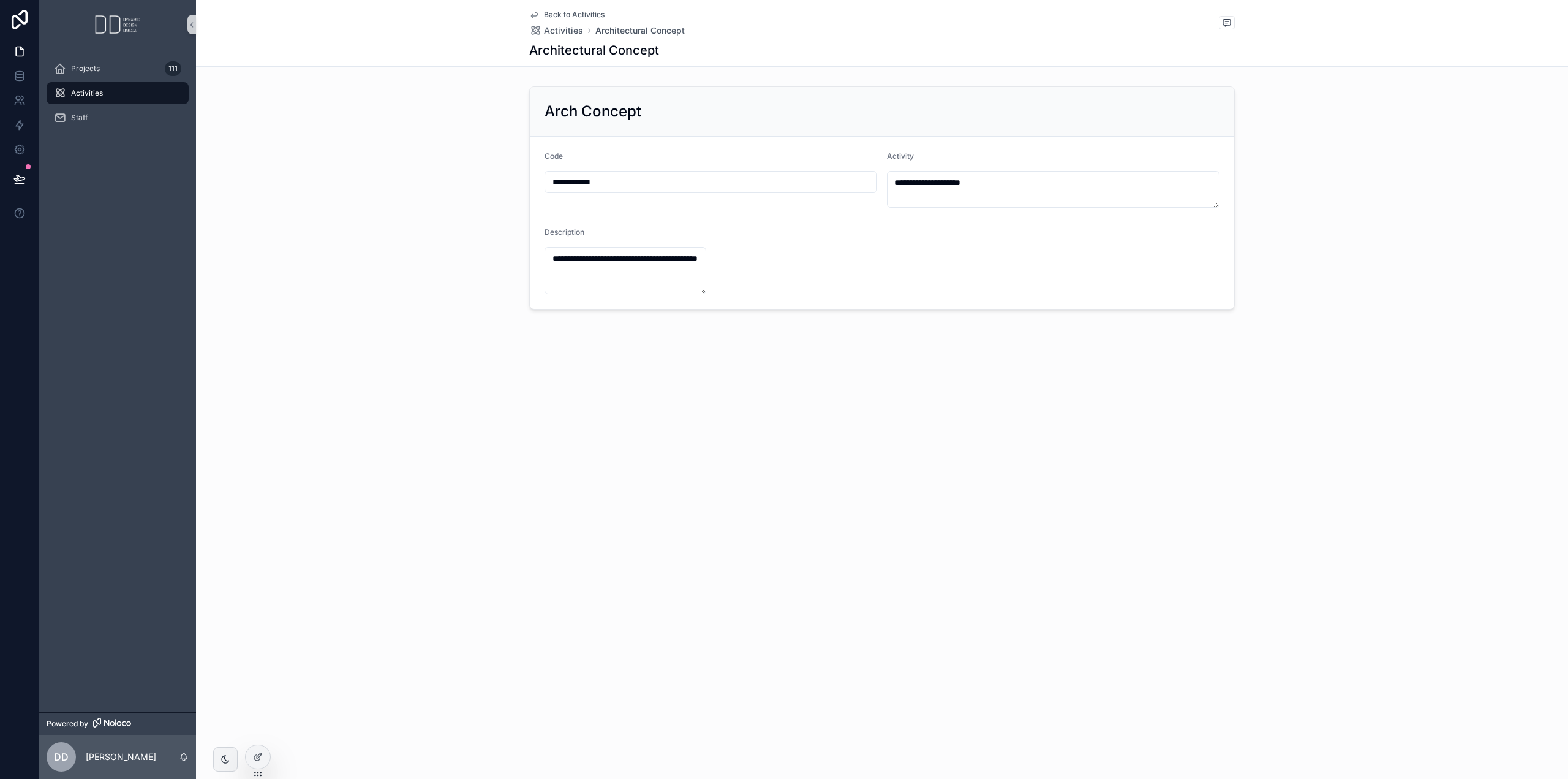
drag, startPoint x: 1216, startPoint y: 202, endPoint x: 1161, endPoint y: 168, distance: 64.7
click at [1161, 168] on div "**********" at bounding box center [1053, 179] width 332 height 56
click at [832, 179] on input "**********" at bounding box center [711, 182] width 332 height 17
click at [854, 226] on form "**********" at bounding box center [882, 223] width 705 height 173
drag, startPoint x: 703, startPoint y: 292, endPoint x: 951, endPoint y: 316, distance: 249.2
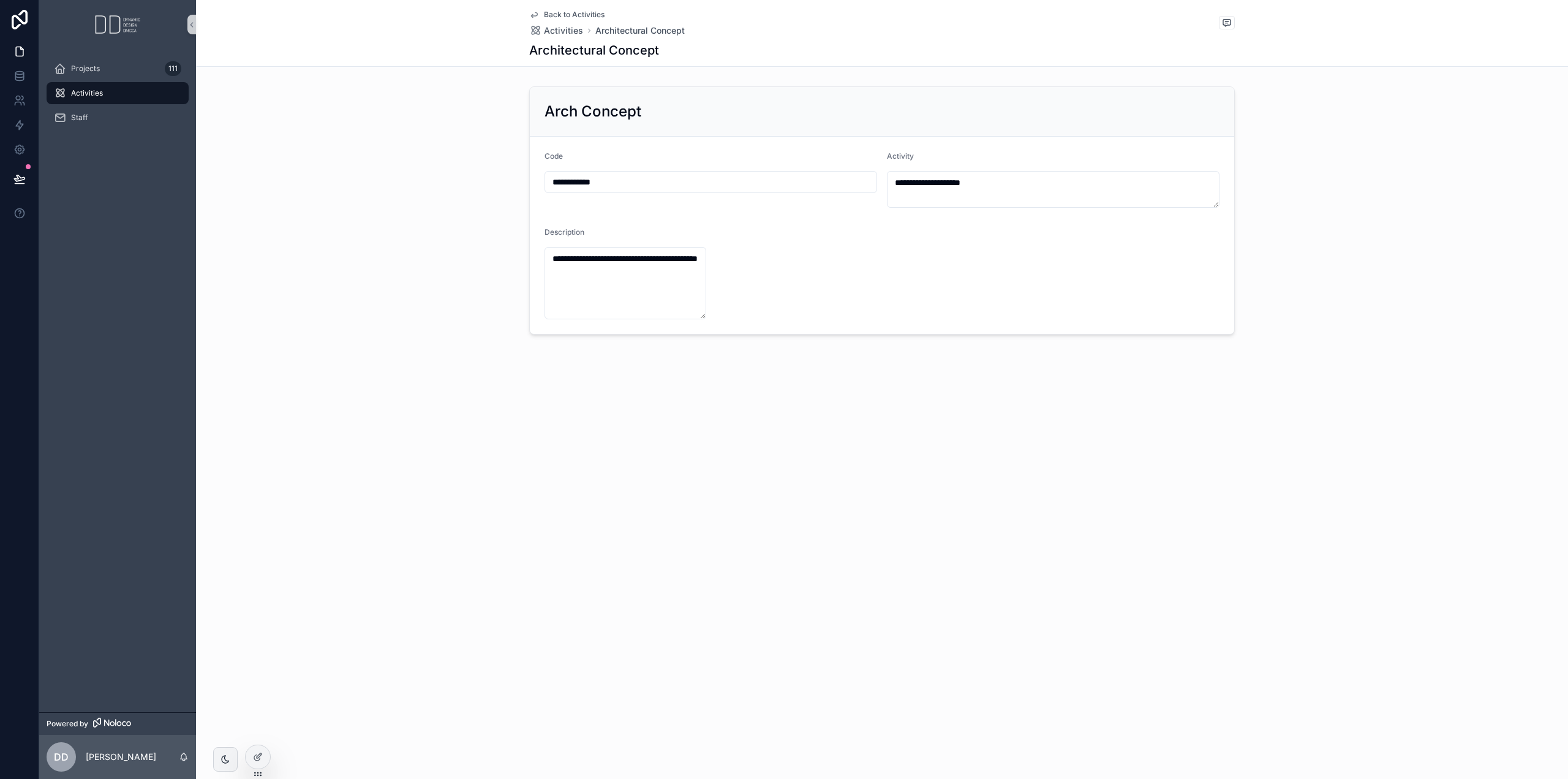
click at [952, 312] on form "**********" at bounding box center [882, 235] width 705 height 198
click at [258, 749] on div at bounding box center [257, 757] width 24 height 23
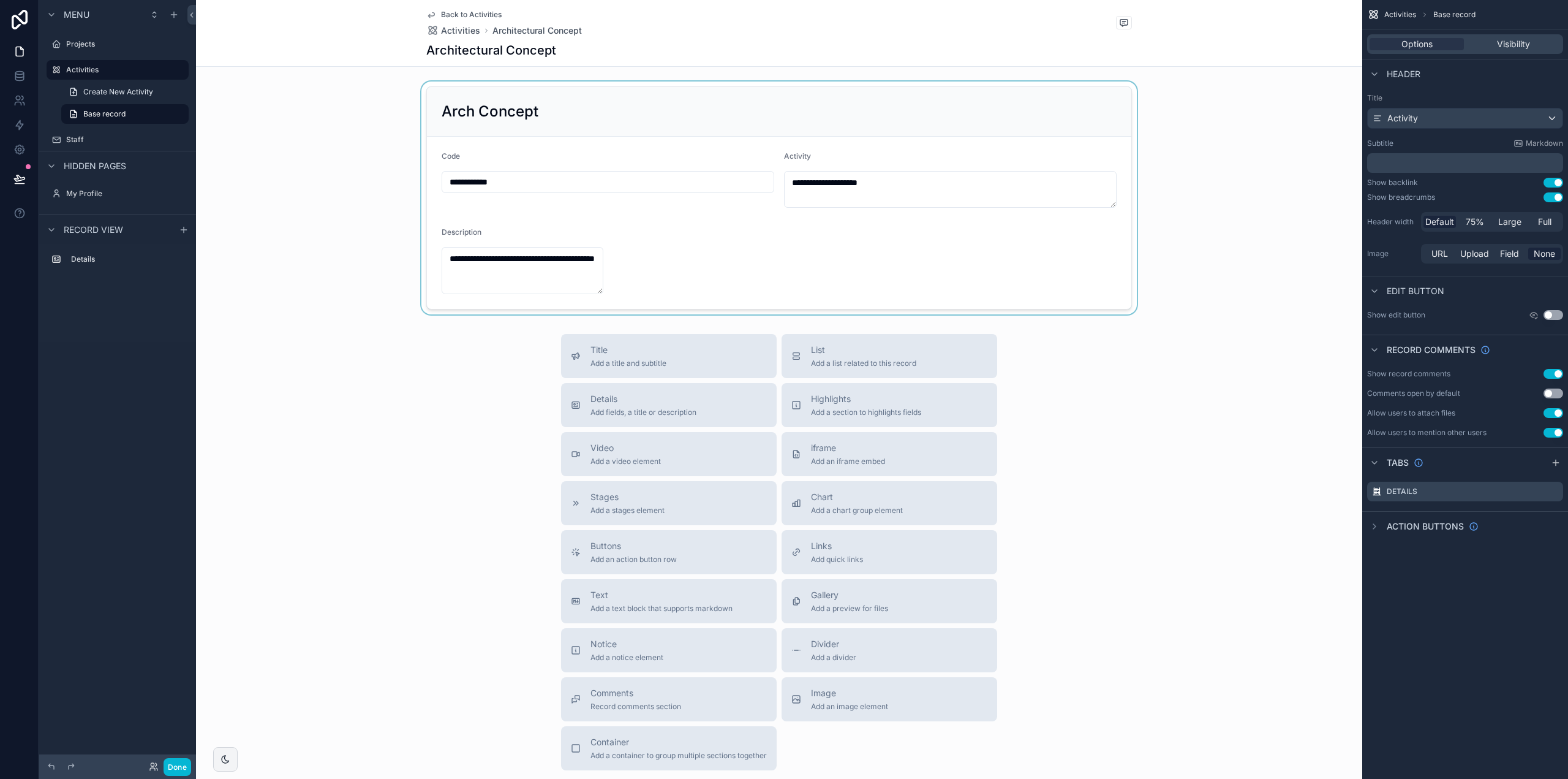
click at [573, 273] on div "scrollable content" at bounding box center [779, 198] width 1166 height 233
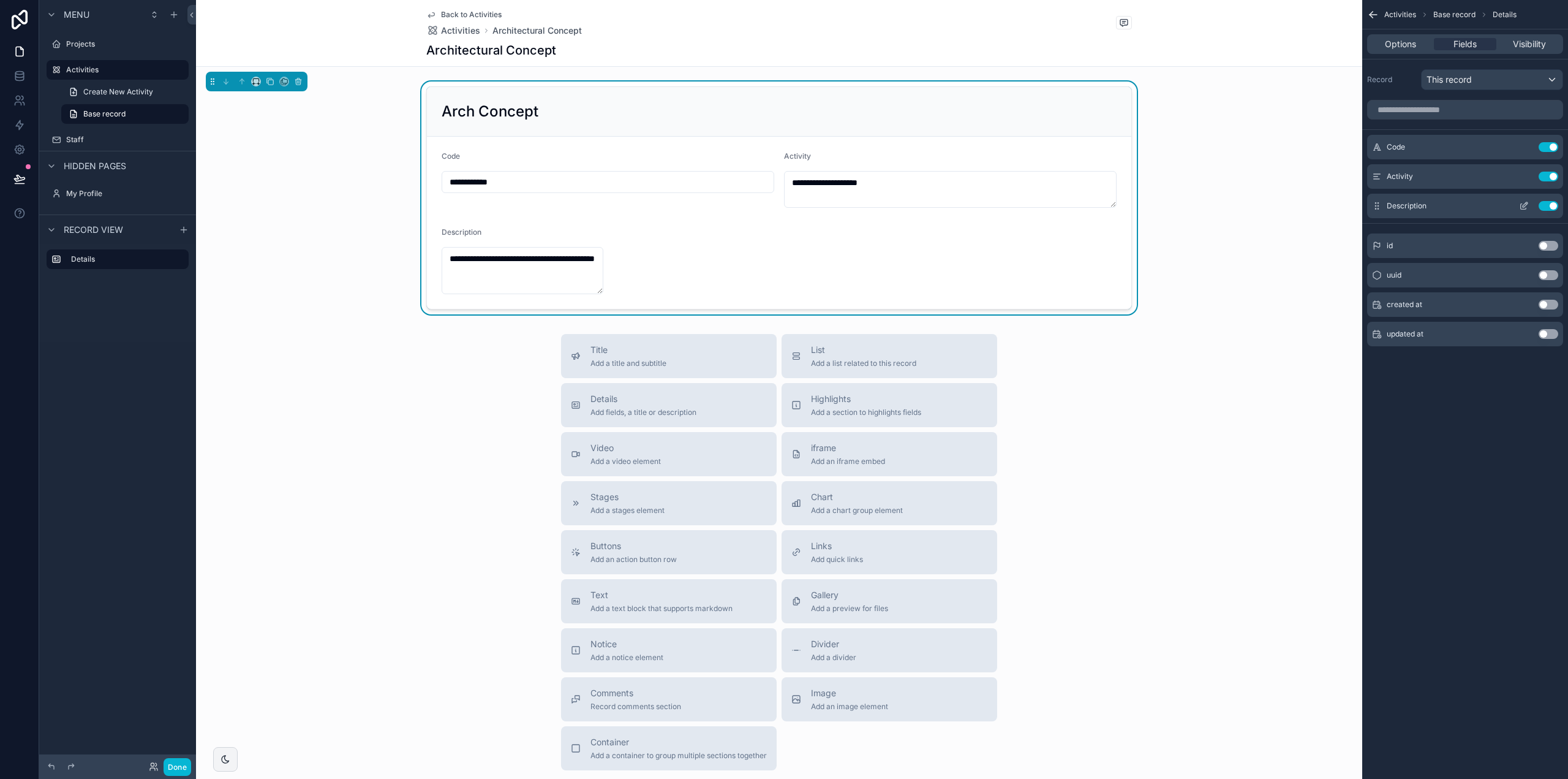
click at [1524, 204] on icon "scrollable content" at bounding box center [1525, 204] width 5 height 5
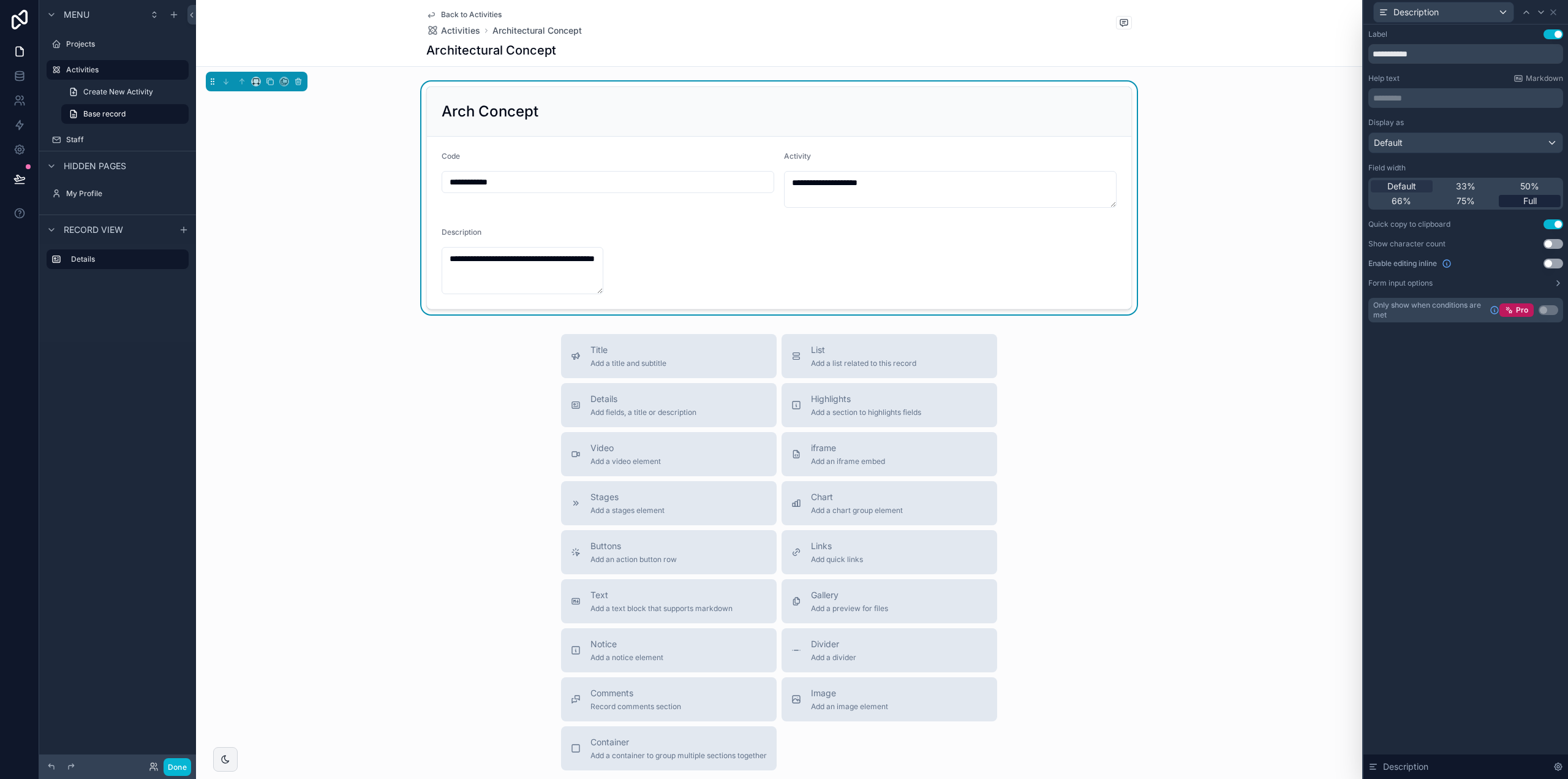
click at [1524, 202] on span "Full" at bounding box center [1530, 201] width 13 height 13
click at [1486, 143] on div "Default" at bounding box center [1466, 142] width 193 height 19
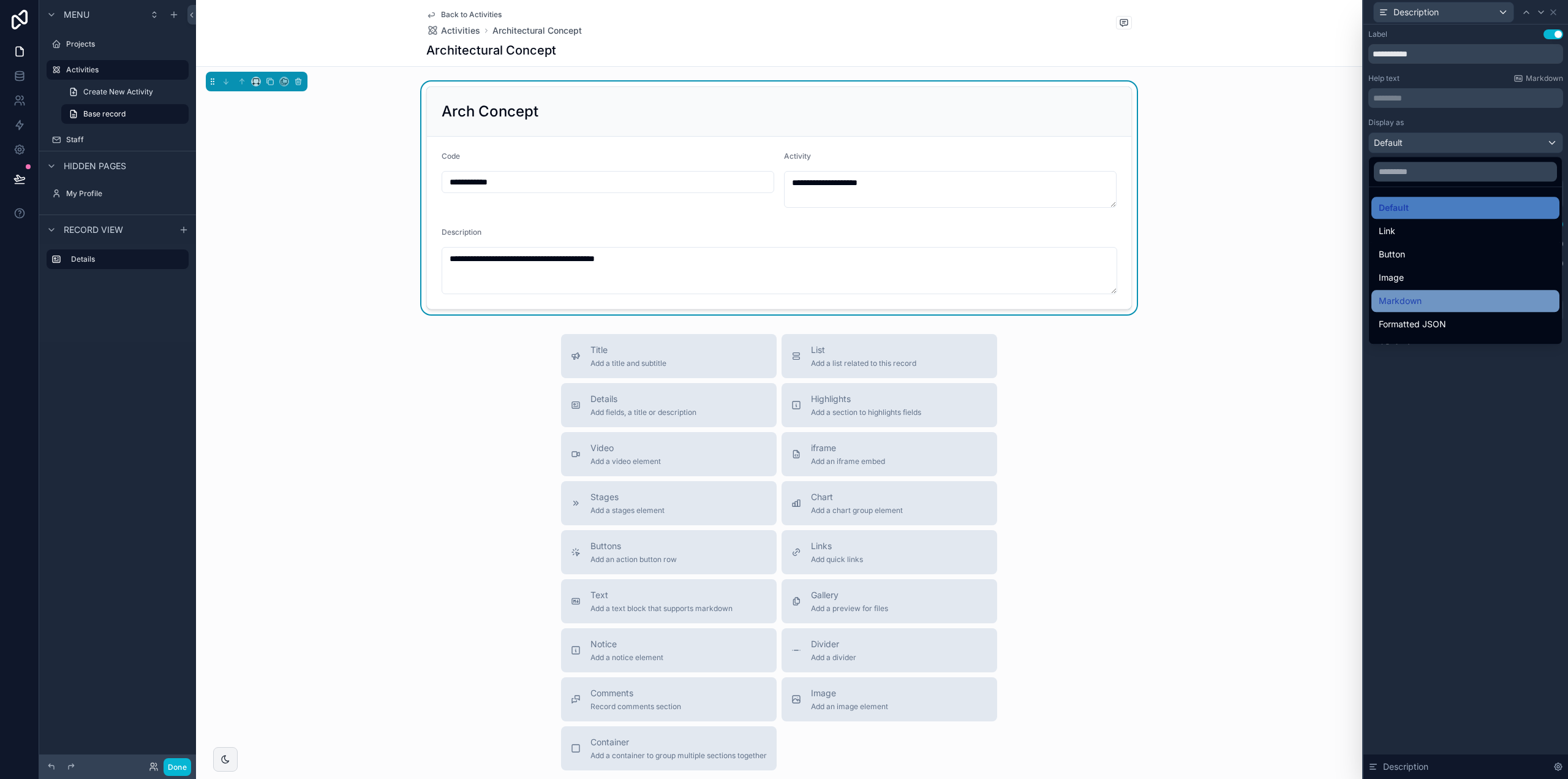
click at [1429, 297] on div "Markdown" at bounding box center [1465, 302] width 173 height 15
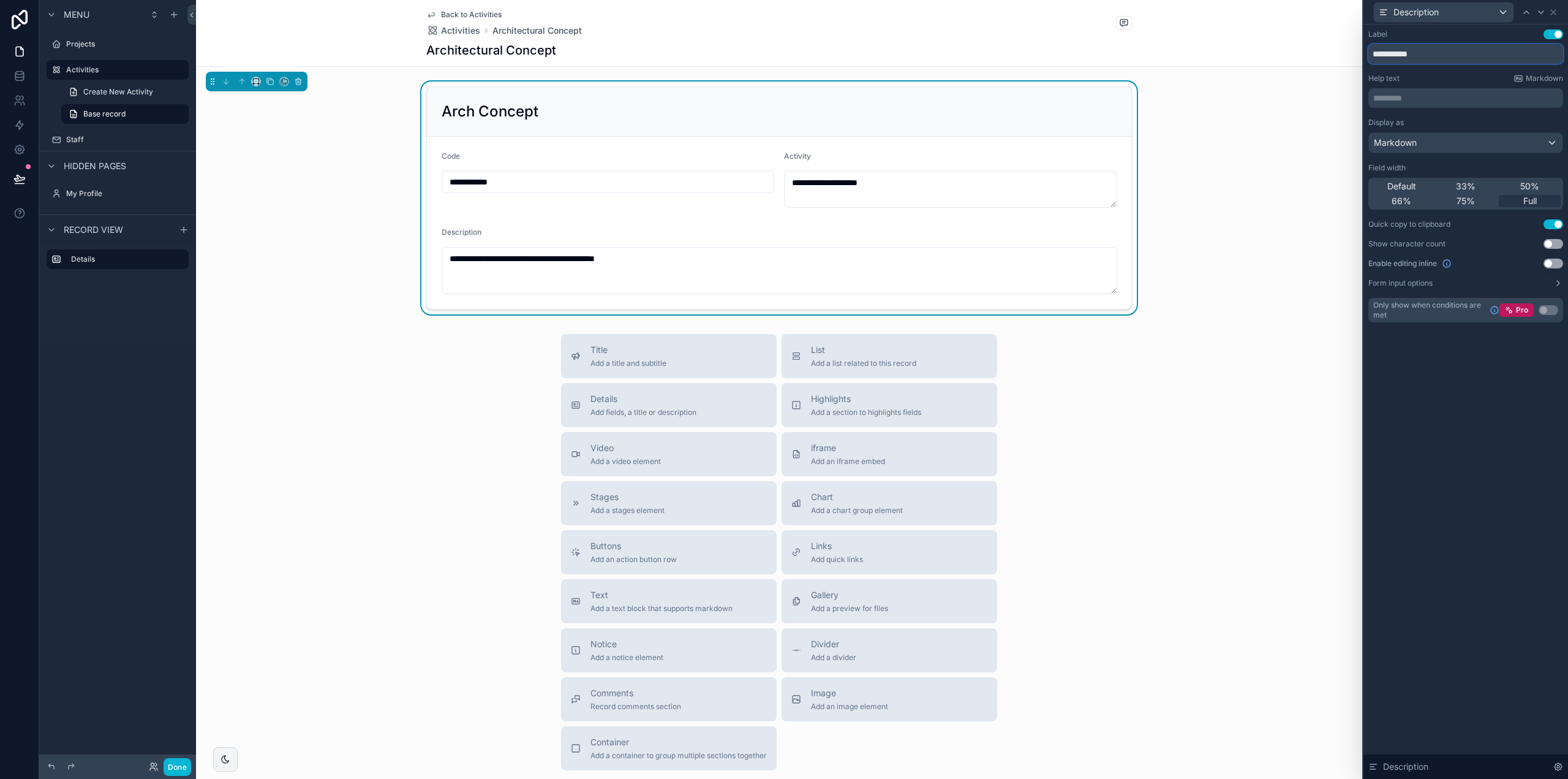
click at [1432, 52] on input "**********" at bounding box center [1466, 54] width 195 height 19
click at [1456, 12] on div "Description" at bounding box center [1443, 12] width 140 height 19
click at [1427, 102] on span "Activity" at bounding box center [1414, 101] width 31 height 15
click at [1532, 200] on span "Full" at bounding box center [1530, 201] width 13 height 13
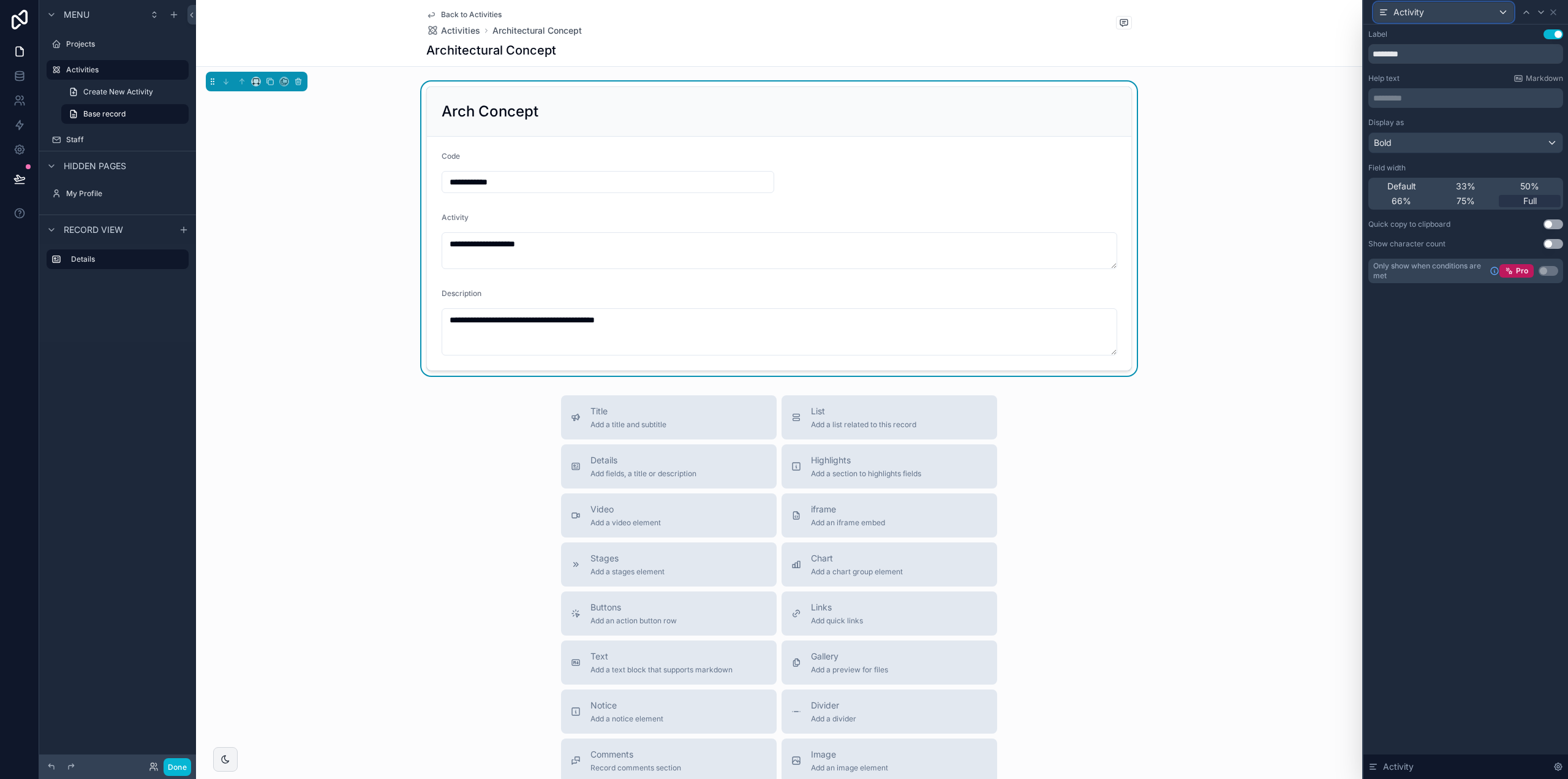
click at [1427, 12] on div "Activity" at bounding box center [1443, 12] width 140 height 19
click at [1422, 70] on div "Code" at bounding box center [1443, 78] width 120 height 15
click at [1409, 54] on input "****" at bounding box center [1466, 54] width 195 height 19
click at [1554, 13] on icon at bounding box center [1554, 13] width 5 height 5
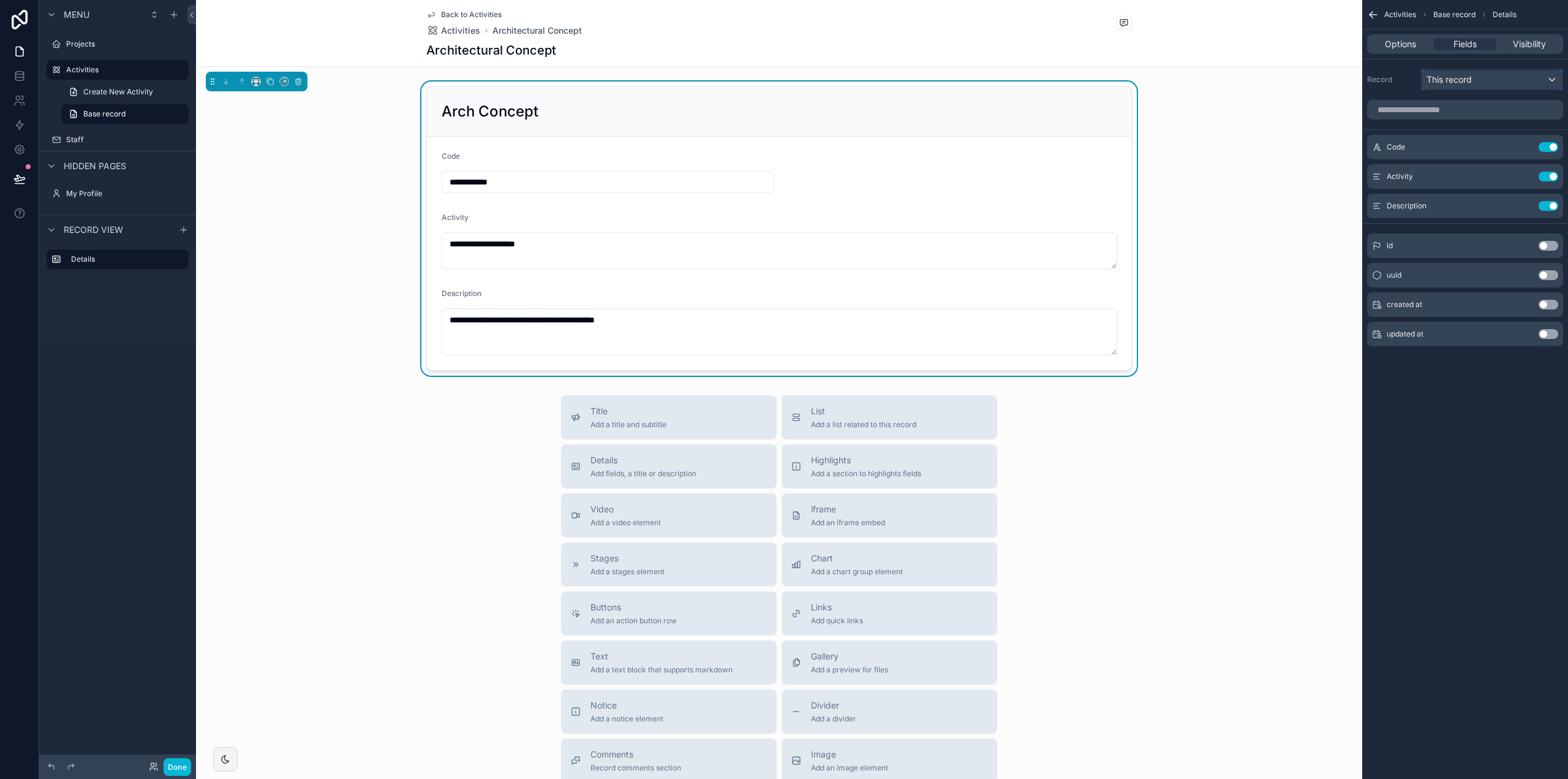
click at [1472, 82] on span "This record" at bounding box center [1449, 80] width 45 height 13
click at [1472, 82] on div "scrollable content" at bounding box center [784, 390] width 1568 height 779
click at [1397, 45] on span "Options" at bounding box center [1401, 44] width 31 height 13
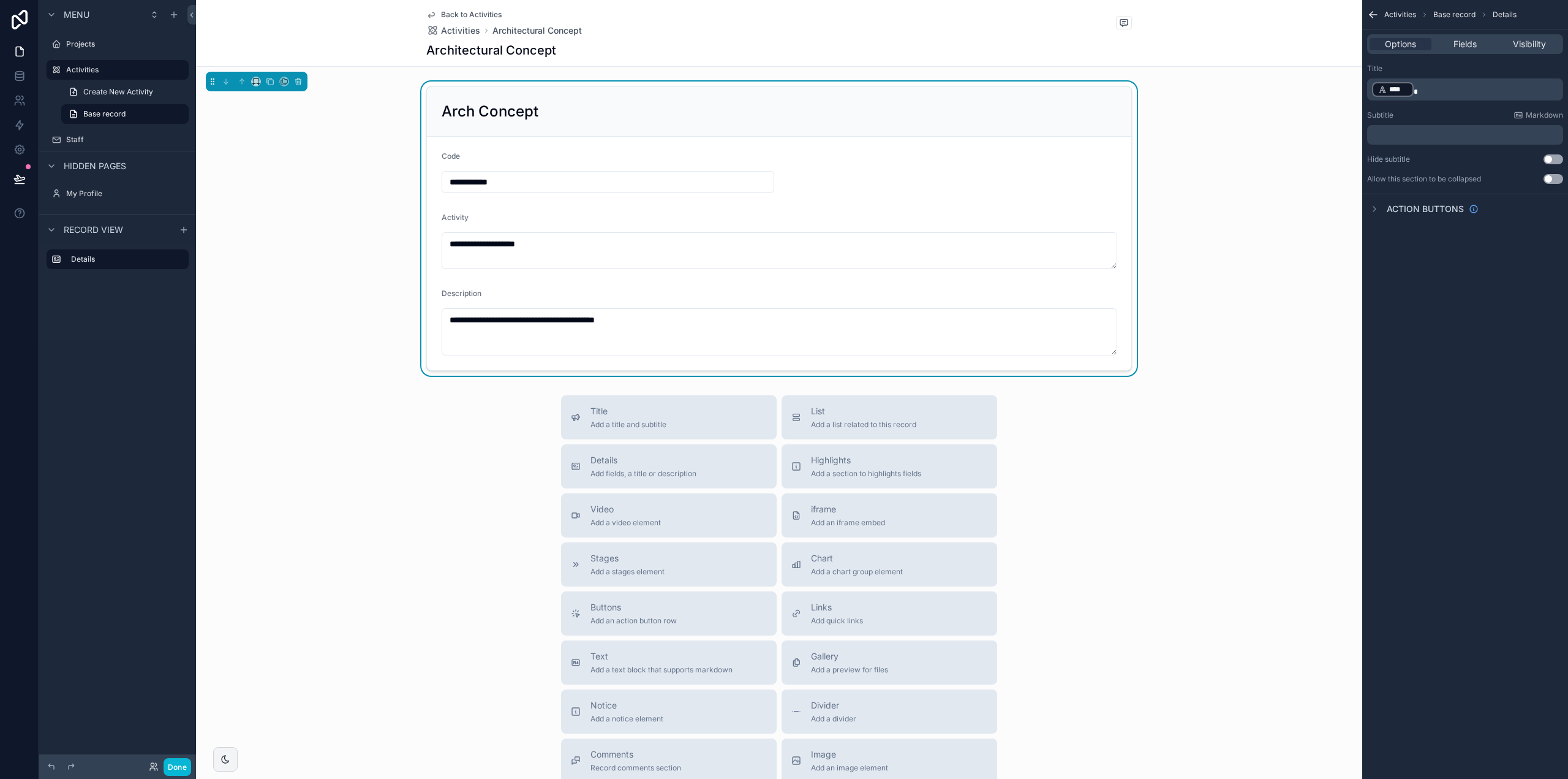
click at [1440, 91] on p "﻿ **** ﻿" at bounding box center [1466, 90] width 188 height 17
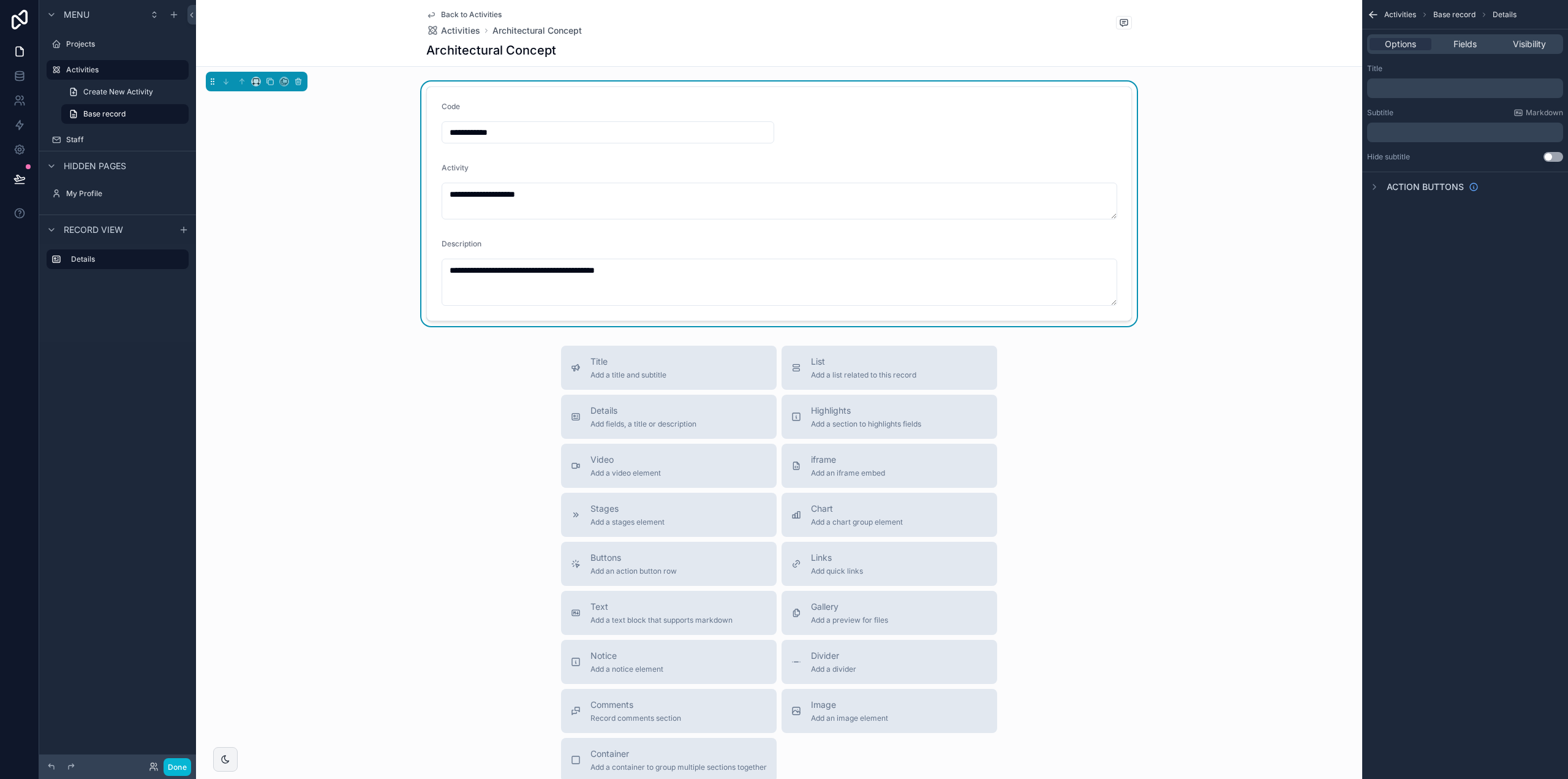
click at [1465, 401] on div "Activities Base record Details Options Fields Visibility Title ﻿ Subtitle Markd…" at bounding box center [1466, 390] width 206 height 779
click at [1393, 14] on span "Activities" at bounding box center [1401, 15] width 32 height 10
click at [1372, 12] on icon "scrollable content" at bounding box center [1371, 13] width 3 height 3
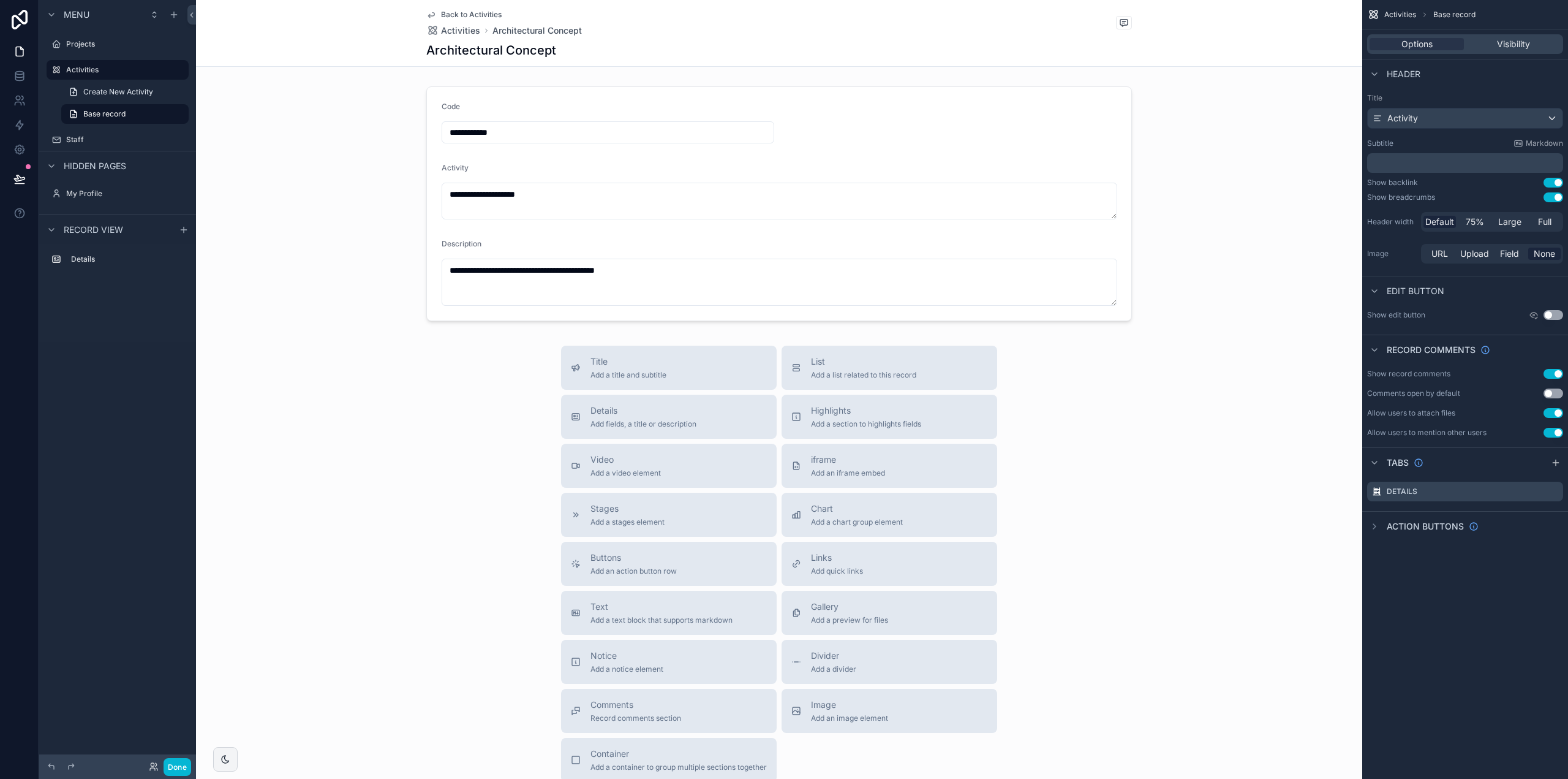
click at [1447, 599] on div "Activities Base record Options Visibility Header Title Activity Subtitle Markdo…" at bounding box center [1466, 390] width 206 height 779
click at [1432, 493] on div "Details" at bounding box center [1465, 491] width 196 height 19
click at [1555, 493] on icon "scrollable content" at bounding box center [1554, 492] width 10 height 10
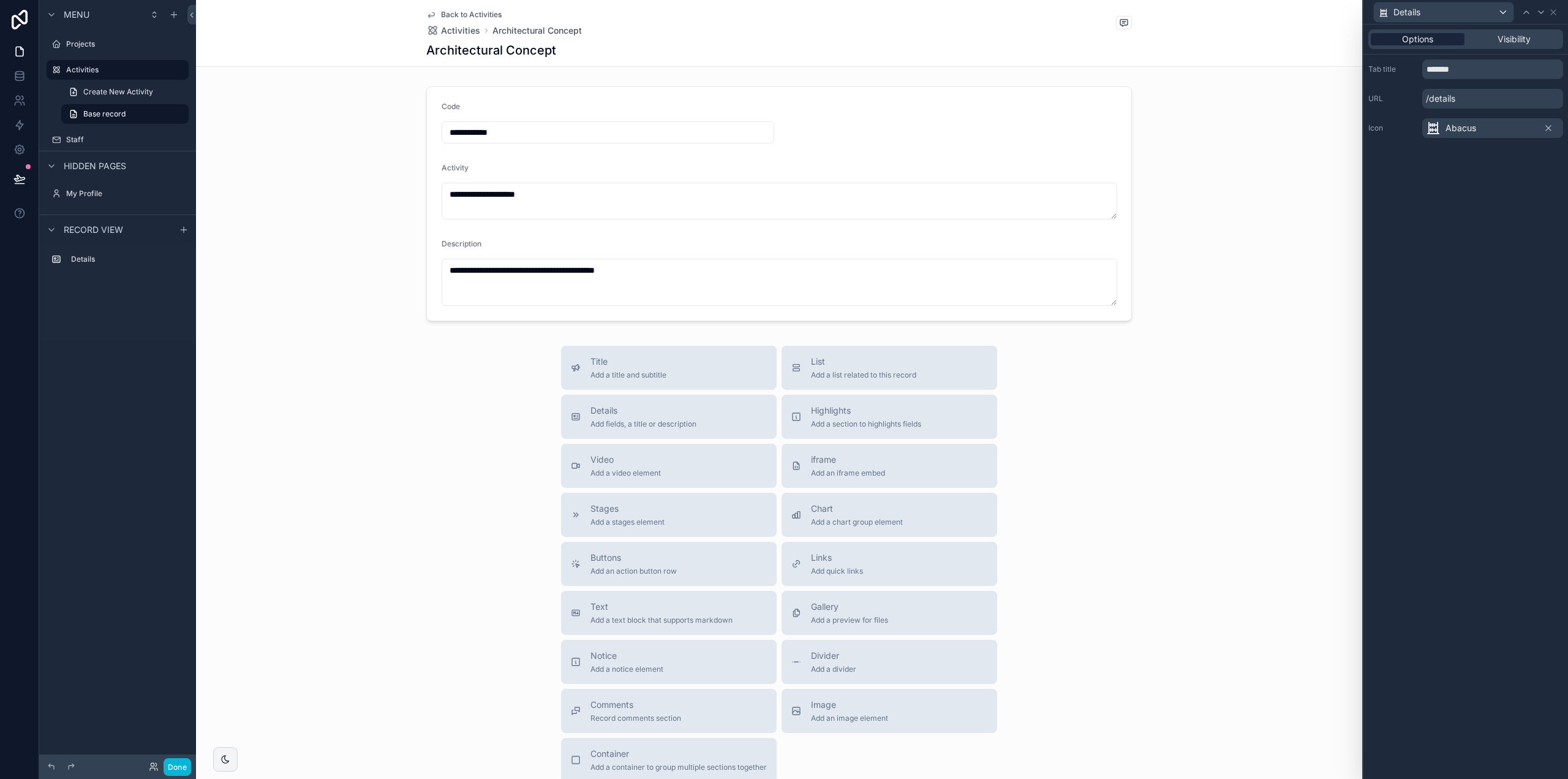
click at [1454, 39] on div "Options" at bounding box center [1418, 39] width 94 height 13
click at [1488, 40] on div "Visibility" at bounding box center [1514, 39] width 94 height 13
click at [1435, 40] on div "Options" at bounding box center [1418, 39] width 94 height 13
click at [1554, 10] on icon at bounding box center [1554, 13] width 10 height 10
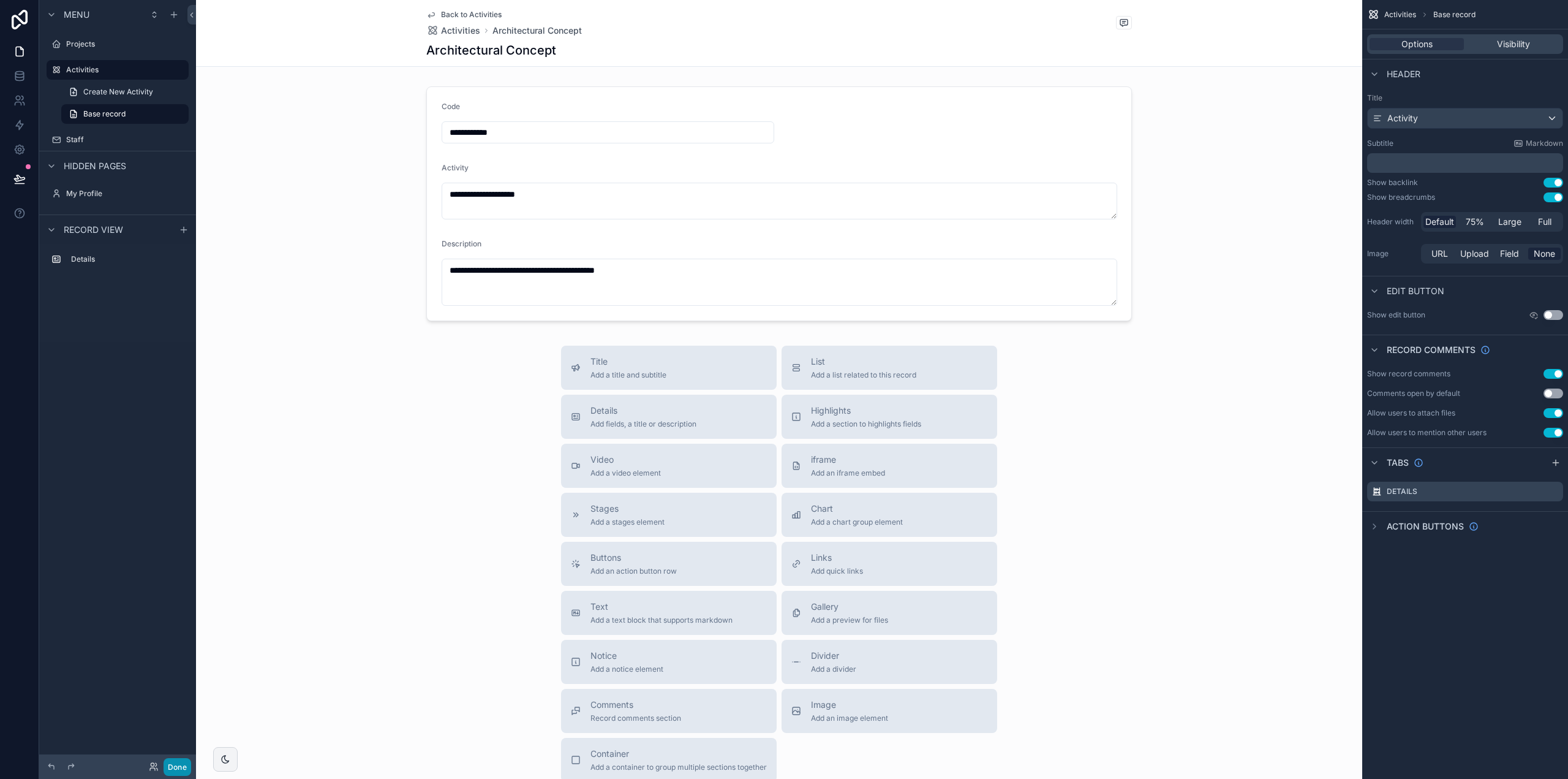
click at [179, 763] on button "Done" at bounding box center [177, 766] width 28 height 18
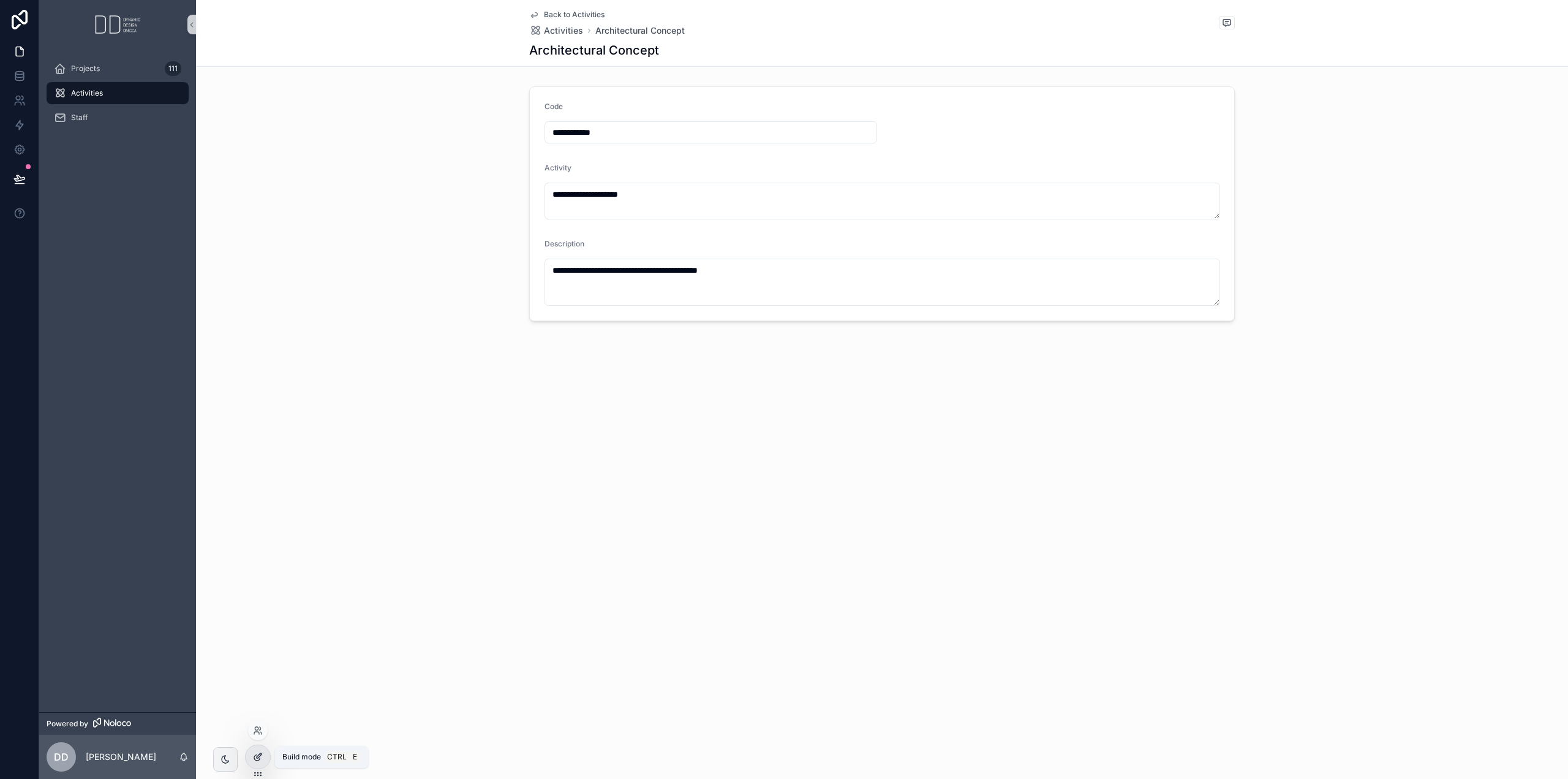
click at [254, 754] on icon at bounding box center [258, 757] width 10 height 10
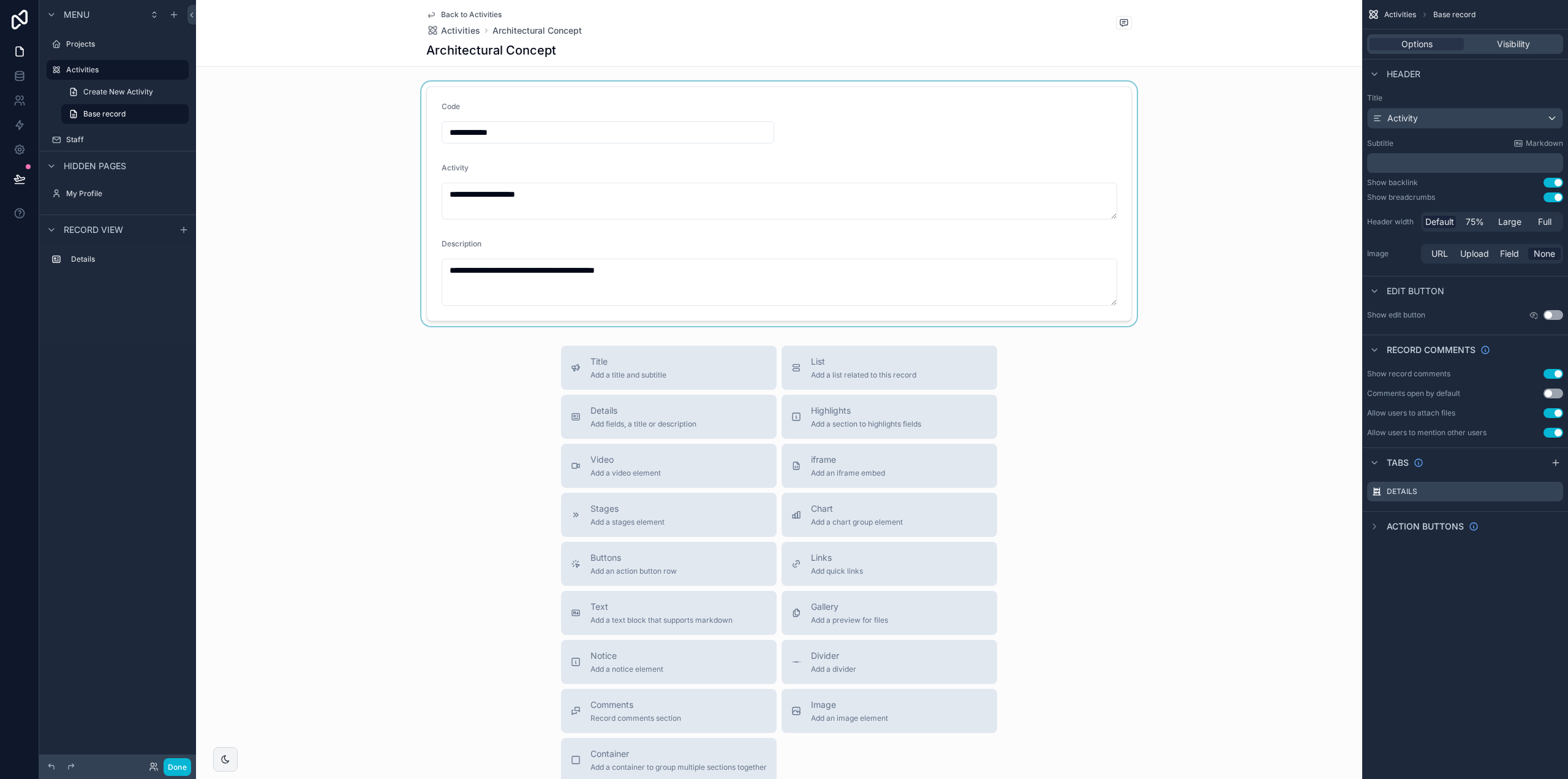
click at [476, 99] on div "scrollable content" at bounding box center [779, 204] width 1166 height 245
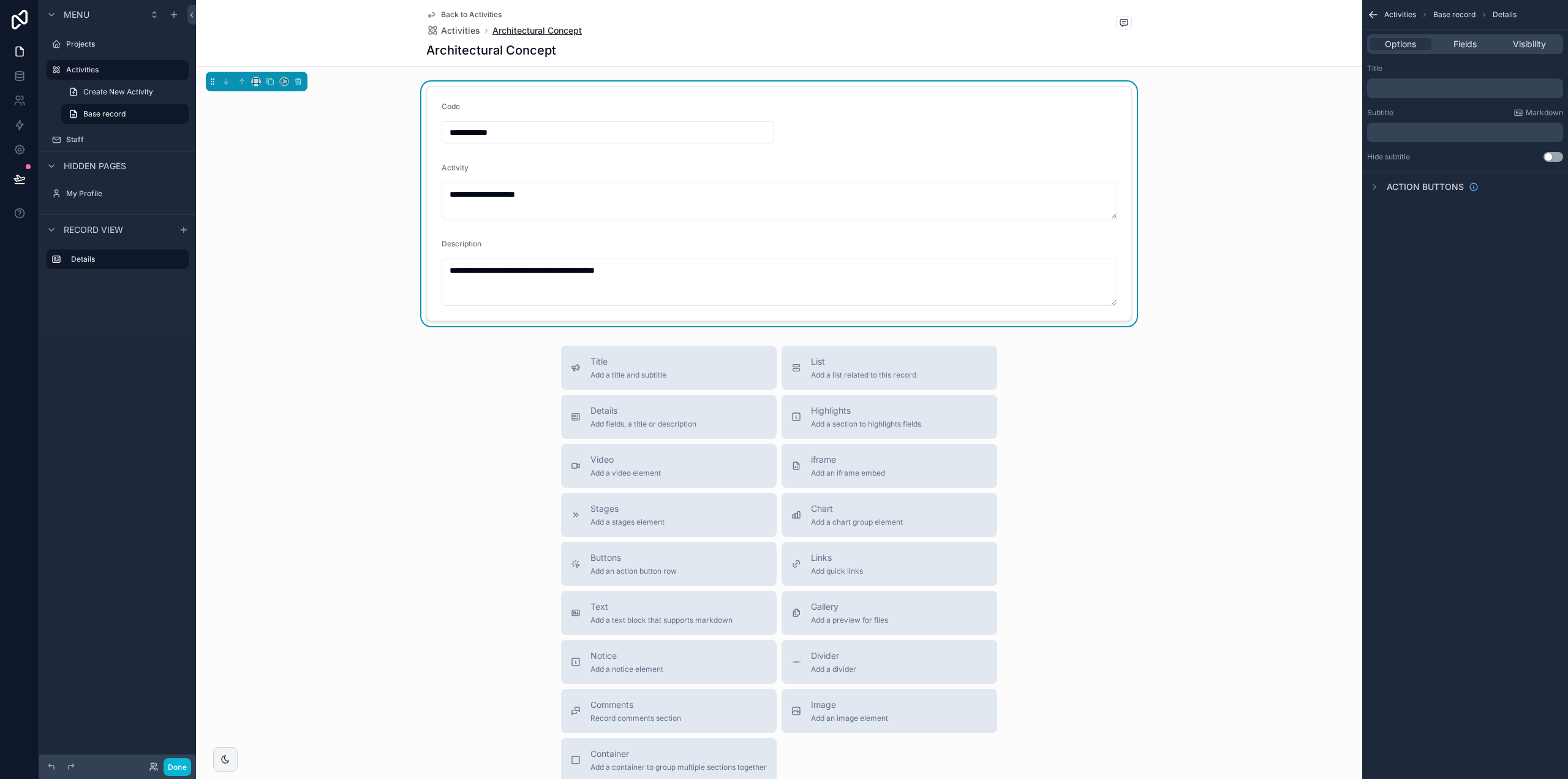
click at [502, 32] on span "Architectural Concept" at bounding box center [537, 30] width 90 height 13
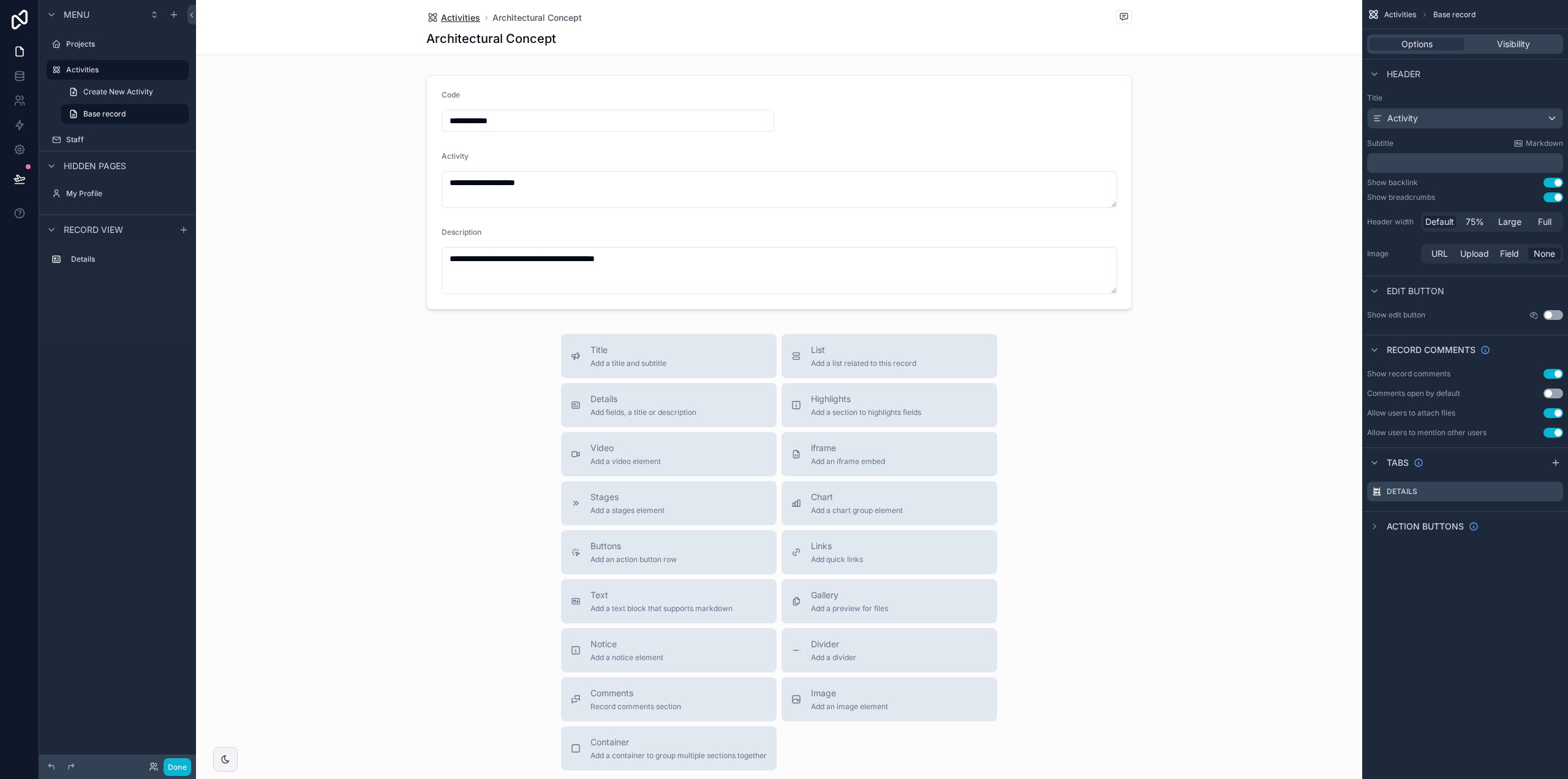
click at [470, 15] on span "Activities" at bounding box center [460, 18] width 39 height 13
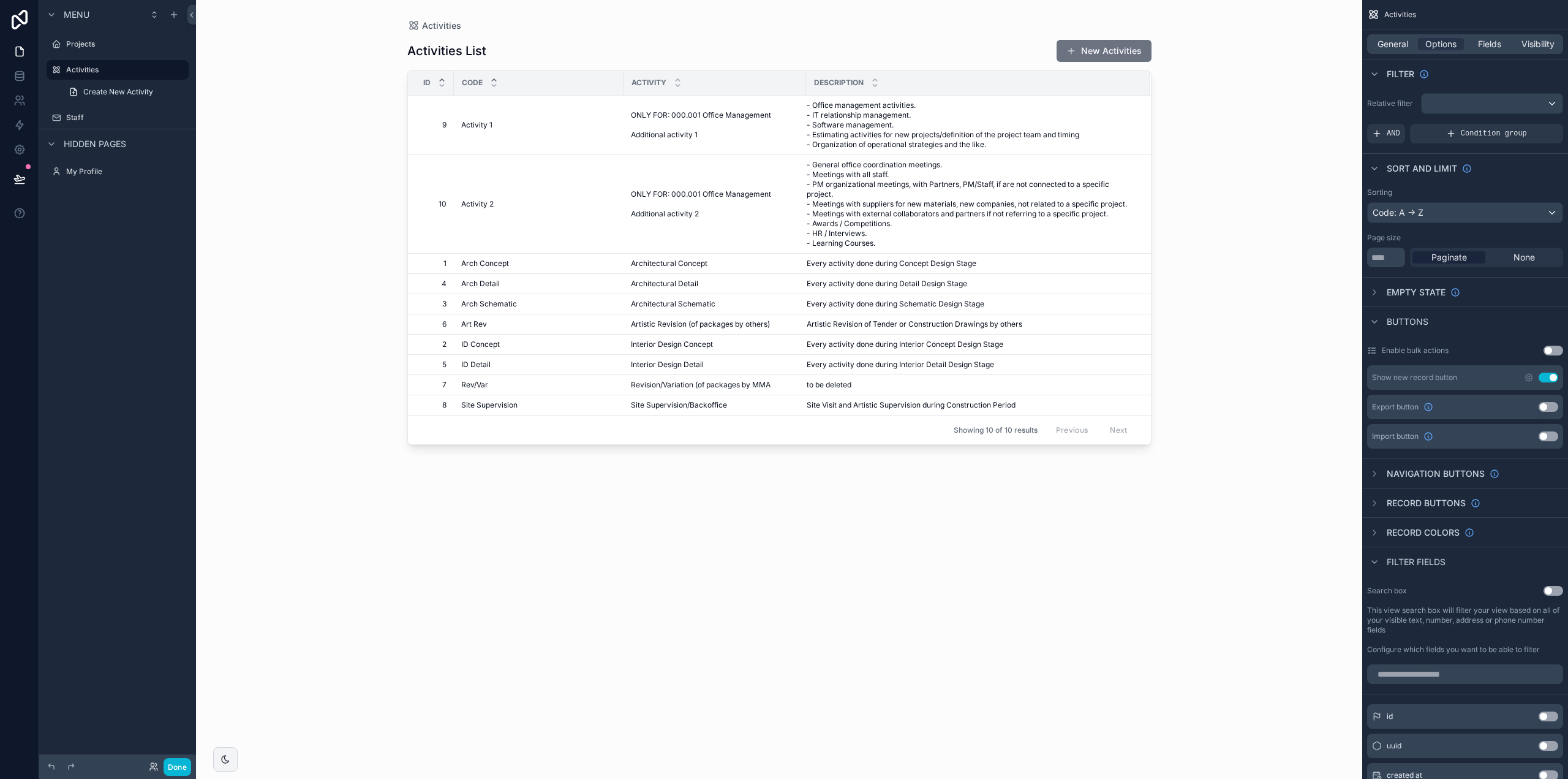
click at [442, 79] on icon "scrollable content" at bounding box center [442, 80] width 8 height 8
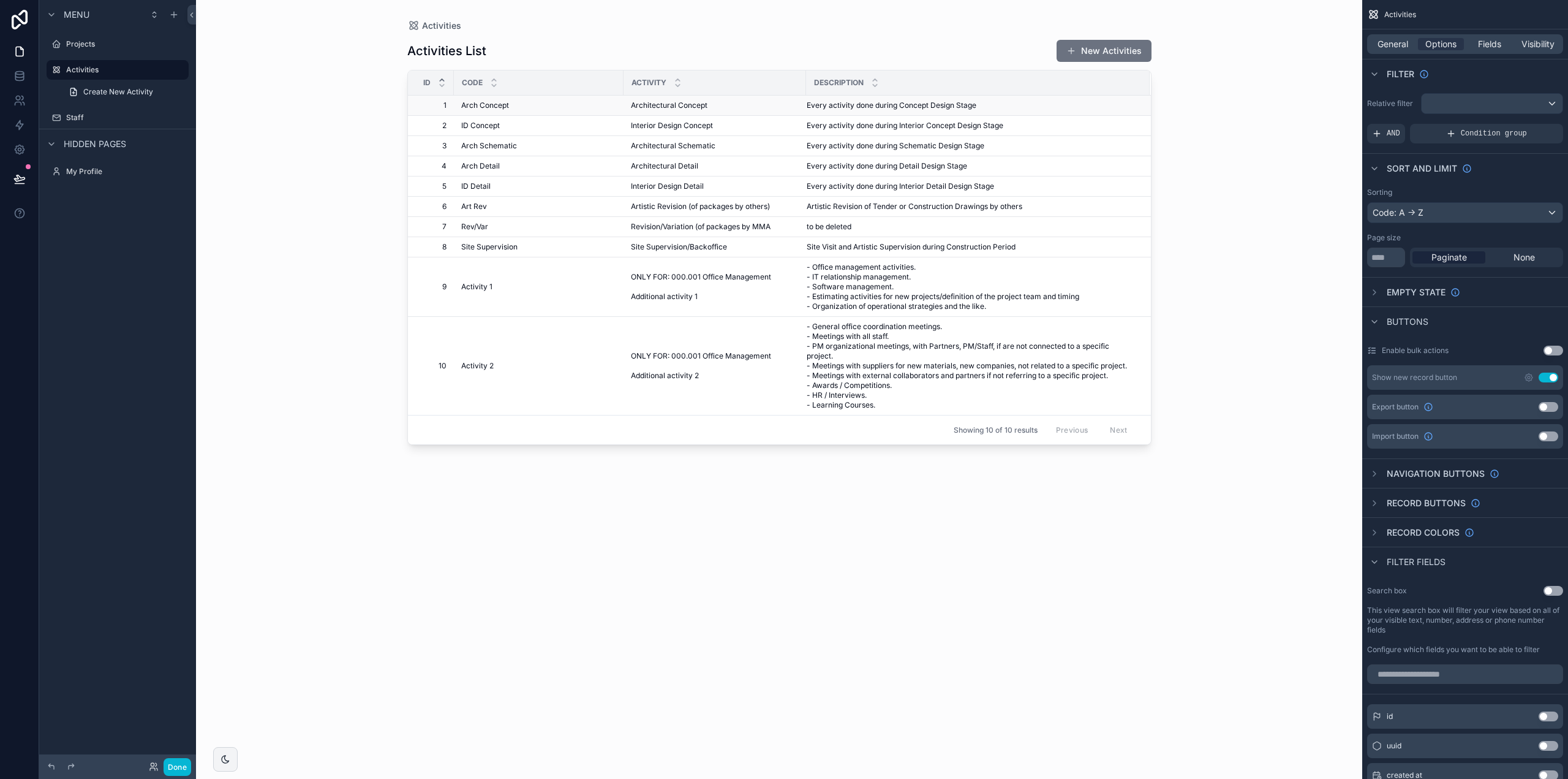
click at [1075, 107] on div "Every activity done during Concept Design Stage Every activity done during Conc…" at bounding box center [971, 106] width 328 height 10
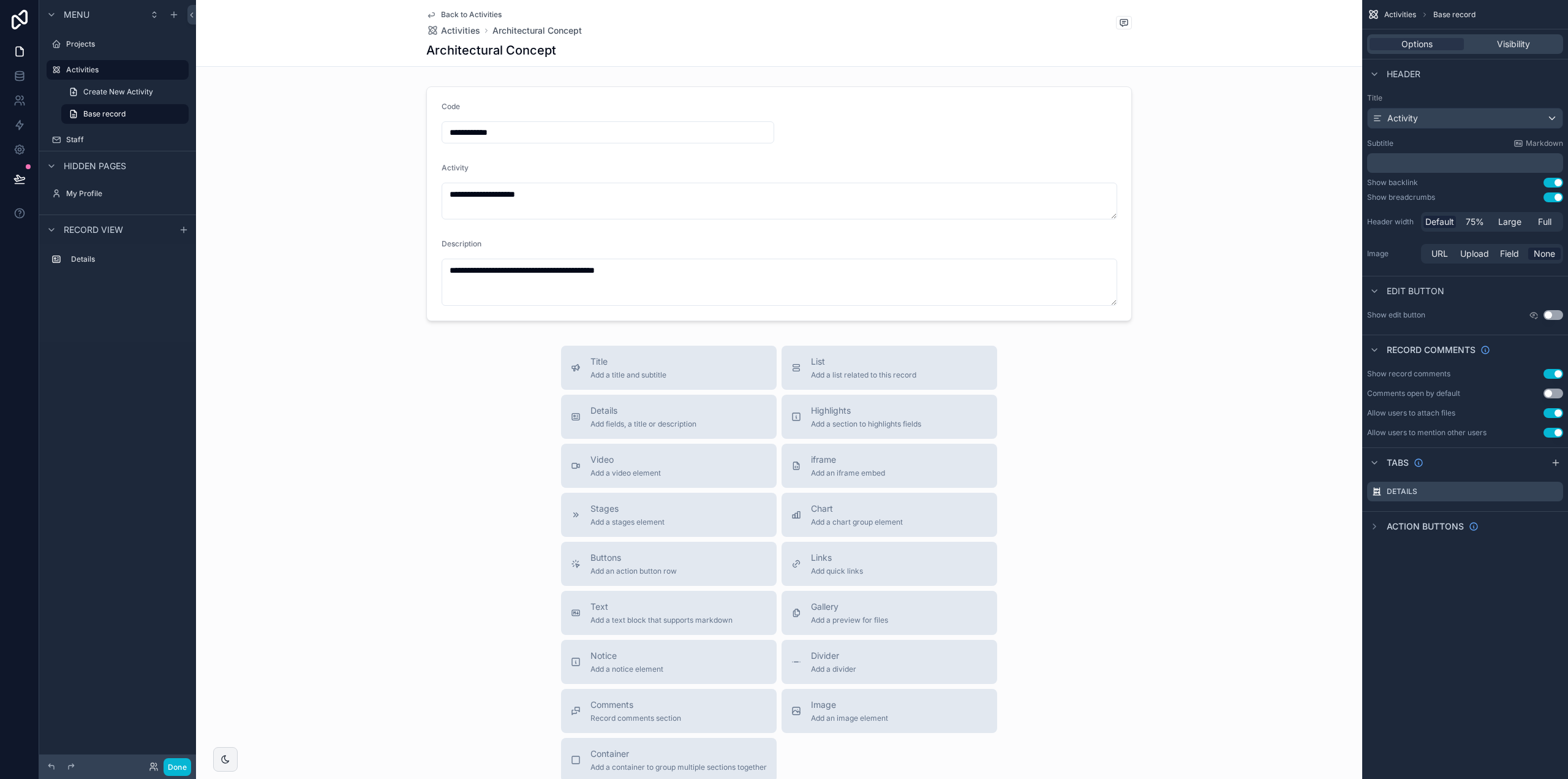
click at [454, 13] on span "Back to Activities" at bounding box center [471, 15] width 60 height 10
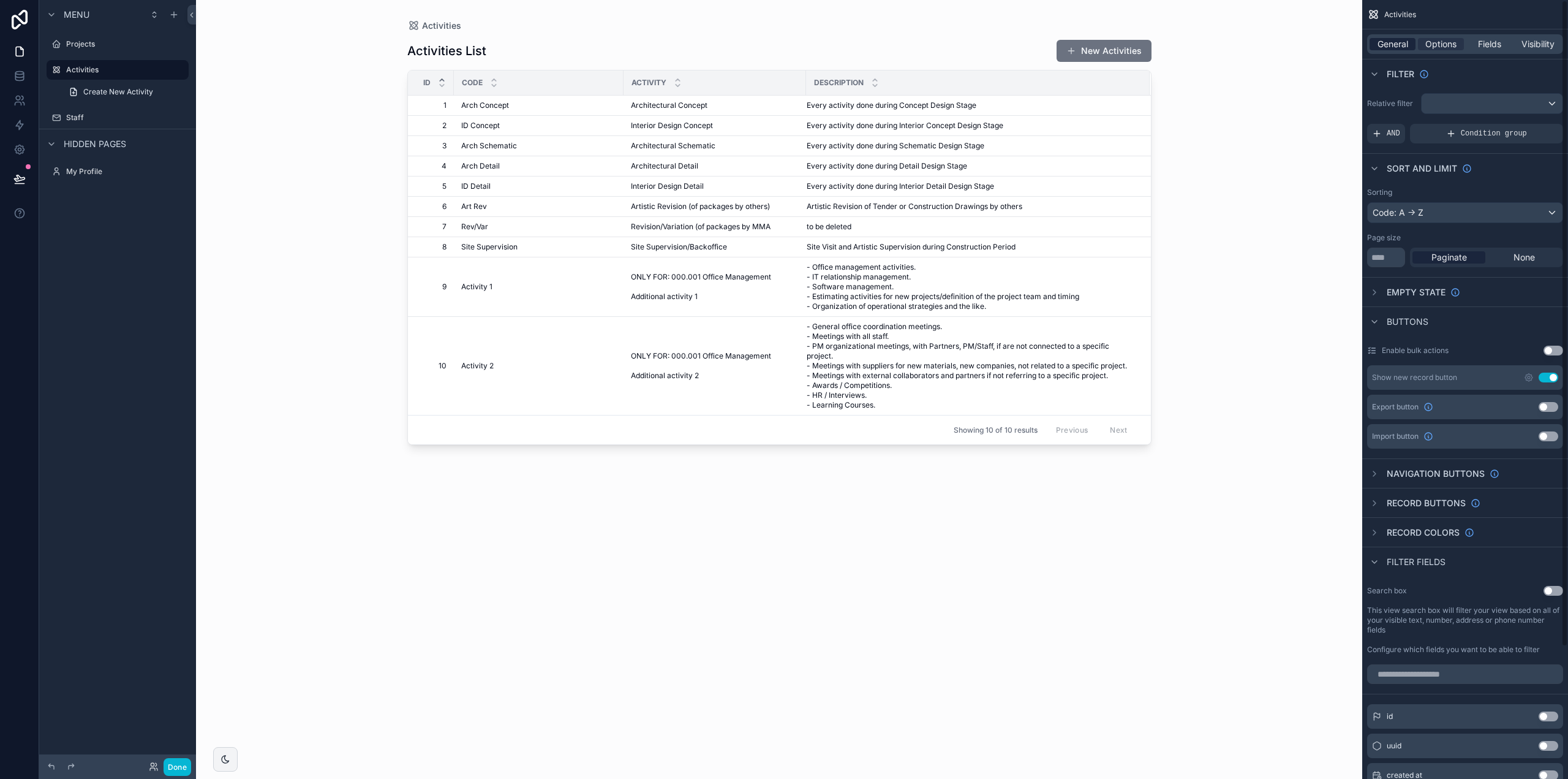
click at [1397, 45] on span "General" at bounding box center [1393, 44] width 31 height 13
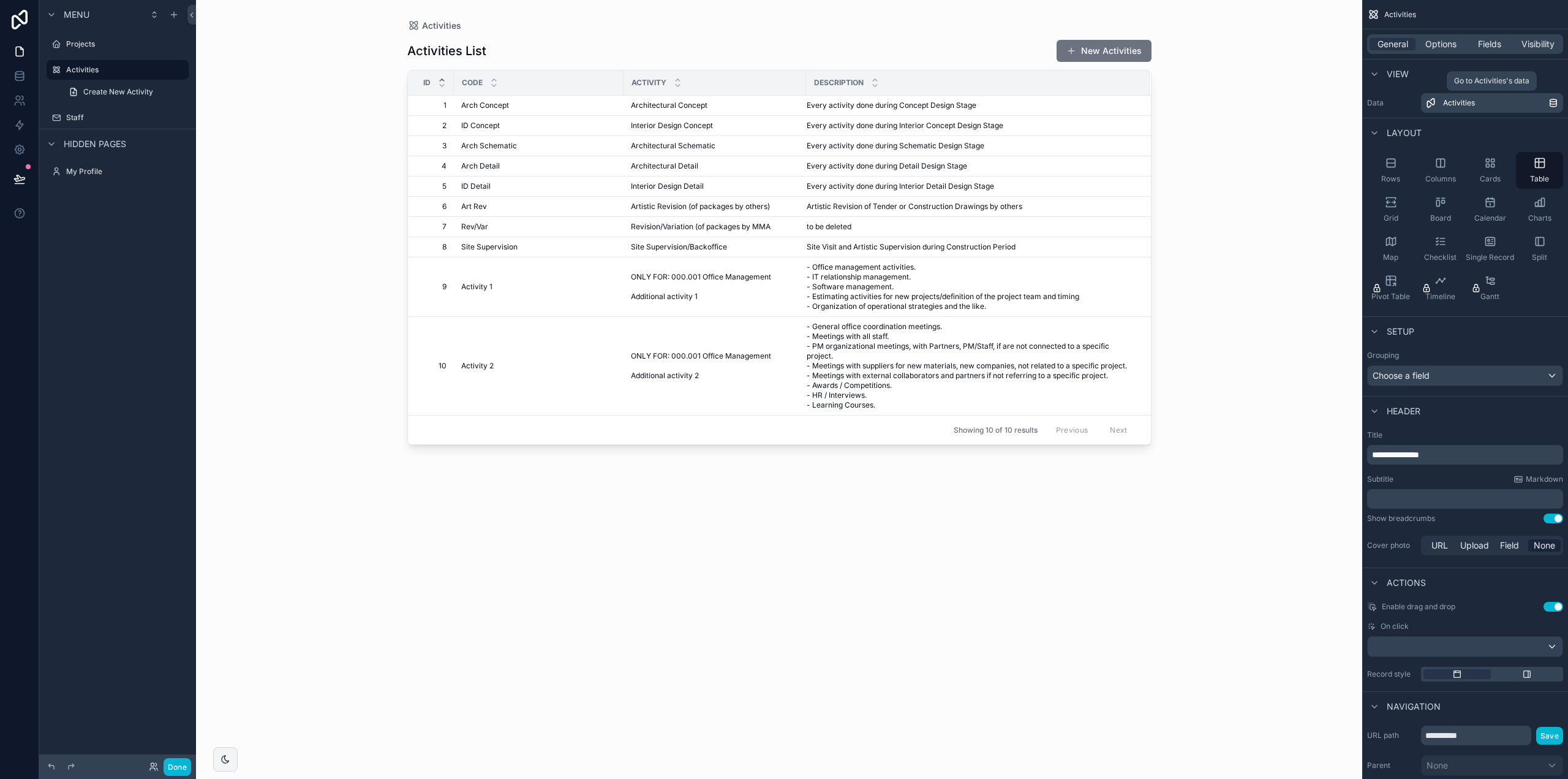
click at [1461, 104] on span "Activities" at bounding box center [1459, 103] width 32 height 10
